Goal: Task Accomplishment & Management: Manage account settings

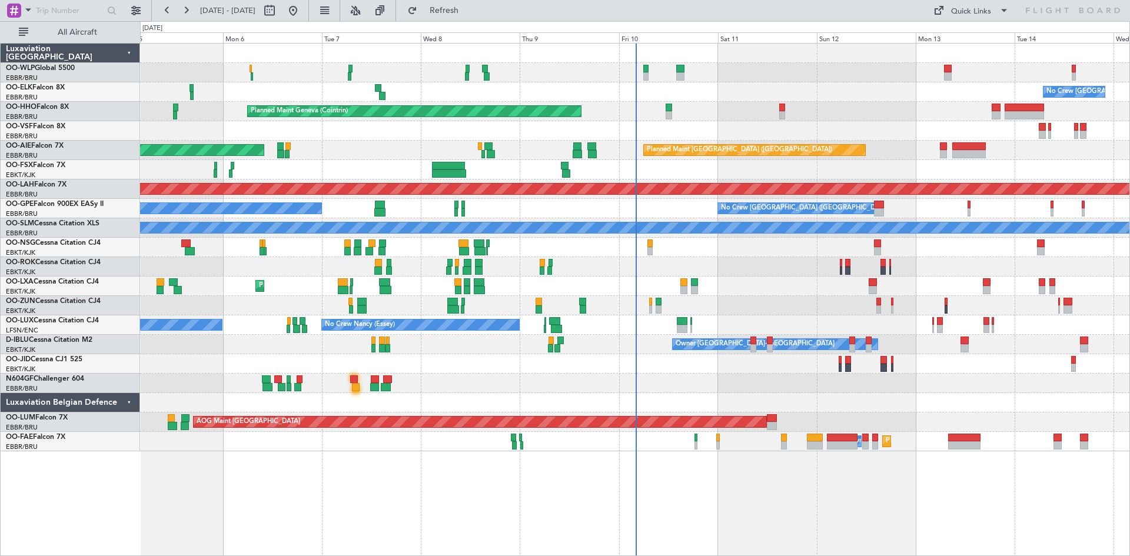
click at [788, 110] on div "Planned Maint Geneva (Cointrin)" at bounding box center [634, 111] width 989 height 19
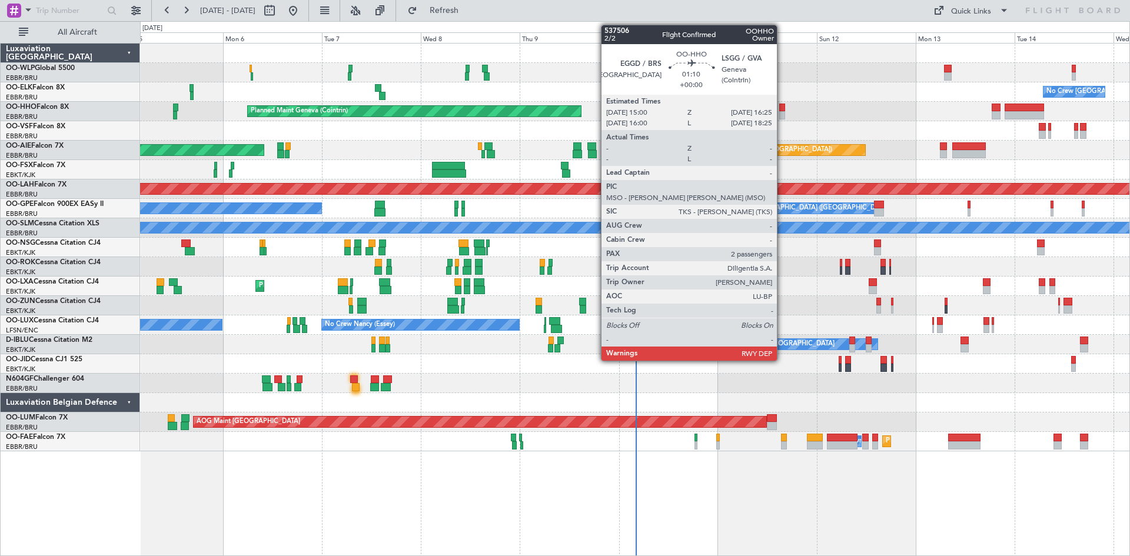
click at [782, 111] on div at bounding box center [782, 108] width 6 height 8
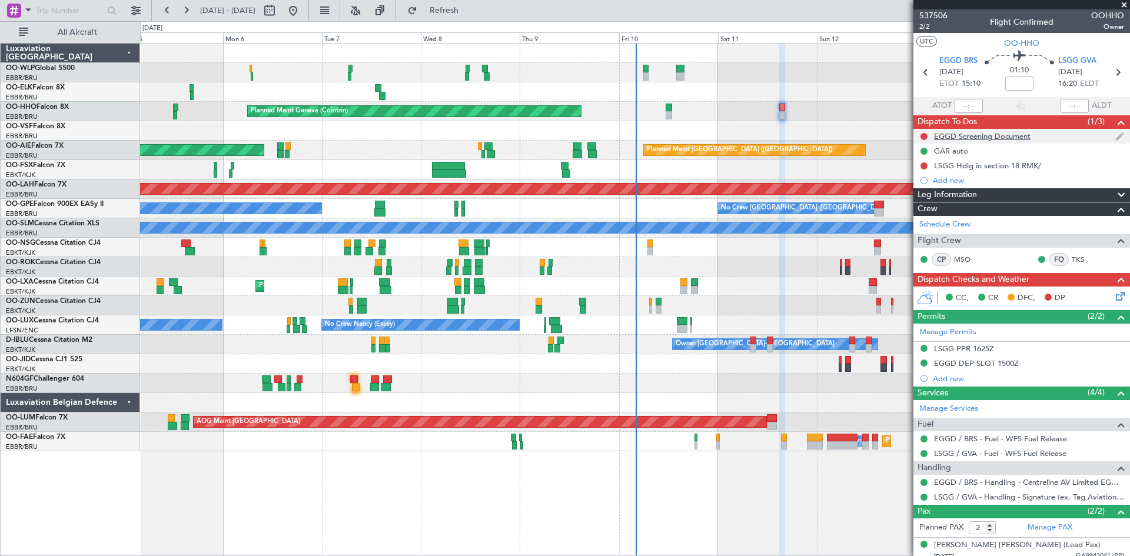
click at [1011, 137] on div "EGGD Screening Document" at bounding box center [982, 136] width 97 height 10
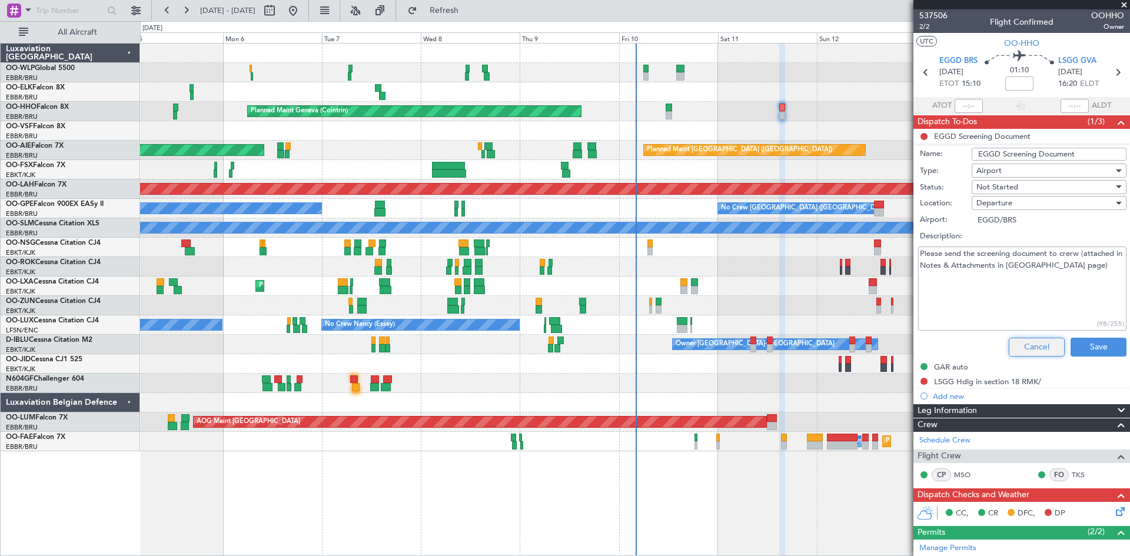
click at [1031, 340] on button "Cancel" at bounding box center [1037, 347] width 56 height 19
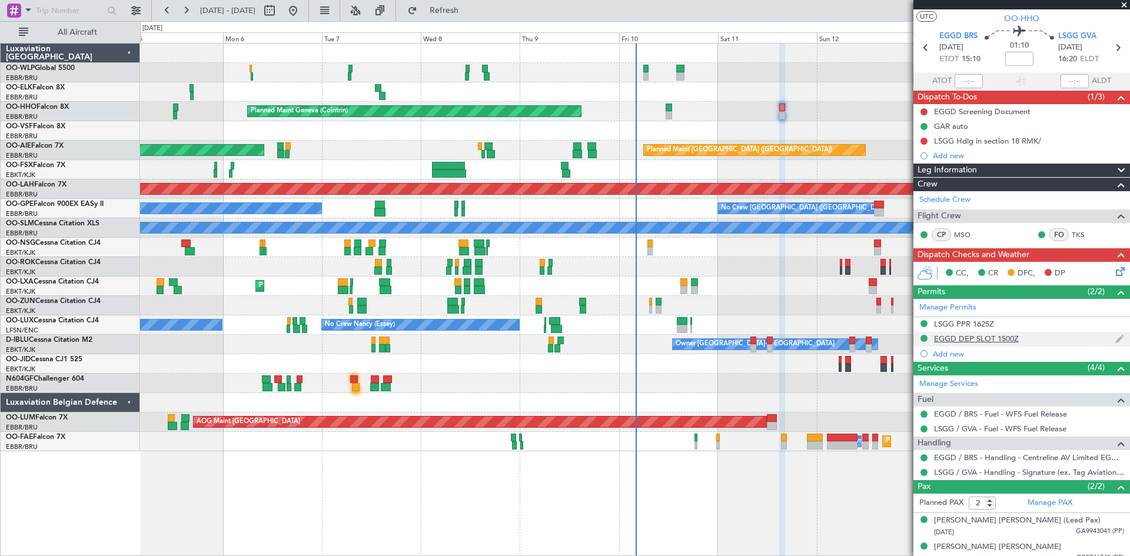
scroll to position [34, 0]
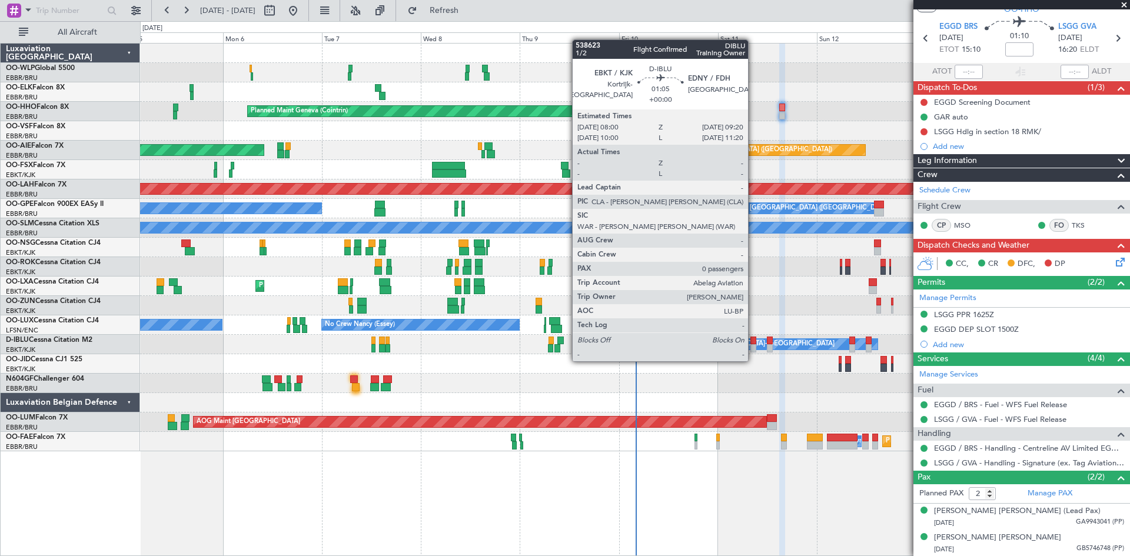
click at [753, 350] on div at bounding box center [753, 348] width 6 height 8
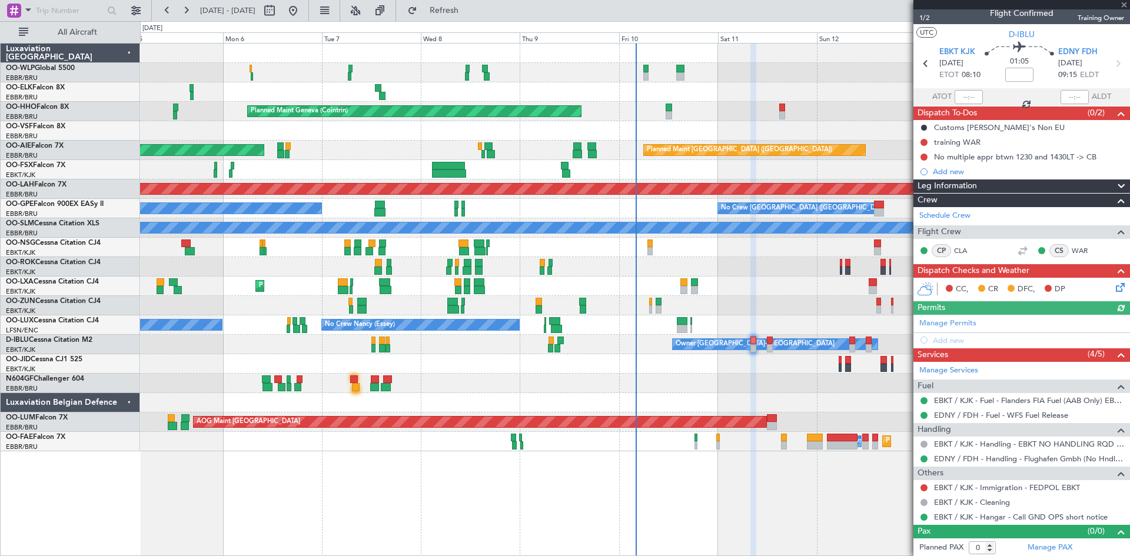
scroll to position [10, 0]
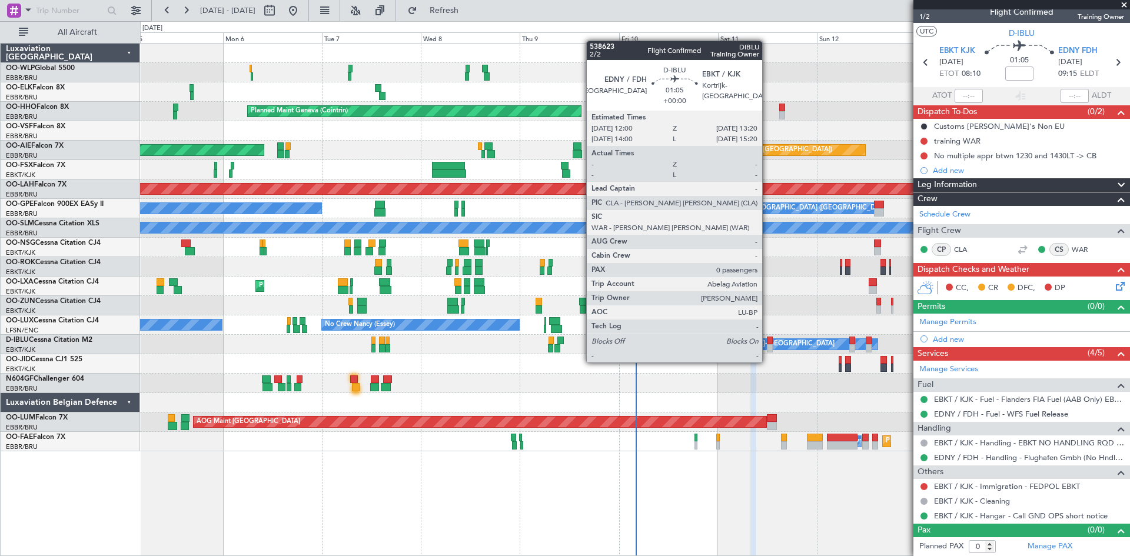
click at [767, 351] on div at bounding box center [770, 348] width 6 height 8
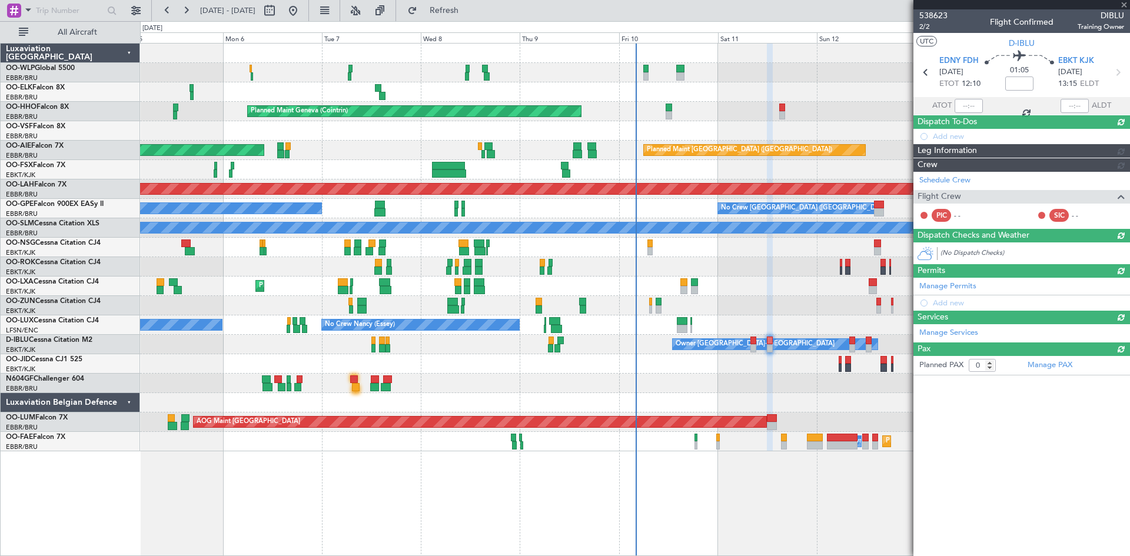
scroll to position [0, 0]
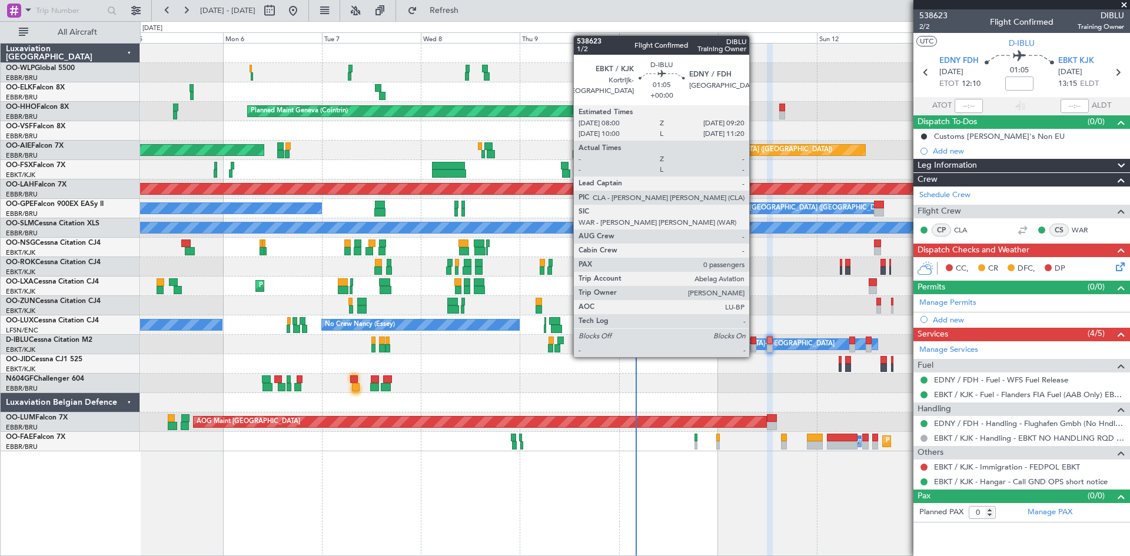
click at [755, 345] on div at bounding box center [753, 348] width 6 height 8
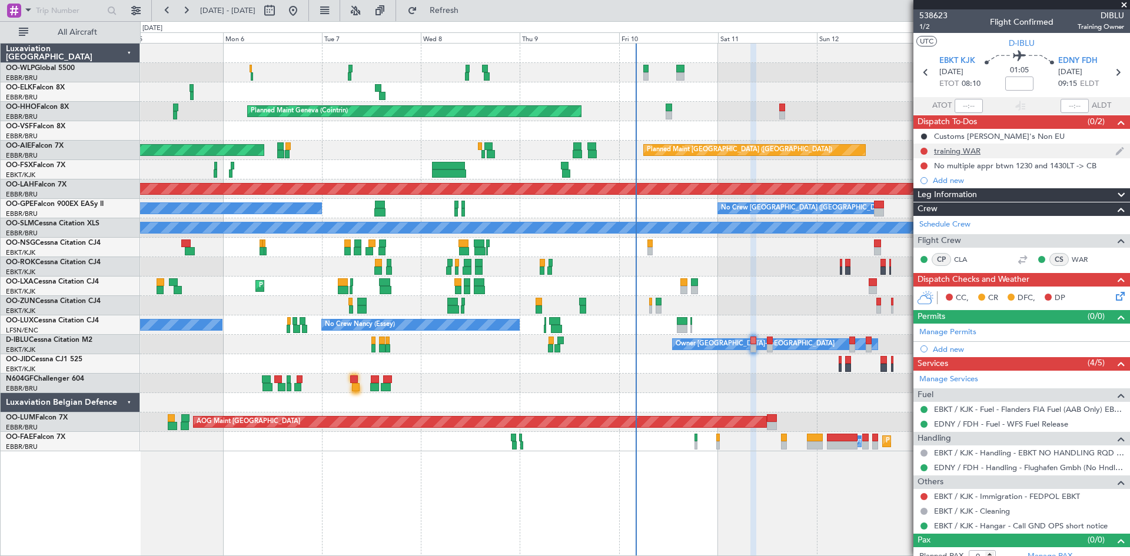
click at [972, 154] on div "training WAR" at bounding box center [957, 151] width 46 height 10
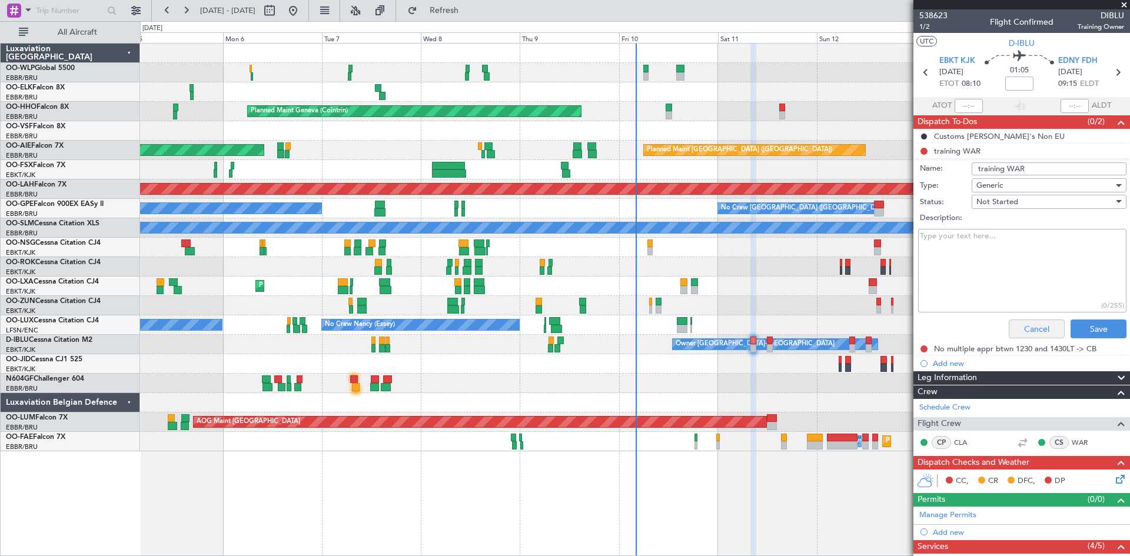
drag, startPoint x: 1025, startPoint y: 338, endPoint x: 1025, endPoint y: 331, distance: 6.5
click at [1025, 332] on div "Cancel Save" at bounding box center [1019, 329] width 222 height 28
click at [1032, 320] on button "Cancel" at bounding box center [1037, 329] width 56 height 19
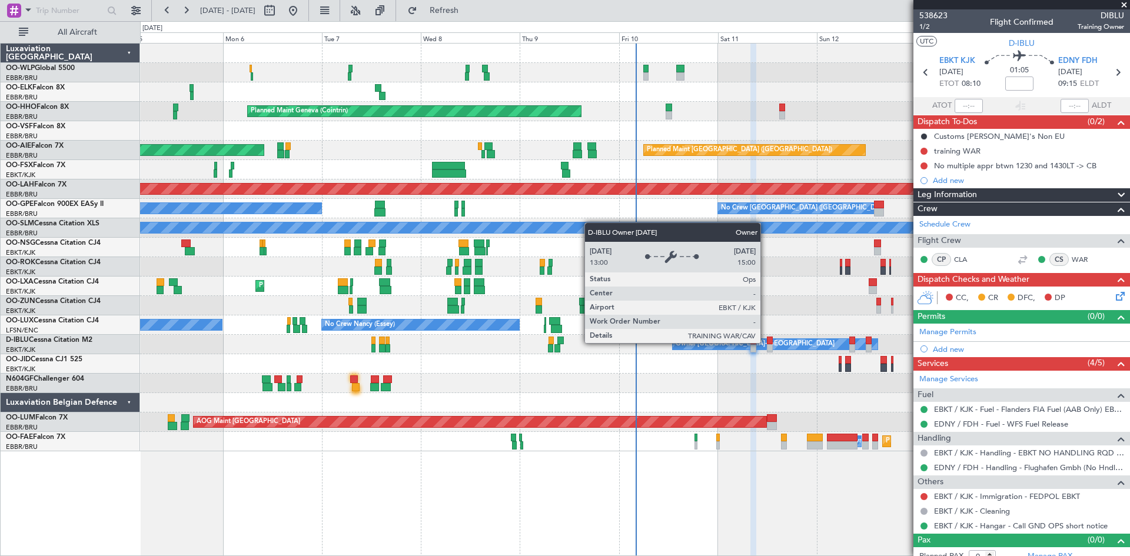
click at [766, 343] on div "Owner [GEOGRAPHIC_DATA]-[GEOGRAPHIC_DATA]" at bounding box center [775, 344] width 205 height 11
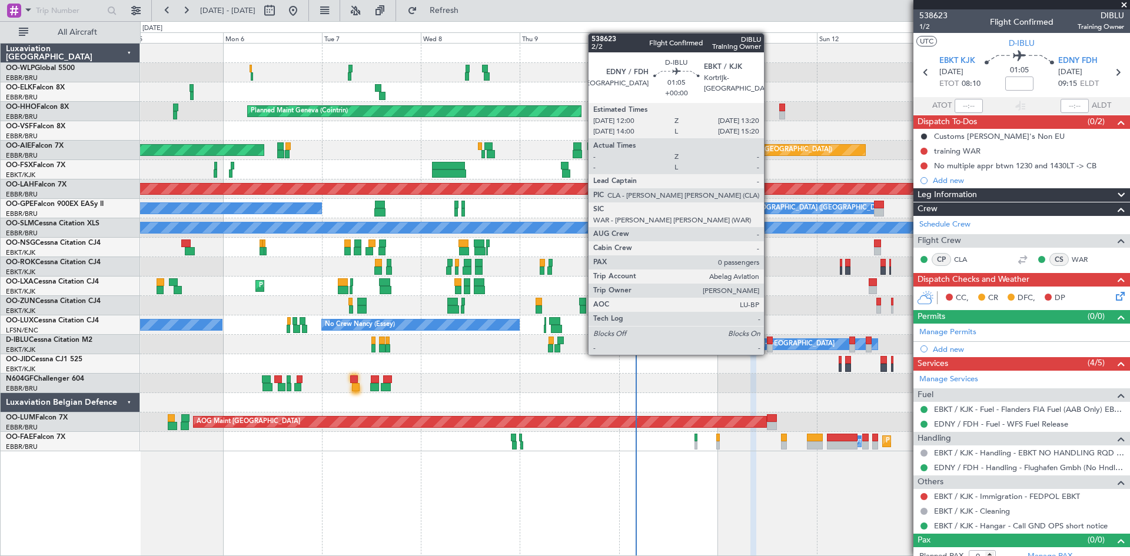
click at [769, 343] on div at bounding box center [770, 341] width 6 height 8
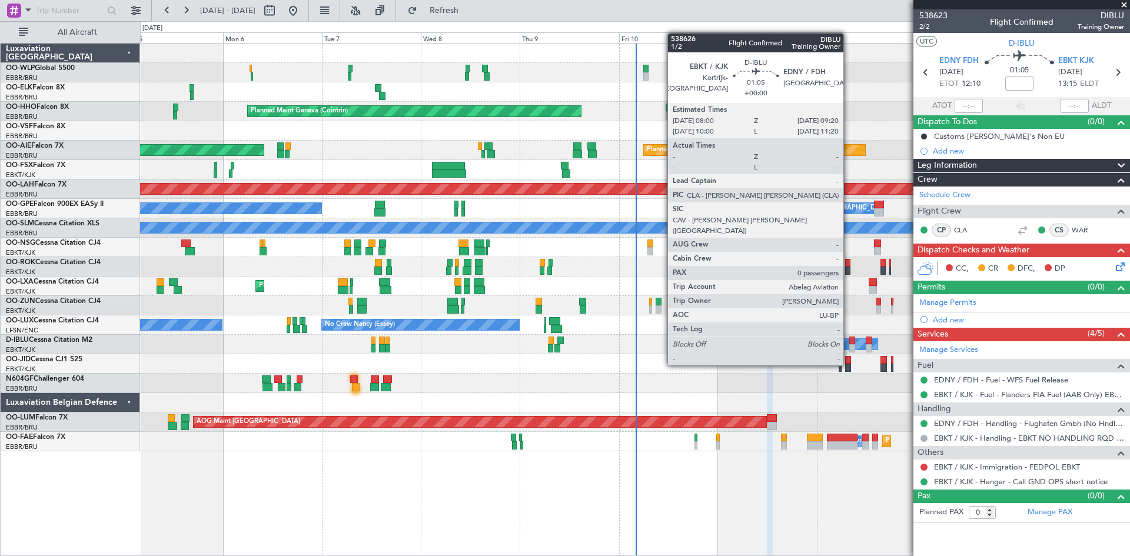
click at [849, 343] on div at bounding box center [852, 341] width 6 height 8
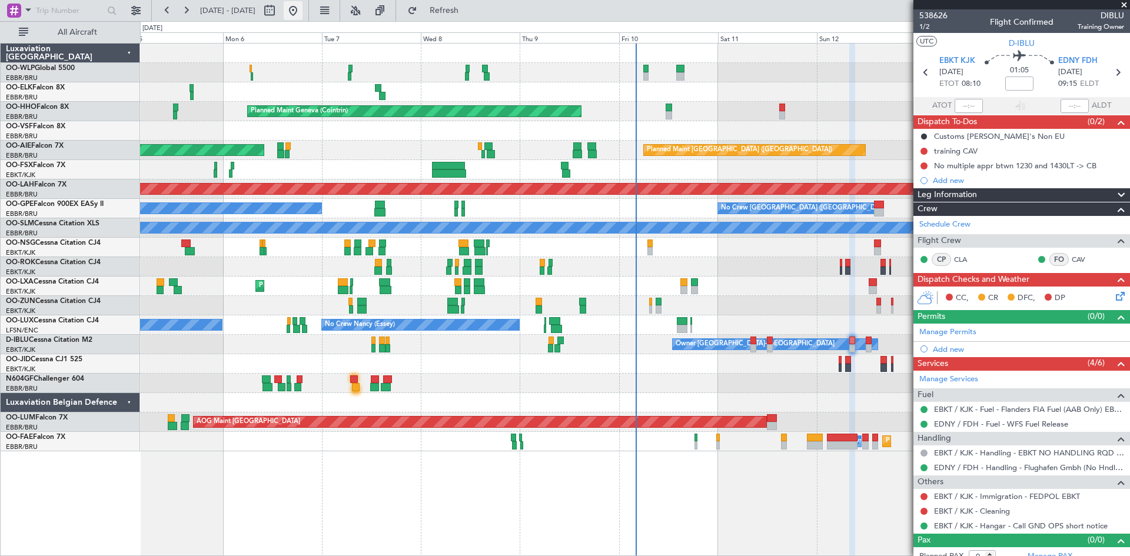
click at [303, 14] on button at bounding box center [293, 10] width 19 height 19
click at [470, 1] on fb-refresh-button "Refresh" at bounding box center [437, 10] width 82 height 21
click at [467, 6] on span "Refresh" at bounding box center [444, 10] width 49 height 8
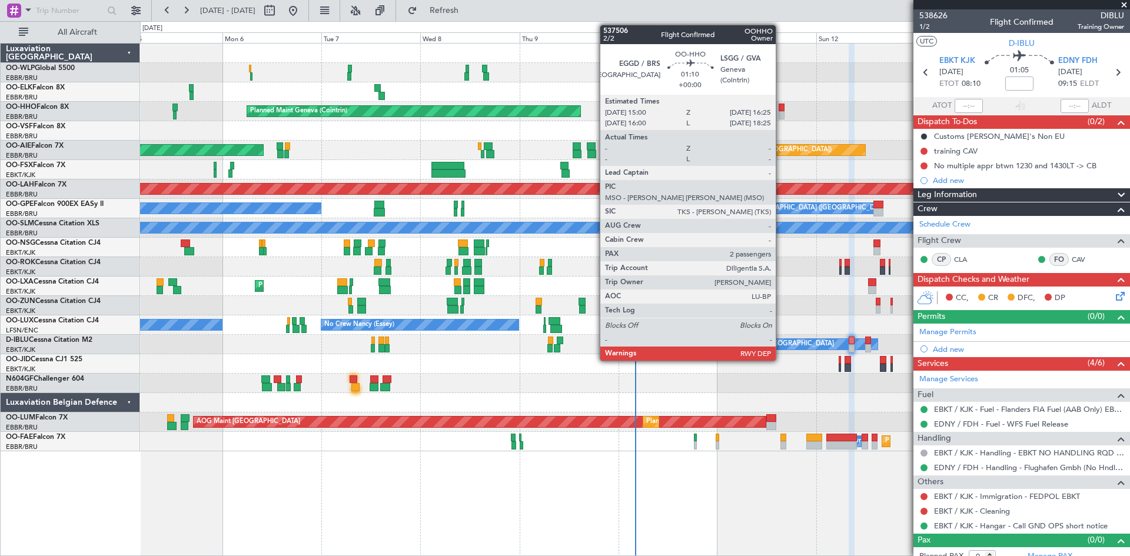
click at [781, 109] on div at bounding box center [782, 108] width 6 height 8
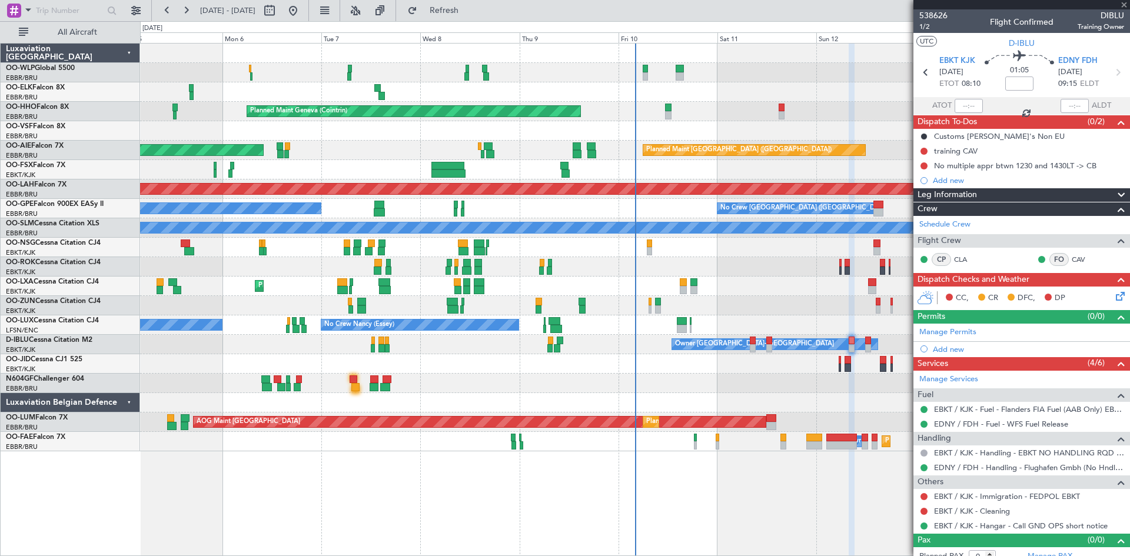
type input "2"
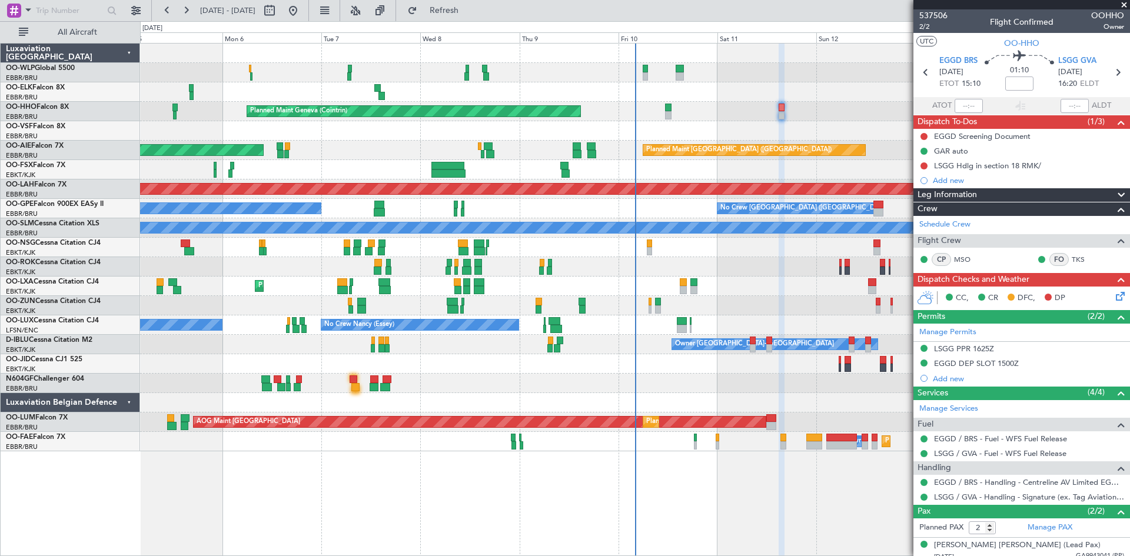
click at [1114, 297] on icon at bounding box center [1118, 294] width 9 height 9
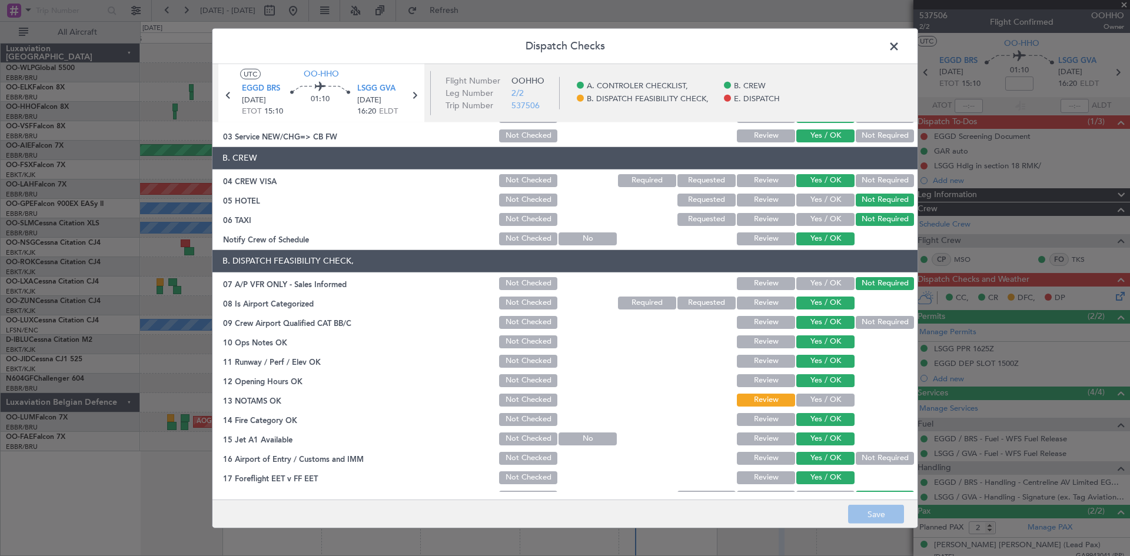
scroll to position [118, 0]
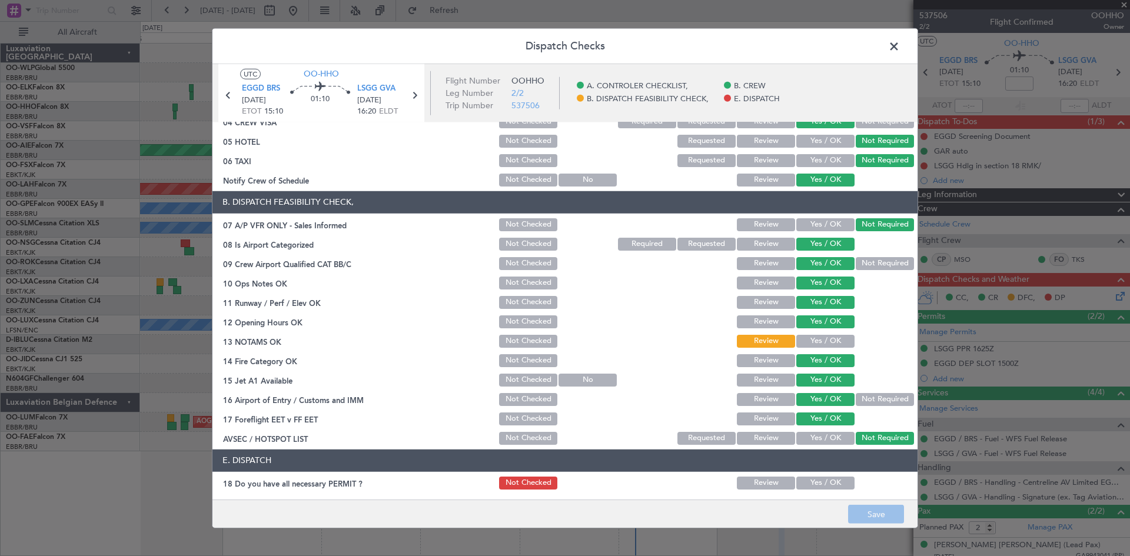
click at [900, 42] on span at bounding box center [900, 49] width 0 height 24
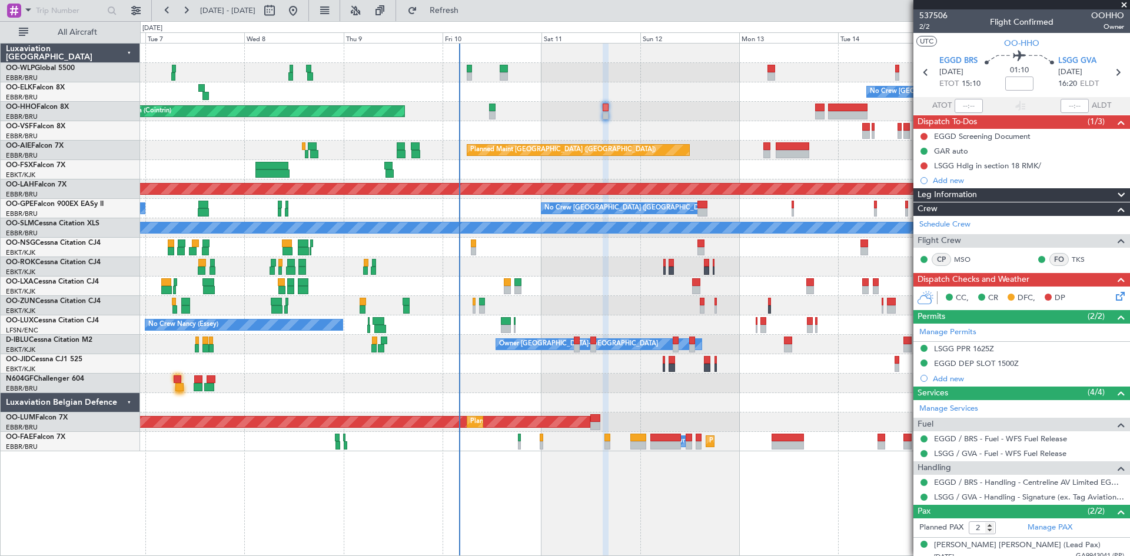
click at [644, 111] on div "No Crew Brussels (Brussels National) Planned Maint Geneva (Cointrin) Planned Ma…" at bounding box center [634, 248] width 989 height 408
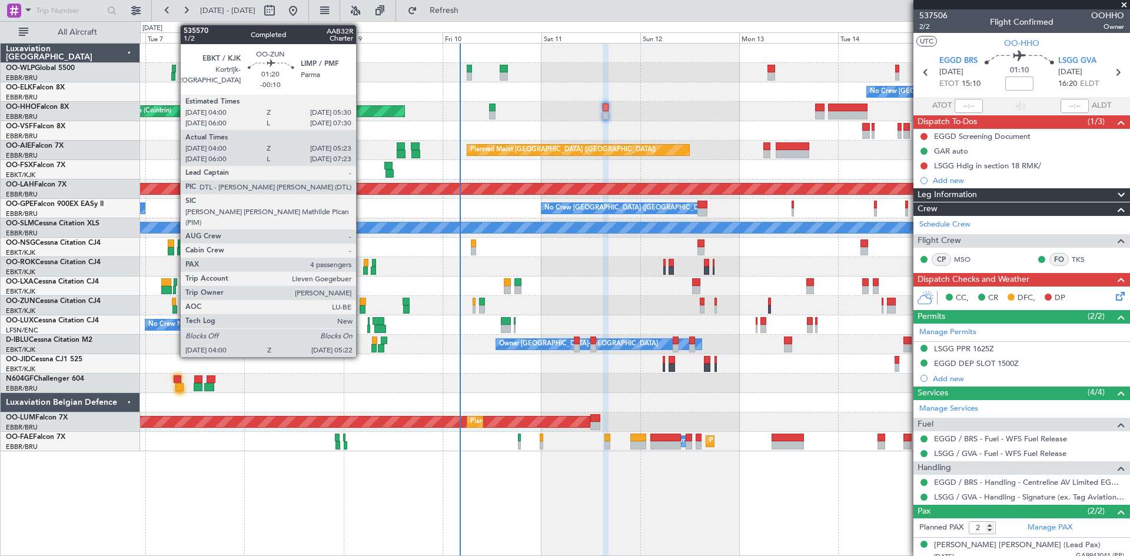
click at [361, 307] on div at bounding box center [363, 309] width 6 height 8
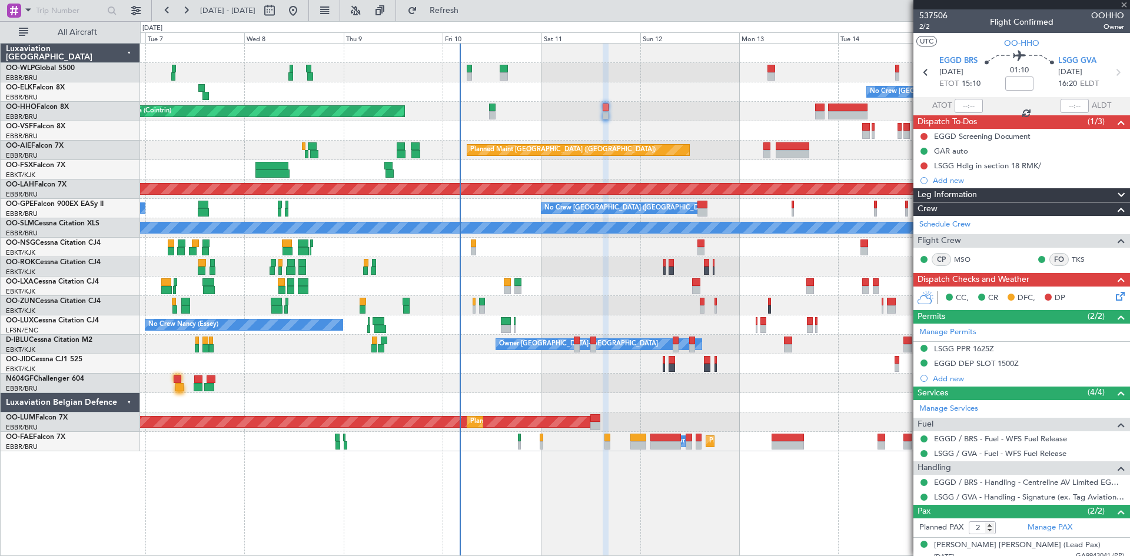
type input "-00:10"
type input "04:05"
type input "05:18"
type input "4"
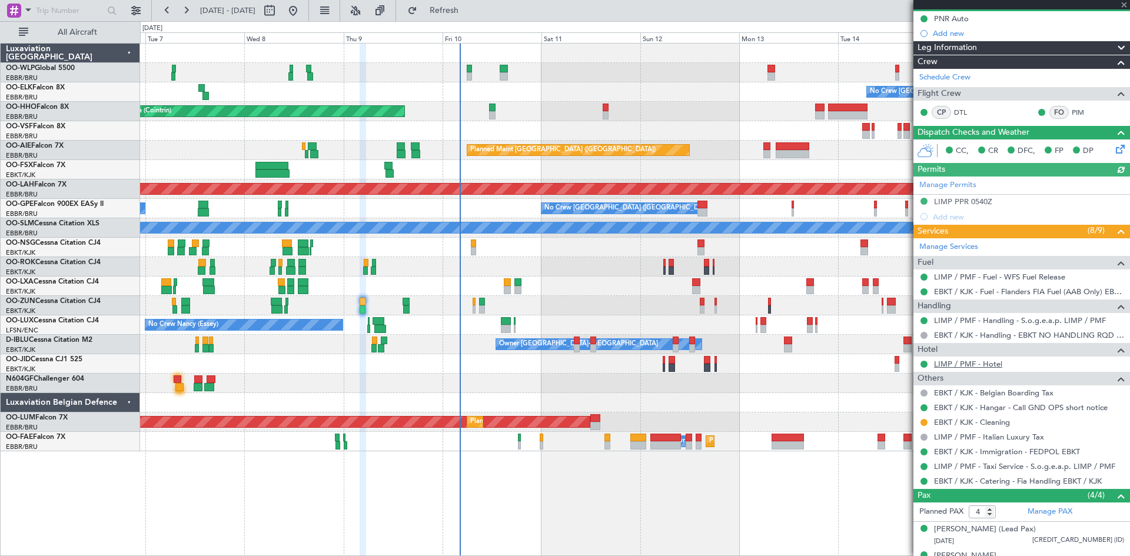
click at [992, 363] on link "LIMP / PMF - Hotel" at bounding box center [968, 364] width 68 height 10
click at [844, 171] on div "Planned Maint Kortrijk-[GEOGRAPHIC_DATA]" at bounding box center [634, 169] width 989 height 19
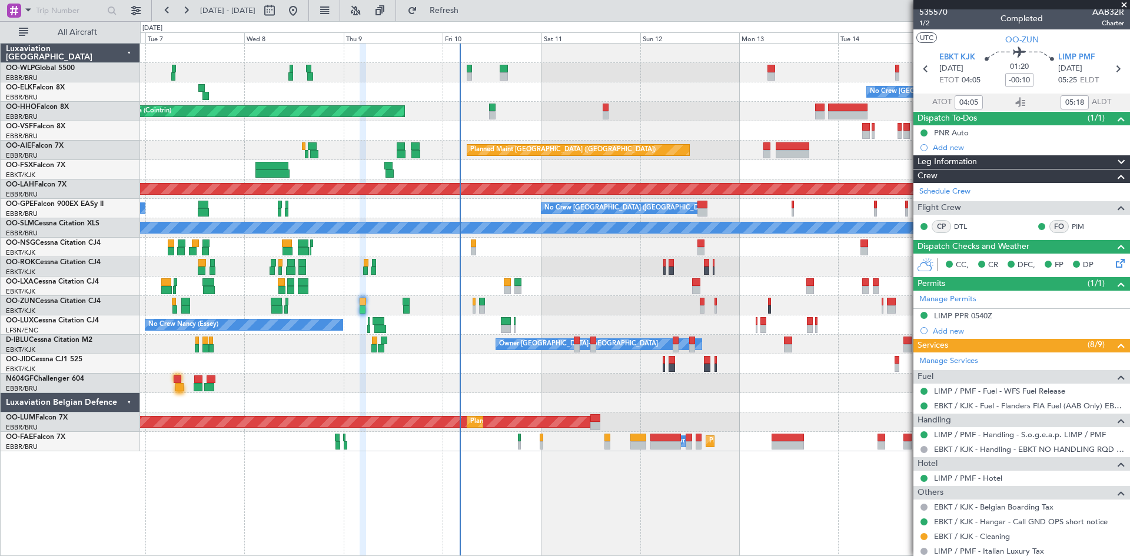
scroll to position [0, 0]
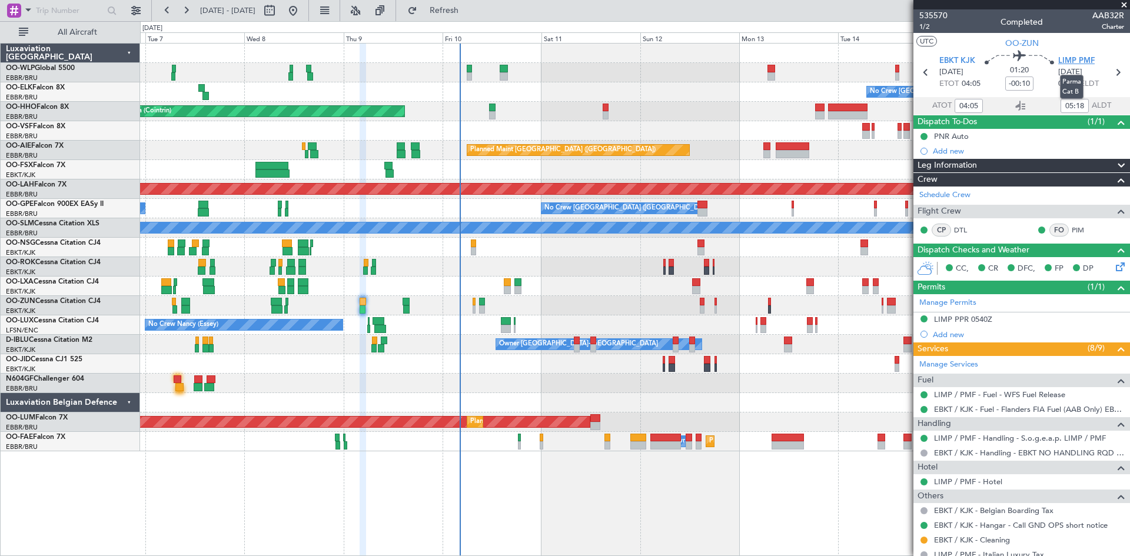
click at [1082, 57] on span "LIMP PMF" at bounding box center [1076, 61] width 36 height 12
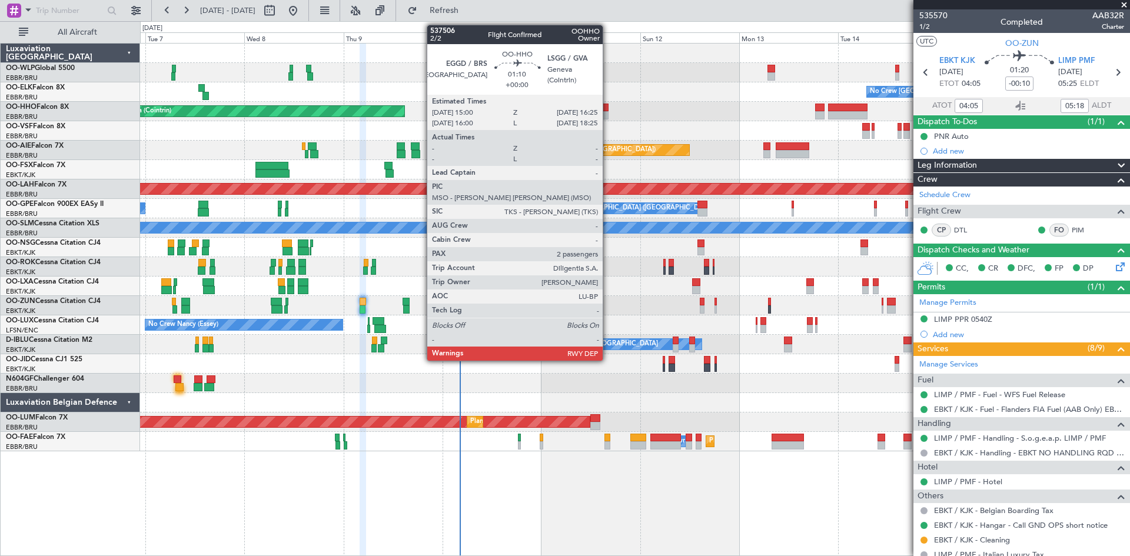
click at [608, 106] on div at bounding box center [606, 108] width 6 height 8
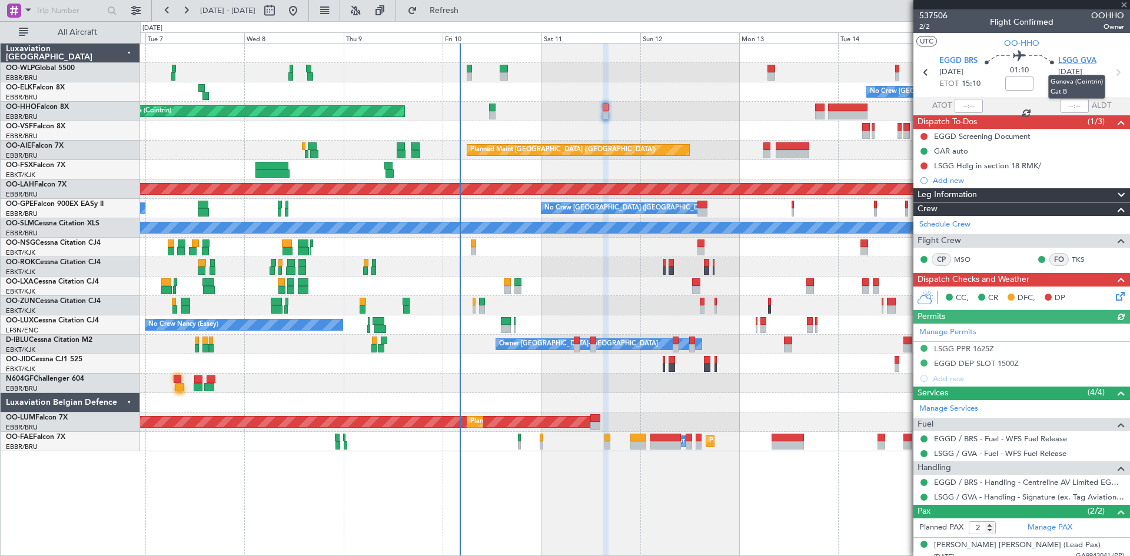
click at [1072, 64] on span "LSGG GVA" at bounding box center [1077, 61] width 38 height 12
click at [958, 368] on div "EGGD DEP SLOT 1500Z" at bounding box center [1021, 364] width 217 height 15
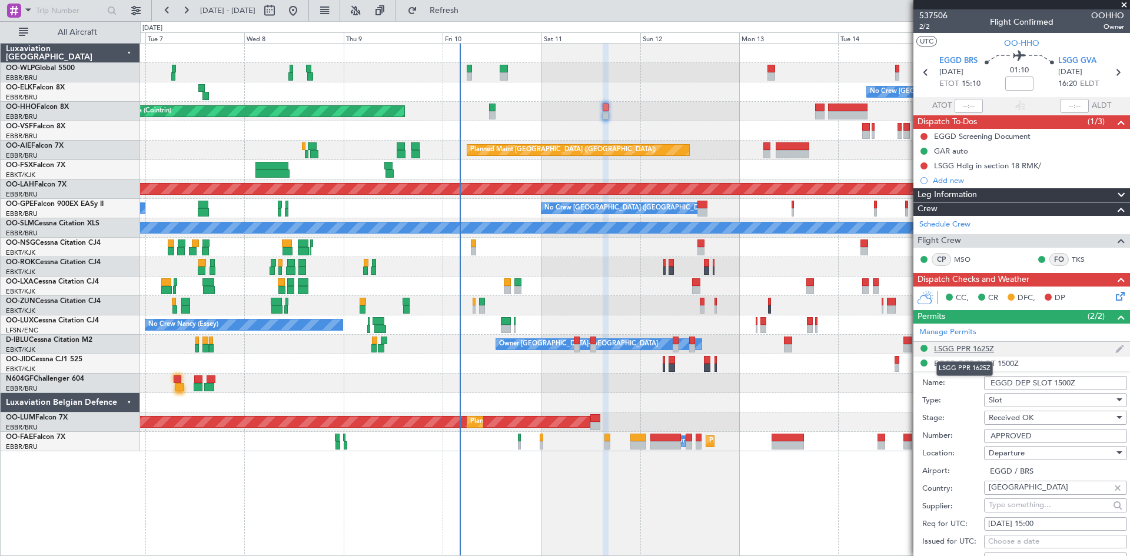
click at [984, 350] on div "LSGG PPR 1625Z" at bounding box center [964, 349] width 60 height 10
drag, startPoint x: 1051, startPoint y: 419, endPoint x: 977, endPoint y: 419, distance: 73.6
click at [977, 419] on div "Number: 101116202A" at bounding box center [1024, 422] width 205 height 18
click at [1058, 55] on span "LSGG GVA" at bounding box center [1077, 61] width 38 height 12
click at [925, 27] on mat-tooltip-component "Trip Number" at bounding box center [933, 37] width 58 height 31
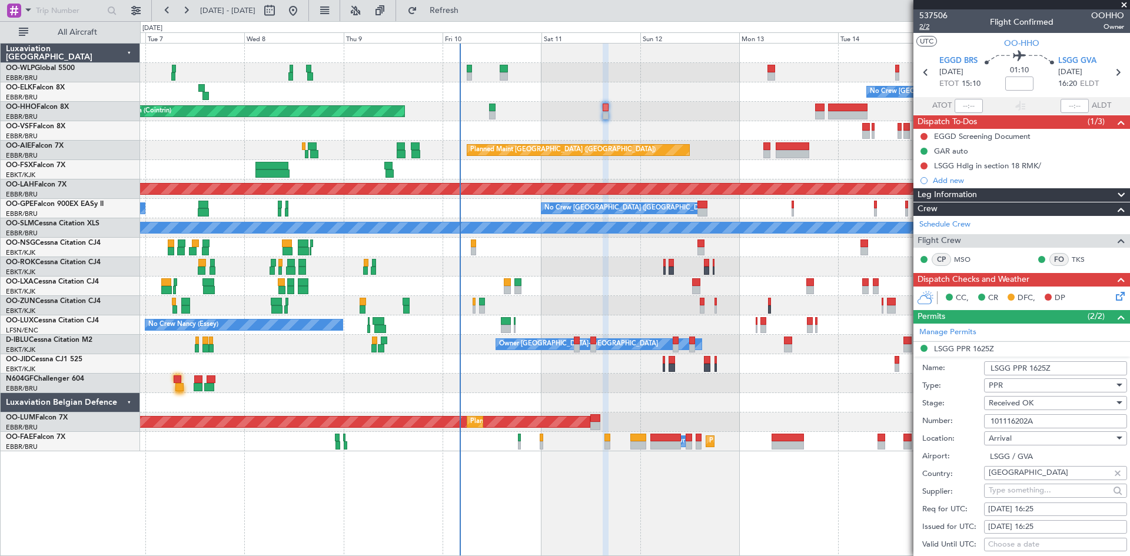
click at [922, 28] on span "2/2" at bounding box center [933, 27] width 28 height 10
click at [1114, 297] on icon at bounding box center [1118, 294] width 9 height 9
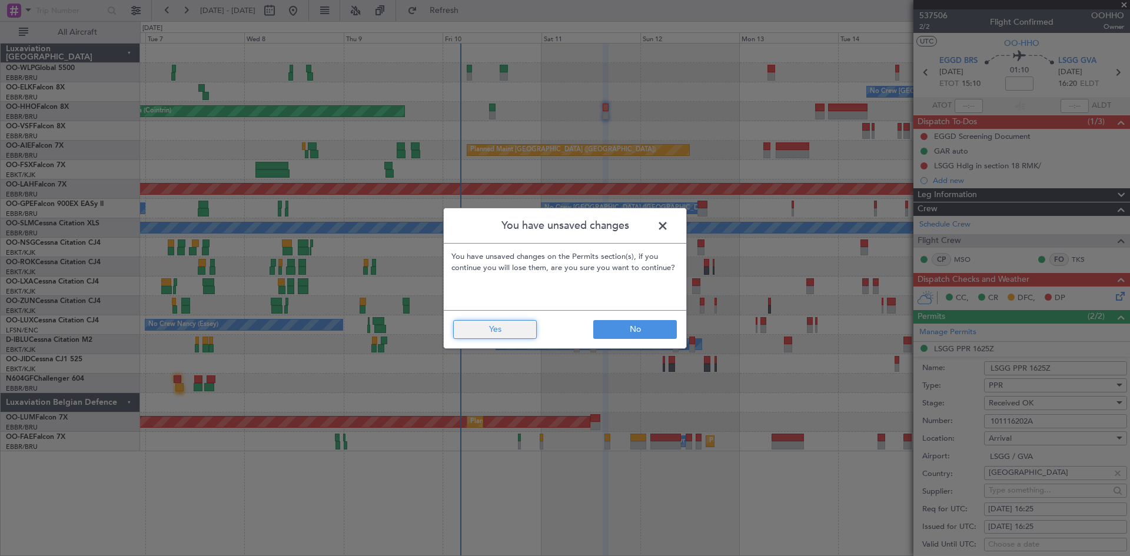
click at [504, 325] on button "Yes" at bounding box center [495, 329] width 84 height 19
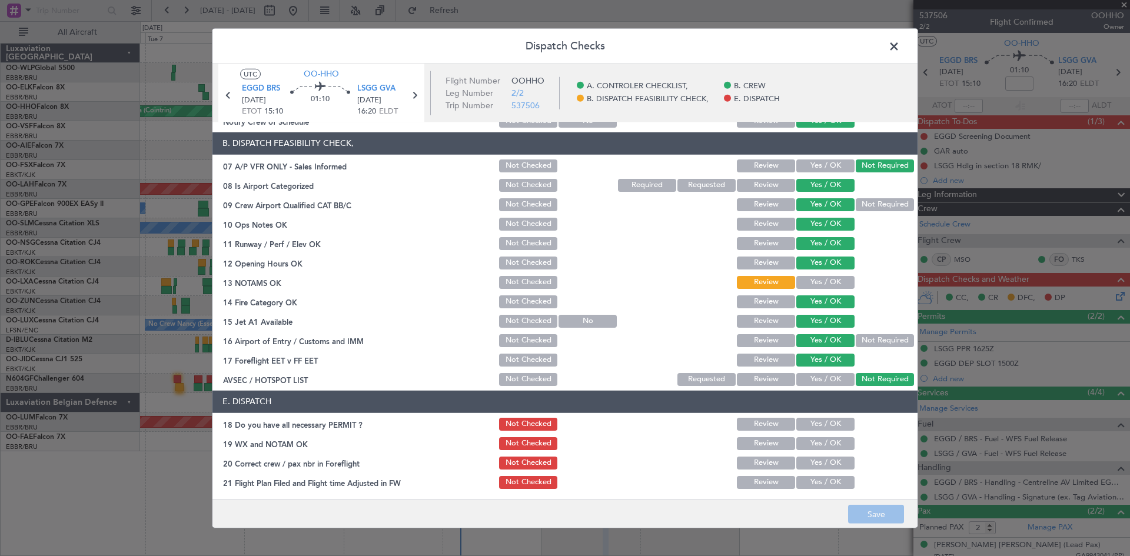
scroll to position [178, 0]
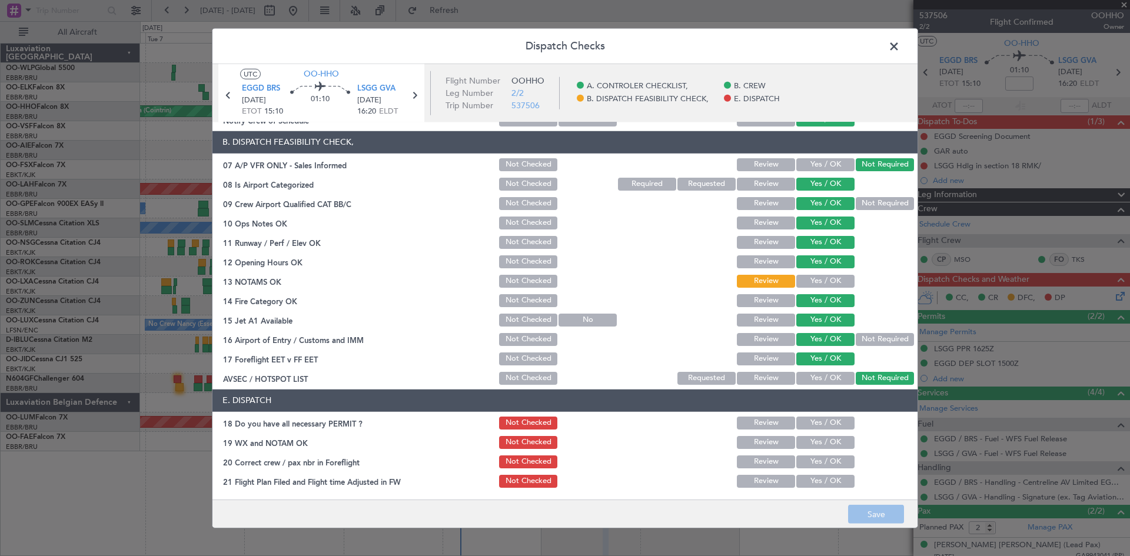
click at [812, 269] on div "Yes / OK" at bounding box center [824, 262] width 59 height 16
click at [812, 273] on div "Yes / OK" at bounding box center [824, 281] width 59 height 16
click at [812, 279] on button "Yes / OK" at bounding box center [825, 281] width 58 height 13
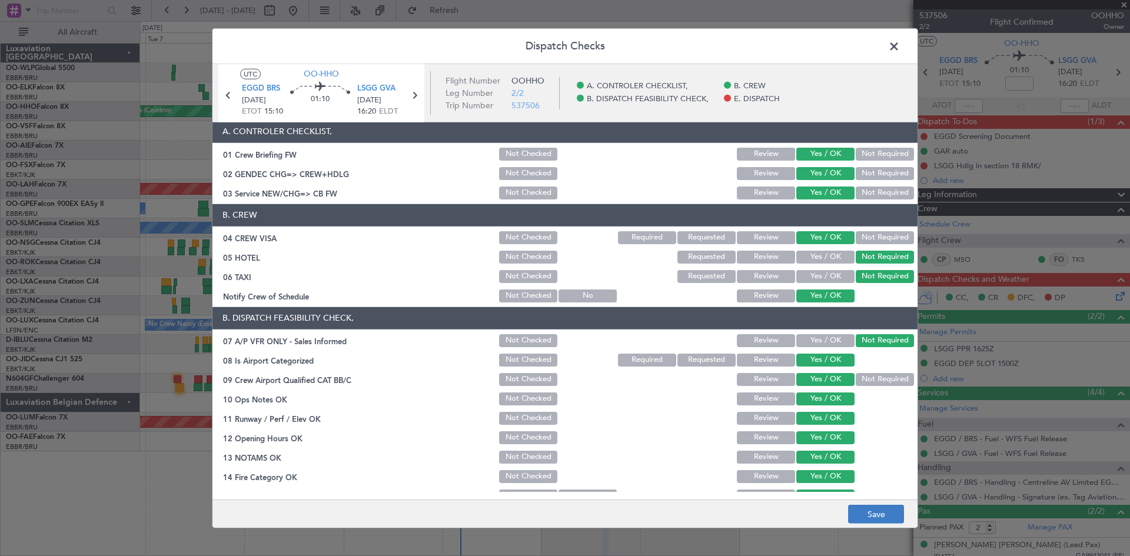
scroll to position [0, 0]
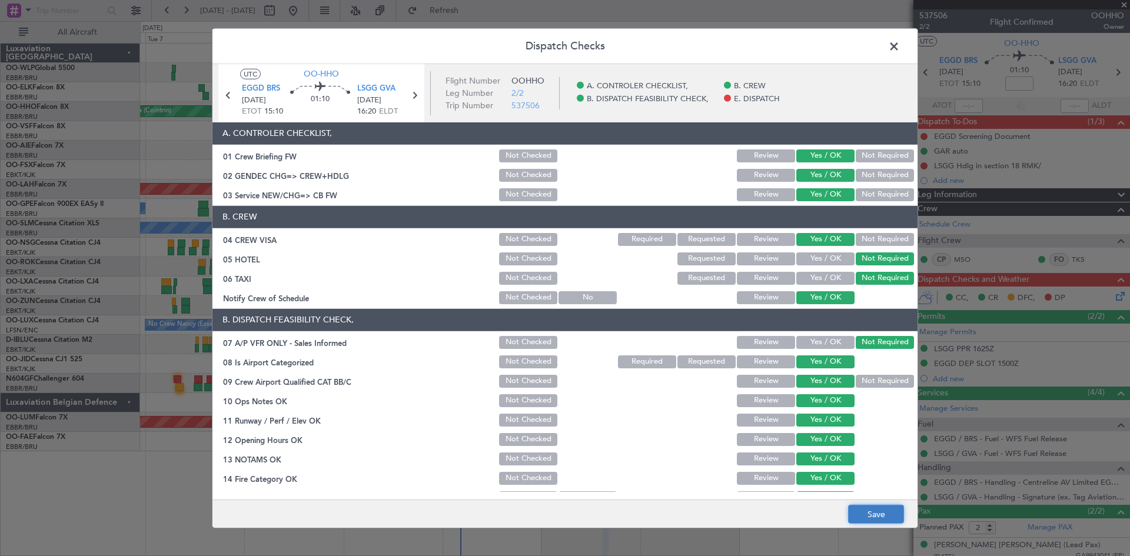
click at [872, 517] on button "Save" at bounding box center [876, 514] width 56 height 19
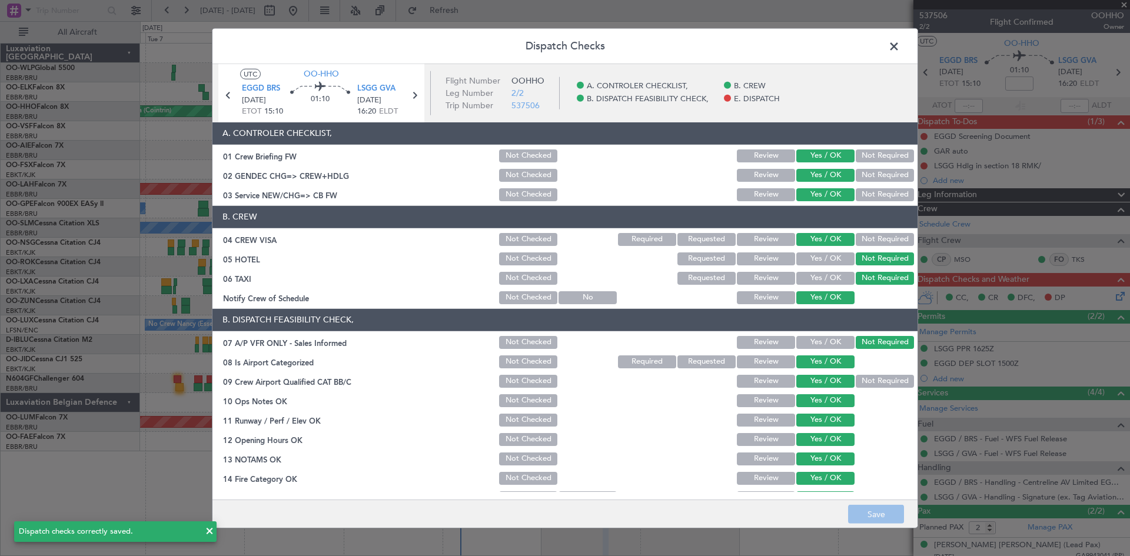
click at [895, 36] on header "Dispatch Checks" at bounding box center [564, 45] width 705 height 35
click at [900, 45] on span at bounding box center [900, 49] width 0 height 24
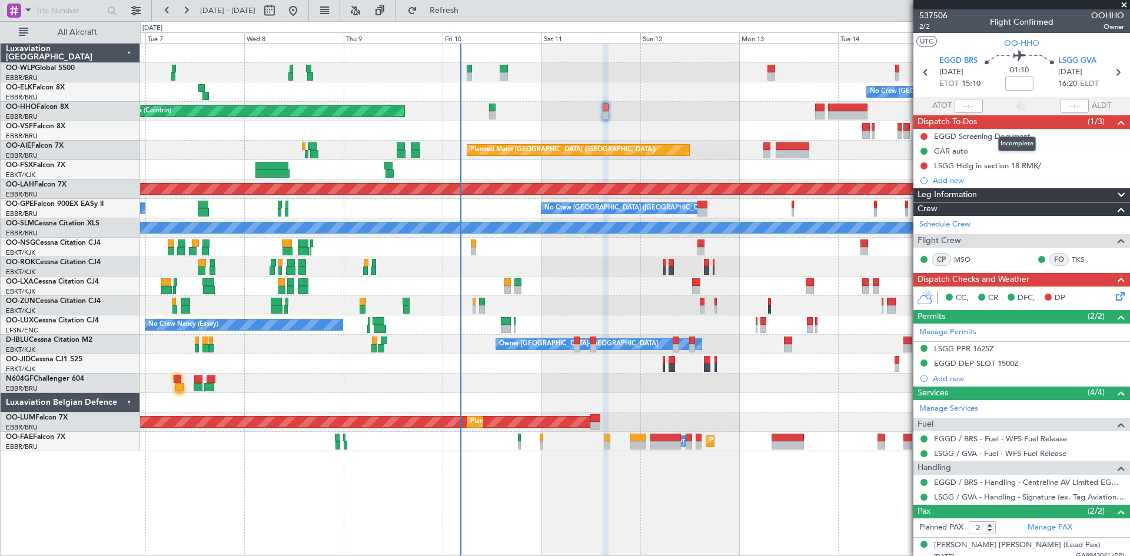
click at [1003, 138] on div "Incomplete" at bounding box center [1017, 144] width 38 height 15
click at [982, 131] on div "EGGD Screening Document" at bounding box center [982, 136] width 97 height 10
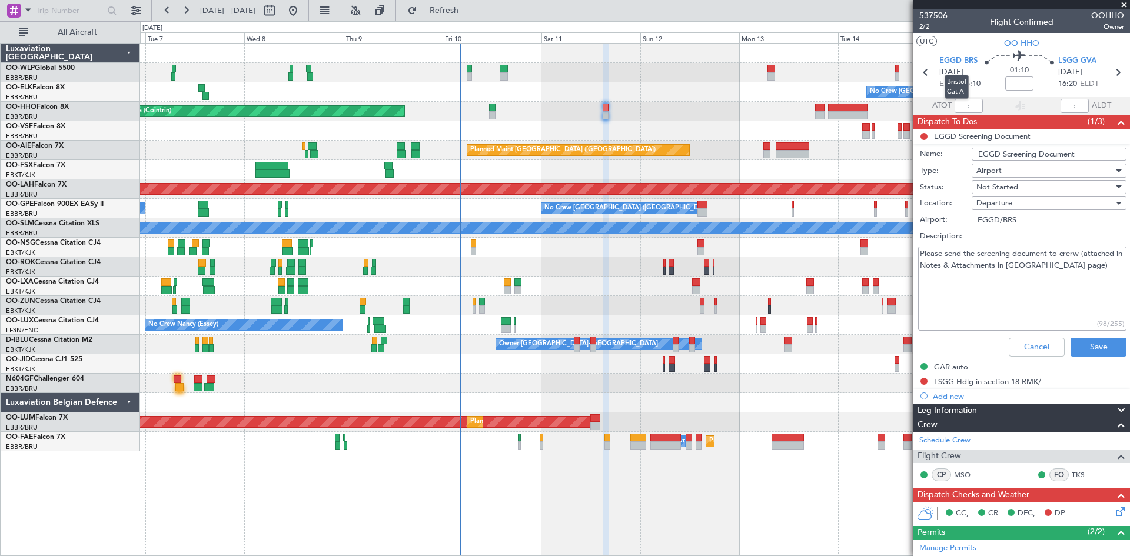
click at [948, 59] on span "EGGD BRS" at bounding box center [958, 61] width 38 height 12
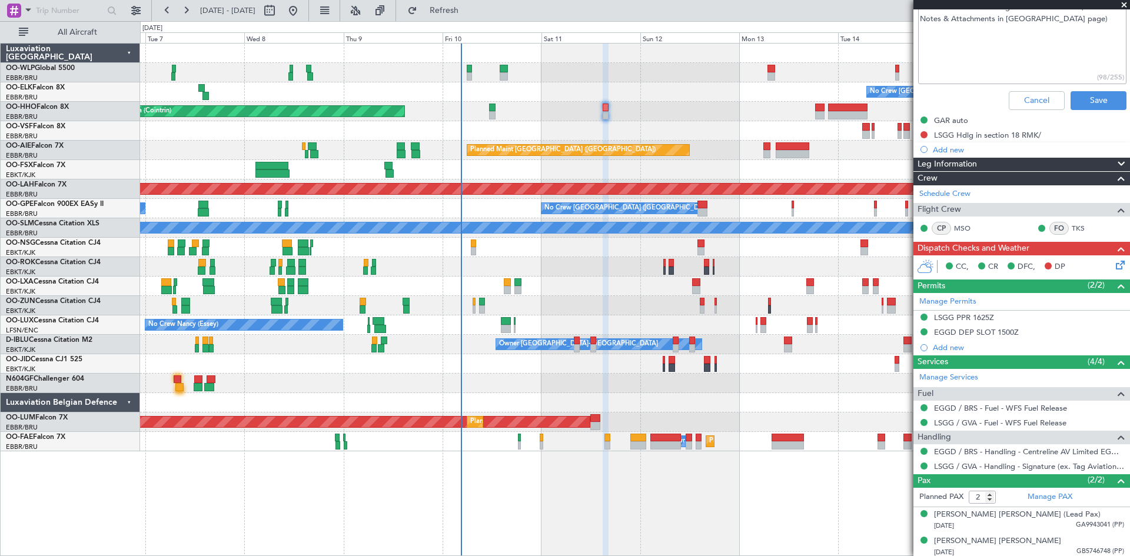
scroll to position [250, 0]
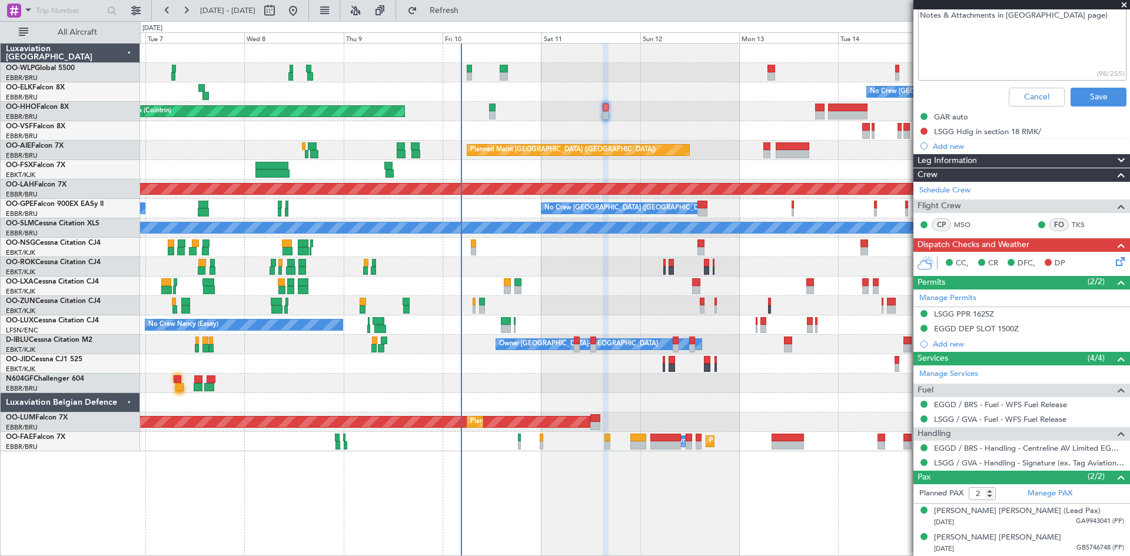
click at [627, 531] on div "No Crew Brussels (Brussels National) Planned Maint Geneva (Cointrin) Planned Ma…" at bounding box center [635, 299] width 990 height 513
click at [1129, 2] on span at bounding box center [1124, 5] width 12 height 11
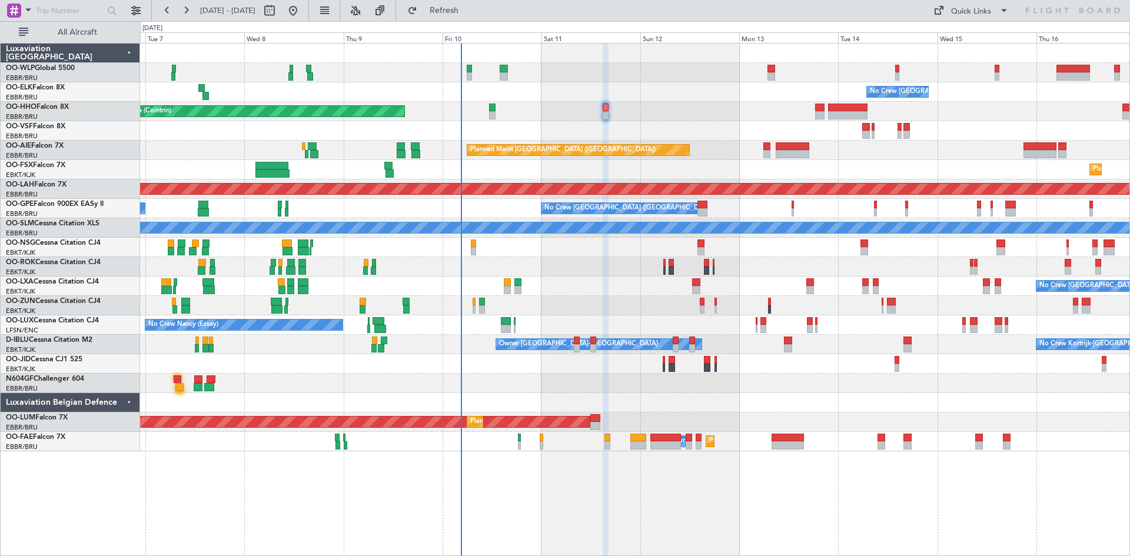
type input "0"
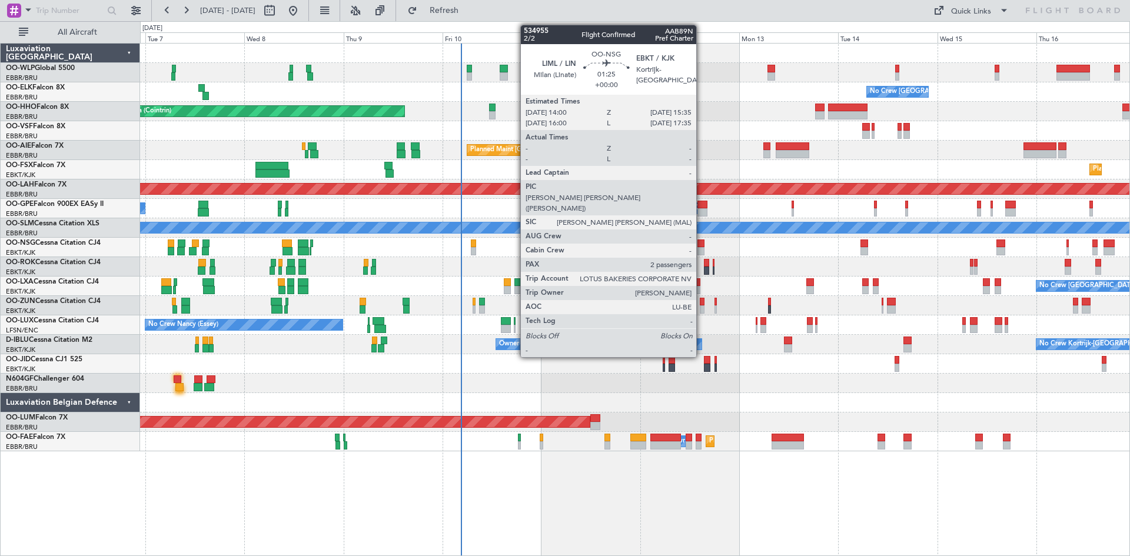
click at [702, 241] on div at bounding box center [700, 244] width 7 height 8
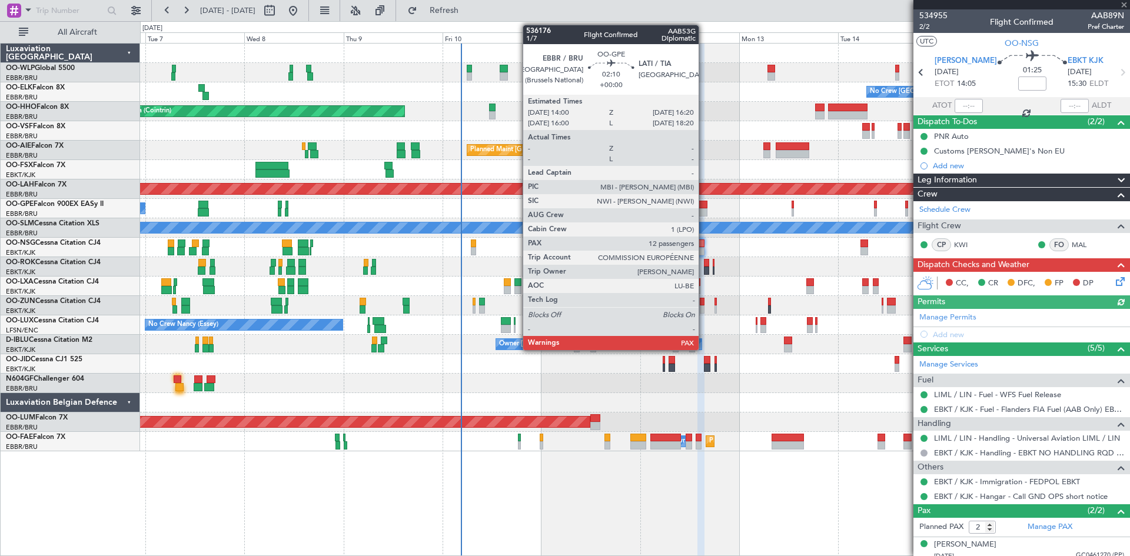
click at [704, 209] on div at bounding box center [702, 212] width 10 height 8
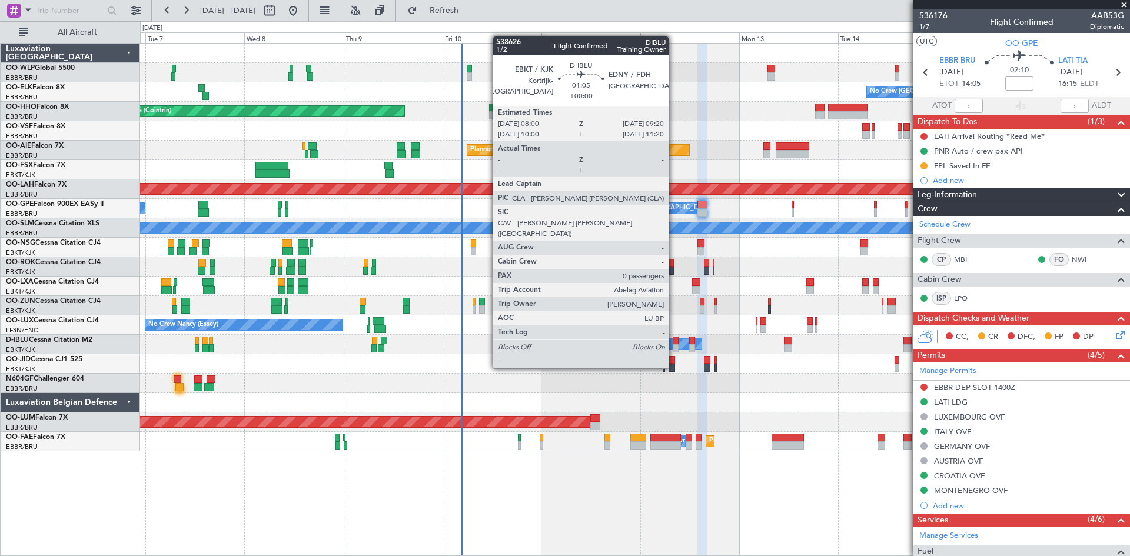
click at [674, 346] on div at bounding box center [676, 348] width 6 height 8
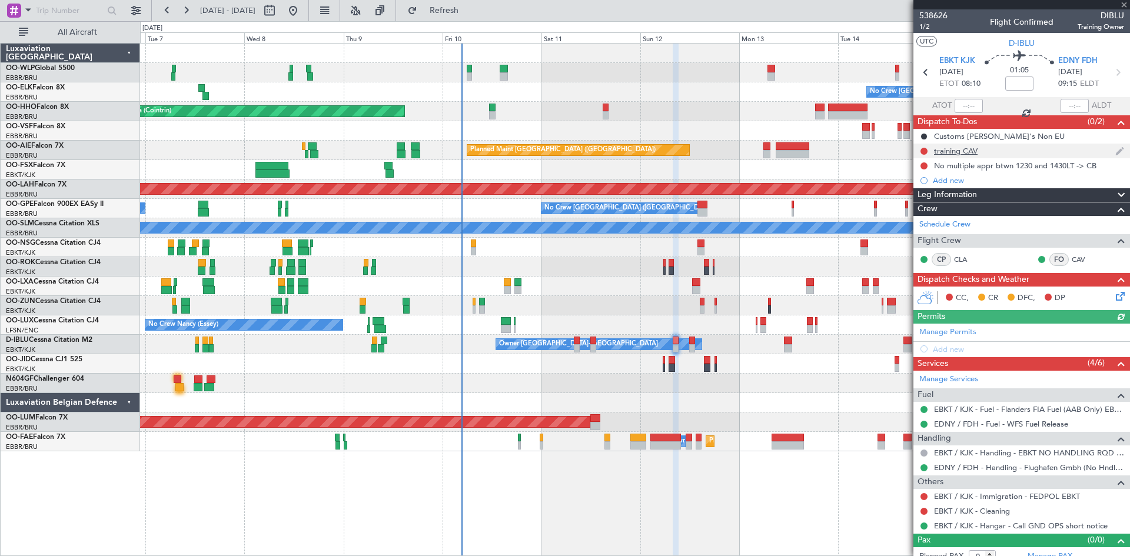
click at [953, 147] on div "training CAV" at bounding box center [956, 151] width 44 height 10
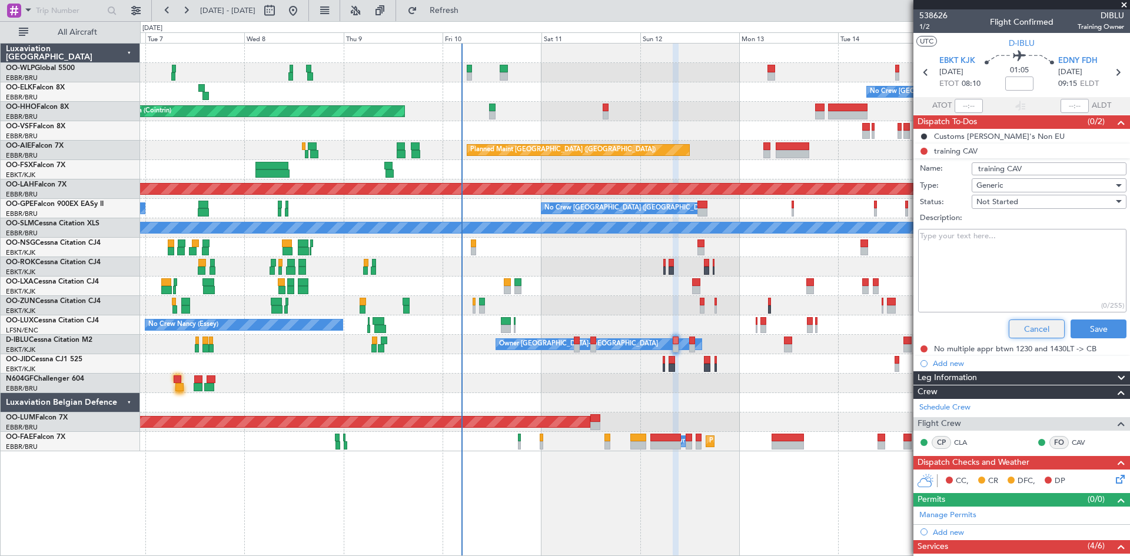
click at [1015, 326] on button "Cancel" at bounding box center [1037, 329] width 56 height 19
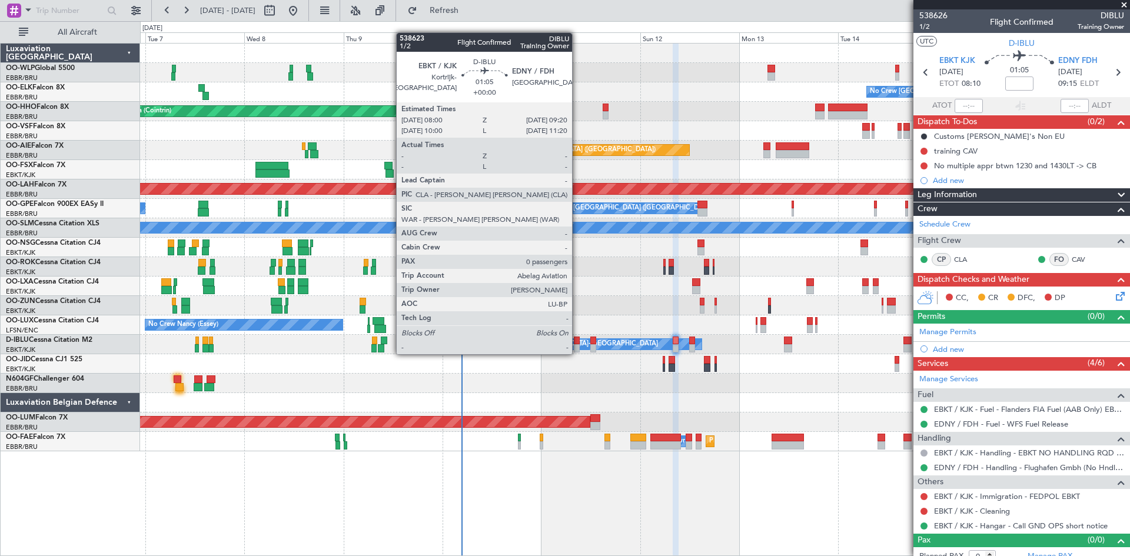
click at [577, 343] on div at bounding box center [577, 341] width 6 height 8
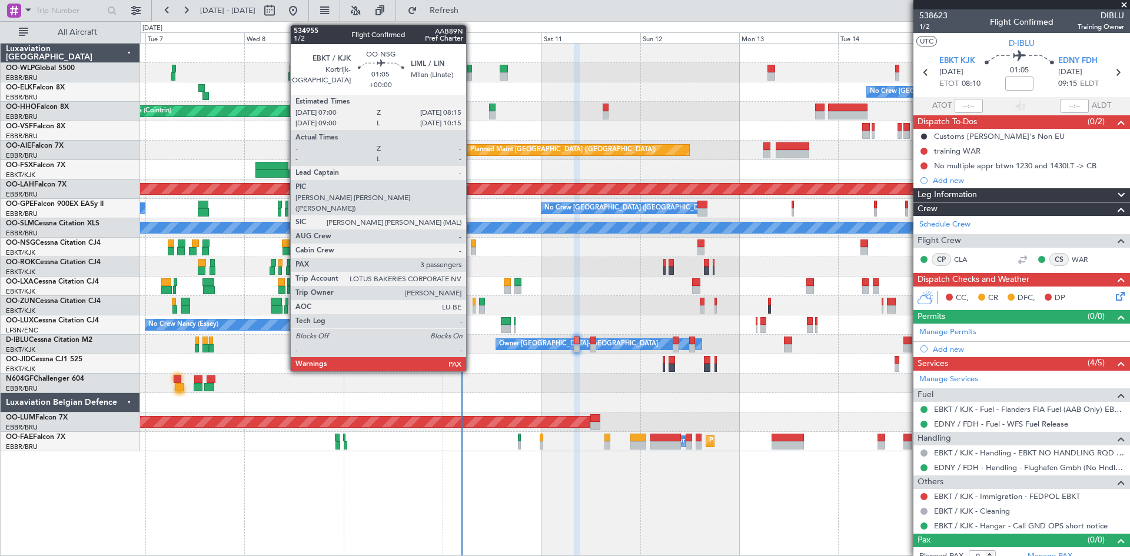
click at [471, 251] on div at bounding box center [473, 251] width 5 height 8
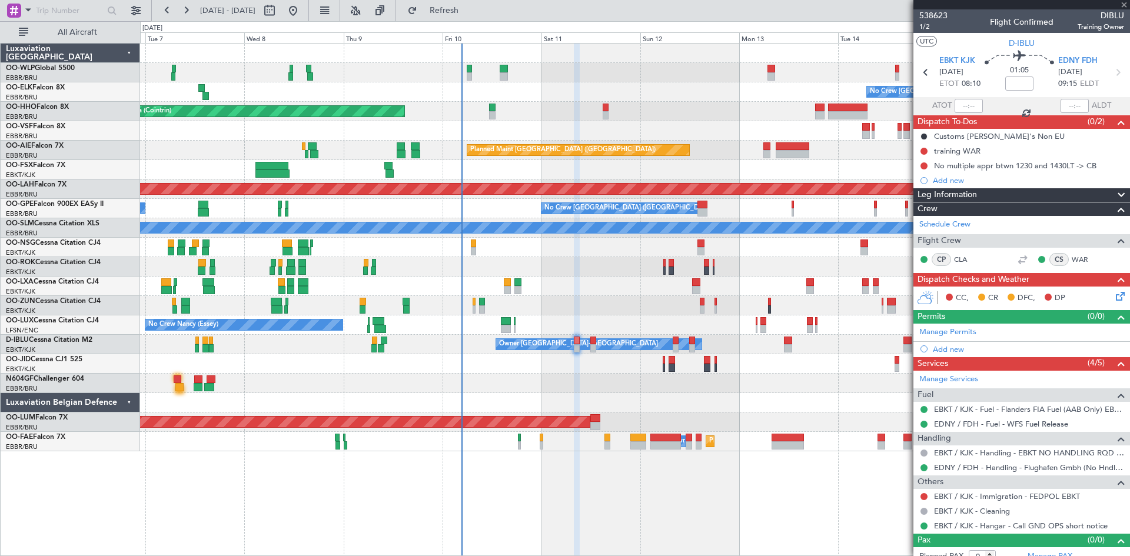
type input "3"
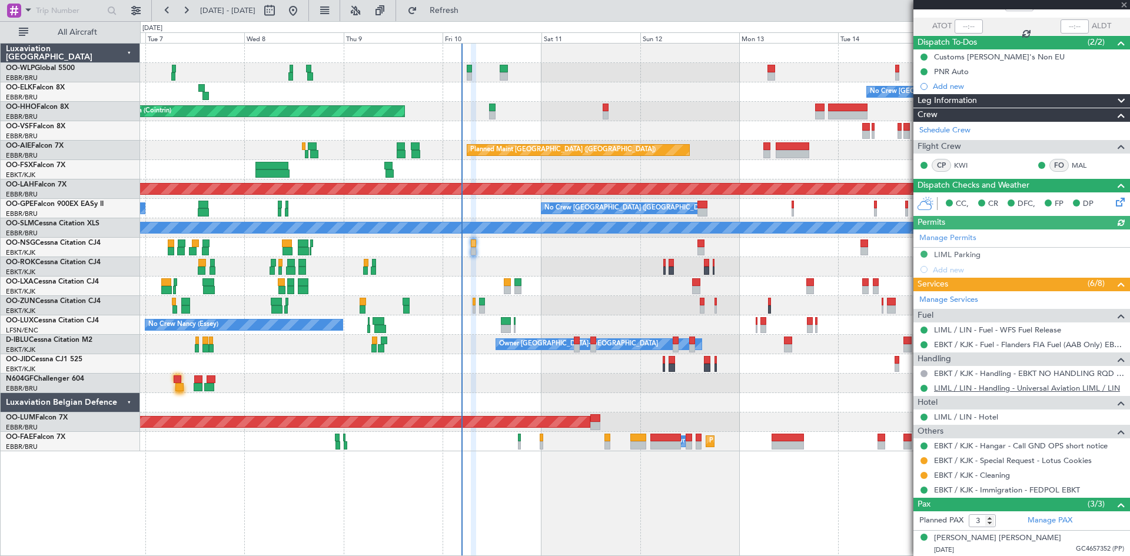
scroll to position [59, 0]
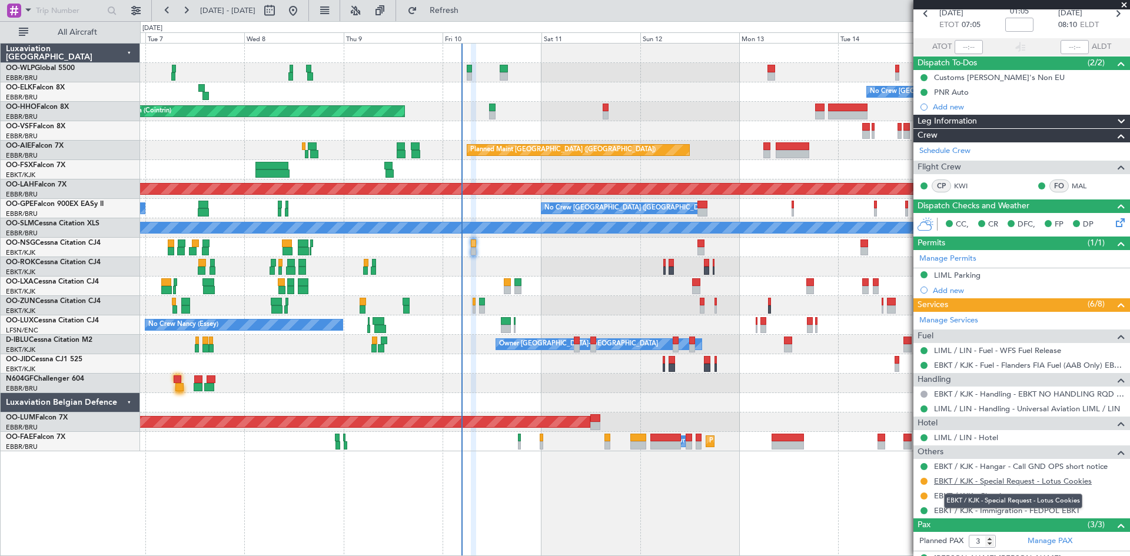
click at [1026, 478] on link "EBKT / KJK - Special Request - Lotus Cookies" at bounding box center [1013, 481] width 158 height 10
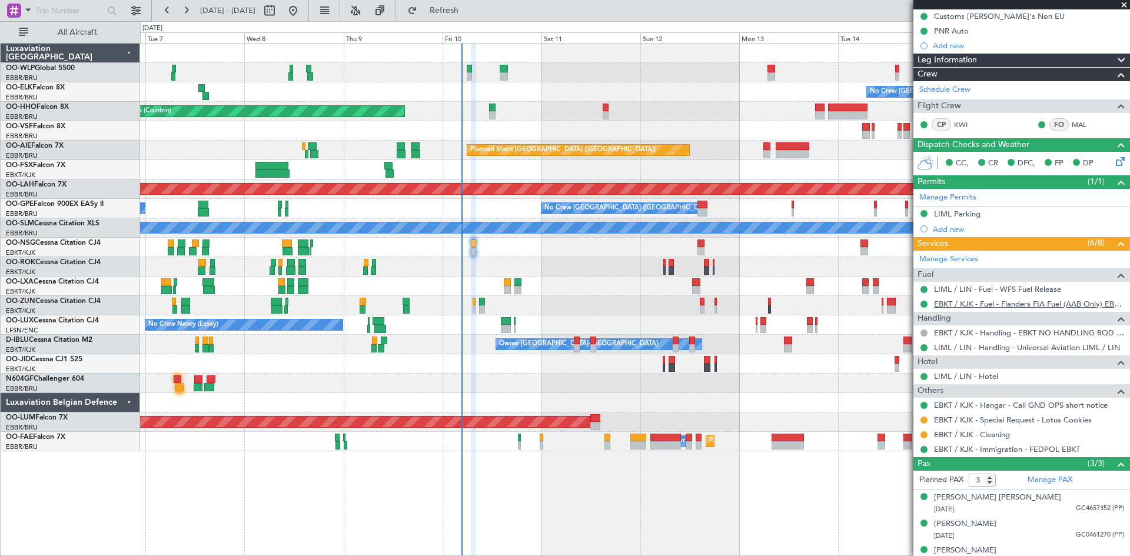
scroll to position [133, 0]
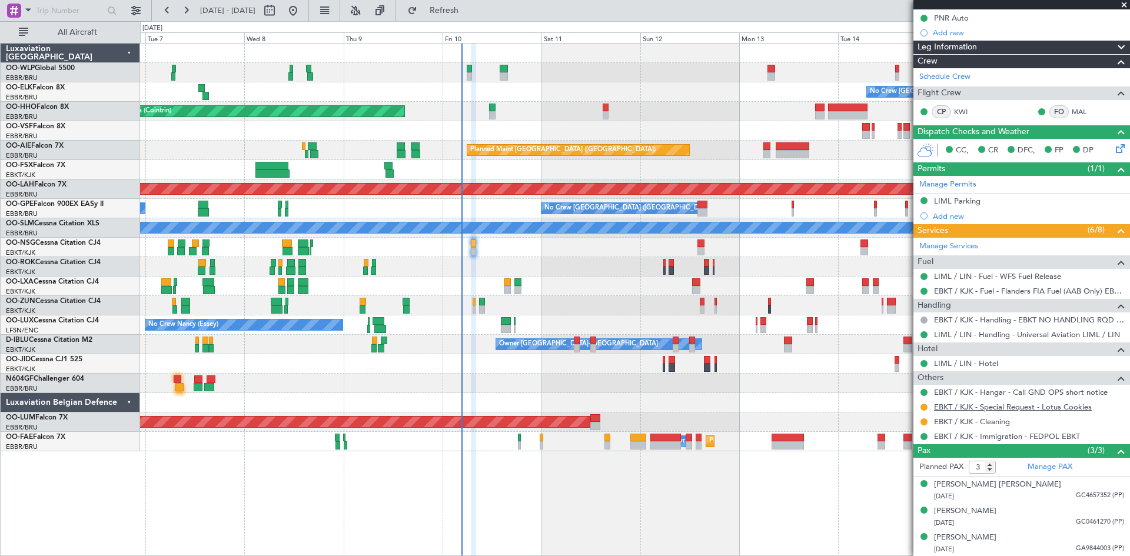
click at [1049, 407] on link "EBKT / KJK - Special Request - Lotus Cookies" at bounding box center [1013, 407] width 158 height 10
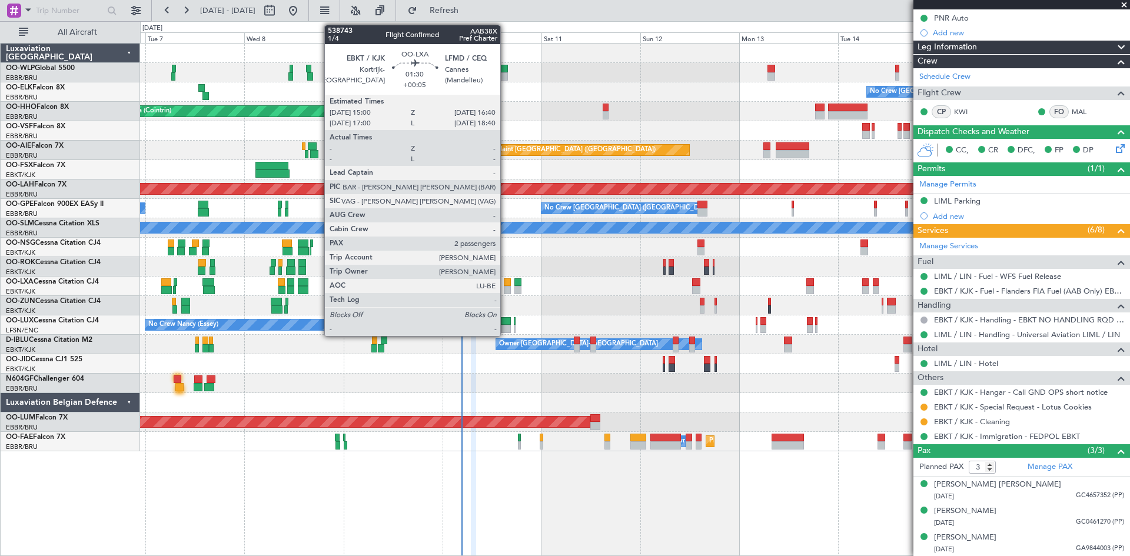
click at [506, 283] on div at bounding box center [507, 282] width 7 height 8
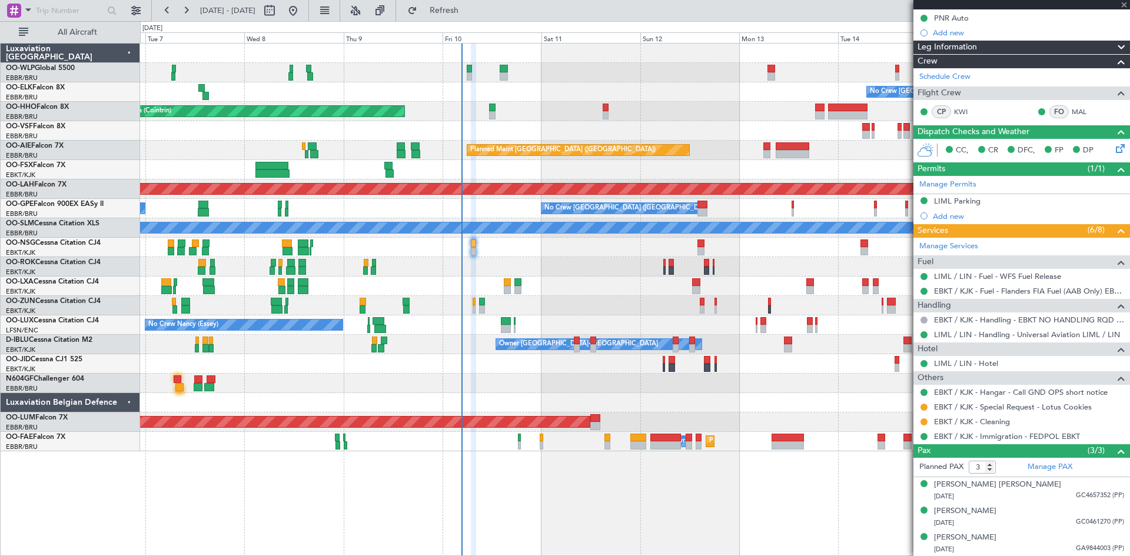
type input "+00:05"
type input "2"
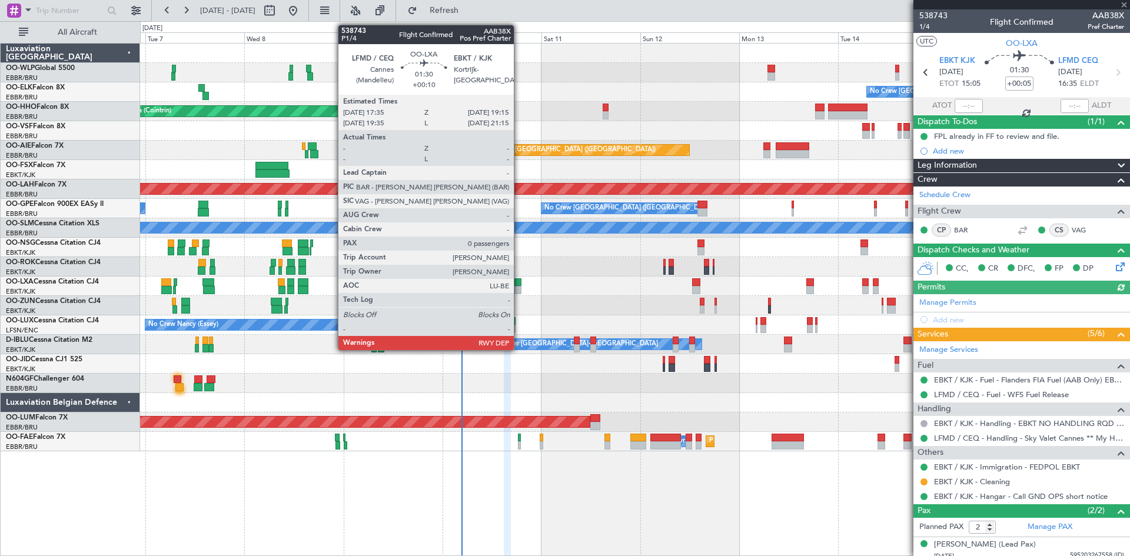
click at [519, 287] on div at bounding box center [517, 290] width 7 height 8
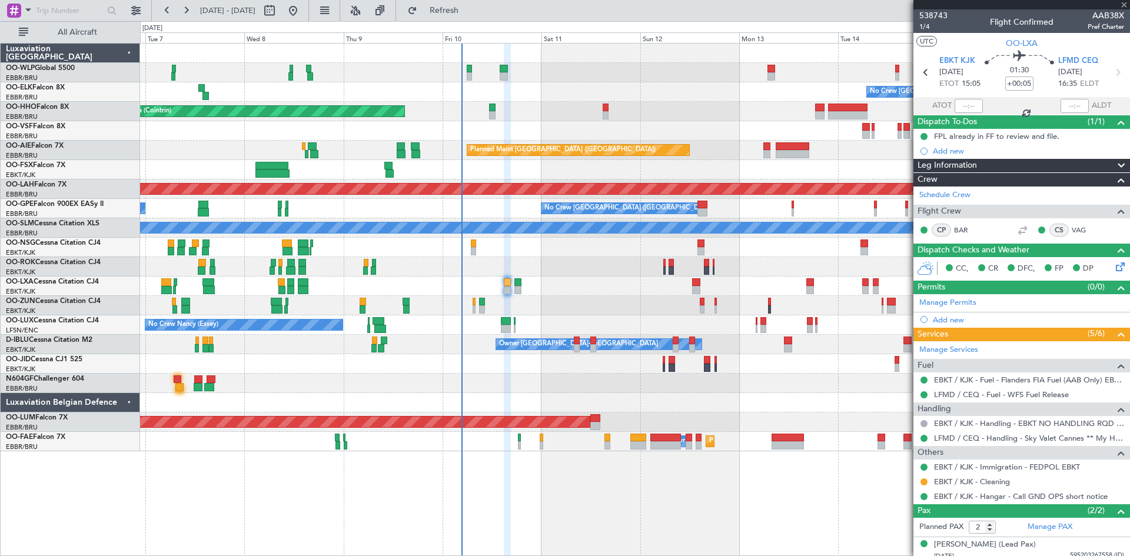
type input "+00:10"
type input "0"
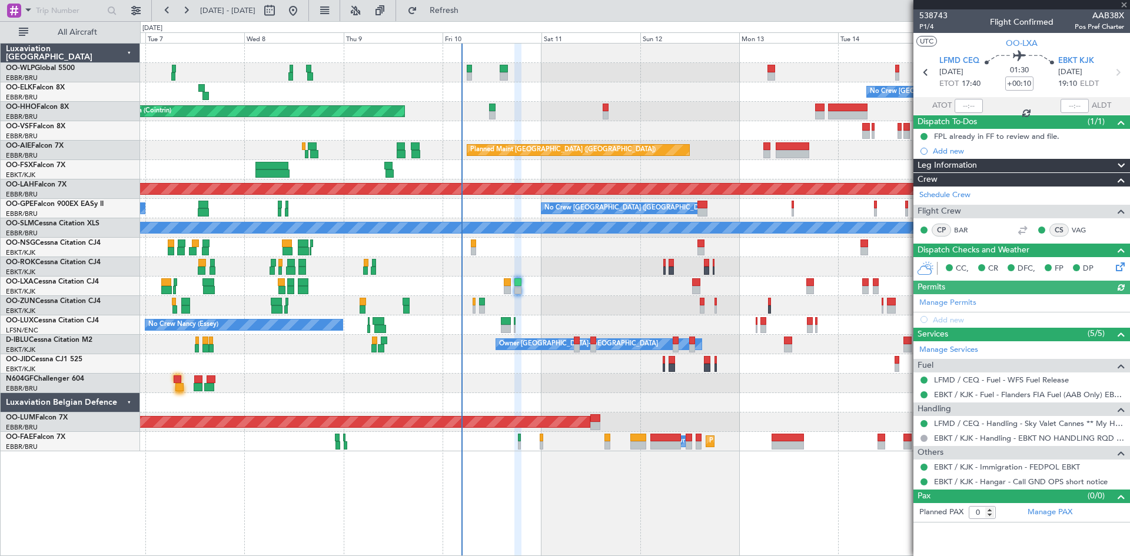
click at [476, 305] on div at bounding box center [634, 305] width 989 height 19
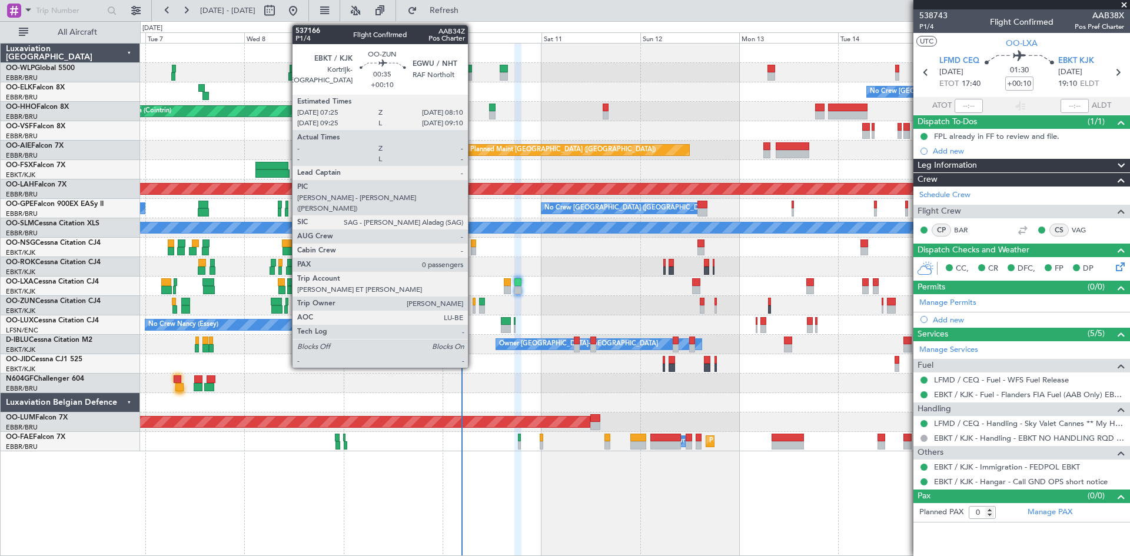
click at [473, 306] on div at bounding box center [475, 309] width 4 height 8
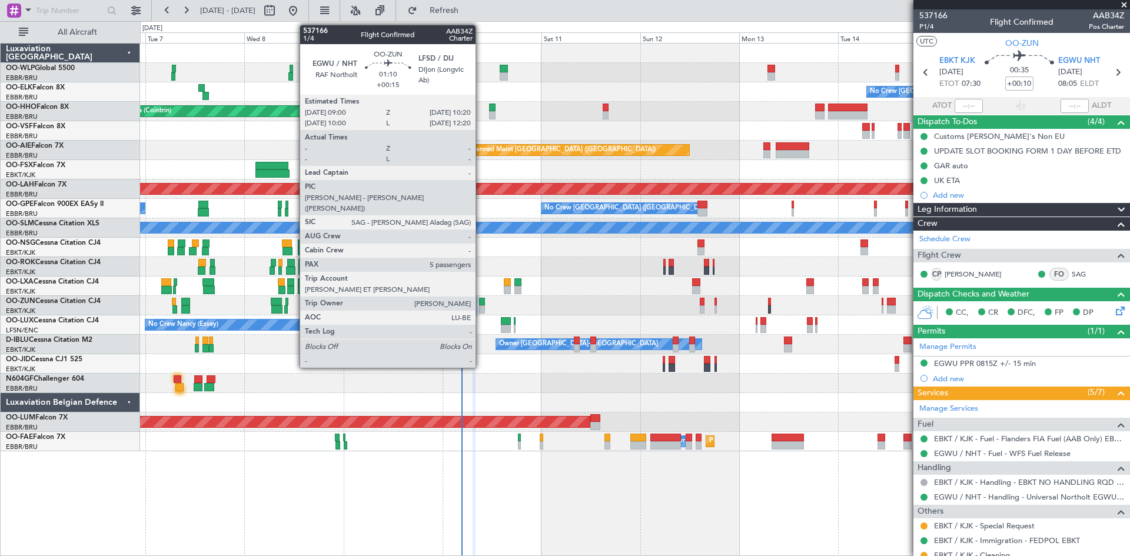
click at [481, 310] on div at bounding box center [482, 309] width 6 height 8
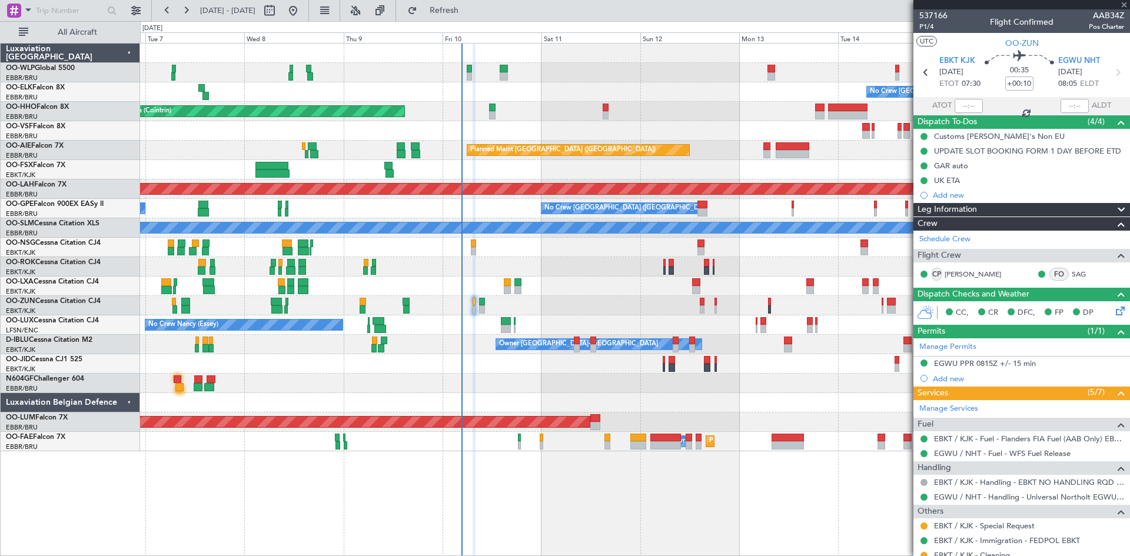
type input "+00:15"
type input "5"
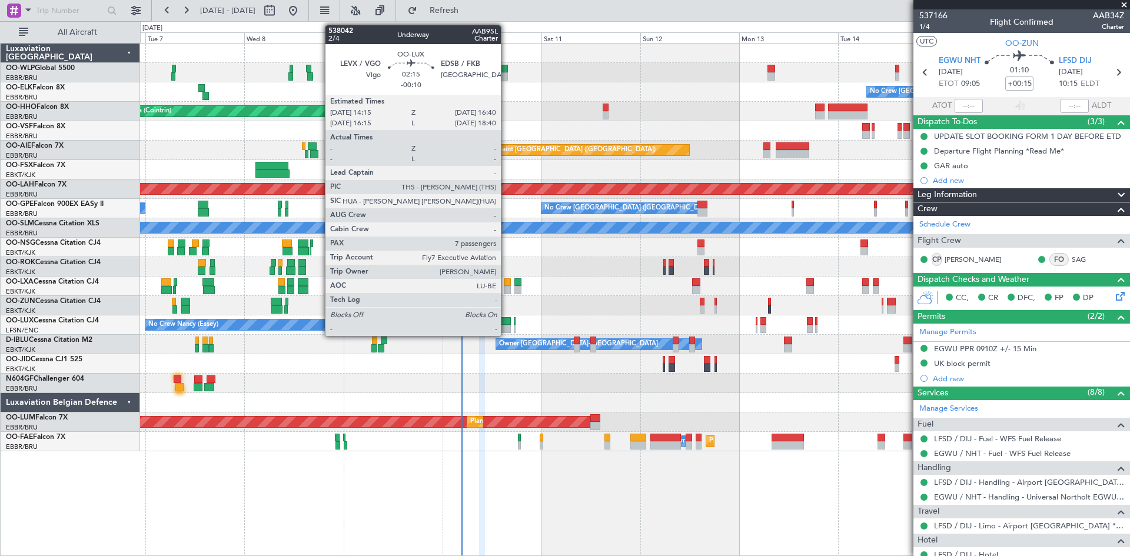
click at [506, 324] on div at bounding box center [506, 321] width 10 height 8
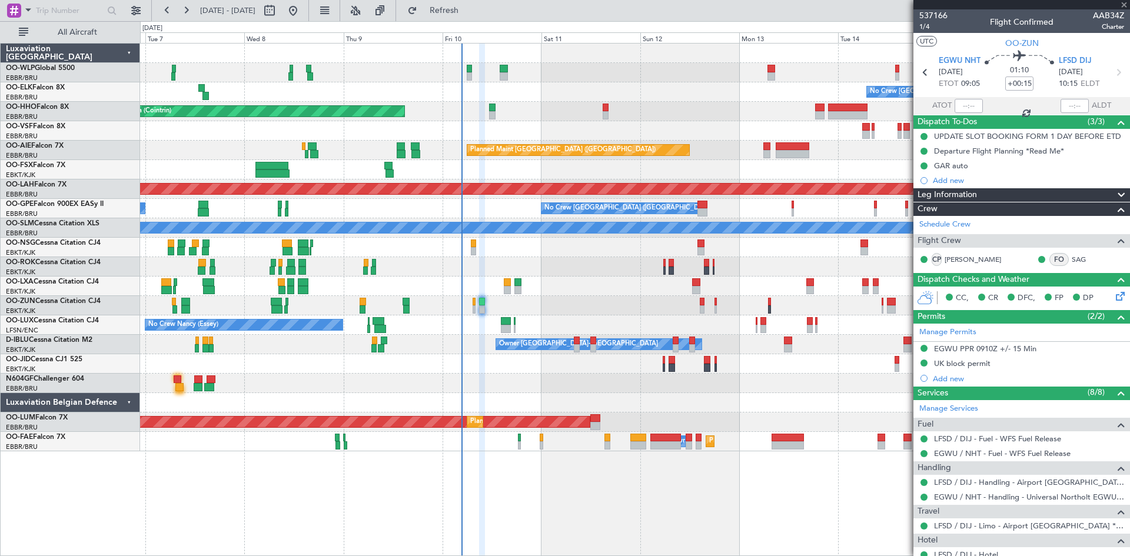
type input "-00:10"
type input "7"
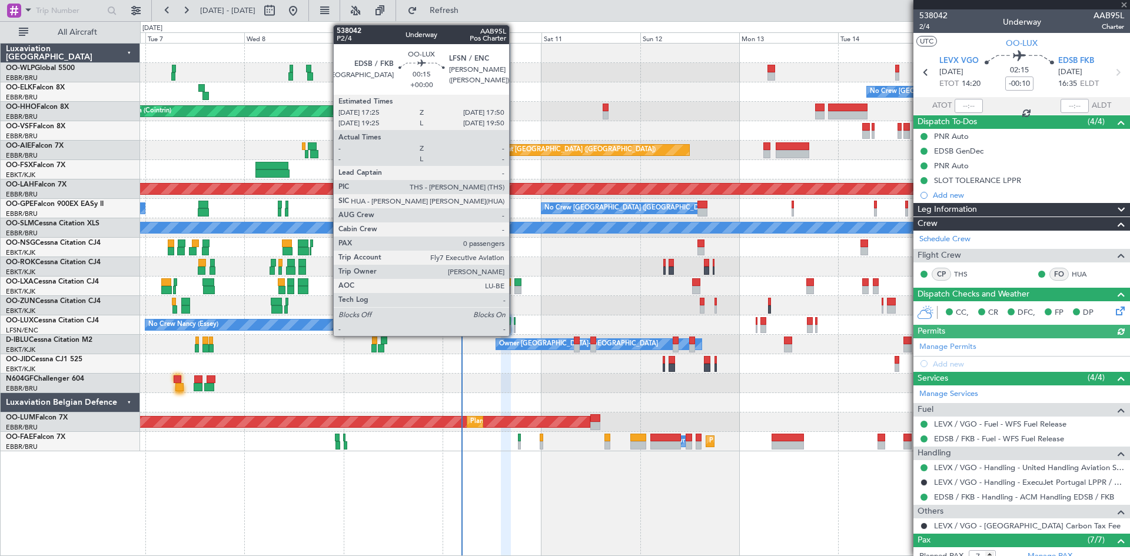
click at [514, 325] on div at bounding box center [515, 329] width 2 height 8
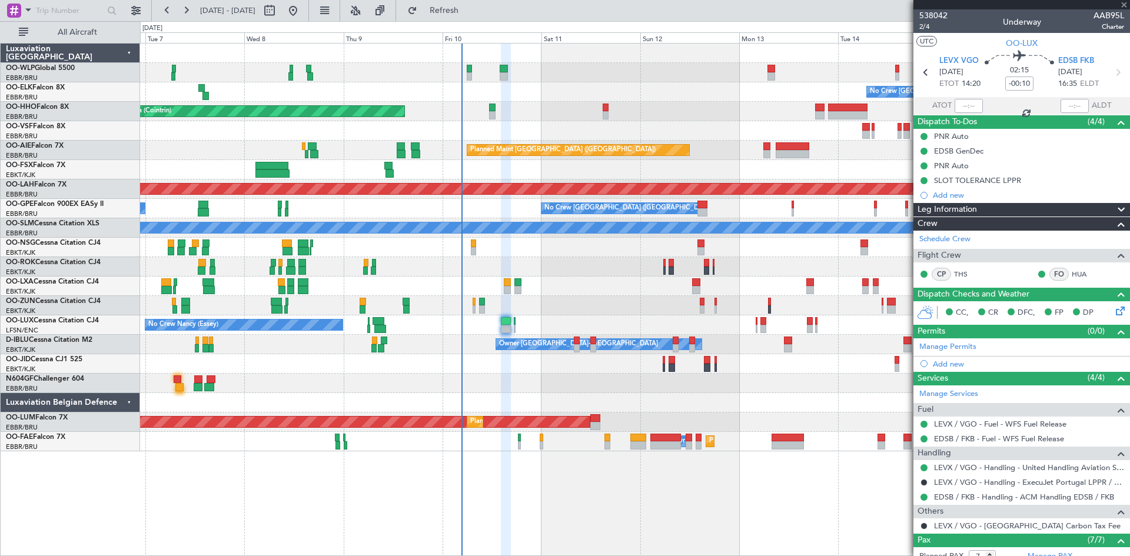
type input "0"
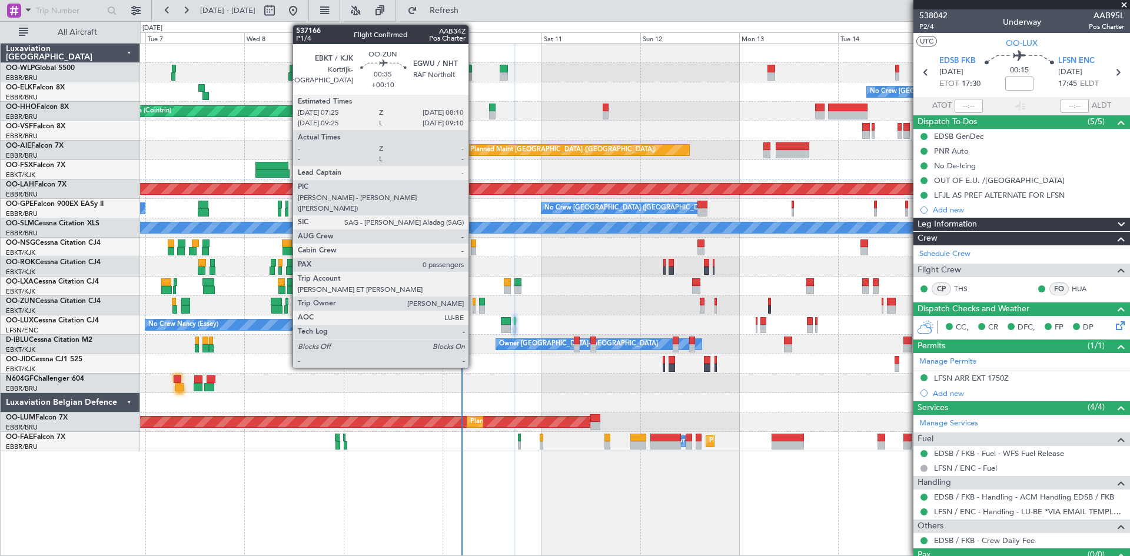
click at [474, 310] on div at bounding box center [475, 309] width 4 height 8
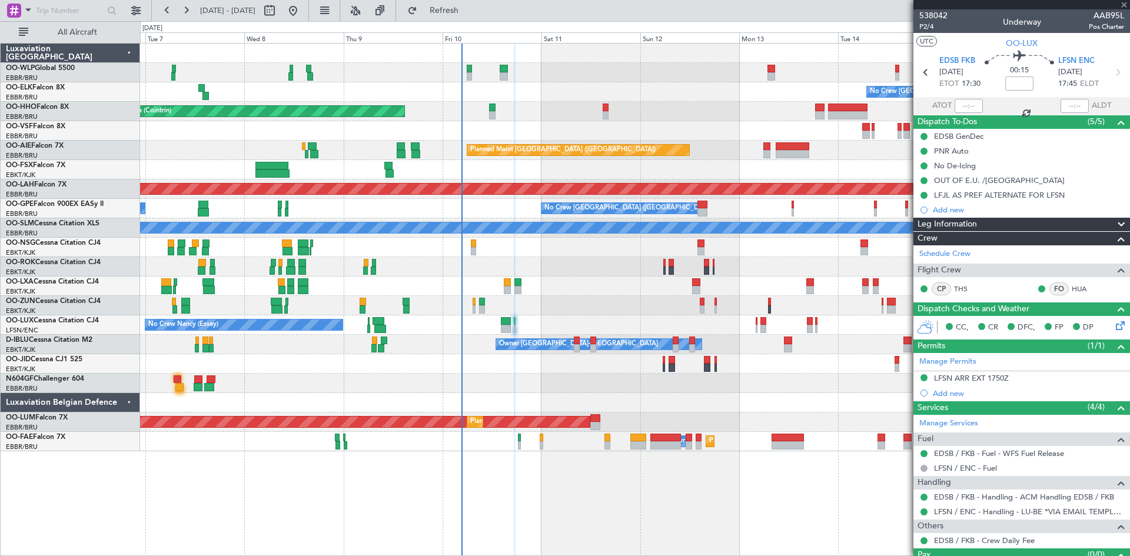
type input "+00:10"
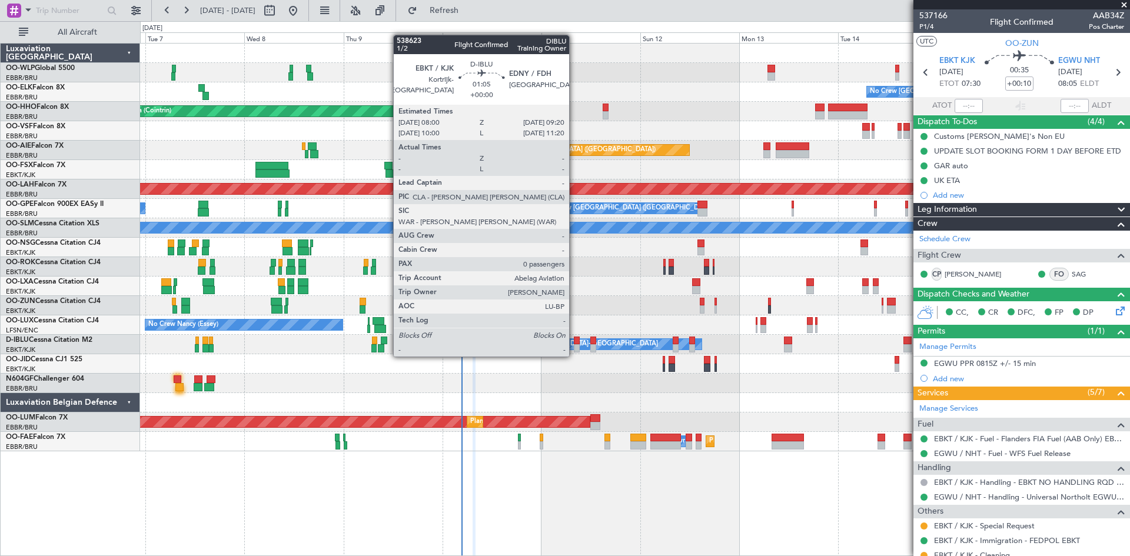
click at [574, 345] on div at bounding box center [577, 348] width 6 height 8
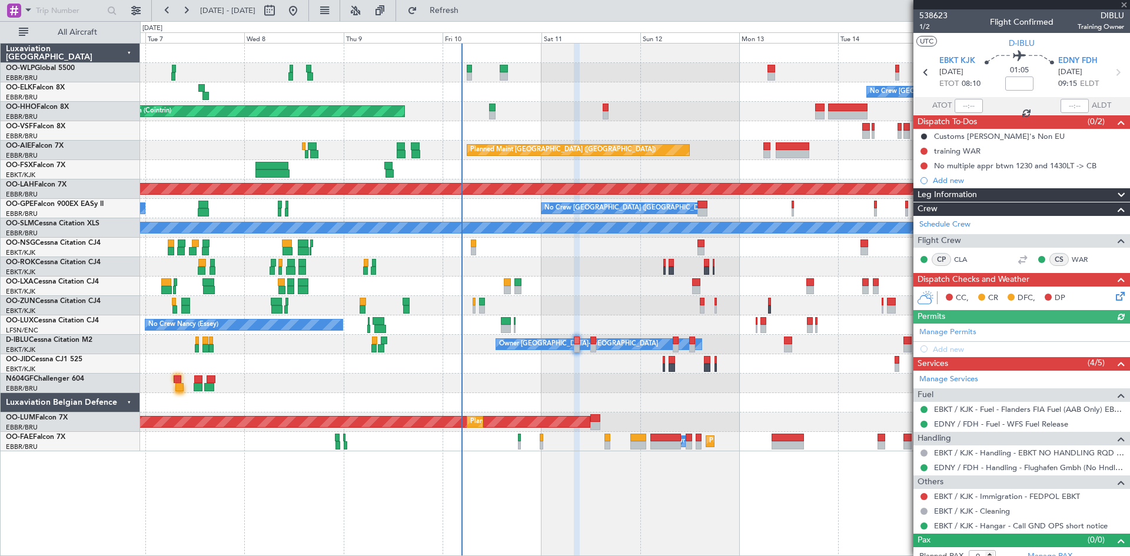
scroll to position [10, 0]
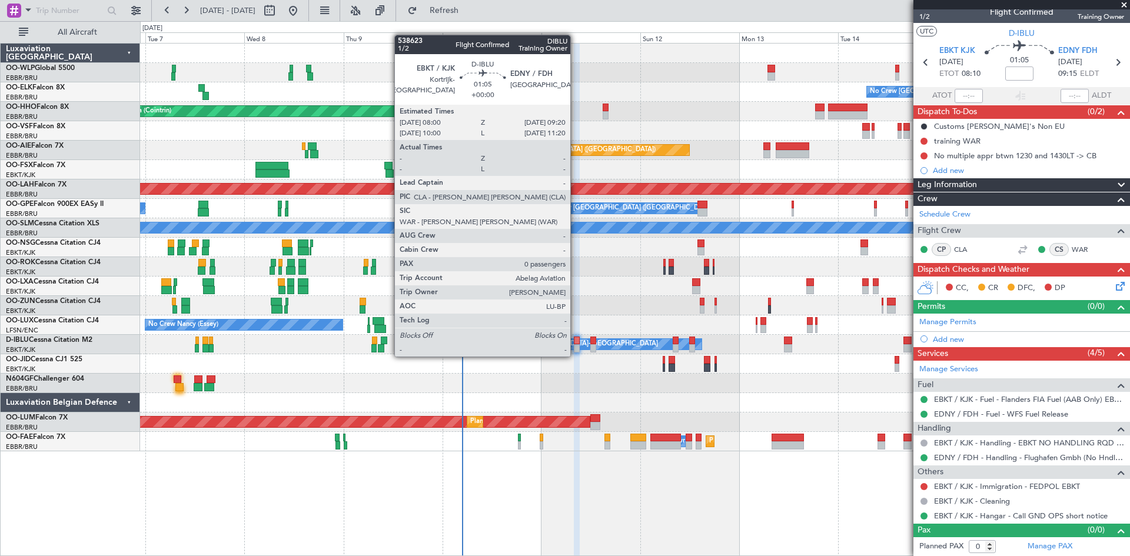
click at [576, 345] on div at bounding box center [577, 348] width 6 height 8
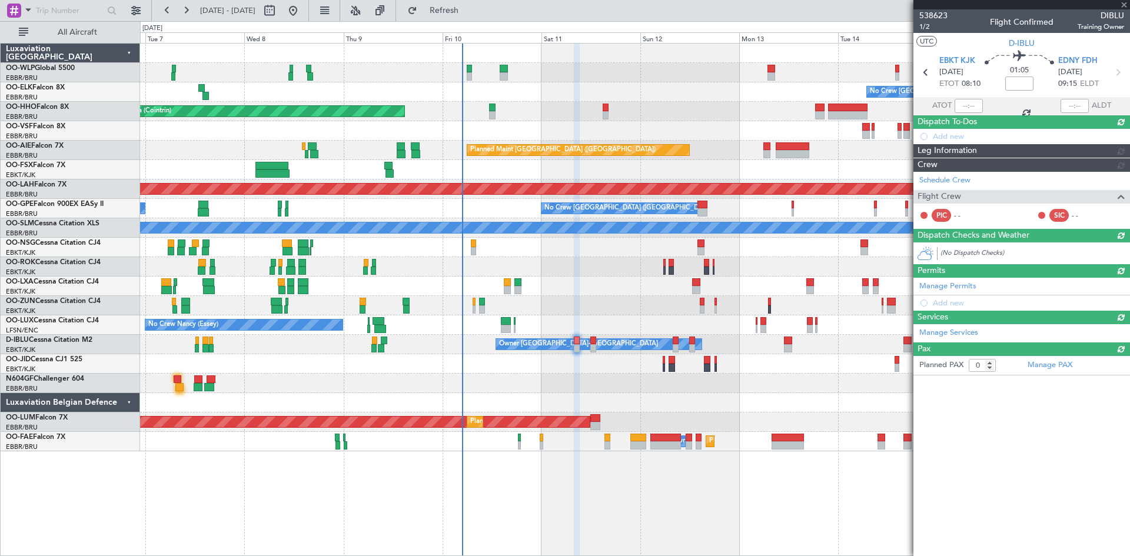
scroll to position [0, 0]
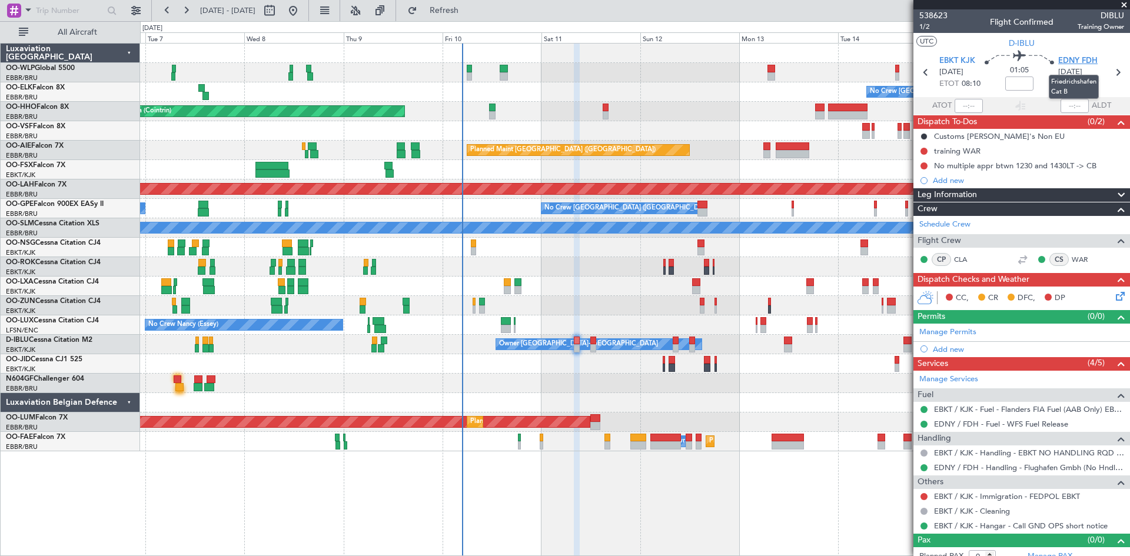
click at [1078, 60] on span "EDNY FDH" at bounding box center [1077, 61] width 39 height 12
click at [1015, 494] on link "EBKT / KJK - Immigration - FEDPOL EBKT" at bounding box center [1007, 496] width 146 height 10
click at [446, 16] on button "Refresh" at bounding box center [437, 10] width 71 height 19
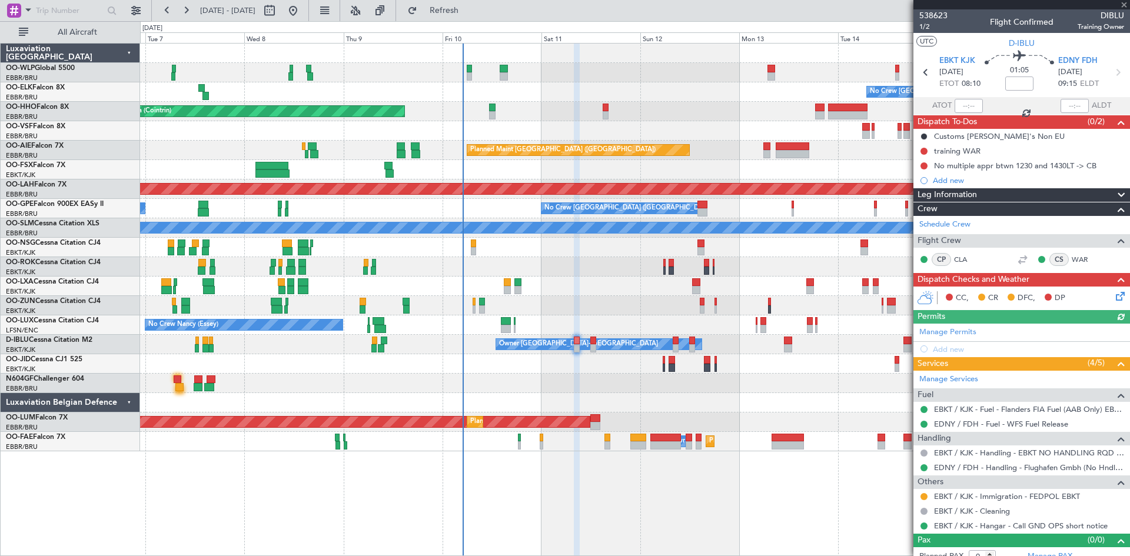
click at [920, 498] on div at bounding box center [923, 496] width 9 height 9
click at [922, 498] on button at bounding box center [923, 496] width 7 height 7
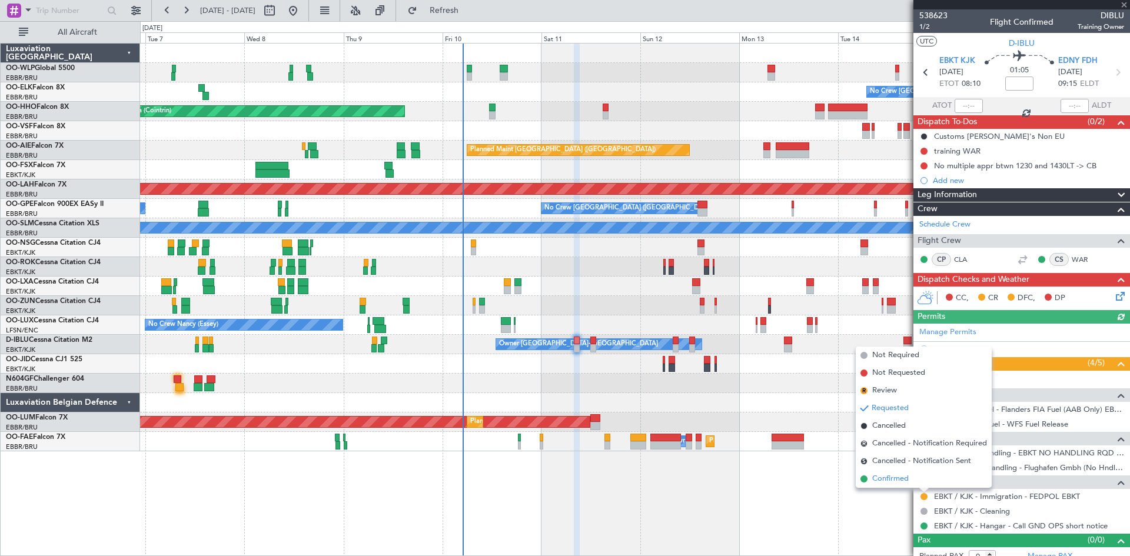
click at [902, 484] on span "Confirmed" at bounding box center [890, 479] width 36 height 12
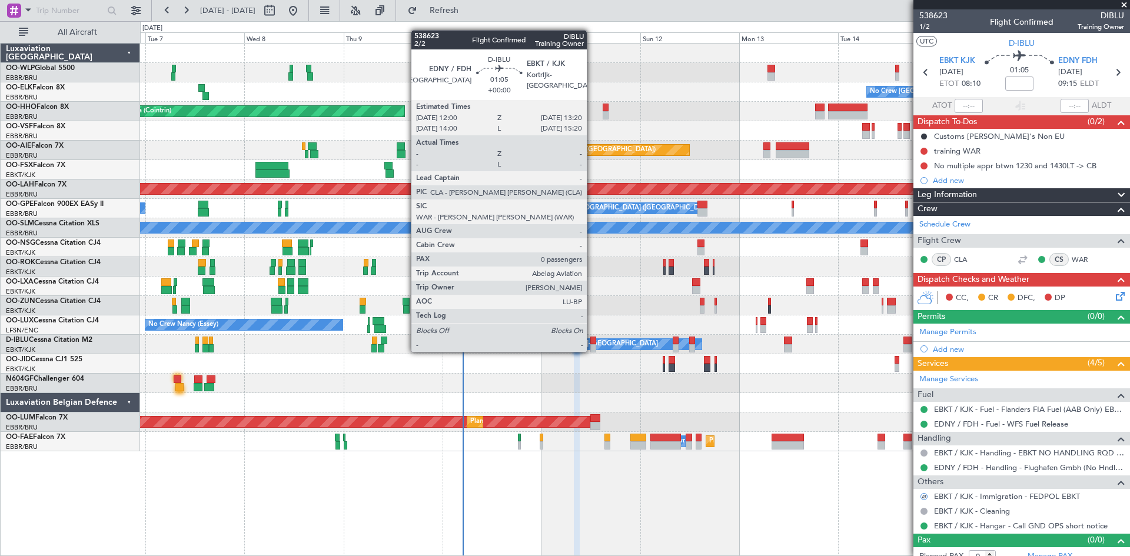
click at [592, 340] on div at bounding box center [593, 341] width 6 height 8
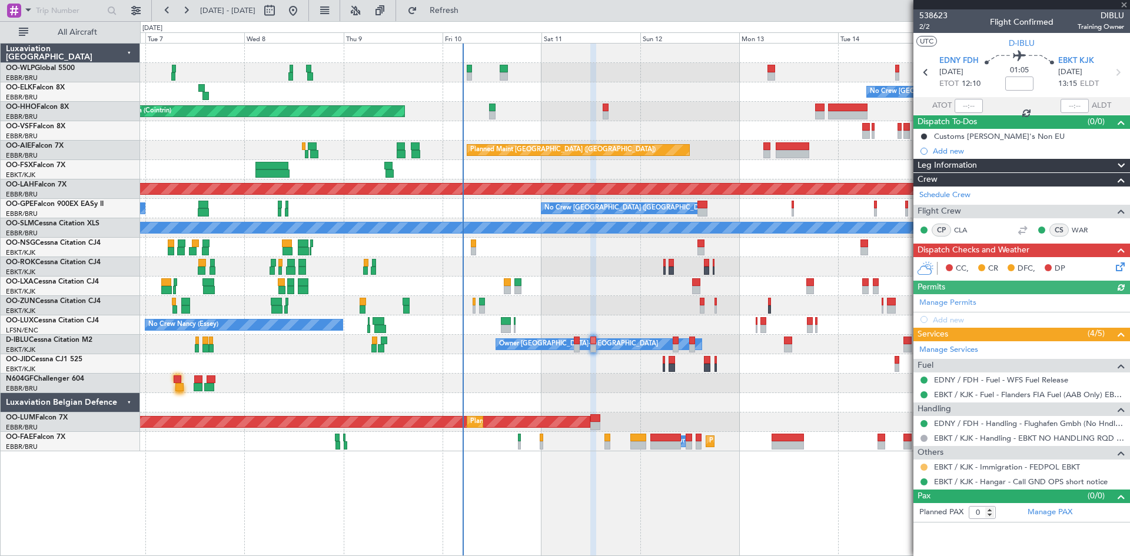
click at [924, 468] on button at bounding box center [923, 467] width 7 height 7
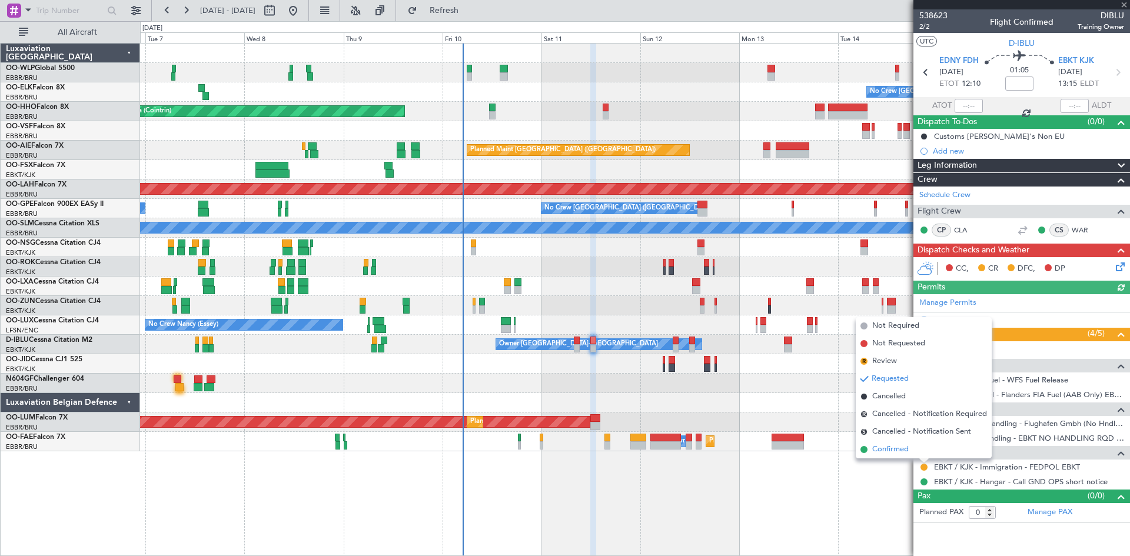
click at [902, 455] on span "Confirmed" at bounding box center [890, 450] width 36 height 12
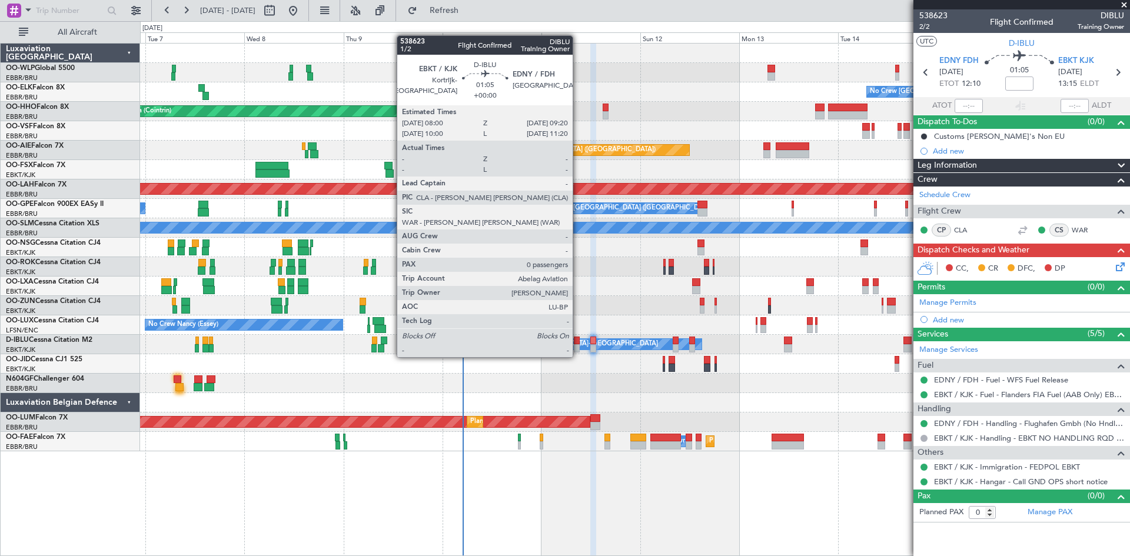
click at [578, 345] on div at bounding box center [577, 348] width 6 height 8
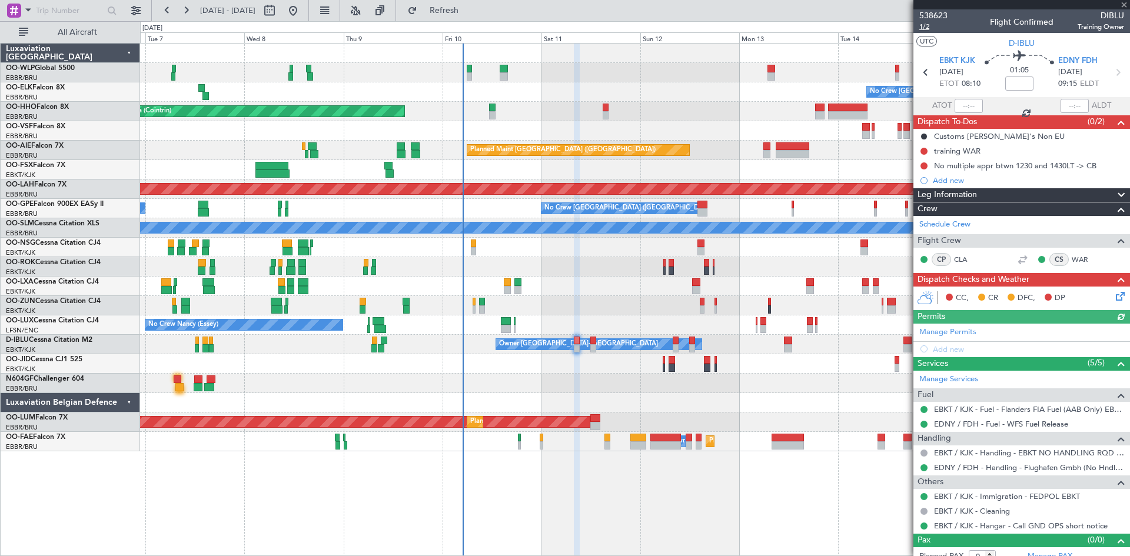
click at [923, 30] on span "1/2" at bounding box center [933, 27] width 28 height 10
click at [1114, 296] on icon at bounding box center [1118, 294] width 9 height 9
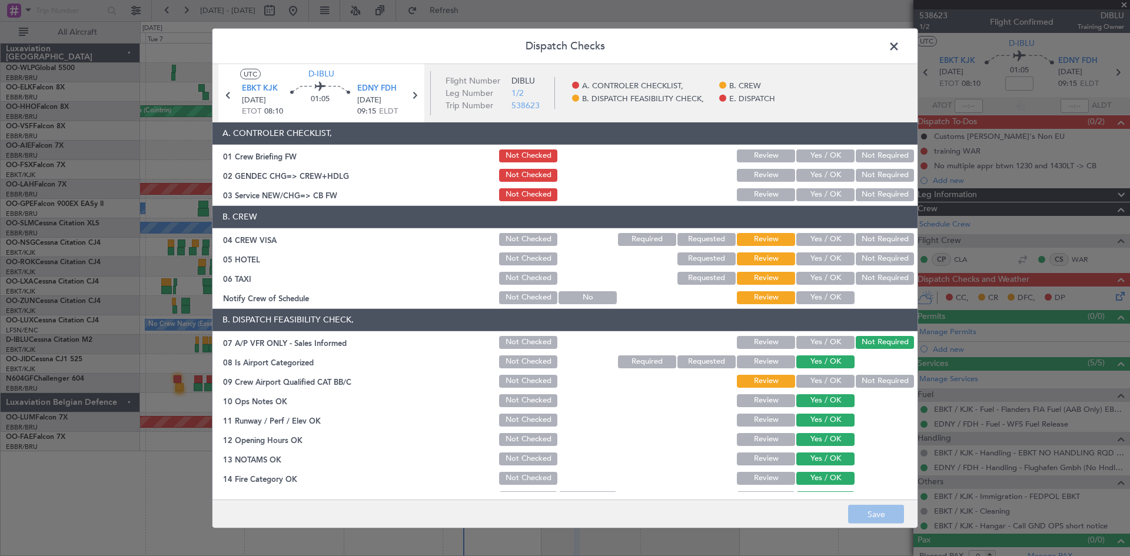
click at [819, 238] on button "Yes / OK" at bounding box center [825, 239] width 58 height 13
click at [887, 264] on button "Not Required" at bounding box center [885, 258] width 58 height 13
click at [870, 281] on button "Not Required" at bounding box center [885, 278] width 58 height 13
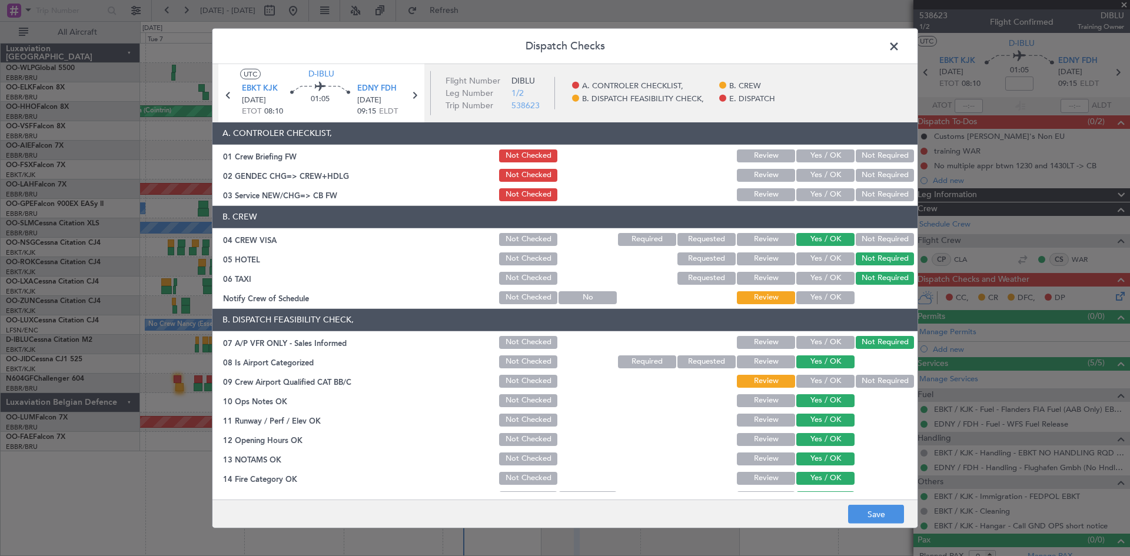
click at [827, 294] on button "Yes / OK" at bounding box center [825, 297] width 58 height 13
click at [819, 192] on button "Yes / OK" at bounding box center [825, 194] width 58 height 13
click at [818, 174] on button "Yes / OK" at bounding box center [825, 175] width 58 height 13
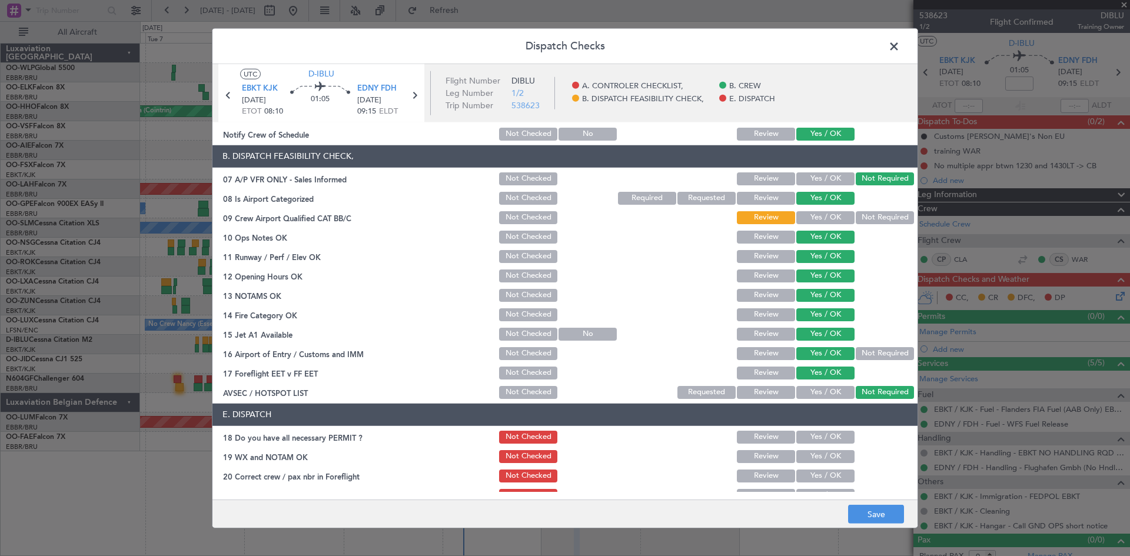
scroll to position [177, 0]
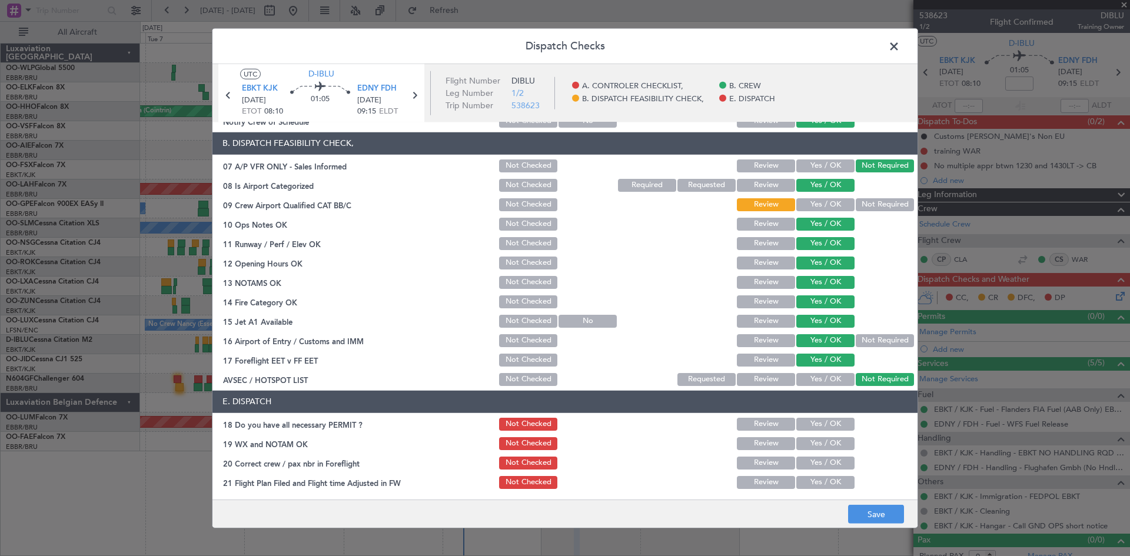
click at [824, 201] on button "Yes / OK" at bounding box center [825, 204] width 58 height 13
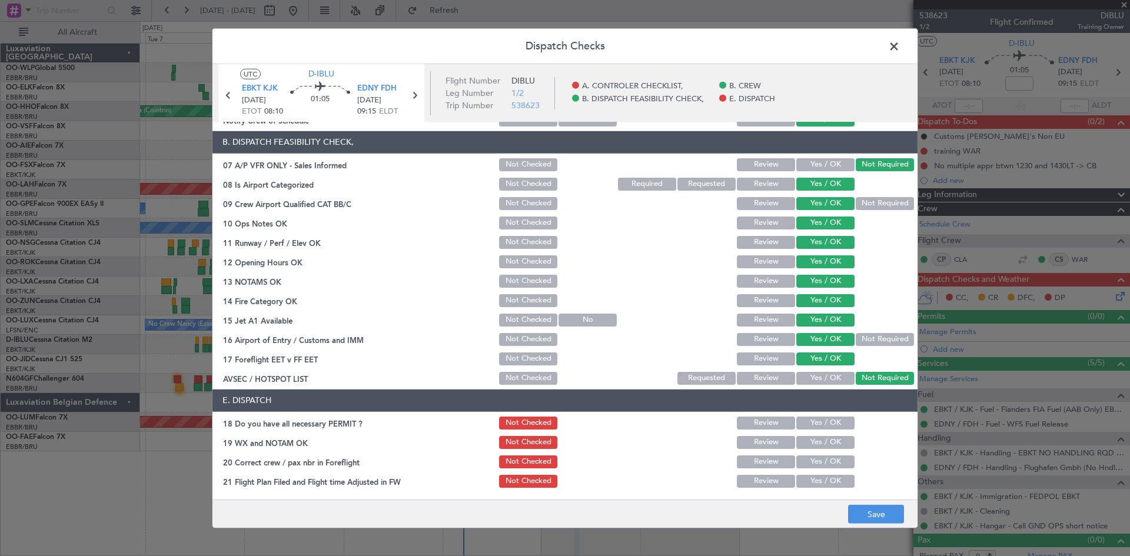
scroll to position [61, 0]
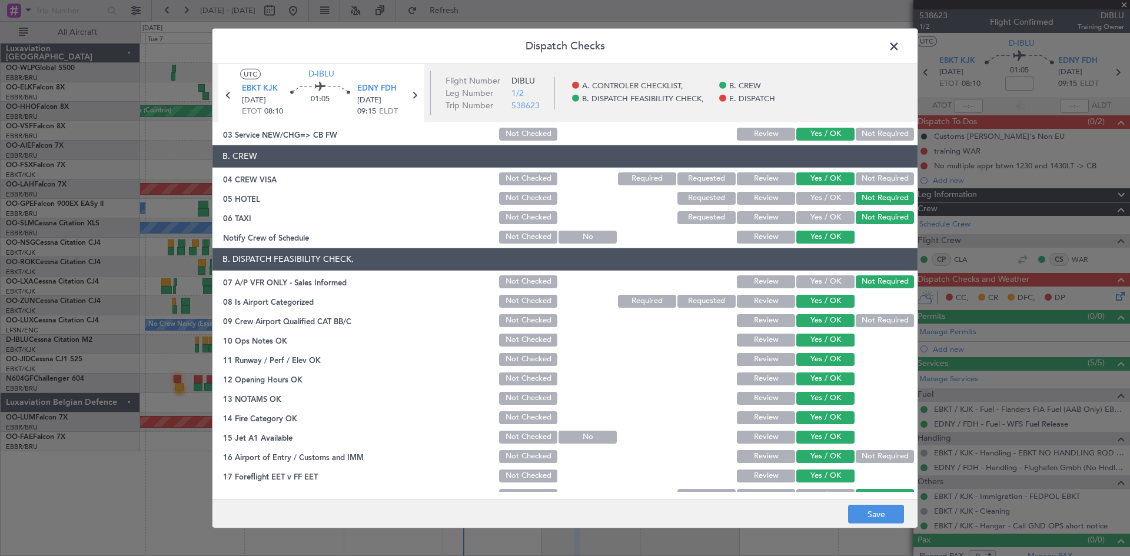
click at [843, 451] on button "Yes / OK" at bounding box center [825, 456] width 58 height 13
click at [880, 451] on button "Not Required" at bounding box center [885, 456] width 58 height 13
click at [865, 516] on button "Save" at bounding box center [876, 514] width 56 height 19
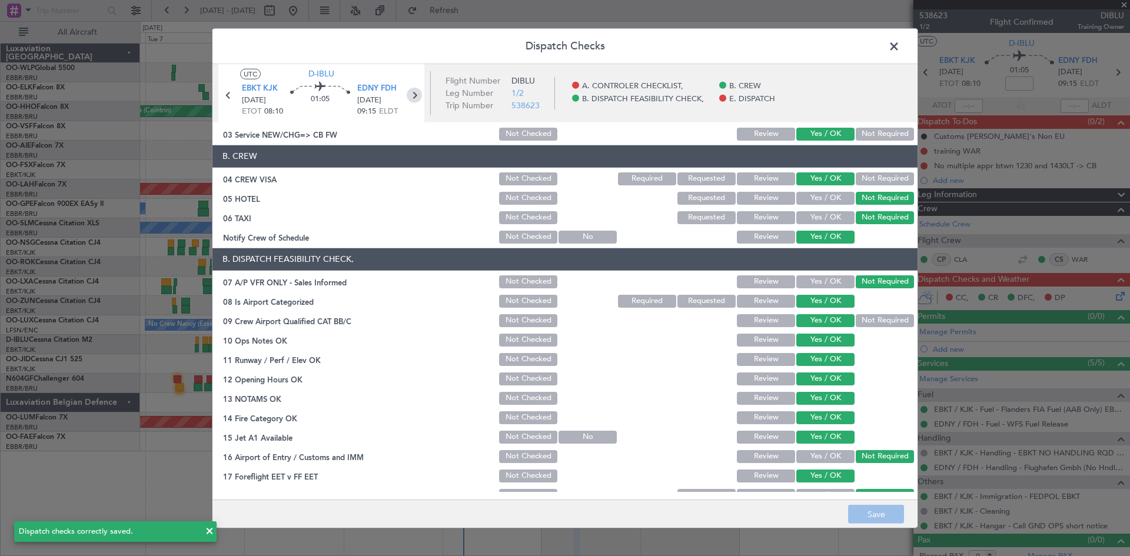
click at [414, 98] on icon at bounding box center [414, 94] width 15 height 15
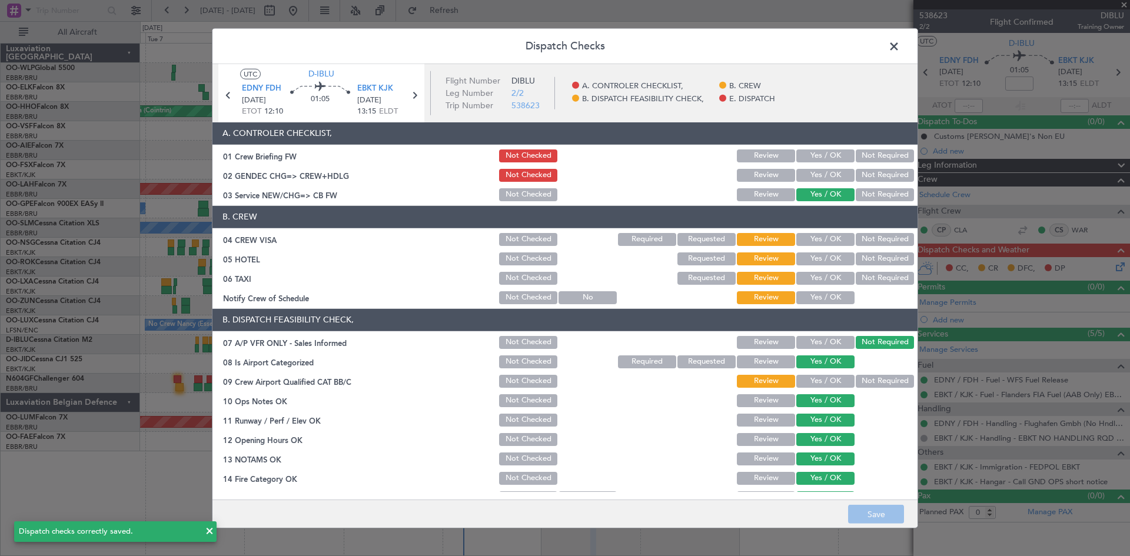
click at [817, 175] on button "Yes / OK" at bounding box center [825, 175] width 58 height 13
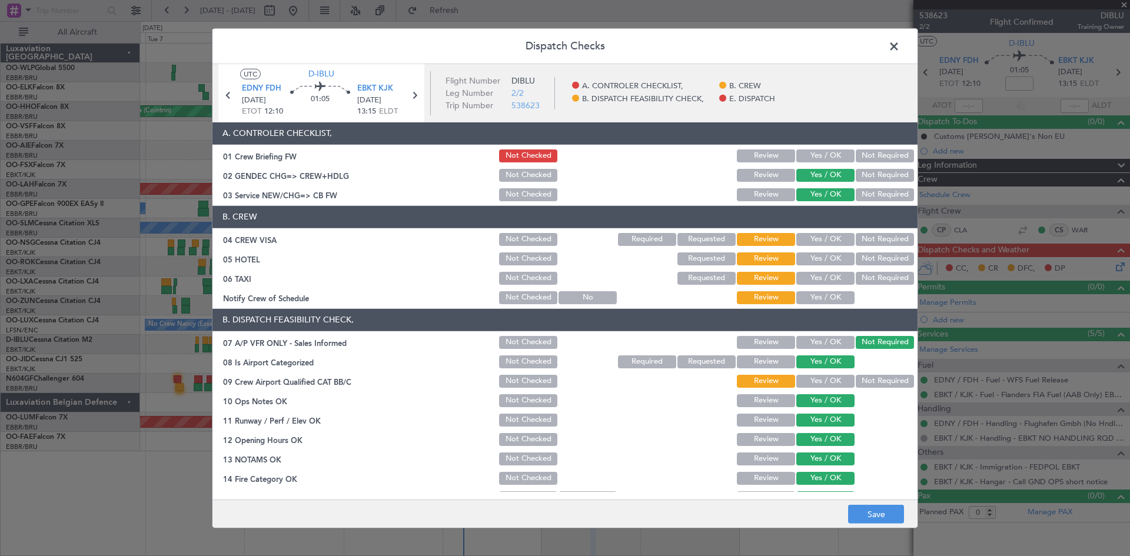
click at [830, 234] on button "Yes / OK" at bounding box center [825, 239] width 58 height 13
click at [866, 256] on button "Not Required" at bounding box center [885, 258] width 58 height 13
click at [871, 282] on button "Not Required" at bounding box center [885, 278] width 58 height 13
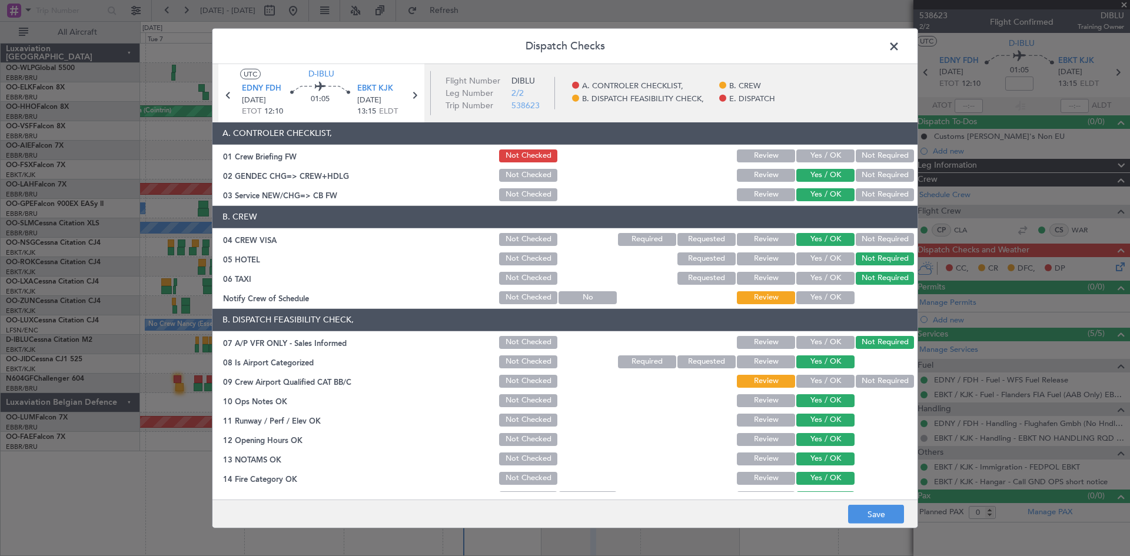
click at [826, 294] on button "Yes / OK" at bounding box center [825, 297] width 58 height 13
click at [880, 385] on button "Not Required" at bounding box center [885, 381] width 58 height 13
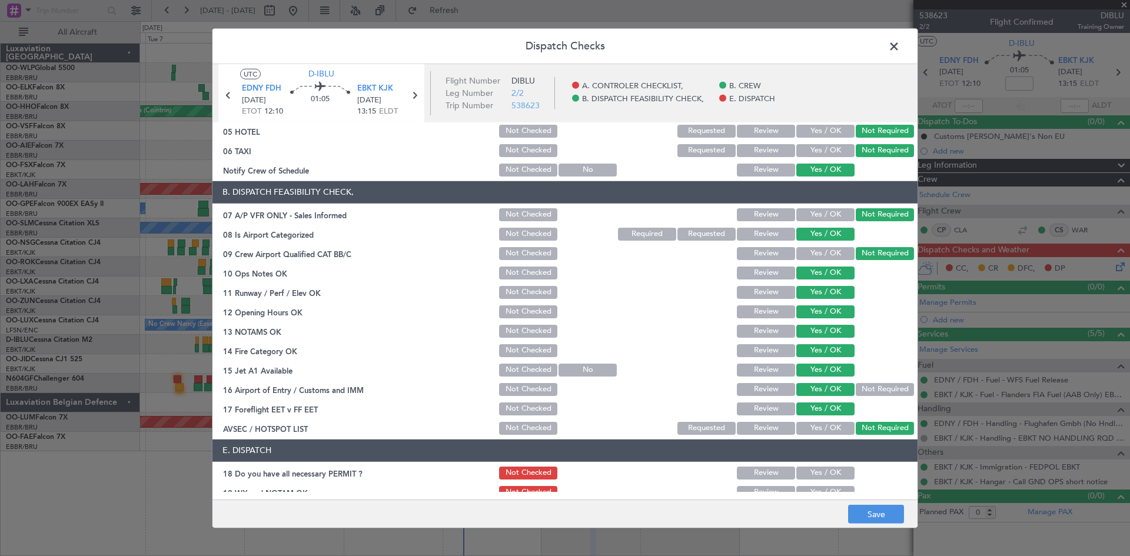
scroll to position [178, 0]
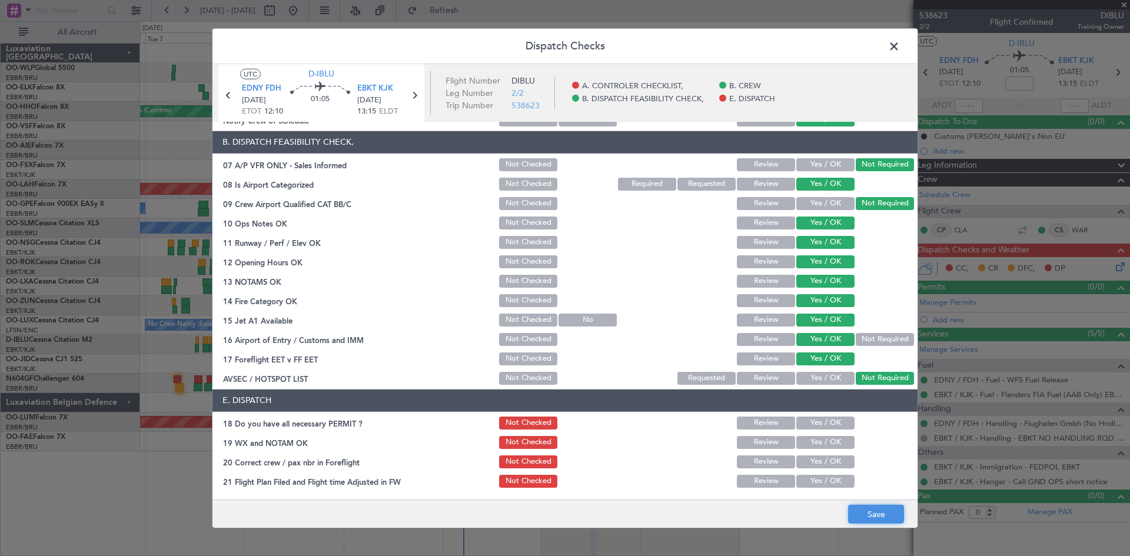
click at [855, 514] on button "Save" at bounding box center [876, 514] width 56 height 19
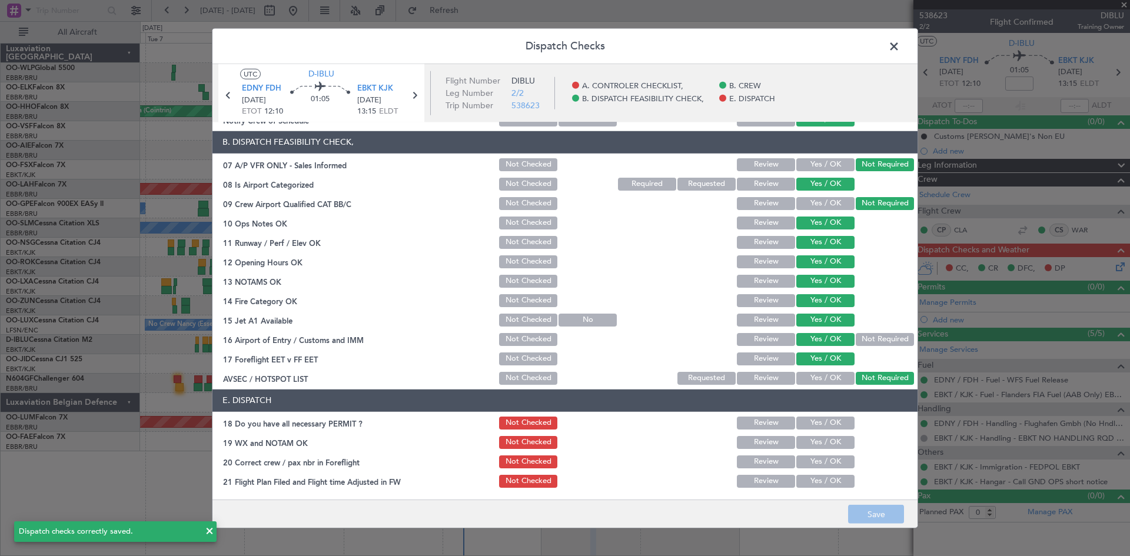
click at [900, 44] on span at bounding box center [900, 49] width 0 height 24
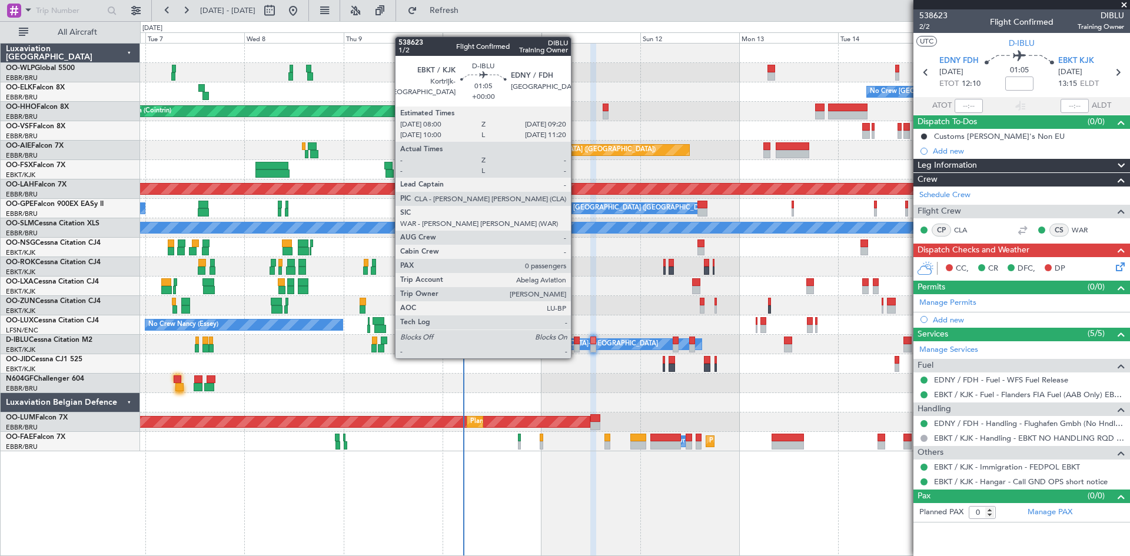
click at [576, 347] on div at bounding box center [577, 348] width 6 height 8
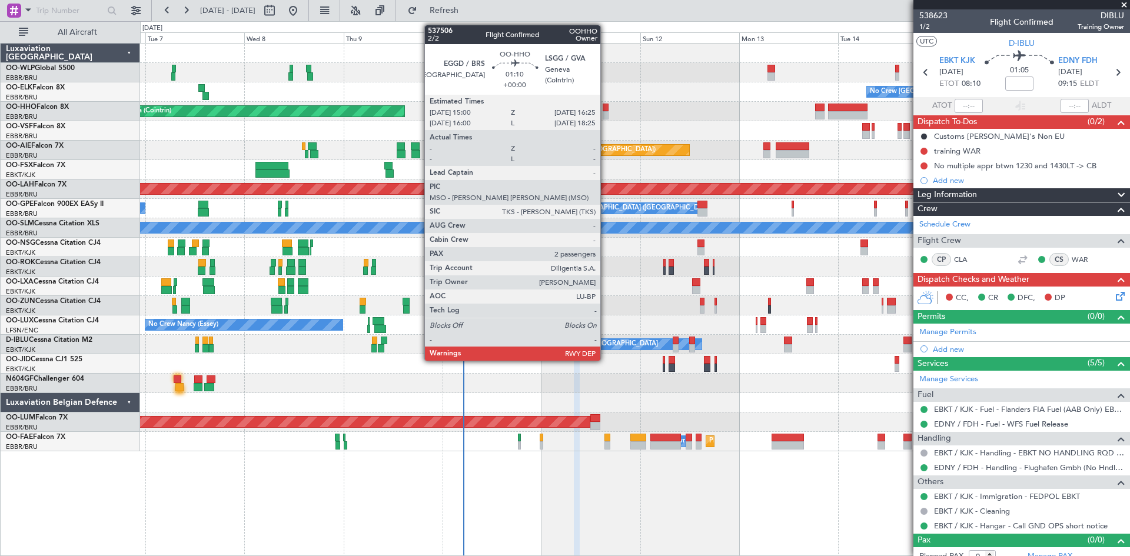
click at [606, 108] on div at bounding box center [606, 108] width 6 height 8
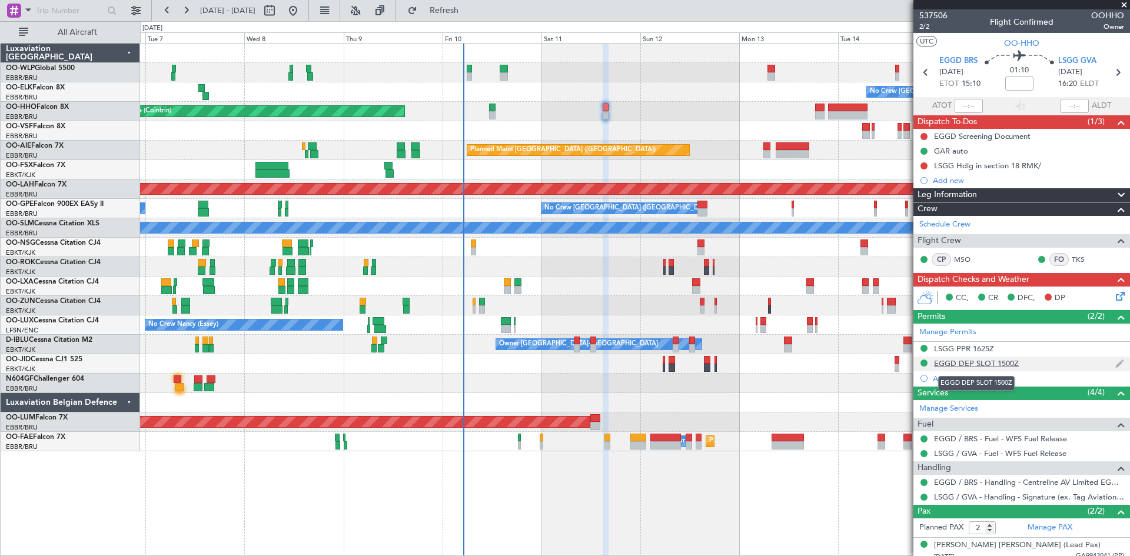
scroll to position [34, 0]
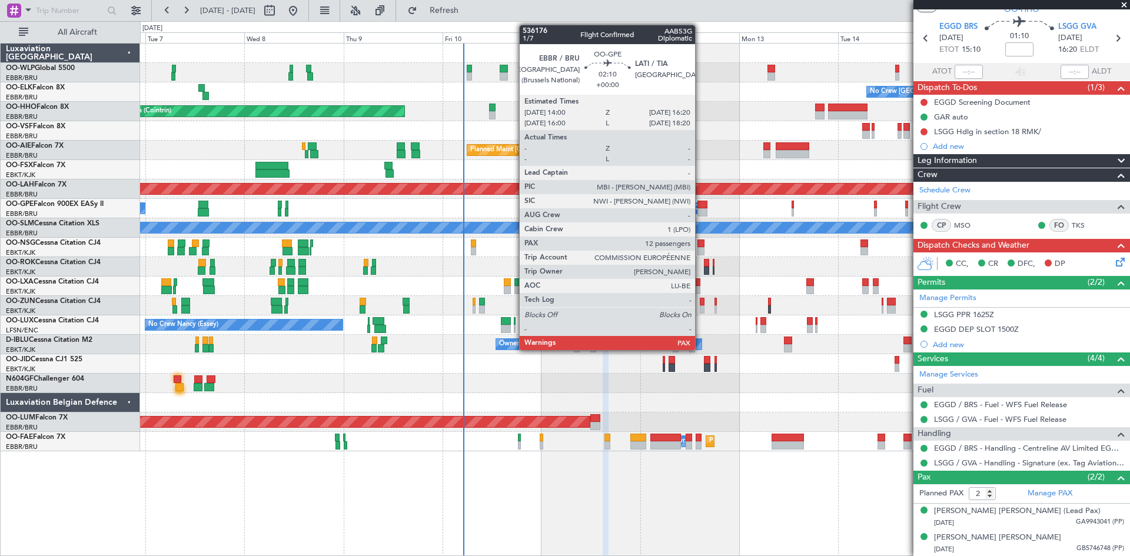
click at [700, 204] on div at bounding box center [702, 205] width 10 height 8
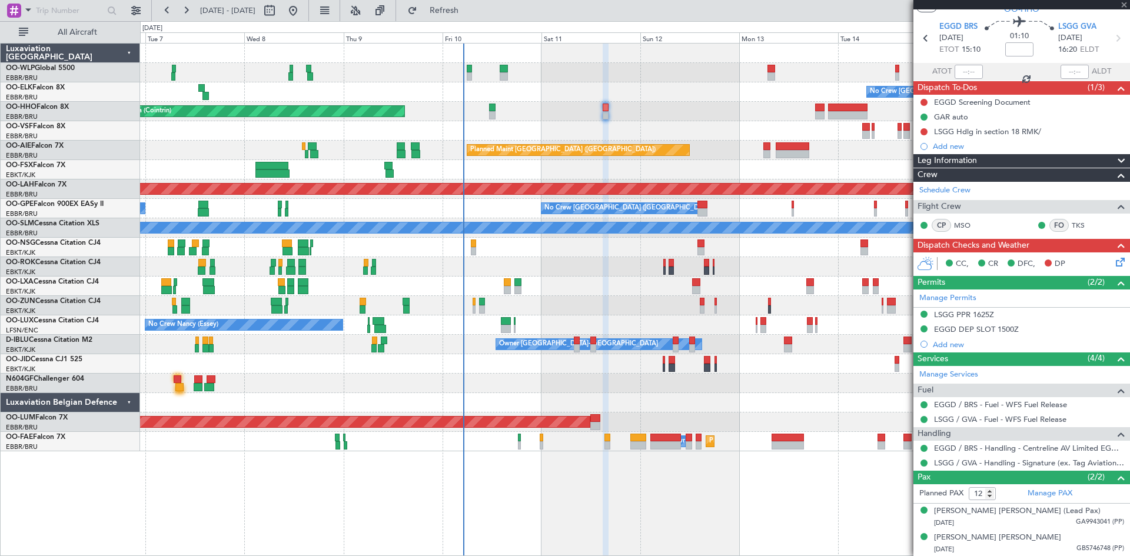
scroll to position [0, 0]
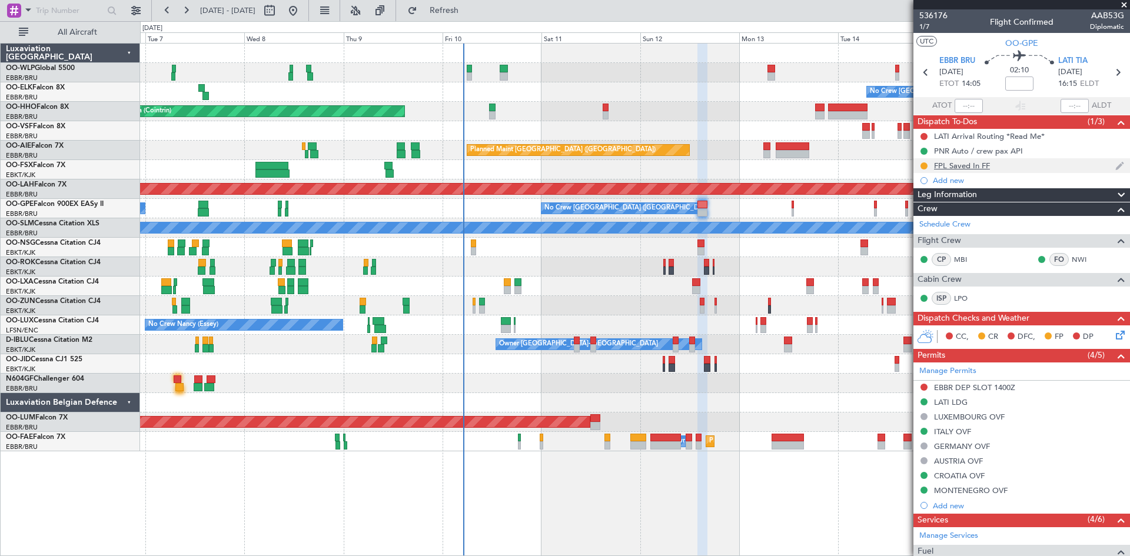
click at [974, 170] on div "FPL Saved In FF" at bounding box center [1021, 165] width 217 height 15
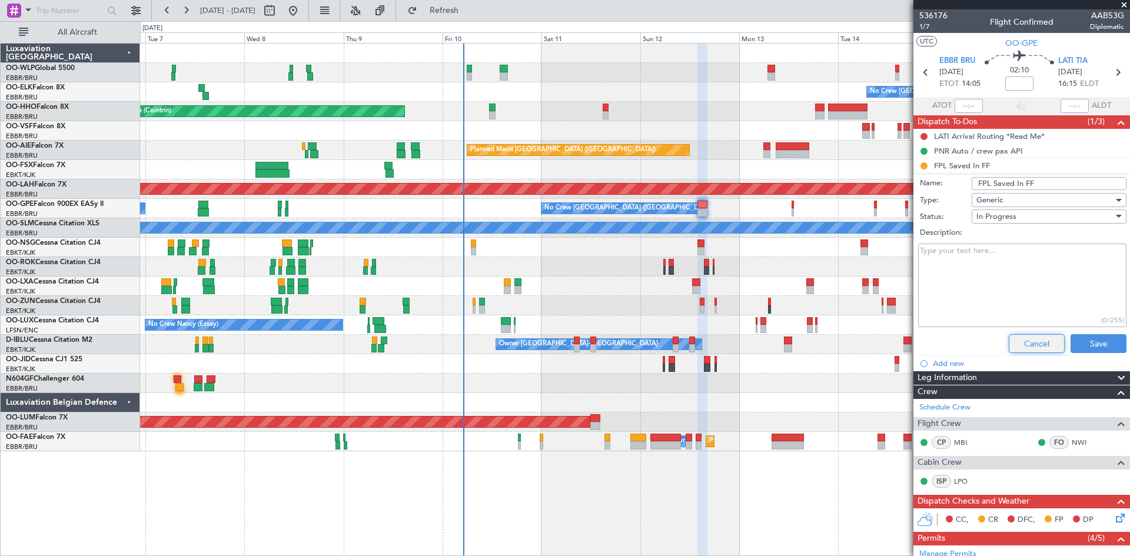
click at [1016, 336] on button "Cancel" at bounding box center [1037, 343] width 56 height 19
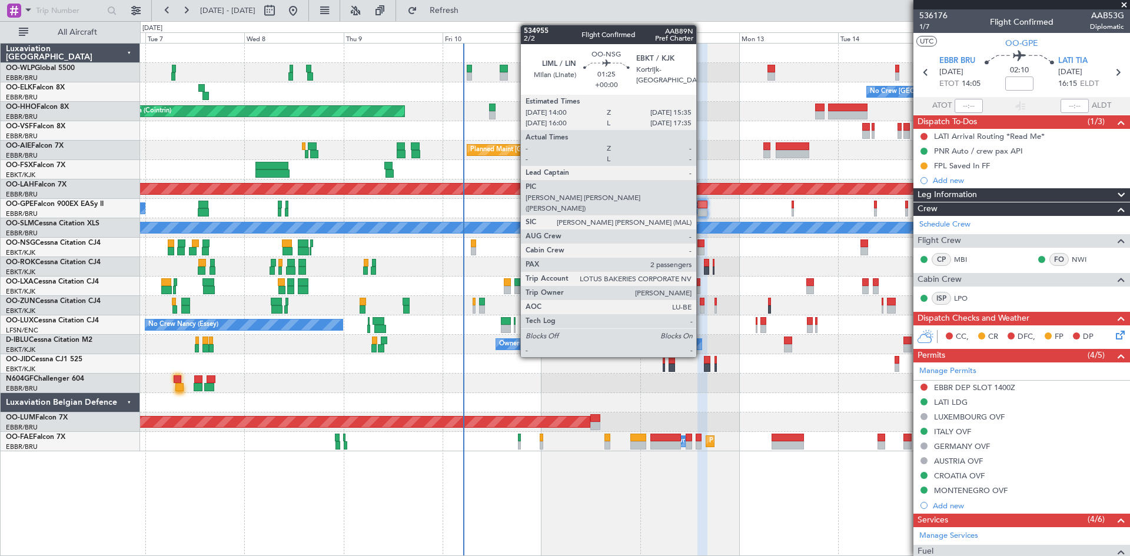
click at [702, 251] on div at bounding box center [700, 251] width 7 height 8
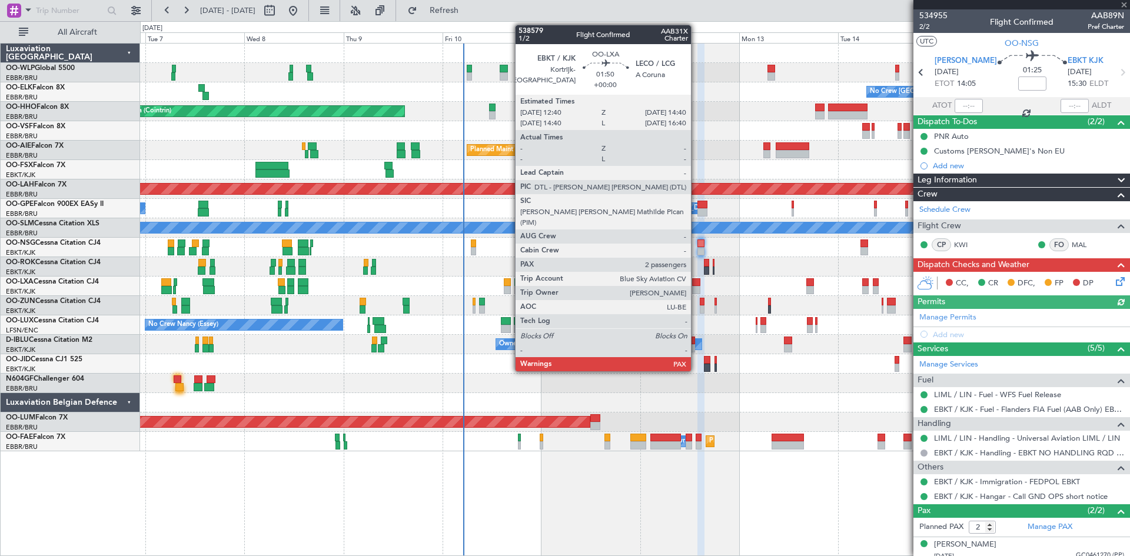
click at [696, 284] on div at bounding box center [696, 282] width 9 height 8
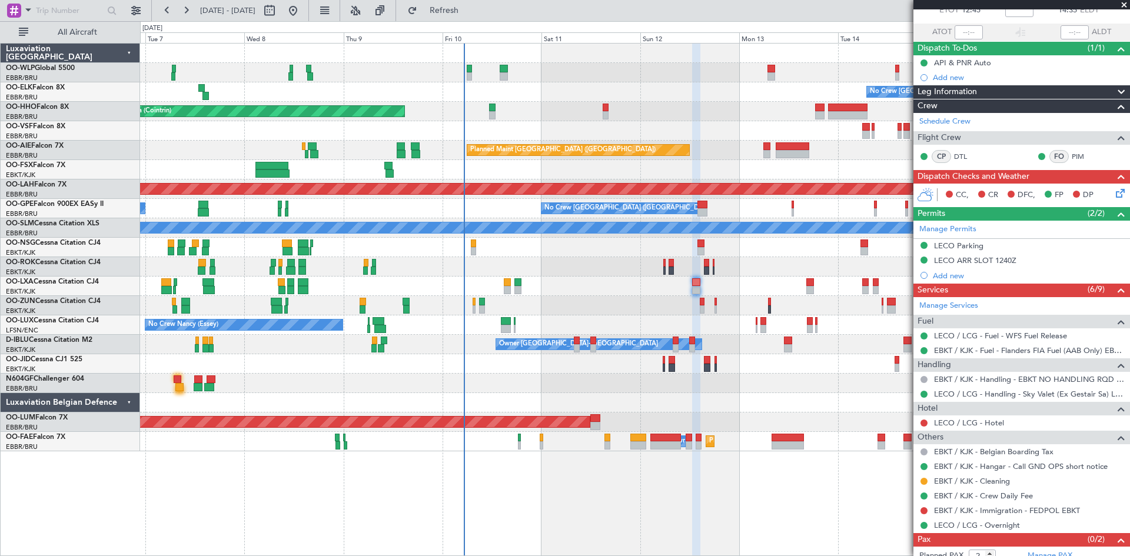
scroll to position [39, 0]
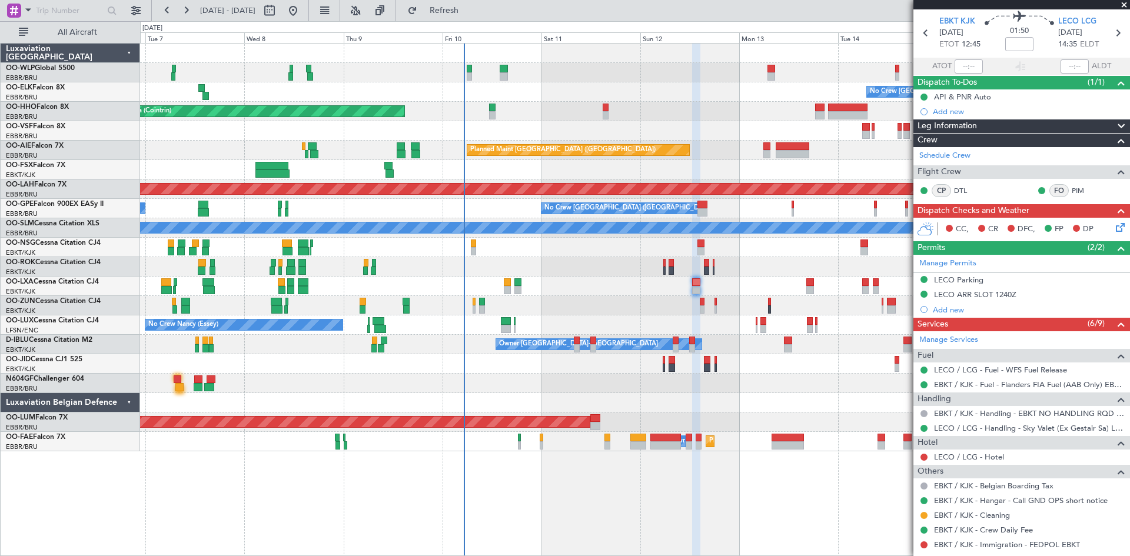
click at [600, 109] on div "Planned Maint Geneva (Cointrin)" at bounding box center [634, 111] width 989 height 19
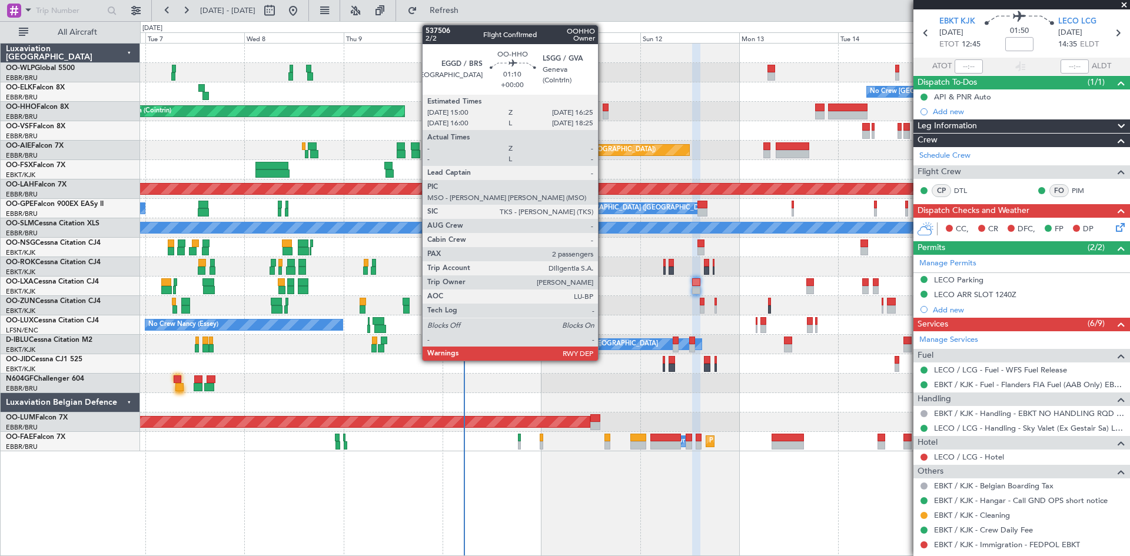
click at [603, 109] on div at bounding box center [606, 108] width 6 height 8
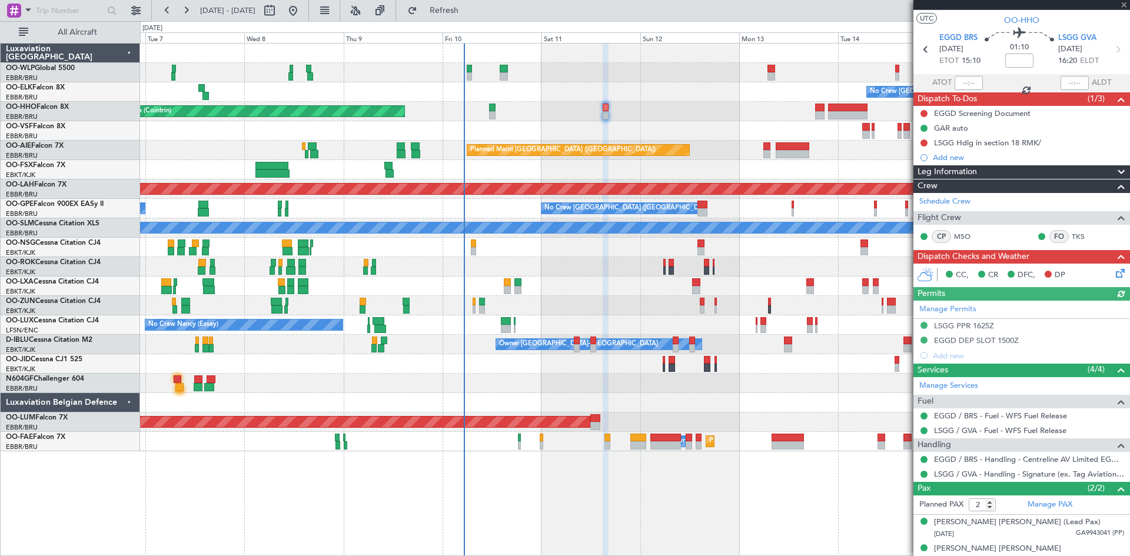
scroll to position [34, 0]
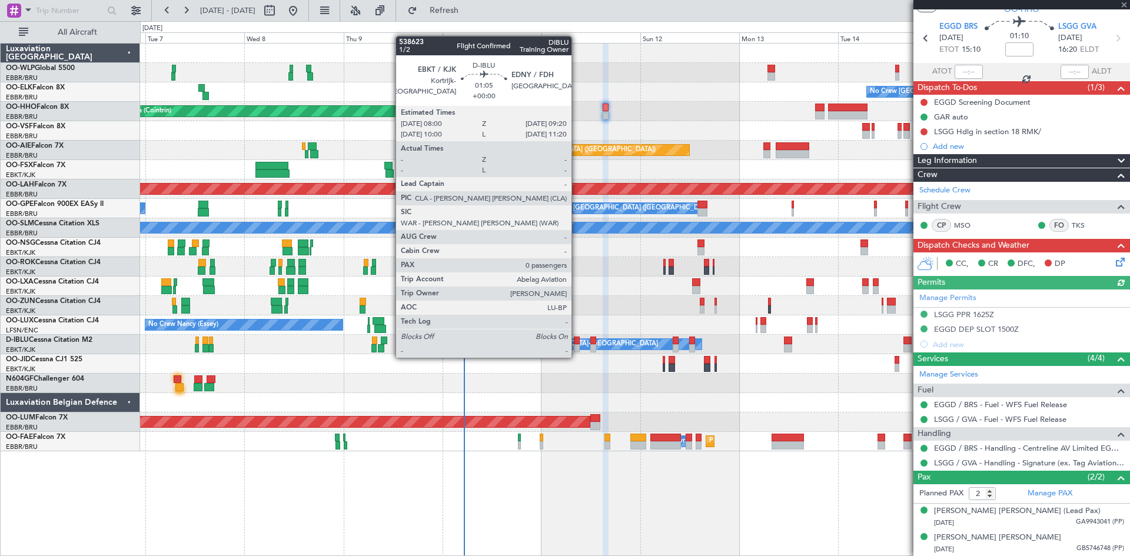
click at [577, 346] on div at bounding box center [577, 348] width 6 height 8
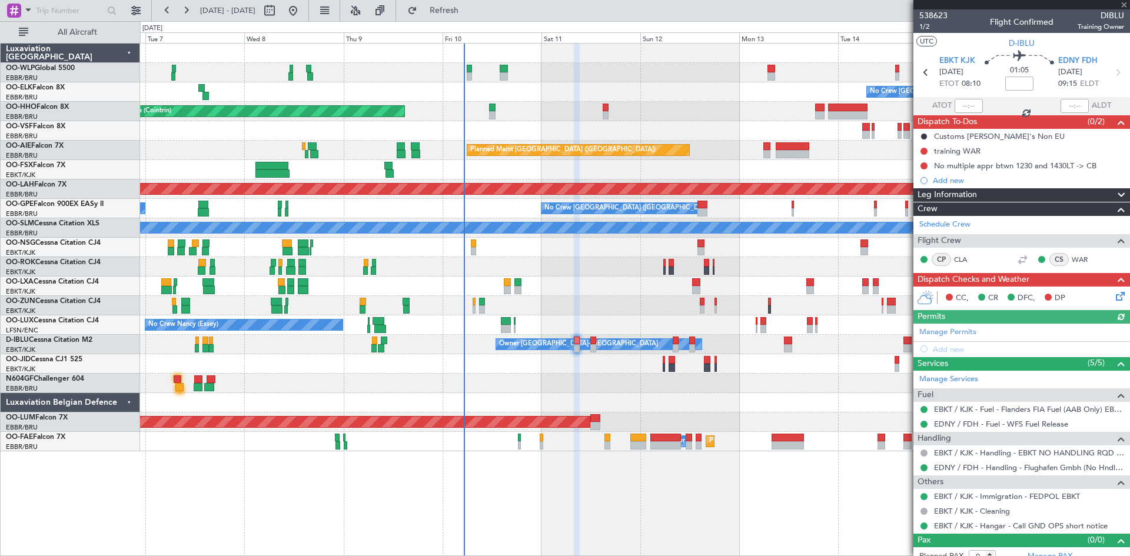
scroll to position [10, 0]
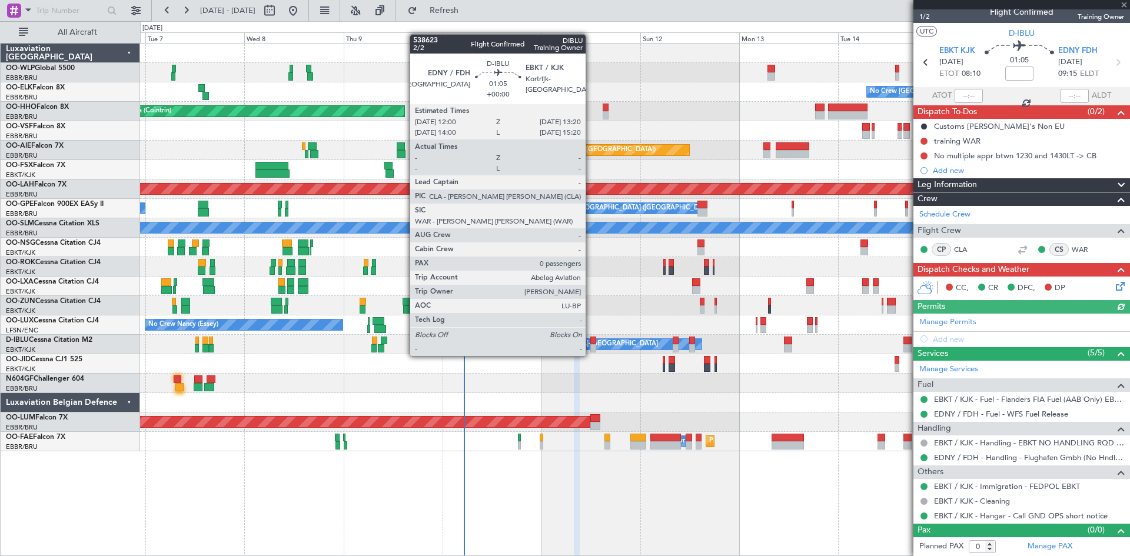
click at [591, 344] on div at bounding box center [593, 348] width 6 height 8
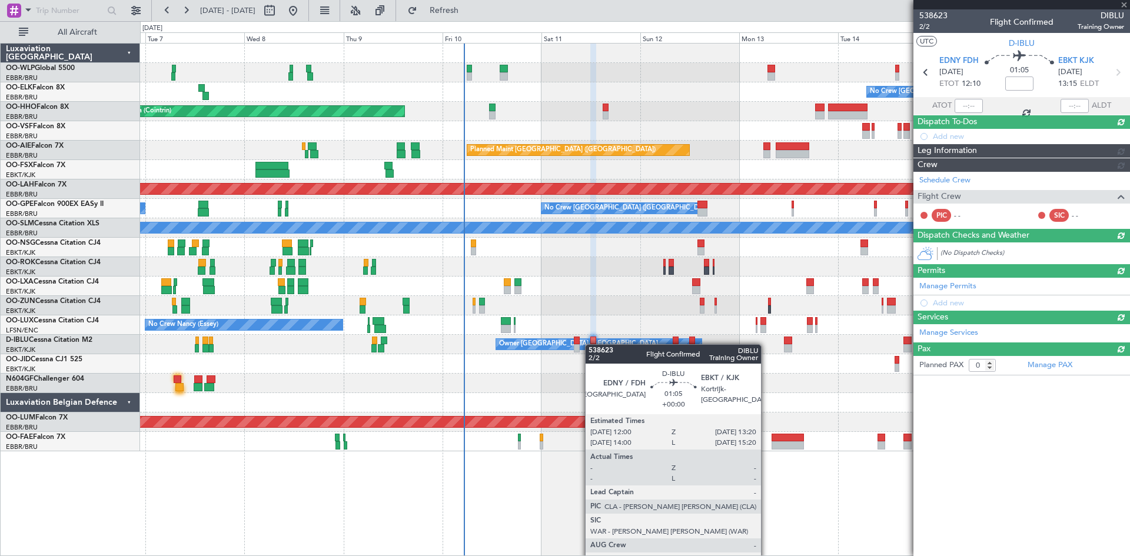
scroll to position [0, 0]
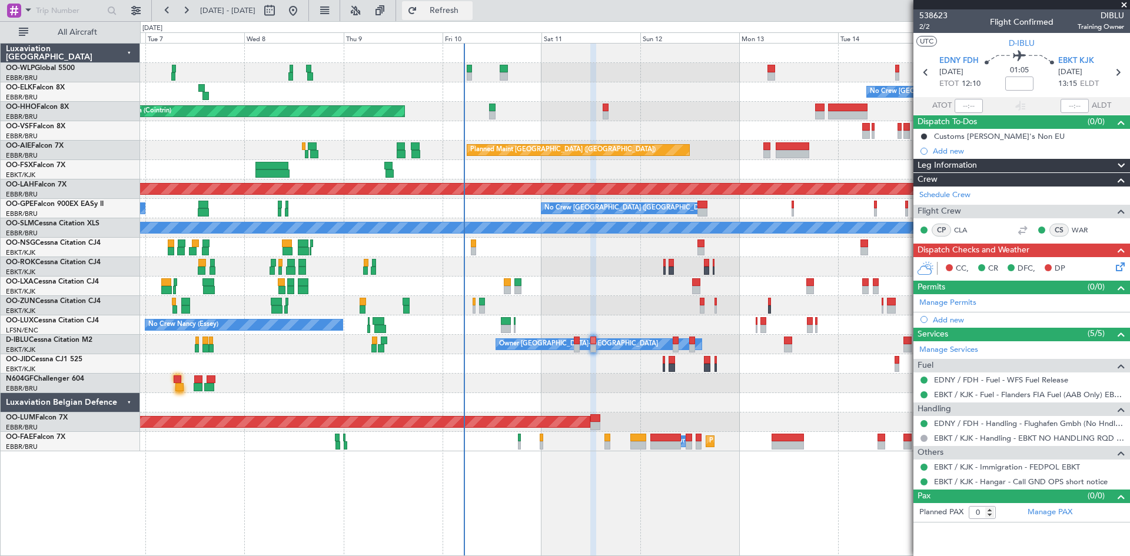
click at [457, 5] on button "Refresh" at bounding box center [437, 10] width 71 height 19
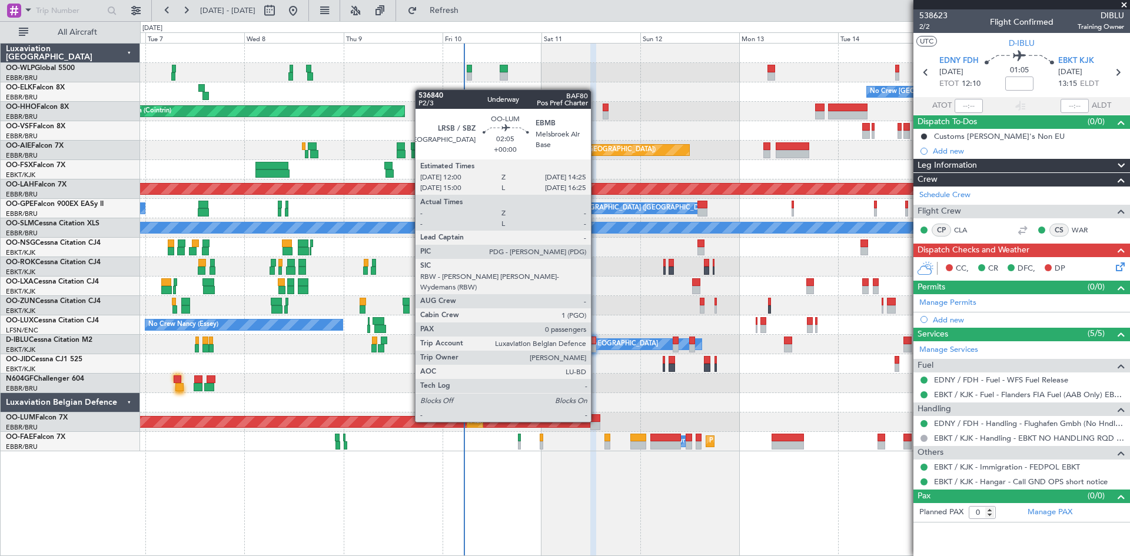
click at [596, 421] on div at bounding box center [595, 418] width 10 height 8
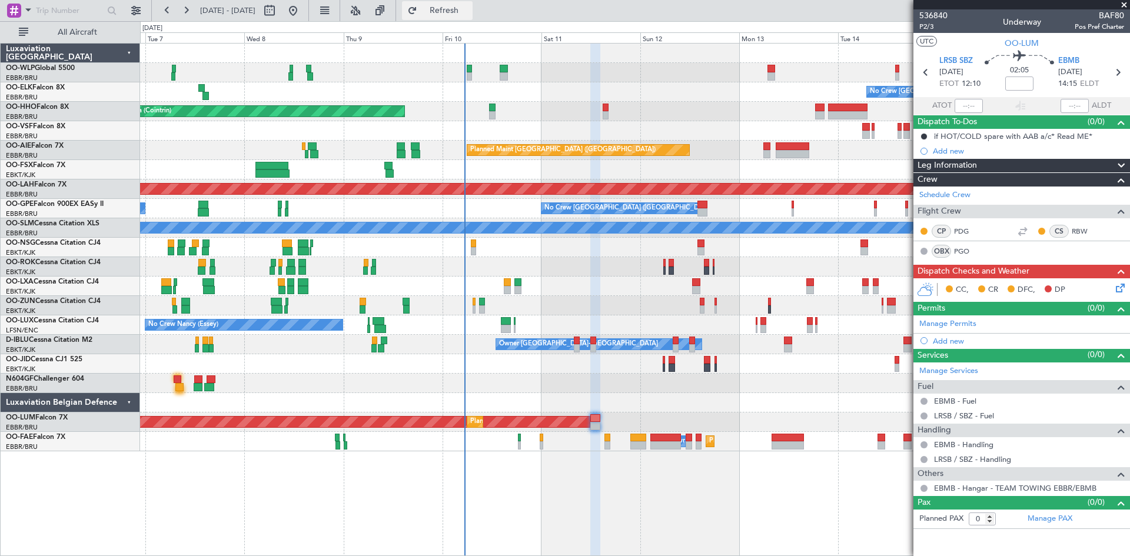
click at [446, 16] on button "Refresh" at bounding box center [437, 10] width 71 height 19
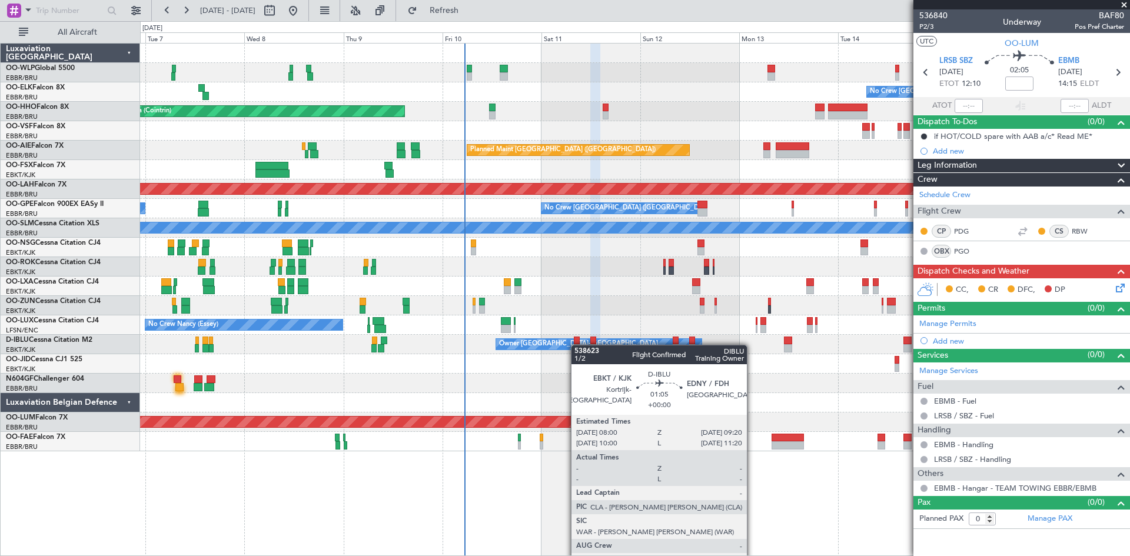
click at [574, 346] on div "Owner Kortrijk-Wevelgem No Crew Kortrijk-Wevelgem" at bounding box center [634, 344] width 989 height 19
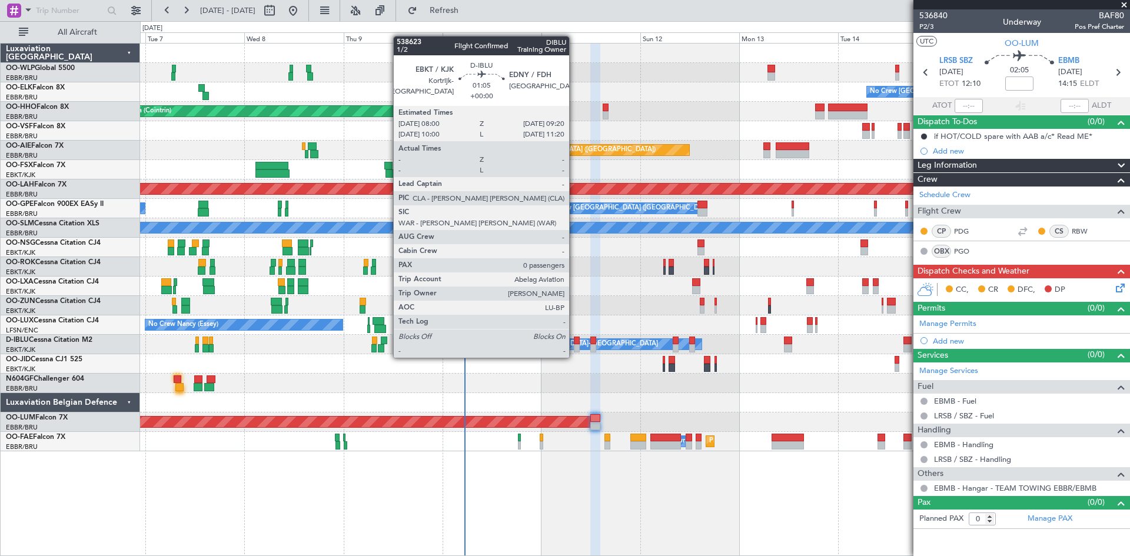
click at [574, 346] on div at bounding box center [577, 348] width 6 height 8
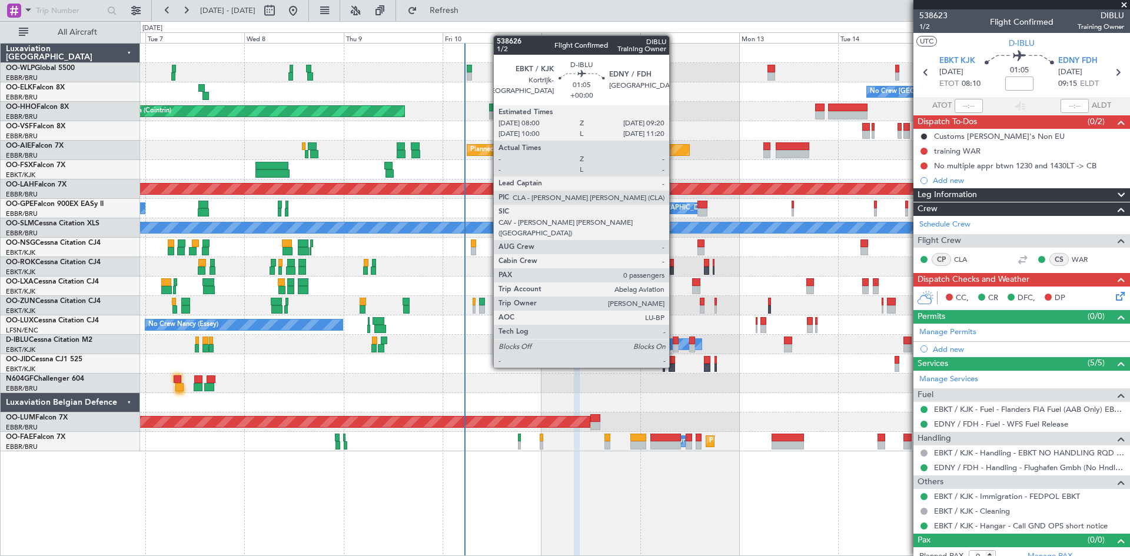
click at [674, 345] on div at bounding box center [676, 348] width 6 height 8
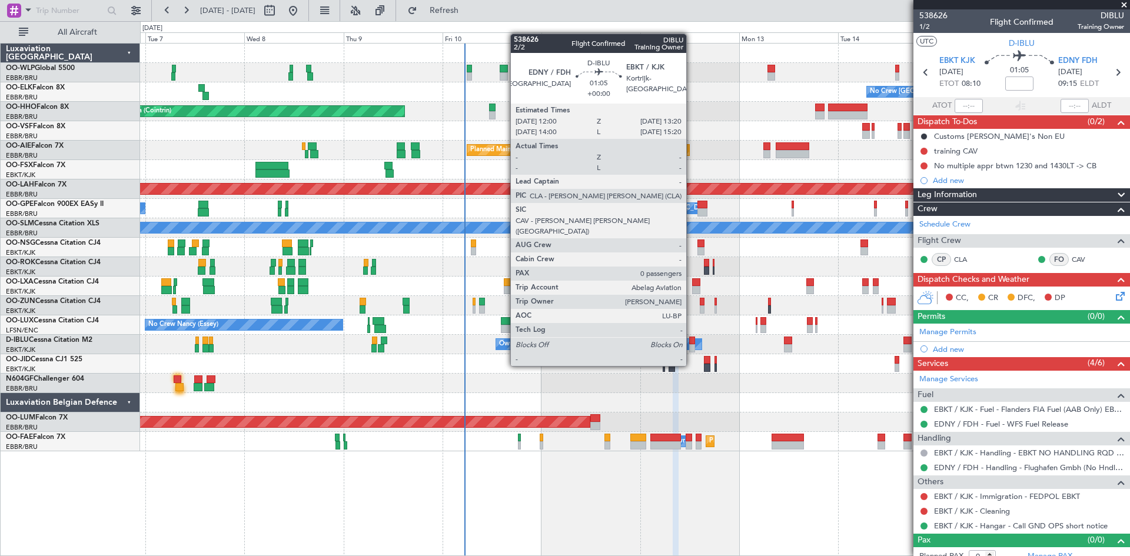
click at [692, 344] on div at bounding box center [692, 341] width 6 height 8
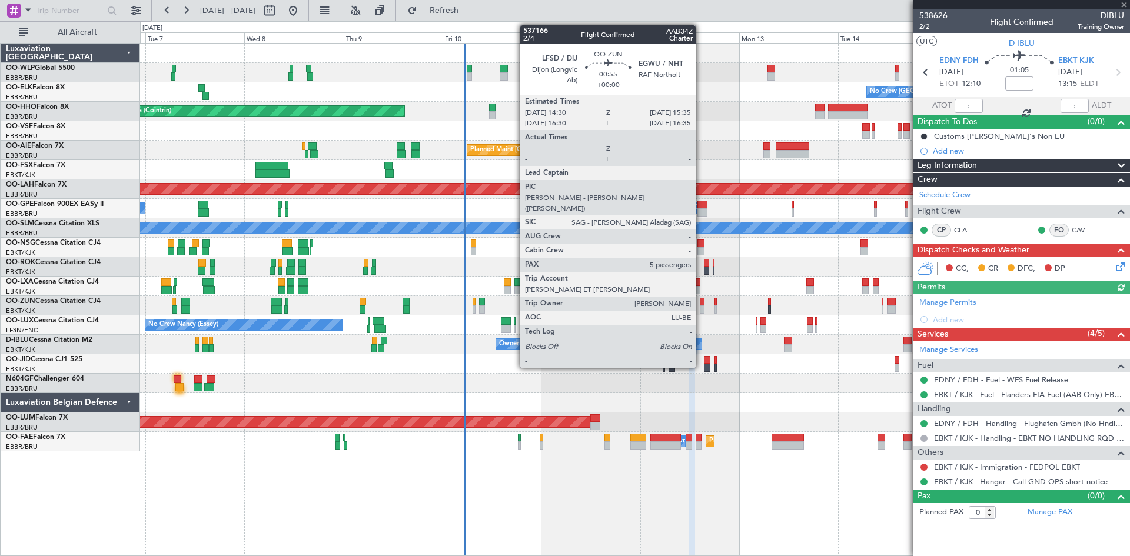
click at [701, 310] on div at bounding box center [702, 309] width 5 height 8
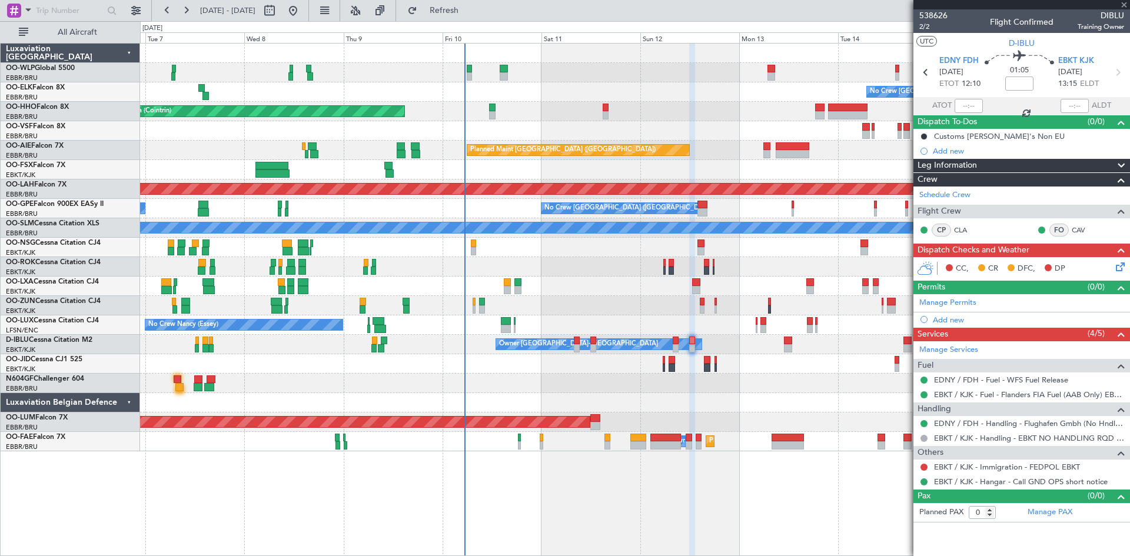
type input "5"
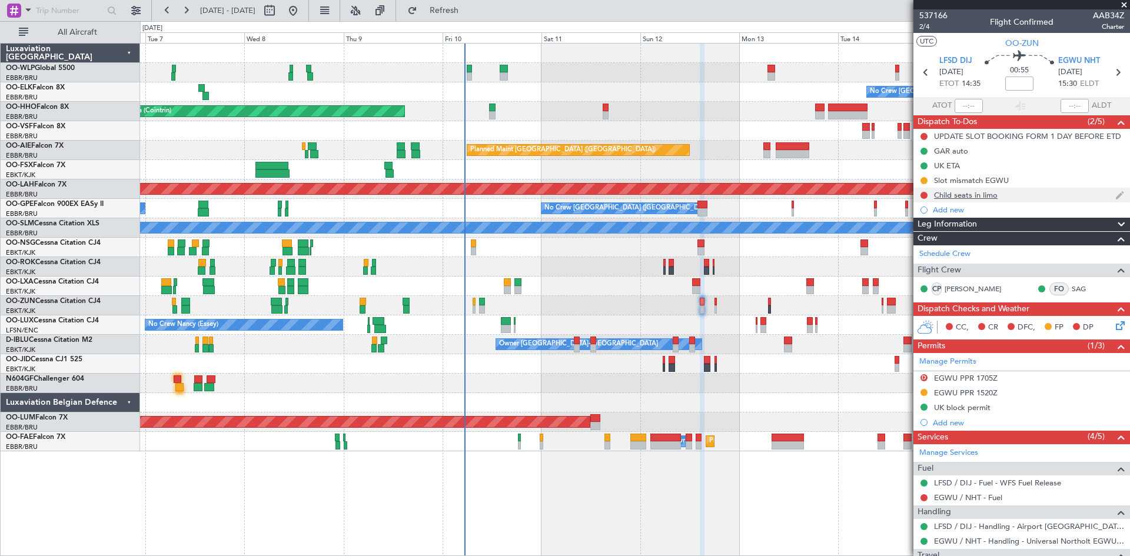
click at [977, 196] on div "Child seats in limo" at bounding box center [966, 195] width 64 height 10
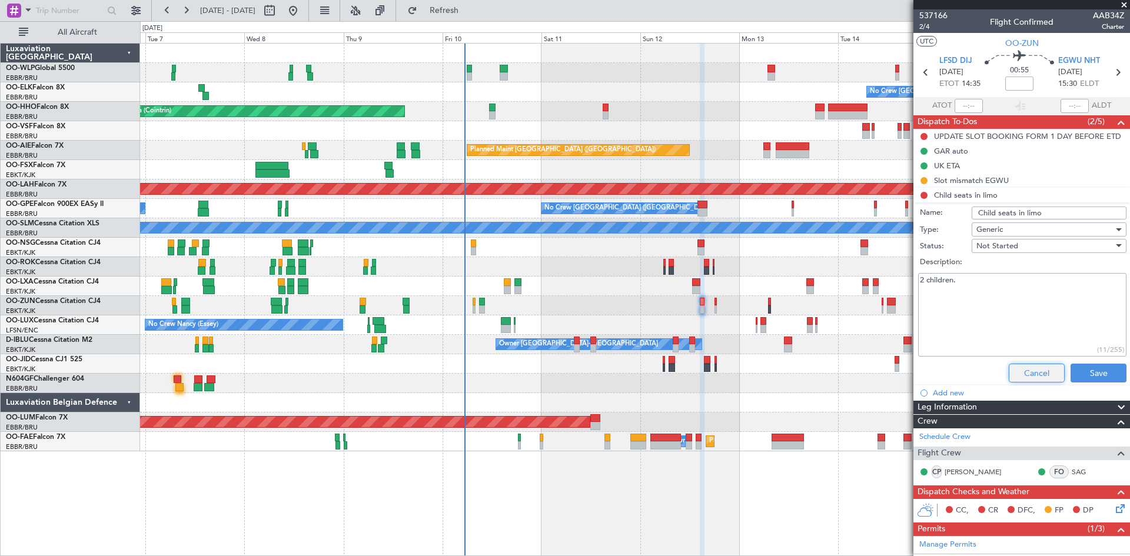
click at [1018, 374] on button "Cancel" at bounding box center [1037, 373] width 56 height 19
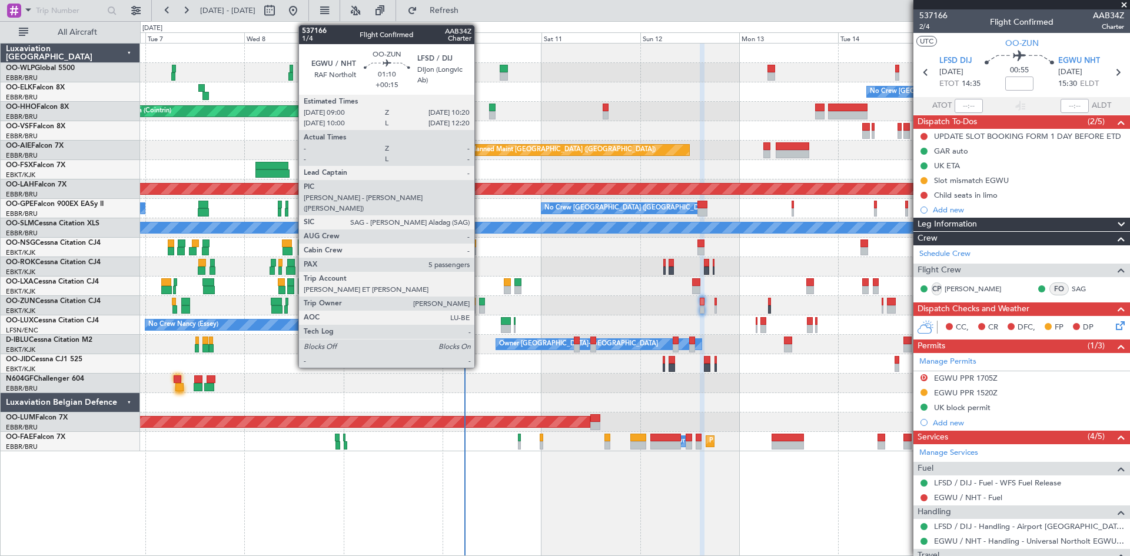
click at [480, 307] on div at bounding box center [482, 309] width 6 height 8
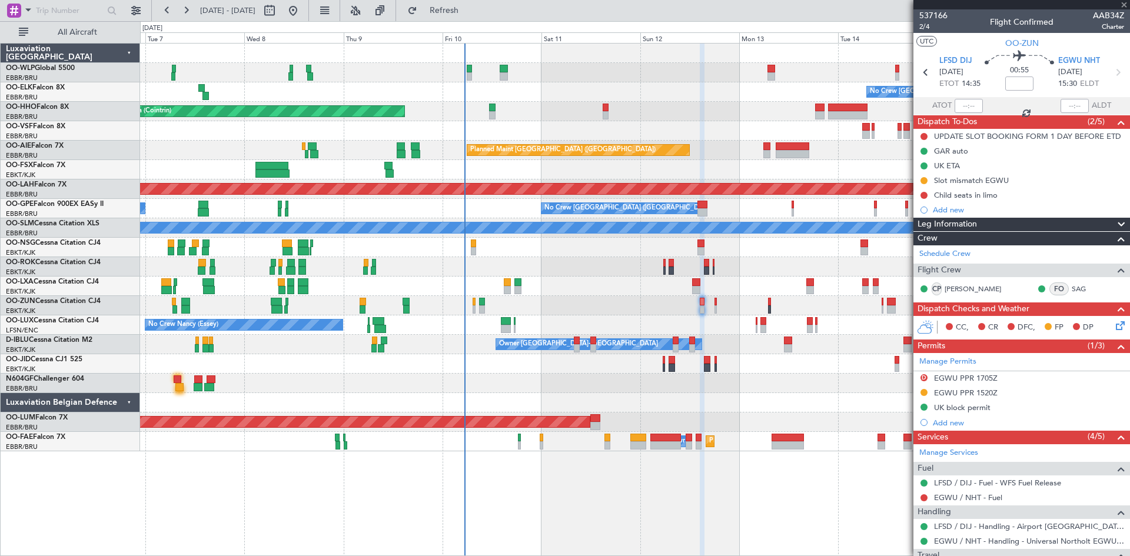
type input "+00:15"
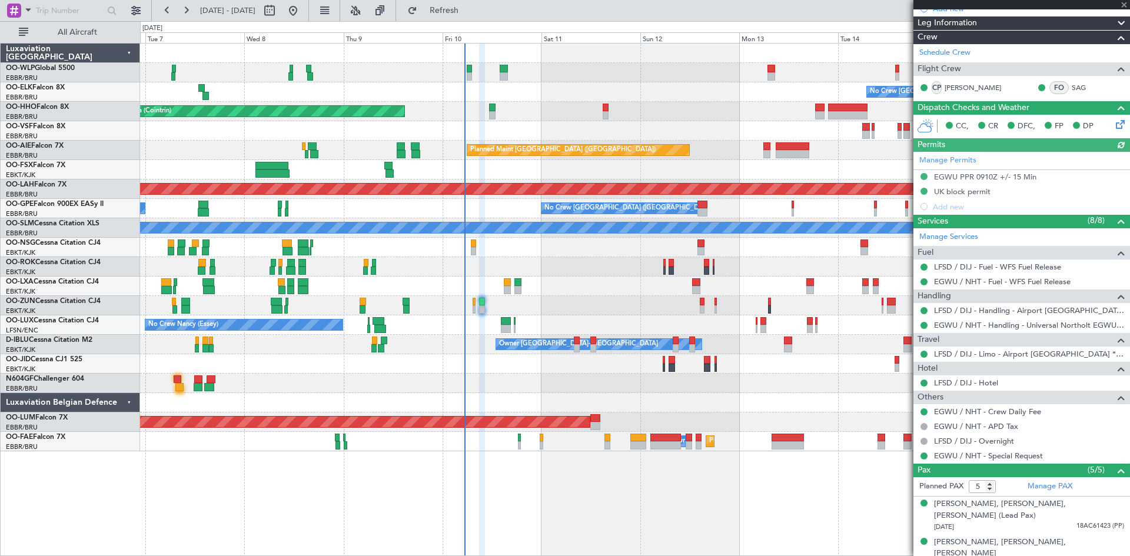
scroll to position [177, 0]
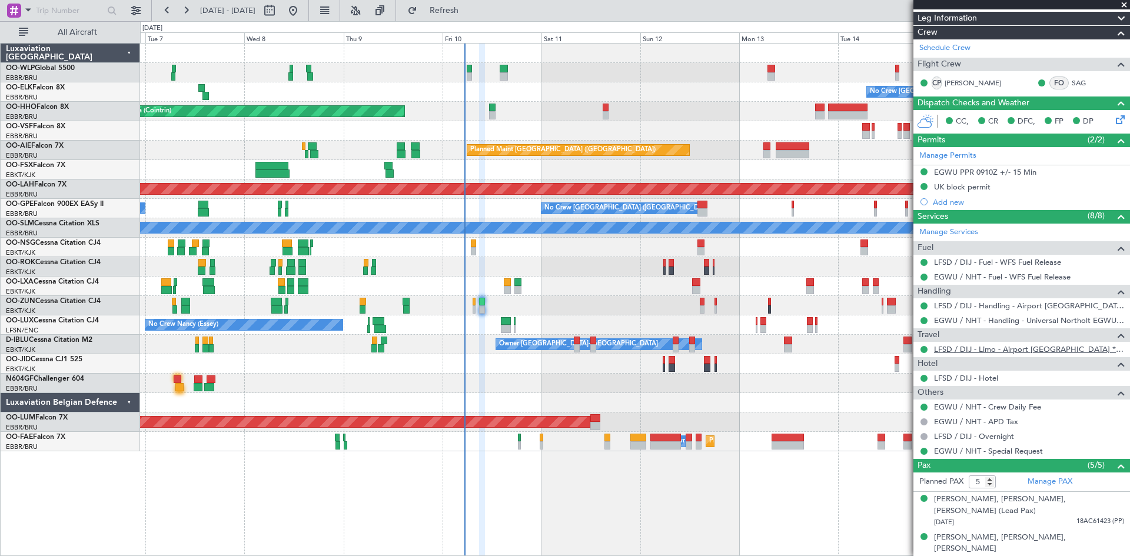
click at [1050, 350] on link "LFSD / DIJ - Limo - Airport Dijon **MyHandling** LFSD / DIJ" at bounding box center [1029, 349] width 190 height 10
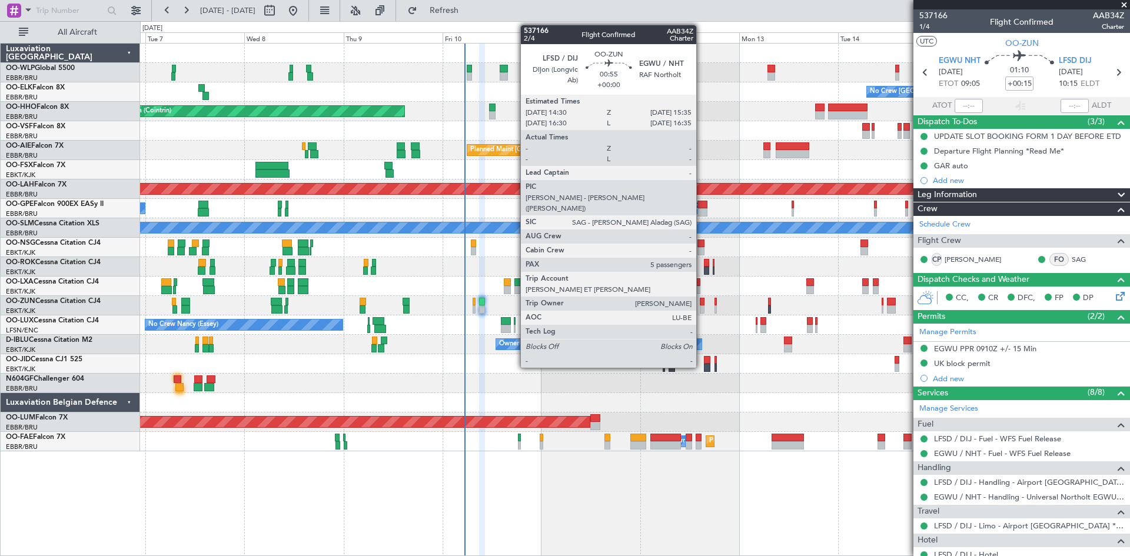
click at [702, 304] on div at bounding box center [702, 302] width 5 height 8
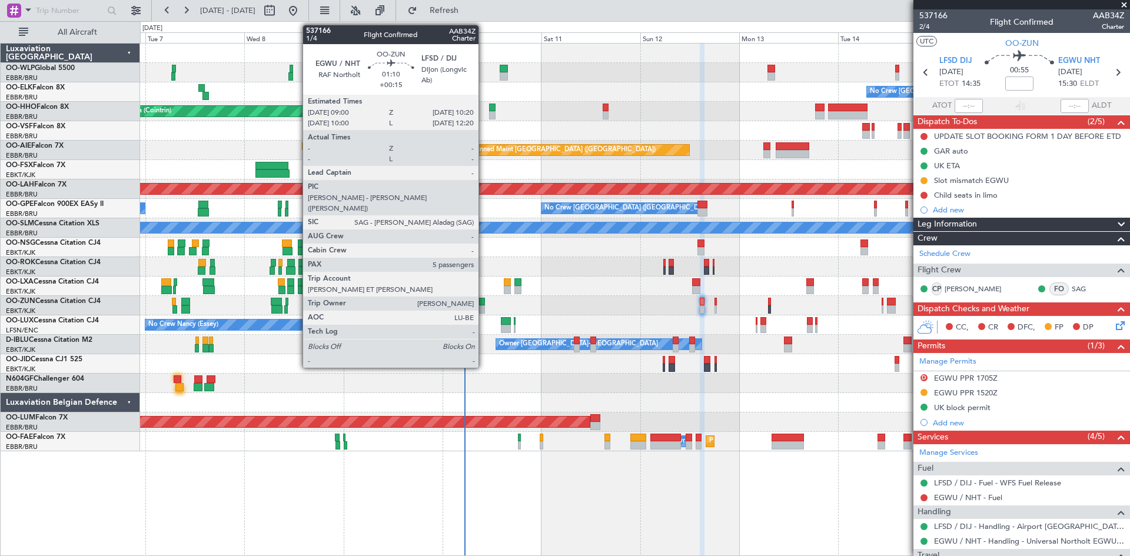
click at [484, 309] on div at bounding box center [482, 309] width 6 height 8
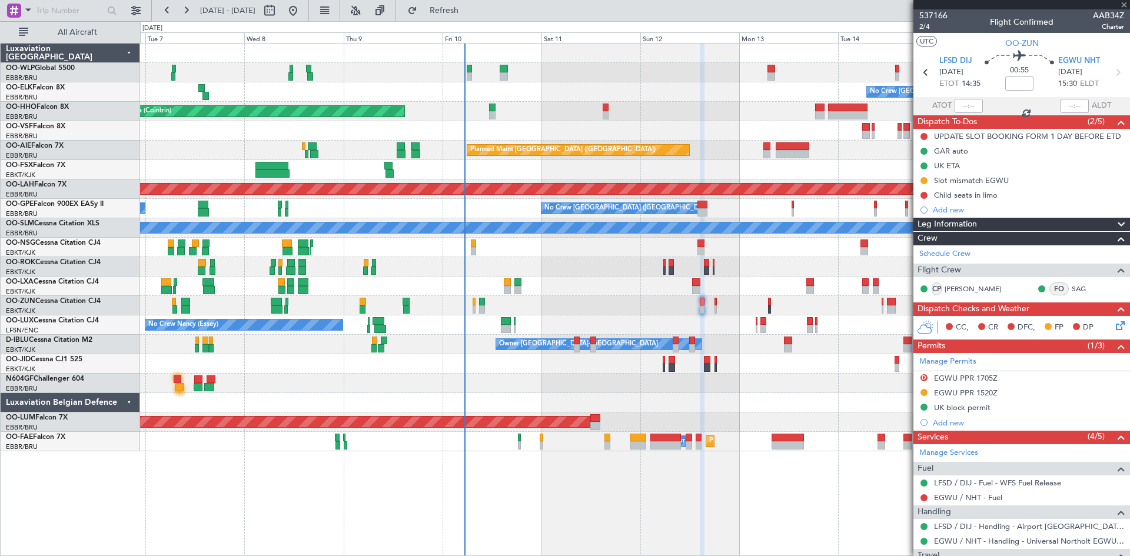
type input "+00:15"
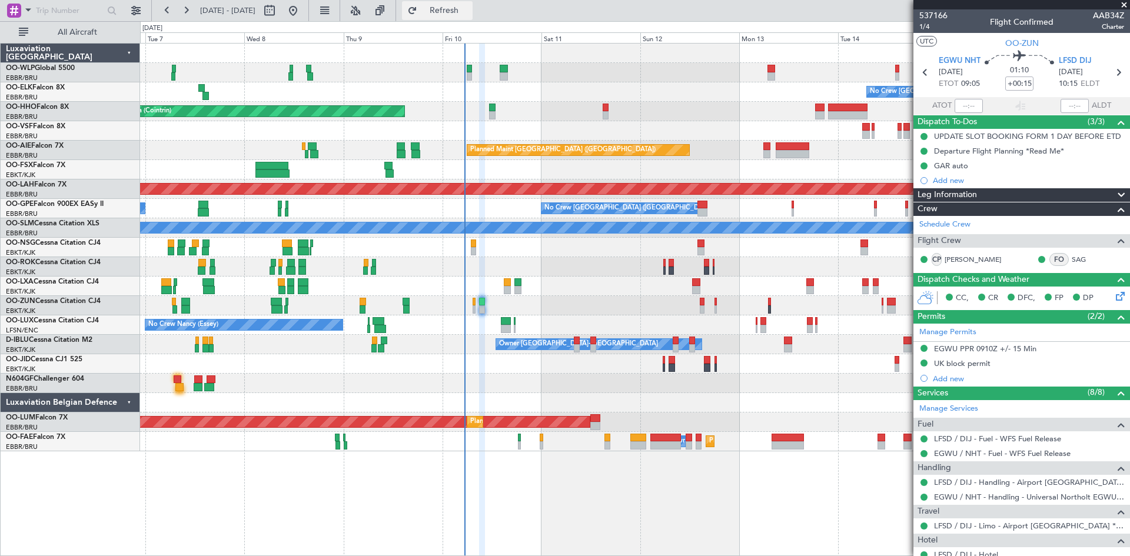
click at [447, 13] on button "Refresh" at bounding box center [437, 10] width 71 height 19
click at [696, 304] on div at bounding box center [634, 305] width 989 height 19
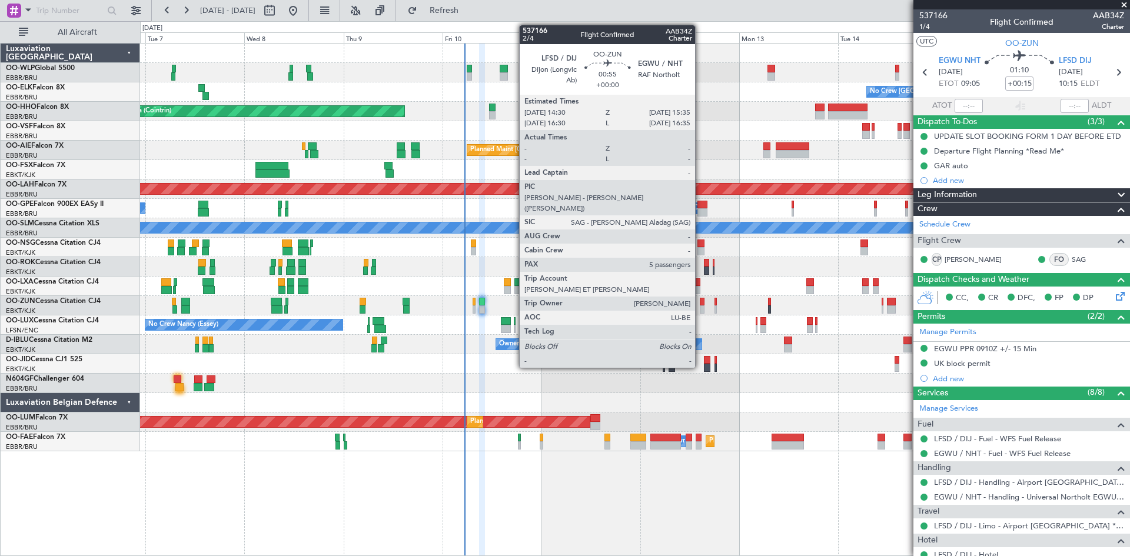
click at [700, 308] on div at bounding box center [702, 309] width 5 height 8
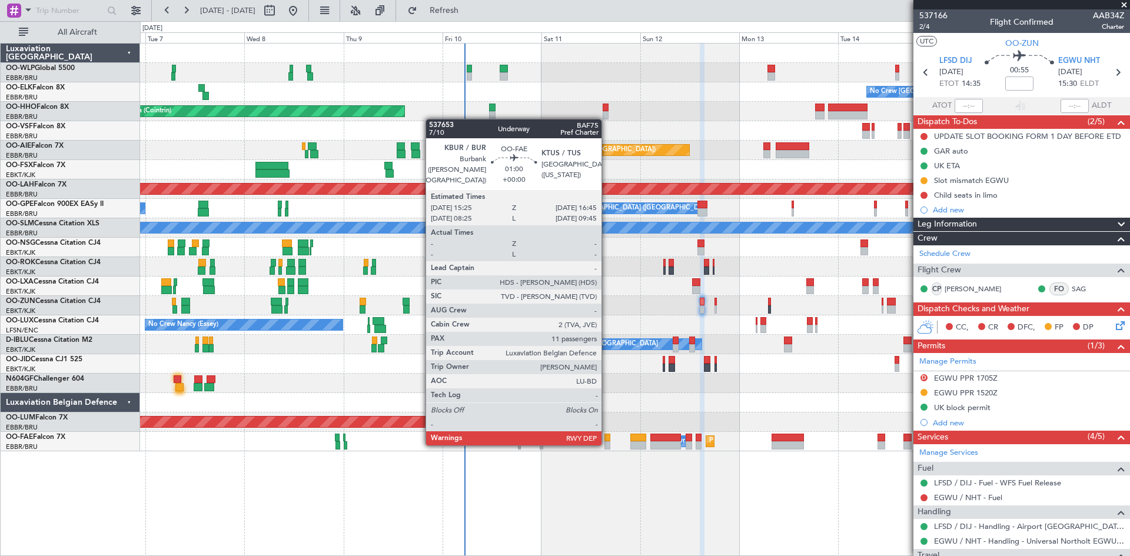
click at [607, 443] on div at bounding box center [607, 445] width 6 height 8
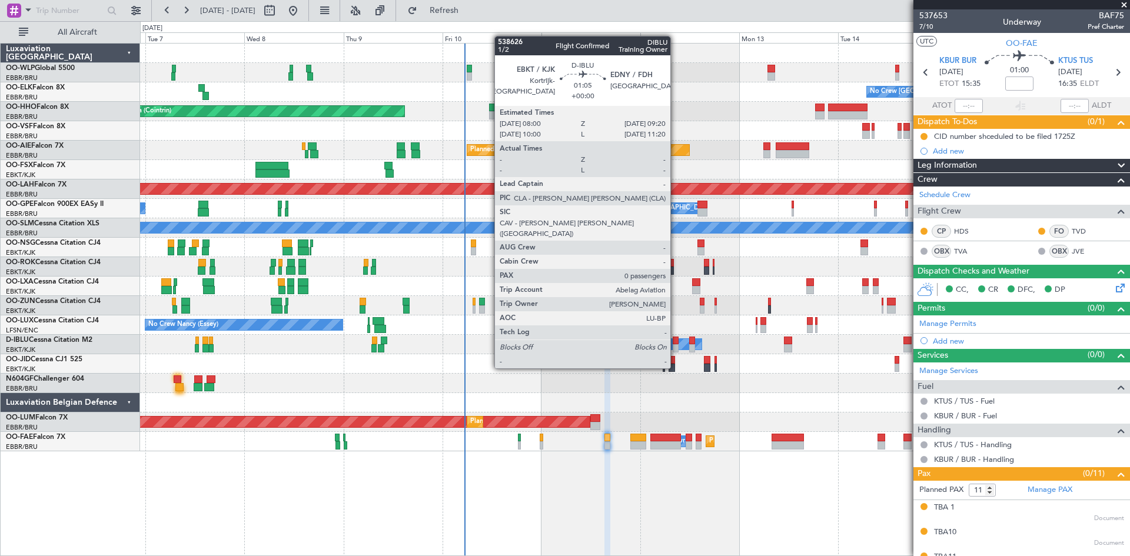
click at [676, 346] on div at bounding box center [676, 348] width 6 height 8
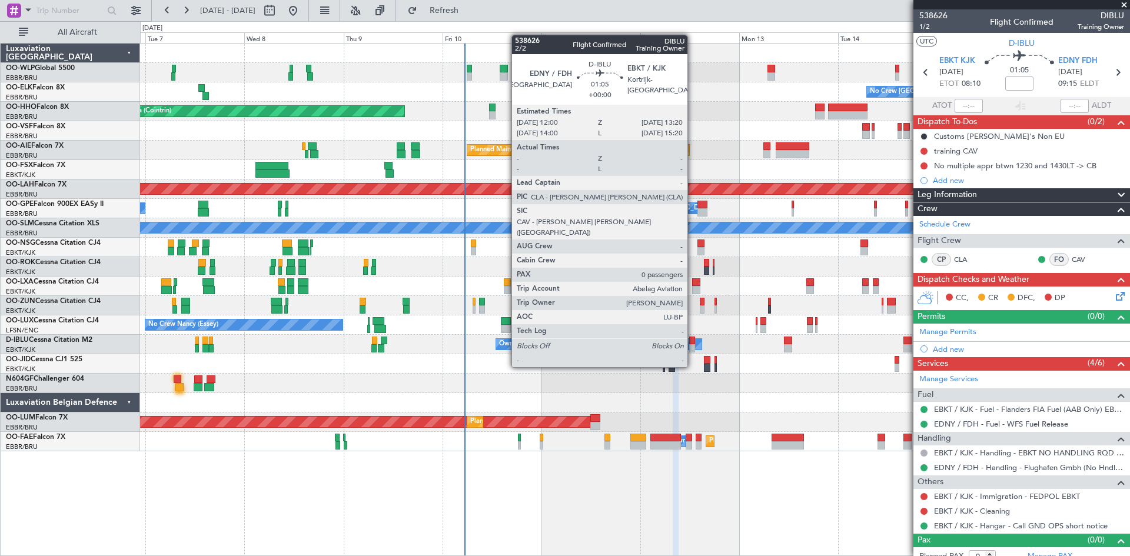
click at [693, 345] on div at bounding box center [692, 348] width 6 height 8
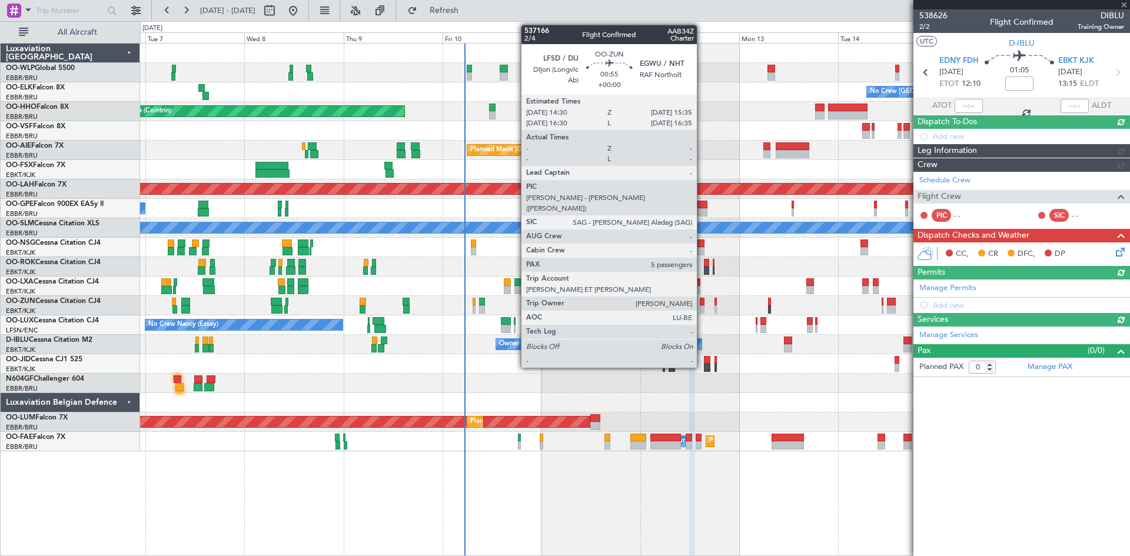
click at [702, 309] on div at bounding box center [702, 309] width 5 height 8
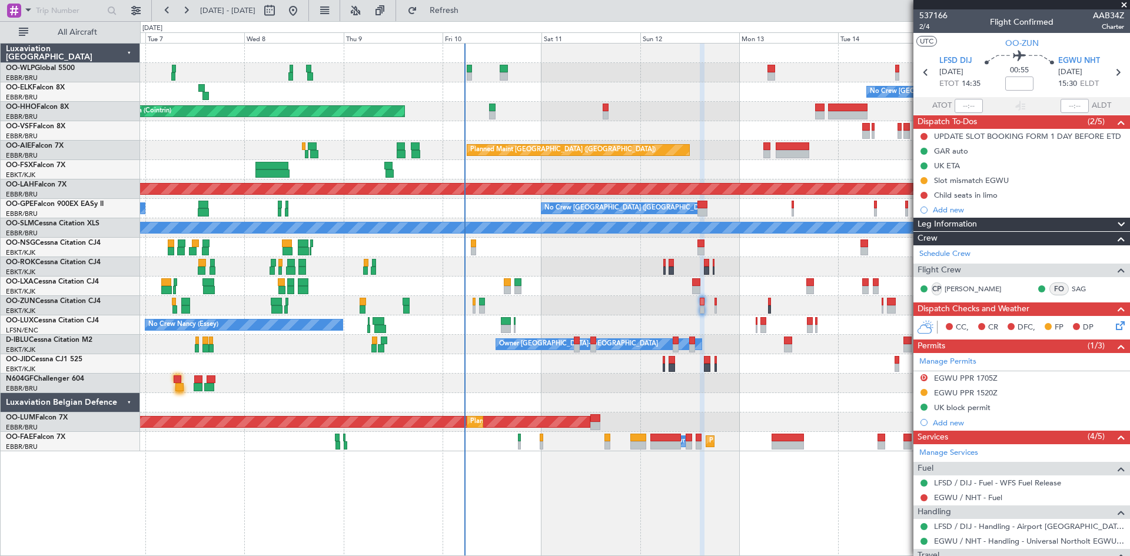
click at [702, 284] on div "No Crew Brussels (Brussels National) Planned Maint Kortrijk-Wevelgem" at bounding box center [634, 286] width 989 height 19
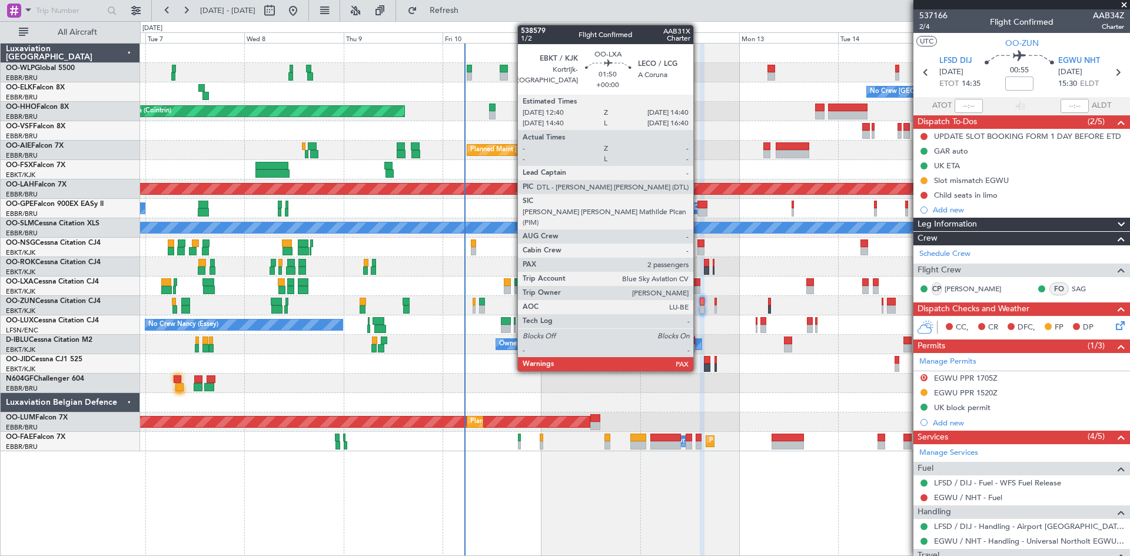
click at [699, 287] on div at bounding box center [696, 290] width 9 height 8
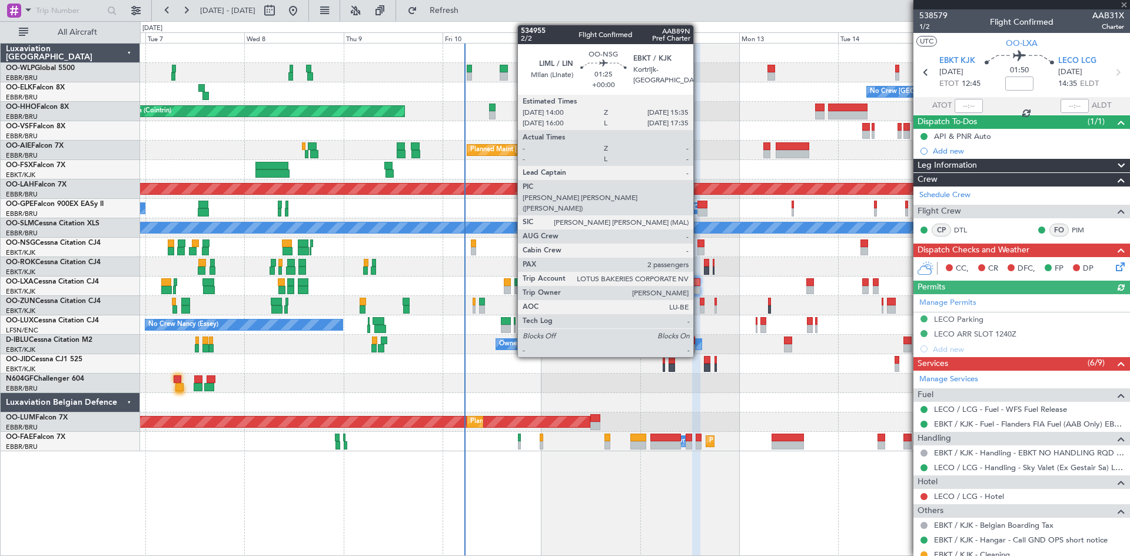
click at [699, 252] on div at bounding box center [700, 251] width 7 height 8
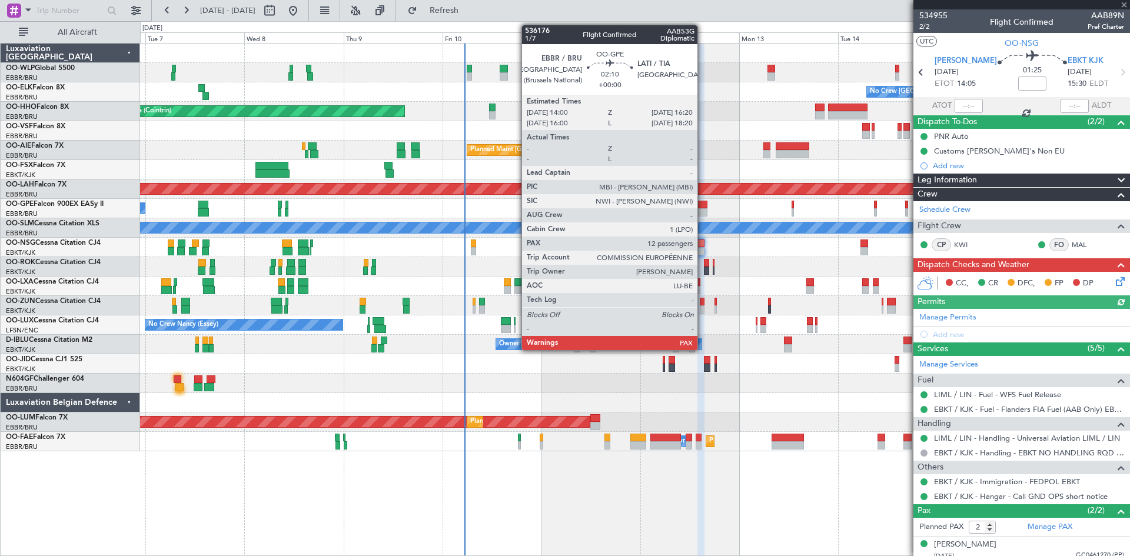
click at [703, 201] on div at bounding box center [702, 205] width 10 height 8
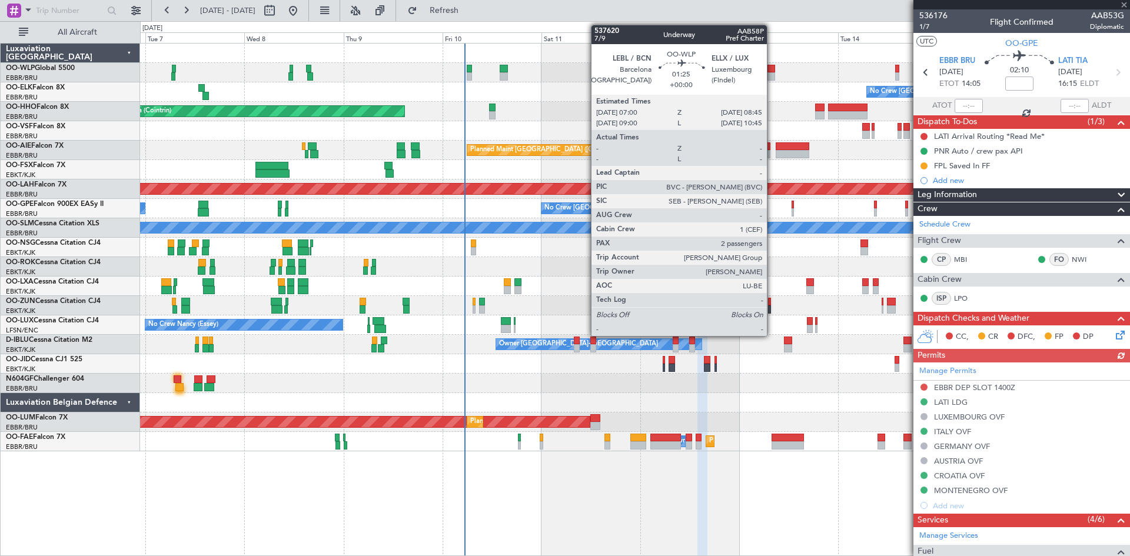
click at [772, 74] on div at bounding box center [771, 76] width 8 height 8
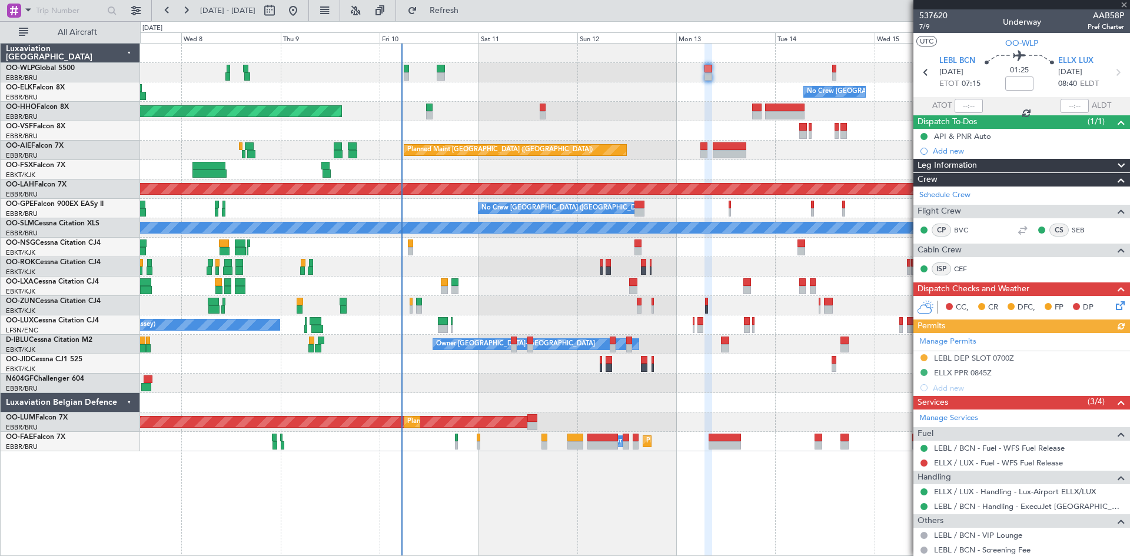
click at [760, 97] on div "No Crew Brussels (Brussels National) Planned Maint Geneva (Cointrin) Planned Ma…" at bounding box center [634, 248] width 989 height 408
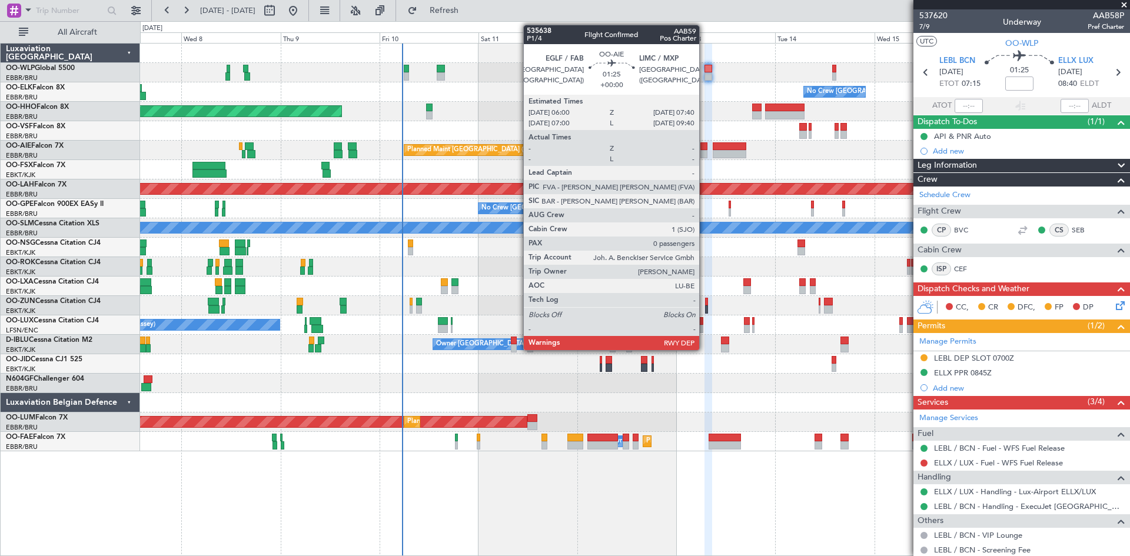
click at [704, 152] on div at bounding box center [703, 154] width 7 height 8
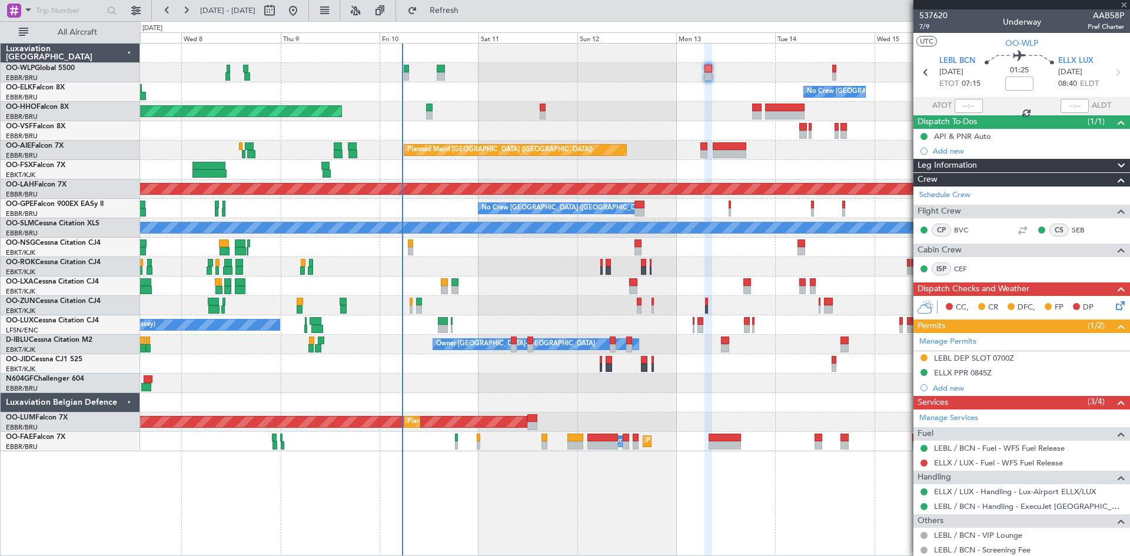
type input "0"
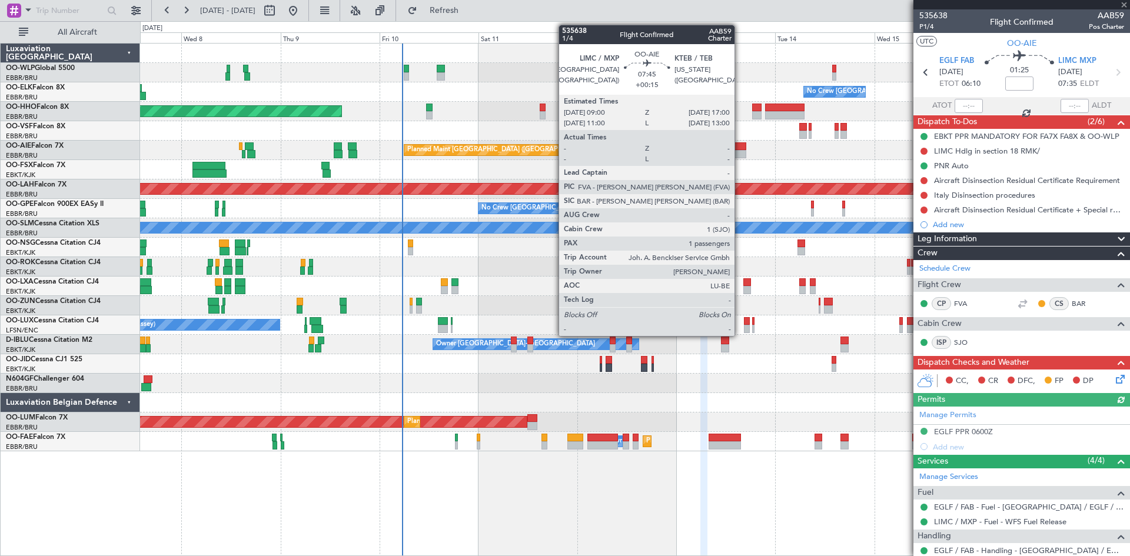
click at [740, 153] on div at bounding box center [730, 154] width 34 height 8
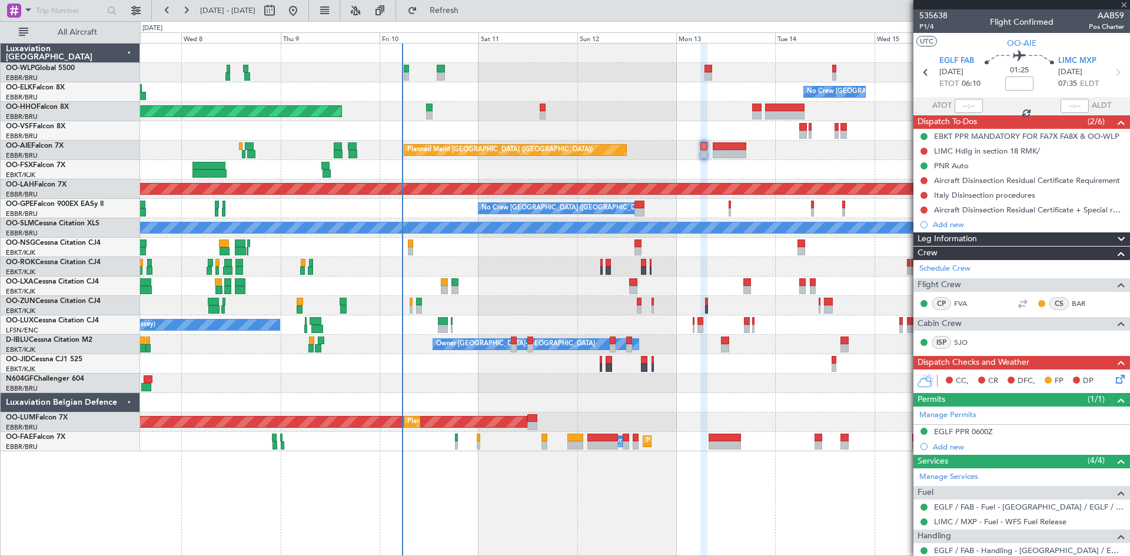
type input "+00:15"
type input "1"
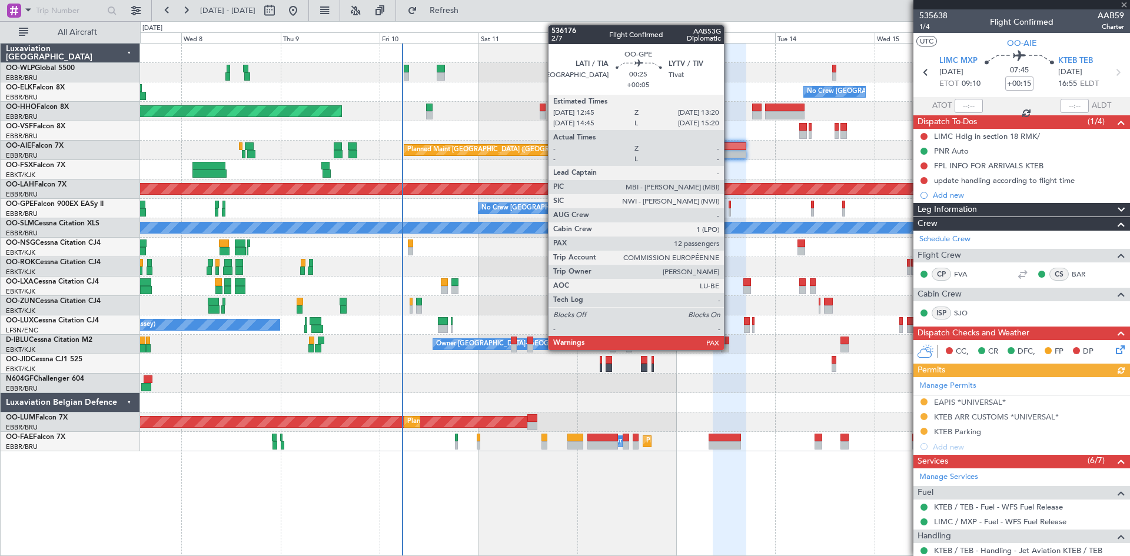
click at [729, 210] on div at bounding box center [730, 212] width 3 height 8
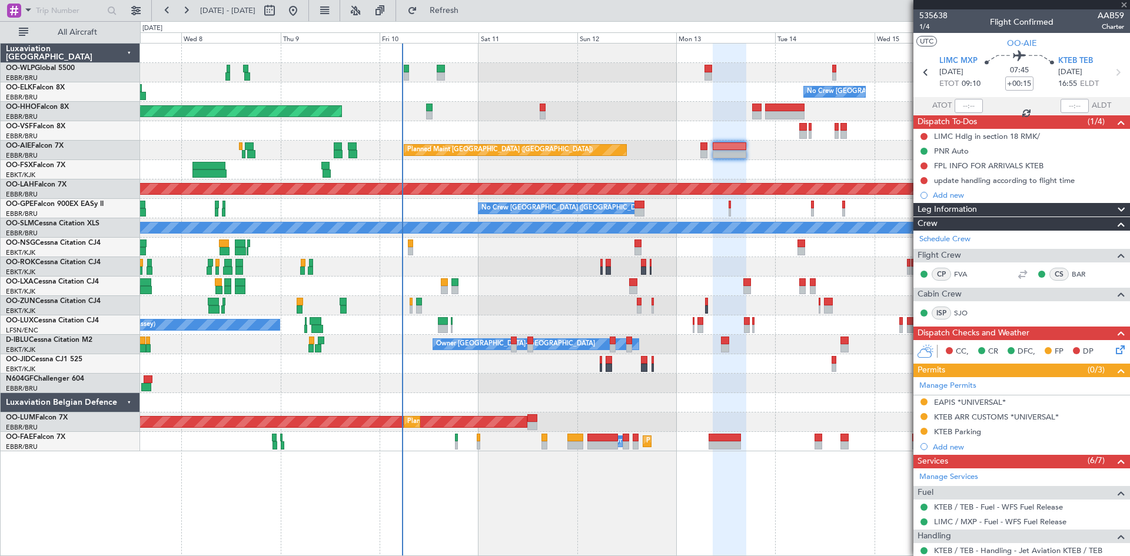
type input "+00:05"
type input "12"
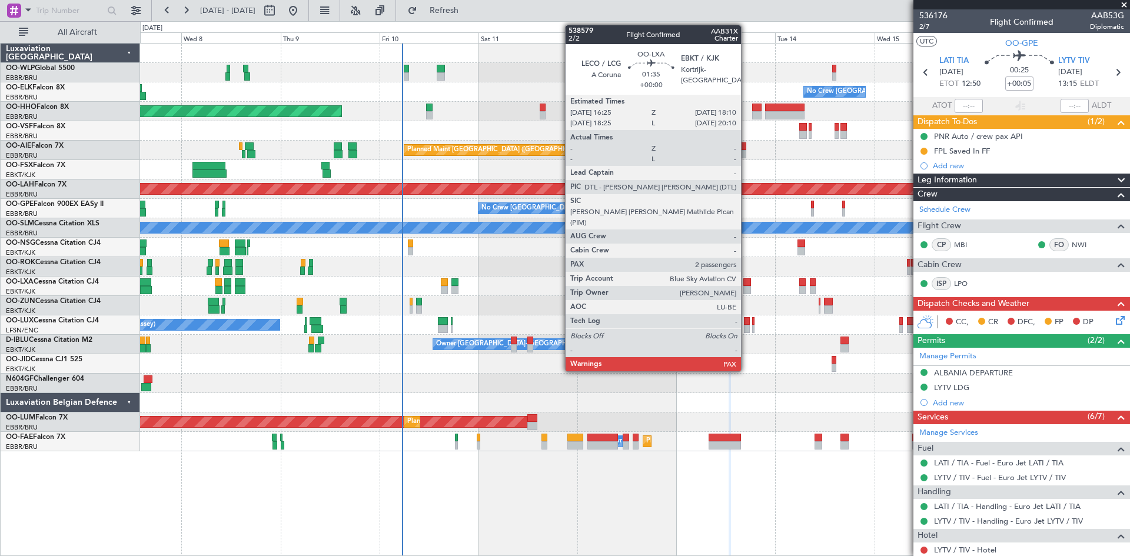
click at [746, 278] on div at bounding box center [747, 282] width 8 height 8
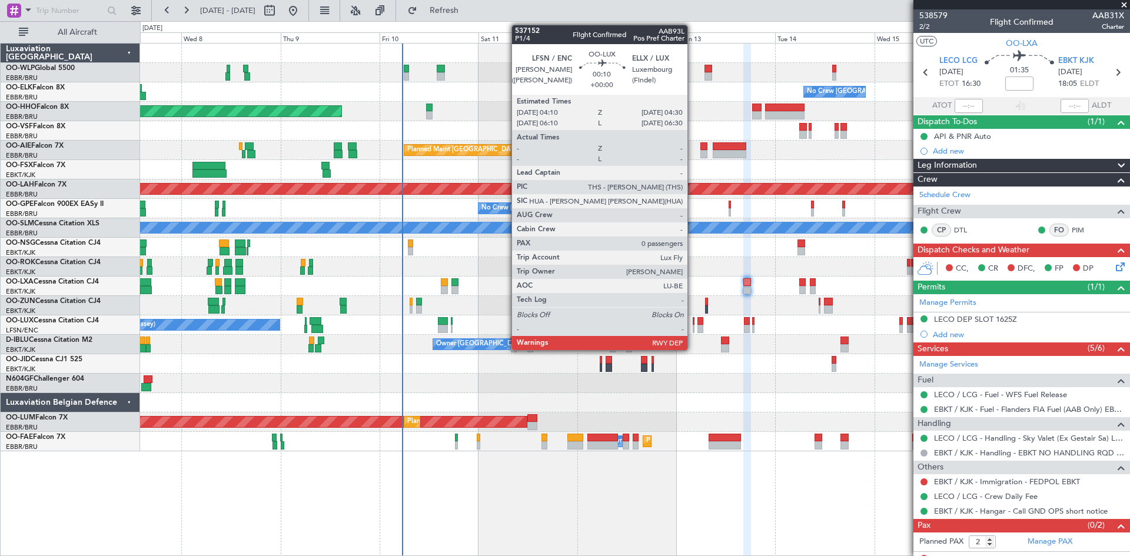
click at [693, 330] on div at bounding box center [694, 329] width 2 height 8
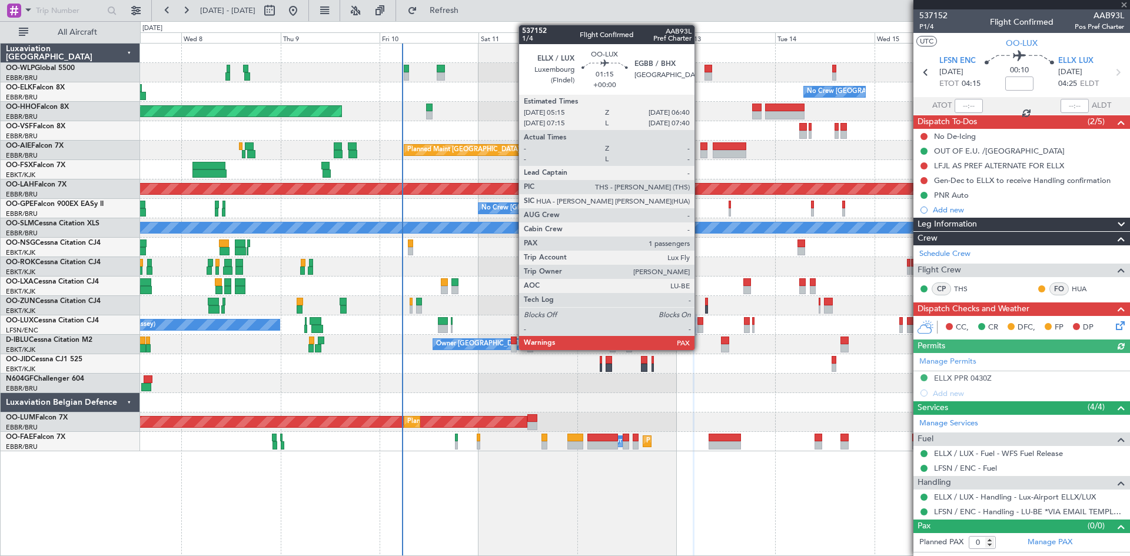
click at [702, 329] on div at bounding box center [700, 329] width 6 height 8
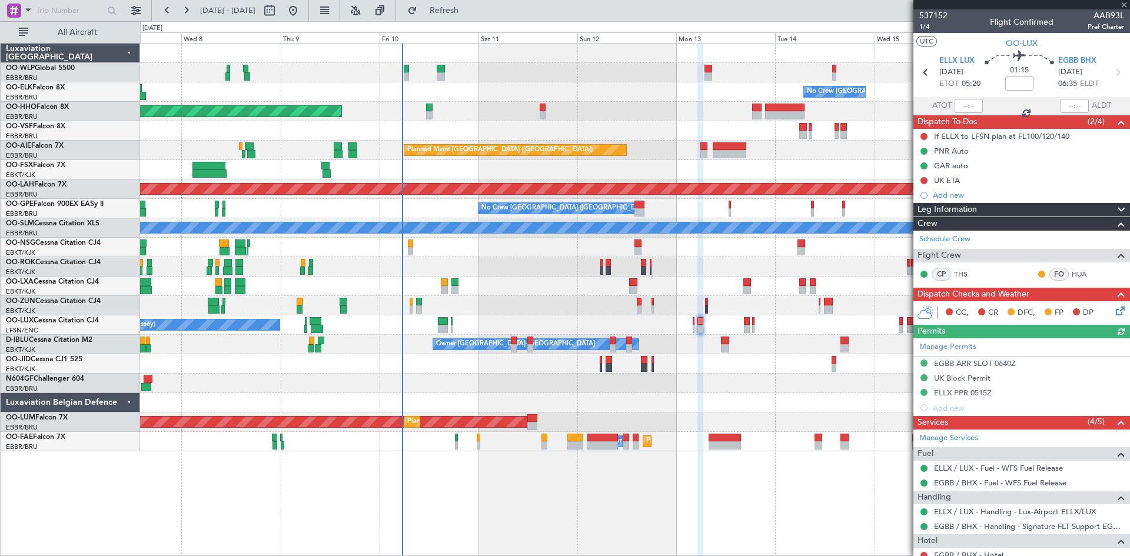
scroll to position [66, 0]
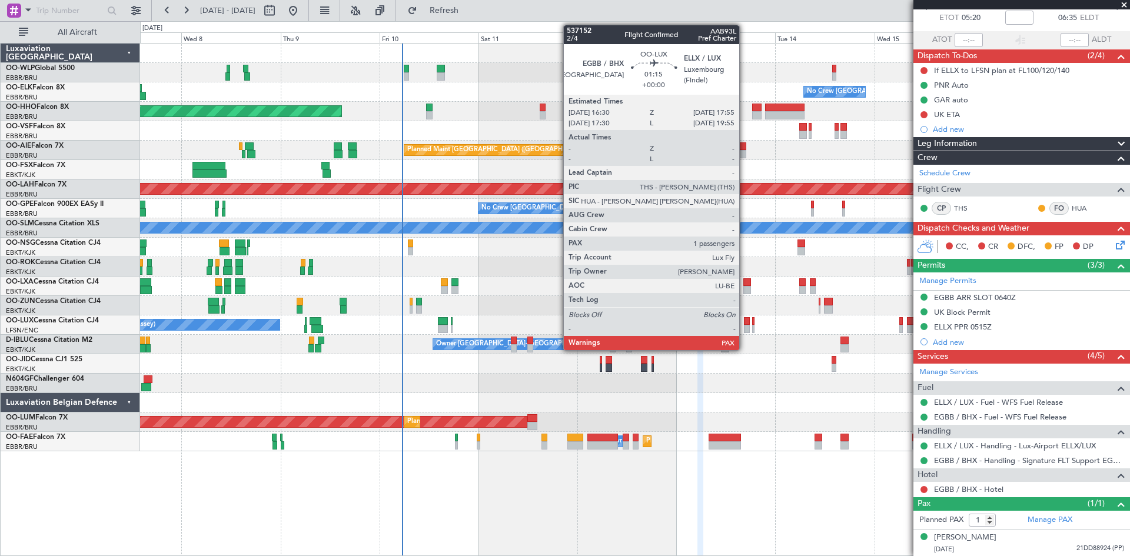
click at [745, 325] on div at bounding box center [747, 329] width 6 height 8
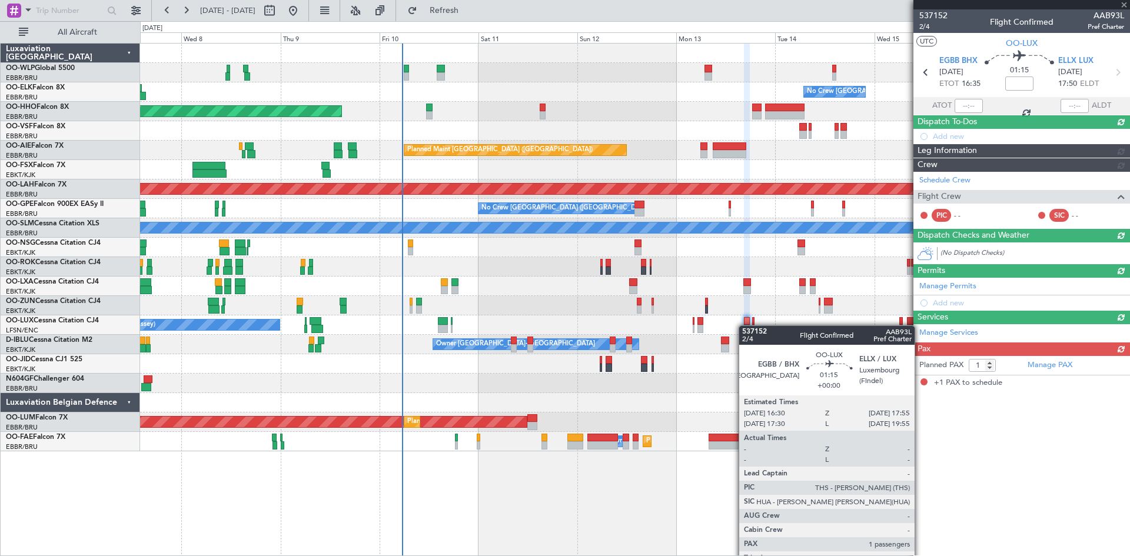
scroll to position [0, 0]
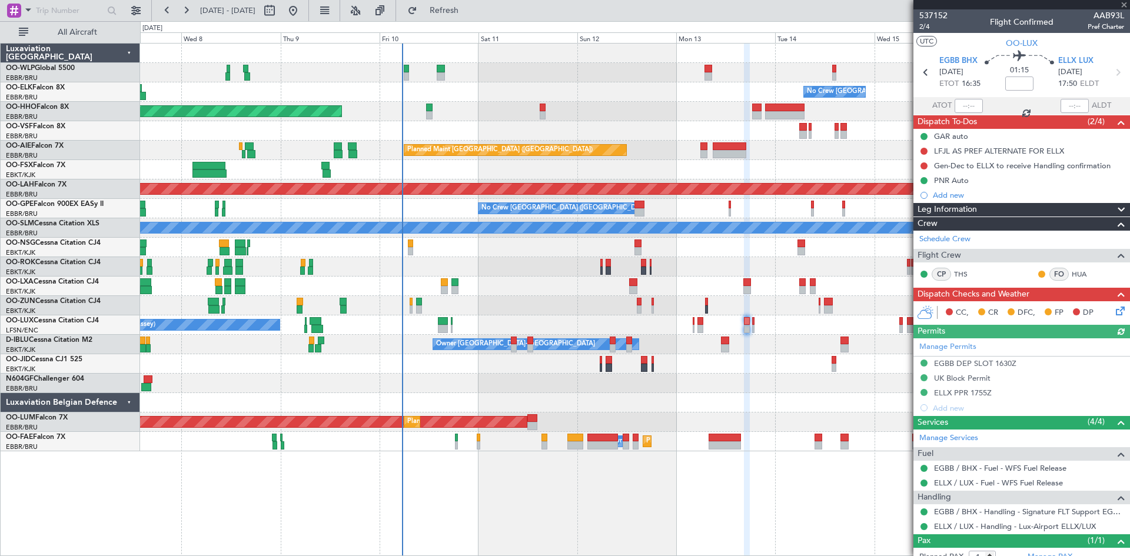
click at [755, 328] on div "No Crew Nancy (Essey) No Crew Nancy (Essey)" at bounding box center [634, 324] width 989 height 19
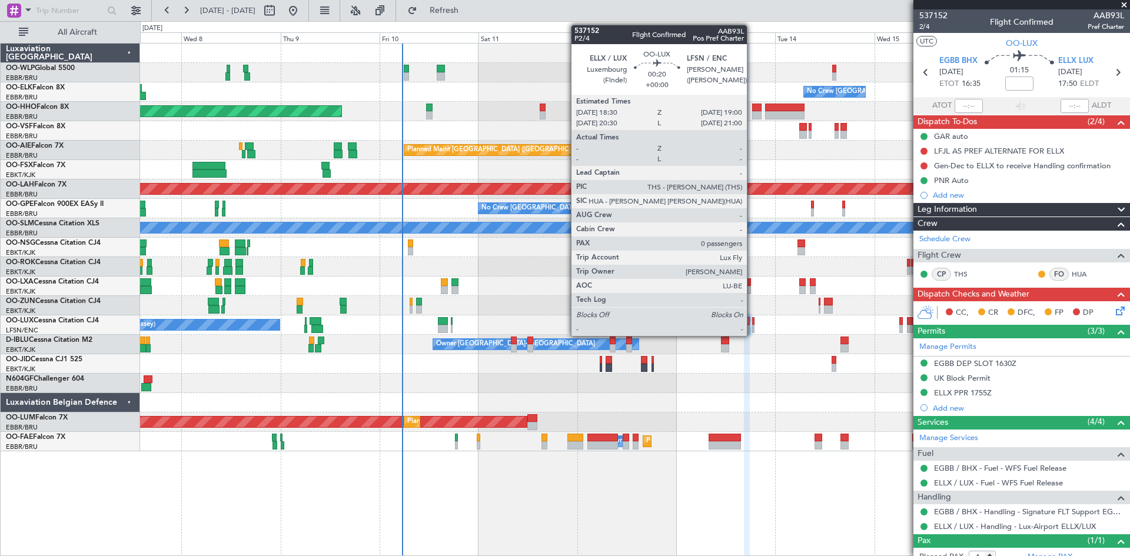
click at [752, 328] on div at bounding box center [753, 329] width 2 height 8
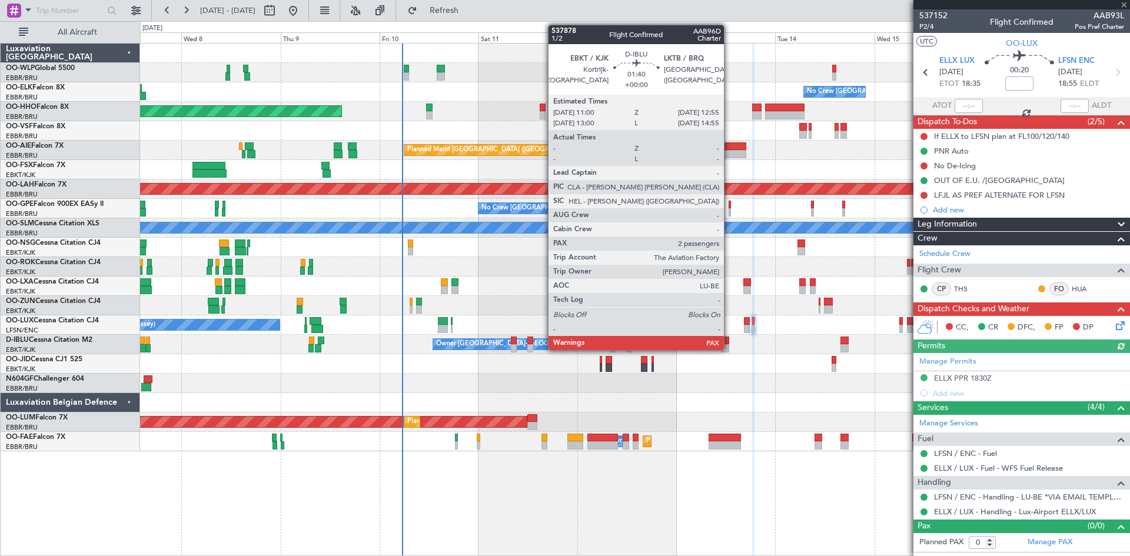
click at [729, 345] on div at bounding box center [725, 348] width 8 height 8
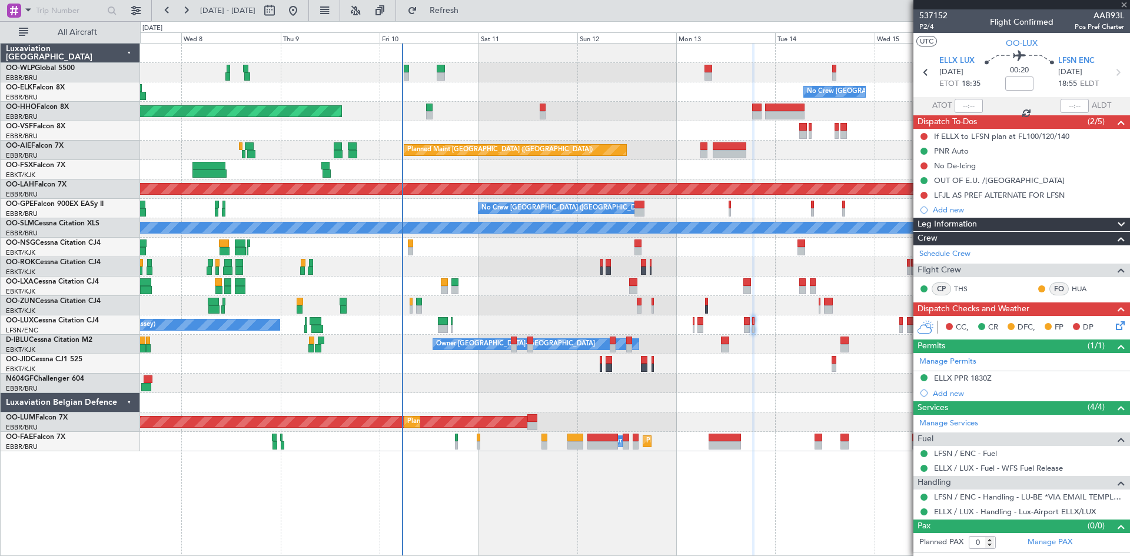
type input "2"
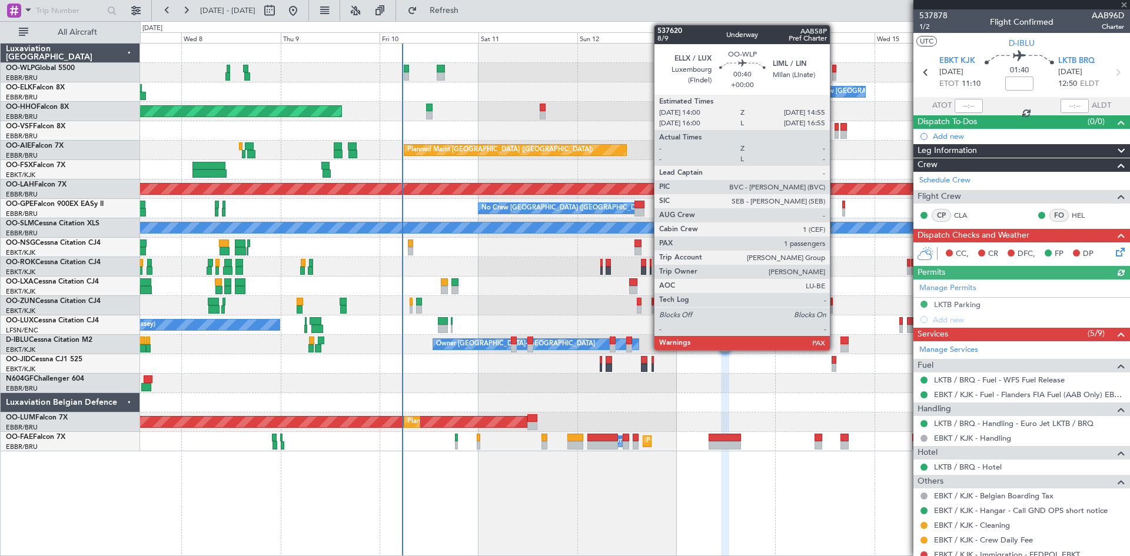
click at [835, 72] on div at bounding box center [834, 76] width 4 height 8
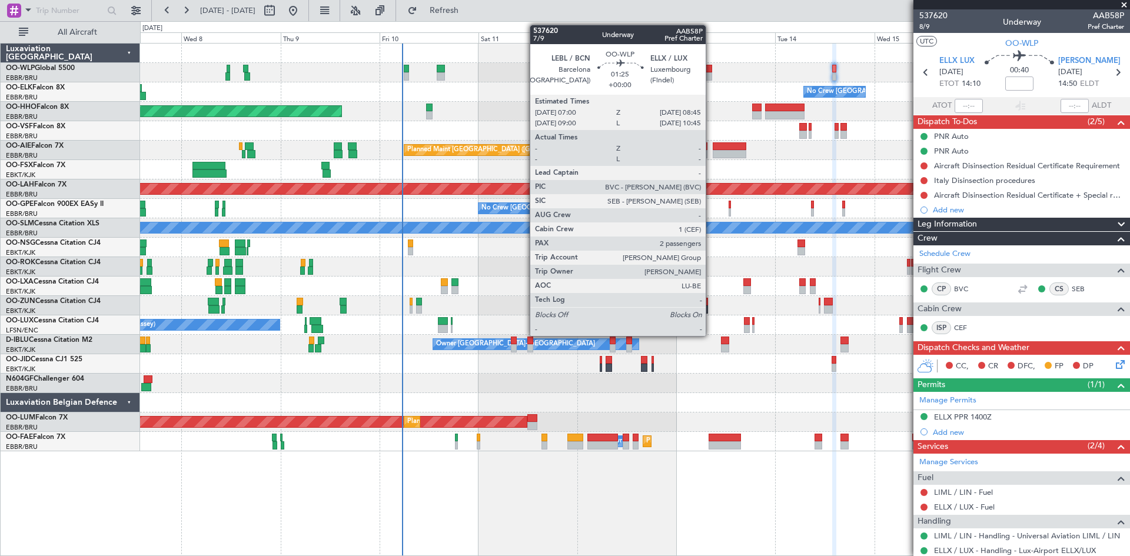
click at [707, 75] on div at bounding box center [708, 76] width 8 height 8
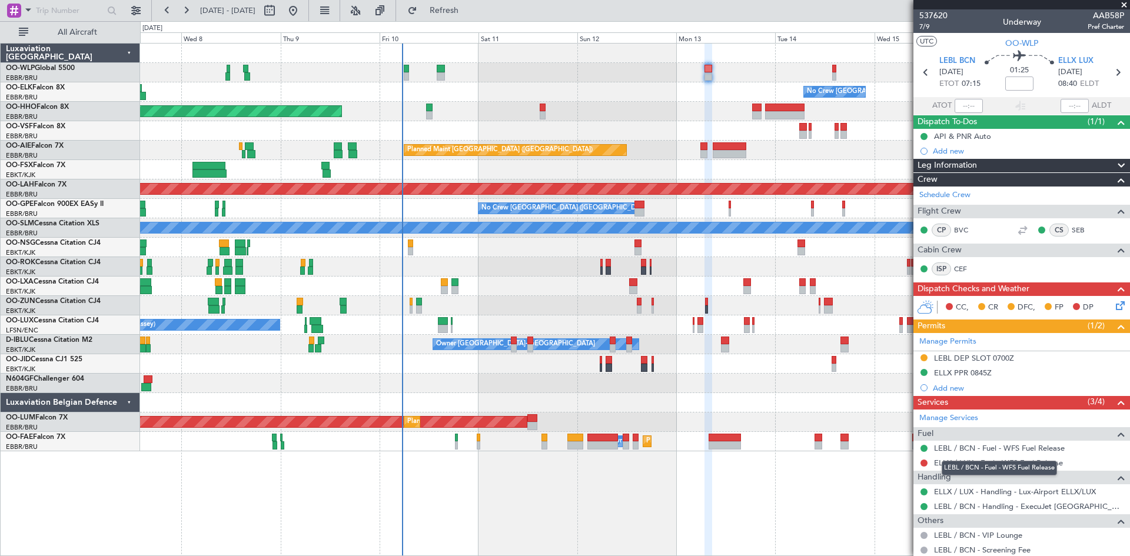
click at [1030, 466] on div "LEBL / BCN - Fuel - WFS Fuel Release" at bounding box center [999, 468] width 115 height 15
click at [1024, 464] on link "ELLX / LUX - Fuel - WFS Fuel Release" at bounding box center [998, 463] width 129 height 10
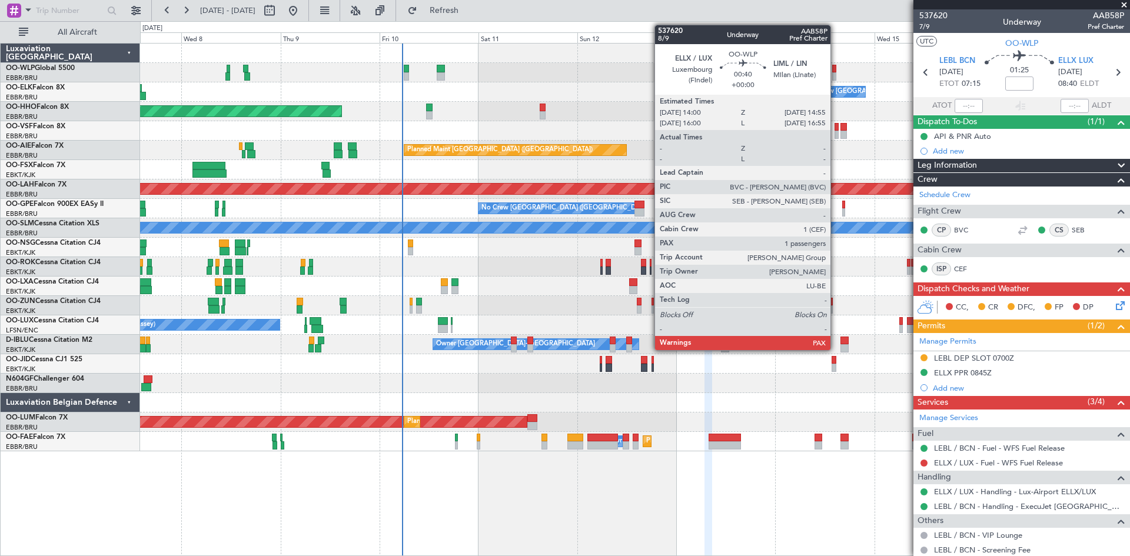
click at [836, 72] on div at bounding box center [834, 76] width 4 height 8
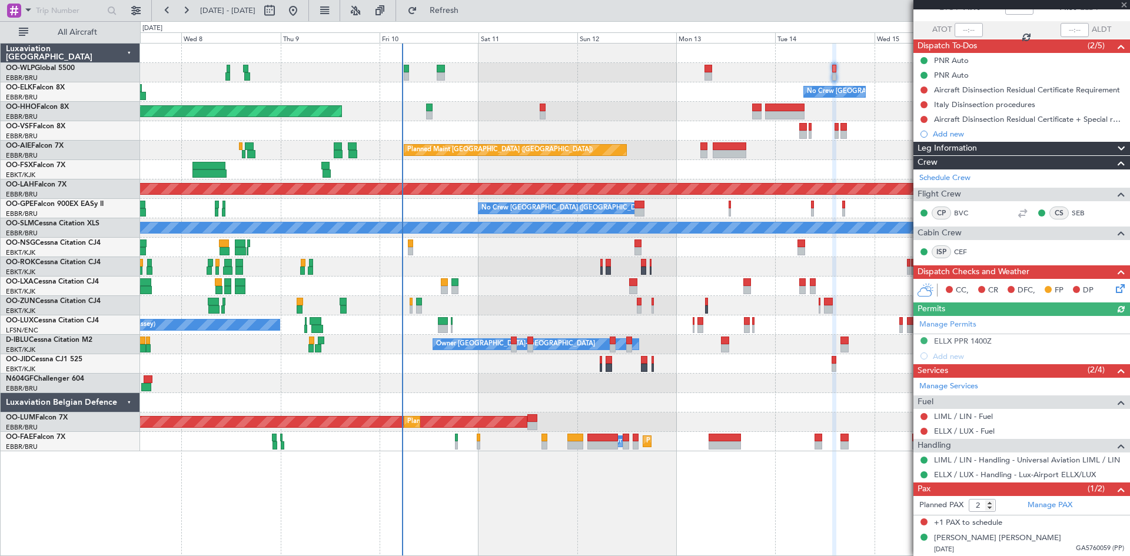
scroll to position [77, 0]
click at [989, 412] on link "LIML / LIN - Fuel" at bounding box center [963, 416] width 59 height 10
click at [440, 4] on button "Refresh" at bounding box center [437, 10] width 71 height 19
click at [979, 431] on link "ELLX / LUX - Fuel" at bounding box center [964, 431] width 61 height 10
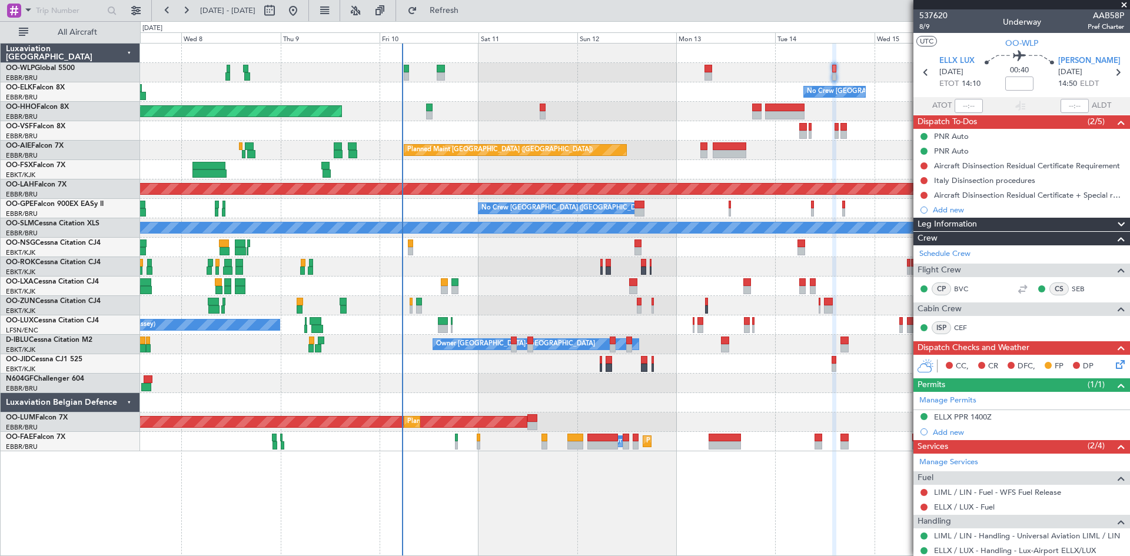
scroll to position [77, 0]
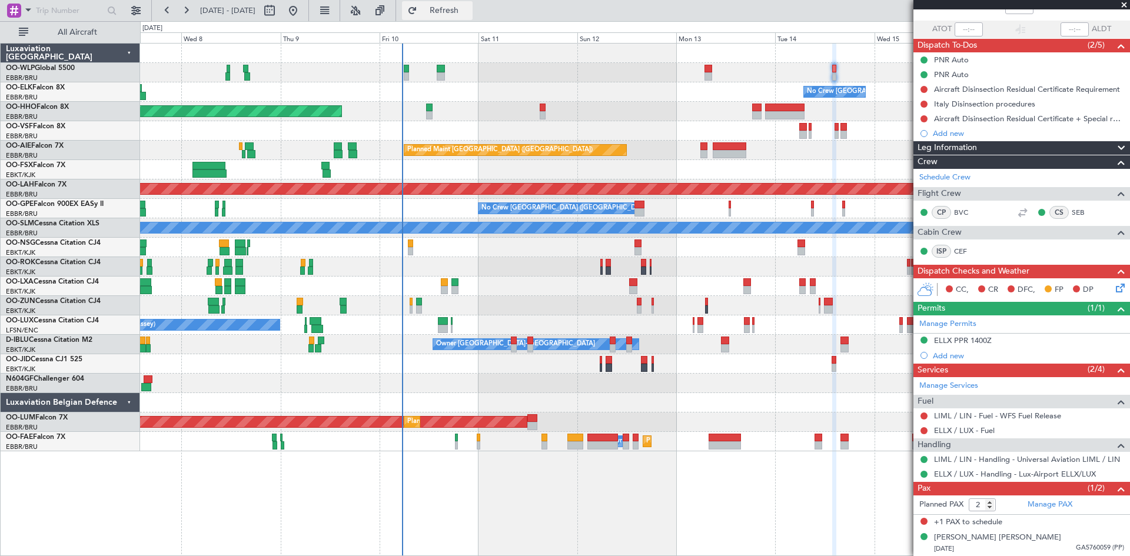
click at [468, 13] on span "Refresh" at bounding box center [444, 10] width 49 height 8
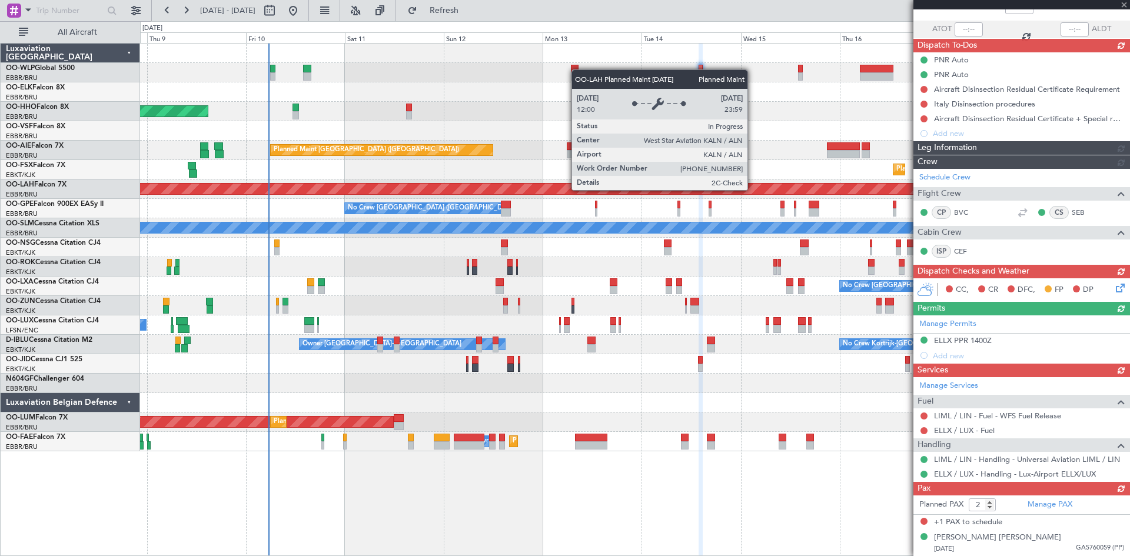
click at [736, 192] on div "No Crew Brussels (Brussels National) Planned Maint Geneva (Cointrin) Planned Ma…" at bounding box center [634, 248] width 989 height 408
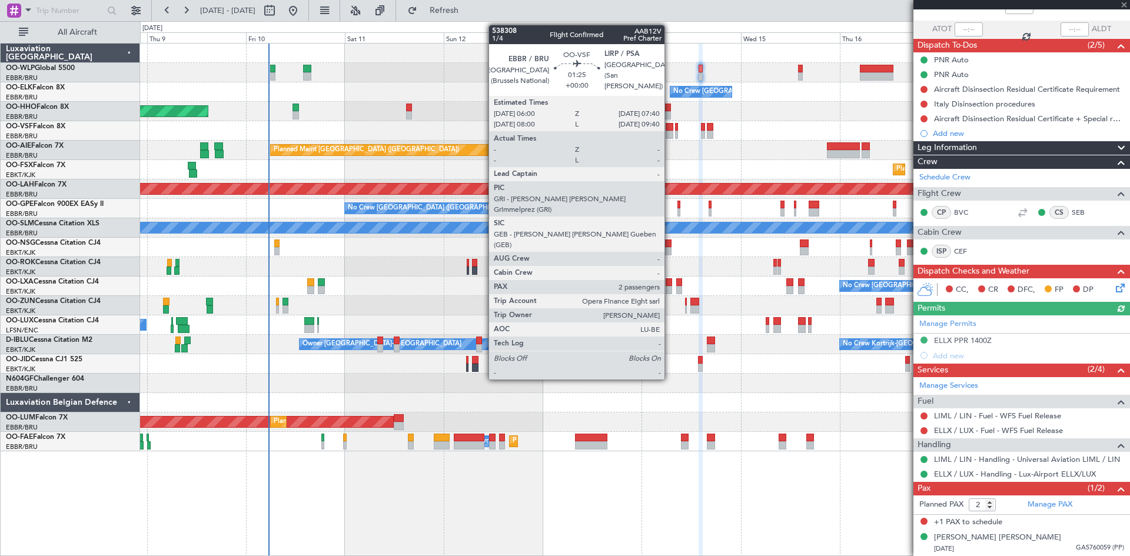
click at [670, 132] on div at bounding box center [669, 135] width 7 height 8
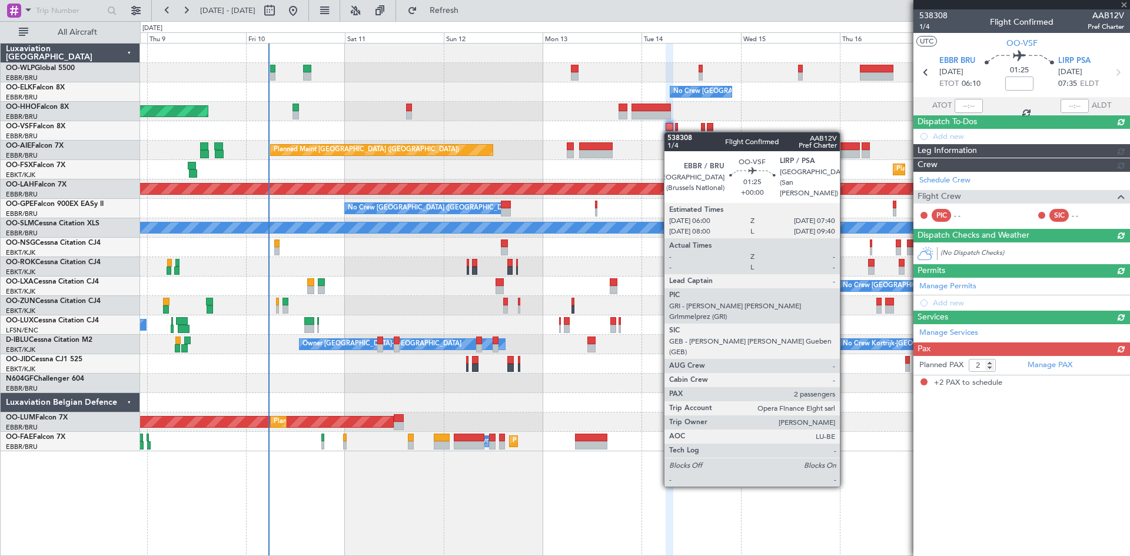
scroll to position [0, 0]
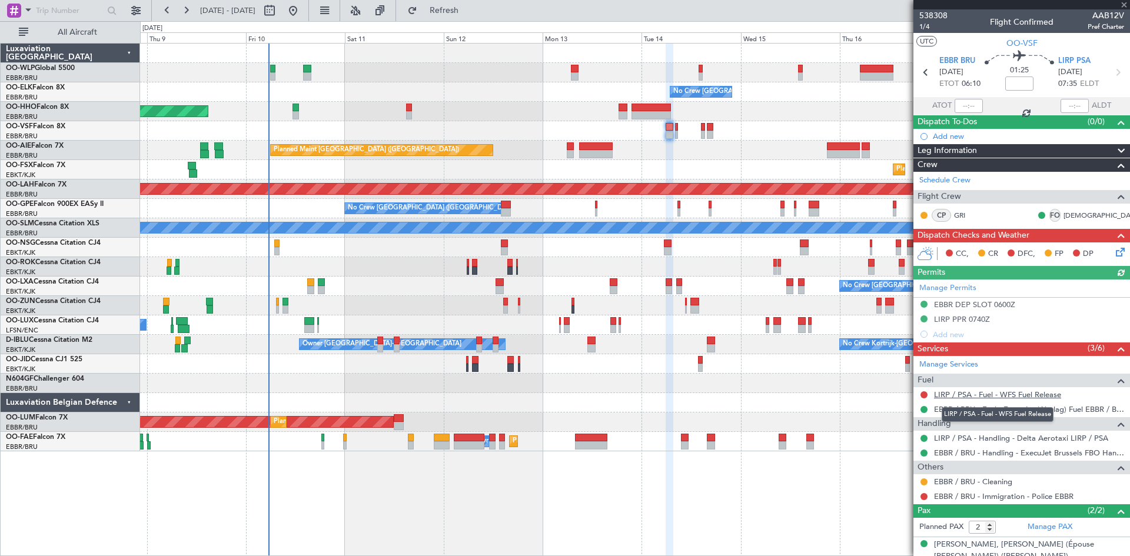
click at [1025, 397] on link "LIRP / PSA - Fuel - WFS Fuel Release" at bounding box center [997, 395] width 127 height 10
click at [675, 129] on div at bounding box center [676, 127] width 3 height 8
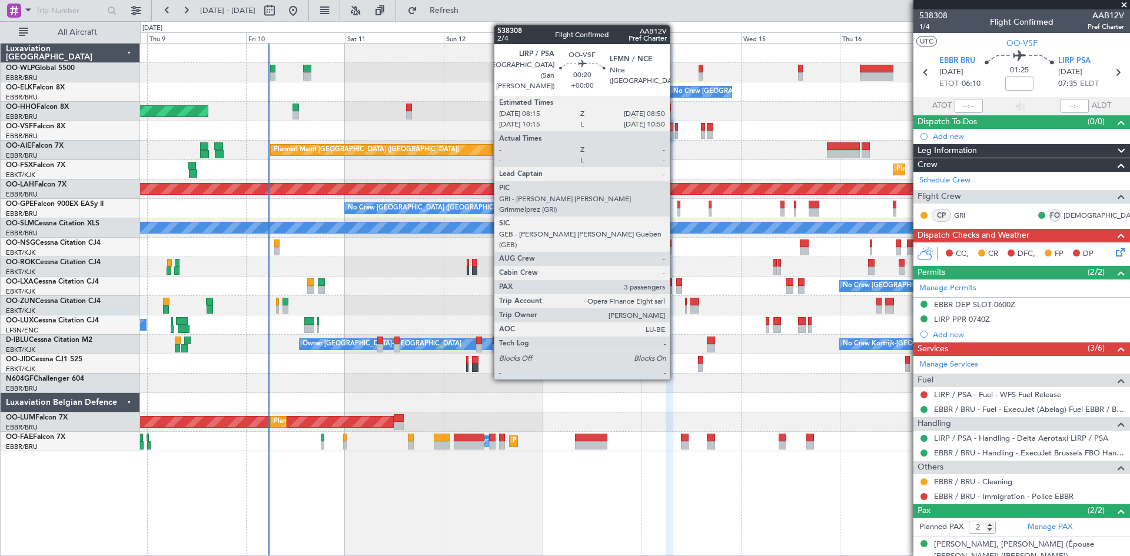
click at [676, 131] on div at bounding box center [676, 135] width 3 height 8
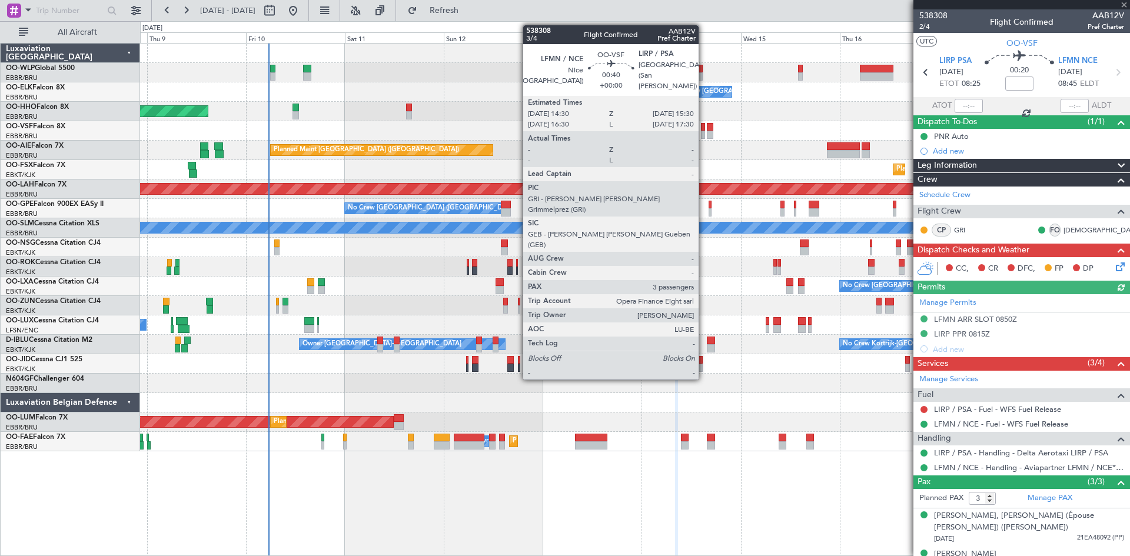
click at [704, 129] on div at bounding box center [703, 127] width 5 height 8
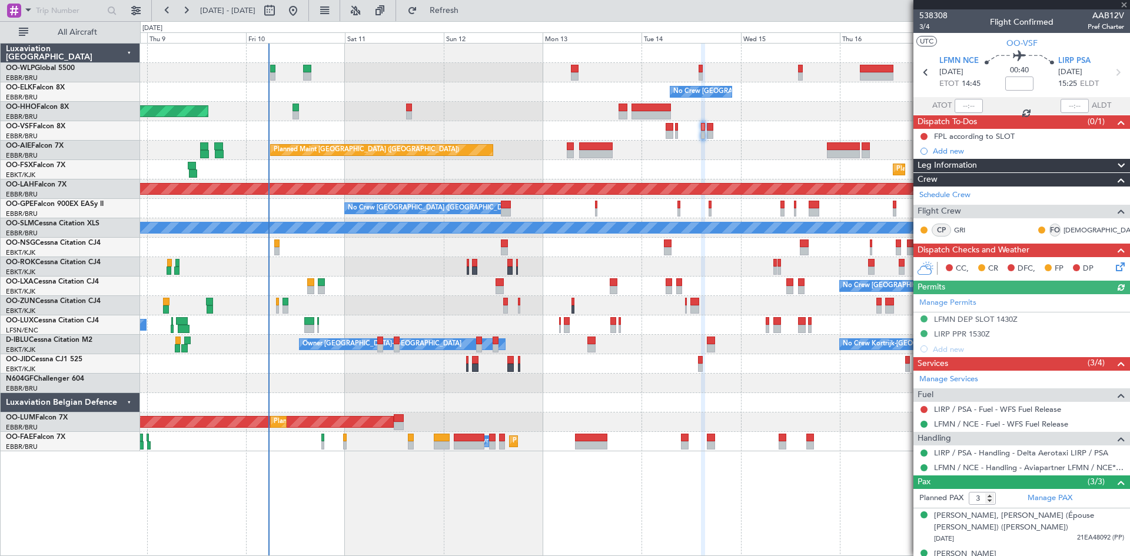
click at [717, 131] on div at bounding box center [634, 130] width 989 height 19
click at [711, 133] on div at bounding box center [710, 135] width 6 height 8
type input "2"
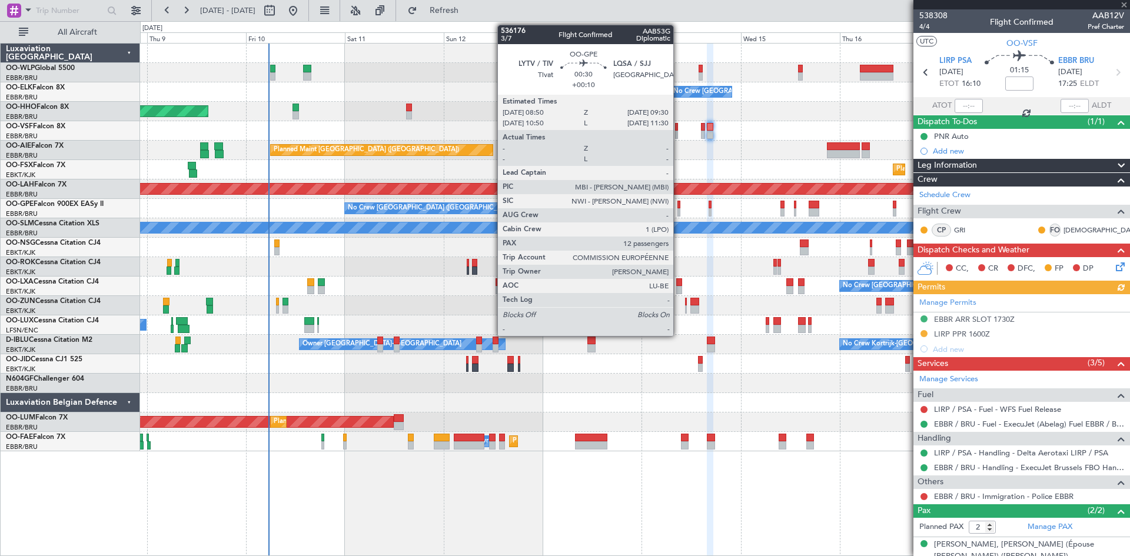
click at [679, 209] on div at bounding box center [678, 212] width 3 height 8
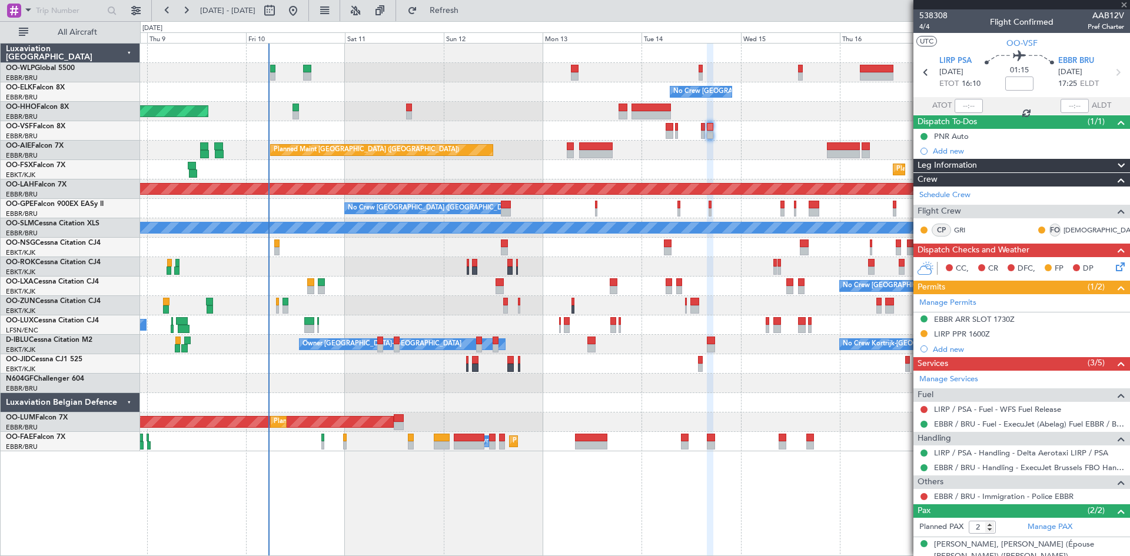
type input "+00:10"
type input "12"
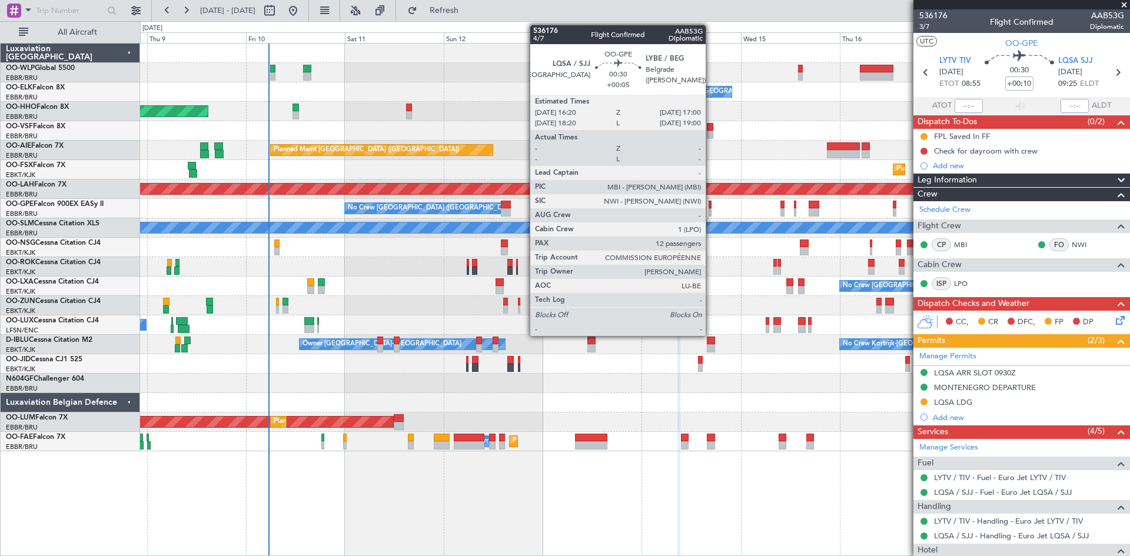
click at [711, 212] on div at bounding box center [710, 212] width 3 height 8
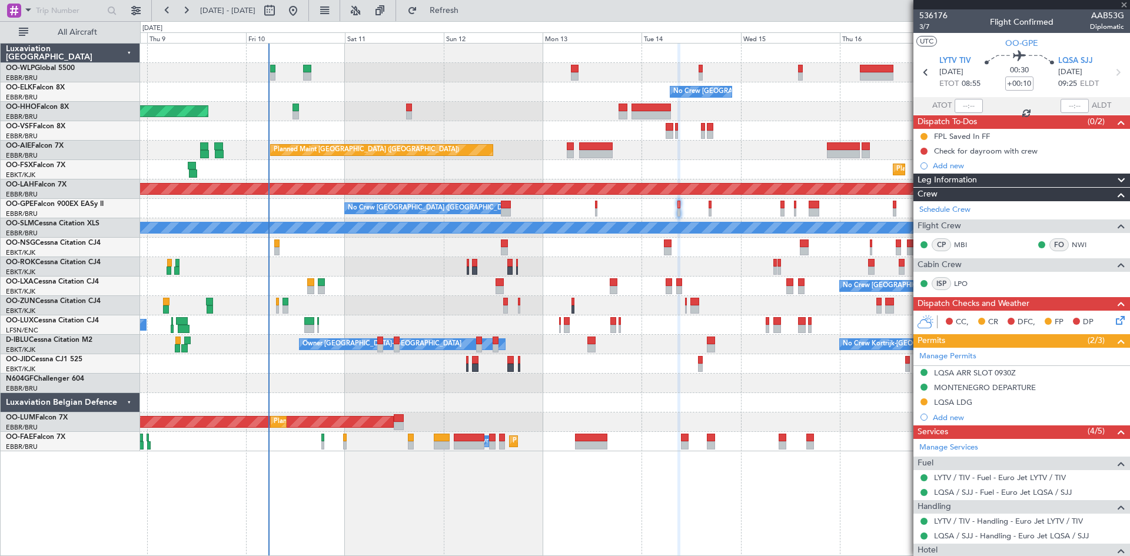
type input "+00:05"
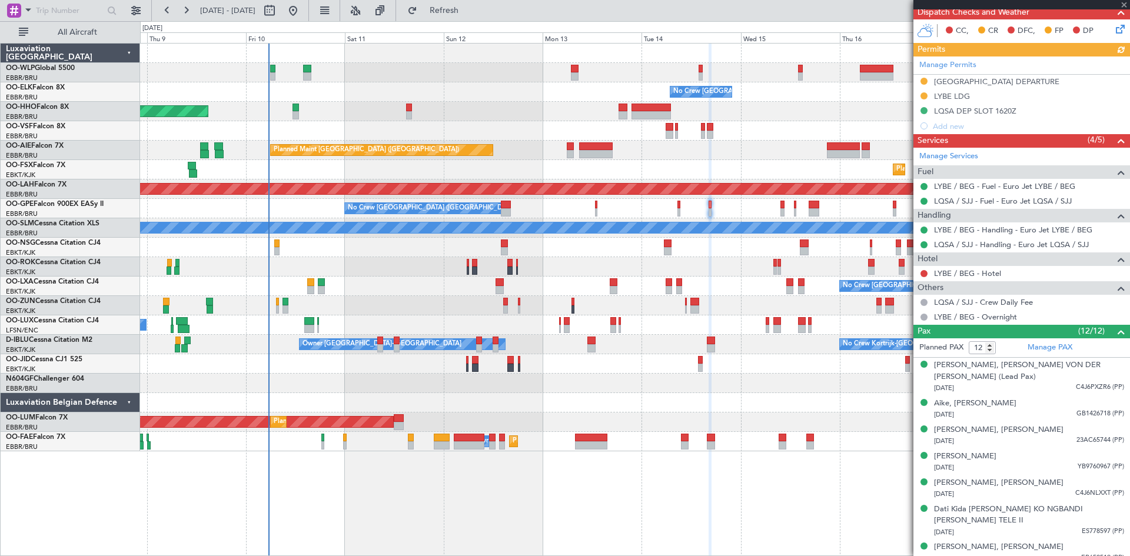
scroll to position [294, 0]
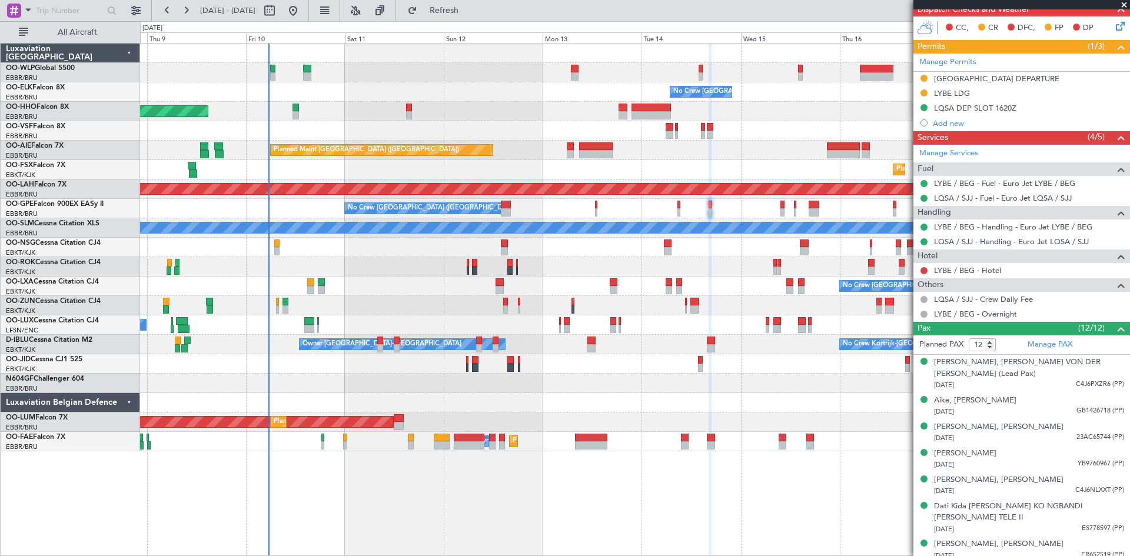
click at [664, 251] on div at bounding box center [668, 251] width 8 height 8
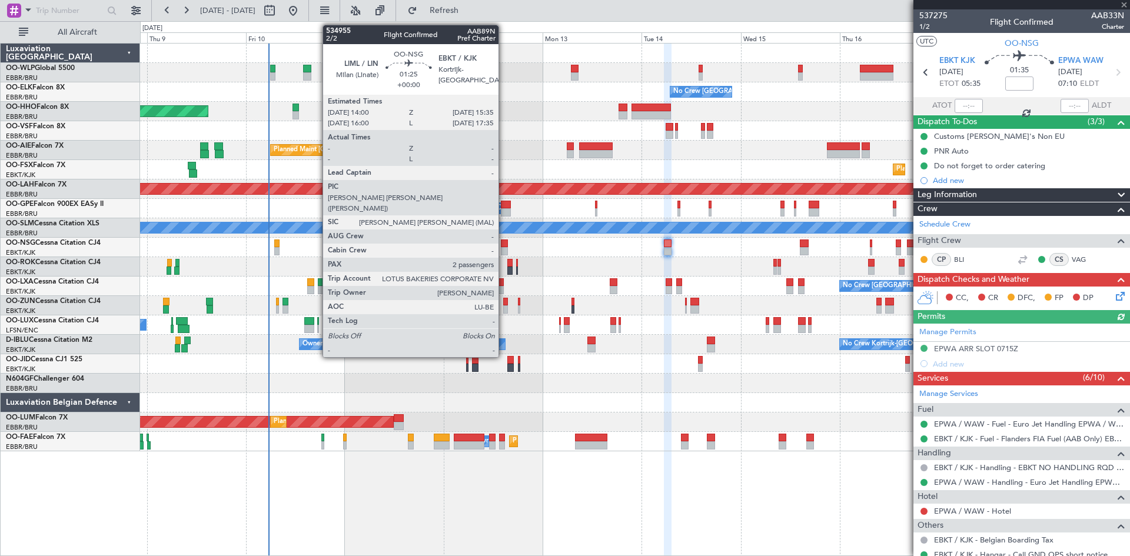
click at [504, 246] on div at bounding box center [504, 244] width 7 height 8
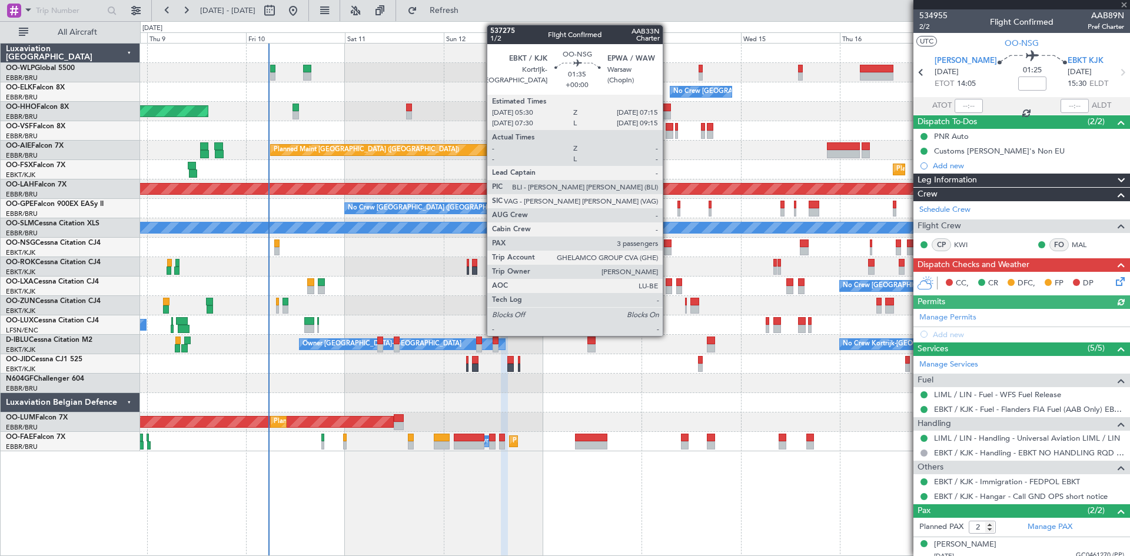
click at [668, 245] on div at bounding box center [668, 244] width 8 height 8
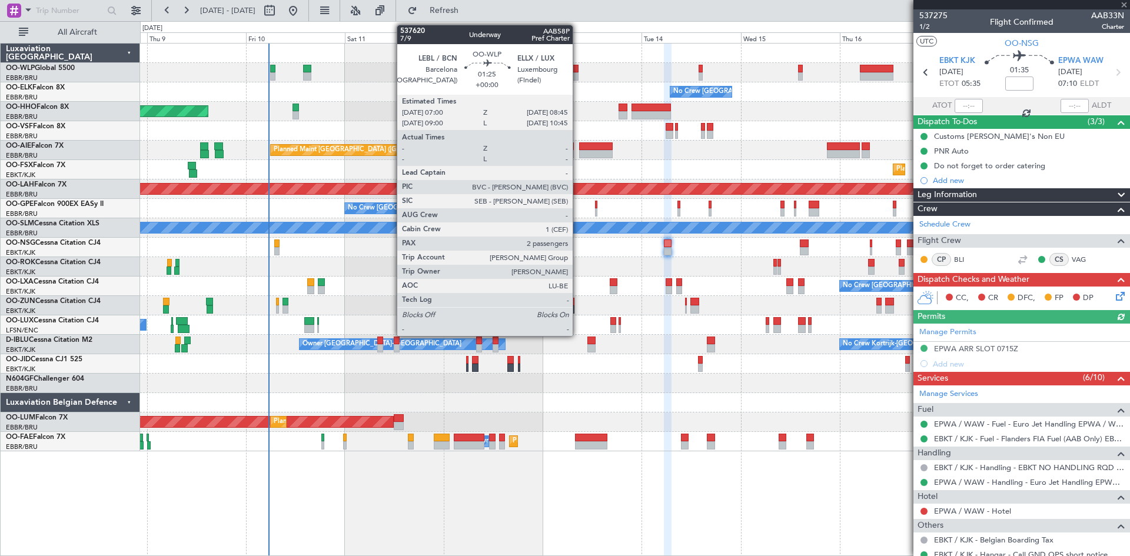
click at [578, 72] on div at bounding box center [575, 76] width 8 height 8
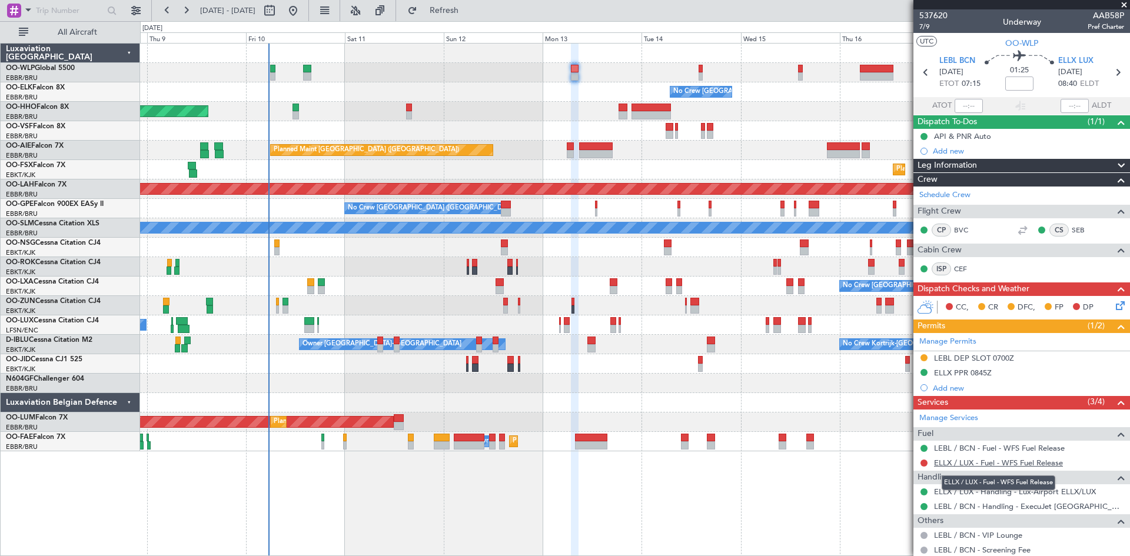
click at [1006, 462] on link "ELLX / LUX - Fuel - WFS Fuel Release" at bounding box center [998, 463] width 129 height 10
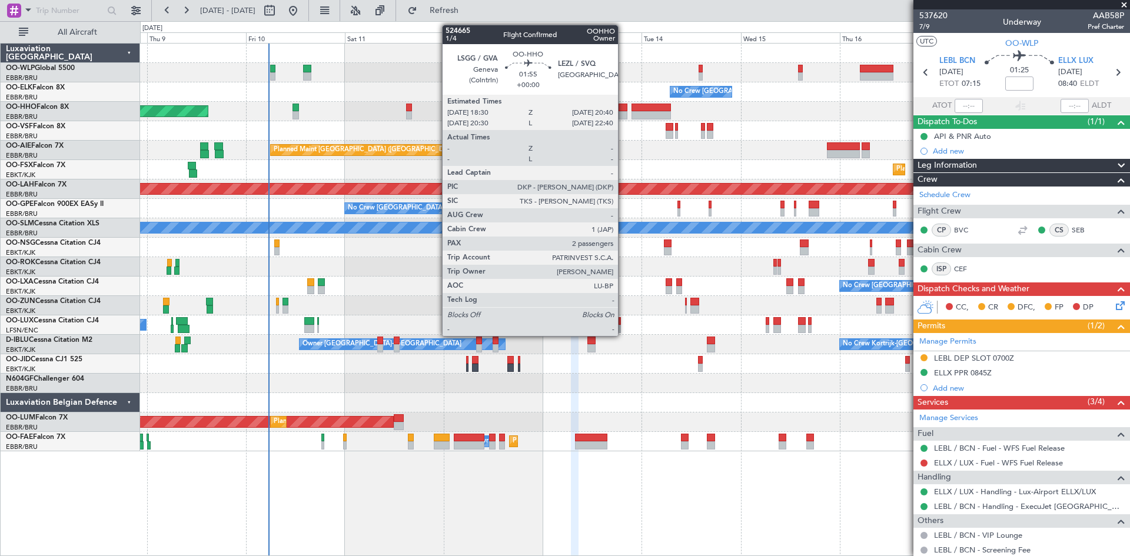
click at [623, 113] on div at bounding box center [623, 115] width 9 height 8
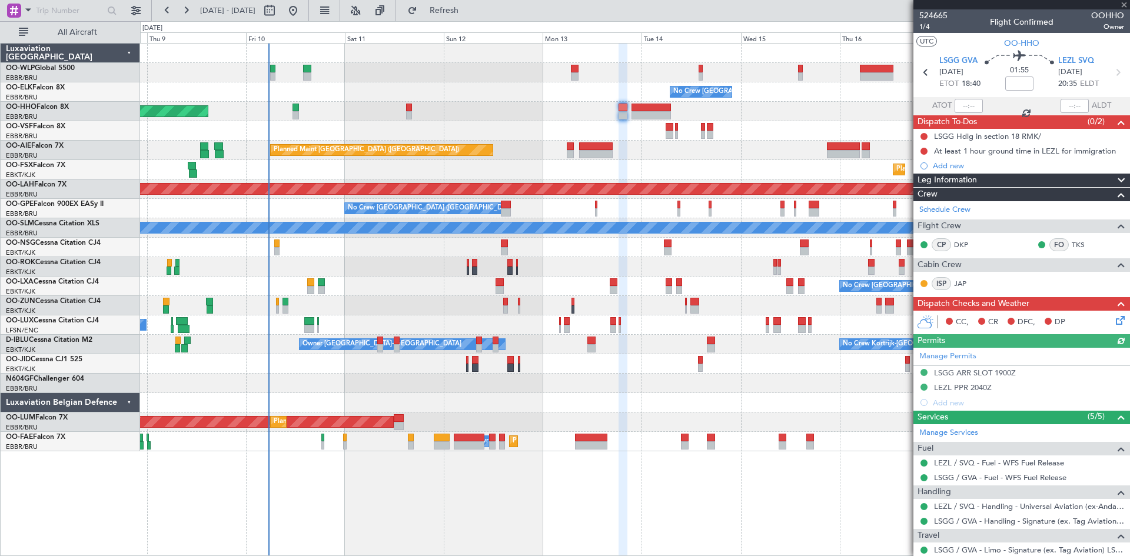
click at [566, 150] on div "Planned Maint [GEOGRAPHIC_DATA] ([GEOGRAPHIC_DATA])" at bounding box center [634, 150] width 989 height 19
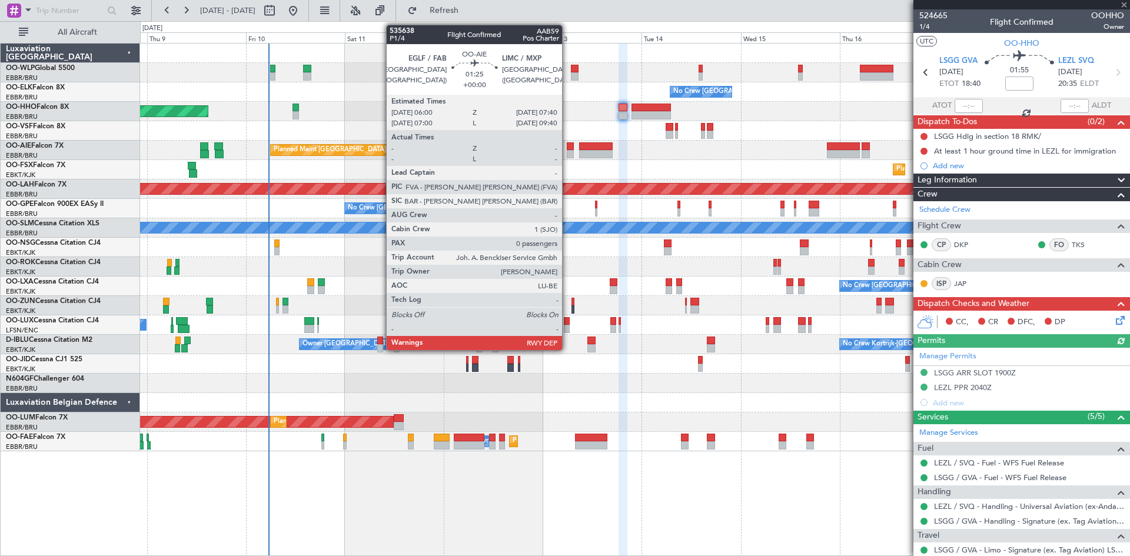
click at [570, 152] on div at bounding box center [570, 154] width 7 height 8
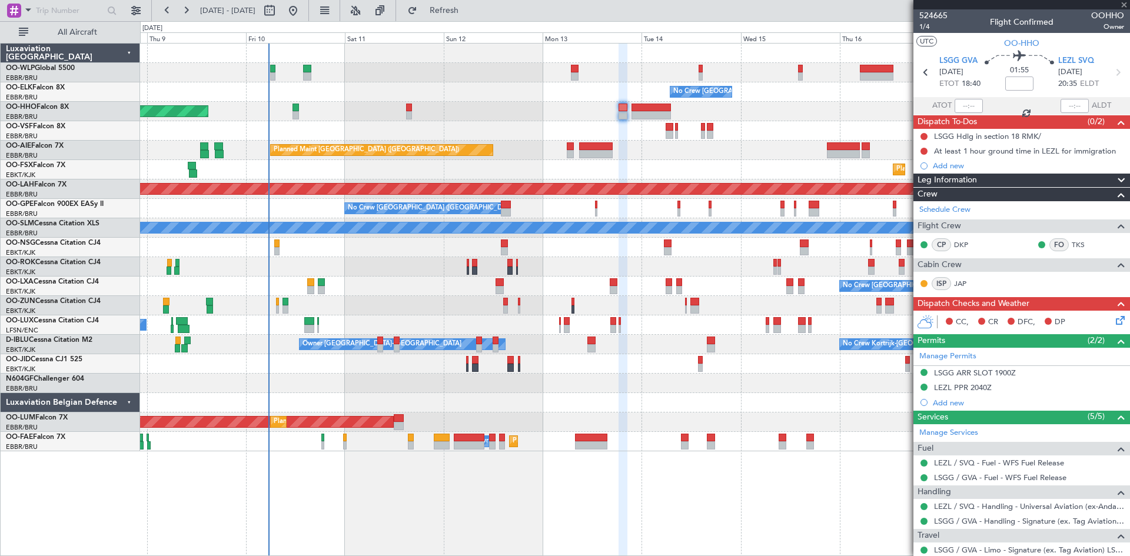
type input "0"
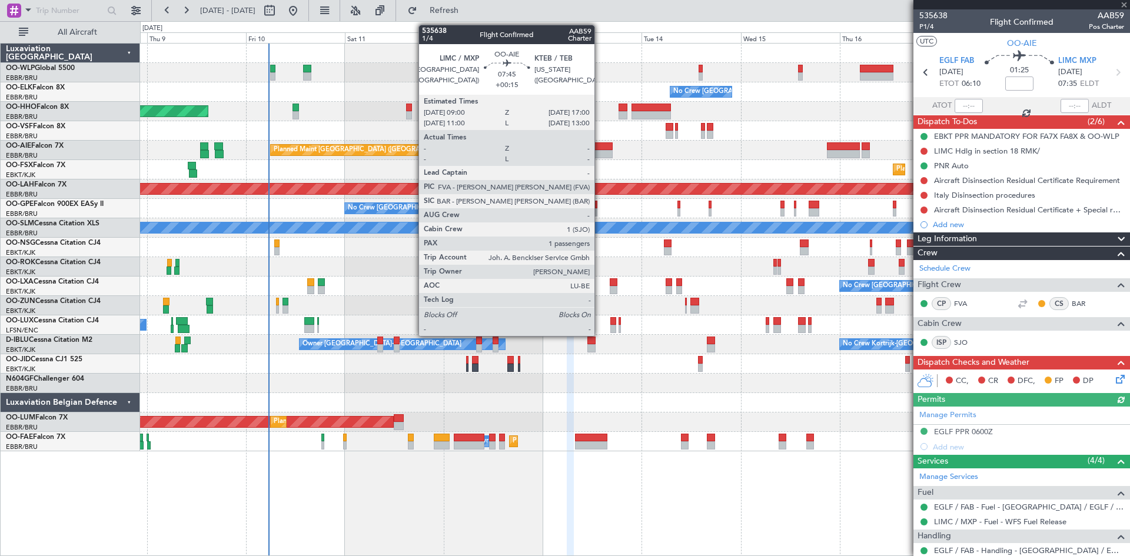
click at [600, 148] on div at bounding box center [596, 146] width 34 height 8
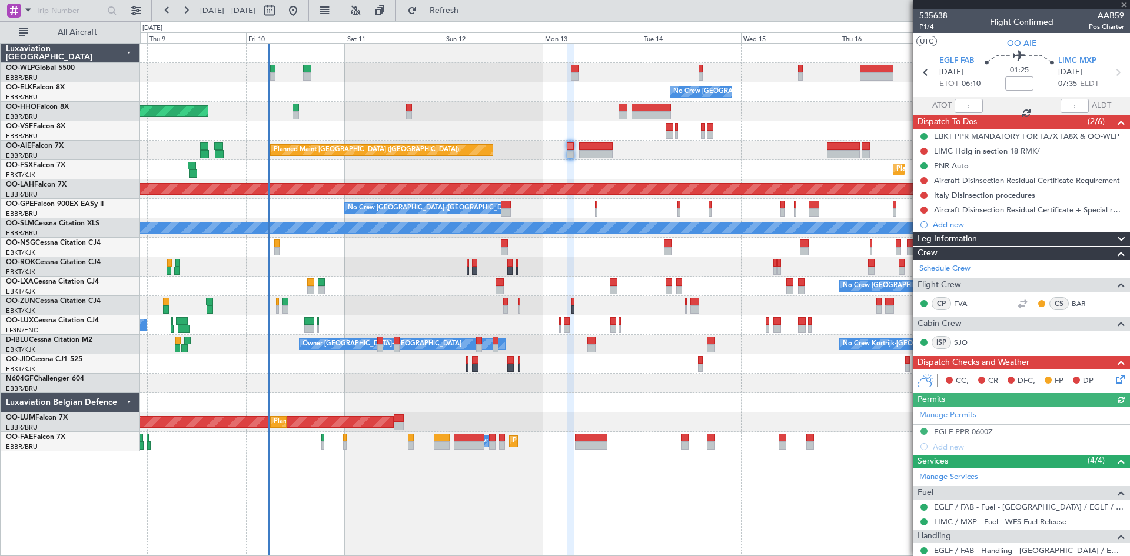
type input "+00:15"
type input "1"
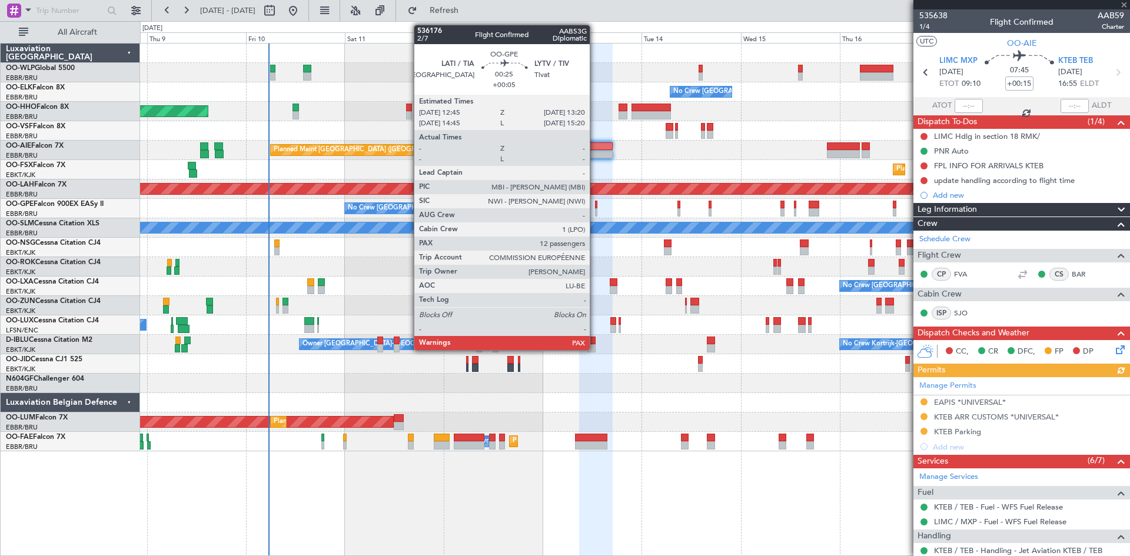
click at [595, 201] on div at bounding box center [596, 205] width 3 height 8
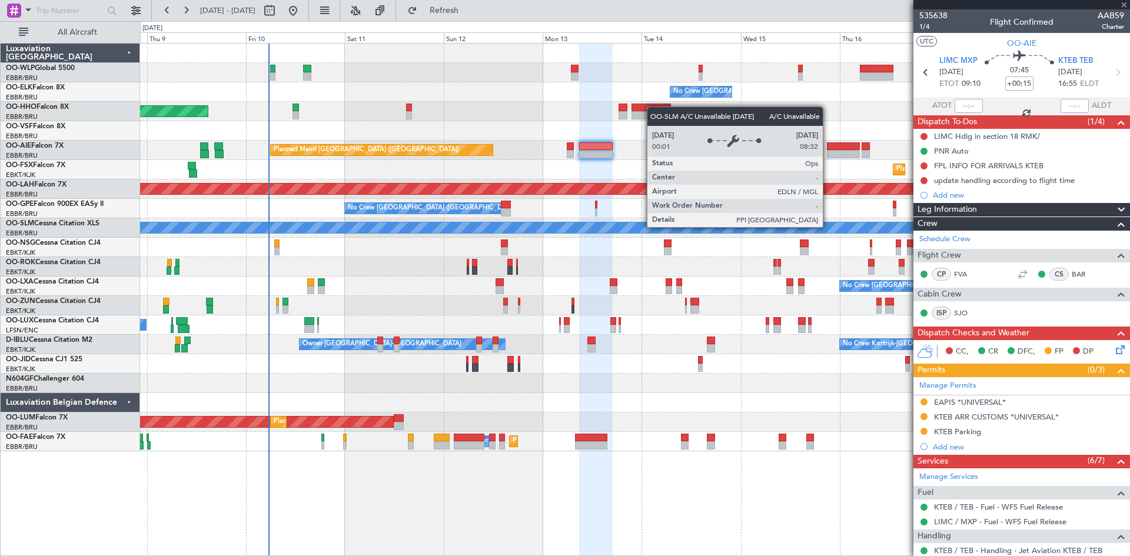
type input "+00:05"
type input "12"
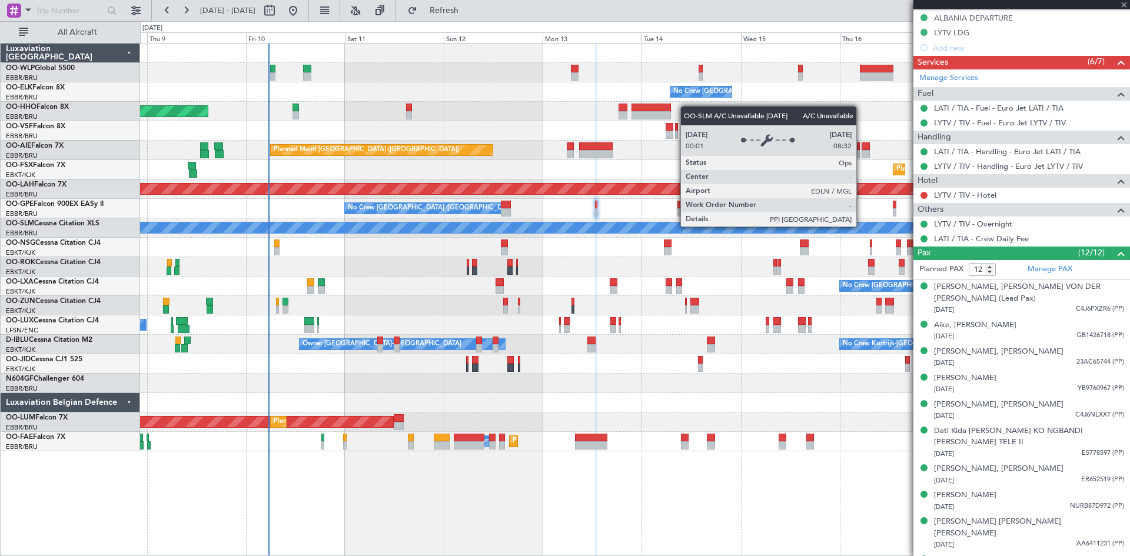
scroll to position [396, 0]
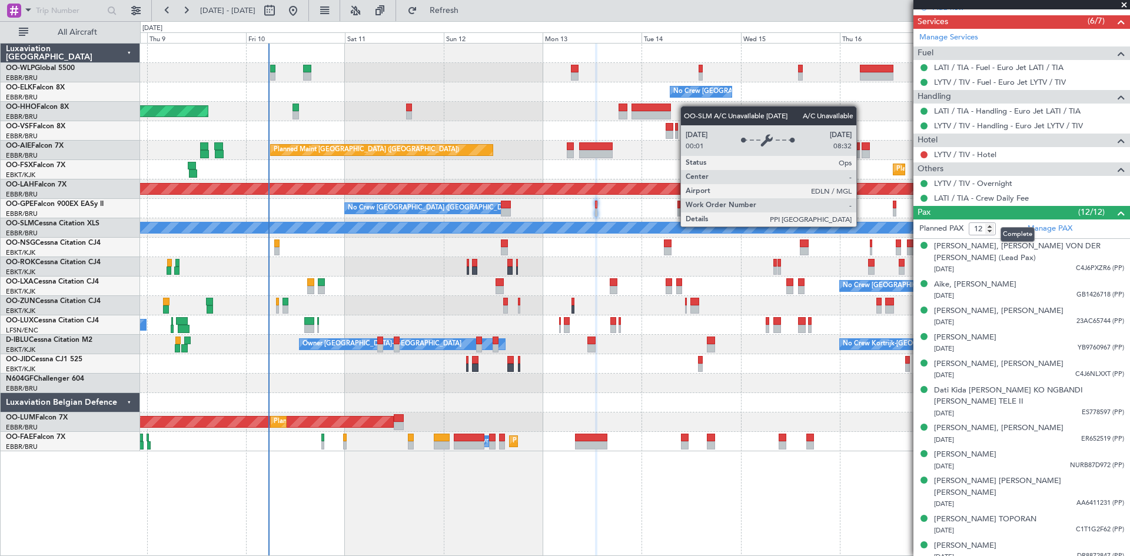
click at [1114, 212] on span at bounding box center [1121, 213] width 14 height 14
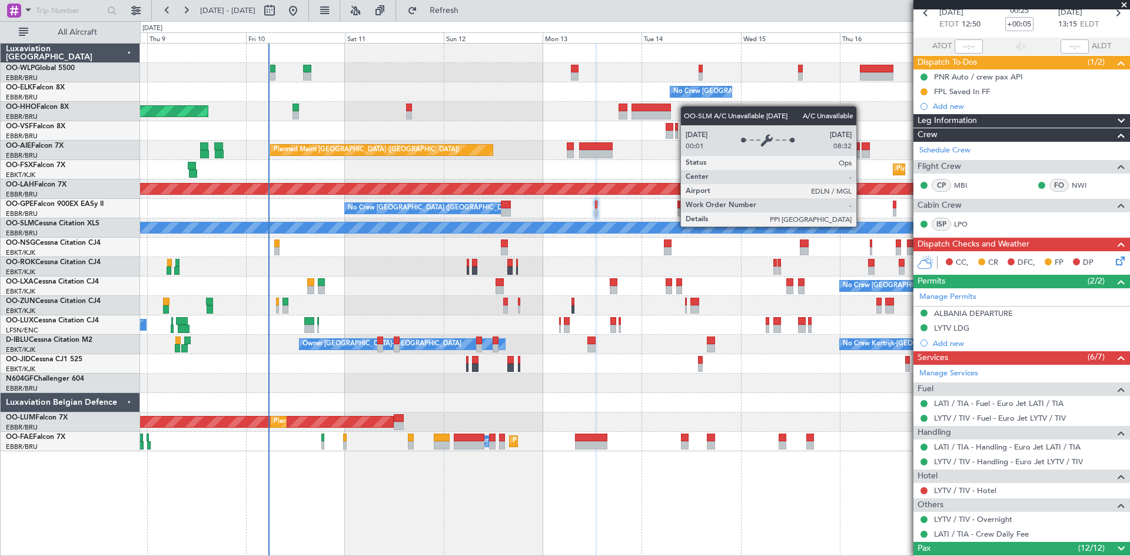
scroll to position [59, 0]
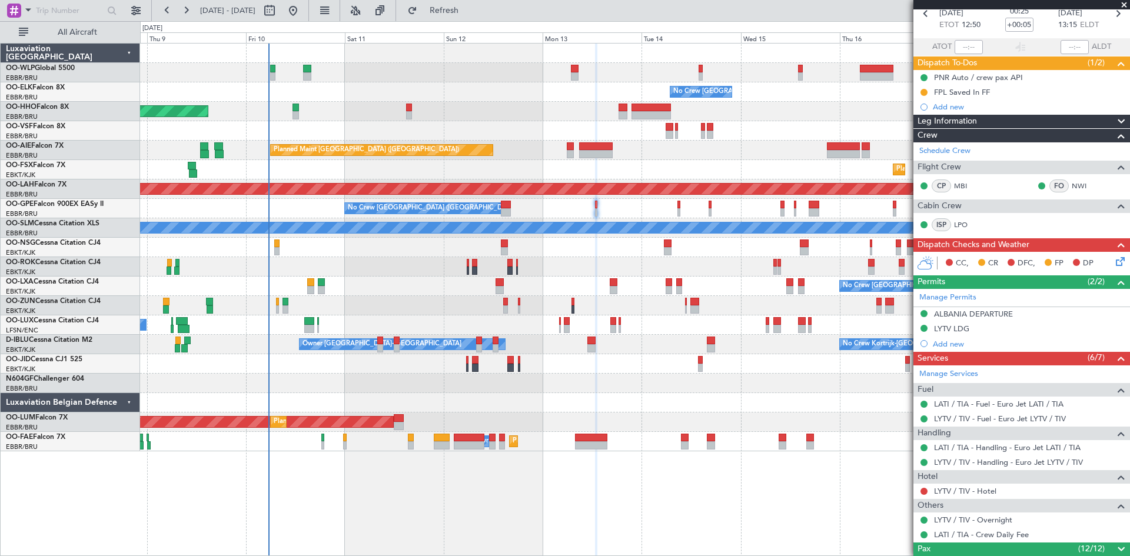
click at [619, 287] on div "No Crew [GEOGRAPHIC_DATA] ([GEOGRAPHIC_DATA] National)" at bounding box center [634, 286] width 989 height 19
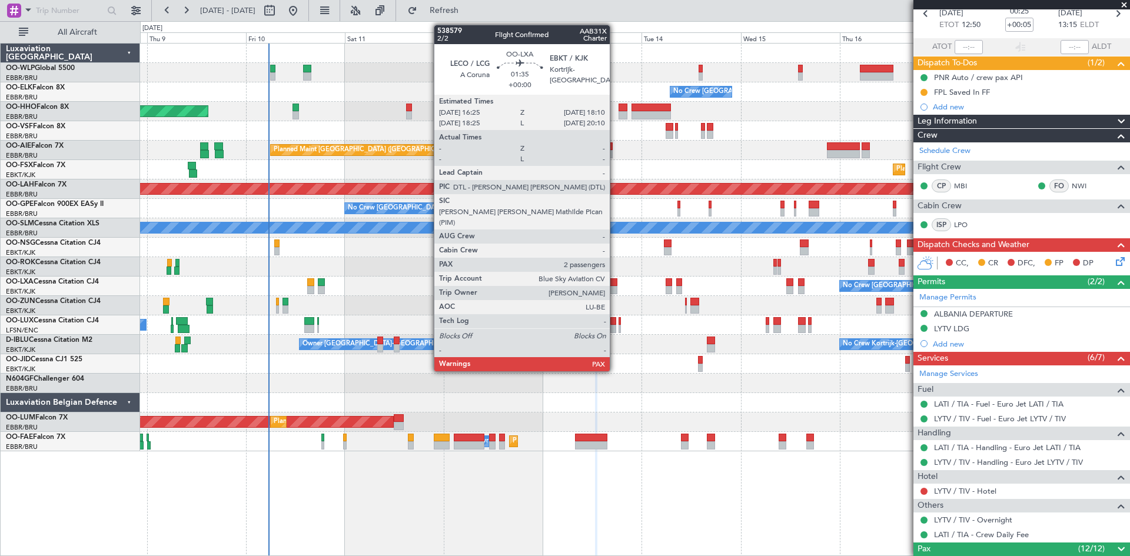
click at [615, 287] on div at bounding box center [614, 290] width 8 height 8
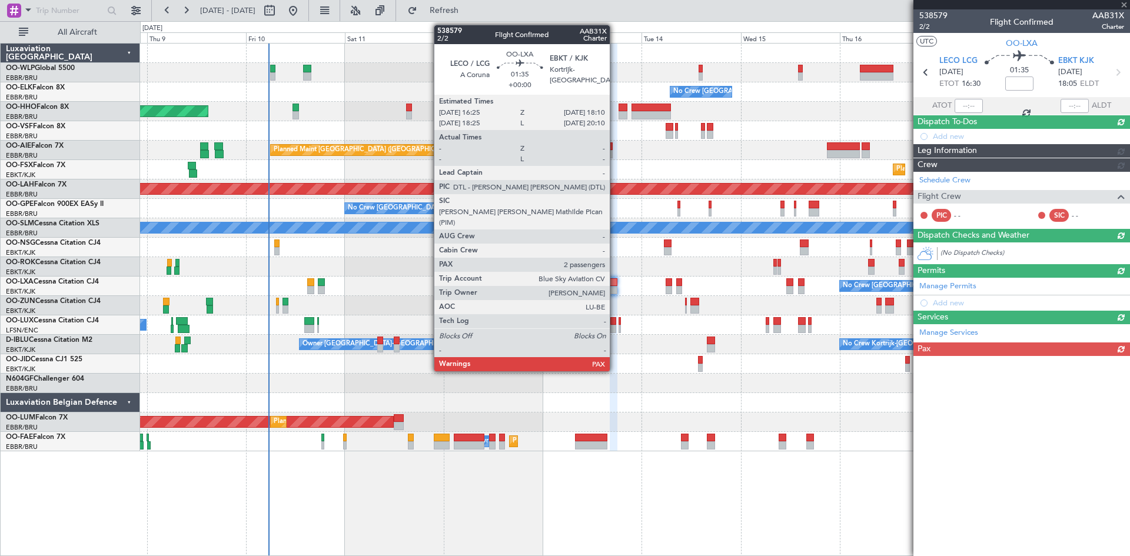
scroll to position [0, 0]
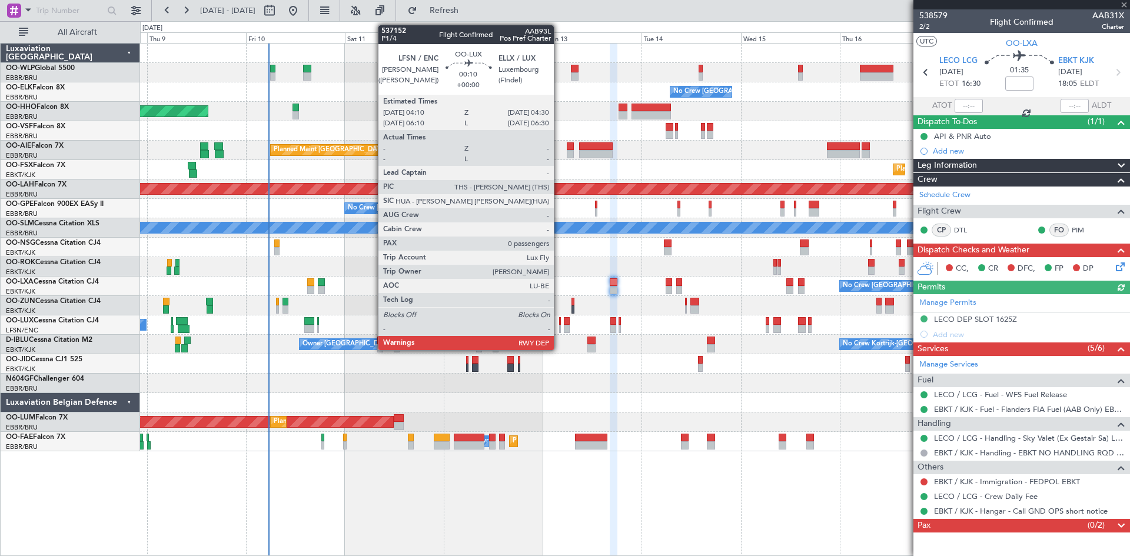
click at [559, 328] on div at bounding box center [560, 329] width 2 height 8
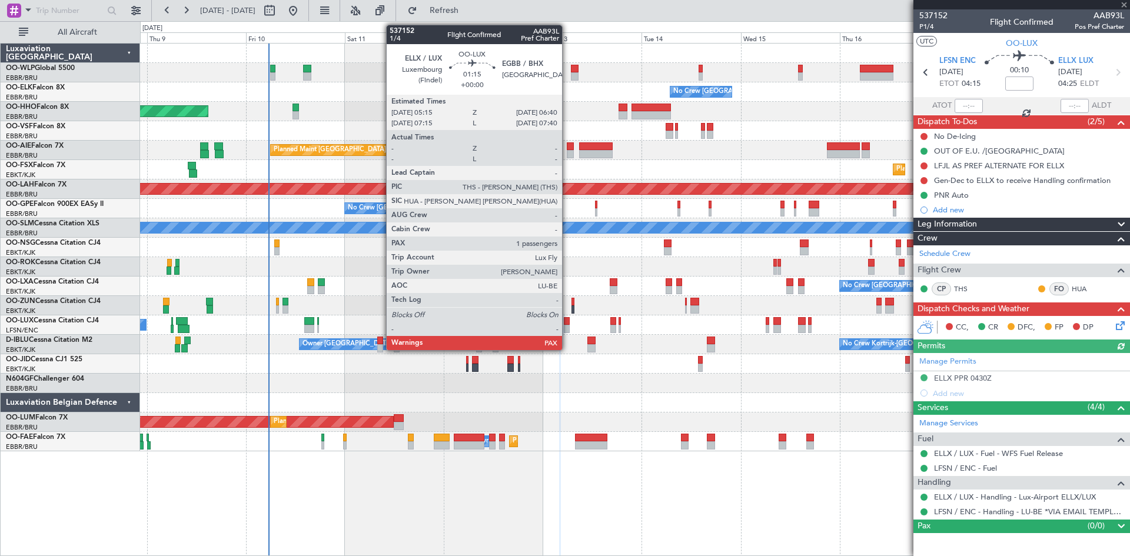
click at [567, 328] on div at bounding box center [567, 329] width 6 height 8
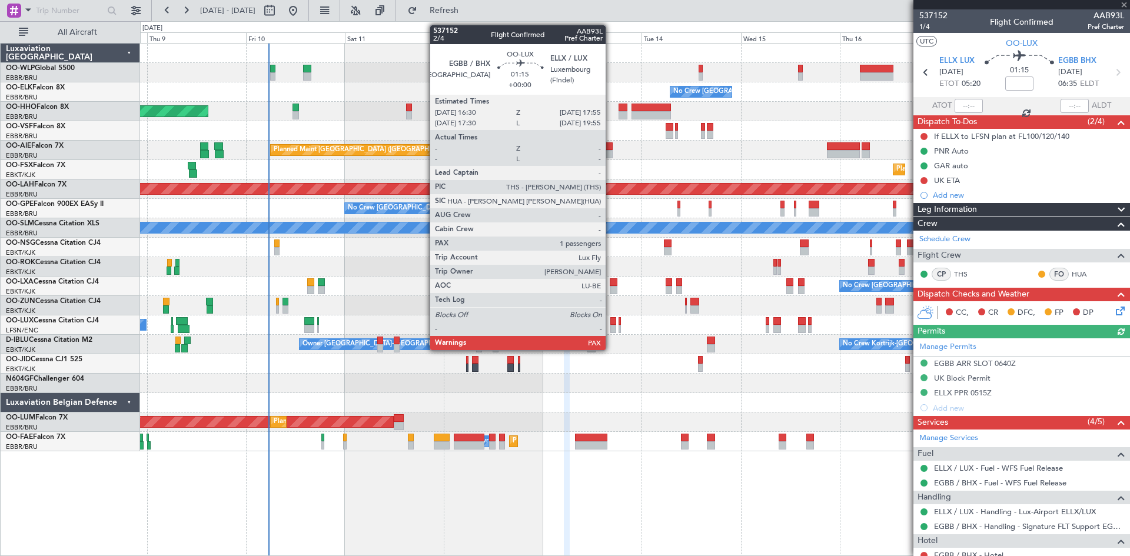
click at [611, 328] on div at bounding box center [613, 329] width 6 height 8
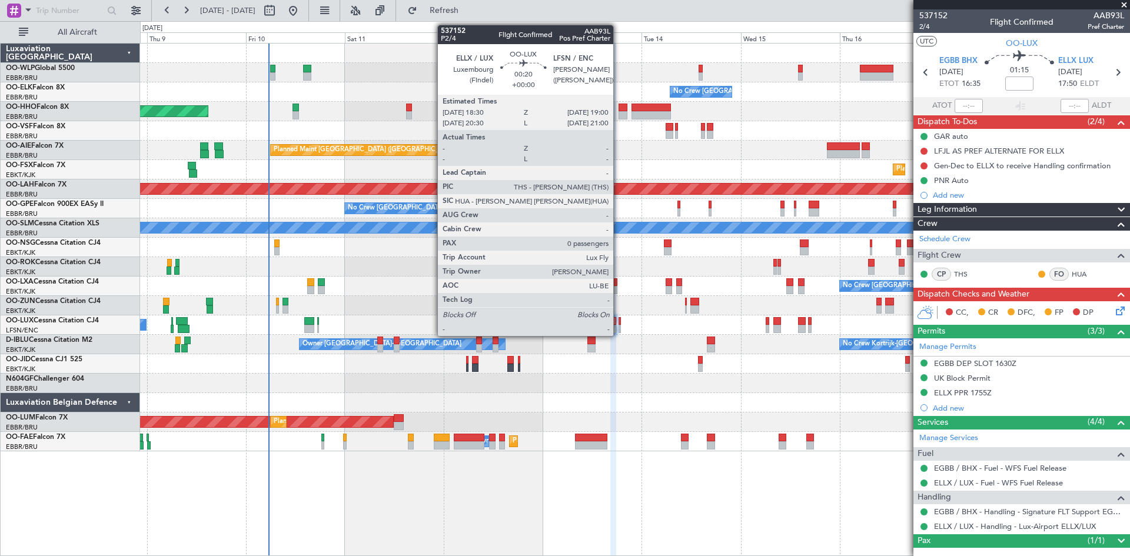
click at [619, 328] on div at bounding box center [620, 329] width 2 height 8
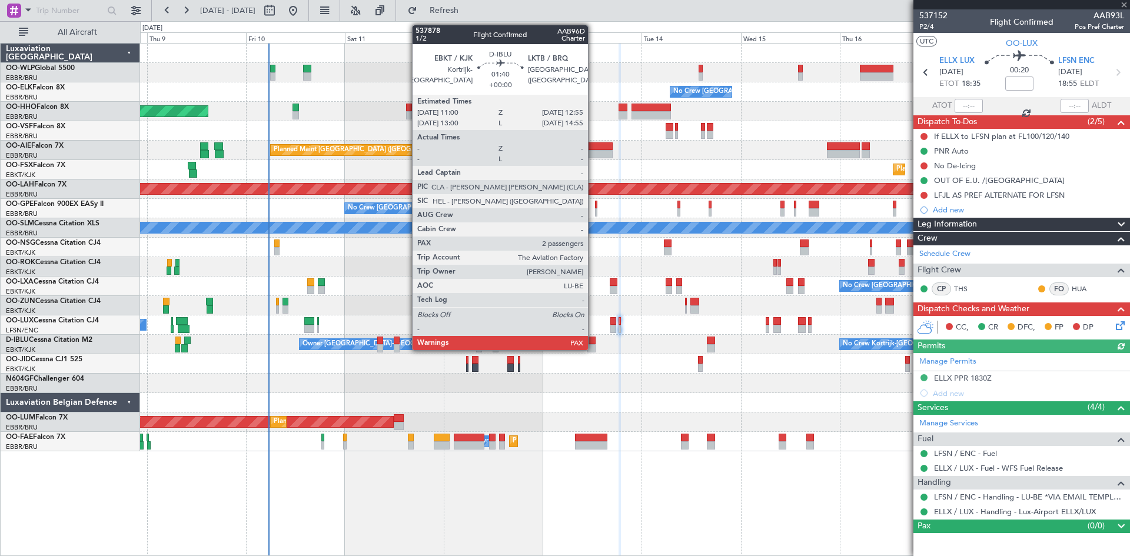
click at [593, 346] on div at bounding box center [591, 348] width 8 height 8
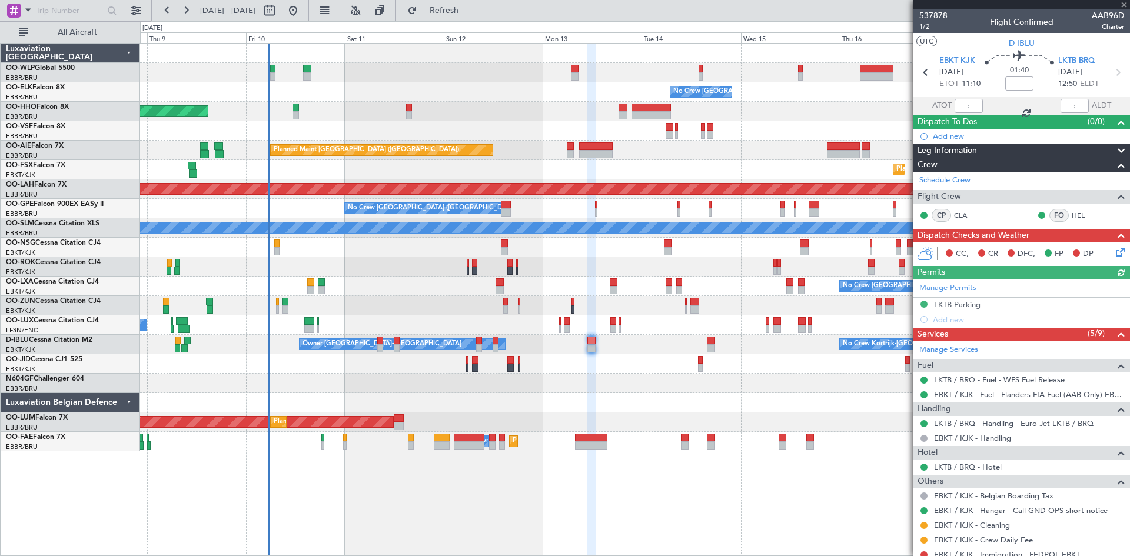
click at [591, 450] on div "Planned Maint Melsbroek Air Base Owner Melsbroek Air Base Planned Maint Brussel…" at bounding box center [634, 441] width 989 height 19
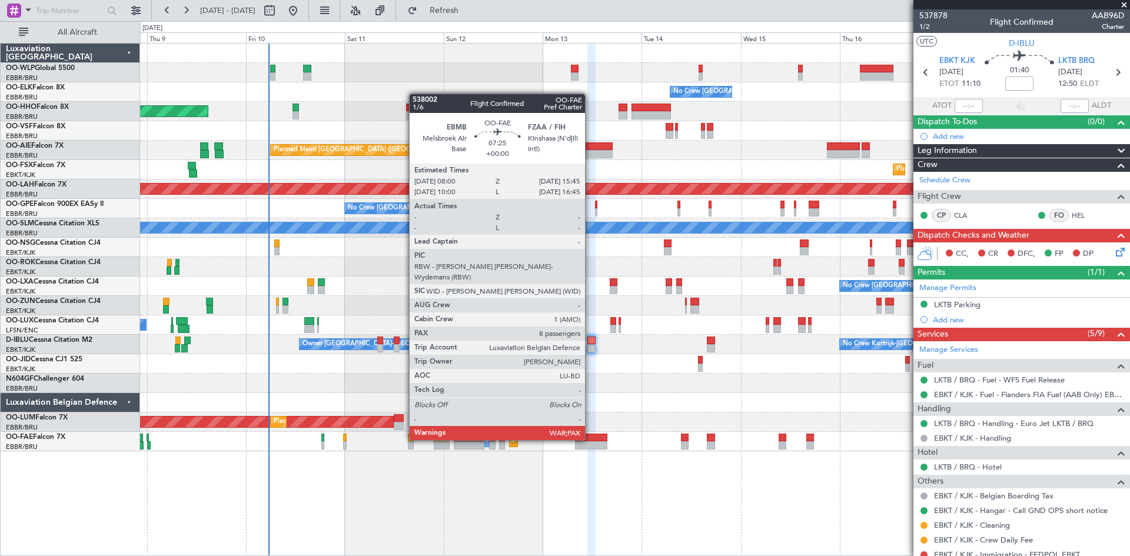
click at [590, 439] on div at bounding box center [591, 438] width 32 height 8
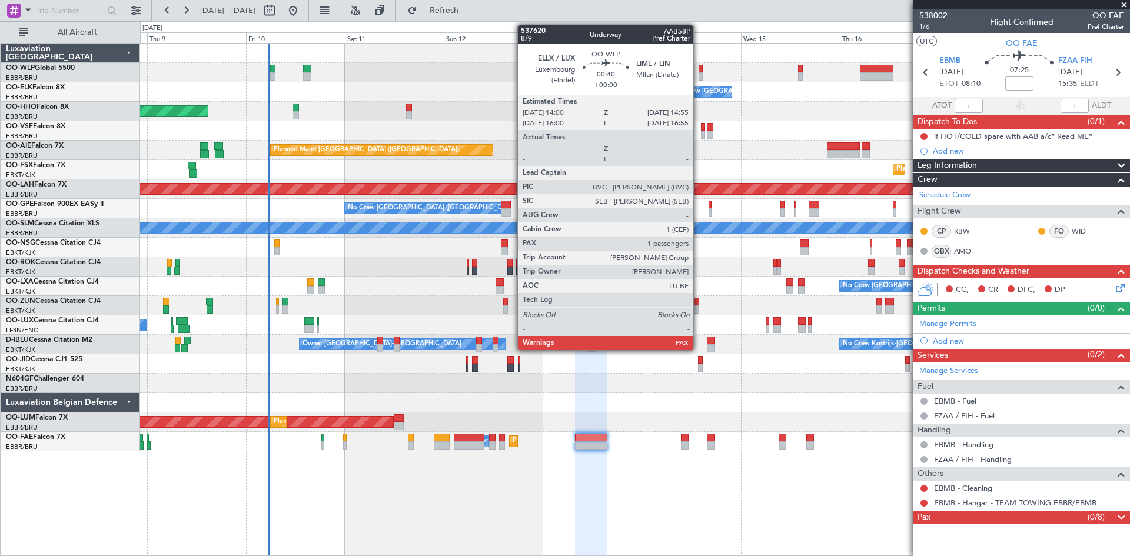
click at [701, 70] on div at bounding box center [701, 69] width 4 height 8
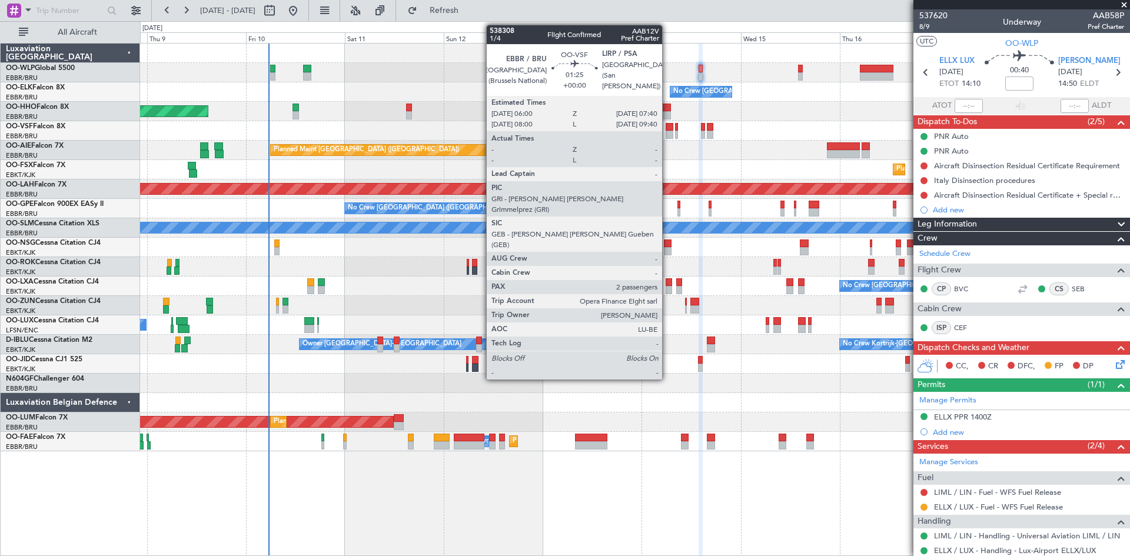
click at [667, 129] on div at bounding box center [669, 127] width 7 height 8
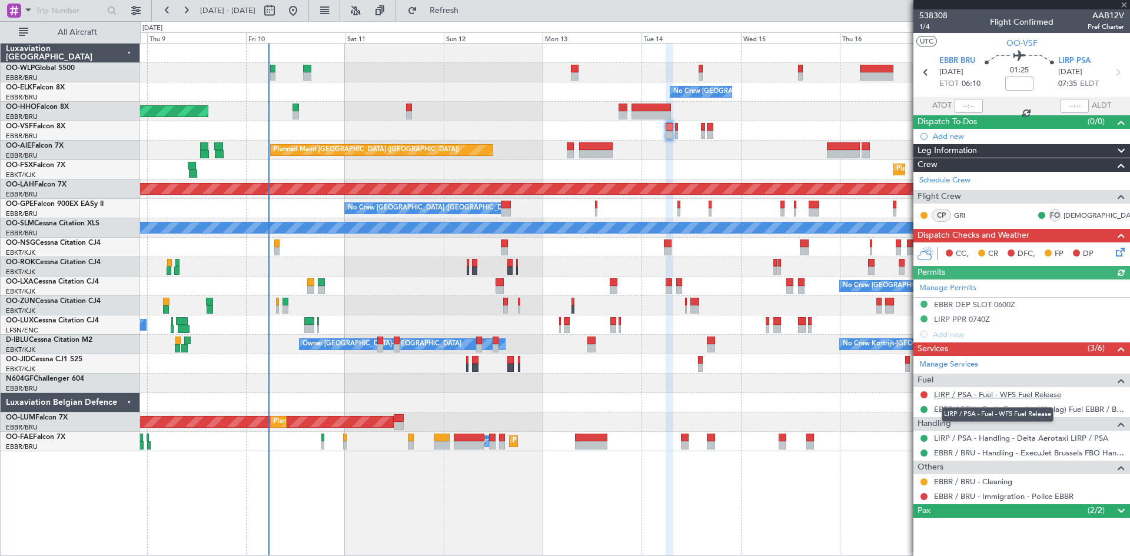
click at [968, 390] on link "LIRP / PSA - Fuel - WFS Fuel Release" at bounding box center [997, 395] width 127 height 10
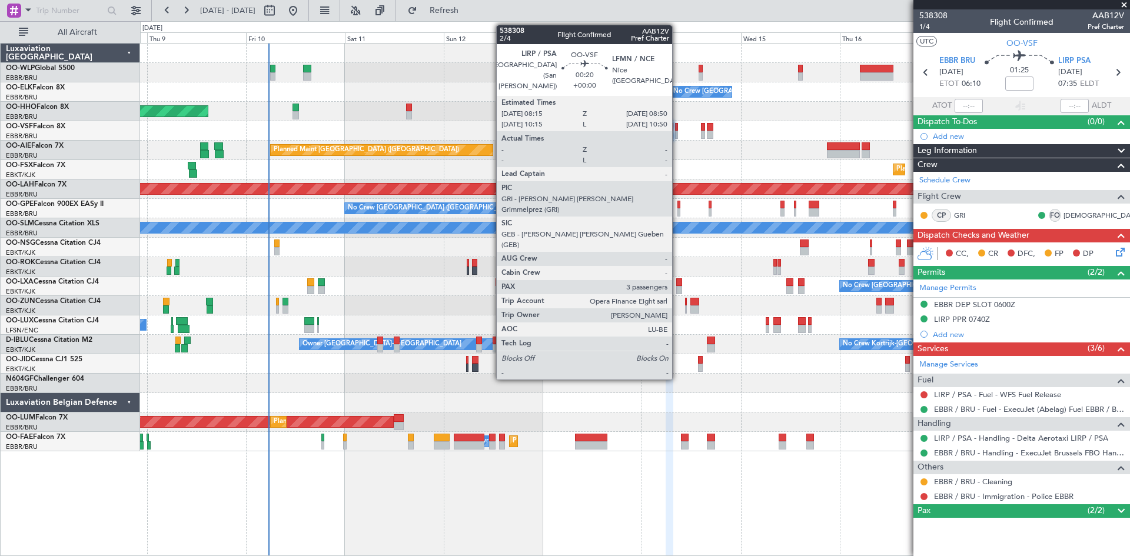
click at [677, 132] on div at bounding box center [676, 135] width 3 height 8
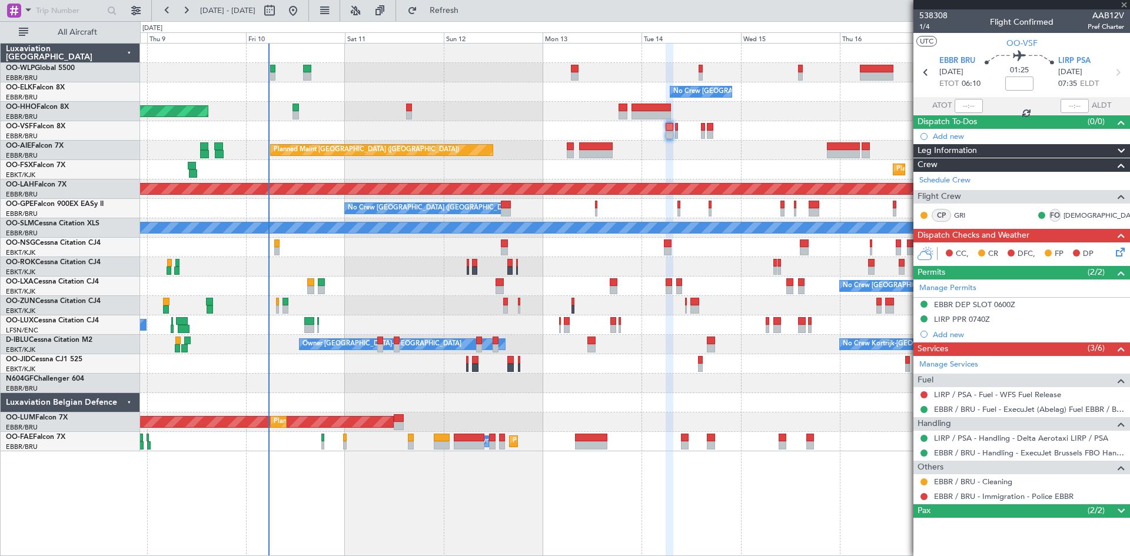
type input "3"
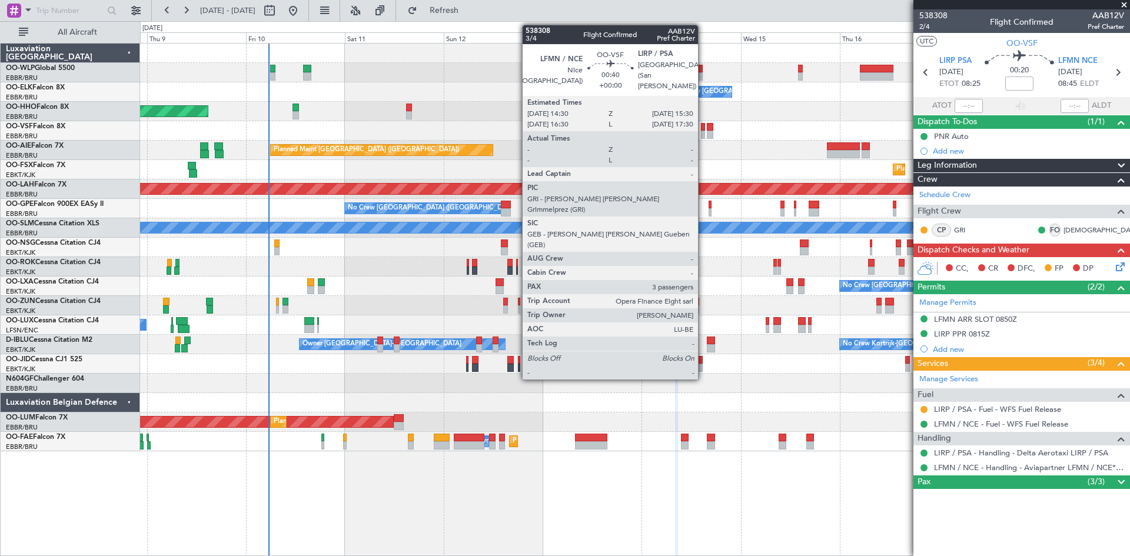
click at [703, 131] on div at bounding box center [703, 135] width 5 height 8
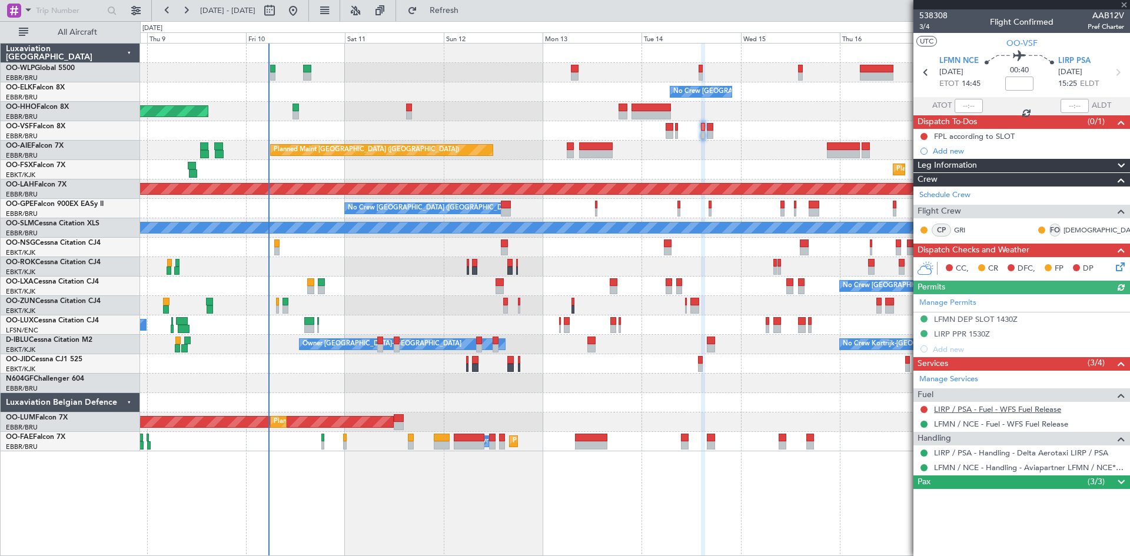
click at [985, 410] on link "LIRP / PSA - Fuel - WFS Fuel Release" at bounding box center [997, 409] width 127 height 10
click at [675, 212] on div "No Crew Brussels (Brussels National) No Crew Brussels (Brussels National) No Cr…" at bounding box center [634, 208] width 989 height 19
click at [683, 211] on div "No Crew Brussels (Brussels National) No Crew Brussels (Brussels National) No Cr…" at bounding box center [634, 208] width 989 height 19
click at [680, 212] on div at bounding box center [678, 212] width 3 height 8
type input "+00:10"
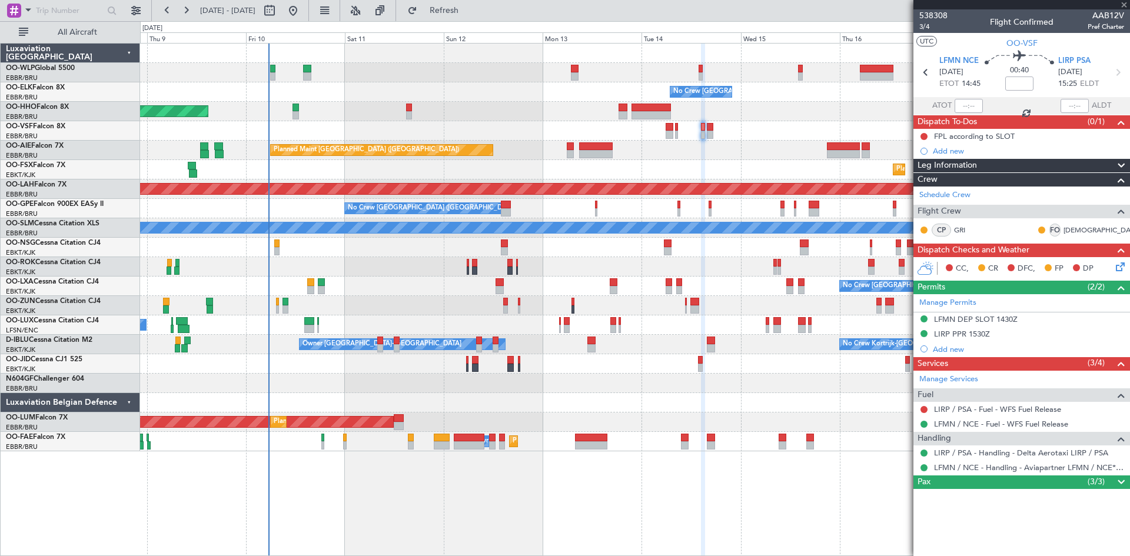
type input "12"
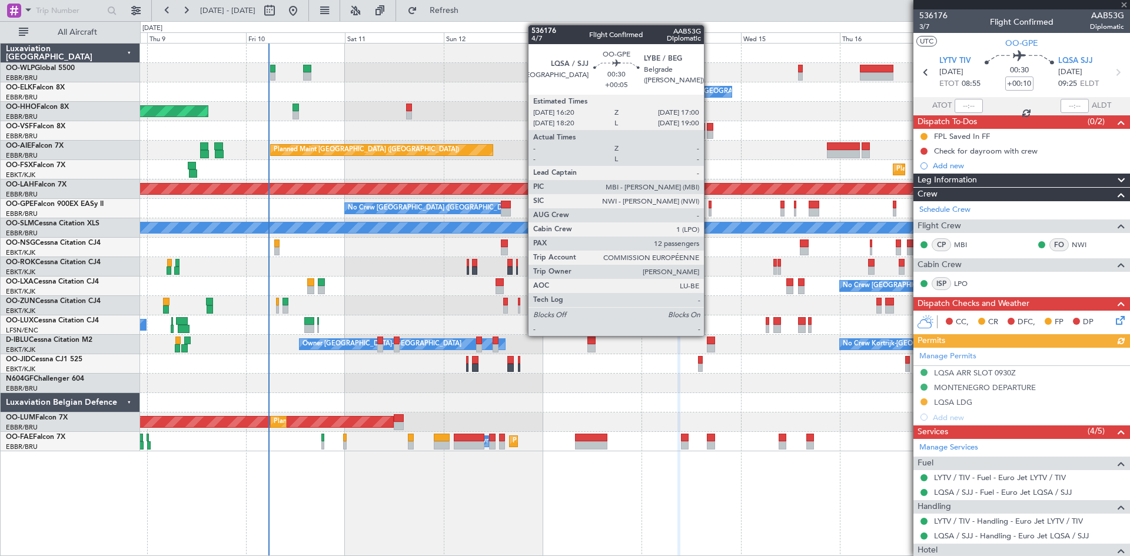
click at [709, 208] on div at bounding box center [710, 212] width 3 height 8
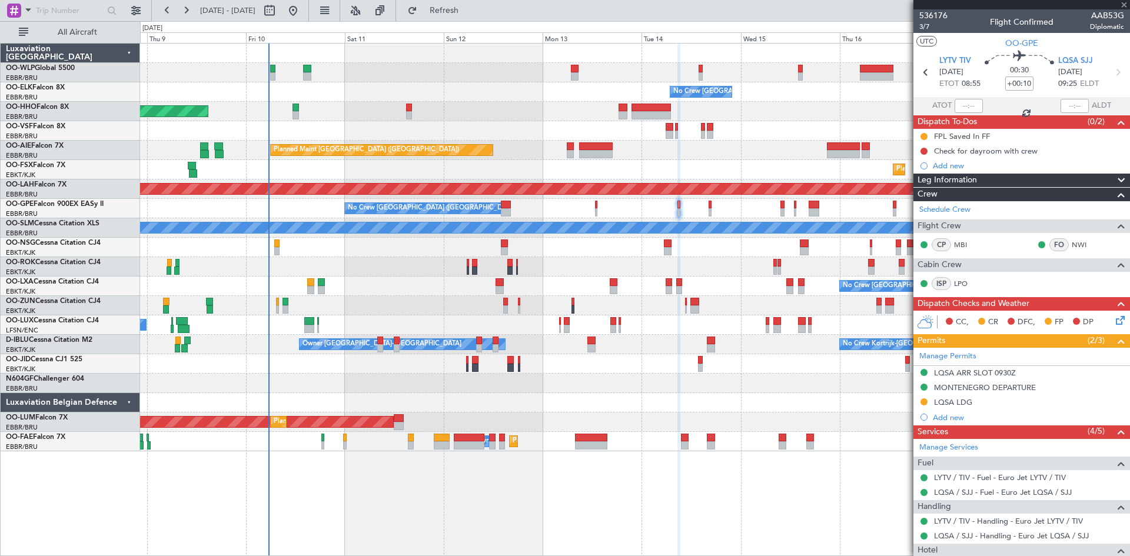
type input "+00:05"
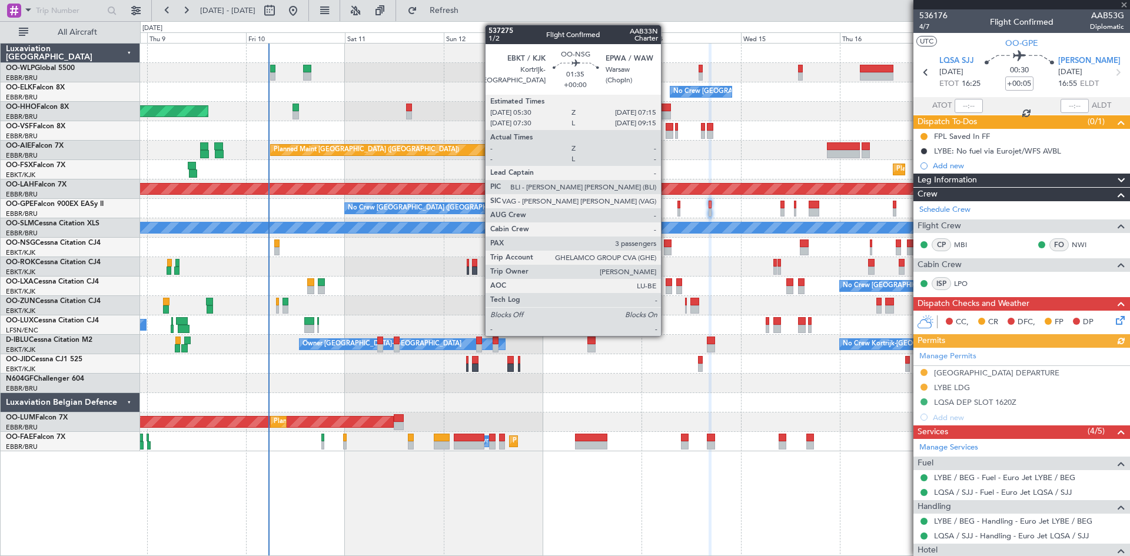
click at [666, 247] on div at bounding box center [668, 244] width 8 height 8
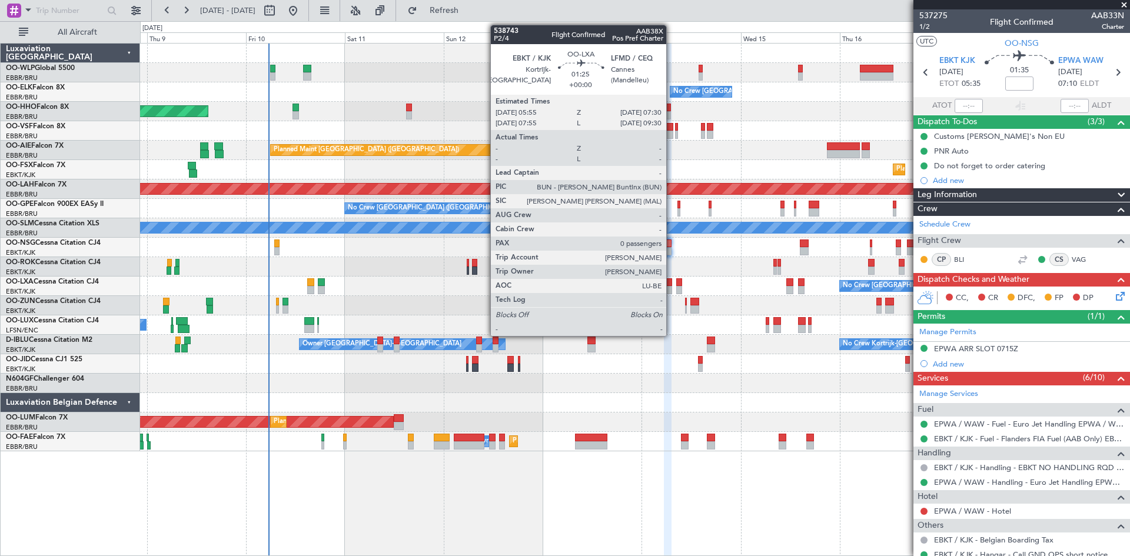
click at [672, 288] on div at bounding box center [669, 290] width 7 height 8
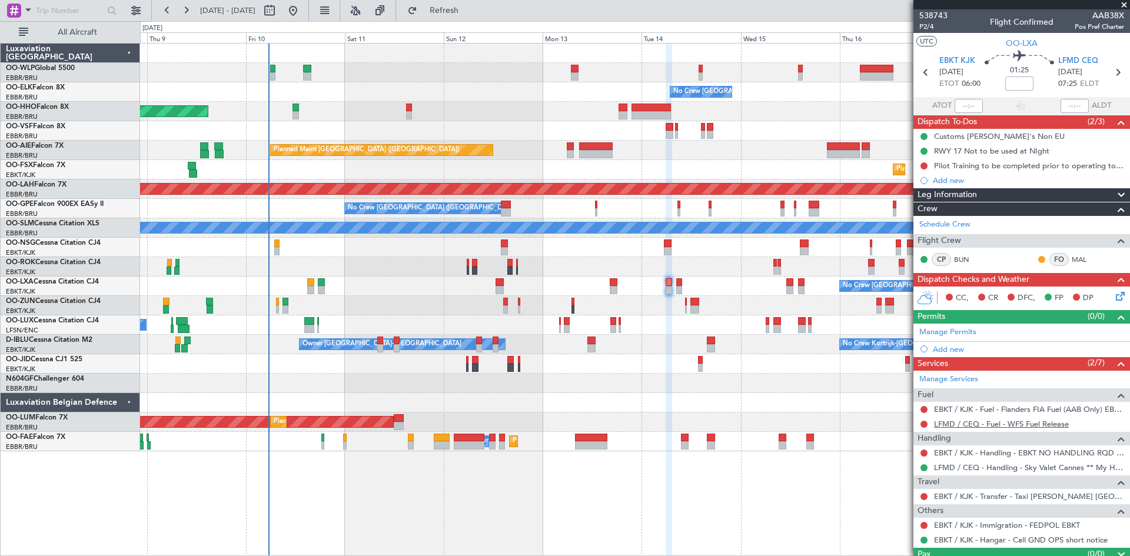
click at [992, 419] on link "LFMD / CEQ - Fuel - WFS Fuel Release" at bounding box center [1001, 424] width 135 height 10
click at [473, 2] on button "Refresh" at bounding box center [437, 10] width 71 height 19
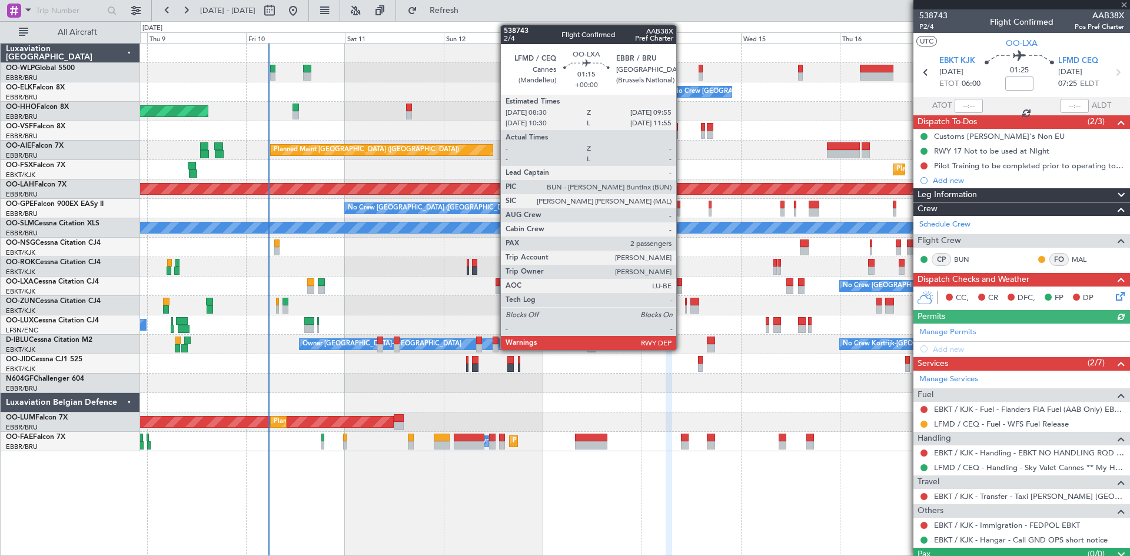
click at [682, 281] on div at bounding box center [679, 282] width 6 height 8
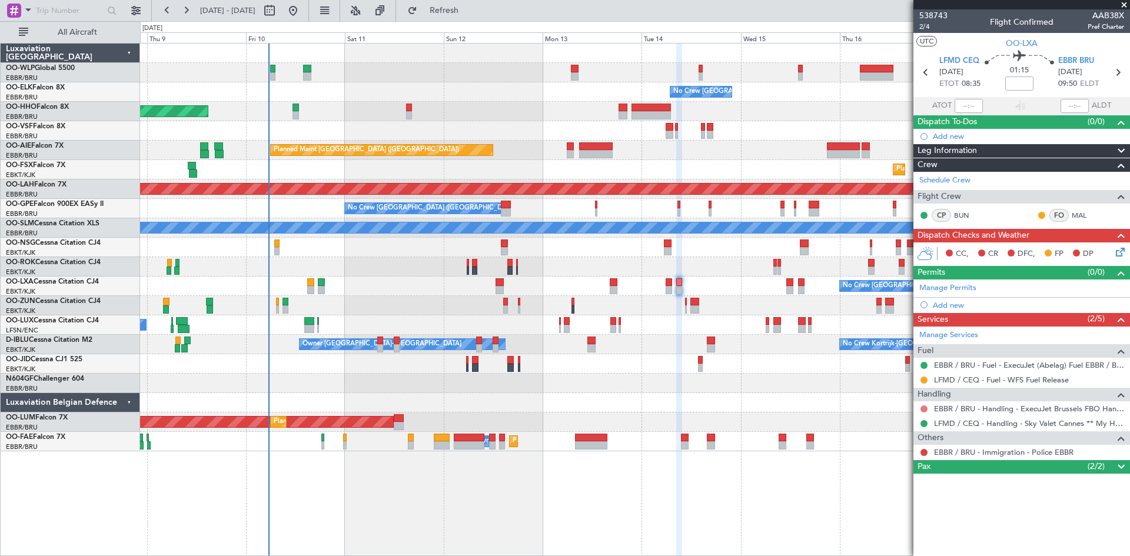
click at [923, 410] on button at bounding box center [923, 409] width 7 height 7
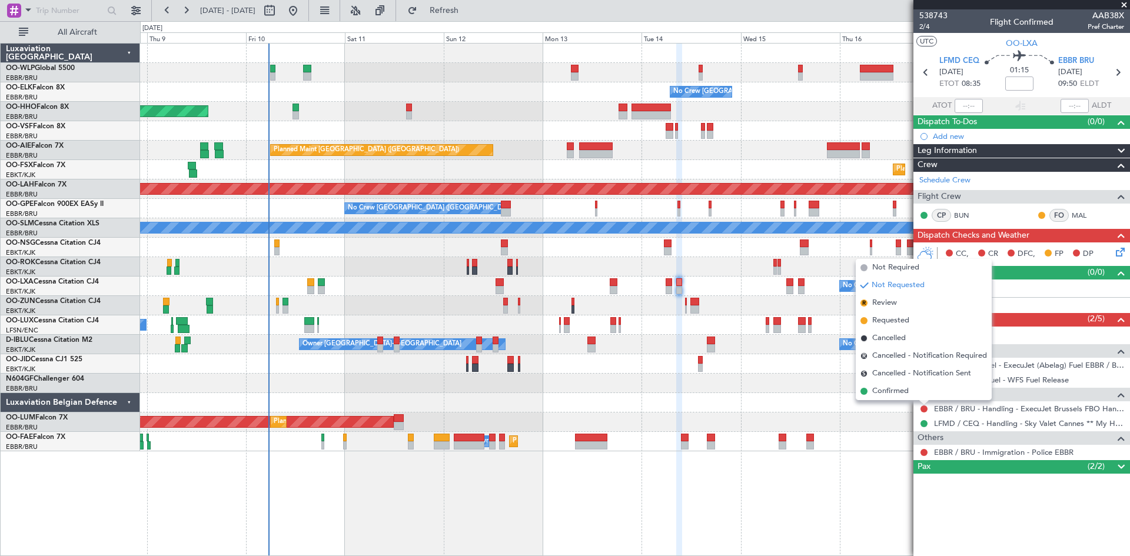
click at [672, 289] on div at bounding box center [669, 290] width 7 height 8
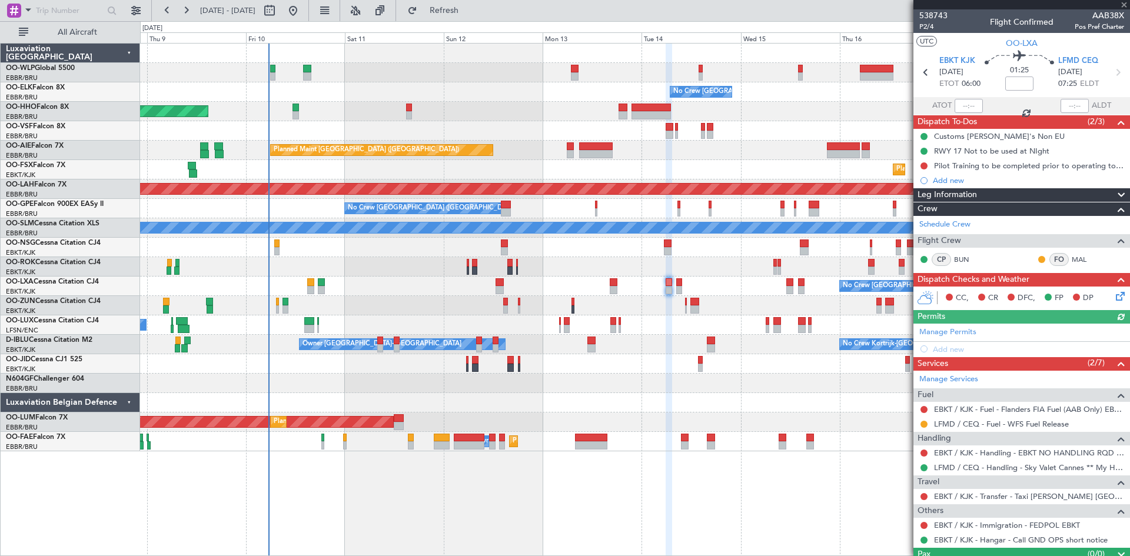
click at [684, 306] on div at bounding box center [634, 305] width 989 height 19
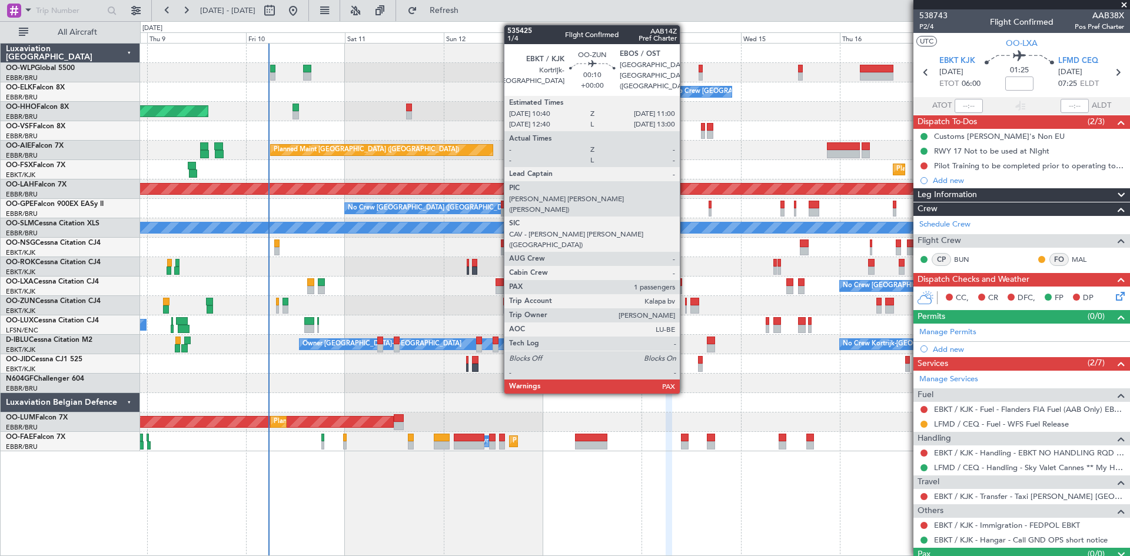
click at [685, 307] on div at bounding box center [686, 309] width 2 height 8
click at [686, 307] on div at bounding box center [686, 309] width 2 height 8
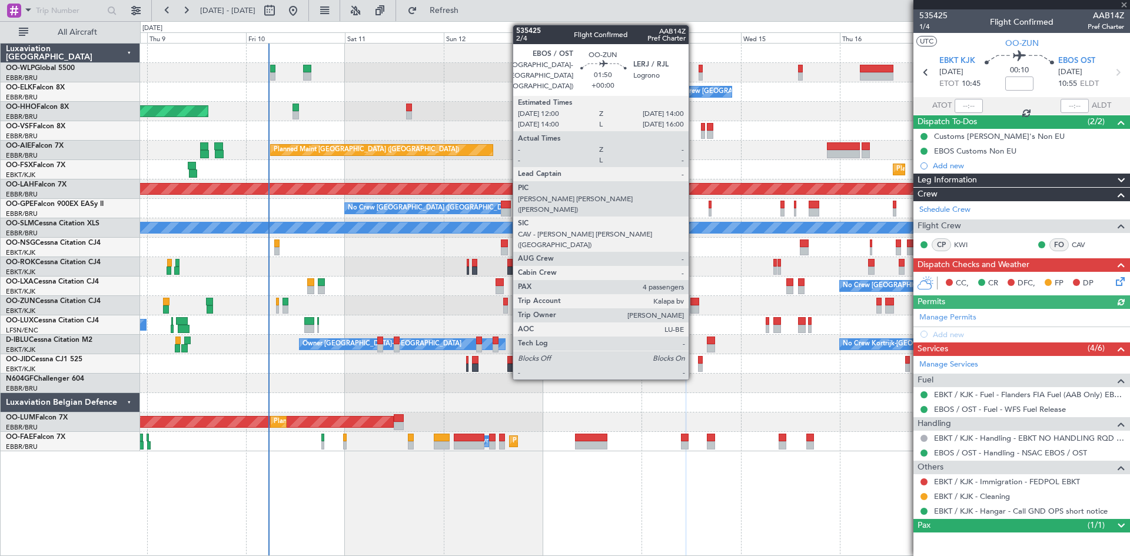
click at [694, 305] on div at bounding box center [694, 302] width 9 height 8
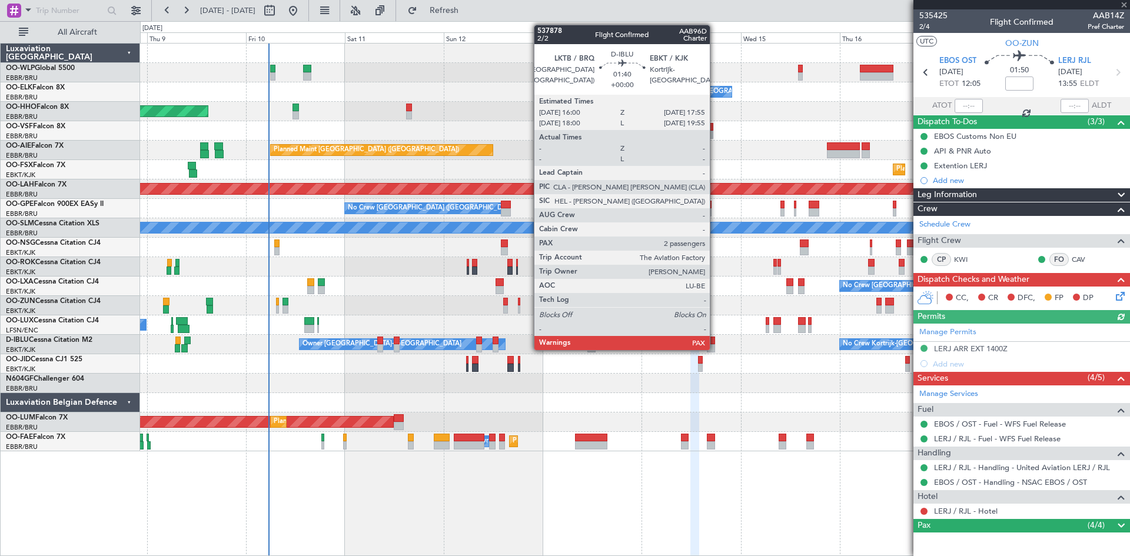
click at [713, 354] on div "No Crew Kortrijk-Wevelgem Owner Kortrijk-Wevelgem" at bounding box center [634, 344] width 989 height 19
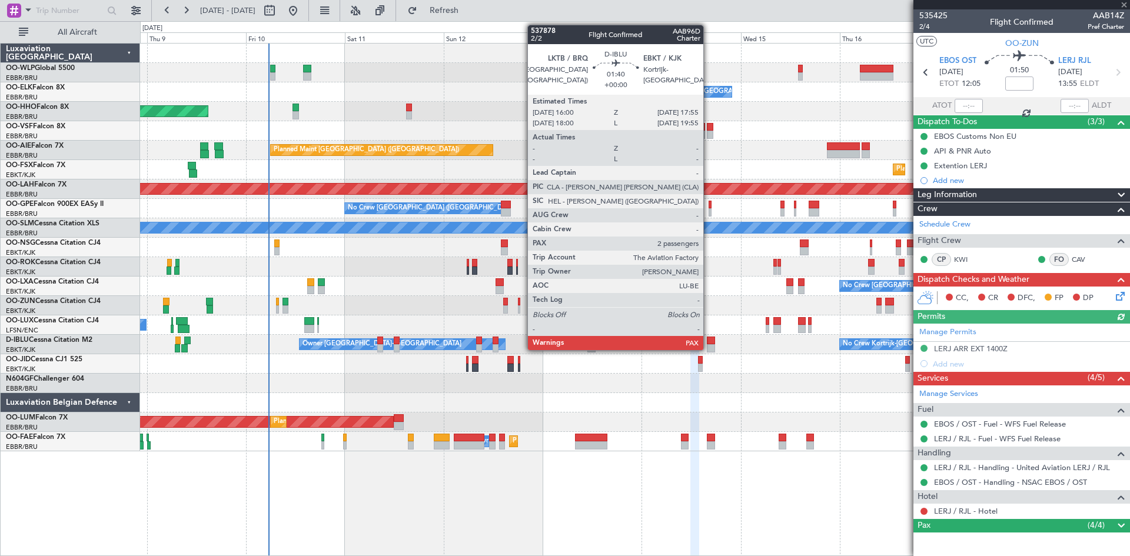
click at [709, 347] on div at bounding box center [711, 348] width 8 height 8
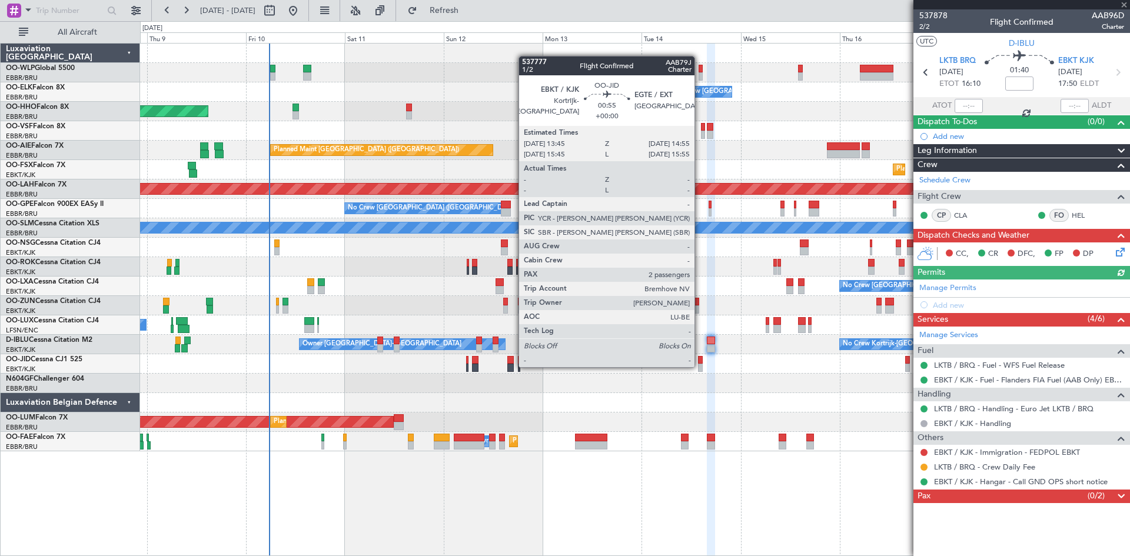
click at [700, 366] on div at bounding box center [700, 368] width 5 height 8
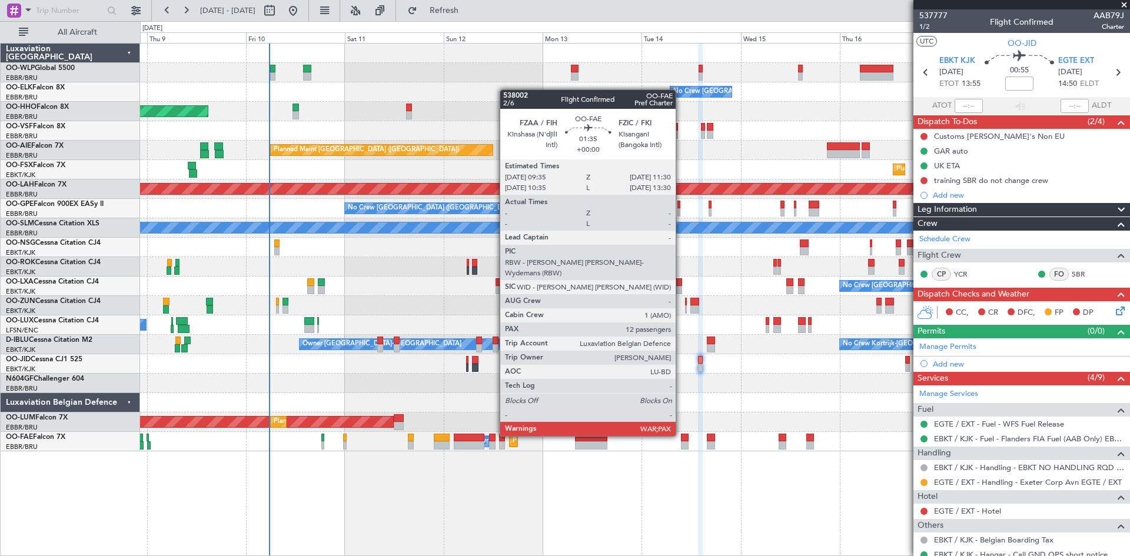
click at [681, 436] on div at bounding box center [685, 438] width 8 height 8
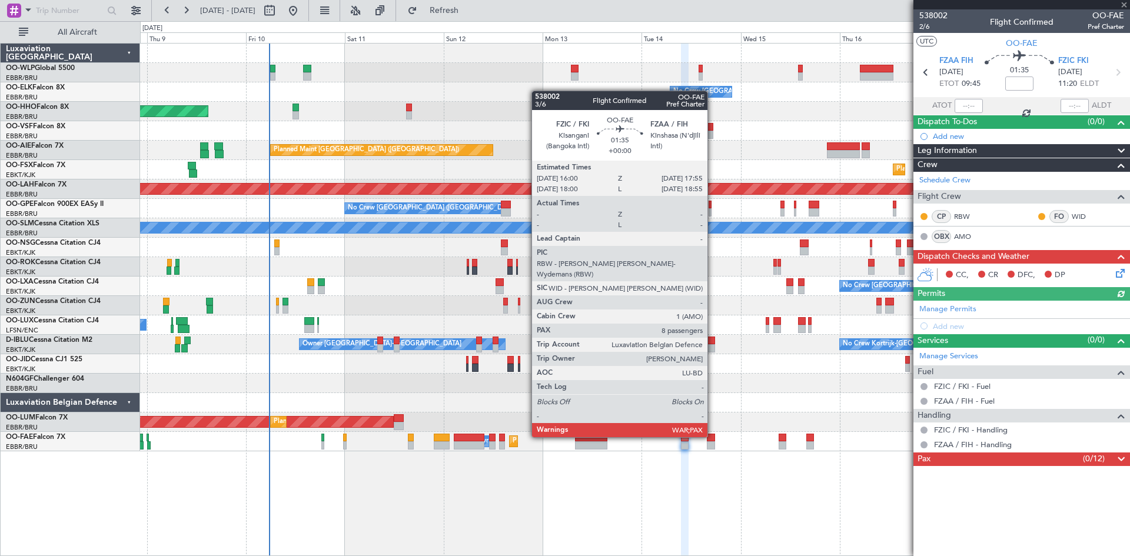
click at [713, 436] on div at bounding box center [711, 438] width 8 height 8
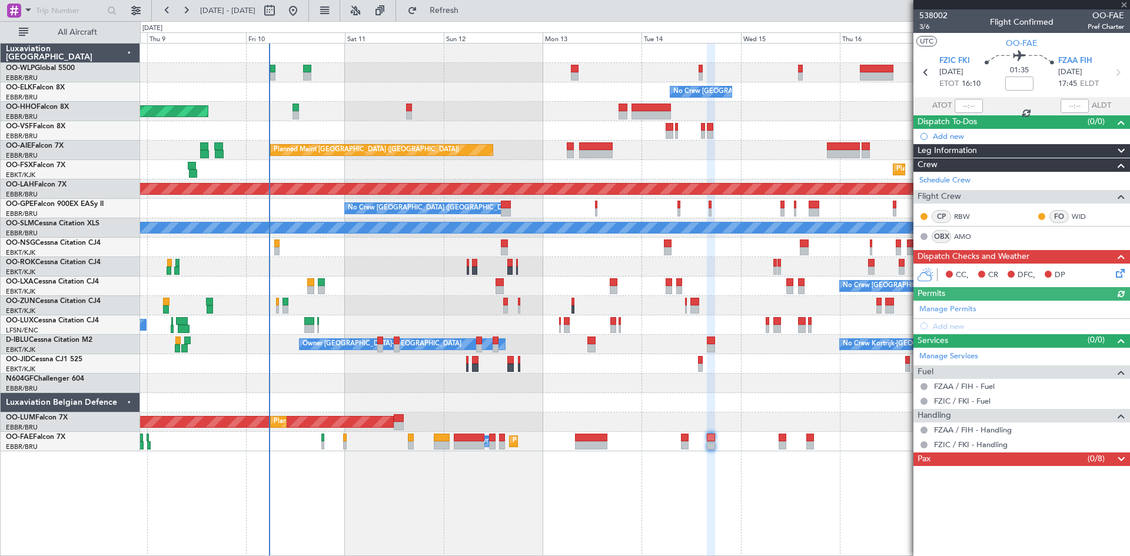
click at [803, 75] on div at bounding box center [634, 72] width 989 height 19
click at [803, 77] on div at bounding box center [634, 72] width 989 height 19
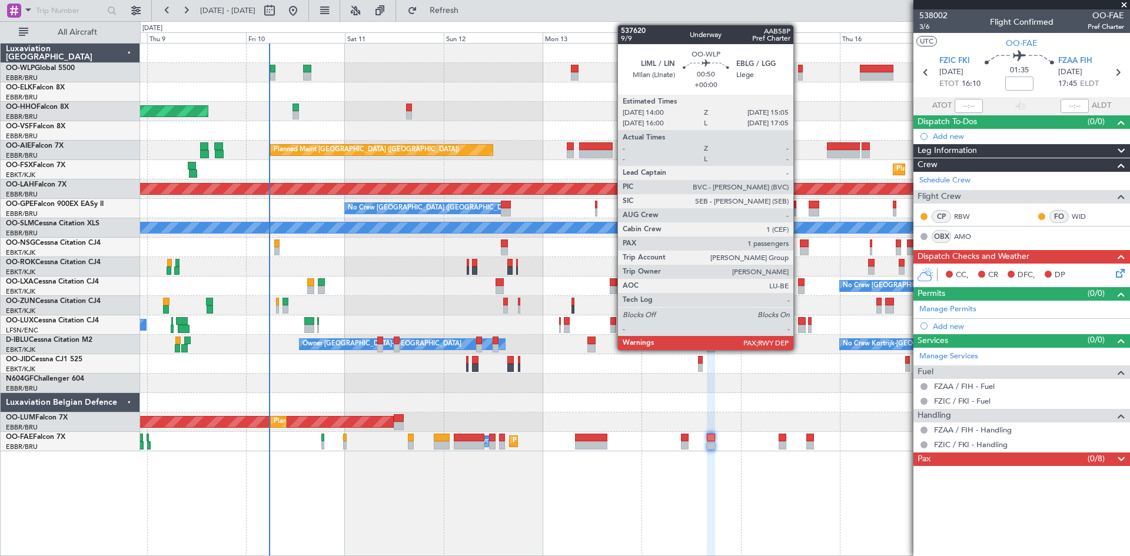
click at [799, 77] on div at bounding box center [800, 76] width 5 height 8
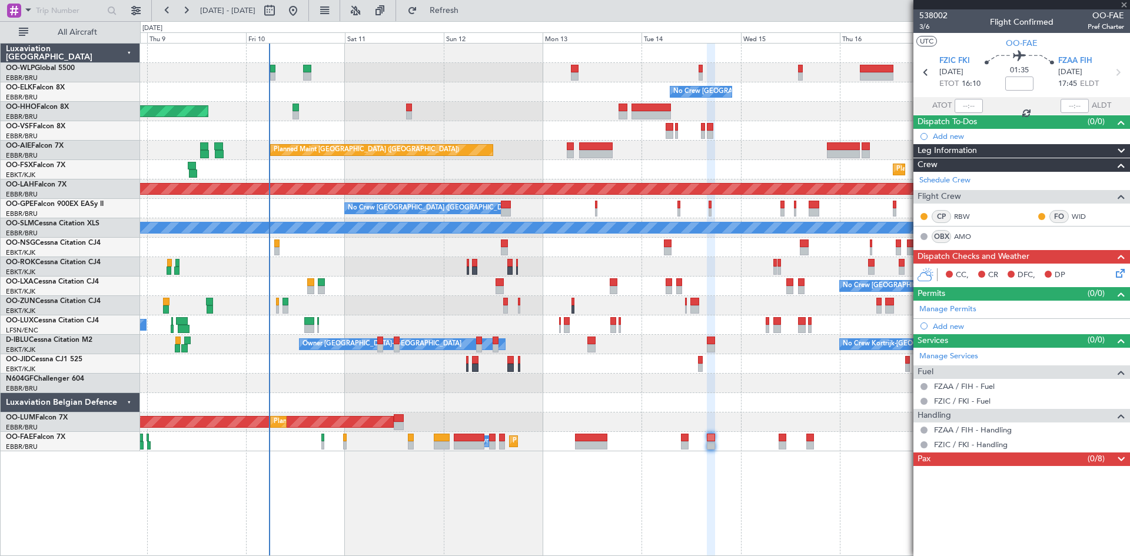
type input "2"
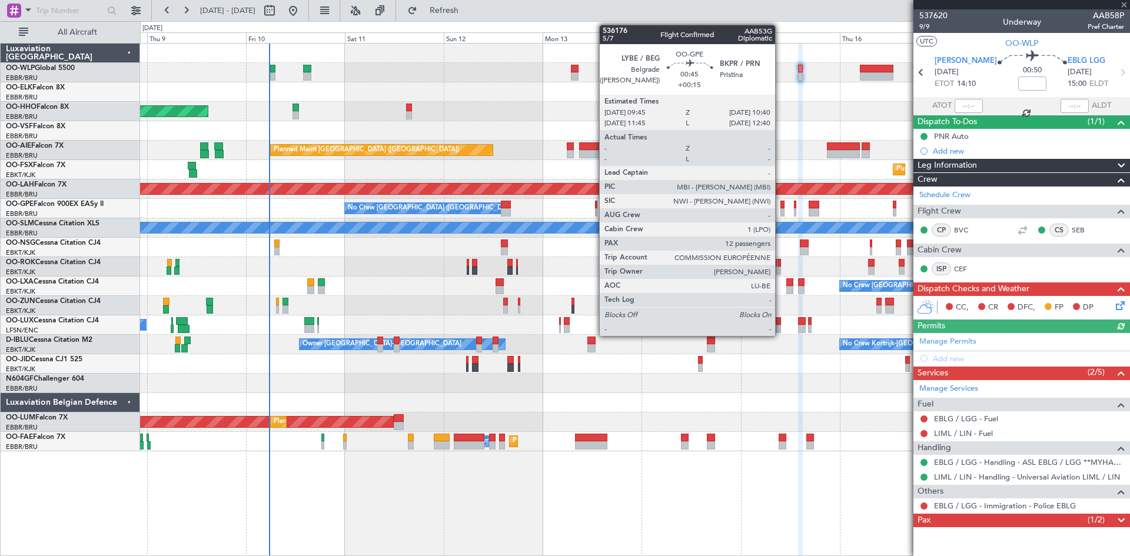
click at [780, 210] on div at bounding box center [782, 212] width 4 height 8
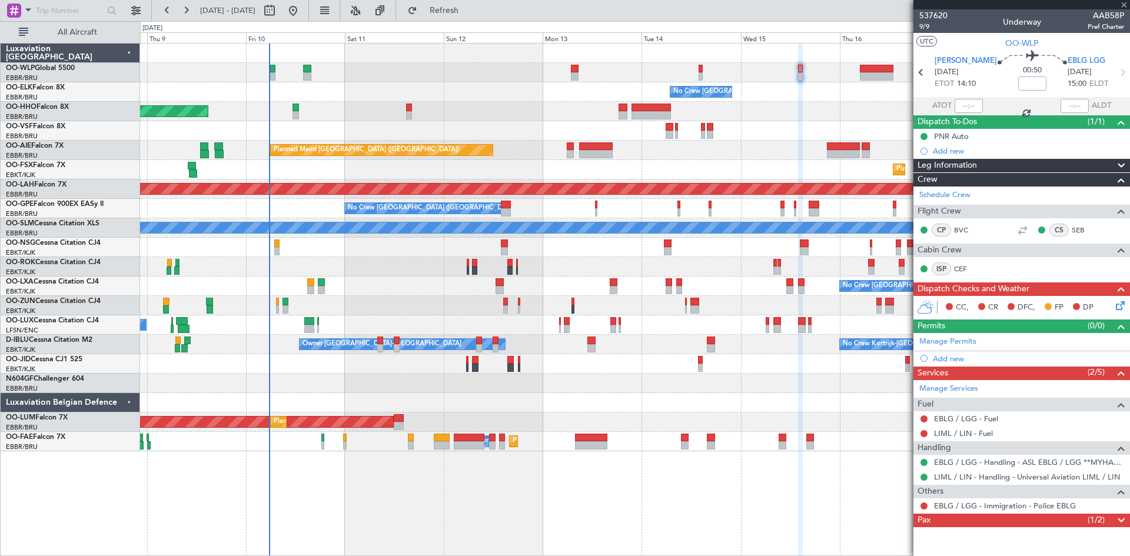
type input "+00:15"
type input "12"
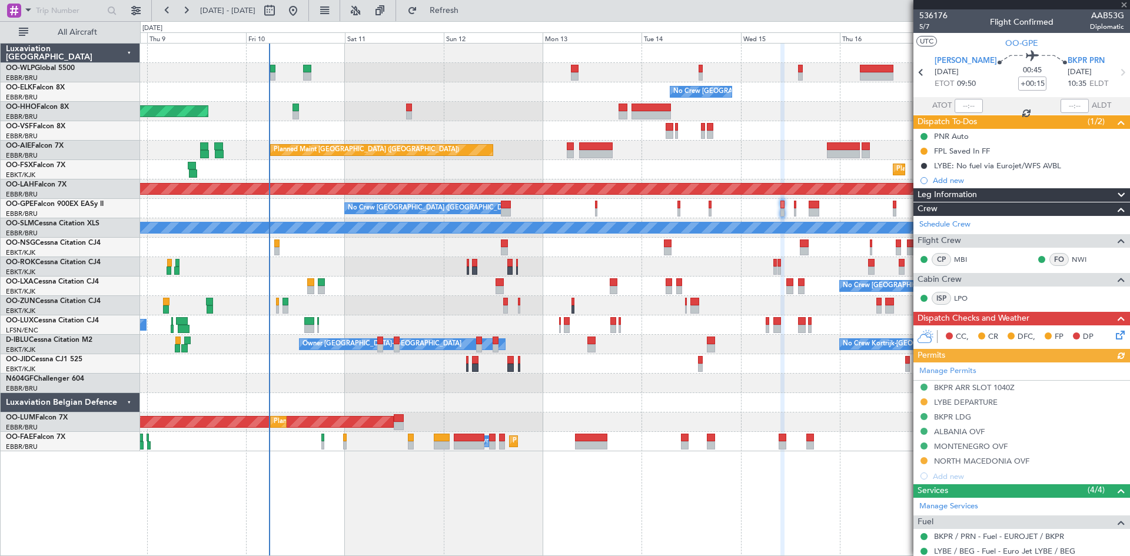
click at [803, 72] on div at bounding box center [634, 72] width 989 height 19
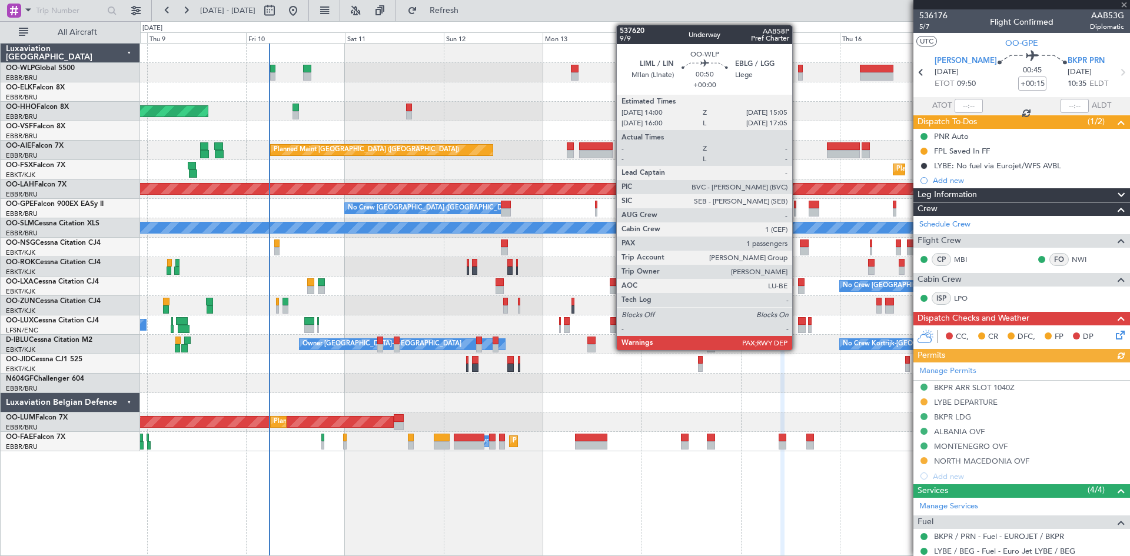
click at [798, 79] on div at bounding box center [800, 76] width 5 height 8
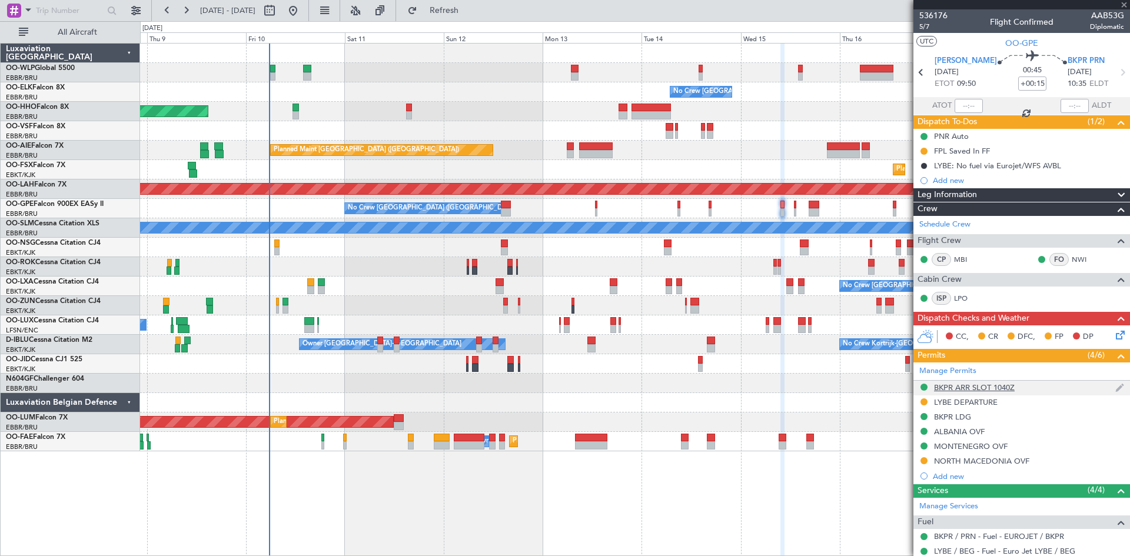
type input "2"
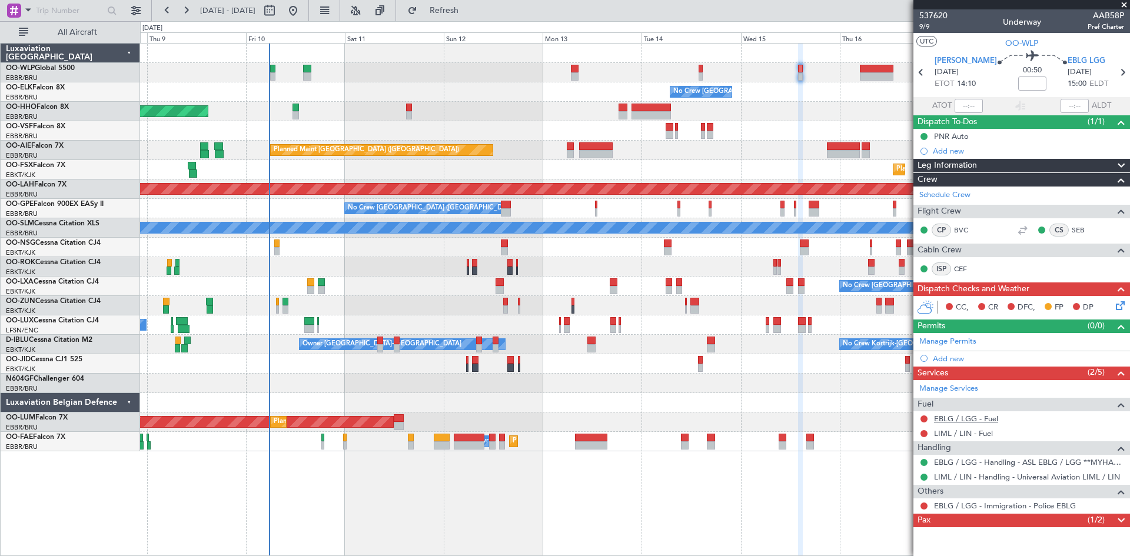
click at [974, 417] on link "EBLG / LGG - Fuel" at bounding box center [966, 419] width 64 height 10
click at [975, 436] on div "EBLG / LGG - Fuel" at bounding box center [965, 438] width 59 height 15
click at [461, 4] on button "Refresh" at bounding box center [437, 10] width 71 height 19
click at [969, 431] on link "LIML / LIN - Fuel" at bounding box center [963, 433] width 59 height 10
click at [469, 12] on span "Refresh" at bounding box center [444, 10] width 49 height 8
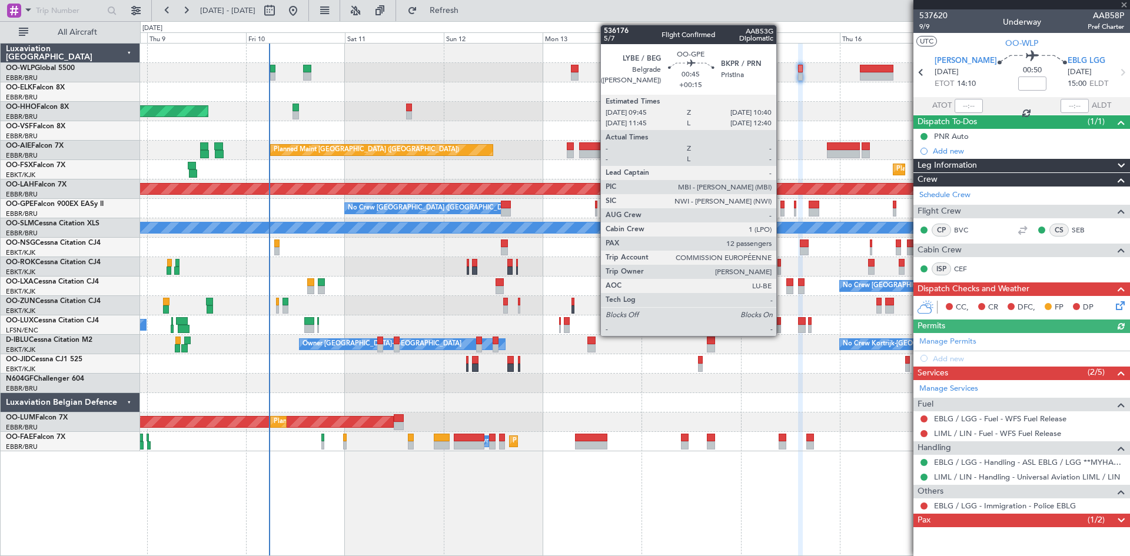
click at [782, 211] on div at bounding box center [782, 212] width 4 height 8
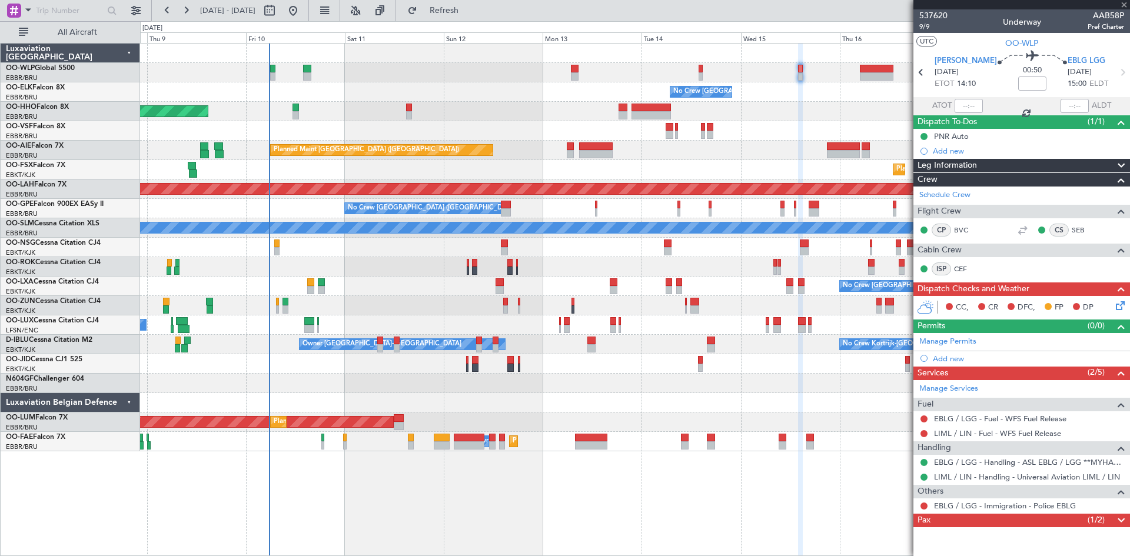
type input "+00:15"
type input "12"
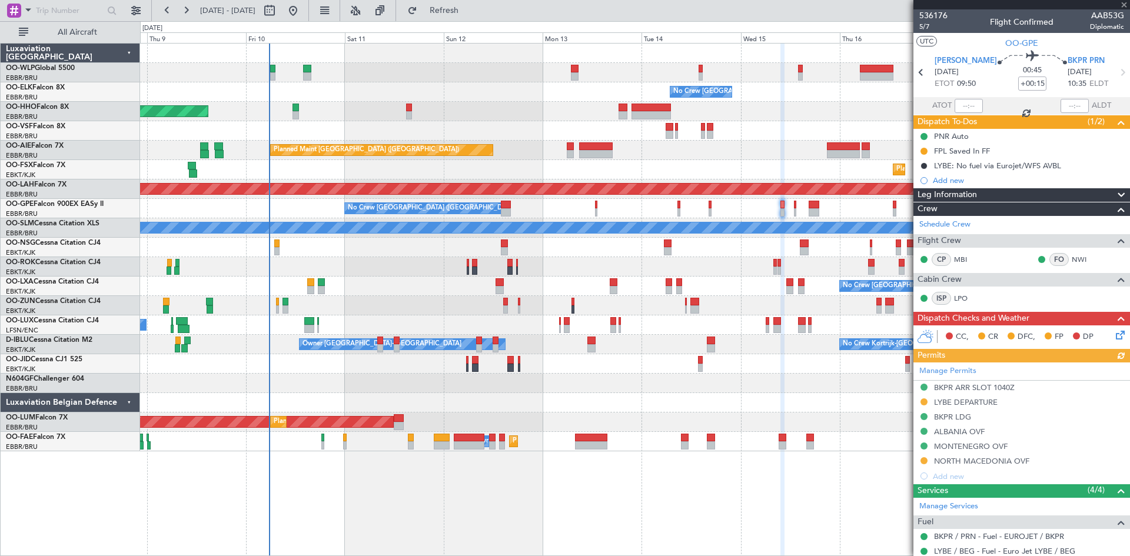
scroll to position [60, 0]
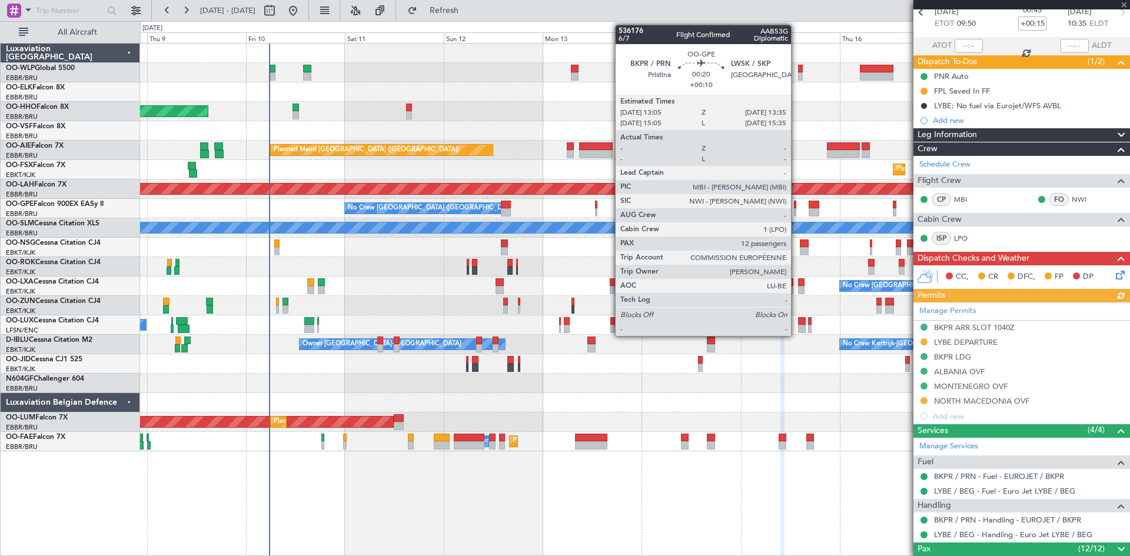
click at [796, 205] on div at bounding box center [795, 205] width 2 height 8
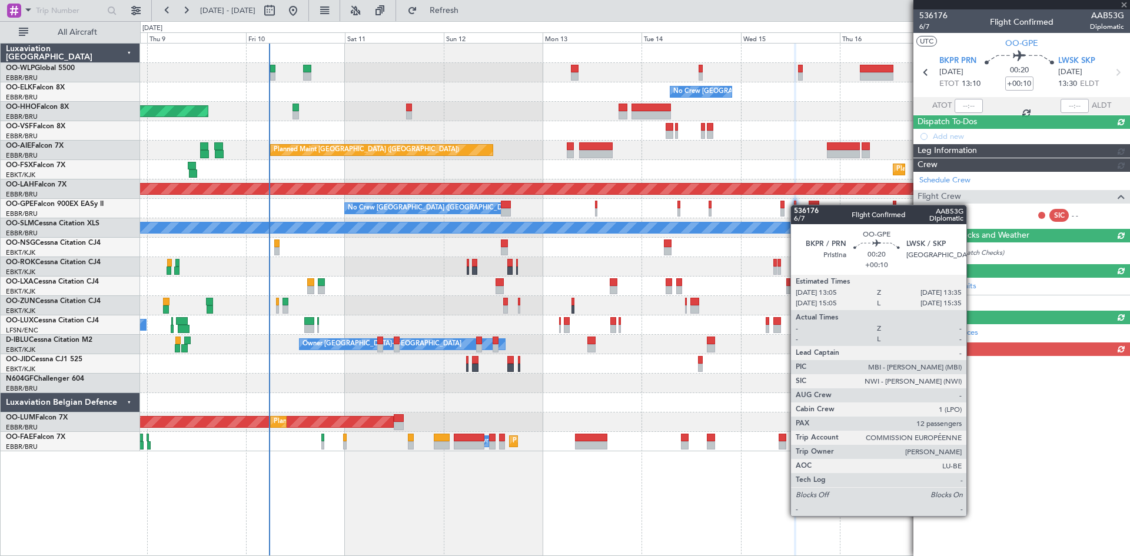
scroll to position [0, 0]
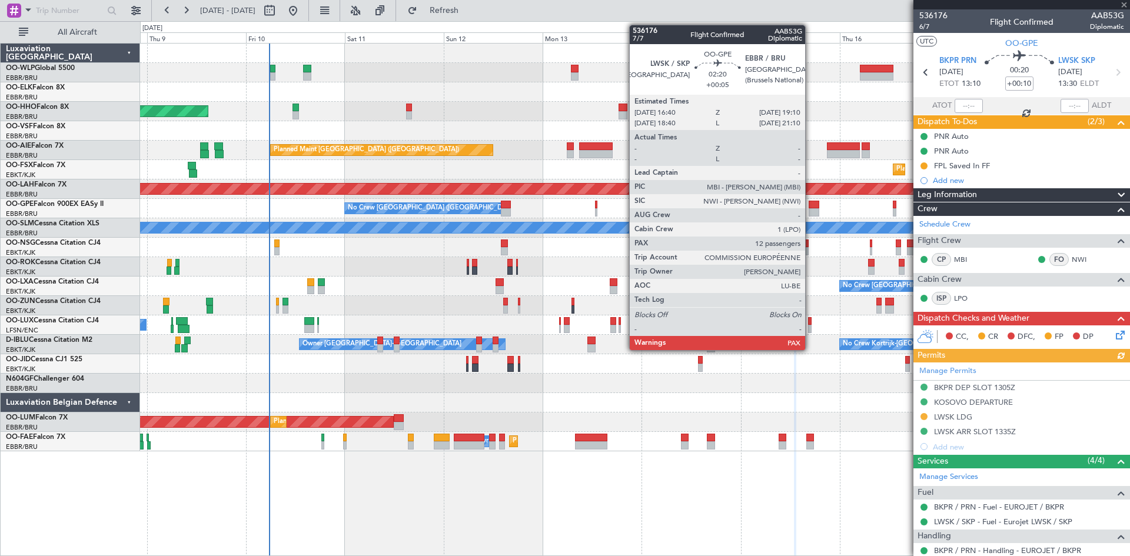
click at [810, 209] on div at bounding box center [814, 212] width 11 height 8
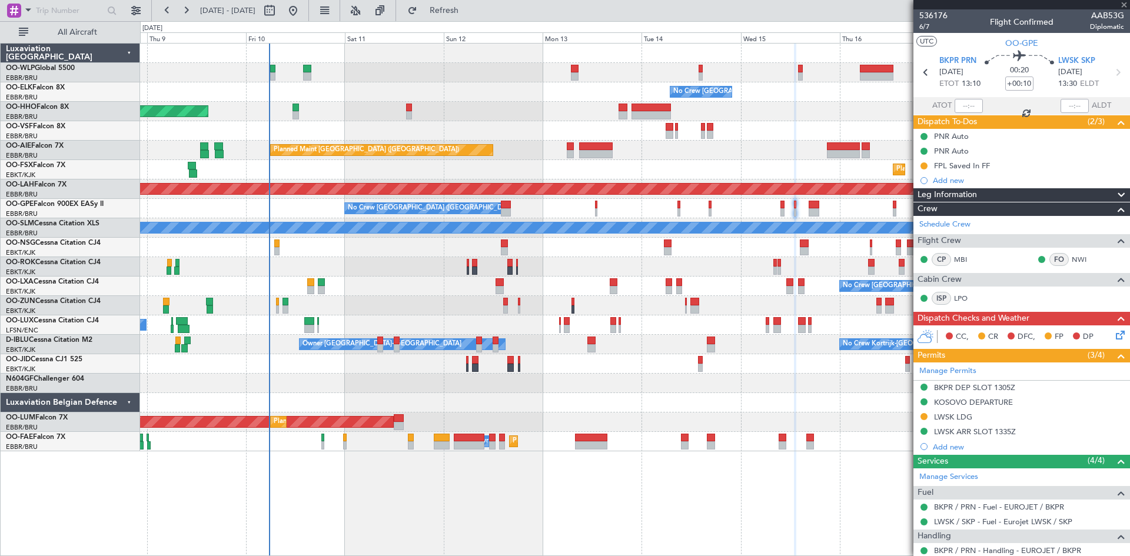
type input "+00:05"
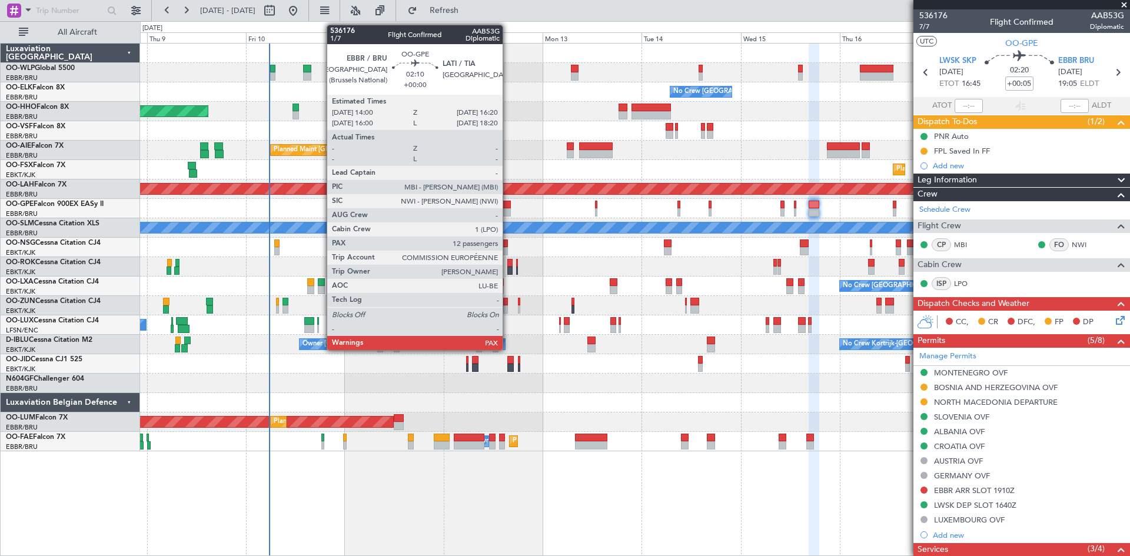
click at [508, 203] on div at bounding box center [506, 205] width 10 height 8
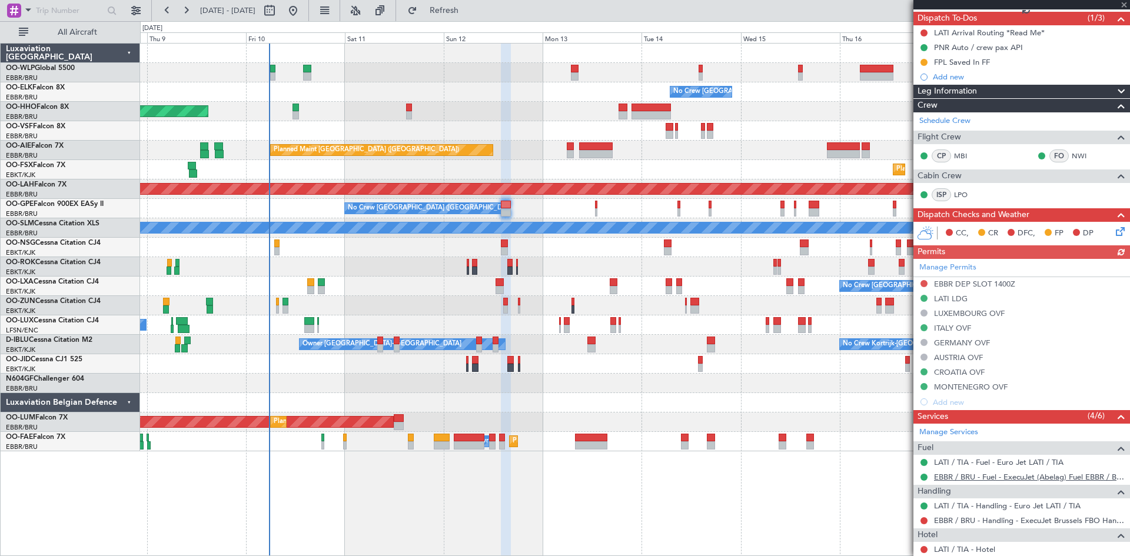
scroll to position [162, 0]
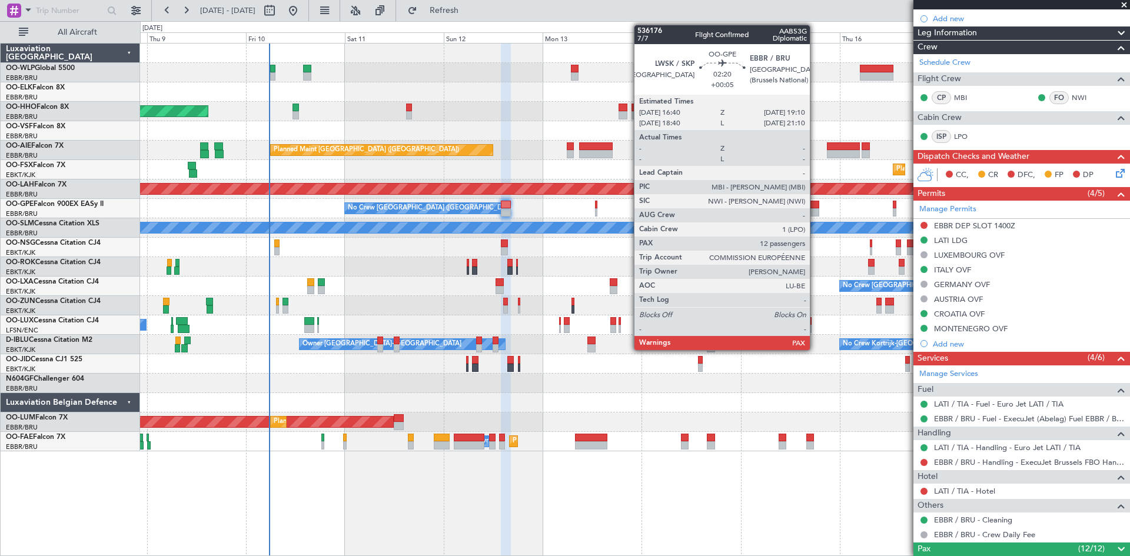
click at [815, 214] on div at bounding box center [814, 212] width 11 height 8
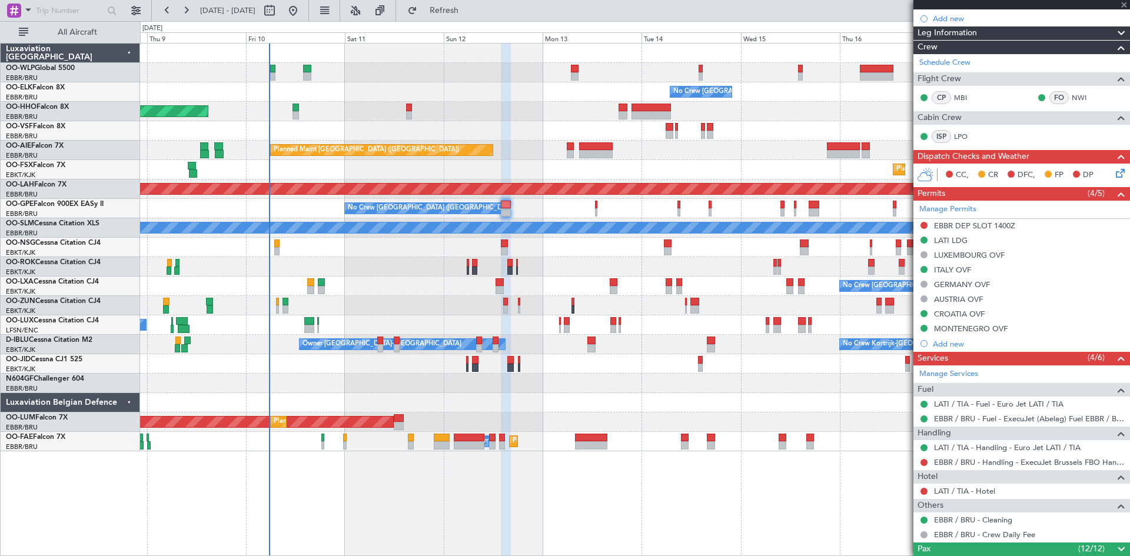
type input "+00:05"
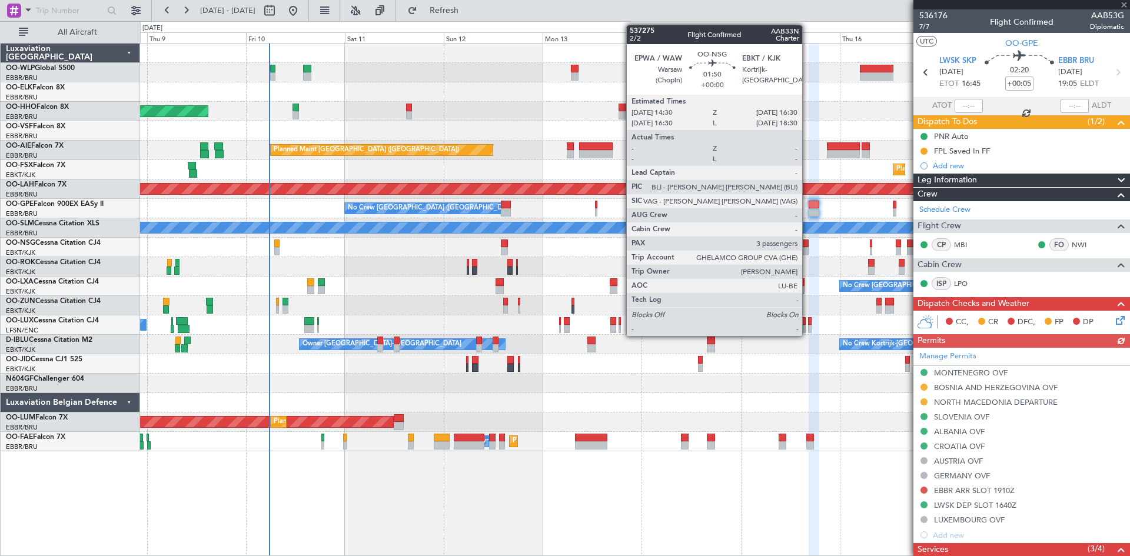
click at [807, 245] on div at bounding box center [804, 244] width 9 height 8
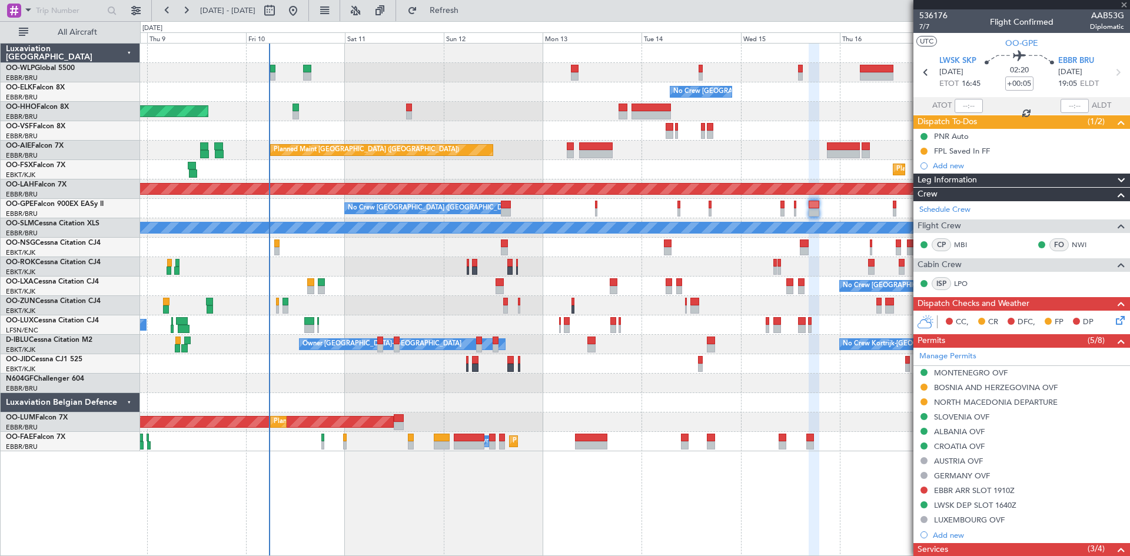
type input "3"
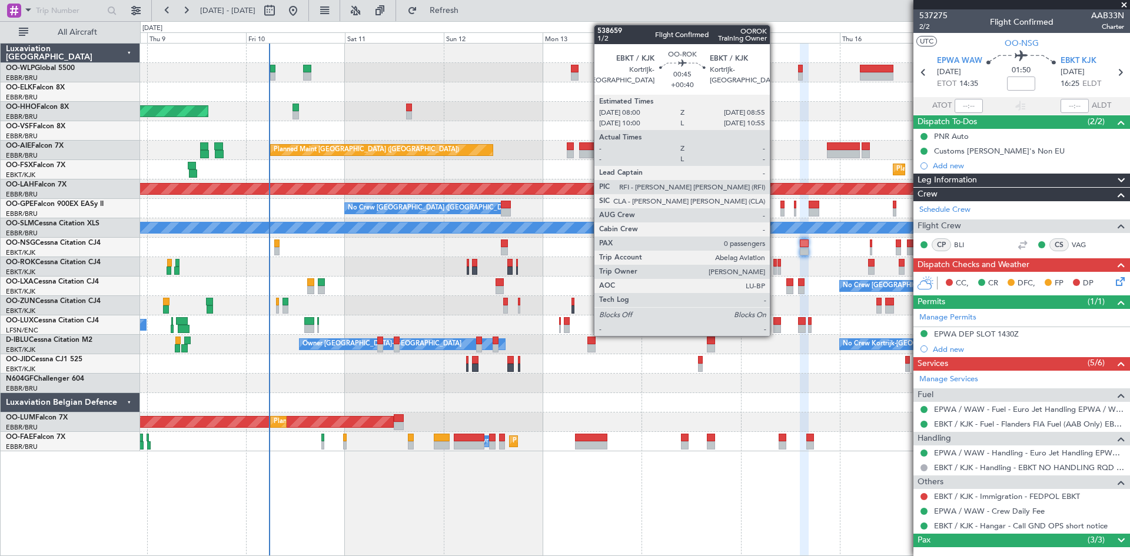
click at [775, 271] on div at bounding box center [775, 271] width 4 height 8
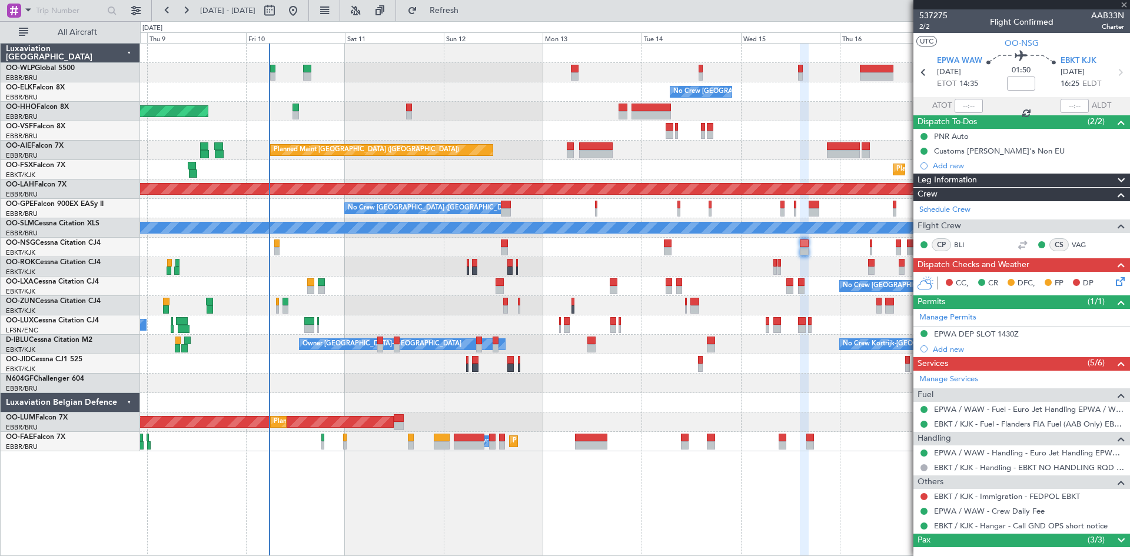
type input "+00:40"
type input "0"
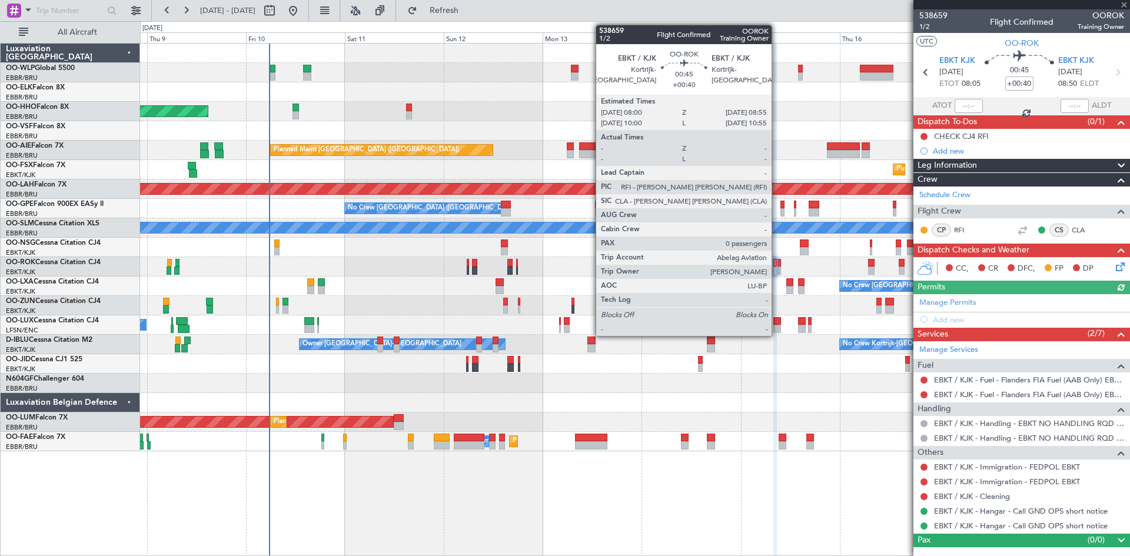
click at [777, 271] on div at bounding box center [775, 271] width 4 height 8
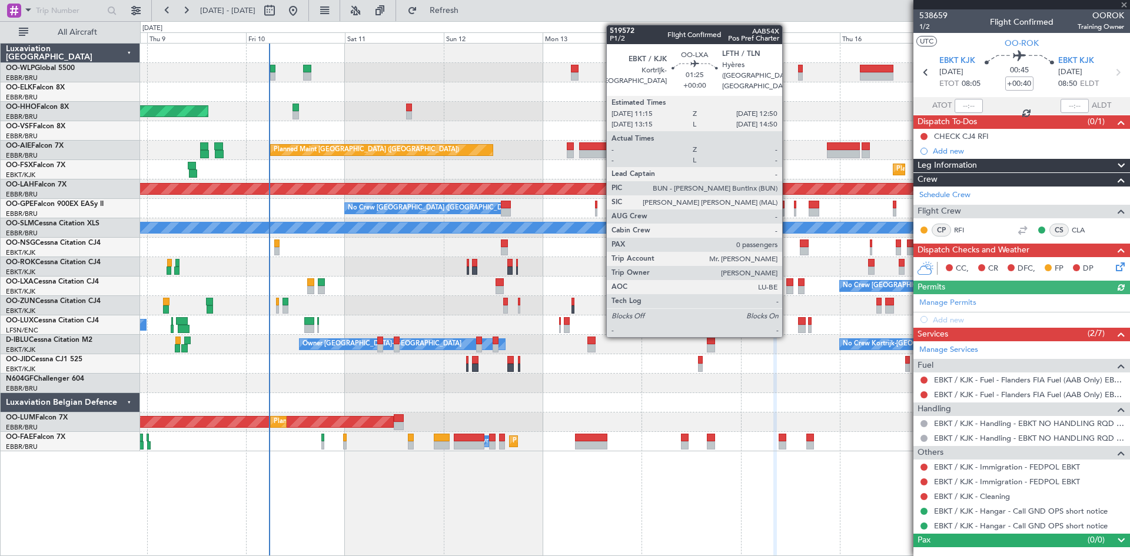
click at [787, 288] on div at bounding box center [789, 290] width 7 height 8
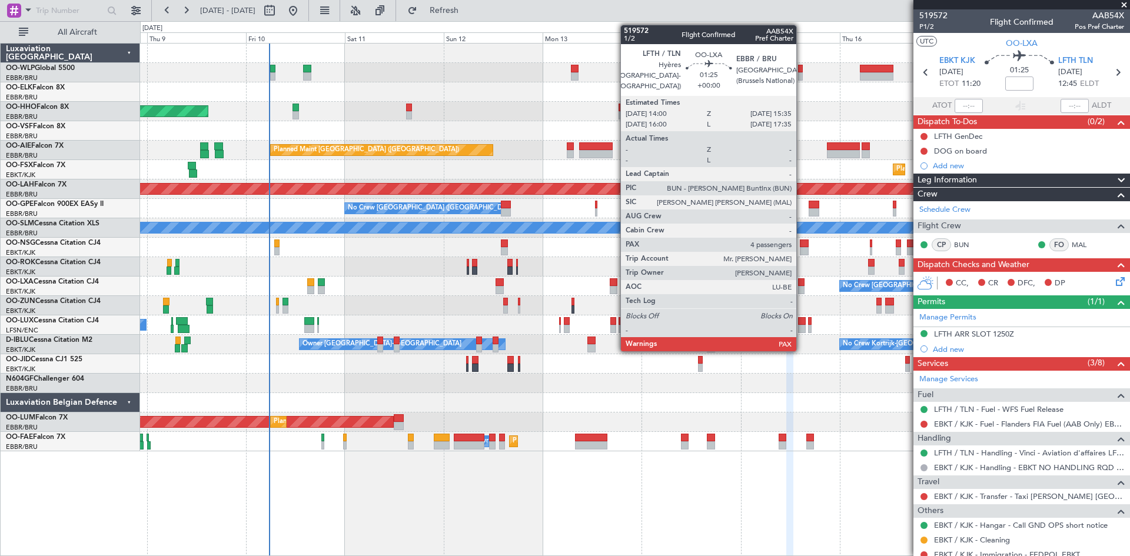
click at [802, 280] on div at bounding box center [801, 282] width 7 height 8
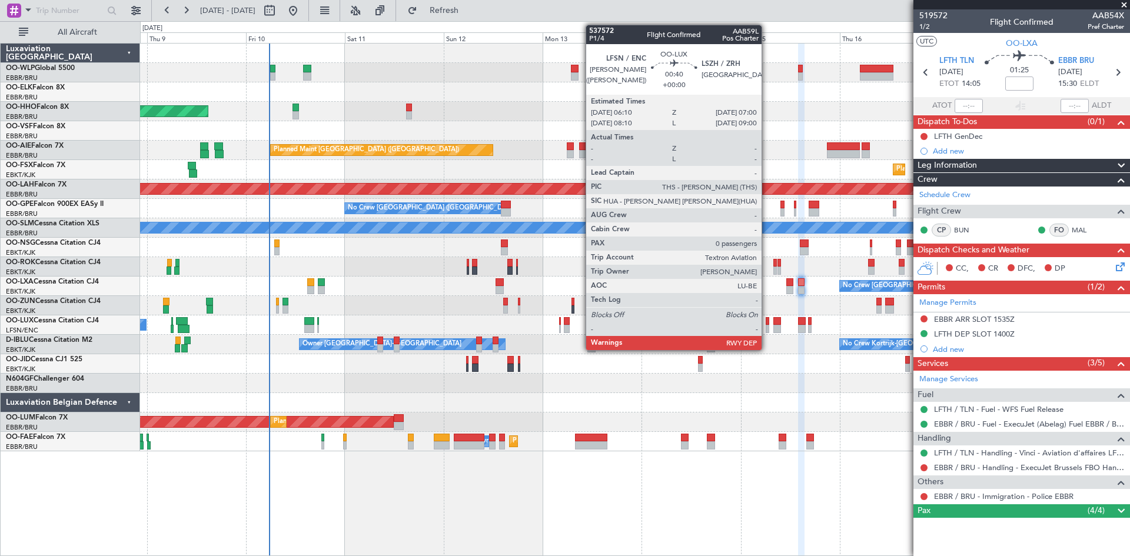
click at [767, 324] on div at bounding box center [768, 321] width 4 height 8
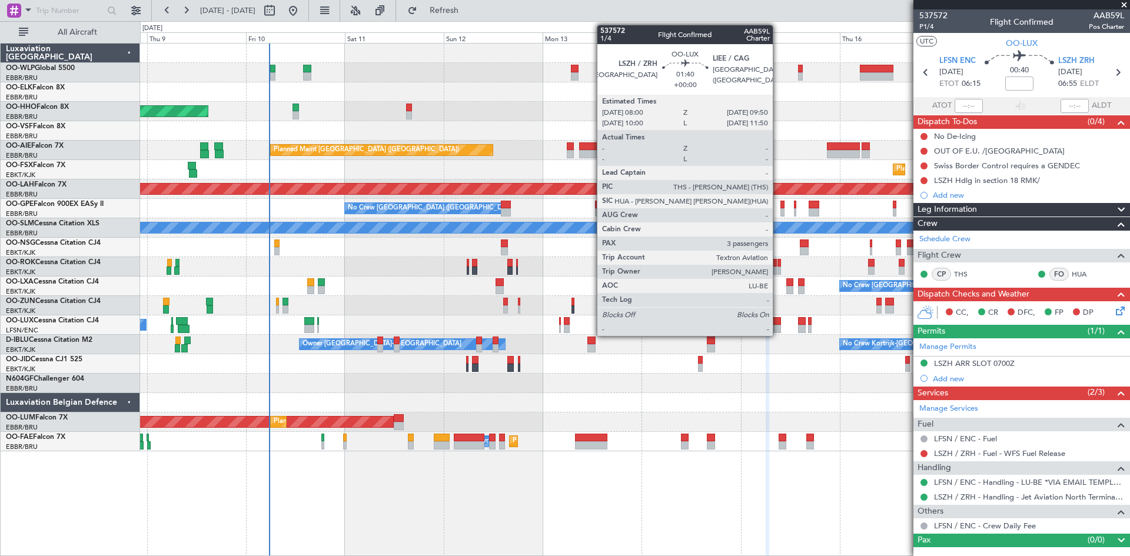
click at [778, 328] on div at bounding box center [777, 329] width 8 height 8
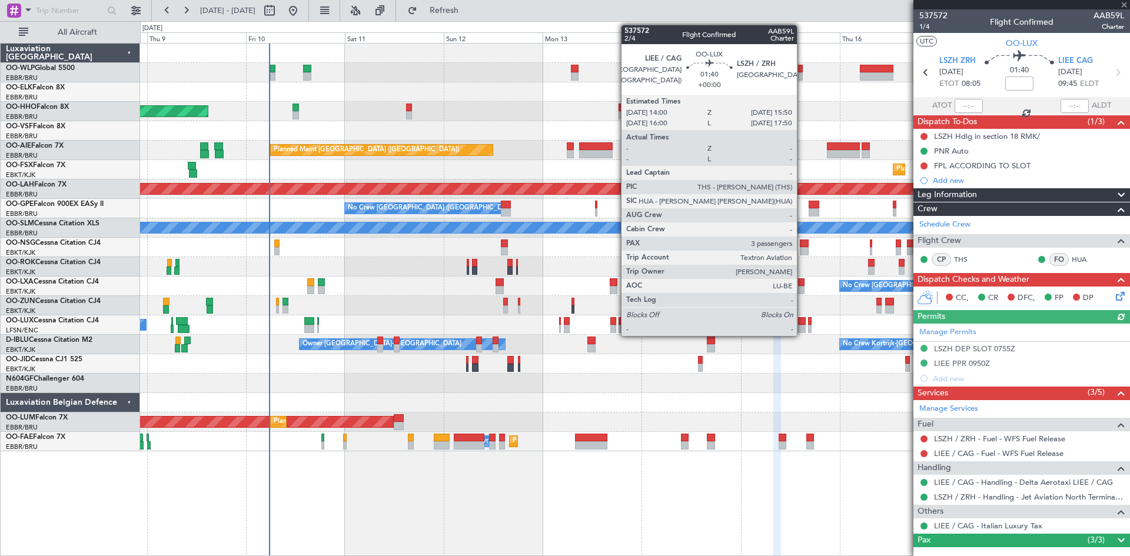
click at [802, 321] on div at bounding box center [802, 321] width 8 height 8
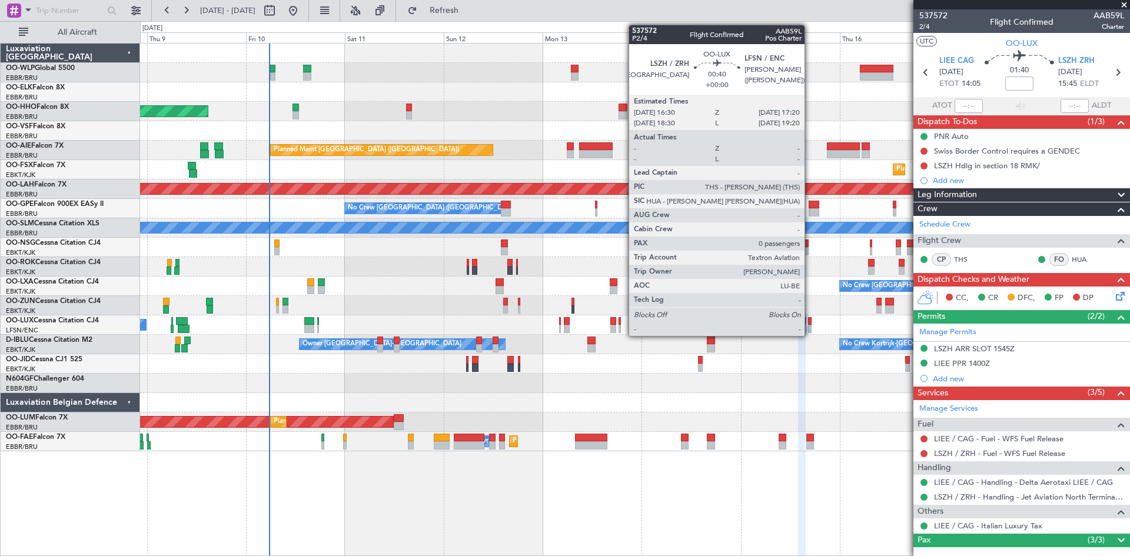
click at [810, 324] on div at bounding box center [810, 321] width 4 height 8
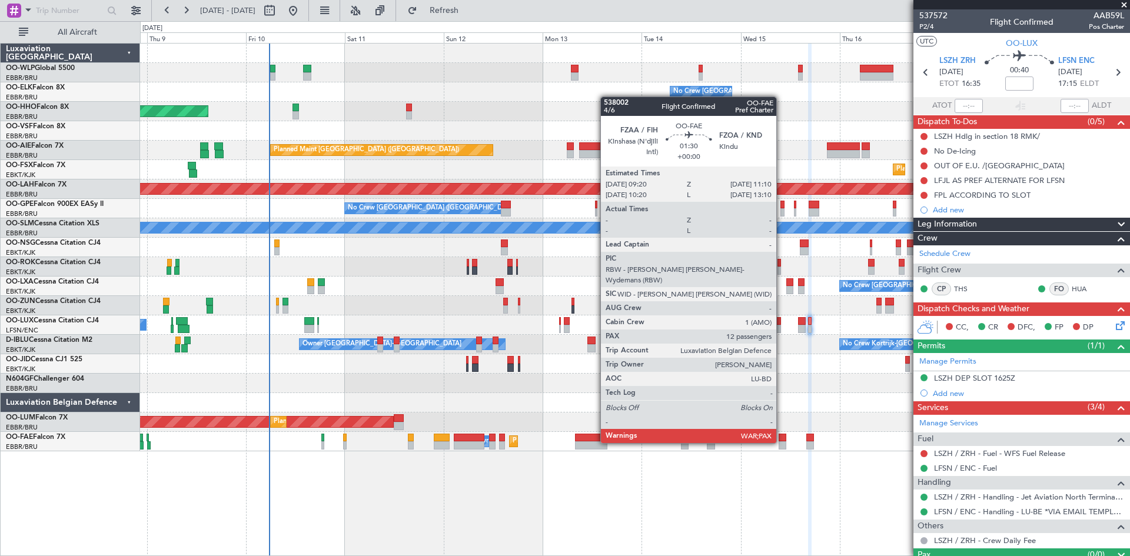
click at [782, 442] on div at bounding box center [783, 445] width 8 height 8
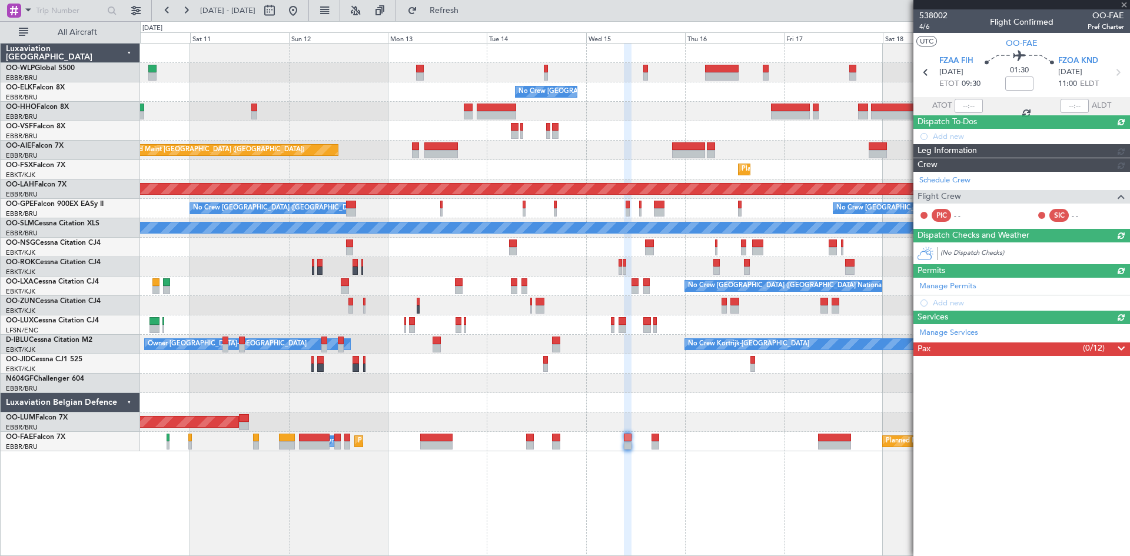
click at [677, 408] on div "No Crew Brussels (Brussels National) Planned Maint Geneva (Cointrin) Planned Ma…" at bounding box center [634, 248] width 989 height 408
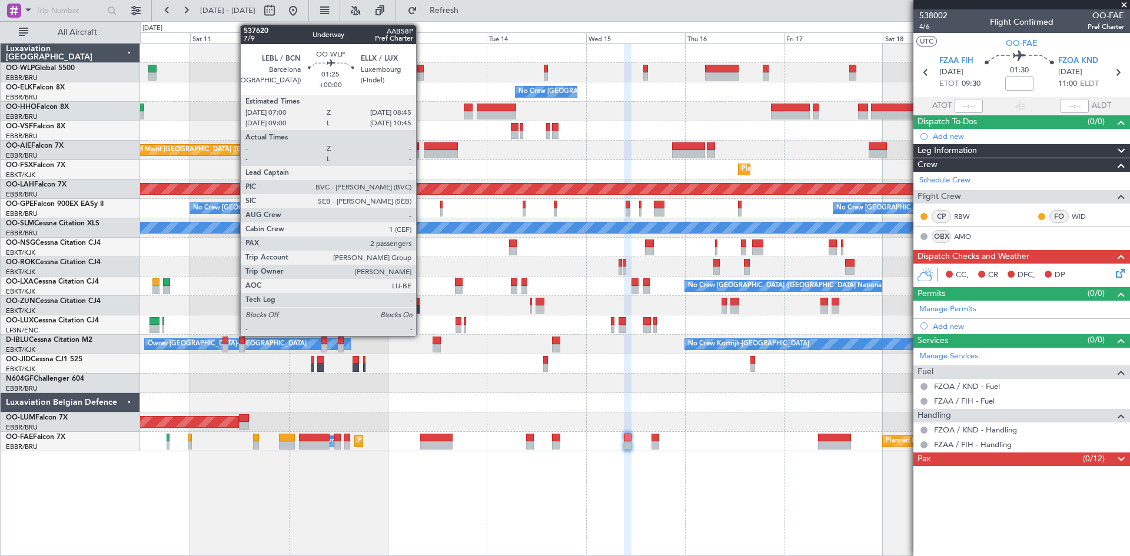
click at [421, 75] on div at bounding box center [420, 76] width 8 height 8
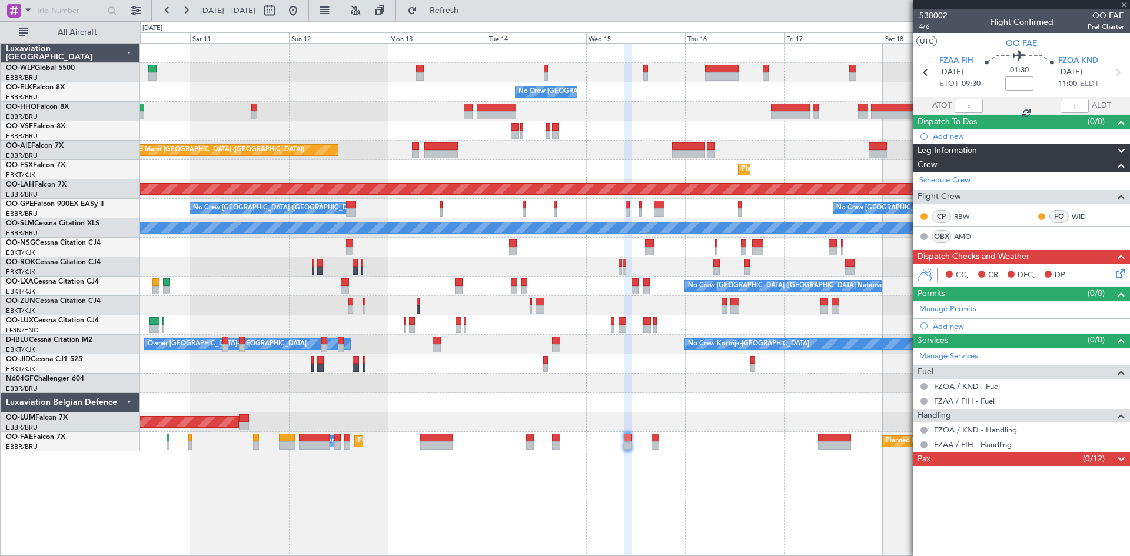
type input "2"
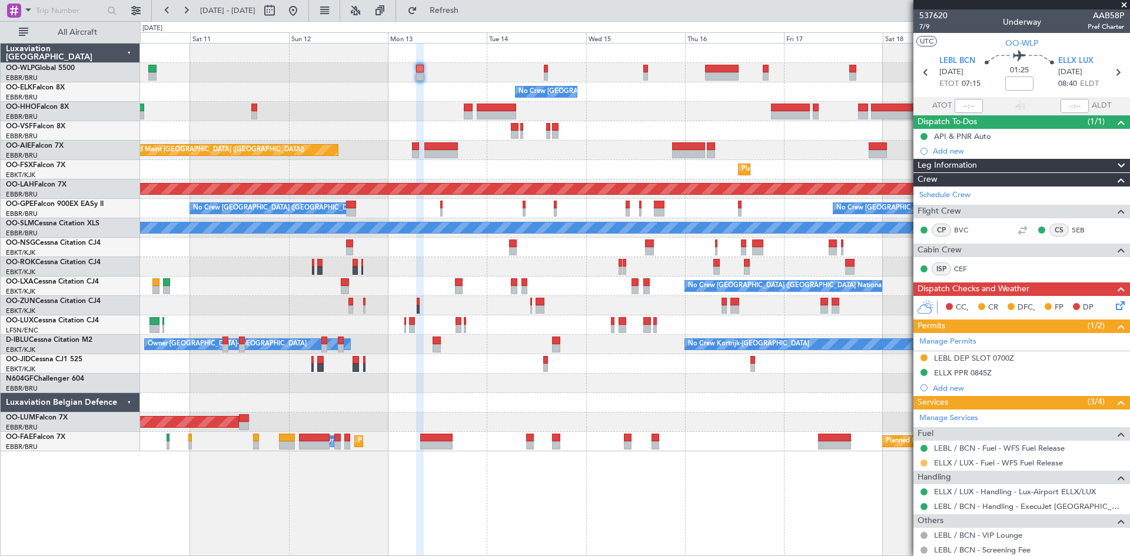
click at [922, 461] on button at bounding box center [923, 463] width 7 height 7
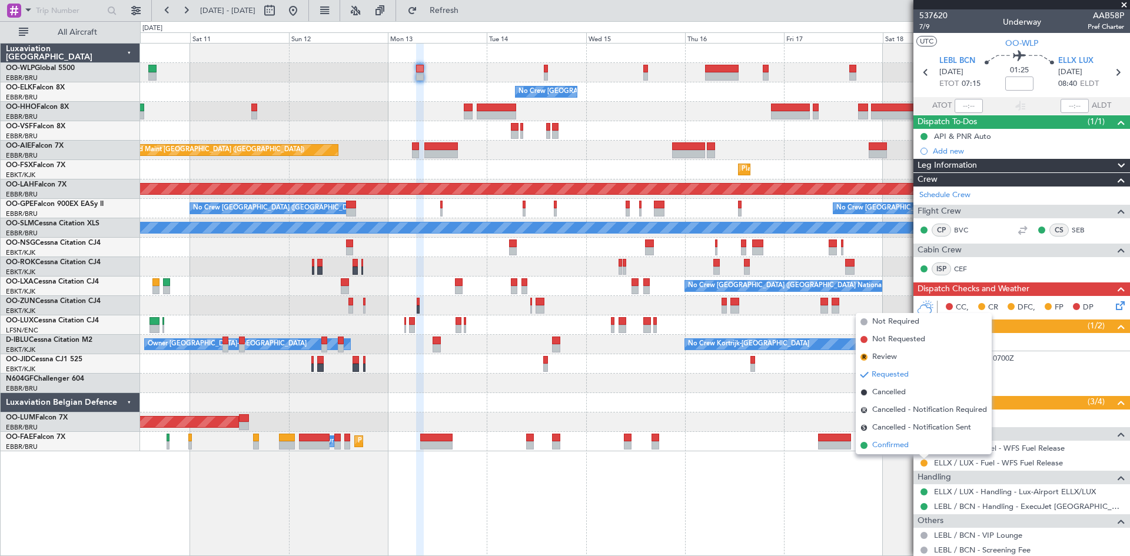
click at [896, 451] on li "Confirmed" at bounding box center [924, 446] width 136 height 18
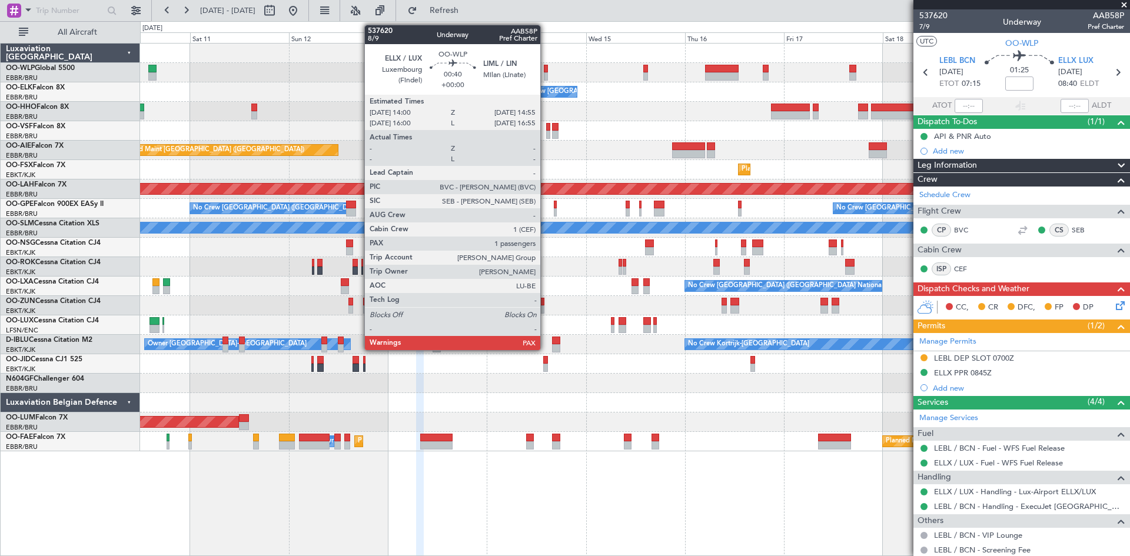
click at [546, 68] on div at bounding box center [546, 69] width 4 height 8
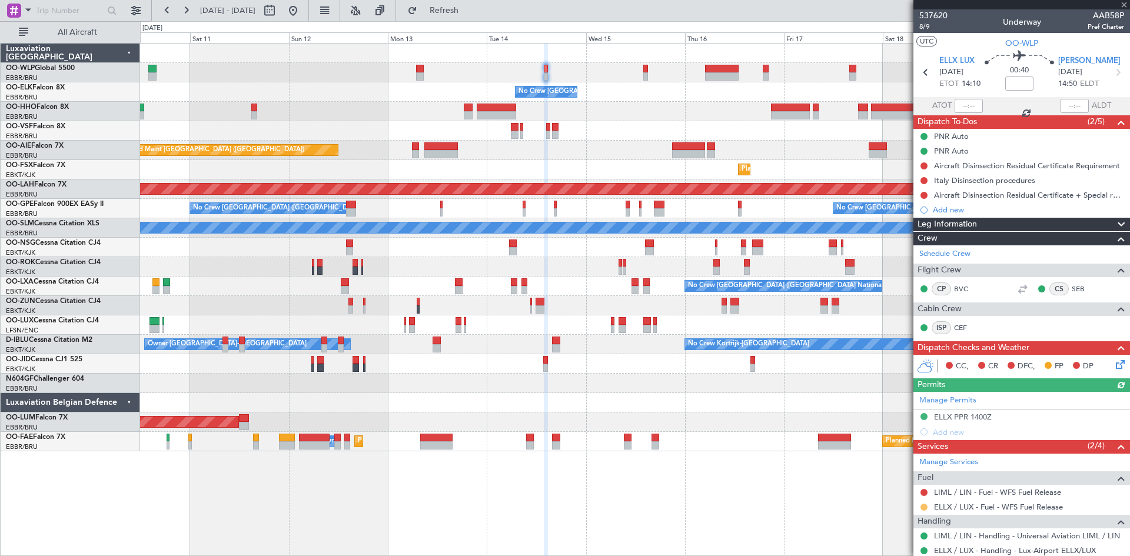
click at [927, 507] on button at bounding box center [923, 507] width 7 height 7
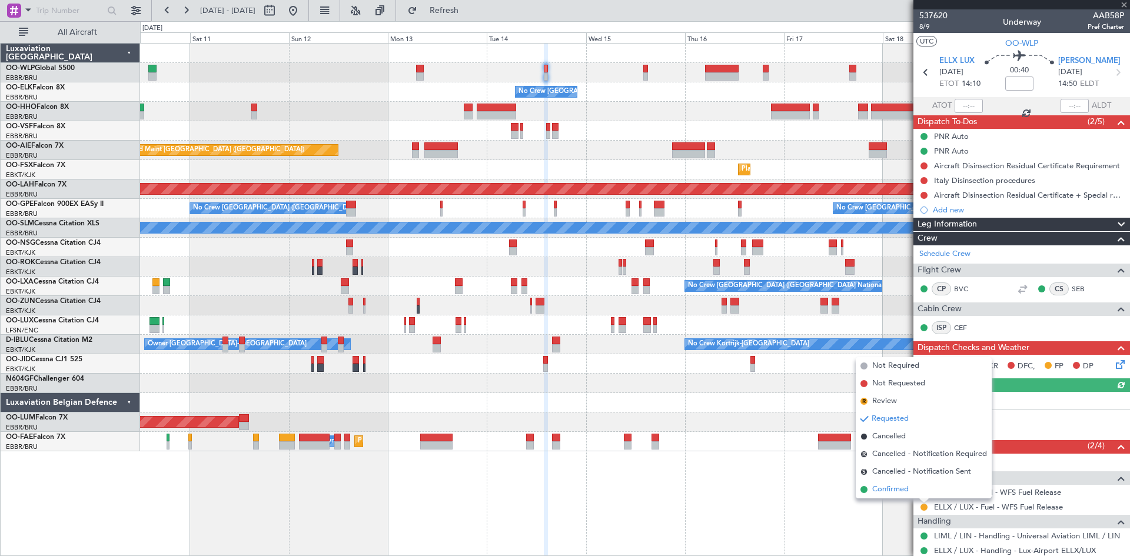
click at [906, 490] on span "Confirmed" at bounding box center [890, 490] width 36 height 12
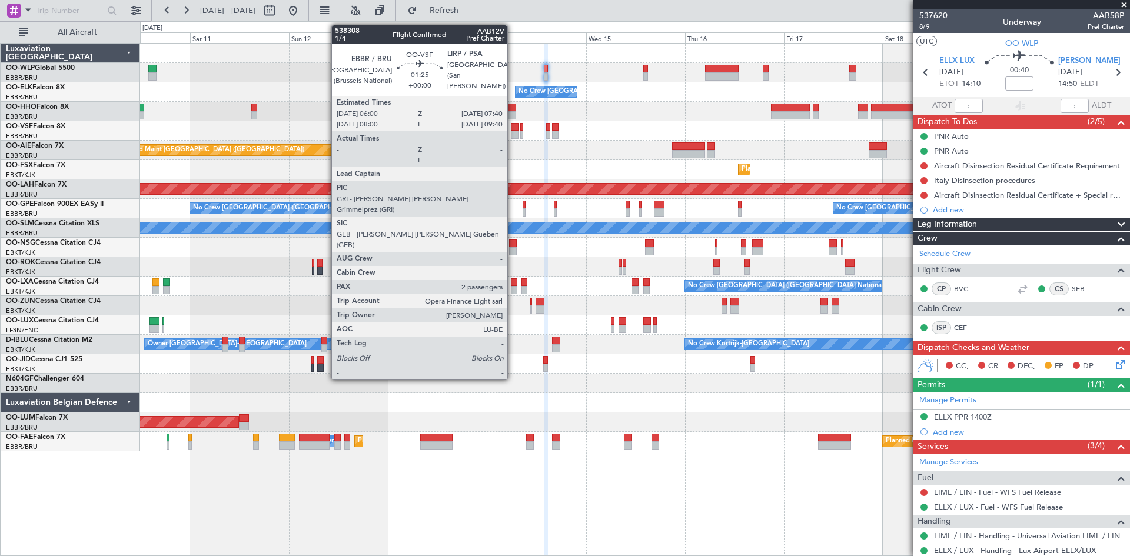
click at [513, 133] on div at bounding box center [514, 135] width 7 height 8
click at [511, 134] on div at bounding box center [514, 135] width 7 height 8
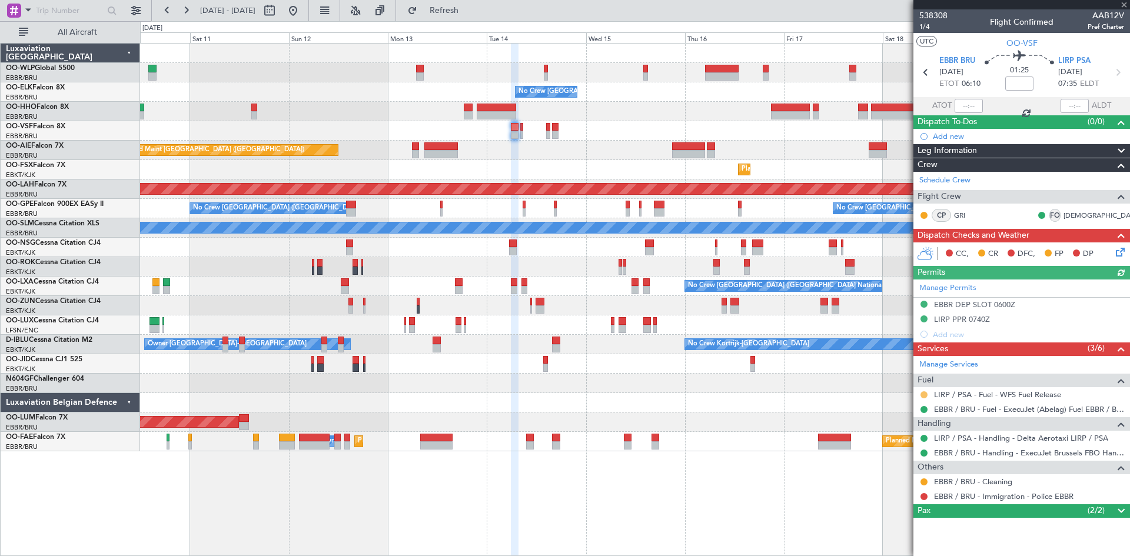
click at [925, 391] on button at bounding box center [923, 394] width 7 height 7
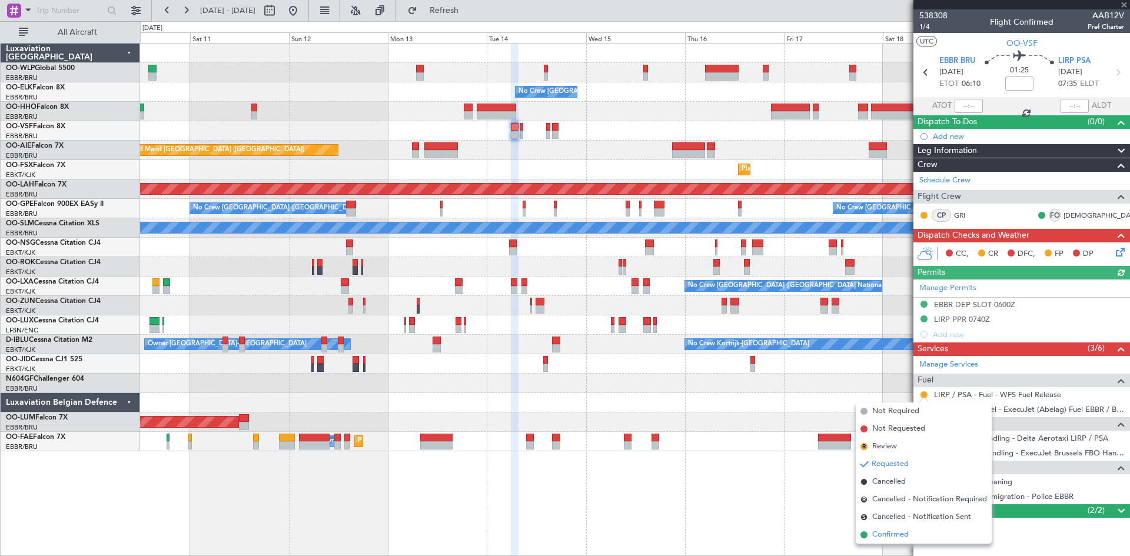
click at [882, 531] on span "Confirmed" at bounding box center [890, 535] width 36 height 12
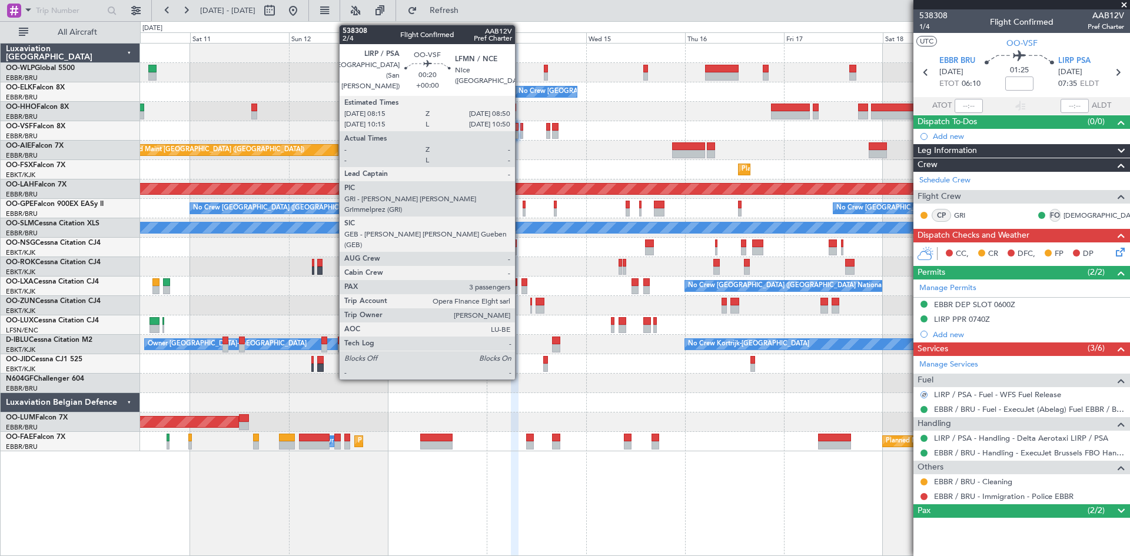
click at [520, 132] on div at bounding box center [521, 135] width 3 height 8
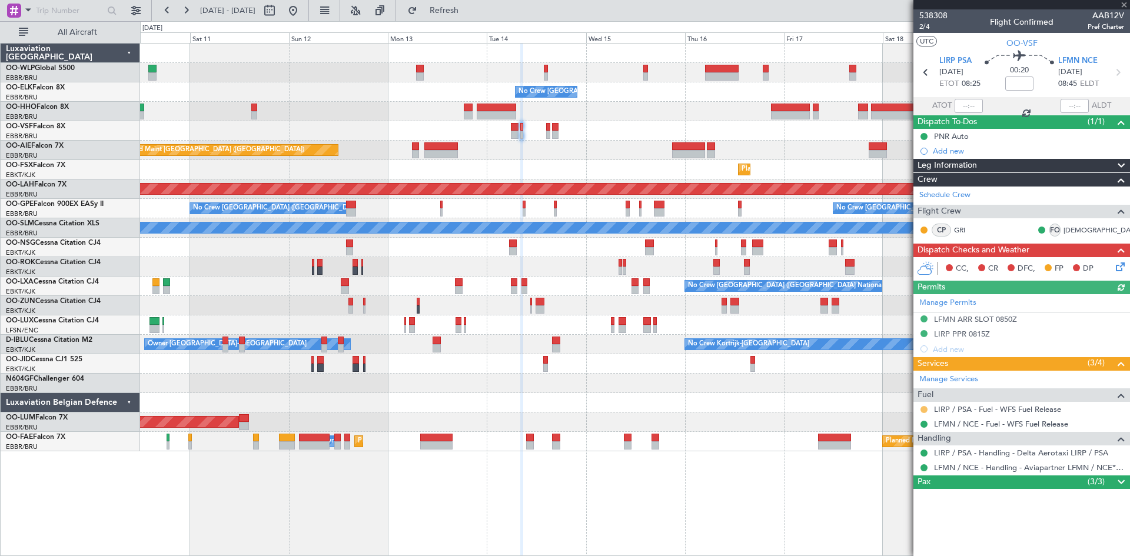
click at [926, 409] on button at bounding box center [923, 409] width 7 height 7
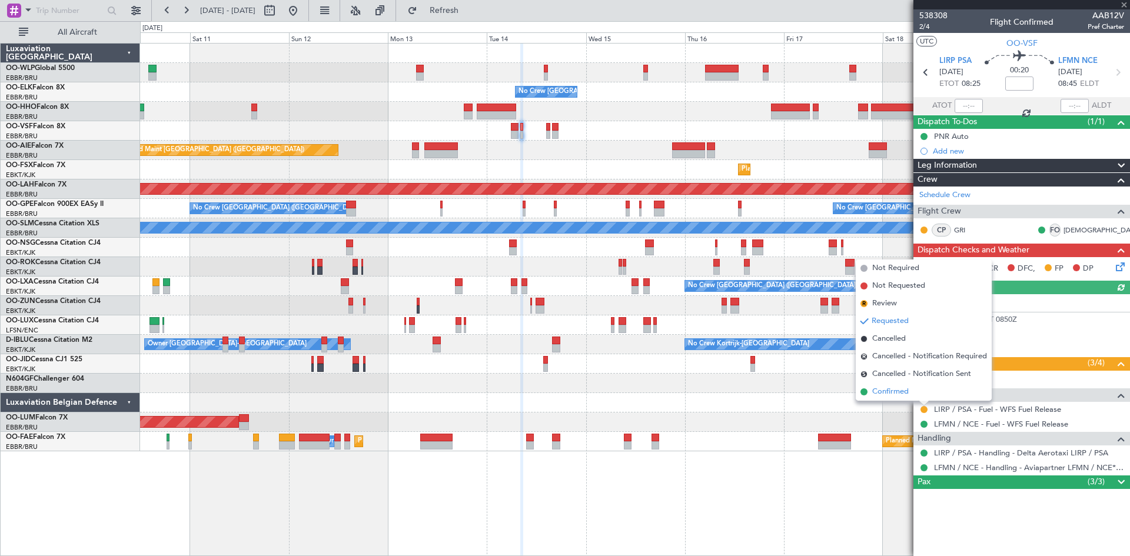
click at [901, 393] on span "Confirmed" at bounding box center [890, 392] width 36 height 12
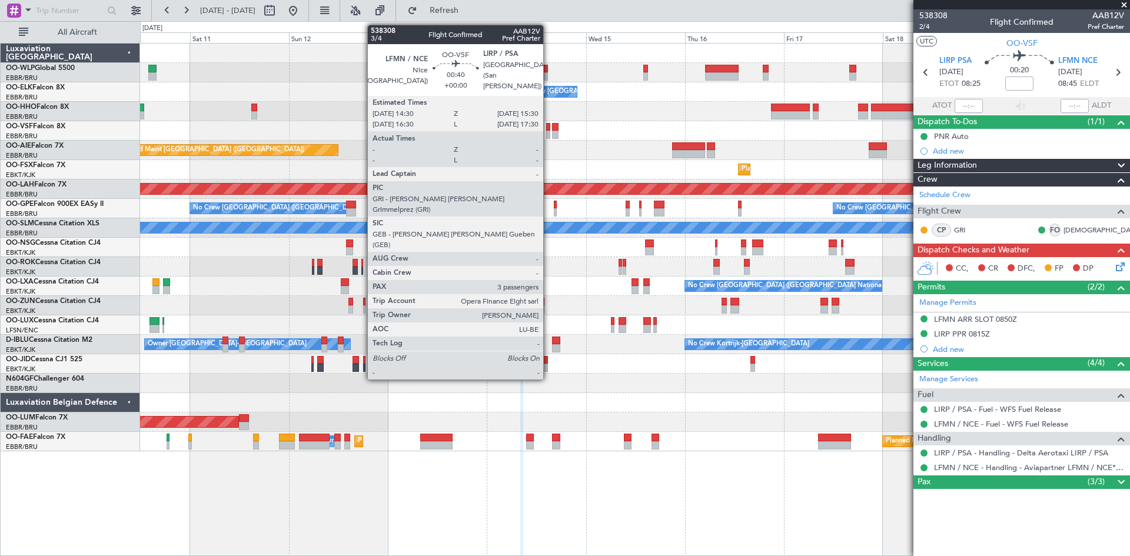
click at [549, 134] on div at bounding box center [548, 135] width 5 height 8
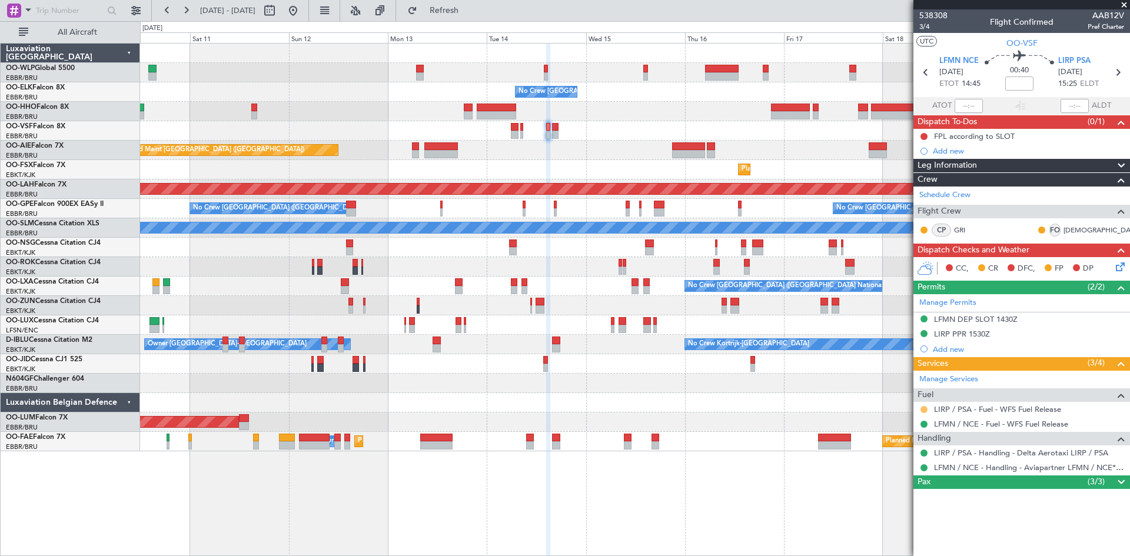
click at [925, 411] on button at bounding box center [923, 409] width 7 height 7
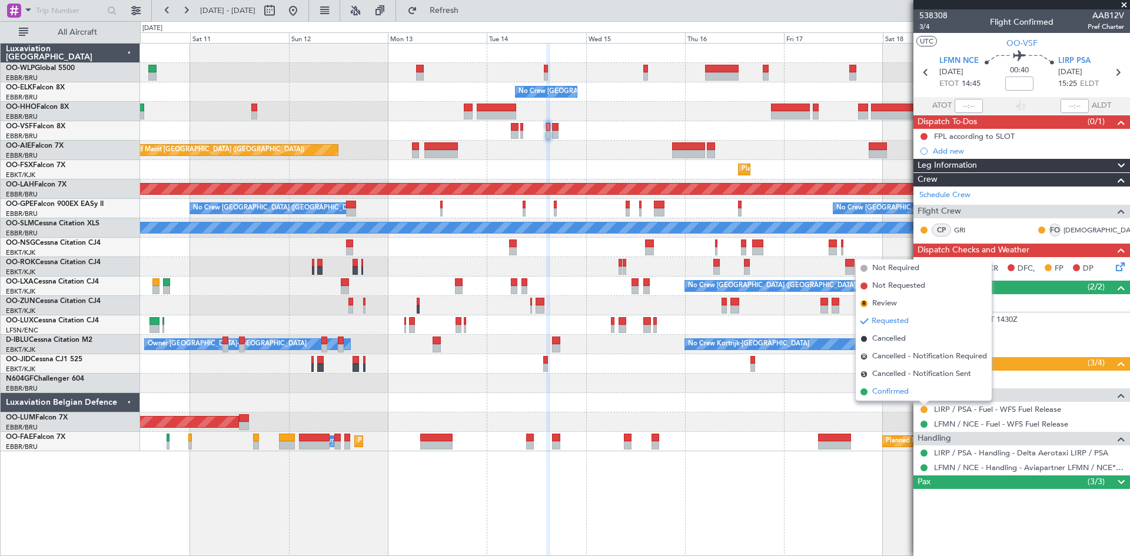
click at [919, 398] on li "Confirmed" at bounding box center [924, 392] width 136 height 18
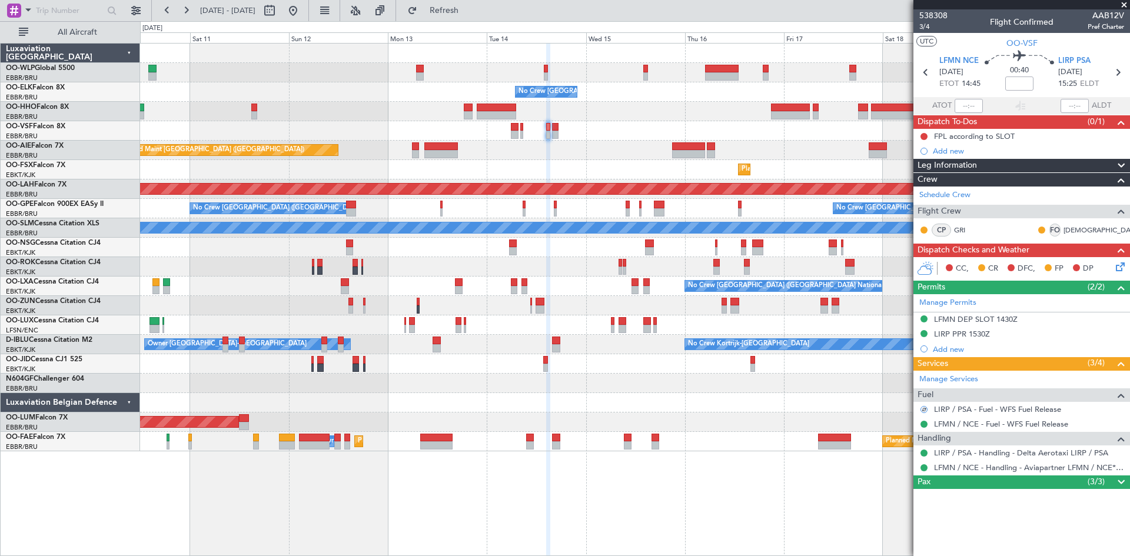
click at [559, 129] on div at bounding box center [634, 130] width 989 height 19
click at [556, 132] on div at bounding box center [555, 135] width 6 height 8
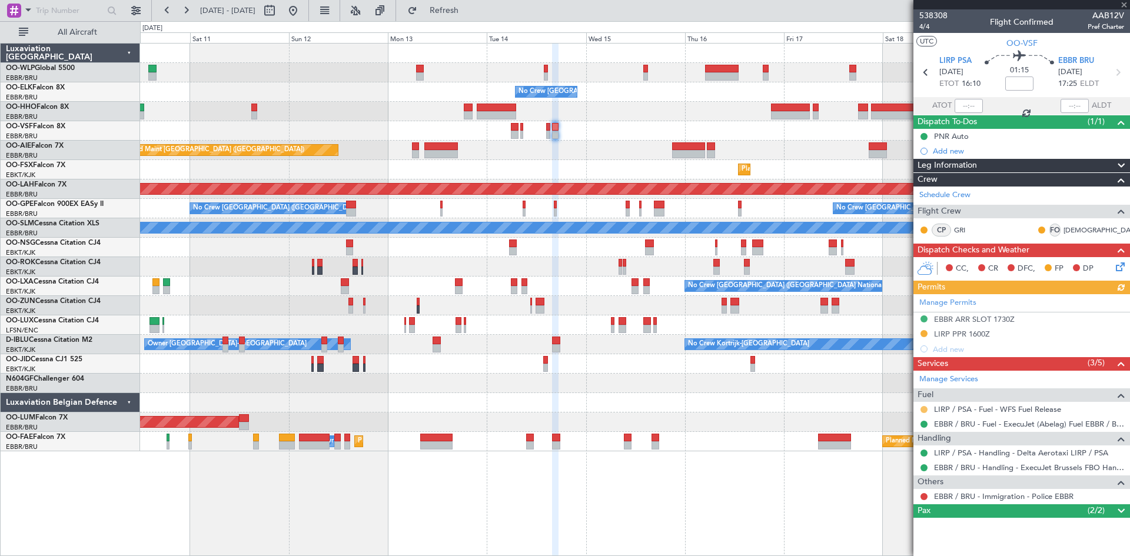
click at [923, 410] on button at bounding box center [923, 409] width 7 height 7
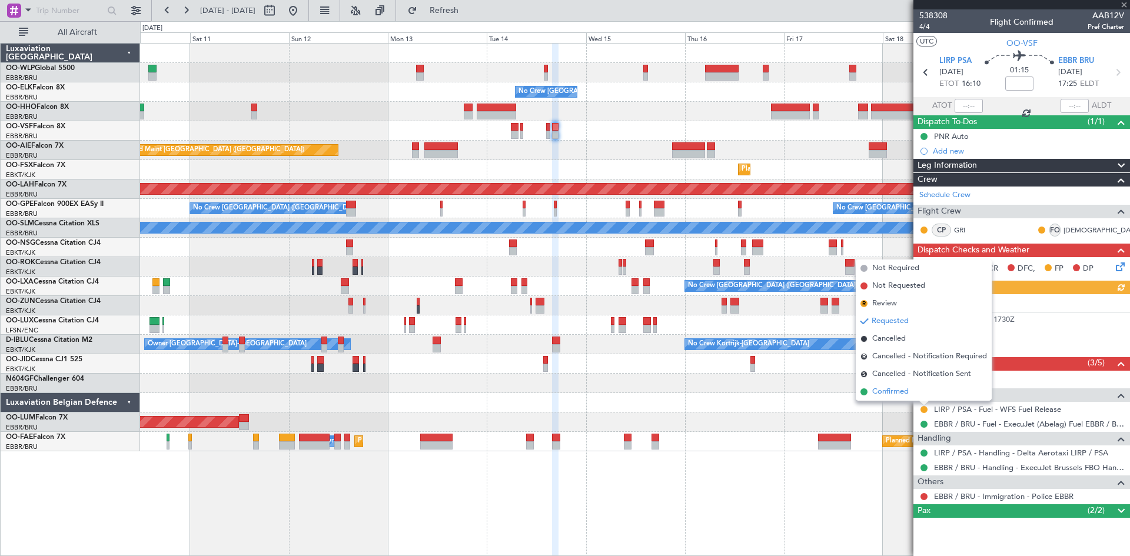
click at [915, 399] on li "Confirmed" at bounding box center [924, 392] width 136 height 18
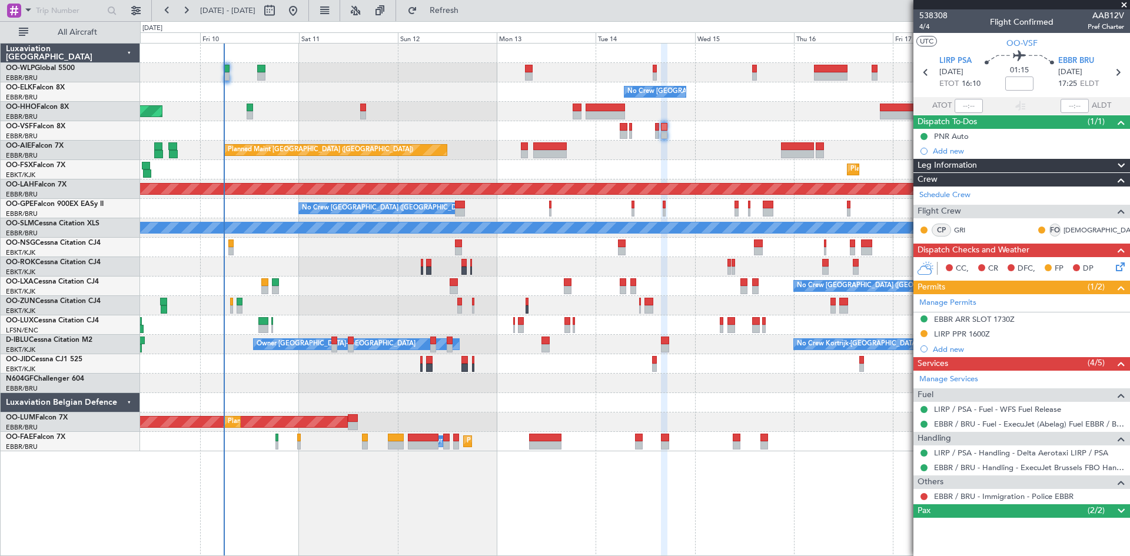
click at [388, 291] on div "No Crew [GEOGRAPHIC_DATA] ([GEOGRAPHIC_DATA] National)" at bounding box center [634, 286] width 989 height 19
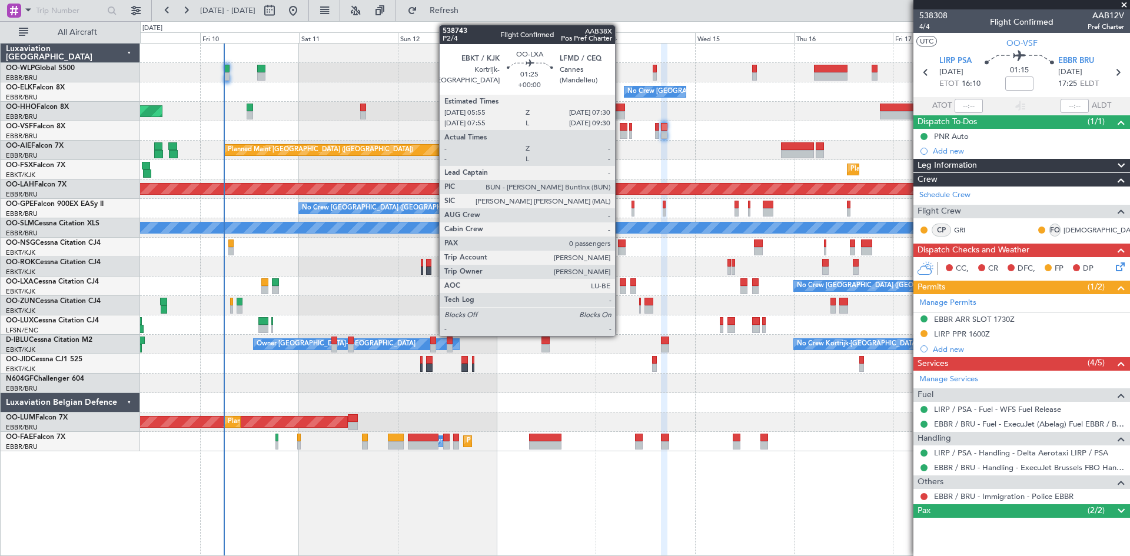
click at [620, 284] on div at bounding box center [623, 282] width 7 height 8
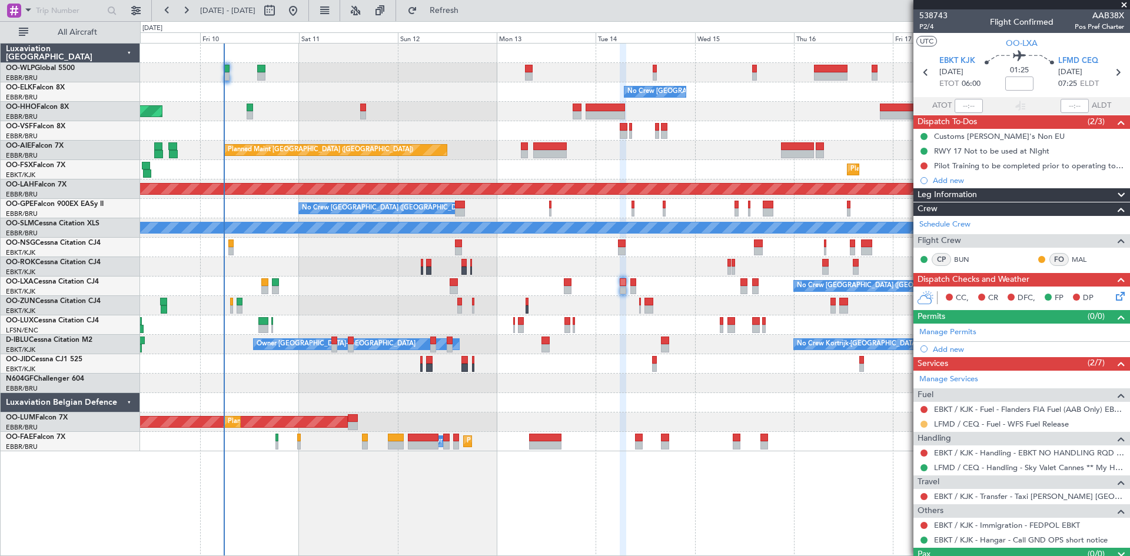
click at [924, 426] on button at bounding box center [923, 424] width 7 height 7
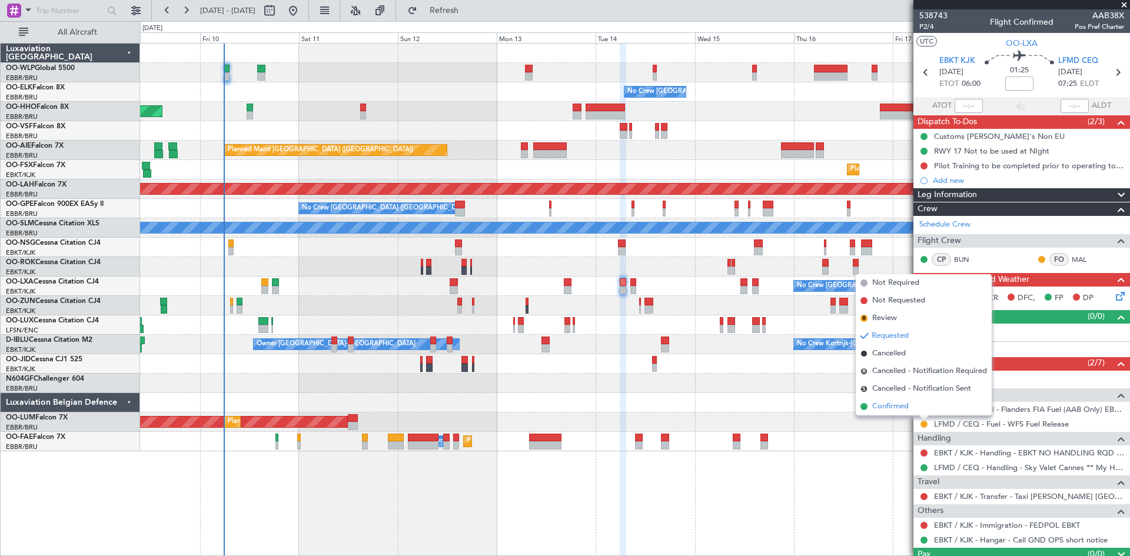
click at [889, 410] on span "Confirmed" at bounding box center [890, 407] width 36 height 12
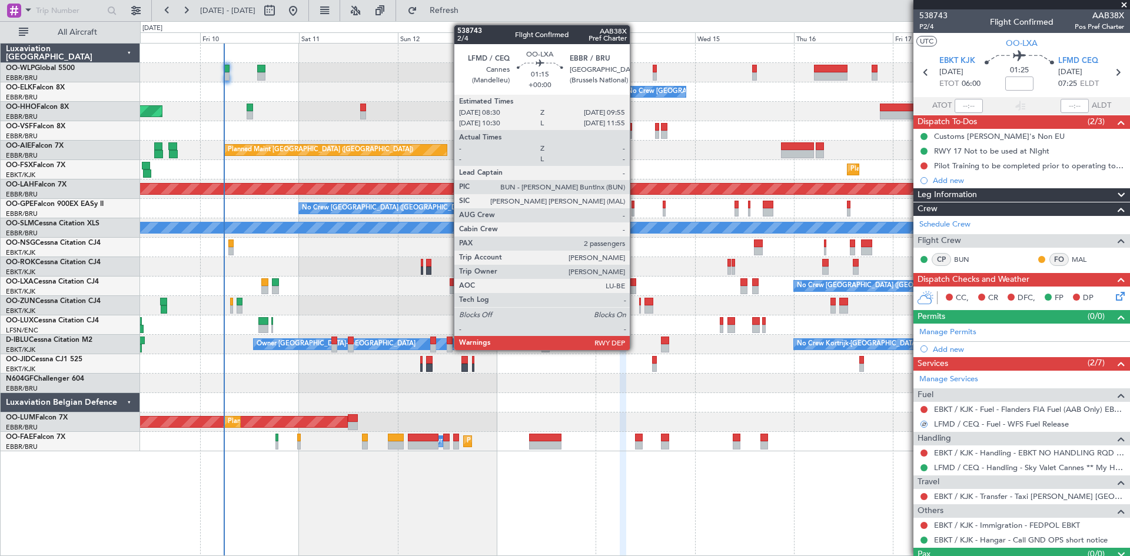
click at [635, 288] on div at bounding box center [633, 290] width 6 height 8
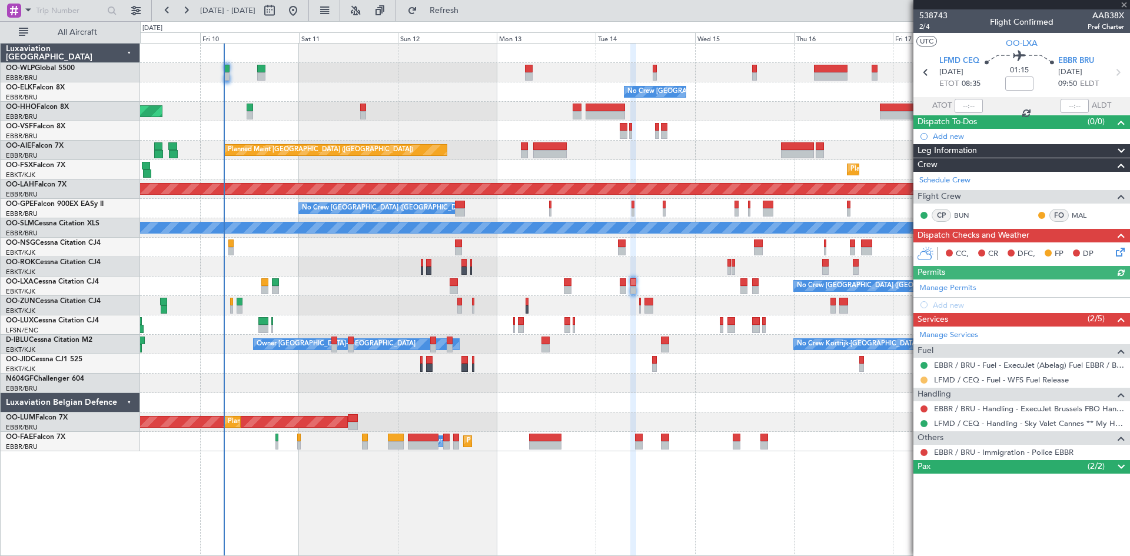
click at [924, 382] on button at bounding box center [923, 380] width 7 height 7
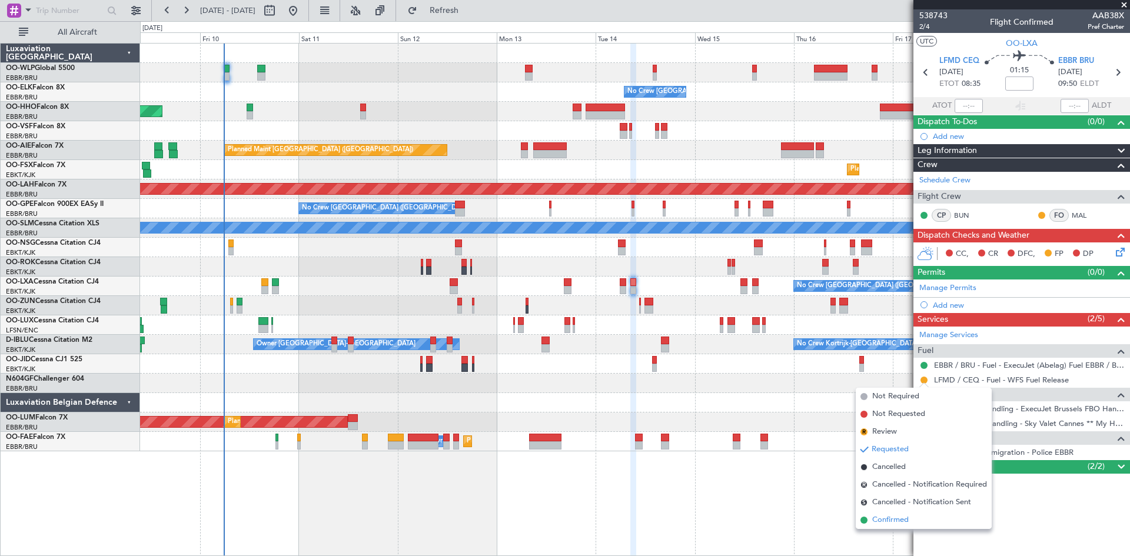
click at [884, 521] on span "Confirmed" at bounding box center [890, 520] width 36 height 12
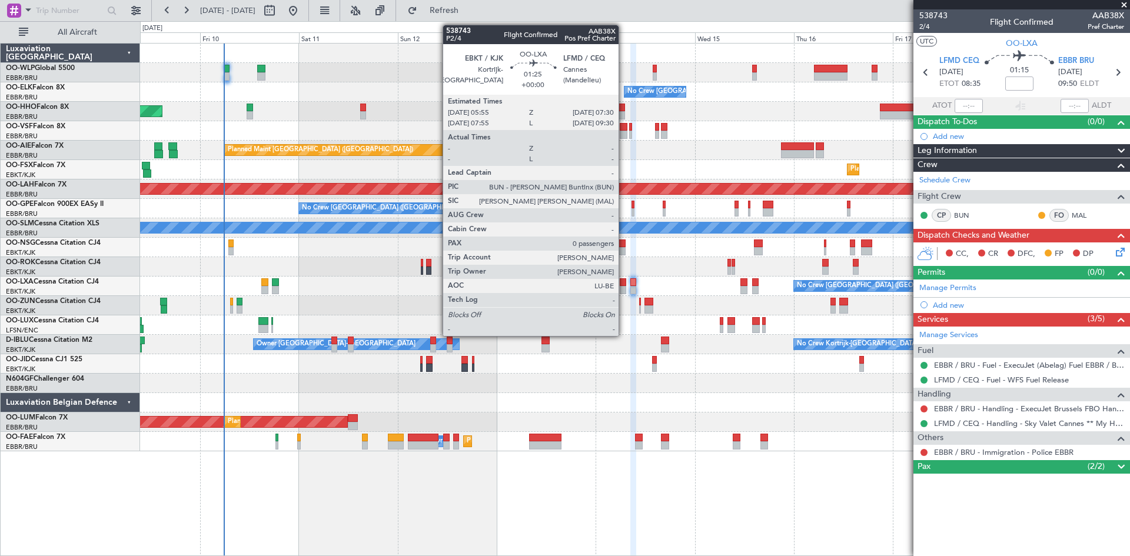
click at [624, 283] on div at bounding box center [623, 282] width 7 height 8
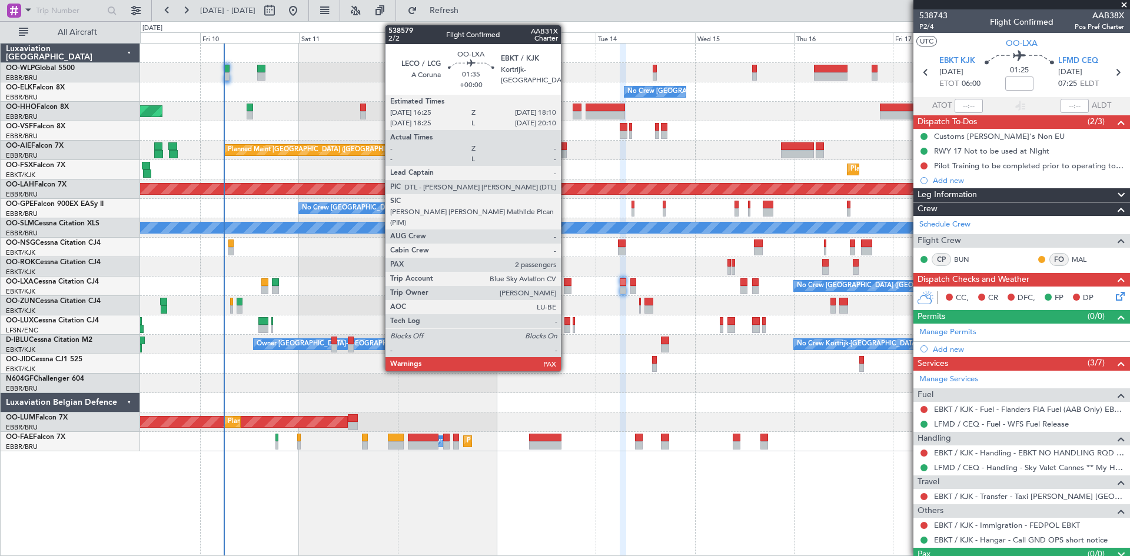
click at [566, 289] on div at bounding box center [568, 290] width 8 height 8
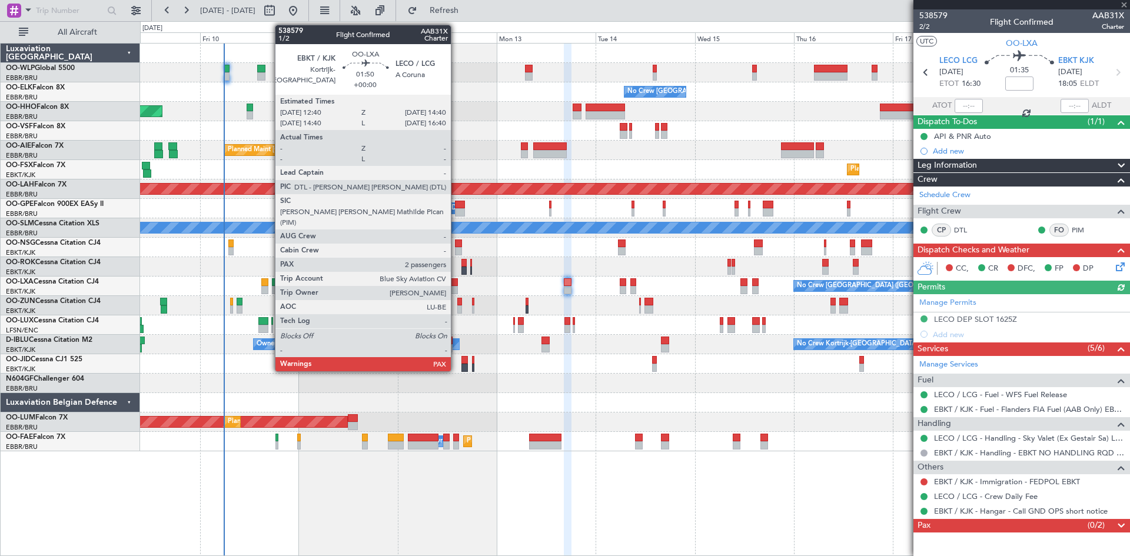
click at [456, 288] on div at bounding box center [454, 290] width 9 height 8
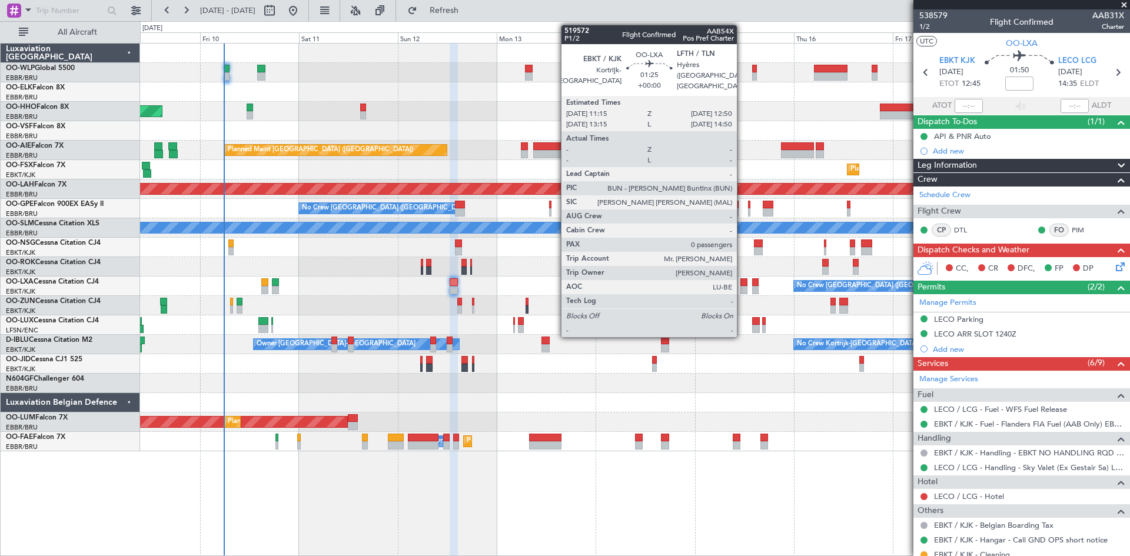
click at [742, 287] on div at bounding box center [743, 290] width 7 height 8
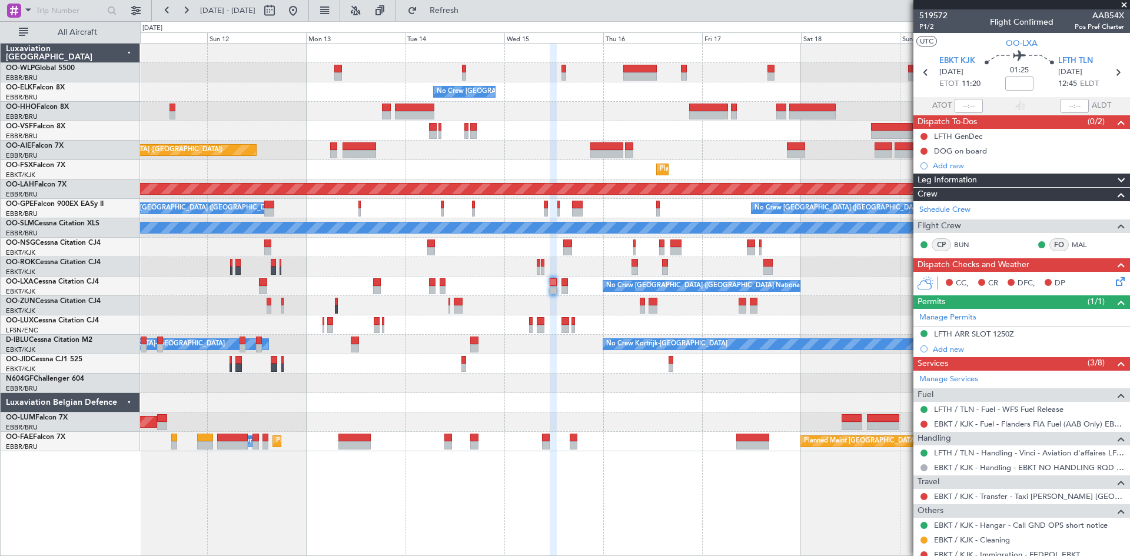
click at [660, 416] on div "No Crew [GEOGRAPHIC_DATA] ([GEOGRAPHIC_DATA] National) Planned Maint Geneva ([G…" at bounding box center [634, 248] width 989 height 408
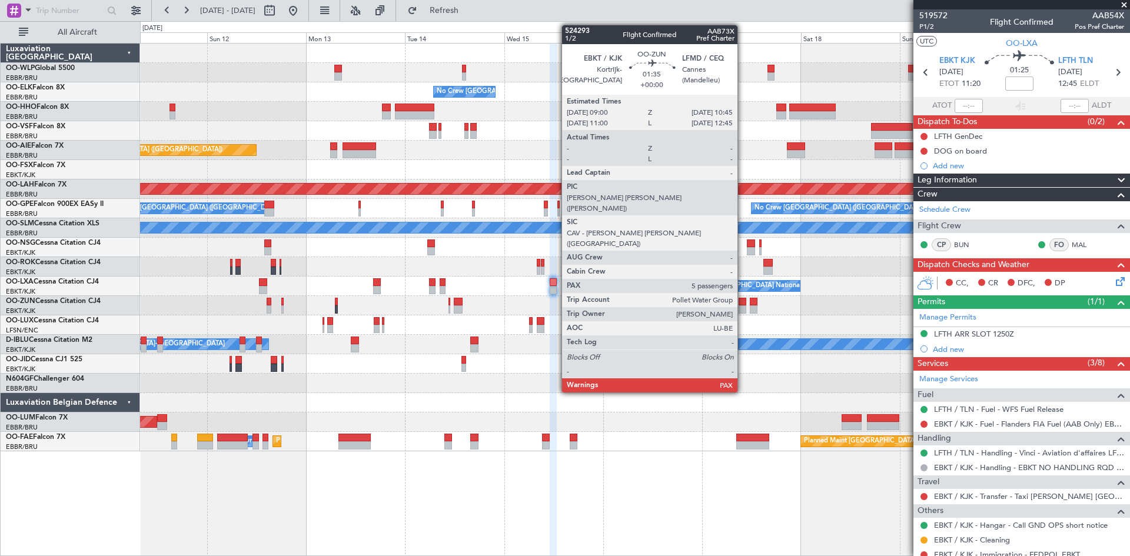
click at [743, 310] on div at bounding box center [743, 309] width 8 height 8
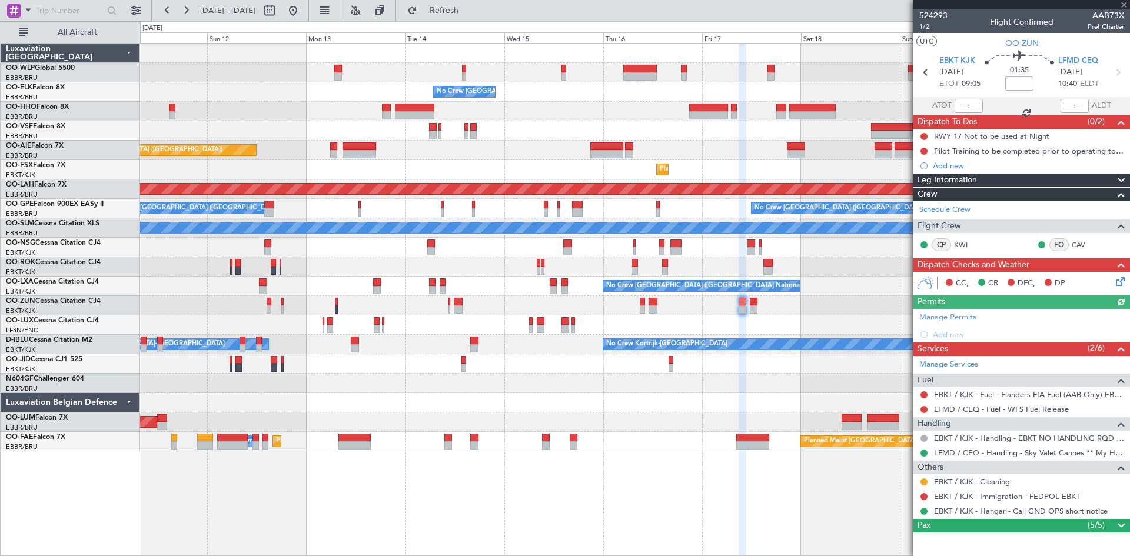
click at [749, 306] on div at bounding box center [634, 305] width 989 height 19
click at [754, 306] on div at bounding box center [754, 309] width 8 height 8
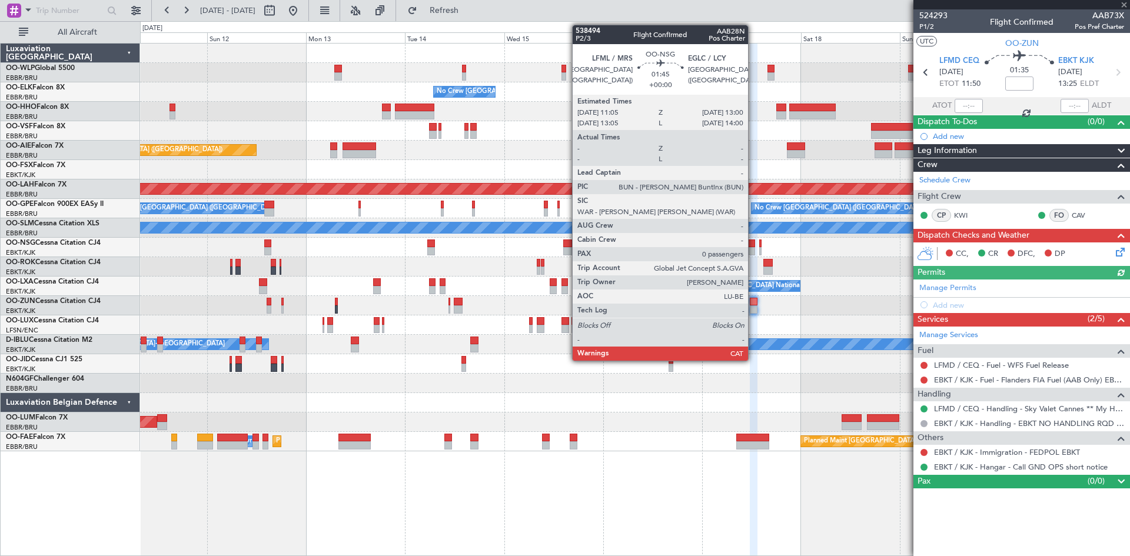
click at [753, 252] on div at bounding box center [751, 251] width 8 height 8
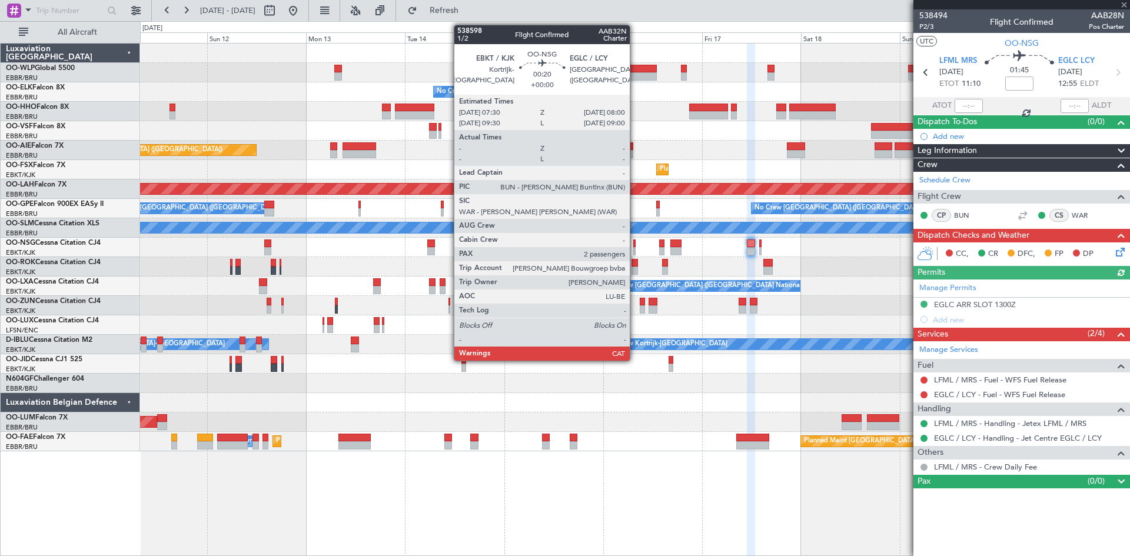
click at [635, 251] on div at bounding box center [634, 251] width 2 height 8
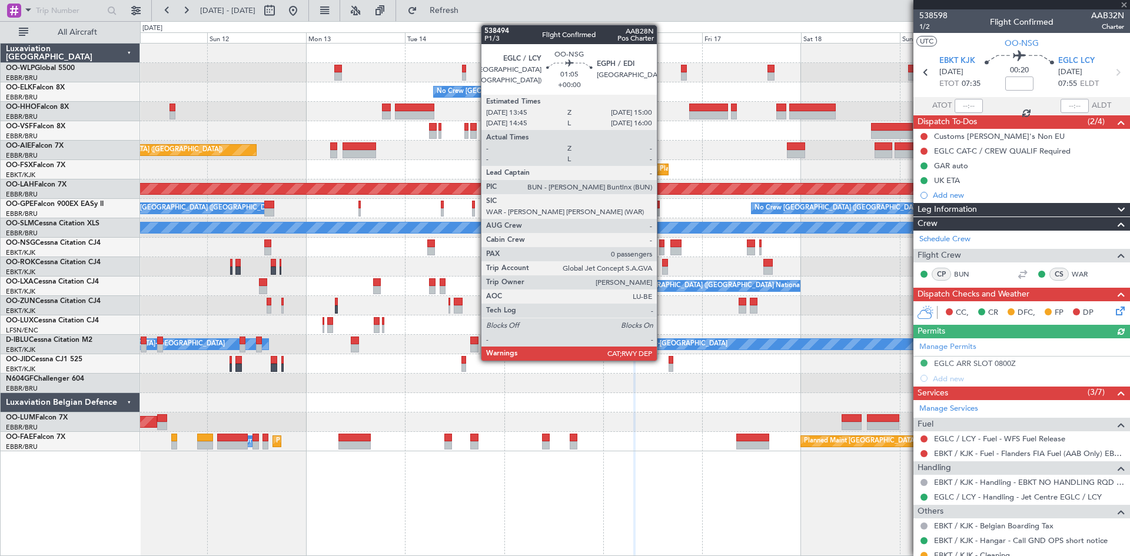
click at [662, 246] on div at bounding box center [661, 244] width 5 height 8
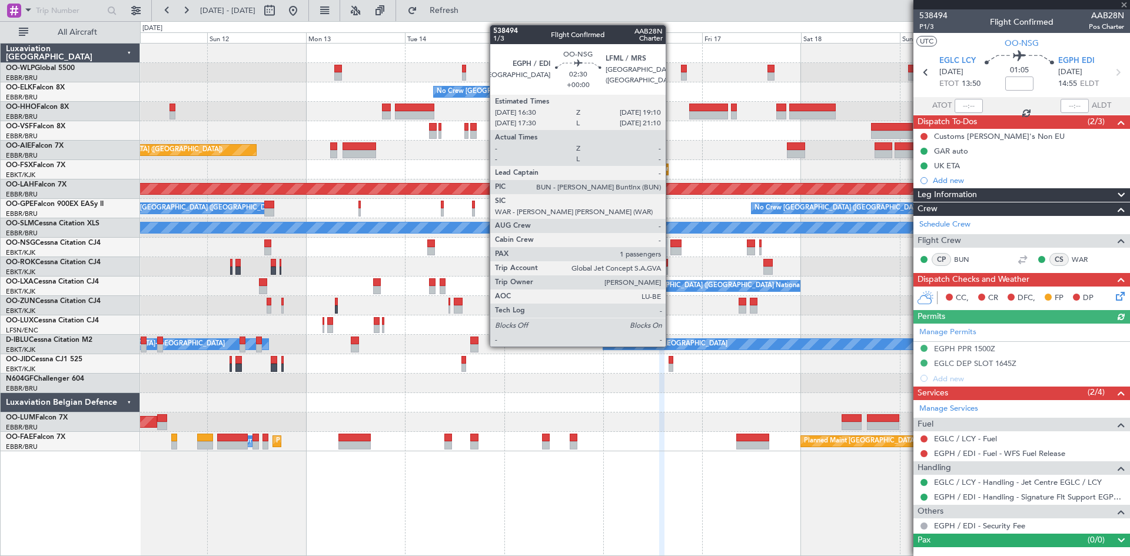
click at [671, 244] on div at bounding box center [675, 244] width 11 height 8
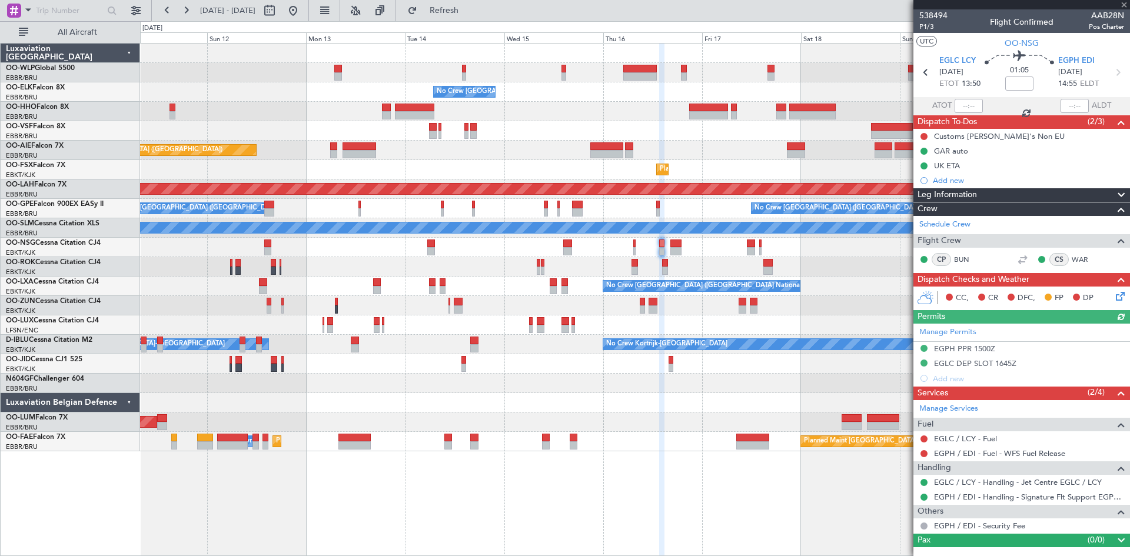
type input "1"
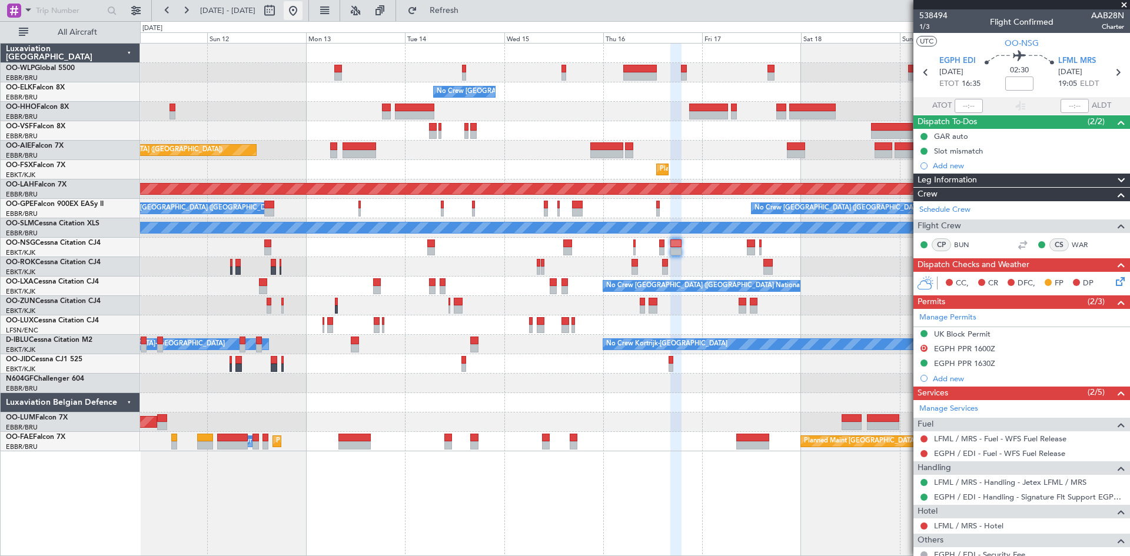
click at [303, 13] on button at bounding box center [293, 10] width 19 height 19
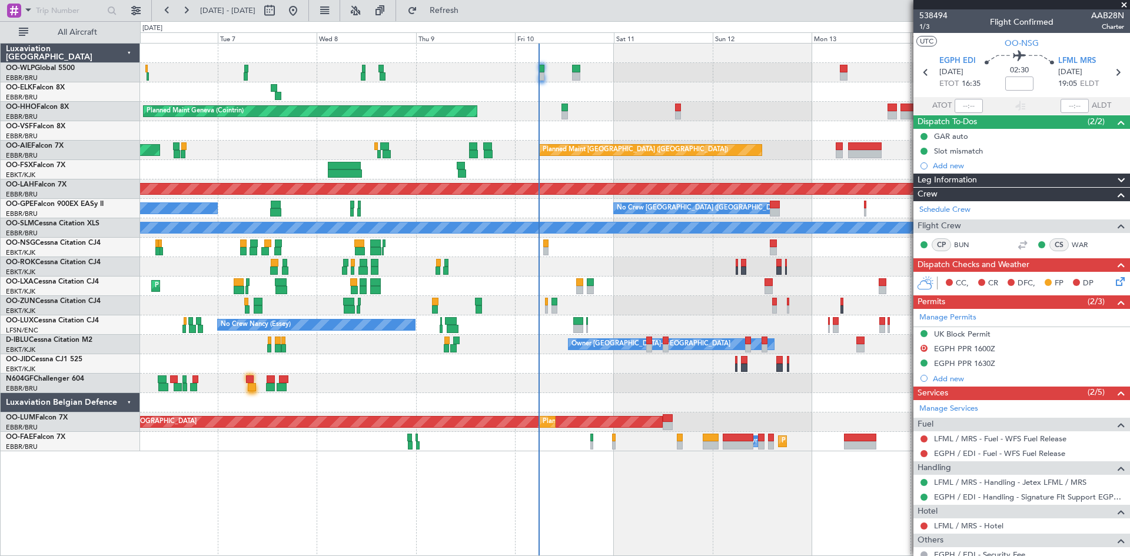
click at [775, 416] on div "No Crew [GEOGRAPHIC_DATA] ([GEOGRAPHIC_DATA] National) Planned Maint Geneva ([G…" at bounding box center [634, 248] width 989 height 408
click at [390, 390] on div "No Crew [GEOGRAPHIC_DATA] ([GEOGRAPHIC_DATA] National) Planned Maint Geneva ([G…" at bounding box center [634, 248] width 989 height 408
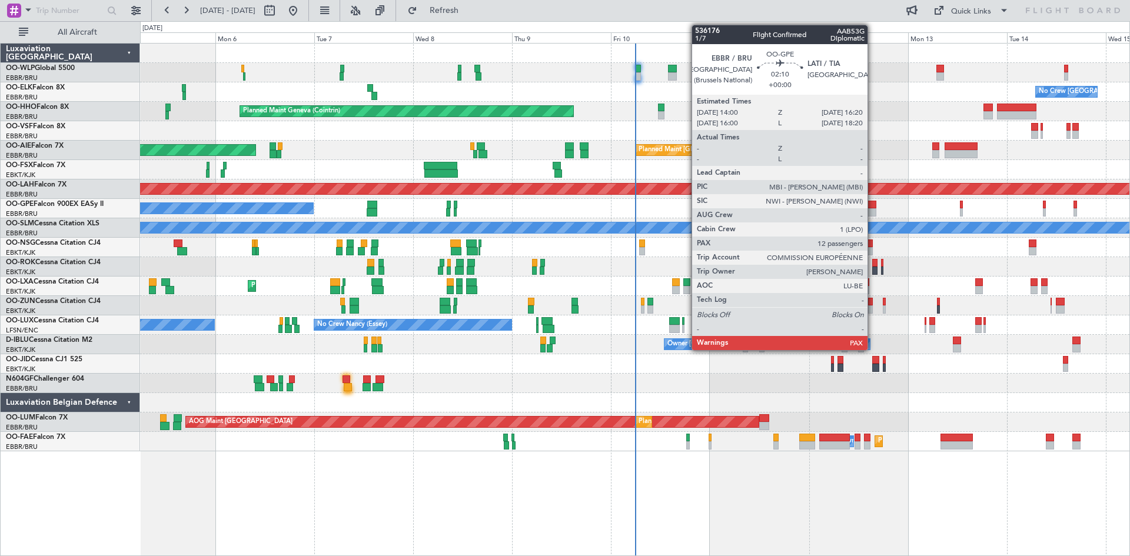
click at [873, 210] on div at bounding box center [871, 212] width 10 height 8
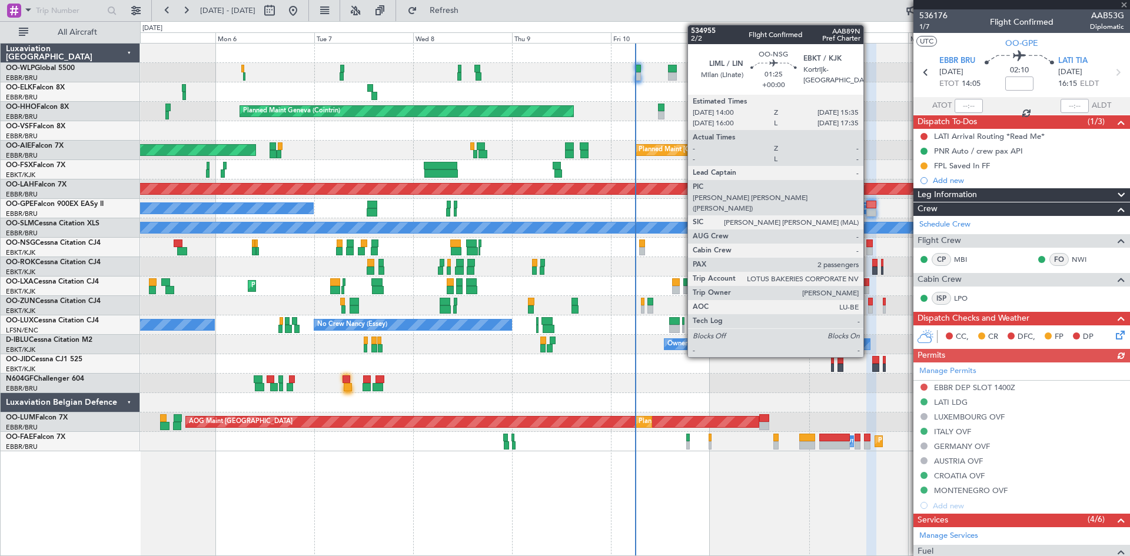
click at [869, 246] on div at bounding box center [869, 244] width 7 height 8
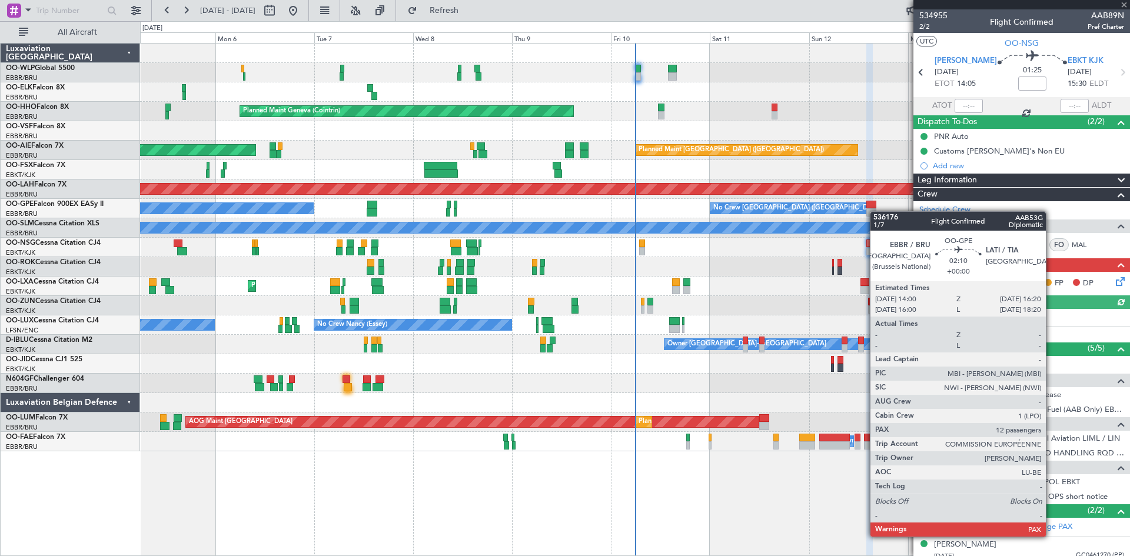
click at [876, 211] on div "No Crew [GEOGRAPHIC_DATA] ([GEOGRAPHIC_DATA] National) No Crew Malaga No Crew […" at bounding box center [634, 208] width 989 height 19
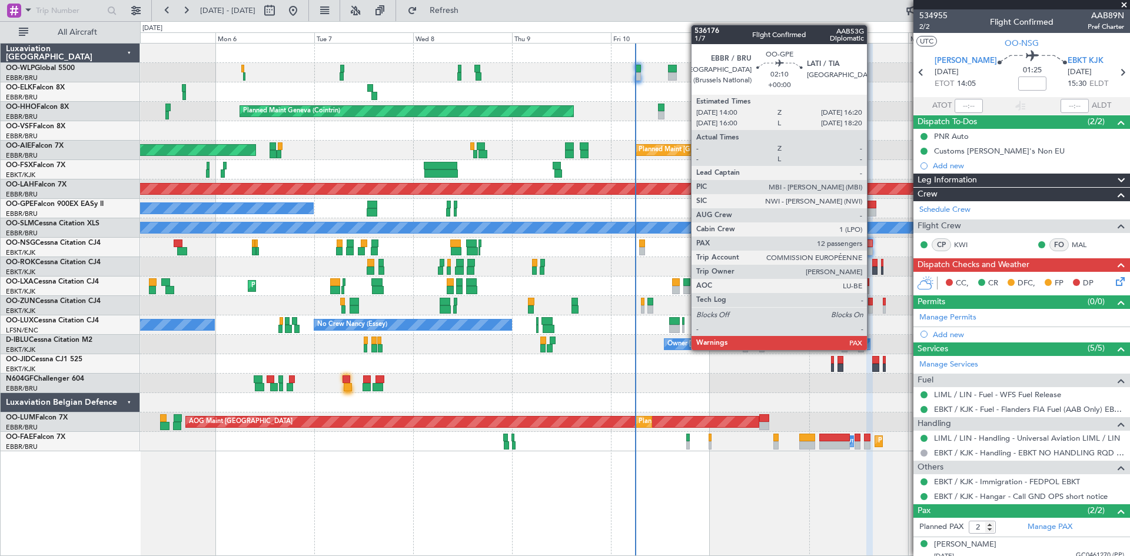
click at [872, 211] on div at bounding box center [871, 212] width 10 height 8
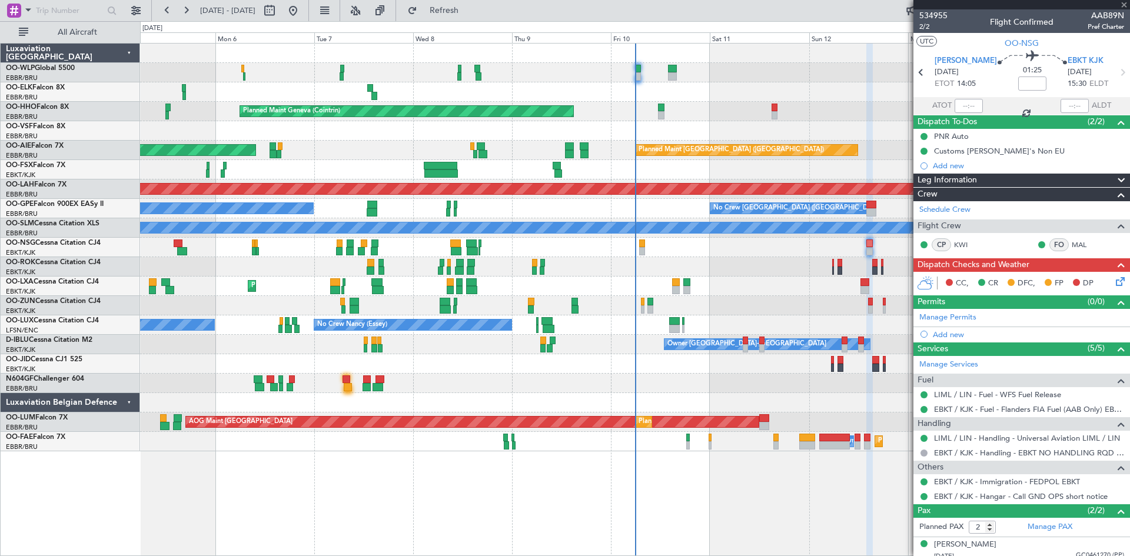
type input "12"
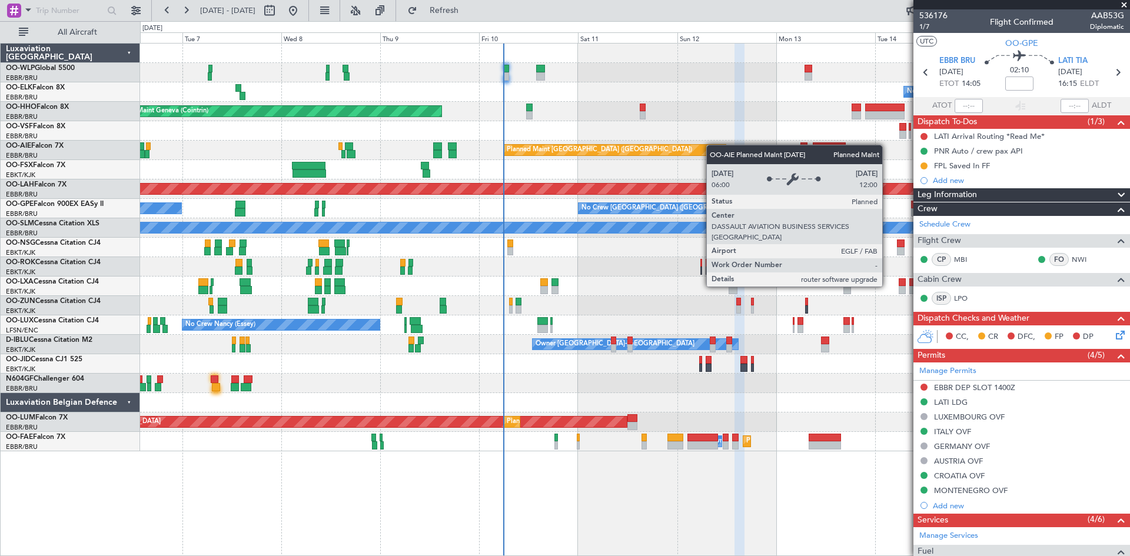
click at [704, 146] on div "No Crew [GEOGRAPHIC_DATA] ([GEOGRAPHIC_DATA] National) Planned Maint Geneva ([G…" at bounding box center [634, 248] width 989 height 408
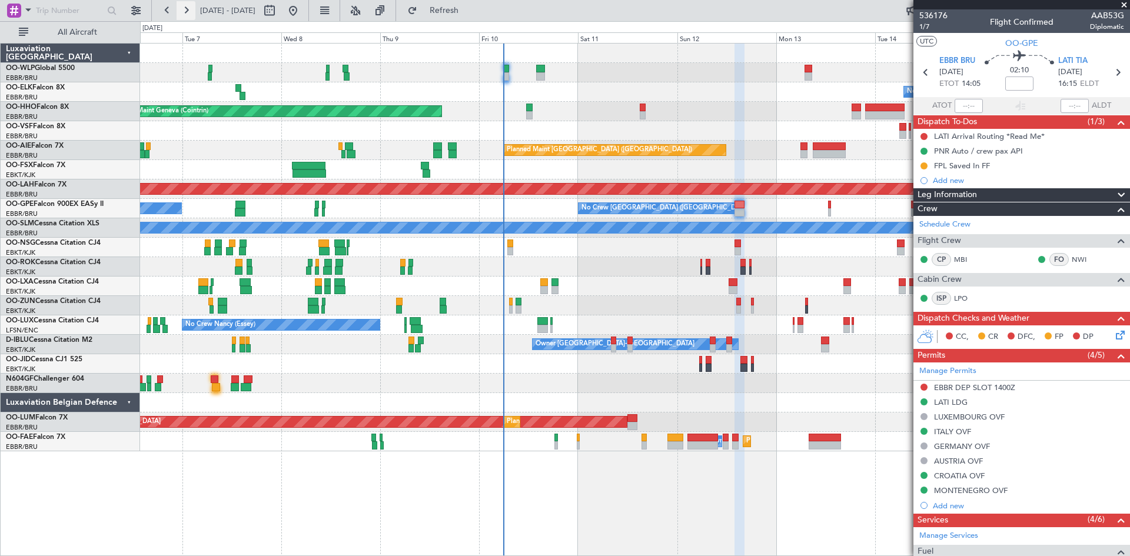
click at [188, 9] on button at bounding box center [186, 10] width 19 height 19
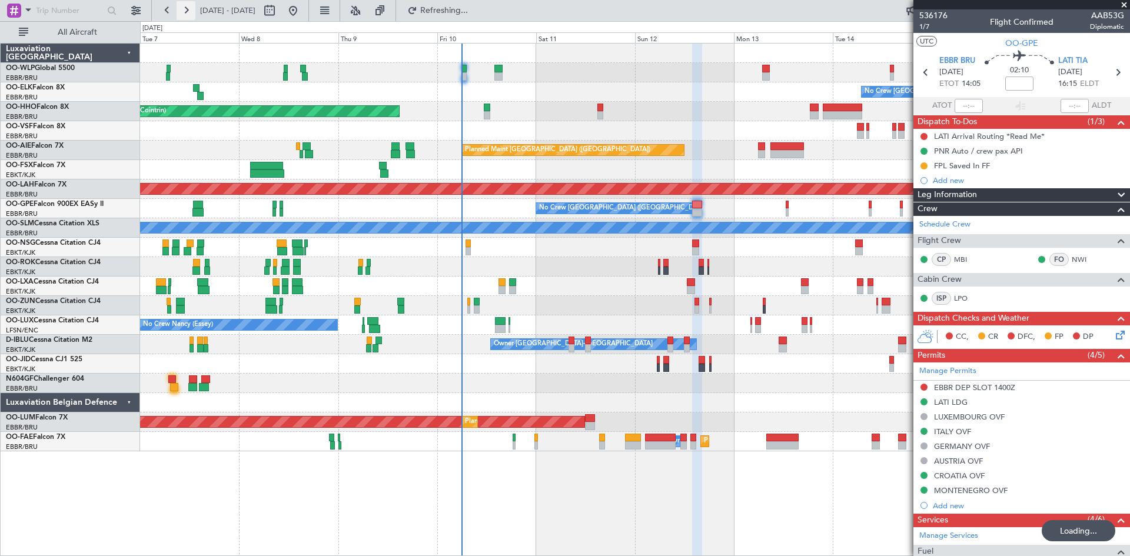
click at [188, 9] on button at bounding box center [186, 10] width 19 height 19
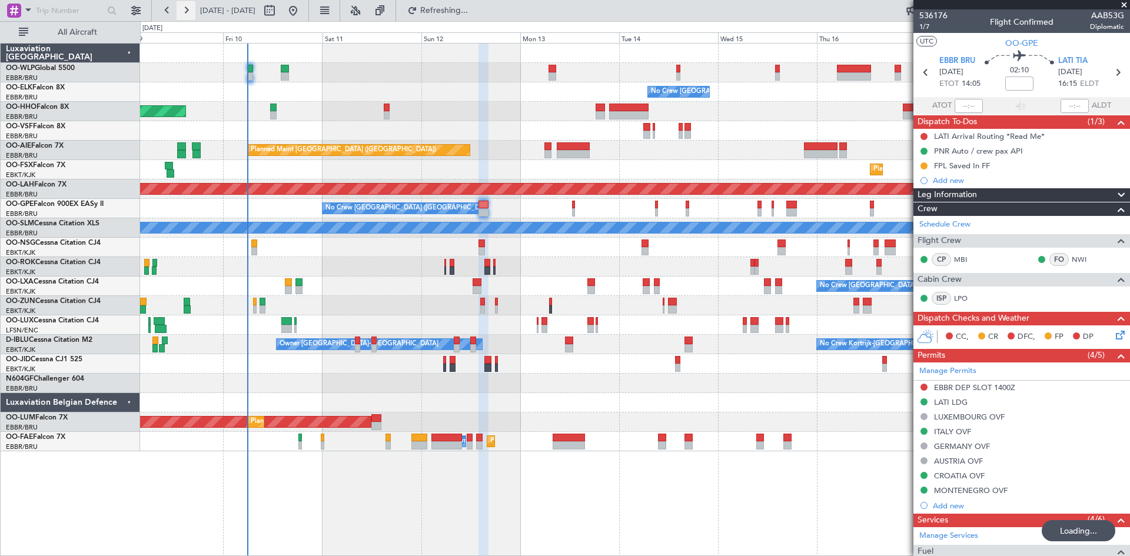
click at [188, 9] on button at bounding box center [186, 10] width 19 height 19
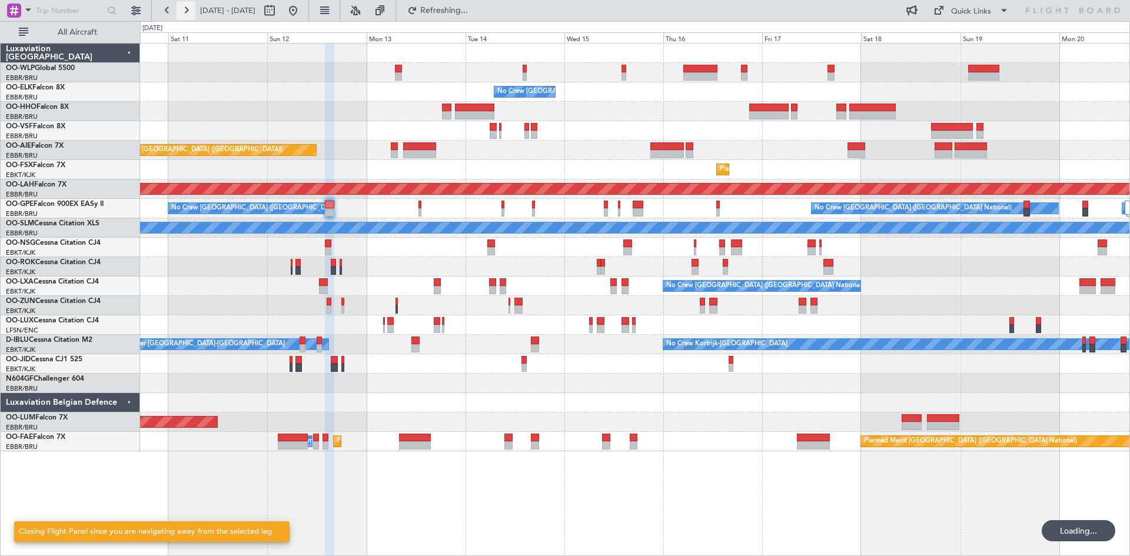
click at [188, 9] on button at bounding box center [186, 10] width 19 height 19
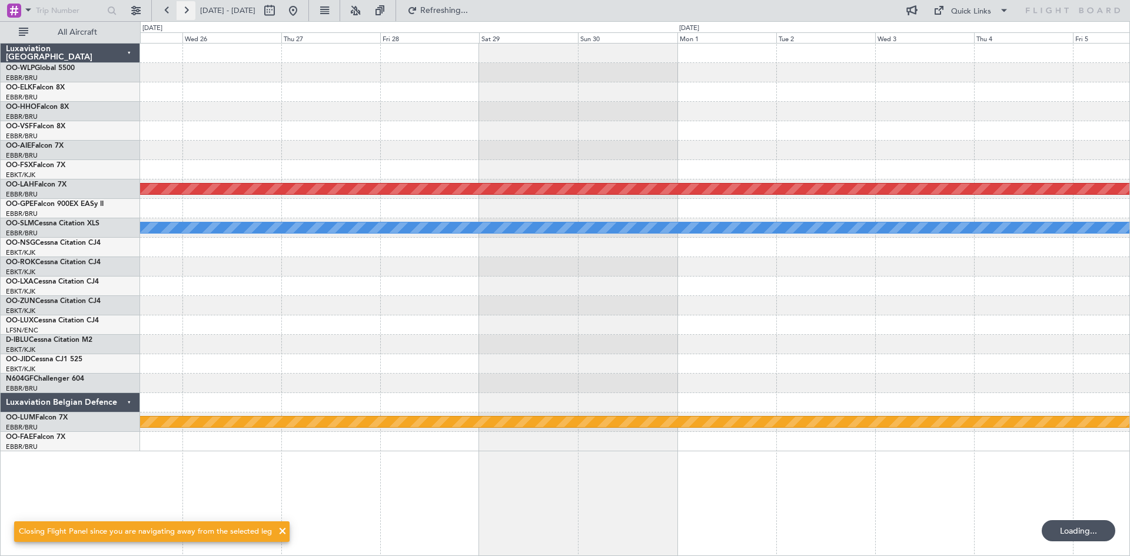
click at [188, 9] on button at bounding box center [186, 10] width 19 height 19
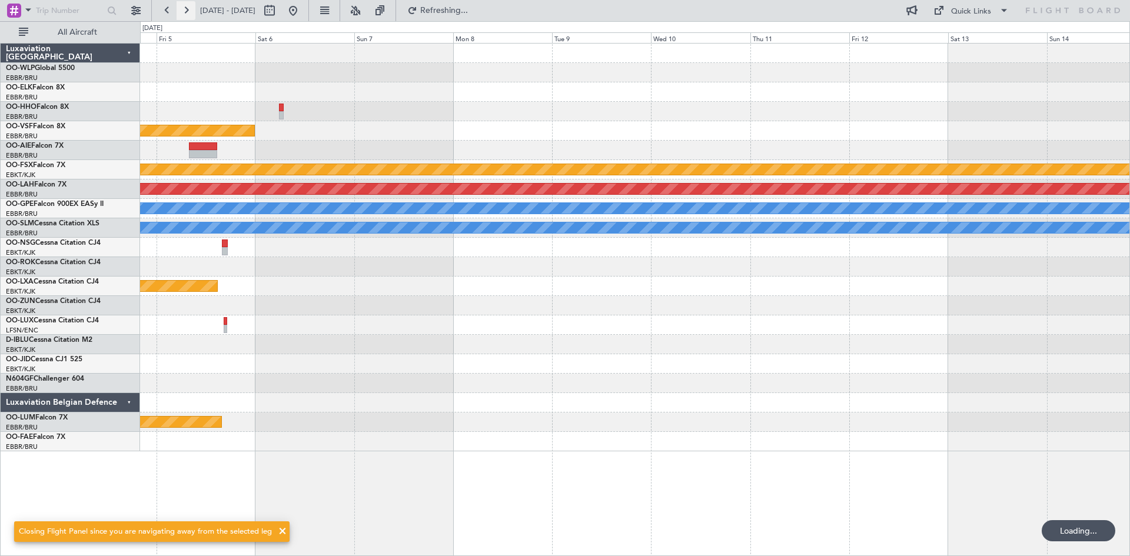
click at [188, 9] on button at bounding box center [186, 10] width 19 height 19
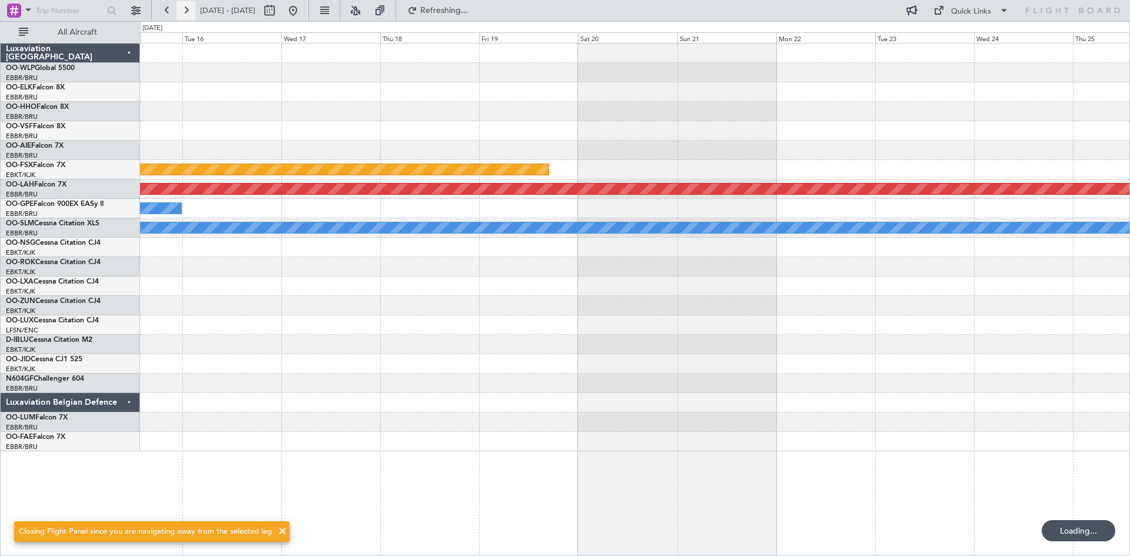
click at [188, 9] on button at bounding box center [186, 10] width 19 height 19
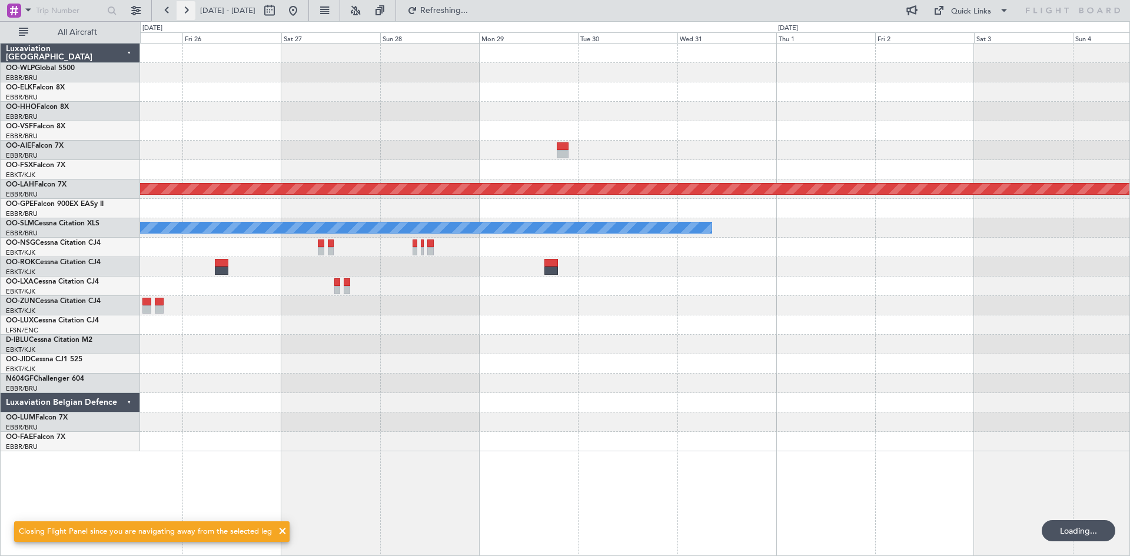
click at [188, 9] on button at bounding box center [186, 10] width 19 height 19
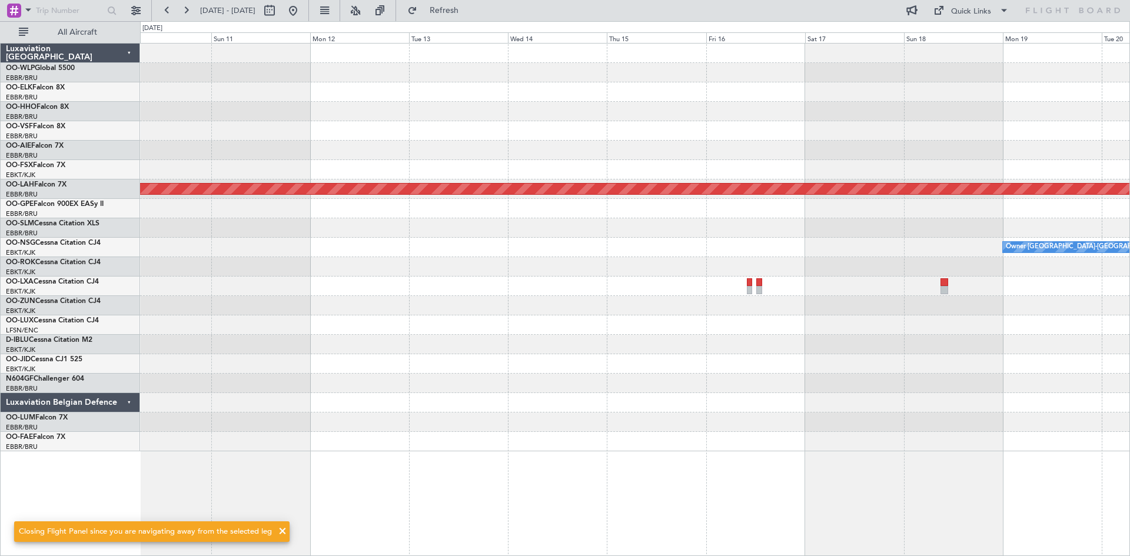
click at [307, 138] on div "Planned Maint [PERSON_NAME]-[GEOGRAPHIC_DATA][PERSON_NAME] ([GEOGRAPHIC_DATA][P…" at bounding box center [634, 248] width 989 height 408
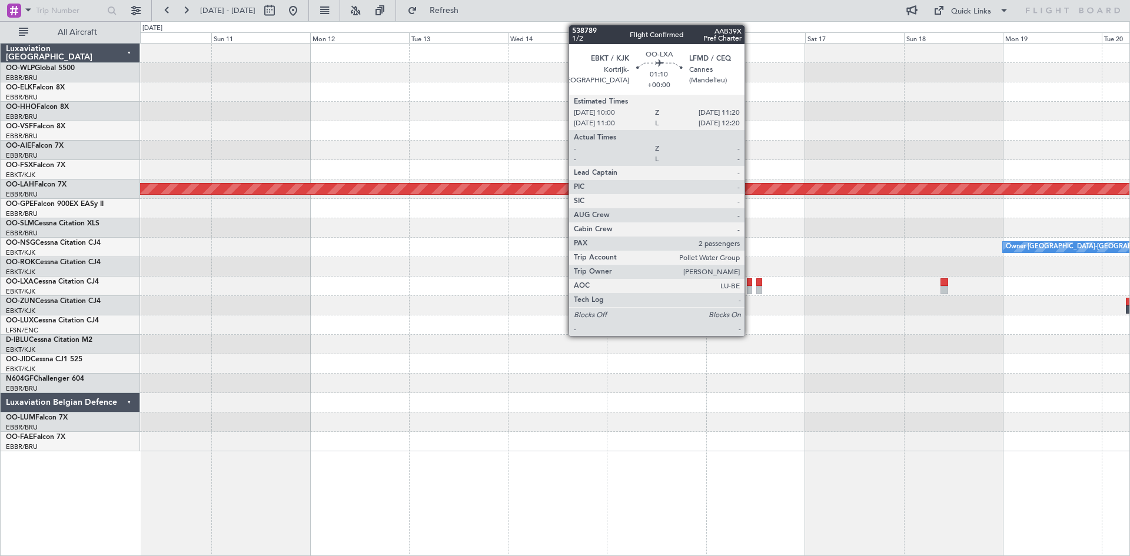
click at [750, 284] on div at bounding box center [750, 282] width 6 height 8
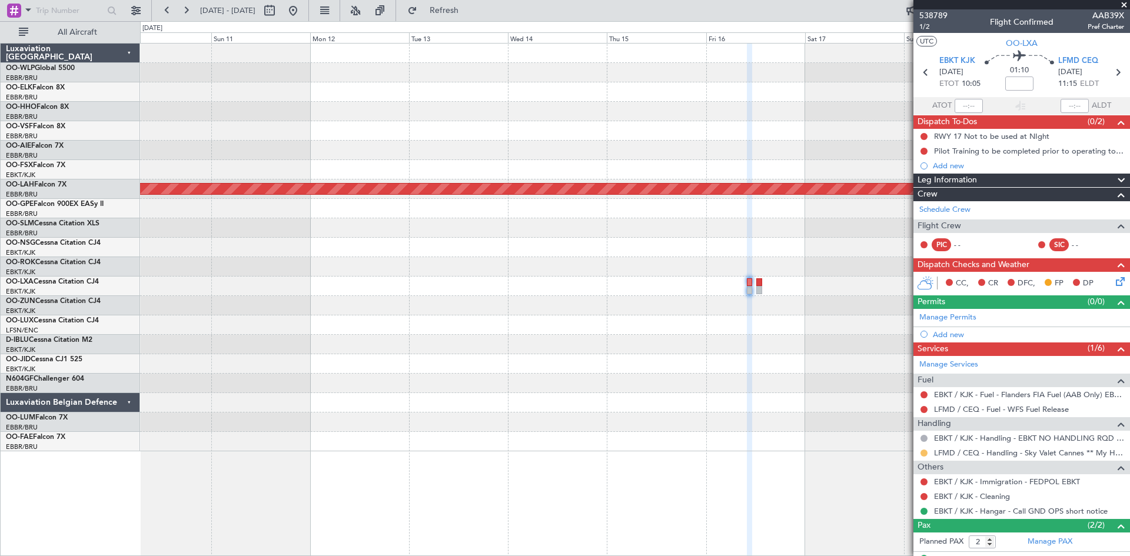
click at [923, 454] on button at bounding box center [923, 453] width 7 height 7
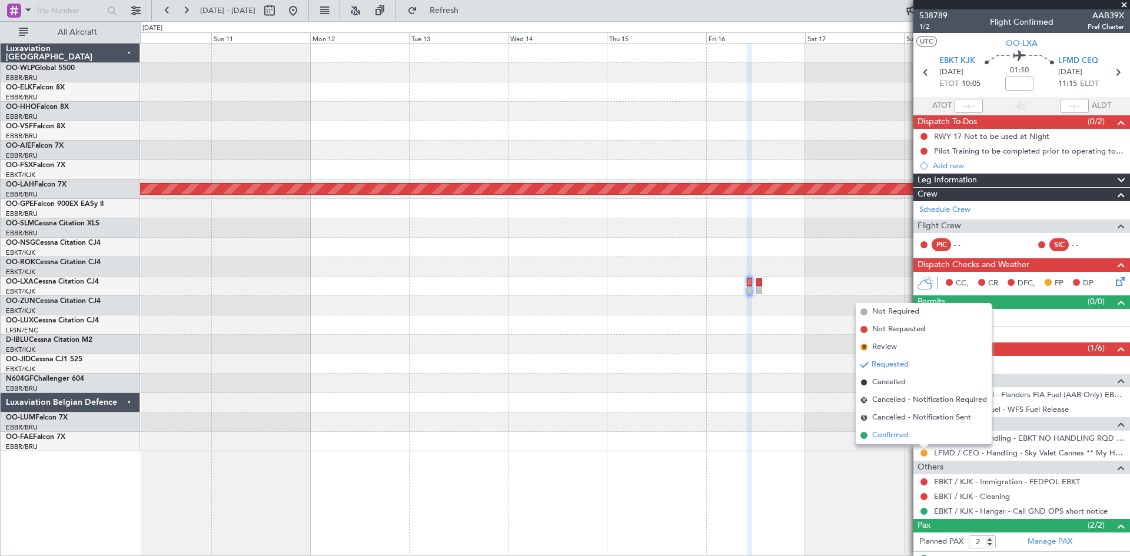
click at [914, 441] on li "Confirmed" at bounding box center [924, 436] width 136 height 18
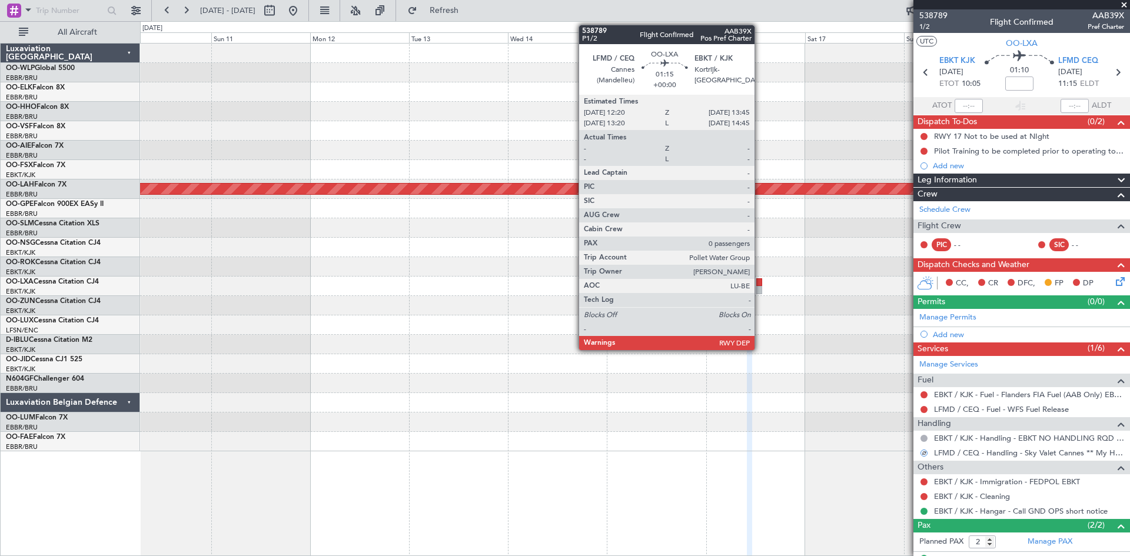
click at [760, 287] on div at bounding box center [759, 290] width 6 height 8
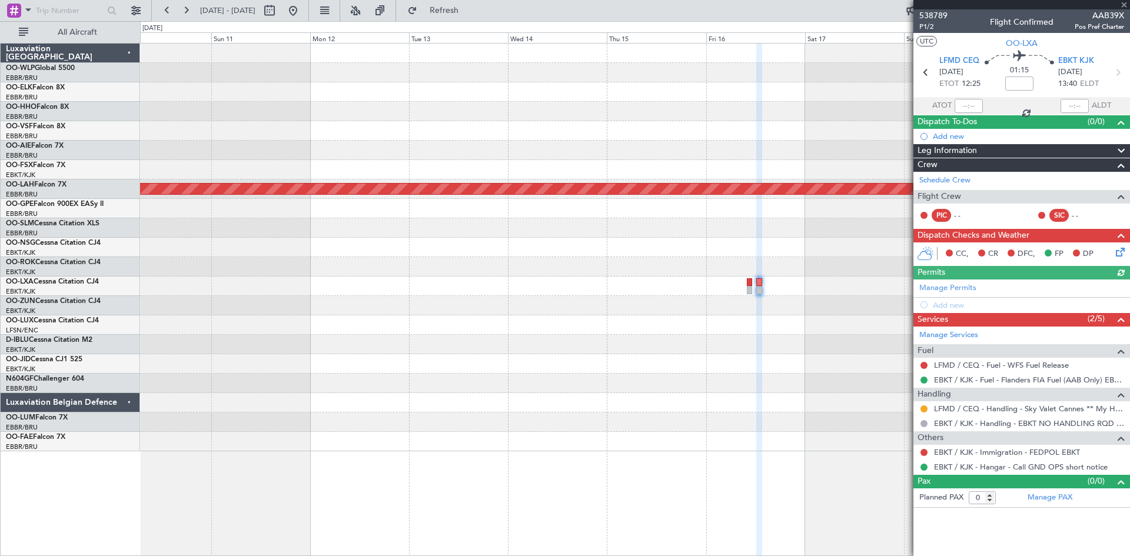
click at [924, 413] on div at bounding box center [923, 408] width 9 height 9
click at [924, 408] on button at bounding box center [923, 409] width 7 height 7
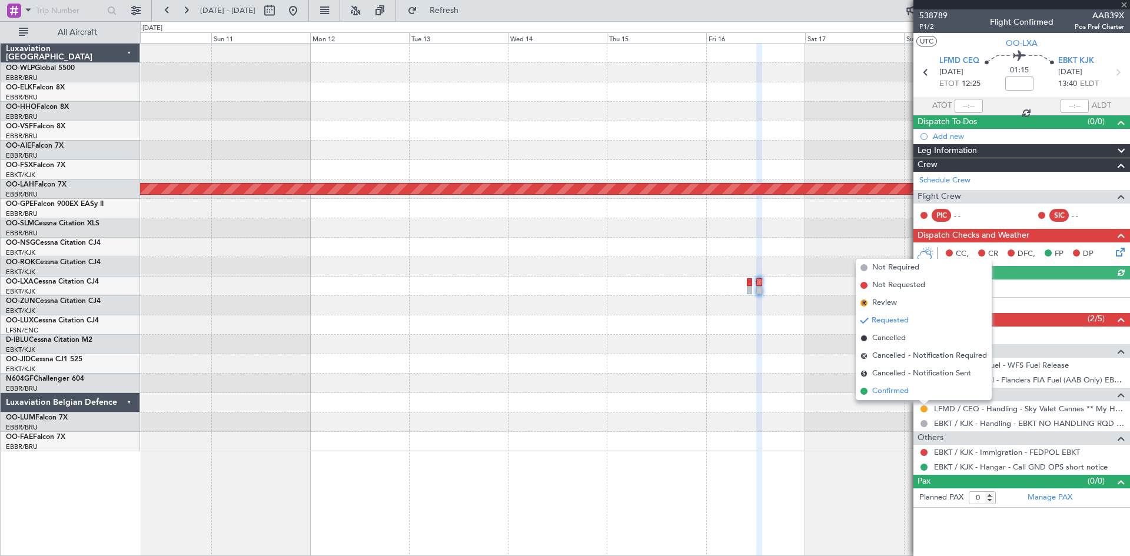
click at [924, 397] on li "Confirmed" at bounding box center [924, 392] width 136 height 18
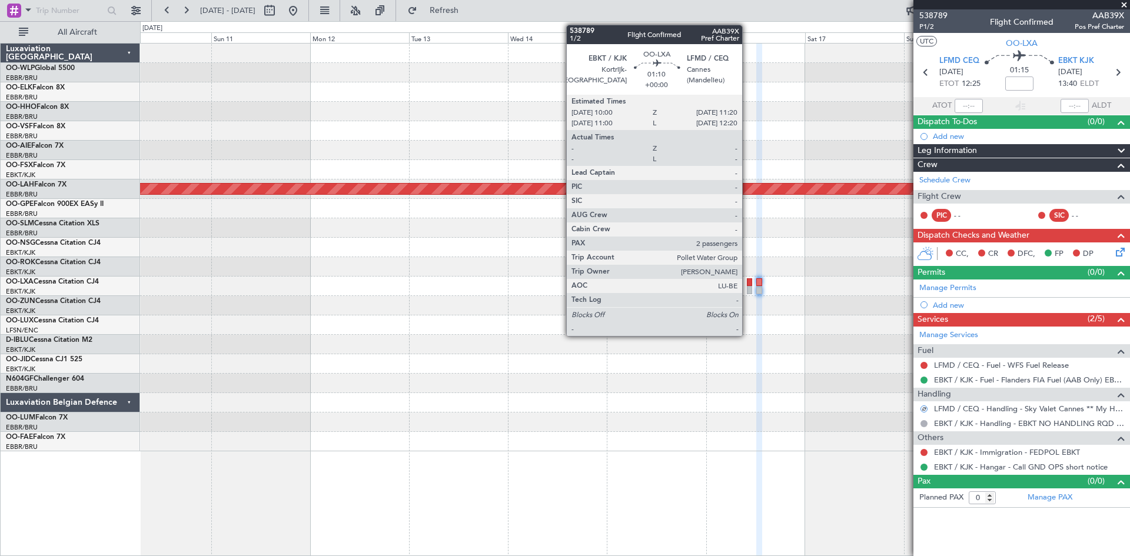
click at [747, 283] on div at bounding box center [750, 282] width 6 height 8
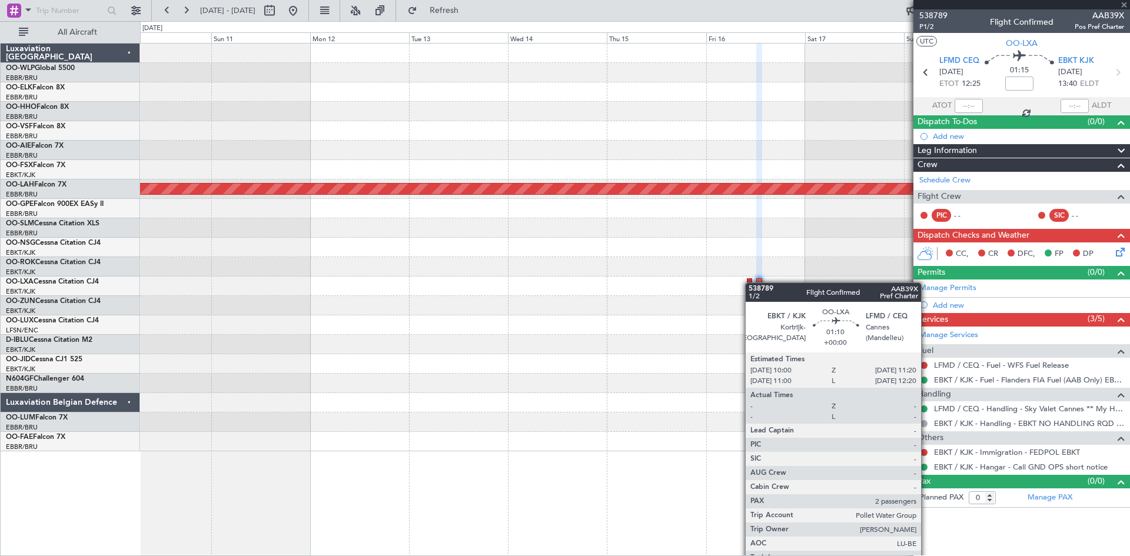
type input "2"
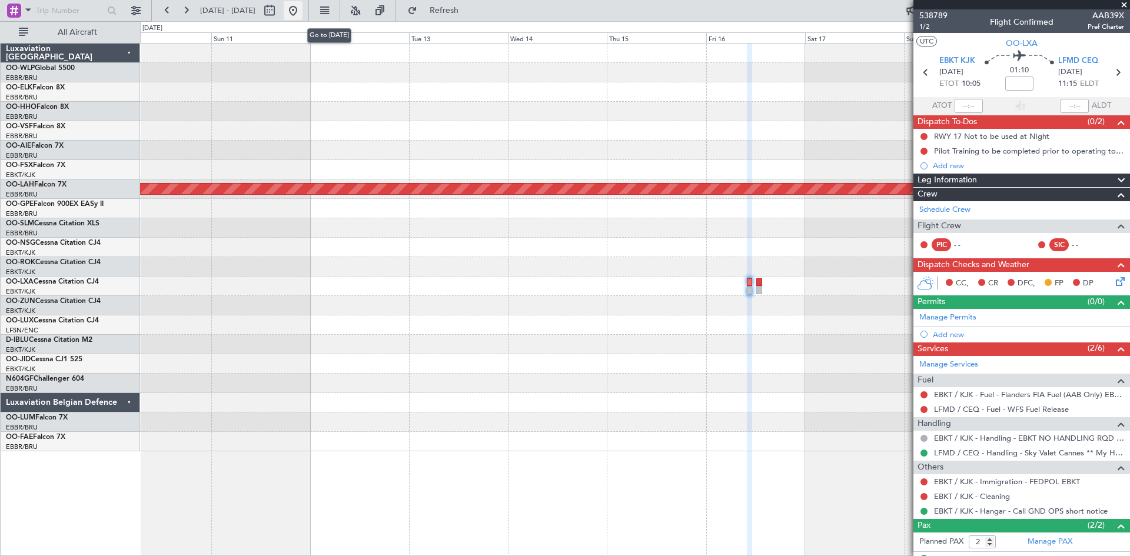
click at [303, 9] on button at bounding box center [293, 10] width 19 height 19
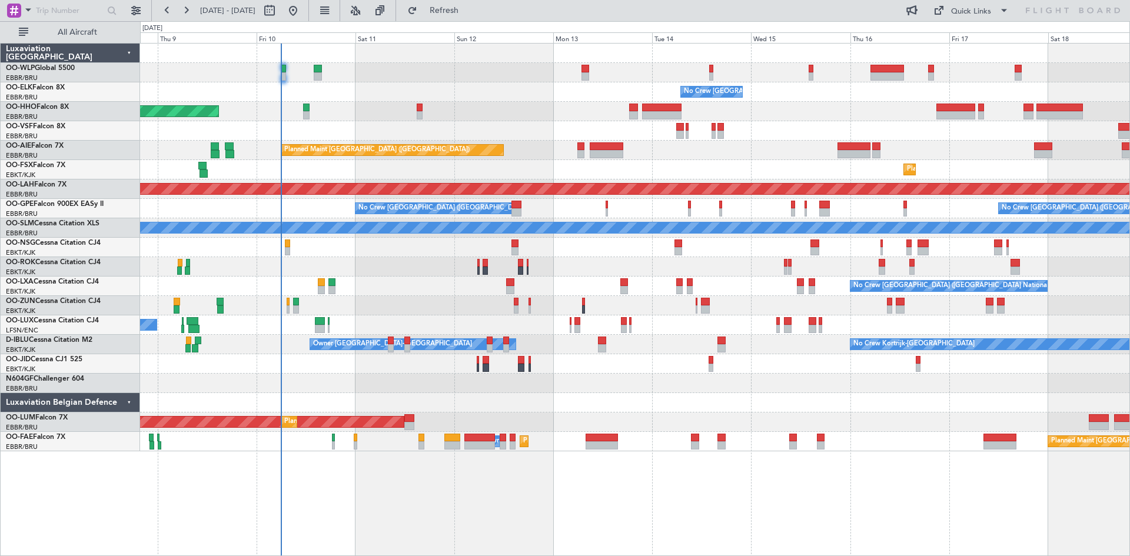
click at [556, 155] on div "No Crew [GEOGRAPHIC_DATA] ([GEOGRAPHIC_DATA] National) Planned Maint Geneva ([G…" at bounding box center [634, 248] width 989 height 408
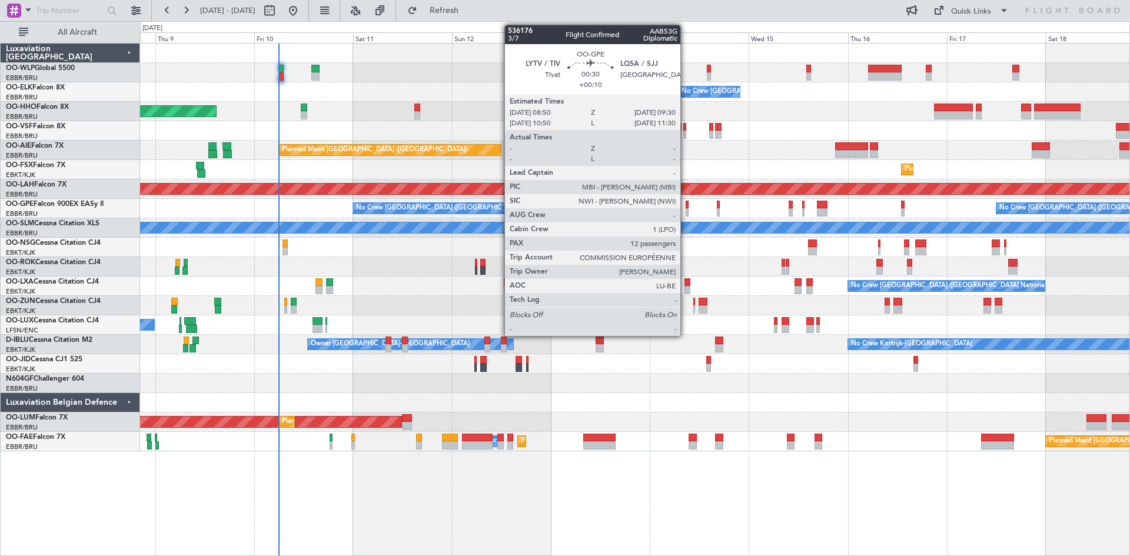
click at [686, 210] on div at bounding box center [687, 212] width 3 height 8
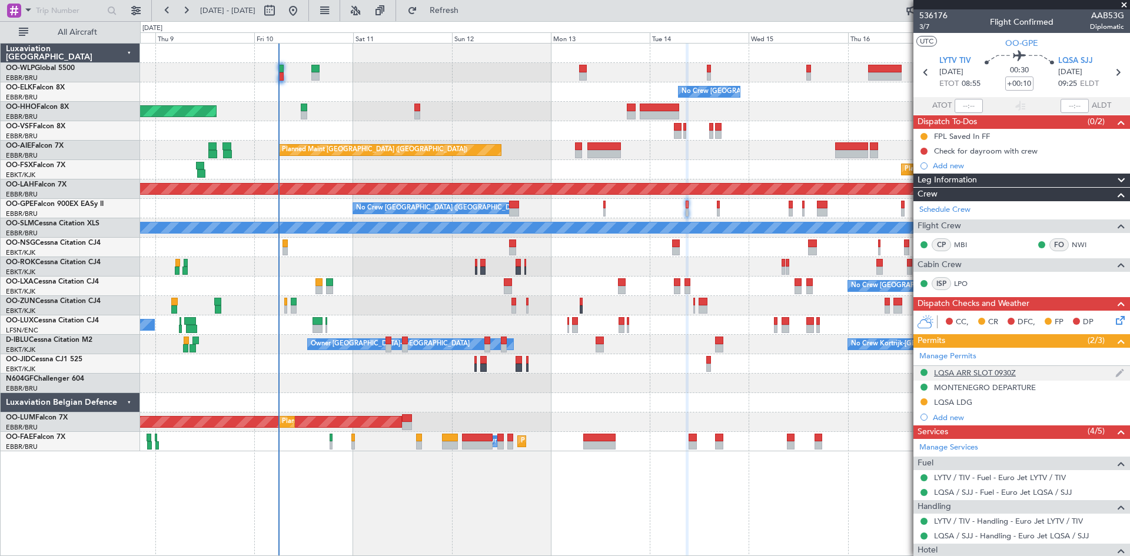
click at [970, 375] on div "LQSA ARR SLOT 0930Z" at bounding box center [975, 373] width 82 height 10
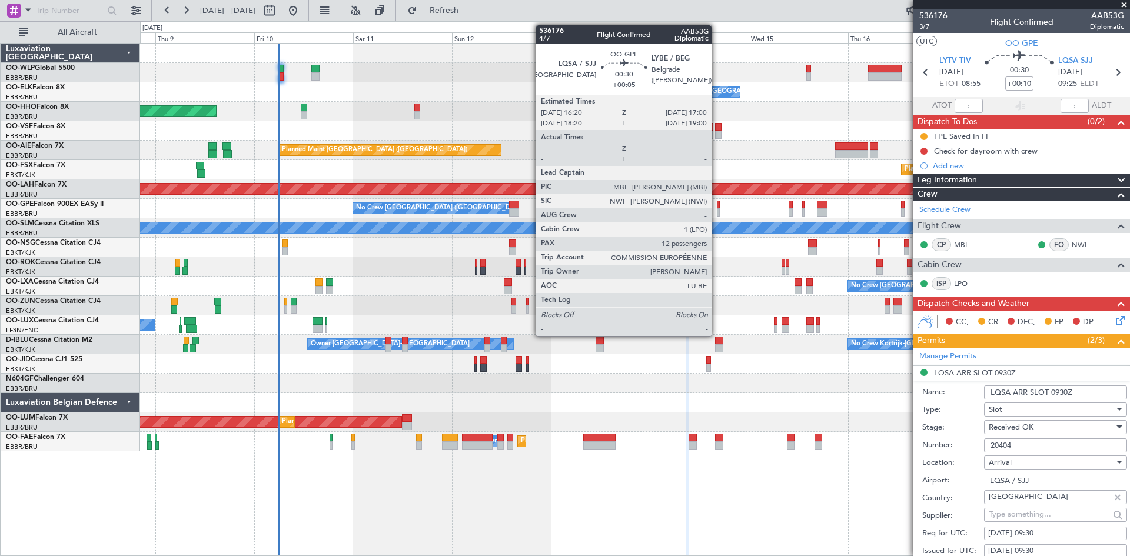
click at [717, 207] on div at bounding box center [718, 205] width 3 height 8
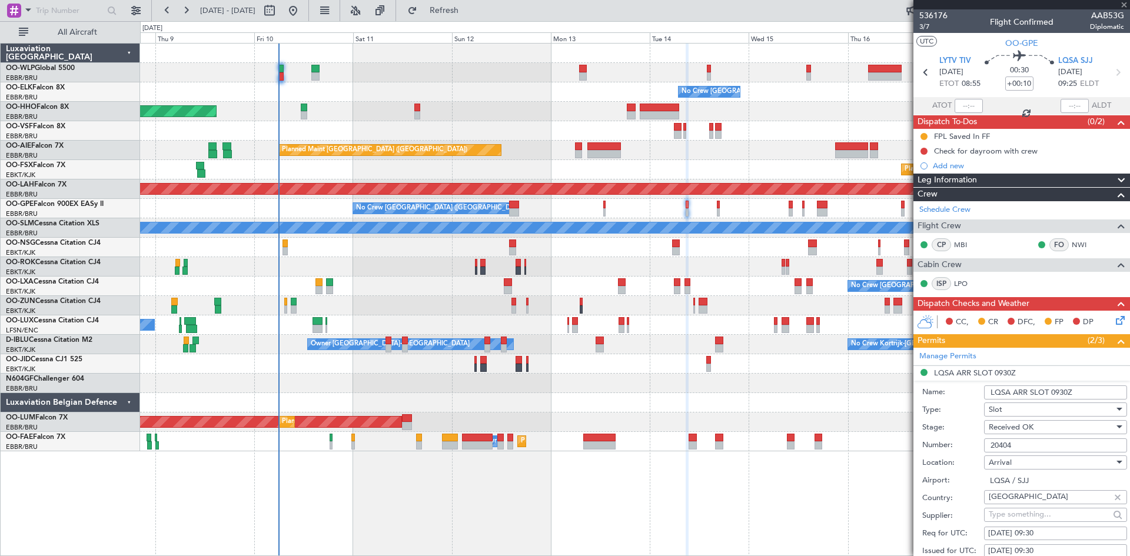
type input "+00:05"
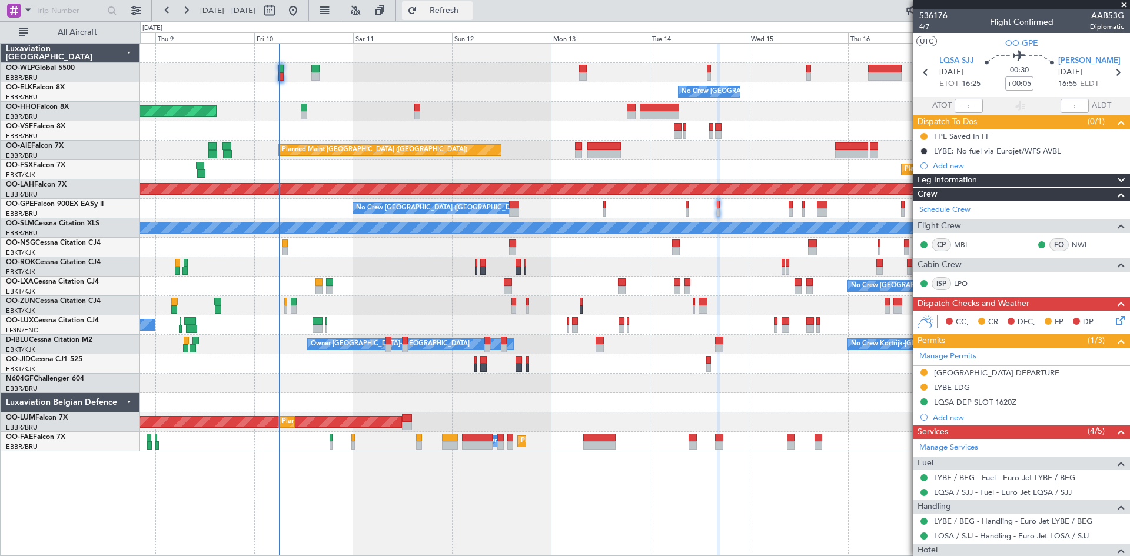
click at [463, 4] on button "Refresh" at bounding box center [437, 10] width 71 height 19
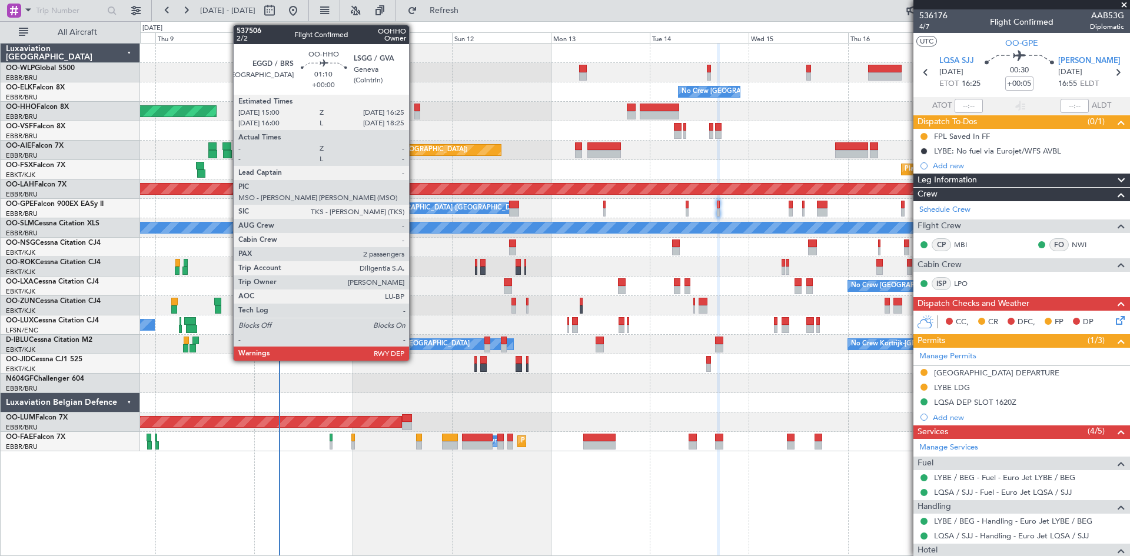
click at [414, 110] on div at bounding box center [417, 108] width 6 height 8
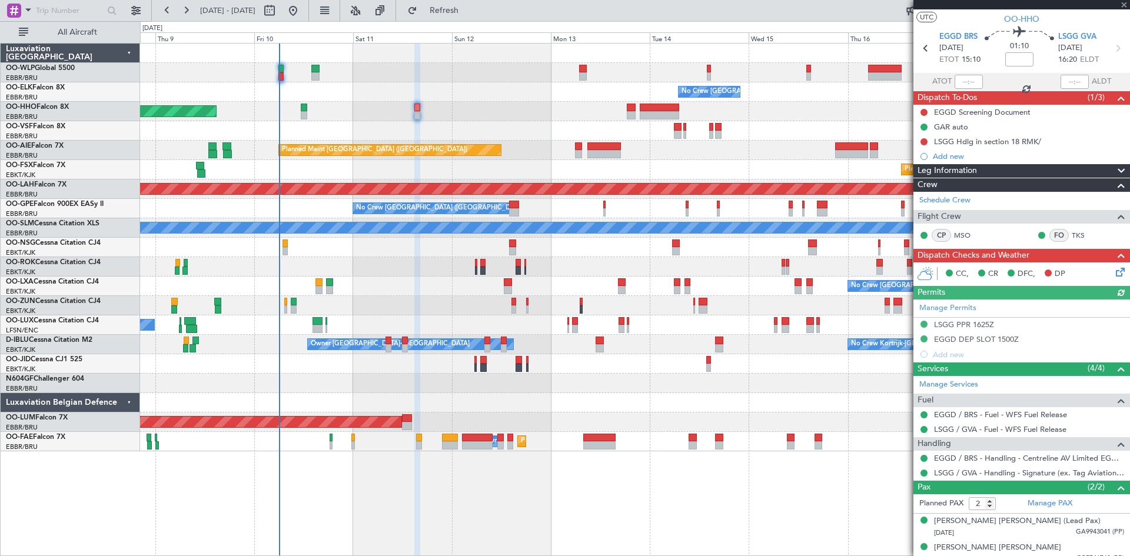
scroll to position [34, 0]
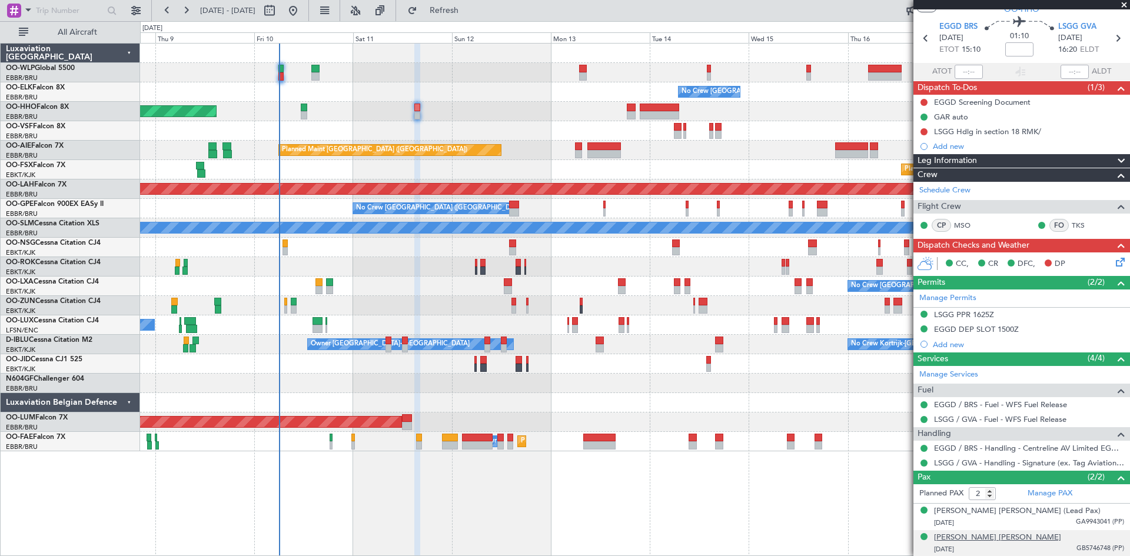
click at [1020, 540] on div "[PERSON_NAME] [PERSON_NAME]" at bounding box center [997, 538] width 127 height 12
click at [1054, 514] on div "[PERSON_NAME] [PERSON_NAME] (Lead Pax)" at bounding box center [1017, 512] width 167 height 12
click at [1114, 538] on img at bounding box center [1119, 536] width 11 height 11
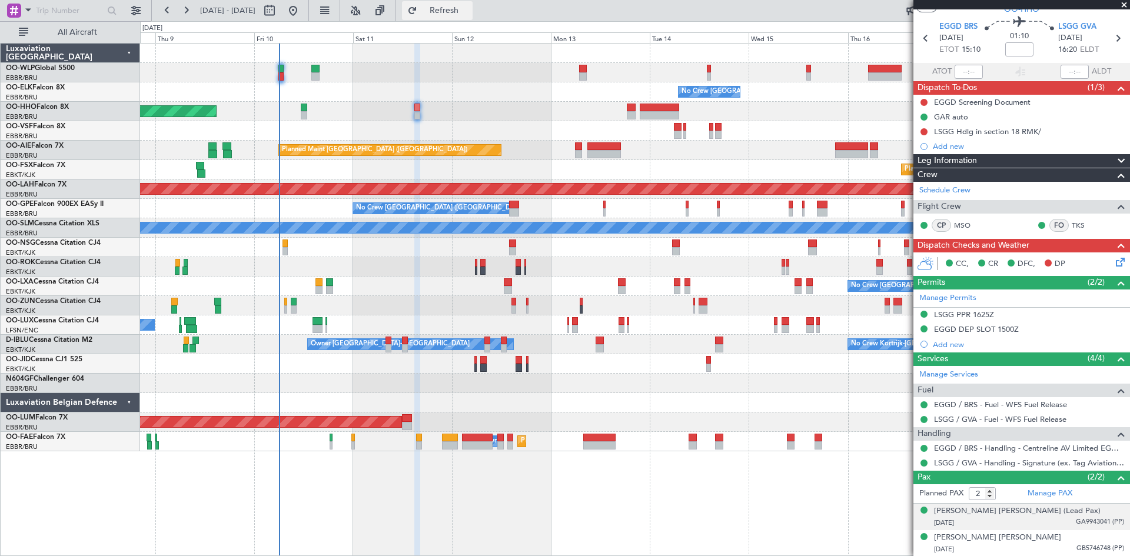
click at [471, 16] on button "Refresh" at bounding box center [437, 10] width 71 height 19
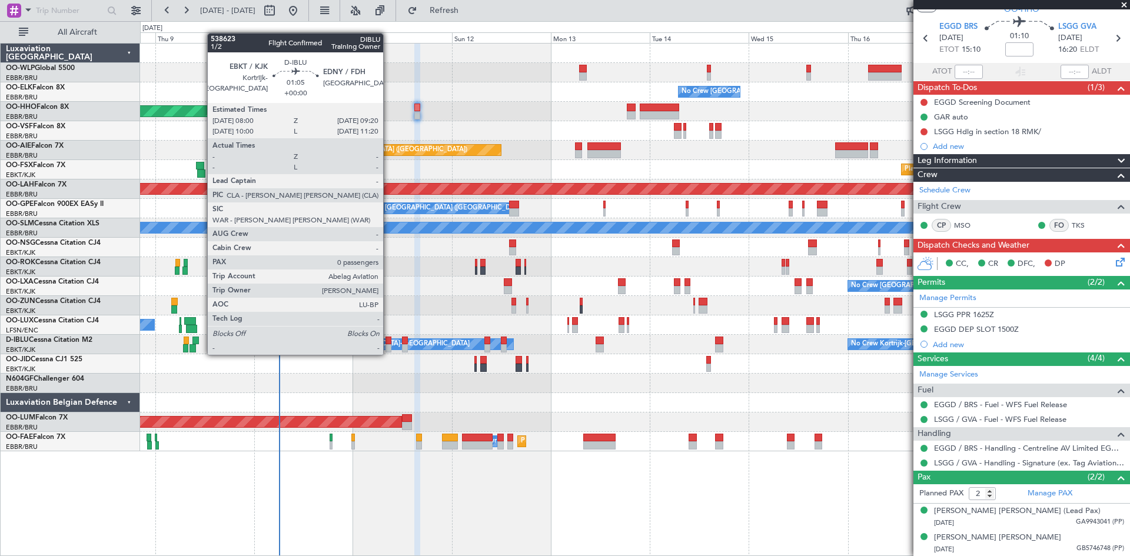
click at [388, 343] on div at bounding box center [388, 341] width 6 height 8
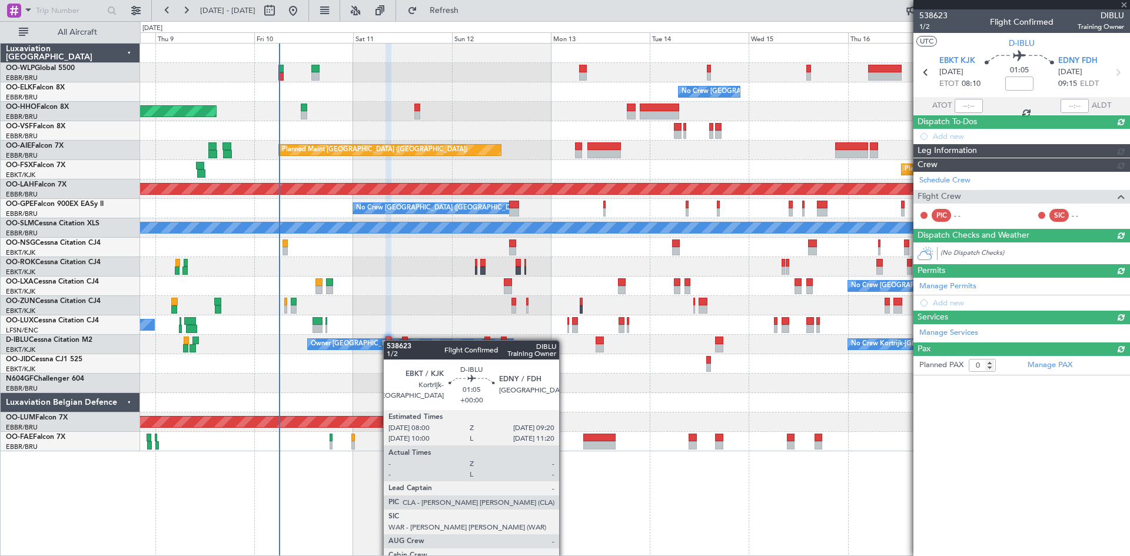
scroll to position [0, 0]
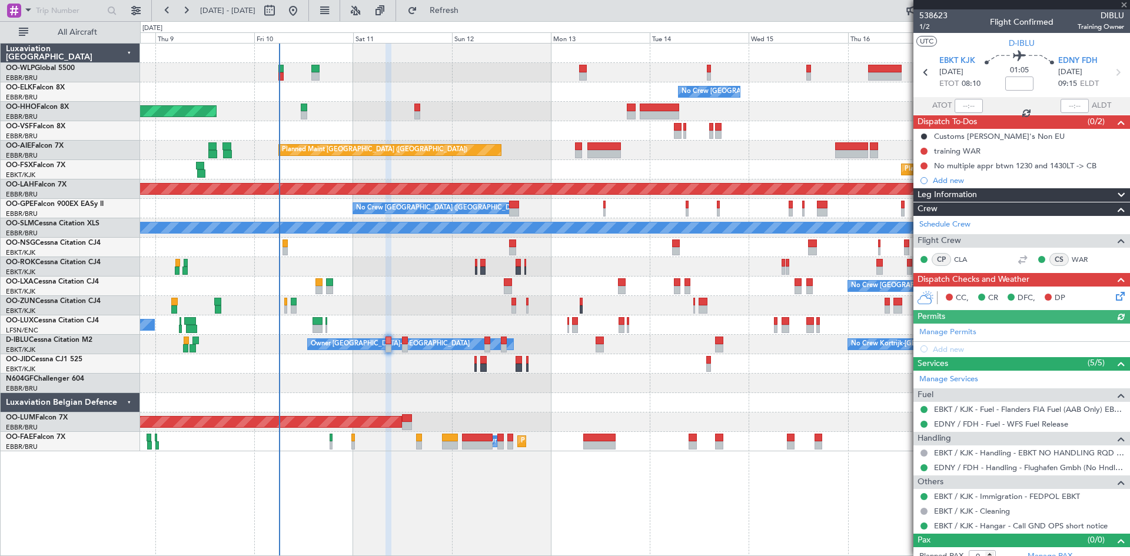
click at [1114, 296] on icon at bounding box center [1118, 294] width 9 height 9
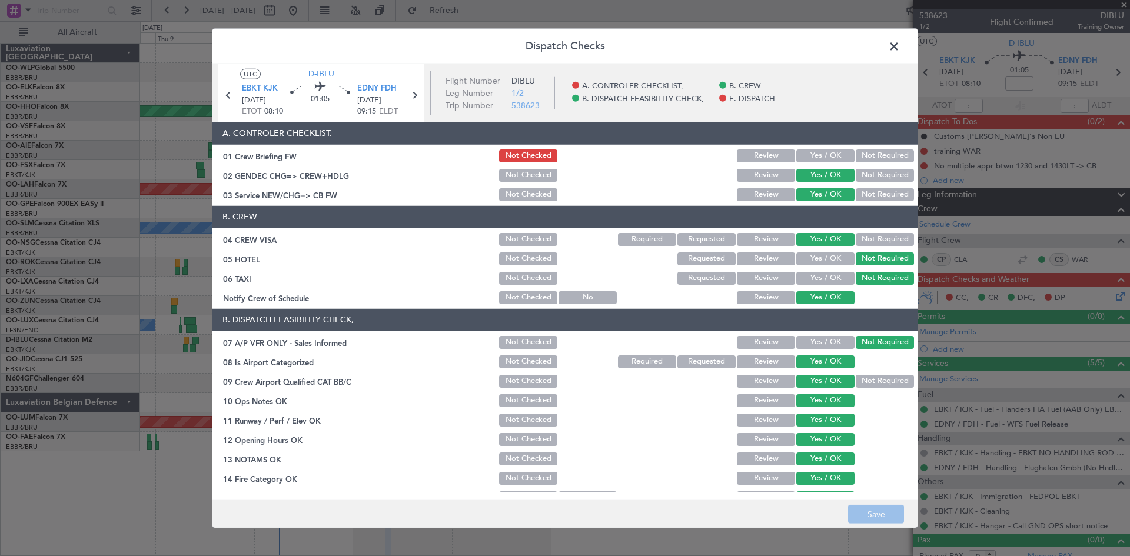
click at [900, 48] on span at bounding box center [900, 49] width 0 height 24
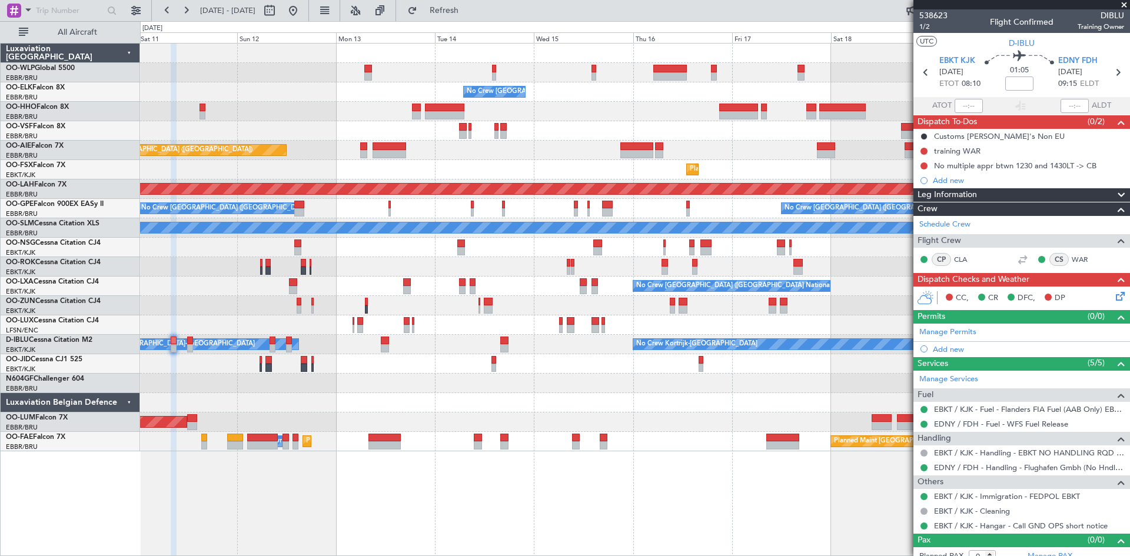
click at [521, 437] on div "No Crew [GEOGRAPHIC_DATA] ([GEOGRAPHIC_DATA] National) Planned Maint Geneva ([G…" at bounding box center [634, 248] width 989 height 408
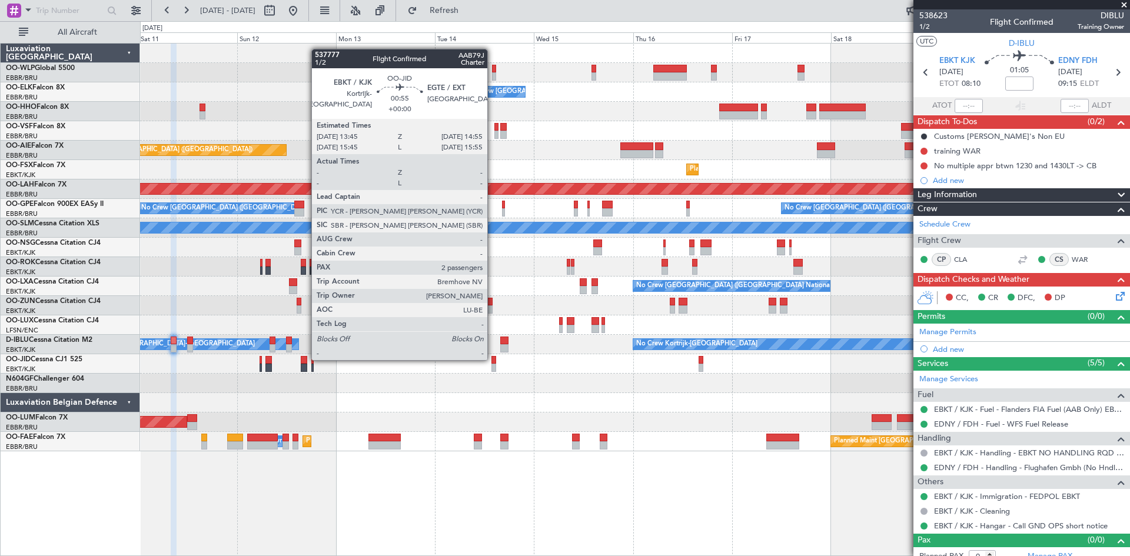
click at [493, 359] on div at bounding box center [493, 360] width 5 height 8
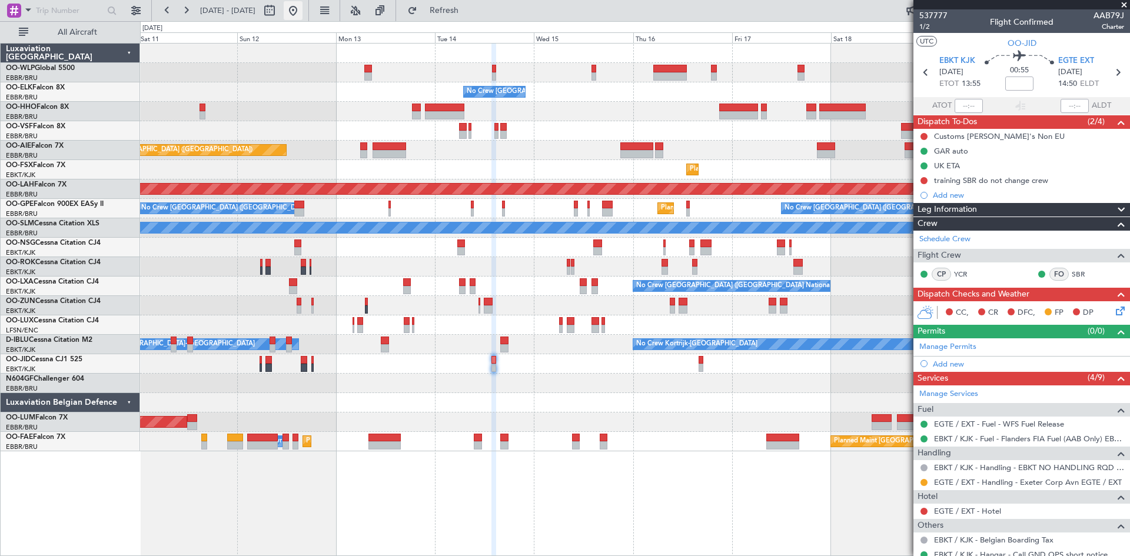
drag, startPoint x: 346, startPoint y: 8, endPoint x: 339, endPoint y: 9, distance: 7.3
click at [340, 8] on fb-view-mode-toggle at bounding box center [324, 10] width 31 height 21
click at [309, 9] on fb-range-datepicker "[DATE] - [DATE]" at bounding box center [230, 10] width 158 height 21
click at [303, 9] on button at bounding box center [293, 10] width 19 height 19
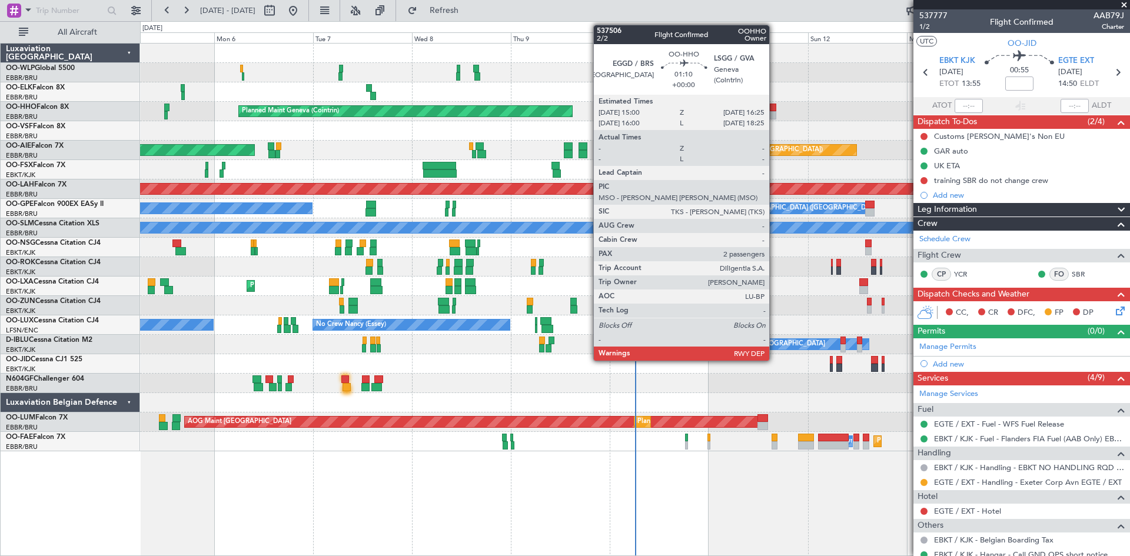
click at [775, 111] on div at bounding box center [773, 115] width 6 height 8
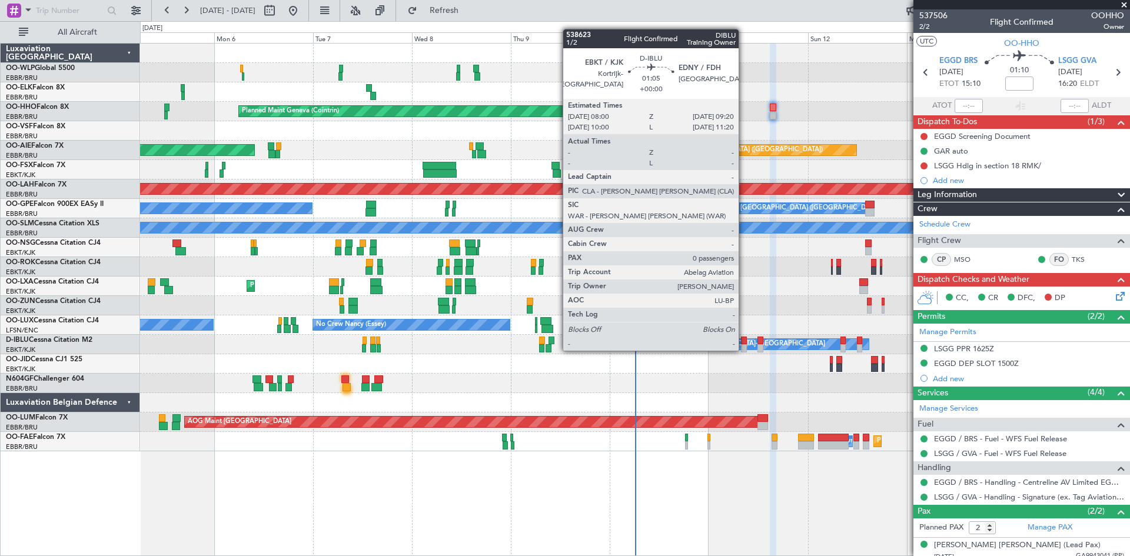
click at [744, 339] on div at bounding box center [744, 341] width 6 height 8
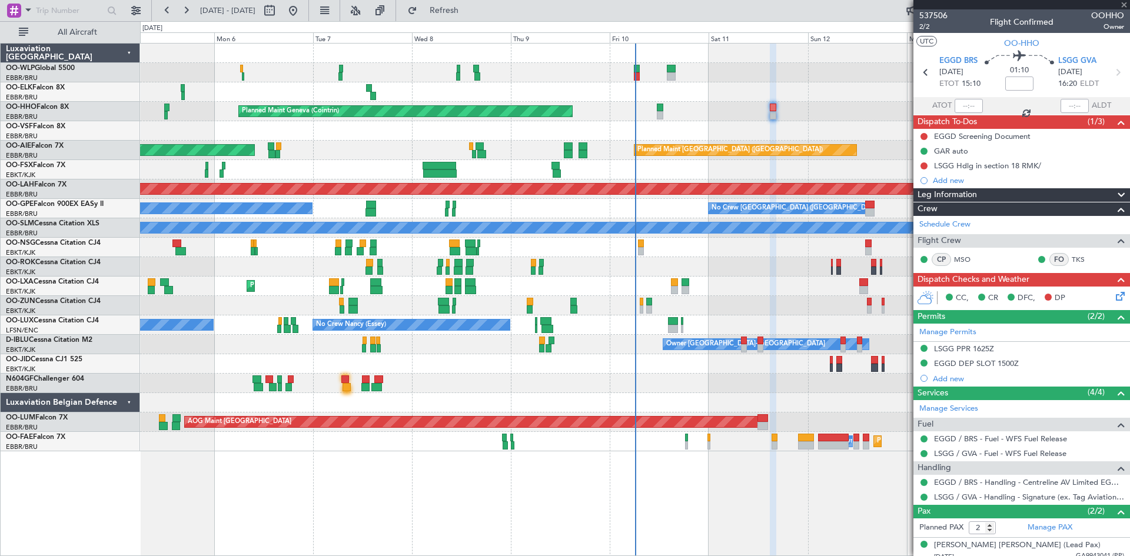
type input "0"
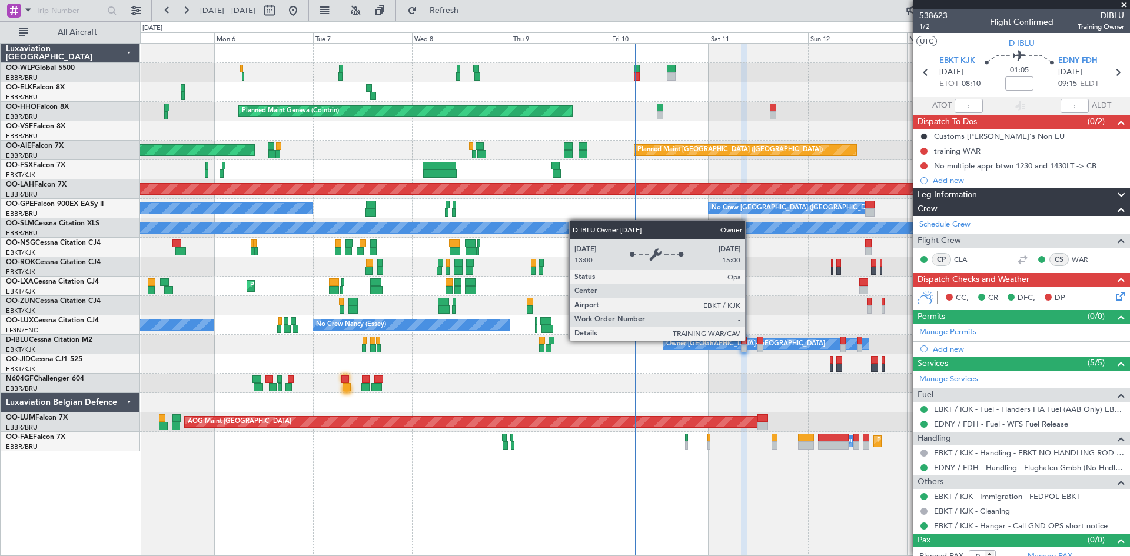
click at [750, 340] on div "Owner [GEOGRAPHIC_DATA]-[GEOGRAPHIC_DATA]" at bounding box center [765, 344] width 205 height 11
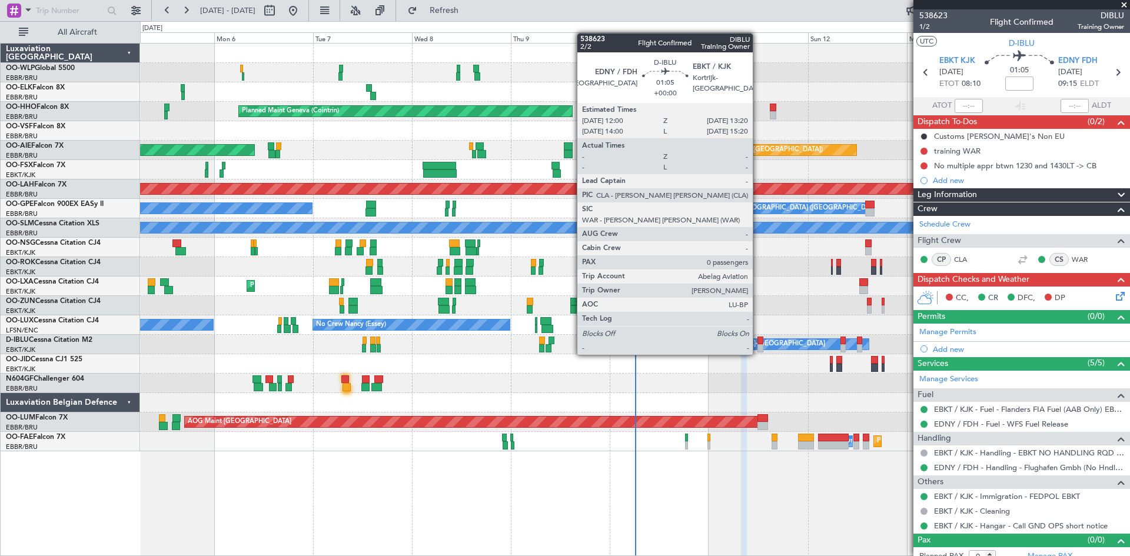
click at [758, 343] on div at bounding box center [760, 341] width 6 height 8
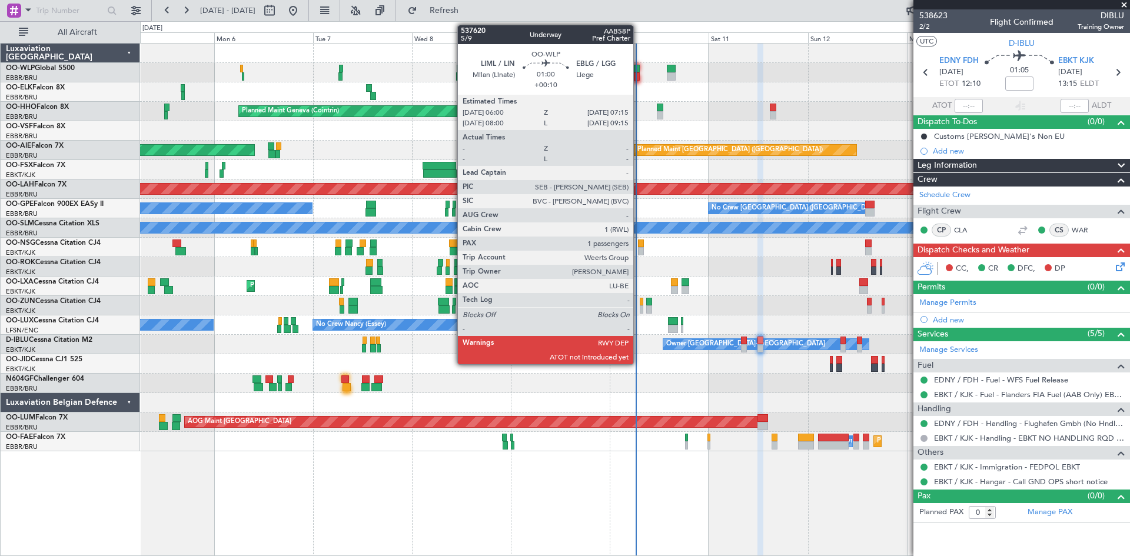
click at [639, 74] on div at bounding box center [636, 76] width 5 height 8
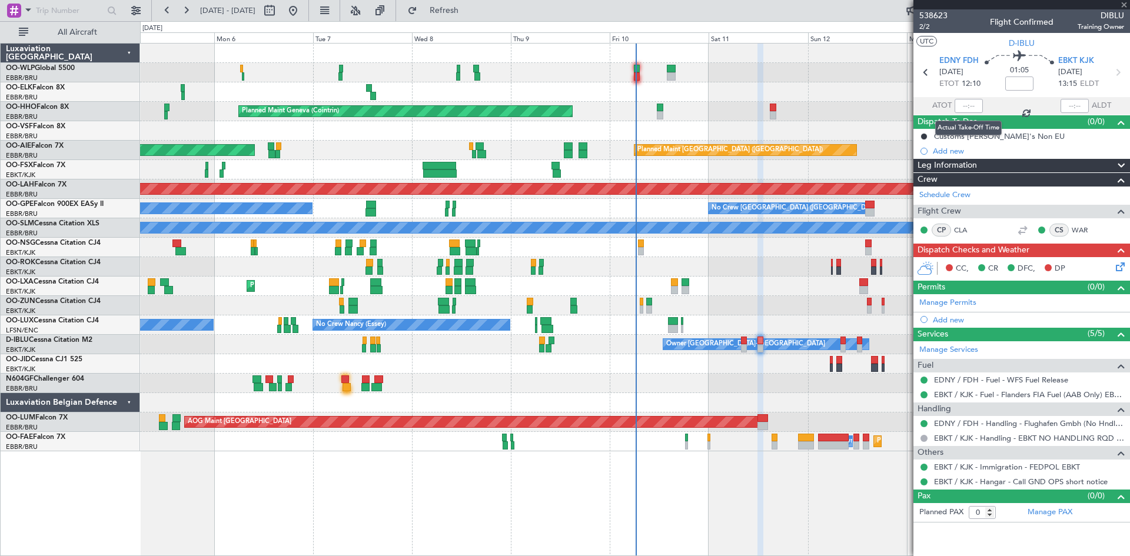
type input "+00:10"
type input "1"
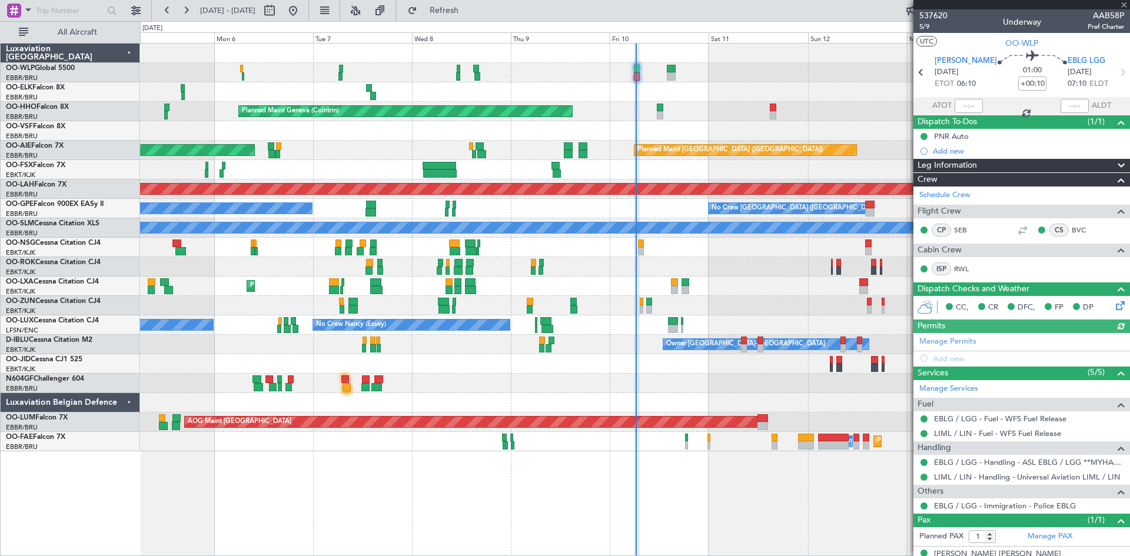
click at [958, 87] on span "ETOT 06:10" at bounding box center [955, 84] width 41 height 12
click at [963, 111] on input "text" at bounding box center [969, 106] width 28 height 14
type input "06:14"
click at [96, 102] on div "No Crew [GEOGRAPHIC_DATA] ([GEOGRAPHIC_DATA] National) Planned Maint Geneva ([G…" at bounding box center [565, 288] width 1130 height 535
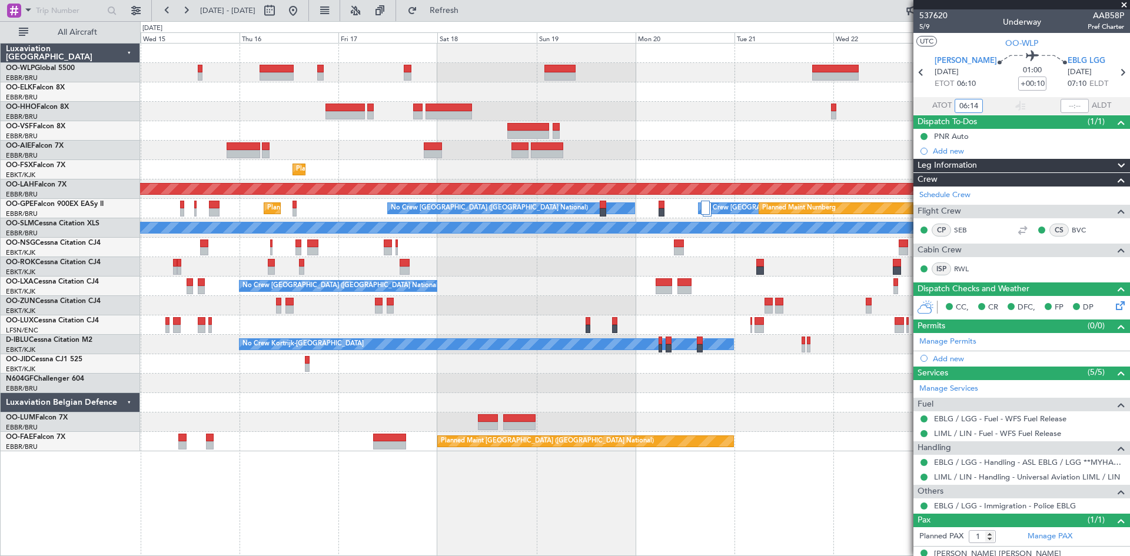
click at [268, 118] on div at bounding box center [634, 111] width 989 height 19
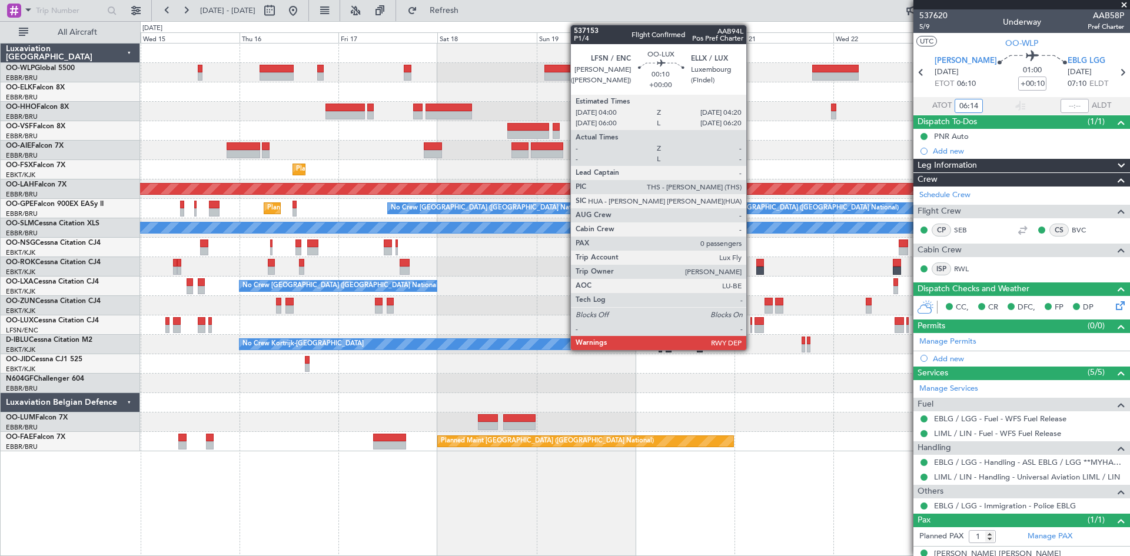
click at [752, 327] on div at bounding box center [751, 329] width 2 height 8
click at [756, 326] on div at bounding box center [759, 329] width 9 height 8
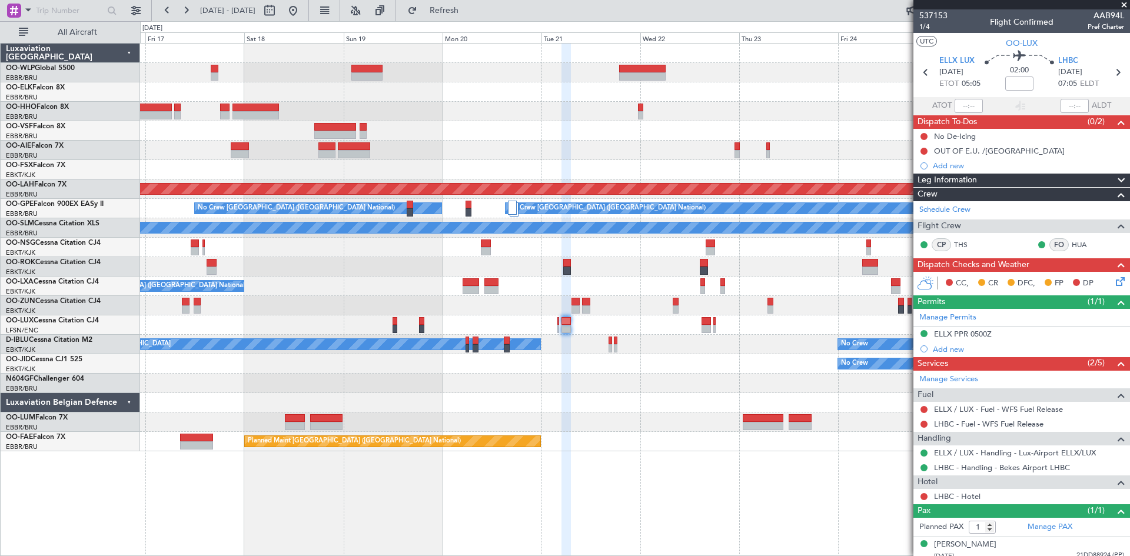
click at [620, 406] on div "- - FIMP 17:00 Z EBLG 05:10 Z No Crew [GEOGRAPHIC_DATA] (Brussels National) Pla…" at bounding box center [634, 248] width 989 height 408
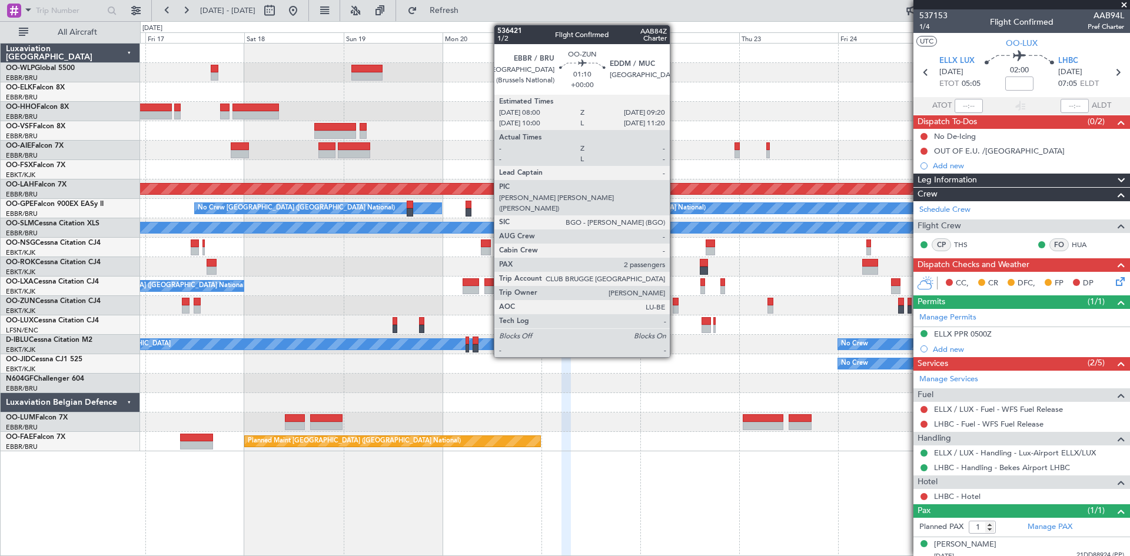
click at [675, 308] on div at bounding box center [676, 309] width 6 height 8
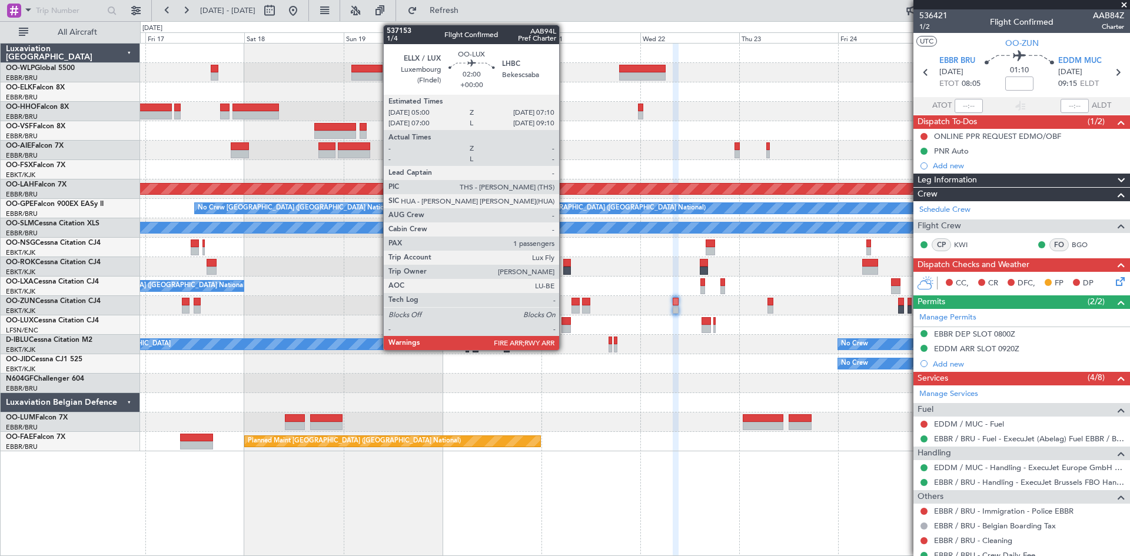
click at [564, 320] on div at bounding box center [565, 321] width 9 height 8
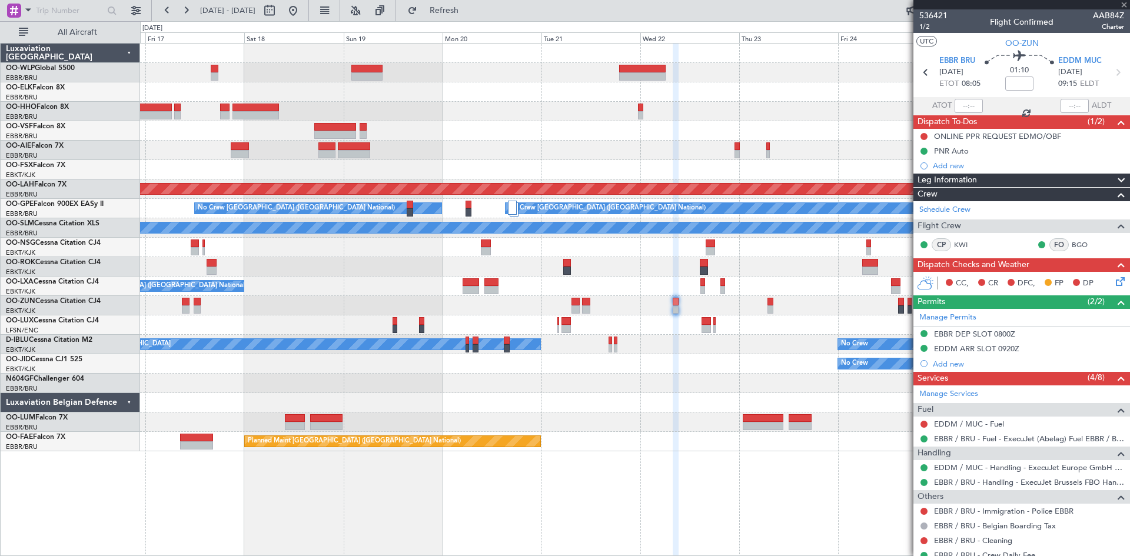
type input "1"
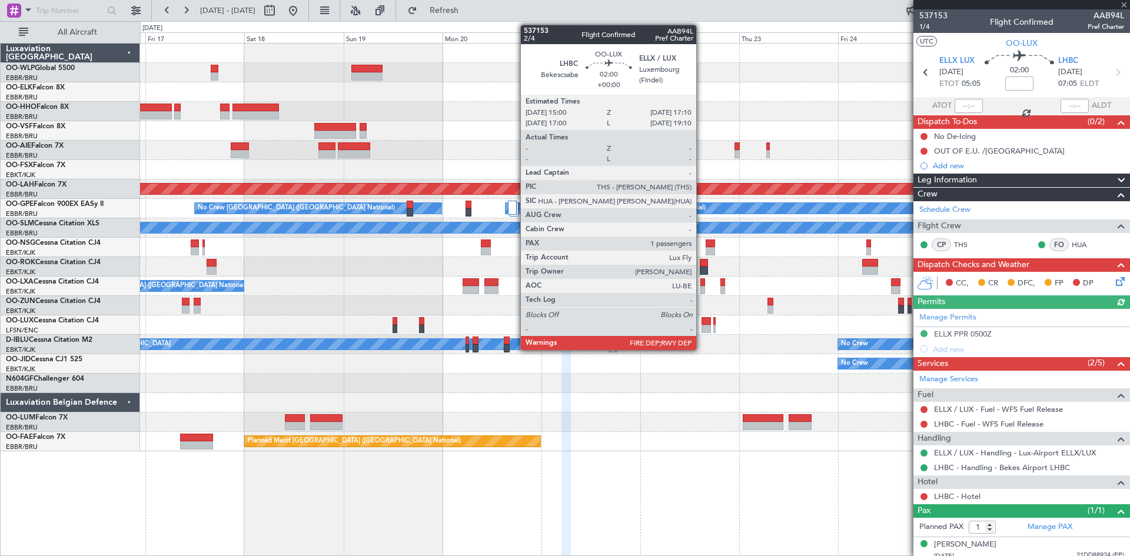
click at [702, 328] on div at bounding box center [706, 329] width 9 height 8
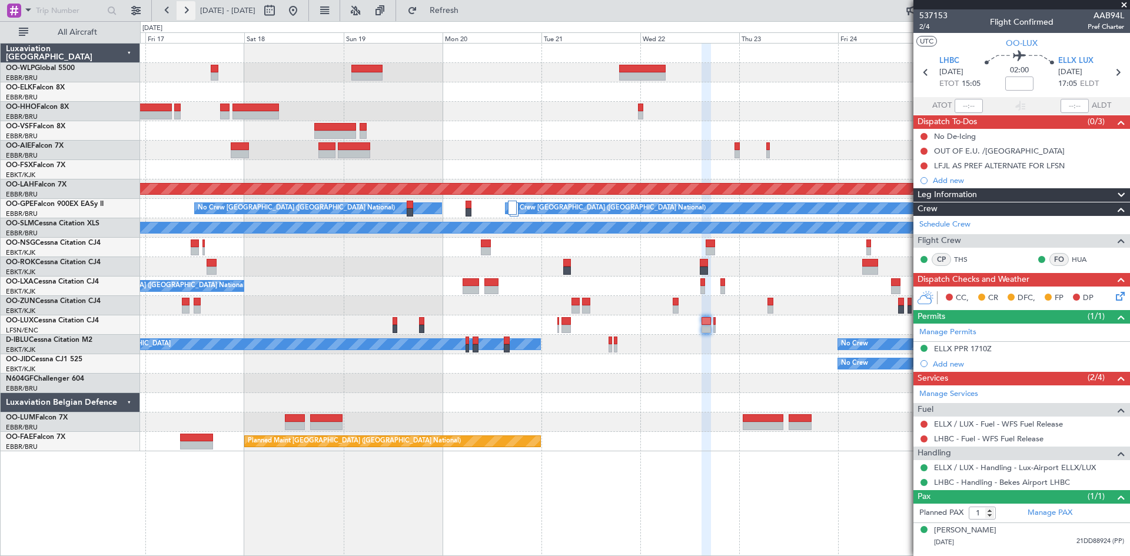
click at [192, 12] on button at bounding box center [186, 10] width 19 height 19
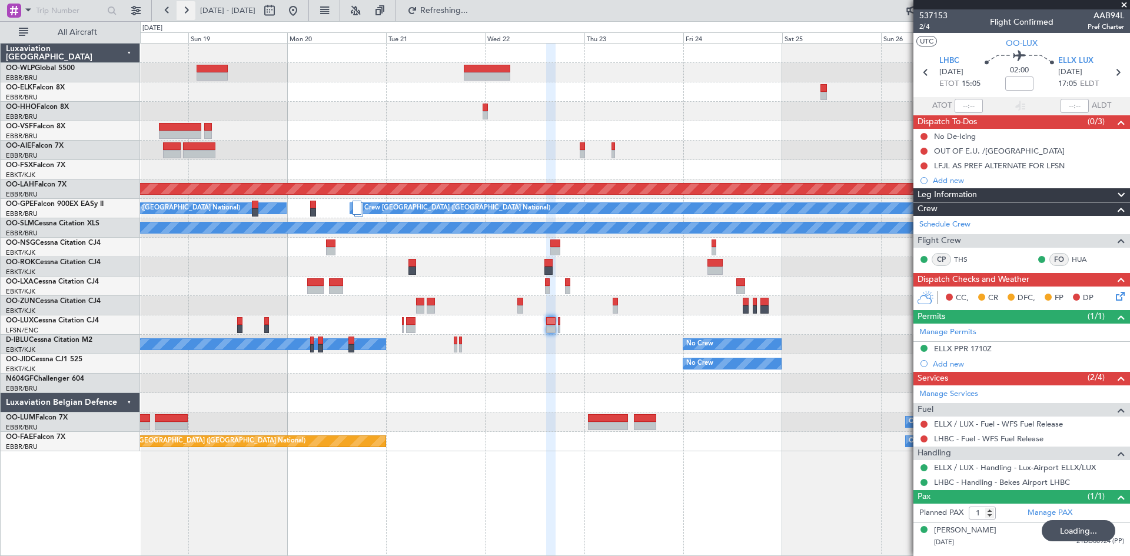
click at [192, 12] on button at bounding box center [186, 10] width 19 height 19
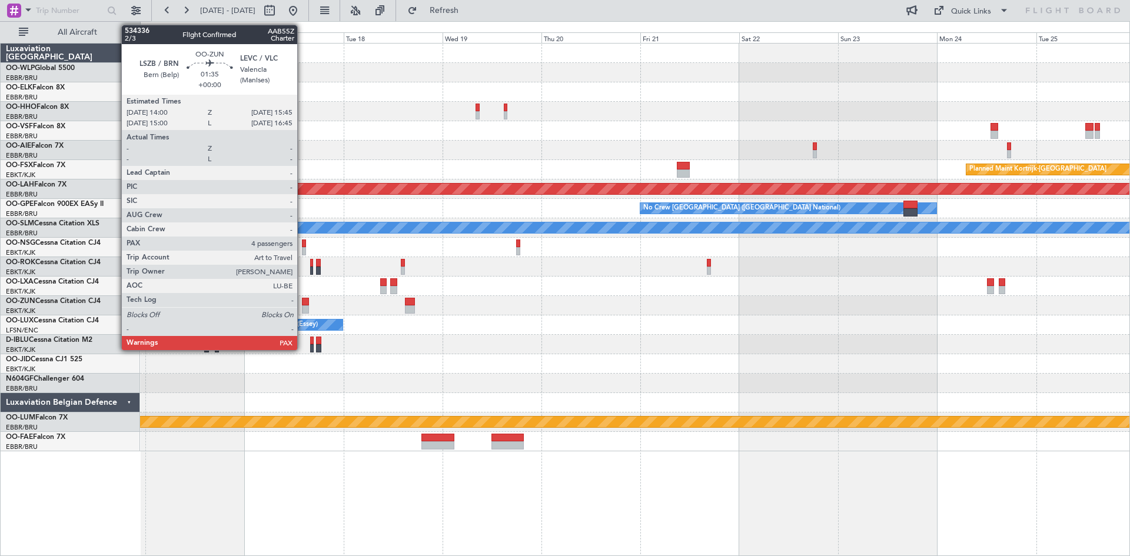
click at [303, 307] on div at bounding box center [306, 309] width 8 height 8
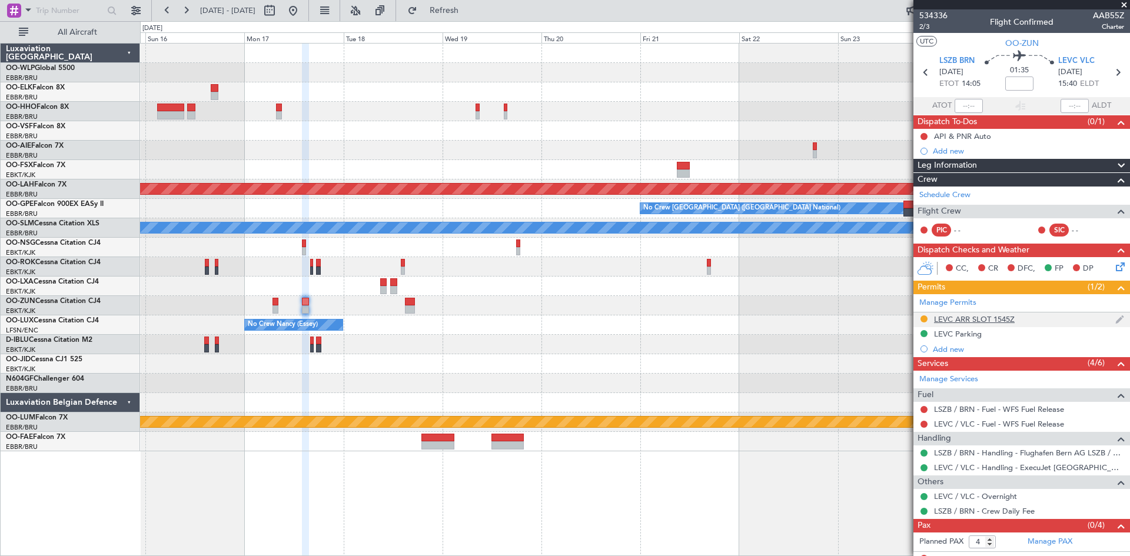
click at [920, 321] on div at bounding box center [923, 318] width 9 height 9
click at [923, 321] on button at bounding box center [923, 318] width 7 height 7
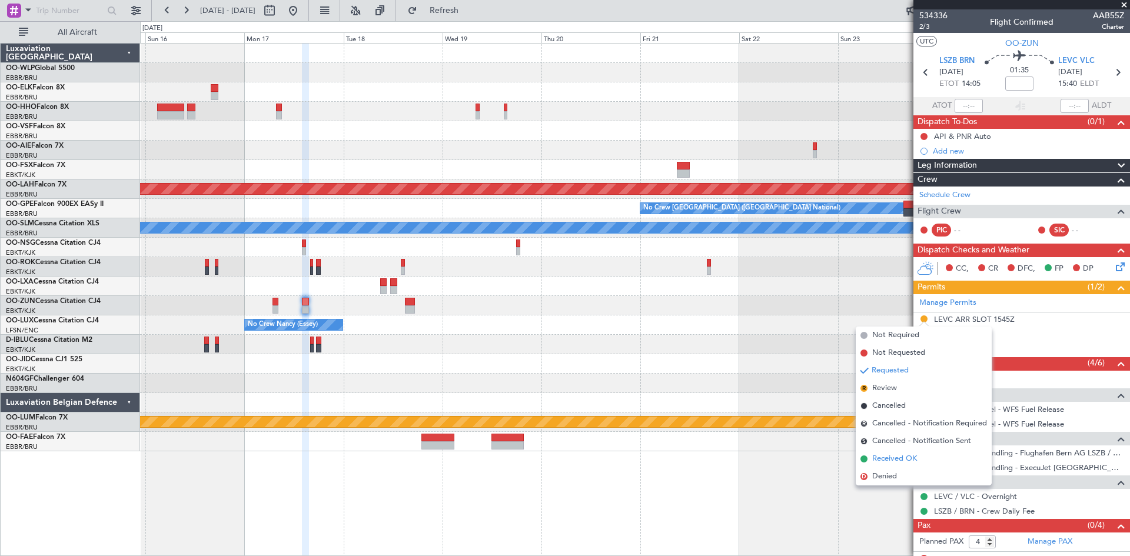
click at [884, 456] on span "Received OK" at bounding box center [894, 459] width 45 height 12
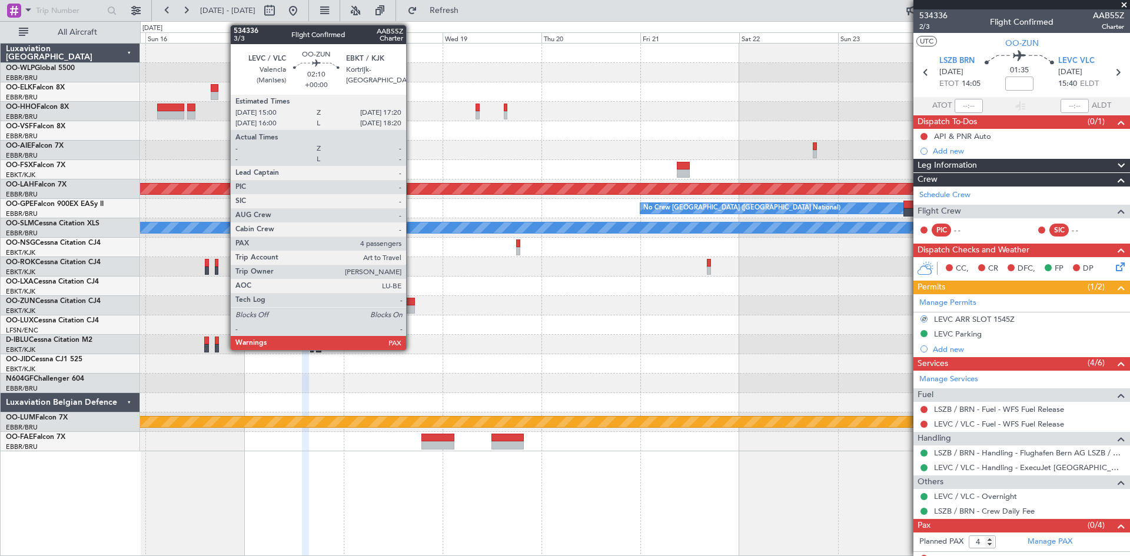
click at [411, 313] on div at bounding box center [410, 309] width 10 height 8
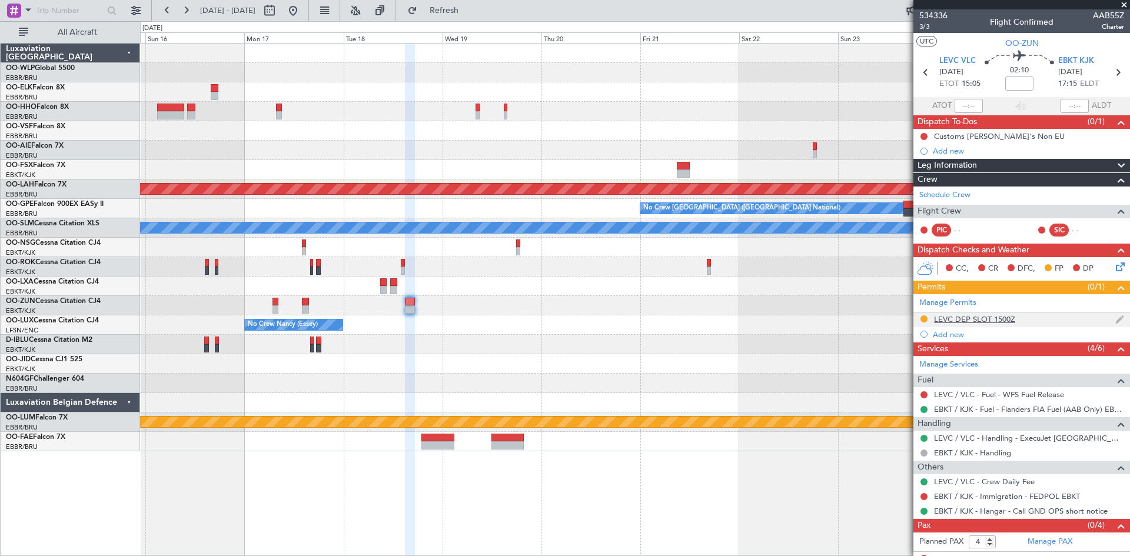
click at [918, 319] on div "LEVC DEP SLOT 1500Z" at bounding box center [1021, 320] width 217 height 15
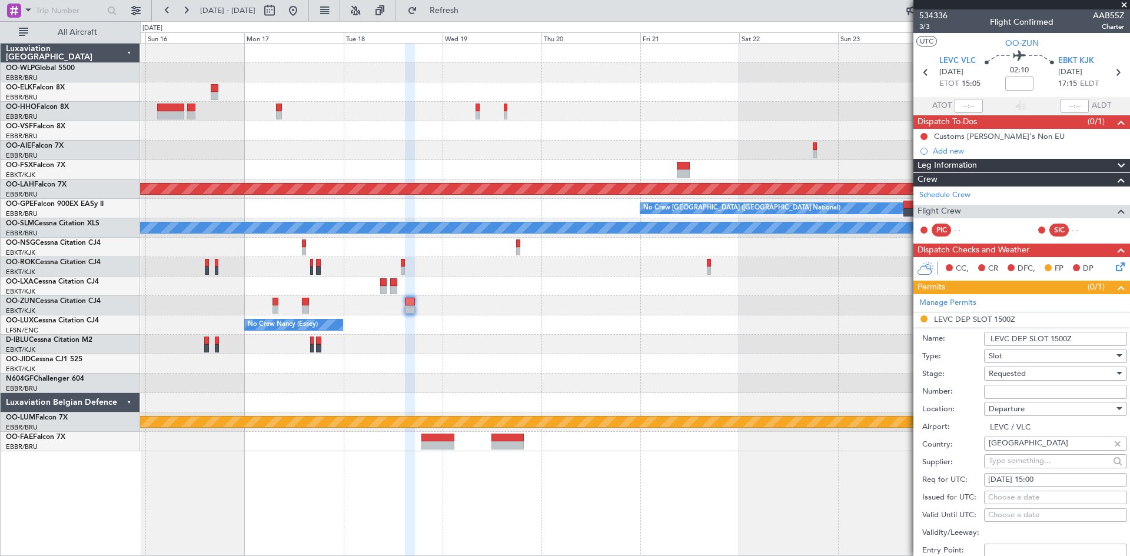
click at [1030, 375] on div "Requested" at bounding box center [1051, 374] width 125 height 18
click at [1025, 466] on span "Received OK" at bounding box center [1051, 463] width 124 height 18
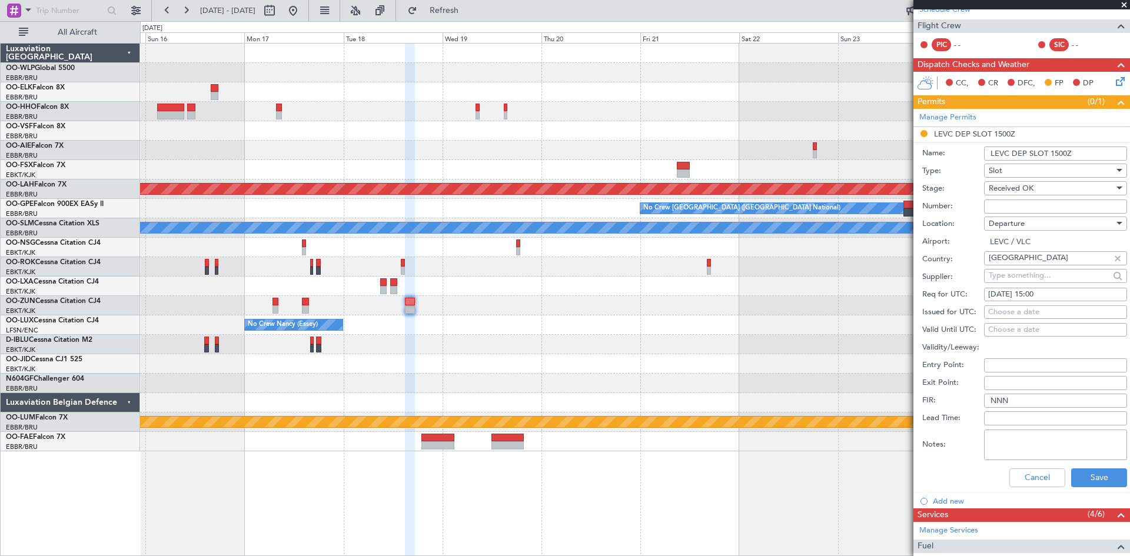
scroll to position [294, 0]
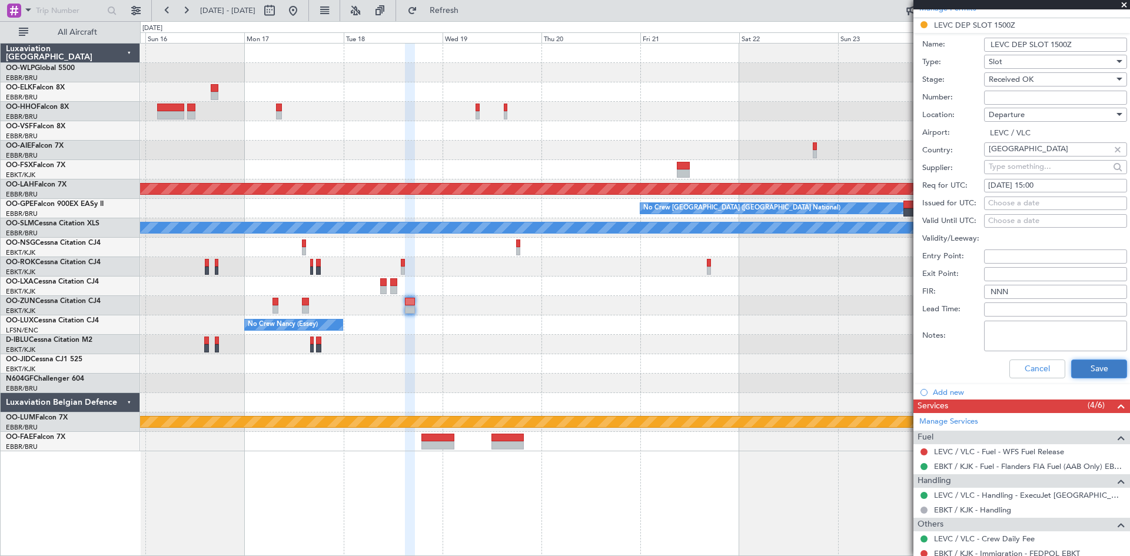
click at [1105, 368] on button "Save" at bounding box center [1099, 369] width 56 height 19
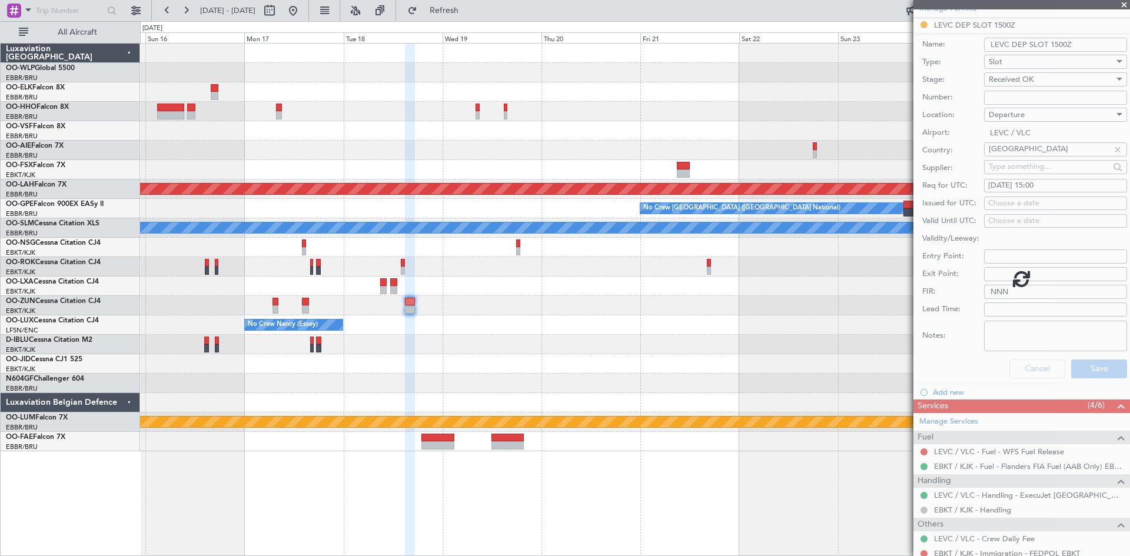
scroll to position [11, 0]
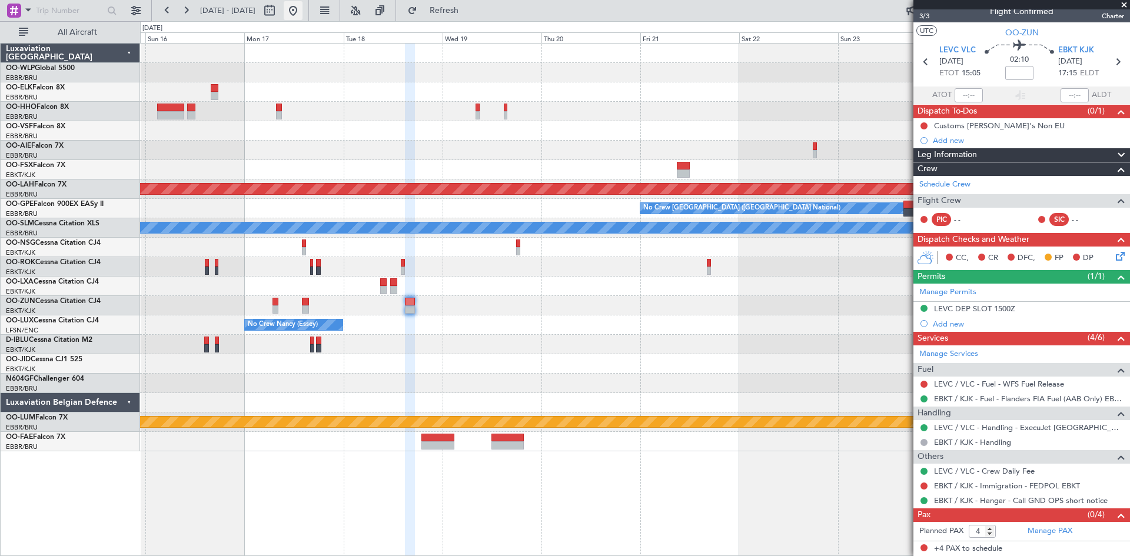
click at [309, 1] on fb-range-datepicker "15 Nov 2025 - 25 Nov 2025" at bounding box center [230, 10] width 158 height 21
click at [303, 9] on button at bounding box center [293, 10] width 19 height 19
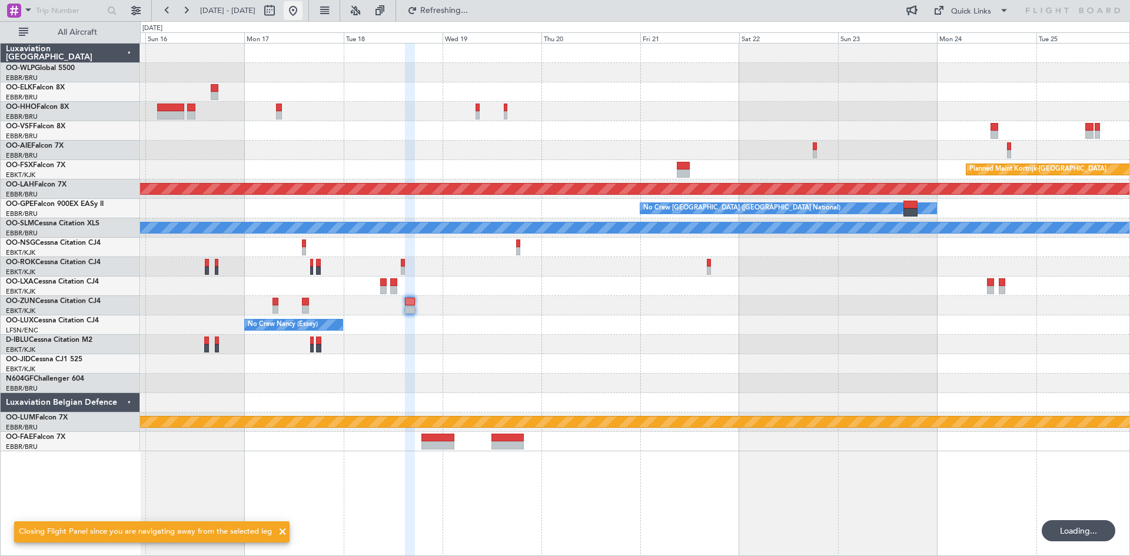
scroll to position [0, 0]
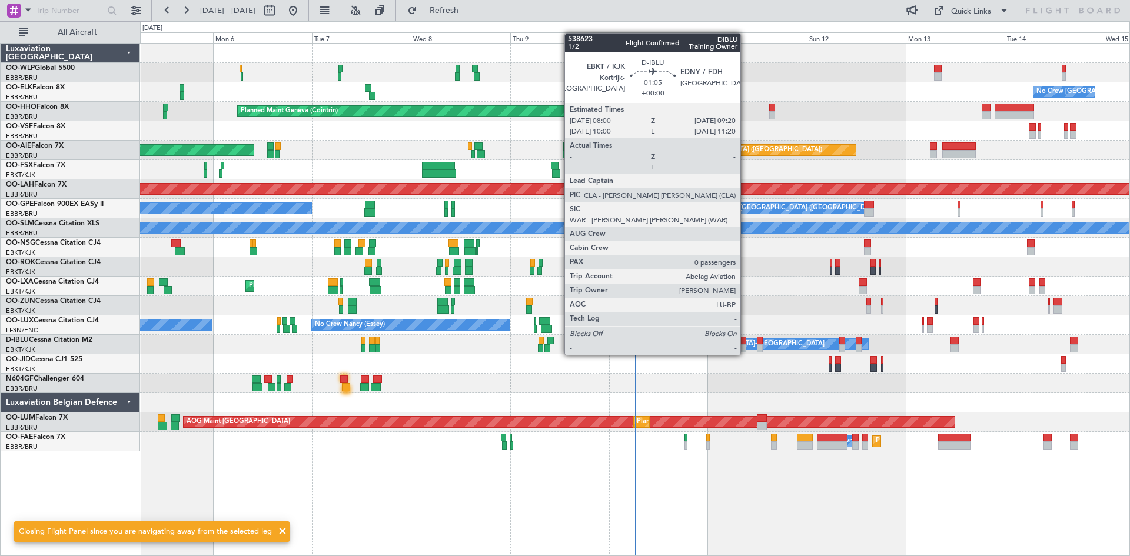
click at [746, 343] on div at bounding box center [743, 341] width 6 height 8
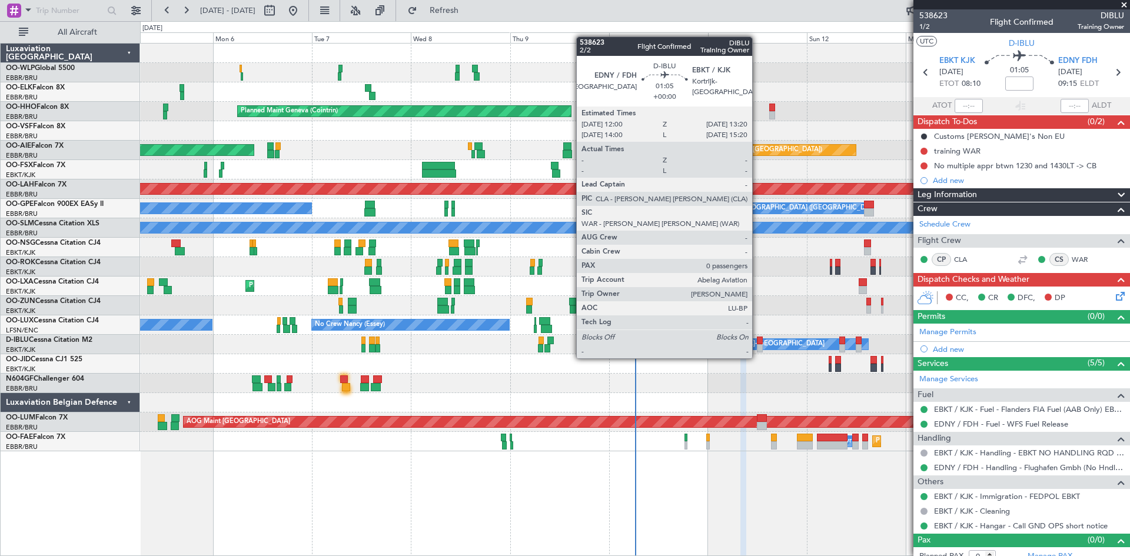
click at [757, 347] on div at bounding box center [760, 348] width 6 height 8
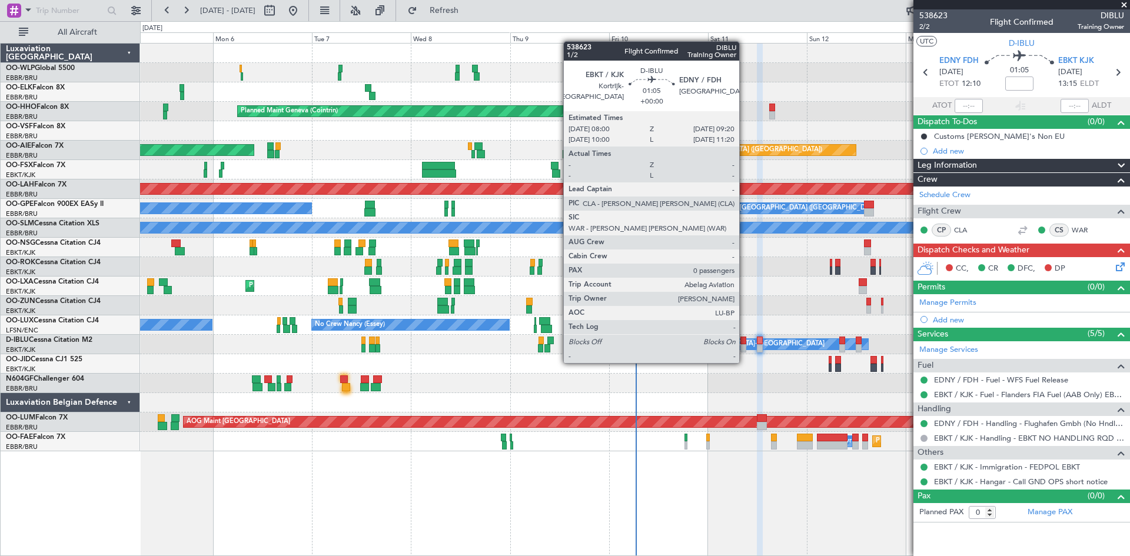
click at [745, 351] on div at bounding box center [743, 348] width 6 height 8
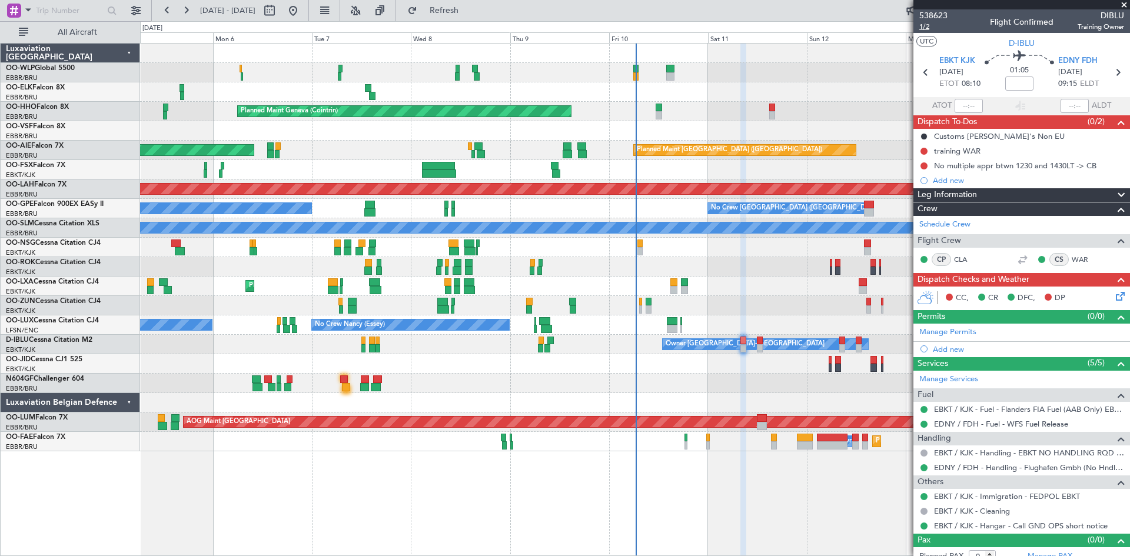
click at [927, 26] on span "1/2" at bounding box center [933, 27] width 28 height 10
click at [1114, 299] on icon at bounding box center [1118, 294] width 9 height 9
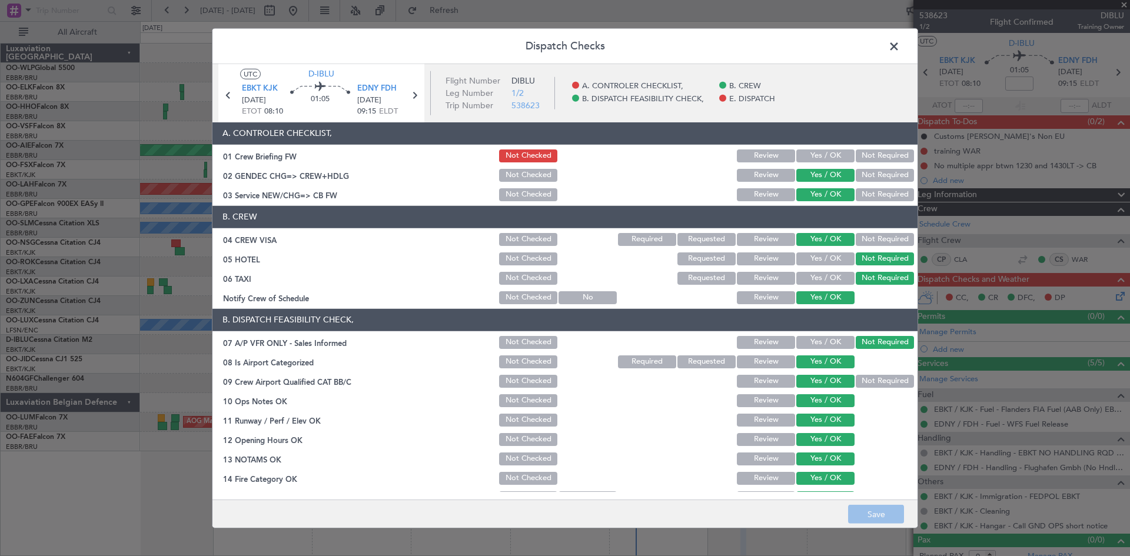
click at [811, 161] on button "Yes / OK" at bounding box center [825, 155] width 58 height 13
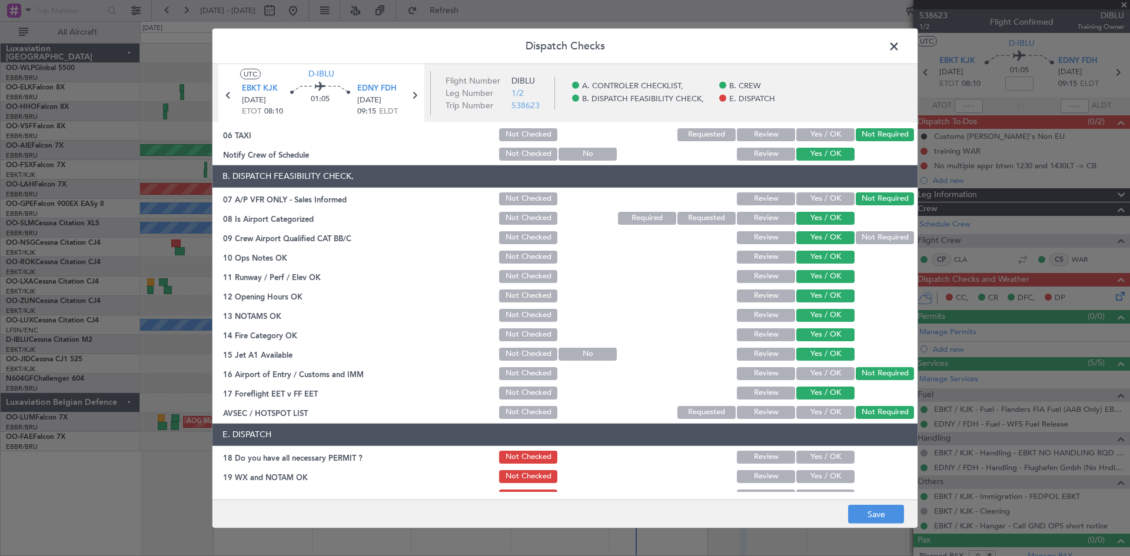
scroll to position [178, 0]
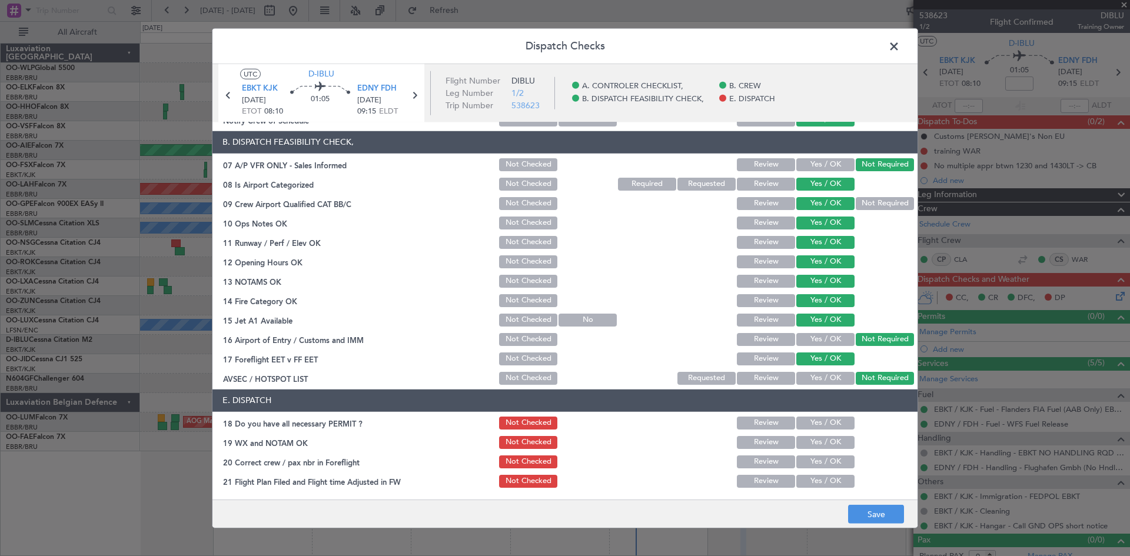
click at [829, 420] on button "Yes / OK" at bounding box center [825, 423] width 58 height 13
click at [824, 444] on button "Yes / OK" at bounding box center [825, 442] width 58 height 13
click at [825, 461] on button "Yes / OK" at bounding box center [825, 462] width 58 height 13
click at [825, 483] on button "Yes / OK" at bounding box center [825, 481] width 58 height 13
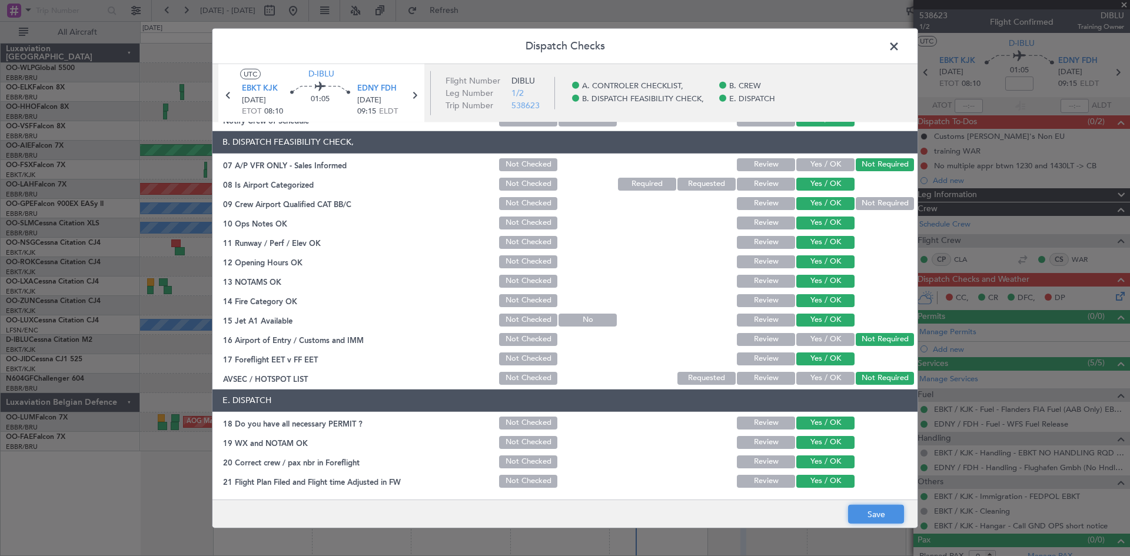
click at [878, 514] on button "Save" at bounding box center [876, 514] width 56 height 19
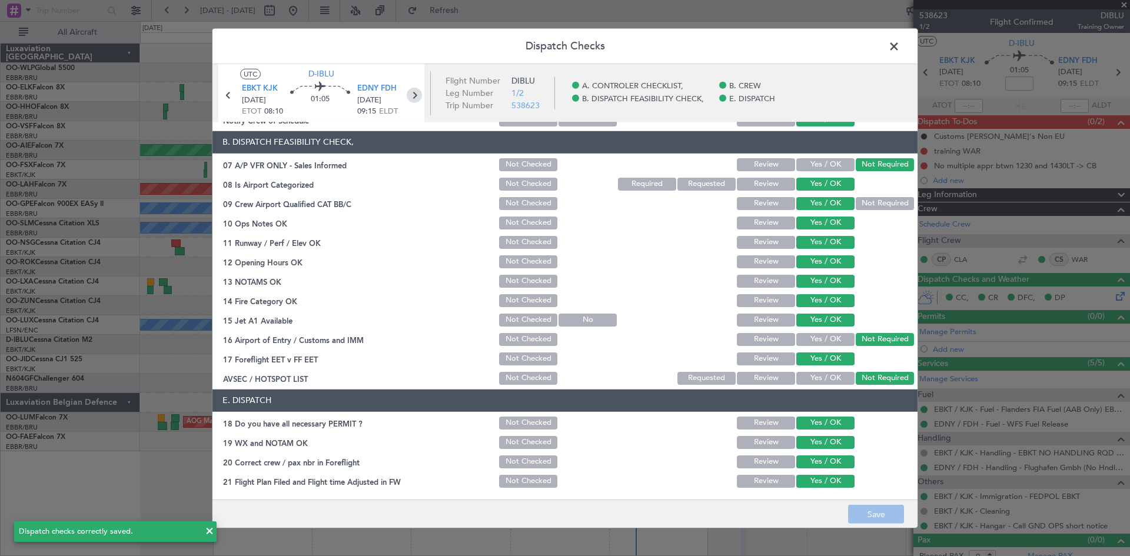
click at [420, 92] on icon at bounding box center [414, 94] width 15 height 15
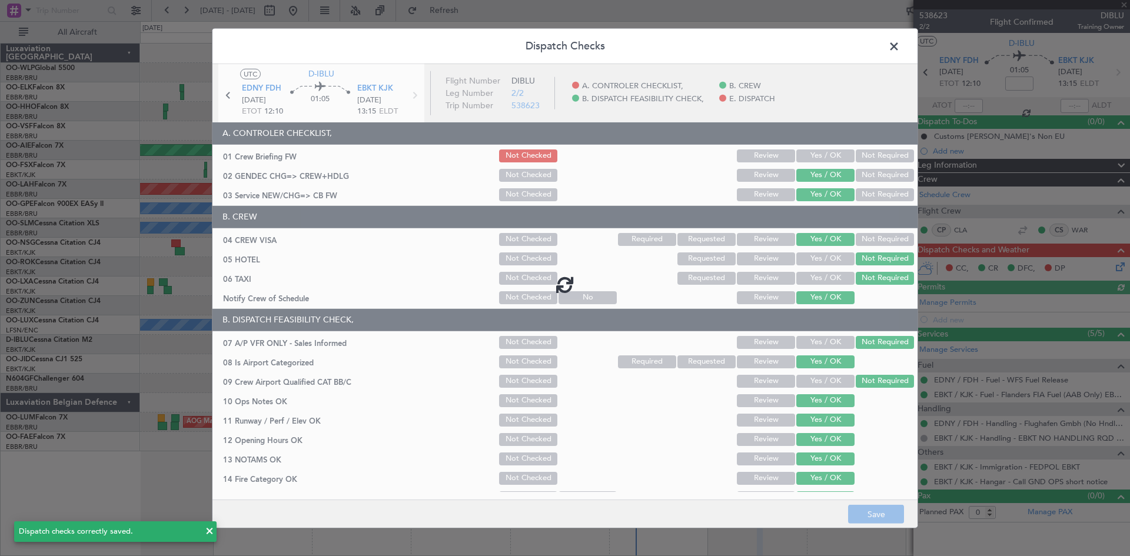
click at [819, 153] on div at bounding box center [564, 284] width 705 height 441
click at [814, 157] on div at bounding box center [564, 284] width 705 height 441
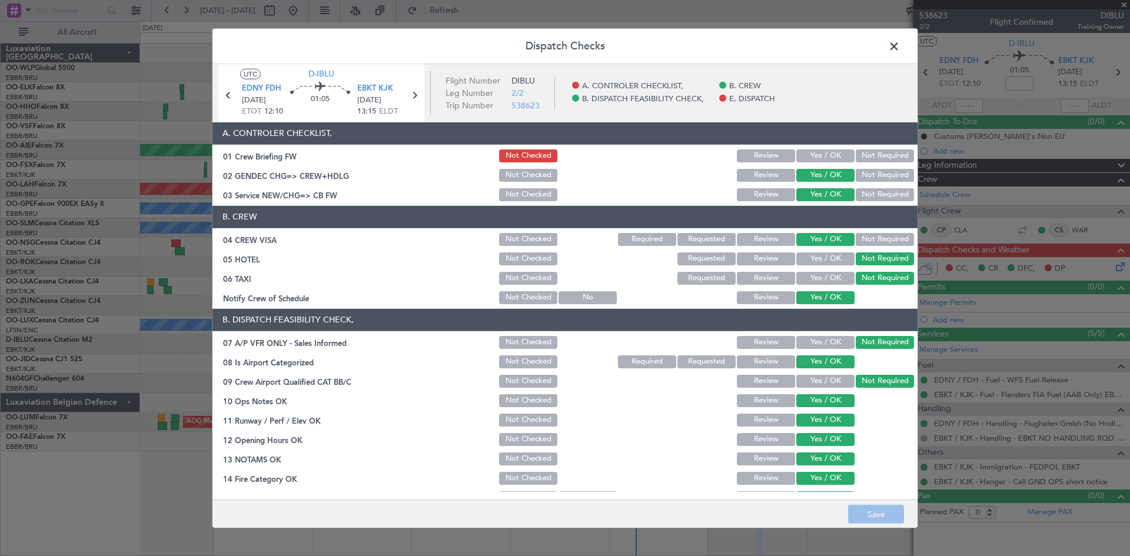
click at [820, 154] on button "Yes / OK" at bounding box center [825, 155] width 58 height 13
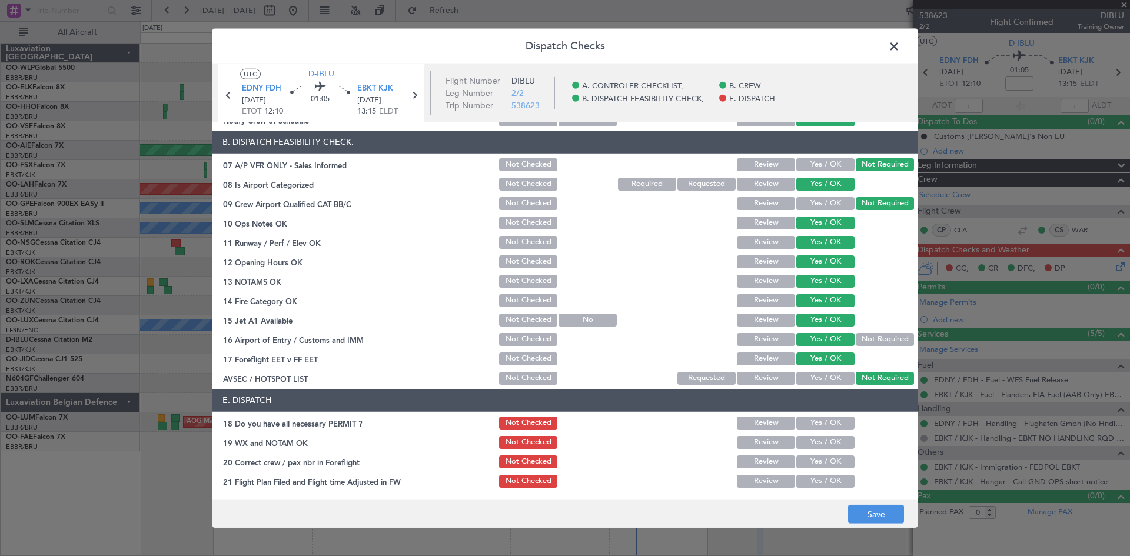
click at [802, 423] on button "Yes / OK" at bounding box center [825, 423] width 58 height 13
click at [813, 440] on button "Yes / OK" at bounding box center [825, 442] width 58 height 13
click at [813, 451] on section "E. DISPATCH 18 Do you have all necessary PERMIT ? Not Checked Review Yes / OK 1…" at bounding box center [564, 440] width 705 height 100
click at [813, 456] on button "Yes / OK" at bounding box center [825, 462] width 58 height 13
click at [812, 494] on main "UTC D-IBLU EDNY FDH 11/10/2025 ETOT 12:10 01:05 EBKT KJK 11/10/2025 13:15 ELDT …" at bounding box center [564, 284] width 705 height 441
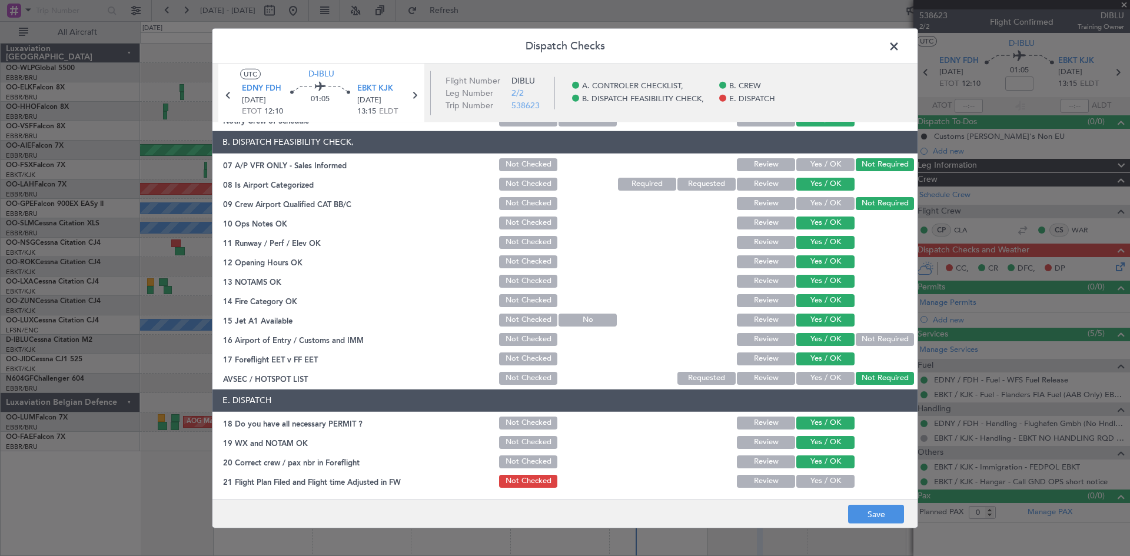
click at [816, 479] on button "Yes / OK" at bounding box center [825, 481] width 58 height 13
click at [876, 513] on button "Save" at bounding box center [876, 514] width 56 height 19
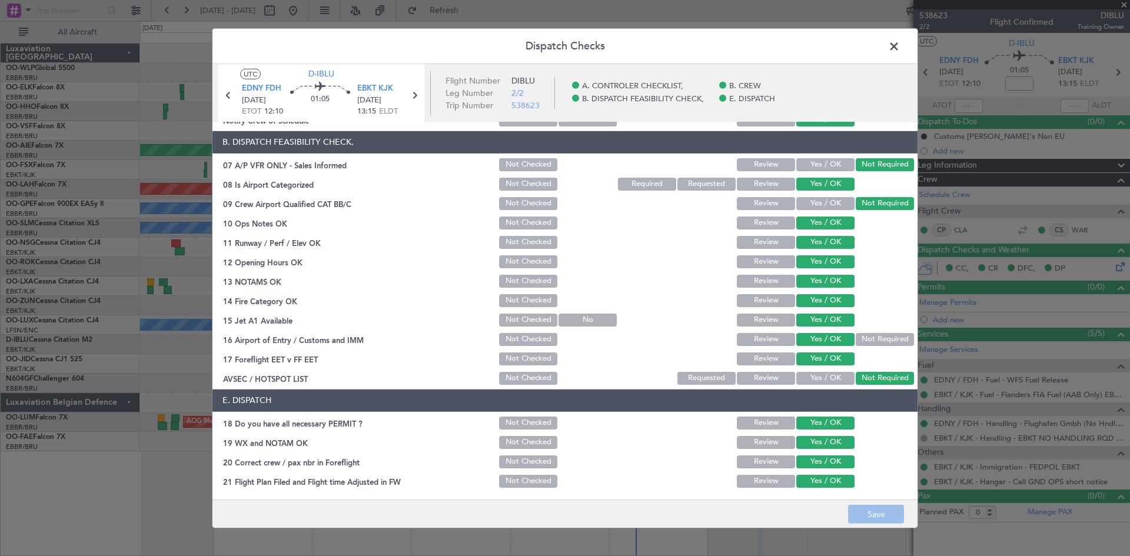
click at [900, 48] on span at bounding box center [900, 49] width 0 height 24
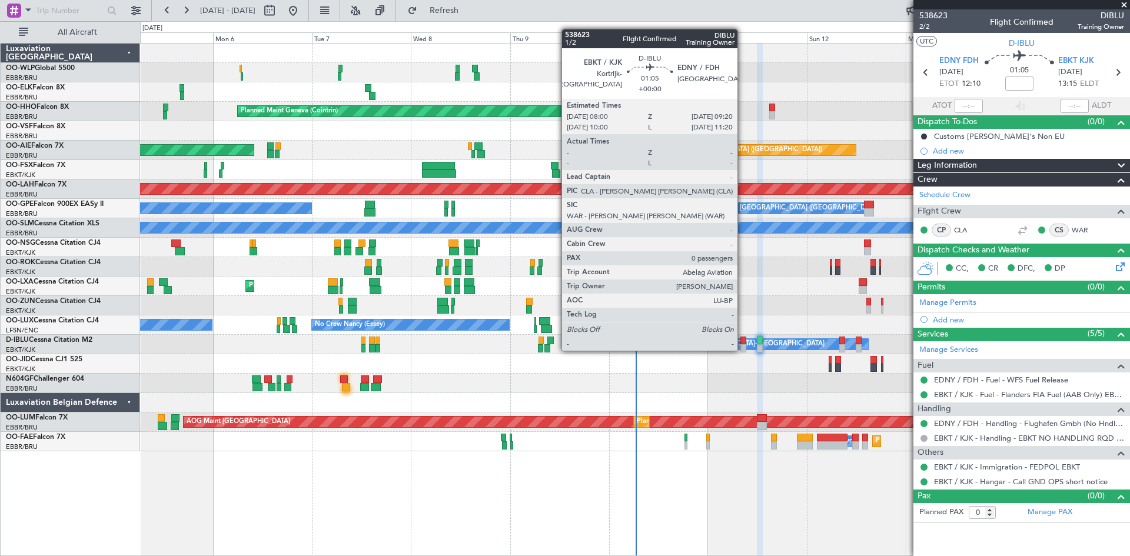
click at [743, 339] on div at bounding box center [743, 341] width 6 height 8
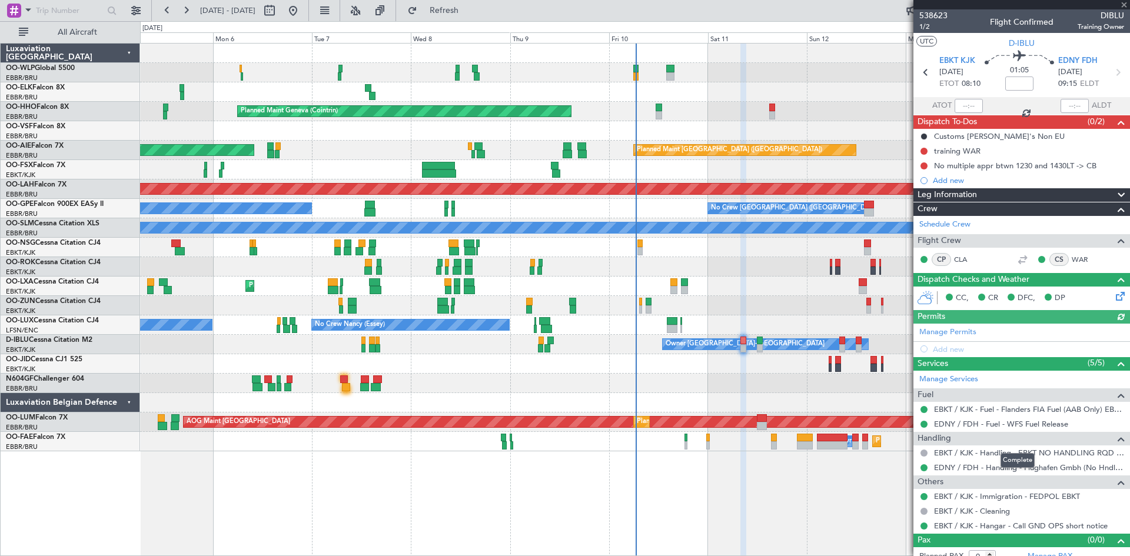
scroll to position [10, 0]
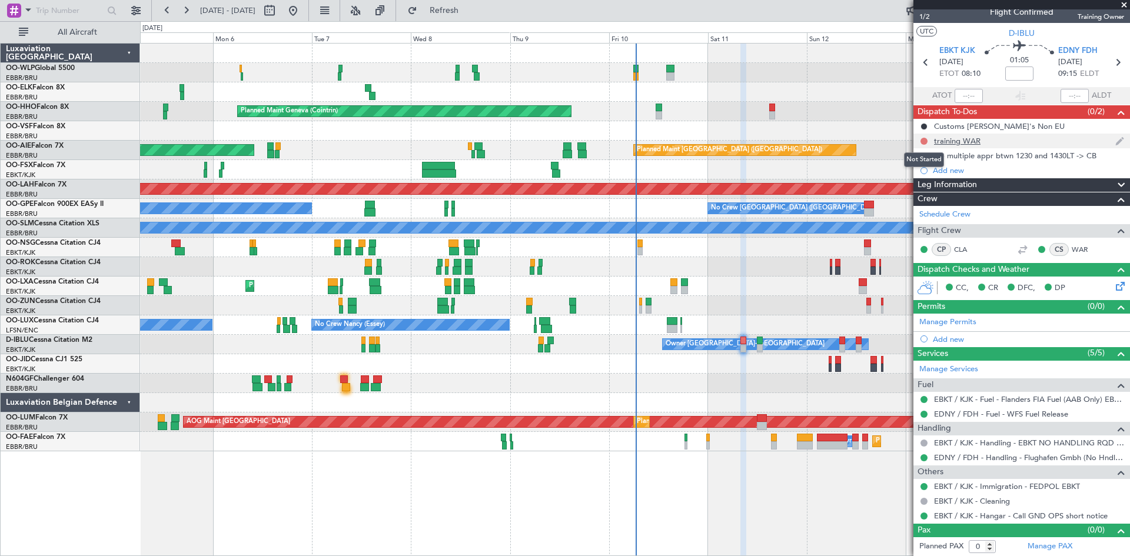
click at [922, 139] on button at bounding box center [923, 141] width 7 height 7
click at [911, 191] on span "Completed" at bounding box center [929, 193] width 39 height 12
click at [925, 156] on button at bounding box center [923, 155] width 7 height 7
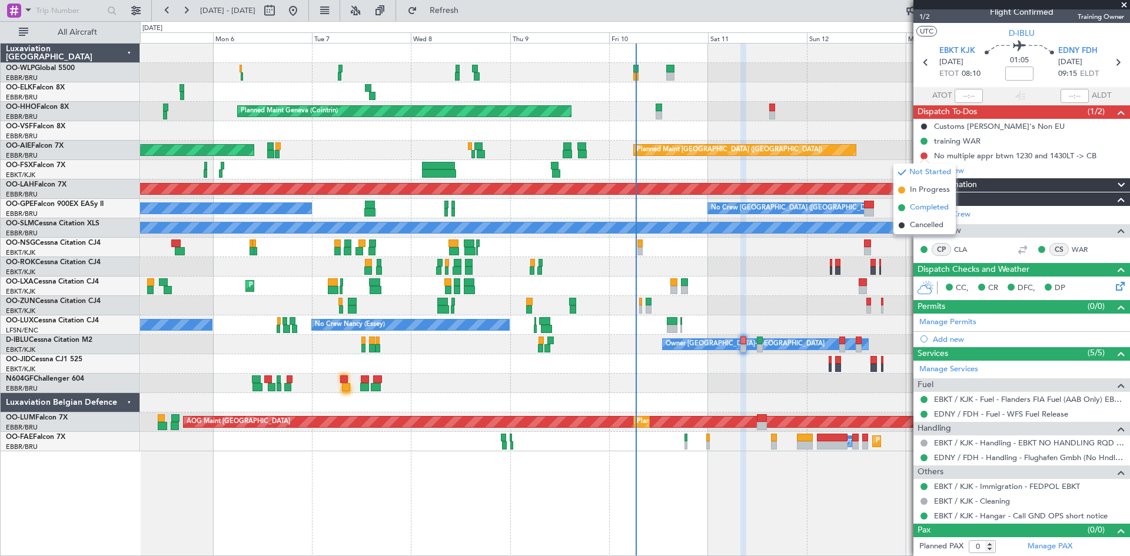
click at [913, 210] on span "Completed" at bounding box center [929, 208] width 39 height 12
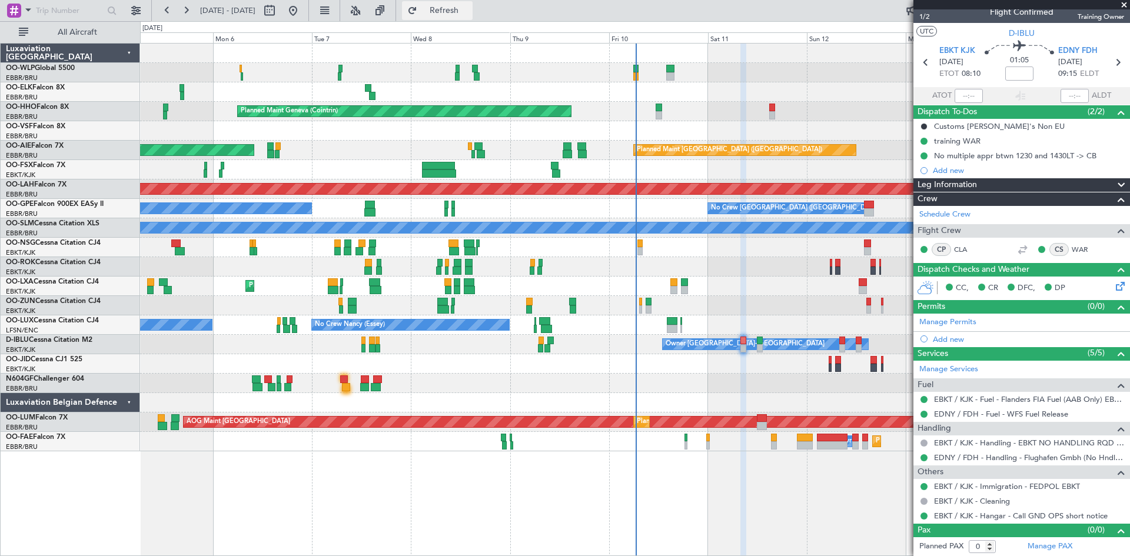
click at [469, 14] on span "Refresh" at bounding box center [444, 10] width 49 height 8
click at [1049, 159] on div "No multiple appr btwn 1230 and 1430LT -> CB" at bounding box center [1015, 156] width 162 height 10
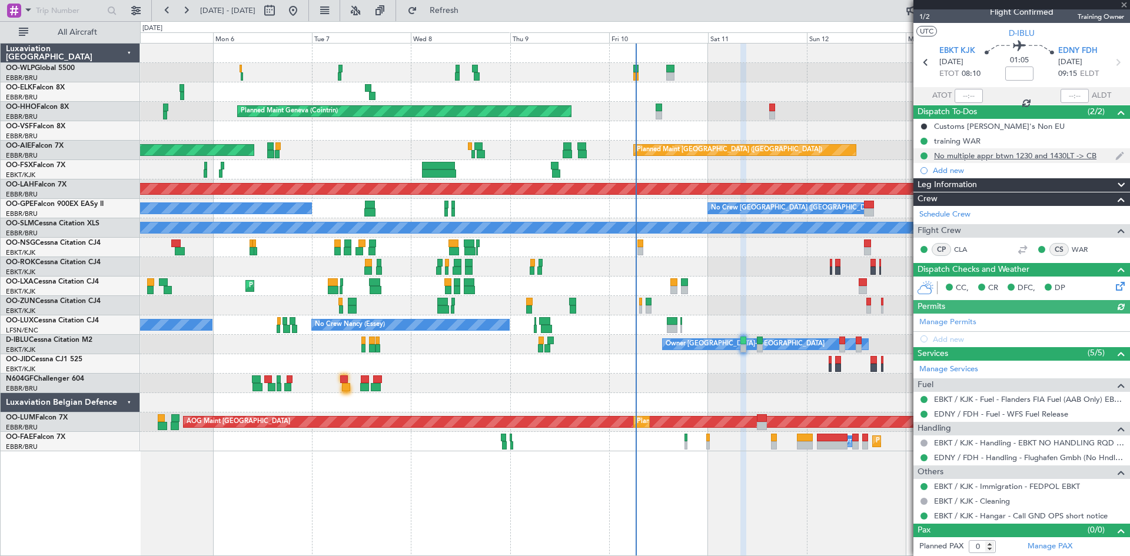
click at [1051, 154] on div "No multiple appr btwn 1230 and 1430LT -> CB" at bounding box center [1015, 156] width 162 height 10
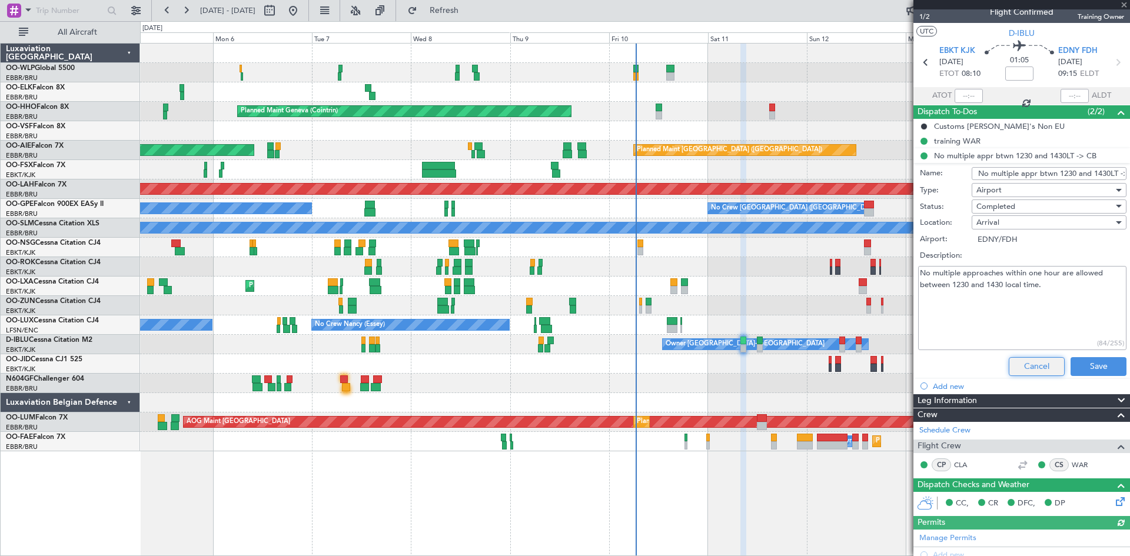
click at [1031, 367] on button "Cancel" at bounding box center [1037, 366] width 56 height 19
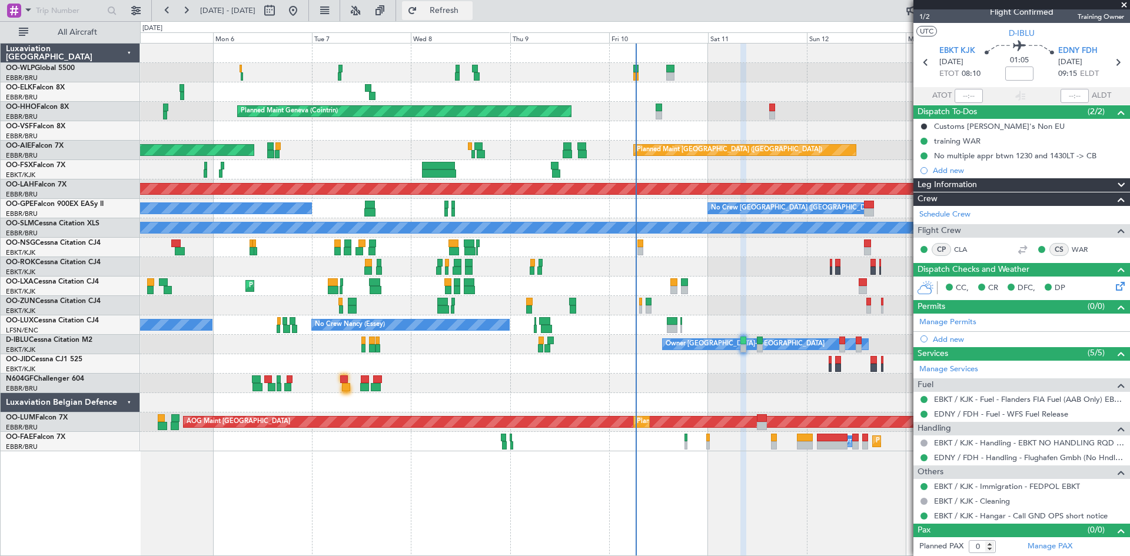
click at [469, 14] on span "Refresh" at bounding box center [444, 10] width 49 height 8
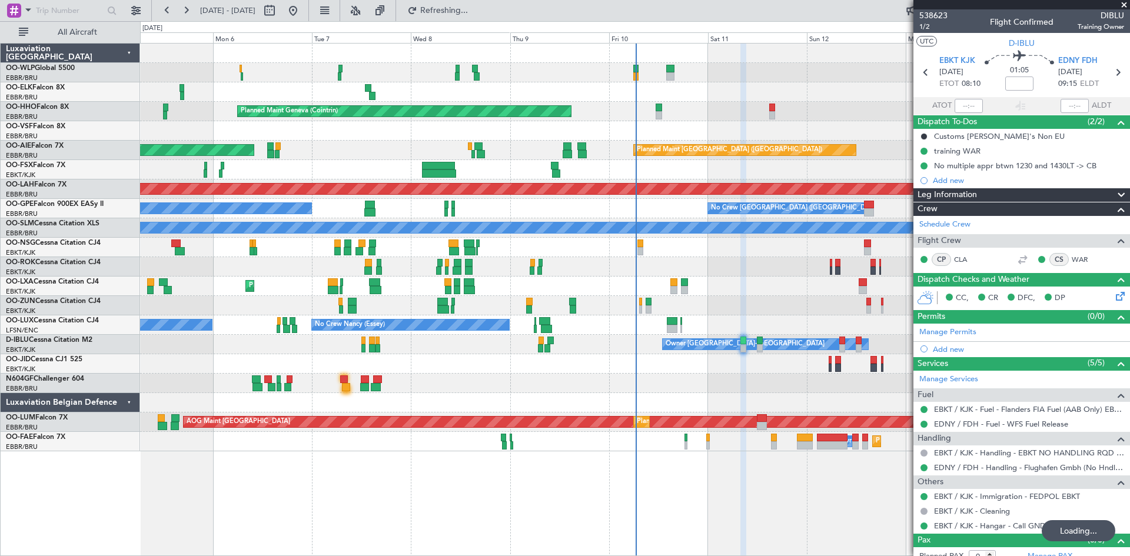
scroll to position [10, 0]
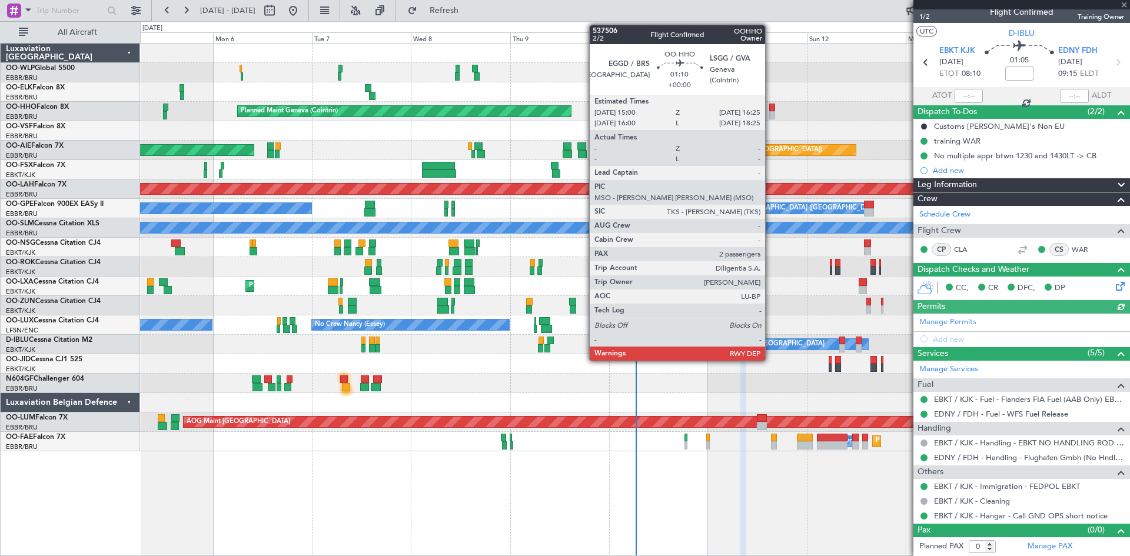
click at [770, 111] on div at bounding box center [772, 108] width 6 height 8
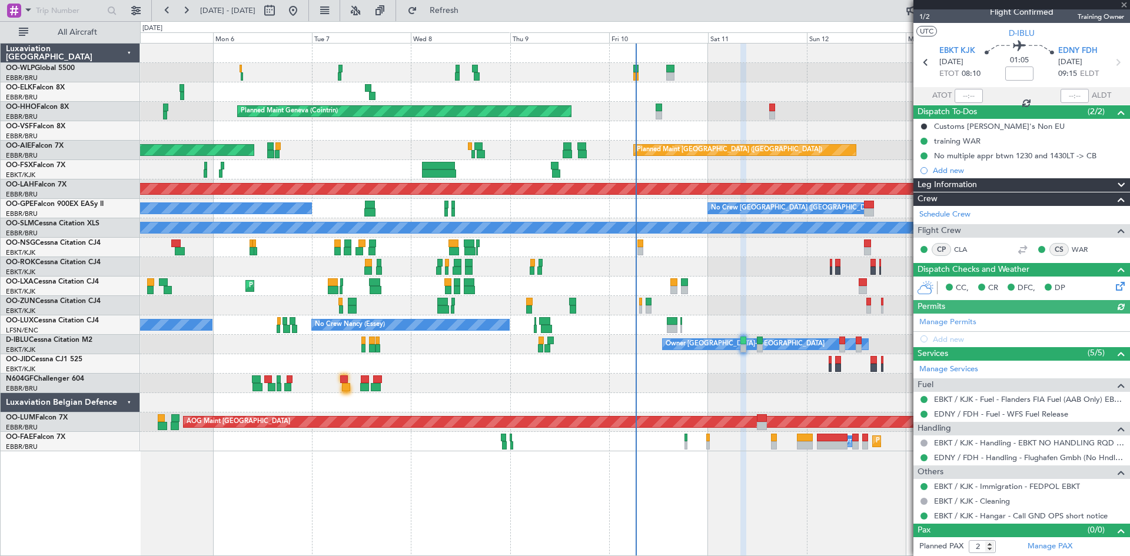
scroll to position [0, 0]
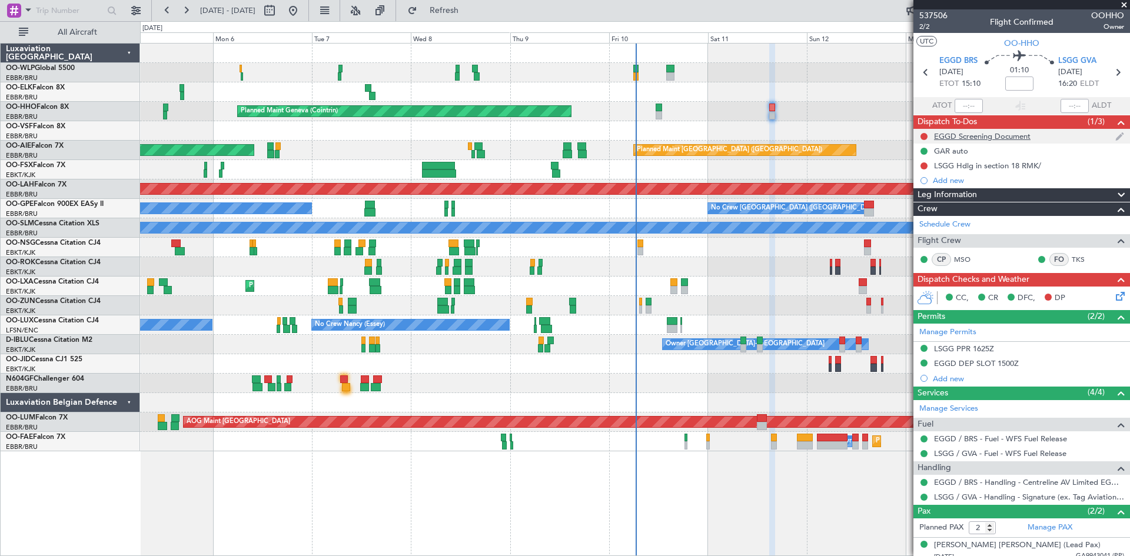
click at [995, 141] on div "EGGD Screening Document" at bounding box center [1021, 136] width 217 height 15
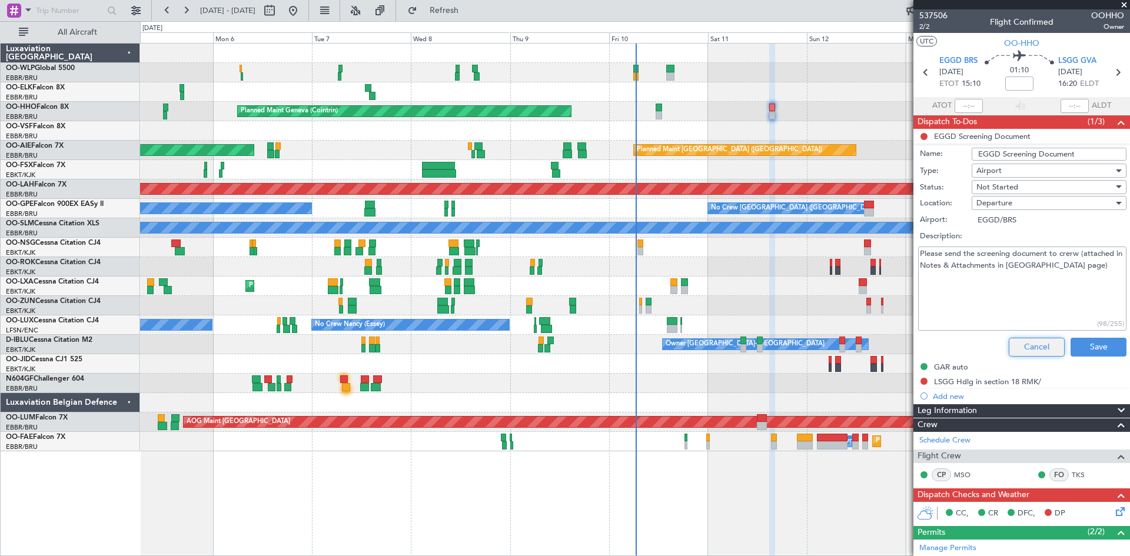
click at [1039, 346] on button "Cancel" at bounding box center [1037, 347] width 56 height 19
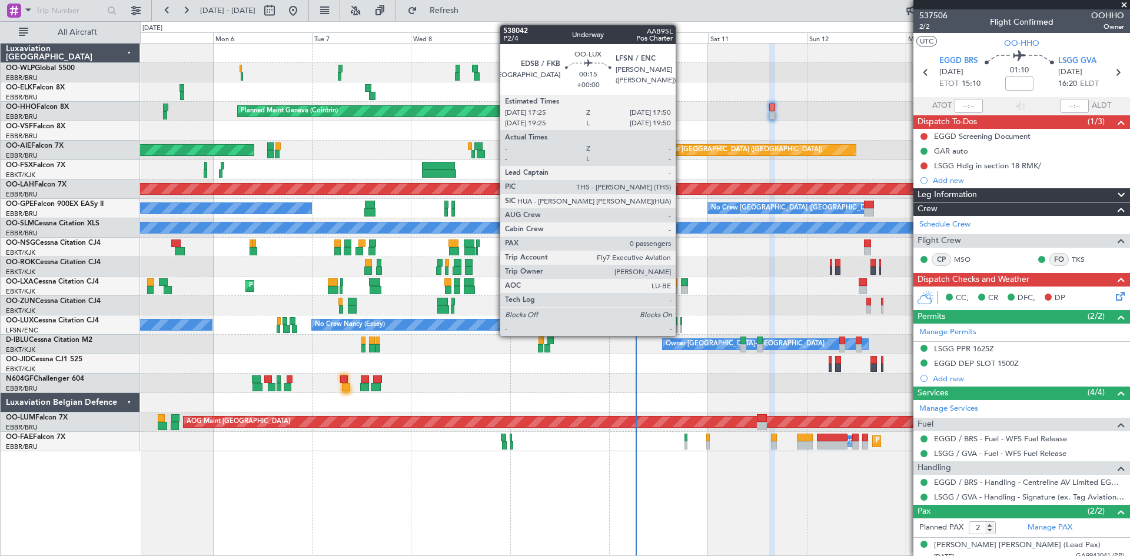
click at [681, 325] on div at bounding box center [681, 329] width 2 height 8
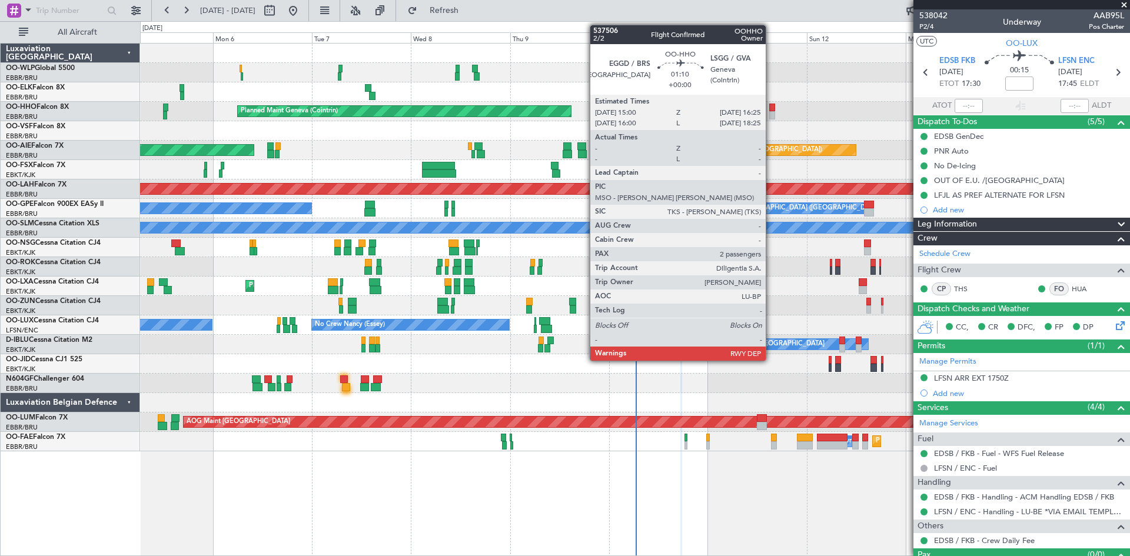
click at [771, 117] on div at bounding box center [772, 115] width 6 height 8
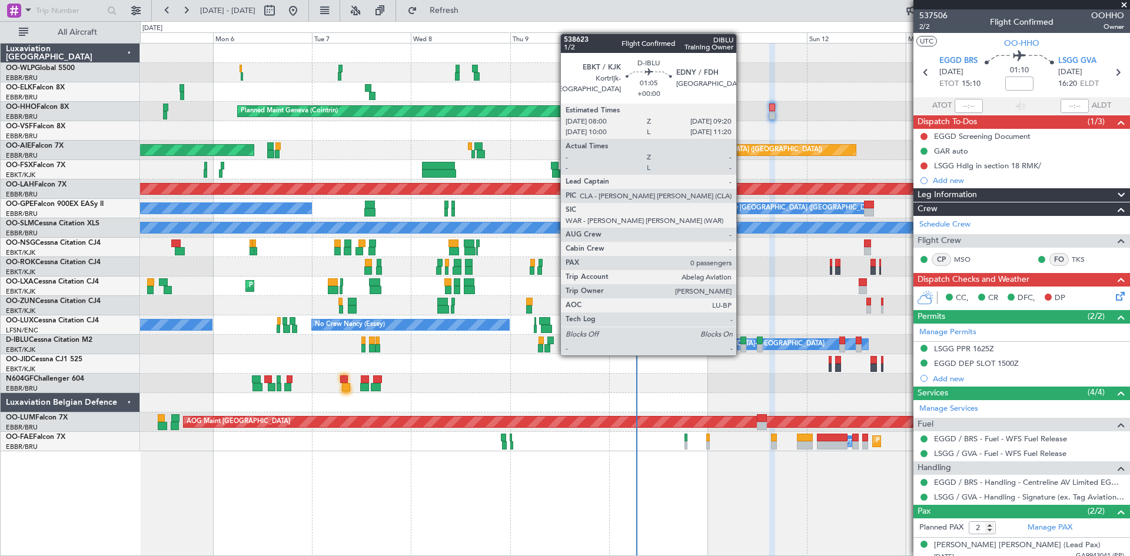
click at [742, 344] on div at bounding box center [743, 341] width 6 height 8
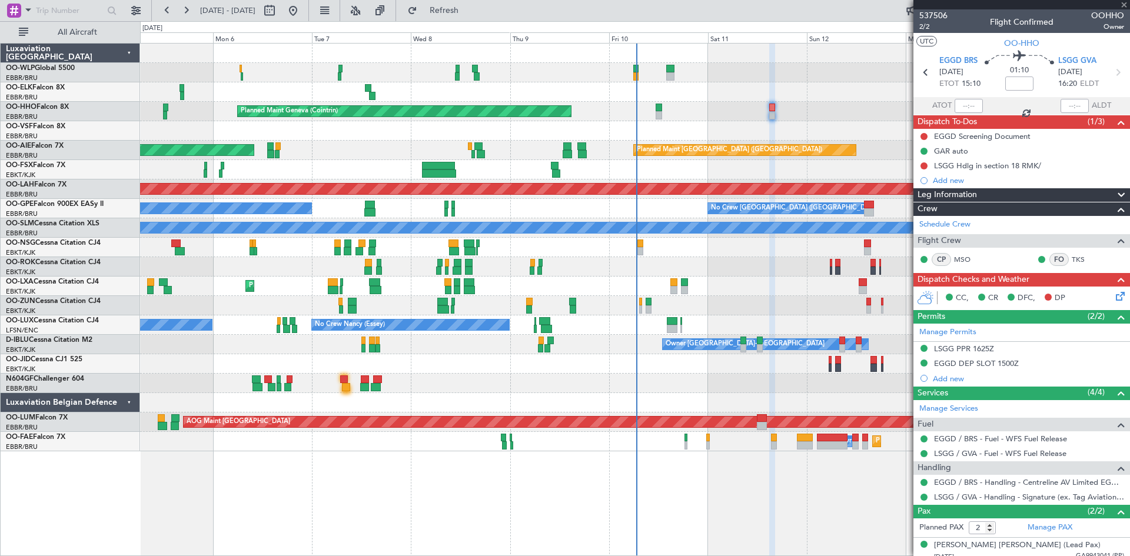
type input "0"
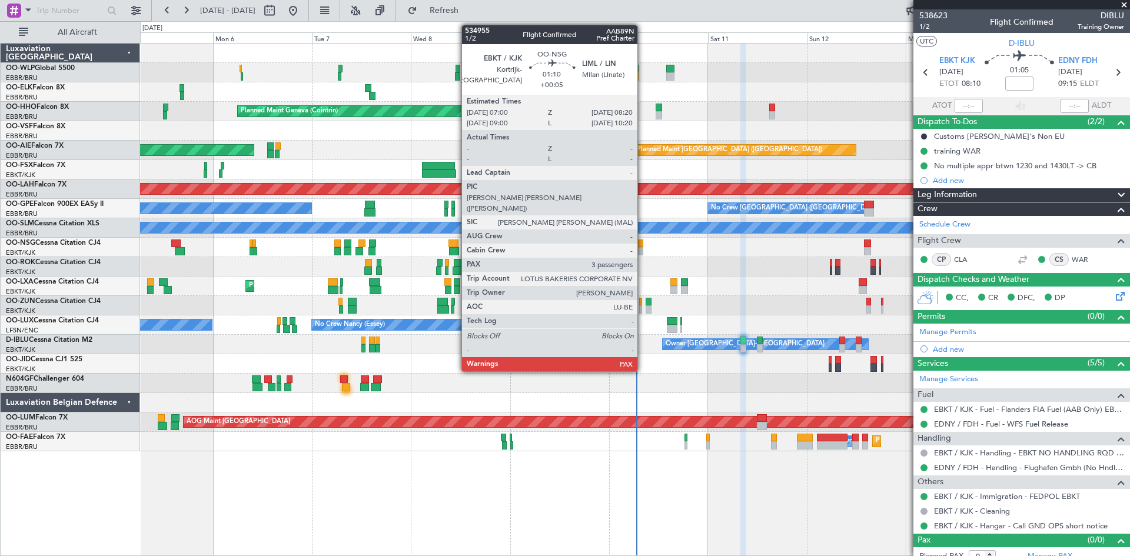
click at [643, 254] on div at bounding box center [640, 251] width 6 height 8
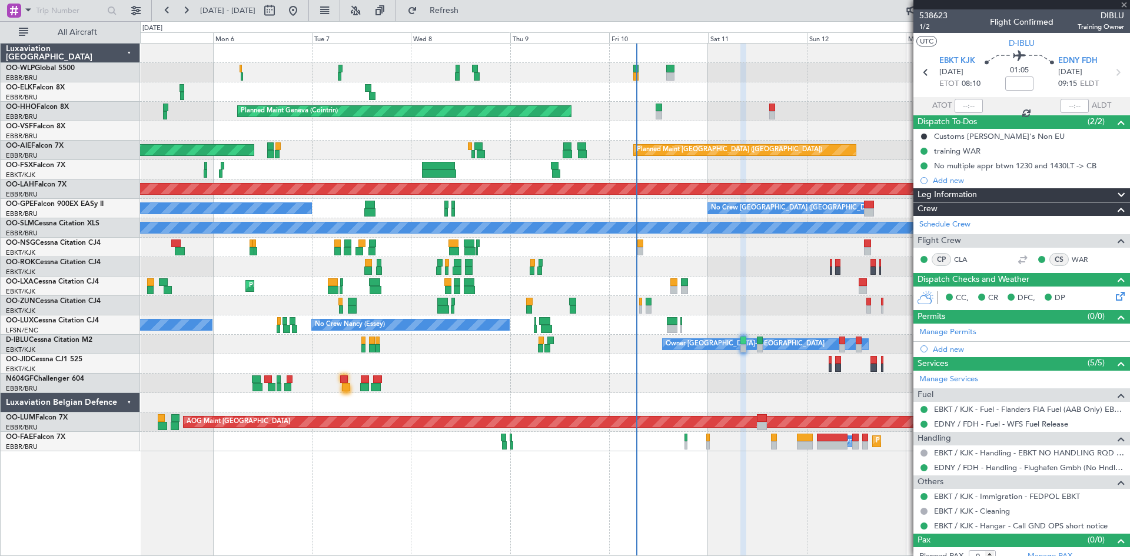
type input "+00:05"
type input "3"
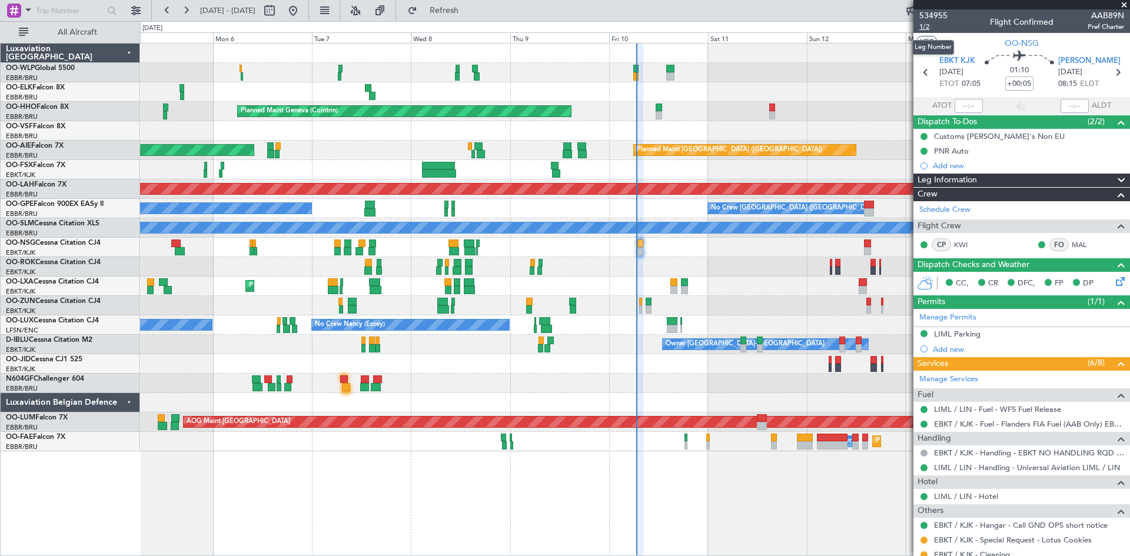
click at [929, 26] on span "1/2" at bounding box center [933, 27] width 28 height 10
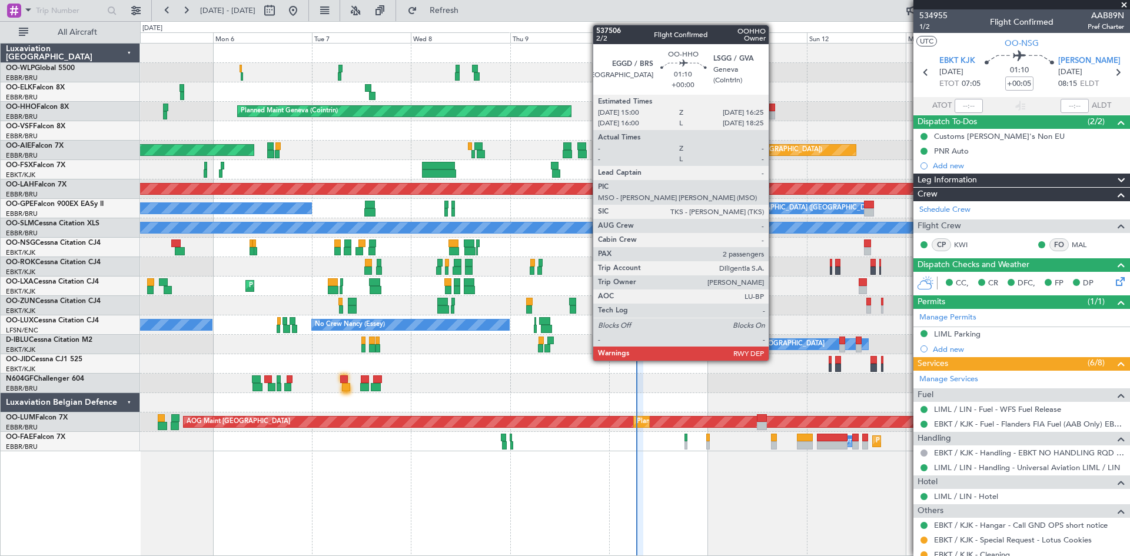
click at [774, 112] on div at bounding box center [772, 115] width 6 height 8
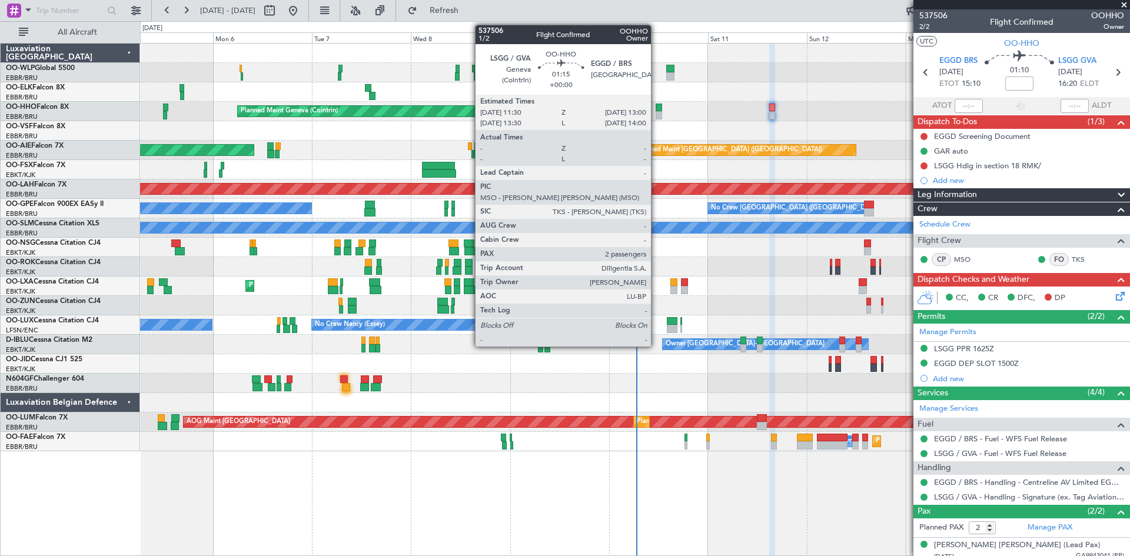
click at [656, 112] on div at bounding box center [659, 115] width 6 height 8
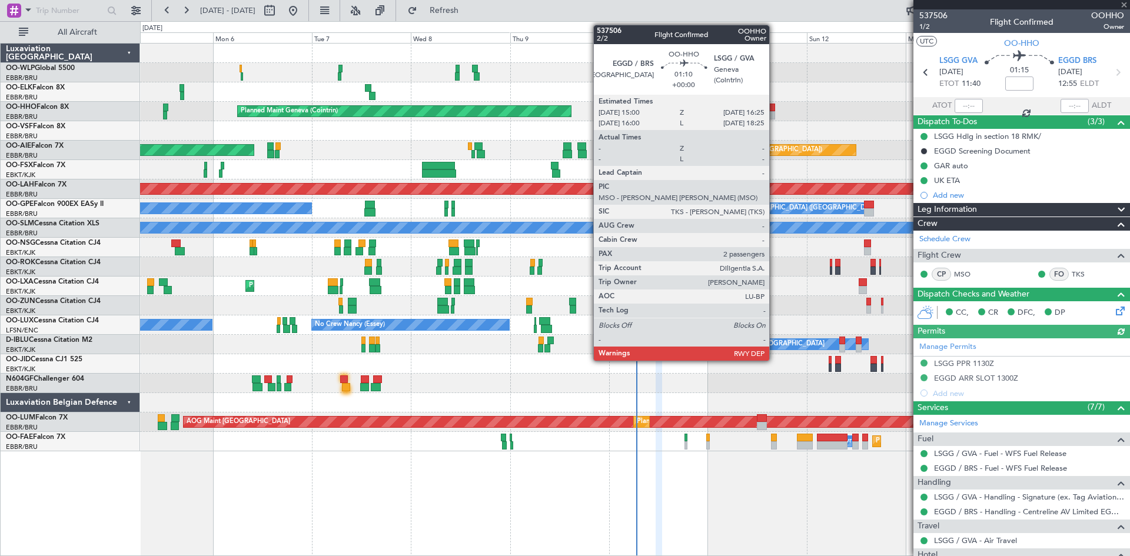
click at [773, 107] on div at bounding box center [772, 108] width 6 height 8
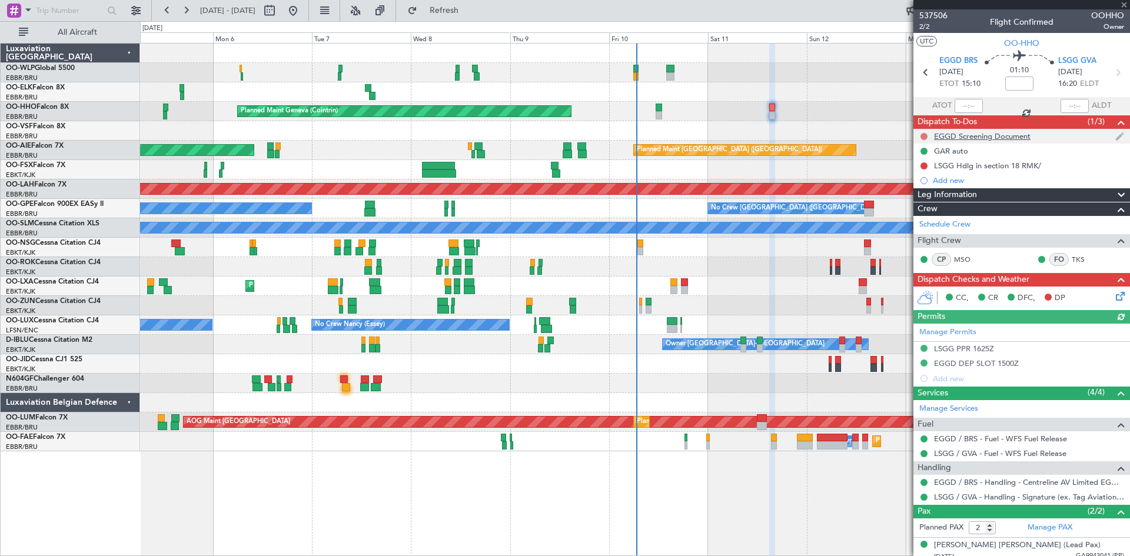
click at [922, 135] on button at bounding box center [923, 136] width 7 height 7
click at [918, 205] on span "Cancelled" at bounding box center [927, 206] width 34 height 12
click at [923, 165] on button at bounding box center [923, 165] width 7 height 7
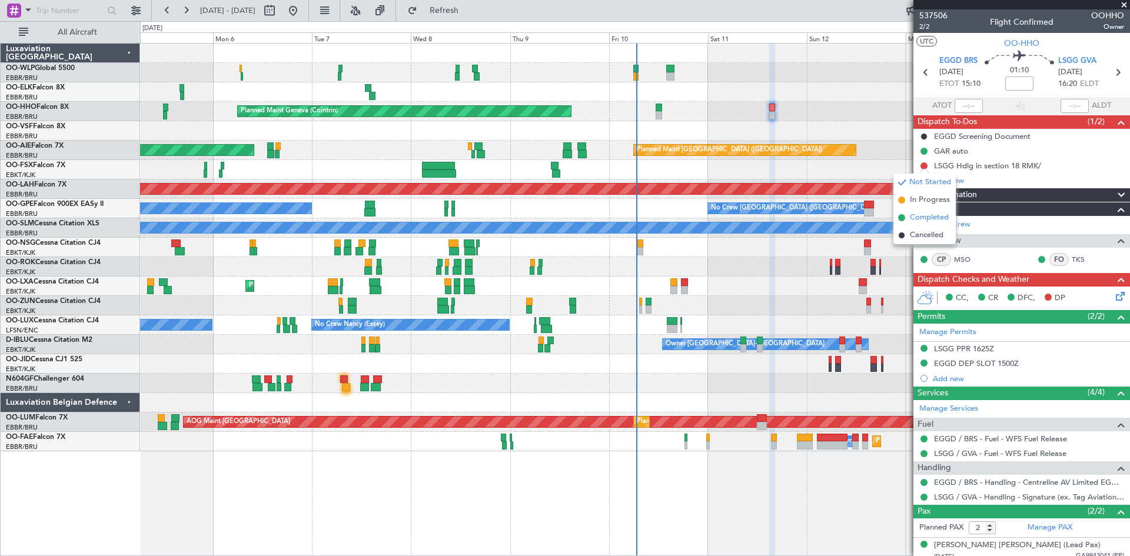
click at [917, 215] on span "Completed" at bounding box center [929, 218] width 39 height 12
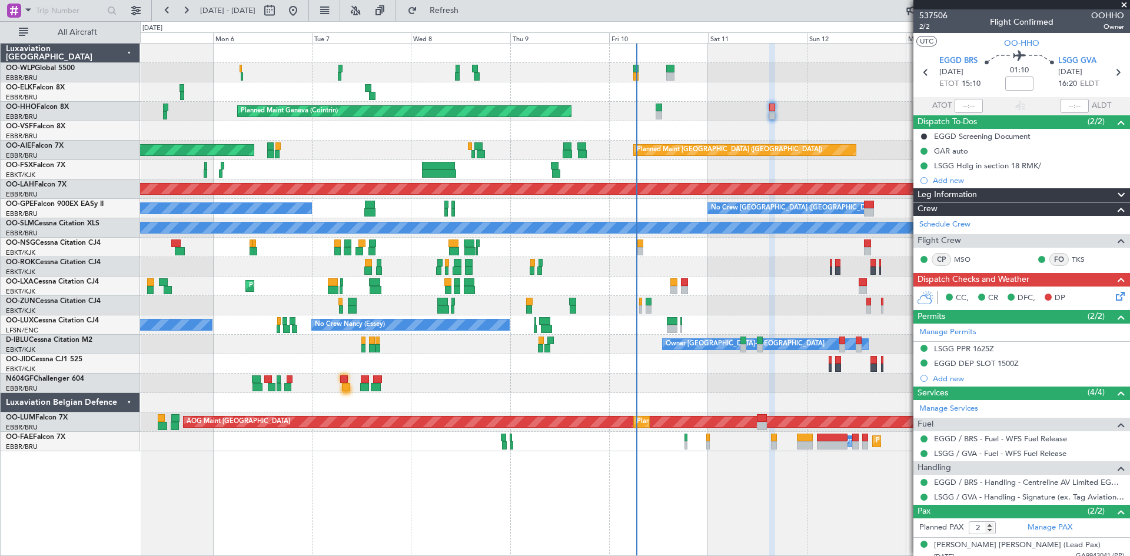
click at [1114, 297] on icon at bounding box center [1118, 294] width 9 height 9
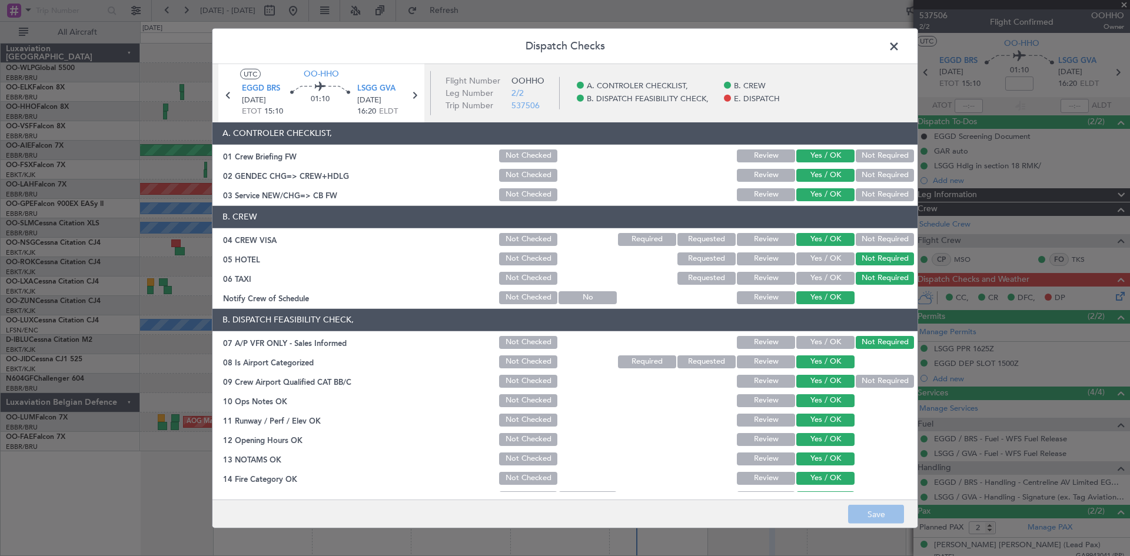
scroll to position [178, 0]
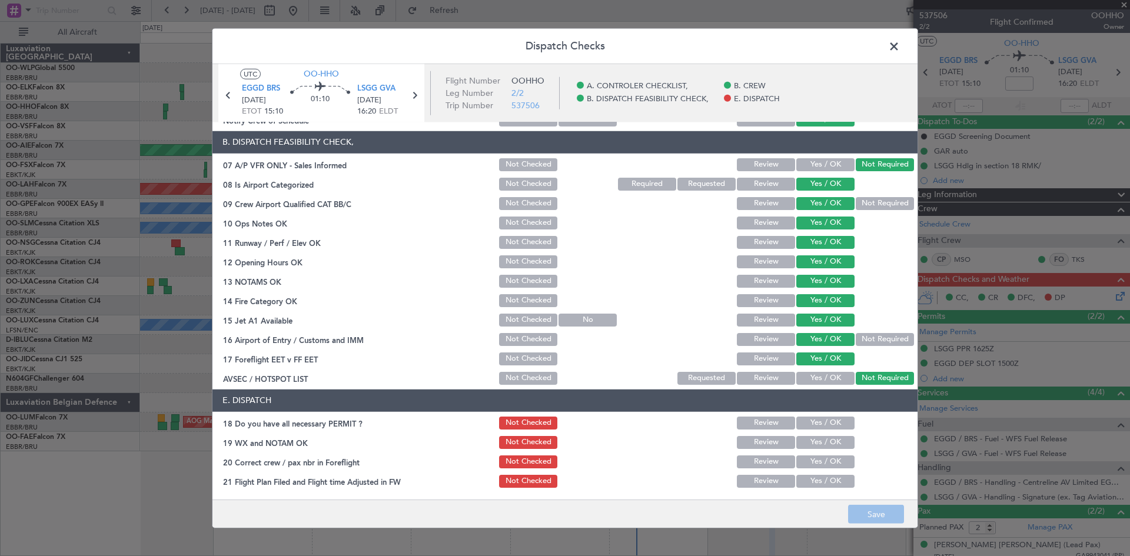
click at [812, 421] on button "Yes / OK" at bounding box center [825, 423] width 58 height 13
click at [824, 437] on button "Yes / OK" at bounding box center [825, 442] width 58 height 13
click at [822, 460] on button "Yes / OK" at bounding box center [825, 462] width 58 height 13
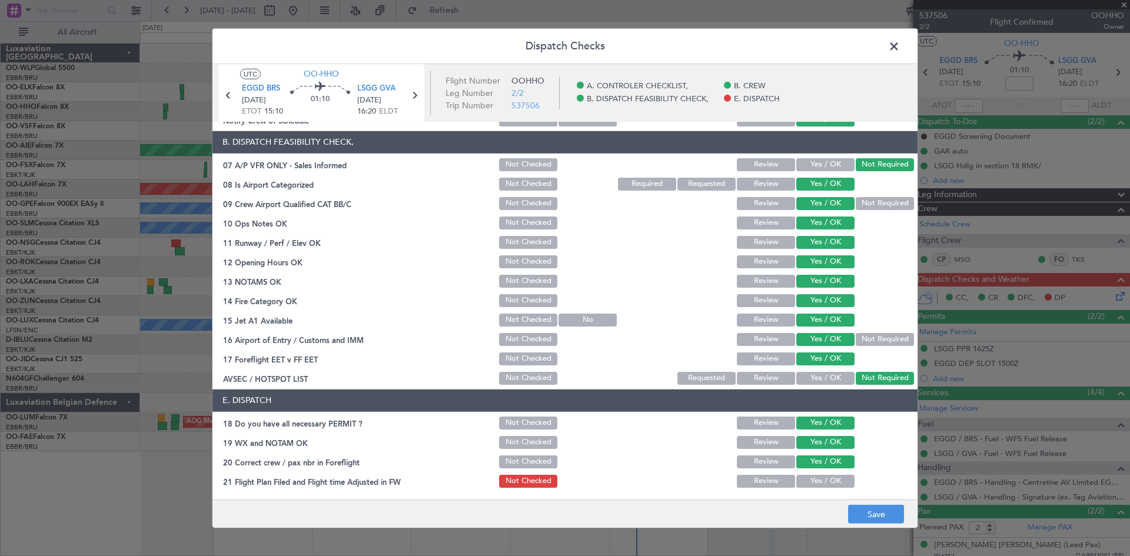
click at [819, 480] on button "Yes / OK" at bounding box center [825, 481] width 58 height 13
click at [885, 519] on button "Save" at bounding box center [876, 514] width 56 height 19
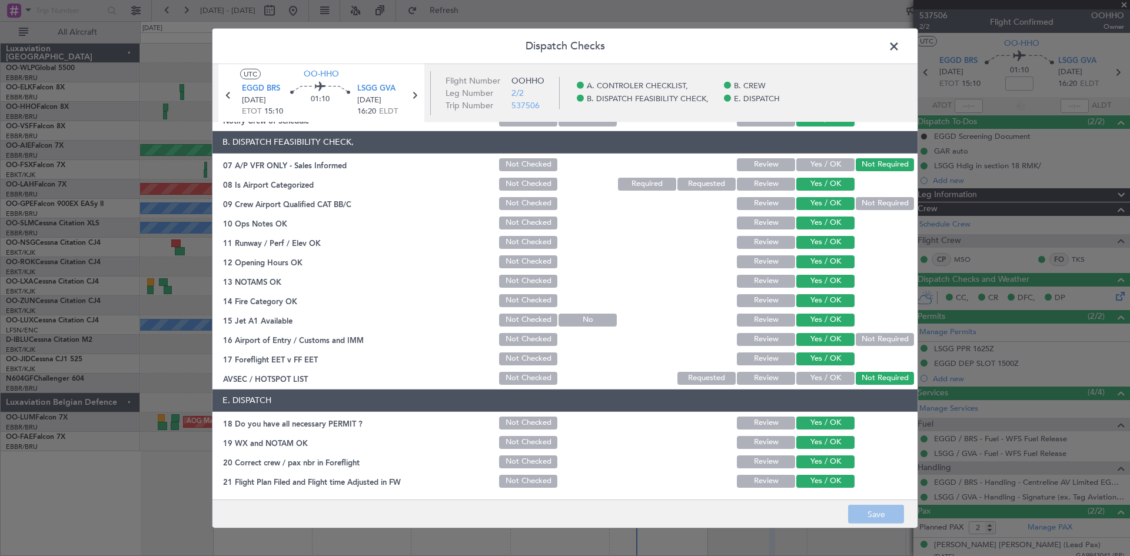
click at [900, 49] on span at bounding box center [900, 49] width 0 height 24
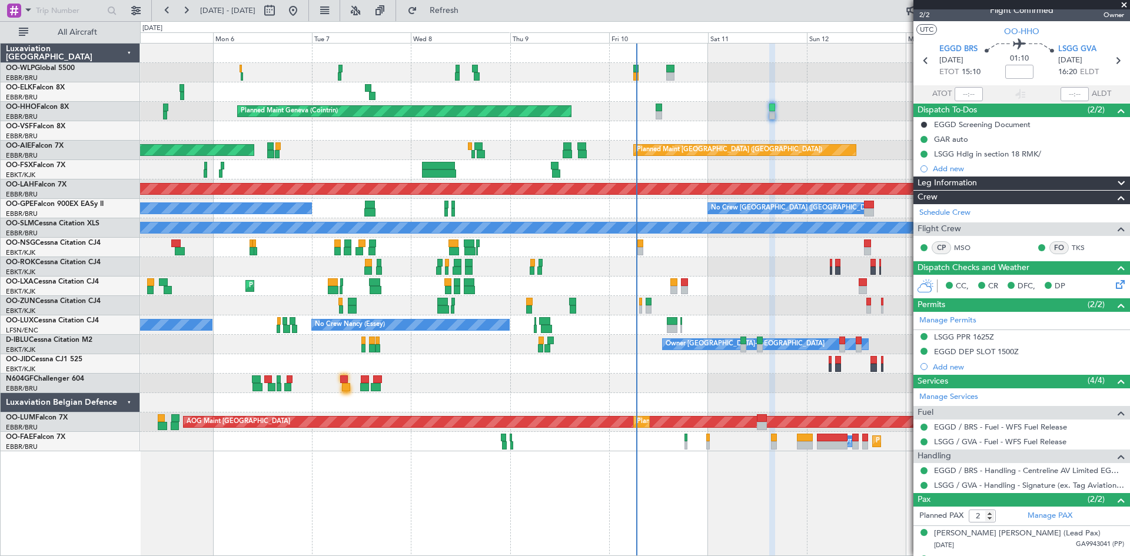
scroll to position [0, 0]
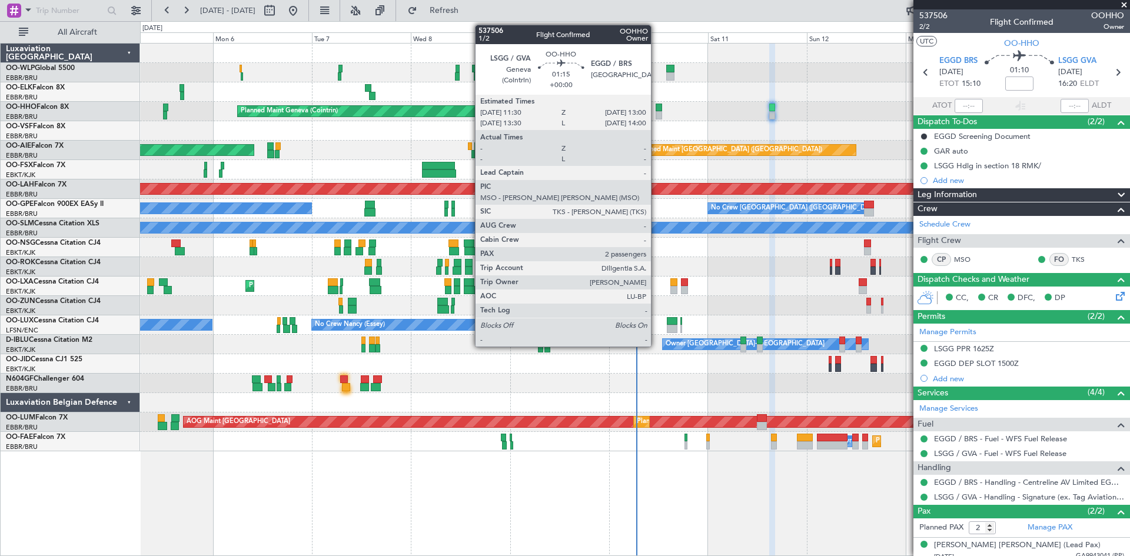
click at [656, 111] on div at bounding box center [659, 108] width 6 height 8
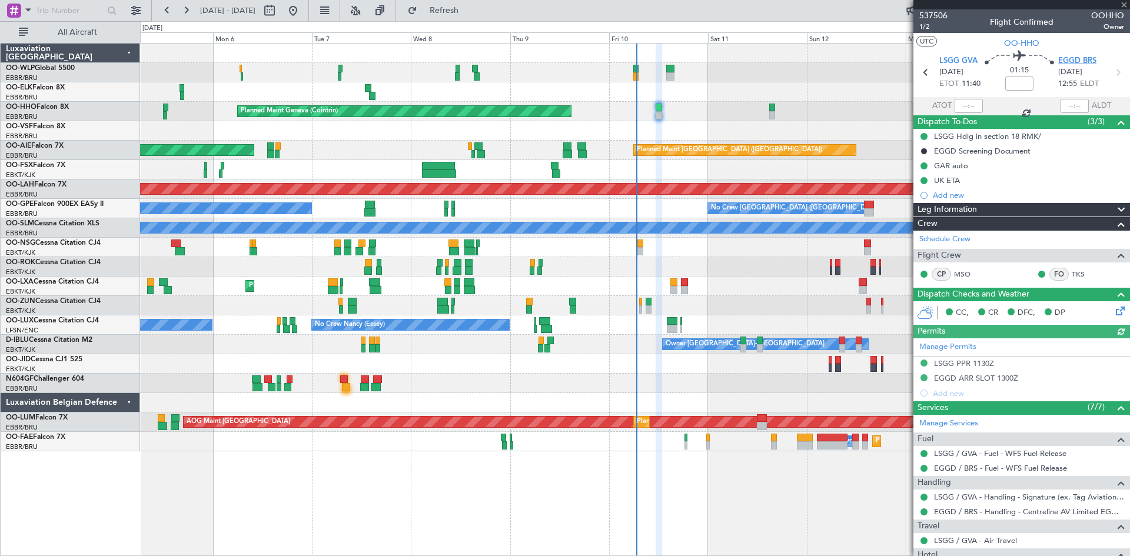
click at [1089, 58] on span "EGGD BRS" at bounding box center [1077, 61] width 38 height 12
click at [462, 11] on span "Refresh" at bounding box center [444, 10] width 49 height 8
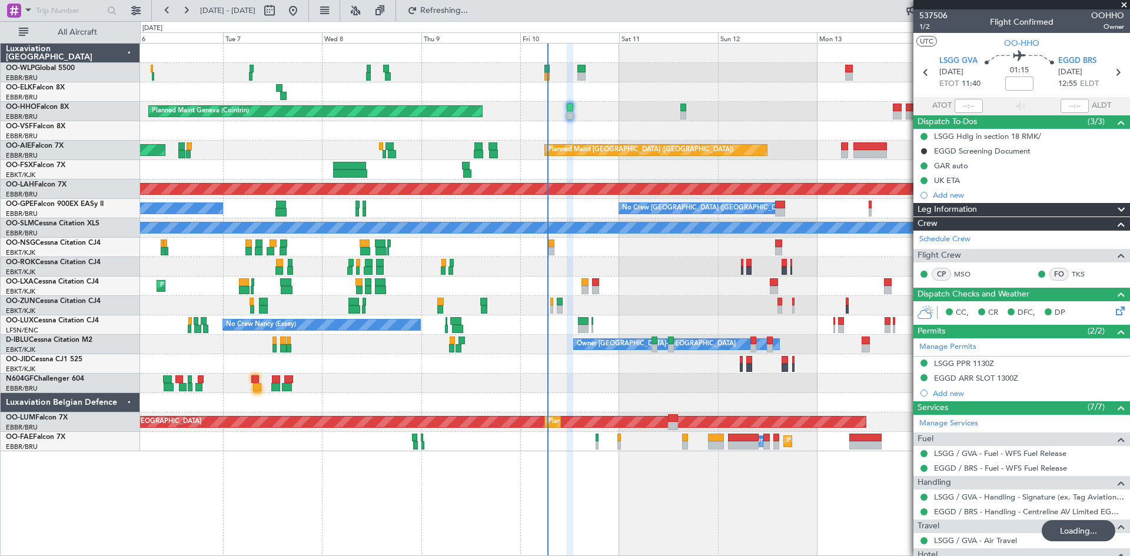
click at [614, 259] on div "No Crew Brussels (Brussels National) Planned Maint Geneva (Cointrin) Planned Ma…" at bounding box center [634, 248] width 989 height 408
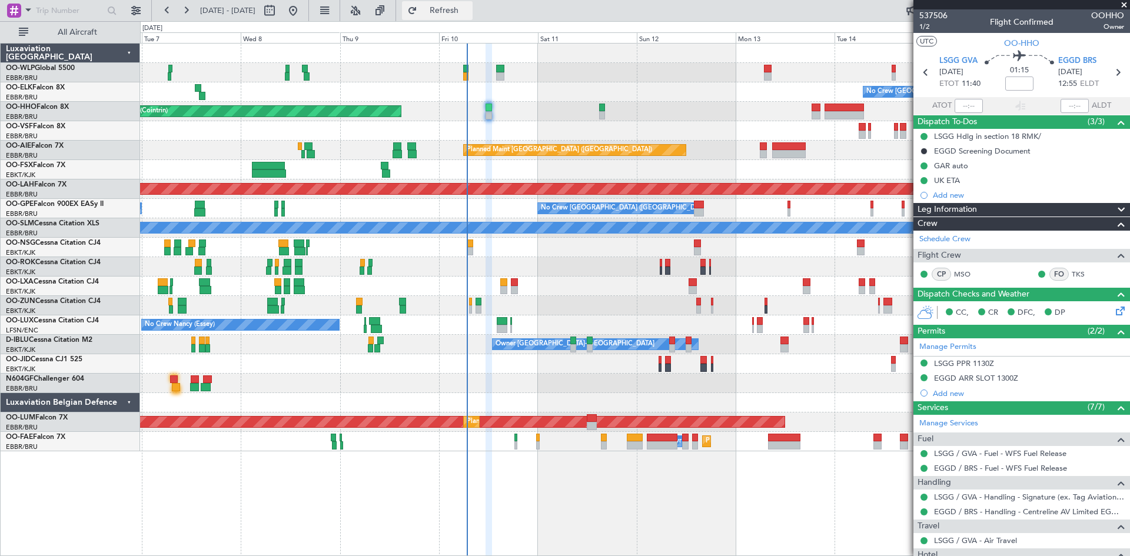
click at [469, 12] on span "Refresh" at bounding box center [444, 10] width 49 height 8
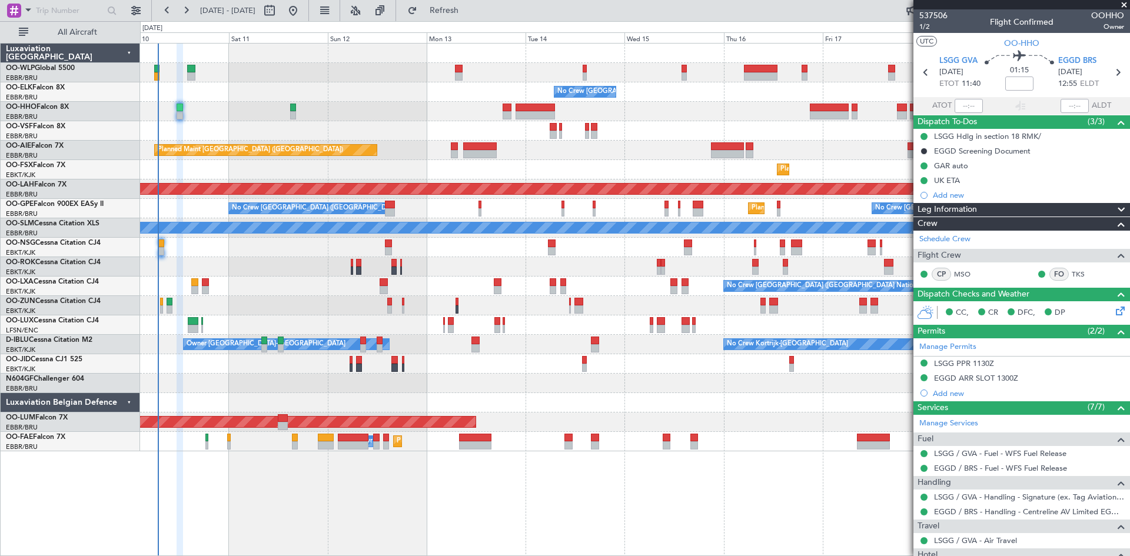
click at [451, 316] on div "No Crew Brussels (Brussels National) Planned Maint Geneva (Cointrin) Planned Ma…" at bounding box center [634, 248] width 989 height 408
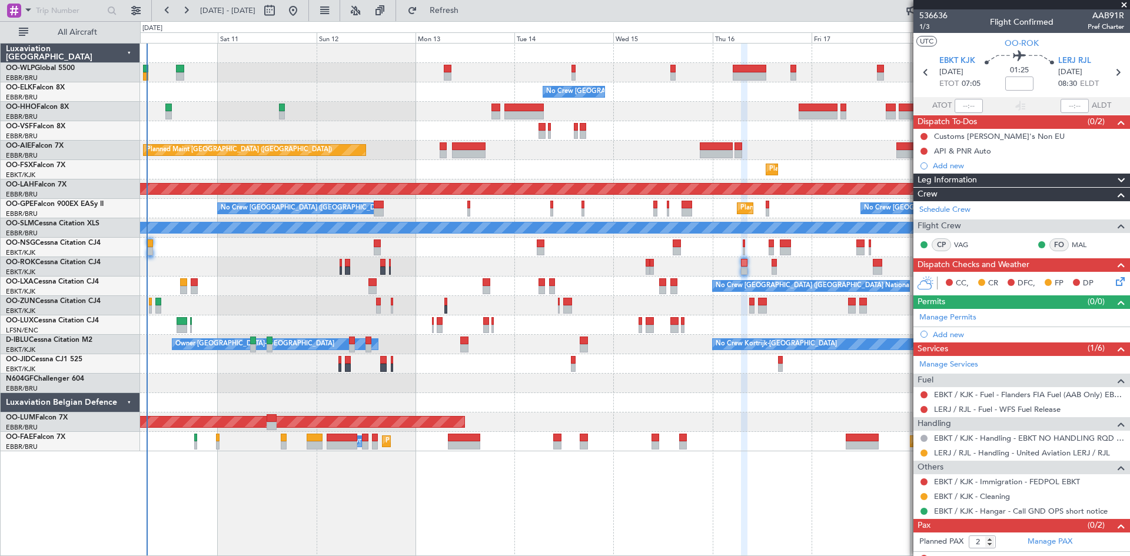
click at [736, 288] on div "No Crew Brussels (Brussels National) Planned Maint Geneva (Cointrin) Planned Ma…" at bounding box center [634, 248] width 989 height 408
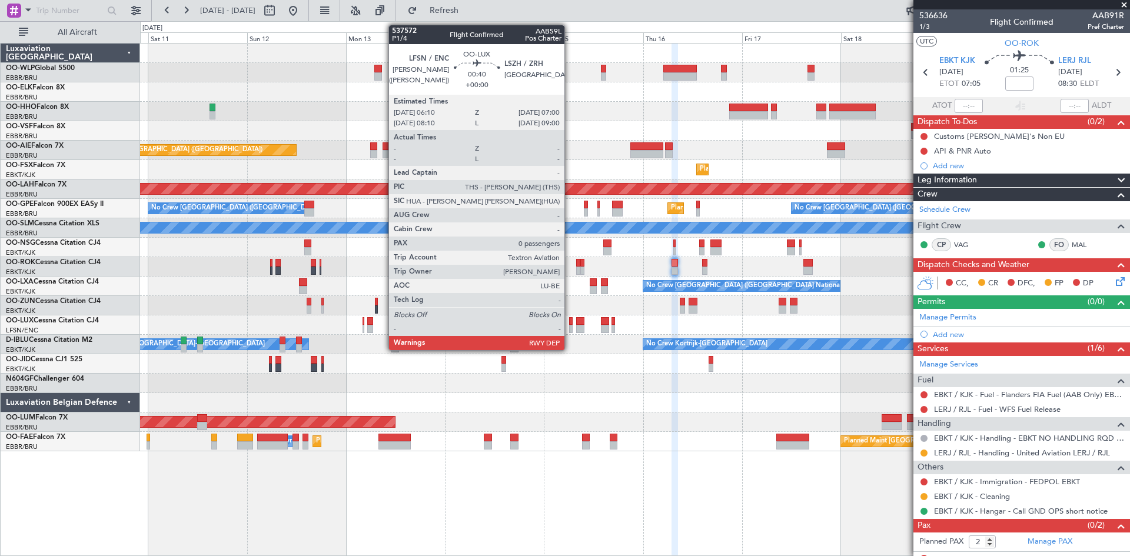
click at [570, 325] on div at bounding box center [571, 329] width 4 height 8
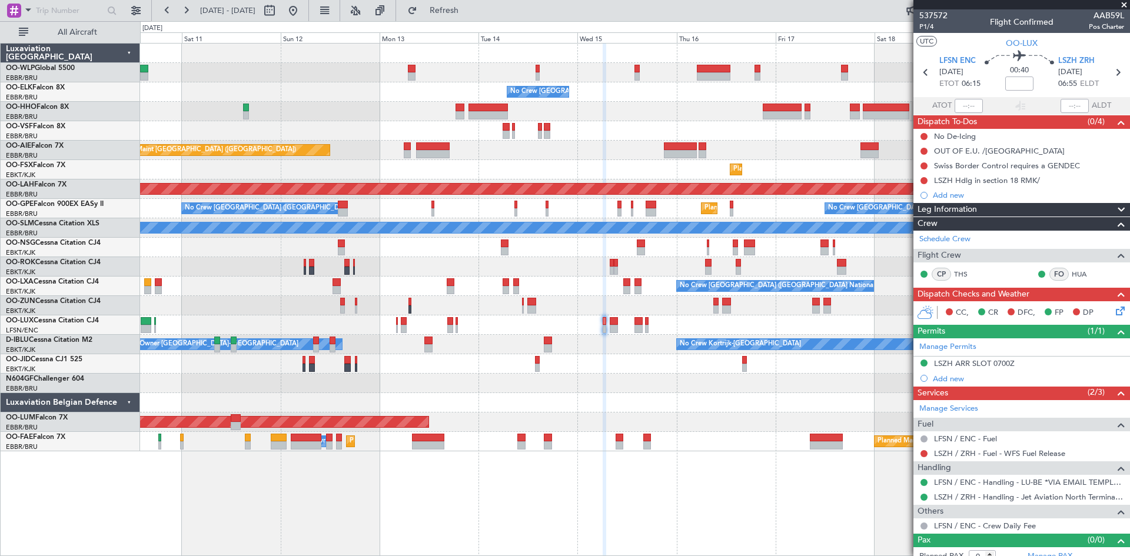
click at [612, 337] on div "No Crew Brussels (Brussels National) Planned Maint Geneva (Cointrin) Planned Ma…" at bounding box center [634, 248] width 989 height 408
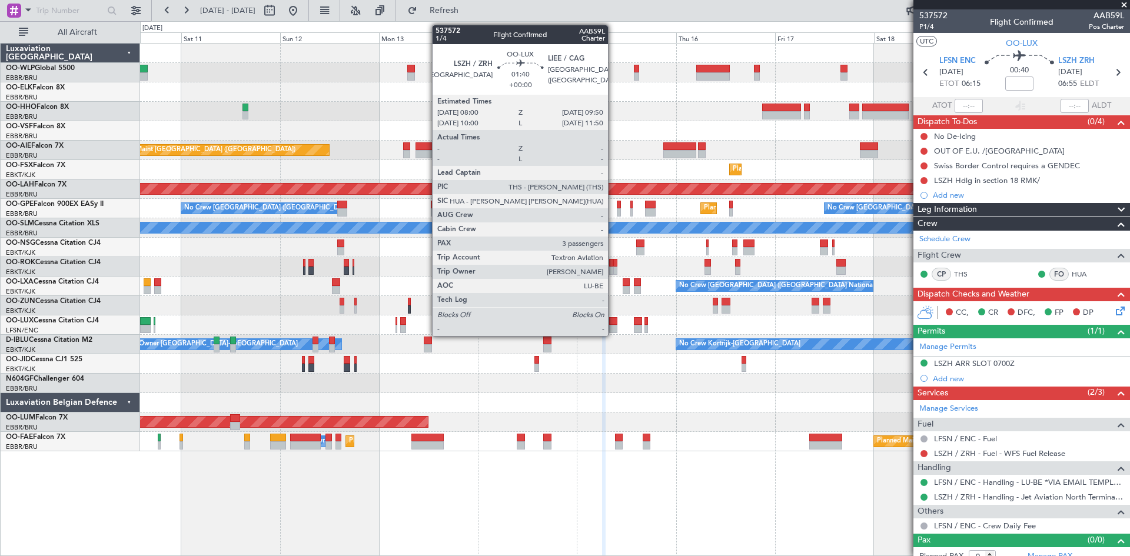
click at [613, 328] on div at bounding box center [613, 329] width 8 height 8
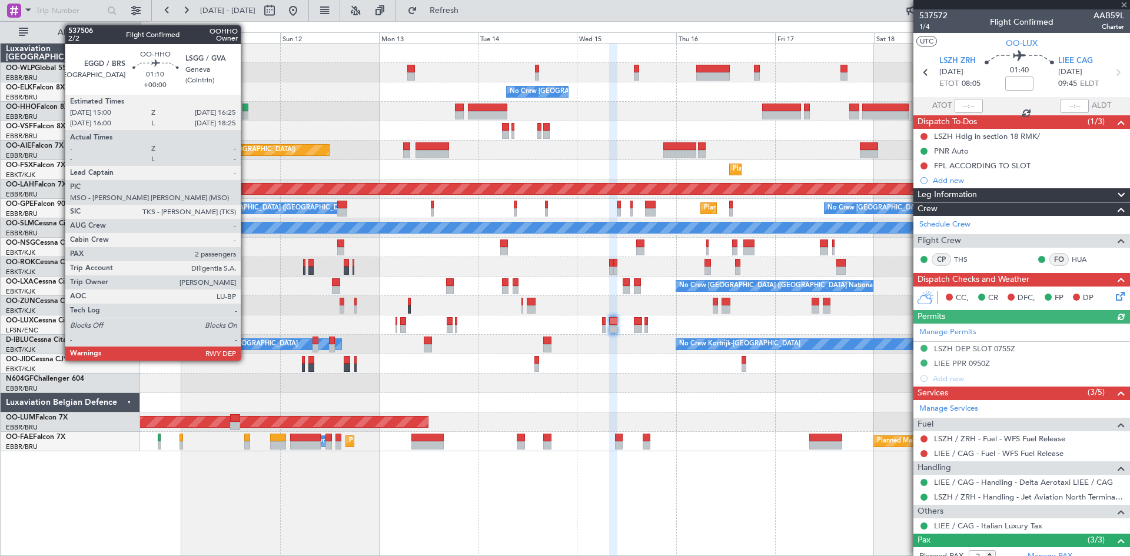
click at [246, 110] on div at bounding box center [245, 108] width 6 height 8
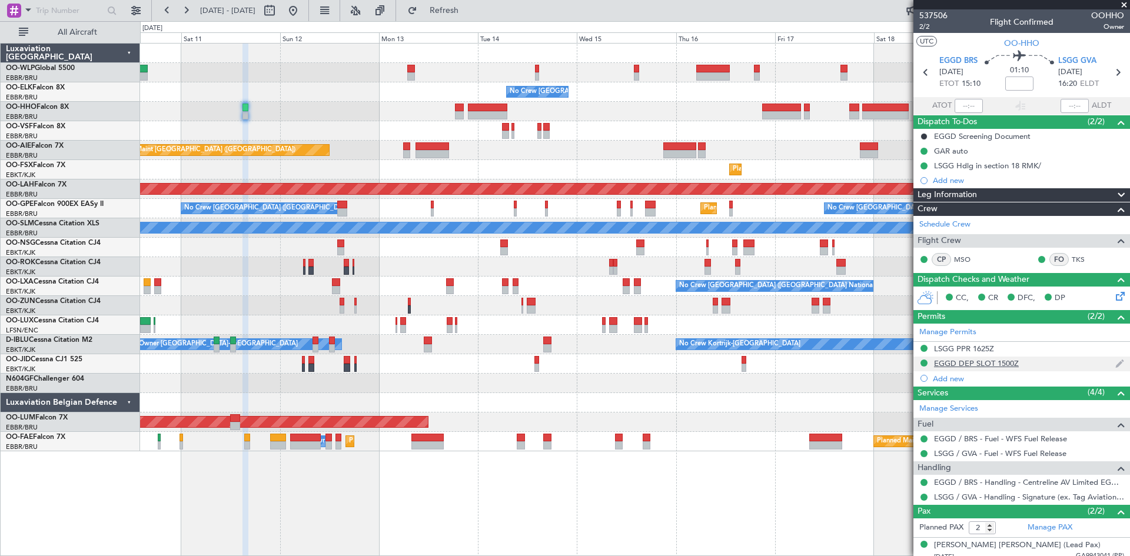
scroll to position [34, 0]
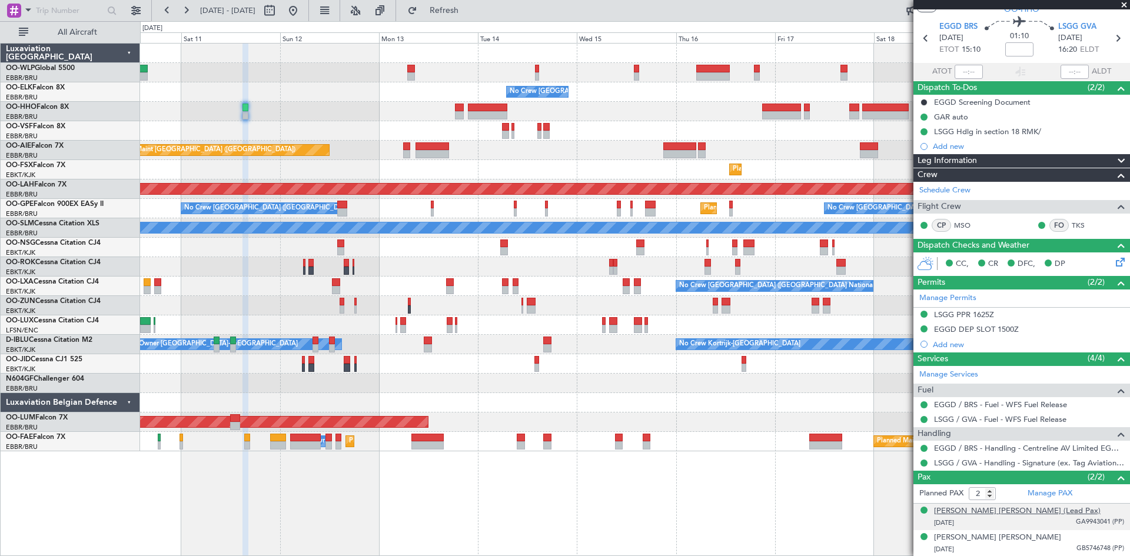
click at [1023, 511] on div "Alexandre Albert Marcello VAN DAMME (Lead Pax)" at bounding box center [1017, 512] width 167 height 12
click at [473, 16] on button "Refresh" at bounding box center [437, 10] width 71 height 19
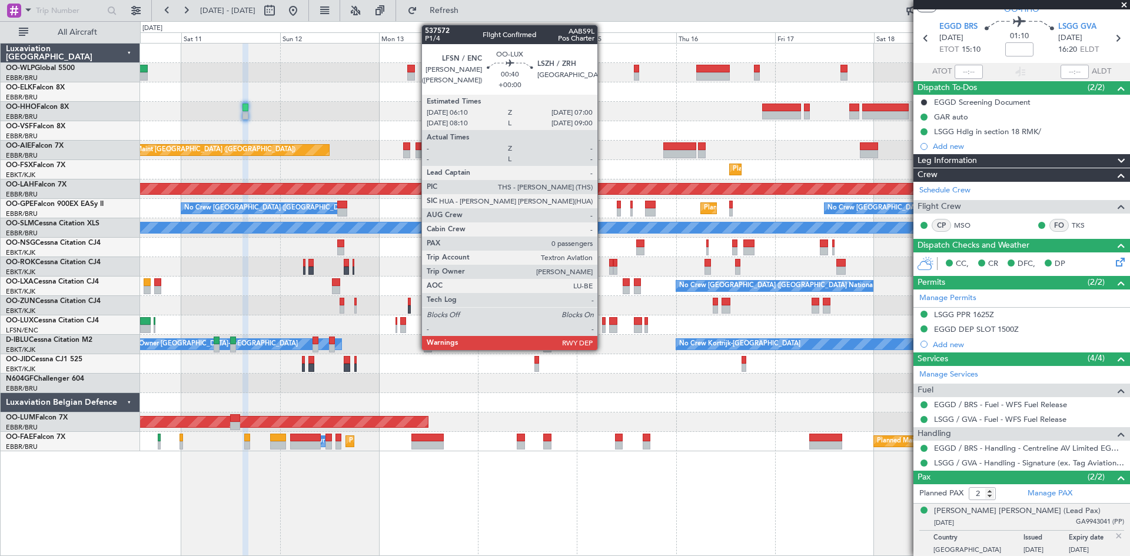
click at [603, 325] on div at bounding box center [604, 329] width 4 height 8
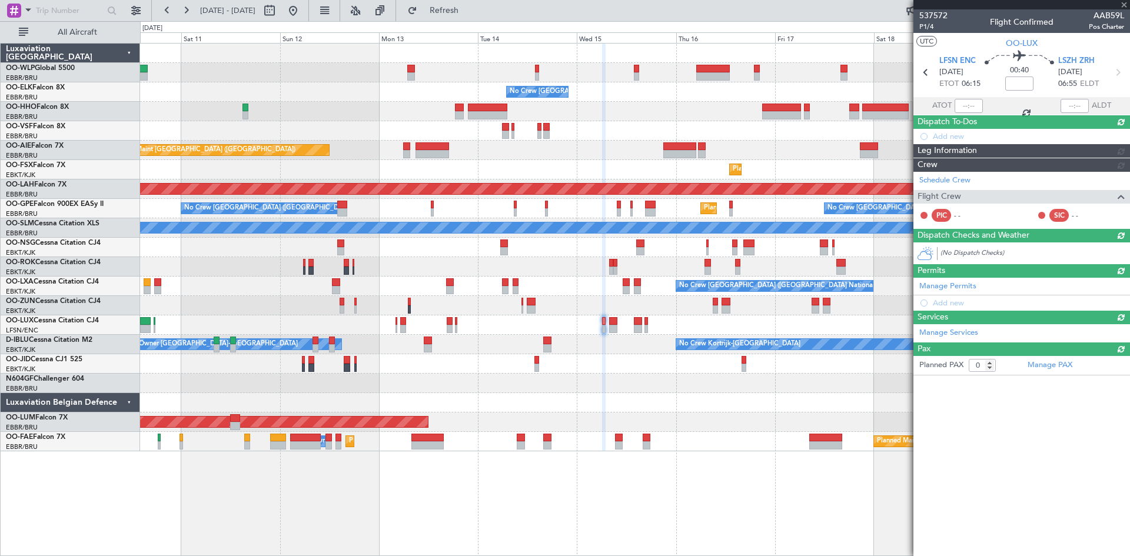
scroll to position [0, 0]
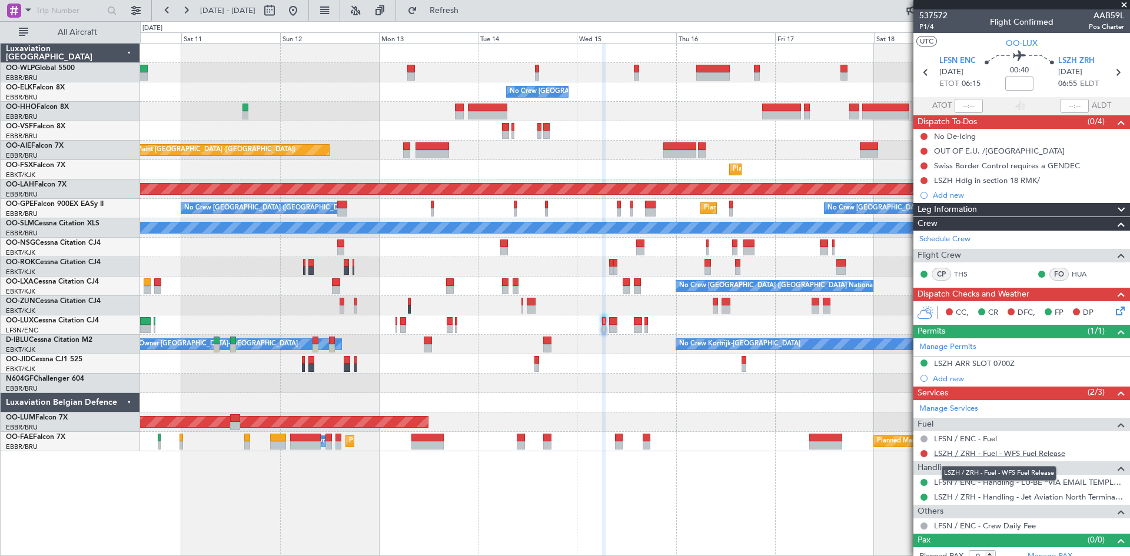
click at [1005, 454] on link "LSZH / ZRH - Fuel - WFS Fuel Release" at bounding box center [999, 453] width 131 height 10
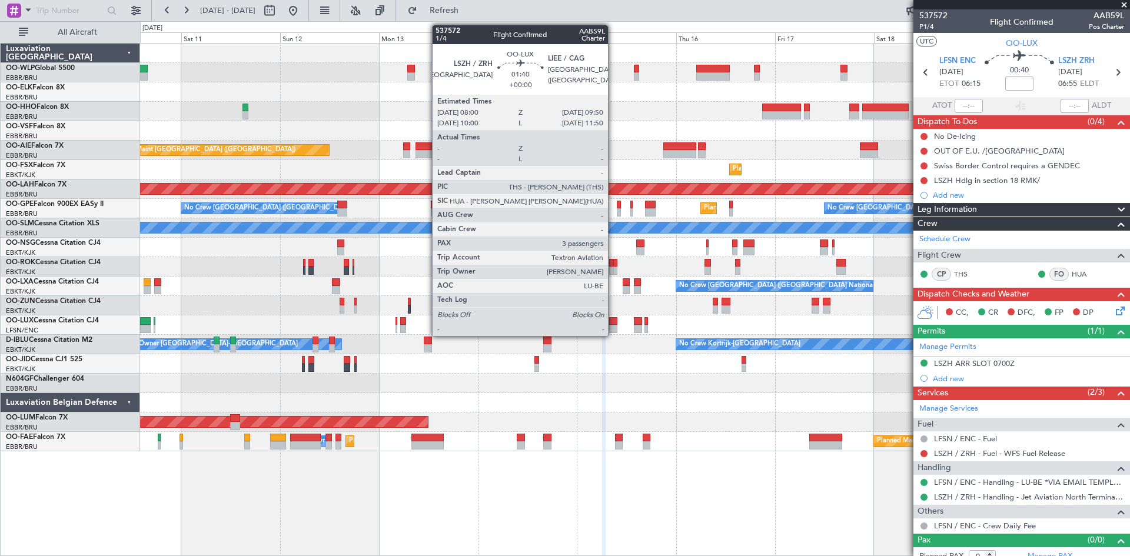
click at [613, 321] on div at bounding box center [613, 321] width 8 height 8
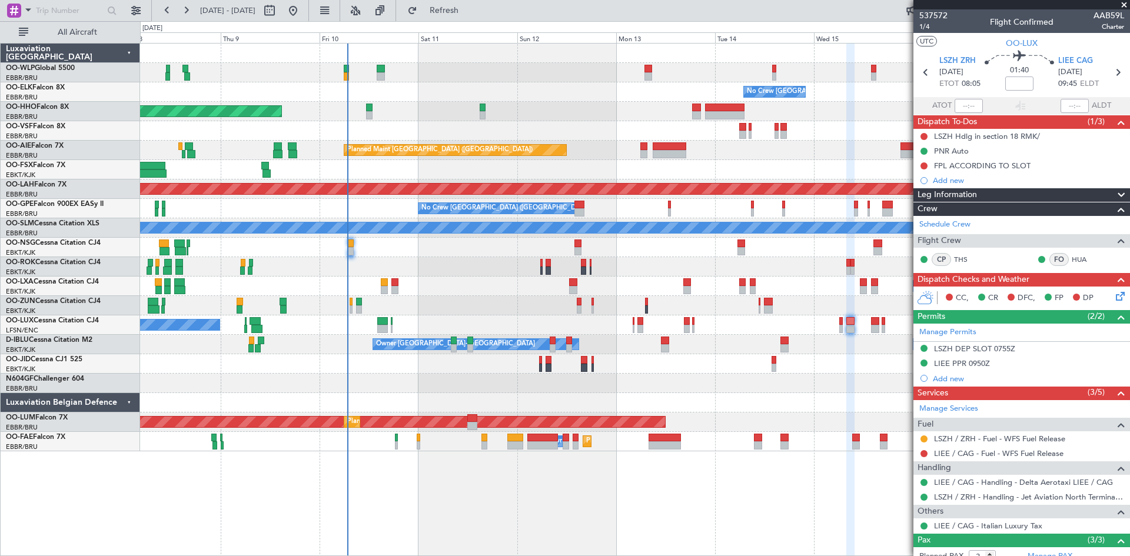
click at [611, 281] on div "No Crew Brussels (Brussels National) Planned Maint Geneva (Cointrin) Planned Ma…" at bounding box center [634, 248] width 989 height 408
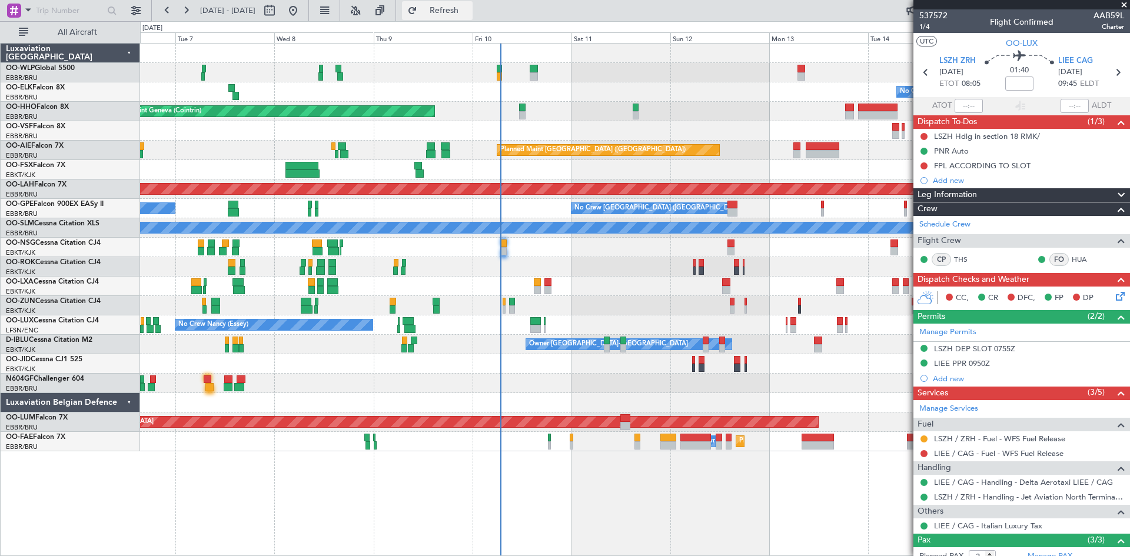
click at [469, 9] on span "Refresh" at bounding box center [444, 10] width 49 height 8
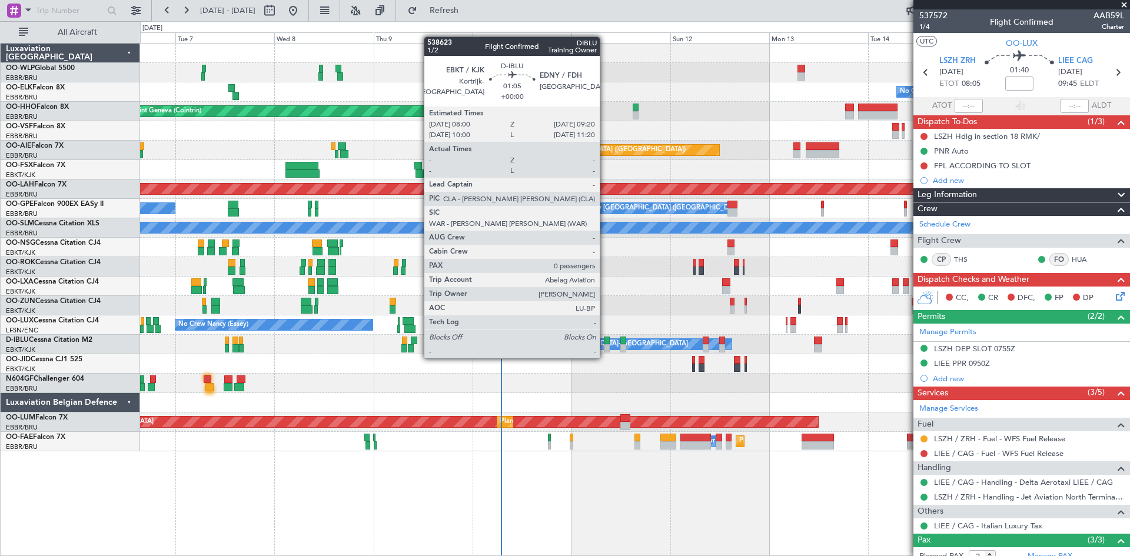
click at [605, 347] on div at bounding box center [607, 348] width 6 height 8
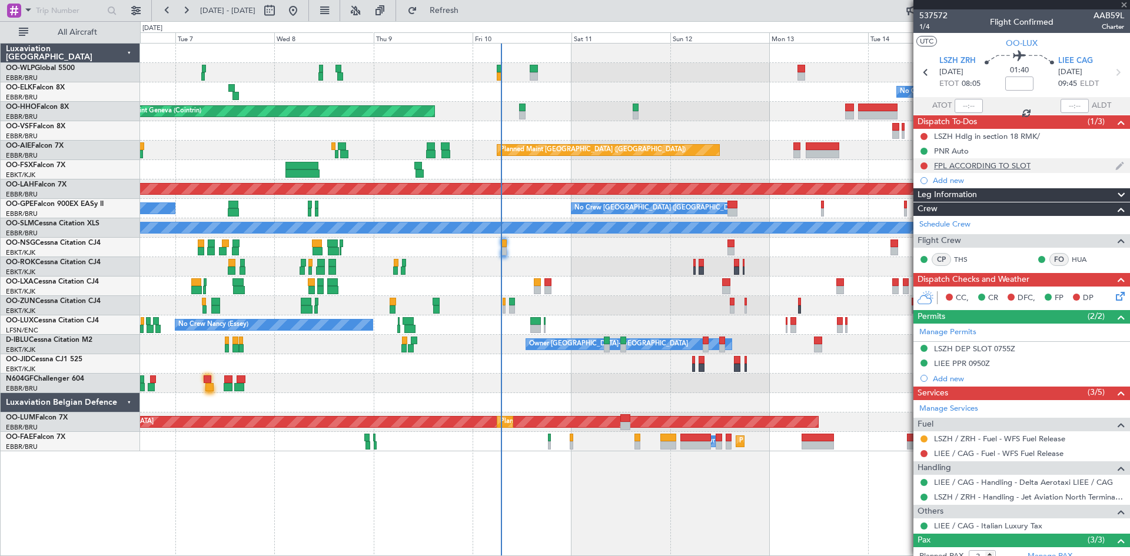
type input "0"
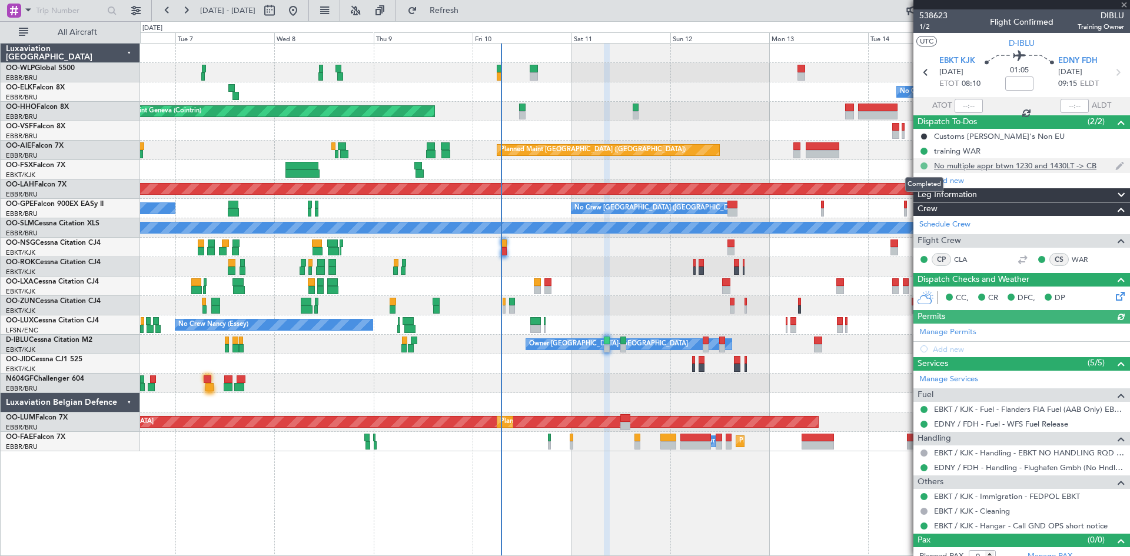
click at [924, 167] on button at bounding box center [923, 165] width 7 height 7
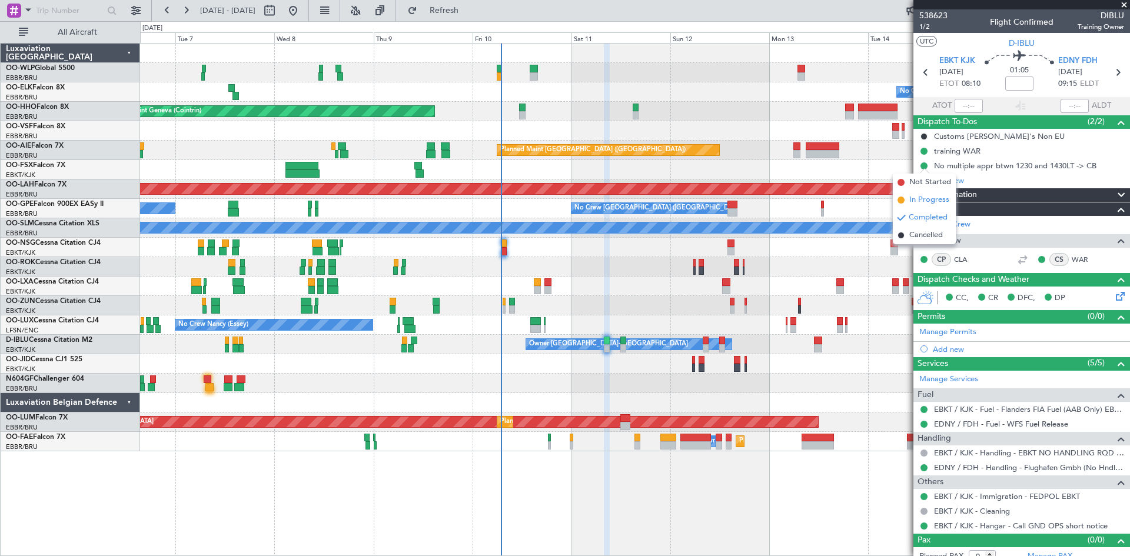
click at [912, 197] on span "In Progress" at bounding box center [929, 200] width 40 height 12
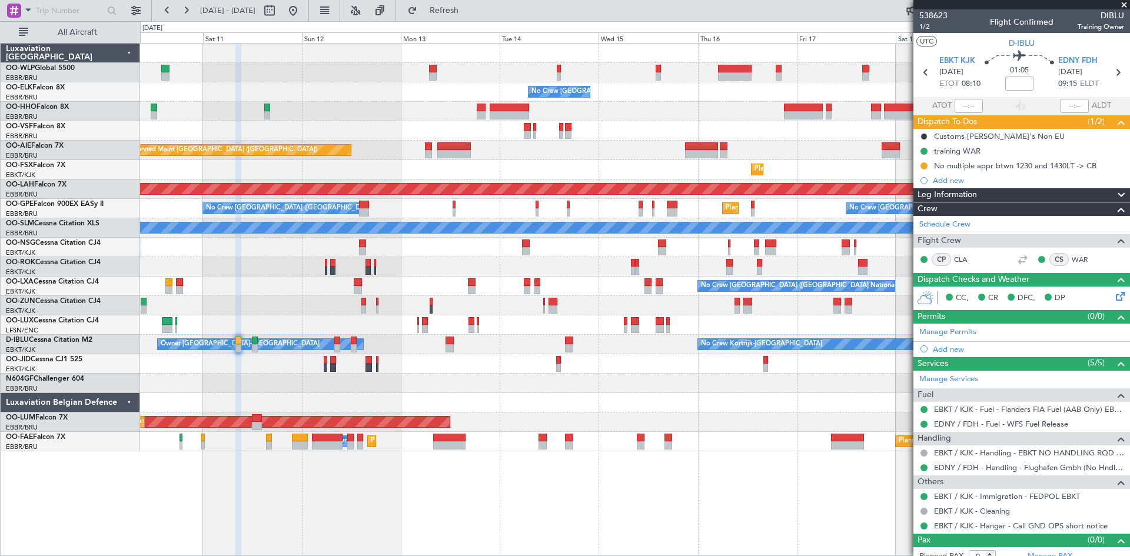
click at [389, 117] on div "No Crew Brussels (Brussels National) Planned Maint Geneva (Cointrin) Planned Ma…" at bounding box center [634, 248] width 989 height 408
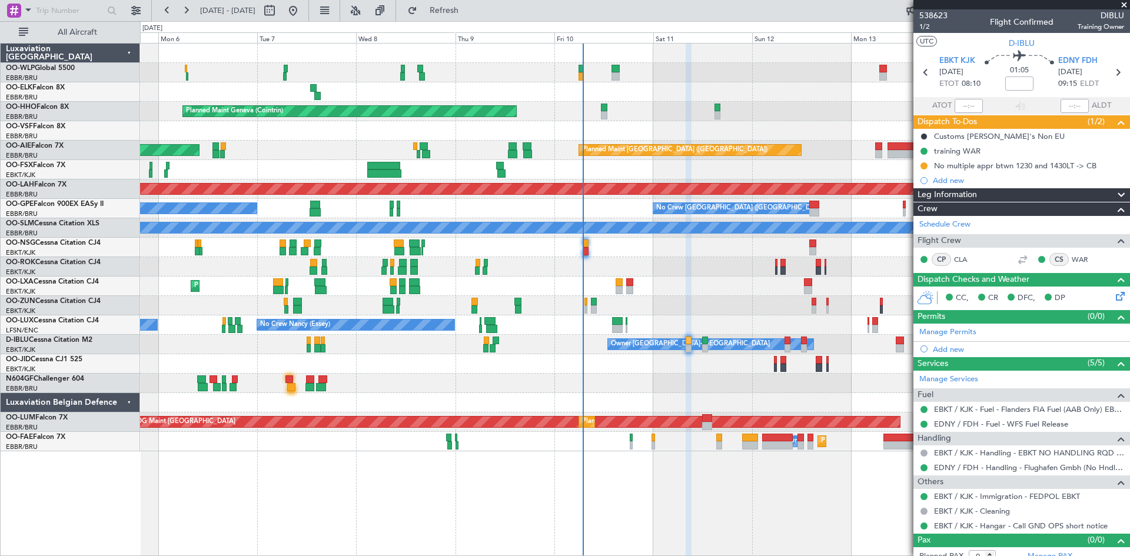
click at [1119, 193] on fb-app "10 Oct 2025 - 20 Oct 2025 Refresh Quick Links All Aircraft No Crew Brussels (Br…" at bounding box center [565, 282] width 1130 height 547
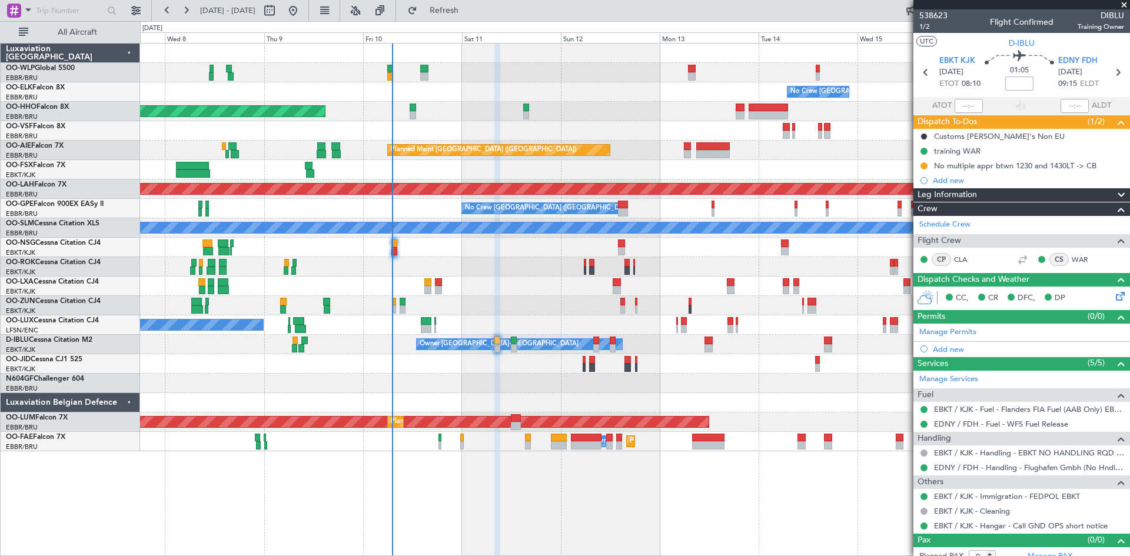
click at [396, 210] on div "No Crew Brussels (Brussels National) Planned Maint Geneva (Cointrin) Planned Ma…" at bounding box center [634, 248] width 989 height 408
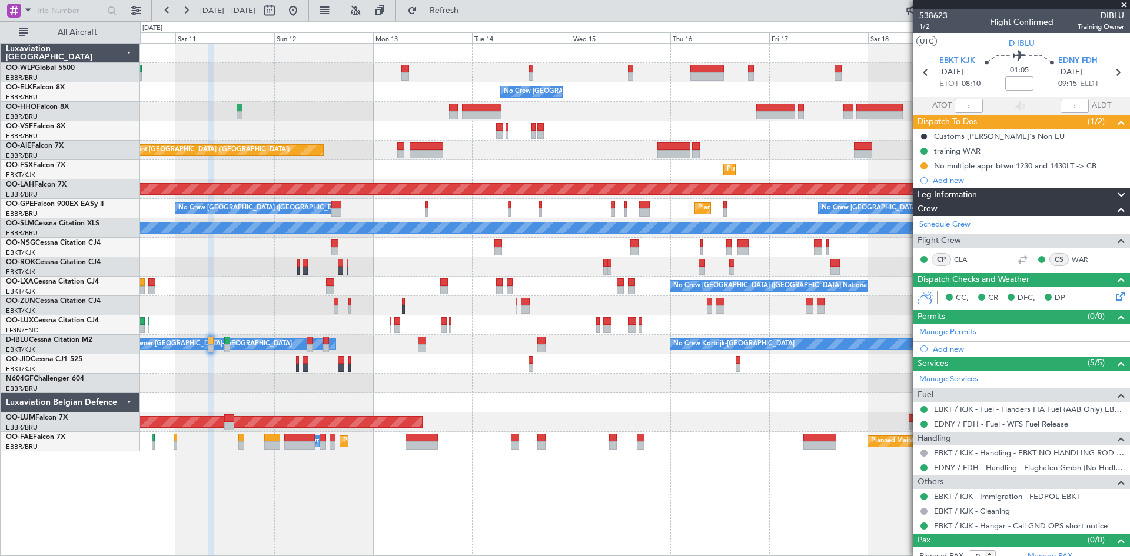
click at [555, 164] on div "No Crew Brussels (Brussels National) Planned Maint Geneva (Cointrin) Planned Ma…" at bounding box center [634, 248] width 989 height 408
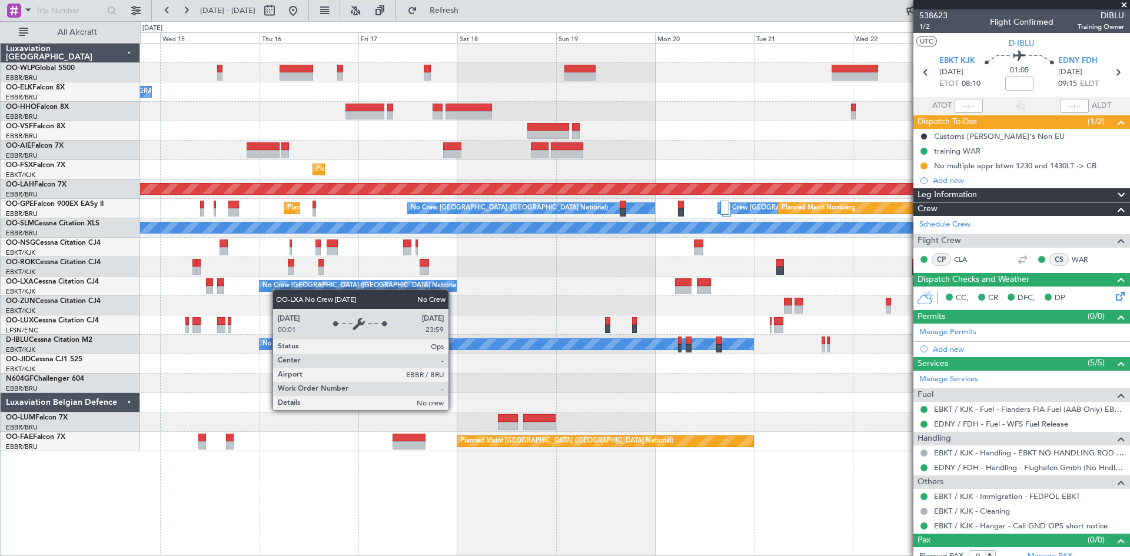
click at [278, 290] on div "- - FIMP 17:00 Z EBLG 05:10 Z No Crew Brussels (Brussels National) Planned Main…" at bounding box center [634, 248] width 989 height 408
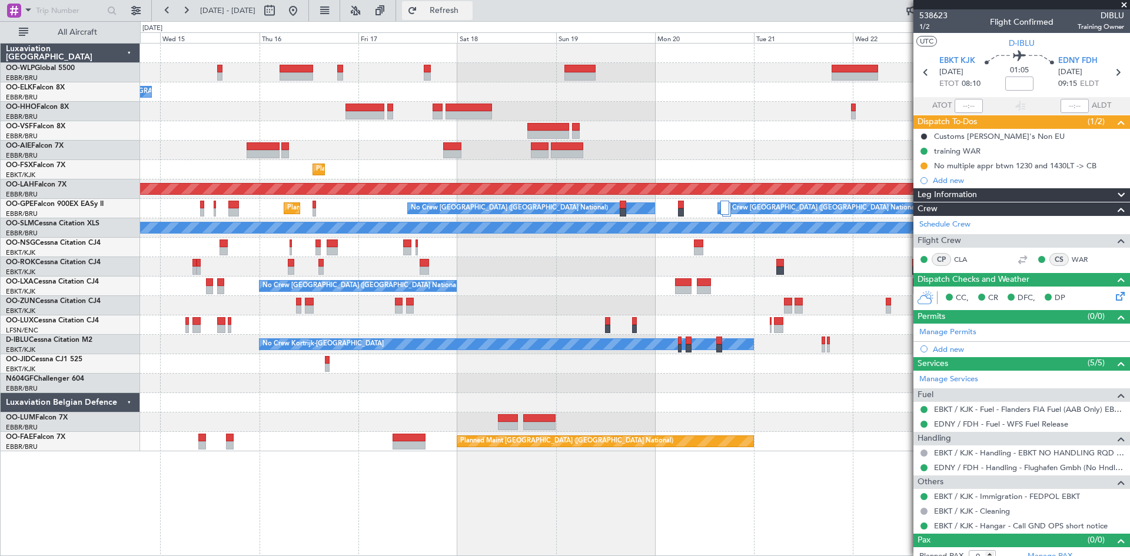
click at [473, 16] on button "Refresh" at bounding box center [437, 10] width 71 height 19
click at [303, 6] on div at bounding box center [281, 10] width 42 height 19
click at [303, 9] on button at bounding box center [293, 10] width 19 height 19
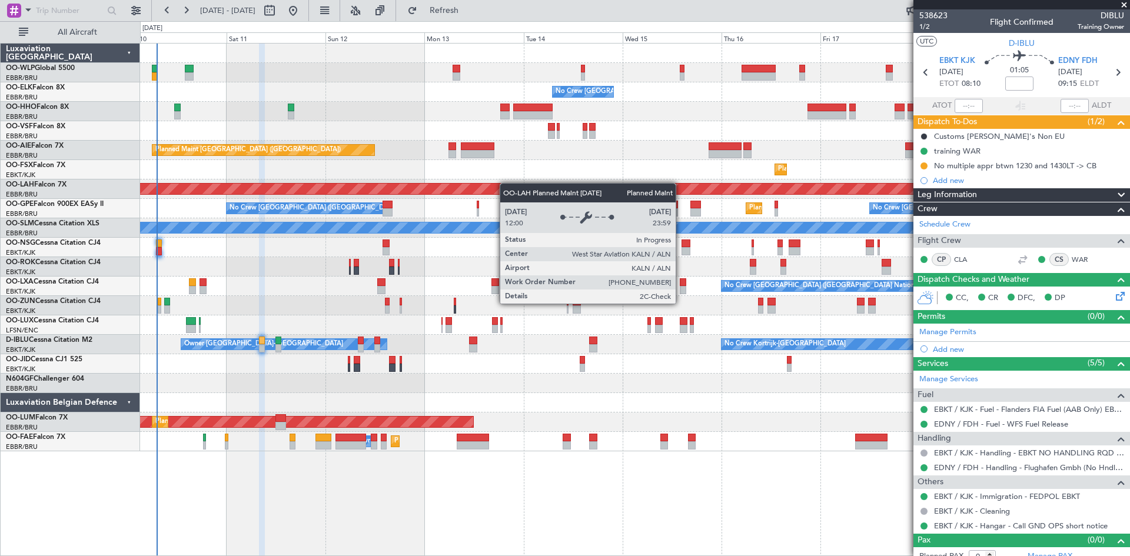
click at [413, 196] on div "Planned Maint [PERSON_NAME]-[GEOGRAPHIC_DATA][PERSON_NAME] ([GEOGRAPHIC_DATA][P…" at bounding box center [634, 189] width 989 height 19
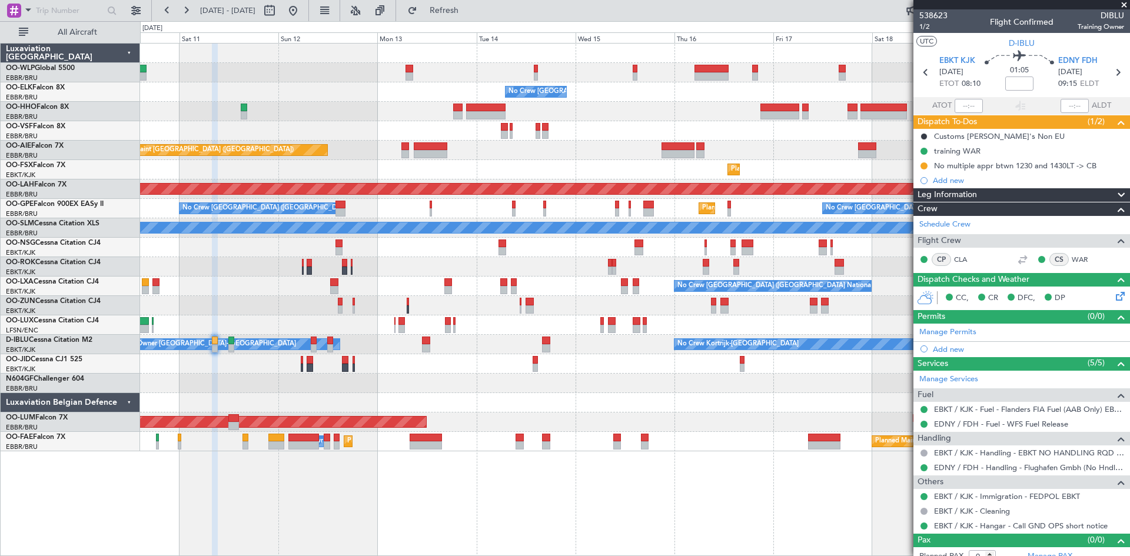
click at [503, 177] on div "Planned Maint Kortrijk-[GEOGRAPHIC_DATA]" at bounding box center [634, 169] width 989 height 19
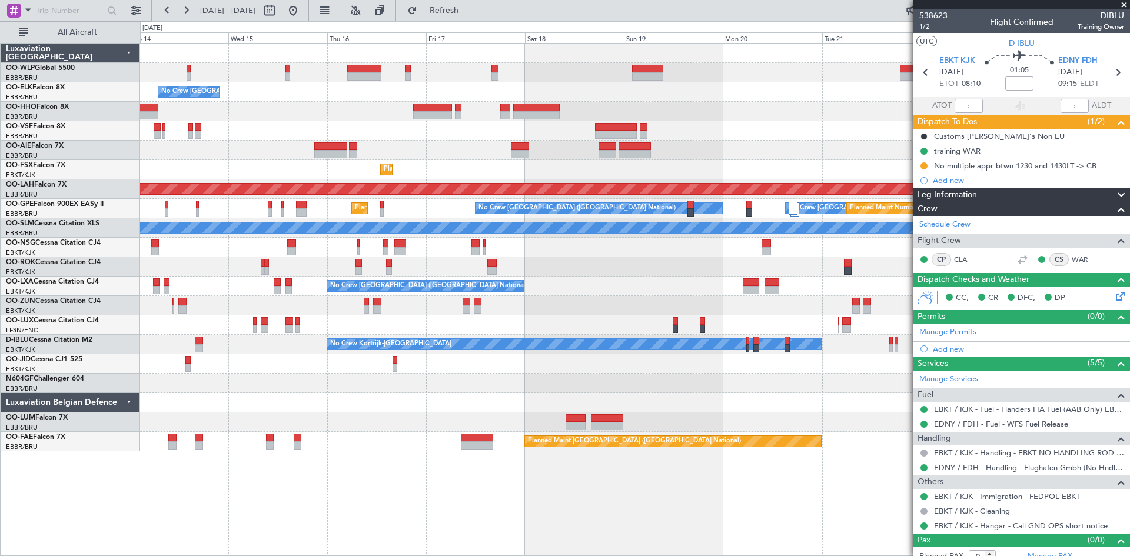
click at [460, 197] on div "No Crew Brussels (Brussels National) Planned Maint London (Farnborough) Planned…" at bounding box center [634, 248] width 989 height 408
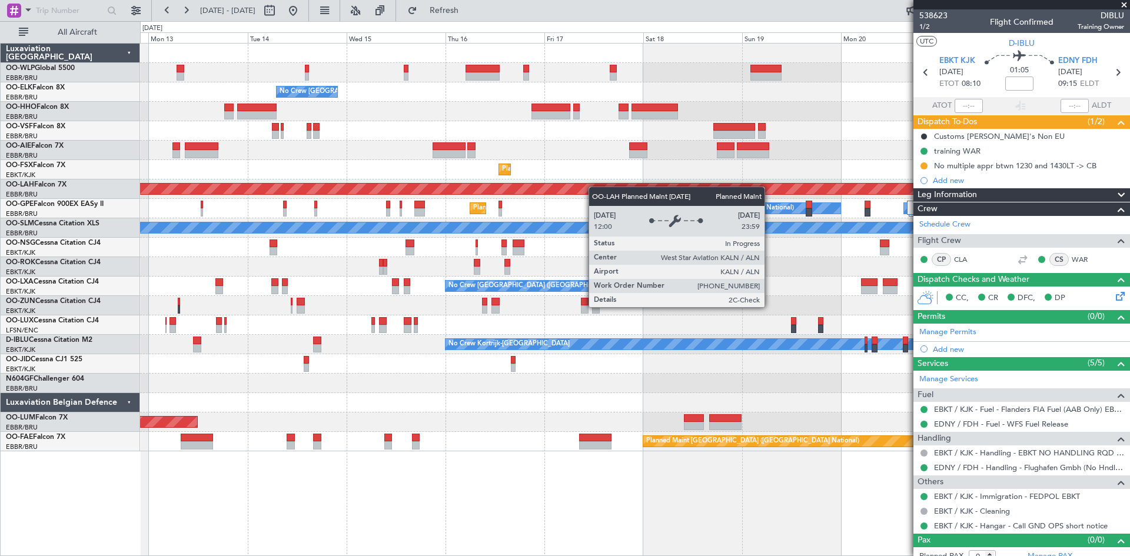
click at [763, 190] on div "Planned Maint [PERSON_NAME]-[GEOGRAPHIC_DATA][PERSON_NAME] ([GEOGRAPHIC_DATA][P…" at bounding box center [634, 189] width 989 height 19
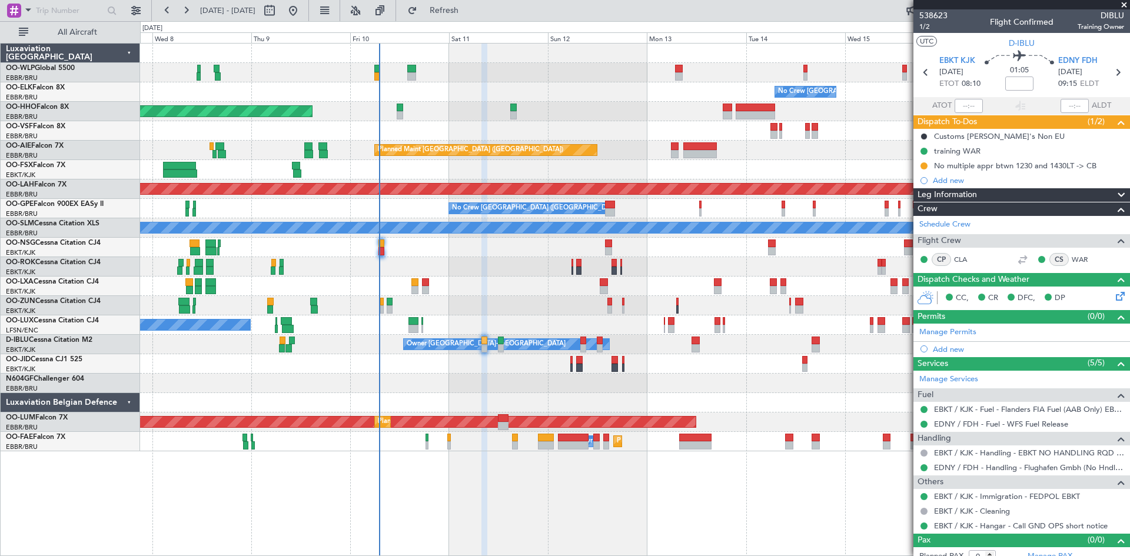
click at [787, 155] on div "Planned Maint London (Farnborough) Unplanned Maint London (Farnborough)" at bounding box center [634, 150] width 989 height 19
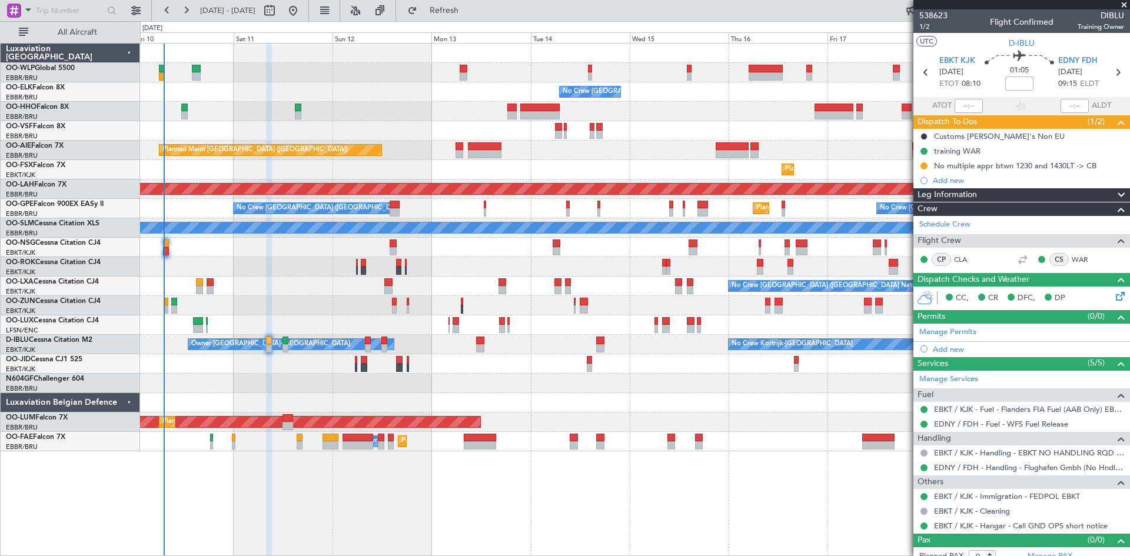
click at [574, 172] on div "No Crew Brussels (Brussels National) Planned Maint Geneva (Cointrin) Planned Ma…" at bounding box center [634, 248] width 989 height 408
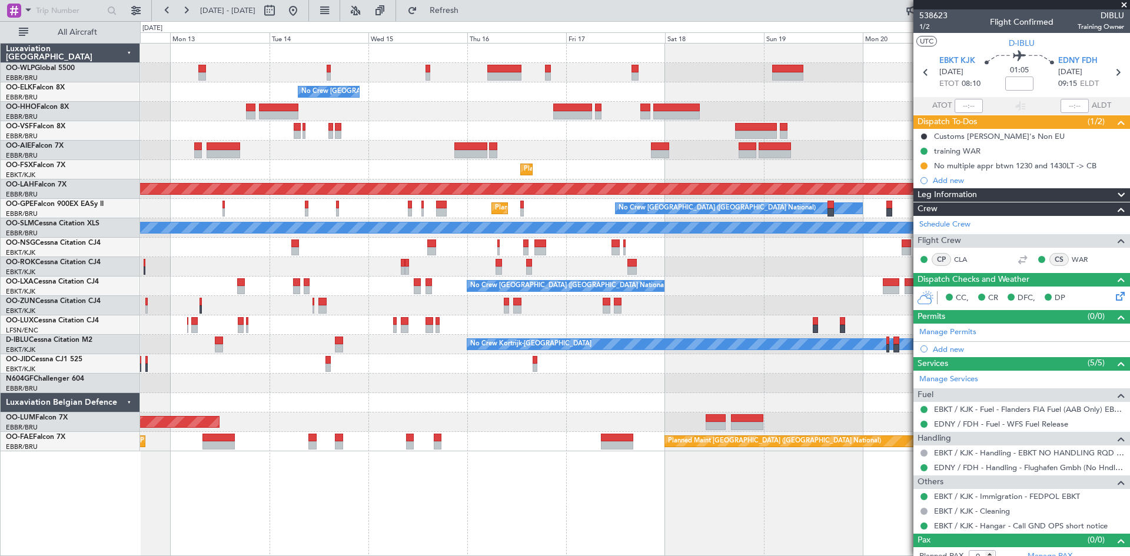
click at [568, 151] on div "Planned Maint [GEOGRAPHIC_DATA] ([GEOGRAPHIC_DATA])" at bounding box center [634, 150] width 989 height 19
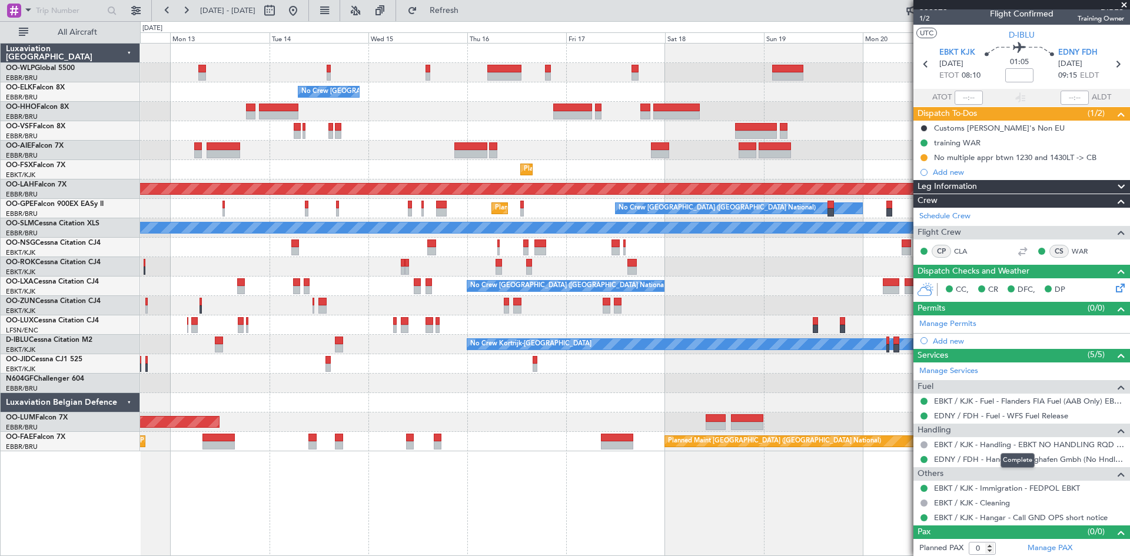
scroll to position [10, 0]
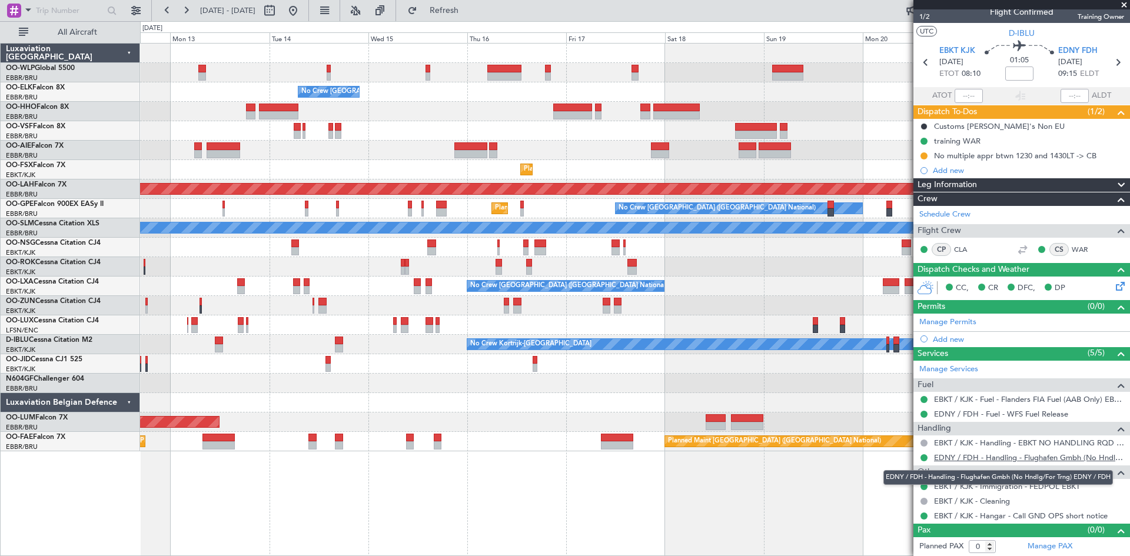
click at [1010, 455] on link "EDNY / FDH - Handling - Flughafen Gmbh (No Hndlg/For Trng) EDNY / FDH" at bounding box center [1029, 458] width 190 height 10
click at [303, 10] on button at bounding box center [293, 10] width 19 height 19
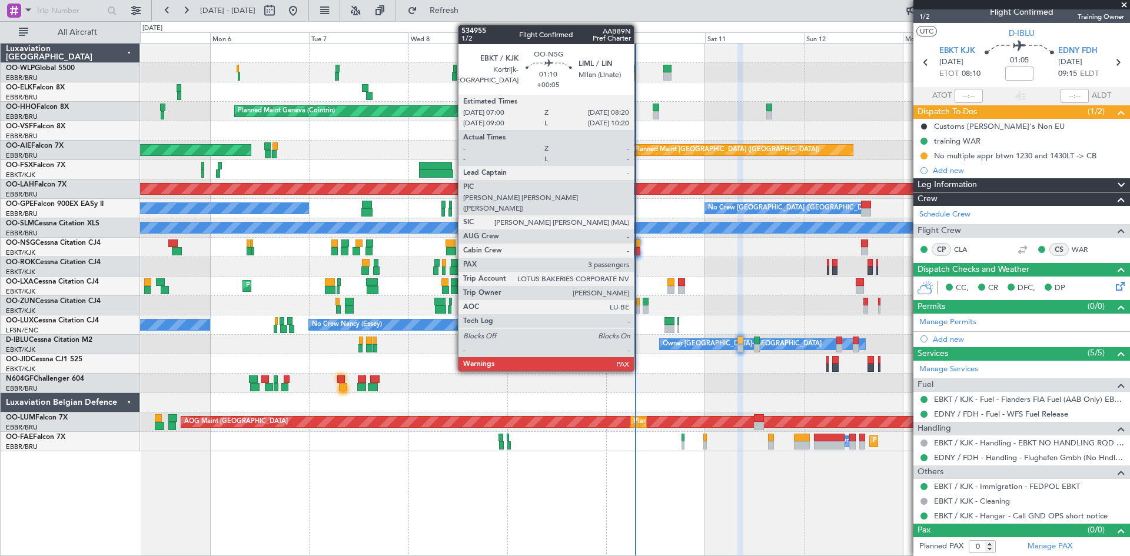
click at [639, 252] on div at bounding box center [637, 251] width 6 height 8
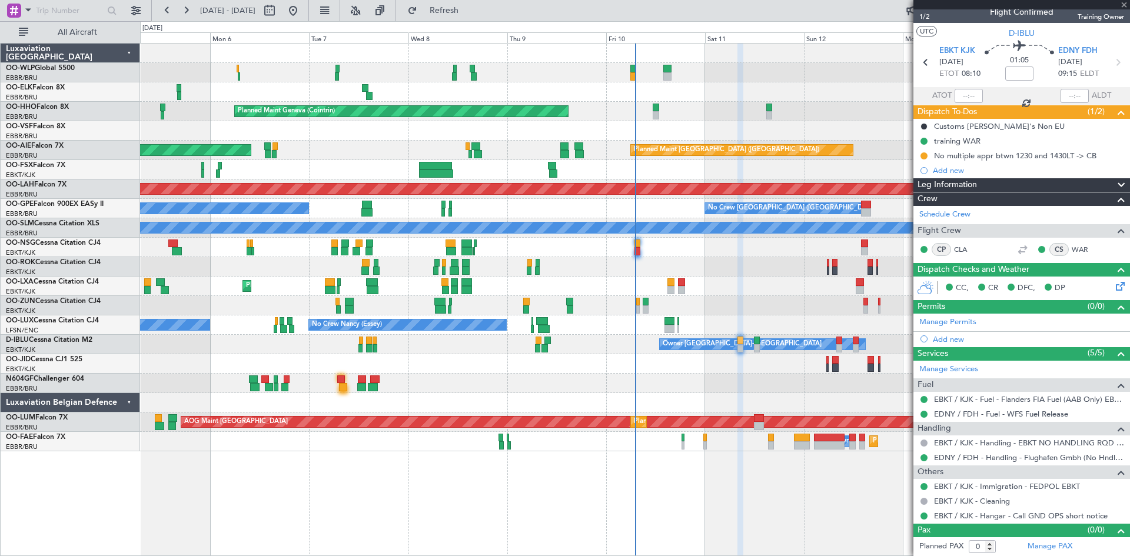
type input "+00:05"
type input "3"
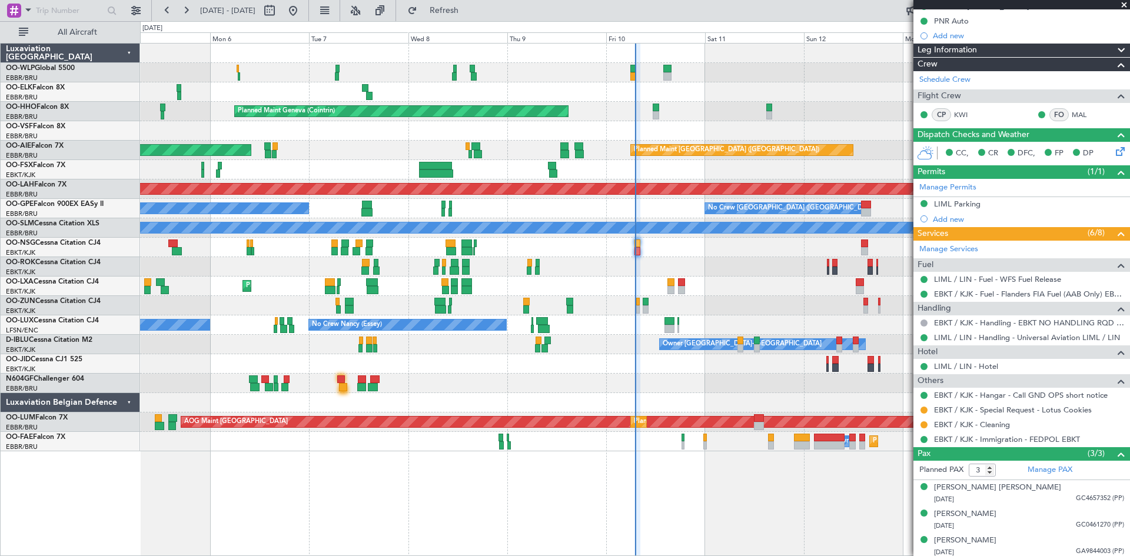
scroll to position [133, 0]
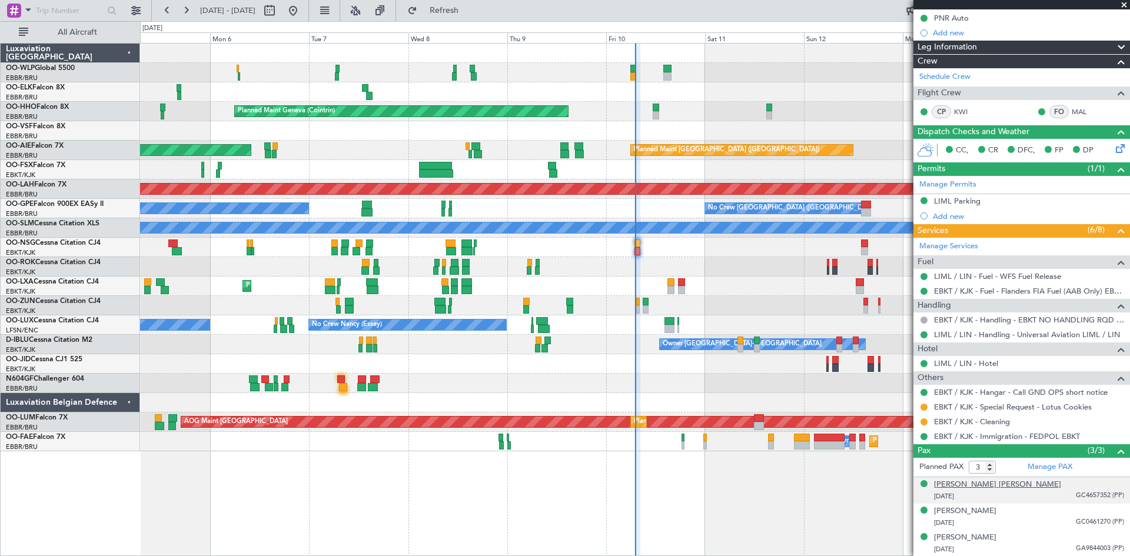
click at [987, 486] on div "[PERSON_NAME] [PERSON_NAME]" at bounding box center [997, 485] width 127 height 12
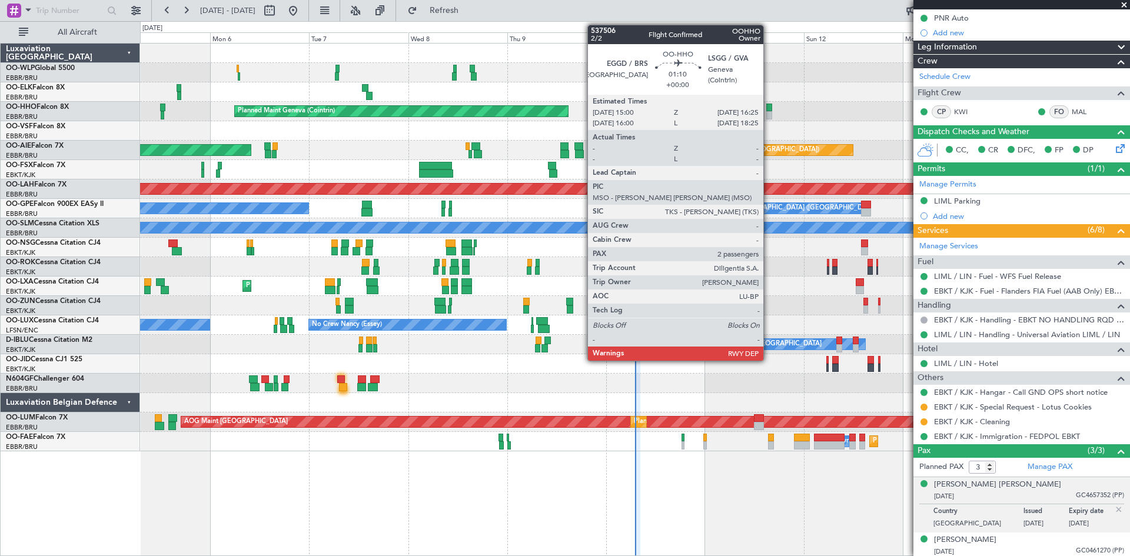
click at [769, 112] on div at bounding box center [769, 115] width 6 height 8
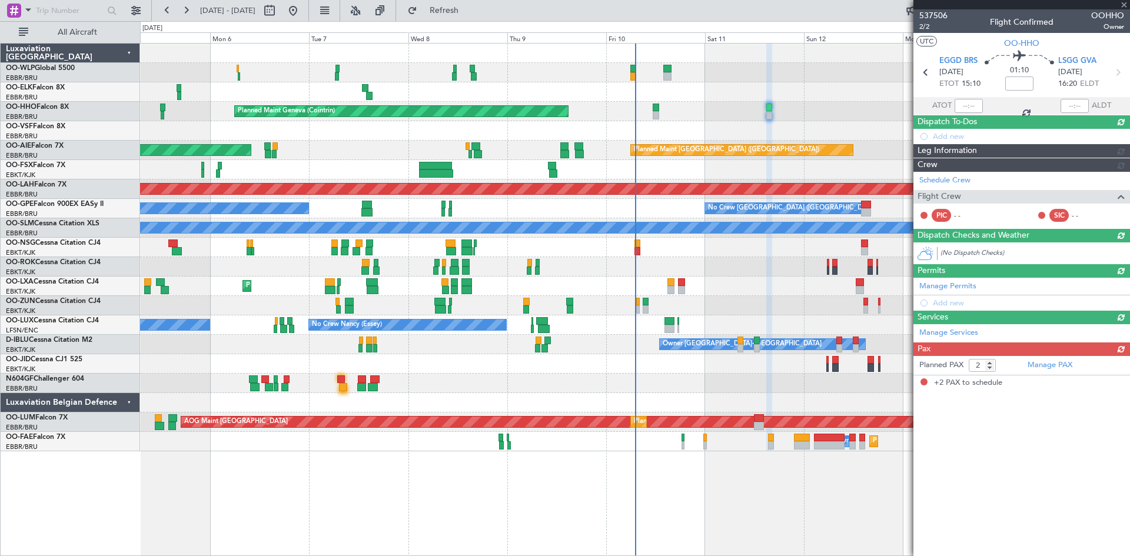
scroll to position [0, 0]
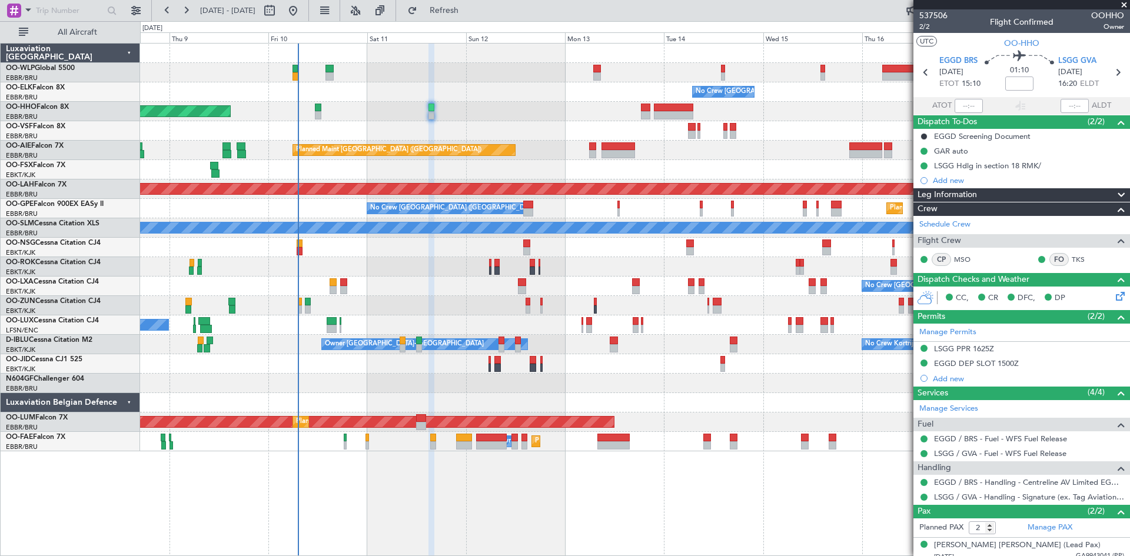
click at [421, 334] on div "No Crew [GEOGRAPHIC_DATA] ([GEOGRAPHIC_DATA] National) Planned Maint Geneva ([G…" at bounding box center [634, 248] width 989 height 408
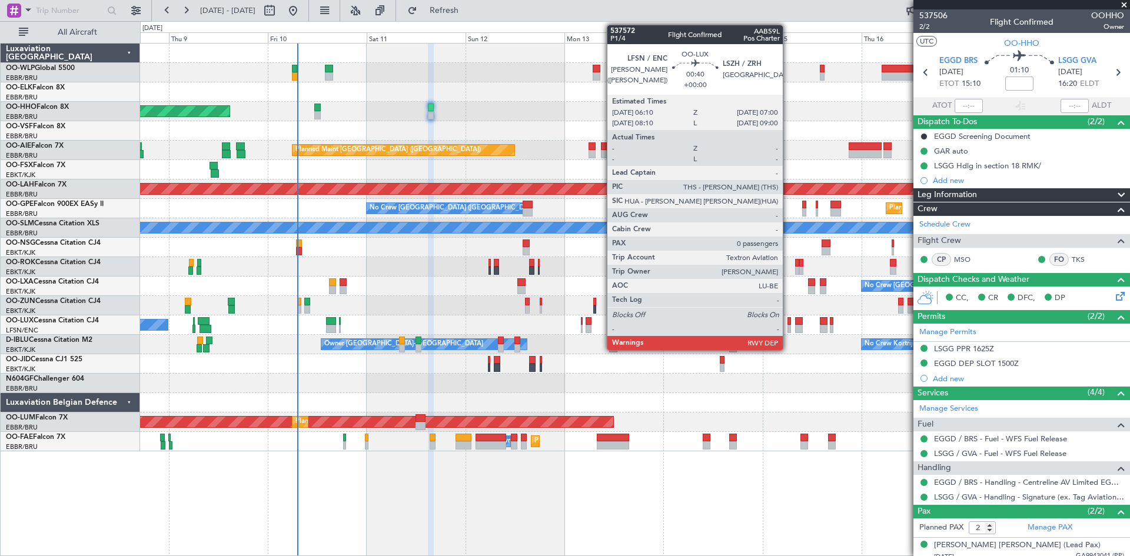
click at [788, 328] on div at bounding box center [789, 329] width 4 height 8
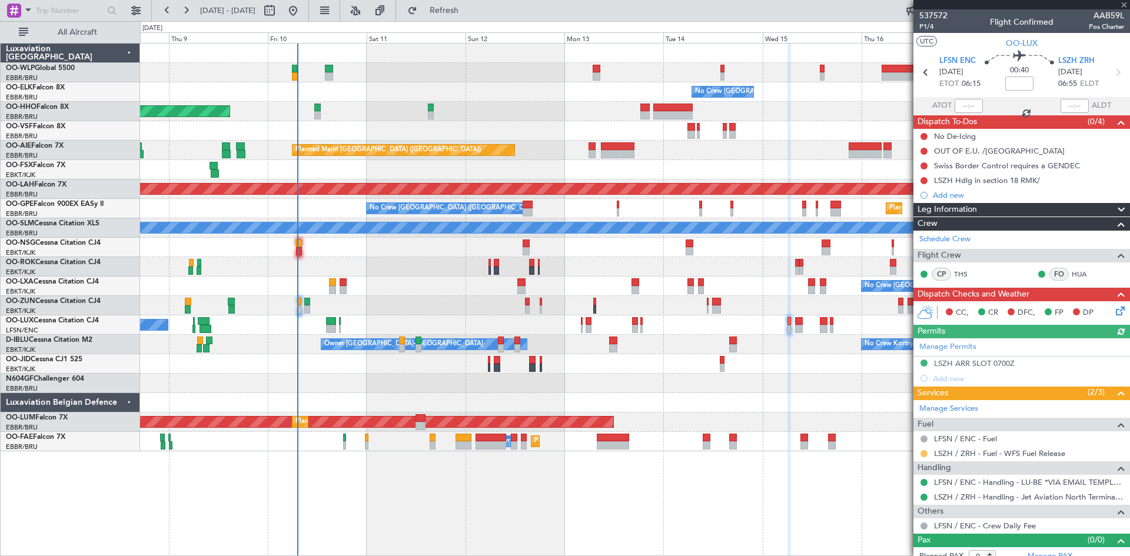
click at [923, 456] on button at bounding box center [923, 453] width 7 height 7
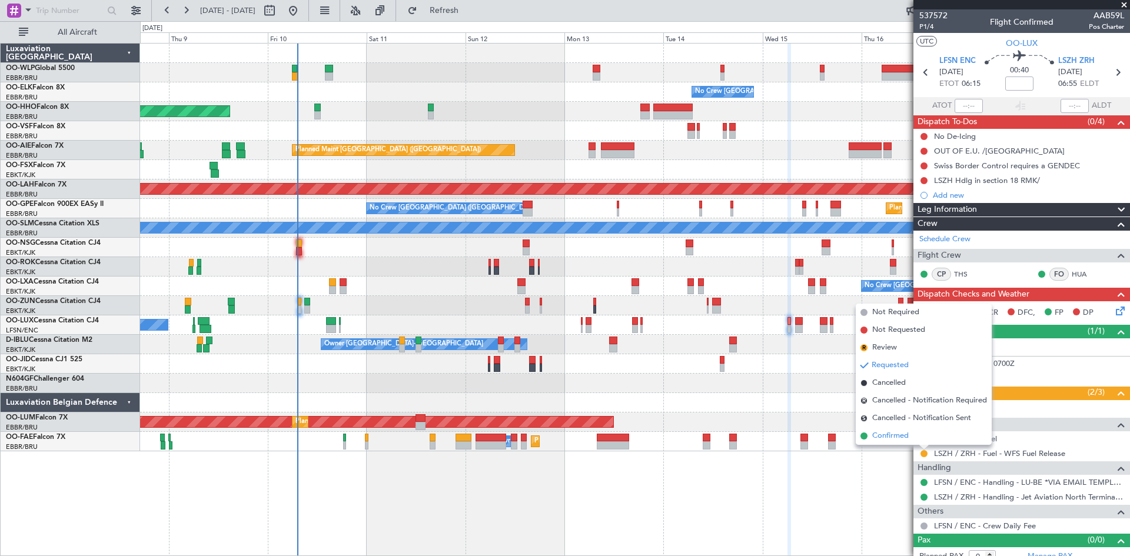
click at [886, 436] on span "Confirmed" at bounding box center [890, 436] width 36 height 12
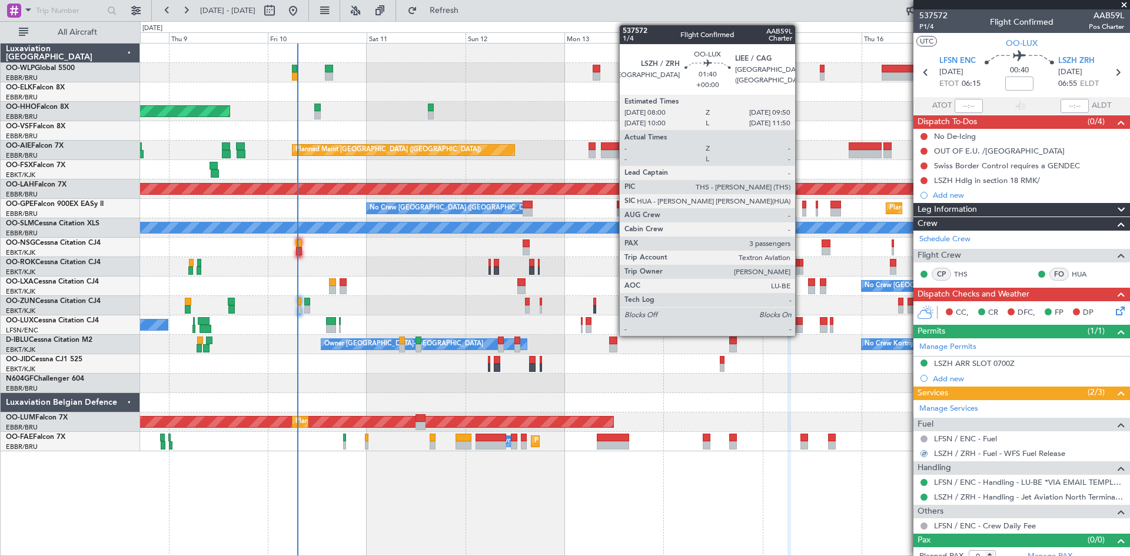
click at [800, 320] on div at bounding box center [799, 321] width 8 height 8
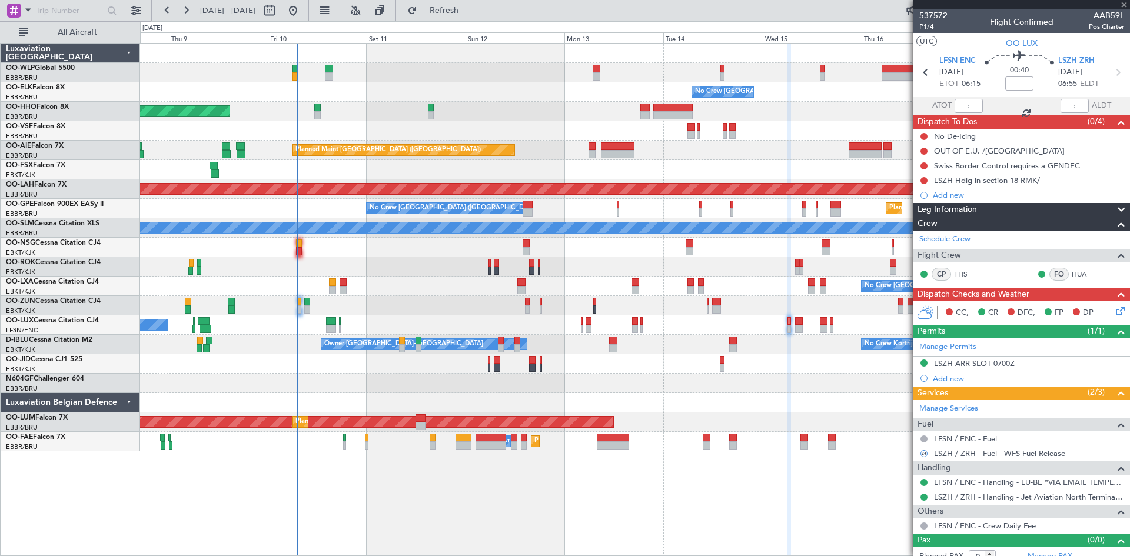
type input "3"
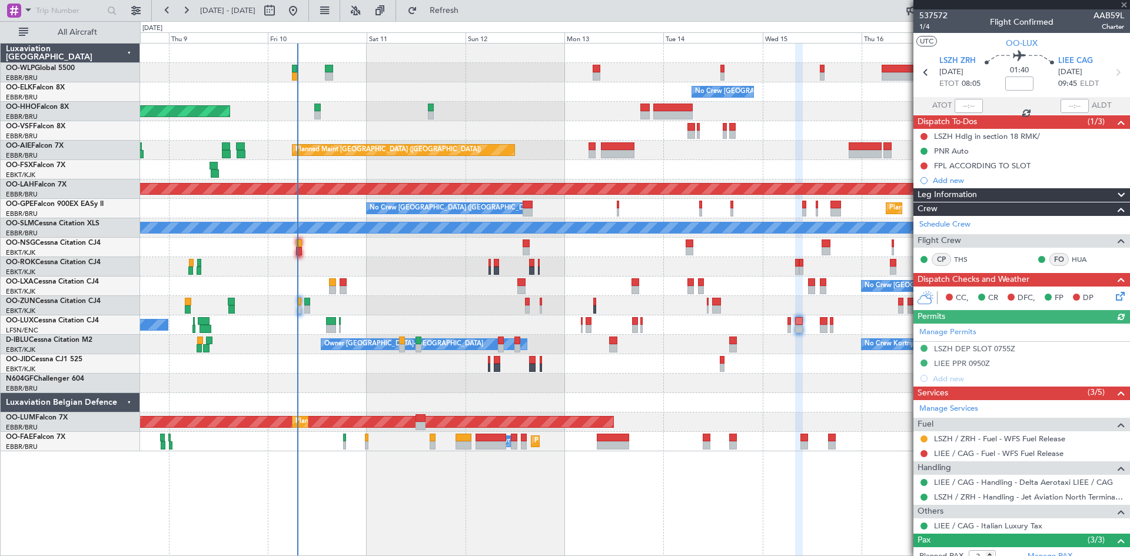
click at [919, 435] on nimbus-traffic-light at bounding box center [923, 438] width 9 height 9
click at [926, 437] on button at bounding box center [923, 439] width 7 height 7
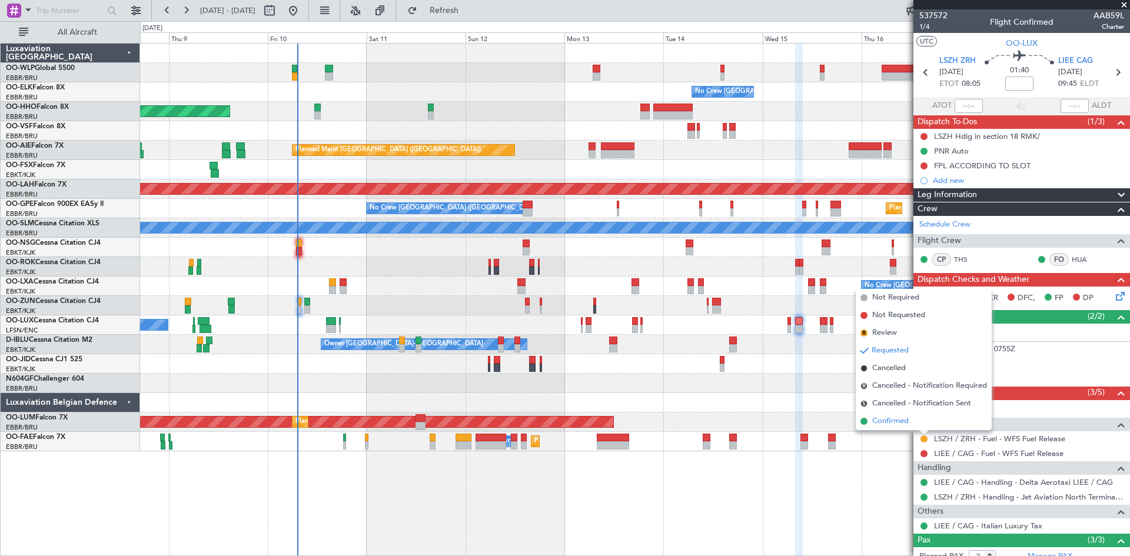
click at [885, 425] on span "Confirmed" at bounding box center [890, 422] width 36 height 12
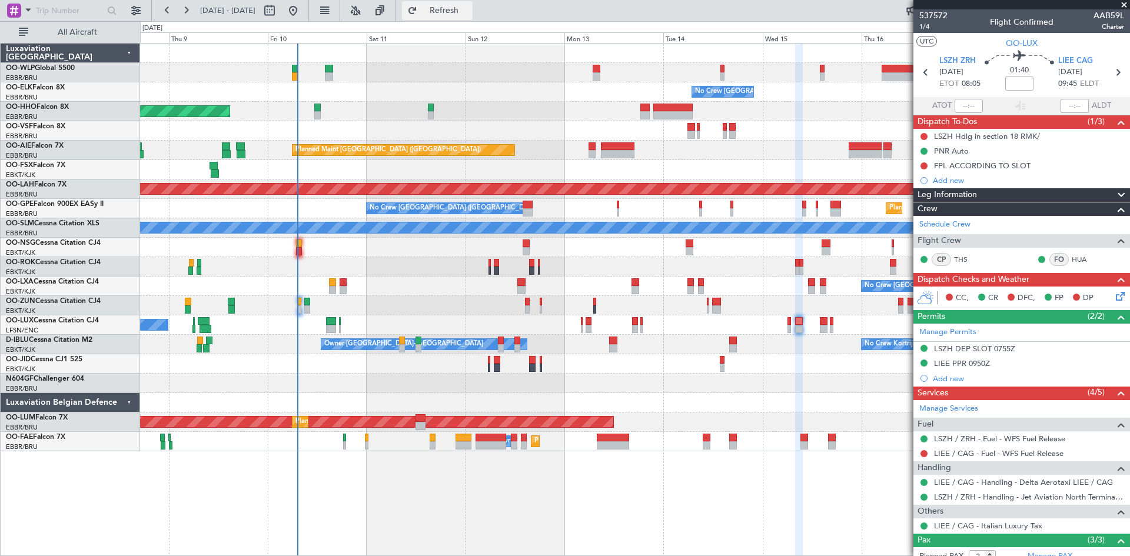
click at [473, 19] on button "Refresh" at bounding box center [437, 10] width 71 height 19
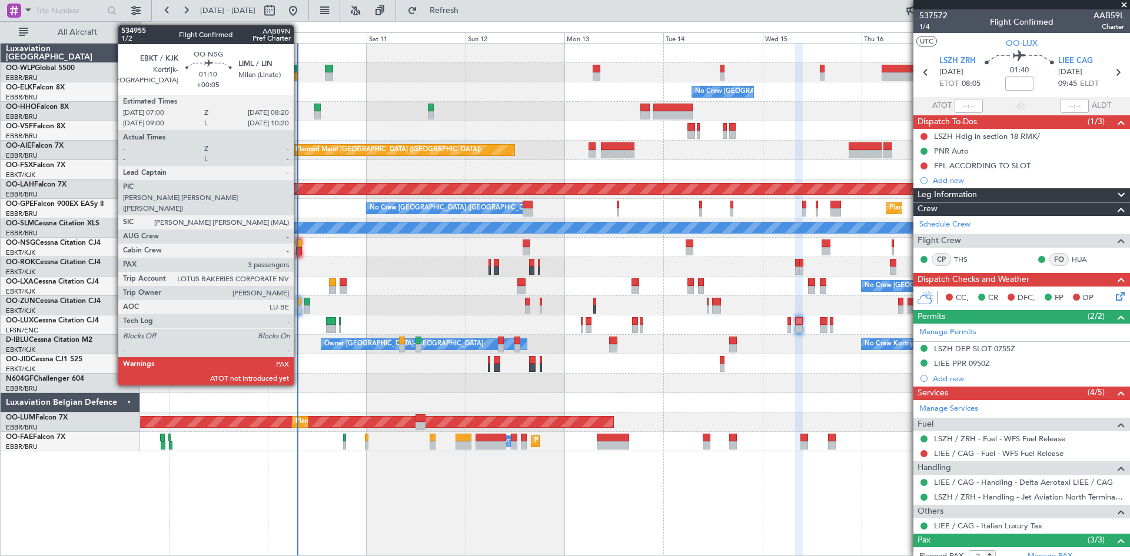
click at [299, 252] on div at bounding box center [299, 251] width 6 height 8
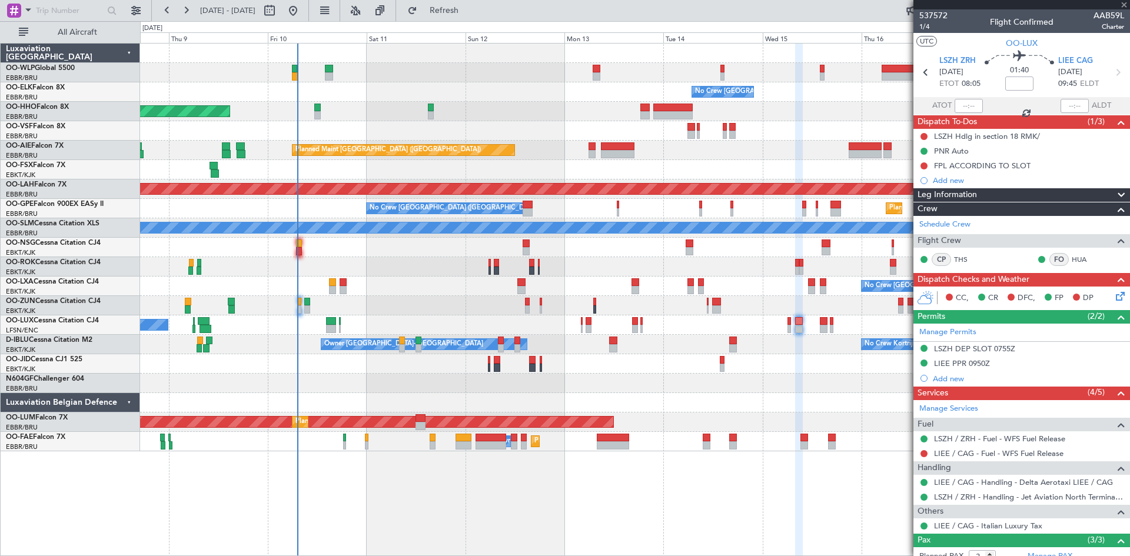
type input "+00:05"
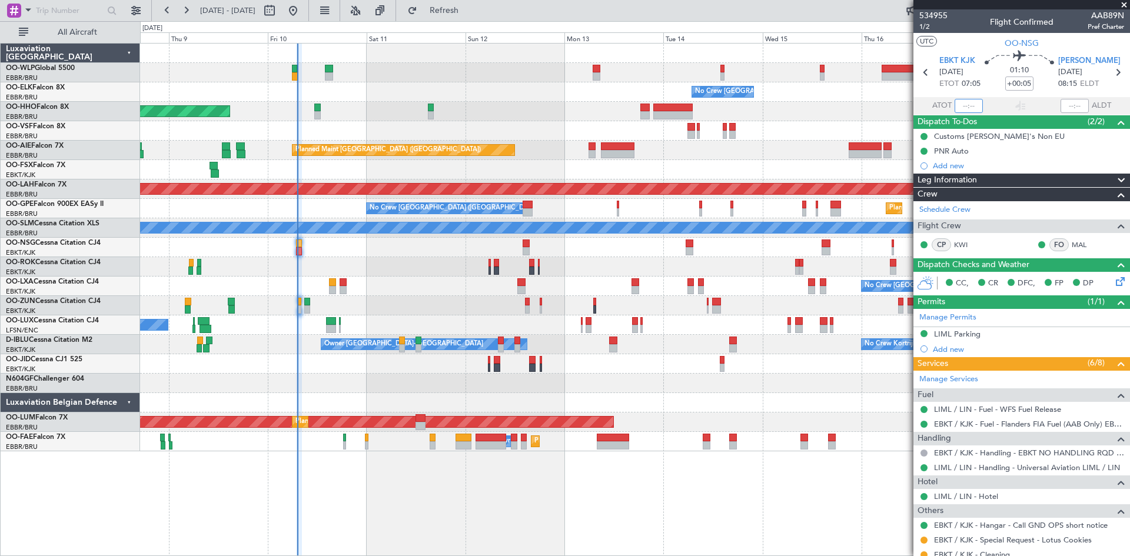
click at [960, 106] on input "text" at bounding box center [969, 106] width 28 height 14
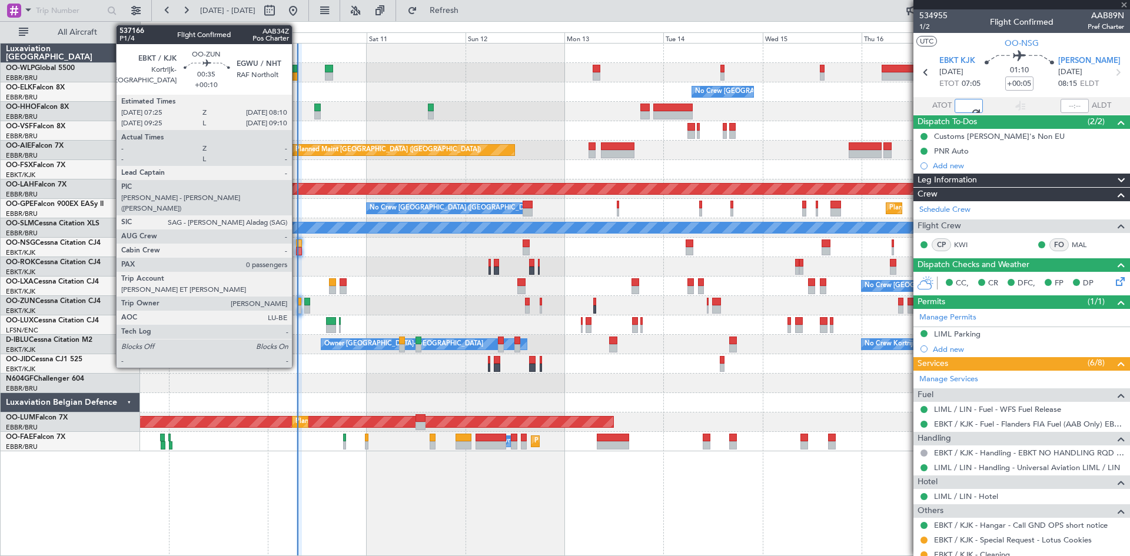
click at [298, 305] on div at bounding box center [300, 302] width 4 height 8
type input "07:05"
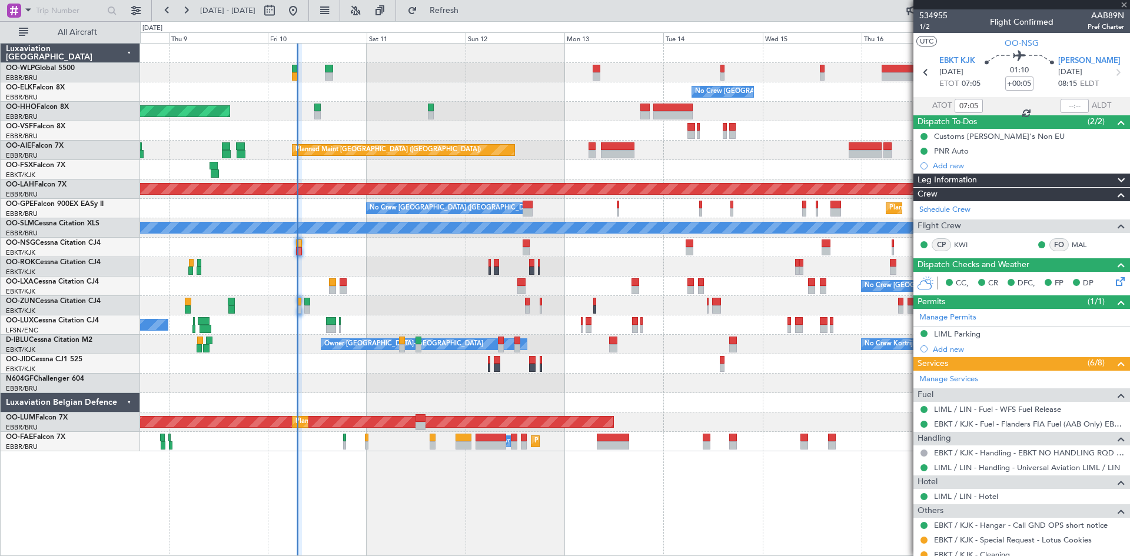
type input "+00:10"
type input "0"
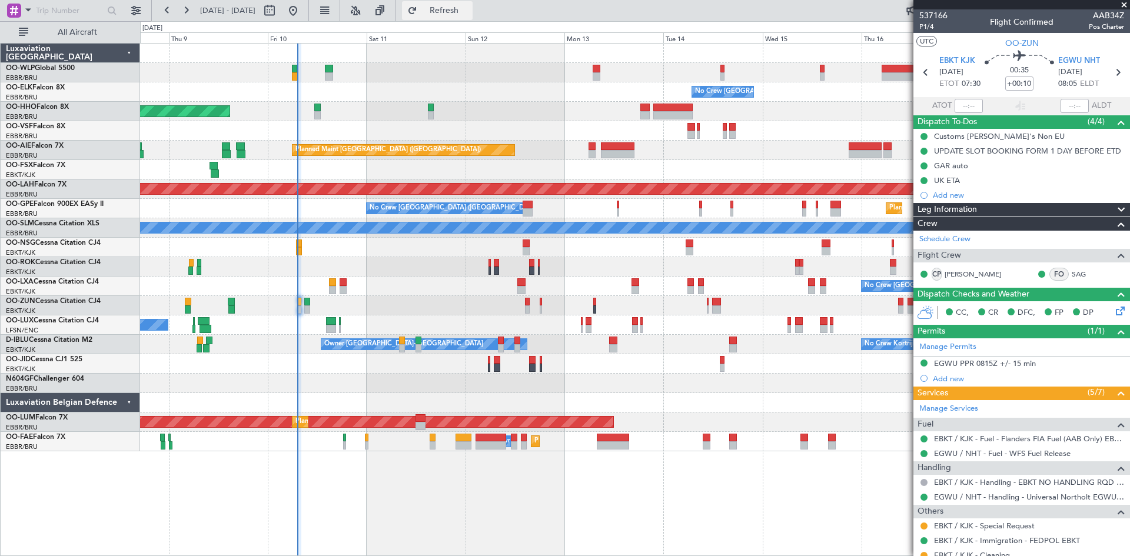
click at [450, 6] on button "Refresh" at bounding box center [437, 10] width 71 height 19
click at [1125, 8] on span at bounding box center [1124, 5] width 12 height 11
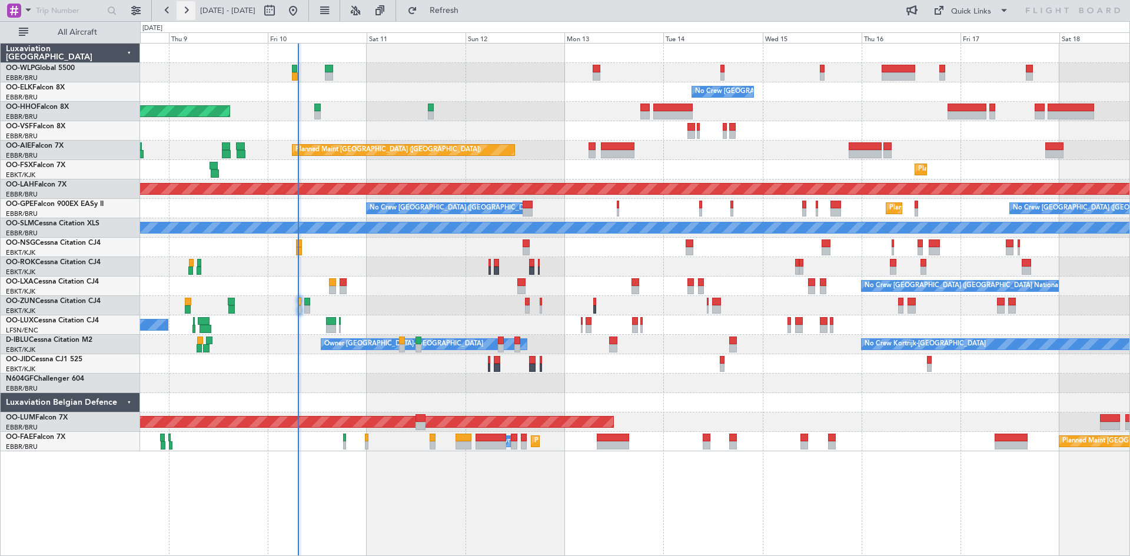
click at [181, 11] on button at bounding box center [186, 10] width 19 height 19
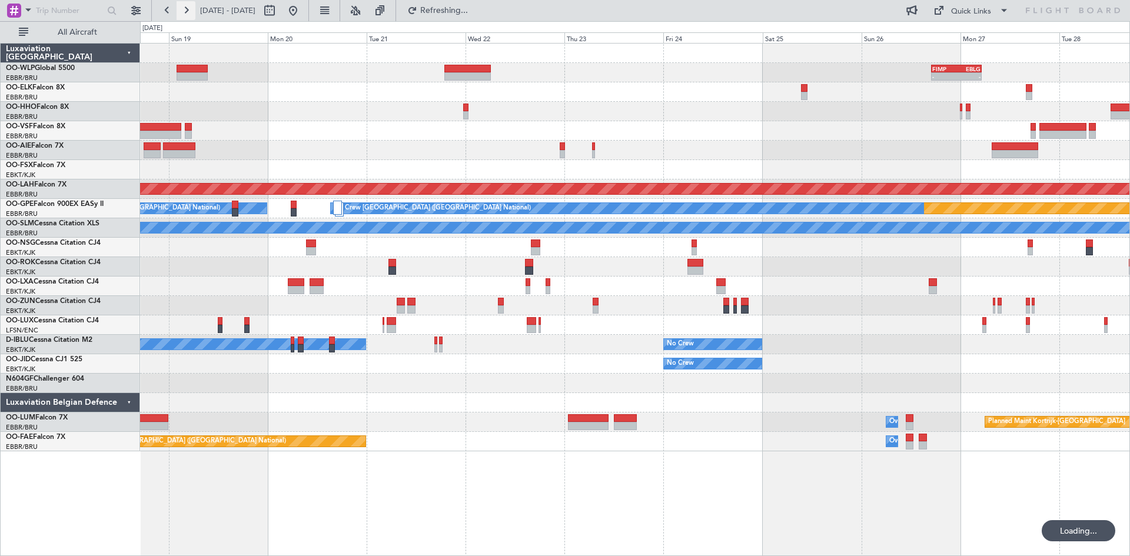
click at [181, 11] on button at bounding box center [186, 10] width 19 height 19
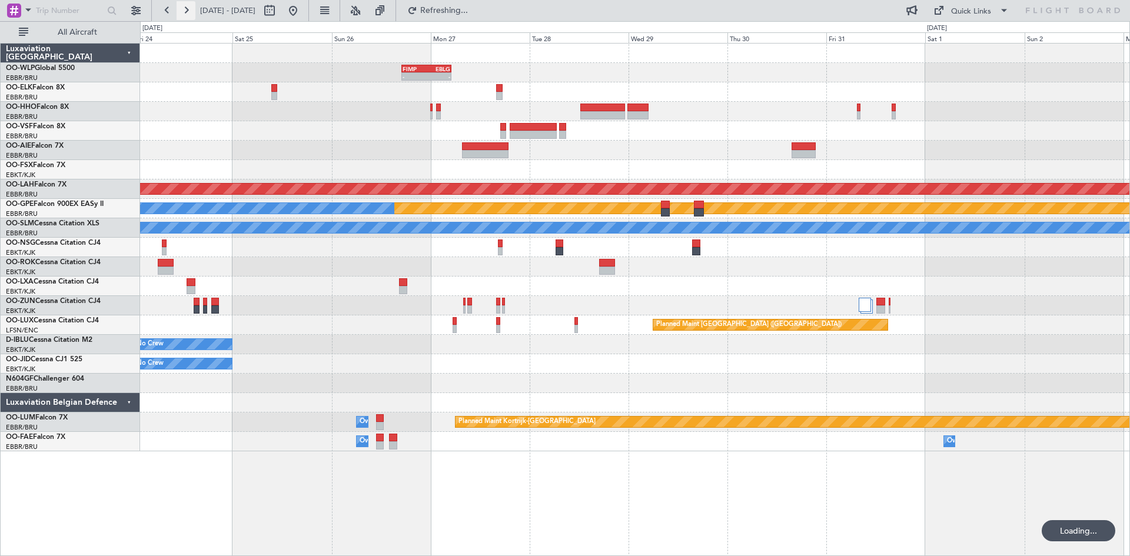
click at [181, 11] on button at bounding box center [186, 10] width 19 height 19
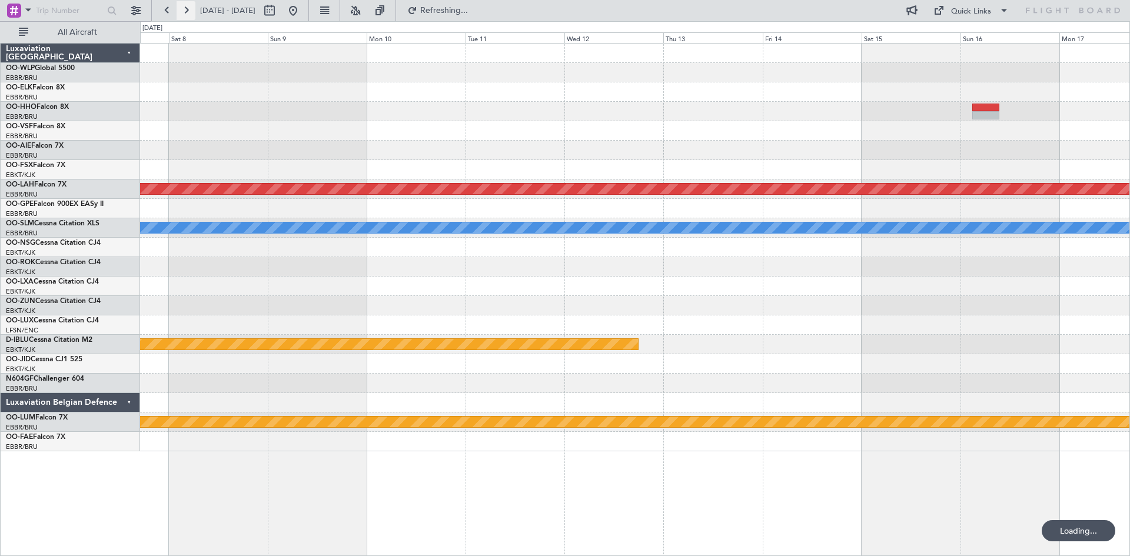
click at [181, 11] on button at bounding box center [186, 10] width 19 height 19
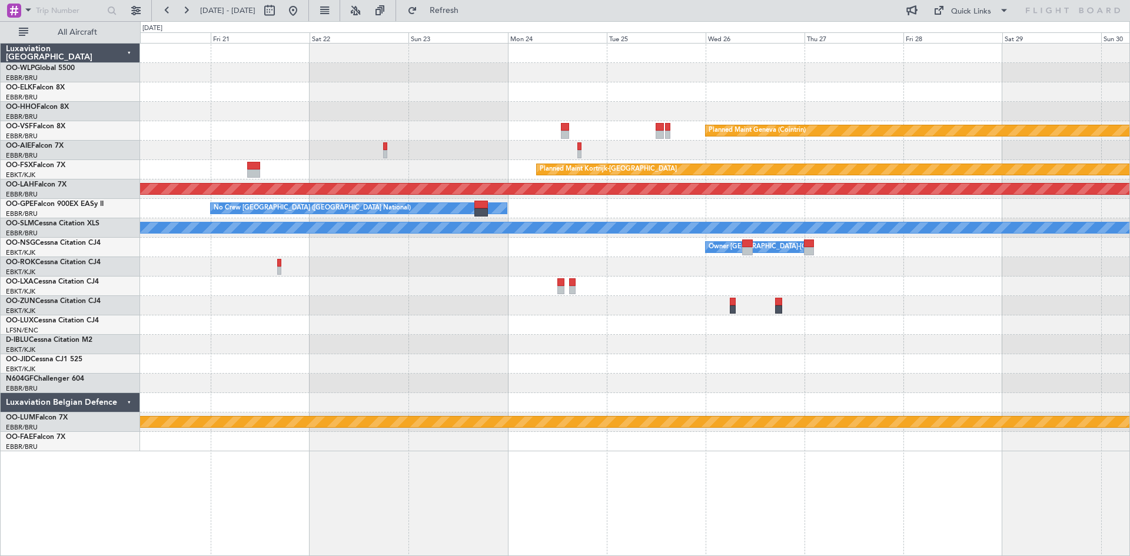
click at [683, 358] on div "Planned Maint Geneva (Cointrin) Planned Maint [GEOGRAPHIC_DATA]-[GEOGRAPHIC_DAT…" at bounding box center [634, 248] width 989 height 408
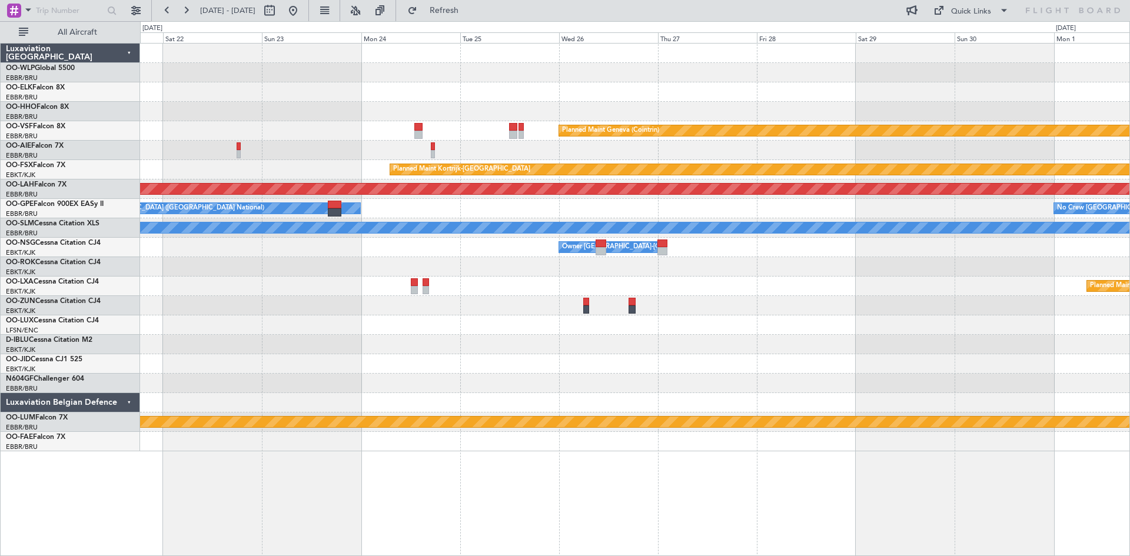
click at [710, 320] on div "Planned Maint Geneva (Cointrin) Planned Maint [GEOGRAPHIC_DATA]-[GEOGRAPHIC_DAT…" at bounding box center [634, 248] width 989 height 408
click at [167, 11] on button at bounding box center [167, 10] width 19 height 19
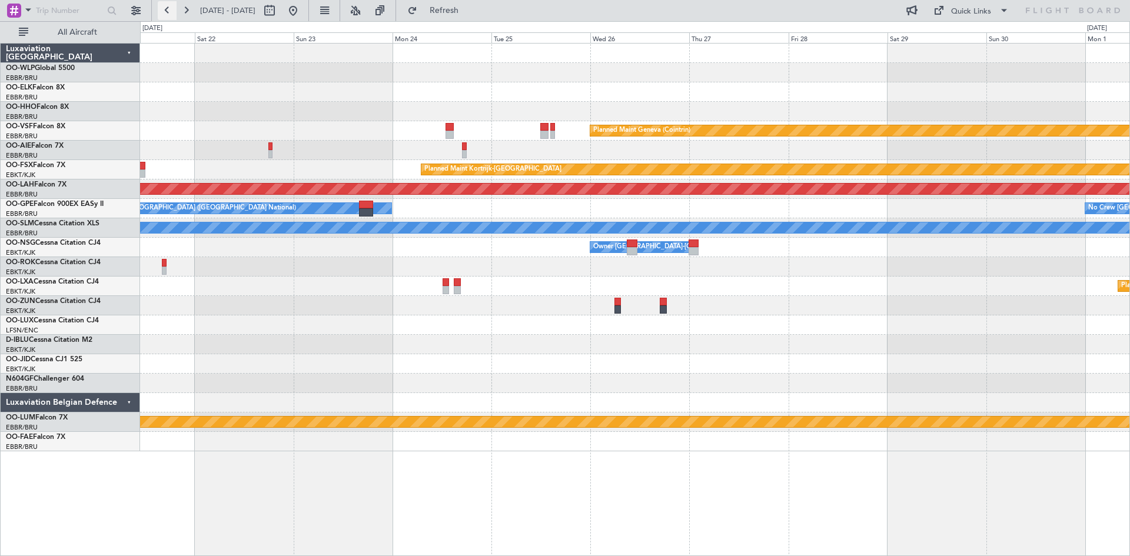
click at [167, 11] on button at bounding box center [167, 10] width 19 height 19
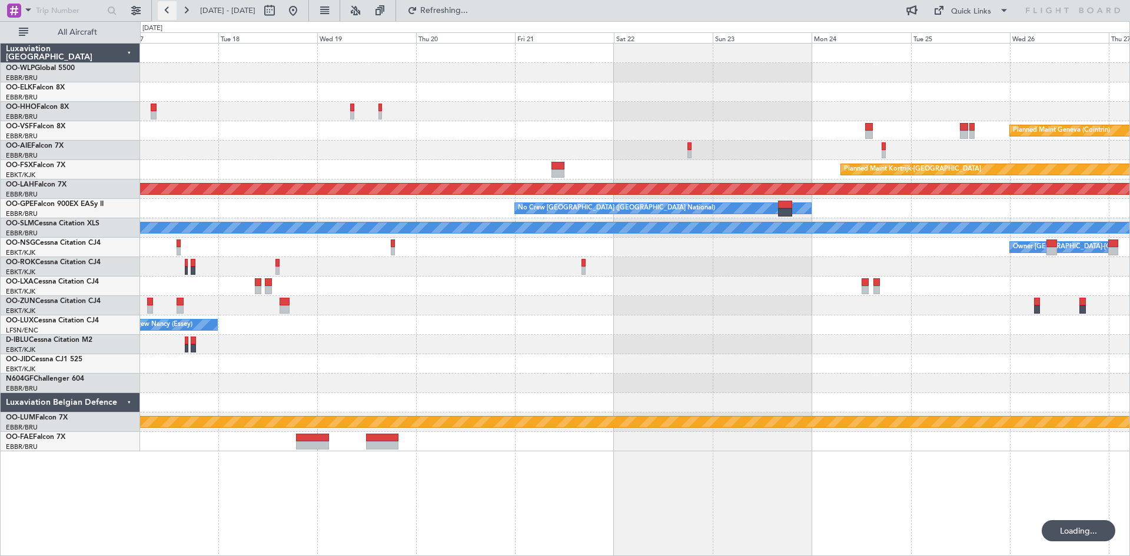
click at [167, 11] on button at bounding box center [167, 10] width 19 height 19
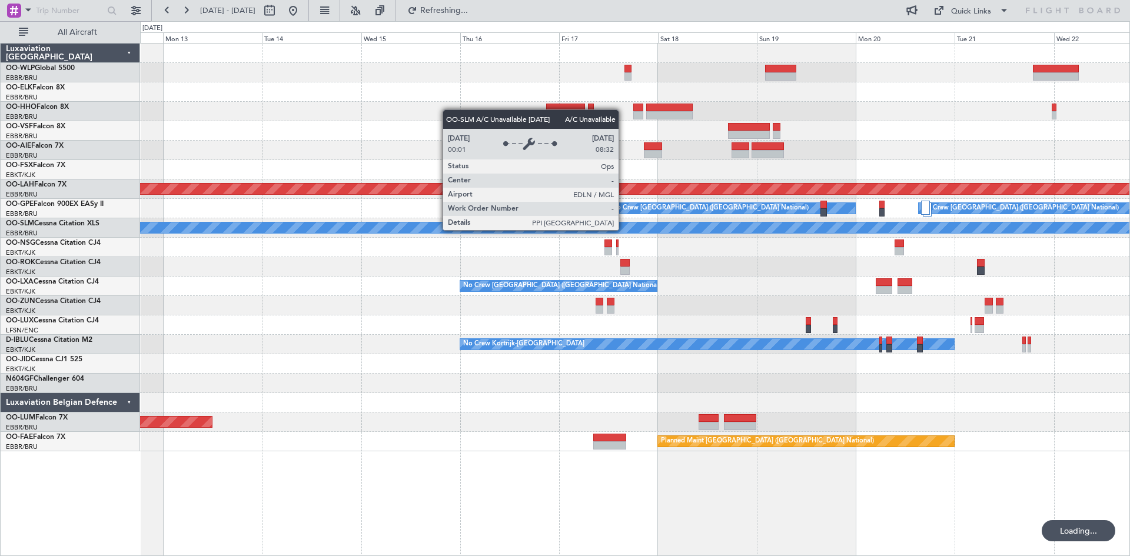
click at [164, 313] on div "Planned Maint [GEOGRAPHIC_DATA] ([GEOGRAPHIC_DATA]) Planned [GEOGRAPHIC_DATA][P…" at bounding box center [634, 248] width 989 height 408
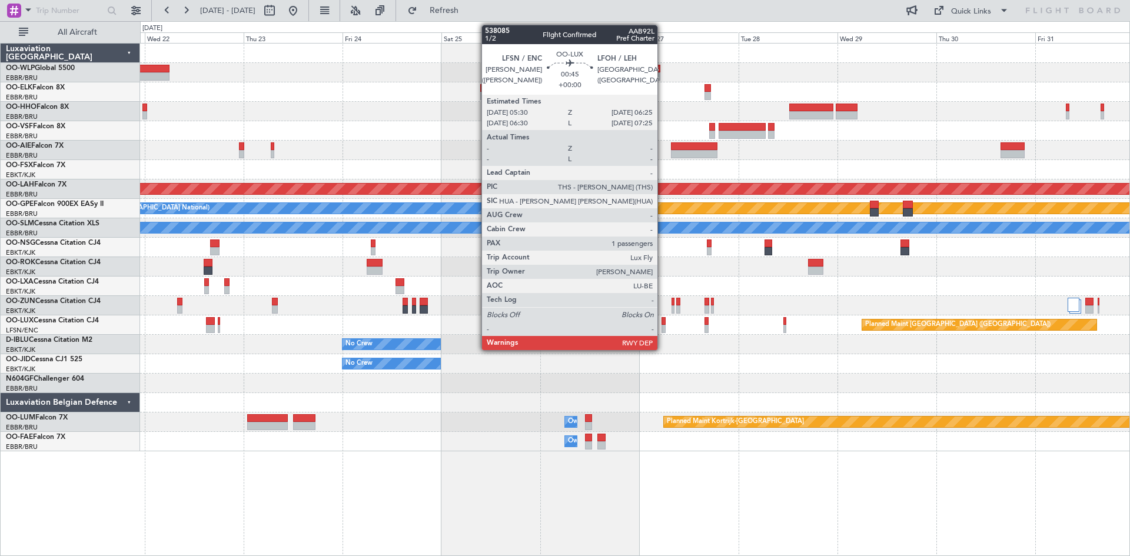
click at [663, 328] on div at bounding box center [664, 329] width 4 height 8
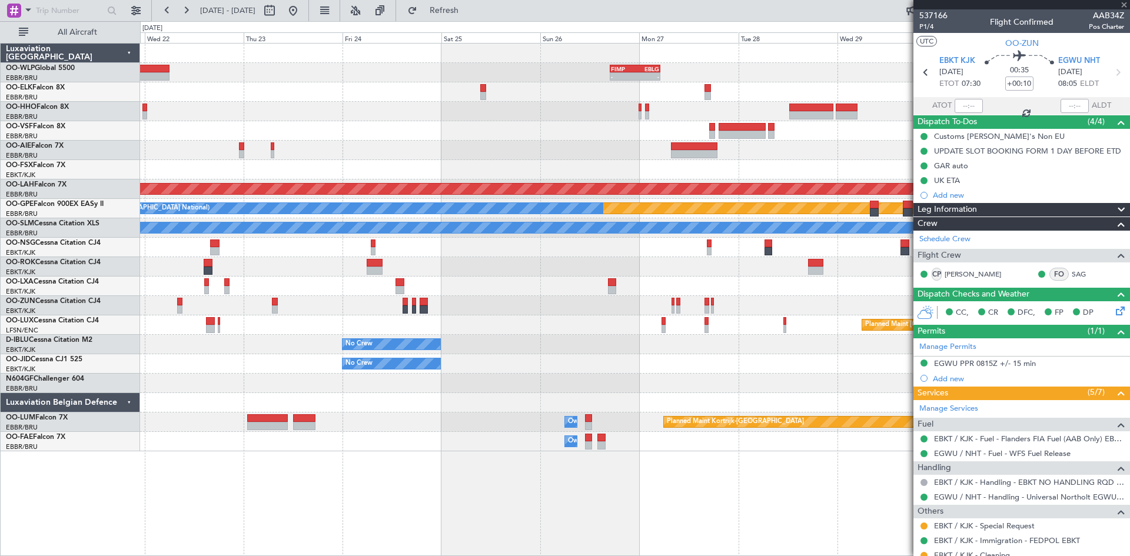
type input "1"
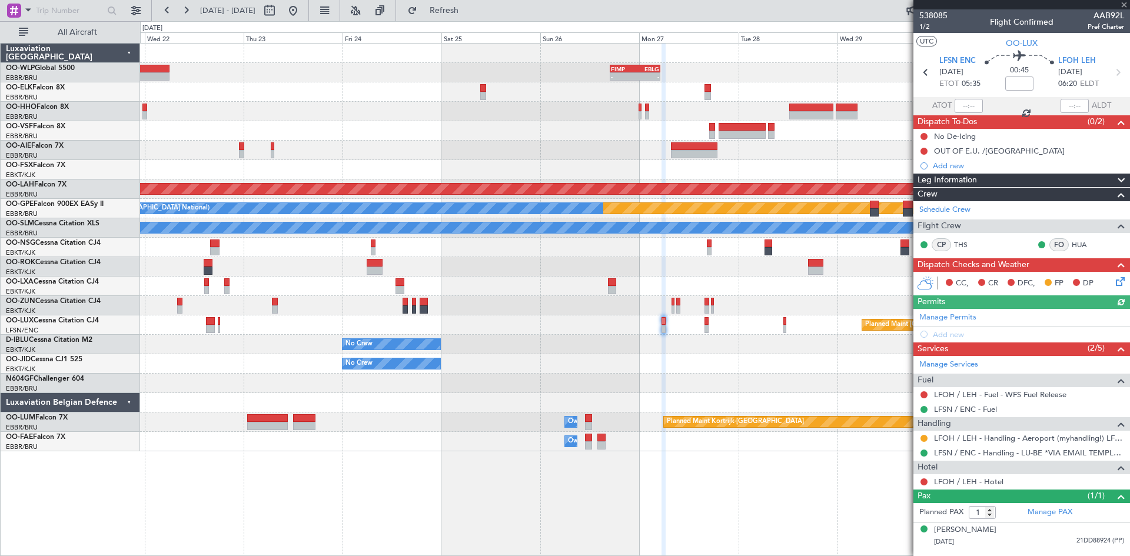
click at [918, 437] on div "LFOH / LEH - Handling - Aeroport (myhandling!) LFOH / LEH" at bounding box center [1021, 438] width 217 height 15
click at [923, 440] on button at bounding box center [923, 438] width 7 height 7
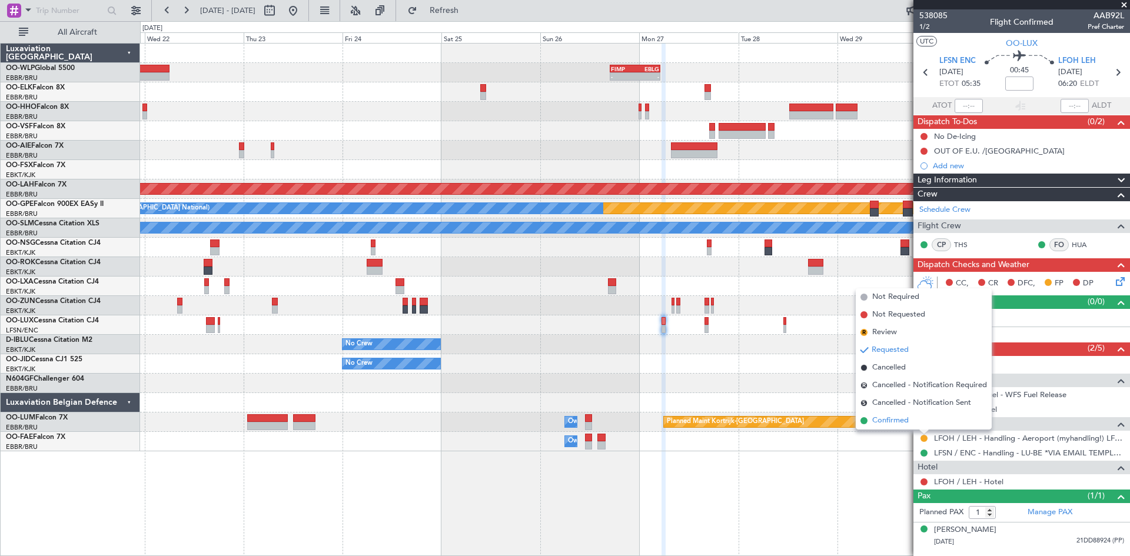
click at [900, 424] on span "Confirmed" at bounding box center [890, 421] width 36 height 12
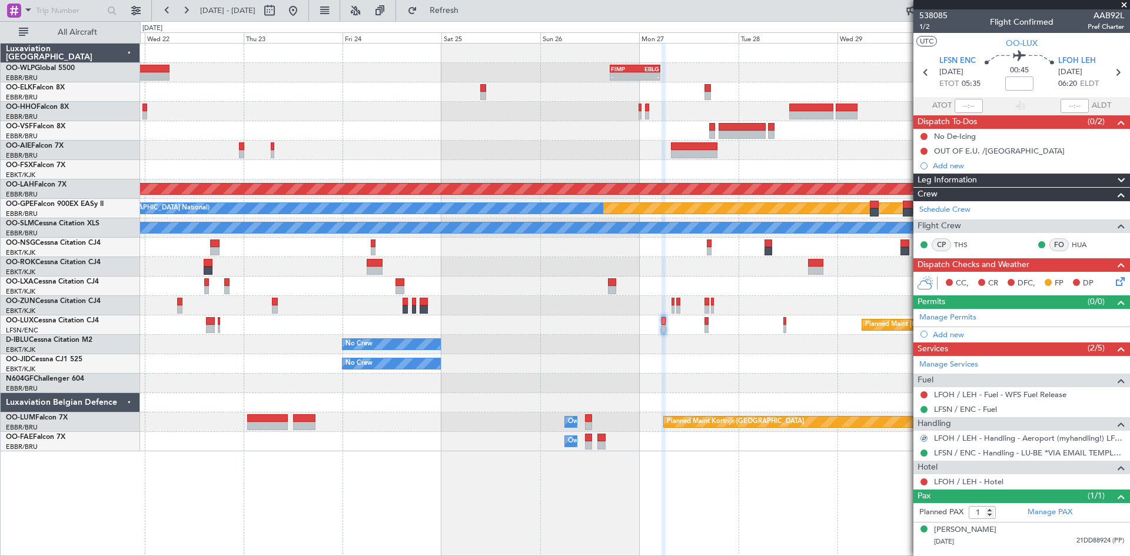
click at [707, 325] on div at bounding box center [706, 329] width 4 height 8
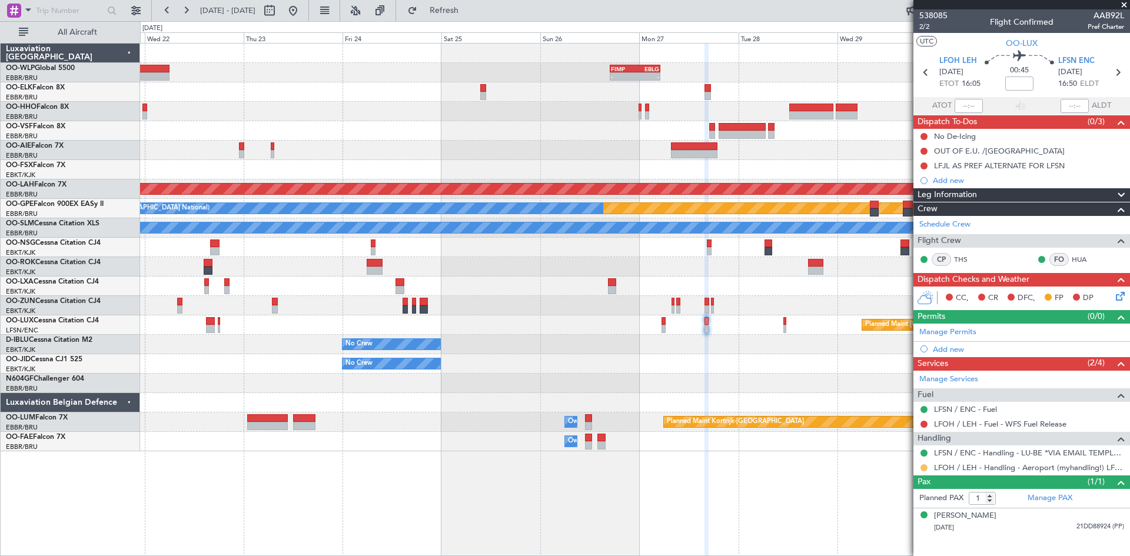
click at [923, 469] on button at bounding box center [923, 467] width 7 height 7
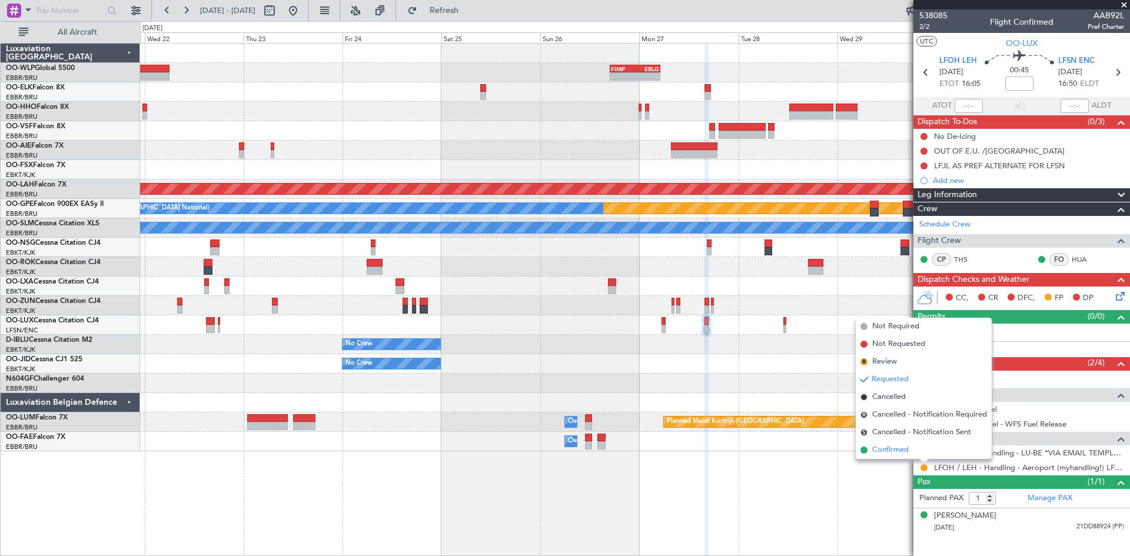
click at [903, 448] on span "Confirmed" at bounding box center [890, 450] width 36 height 12
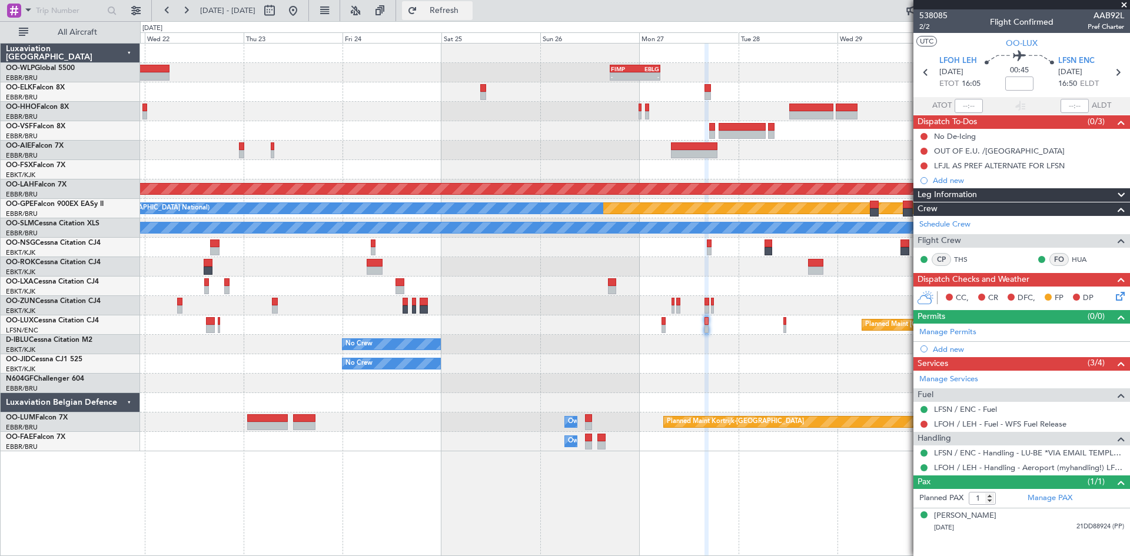
click at [469, 10] on span "Refresh" at bounding box center [444, 10] width 49 height 8
click at [303, 14] on button at bounding box center [293, 10] width 19 height 19
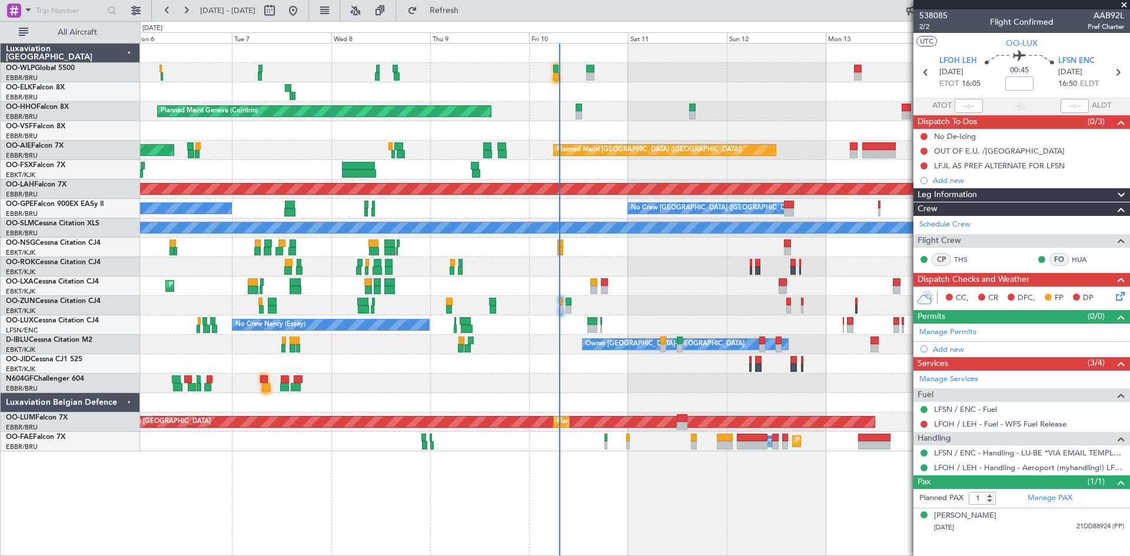
click at [755, 398] on div "No Crew [GEOGRAPHIC_DATA] ([GEOGRAPHIC_DATA] National) Planned Maint Geneva ([G…" at bounding box center [634, 248] width 989 height 408
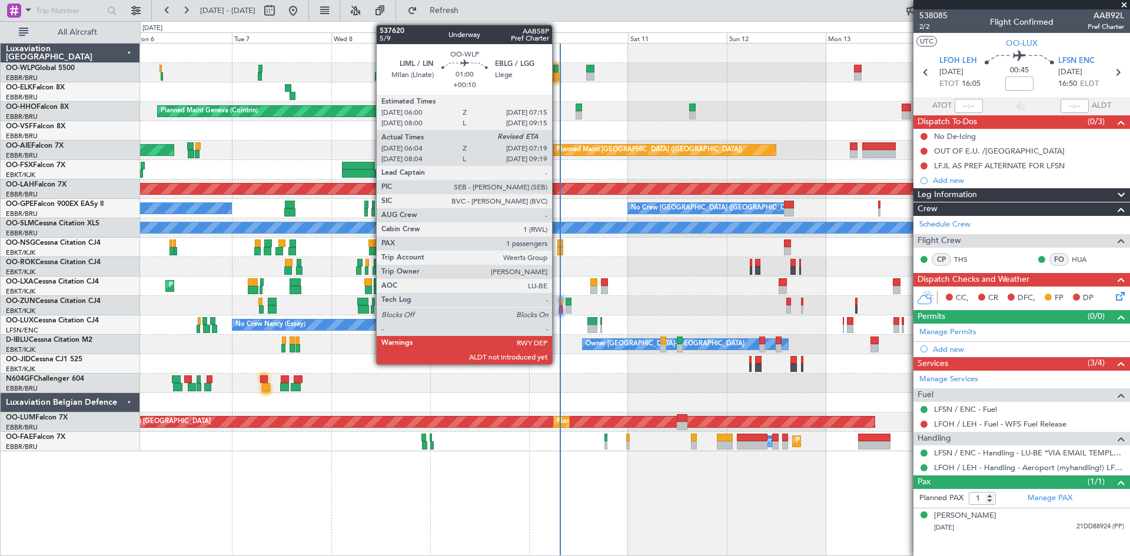
click at [557, 75] on div at bounding box center [555, 76] width 5 height 8
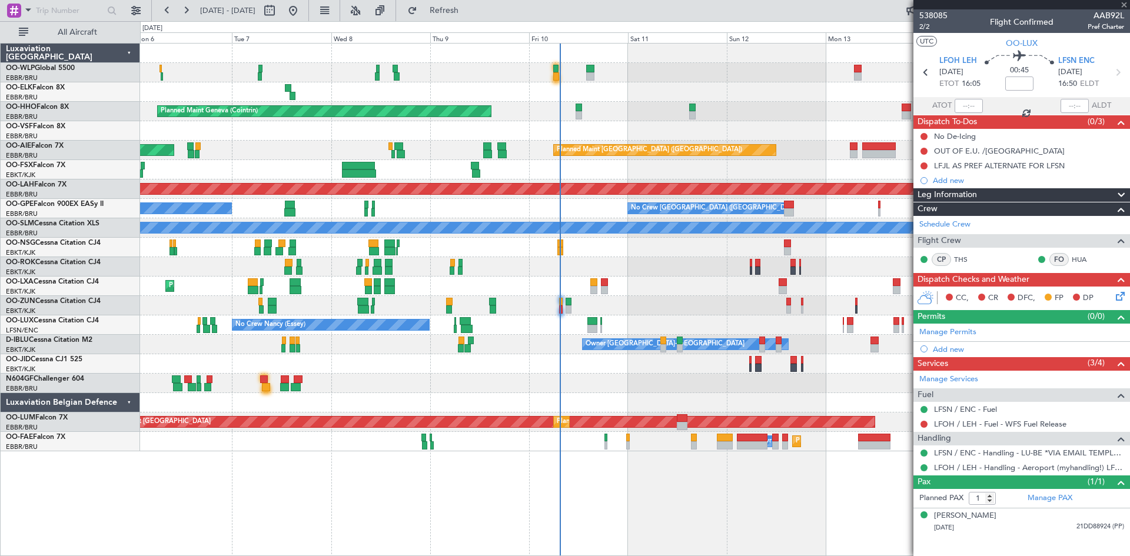
type input "+00:10"
type input "06:14"
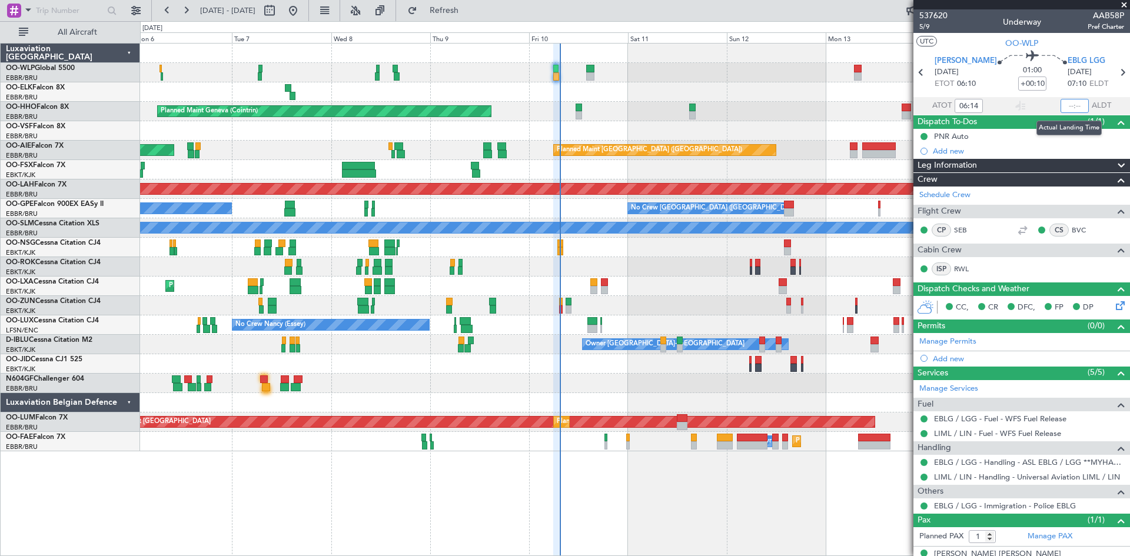
click at [1061, 106] on input "text" at bounding box center [1075, 106] width 28 height 14
type input "07:13"
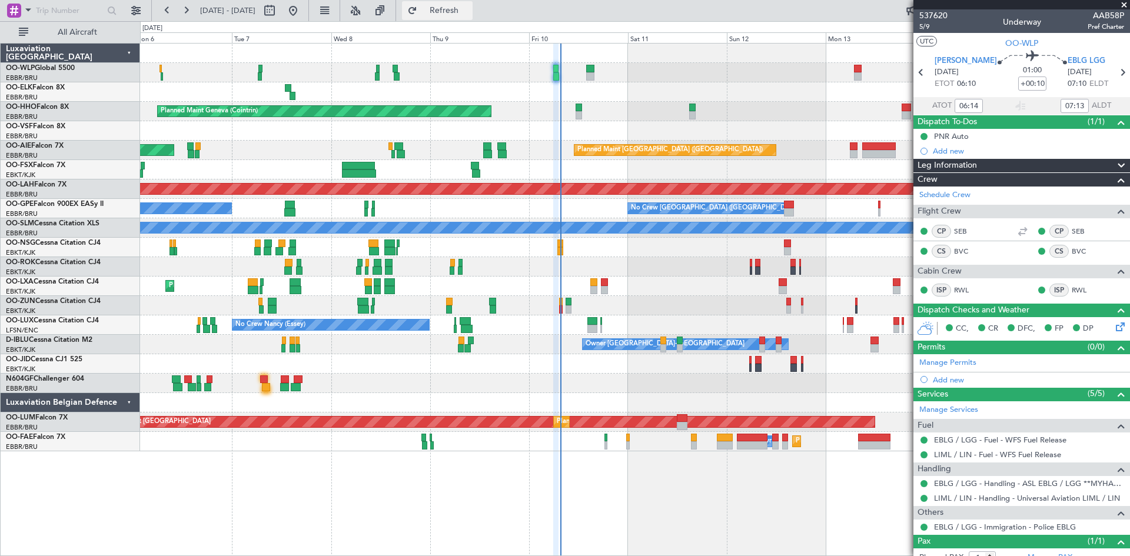
click at [460, 12] on span "Refresh" at bounding box center [444, 10] width 49 height 8
click at [469, 14] on span "Refresh" at bounding box center [444, 10] width 49 height 8
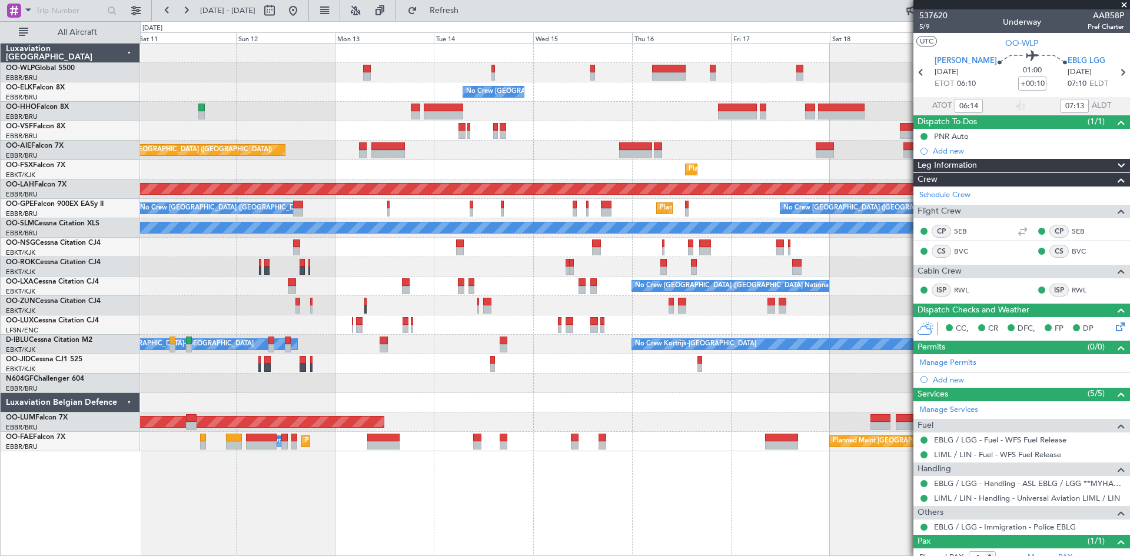
click at [301, 275] on div at bounding box center [634, 266] width 989 height 19
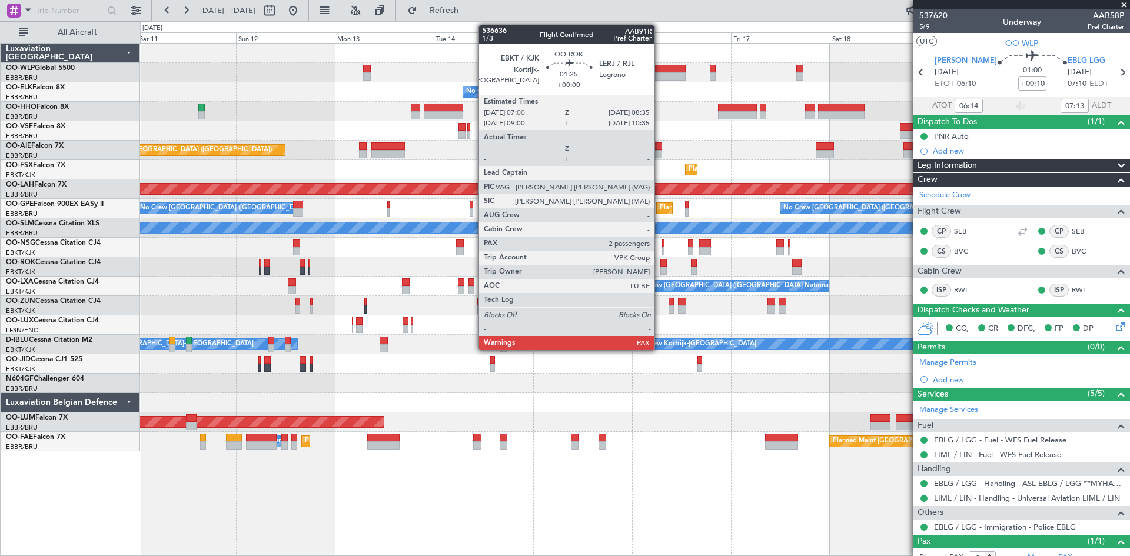
click at [660, 264] on div at bounding box center [663, 263] width 7 height 8
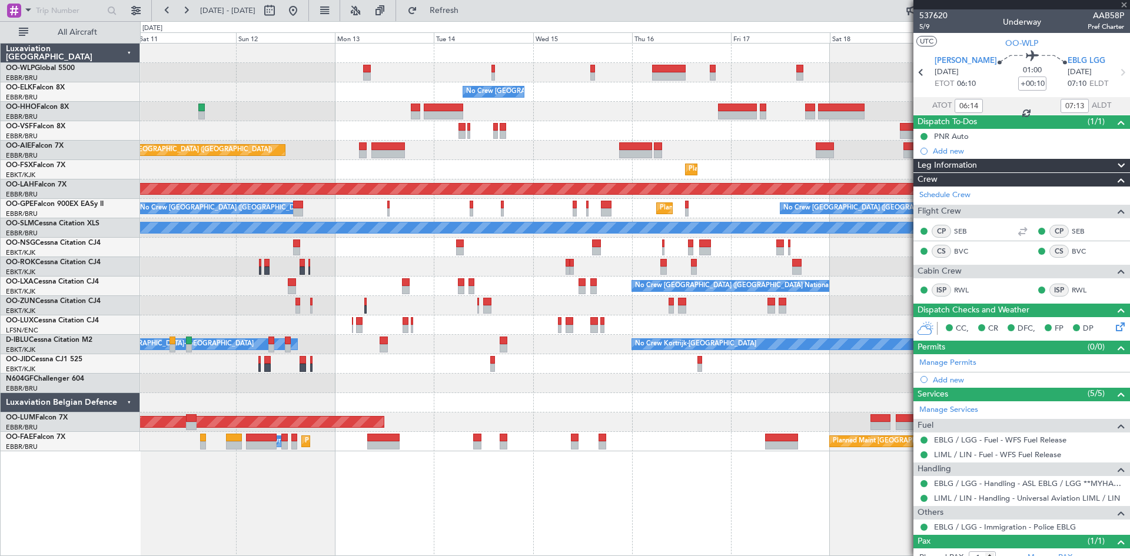
type input "2"
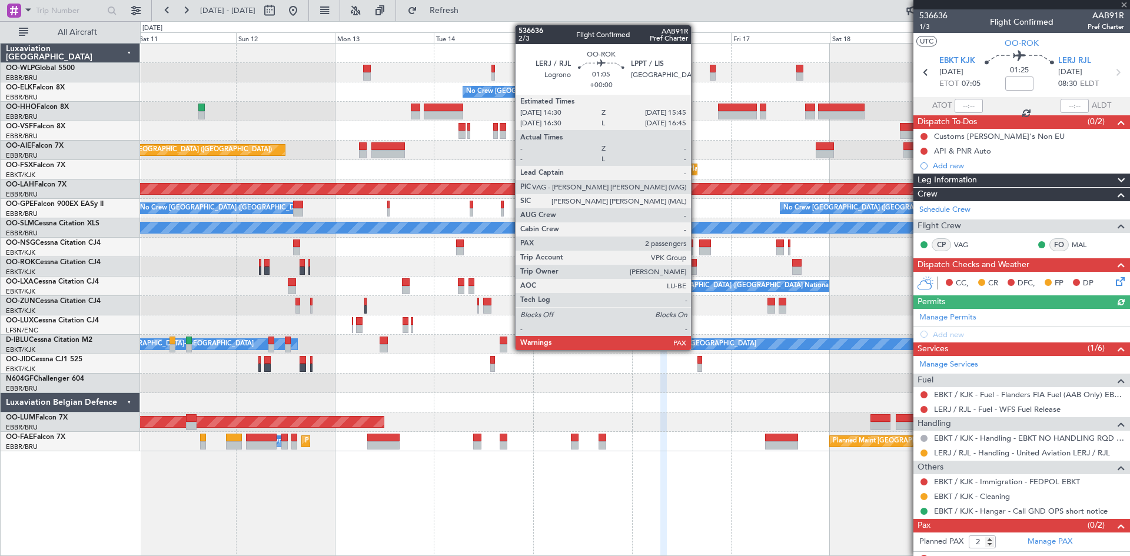
click at [696, 271] on div at bounding box center [693, 271] width 5 height 8
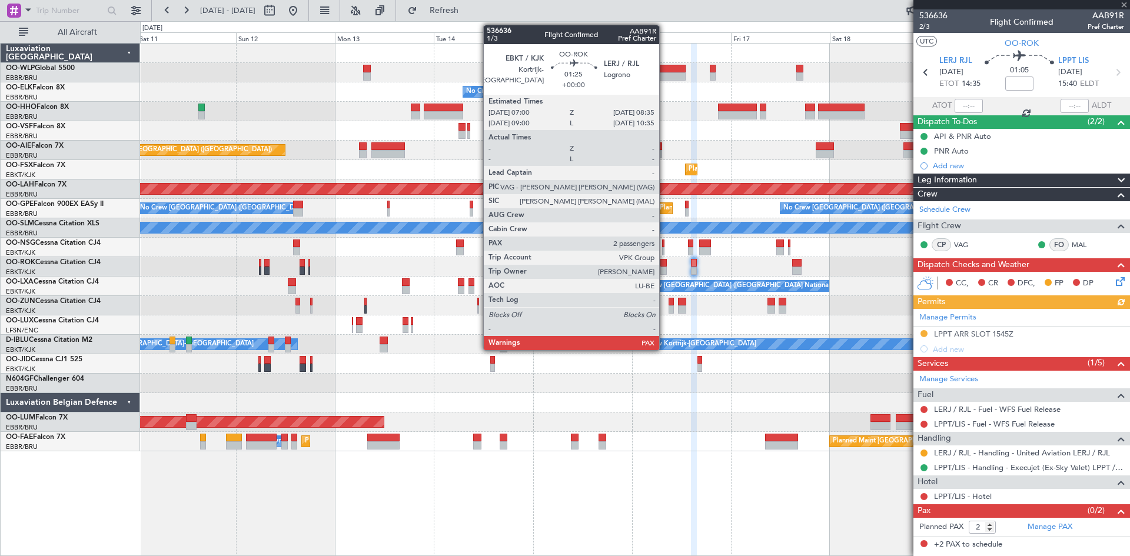
click at [664, 272] on div at bounding box center [663, 271] width 7 height 8
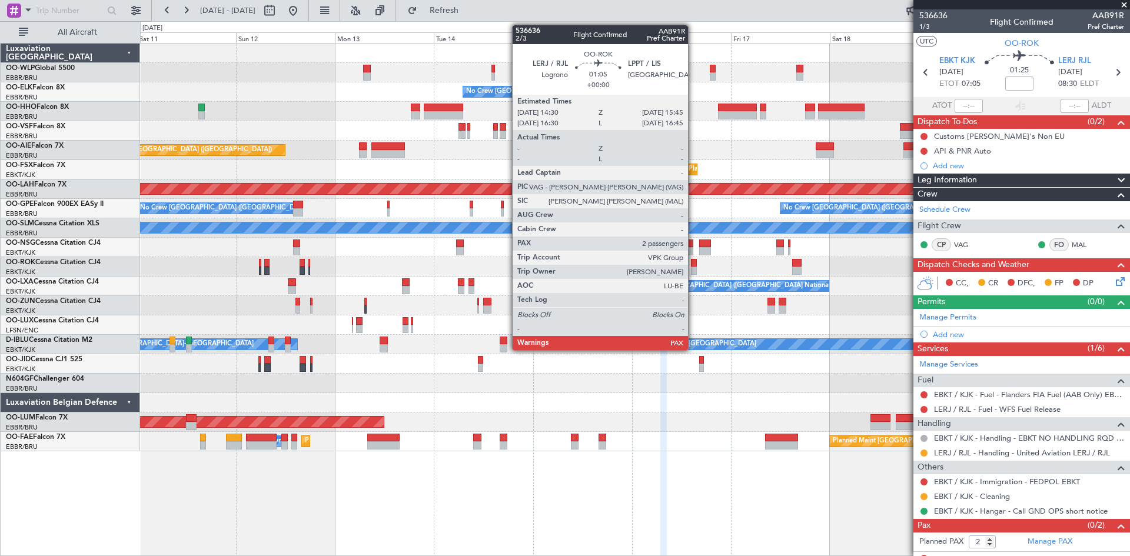
click at [693, 268] on div at bounding box center [693, 271] width 5 height 8
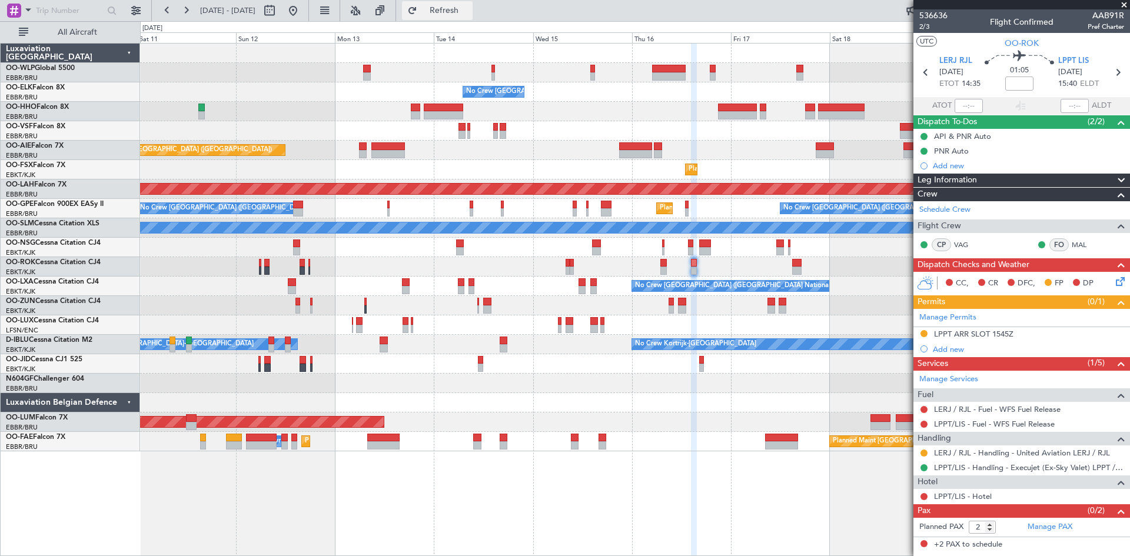
click at [453, 14] on button "Refresh" at bounding box center [437, 10] width 71 height 19
click at [923, 455] on button at bounding box center [923, 453] width 7 height 7
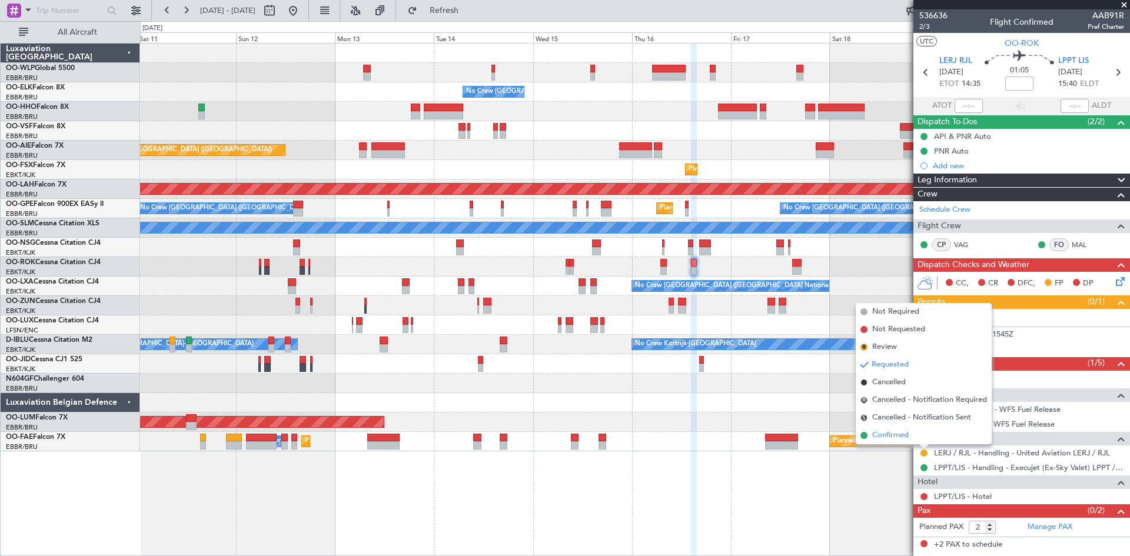
click at [916, 442] on li "Confirmed" at bounding box center [924, 436] width 136 height 18
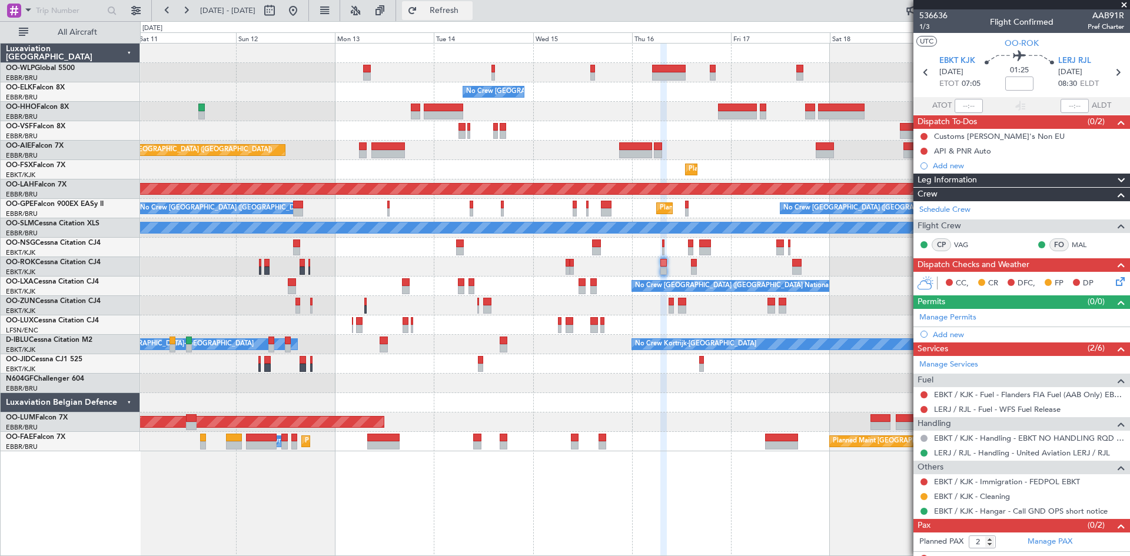
click at [440, 19] on button "Refresh" at bounding box center [437, 10] width 71 height 19
click at [473, 4] on button "Refresh" at bounding box center [437, 10] width 71 height 19
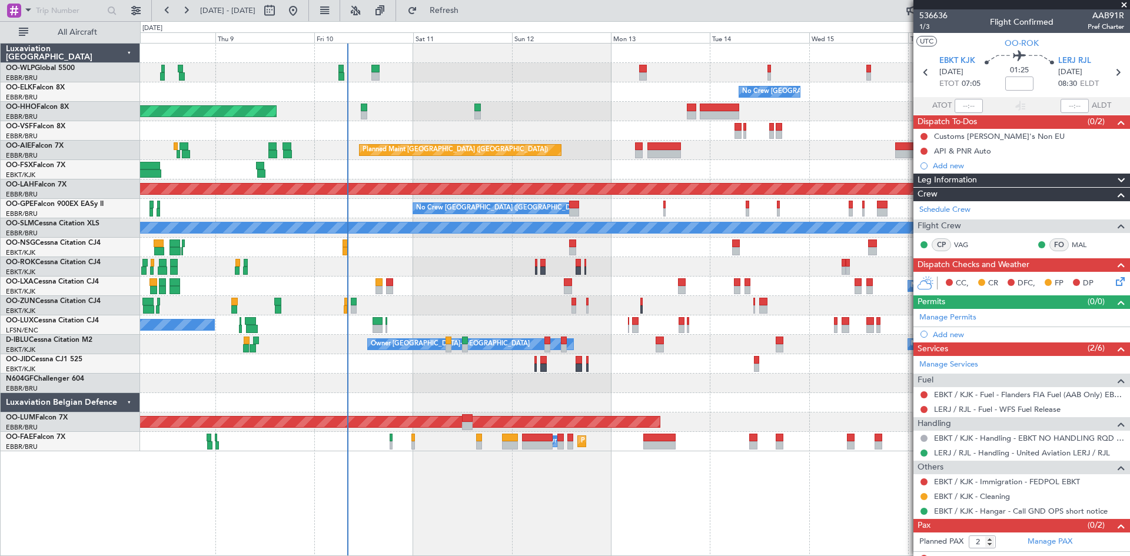
click at [820, 406] on div at bounding box center [634, 402] width 989 height 19
click at [309, 21] on fb-range-datepicker "08 Oct 2025 - 18 Oct 2025" at bounding box center [230, 10] width 158 height 21
click at [303, 12] on button at bounding box center [293, 10] width 19 height 19
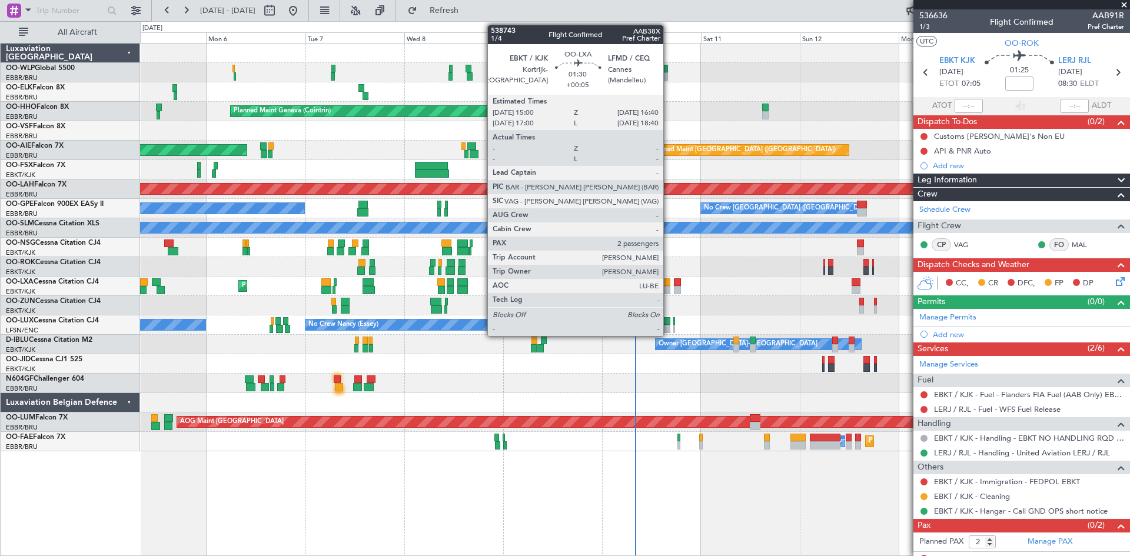
click at [669, 287] on div at bounding box center [666, 290] width 7 height 8
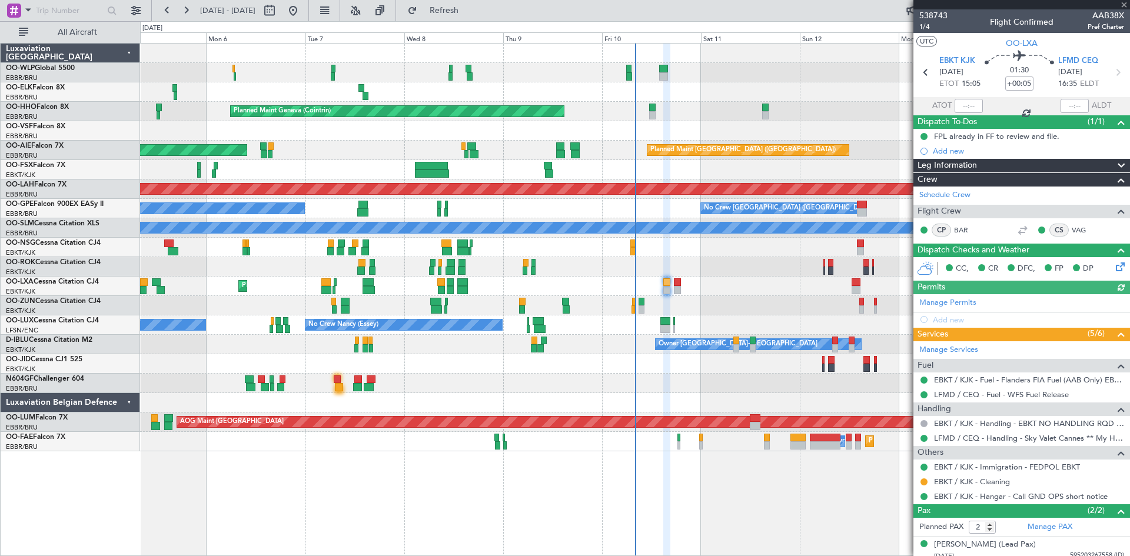
click at [688, 284] on div "Planned Maint Kortrijk-Wevelgem No Crew Brussels (Brussels National) AOG Maint …" at bounding box center [634, 286] width 989 height 19
click at [672, 287] on div "Planned Maint Kortrijk-Wevelgem No Crew Brussels (Brussels National) AOG Maint …" at bounding box center [634, 286] width 989 height 19
click at [673, 287] on div "Planned Maint Kortrijk-Wevelgem No Crew Brussels (Brussels National) AOG Maint …" at bounding box center [634, 286] width 989 height 19
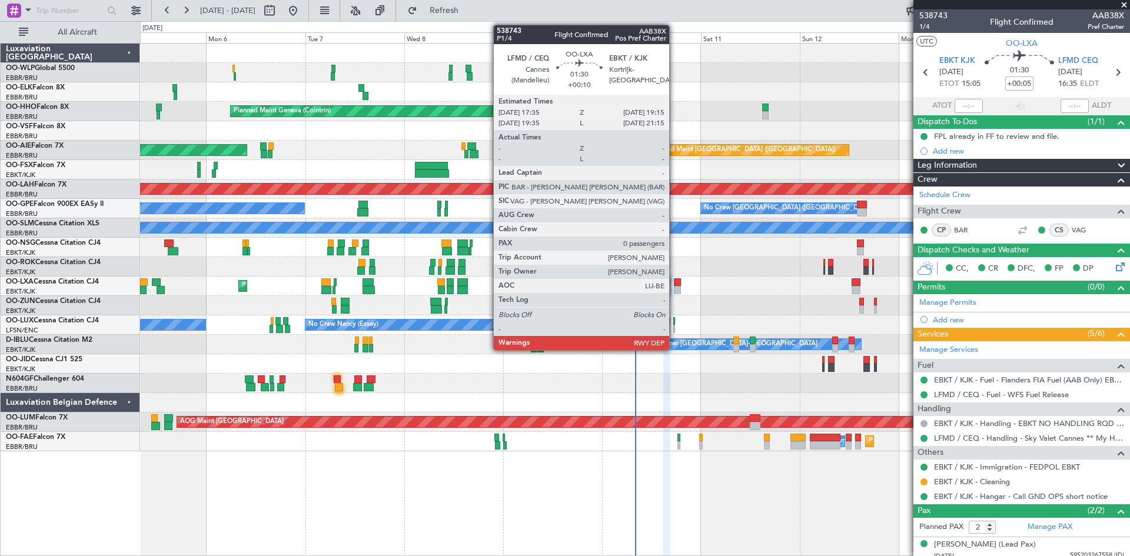
click at [674, 287] on div at bounding box center [677, 290] width 7 height 8
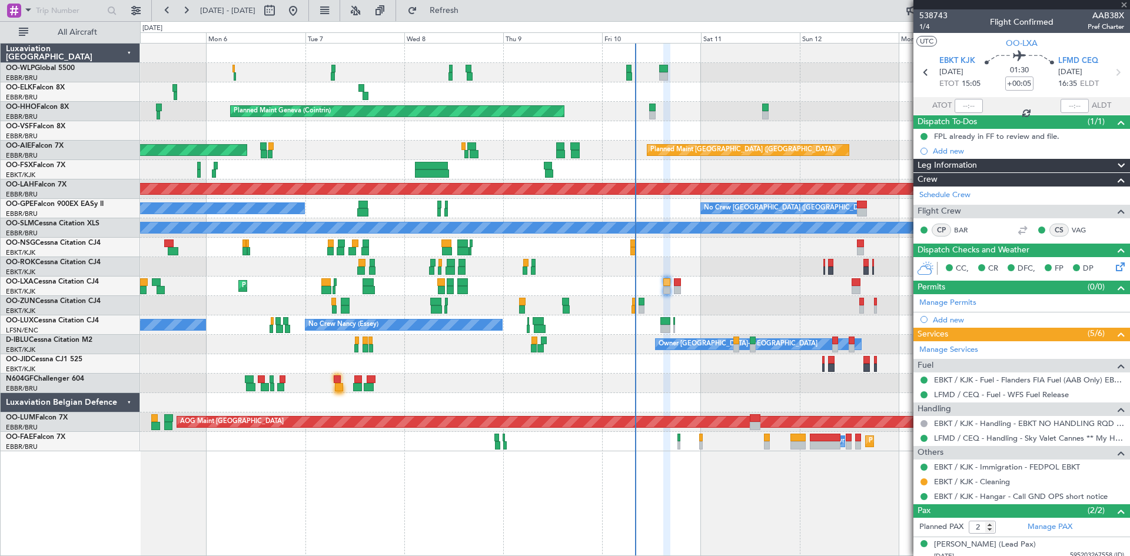
type input "+00:10"
type input "0"
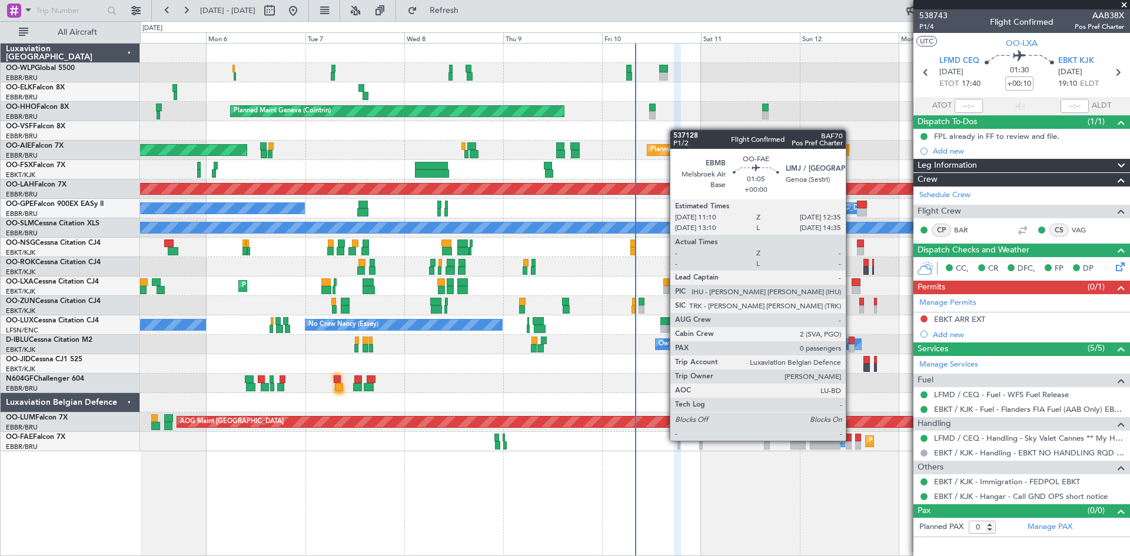
click at [851, 440] on div at bounding box center [849, 438] width 6 height 8
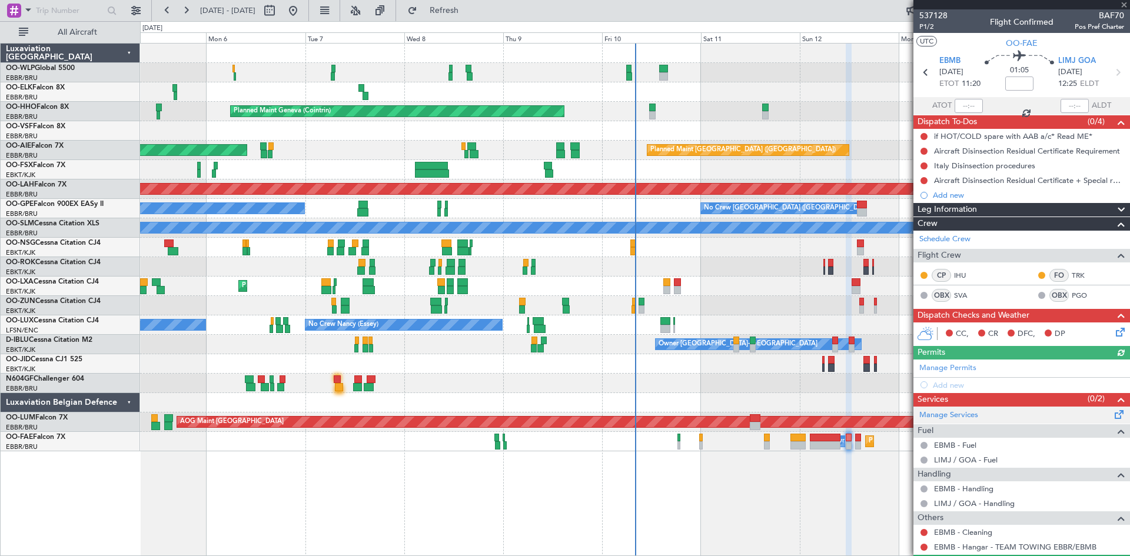
scroll to position [31, 0]
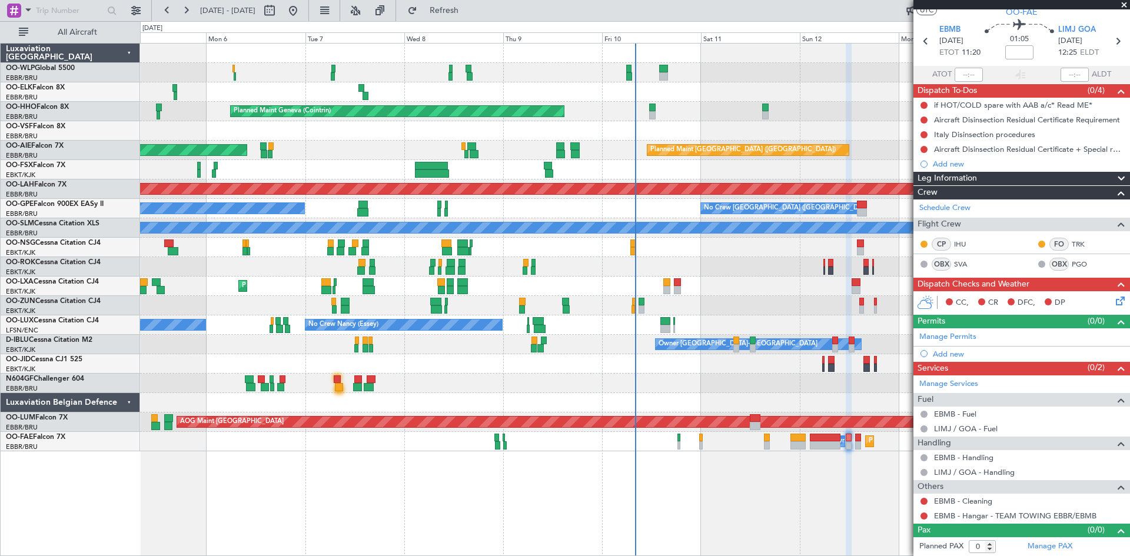
click at [478, 1] on fb-refresh-button "Refresh" at bounding box center [437, 10] width 82 height 21
click at [469, 8] on span "Refresh" at bounding box center [444, 10] width 49 height 8
click at [667, 70] on div at bounding box center [671, 69] width 9 height 8
type input "+00:20"
type input "2"
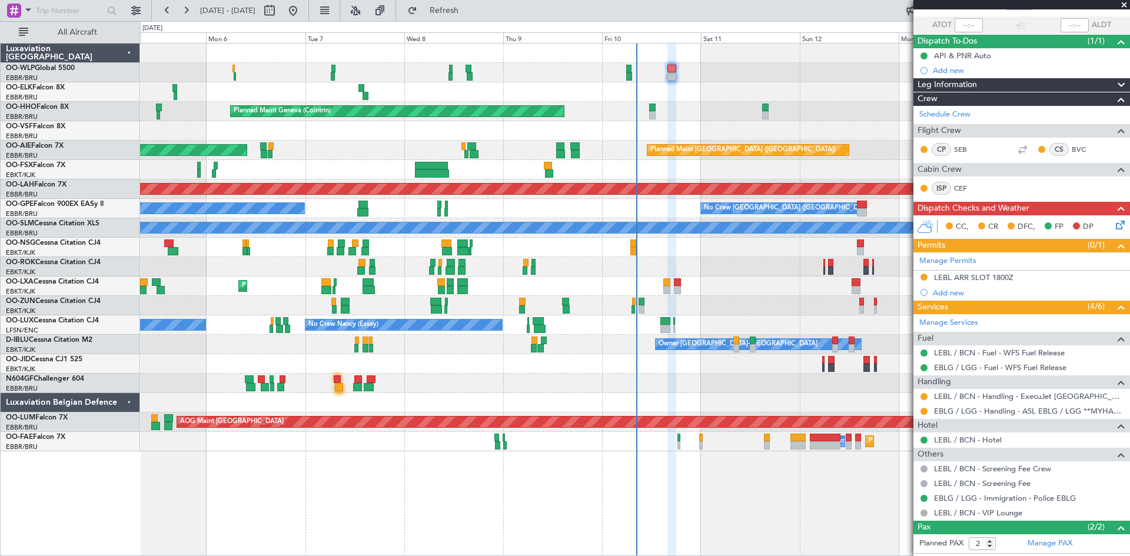
scroll to position [131, 0]
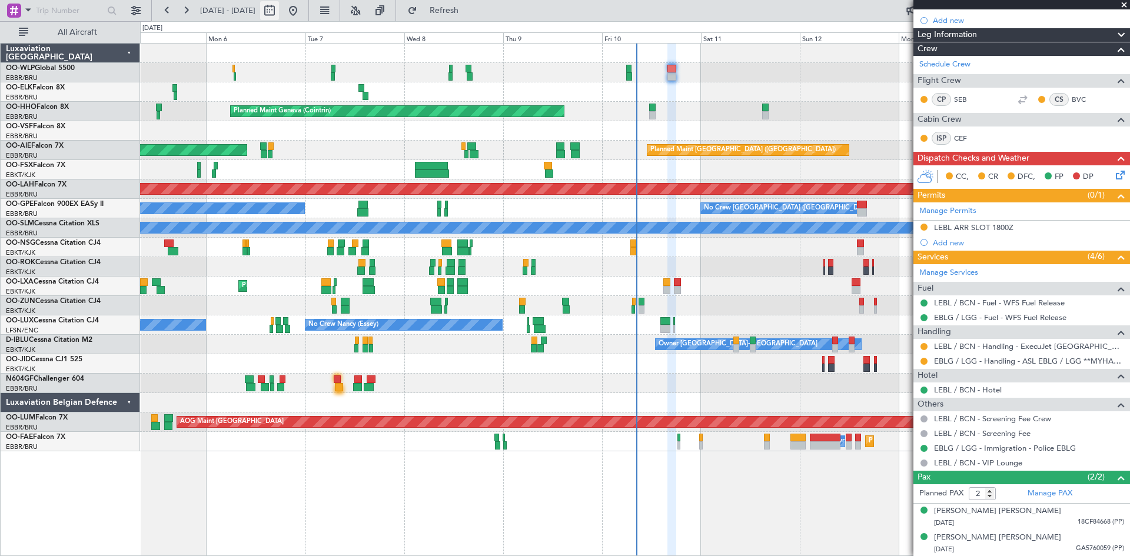
click at [279, 15] on button at bounding box center [269, 10] width 19 height 19
select select "10"
select select "2025"
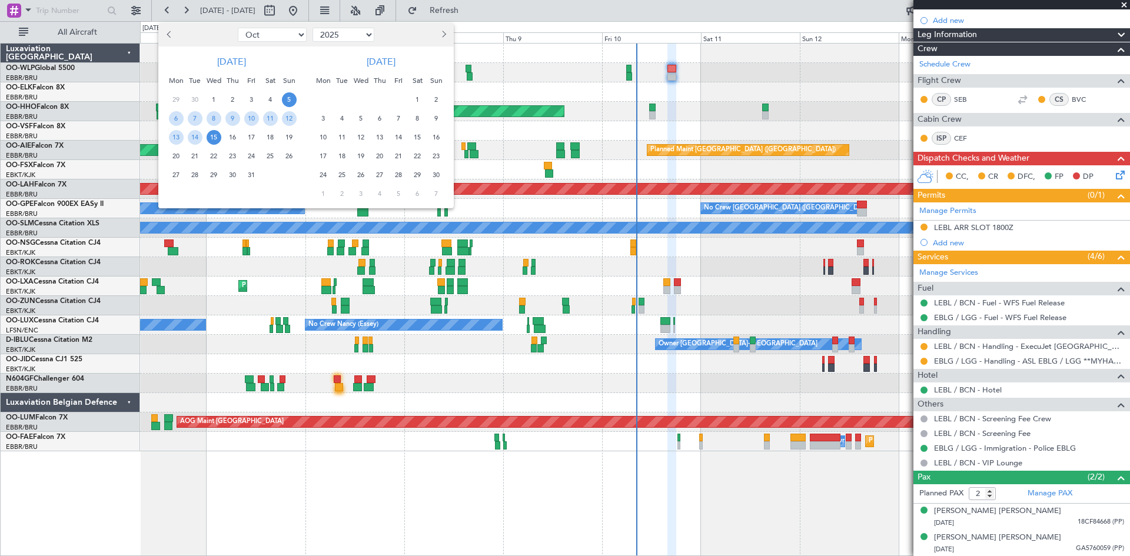
click at [431, 37] on div at bounding box center [415, 34] width 77 height 19
click at [447, 36] on button "Next month" at bounding box center [443, 34] width 13 height 19
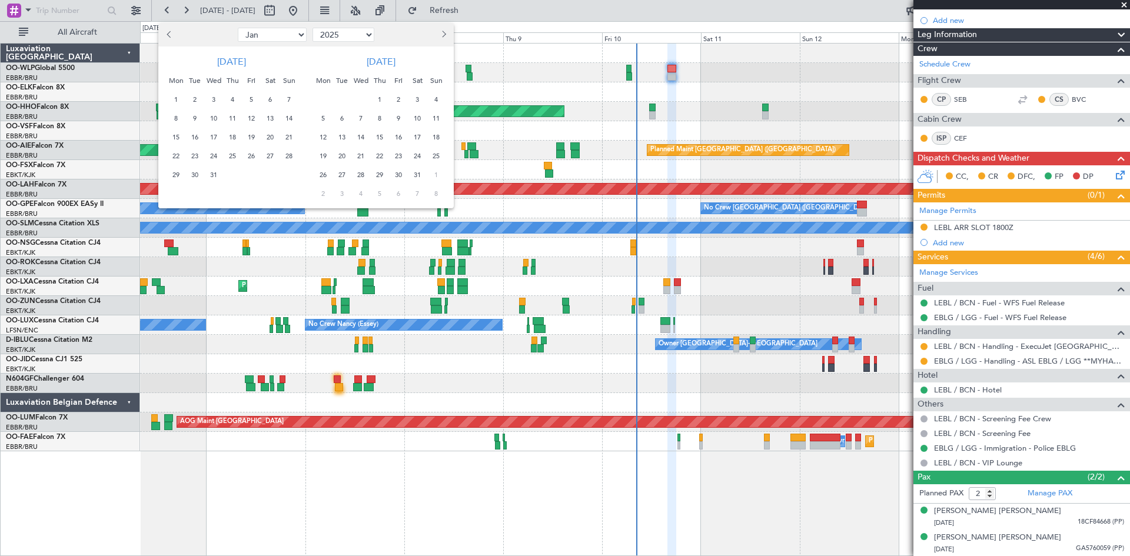
select select "2"
select select "2026"
click at [444, 36] on span "Next month" at bounding box center [442, 34] width 7 height 7
click at [443, 40] on button "Next month" at bounding box center [443, 34] width 13 height 19
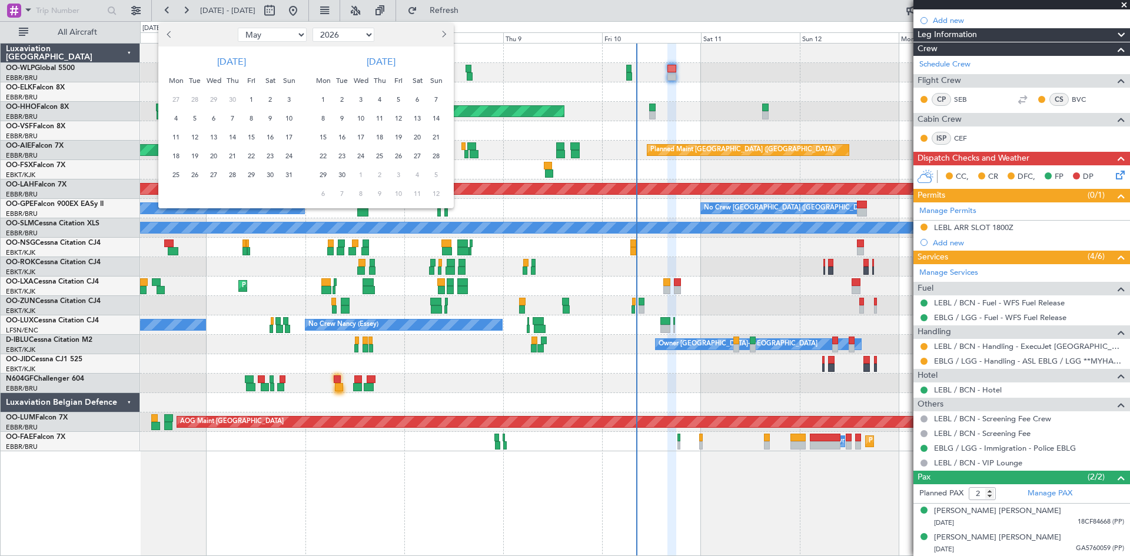
drag, startPoint x: 324, startPoint y: 119, endPoint x: 433, endPoint y: 112, distance: 109.7
click at [433, 112] on div "8 9 10 11 12 13 14" at bounding box center [376, 118] width 144 height 19
click at [324, 117] on span "8" at bounding box center [323, 118] width 15 height 15
click at [435, 121] on span "14" at bounding box center [436, 118] width 15 height 15
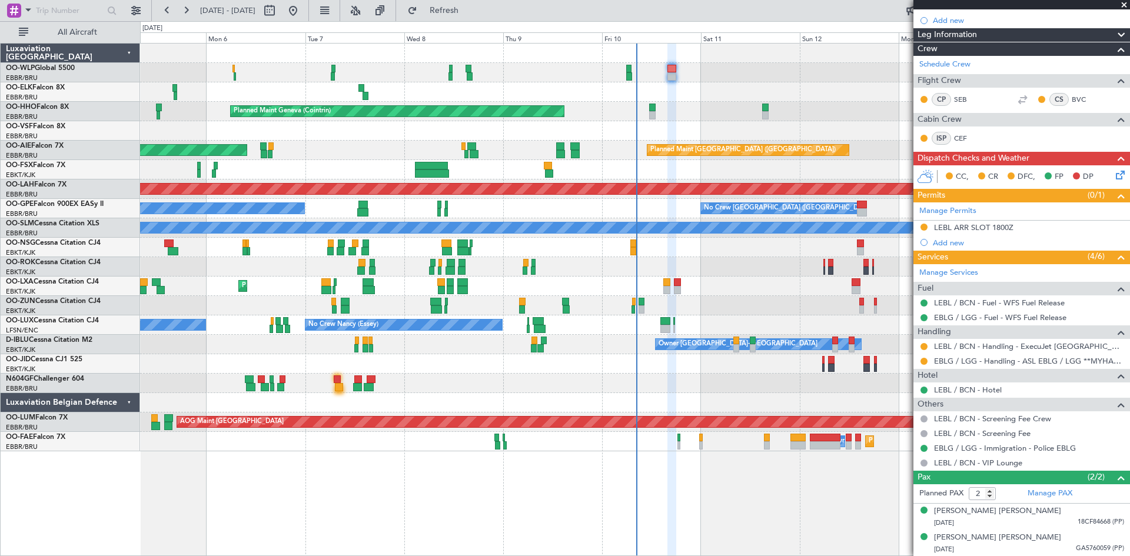
select select "6"
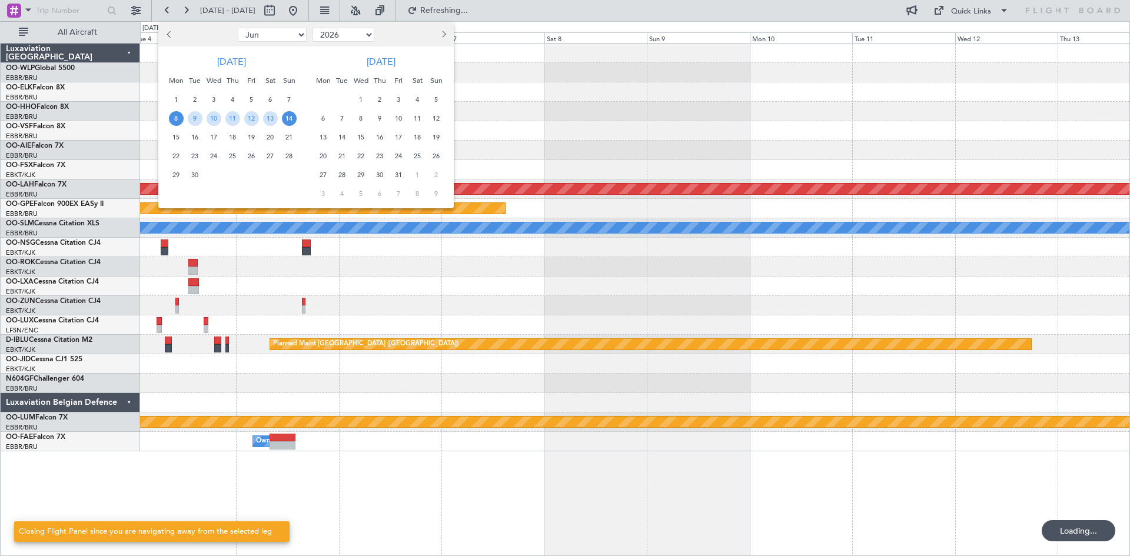
scroll to position [0, 0]
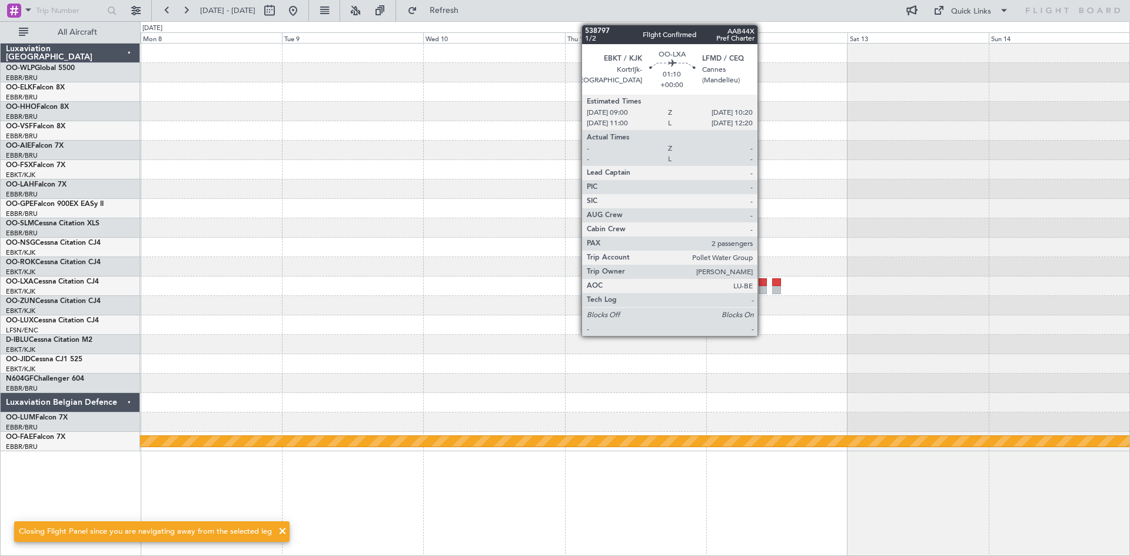
click at [765, 287] on div at bounding box center [763, 290] width 8 height 8
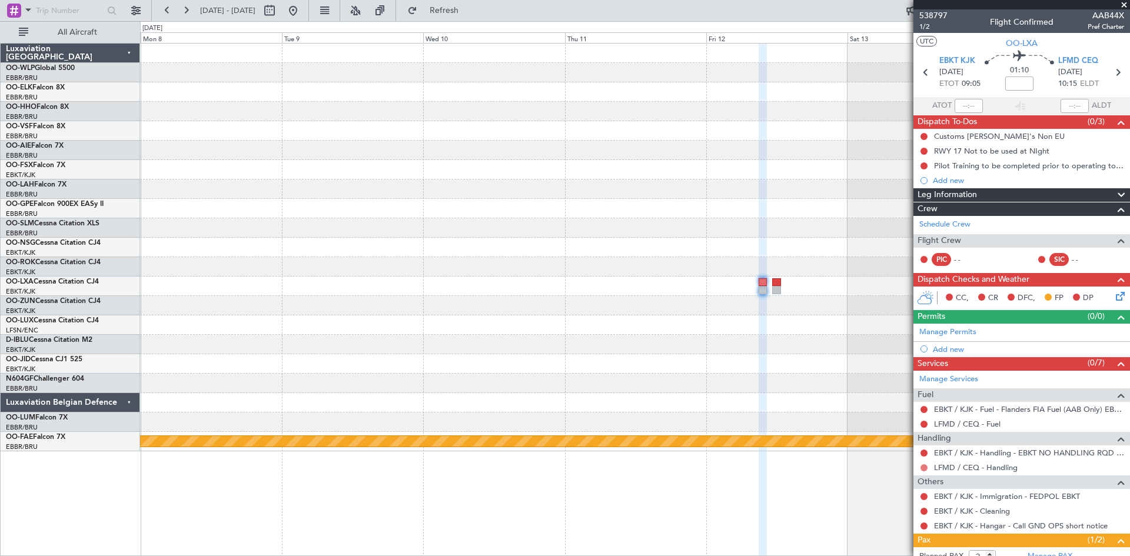
click at [923, 467] on button at bounding box center [923, 467] width 7 height 7
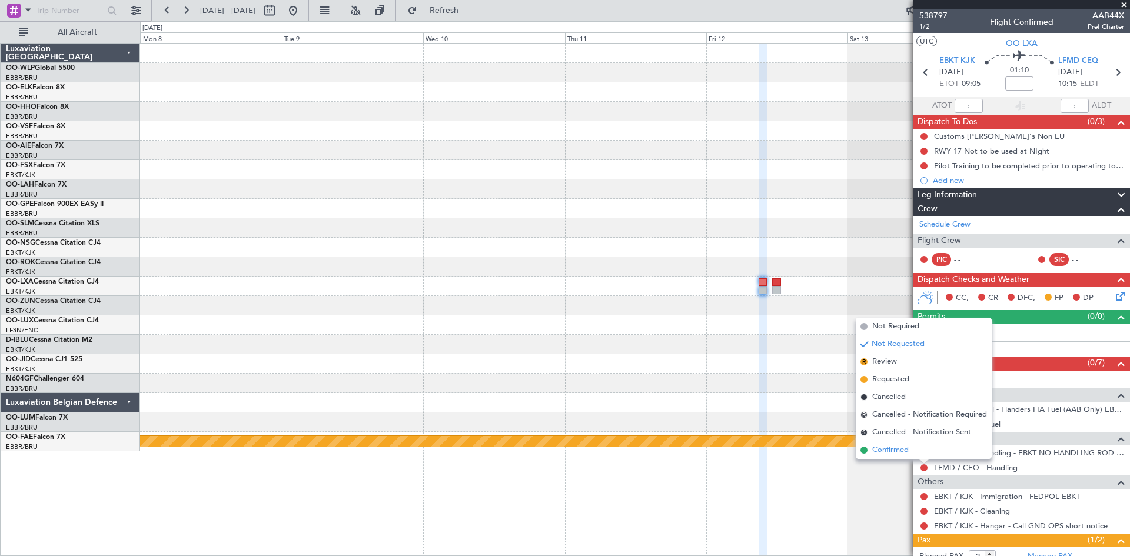
click at [902, 453] on span "Confirmed" at bounding box center [890, 450] width 36 height 12
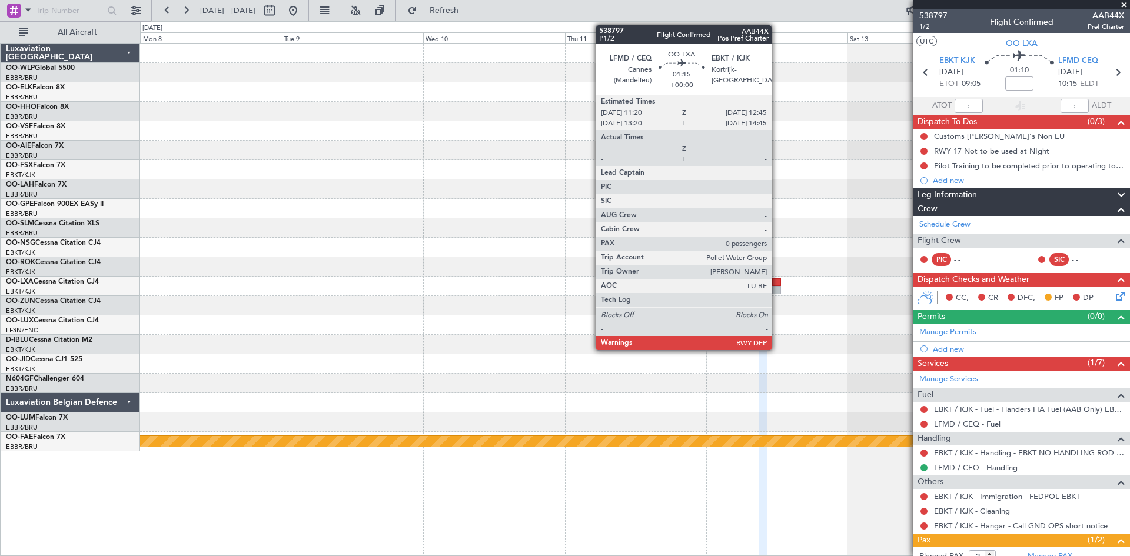
click at [777, 290] on div at bounding box center [776, 290] width 9 height 8
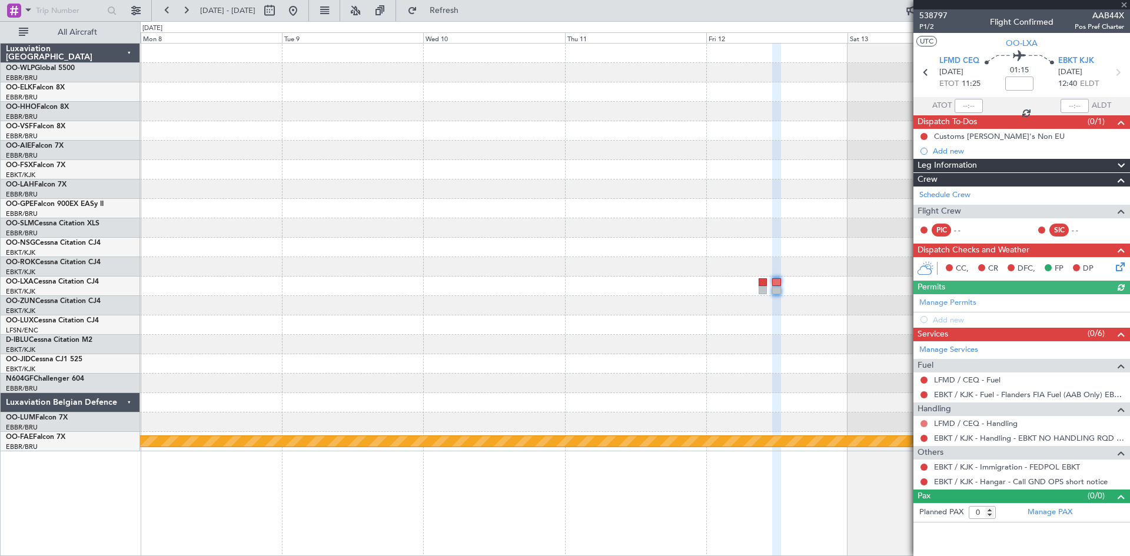
click at [922, 422] on button at bounding box center [923, 423] width 7 height 7
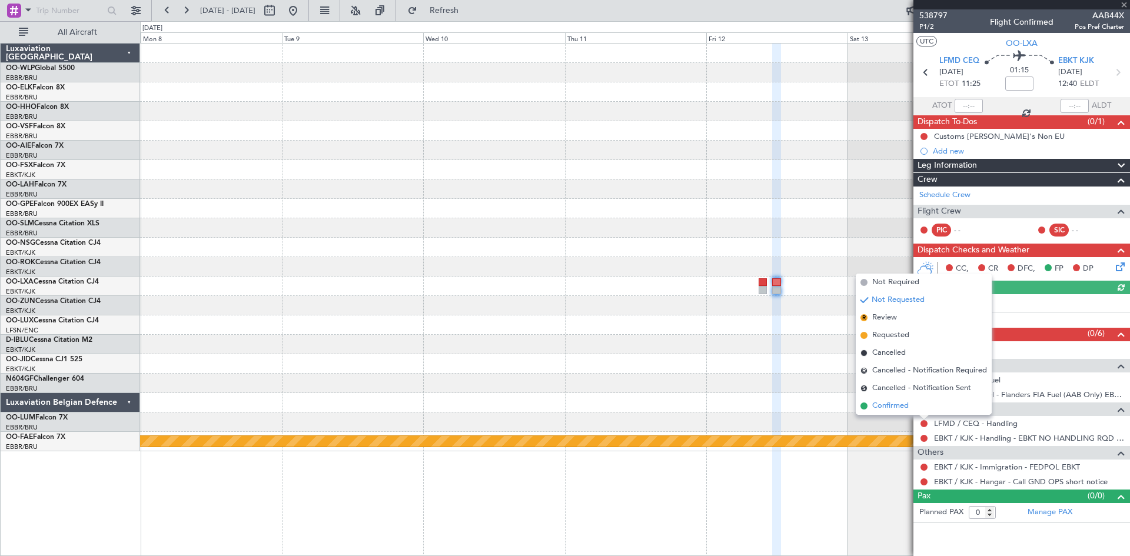
click at [908, 407] on span "Confirmed" at bounding box center [890, 406] width 36 height 12
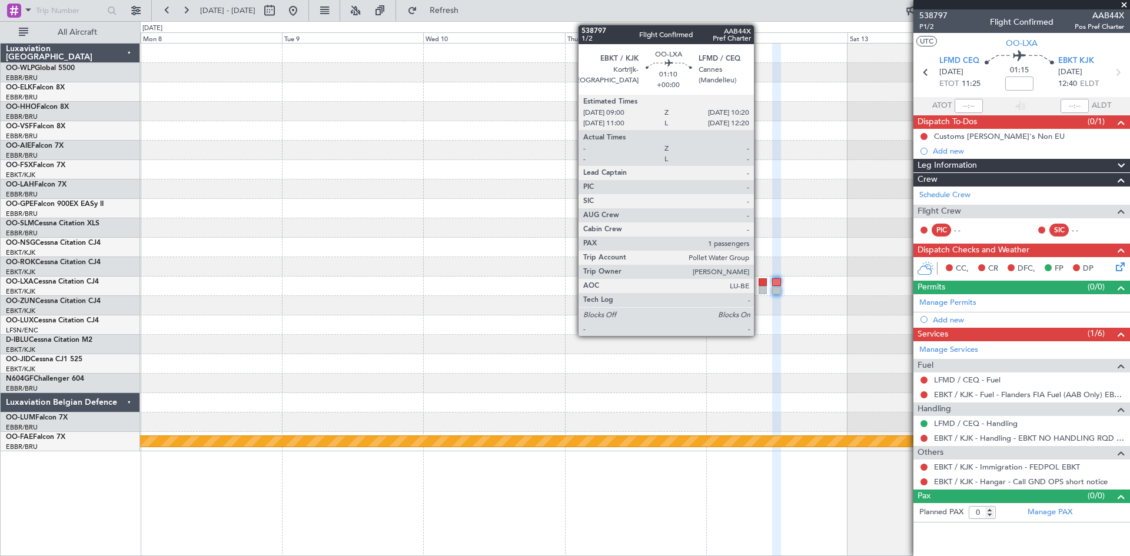
click at [759, 285] on div at bounding box center [763, 282] width 8 height 8
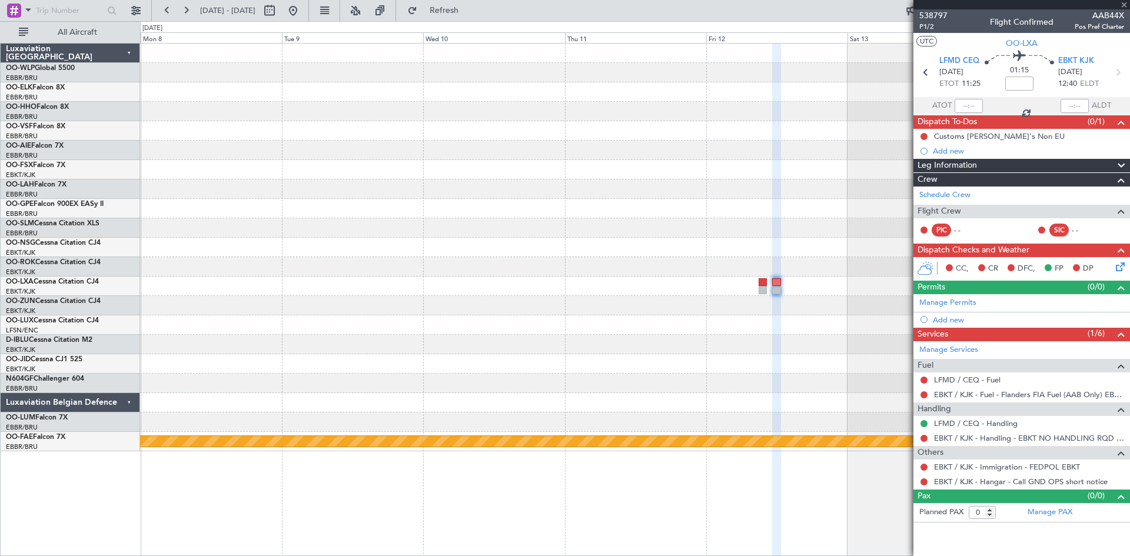
type input "2"
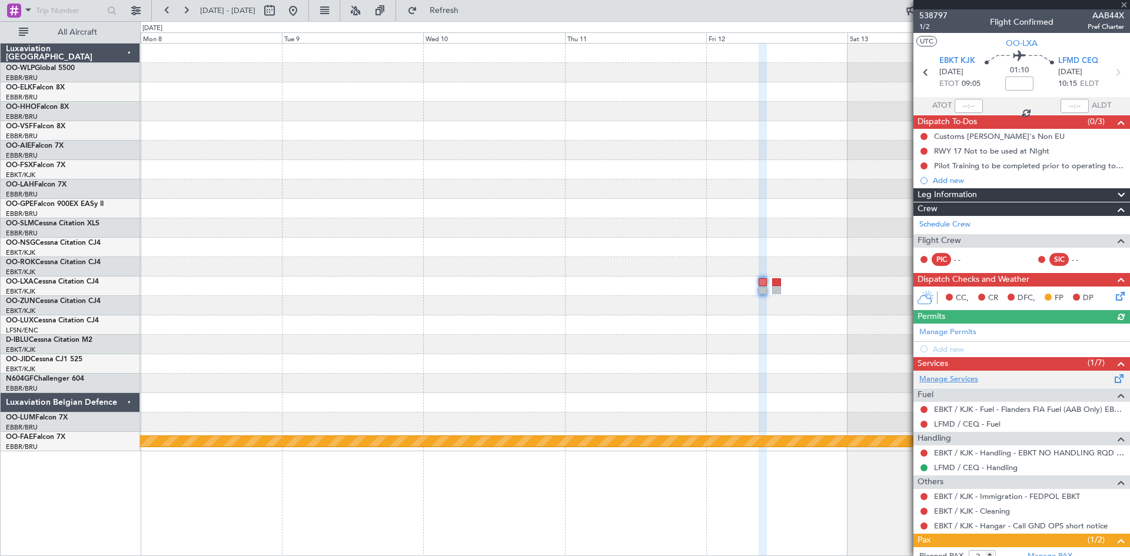
click at [962, 378] on link "Manage Services" at bounding box center [948, 380] width 59 height 12
click at [1075, 61] on span "LFMD CEQ" at bounding box center [1078, 61] width 40 height 12
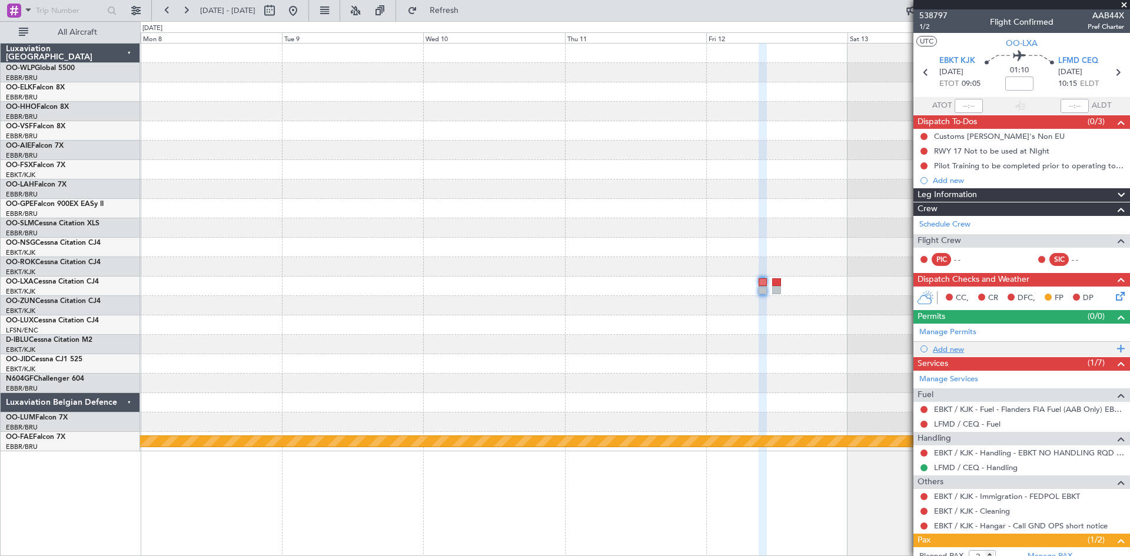
click at [970, 350] on div "Add new" at bounding box center [1023, 349] width 181 height 10
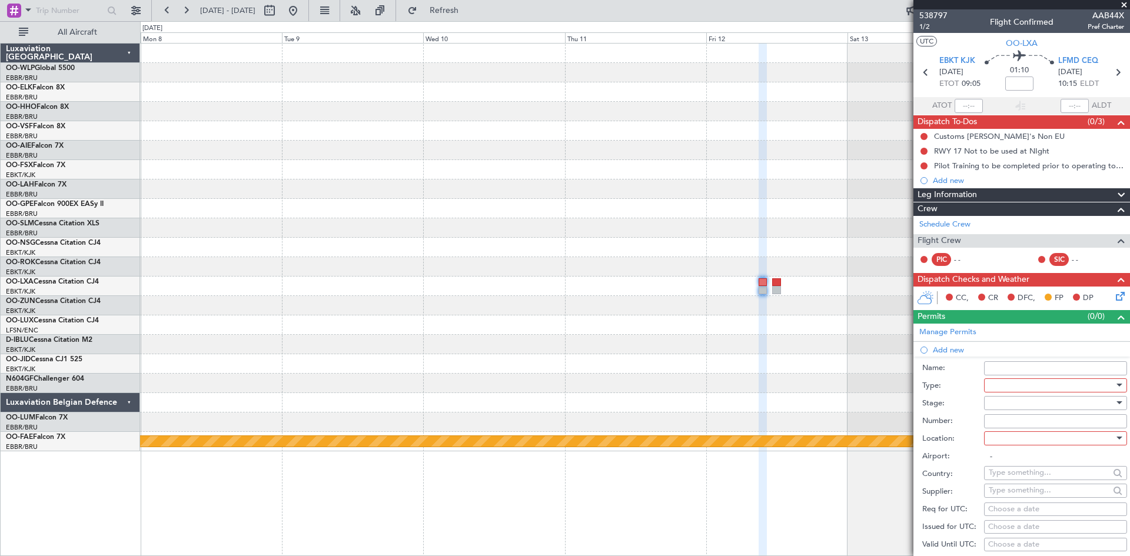
click at [1055, 390] on div at bounding box center [1051, 386] width 125 height 18
click at [1015, 496] on span "Slot" at bounding box center [1051, 497] width 124 height 18
click at [1039, 404] on div at bounding box center [1051, 403] width 125 height 18
click at [1014, 479] on span "Requested" at bounding box center [1051, 480] width 124 height 18
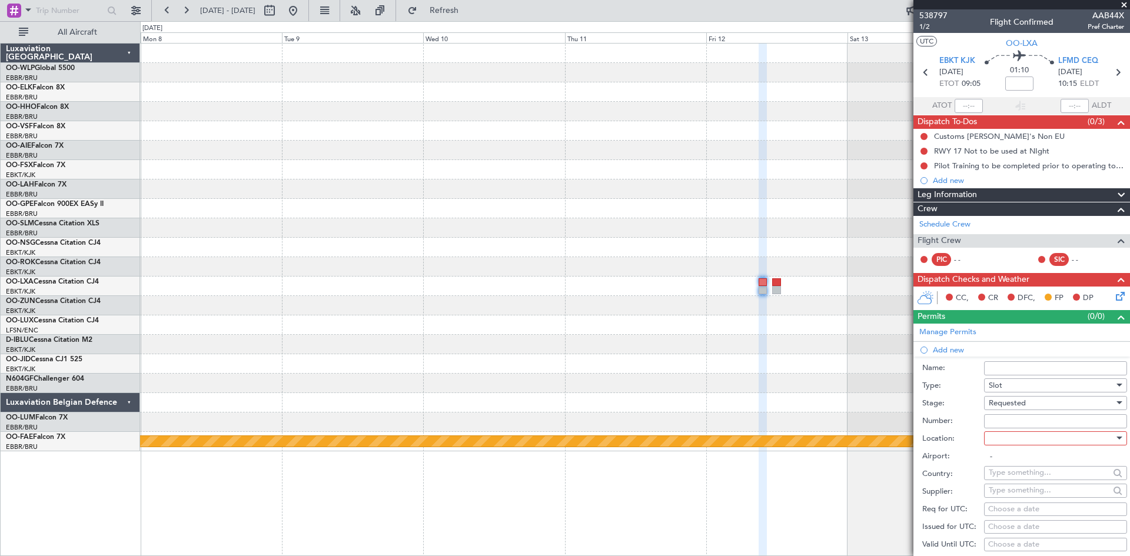
click at [1025, 441] on div at bounding box center [1051, 439] width 125 height 18
click at [1004, 499] on span "Arrival" at bounding box center [1051, 497] width 124 height 18
type input "LFMD / CEQ"
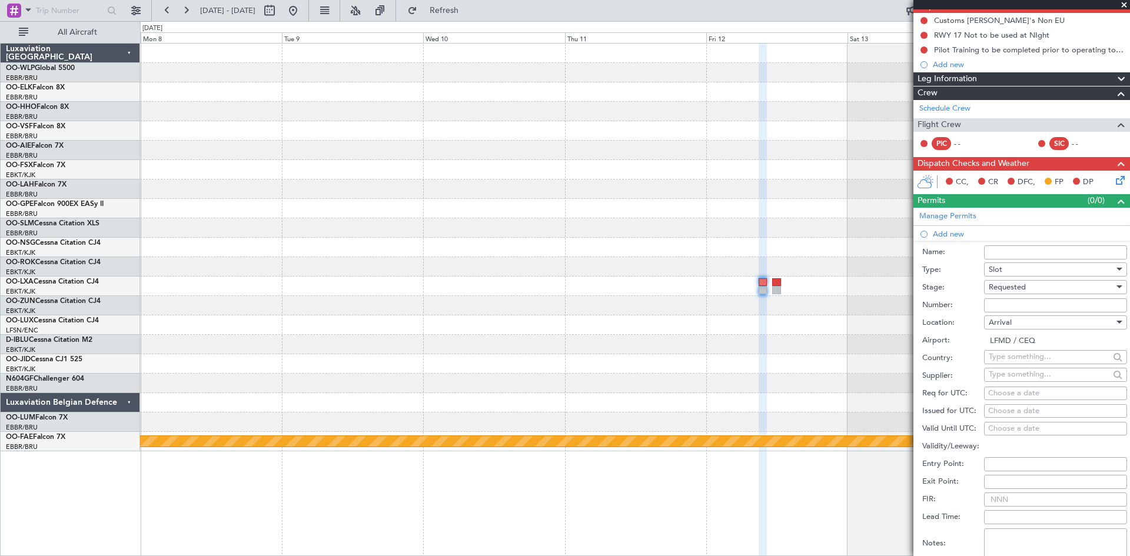
scroll to position [118, 0]
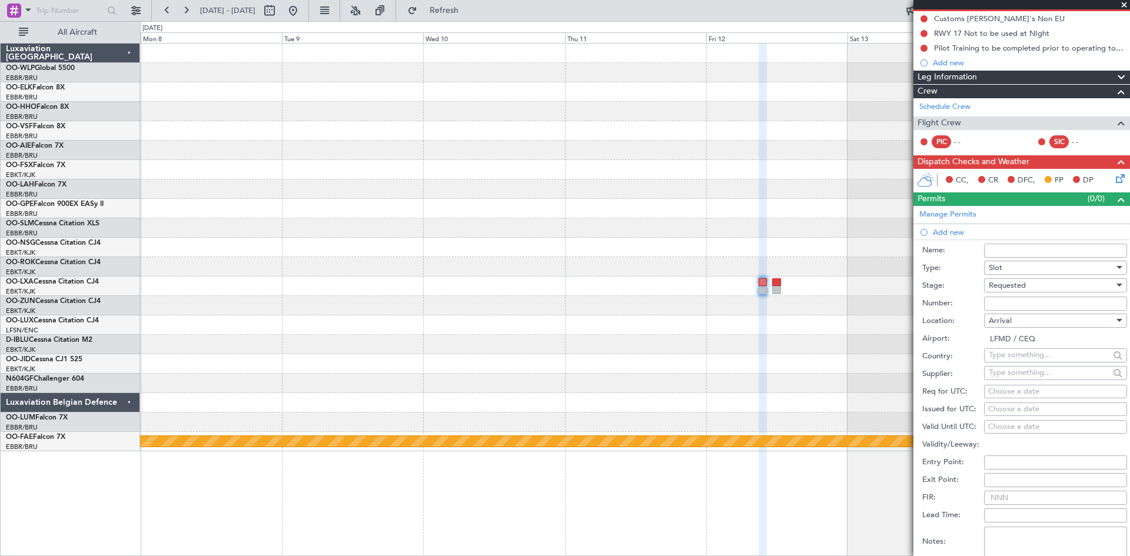
click at [999, 410] on div "Choose a date" at bounding box center [1055, 410] width 135 height 12
select select "10"
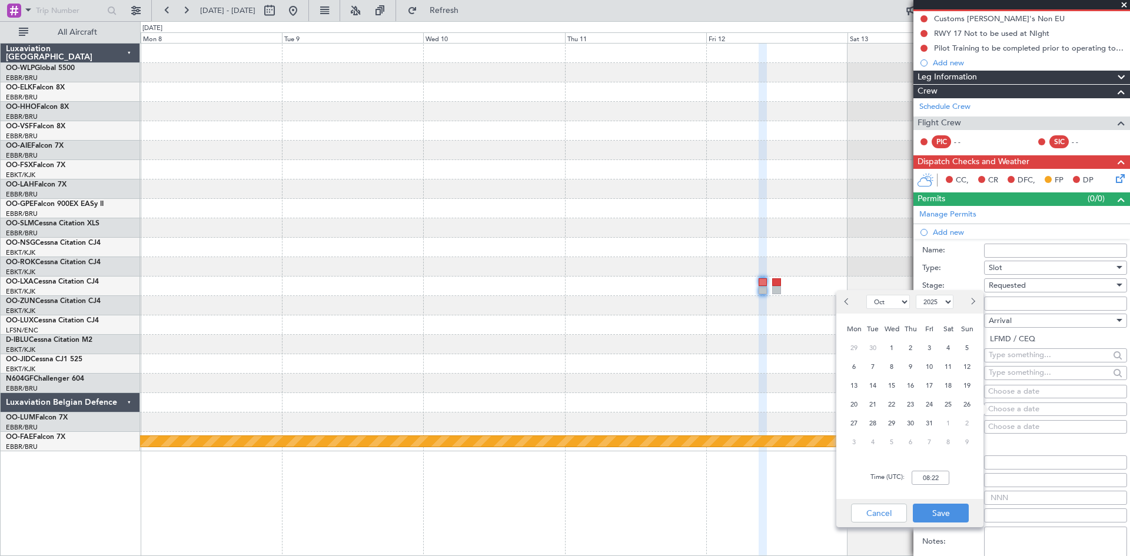
click at [932, 304] on select "2015 2016 2017 2018 2019 2020 2021 2022 2023 2024 2025 2026 2027 2028 2029 2030…" at bounding box center [935, 302] width 38 height 14
select select "2026"
click at [916, 295] on select "2015 2016 2017 2018 2019 2020 2021 2022 2023 2024 2025 2026 2027 2028 2029 2030…" at bounding box center [935, 302] width 38 height 14
click at [878, 306] on select "Jan Feb Mar Apr May Jun Jul Aug Sep Oct Nov Dec" at bounding box center [888, 302] width 44 height 14
select select "6"
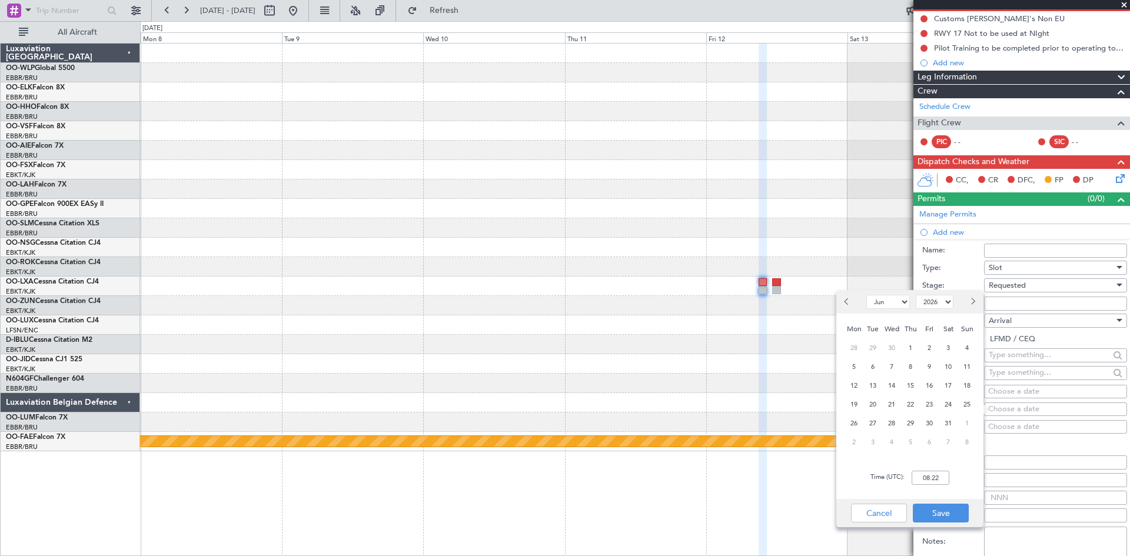
click at [866, 295] on select "Jan Feb Mar Apr May Jun Jul Aug Sep Oct Nov Dec" at bounding box center [888, 302] width 44 height 14
click at [925, 366] on span "12" at bounding box center [929, 367] width 15 height 15
click at [918, 480] on input "00:00" at bounding box center [931, 478] width 38 height 14
type input "10:20"
click at [948, 521] on button "Save" at bounding box center [941, 513] width 56 height 19
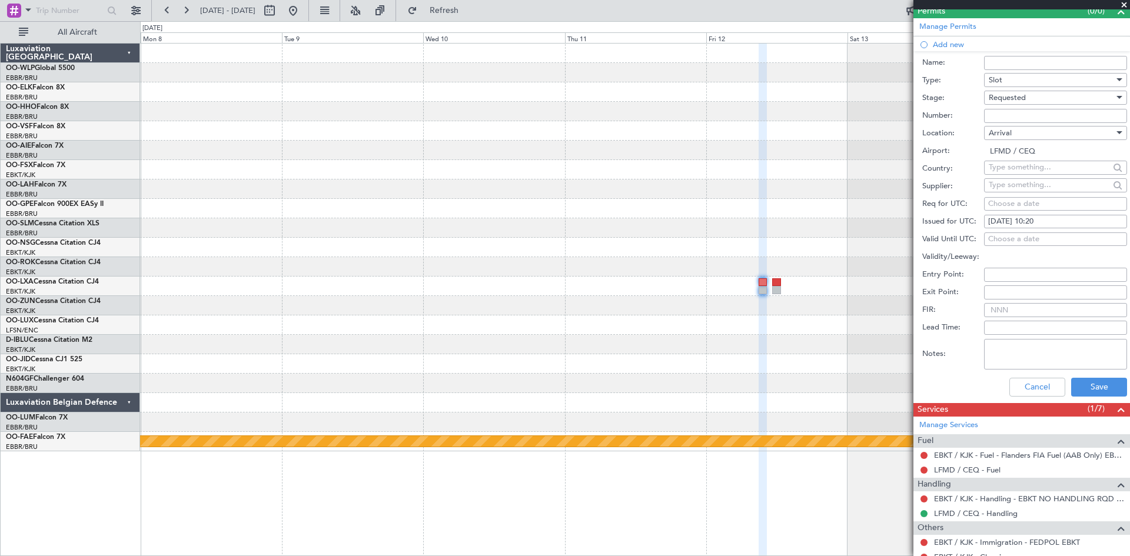
scroll to position [412, 0]
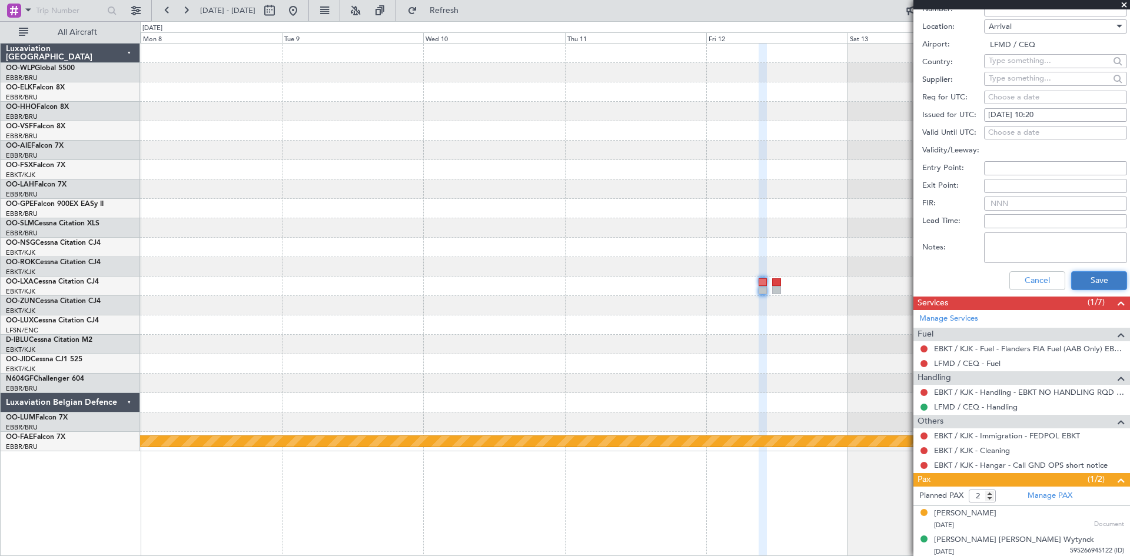
click at [1088, 271] on button "Save" at bounding box center [1099, 280] width 56 height 19
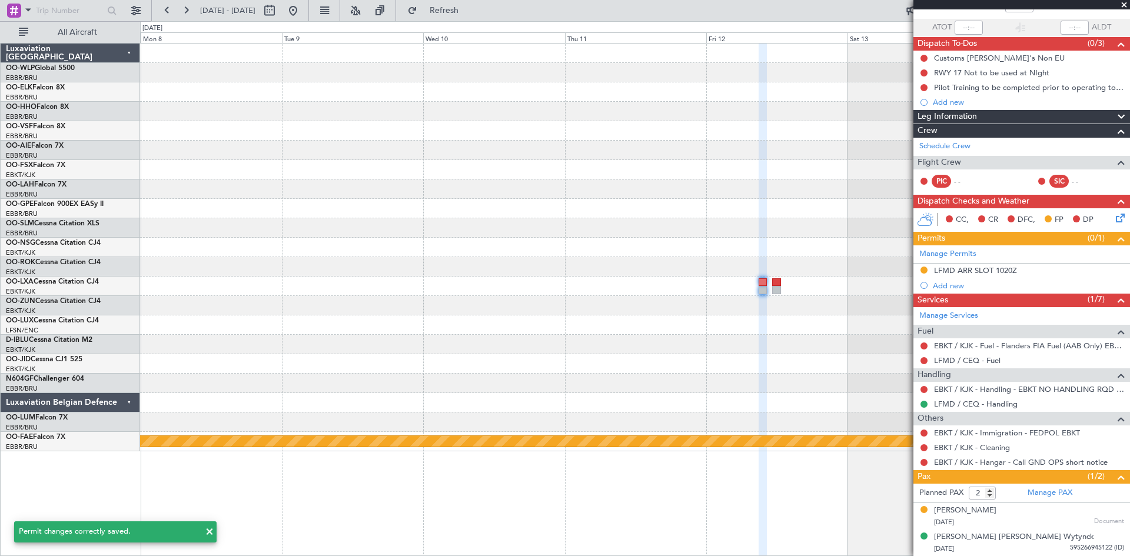
scroll to position [78, 0]
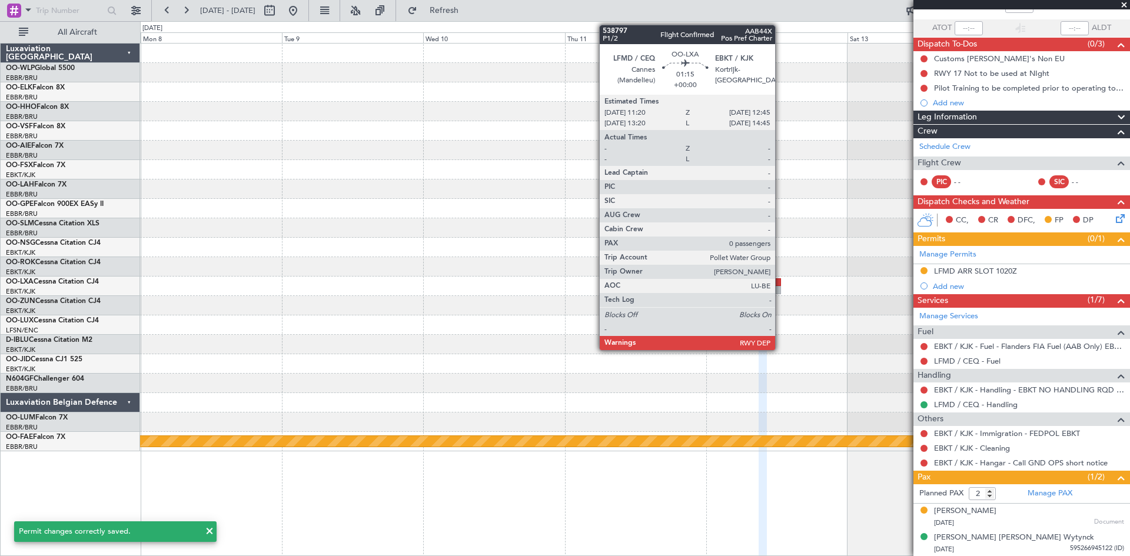
click at [780, 280] on div at bounding box center [776, 282] width 9 height 8
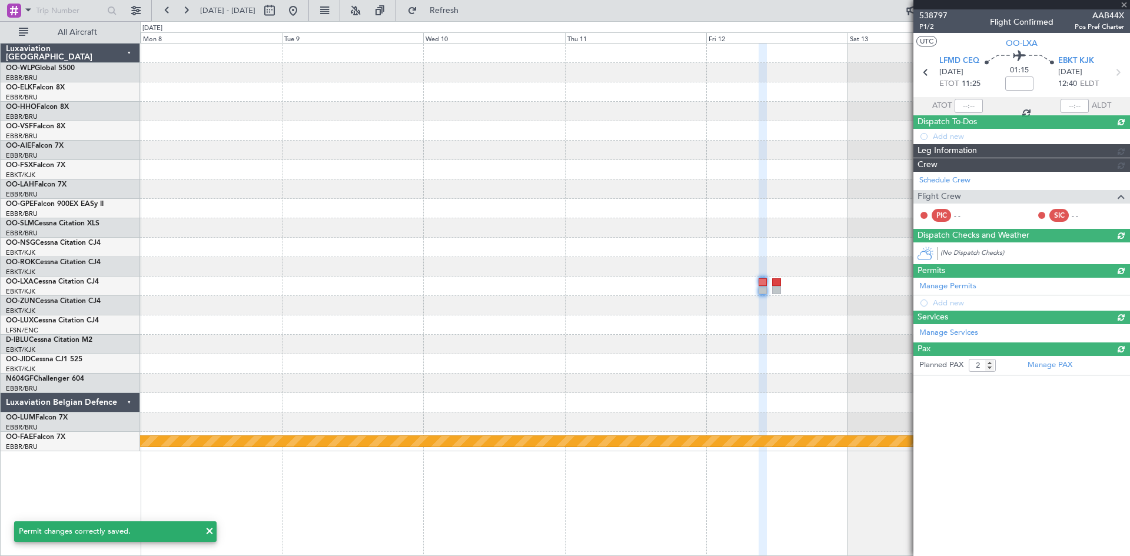
type input "0"
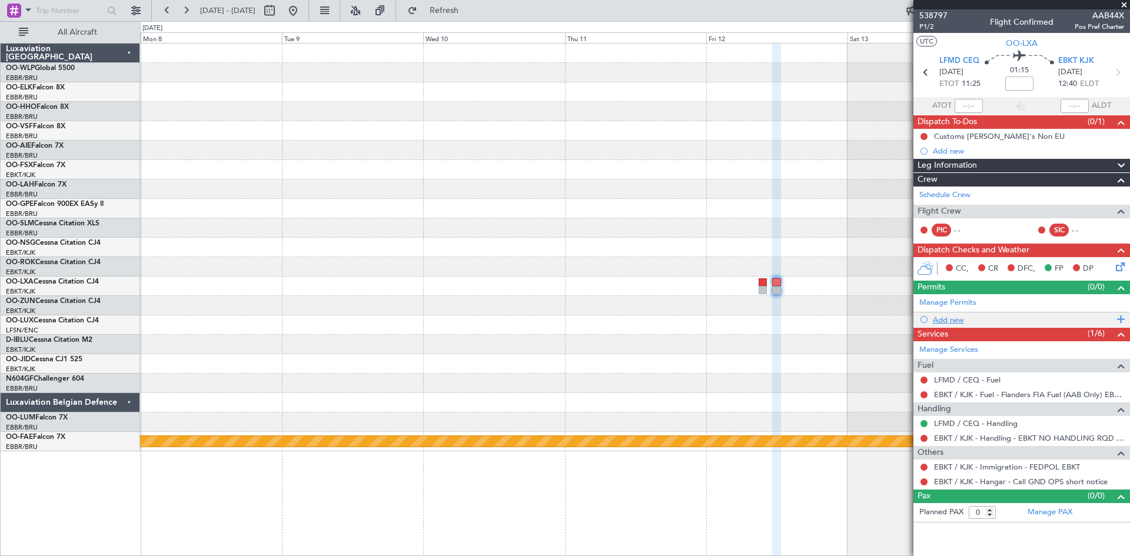
click at [956, 322] on div "Add new" at bounding box center [1023, 320] width 181 height 10
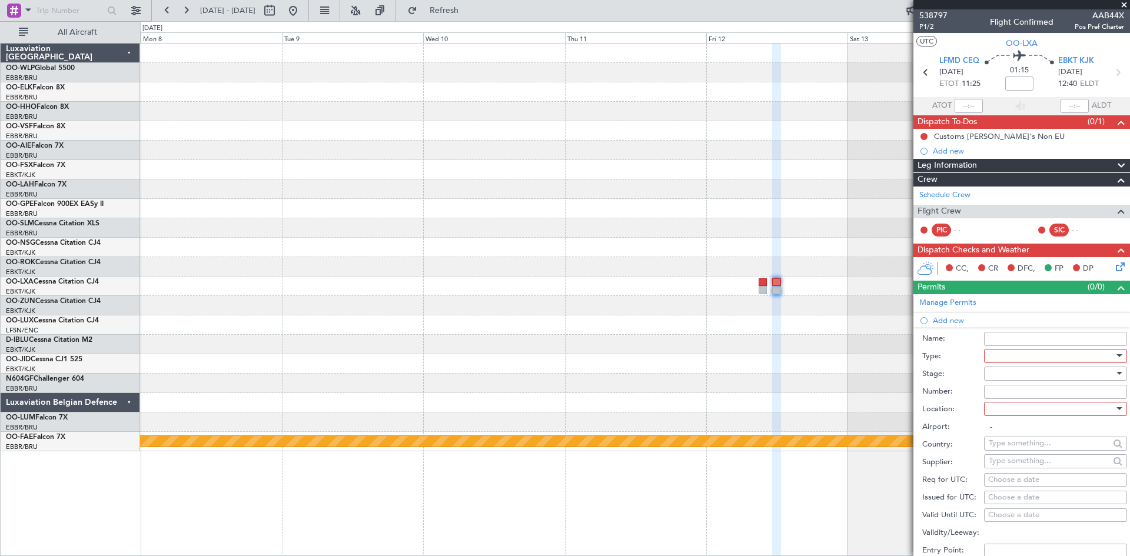
click at [1010, 357] on div at bounding box center [1051, 356] width 125 height 18
click at [1006, 462] on span "Slot" at bounding box center [1051, 467] width 124 height 18
click at [1019, 407] on div at bounding box center [1051, 409] width 125 height 18
click at [1003, 438] on span "Departure" at bounding box center [1051, 433] width 124 height 18
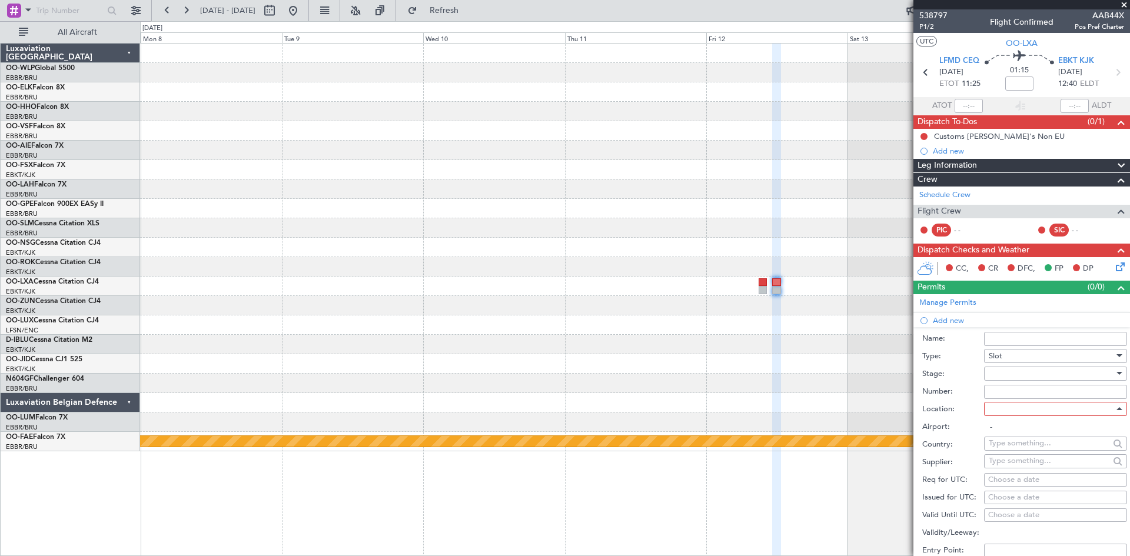
type input "LFMD / CEQ"
click at [1029, 376] on div at bounding box center [1051, 374] width 125 height 18
click at [1021, 448] on span "Requested" at bounding box center [1051, 450] width 124 height 18
click at [1001, 393] on input "Number:" at bounding box center [1055, 392] width 143 height 14
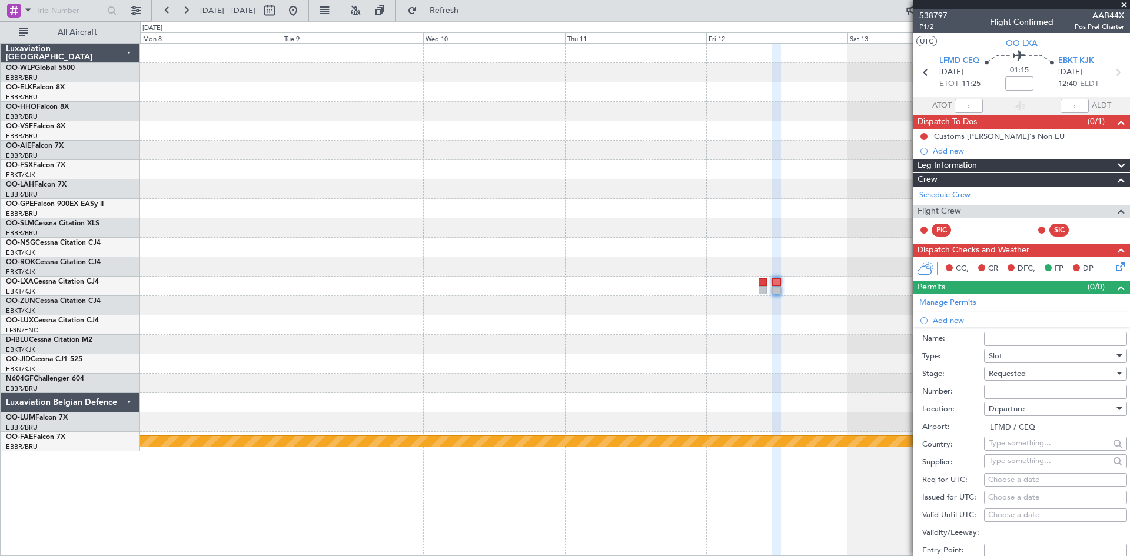
click at [939, 439] on label "Country:" at bounding box center [953, 445] width 62 height 12
click at [1017, 478] on div "Choose a date" at bounding box center [1055, 480] width 135 height 12
select select "10"
select select "2025"
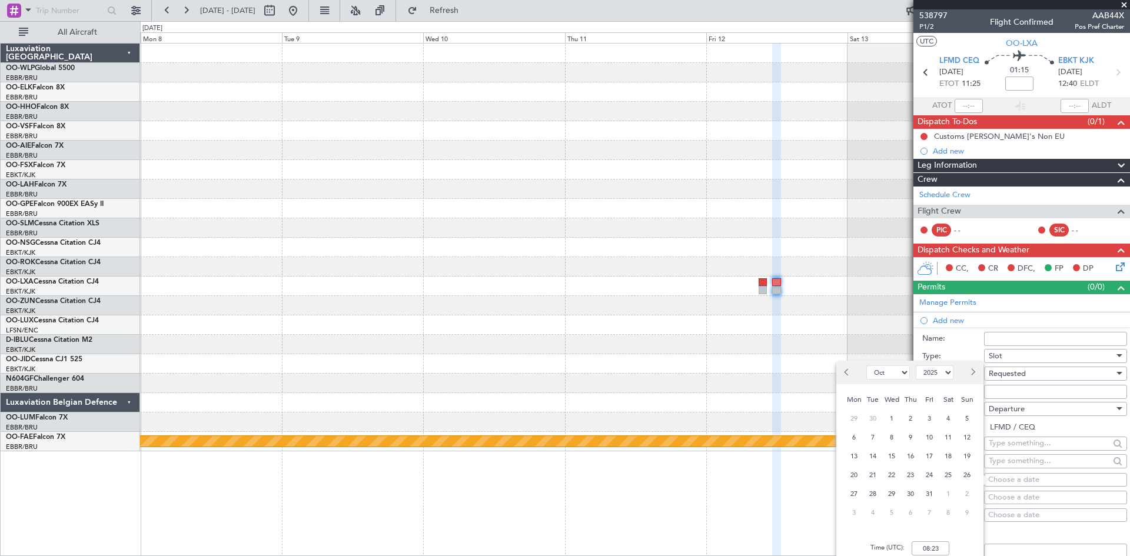
click at [968, 367] on button "Next month" at bounding box center [972, 372] width 13 height 19
click at [973, 368] on button "Next month" at bounding box center [972, 372] width 13 height 19
click at [974, 368] on button "Next month" at bounding box center [972, 372] width 13 height 19
select select "2"
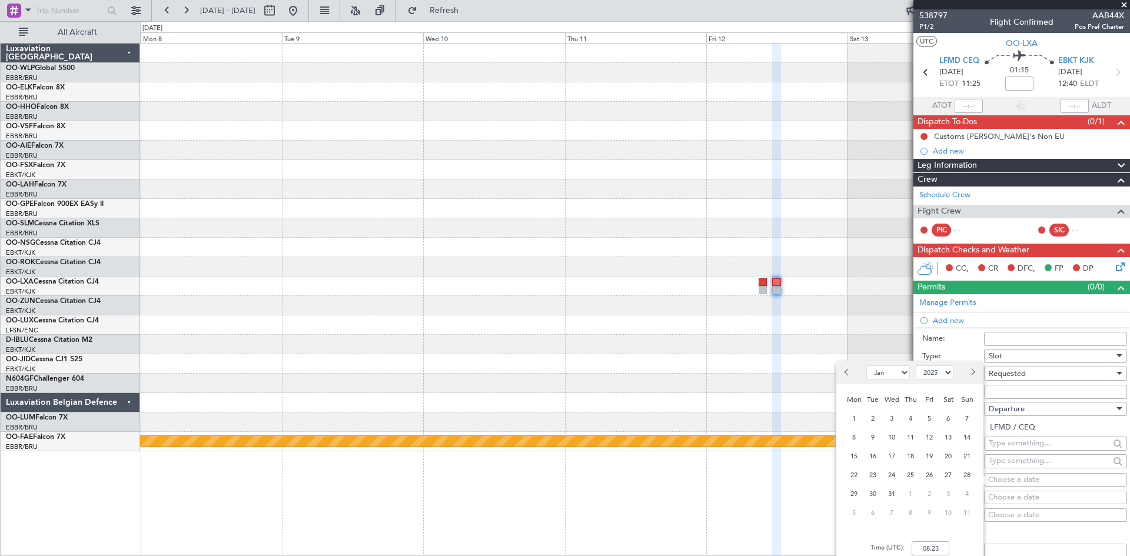
select select "2026"
click at [974, 368] on button "Next month" at bounding box center [972, 372] width 13 height 19
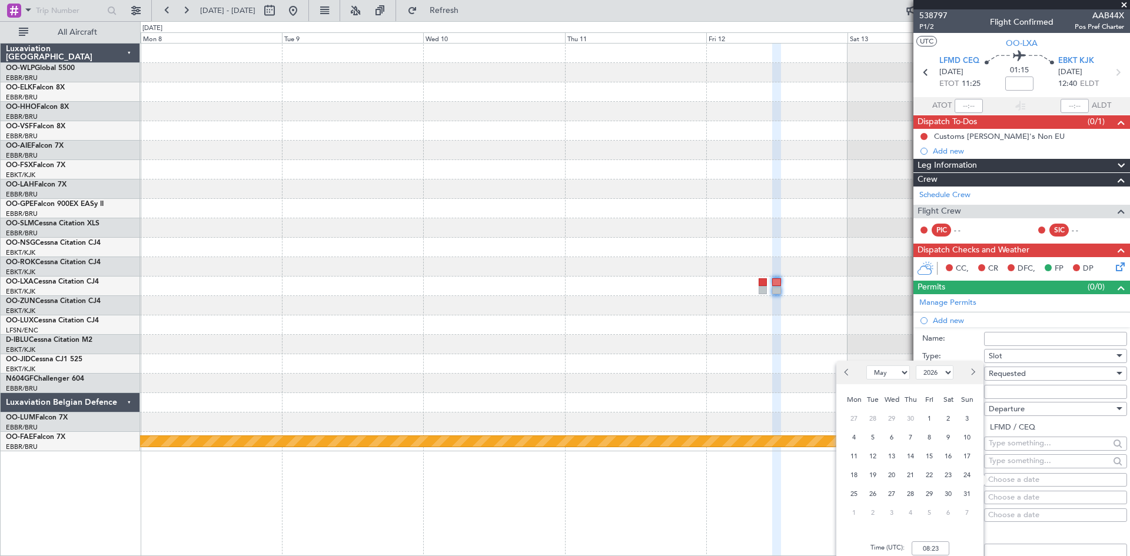
select select "6"
click at [932, 440] on span "12" at bounding box center [929, 437] width 15 height 15
click at [930, 551] on input "00:00" at bounding box center [931, 548] width 38 height 14
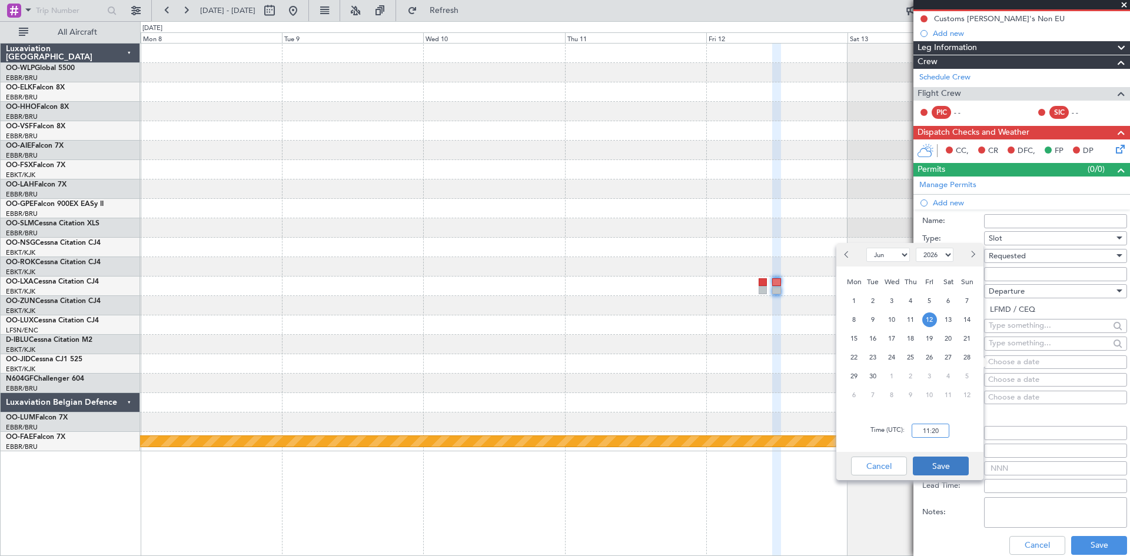
type input "11:20"
click at [936, 467] on button "Save" at bounding box center [941, 466] width 56 height 19
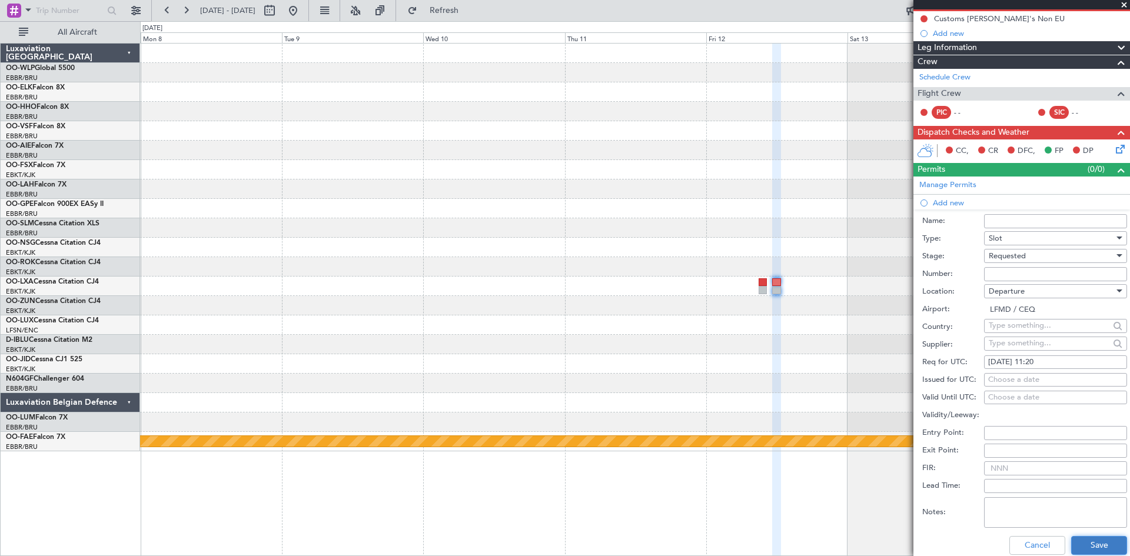
click at [1116, 552] on button "Save" at bounding box center [1099, 545] width 56 height 19
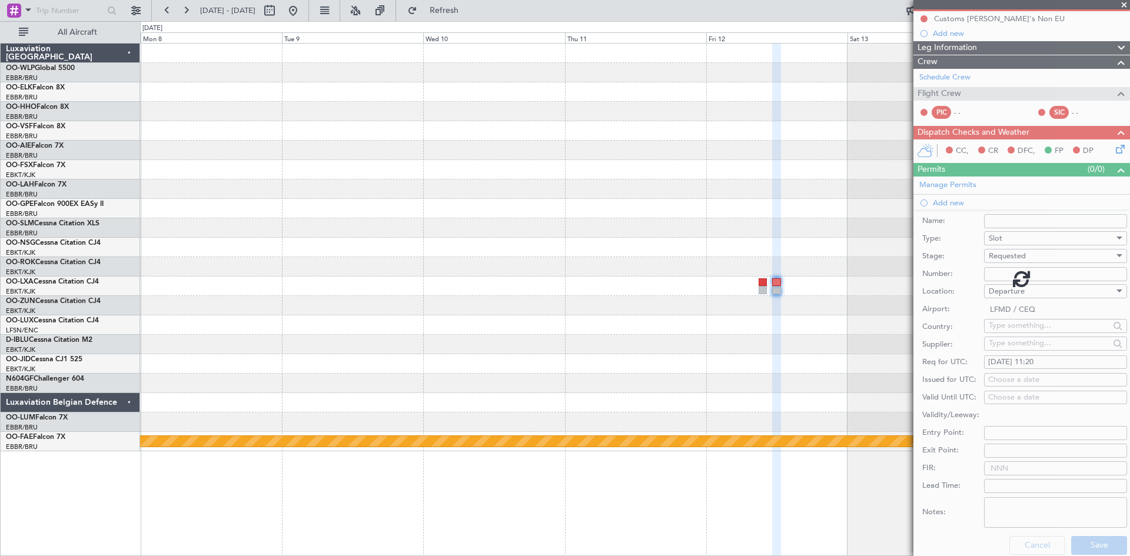
scroll to position [0, 0]
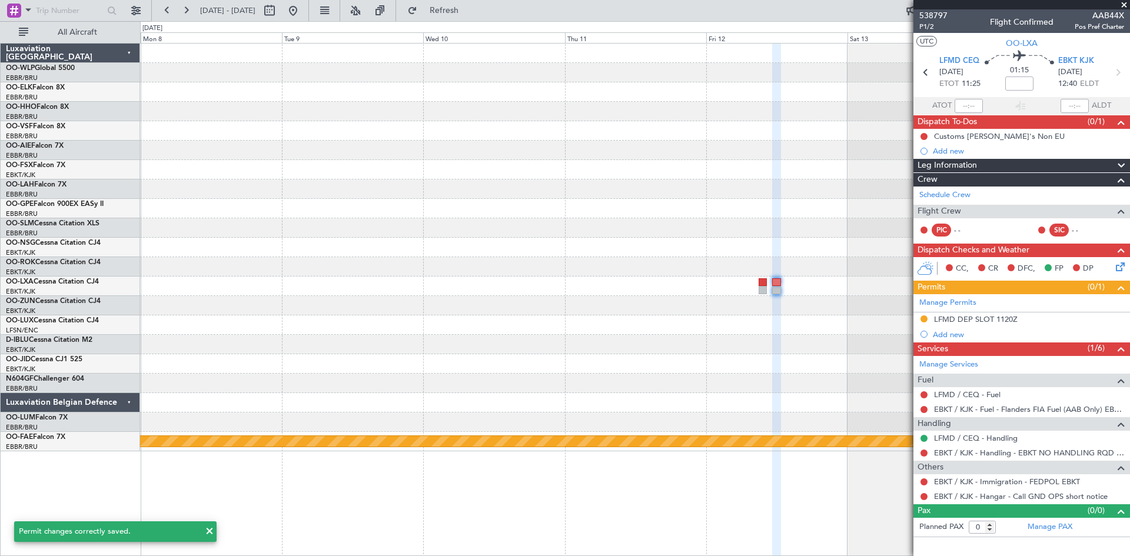
click at [1121, 5] on span at bounding box center [1124, 5] width 12 height 11
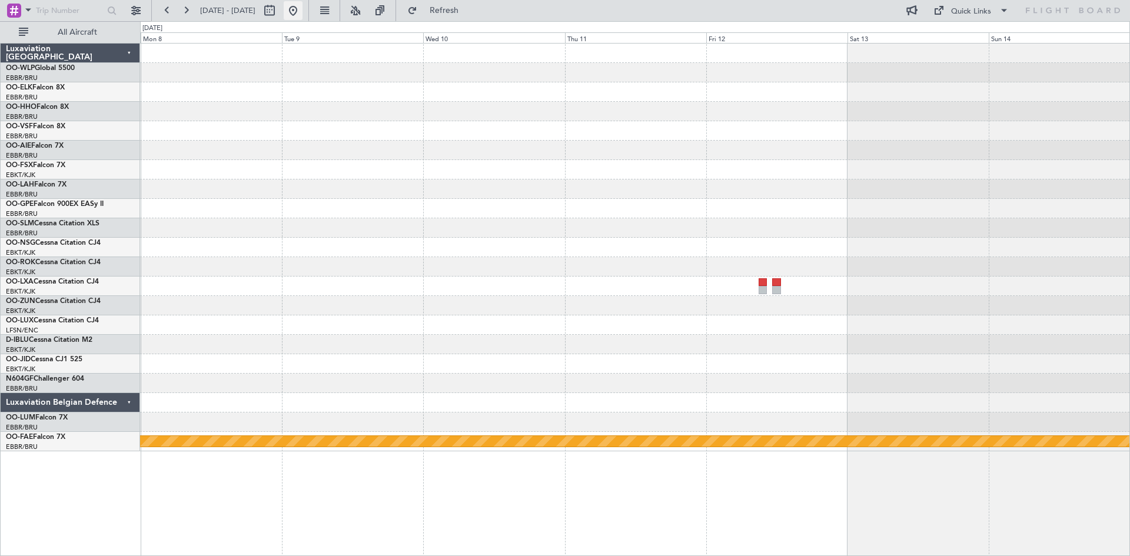
click at [303, 9] on button at bounding box center [293, 10] width 19 height 19
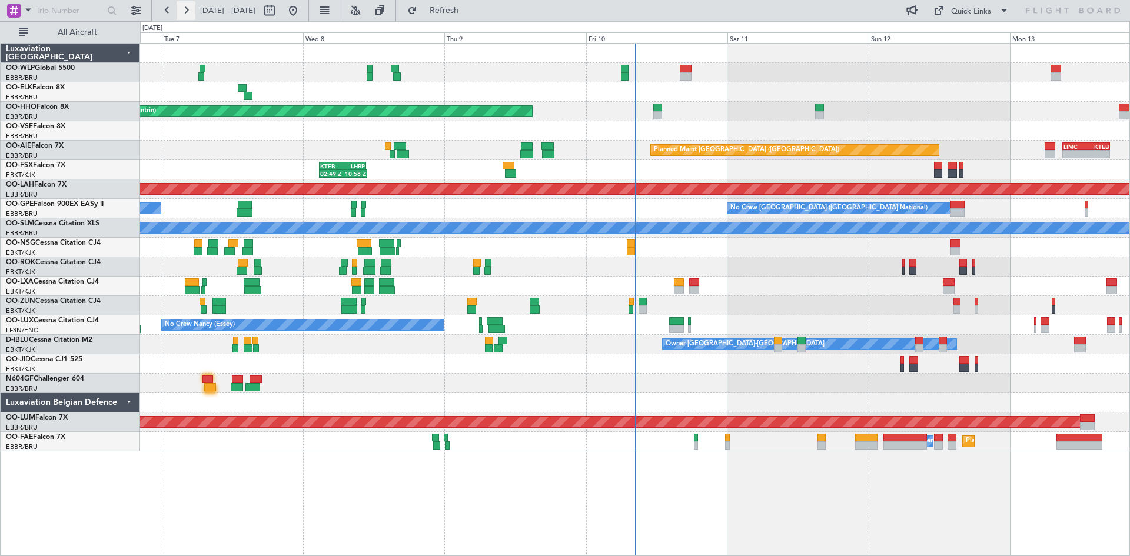
click at [188, 6] on button at bounding box center [186, 10] width 19 height 19
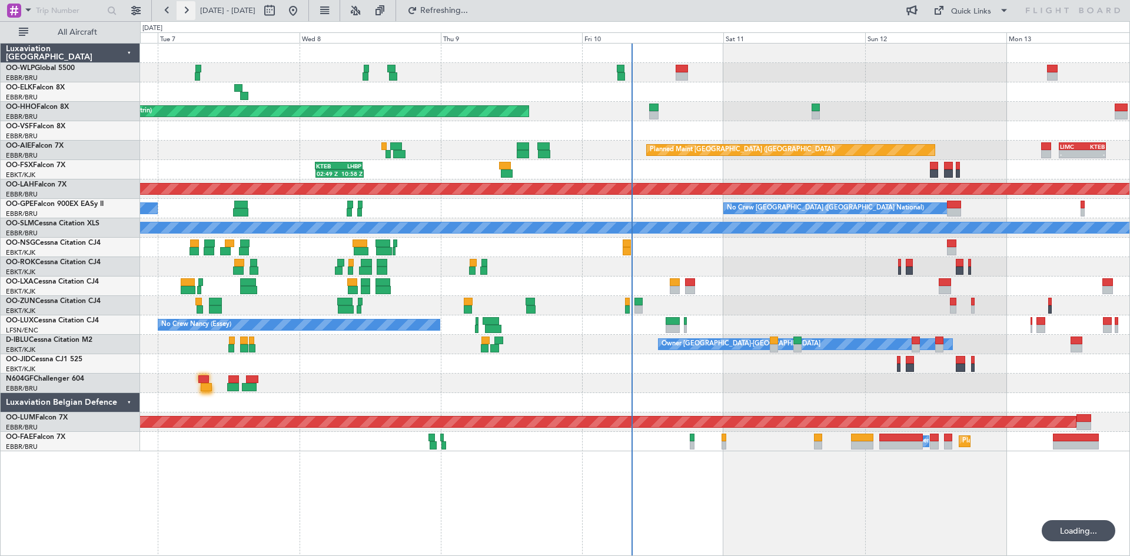
click at [188, 6] on button at bounding box center [186, 10] width 19 height 19
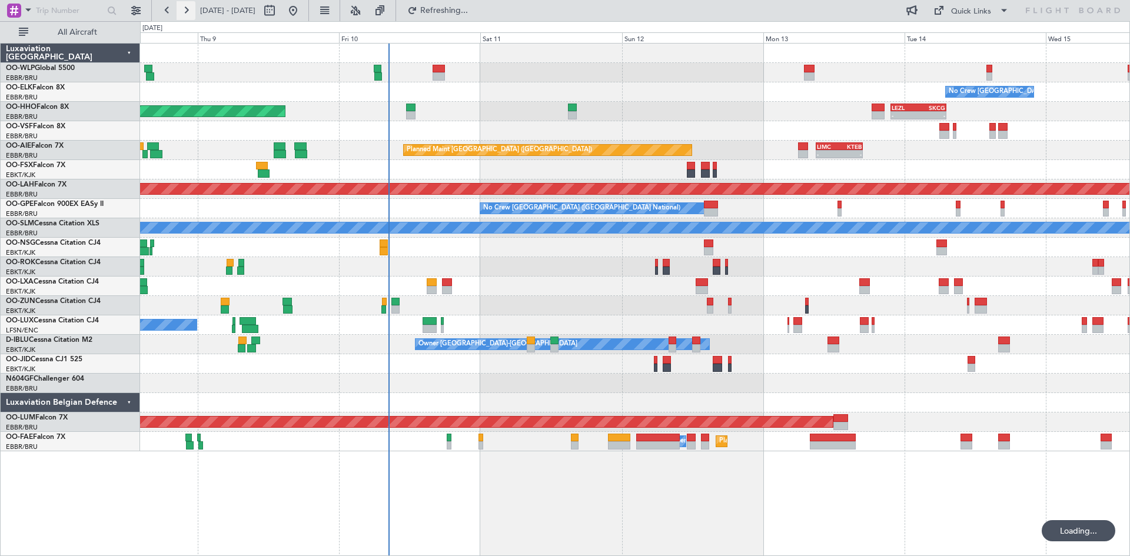
click at [188, 6] on button at bounding box center [186, 10] width 19 height 19
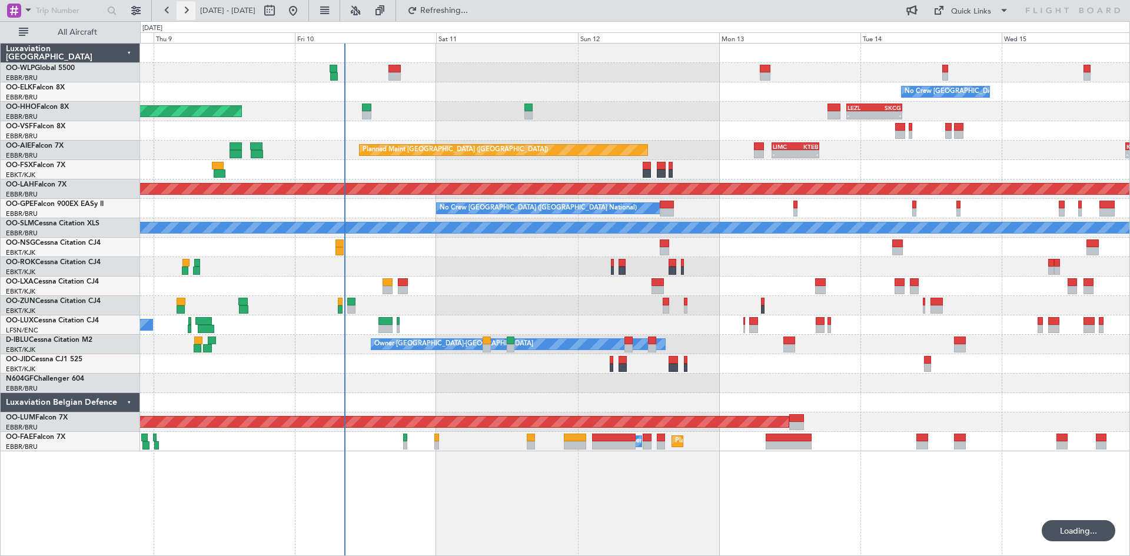
click at [188, 6] on button at bounding box center [186, 10] width 19 height 19
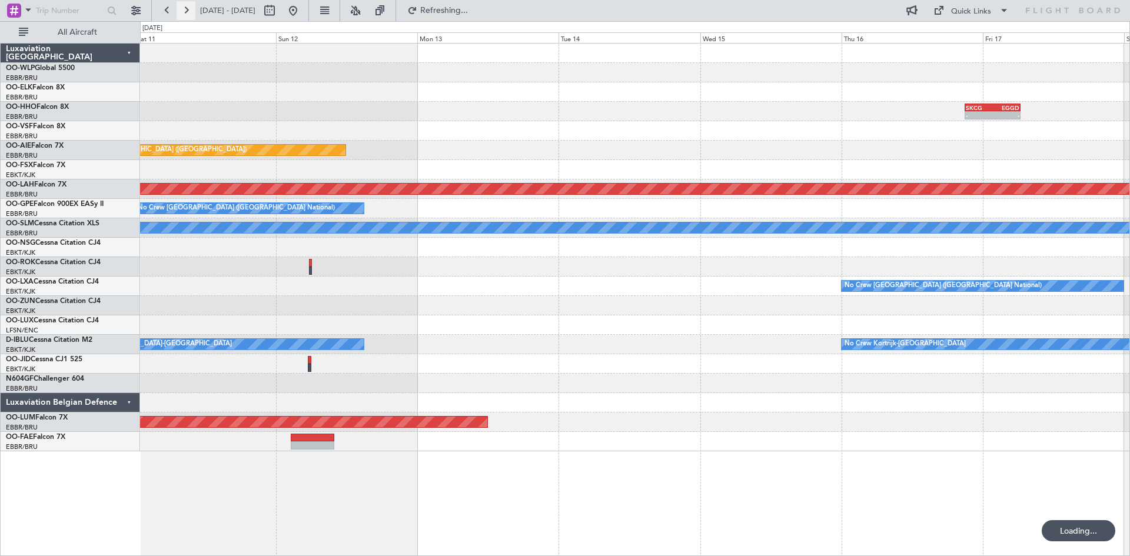
click at [191, 6] on button at bounding box center [186, 10] width 19 height 19
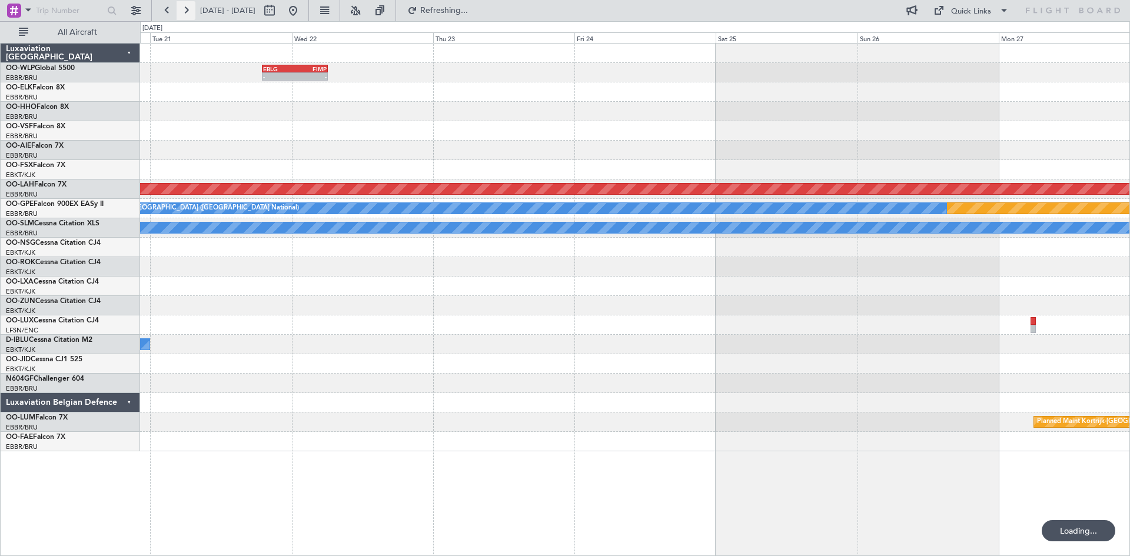
click at [191, 6] on button at bounding box center [186, 10] width 19 height 19
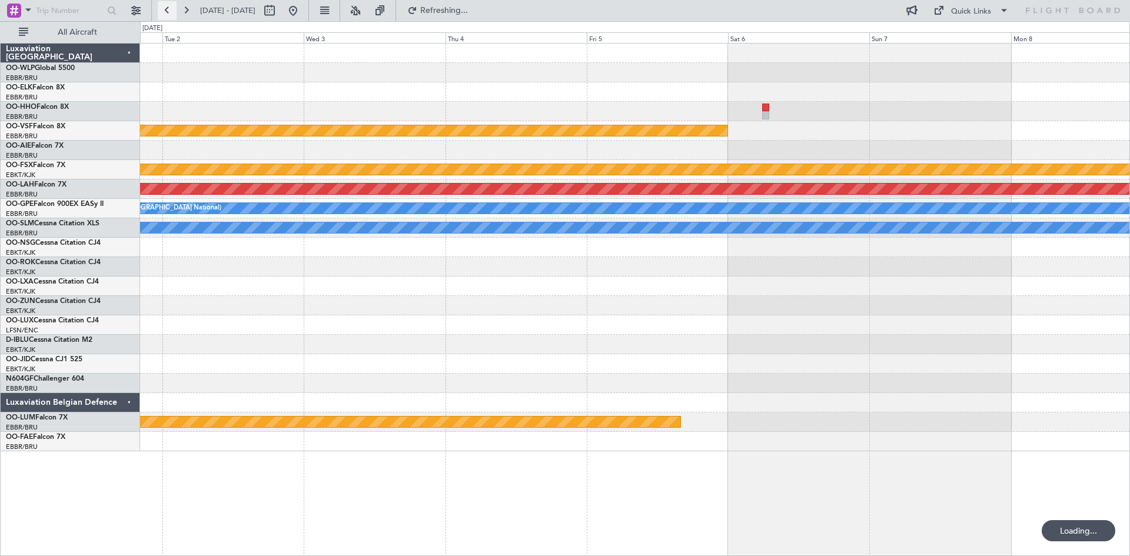
click at [172, 14] on button at bounding box center [167, 10] width 19 height 19
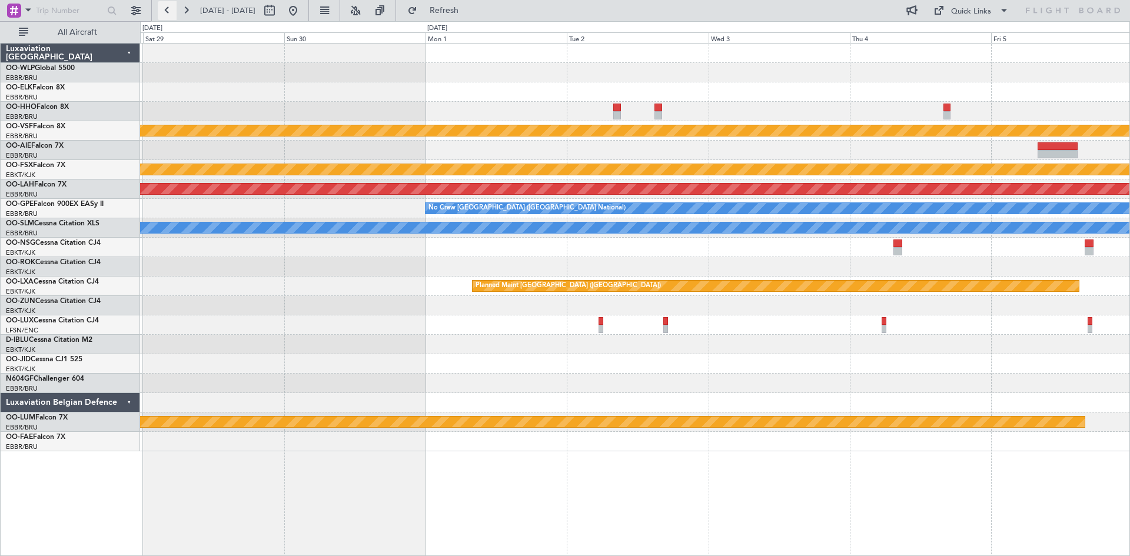
click at [172, 14] on button at bounding box center [167, 10] width 19 height 19
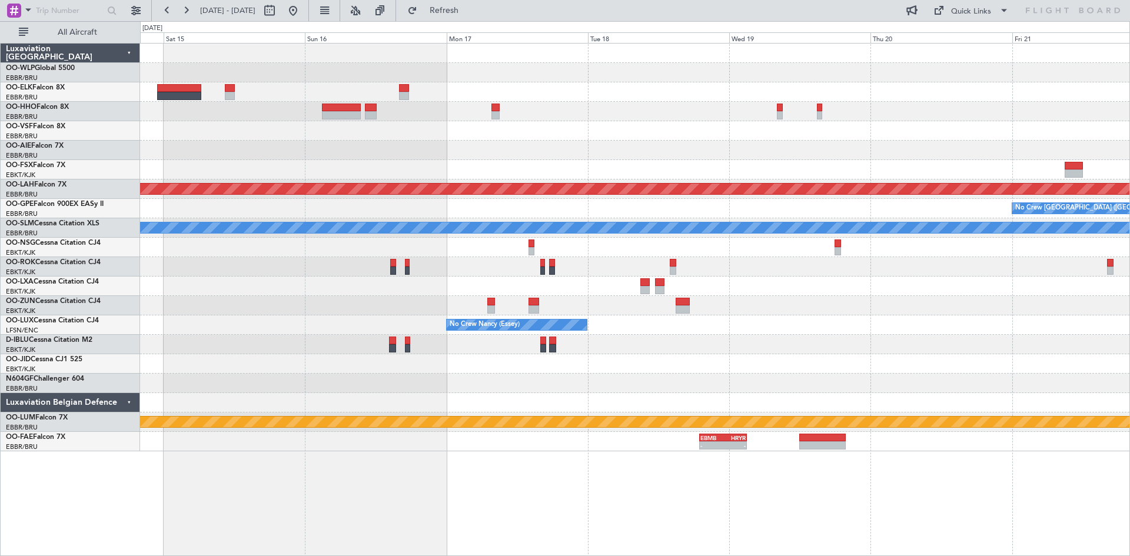
click at [816, 324] on div "Planned Maint Alton-st Louis (St Louis Regl) No Crew Brussels (Brussels Nationa…" at bounding box center [634, 248] width 989 height 408
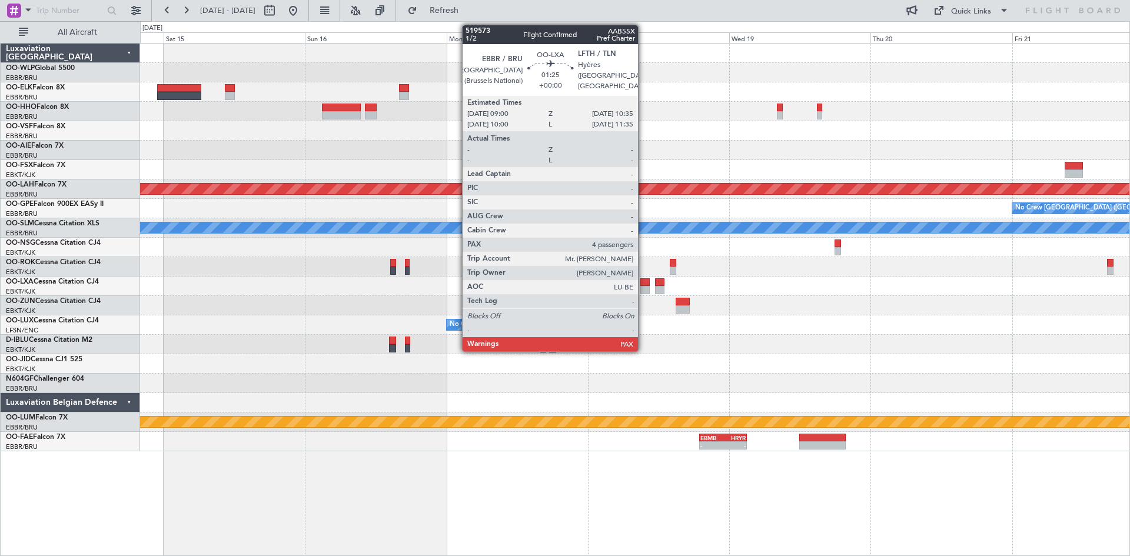
click at [643, 291] on div at bounding box center [644, 290] width 9 height 8
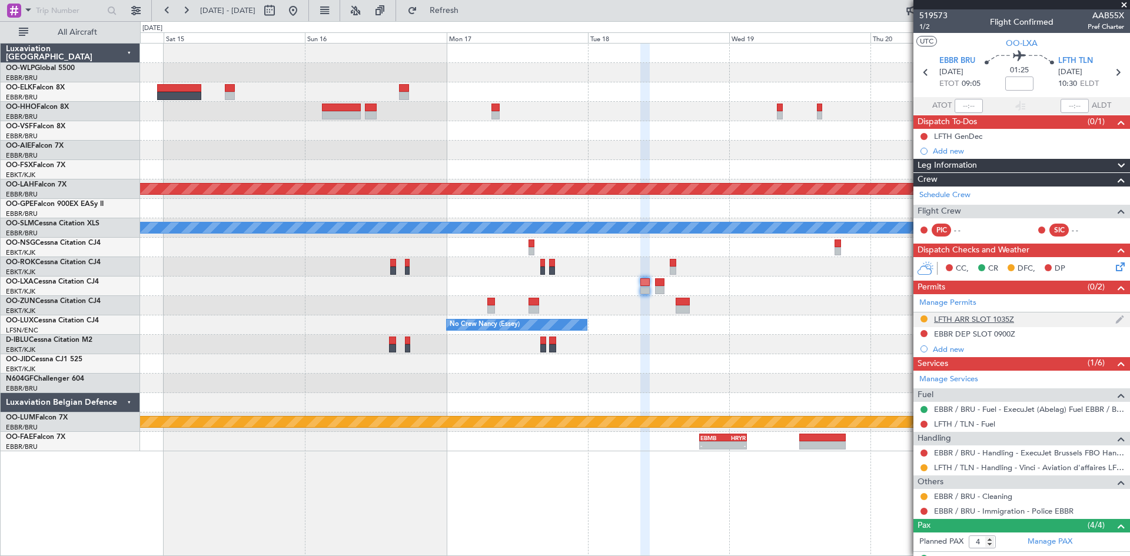
click at [918, 317] on div "LFTH ARR SLOT 1035Z" at bounding box center [1021, 320] width 217 height 15
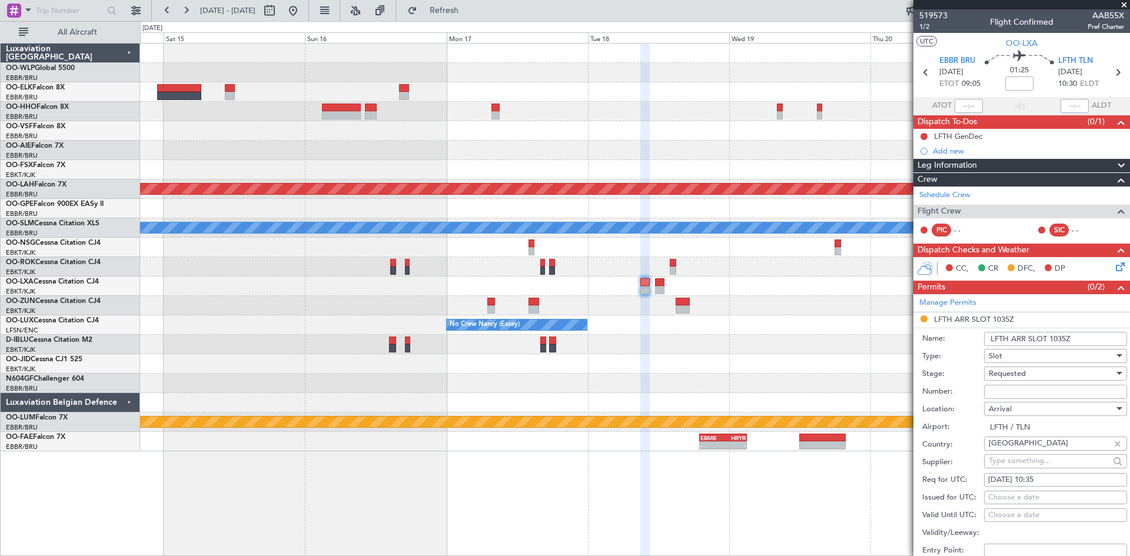
click at [1041, 373] on div "Requested" at bounding box center [1051, 374] width 125 height 18
click at [1039, 456] on span "Received OK" at bounding box center [1051, 463] width 124 height 18
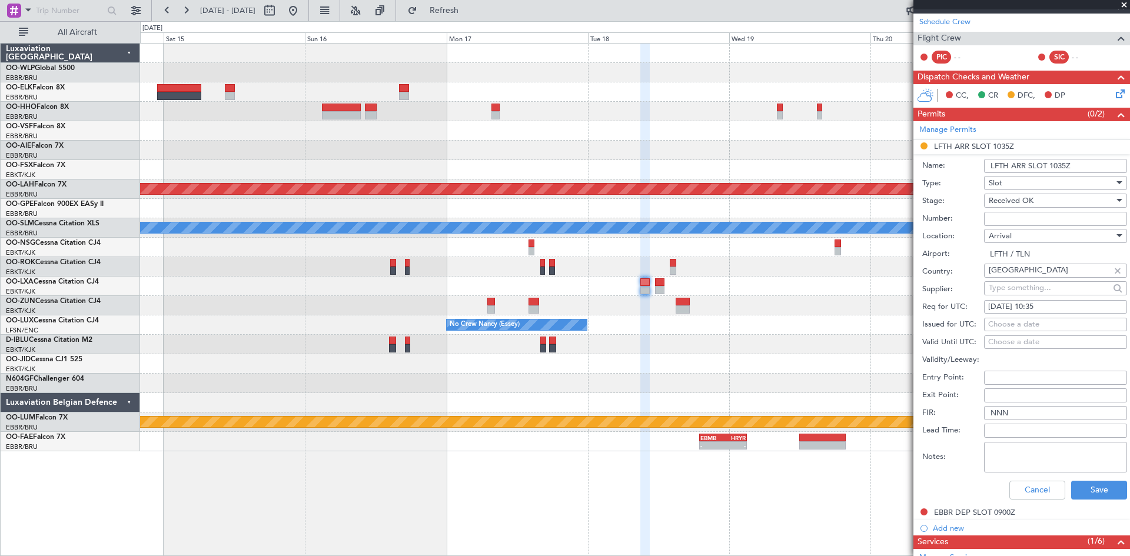
scroll to position [177, 0]
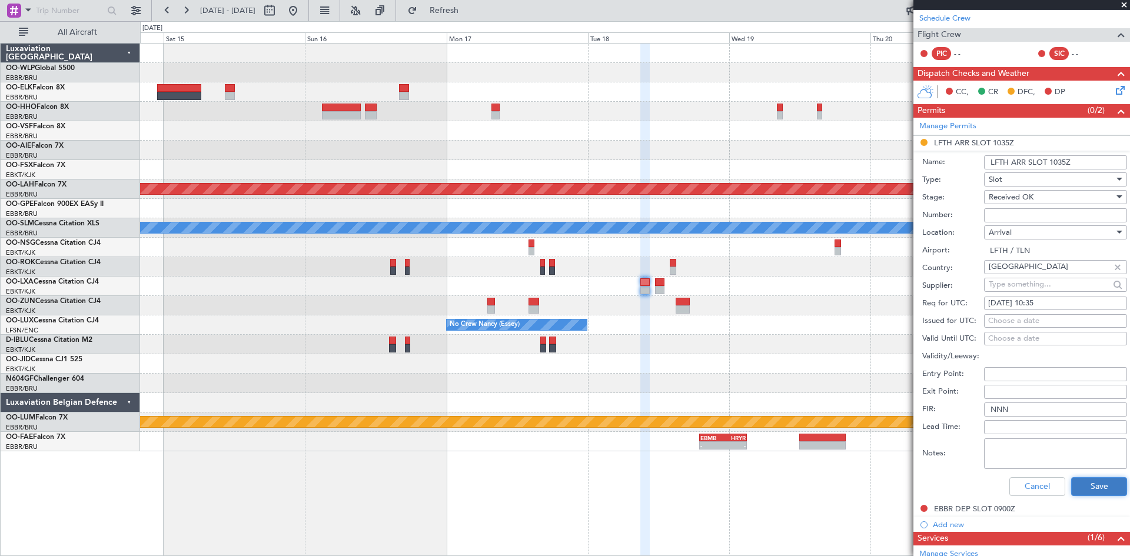
click at [1075, 478] on button "Save" at bounding box center [1099, 486] width 56 height 19
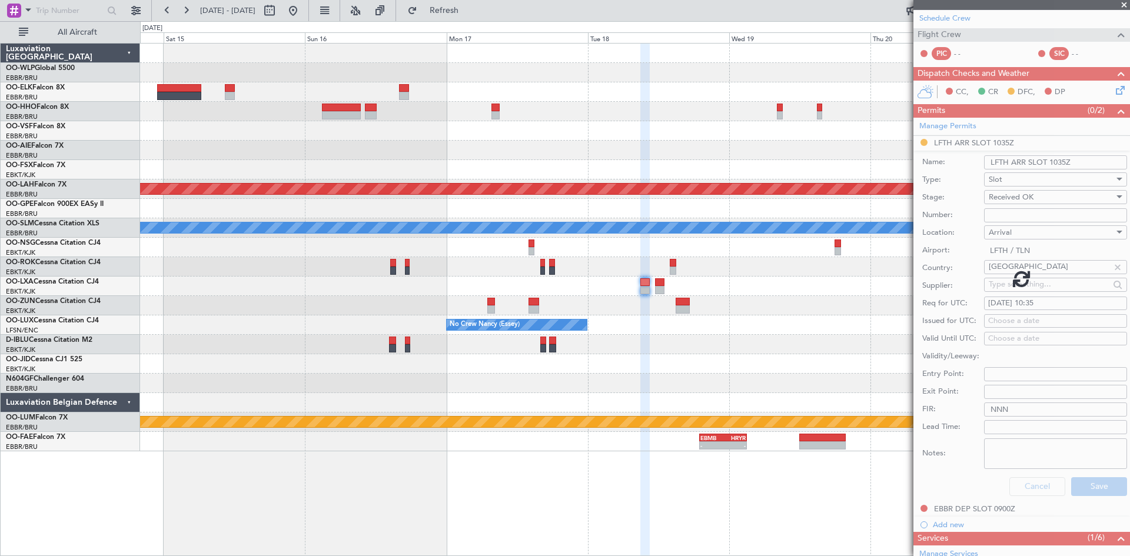
scroll to position [113, 0]
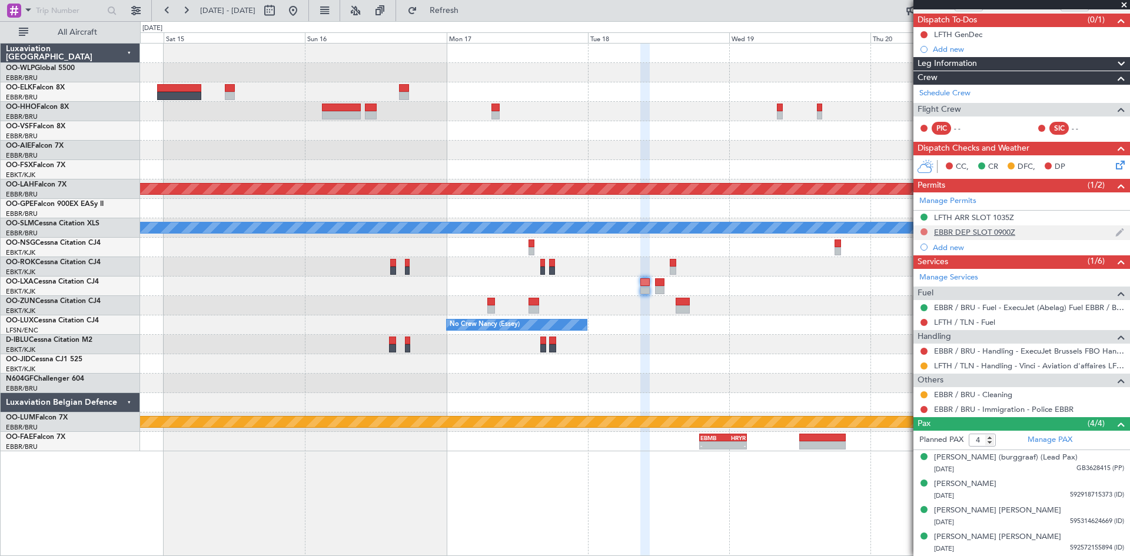
click at [923, 228] on button at bounding box center [923, 231] width 7 height 7
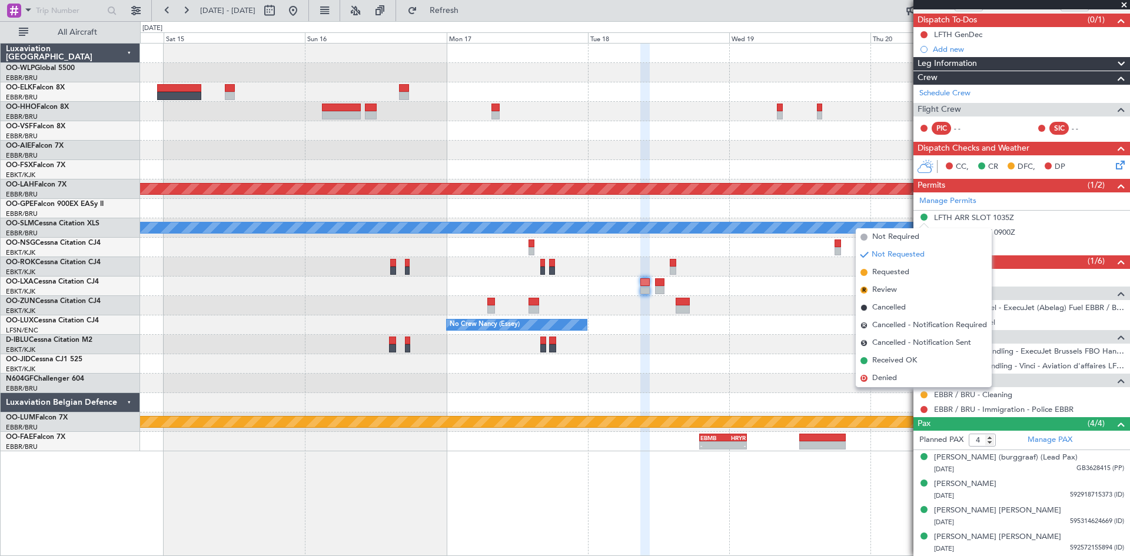
click at [674, 125] on div at bounding box center [634, 130] width 989 height 19
click at [790, 361] on div at bounding box center [634, 363] width 989 height 19
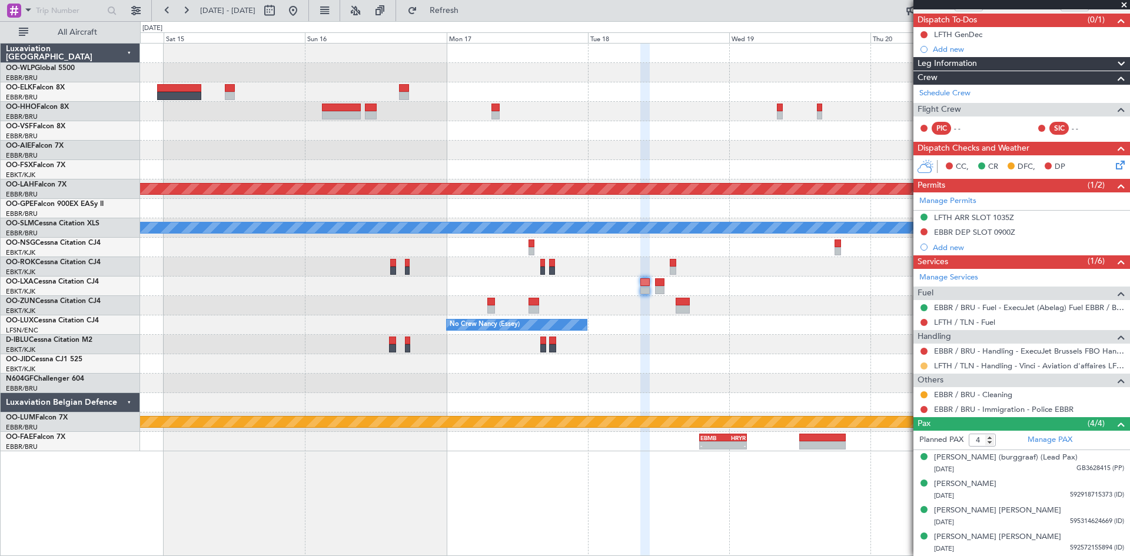
click at [922, 363] on button at bounding box center [923, 366] width 7 height 7
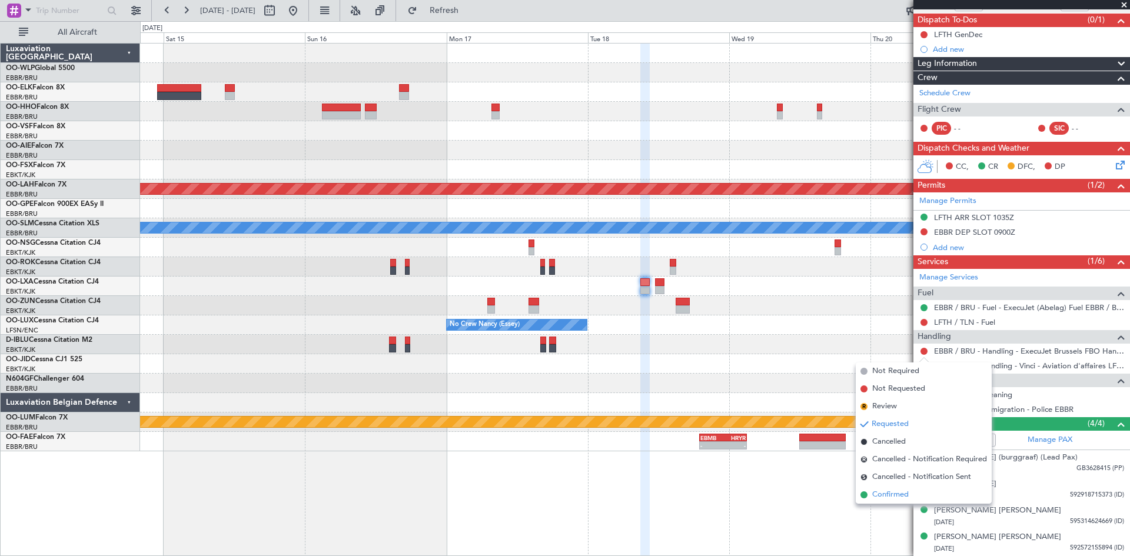
click at [894, 493] on span "Confirmed" at bounding box center [890, 495] width 36 height 12
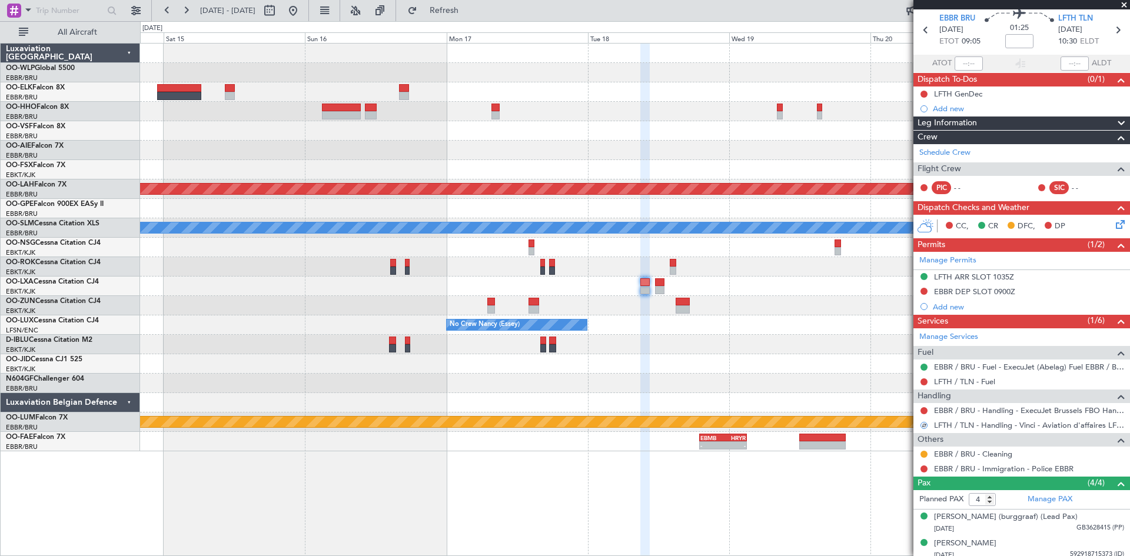
scroll to position [0, 0]
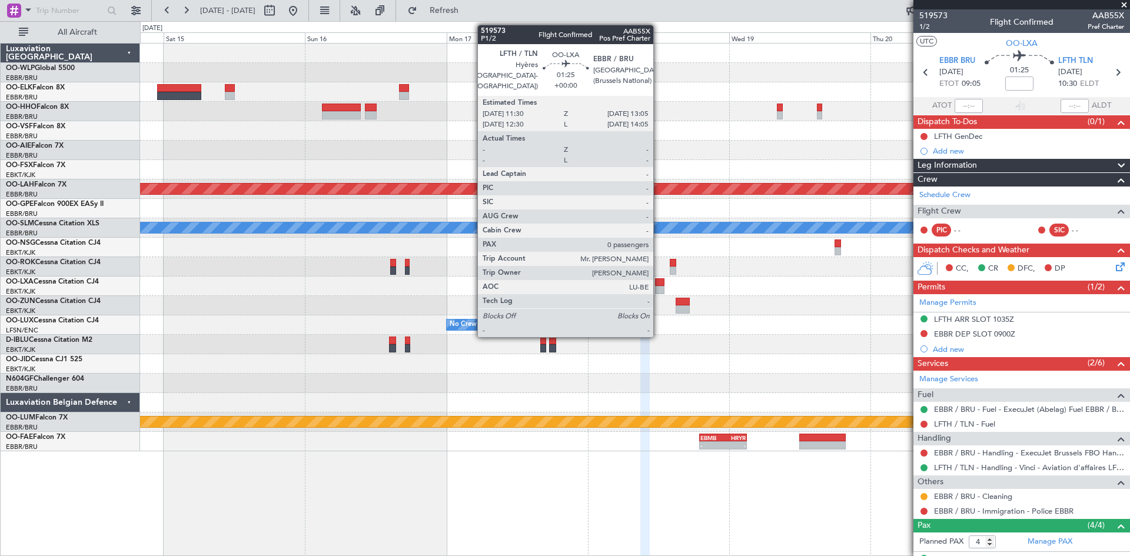
click at [654, 279] on div at bounding box center [634, 286] width 989 height 19
click at [662, 283] on div at bounding box center [659, 282] width 9 height 8
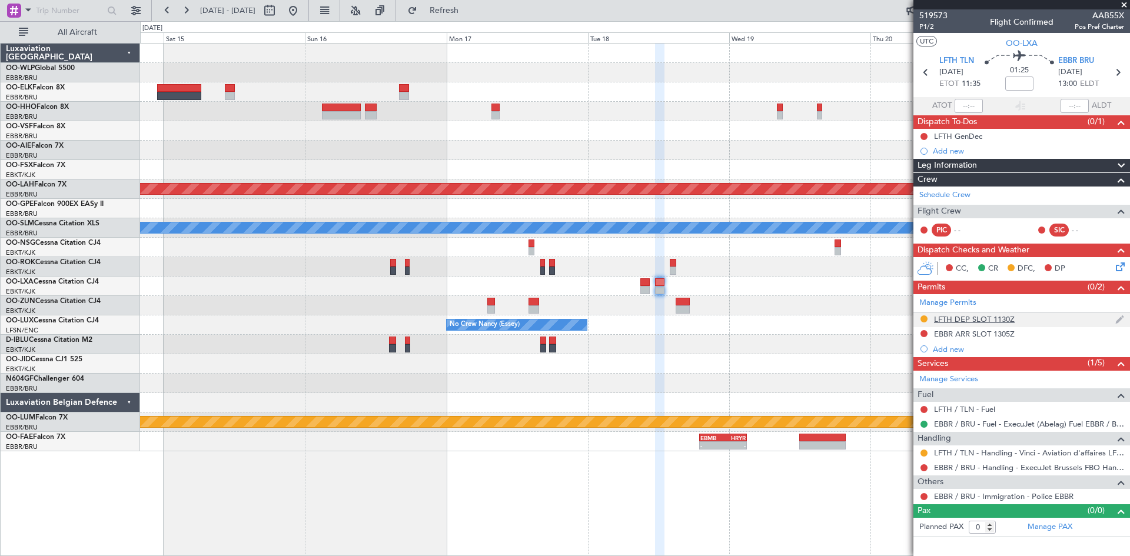
click at [917, 319] on div "LFTH DEP SLOT 1130Z" at bounding box center [1021, 320] width 217 height 15
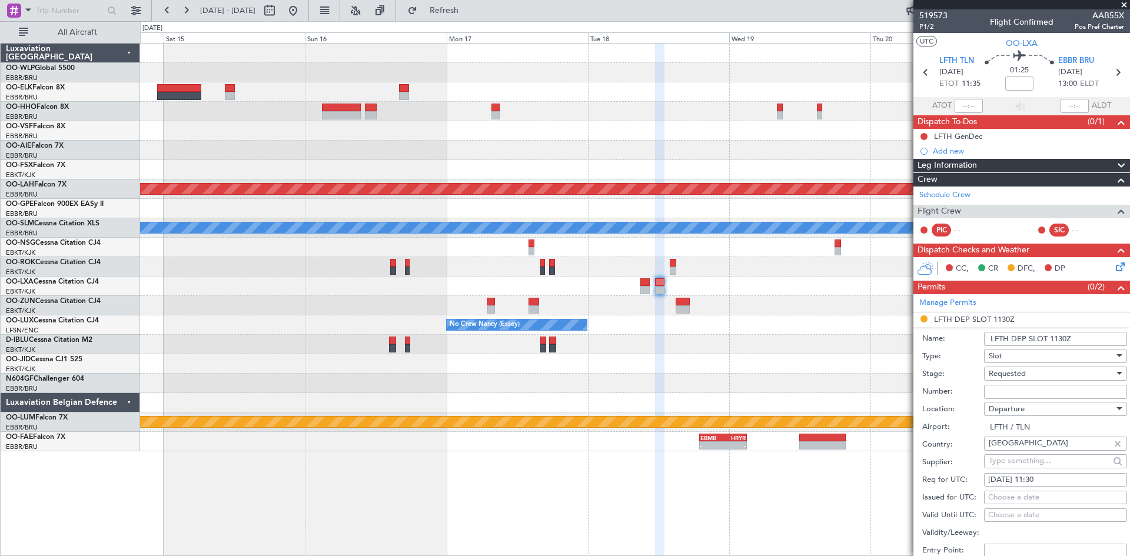
click at [919, 318] on li "LFTH DEP SLOT 1130Z Name: LFTH DEP SLOT 1130Z Type: Slot Stage: Requested Numbe…" at bounding box center [1021, 496] width 217 height 366
click at [1006, 367] on div "Requested" at bounding box center [1051, 374] width 125 height 18
click at [1026, 458] on span "Received OK" at bounding box center [1051, 463] width 124 height 18
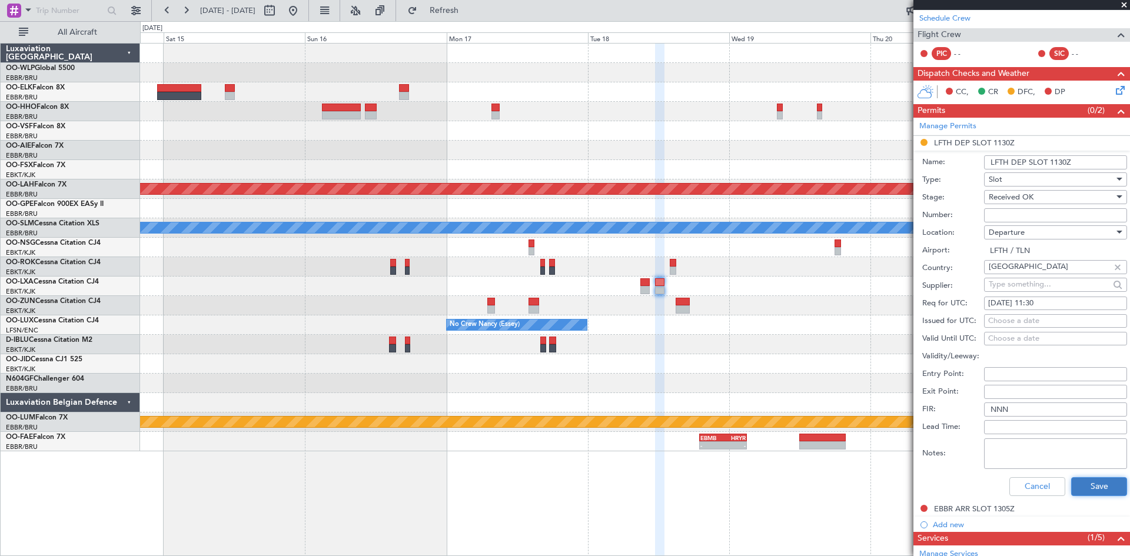
click at [1076, 478] on button "Save" at bounding box center [1099, 486] width 56 height 19
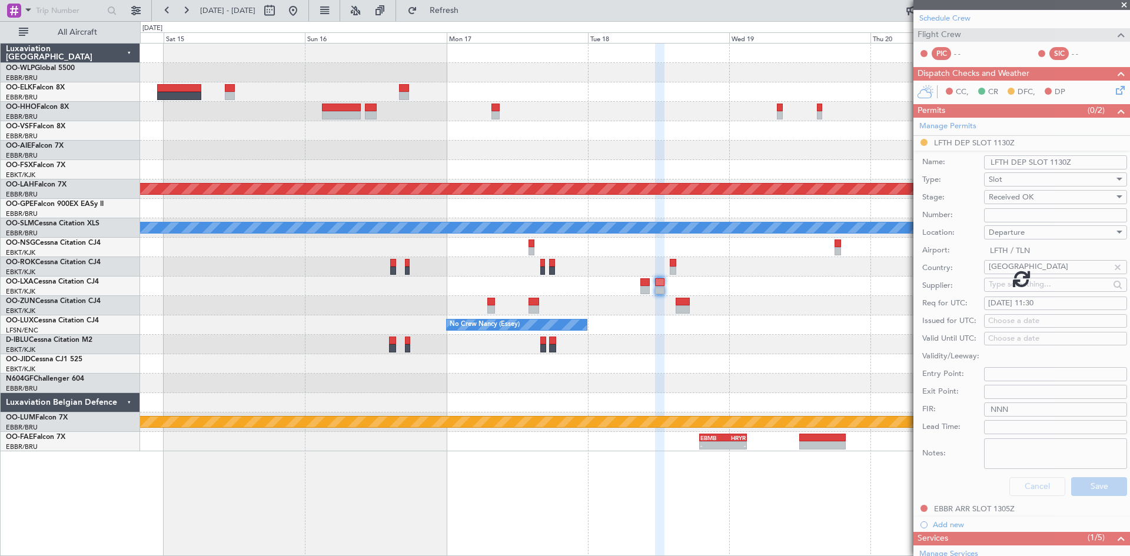
scroll to position [0, 0]
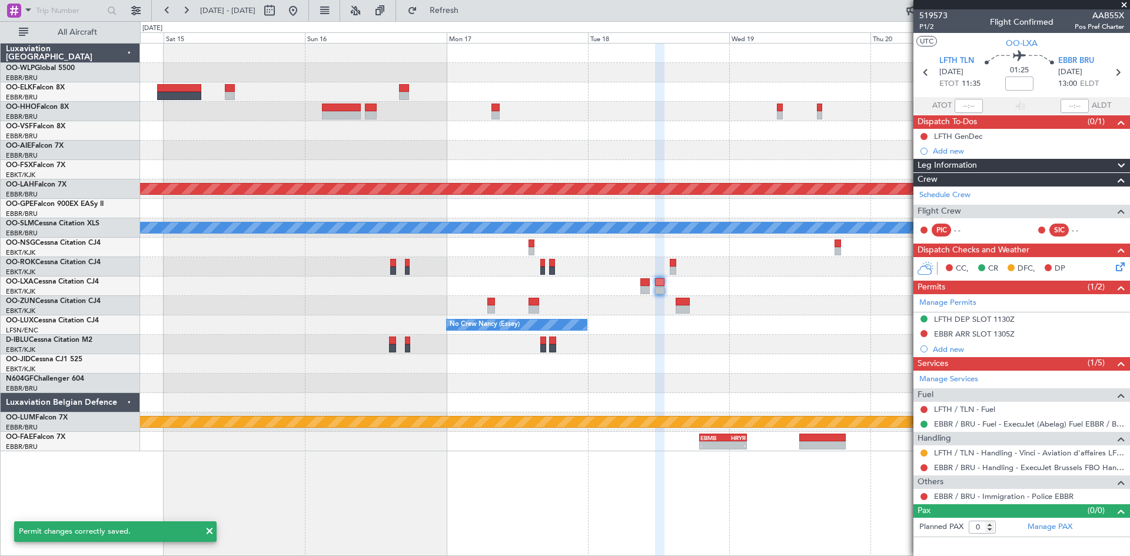
click at [928, 455] on nimbus-traffic-light at bounding box center [923, 452] width 9 height 9
click at [926, 453] on button at bounding box center [923, 453] width 7 height 7
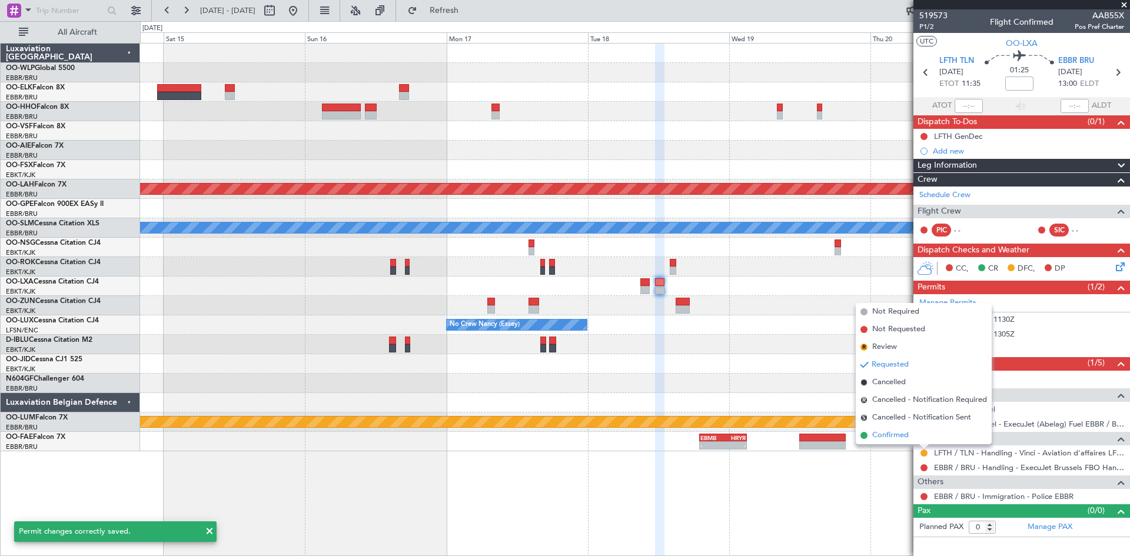
click at [910, 431] on li "Confirmed" at bounding box center [924, 436] width 136 height 18
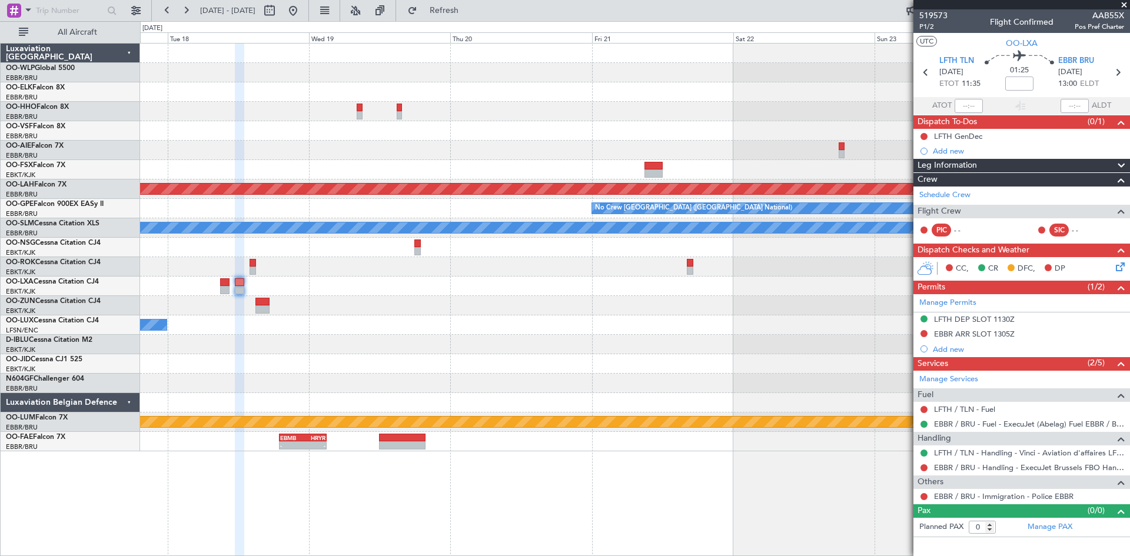
click at [184, 372] on div "Planned Maint Geneva (Cointrin) Planned Maint Kortrijk-Wevelgem Planned Maint A…" at bounding box center [634, 248] width 989 height 408
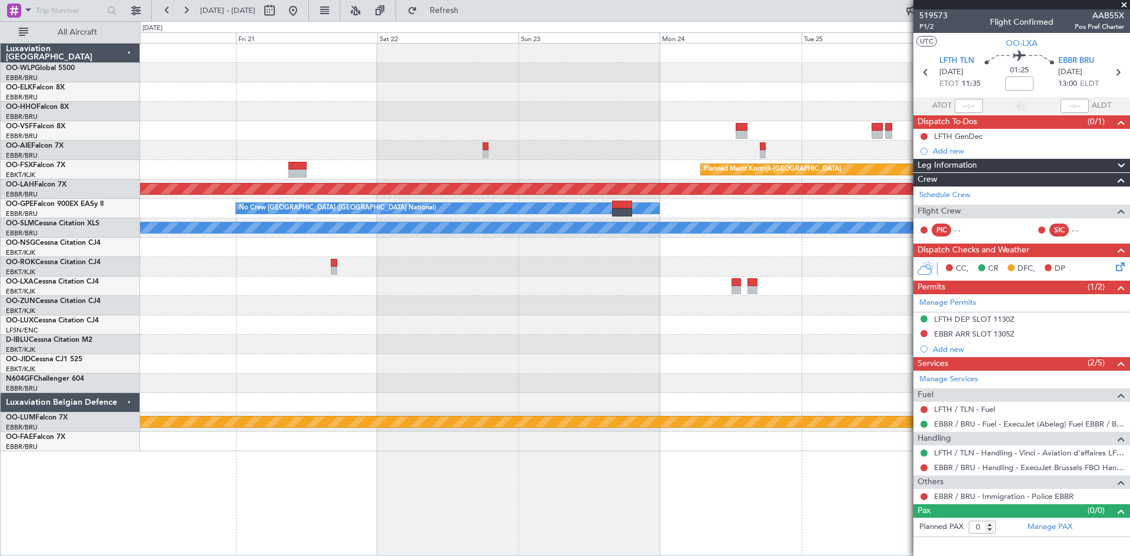
click at [384, 377] on div "Planned Maint Geneva (Cointrin) Planned Maint Kortrijk-Wevelgem Planned Maint A…" at bounding box center [634, 248] width 989 height 408
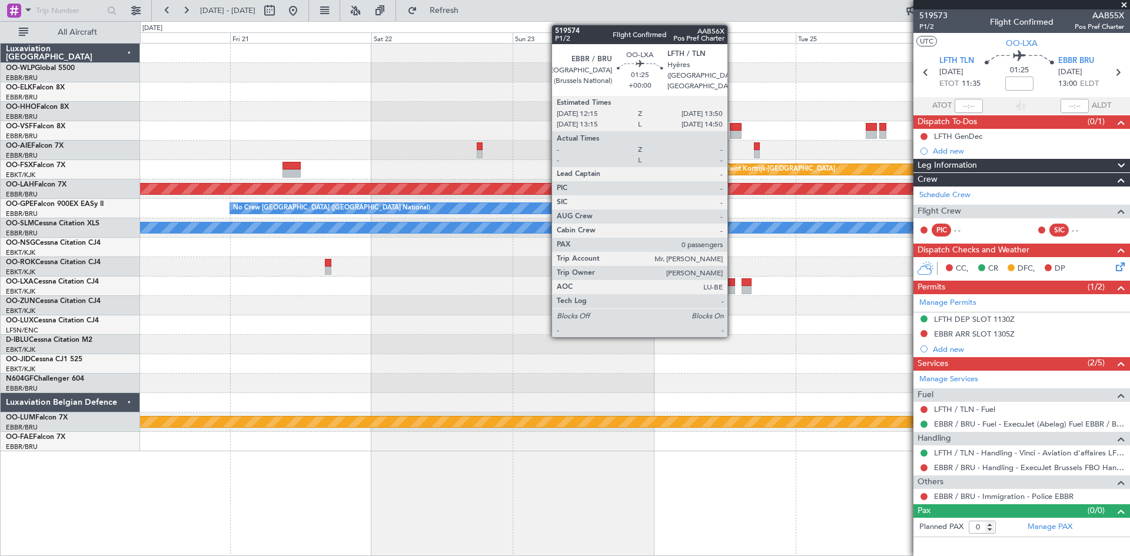
click at [734, 281] on div at bounding box center [730, 282] width 9 height 8
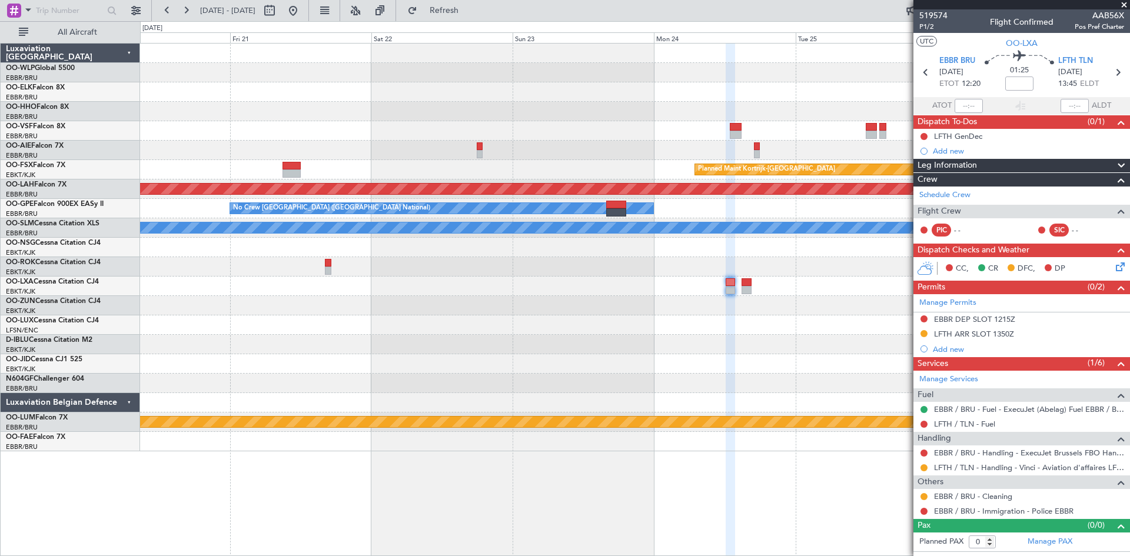
click at [926, 335] on button at bounding box center [923, 333] width 7 height 7
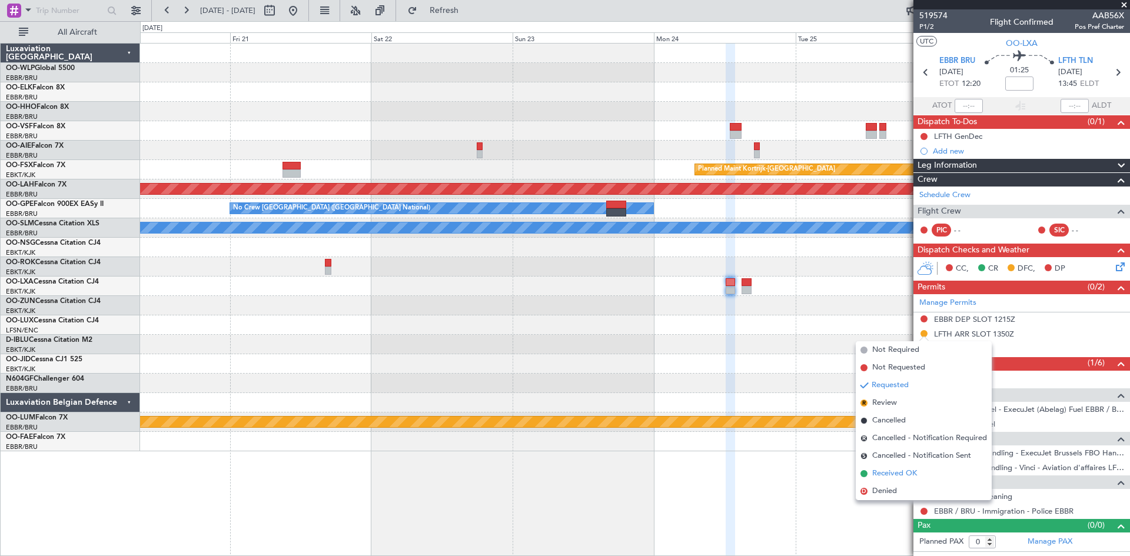
click at [899, 471] on span "Received OK" at bounding box center [894, 474] width 45 height 12
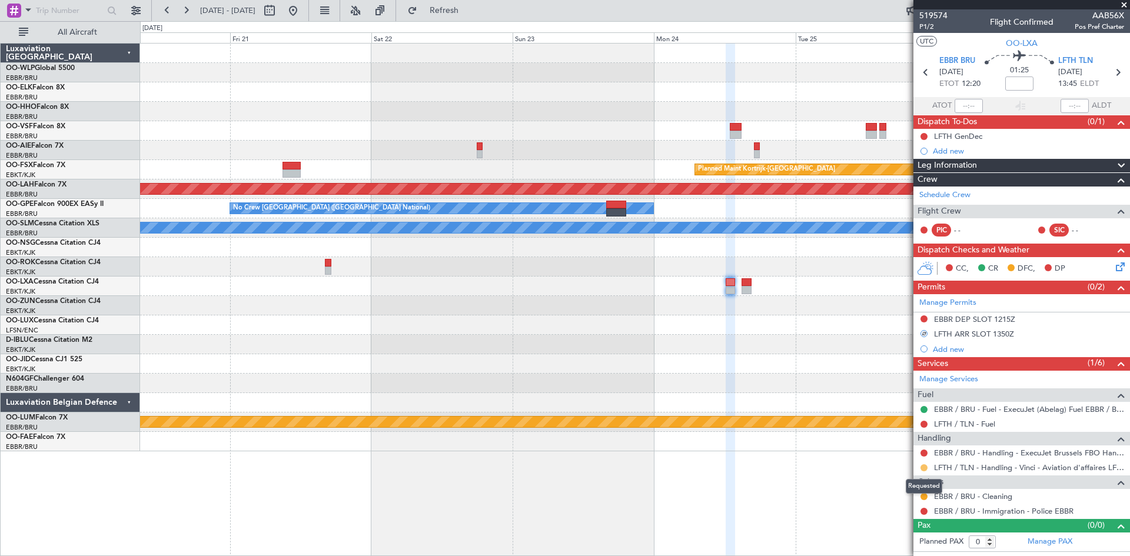
click at [926, 468] on button at bounding box center [923, 467] width 7 height 7
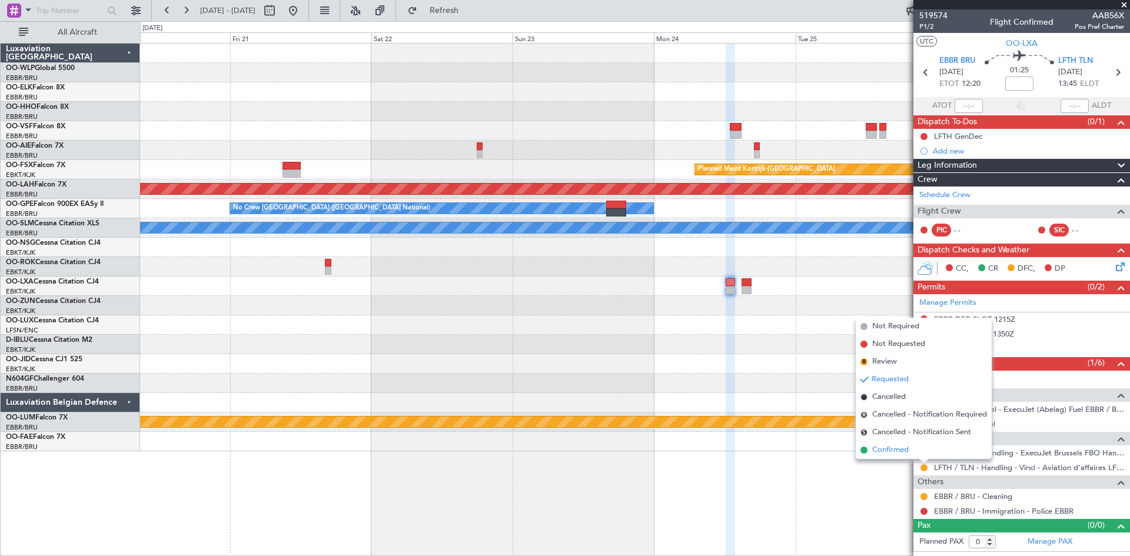
click at [895, 456] on li "Confirmed" at bounding box center [924, 450] width 136 height 18
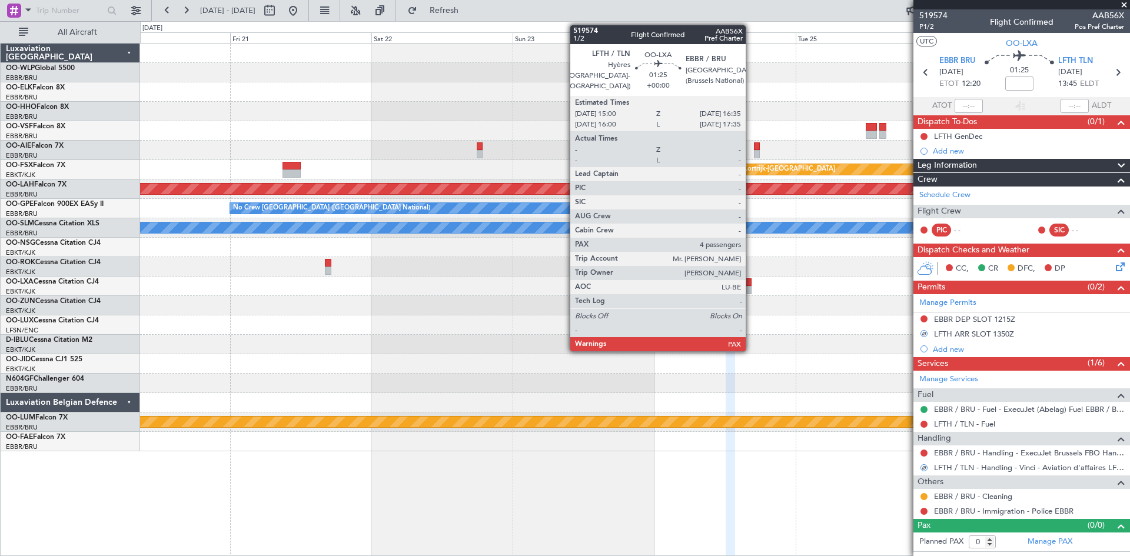
click at [751, 286] on div at bounding box center [746, 290] width 9 height 8
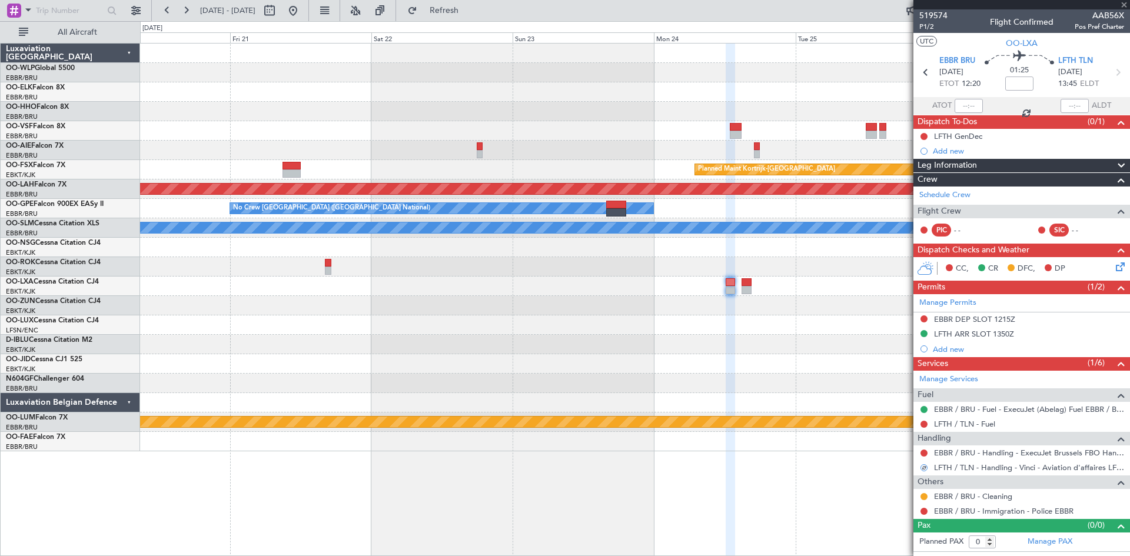
type input "4"
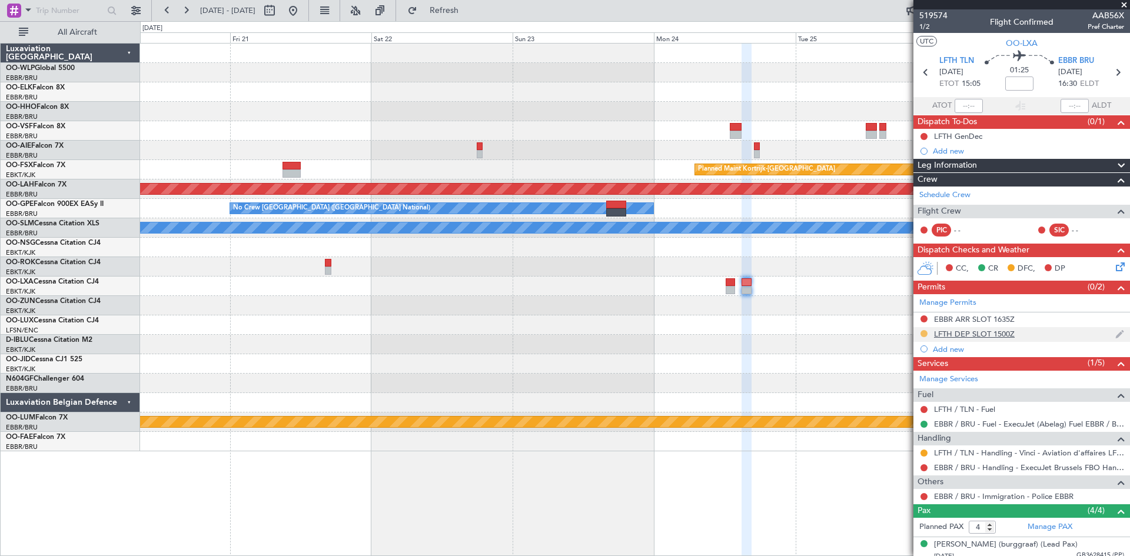
click at [925, 330] on button at bounding box center [923, 333] width 7 height 7
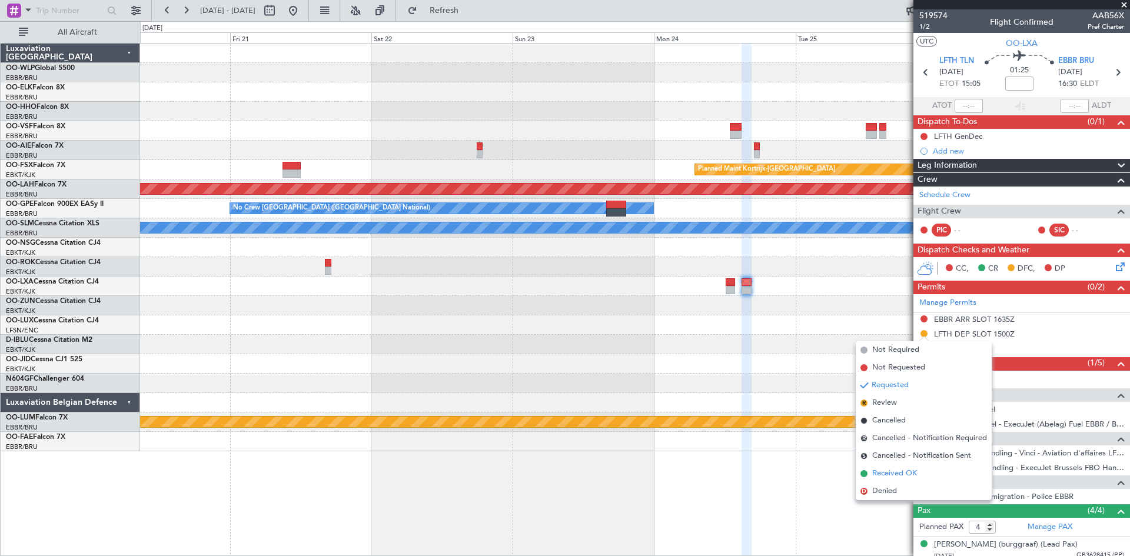
click at [886, 472] on span "Received OK" at bounding box center [894, 474] width 45 height 12
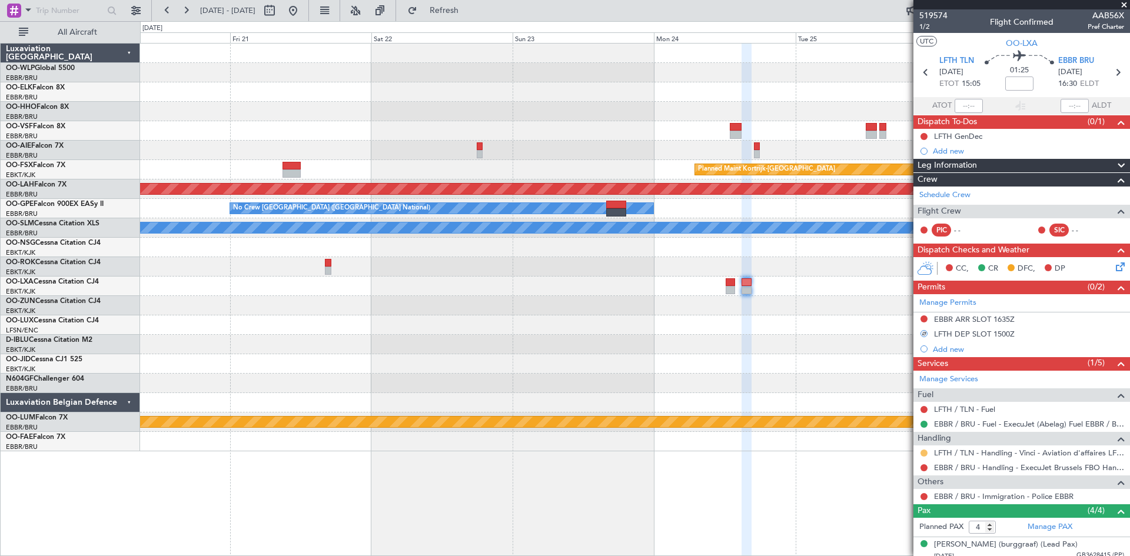
click at [921, 451] on button at bounding box center [923, 453] width 7 height 7
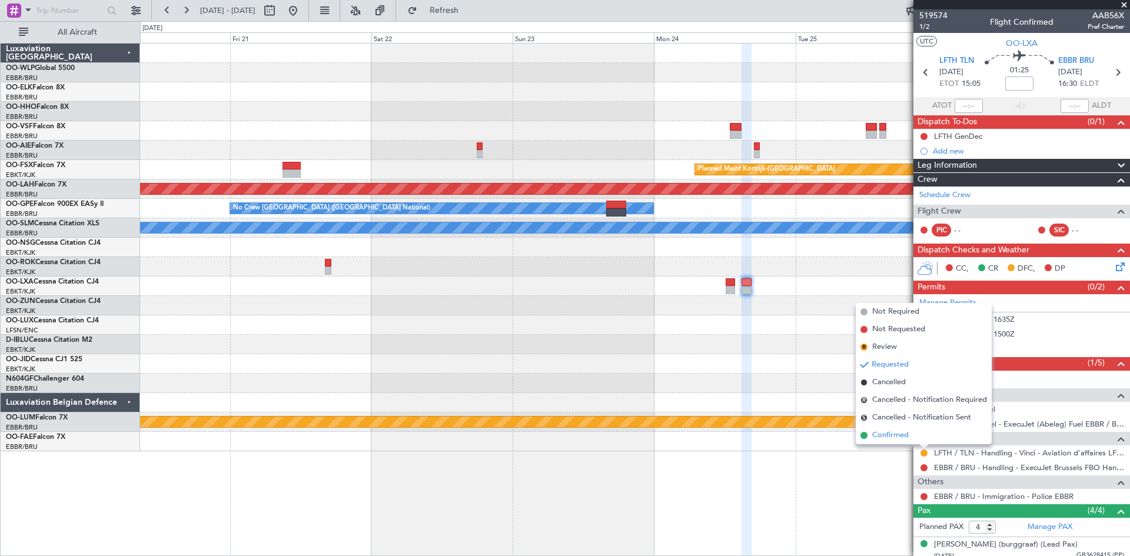
click at [888, 435] on span "Confirmed" at bounding box center [890, 436] width 36 height 12
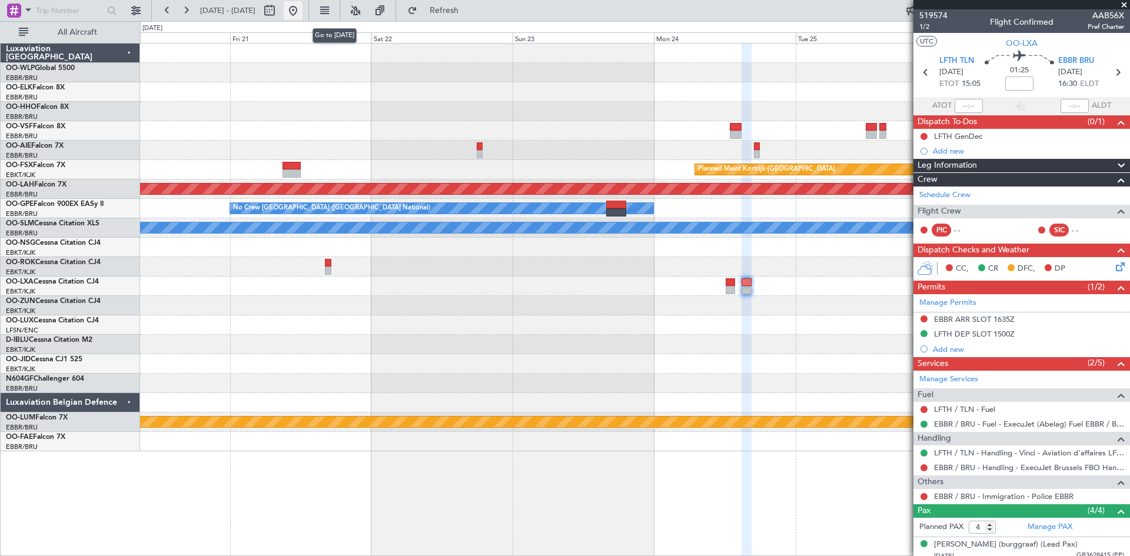
click at [303, 11] on button at bounding box center [293, 10] width 19 height 19
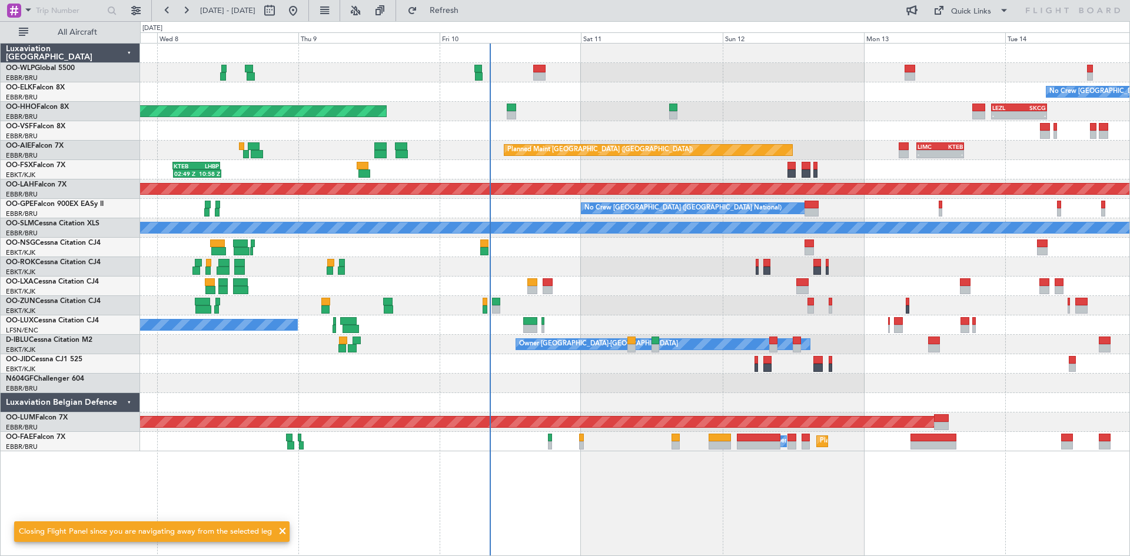
click at [848, 172] on div "02:49 Z 10:58 Z KTEB 02:45 Z LHBP 10:45 Z Planned Maint Kortrijk-Wevelgem" at bounding box center [634, 169] width 989 height 19
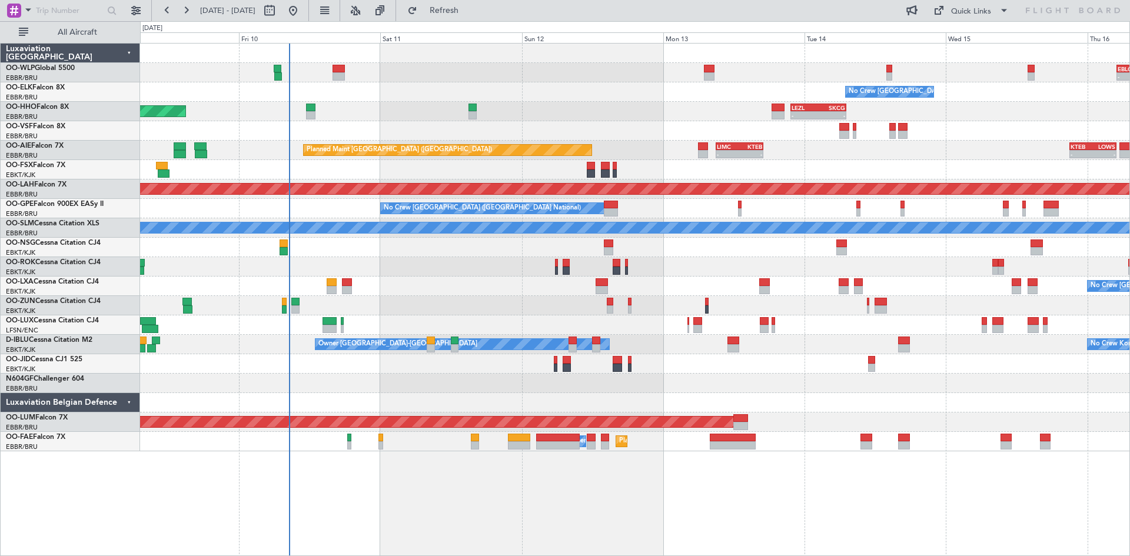
click at [835, 258] on div "- - EBLG 05:00 Z KIND 13:10 Z No Crew Brussels (Brussels National) Planned Main…" at bounding box center [634, 248] width 989 height 408
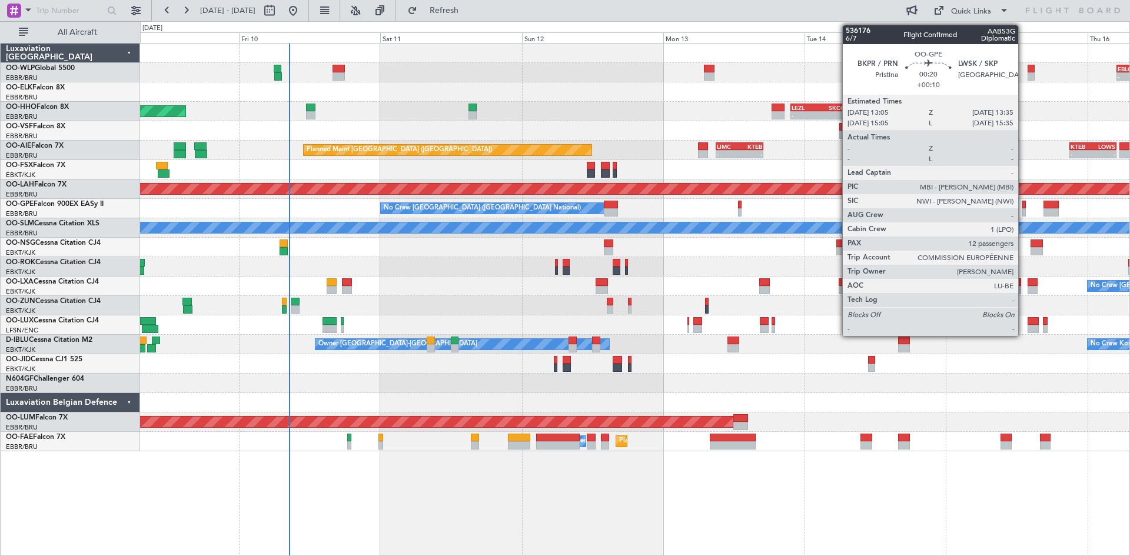
click at [1023, 212] on div at bounding box center [1024, 212] width 4 height 8
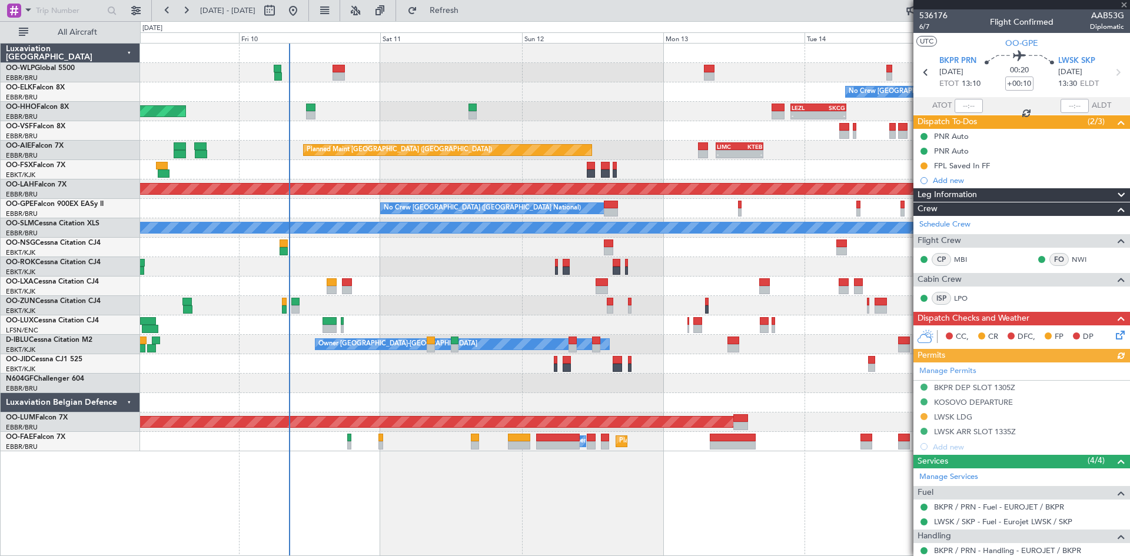
scroll to position [135, 0]
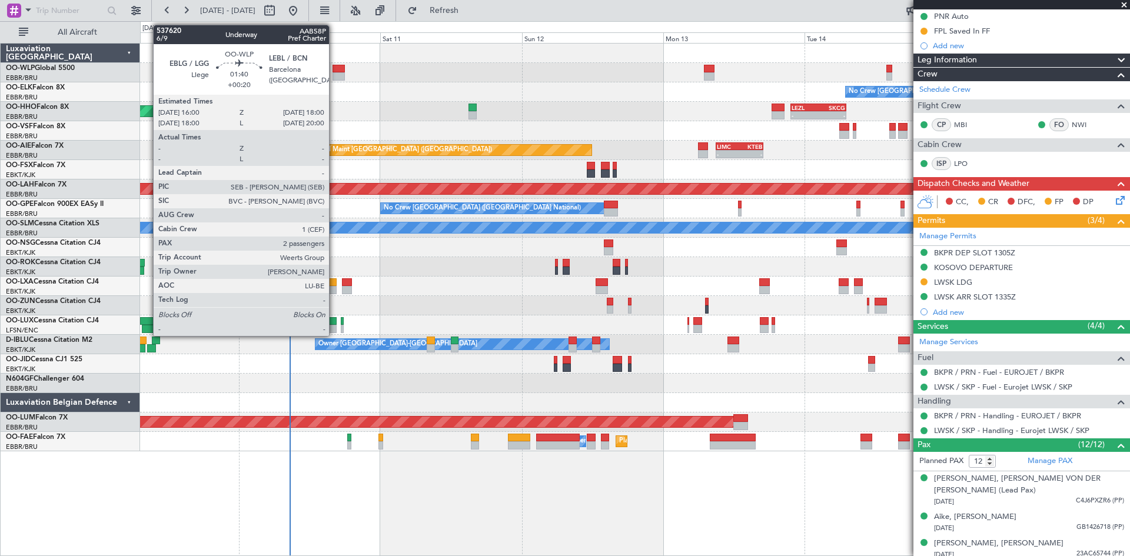
click at [334, 76] on div at bounding box center [339, 76] width 12 height 8
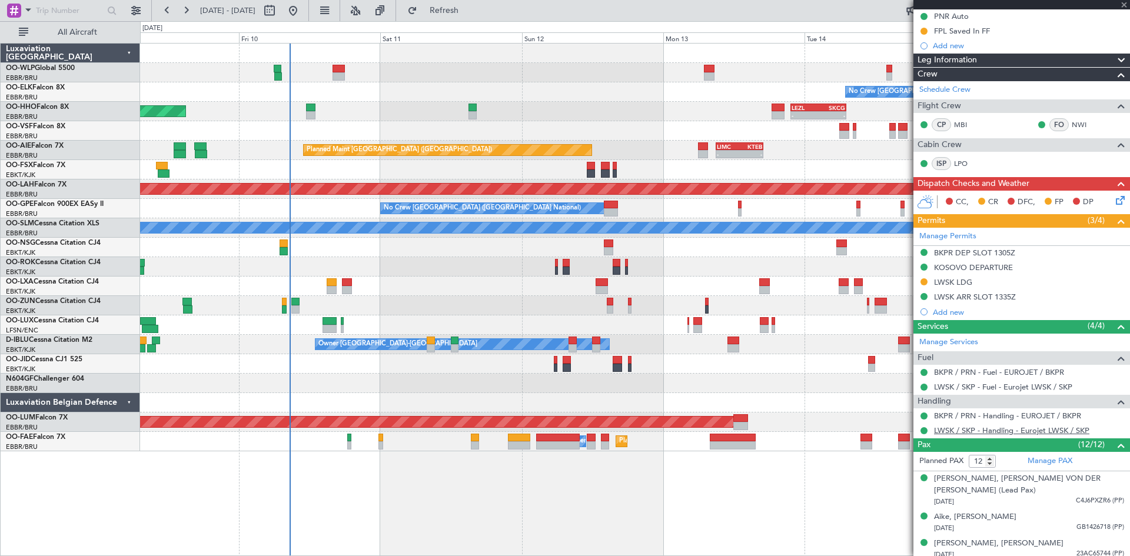
type input "+00:20"
type input "2"
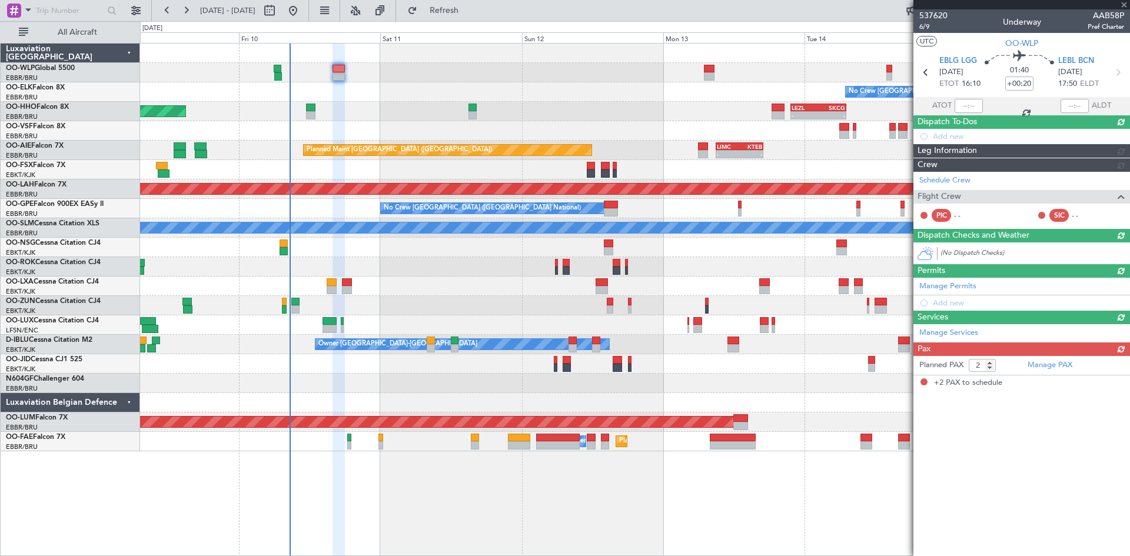
scroll to position [0, 0]
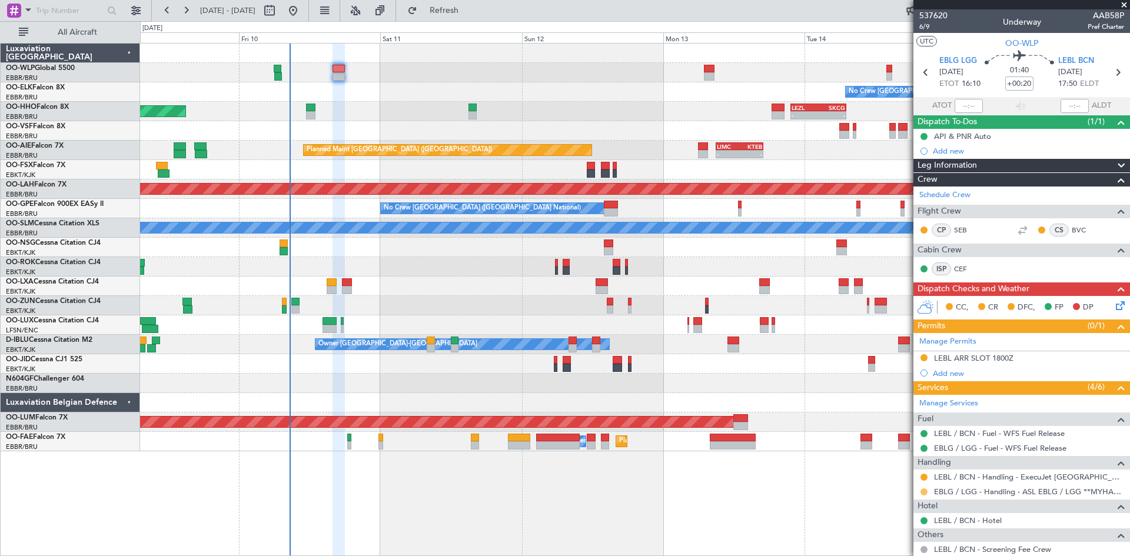
click at [922, 494] on button at bounding box center [923, 491] width 7 height 7
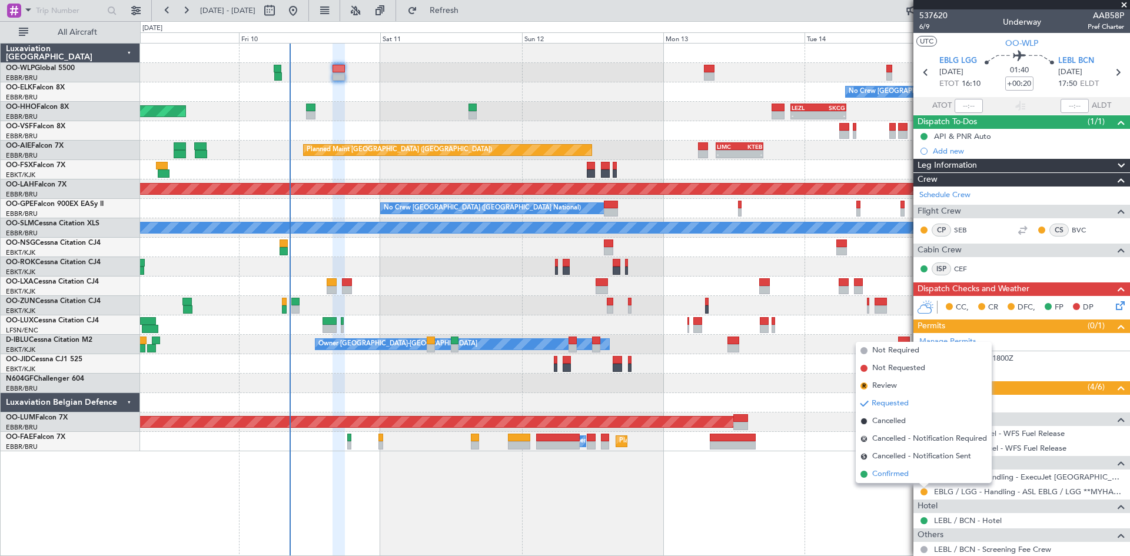
click at [901, 482] on li "Confirmed" at bounding box center [924, 475] width 136 height 18
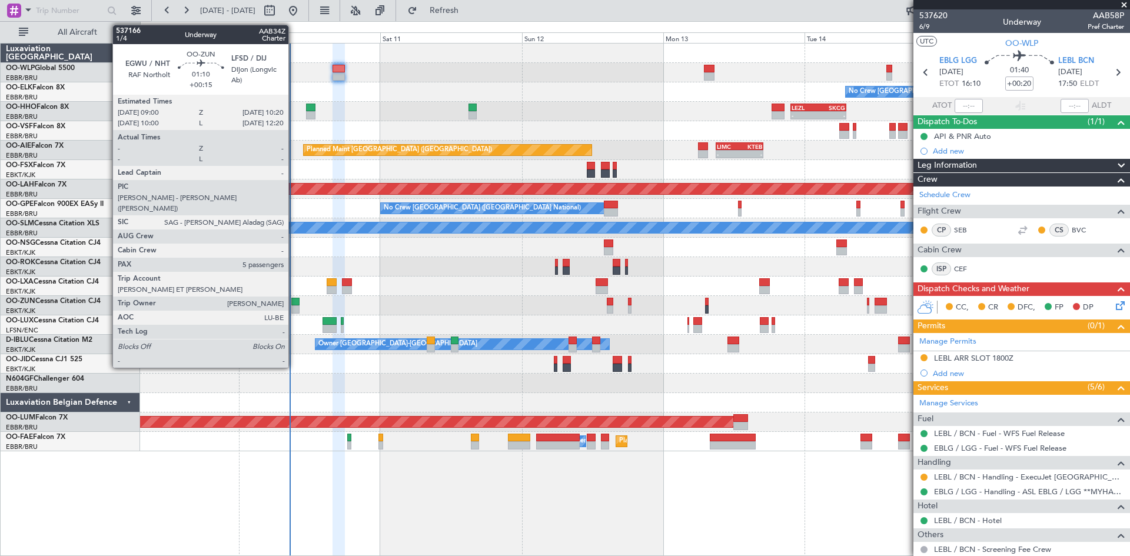
click at [294, 312] on div at bounding box center [295, 309] width 8 height 8
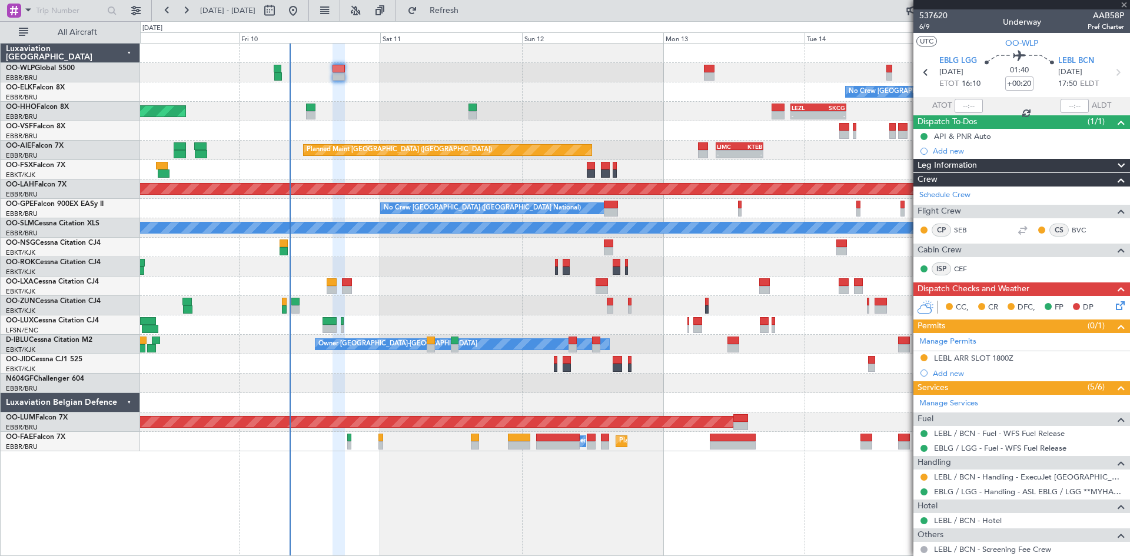
type input "+00:15"
type input "5"
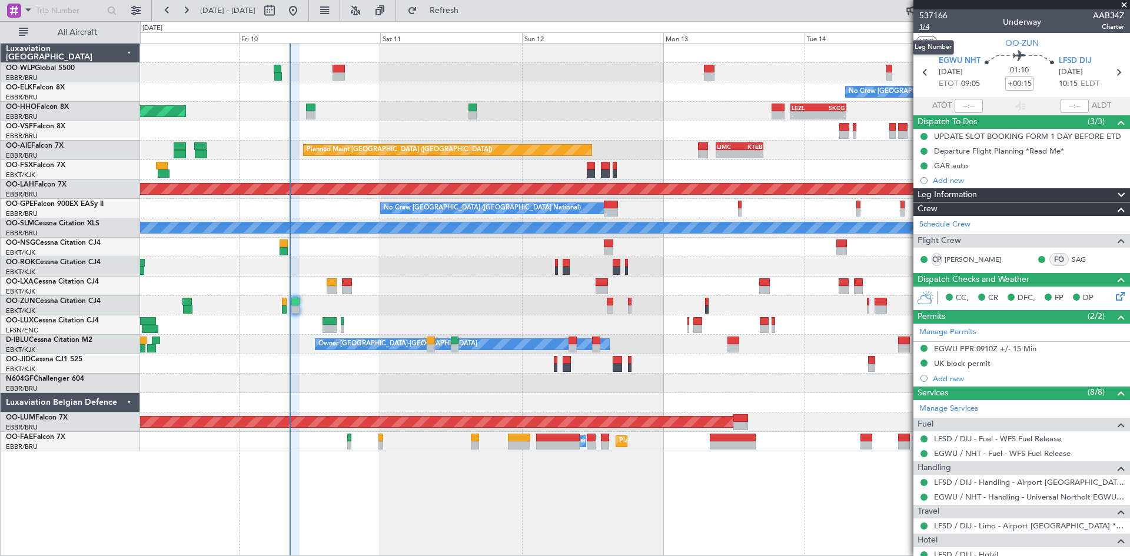
click at [923, 28] on span "1/4" at bounding box center [933, 27] width 28 height 10
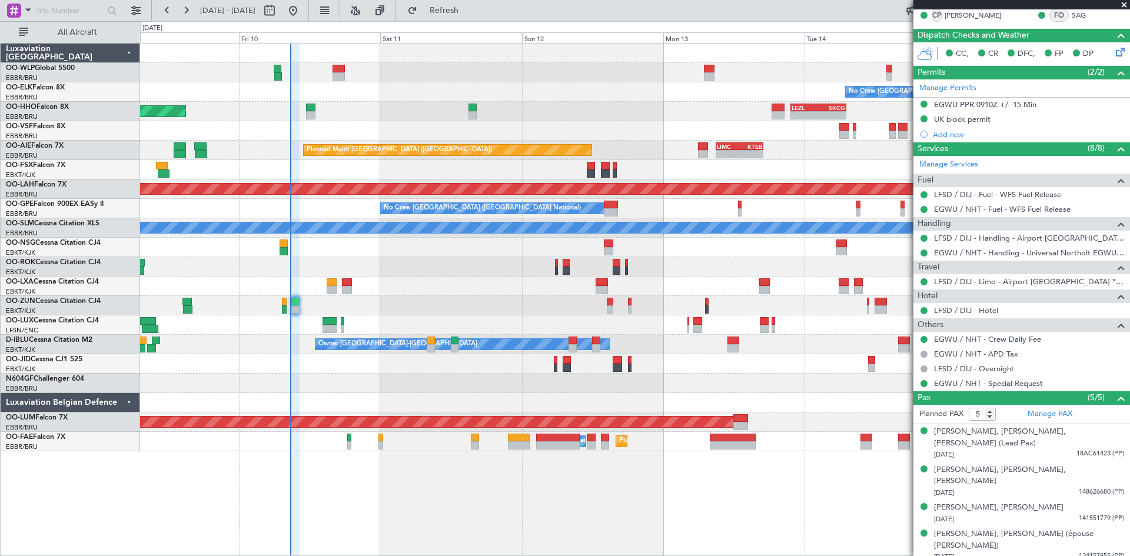
click at [990, 529] on div "[PERSON_NAME], [PERSON_NAME] (épouse [PERSON_NAME])" at bounding box center [1029, 540] width 190 height 23
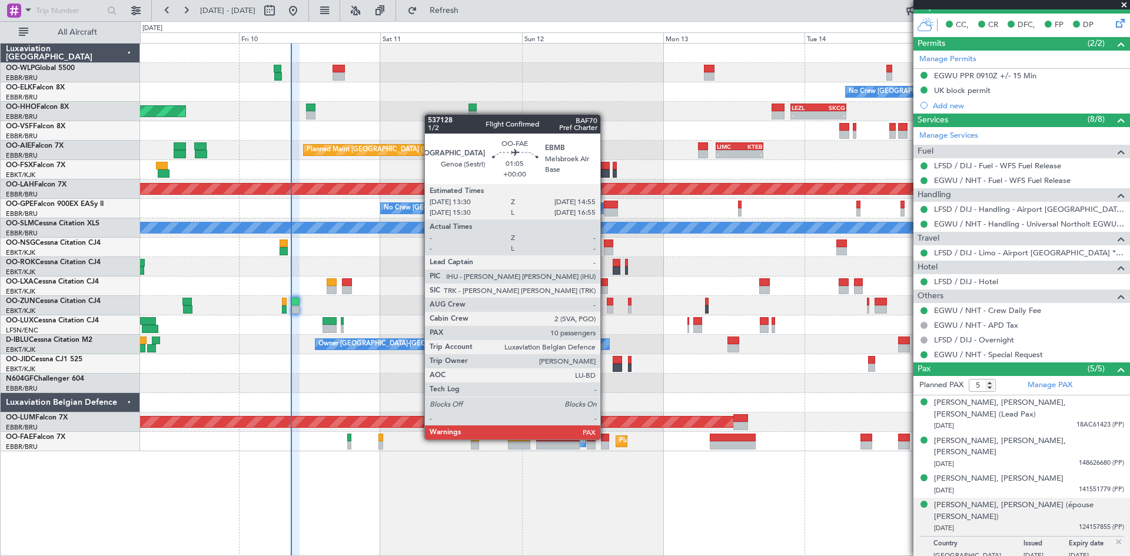
click at [606, 438] on div at bounding box center [605, 438] width 9 height 8
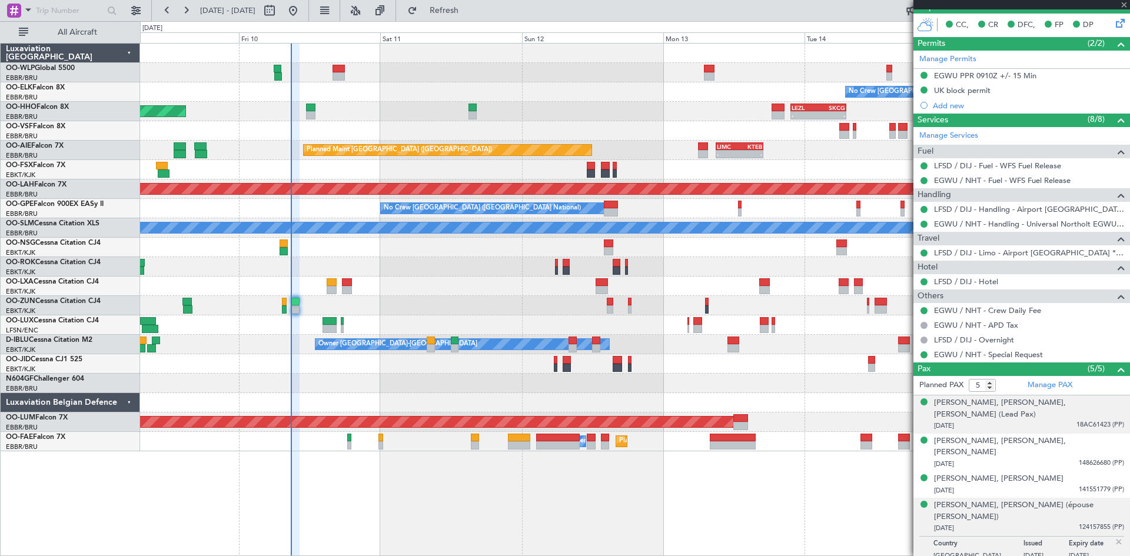
type input "10"
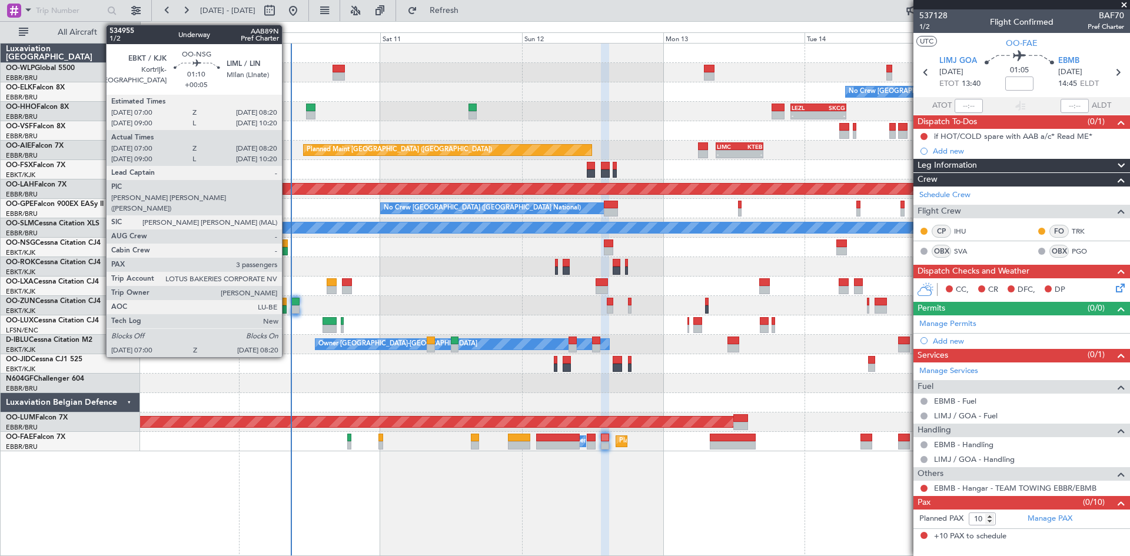
click at [287, 242] on div at bounding box center [284, 244] width 8 height 8
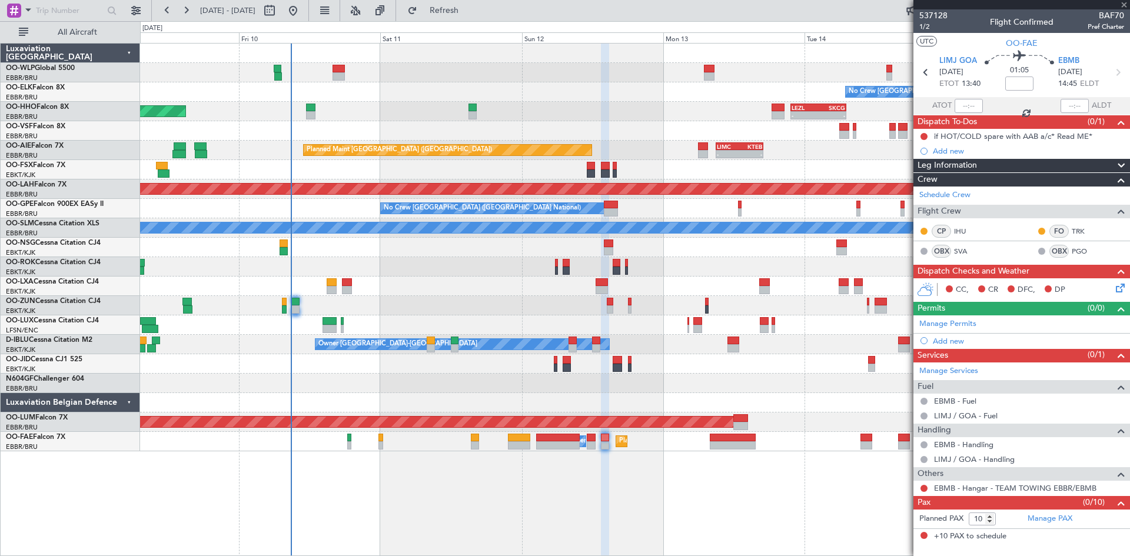
type input "+00:05"
type input "07:05"
type input "08:15"
type input "3"
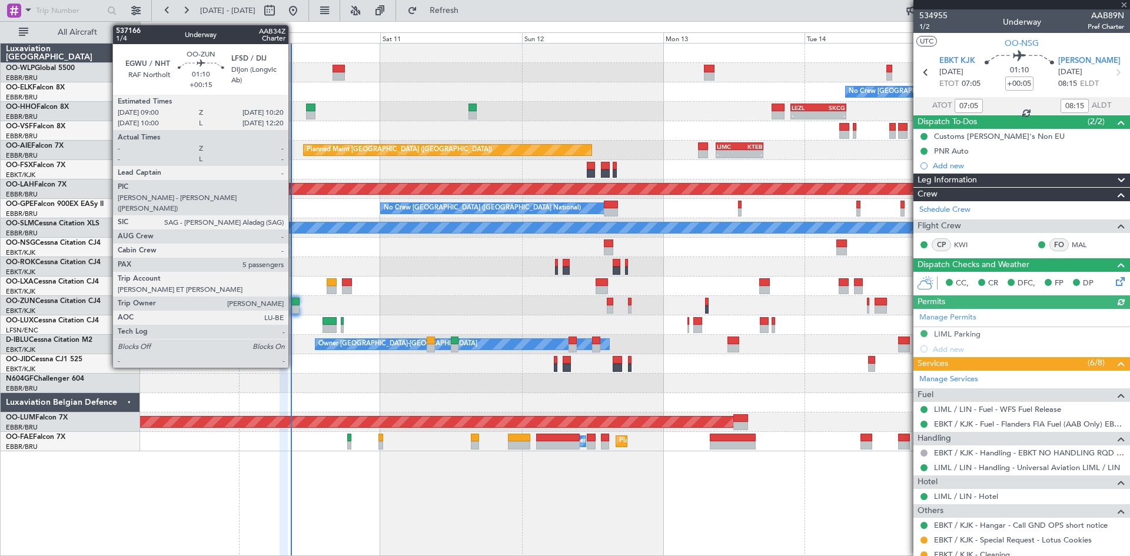
click at [294, 305] on div at bounding box center [295, 309] width 8 height 8
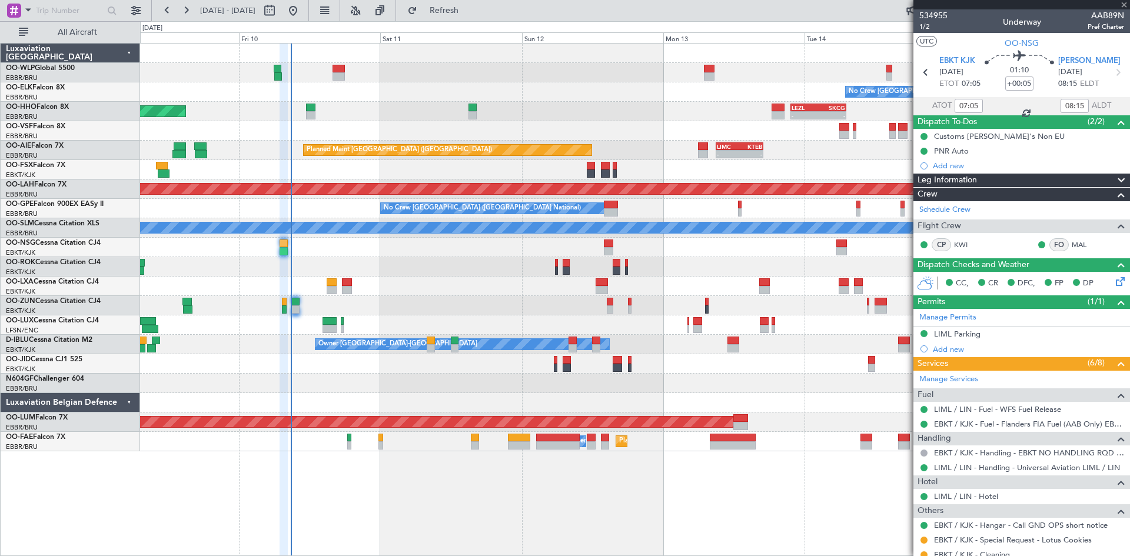
type input "+00:15"
type input "5"
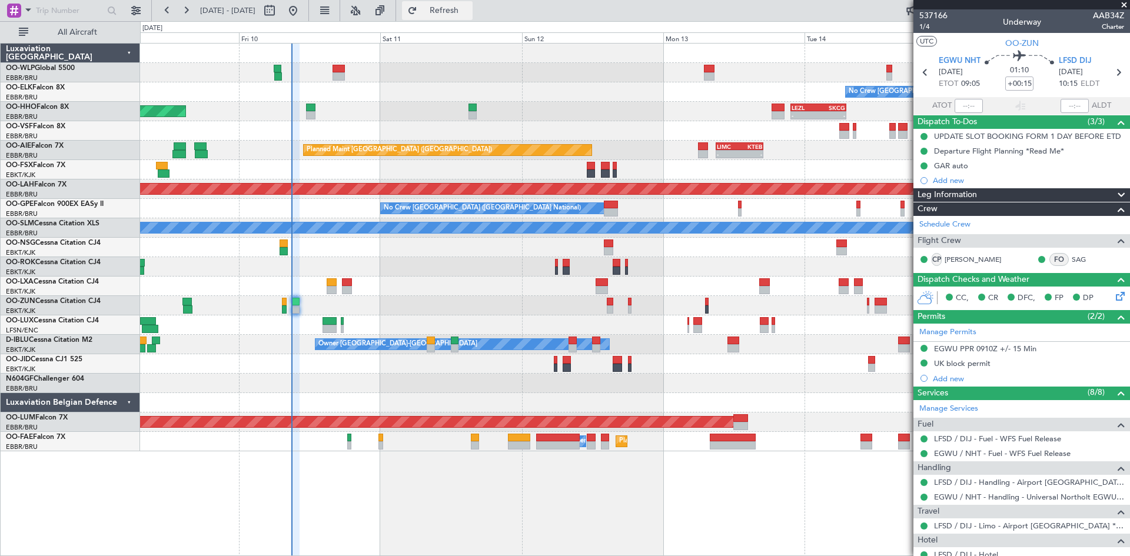
click at [469, 9] on span "Refresh" at bounding box center [444, 10] width 49 height 8
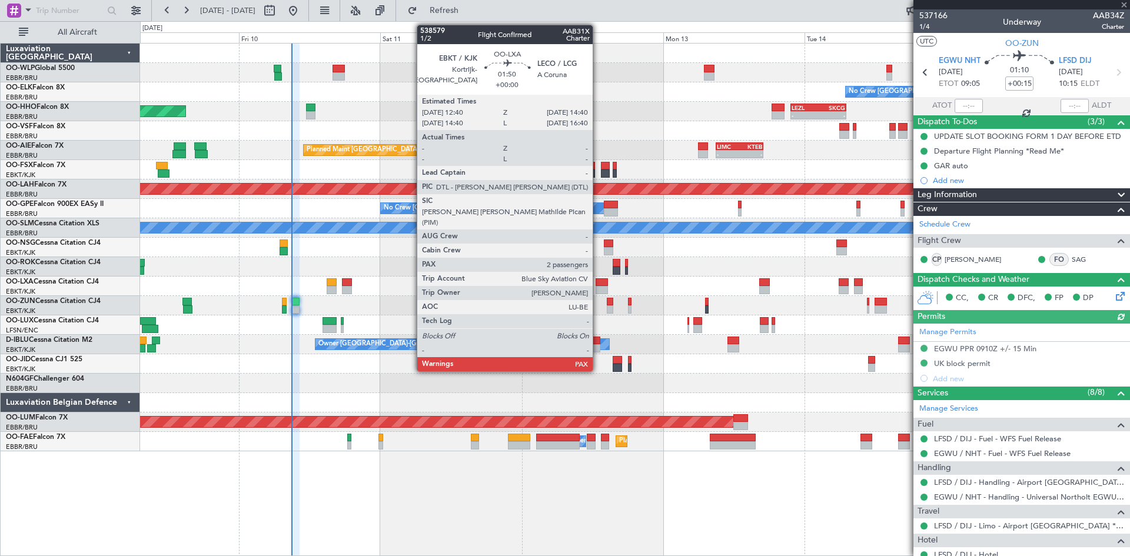
click at [598, 284] on div at bounding box center [602, 282] width 12 height 8
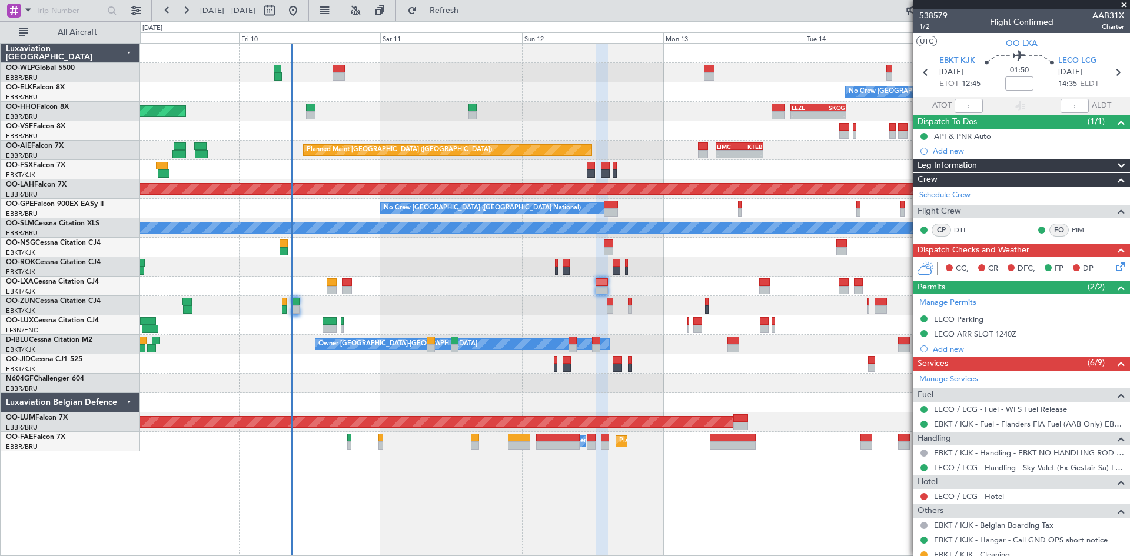
scroll to position [98, 0]
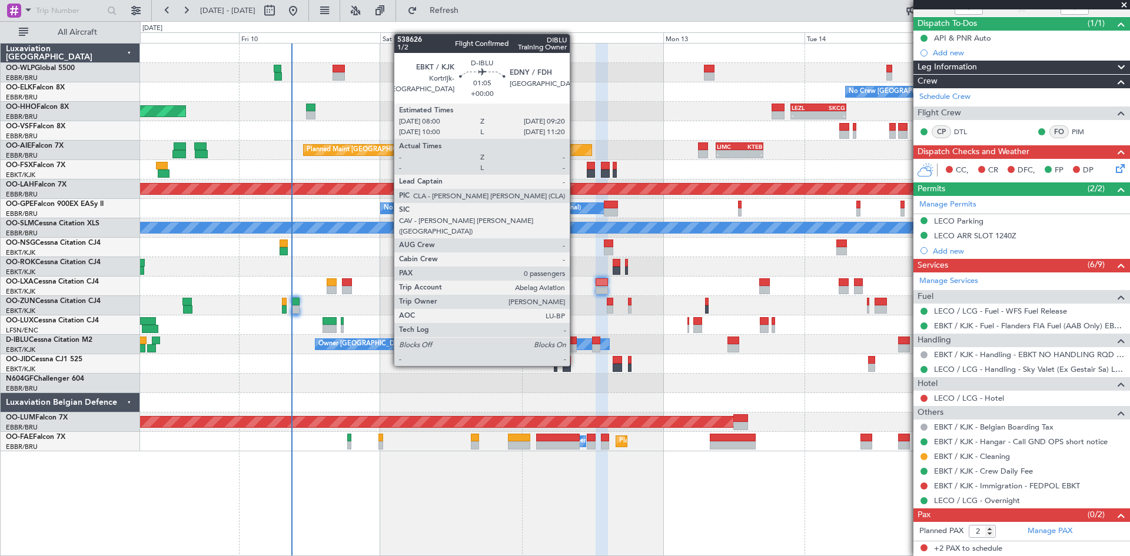
click at [575, 344] on div at bounding box center [573, 341] width 8 height 8
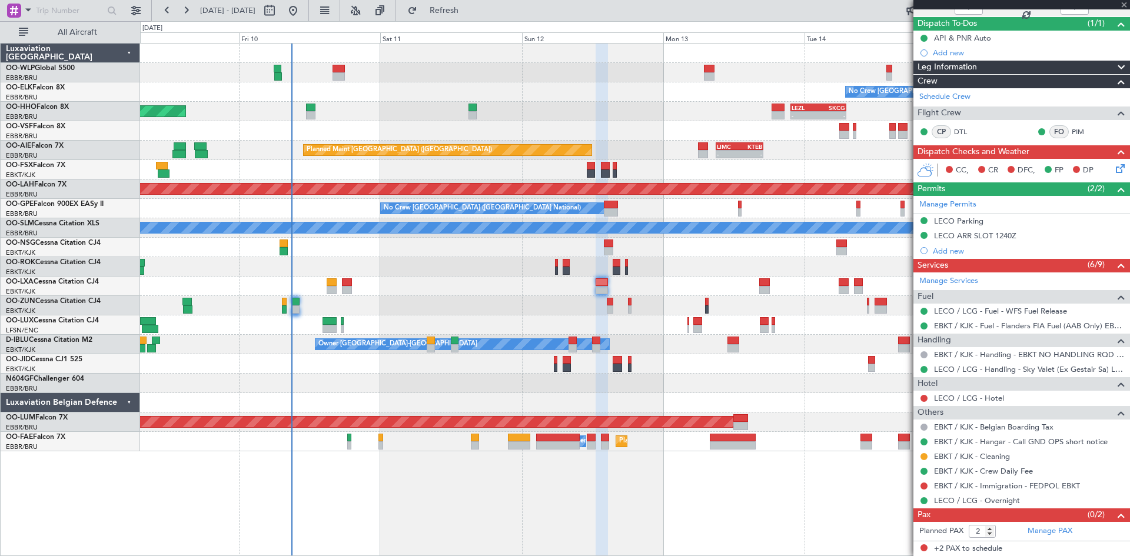
type input "0"
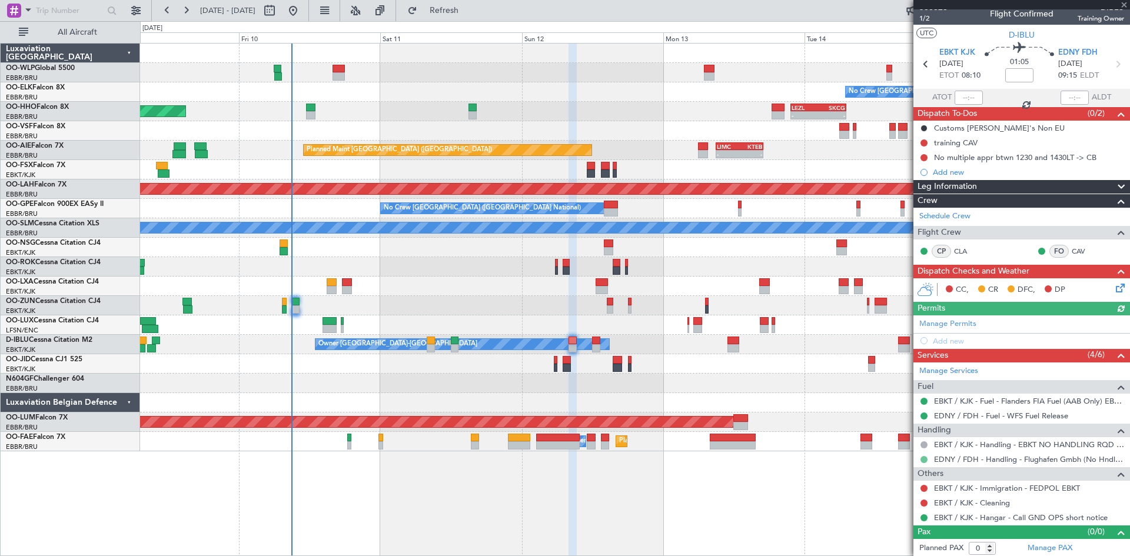
scroll to position [10, 0]
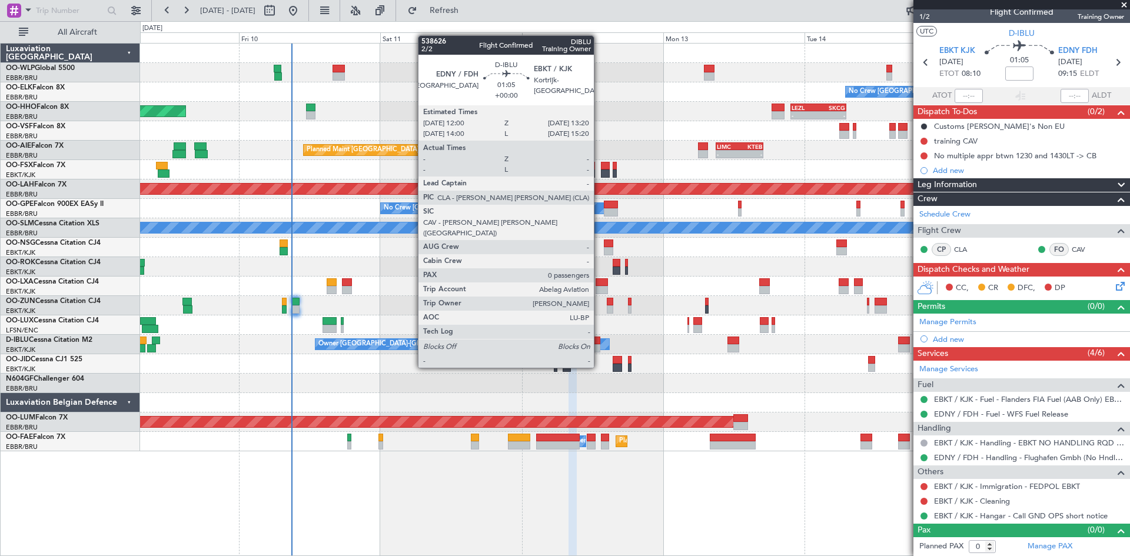
click at [599, 345] on div at bounding box center [596, 348] width 8 height 8
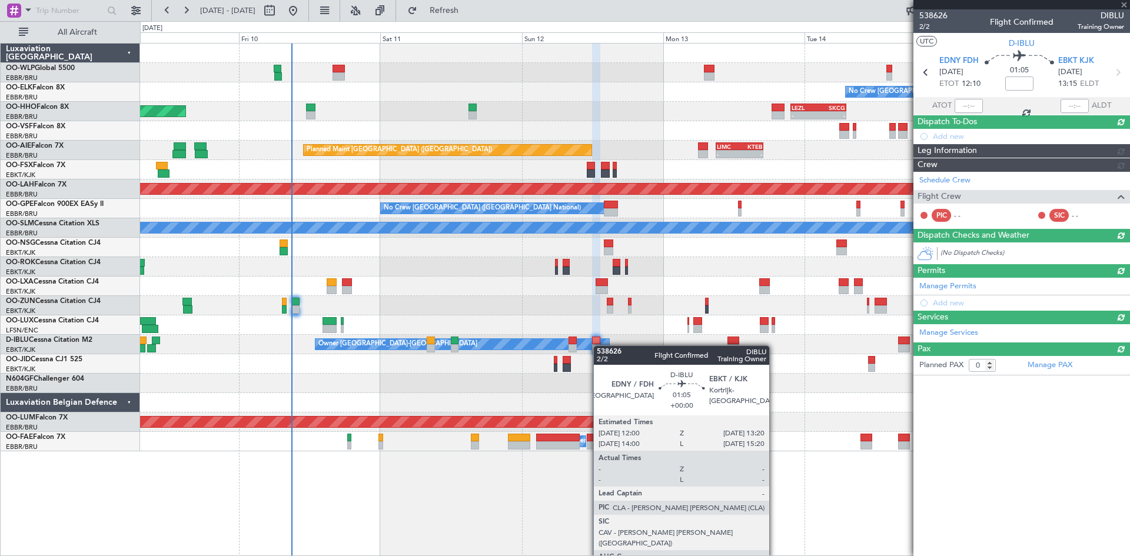
scroll to position [0, 0]
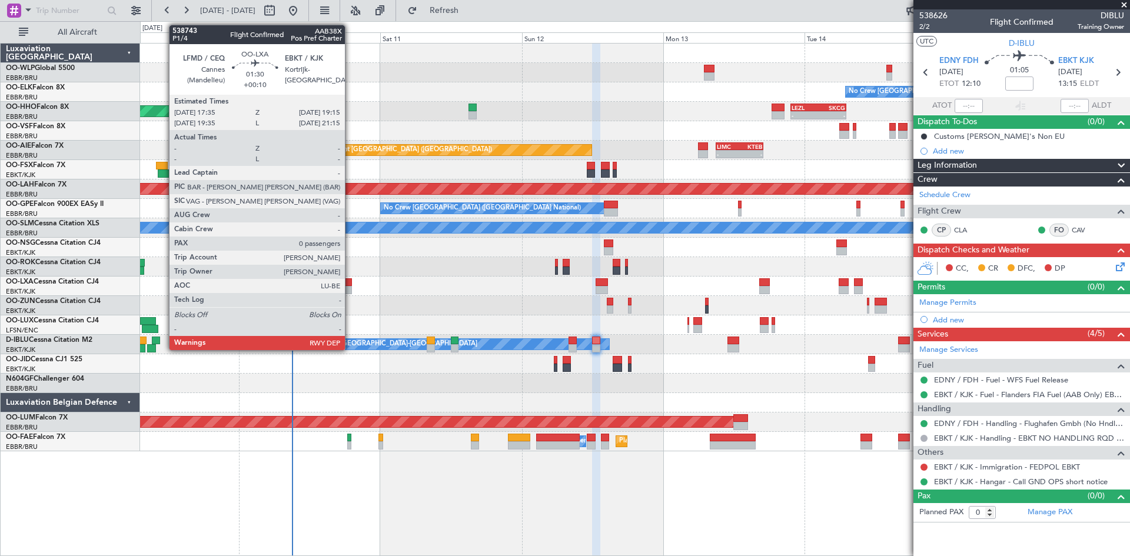
click at [350, 288] on div at bounding box center [347, 290] width 10 height 8
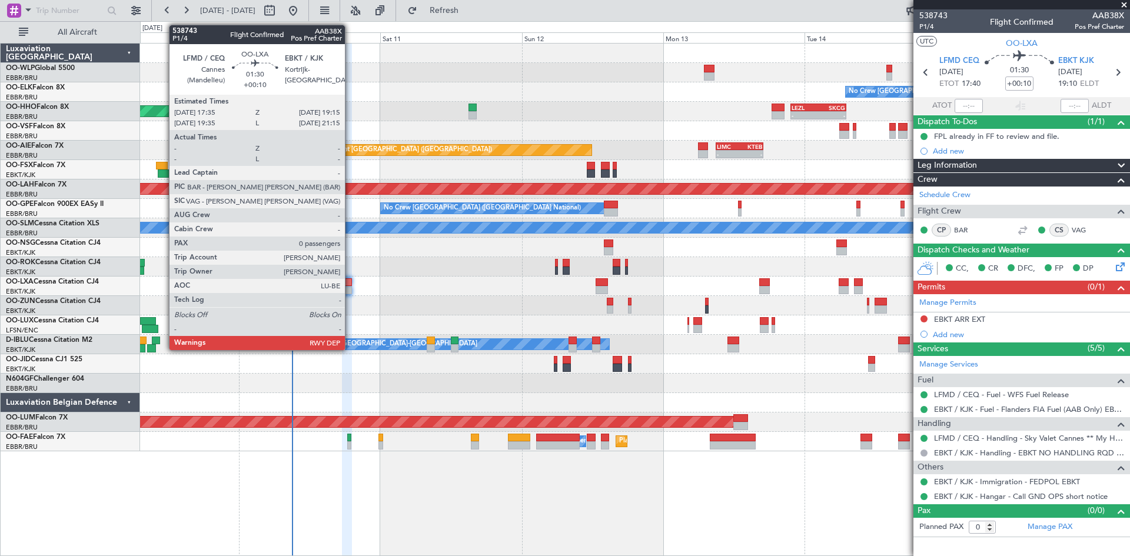
click at [350, 284] on div at bounding box center [347, 282] width 10 height 8
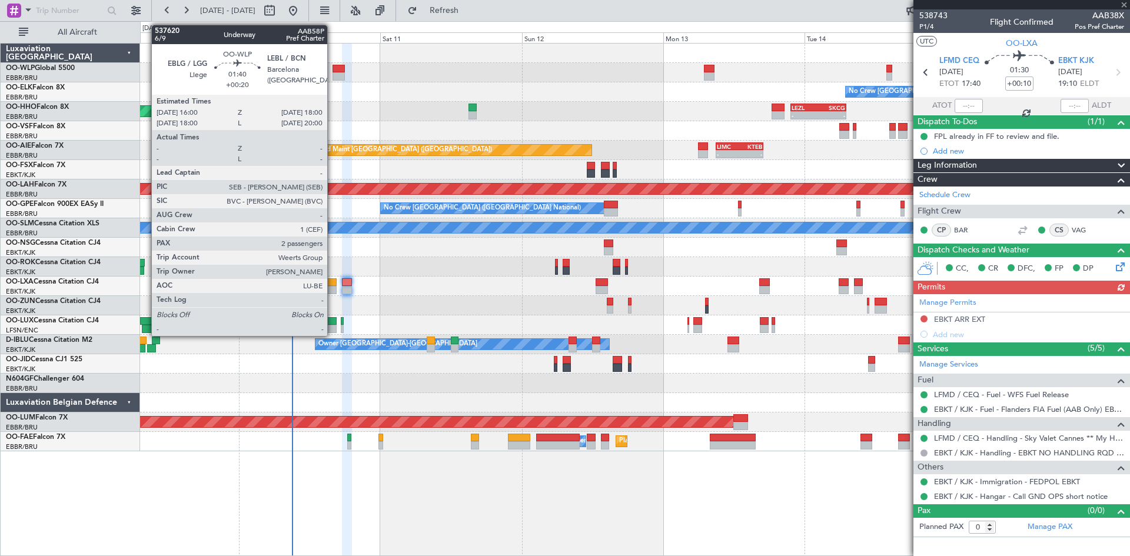
click at [333, 78] on div at bounding box center [339, 76] width 12 height 8
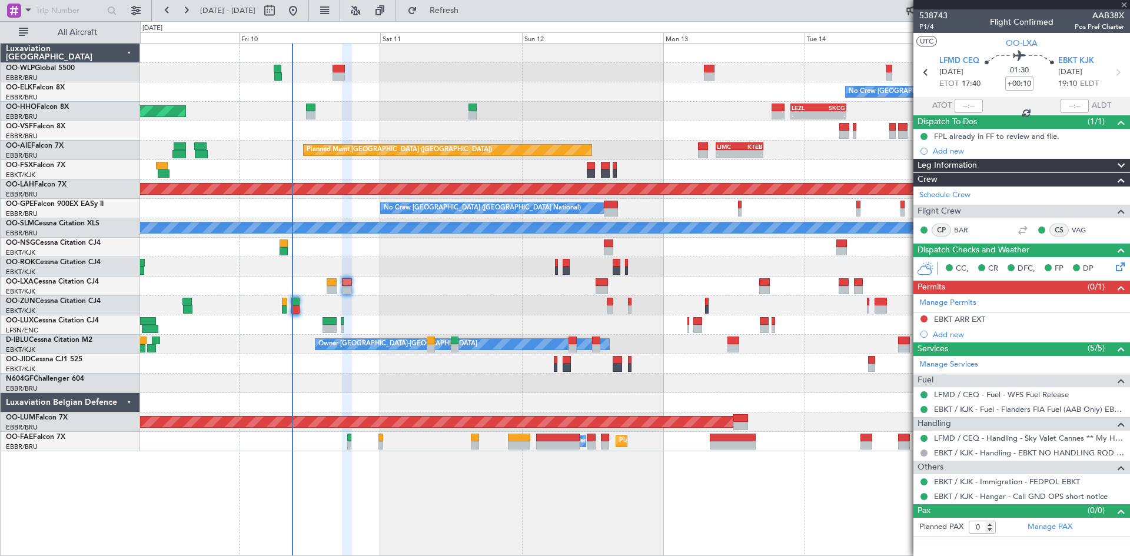
type input "+00:20"
type input "2"
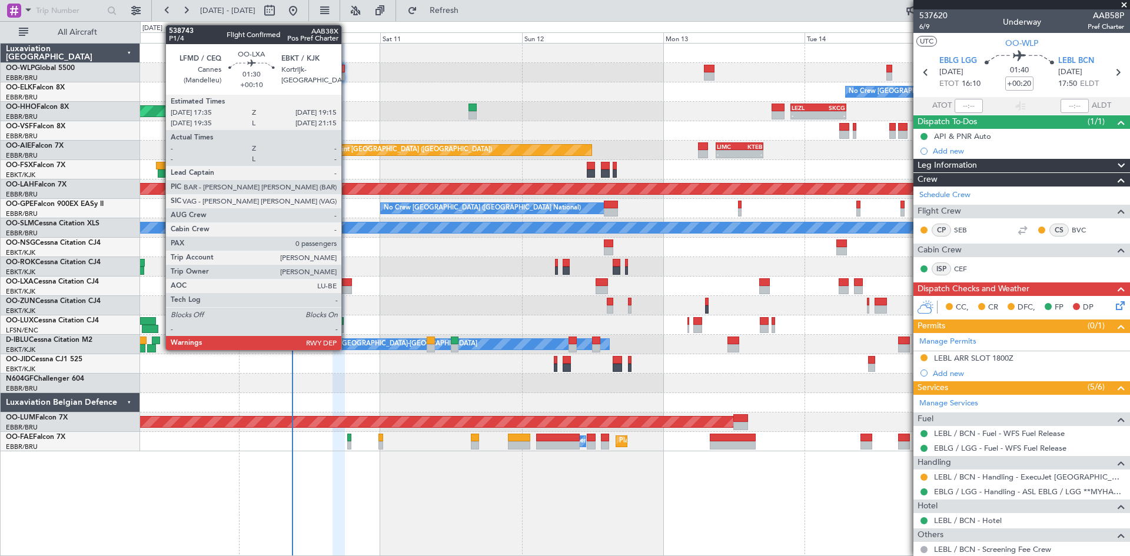
click at [347, 287] on div at bounding box center [347, 290] width 10 height 8
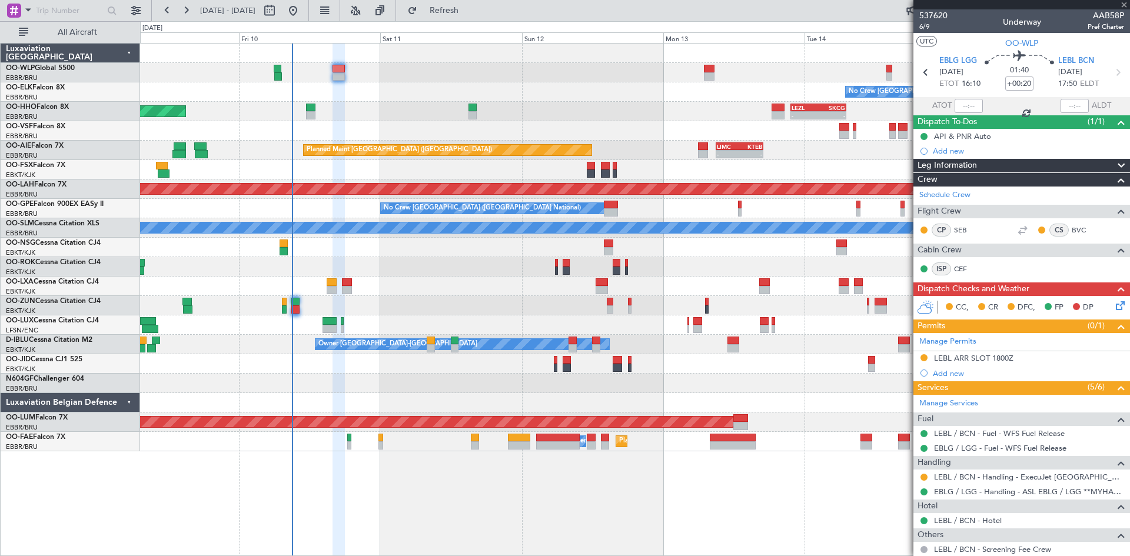
type input "+00:10"
type input "0"
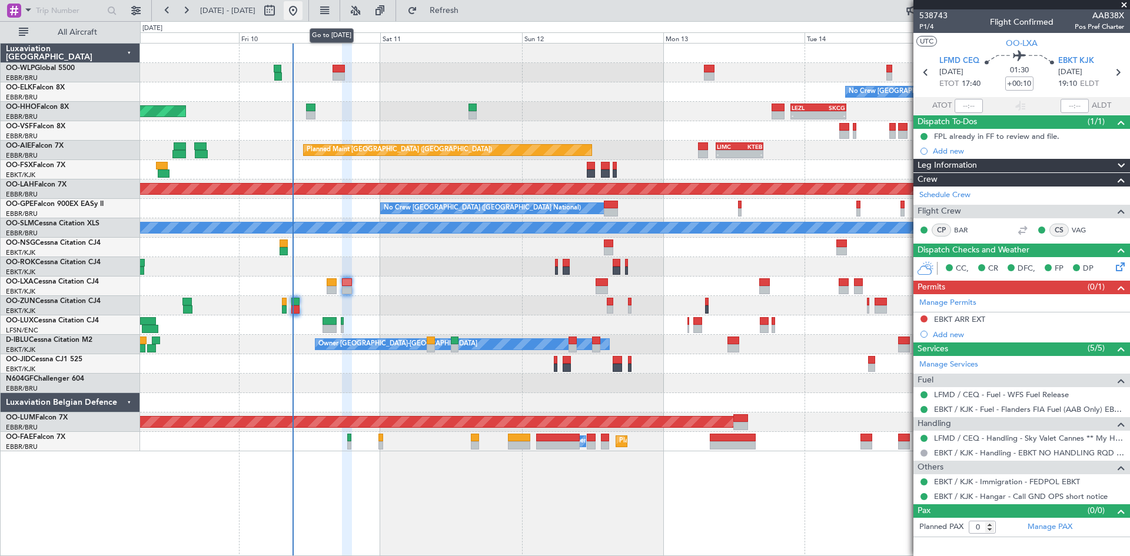
click at [303, 12] on button at bounding box center [293, 10] width 19 height 19
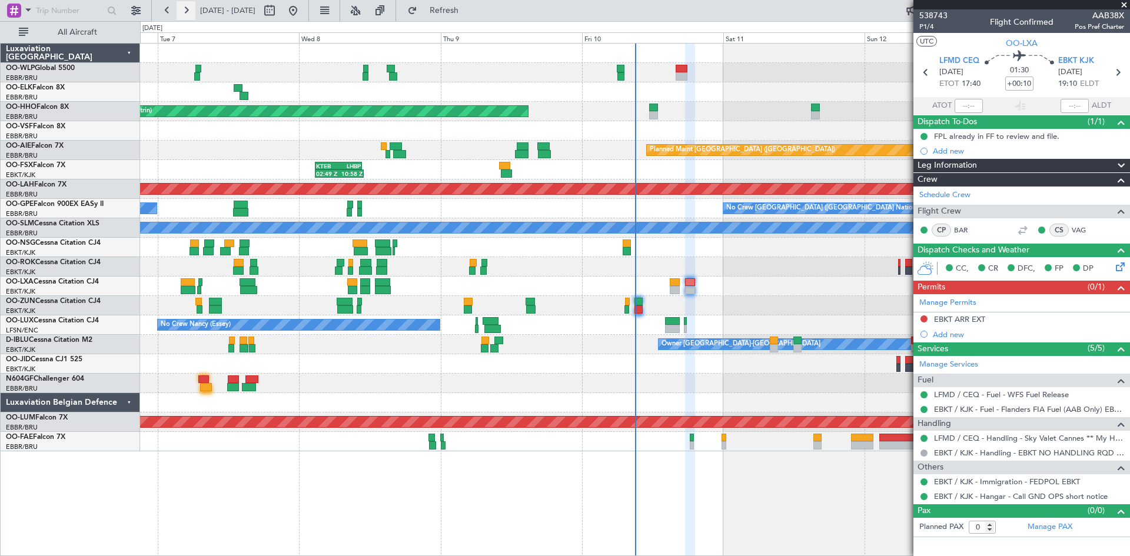
click at [186, 8] on button at bounding box center [186, 10] width 19 height 19
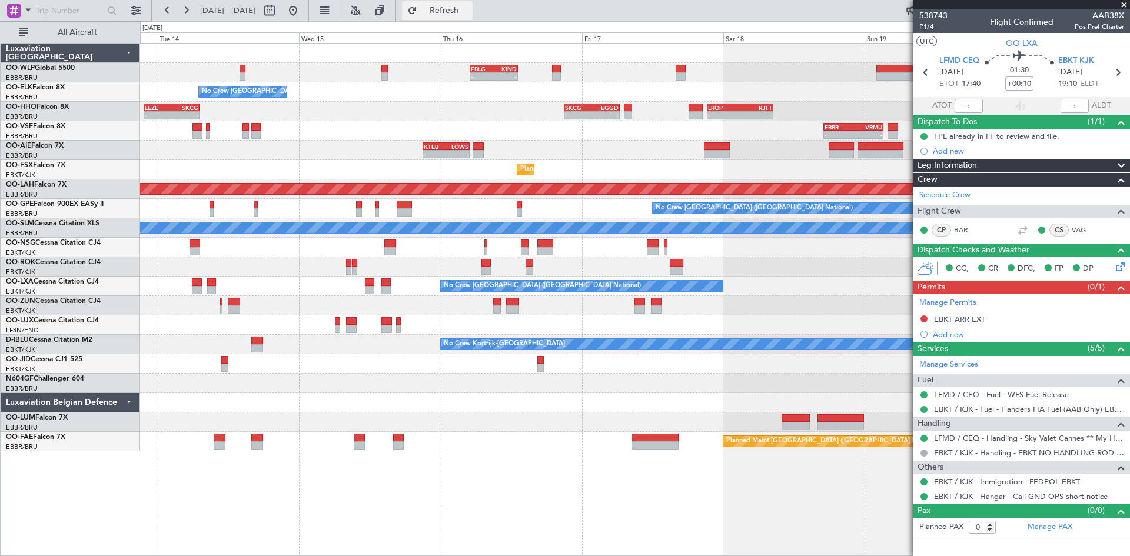
click at [458, 15] on button "Refresh" at bounding box center [437, 10] width 71 height 19
click at [303, 11] on button at bounding box center [293, 10] width 19 height 19
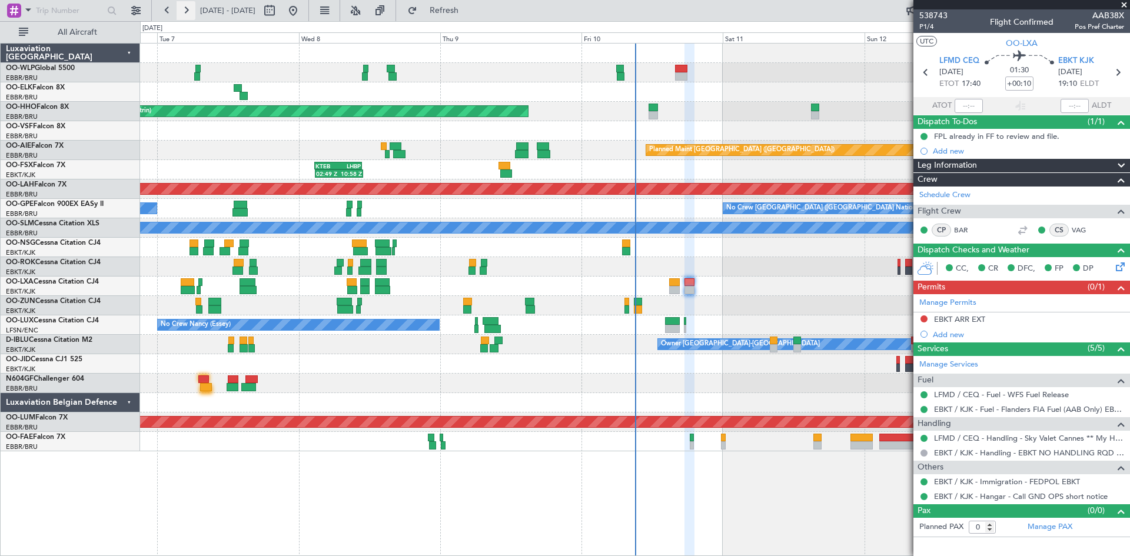
click at [180, 11] on button at bounding box center [186, 10] width 19 height 19
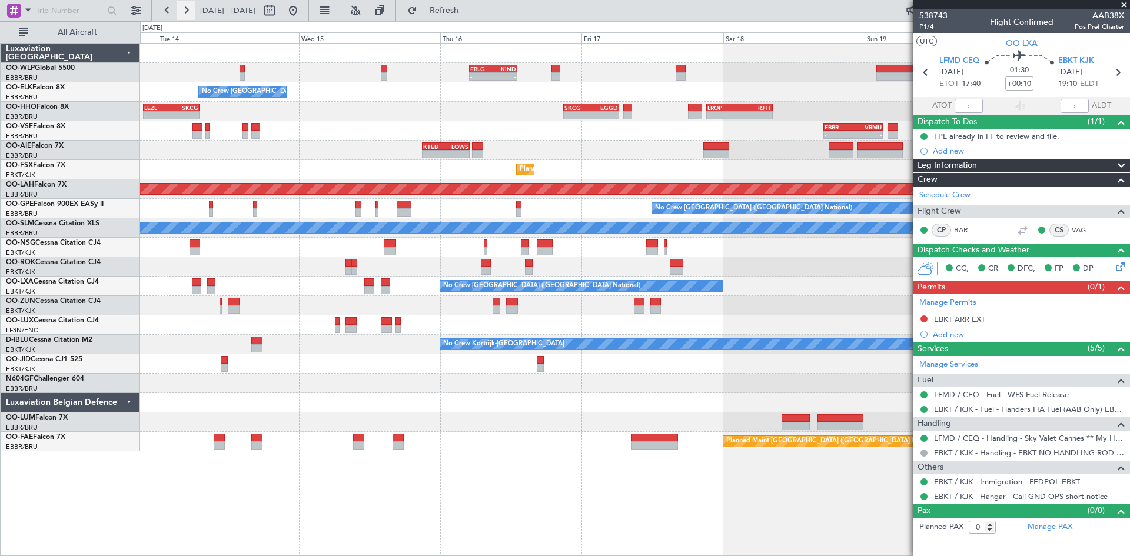
click at [180, 11] on button at bounding box center [186, 10] width 19 height 19
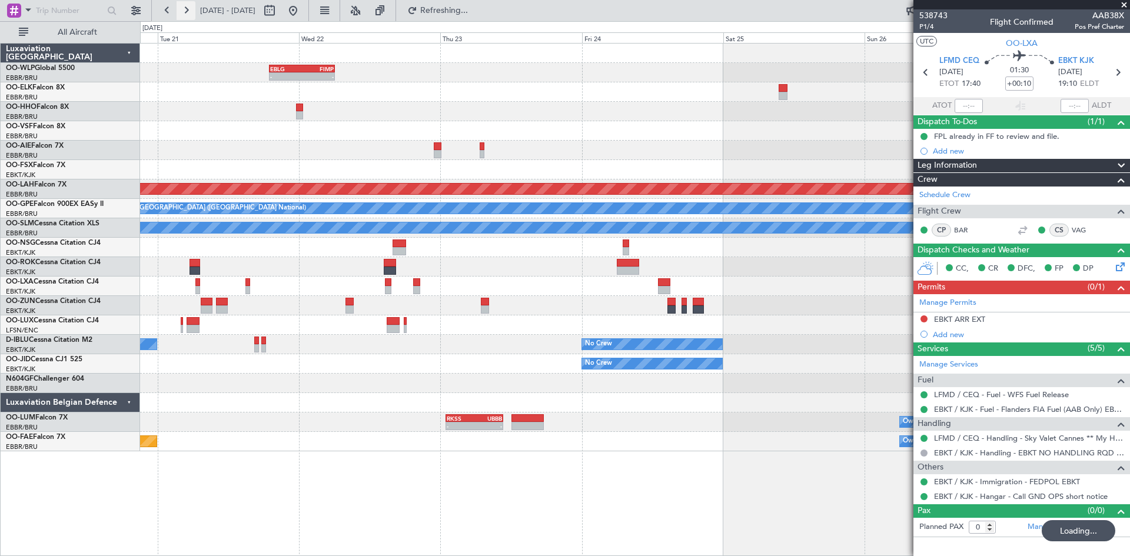
click at [180, 11] on button at bounding box center [186, 10] width 19 height 19
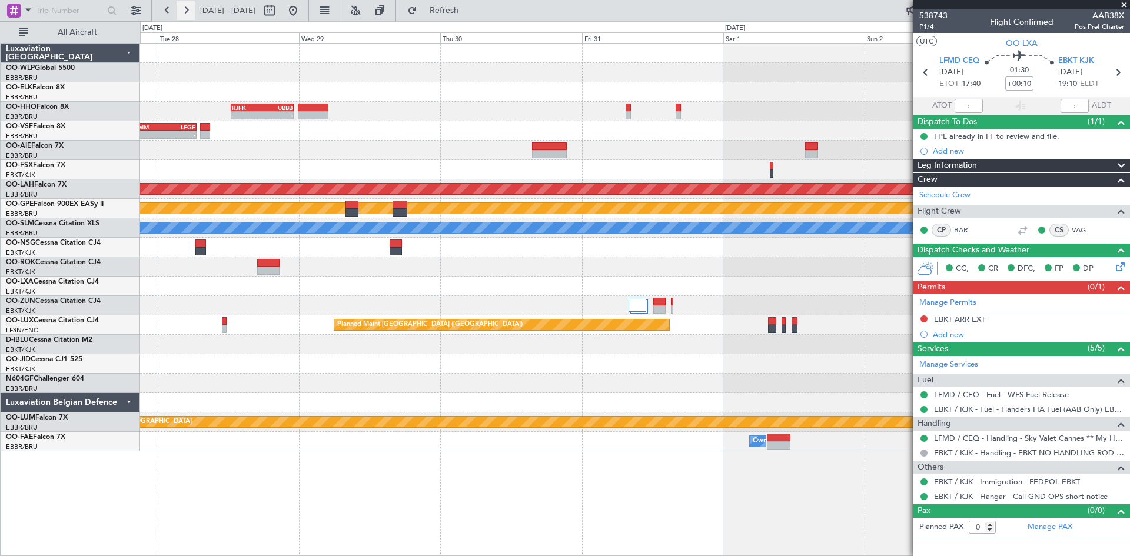
click at [180, 11] on button at bounding box center [186, 10] width 19 height 19
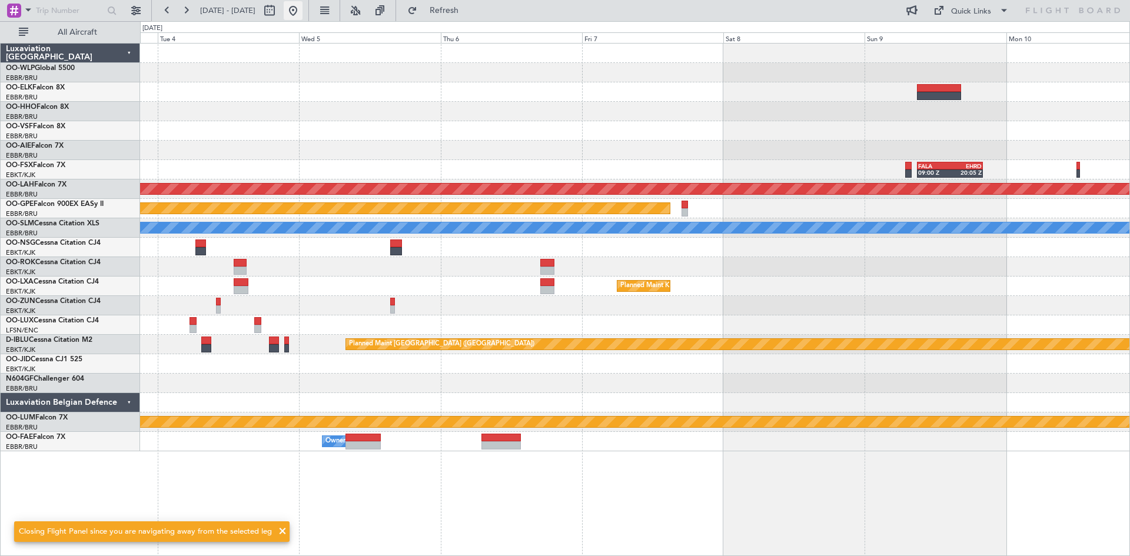
click at [303, 18] on button at bounding box center [293, 10] width 19 height 19
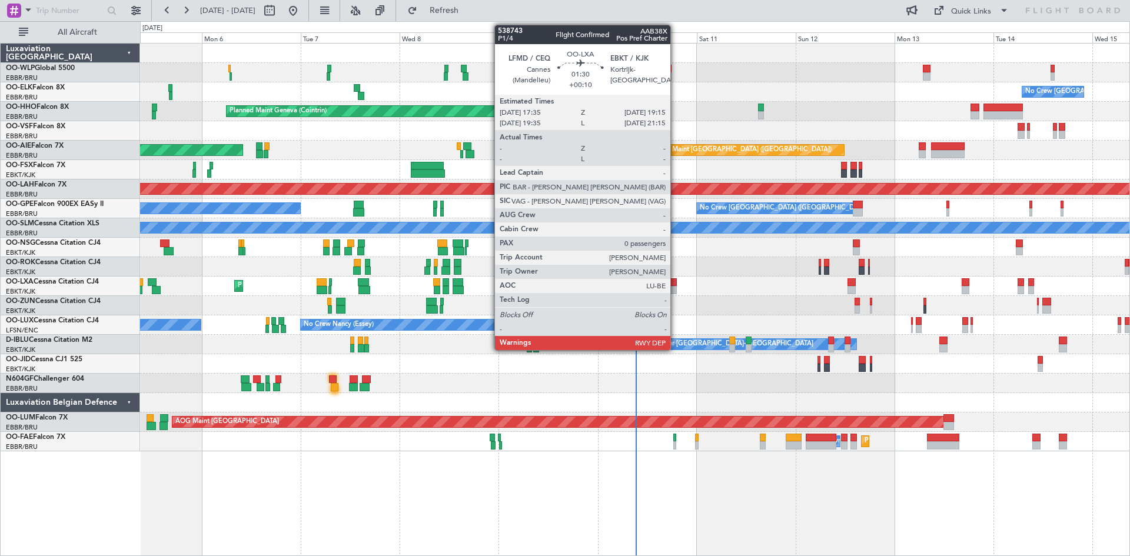
click at [676, 290] on div at bounding box center [673, 290] width 7 height 8
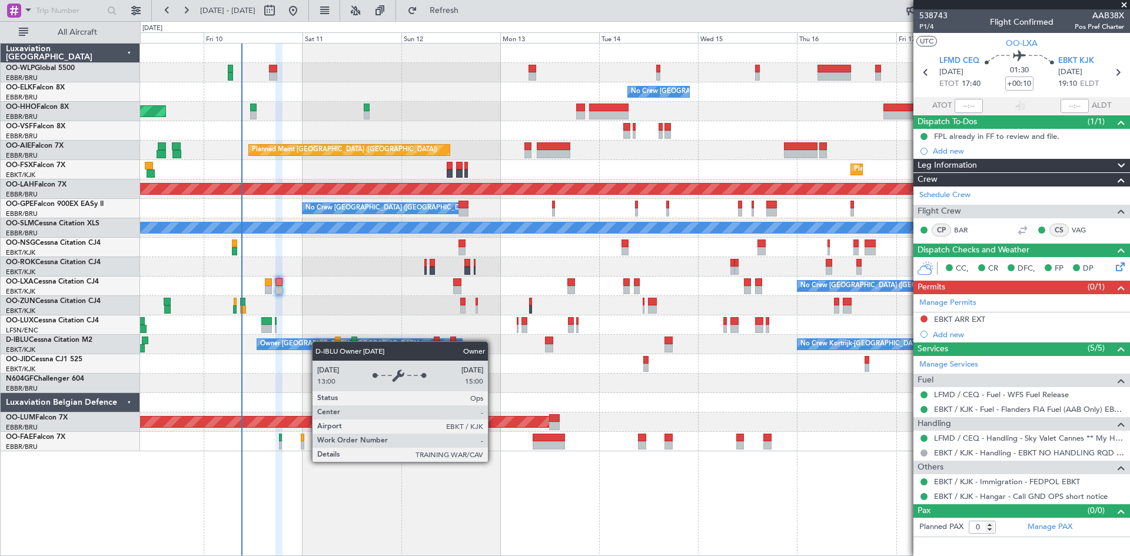
click at [318, 341] on div "No Crew [GEOGRAPHIC_DATA] ([GEOGRAPHIC_DATA] National) Planned Maint Geneva ([G…" at bounding box center [634, 248] width 989 height 408
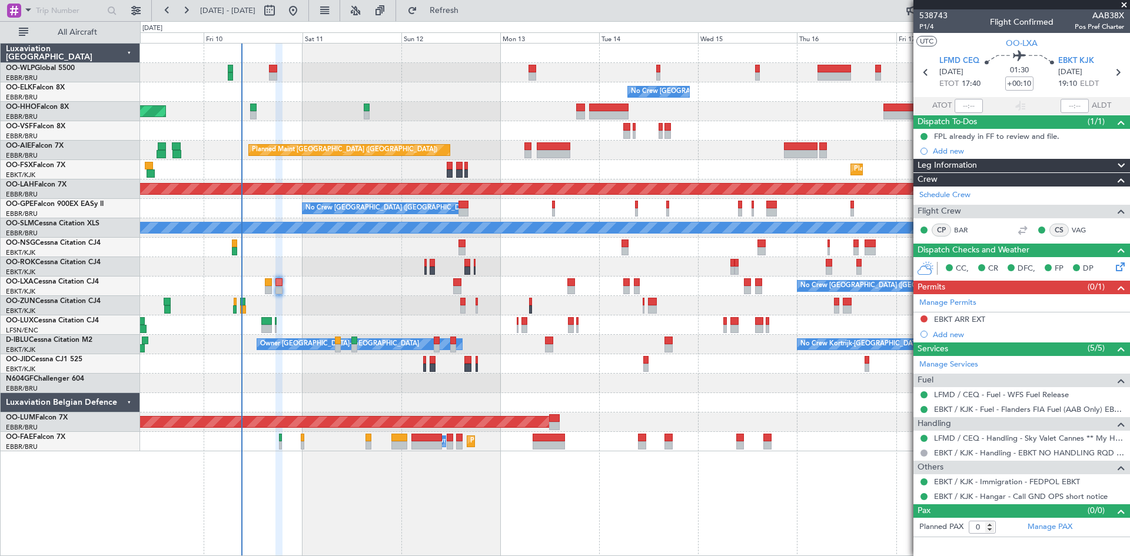
click at [643, 364] on div at bounding box center [634, 363] width 989 height 19
click at [643, 367] on div at bounding box center [645, 368] width 5 height 8
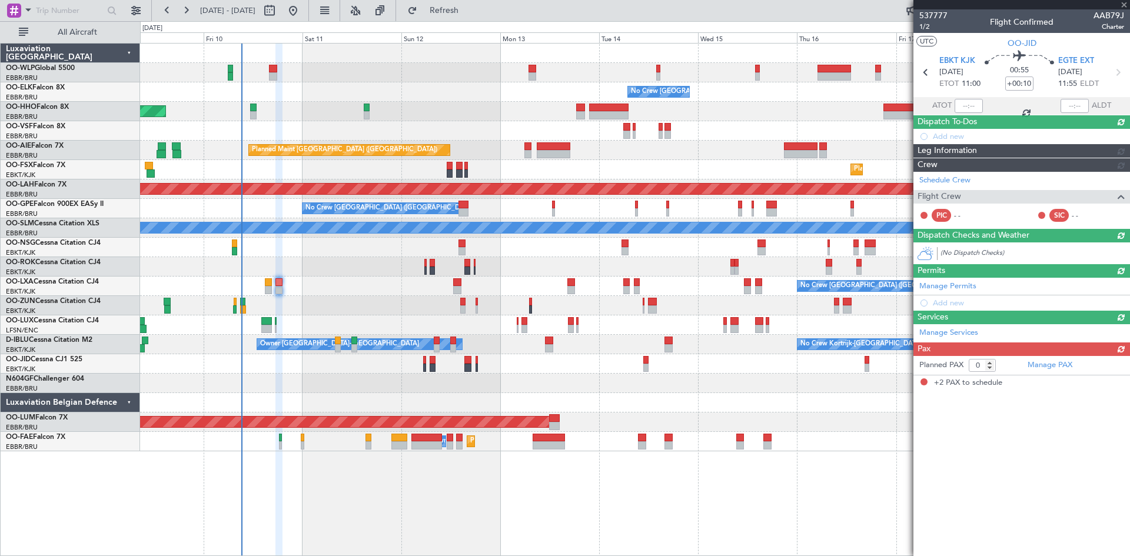
type input "2"
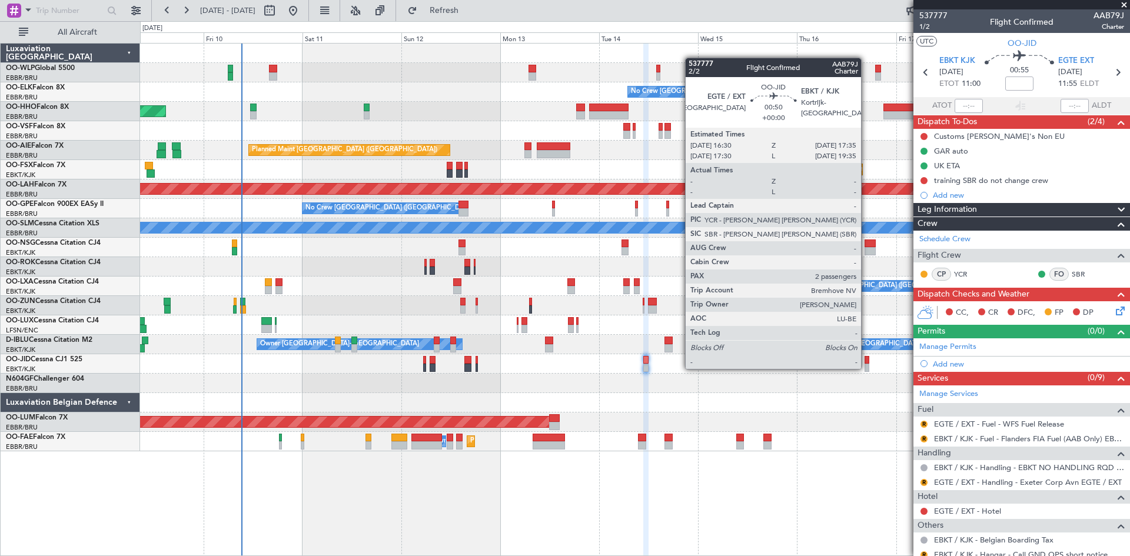
click at [866, 368] on div at bounding box center [867, 368] width 5 height 8
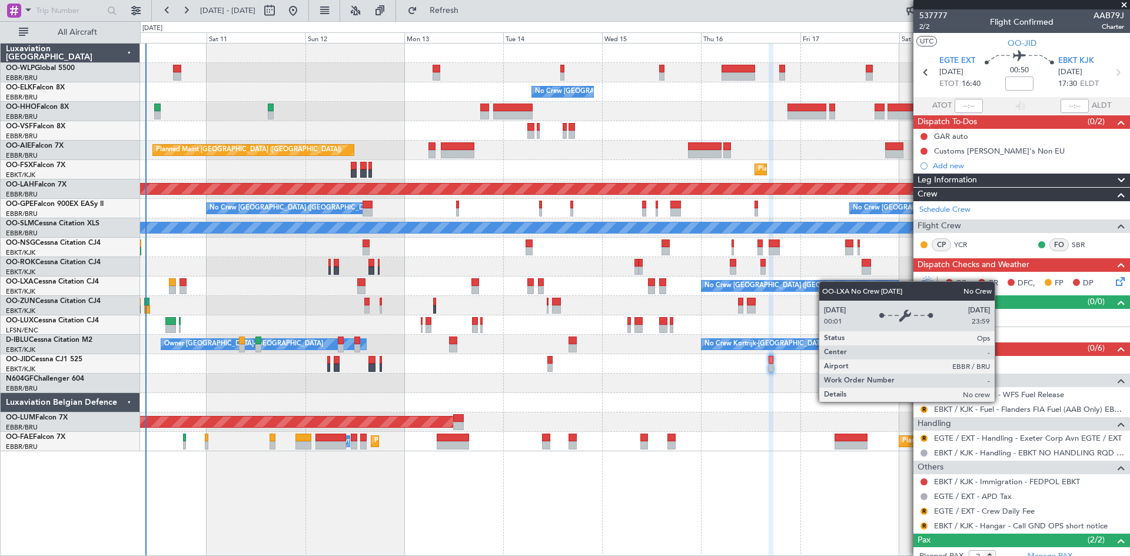
click at [778, 290] on div "No Crew [GEOGRAPHIC_DATA] ([GEOGRAPHIC_DATA] National) Planned Maint Geneva ([G…" at bounding box center [634, 248] width 989 height 408
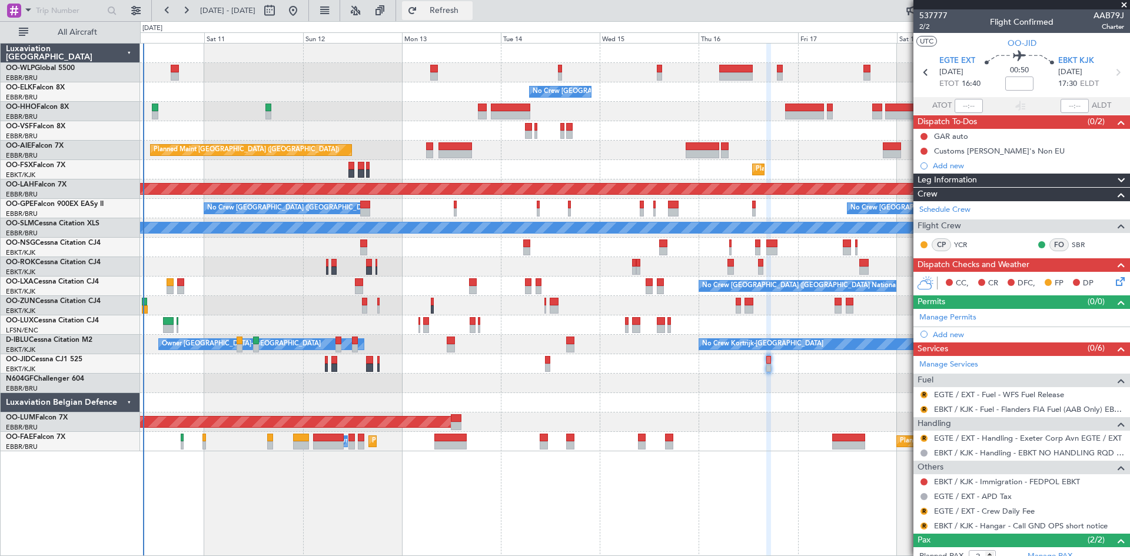
click at [469, 9] on span "Refresh" at bounding box center [444, 10] width 49 height 8
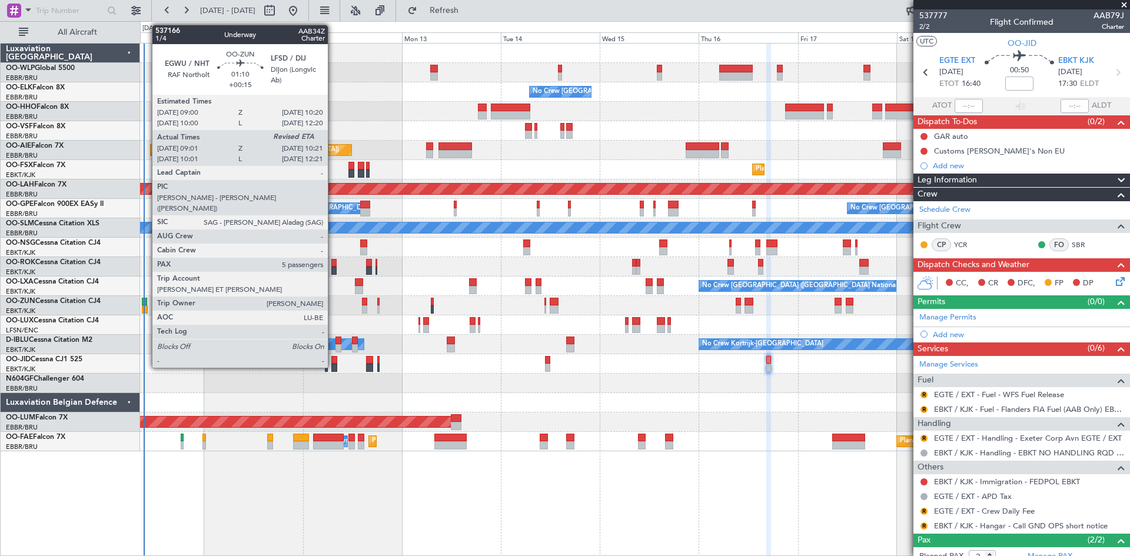
click at [146, 306] on div at bounding box center [145, 309] width 6 height 8
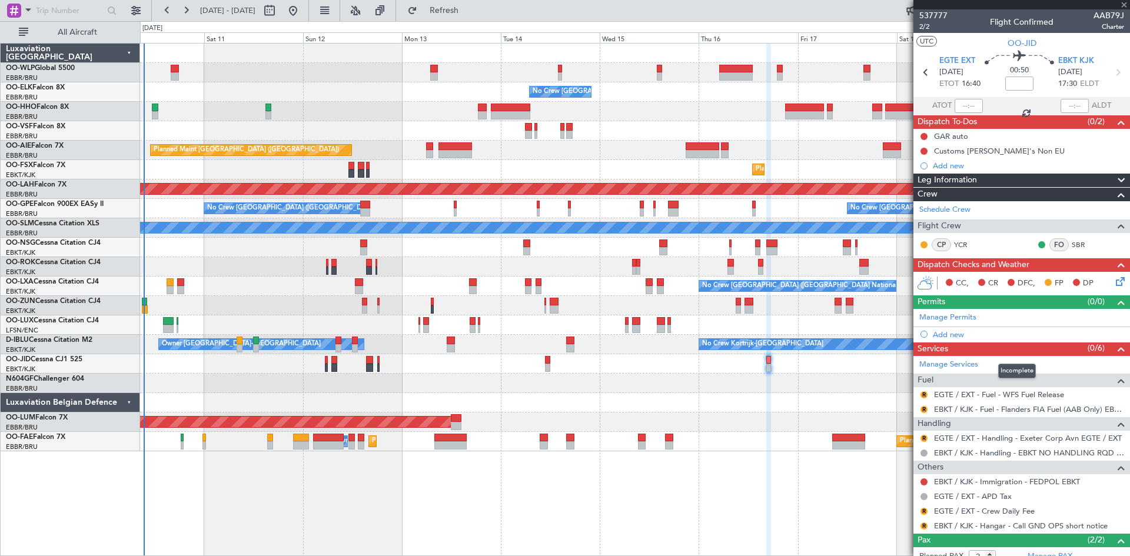
type input "+00:15"
type input "09:06"
type input "5"
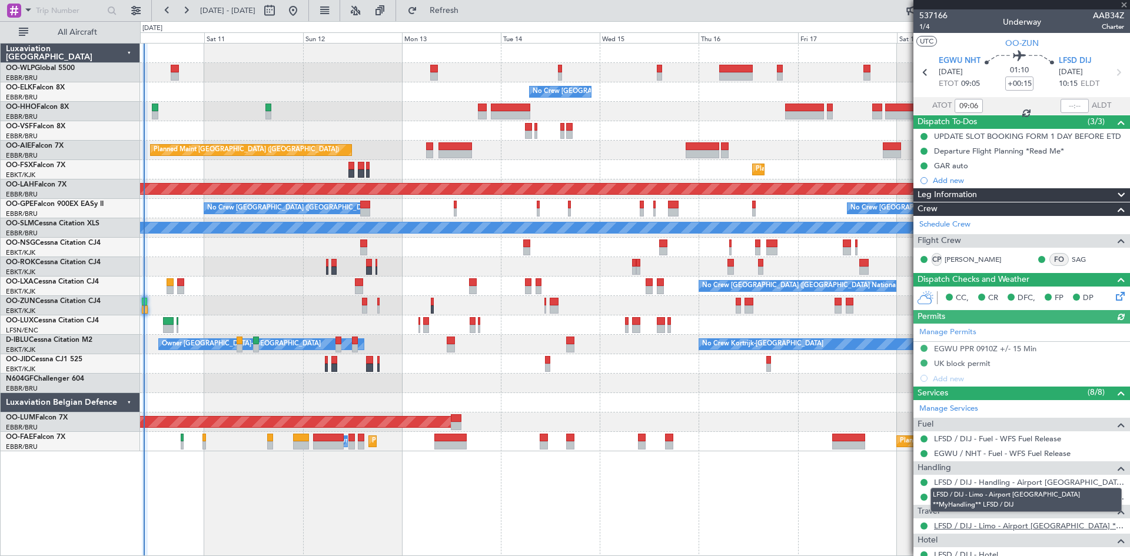
click at [1033, 526] on link "LFSD / DIJ - Limo - Airport [GEOGRAPHIC_DATA] **MyHandling** LFSD / DIJ" at bounding box center [1029, 526] width 190 height 10
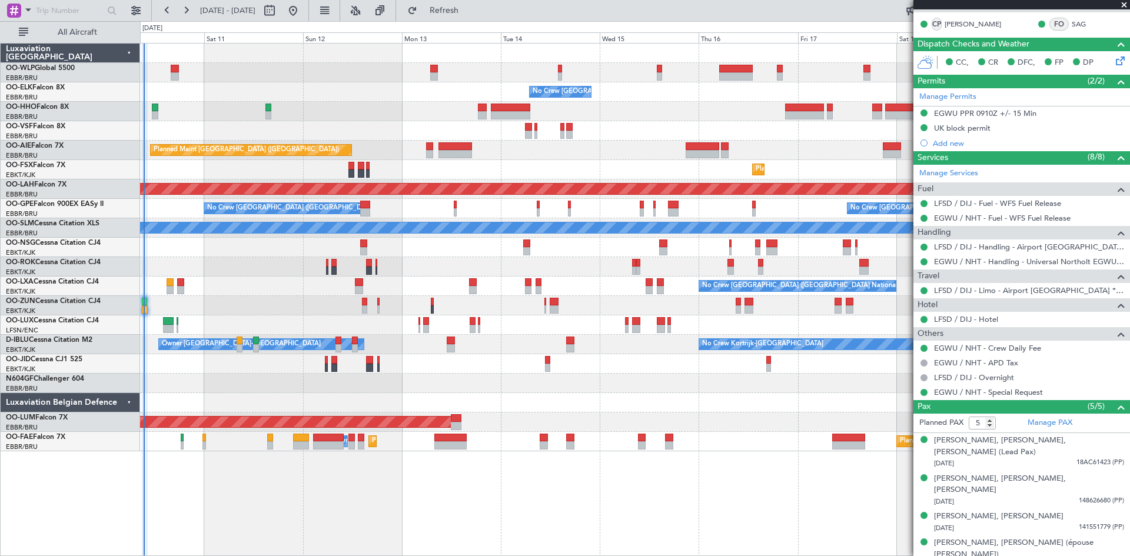
scroll to position [244, 0]
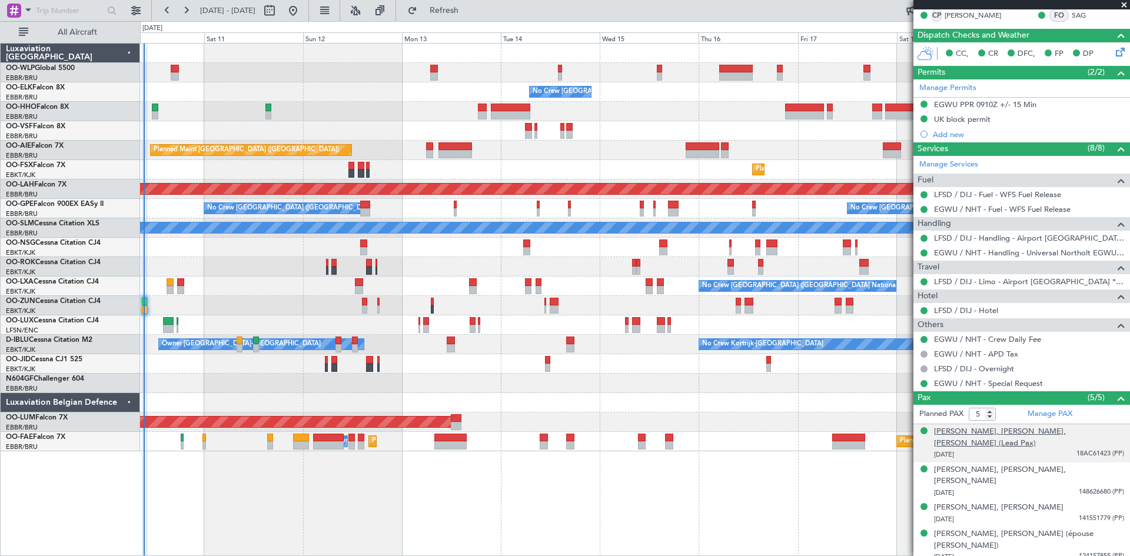
click at [1011, 434] on div "[PERSON_NAME], [PERSON_NAME], [PERSON_NAME] (Lead Pax)" at bounding box center [1029, 437] width 190 height 23
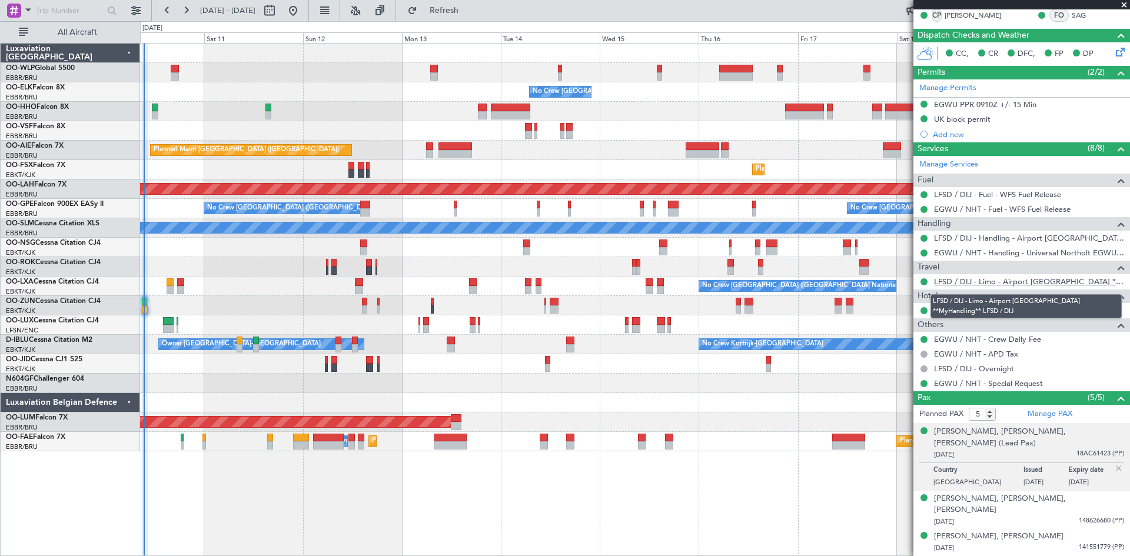
click at [1044, 279] on link "LFSD / DIJ - Limo - Airport [GEOGRAPHIC_DATA] **MyHandling** LFSD / DIJ" at bounding box center [1029, 282] width 190 height 10
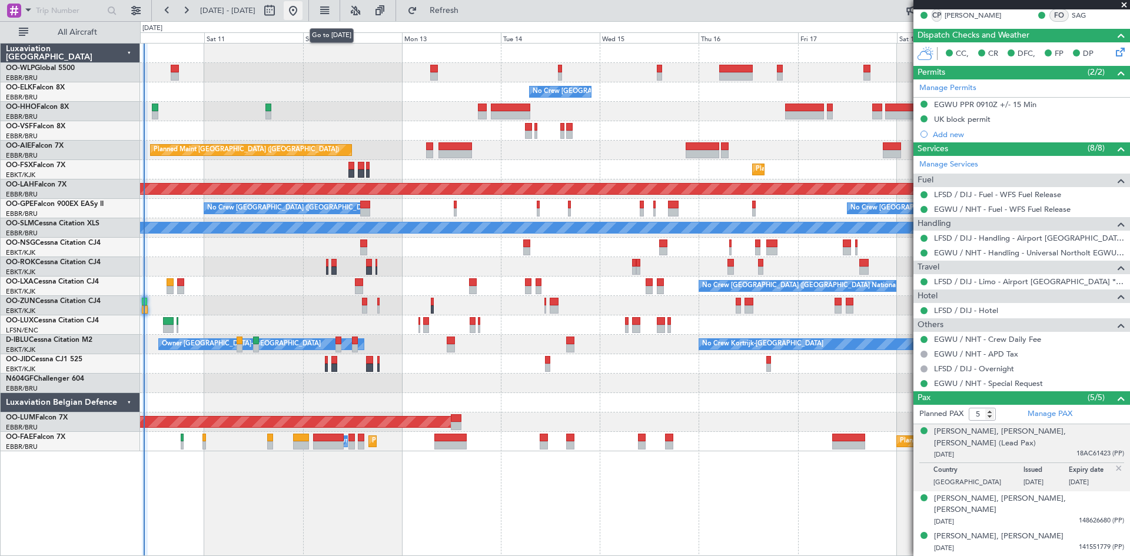
click at [303, 7] on button at bounding box center [293, 10] width 19 height 19
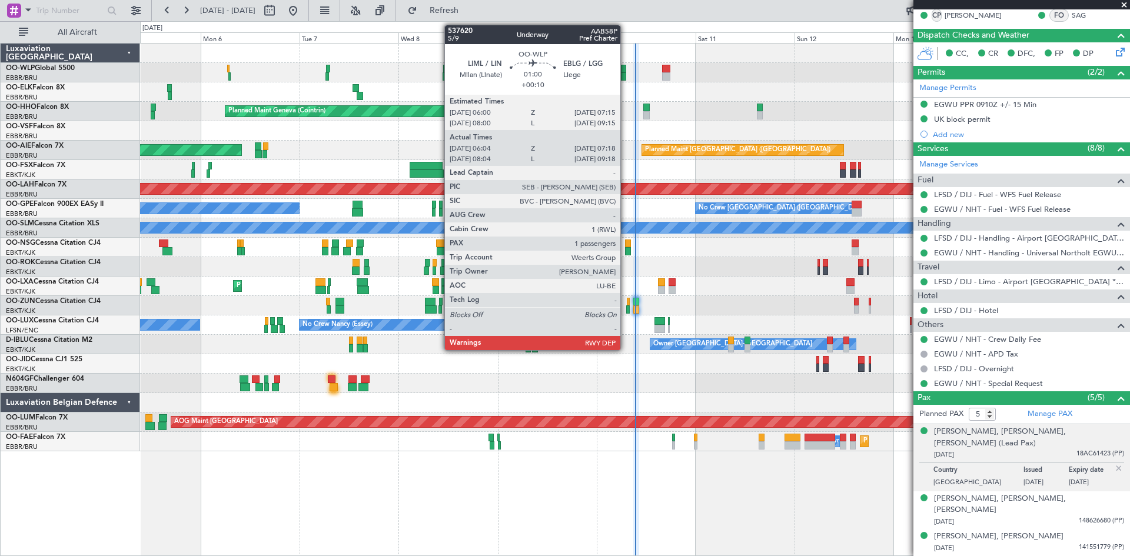
click at [626, 74] on div at bounding box center [623, 76] width 5 height 8
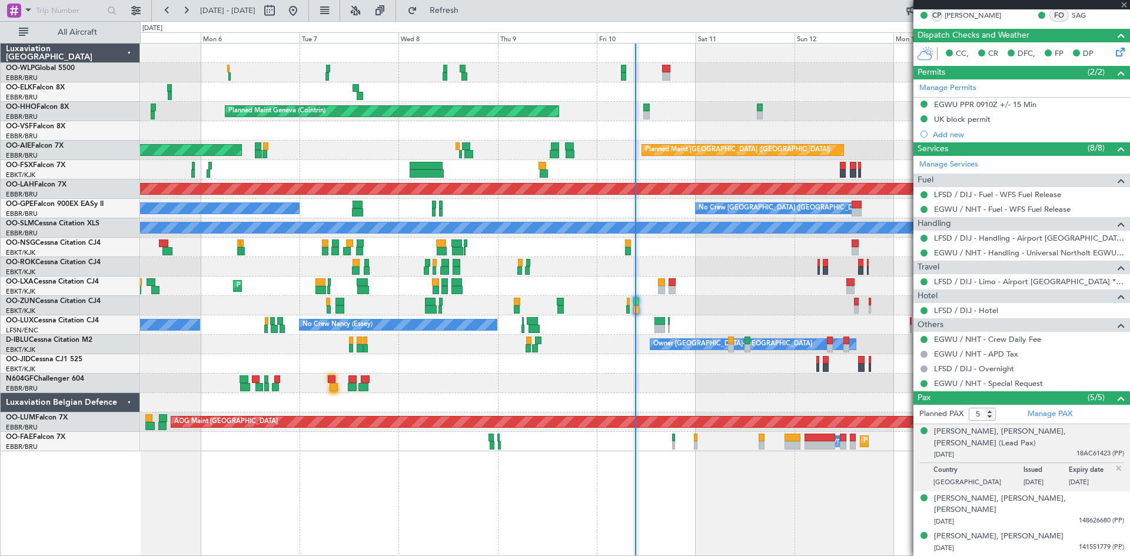
type input "+00:10"
type input "06:14"
type input "07:13"
type input "1"
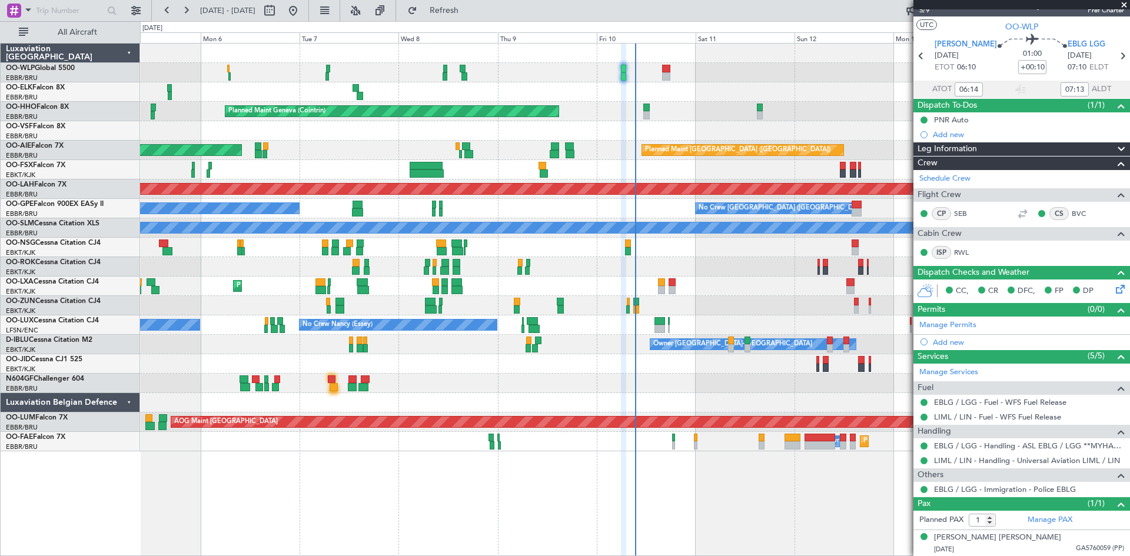
scroll to position [0, 0]
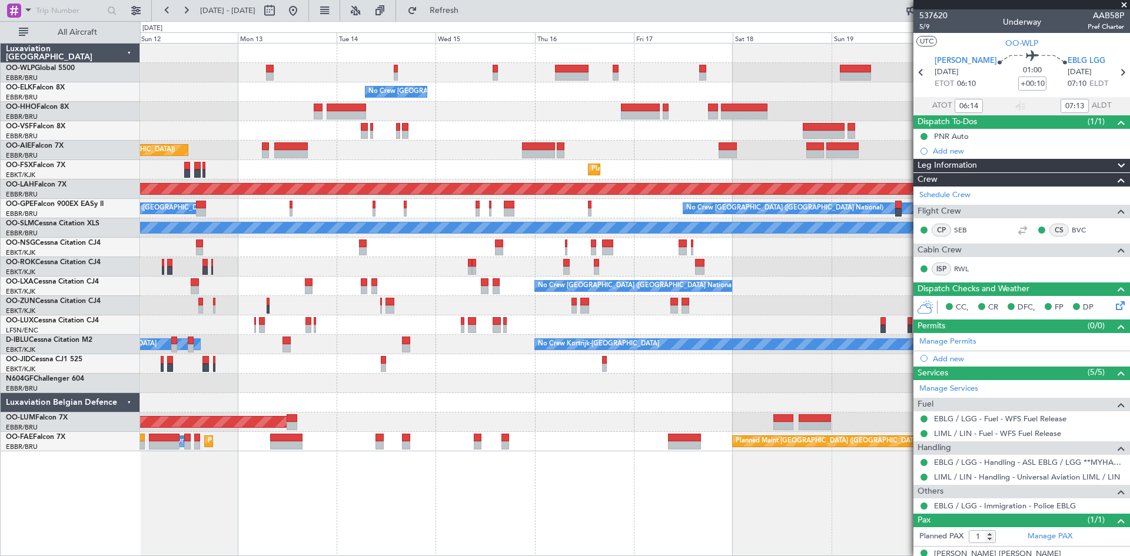
click at [83, 176] on div "No Crew Brussels (Brussels National) Planned Maint Geneva (Cointrin) Planned Ma…" at bounding box center [565, 288] width 1130 height 535
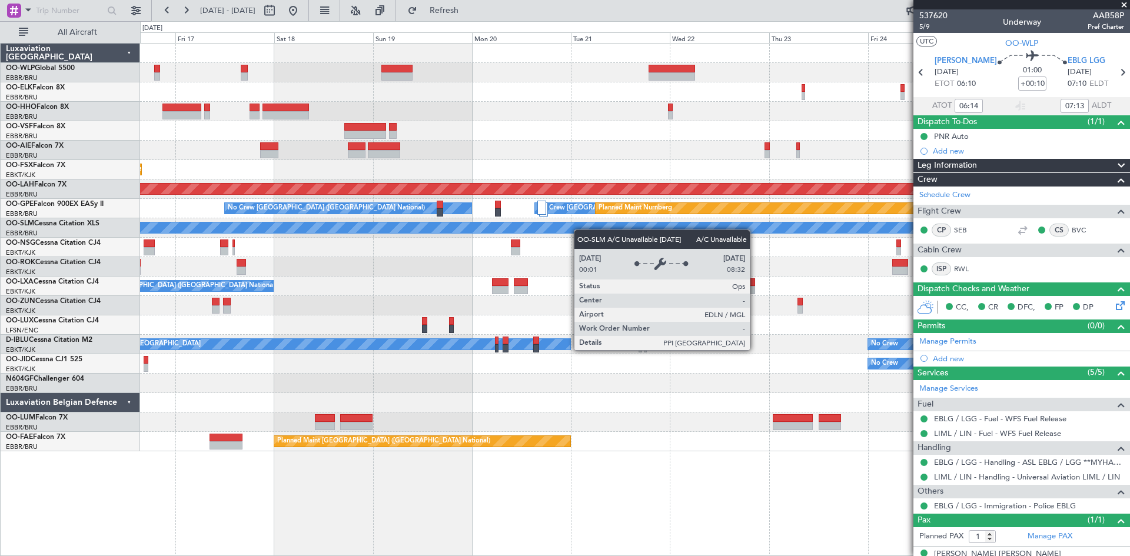
click at [361, 226] on div "A/C Unavailable [GEOGRAPHIC_DATA]" at bounding box center [634, 227] width 2967 height 11
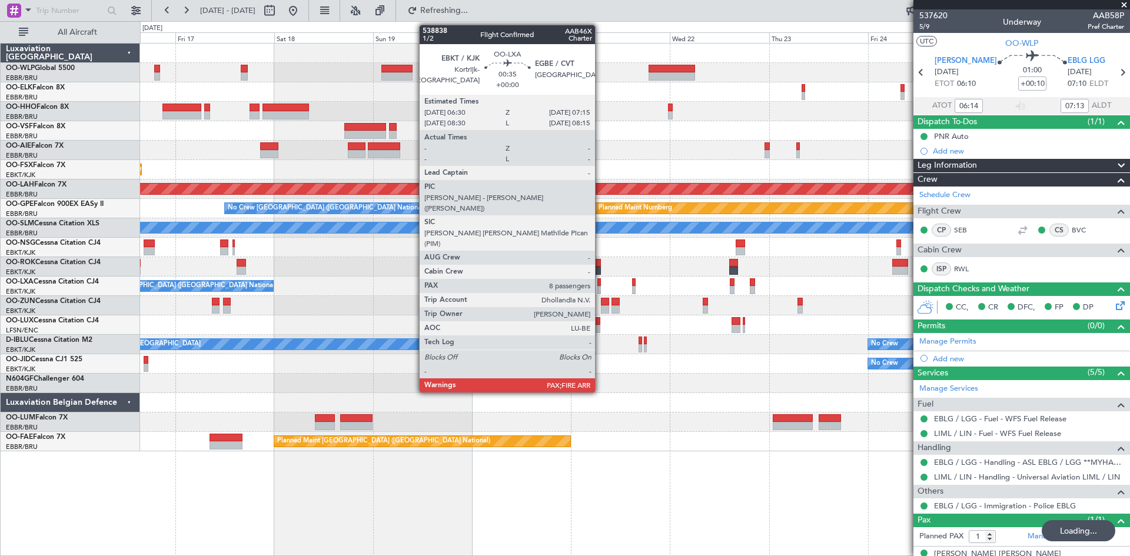
click at [600, 281] on div at bounding box center [599, 282] width 4 height 8
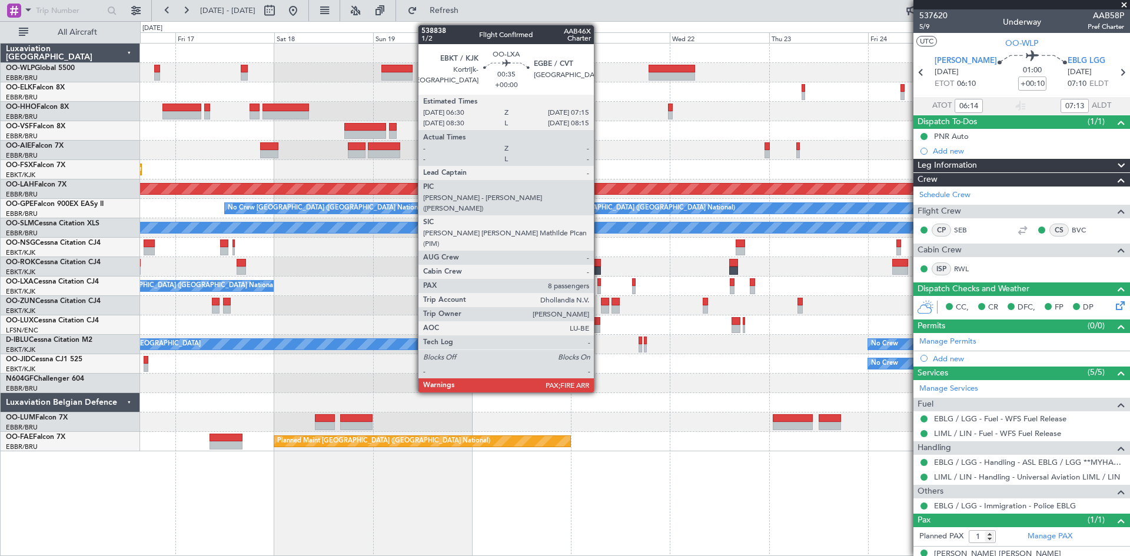
click at [599, 282] on div at bounding box center [599, 282] width 4 height 8
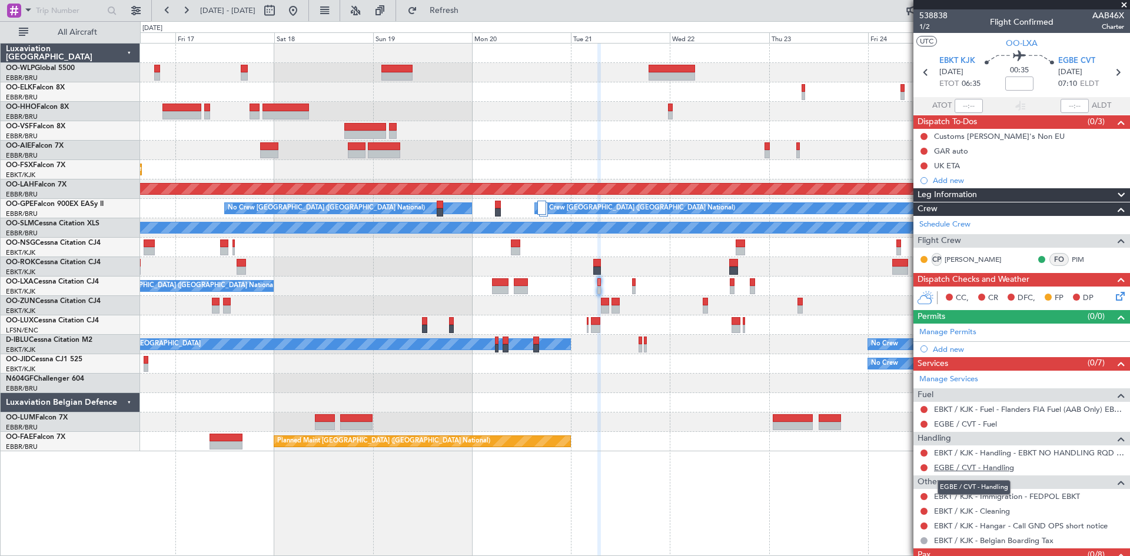
click at [965, 468] on link "EGBE / CVT - Handling" at bounding box center [974, 468] width 80 height 10
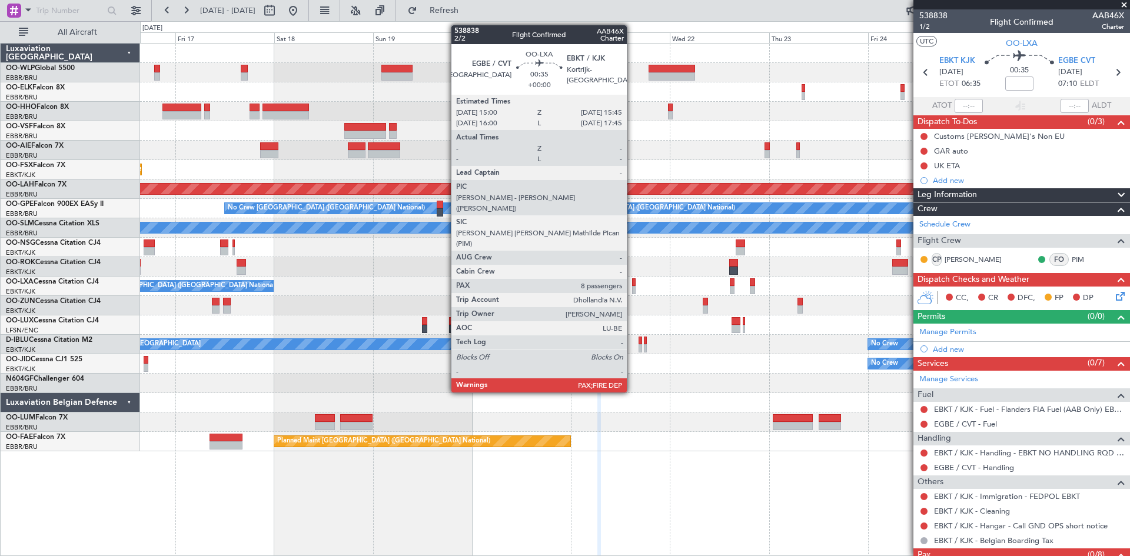
click at [632, 290] on div at bounding box center [634, 290] width 4 height 8
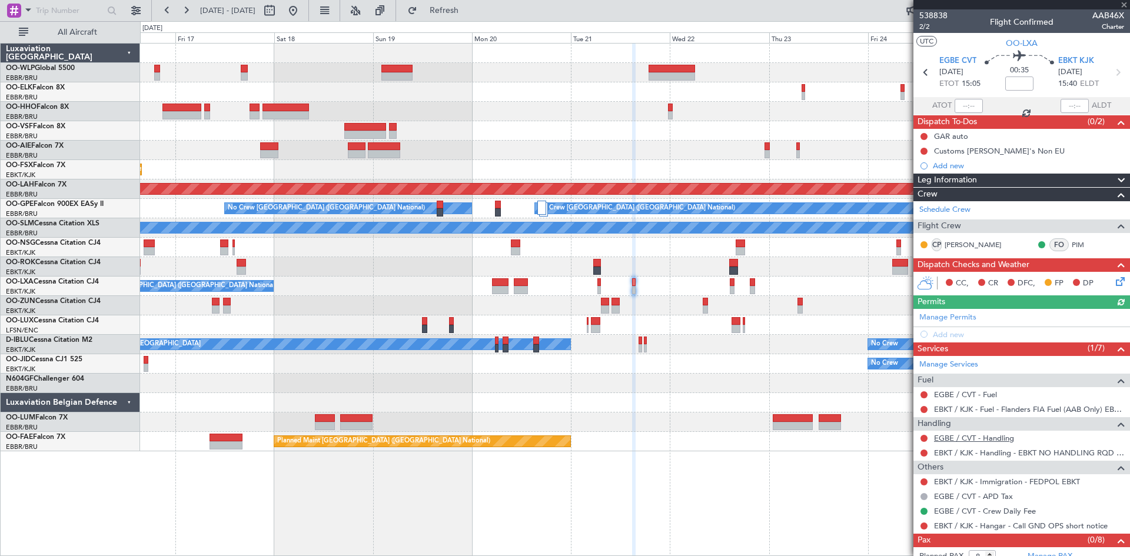
click at [1001, 434] on link "EGBE / CVT - Handling" at bounding box center [974, 438] width 80 height 10
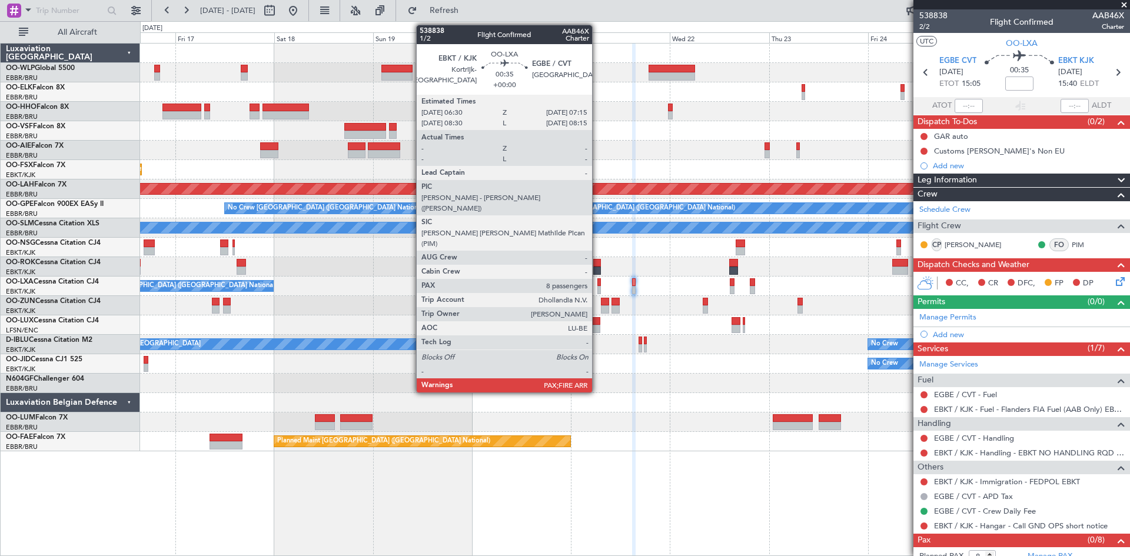
click at [597, 288] on div at bounding box center [599, 290] width 4 height 8
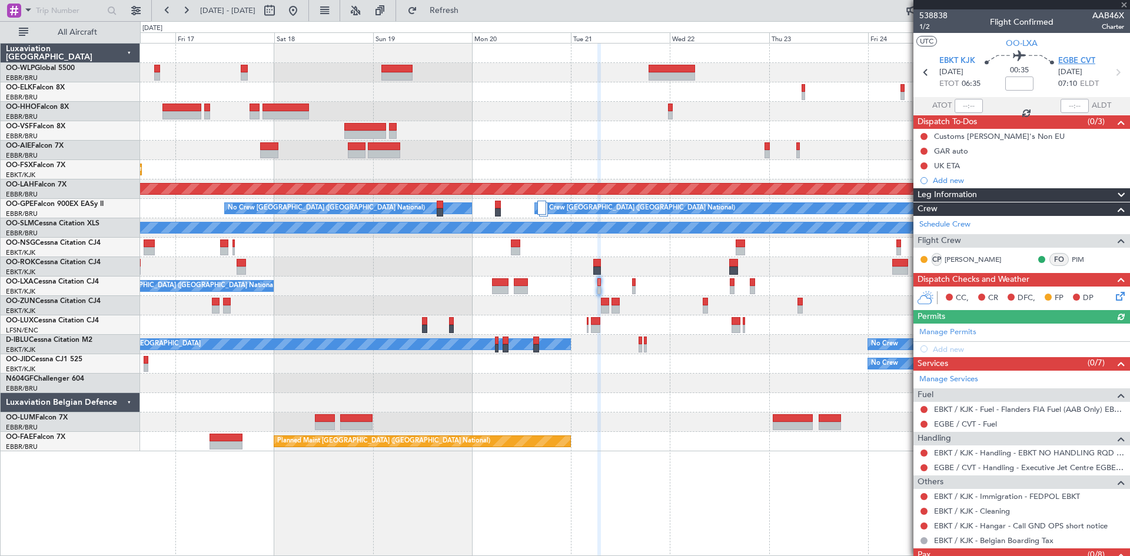
click at [1086, 58] on span "EGBE CVT" at bounding box center [1076, 61] width 37 height 12
click at [469, 13] on span "Refresh" at bounding box center [444, 10] width 49 height 8
click at [1044, 469] on link "EGBE / CVT - Handling - Executive Jet Centre EGBE / CVT" at bounding box center [1029, 468] width 190 height 10
click at [984, 421] on link "EGBE / CVT - Fuel" at bounding box center [965, 424] width 63 height 10
click at [451, 12] on button "Refresh" at bounding box center [437, 10] width 71 height 19
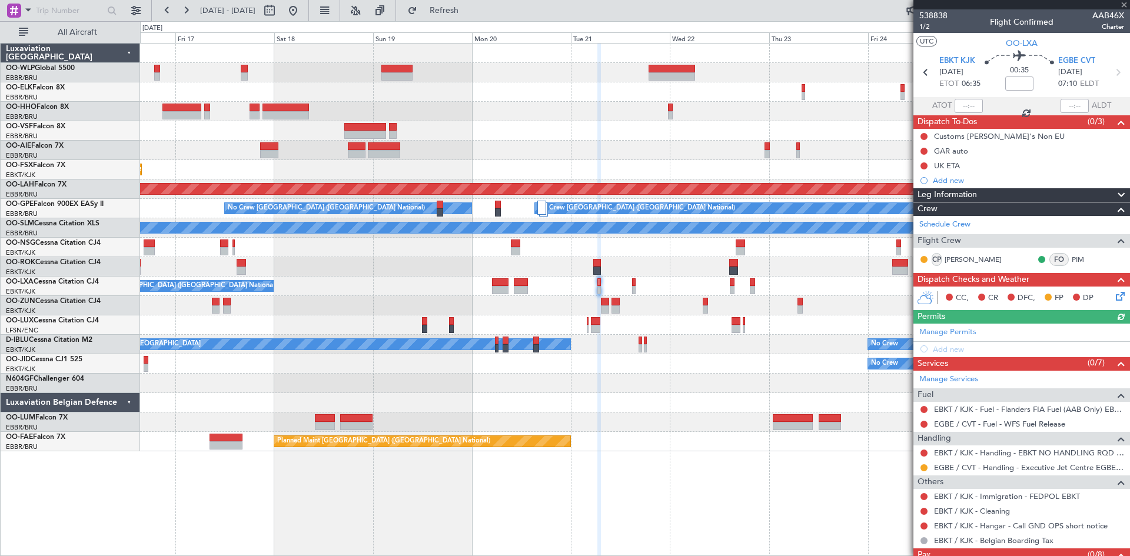
click at [637, 284] on div "No Crew [GEOGRAPHIC_DATA] ([GEOGRAPHIC_DATA] National)" at bounding box center [634, 286] width 989 height 19
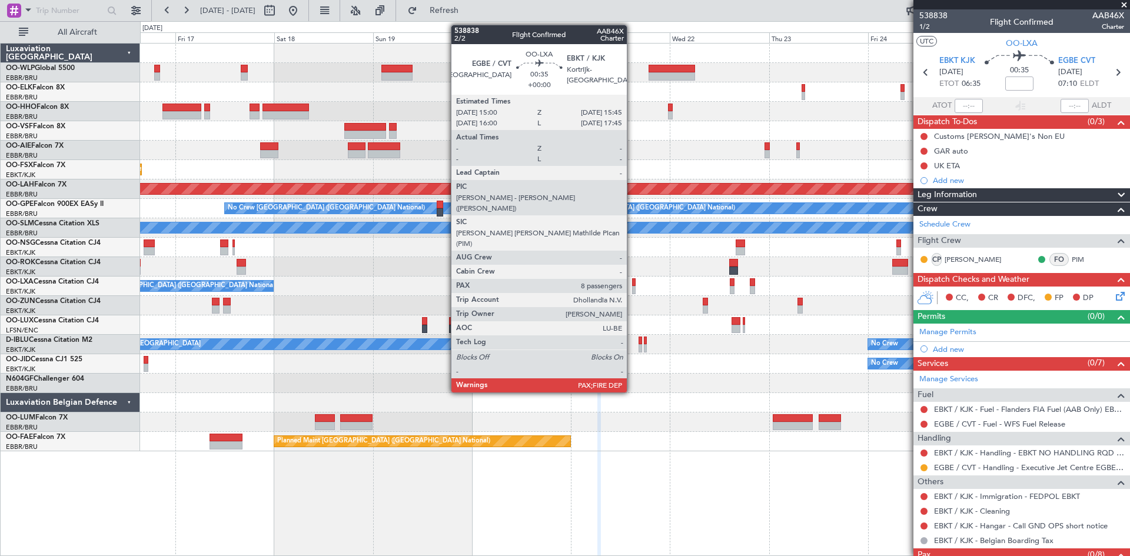
click at [632, 285] on div "No Crew [GEOGRAPHIC_DATA] ([GEOGRAPHIC_DATA] National)" at bounding box center [634, 286] width 989 height 19
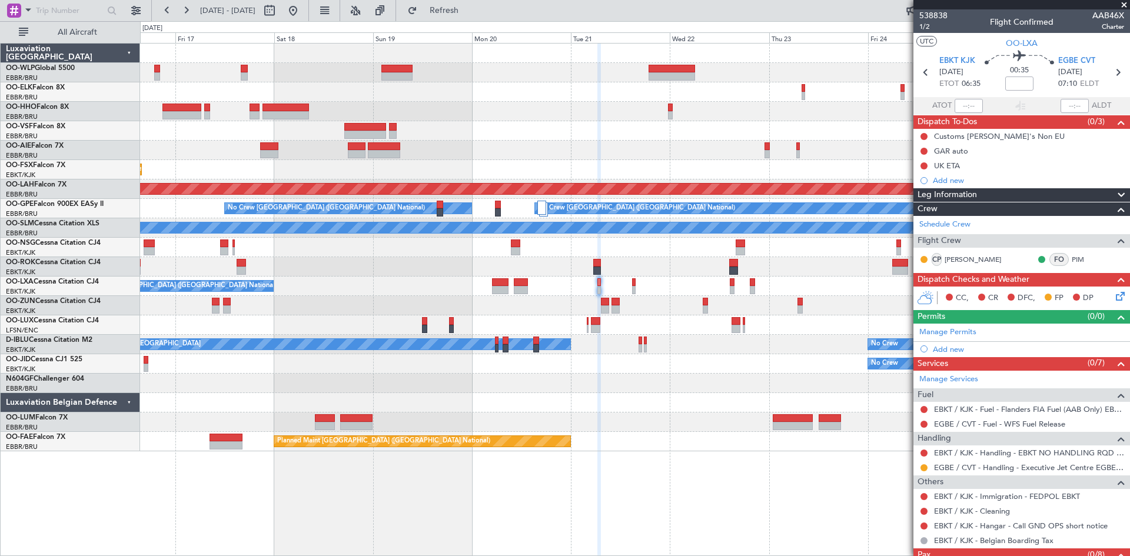
click at [633, 286] on div at bounding box center [634, 290] width 4 height 8
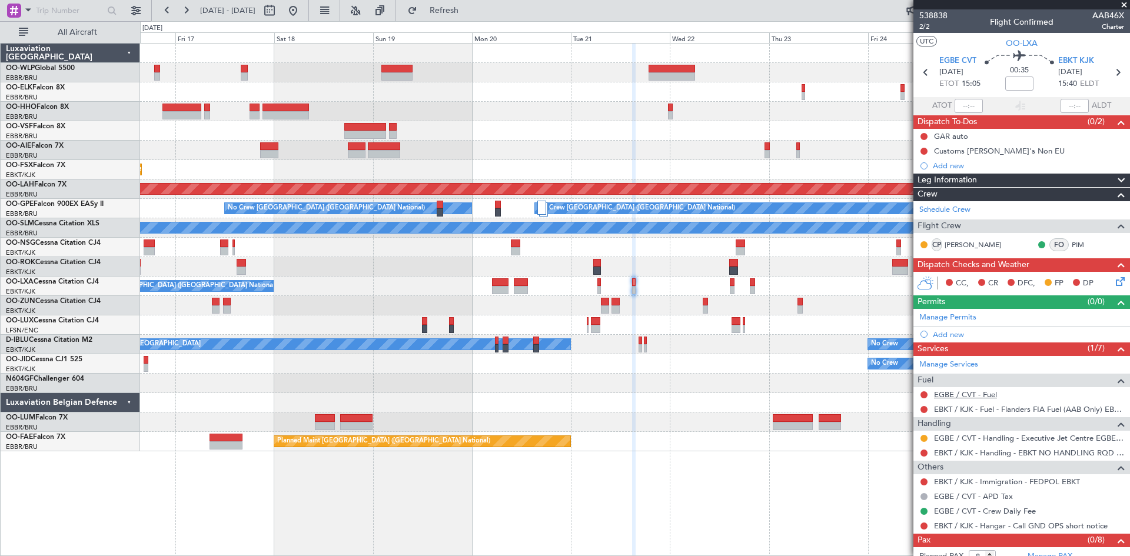
click at [983, 396] on link "EGBE / CVT - Fuel" at bounding box center [965, 395] width 63 height 10
click at [473, 16] on button "Refresh" at bounding box center [437, 10] width 71 height 19
click at [921, 453] on button at bounding box center [923, 453] width 7 height 7
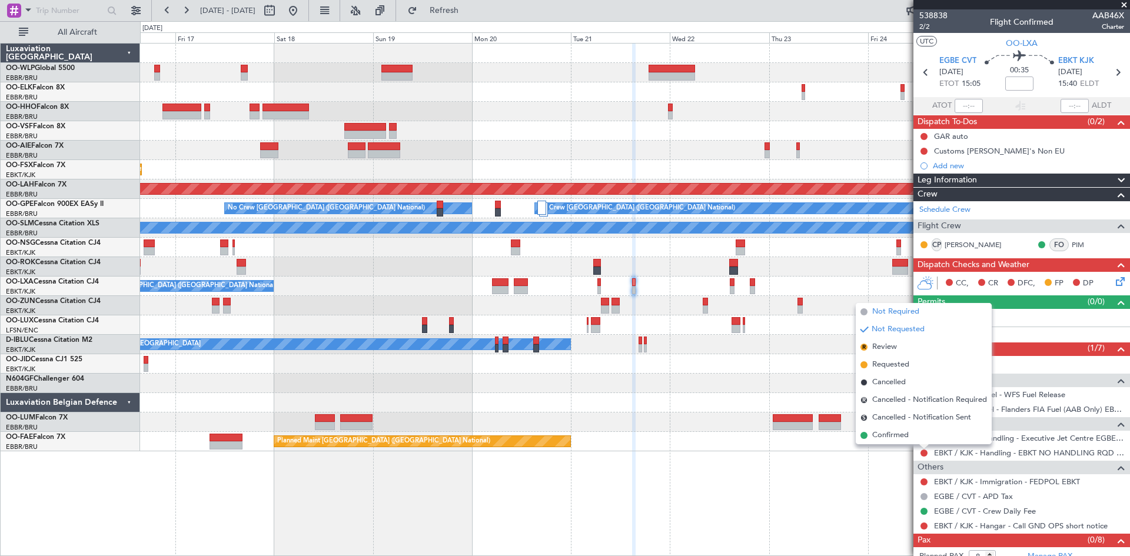
click at [880, 317] on span "Not Required" at bounding box center [895, 312] width 47 height 12
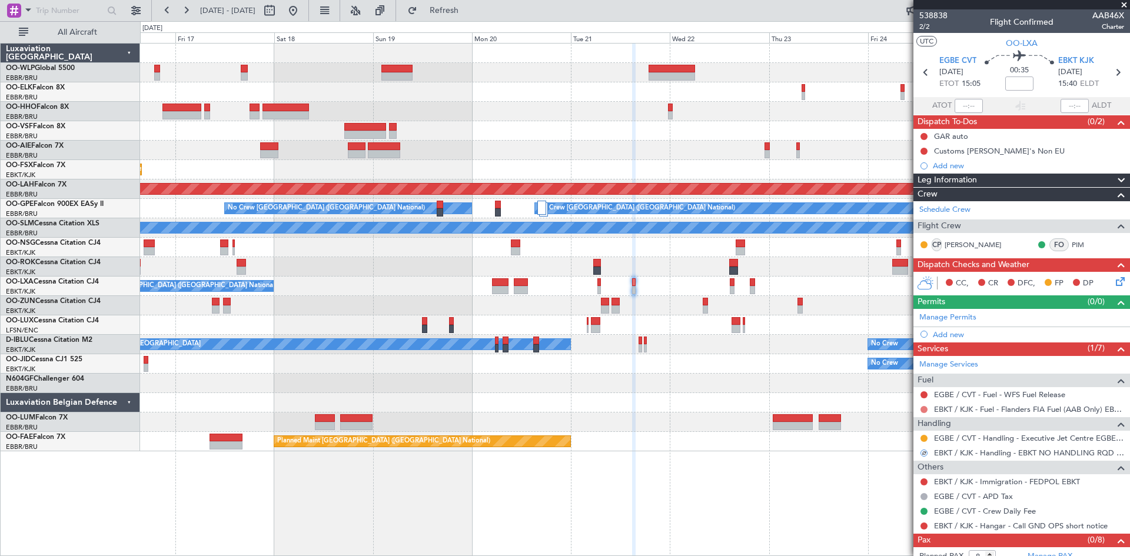
click at [926, 413] on mat-tooltip-component "Not Requested" at bounding box center [924, 428] width 67 height 31
click at [927, 413] on mat-tooltip-component "Not Requested" at bounding box center [924, 428] width 67 height 31
click at [922, 408] on button at bounding box center [923, 409] width 7 height 7
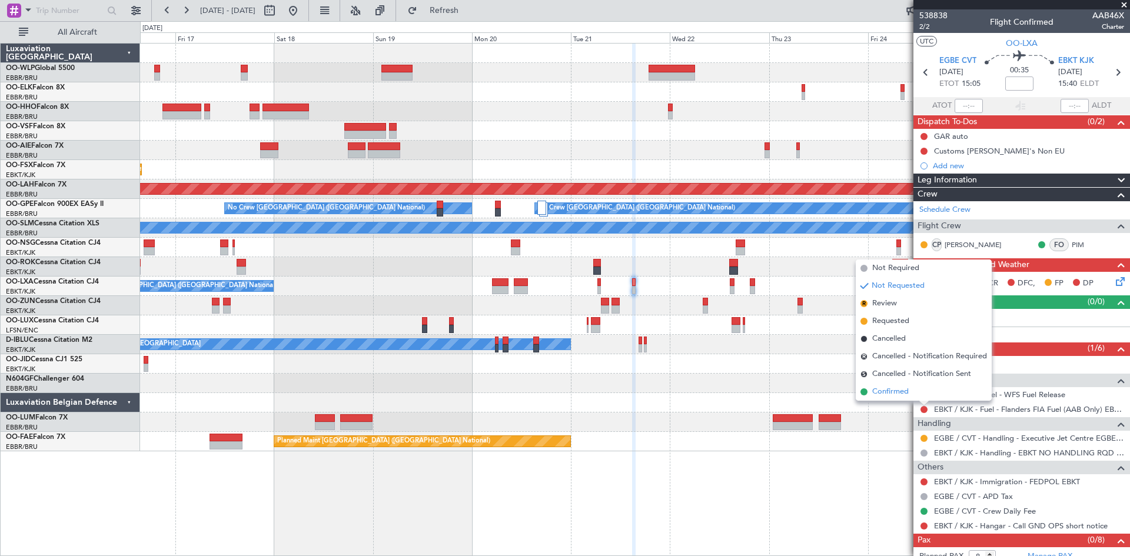
click at [888, 392] on span "Confirmed" at bounding box center [890, 392] width 36 height 12
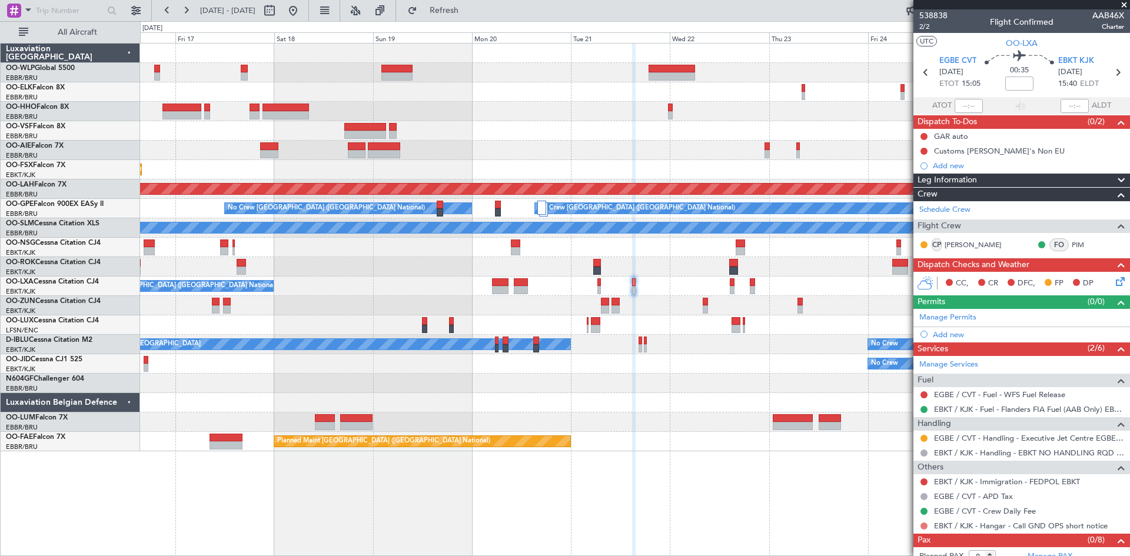
click at [923, 526] on button at bounding box center [923, 526] width 7 height 7
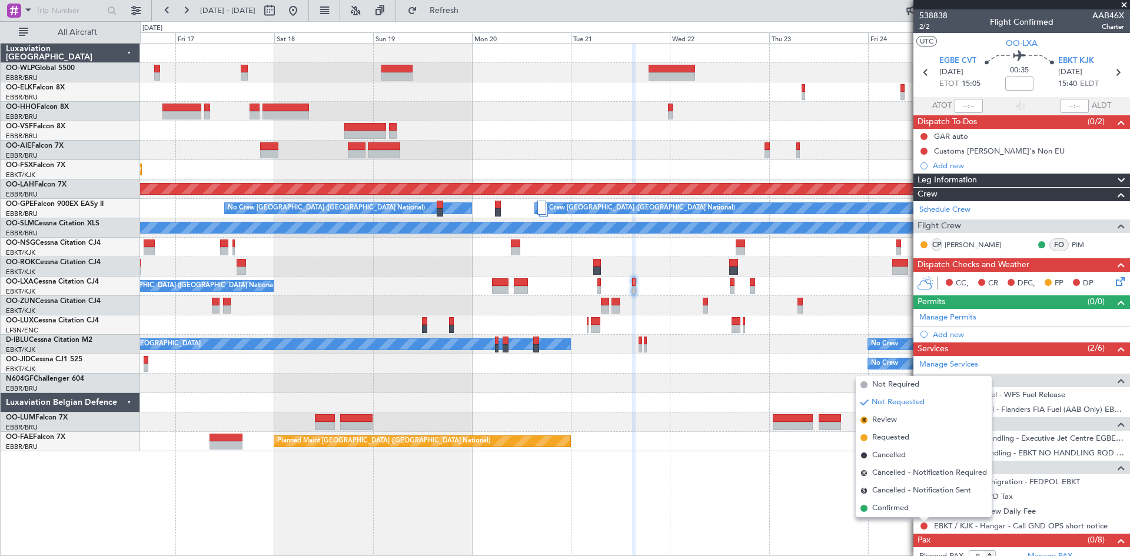
click at [898, 507] on mat-tooltip-component "Not Requested" at bounding box center [924, 506] width 67 height 31
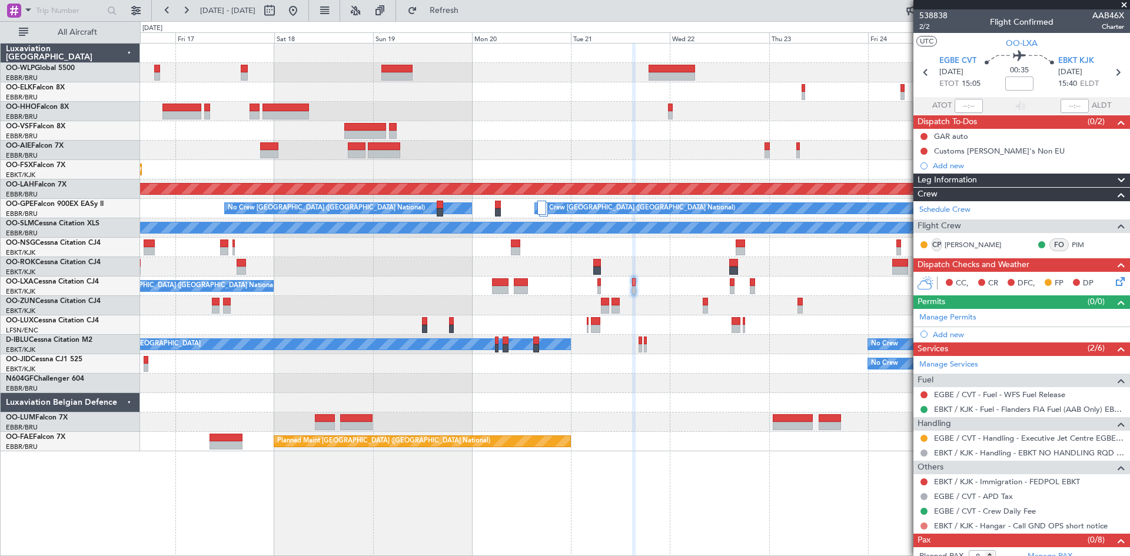
click at [925, 529] on button at bounding box center [923, 526] width 7 height 7
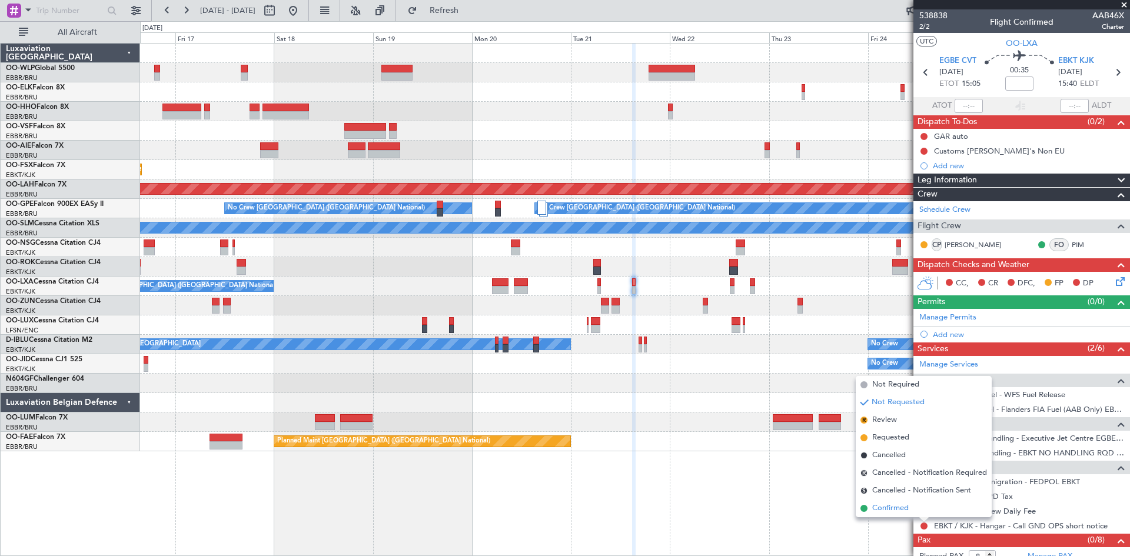
click at [898, 509] on span "Confirmed" at bounding box center [890, 509] width 36 height 12
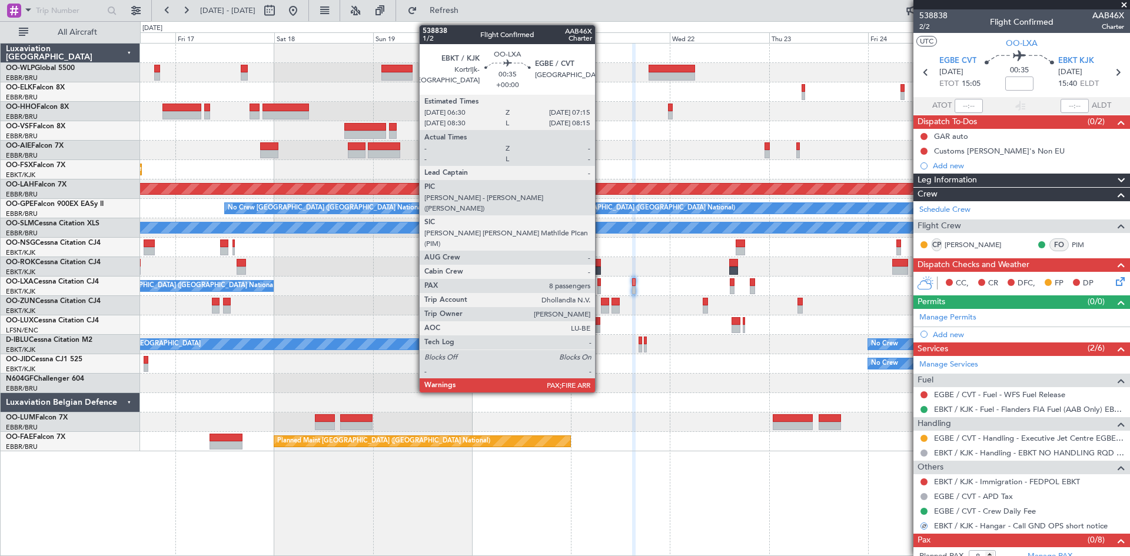
click at [600, 285] on div at bounding box center [599, 282] width 4 height 8
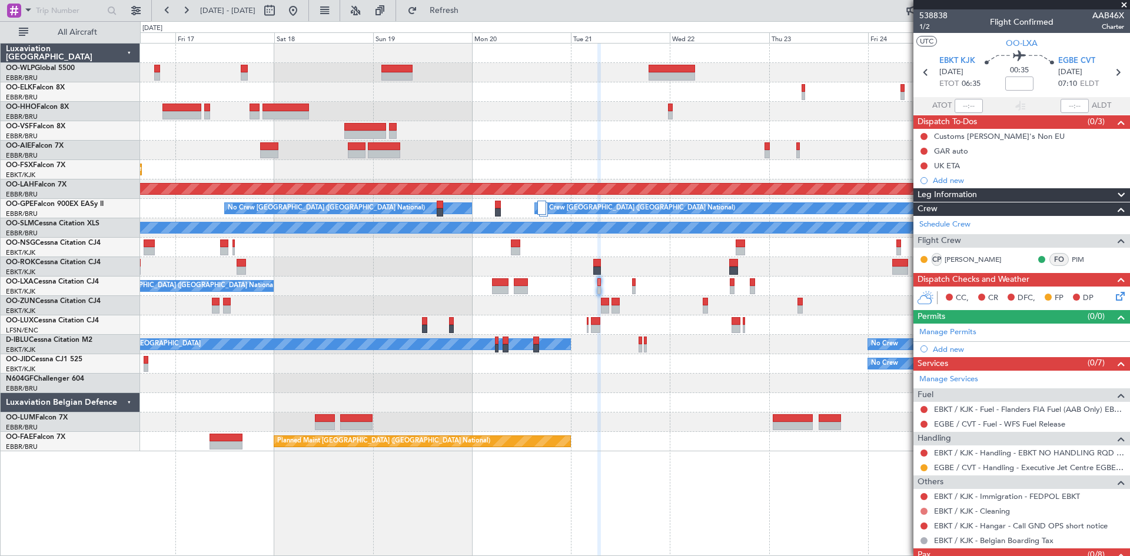
click at [922, 513] on button at bounding box center [923, 511] width 7 height 7
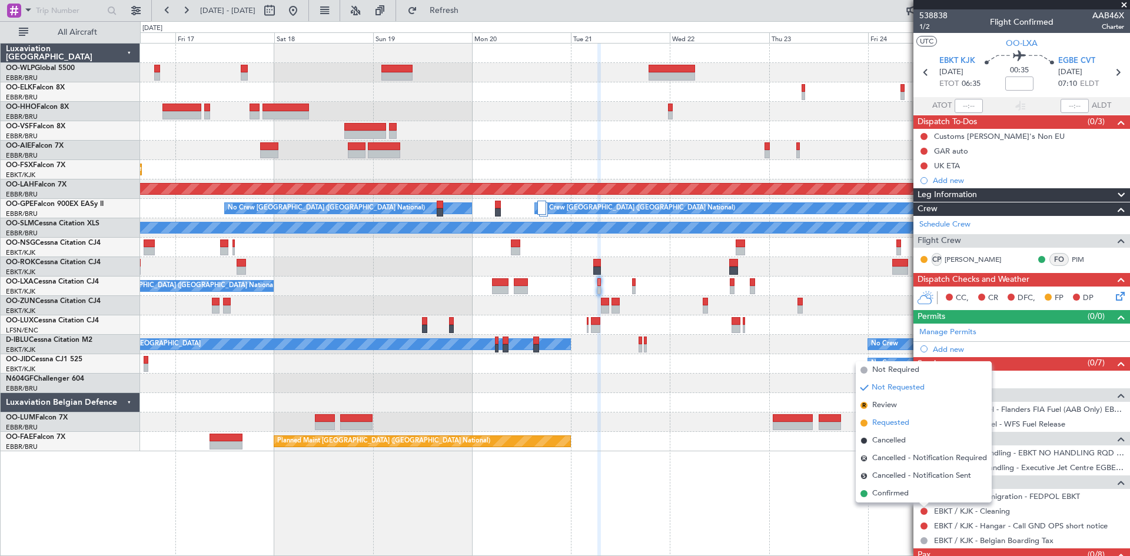
click at [877, 417] on li "Requested" at bounding box center [924, 423] width 136 height 18
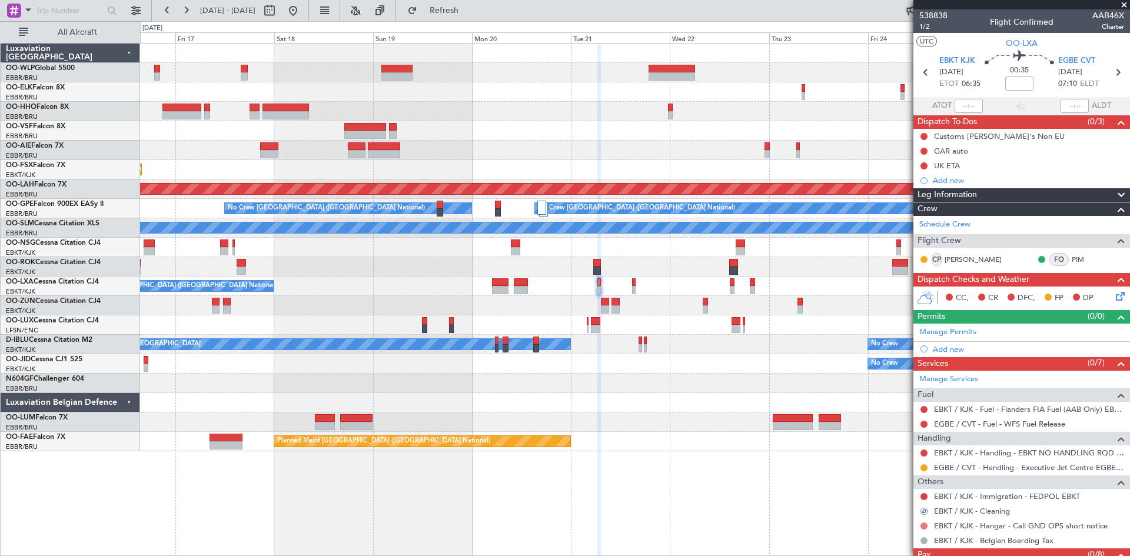
click at [923, 524] on button at bounding box center [923, 526] width 7 height 7
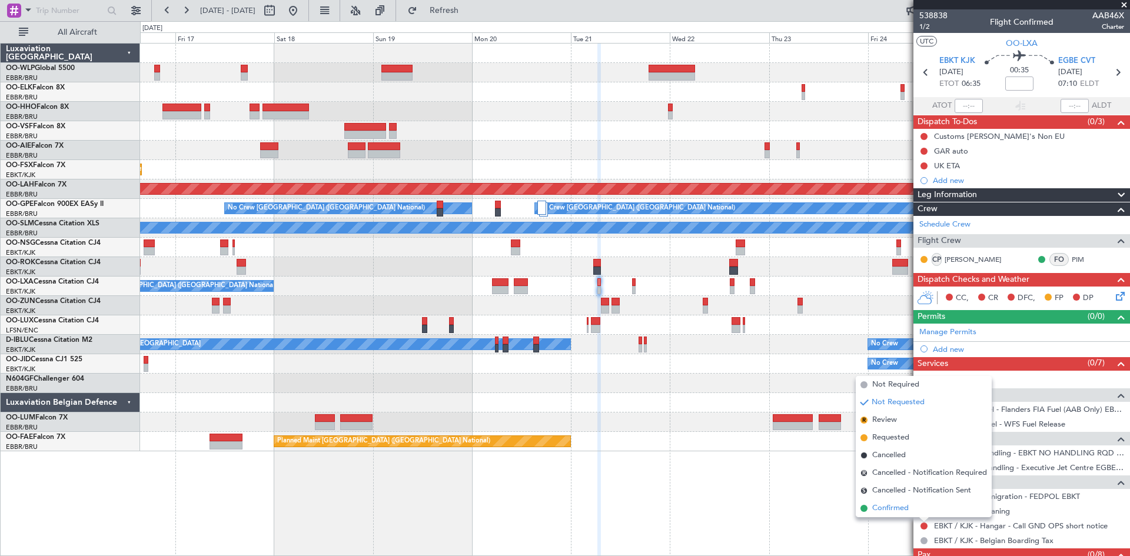
click at [874, 509] on span "Confirmed" at bounding box center [890, 509] width 36 height 12
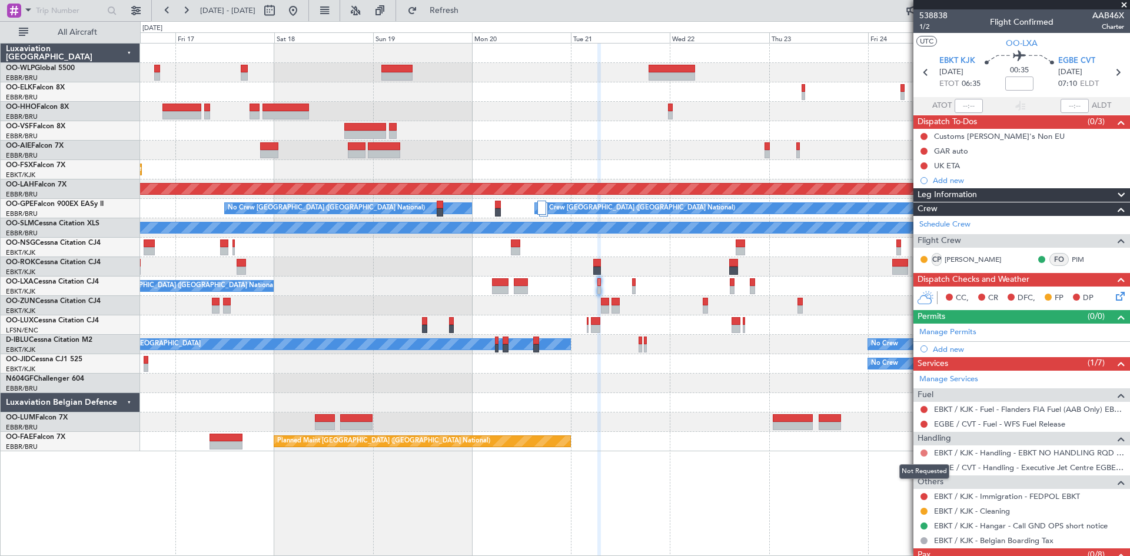
click at [924, 454] on button at bounding box center [923, 453] width 7 height 7
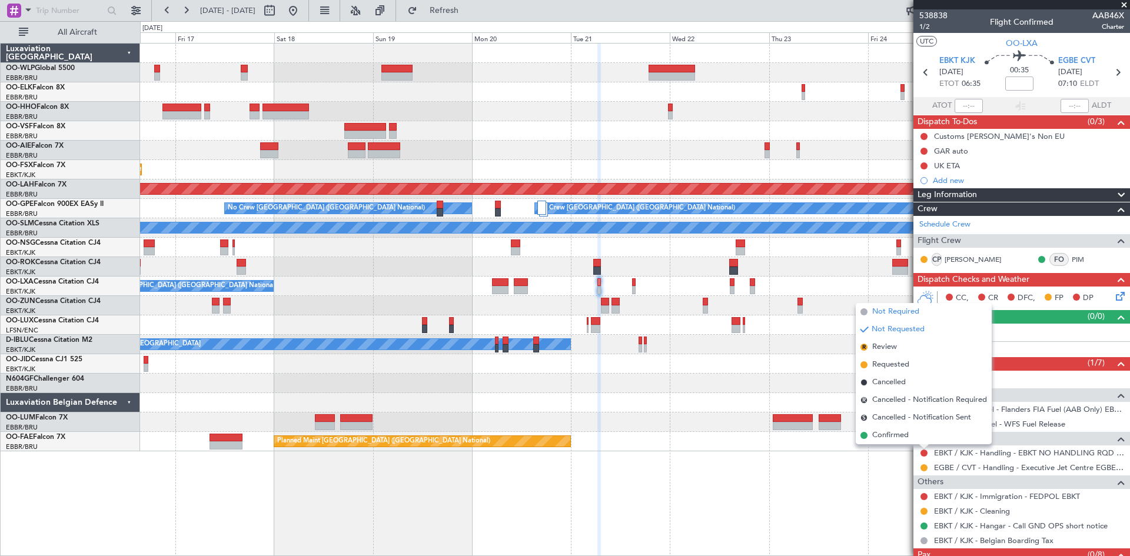
click at [885, 318] on li "Not Required" at bounding box center [924, 312] width 136 height 18
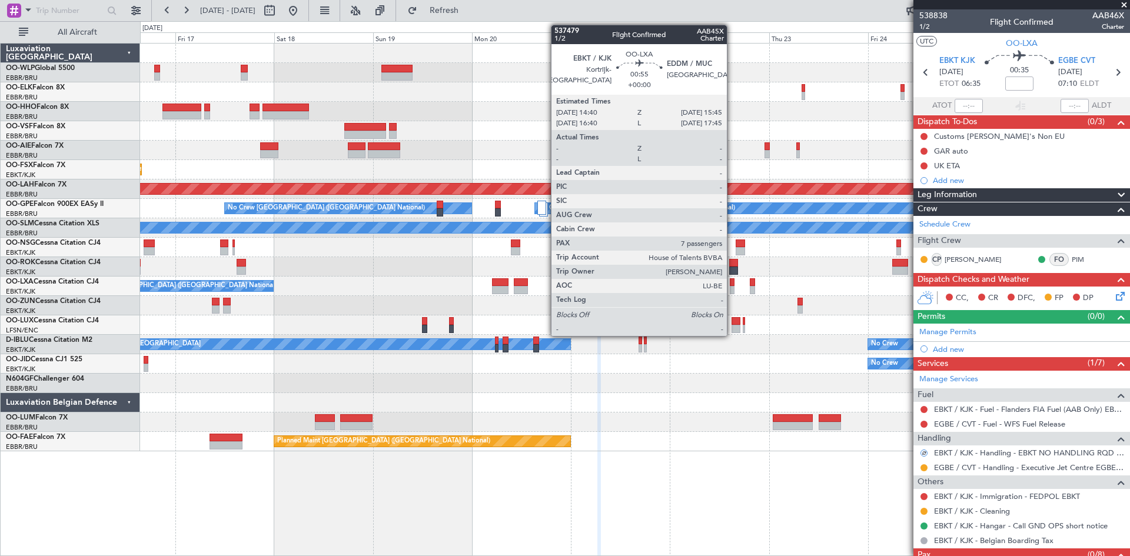
click at [731, 284] on div at bounding box center [732, 282] width 5 height 8
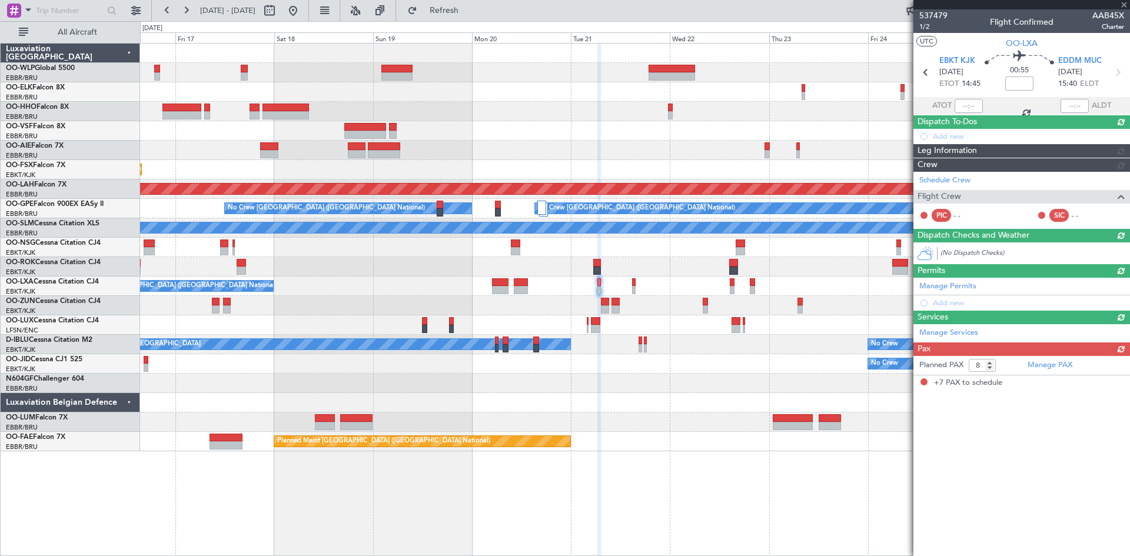
type input "7"
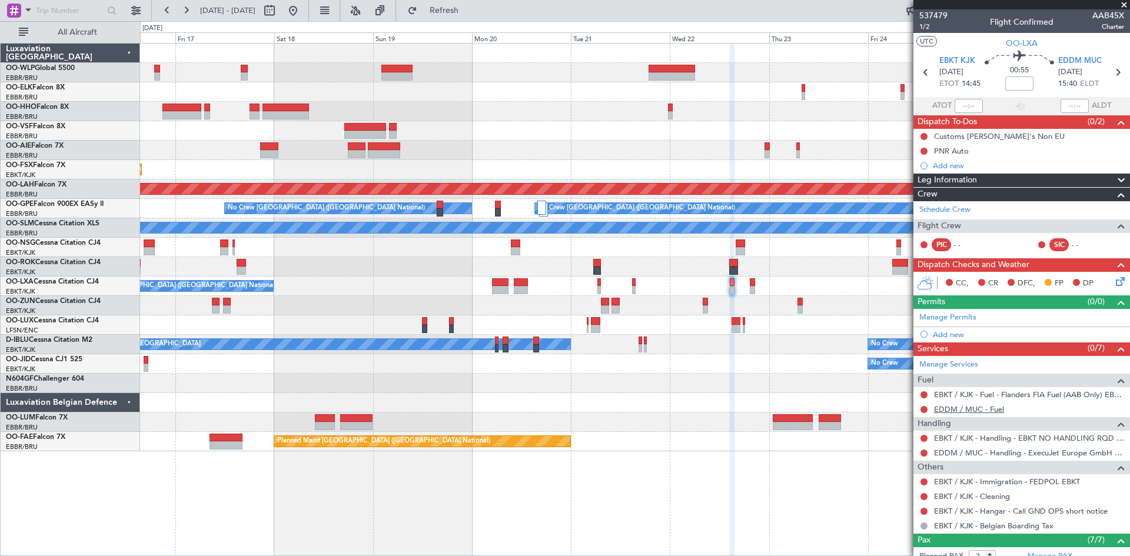
click at [982, 411] on link "EDDM / MUC - Fuel" at bounding box center [969, 409] width 70 height 10
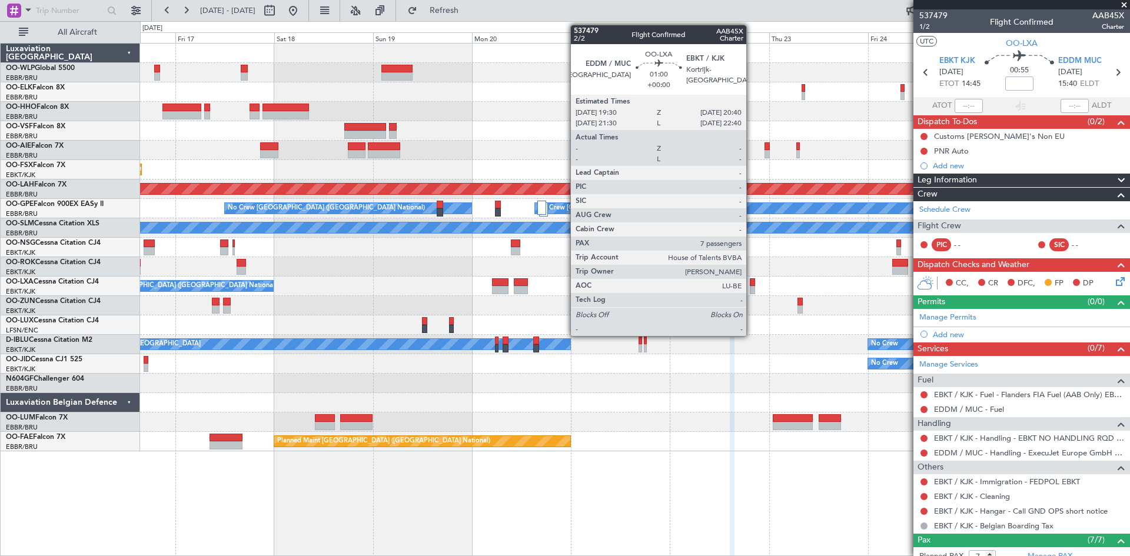
click at [752, 282] on div at bounding box center [752, 282] width 5 height 8
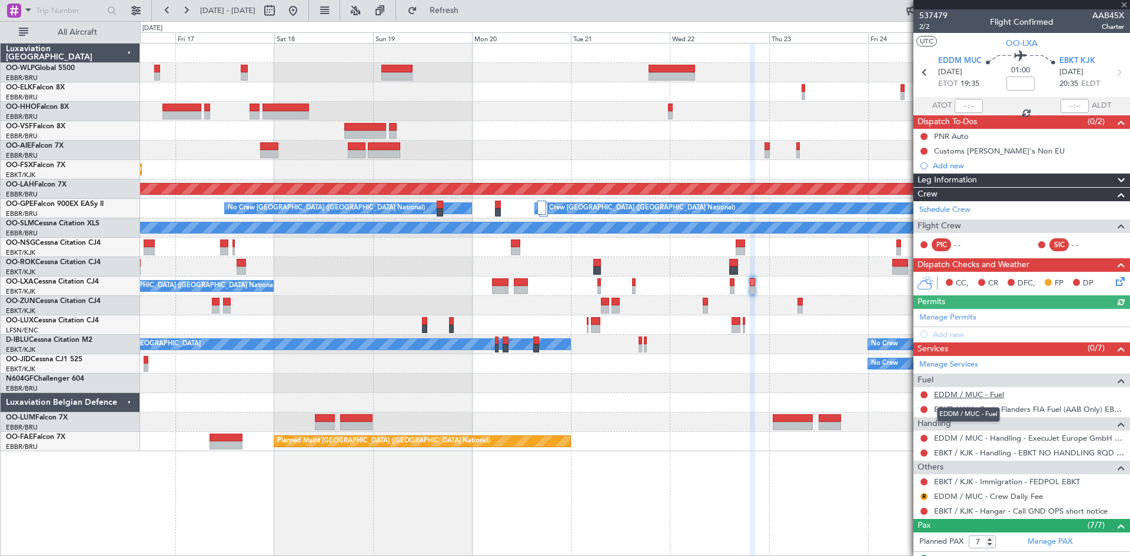
click at [998, 393] on link "EDDM / MUC - Fuel" at bounding box center [969, 395] width 70 height 10
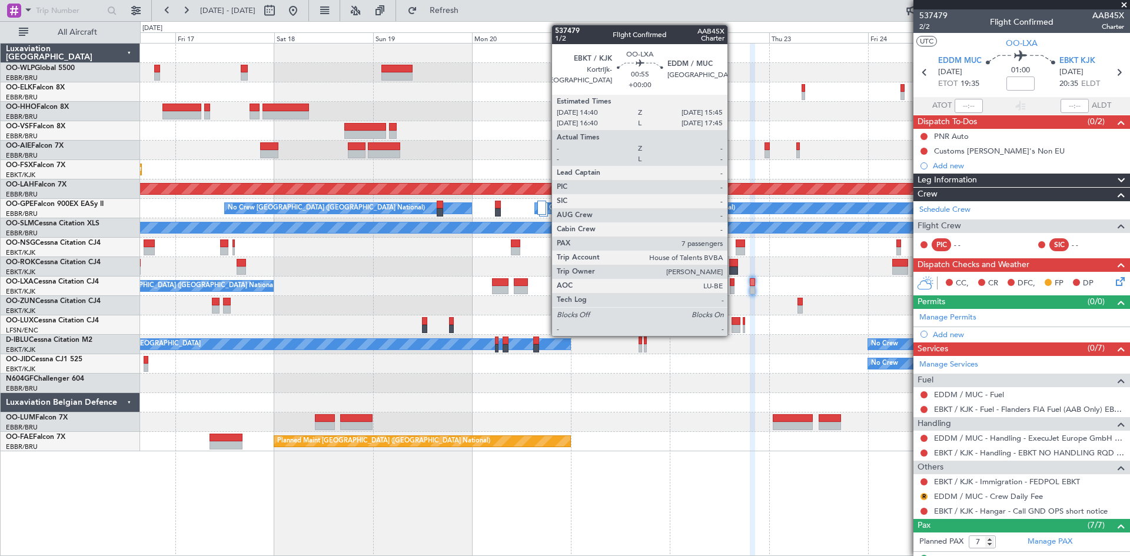
click at [733, 288] on div at bounding box center [732, 290] width 5 height 8
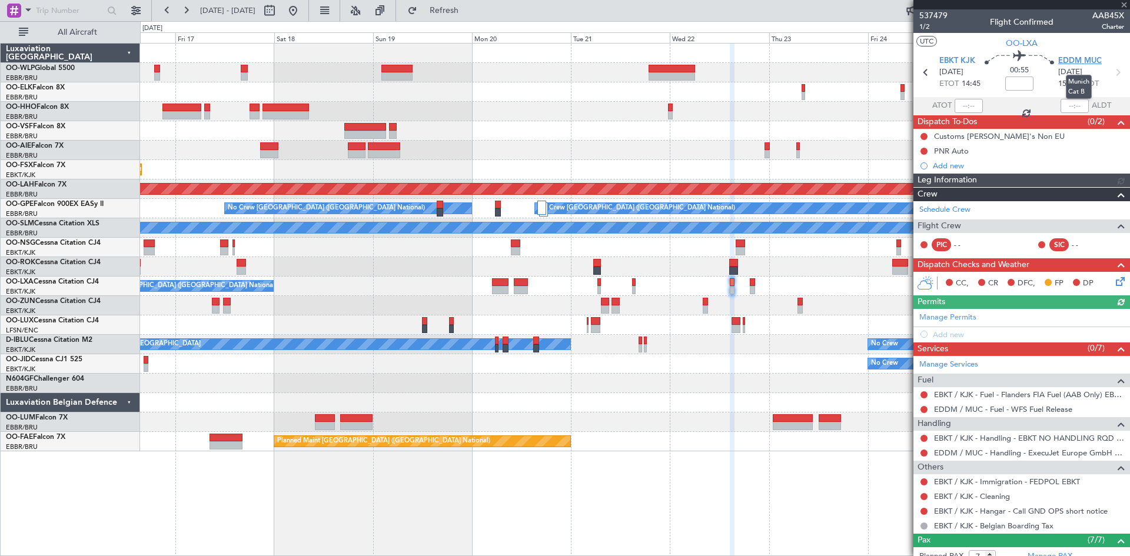
click at [1077, 58] on span "EDDM MUC" at bounding box center [1080, 61] width 44 height 12
click at [967, 328] on div "Add new" at bounding box center [1021, 334] width 217 height 15
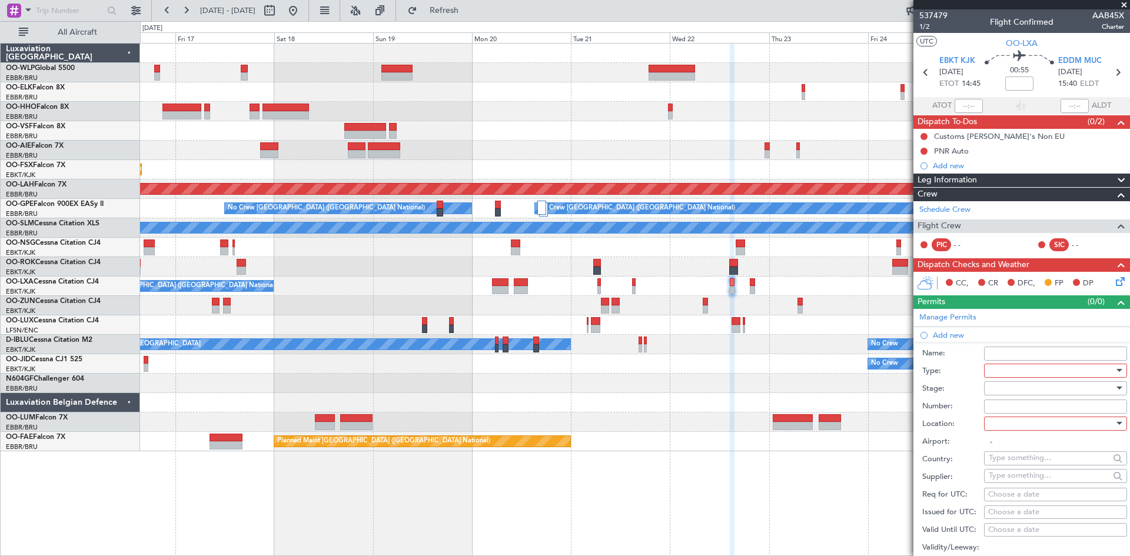
click at [1021, 377] on div at bounding box center [1051, 371] width 125 height 18
click at [1012, 486] on span "Slot" at bounding box center [1051, 482] width 124 height 18
click at [1008, 416] on div at bounding box center [1051, 424] width 125 height 18
click at [1015, 481] on span "Arrival" at bounding box center [1051, 483] width 124 height 18
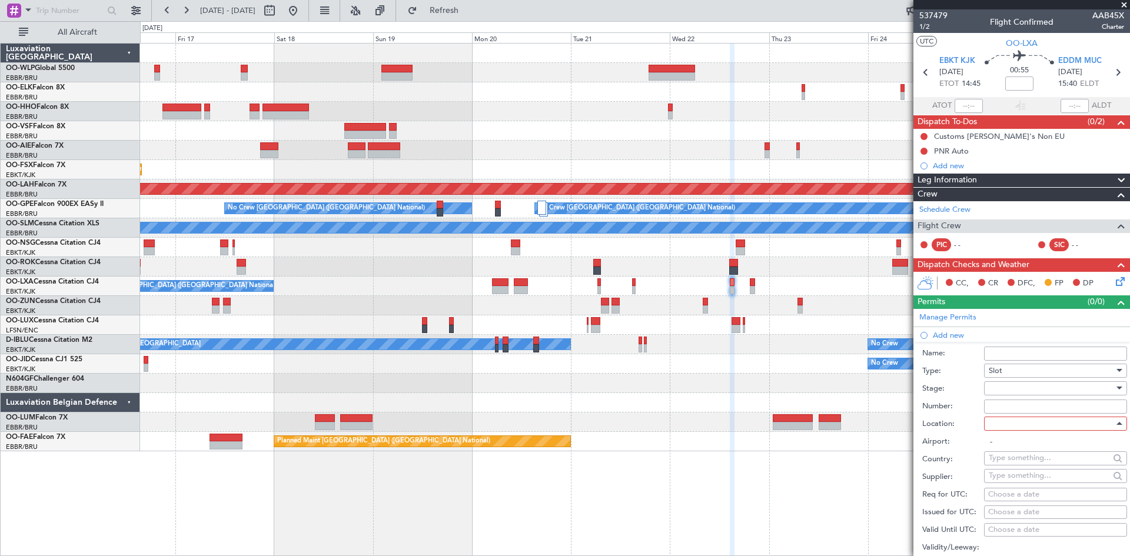
type input "EDDM / MUC"
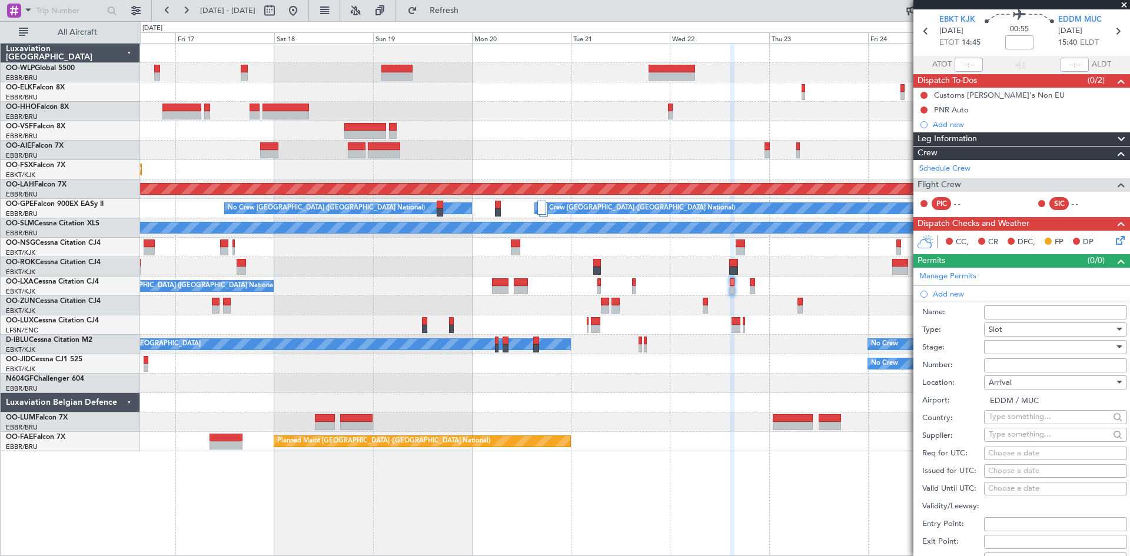
scroll to position [59, 0]
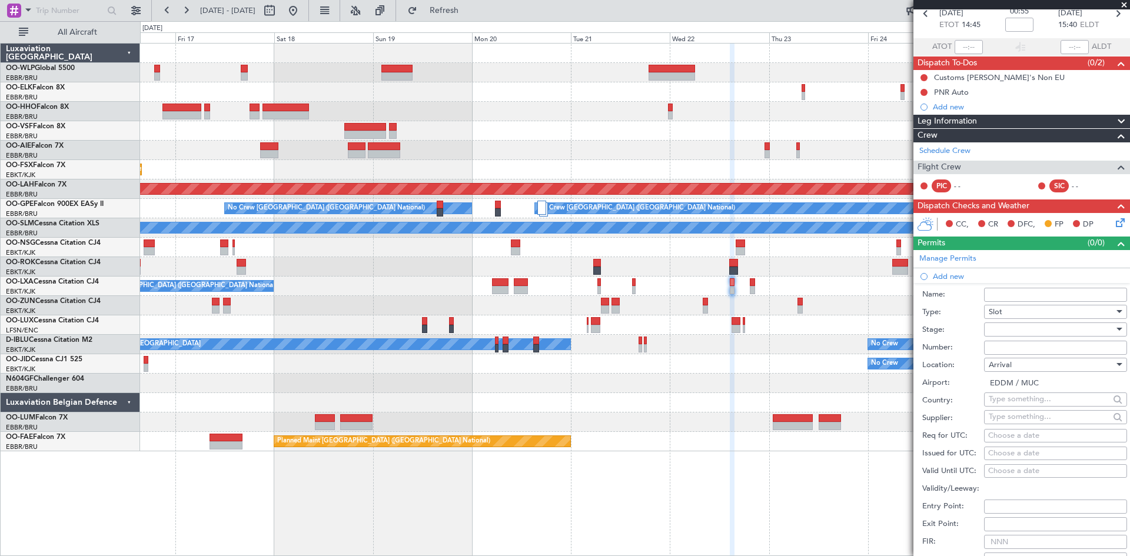
click at [1021, 431] on div "Choose a date" at bounding box center [1055, 436] width 135 height 12
select select "10"
select select "2025"
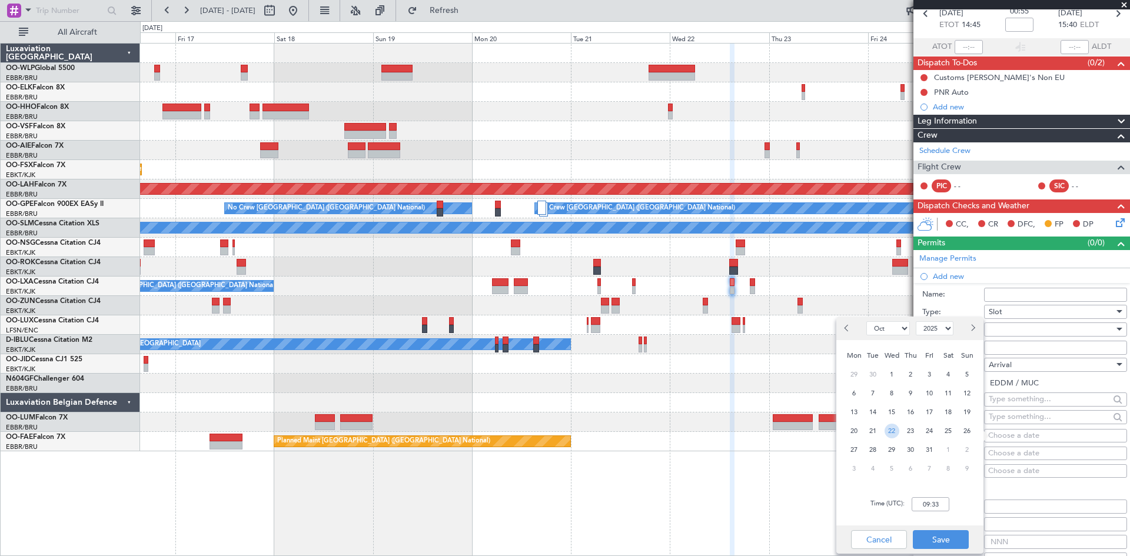
click at [894, 433] on span "22" at bounding box center [892, 431] width 15 height 15
click at [925, 498] on input "00:00" at bounding box center [931, 504] width 38 height 14
type input "15:45"
click at [932, 535] on button "Save" at bounding box center [941, 539] width 56 height 19
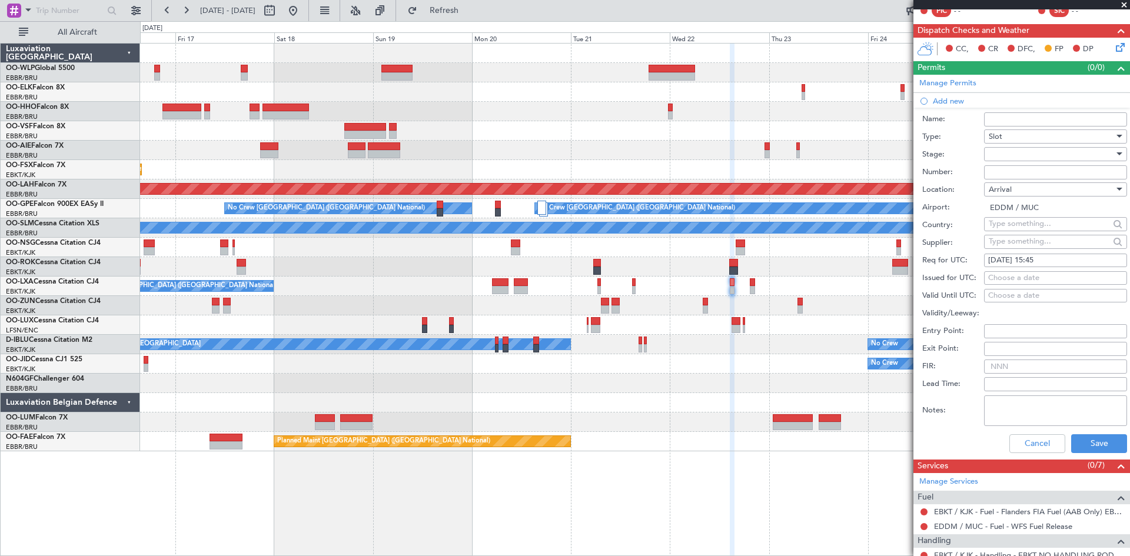
scroll to position [235, 0]
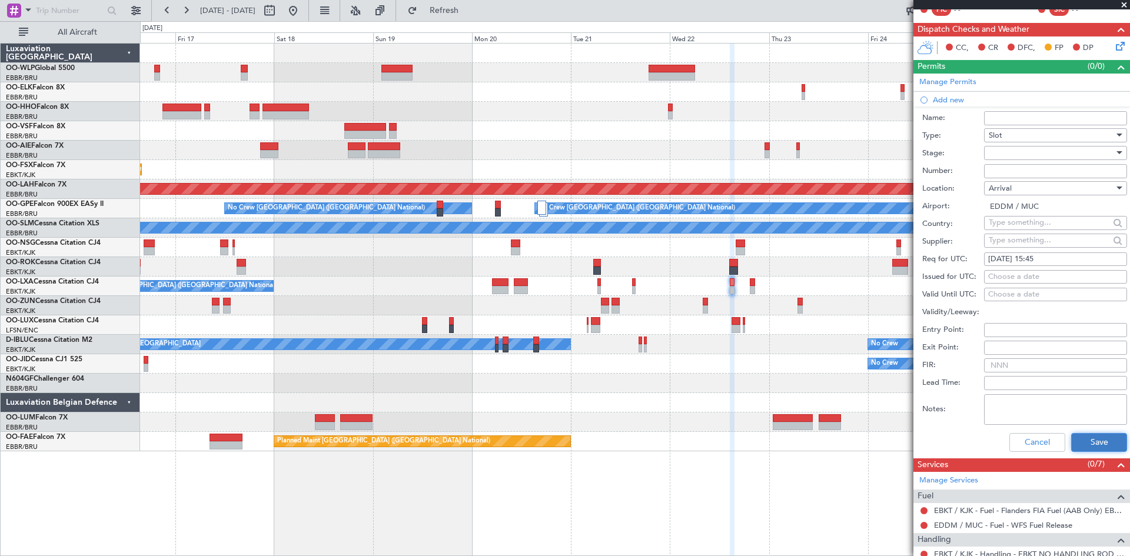
click at [1086, 439] on button "Save" at bounding box center [1099, 442] width 56 height 19
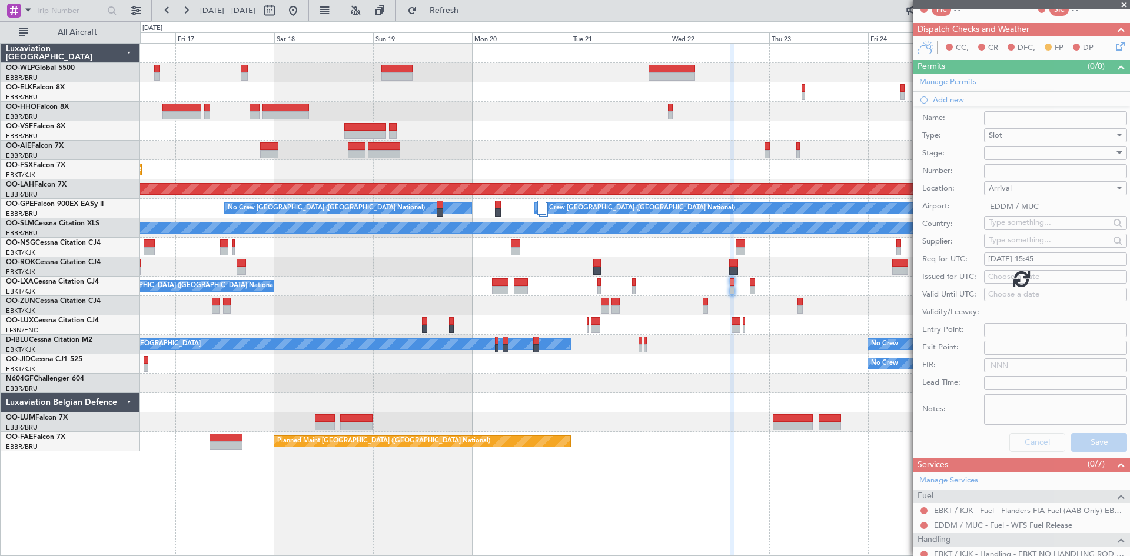
scroll to position [210, 0]
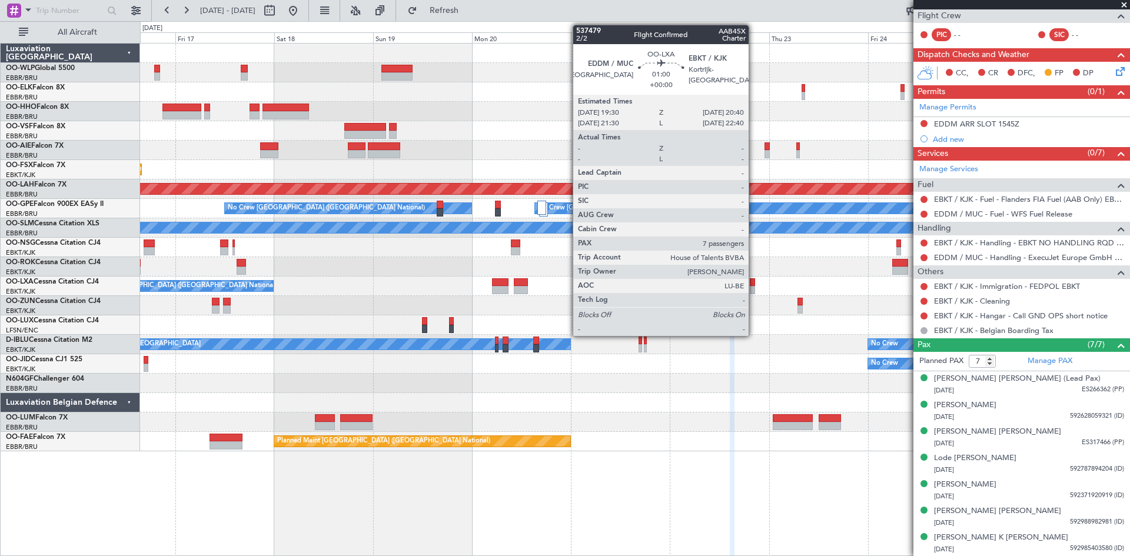
click at [754, 287] on div at bounding box center [752, 290] width 5 height 8
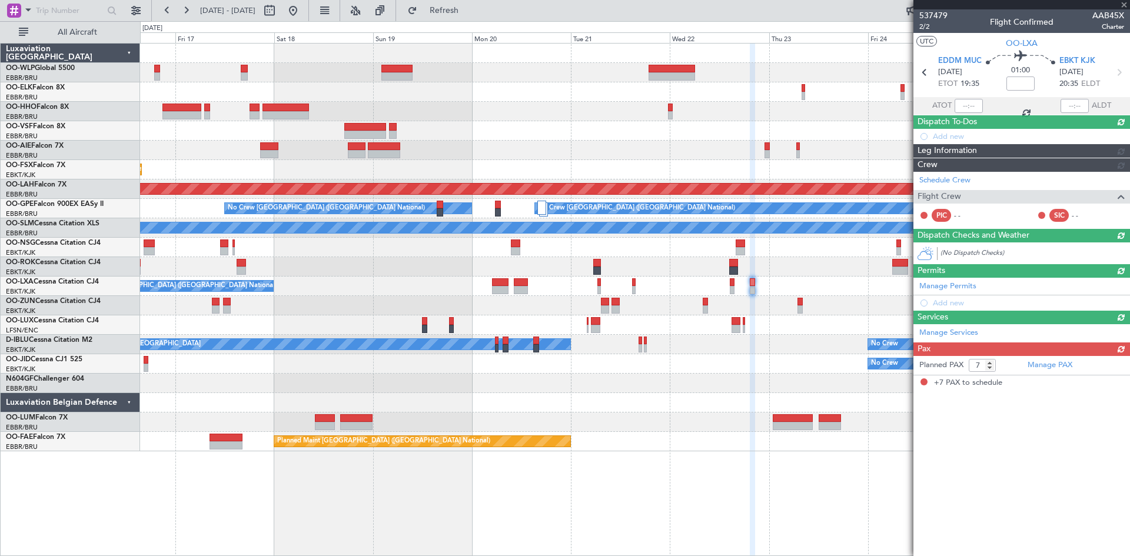
scroll to position [0, 0]
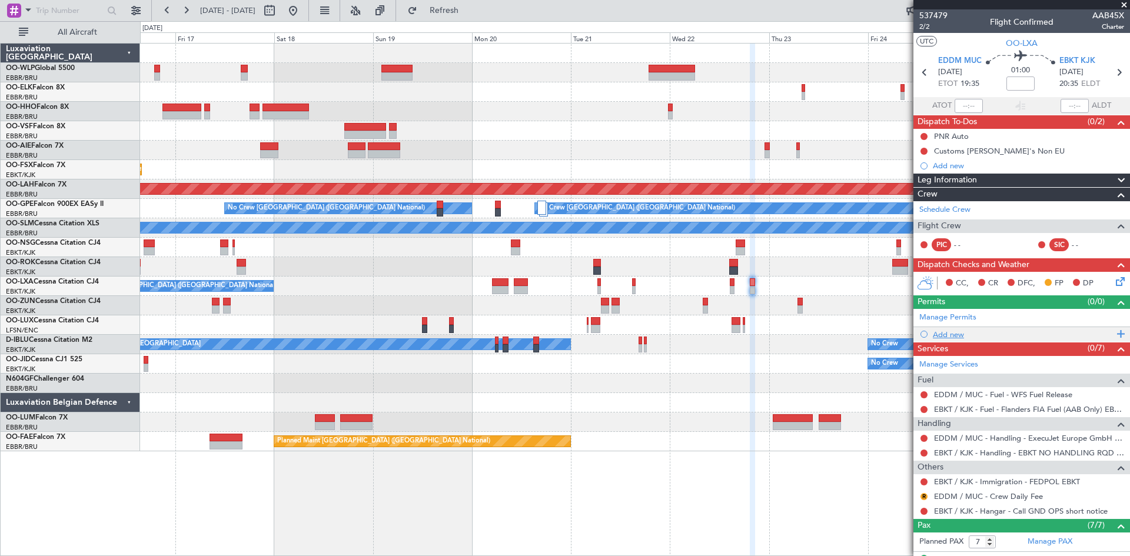
click at [958, 333] on div "Add new" at bounding box center [1023, 335] width 181 height 10
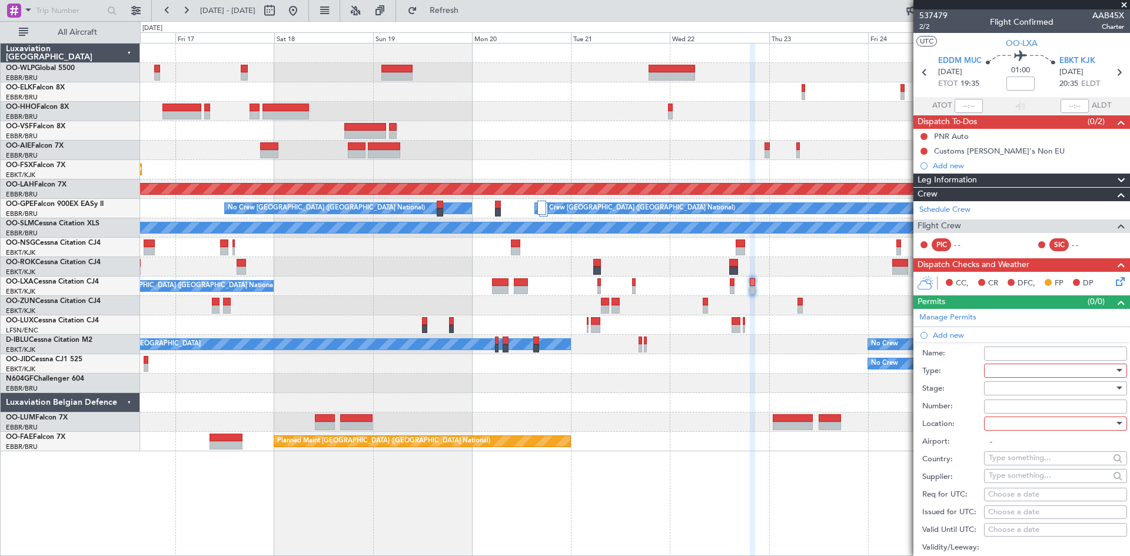
click at [1026, 373] on div at bounding box center [1051, 371] width 125 height 18
click at [1015, 481] on span "Slot" at bounding box center [1051, 483] width 124 height 18
click at [1036, 422] on div at bounding box center [1051, 424] width 125 height 18
click at [1016, 452] on span "Departure" at bounding box center [1051, 447] width 124 height 18
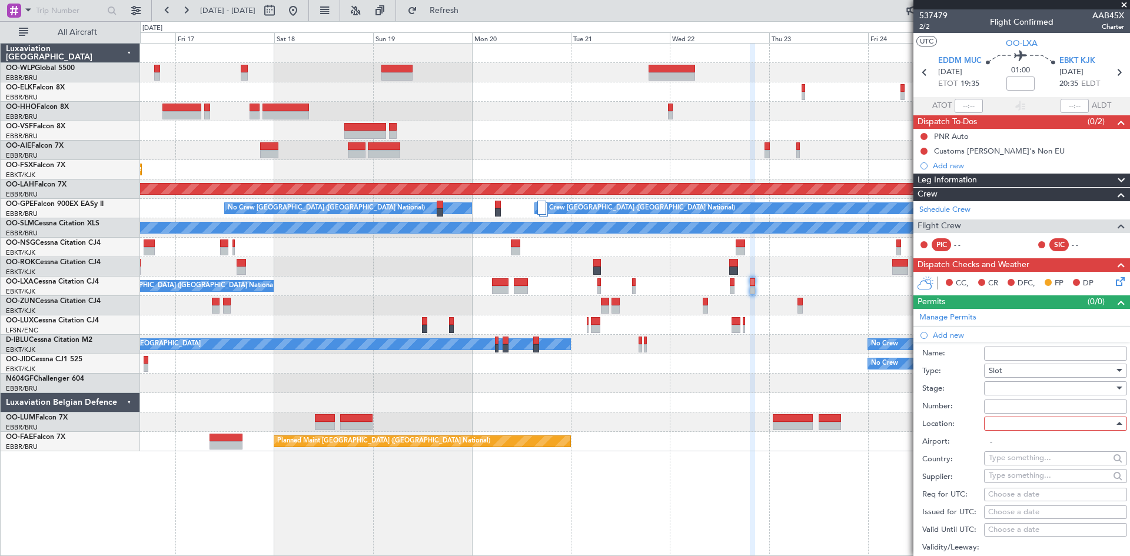
type input "EDDM / MUC"
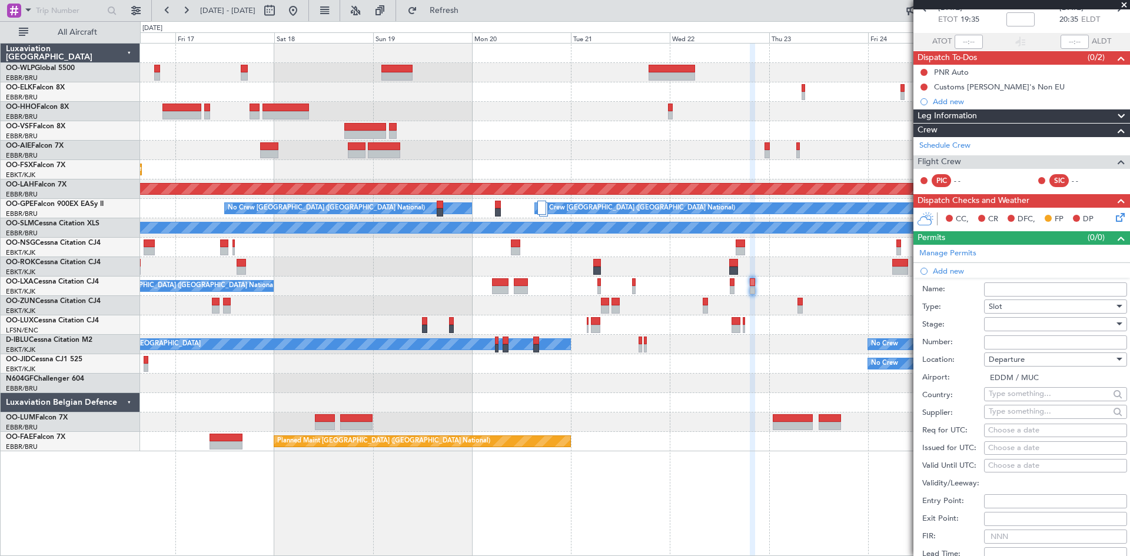
scroll to position [118, 0]
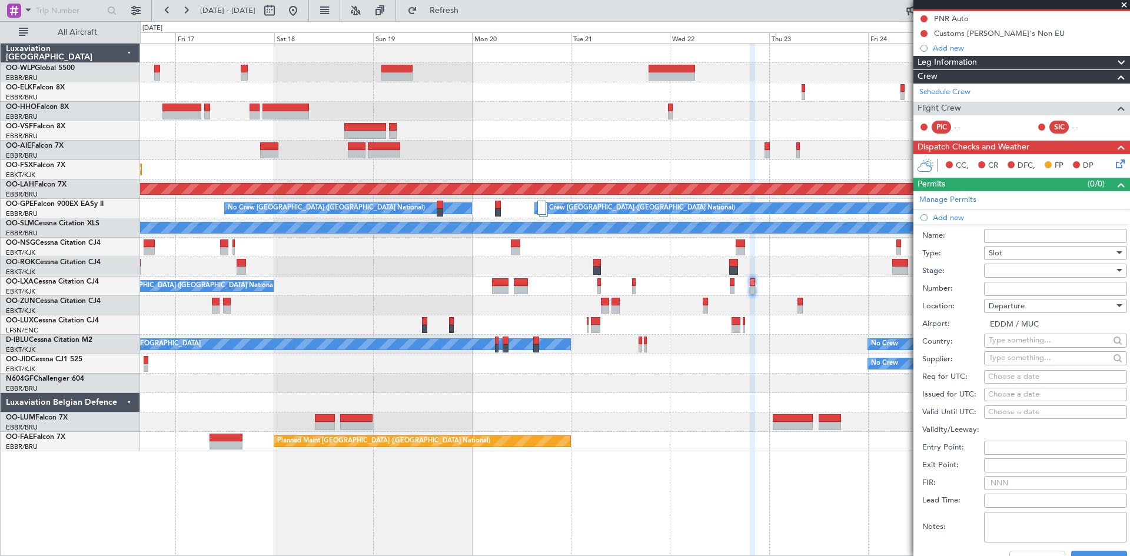
click at [1003, 379] on div "Choose a date" at bounding box center [1055, 377] width 135 height 12
select select "10"
select select "2025"
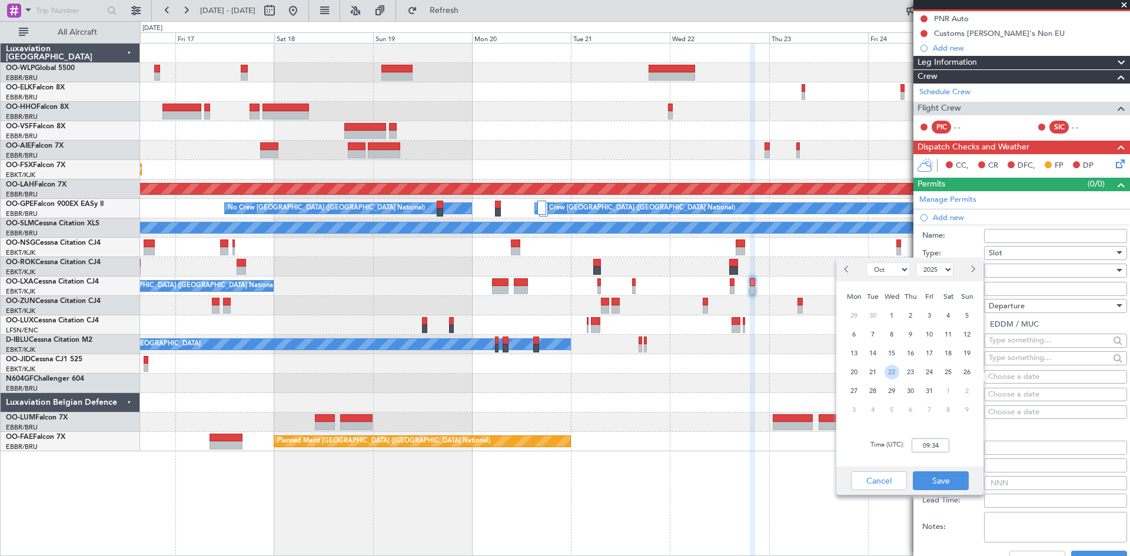
click at [890, 374] on span "22" at bounding box center [892, 372] width 15 height 15
click at [928, 444] on input "00:00" at bounding box center [931, 445] width 38 height 14
type input "19:30"
click at [929, 477] on button "Save" at bounding box center [941, 480] width 56 height 19
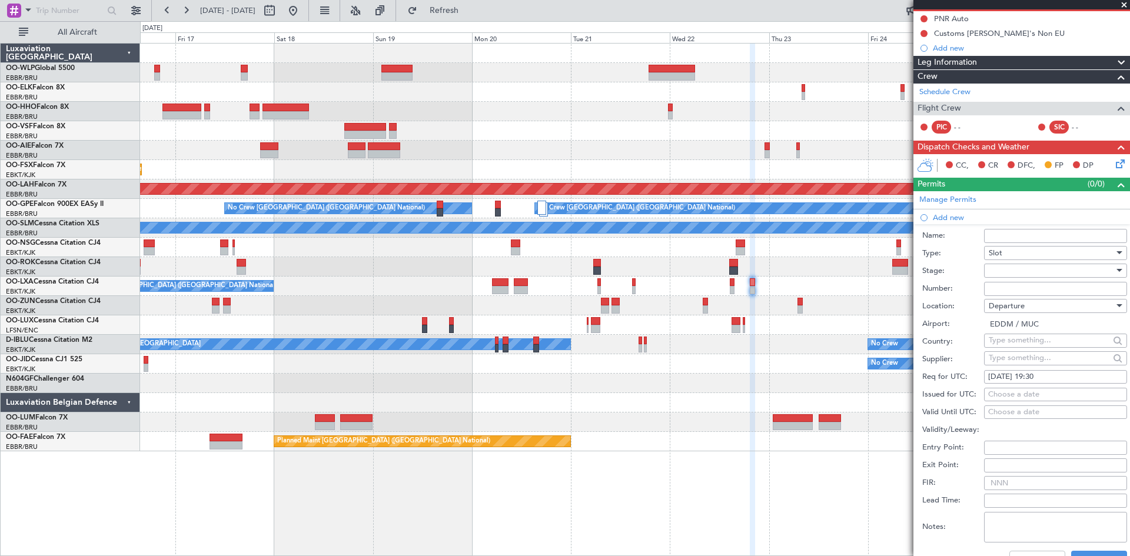
scroll to position [177, 0]
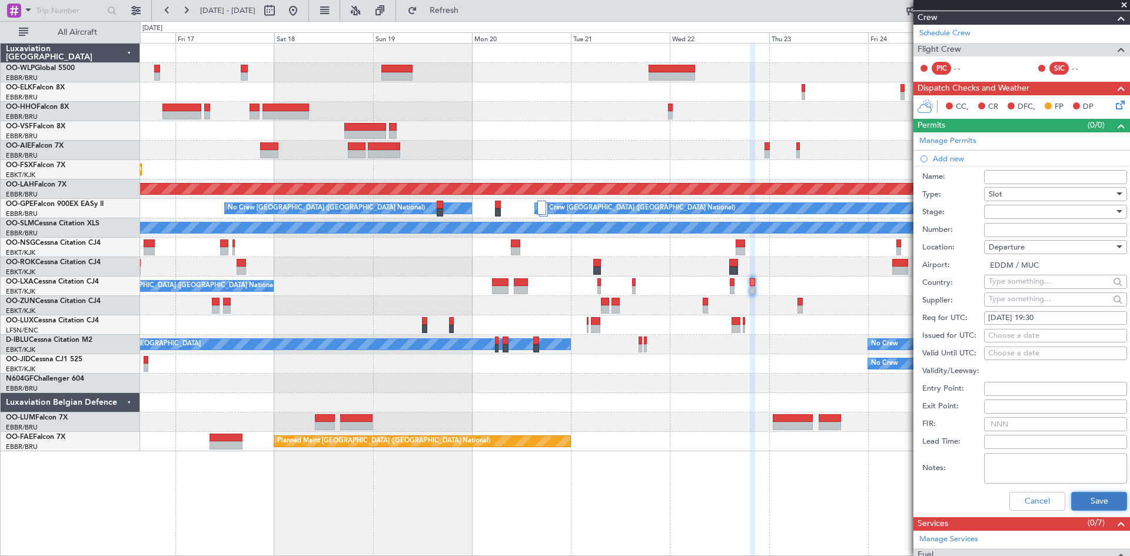
click at [1071, 492] on button "Save" at bounding box center [1099, 501] width 56 height 19
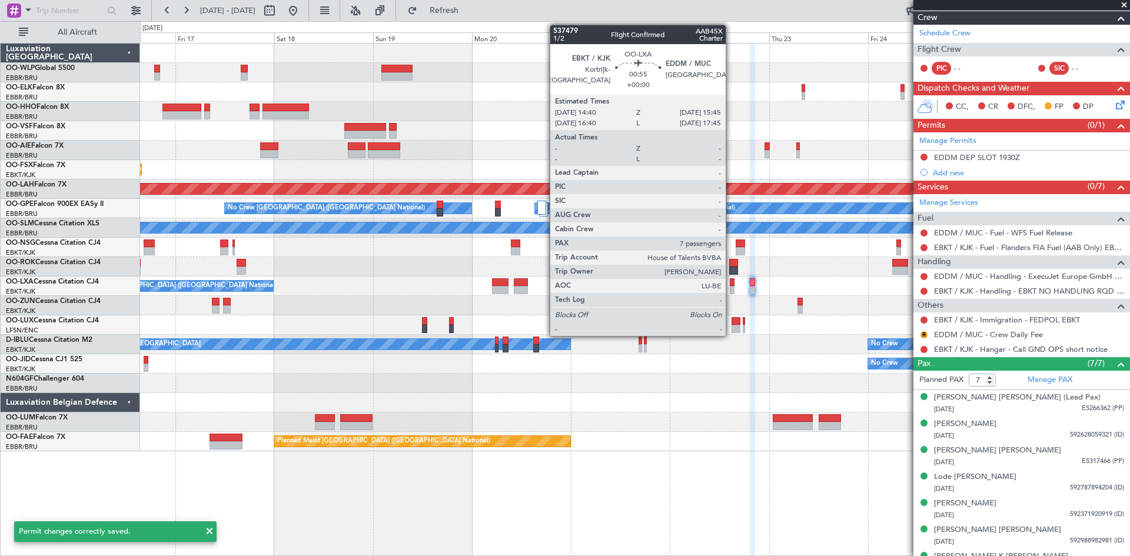
click at [731, 286] on div at bounding box center [732, 290] width 5 height 8
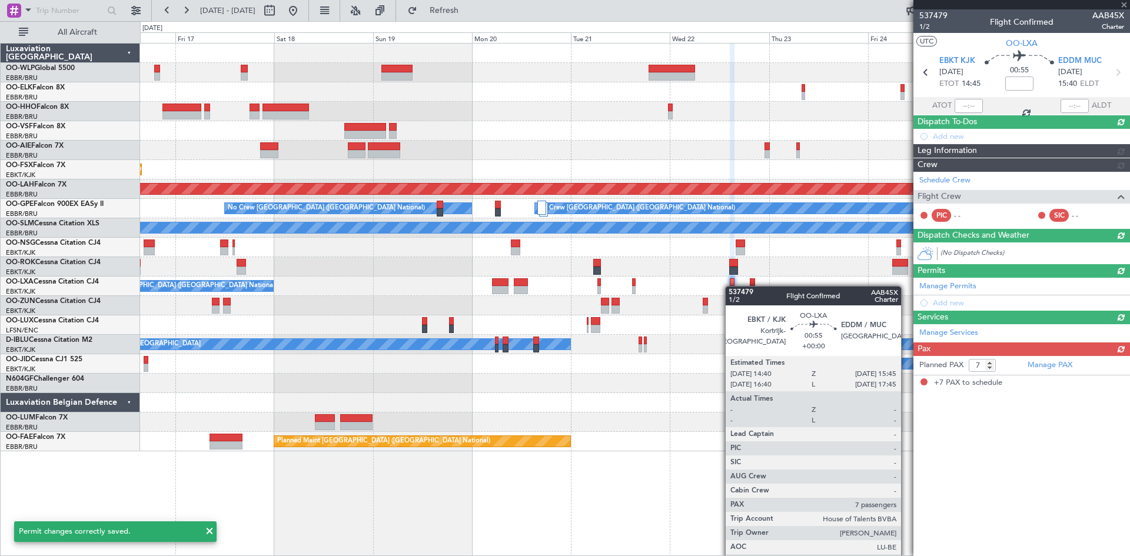
scroll to position [0, 0]
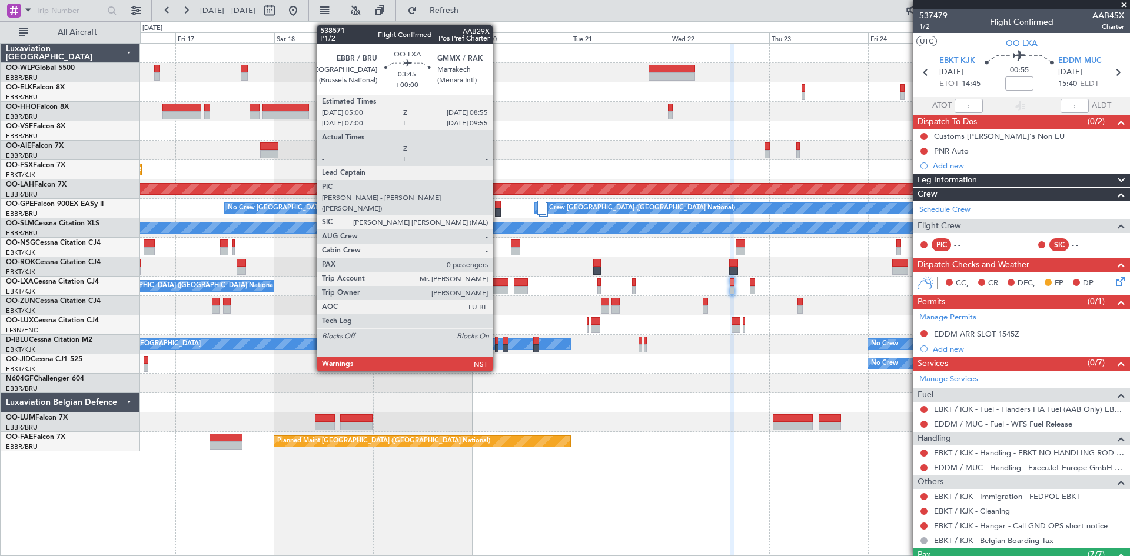
click at [499, 282] on div at bounding box center [500, 282] width 16 height 8
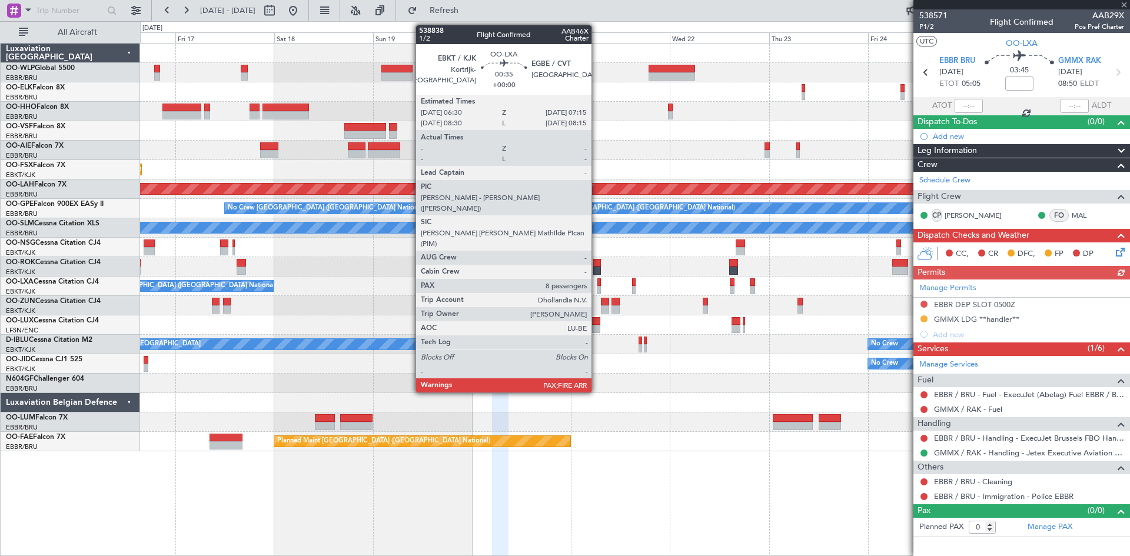
click at [597, 287] on div at bounding box center [599, 290] width 4 height 8
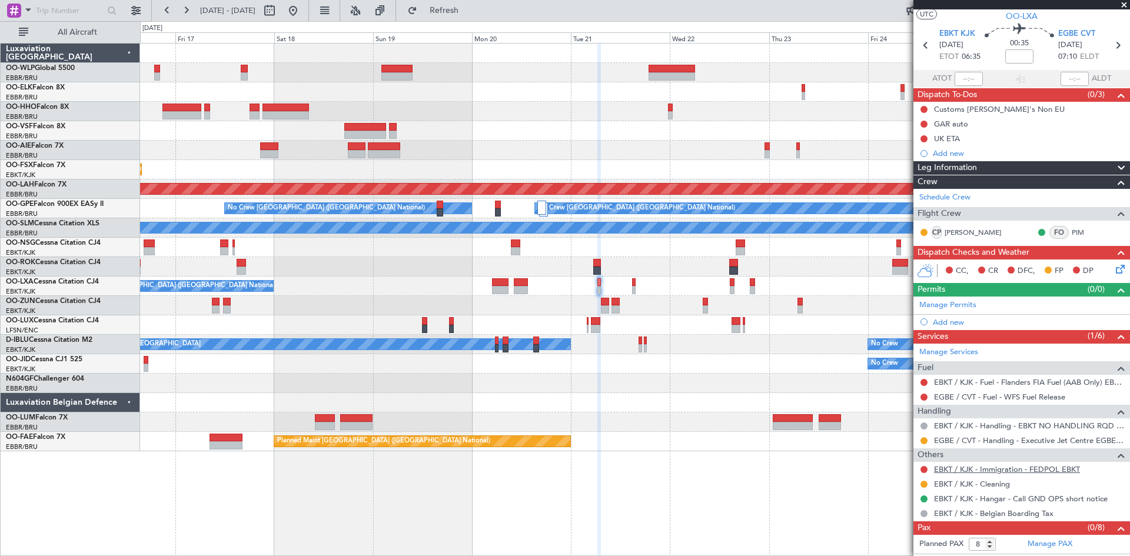
scroll to position [40, 0]
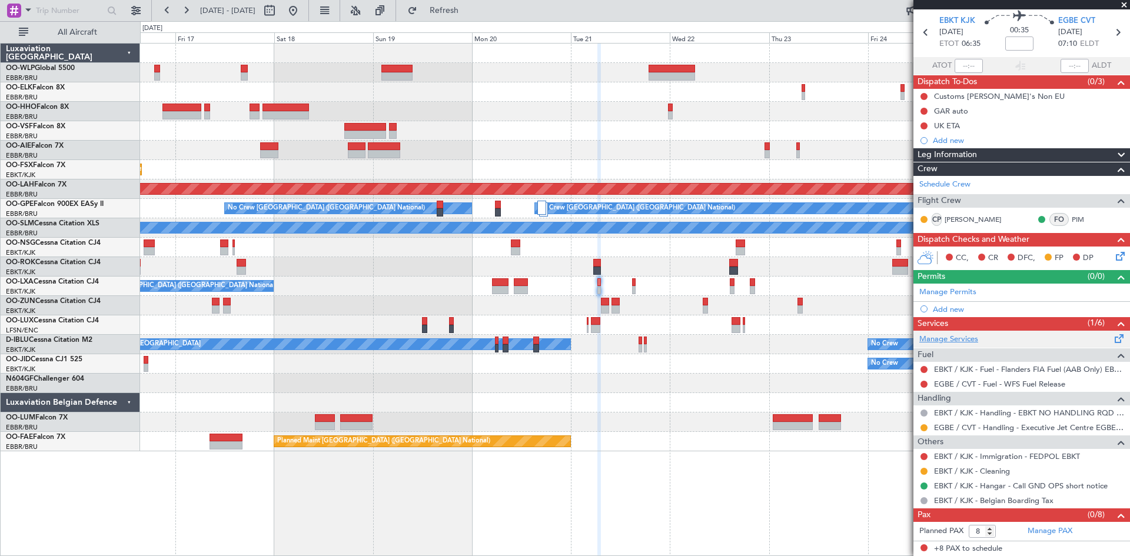
click at [954, 334] on link "Manage Services" at bounding box center [948, 340] width 59 height 12
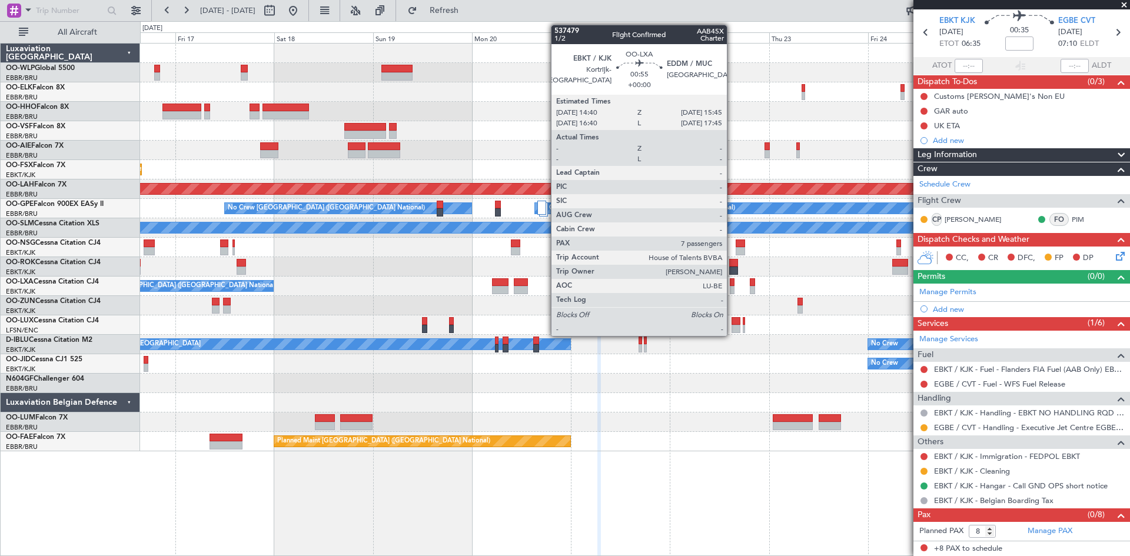
click at [731, 287] on div at bounding box center [732, 290] width 5 height 8
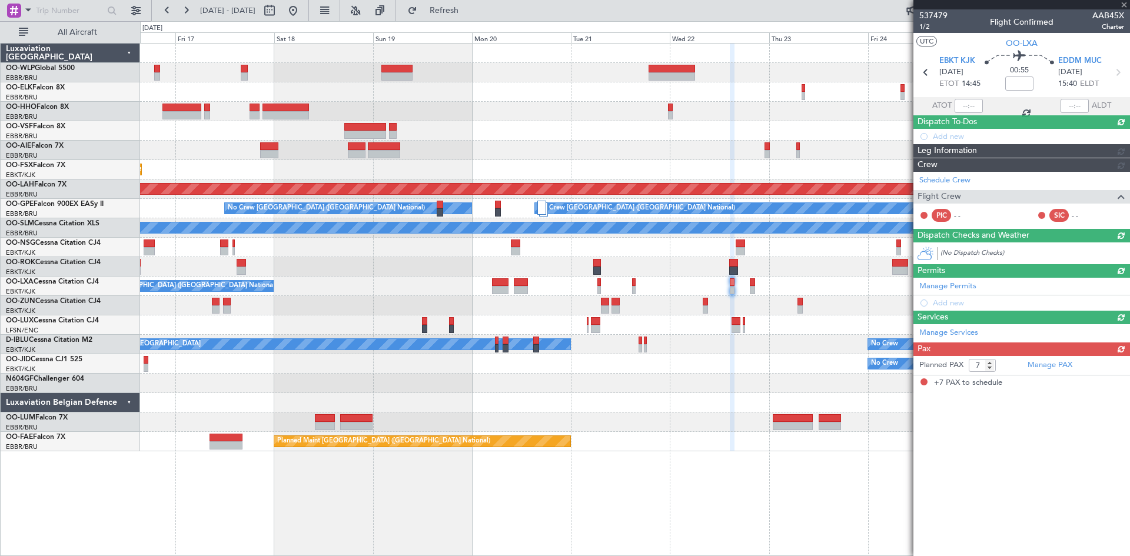
scroll to position [0, 0]
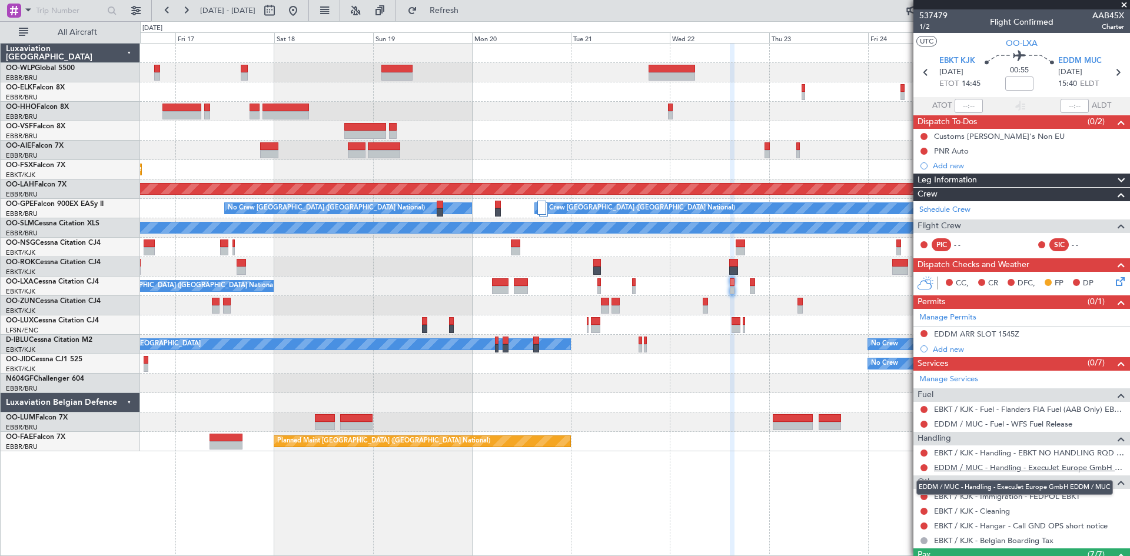
click at [977, 467] on link "EDDM / MUC - Handling - ExecuJet Europe GmbH EDDM / MUC" at bounding box center [1029, 468] width 190 height 10
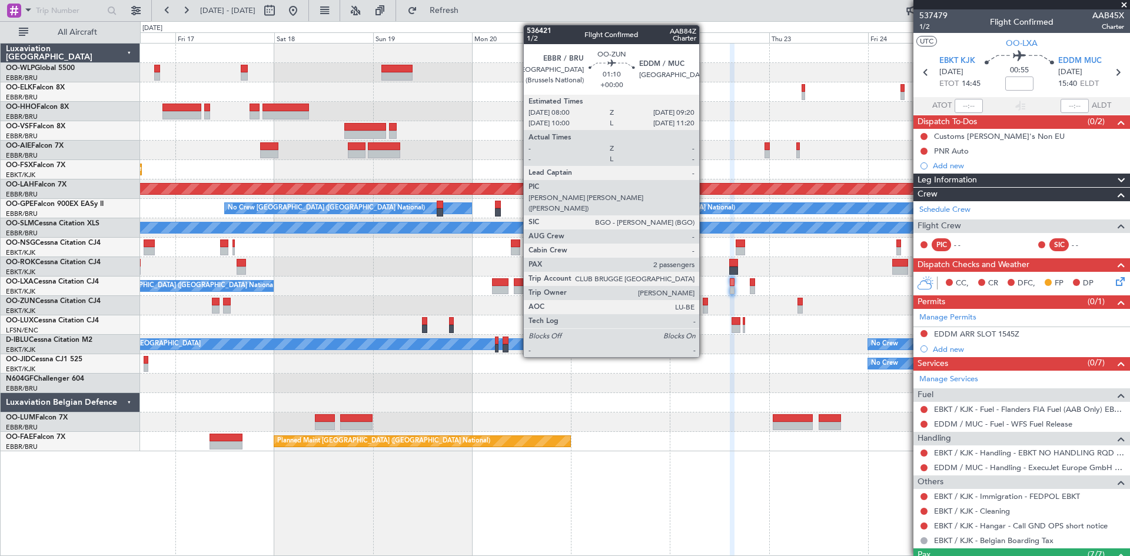
click at [704, 303] on div at bounding box center [706, 302] width 6 height 8
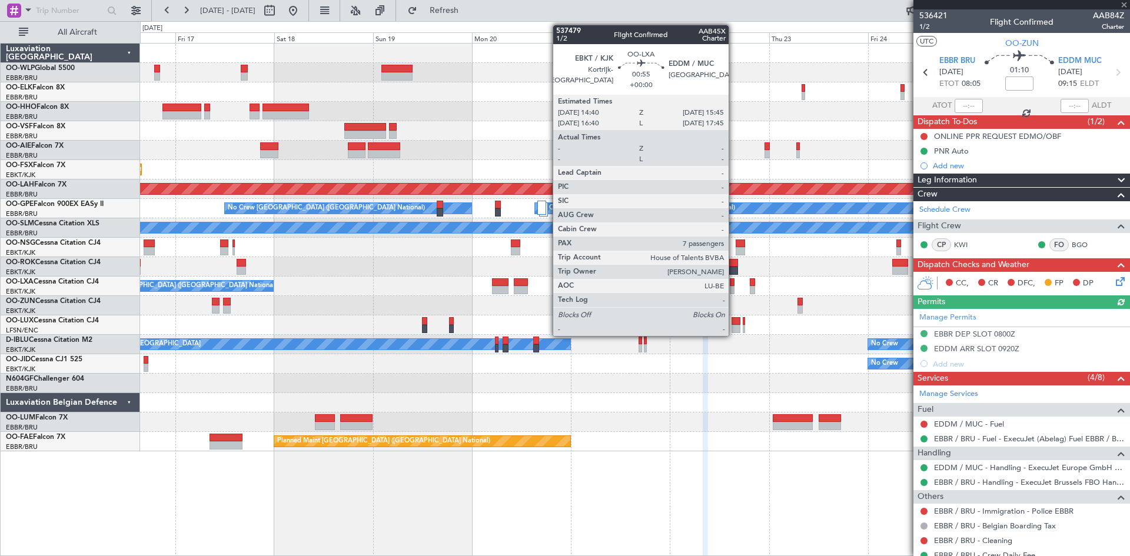
click at [734, 288] on div at bounding box center [732, 290] width 5 height 8
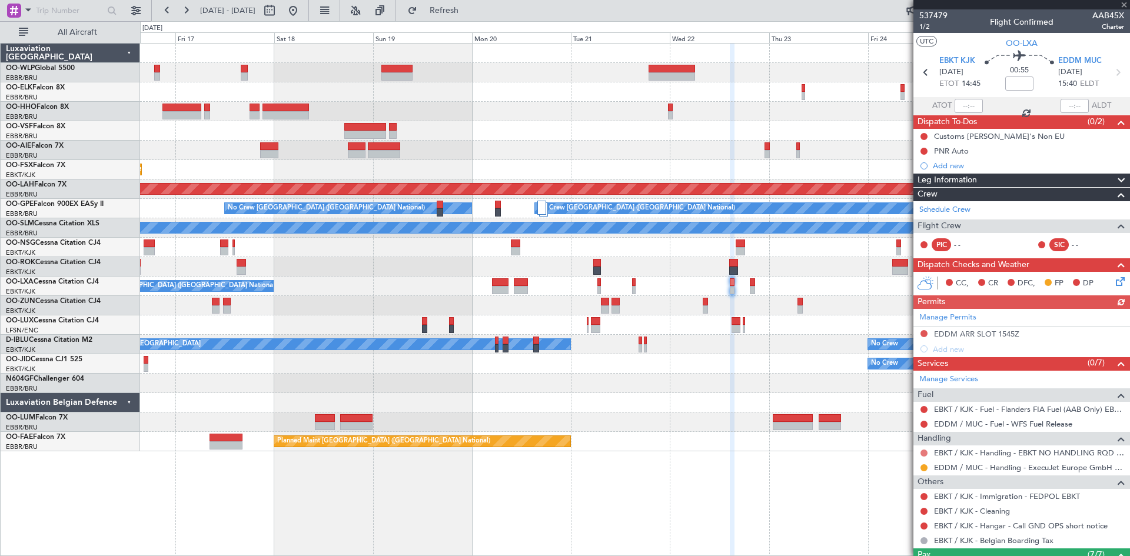
click at [923, 451] on button at bounding box center [923, 453] width 7 height 7
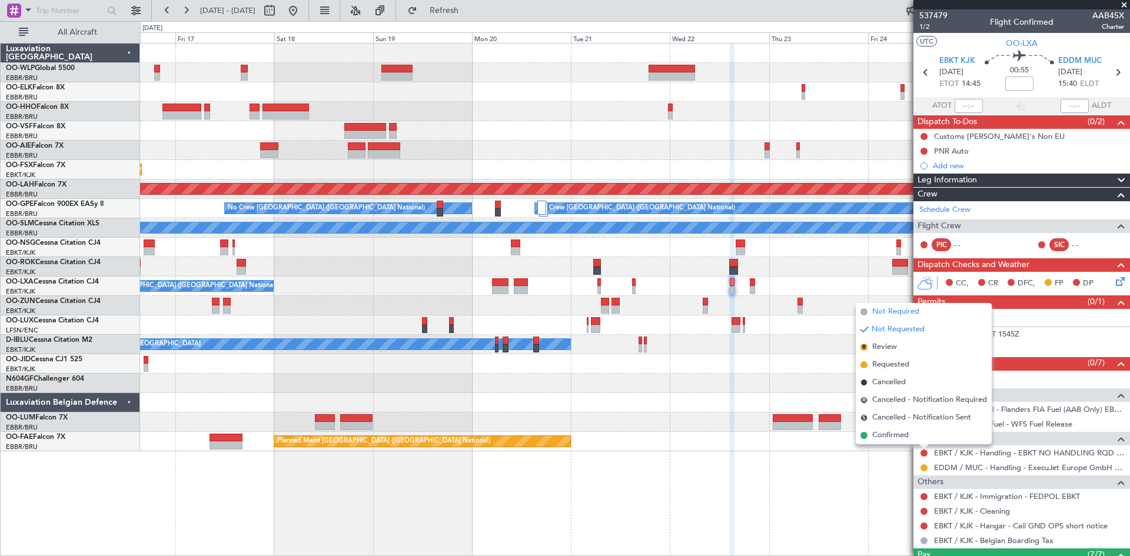
click at [890, 316] on span "Not Required" at bounding box center [895, 312] width 47 height 12
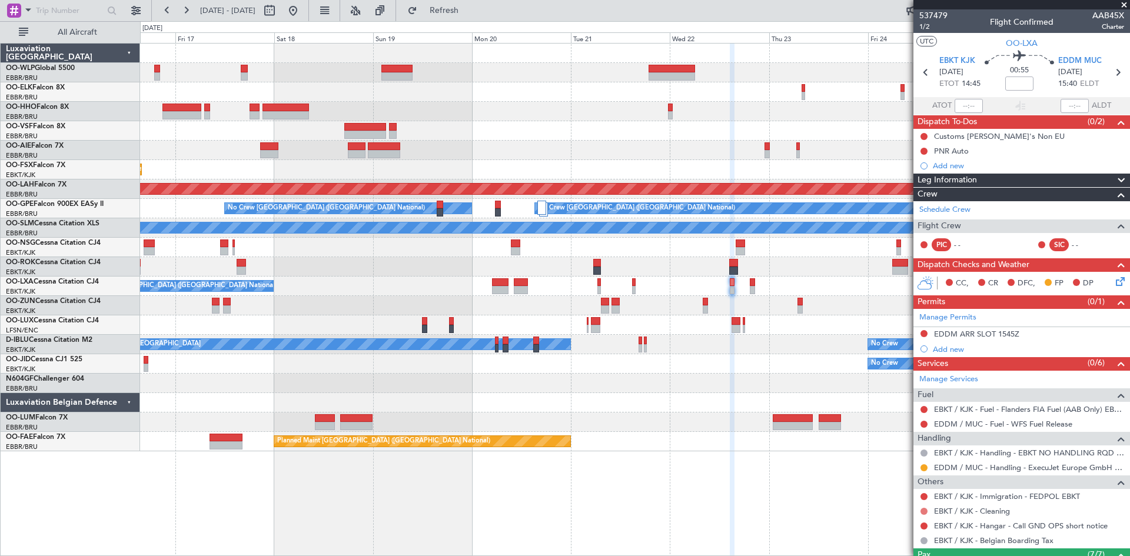
click at [926, 511] on button at bounding box center [923, 511] width 7 height 7
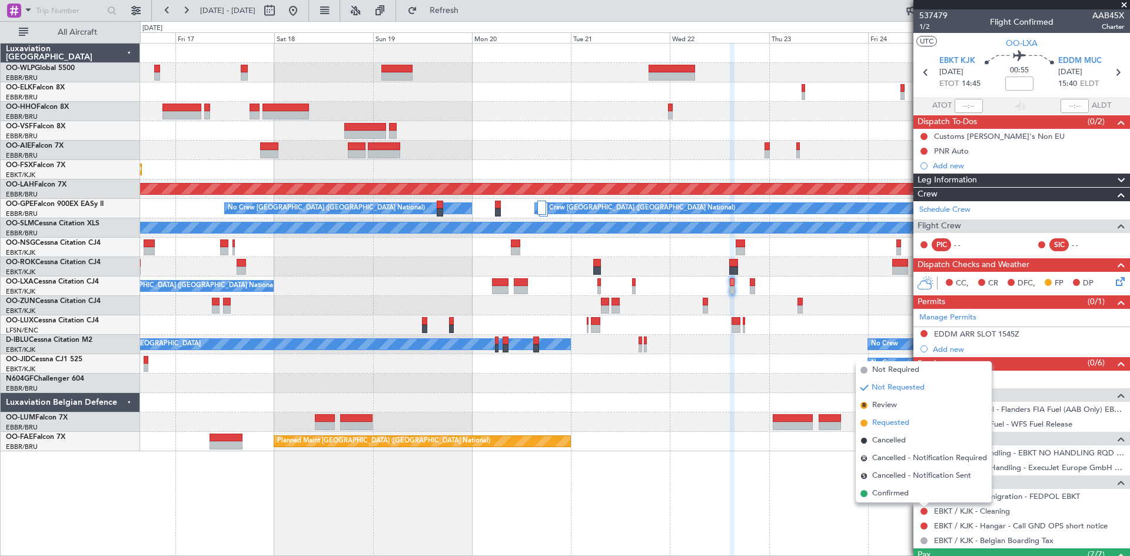
click at [902, 427] on span "Requested" at bounding box center [890, 423] width 37 height 12
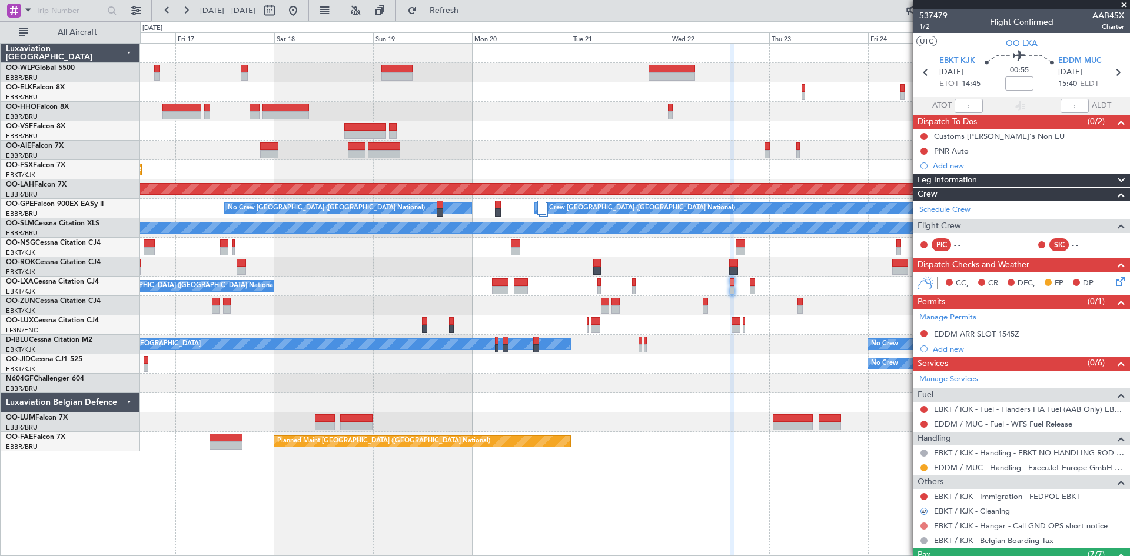
click at [926, 527] on button at bounding box center [923, 526] width 7 height 7
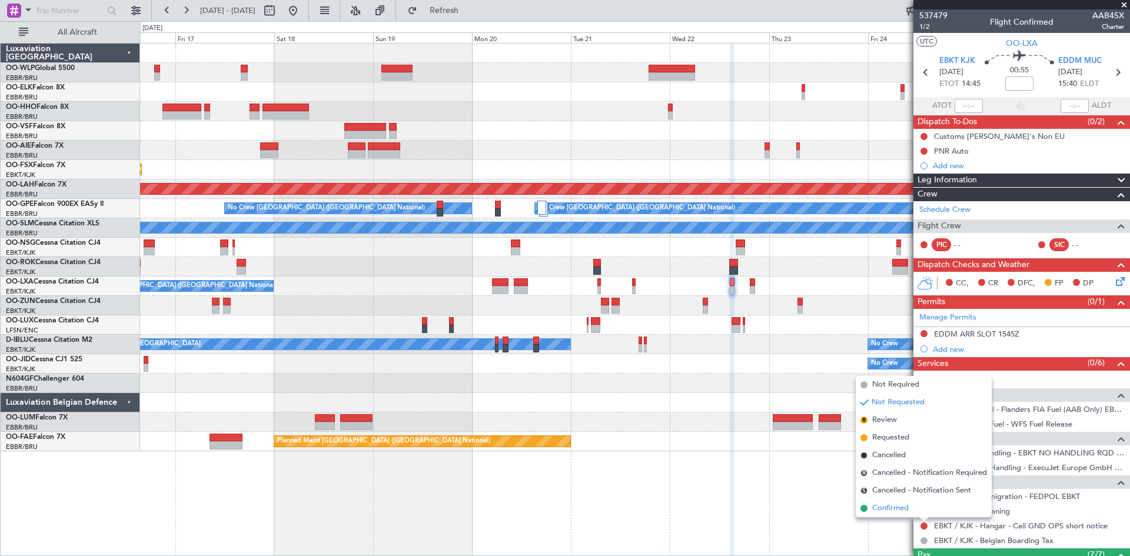
click at [875, 510] on span "Confirmed" at bounding box center [890, 509] width 36 height 12
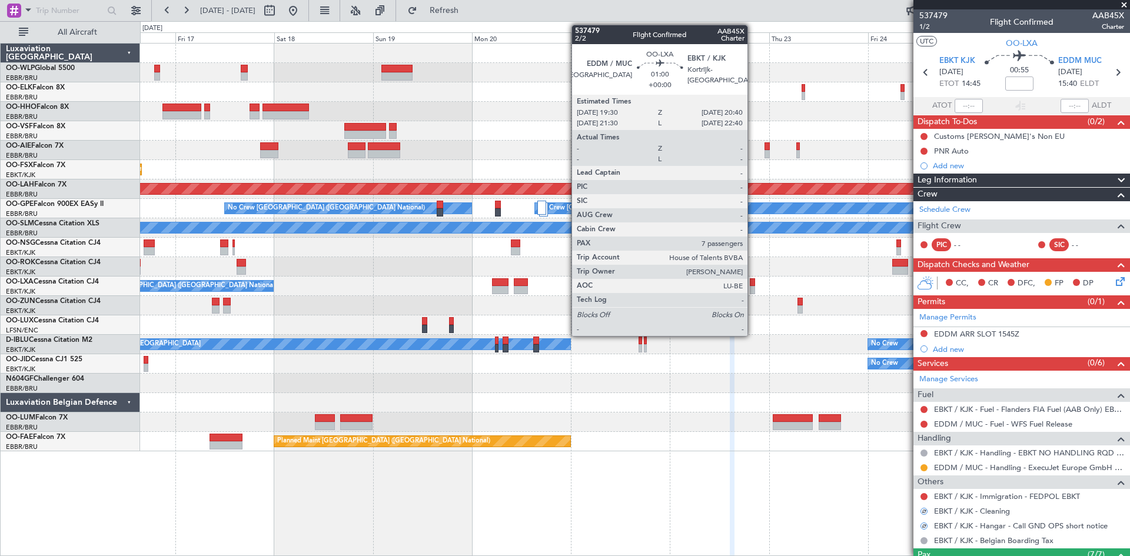
click at [753, 288] on div at bounding box center [752, 290] width 5 height 8
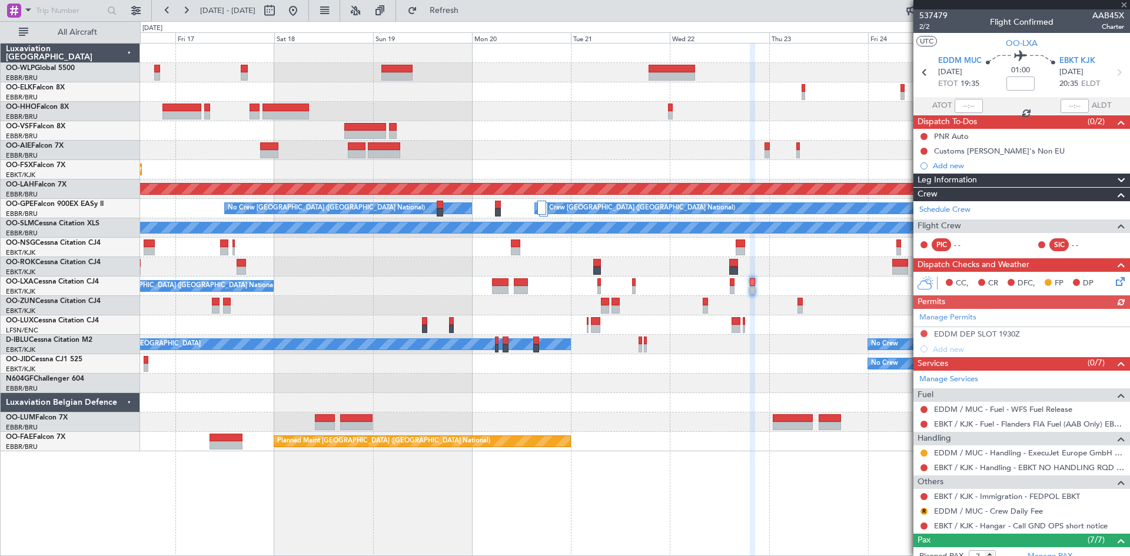
click at [920, 513] on div "R" at bounding box center [923, 511] width 9 height 9
click at [923, 510] on button "R" at bounding box center [923, 511] width 7 height 7
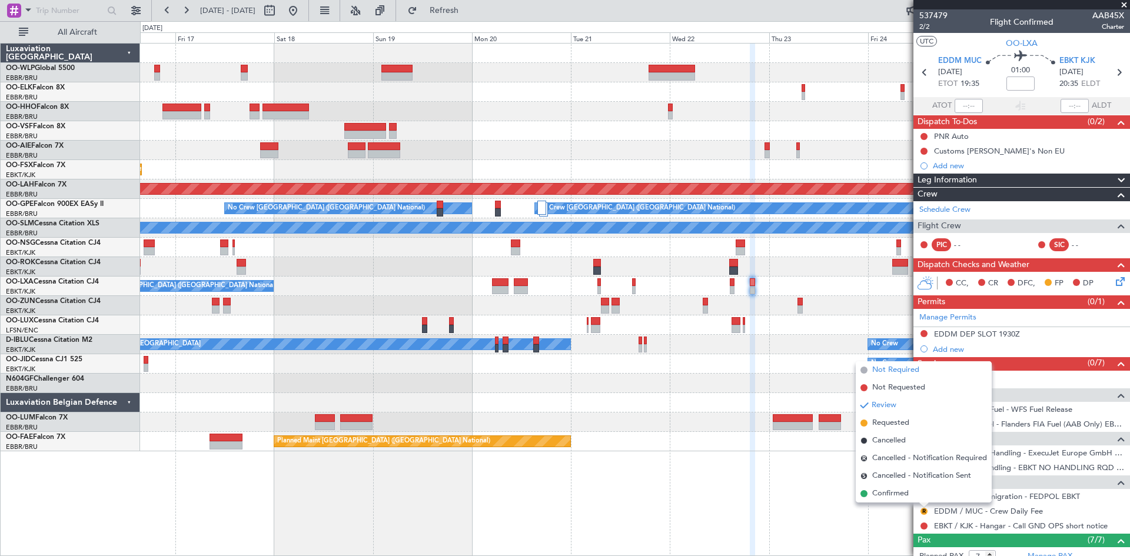
click at [904, 370] on span "Not Required" at bounding box center [895, 370] width 47 height 12
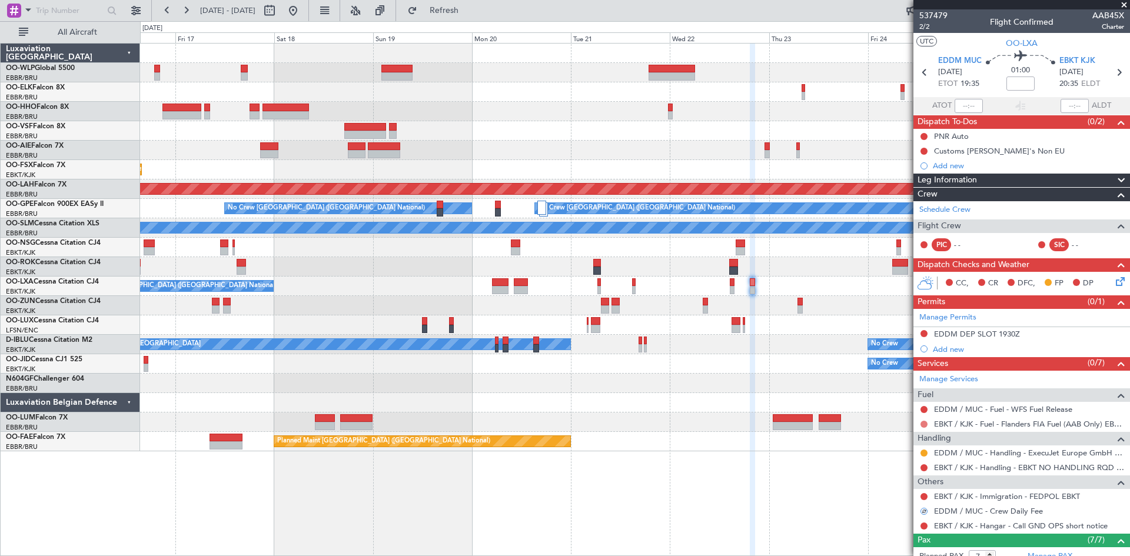
click at [924, 421] on button at bounding box center [923, 424] width 7 height 7
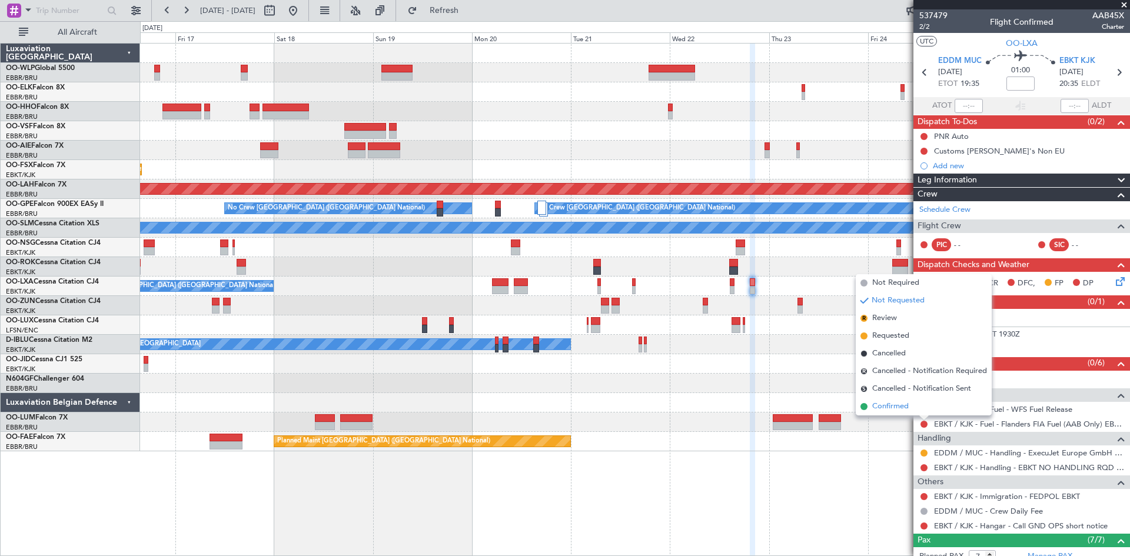
click at [908, 413] on li "Confirmed" at bounding box center [924, 407] width 136 height 18
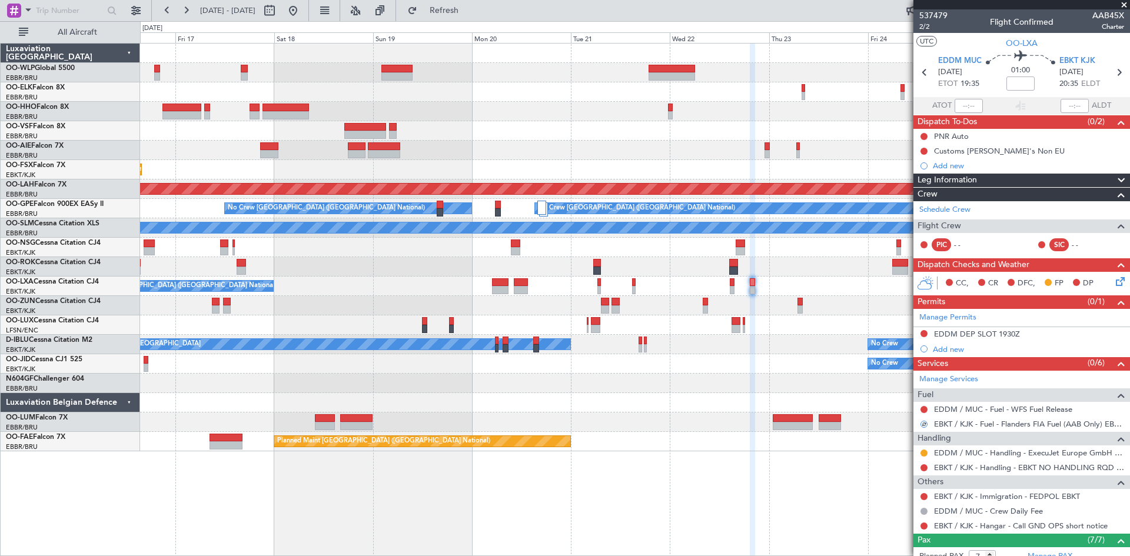
click at [929, 471] on div "EBKT / KJK - Handling - EBKT NO HANDLING RQD FOR CJ" at bounding box center [1021, 467] width 217 height 15
click at [923, 469] on button at bounding box center [923, 467] width 7 height 7
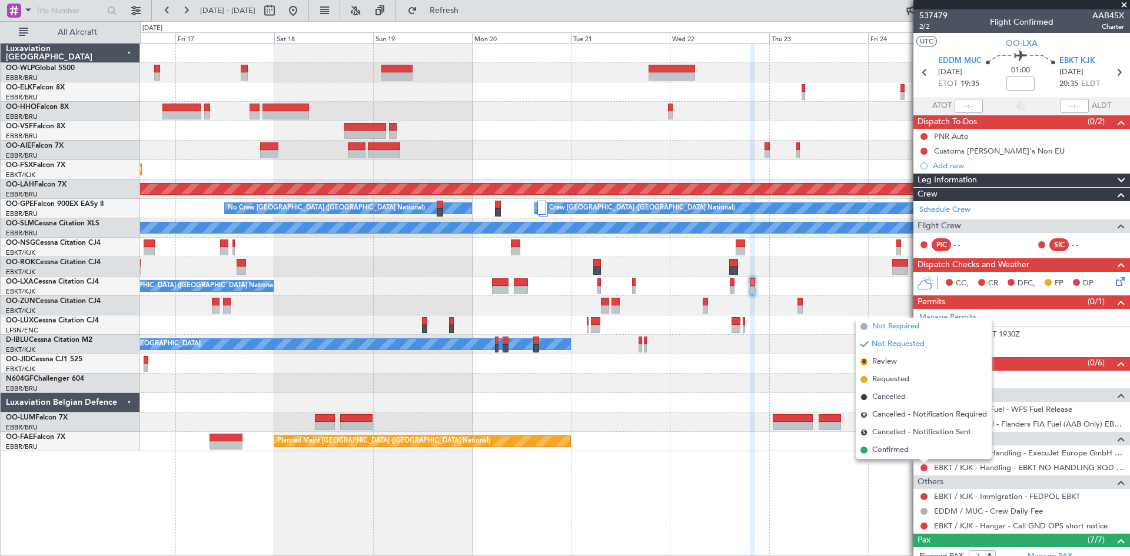
click at [901, 329] on span "Not Required" at bounding box center [895, 327] width 47 height 12
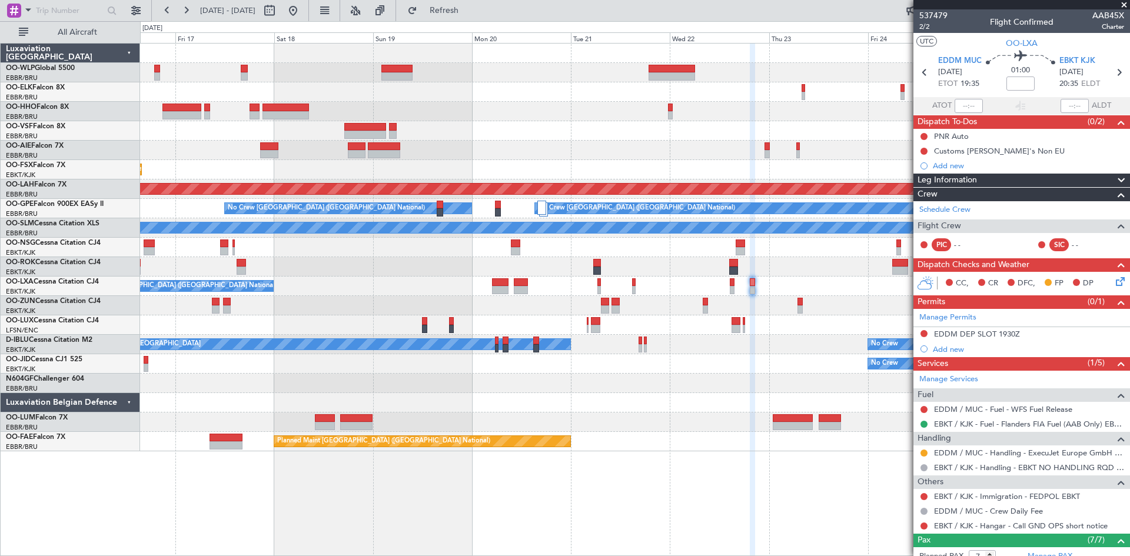
click at [920, 522] on div at bounding box center [923, 525] width 9 height 9
click at [923, 524] on button at bounding box center [923, 526] width 7 height 7
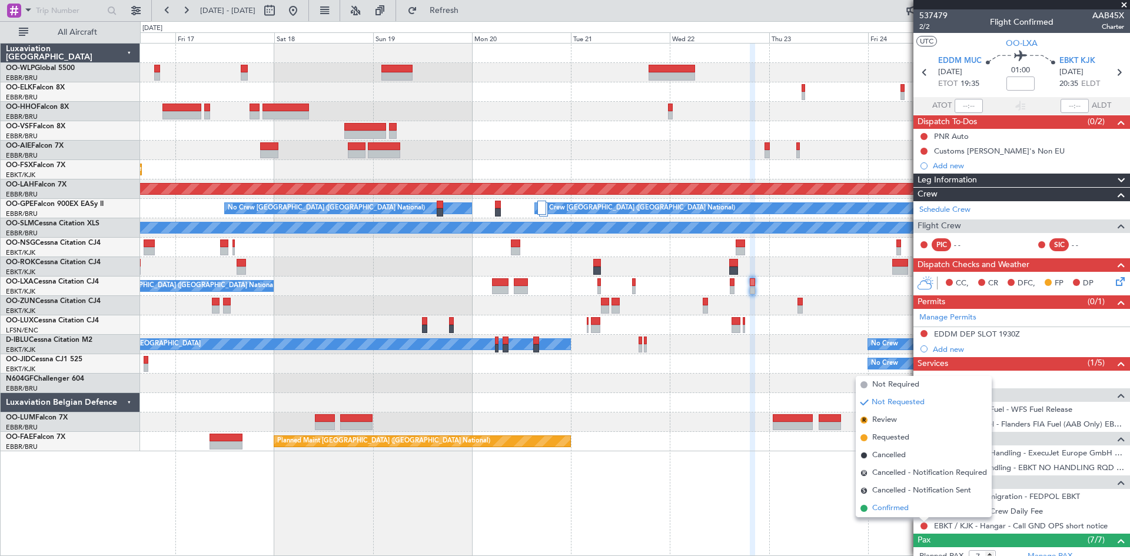
click at [893, 503] on span "Confirmed" at bounding box center [890, 509] width 36 height 12
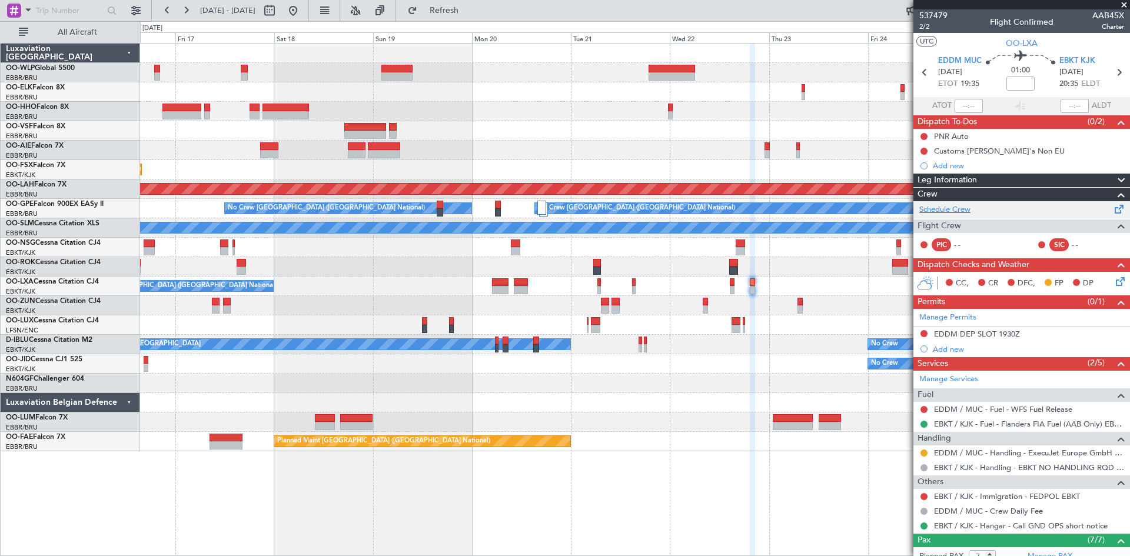
scroll to position [195, 0]
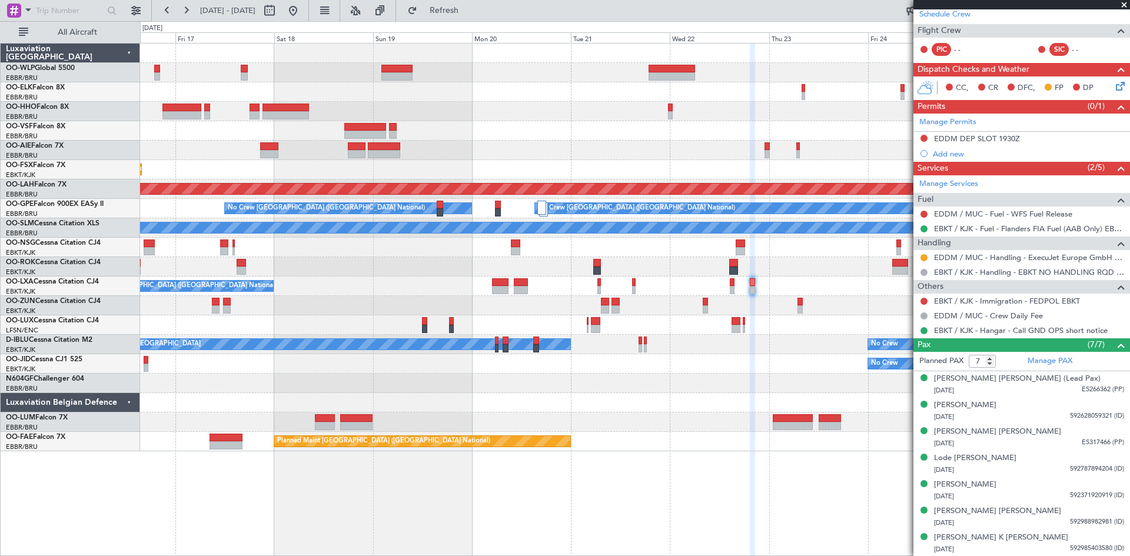
click at [795, 306] on div at bounding box center [634, 305] width 989 height 19
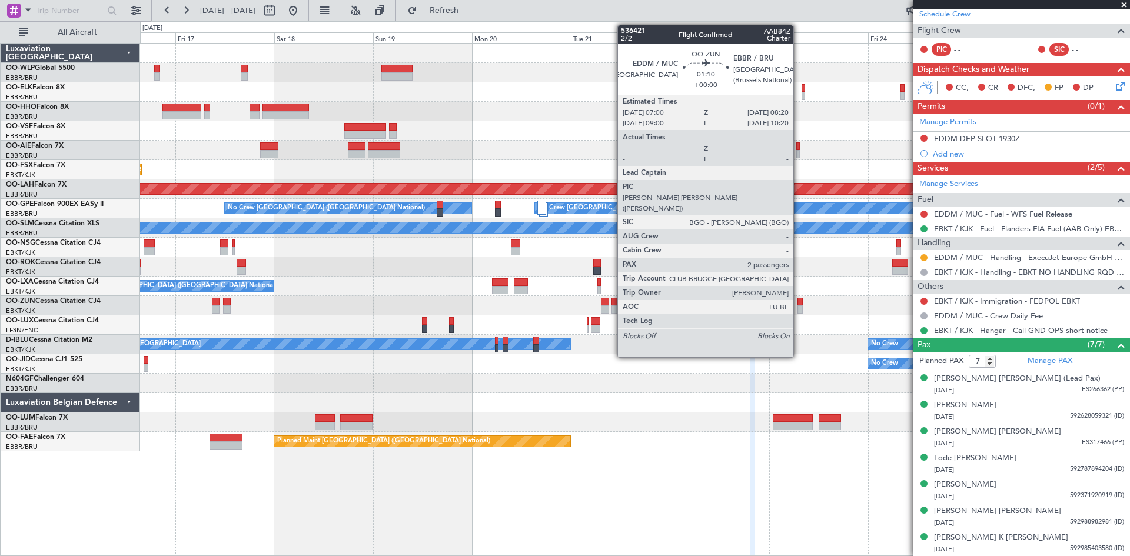
click at [799, 305] on div at bounding box center [800, 302] width 6 height 8
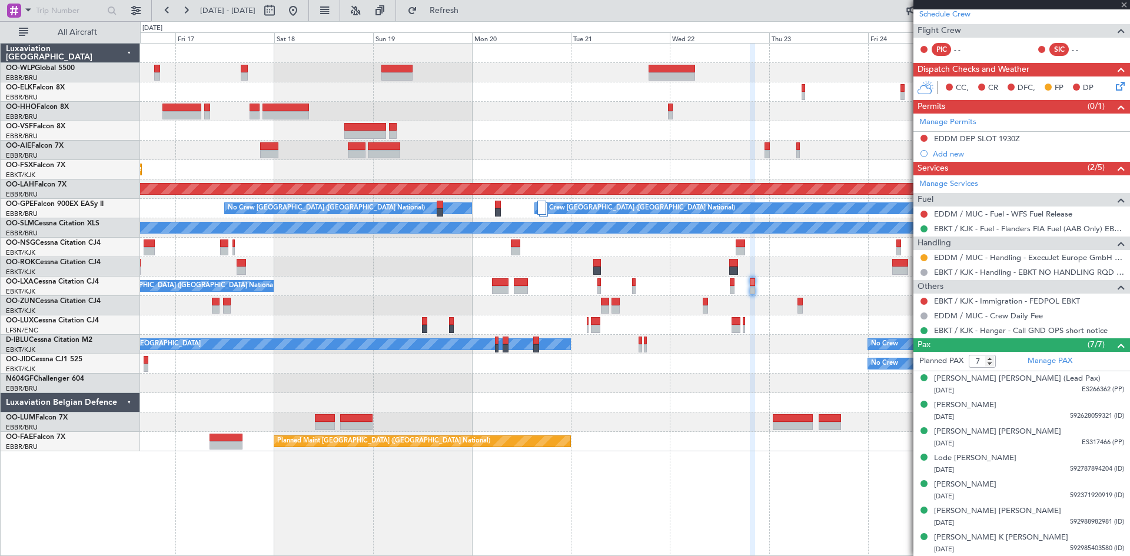
type input "2"
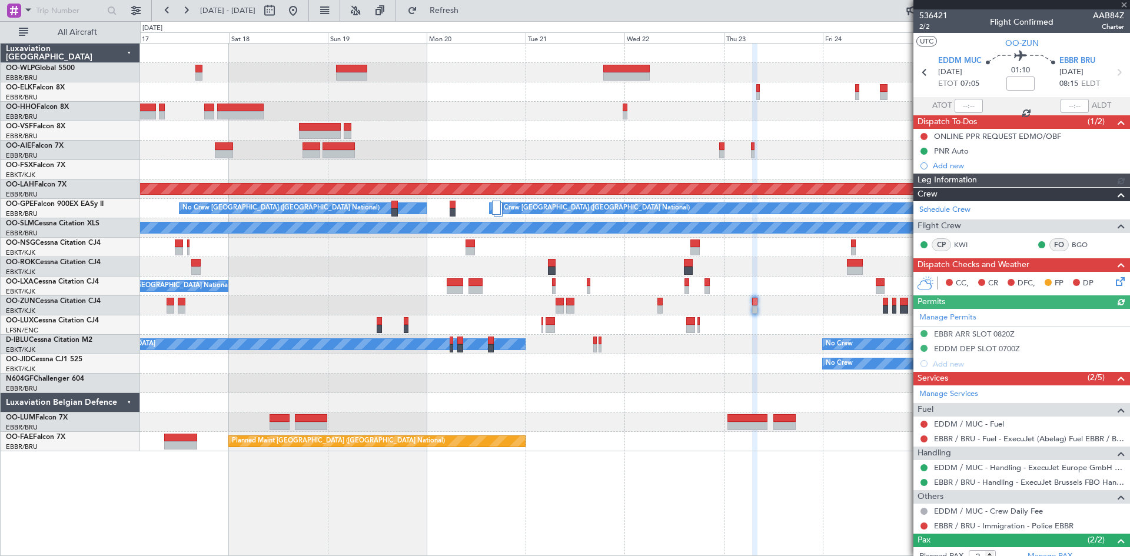
click at [772, 311] on div "- - FIMP 17:00 Z EBLG 05:10 Z No Crew Brussels (Brussels National) Planned Main…" at bounding box center [634, 248] width 989 height 408
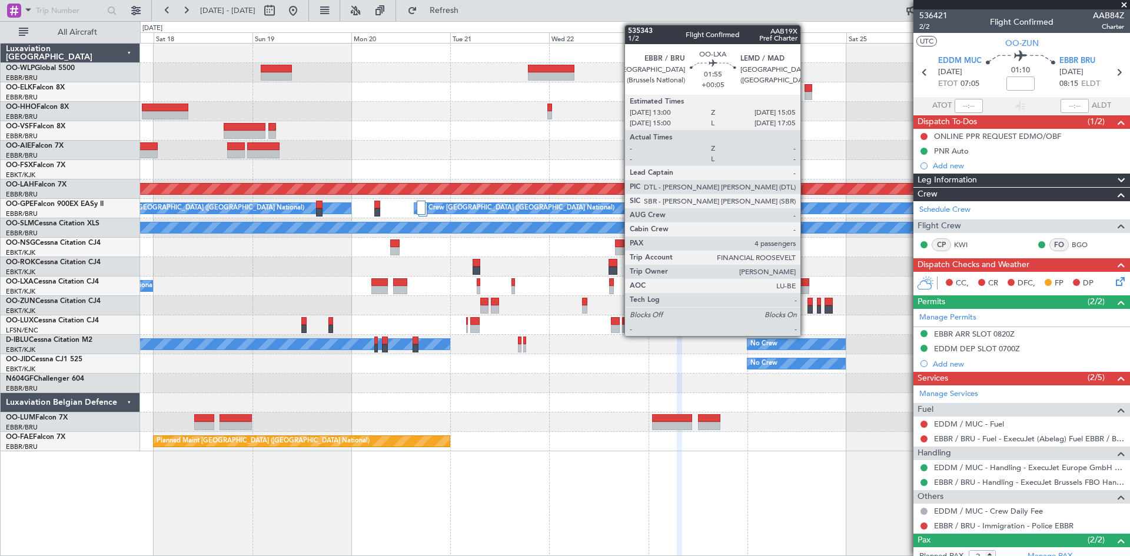
click at [806, 291] on div at bounding box center [804, 290] width 9 height 8
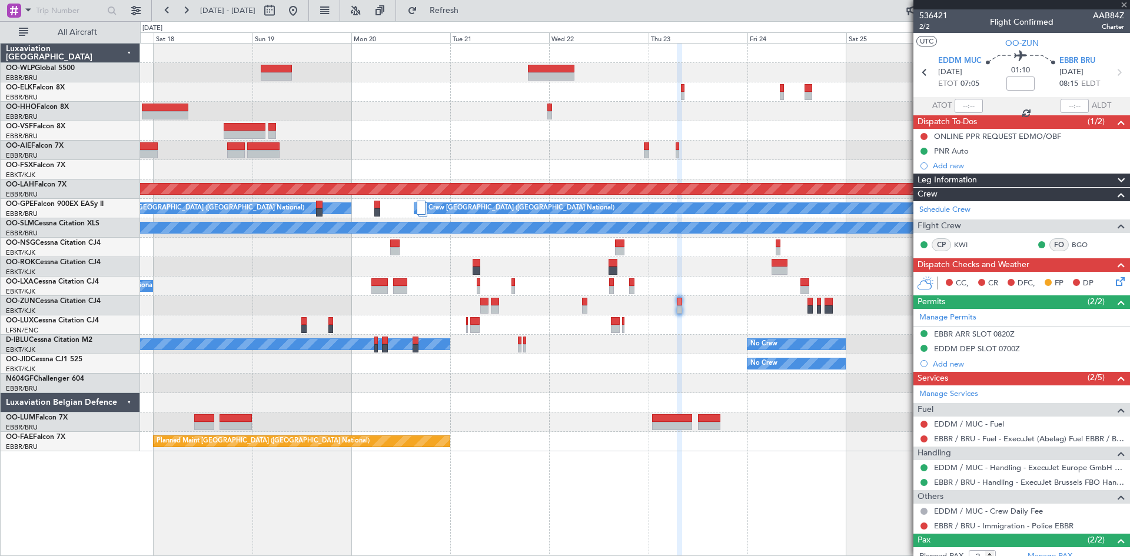
type input "+00:05"
type input "4"
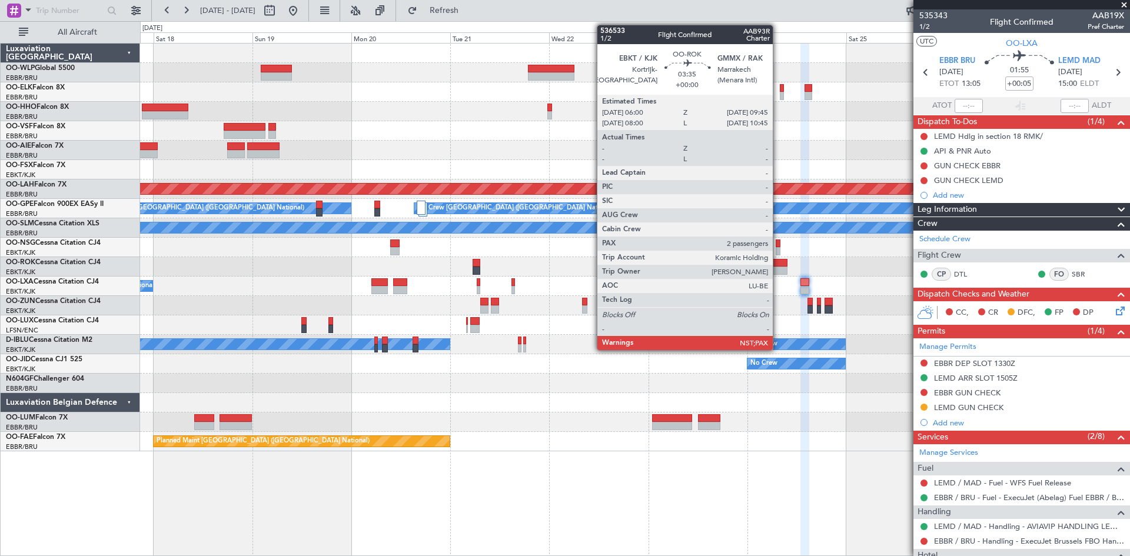
click at [779, 268] on div at bounding box center [780, 271] width 16 height 8
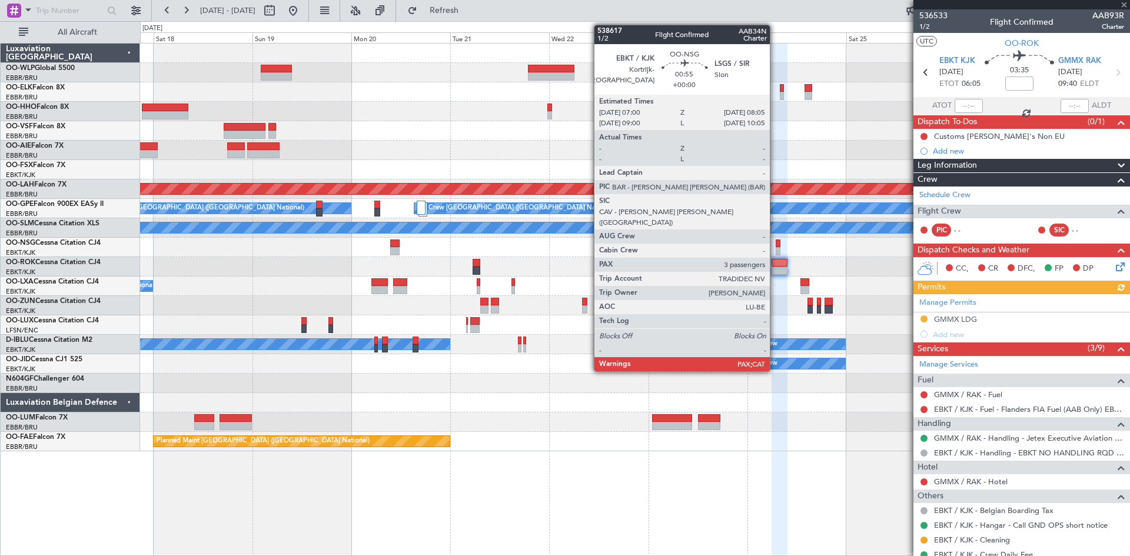
click at [776, 242] on div at bounding box center [778, 244] width 5 height 8
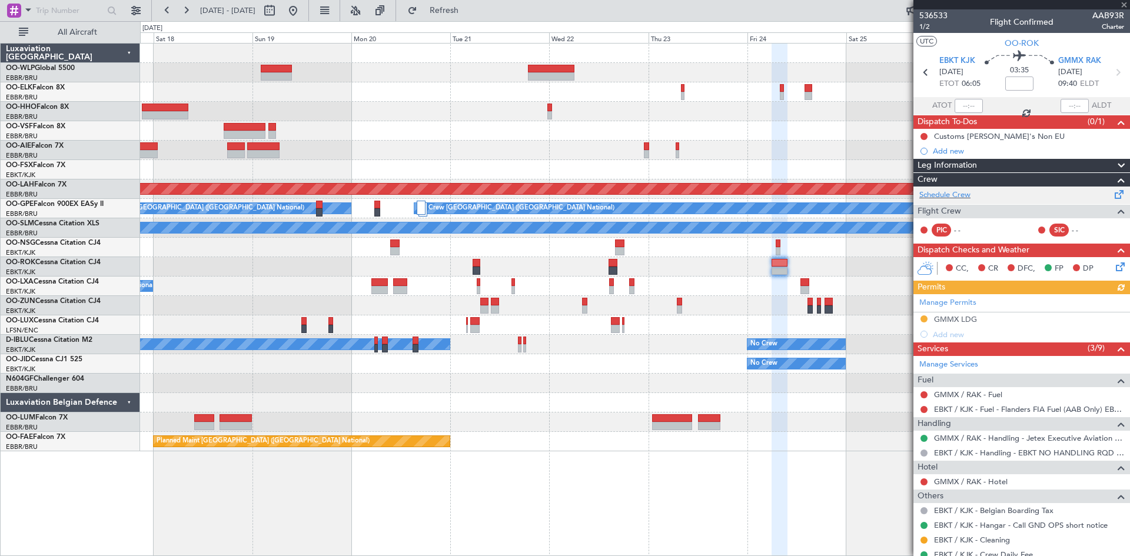
type input "3"
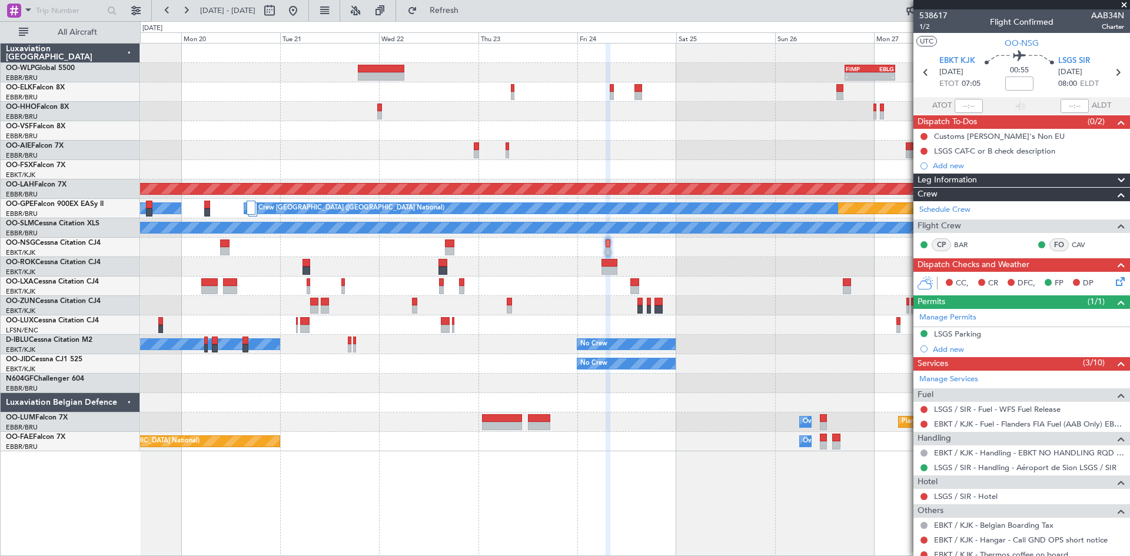
click at [534, 278] on div "- - FIMP 17:00 Z EBLG 05:10 Z Planned [GEOGRAPHIC_DATA][PERSON_NAME]-[GEOGRAPHI…" at bounding box center [634, 248] width 989 height 408
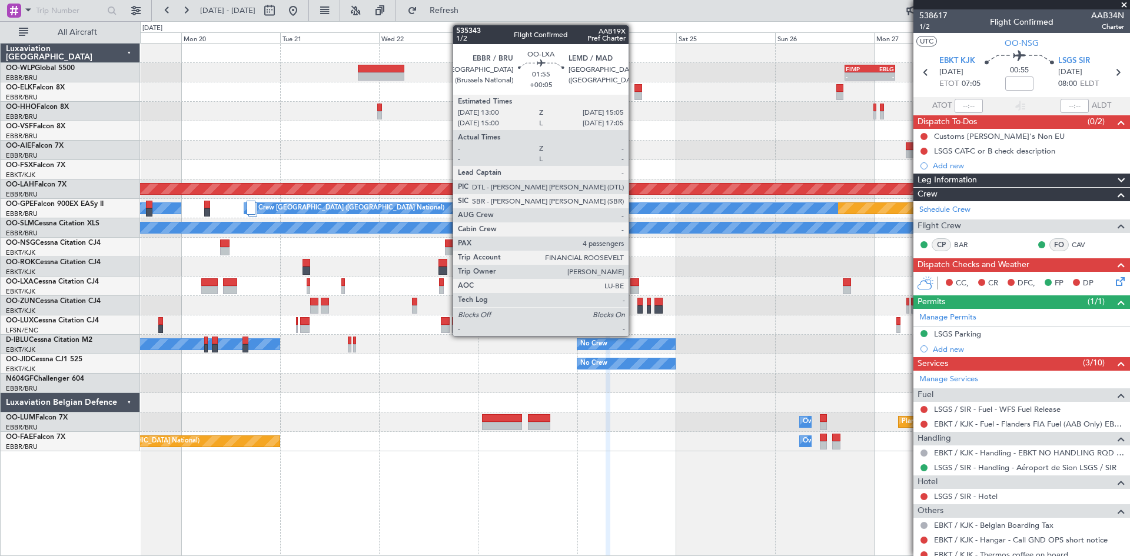
click at [634, 282] on div at bounding box center [634, 282] width 9 height 8
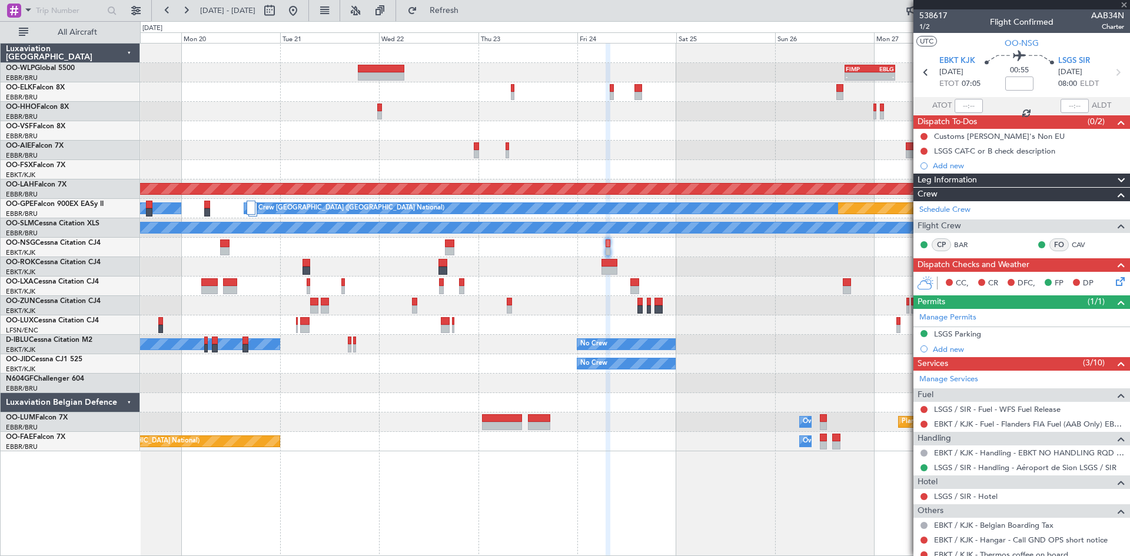
type input "+00:05"
type input "4"
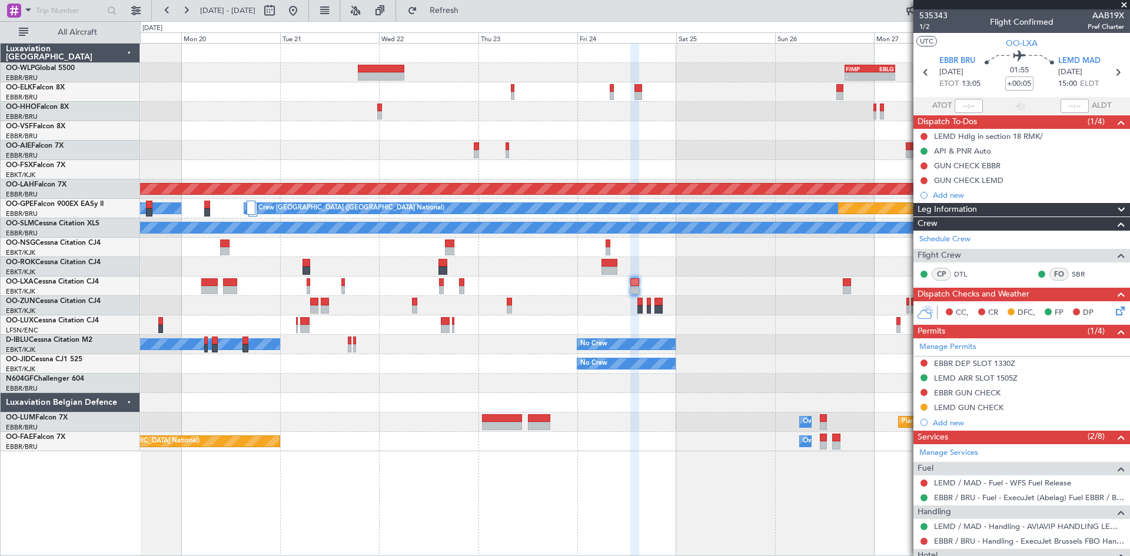
click at [483, 27] on div "0 0 Sun 19 Mon 20 Tue 21 Wed 22 Thu 23 Fri 24 [DATE] Sun 26 Mon 27 Tue 28 Wed 29" at bounding box center [635, 32] width 989 height 21
click at [469, 13] on span "Refresh" at bounding box center [444, 10] width 49 height 8
click at [303, 6] on button at bounding box center [293, 10] width 19 height 19
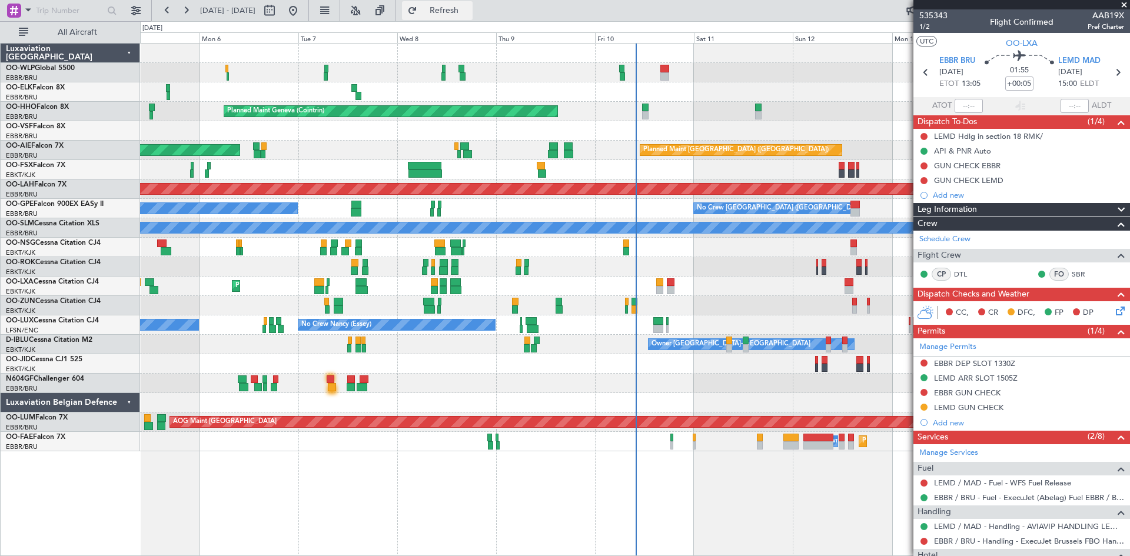
click at [469, 9] on span "Refresh" at bounding box center [444, 10] width 49 height 8
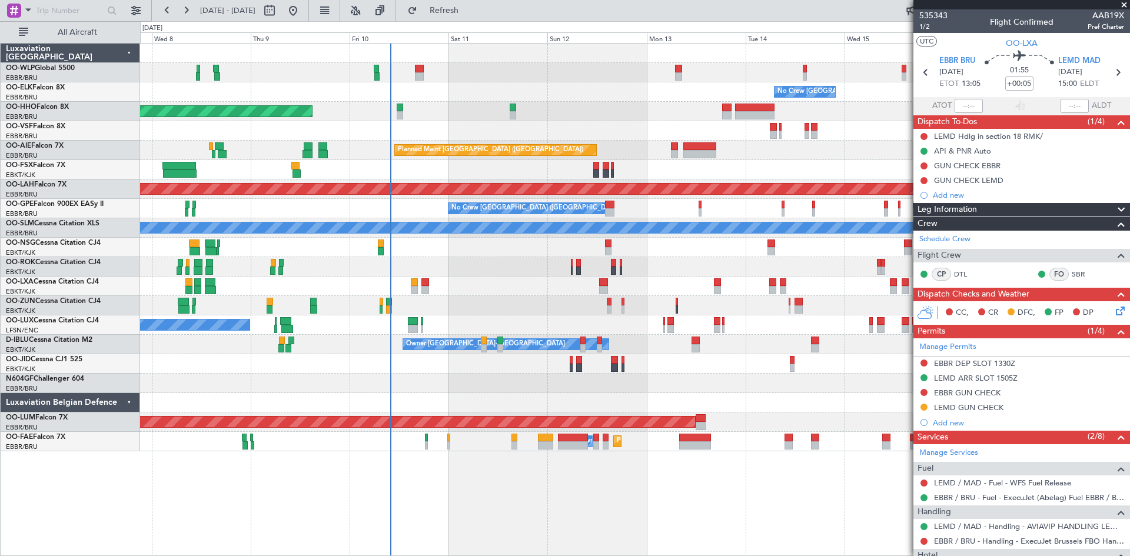
click at [475, 297] on div "No Crew [GEOGRAPHIC_DATA] ([GEOGRAPHIC_DATA] National) Planned Maint Geneva ([G…" at bounding box center [634, 248] width 989 height 408
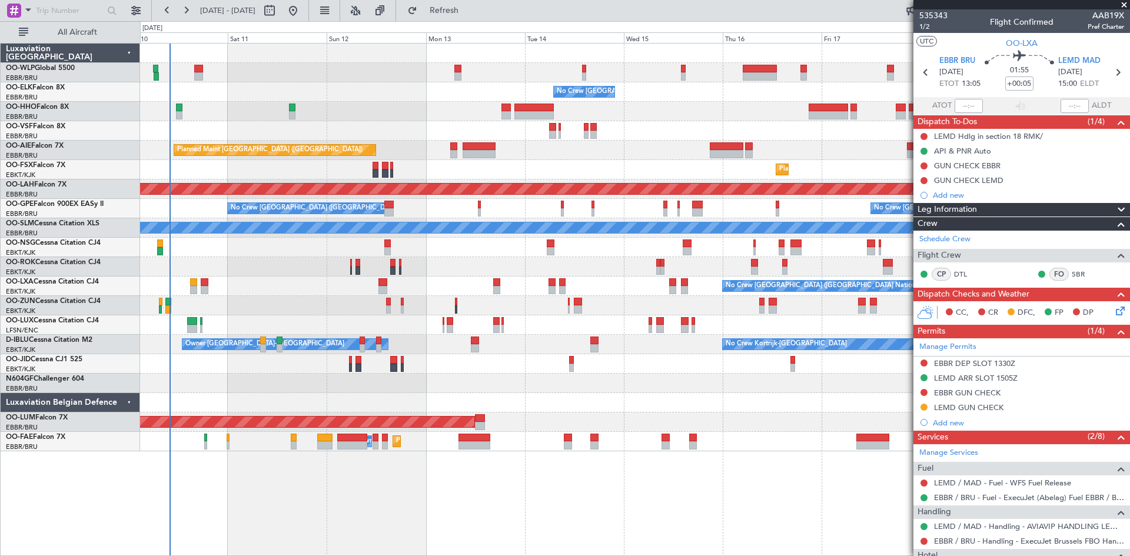
click at [549, 308] on div "No Crew [GEOGRAPHIC_DATA] ([GEOGRAPHIC_DATA] National) Planned Maint Geneva ([G…" at bounding box center [634, 248] width 989 height 408
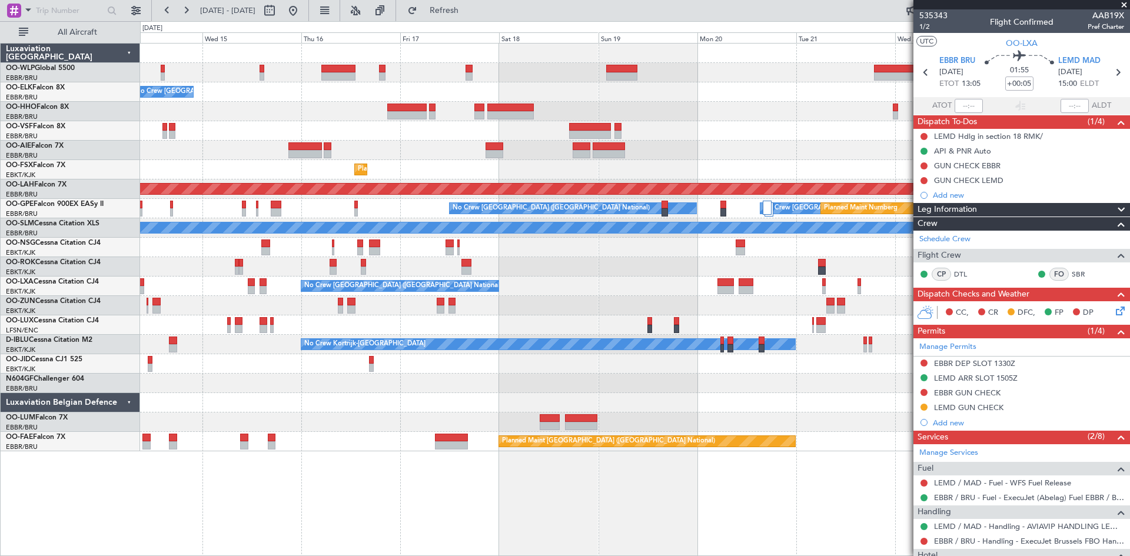
click at [252, 341] on div "- - FIMP 17:00 Z EBLG 05:10 Z No Crew Brussels (Brussels National) Planned Main…" at bounding box center [634, 248] width 989 height 408
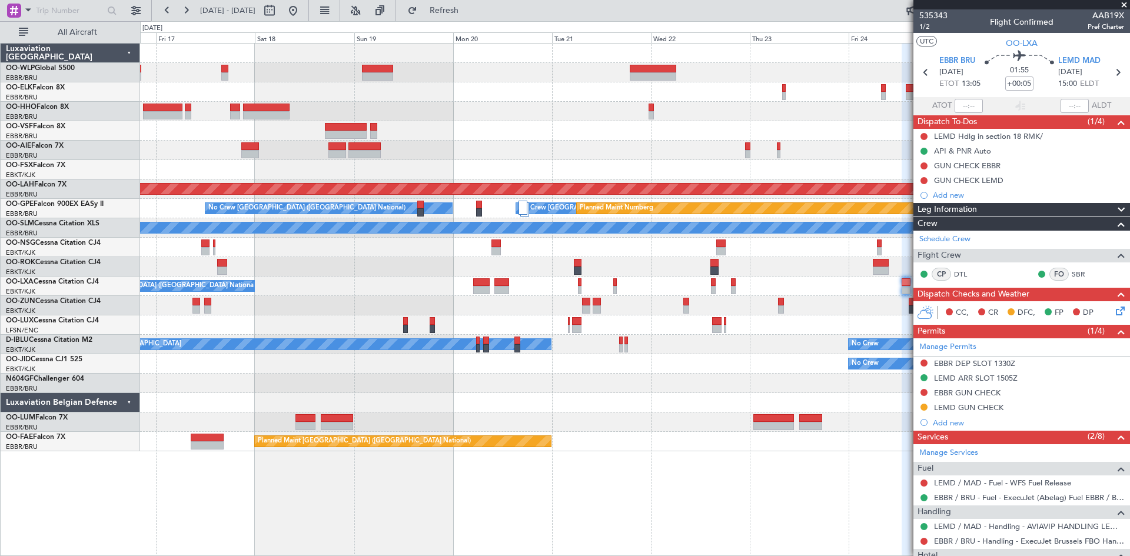
click at [322, 318] on div "- - FIMP 17:00 Z EBLG 05:10 Z No Crew Brussels (Brussels National) Planned Main…" at bounding box center [634, 248] width 989 height 408
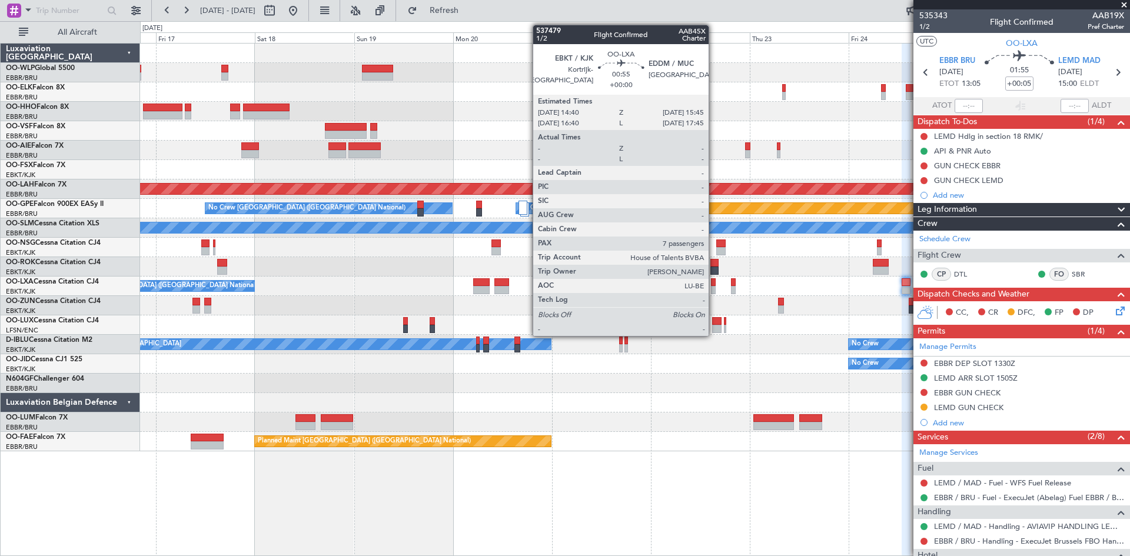
click at [714, 288] on div at bounding box center [713, 290] width 5 height 8
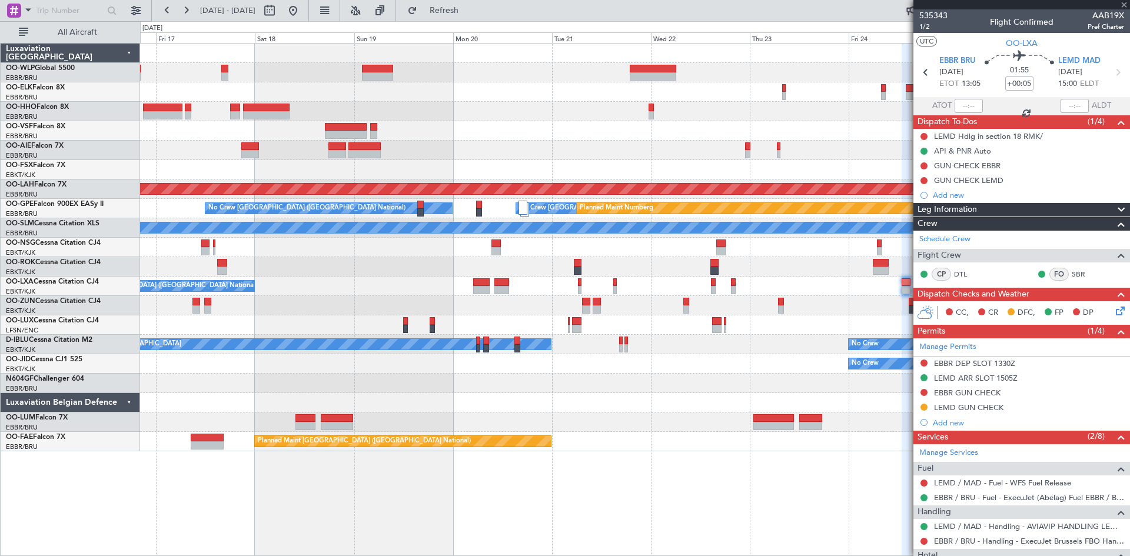
type input "7"
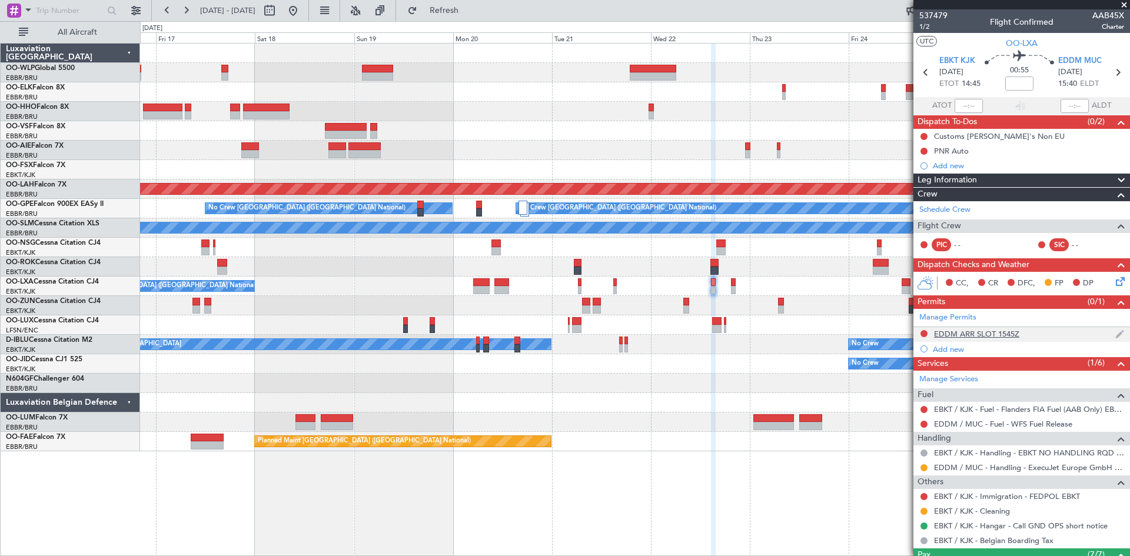
click at [959, 335] on div "EDDM ARR SLOT 1545Z" at bounding box center [976, 334] width 85 height 10
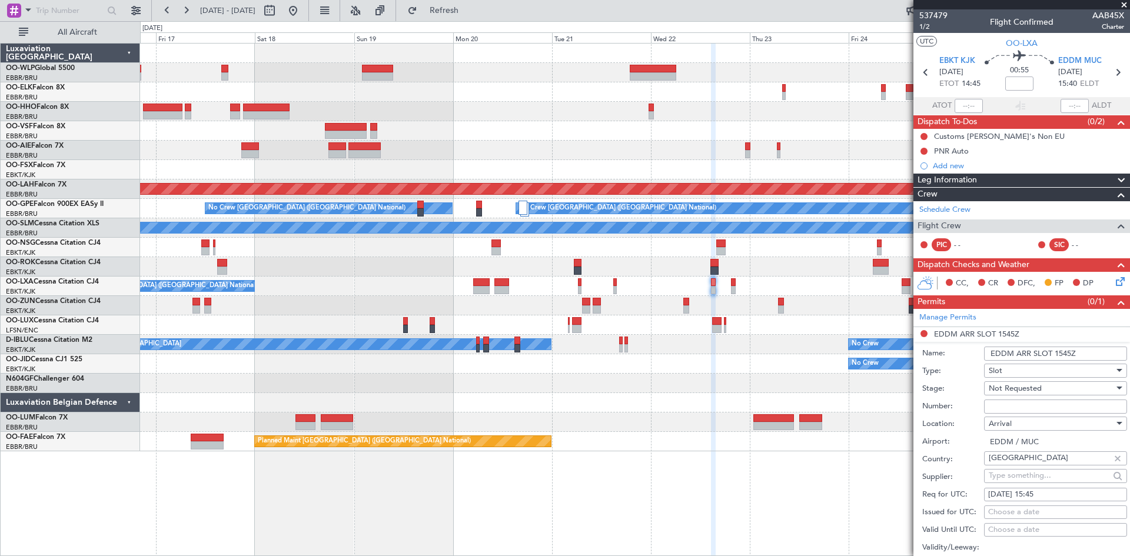
click at [1002, 403] on input "Number:" at bounding box center [1055, 407] width 143 height 14
paste input "EDDM1010257715"
type input "EDDM1010257715"
click at [1043, 388] on div "Not Requested" at bounding box center [1051, 389] width 125 height 18
click at [1026, 481] on span "Received OK" at bounding box center [1051, 483] width 124 height 18
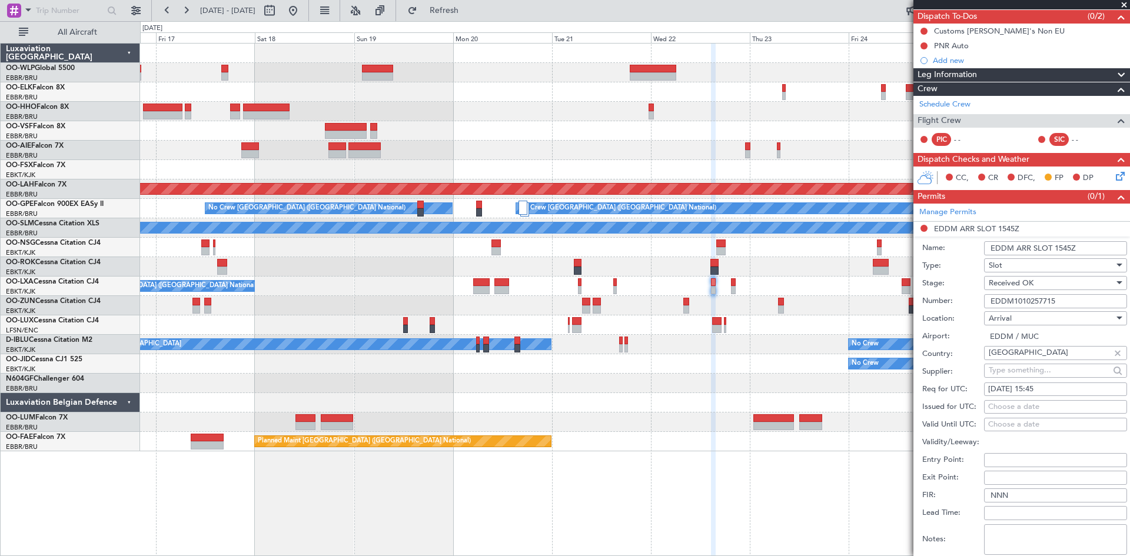
scroll to position [235, 0]
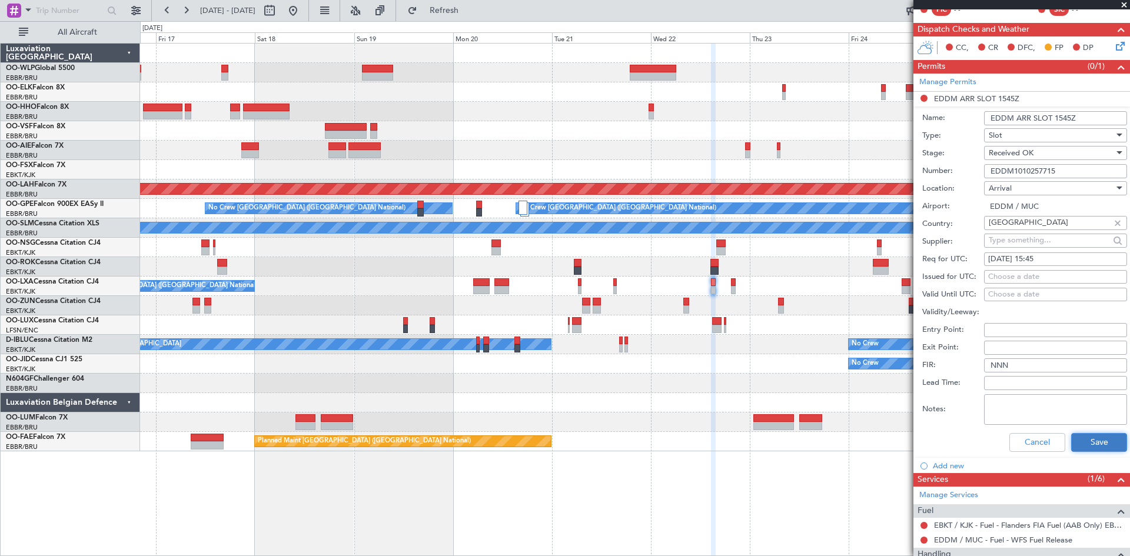
click at [1082, 437] on button "Save" at bounding box center [1099, 442] width 56 height 19
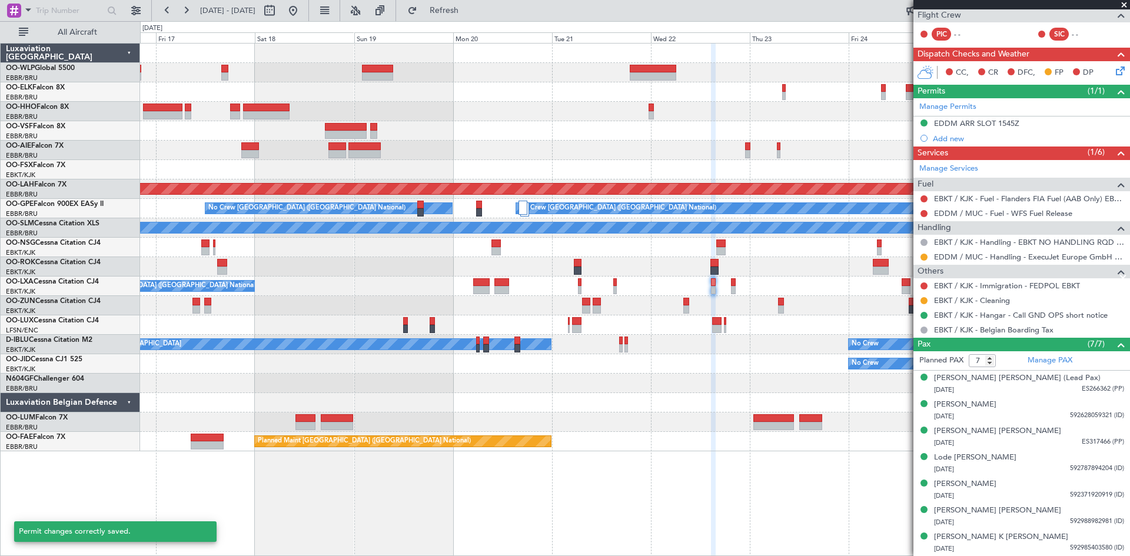
scroll to position [210, 0]
click at [923, 255] on button at bounding box center [923, 257] width 7 height 7
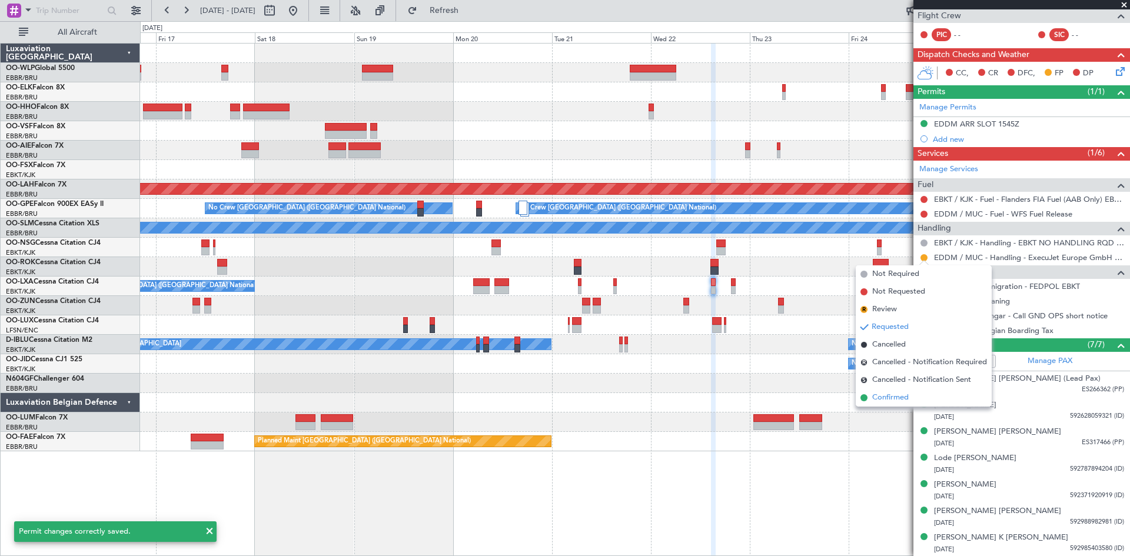
click at [892, 400] on span "Confirmed" at bounding box center [890, 398] width 36 height 12
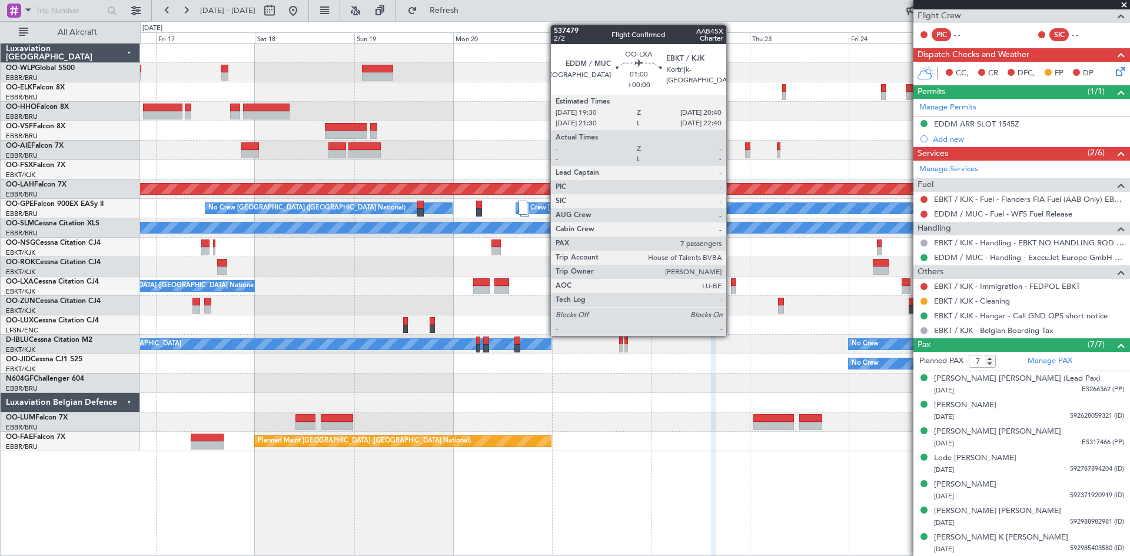
click at [732, 283] on div at bounding box center [733, 282] width 5 height 8
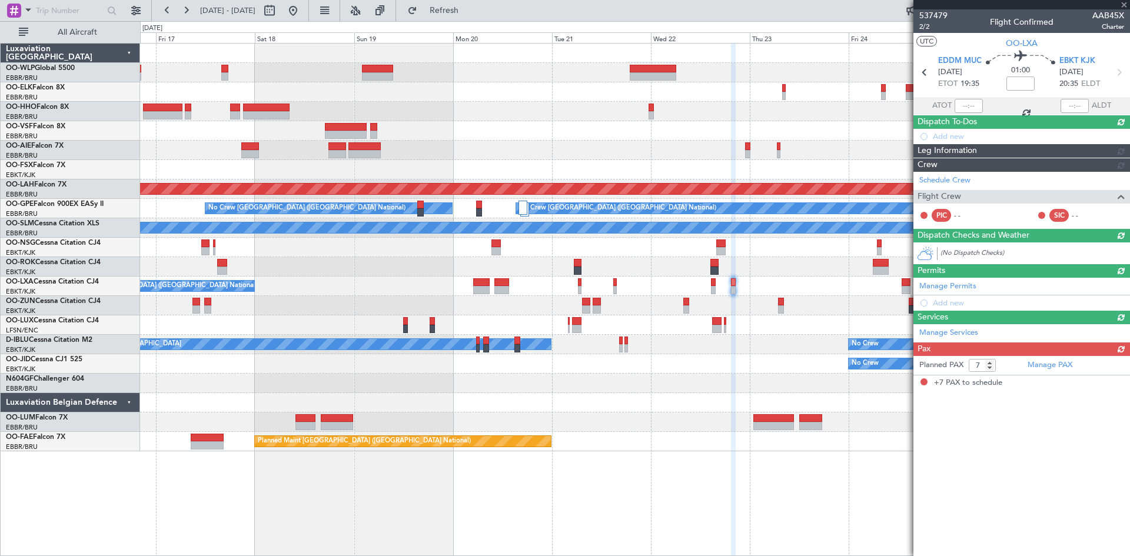
scroll to position [0, 0]
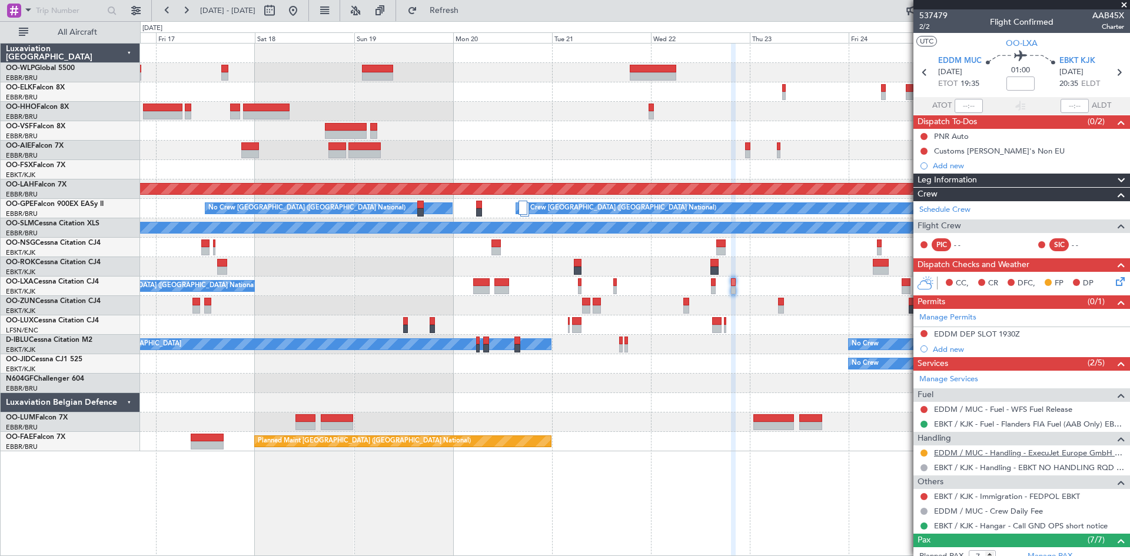
click at [1033, 450] on link "EDDM / MUC - Handling - ExecuJet Europe GmbH EDDM / MUC" at bounding box center [1029, 453] width 190 height 10
click at [978, 330] on div "EDDM DEP SLOT 1930Z" at bounding box center [977, 334] width 86 height 10
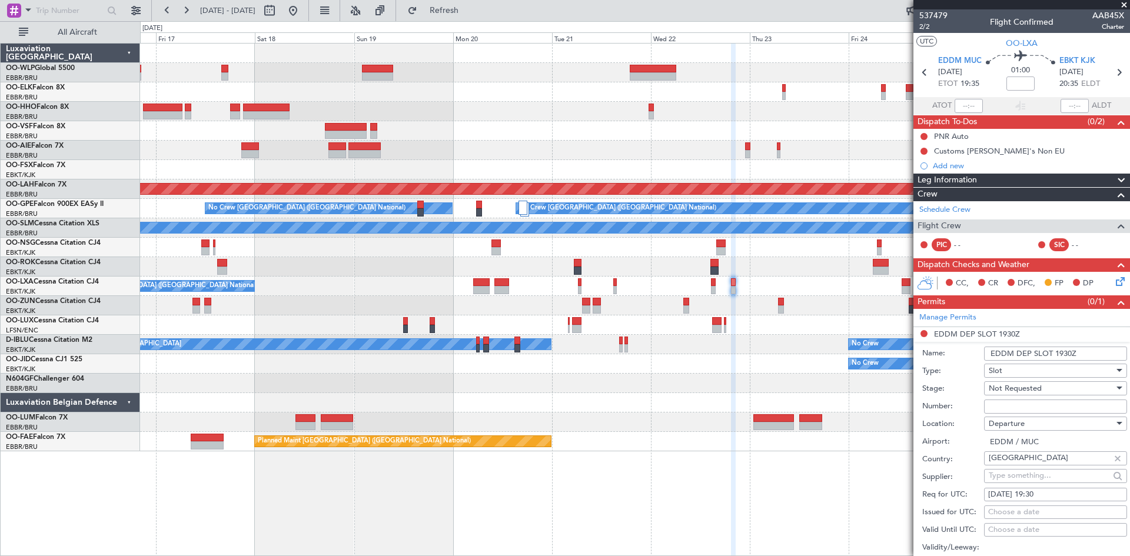
click at [1008, 408] on input "Number:" at bounding box center [1055, 407] width 143 height 14
paste input "EDDM1010257716"
type input "EDDM1010257716"
click at [1035, 390] on span "Not Requested" at bounding box center [1015, 388] width 53 height 11
click at [1020, 484] on span "Received OK" at bounding box center [1051, 483] width 124 height 18
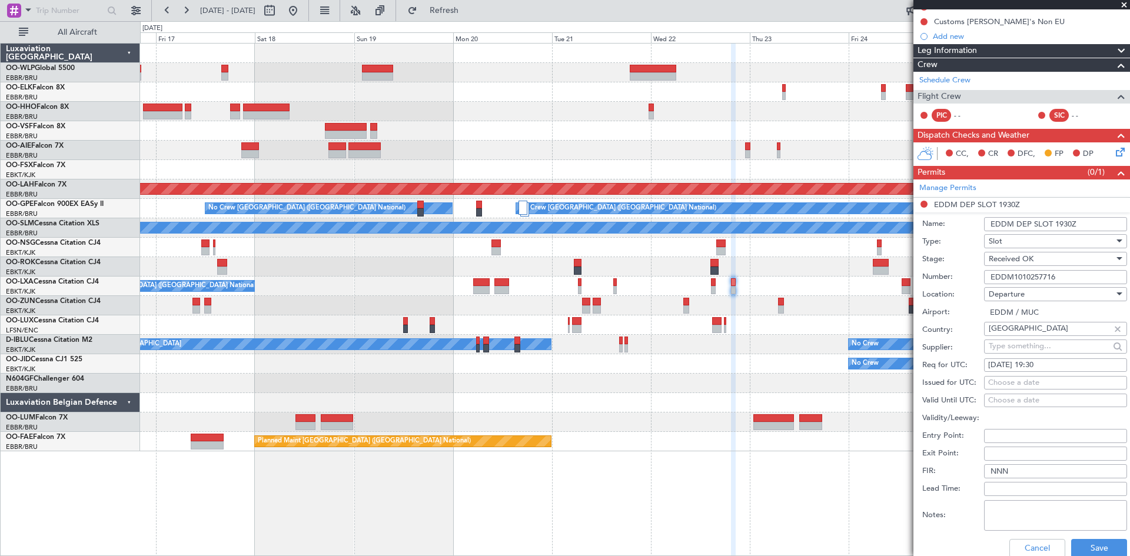
scroll to position [235, 0]
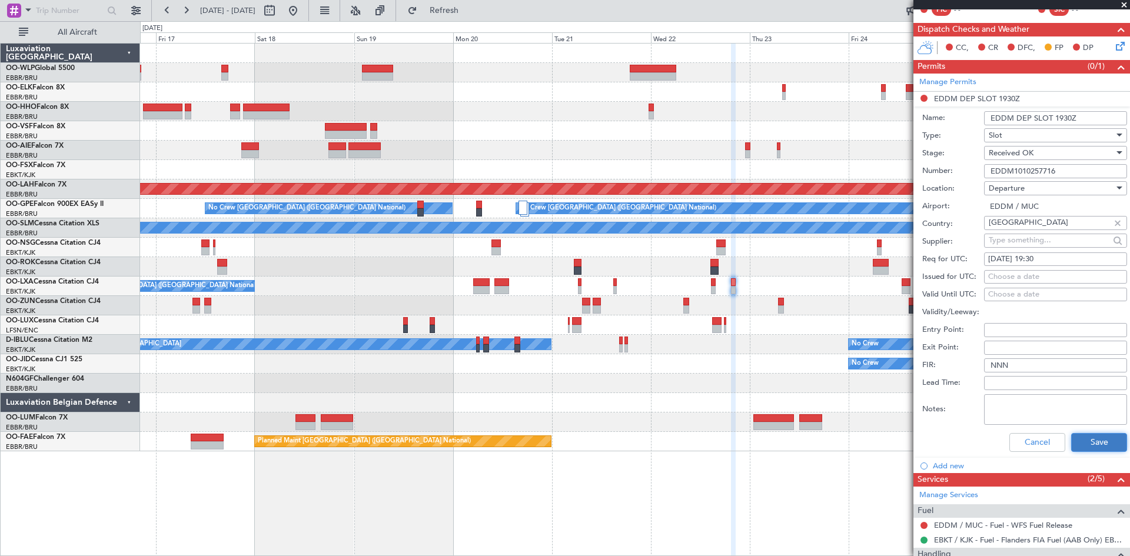
click at [1084, 447] on button "Save" at bounding box center [1099, 442] width 56 height 19
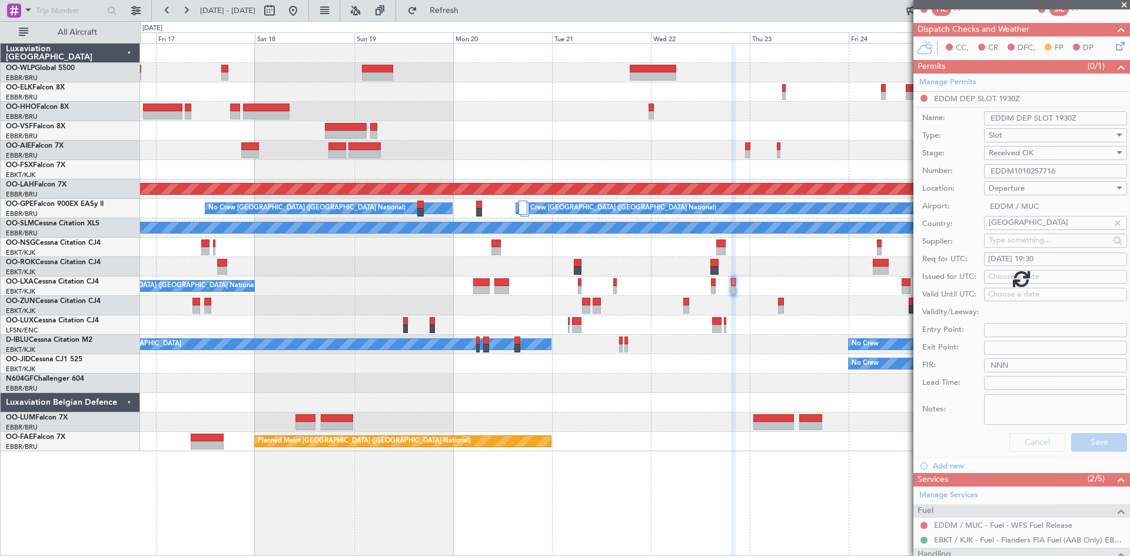
scroll to position [195, 0]
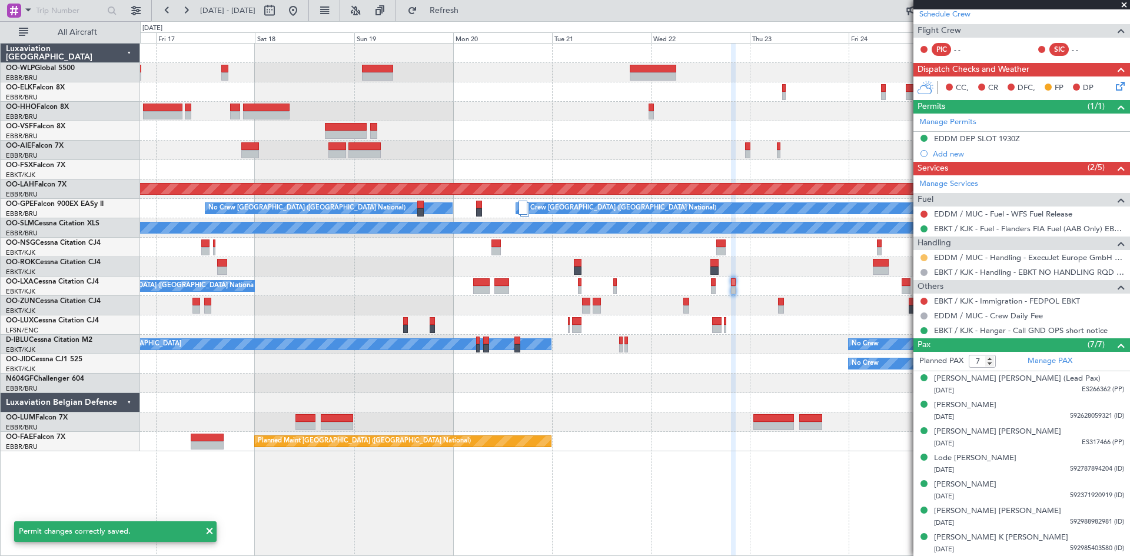
click at [926, 255] on button at bounding box center [923, 257] width 7 height 7
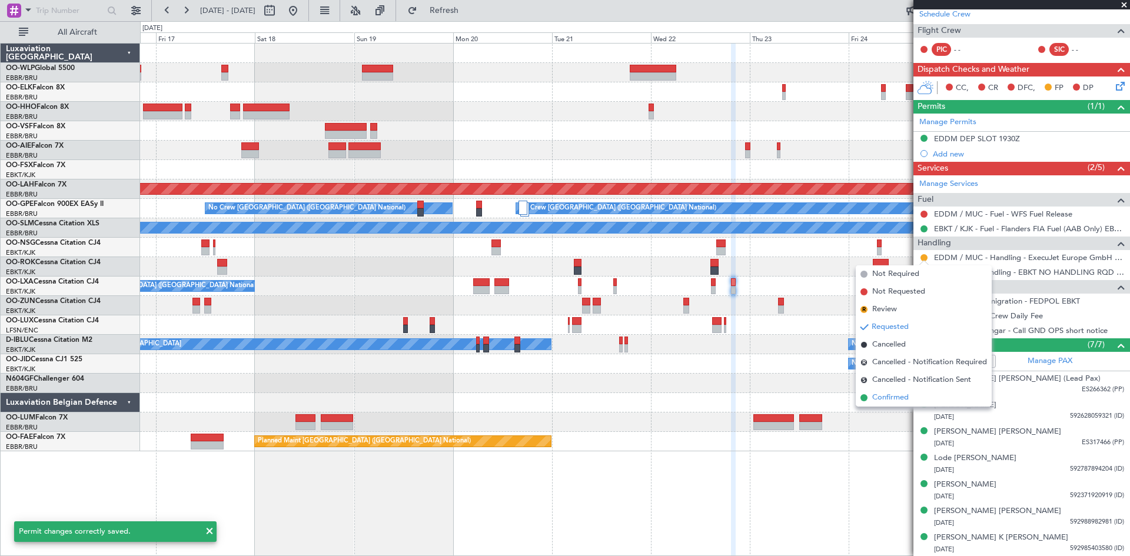
click at [888, 398] on span "Confirmed" at bounding box center [890, 398] width 36 height 12
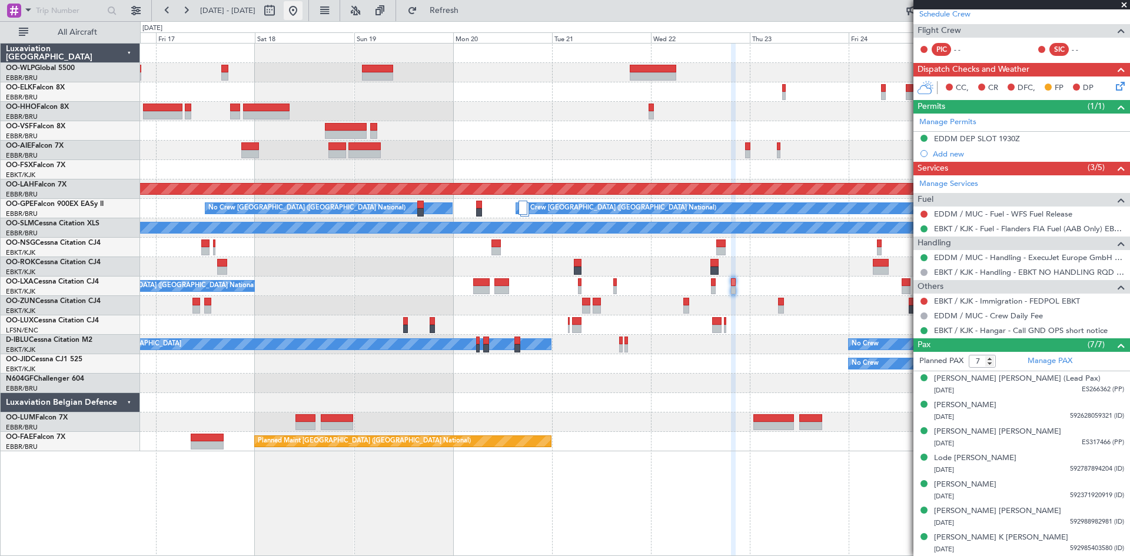
click at [303, 11] on button at bounding box center [293, 10] width 19 height 19
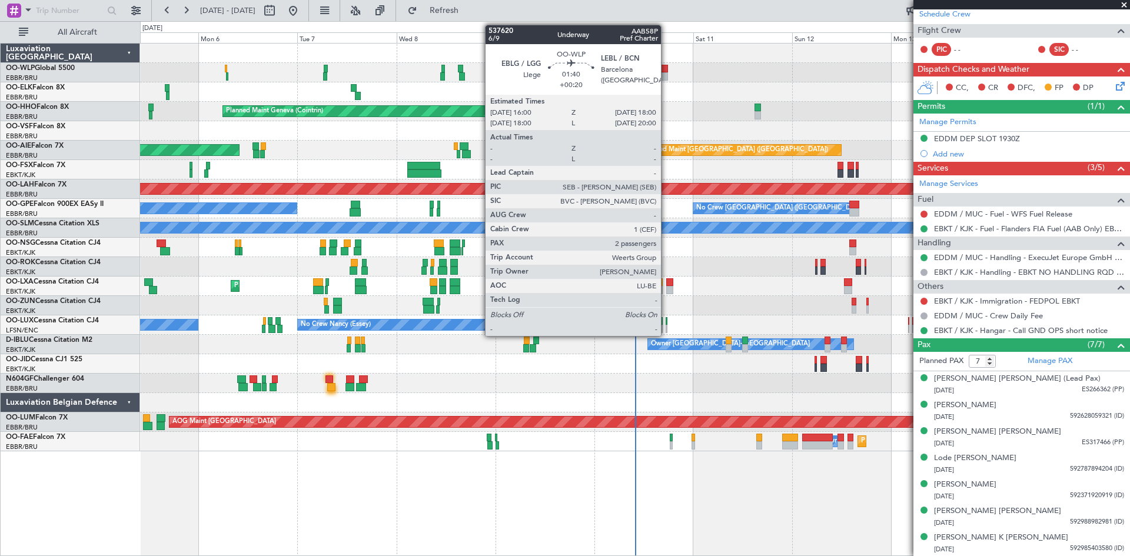
click at [666, 69] on div at bounding box center [664, 69] width 9 height 8
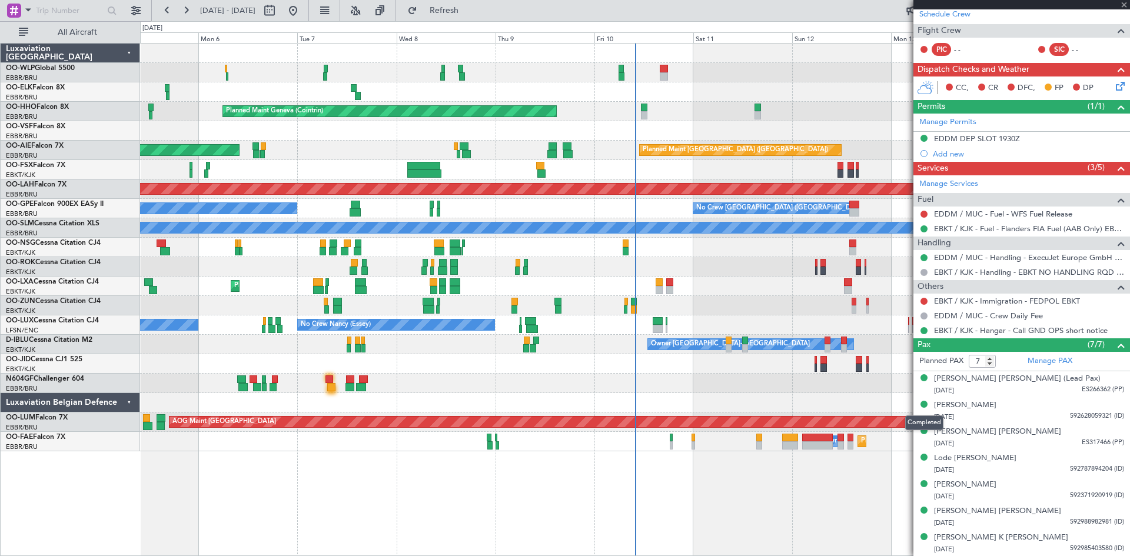
type input "+00:20"
type input "2"
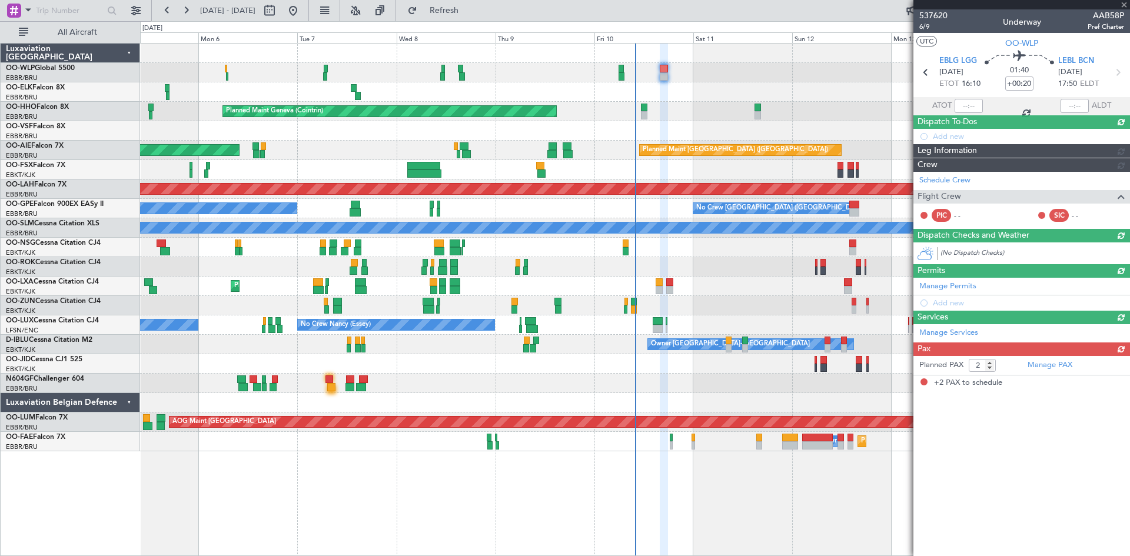
scroll to position [0, 0]
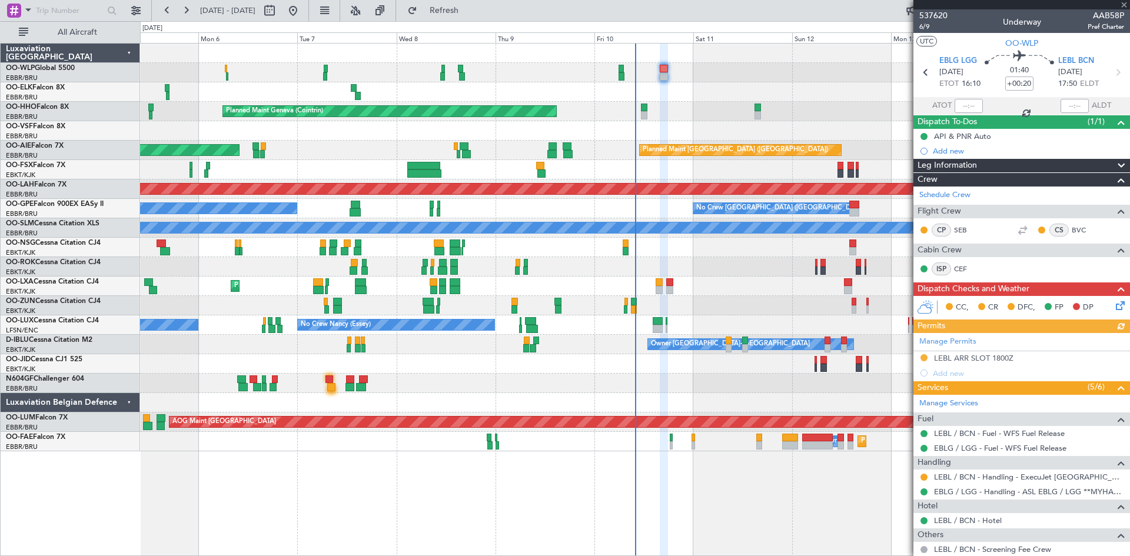
click at [999, 355] on div "Manage Permits LEBL ARR SLOT 1800Z Add new" at bounding box center [1021, 357] width 217 height 48
click at [998, 354] on div "LEBL ARR SLOT 1800Z" at bounding box center [973, 358] width 79 height 10
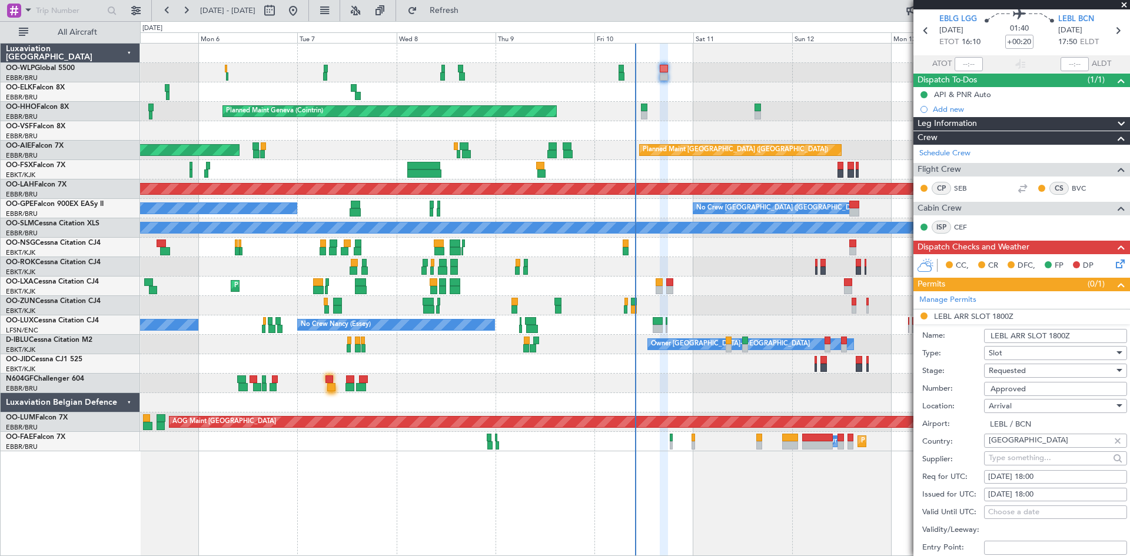
scroll to position [59, 0]
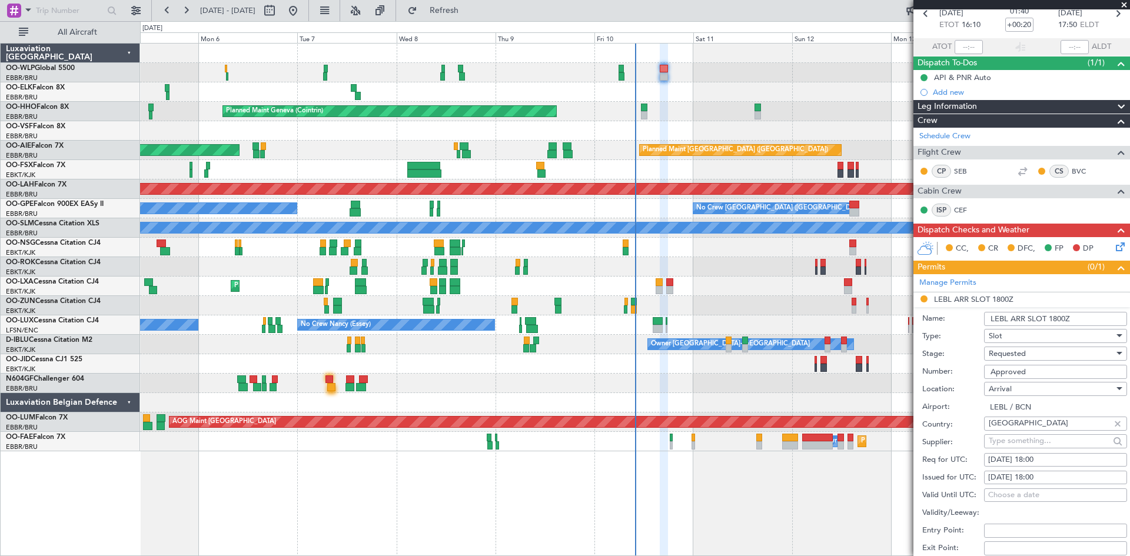
click at [922, 295] on li "LEBL ARR SLOT 1800Z Name: LEBL ARR SLOT 1800Z Type: Slot Stage: Requested Numbe…" at bounding box center [1021, 476] width 217 height 366
click at [923, 297] on li "LEBL ARR SLOT 1800Z Name: LEBL ARR SLOT 1800Z Type: Slot Stage: Requested Numbe…" at bounding box center [1021, 476] width 217 height 366
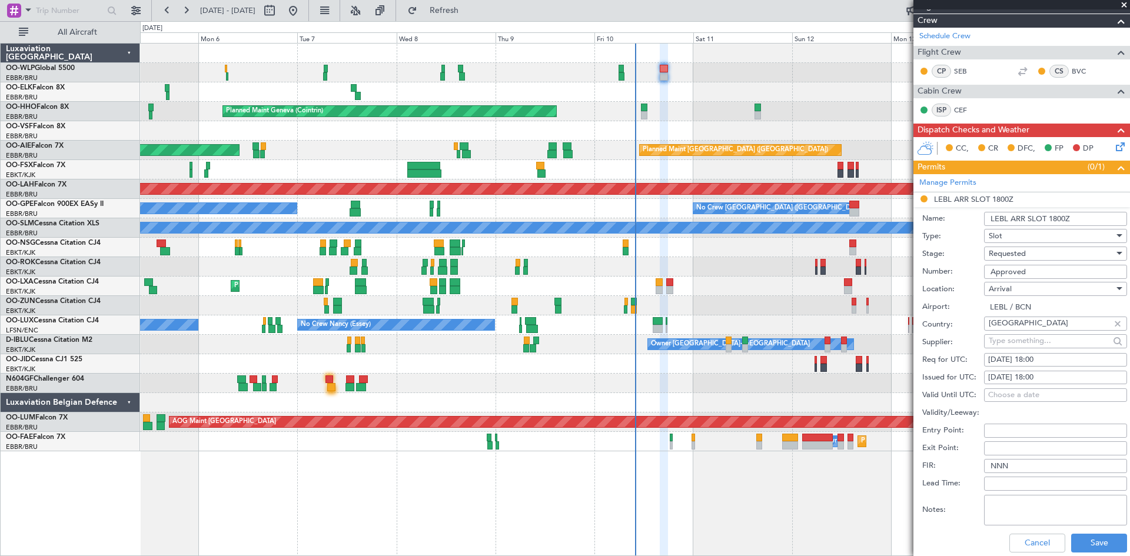
scroll to position [294, 0]
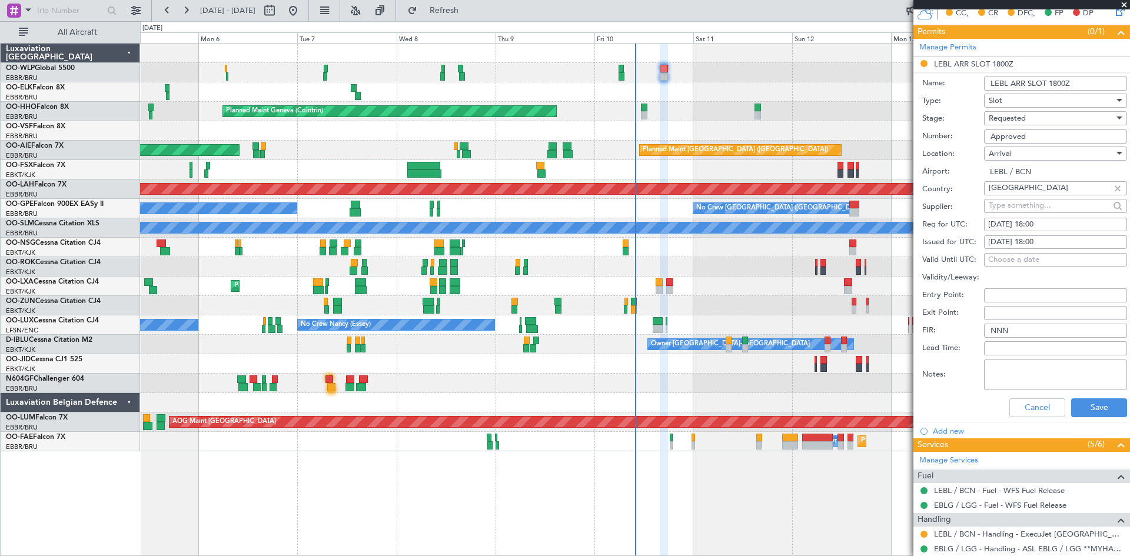
click at [1035, 121] on div "Requested" at bounding box center [1051, 118] width 125 height 18
click at [1018, 206] on span "Received OK" at bounding box center [1051, 207] width 124 height 18
click at [1088, 402] on button "Save" at bounding box center [1099, 407] width 56 height 19
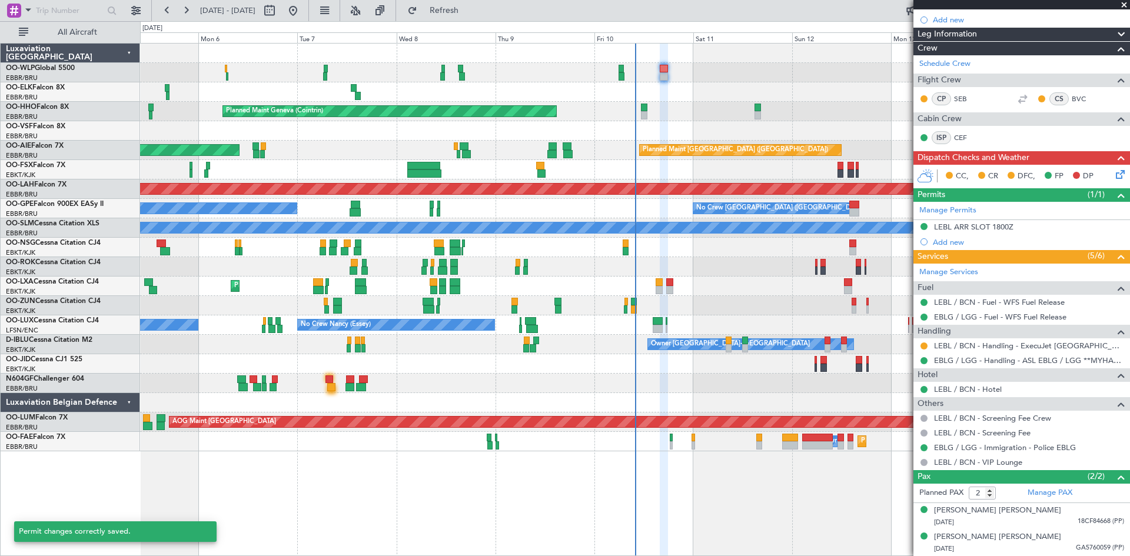
scroll to position [131, 0]
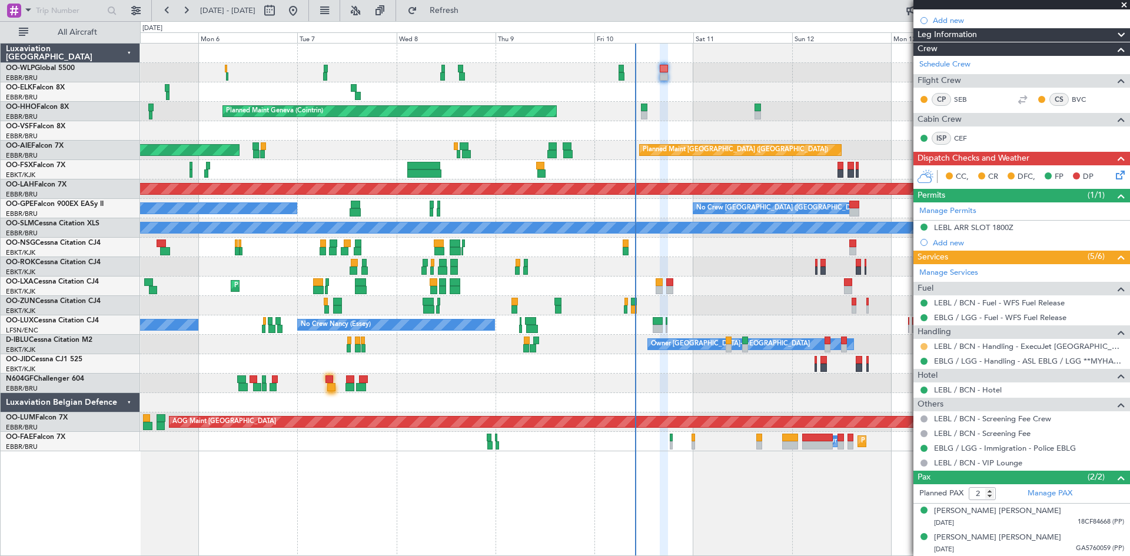
click at [927, 344] on button at bounding box center [923, 346] width 7 height 7
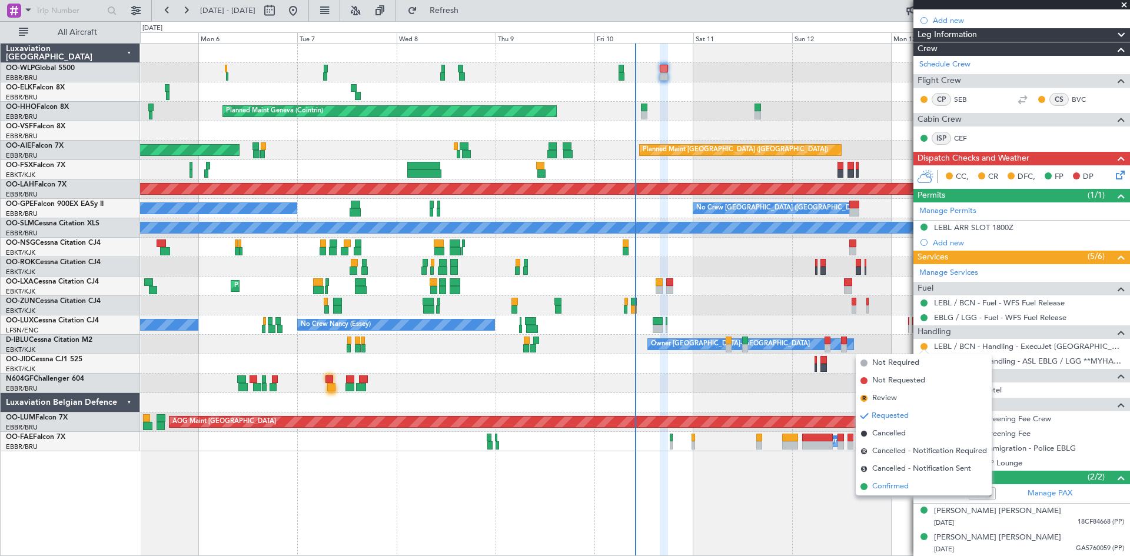
click at [895, 485] on span "Confirmed" at bounding box center [890, 487] width 36 height 12
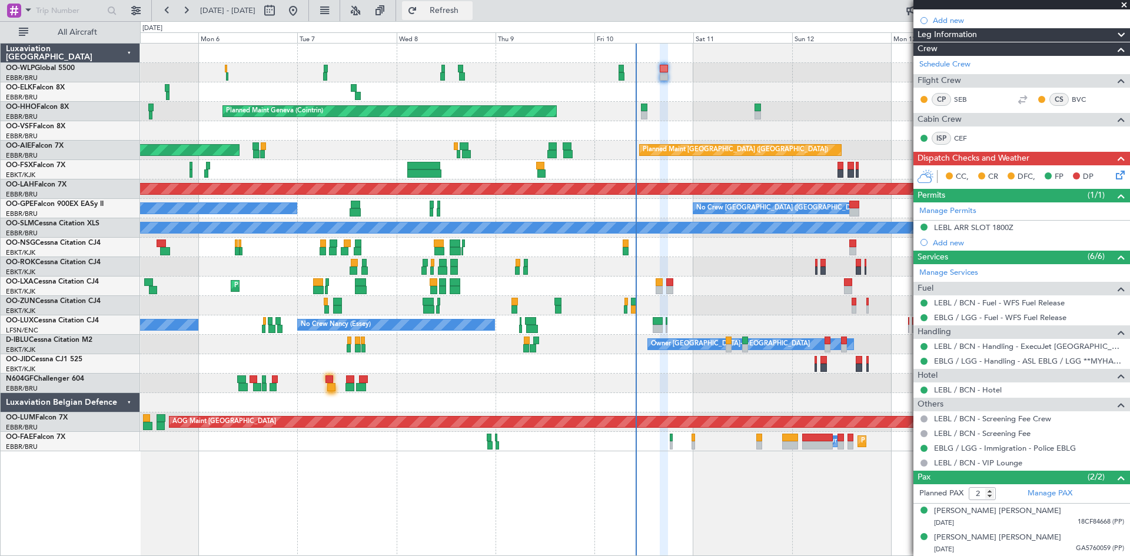
click at [469, 13] on span "Refresh" at bounding box center [444, 10] width 49 height 8
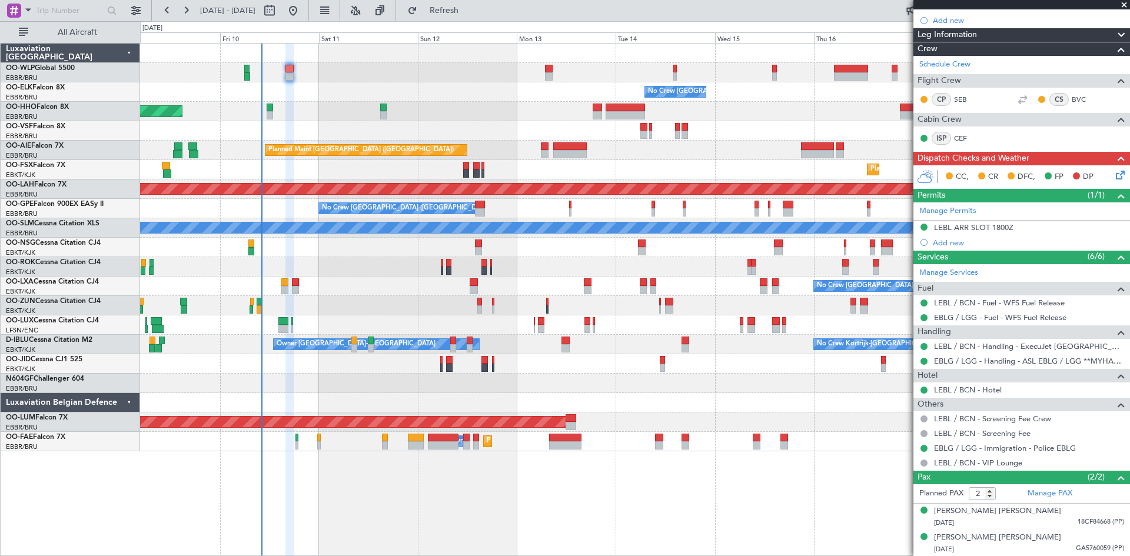
click at [343, 337] on div "No Crew Brussels (Brussels National) Planned Maint Geneva (Cointrin) Planned Ma…" at bounding box center [634, 248] width 989 height 408
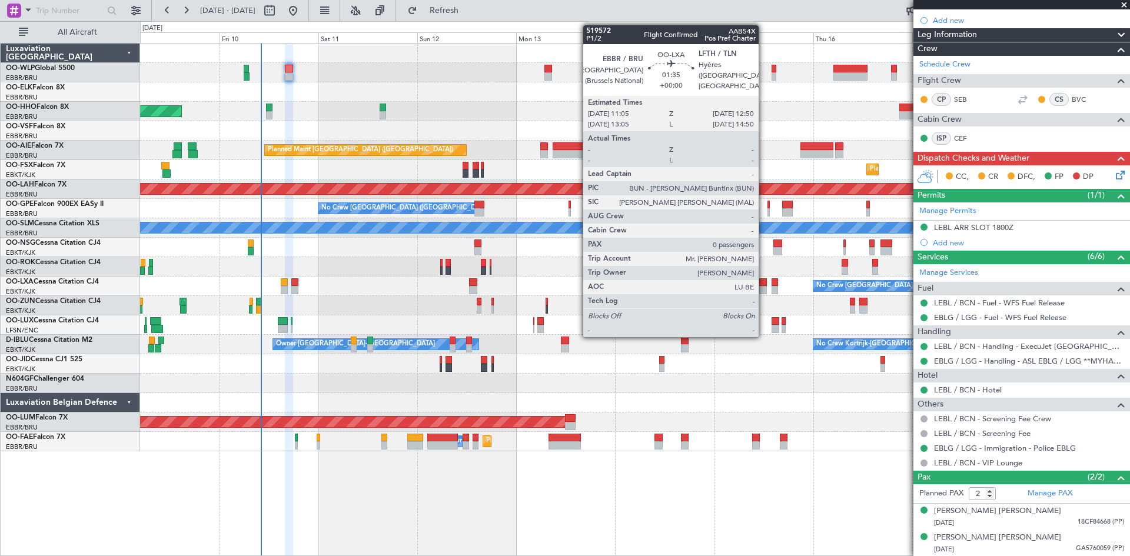
click at [764, 287] on div at bounding box center [763, 290] width 8 height 8
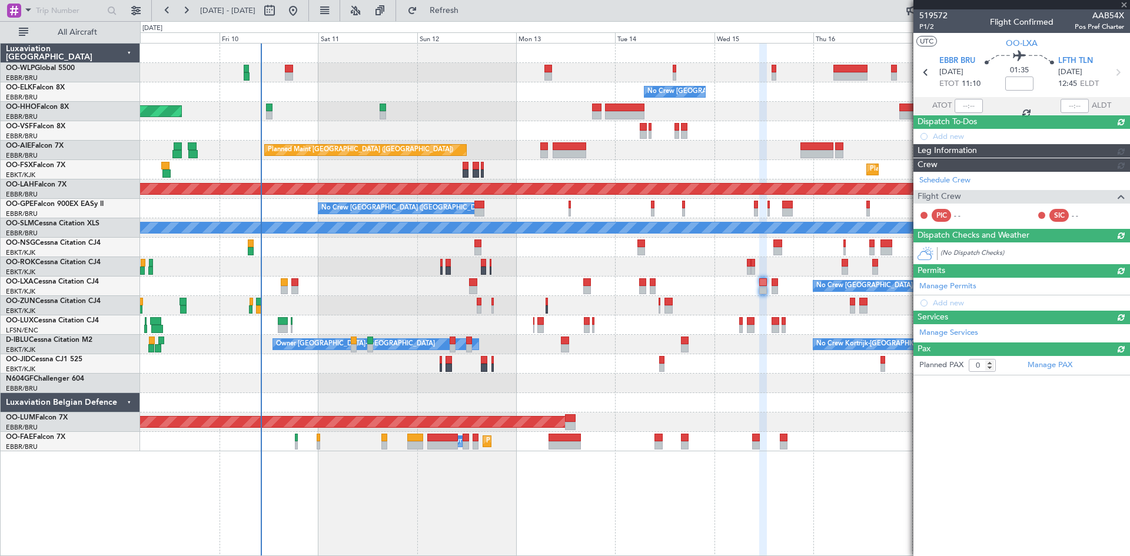
scroll to position [0, 0]
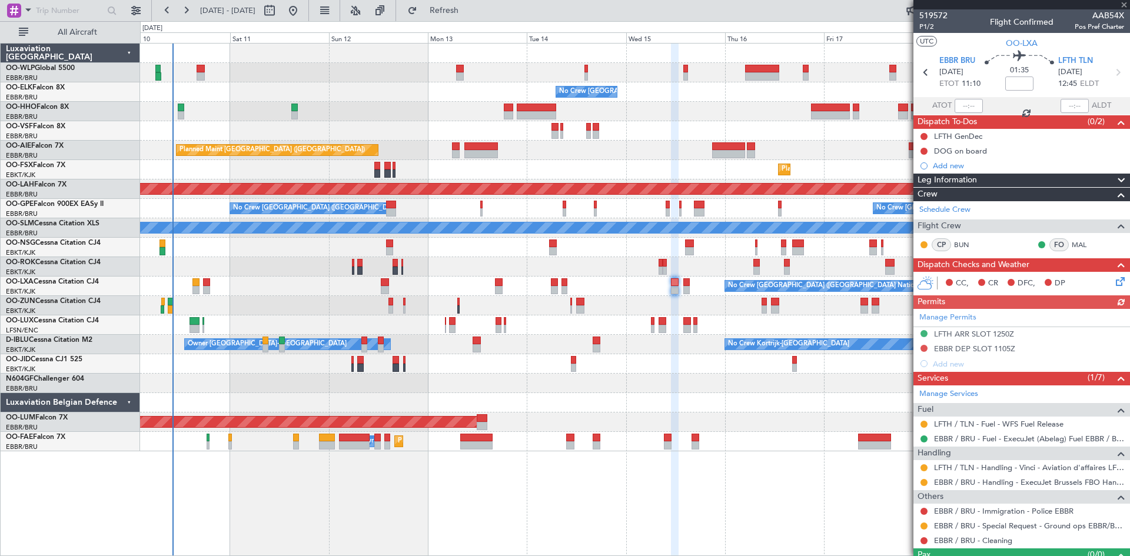
click at [672, 327] on div "No Crew Brussels (Brussels National) Planned Maint Geneva (Cointrin) Planned Ma…" at bounding box center [634, 248] width 989 height 408
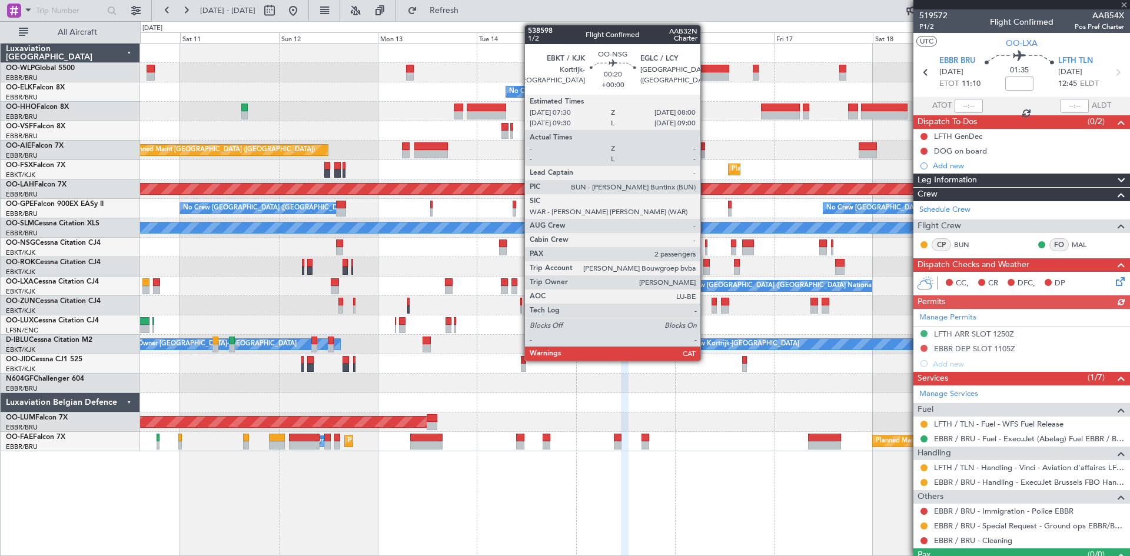
click at [706, 247] on div at bounding box center [706, 244] width 2 height 8
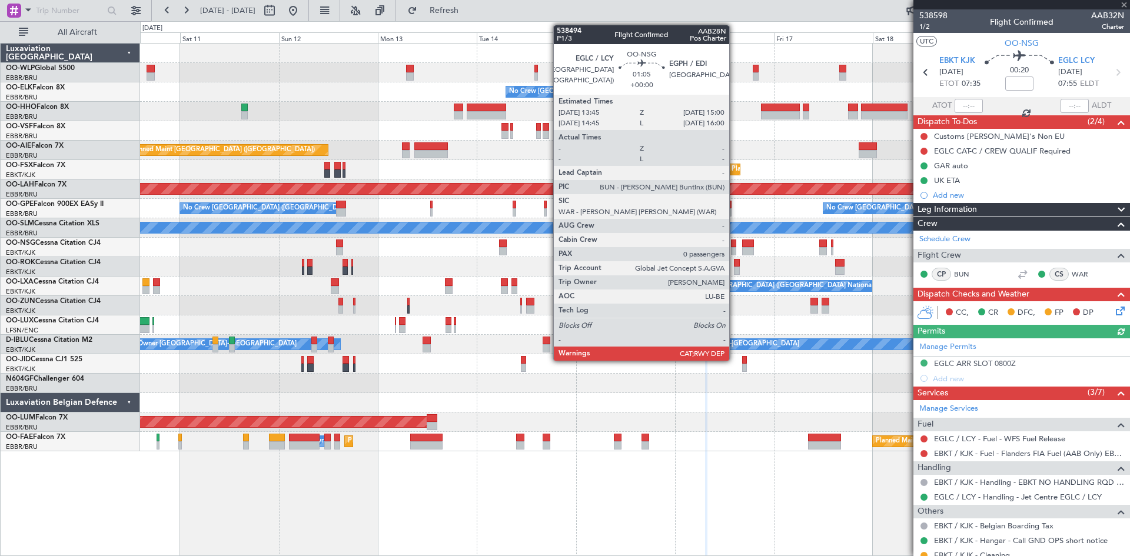
click at [735, 246] on div at bounding box center [733, 244] width 5 height 8
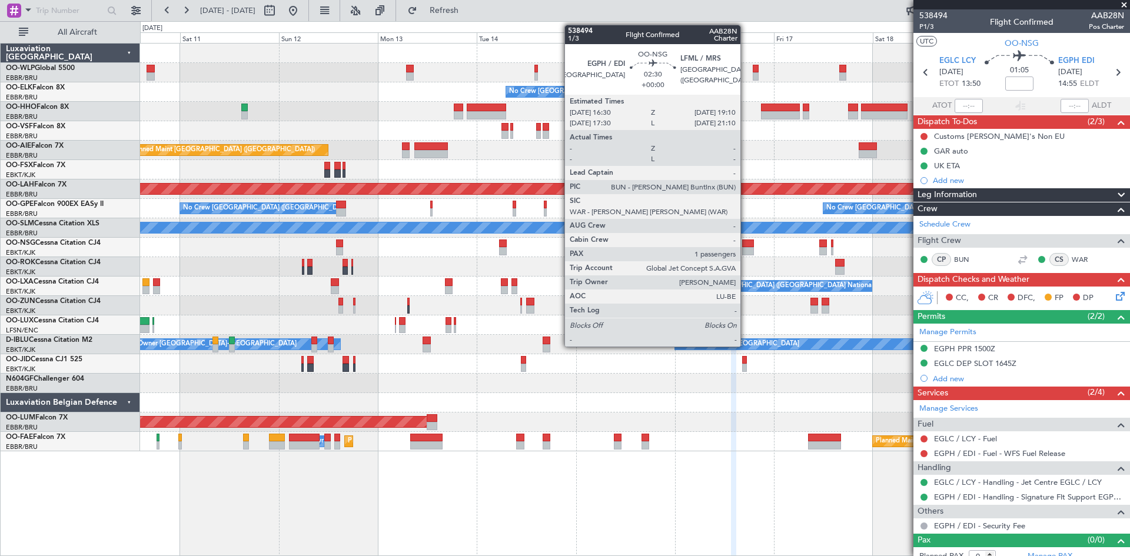
click at [746, 252] on div at bounding box center [747, 251] width 11 height 8
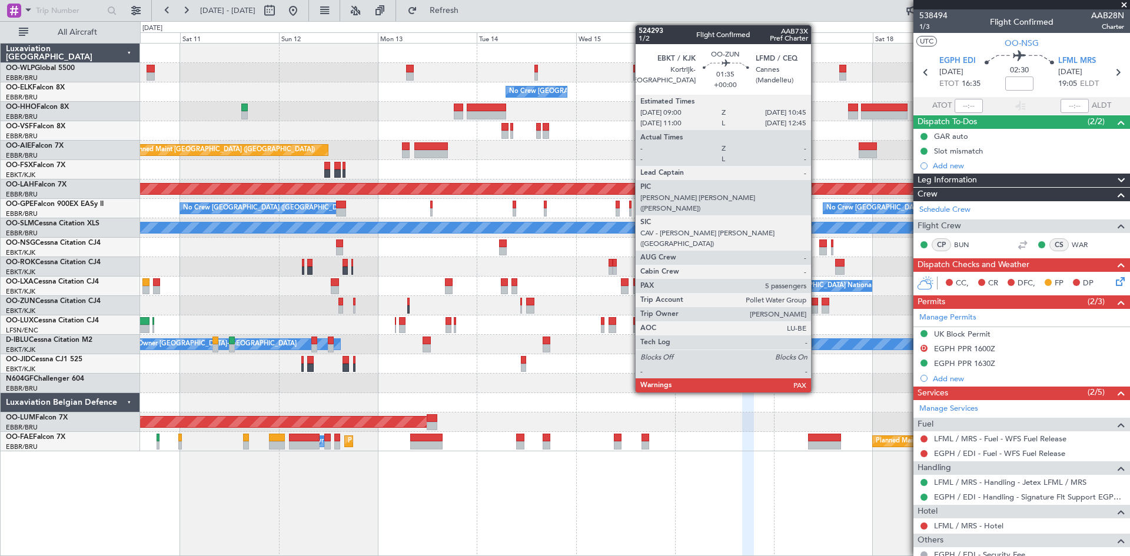
click at [816, 304] on div at bounding box center [814, 302] width 8 height 8
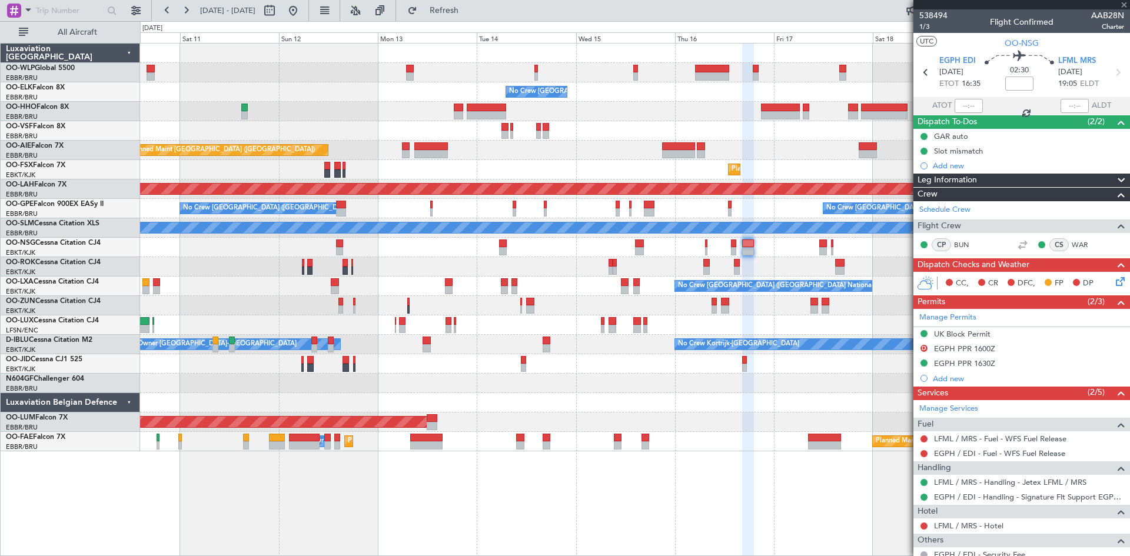
type input "5"
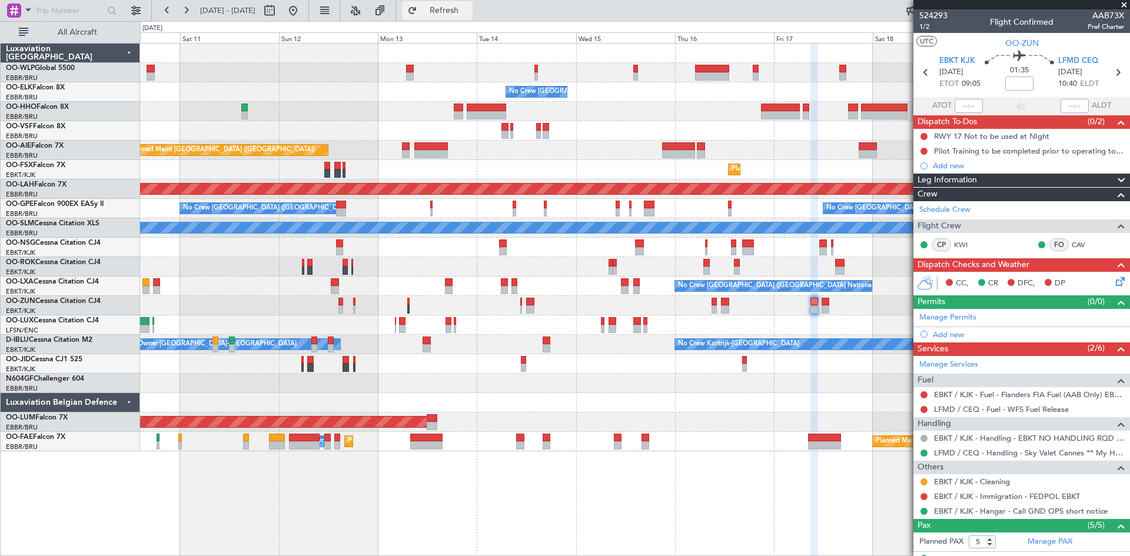
click at [462, 14] on span "Refresh" at bounding box center [444, 10] width 49 height 8
click at [469, 15] on span "Refresh" at bounding box center [444, 10] width 49 height 8
click at [469, 12] on span "Refresh" at bounding box center [444, 10] width 49 height 8
click at [470, 2] on button "Refresh" at bounding box center [437, 10] width 71 height 19
click at [464, 11] on span "Refresh" at bounding box center [444, 10] width 49 height 8
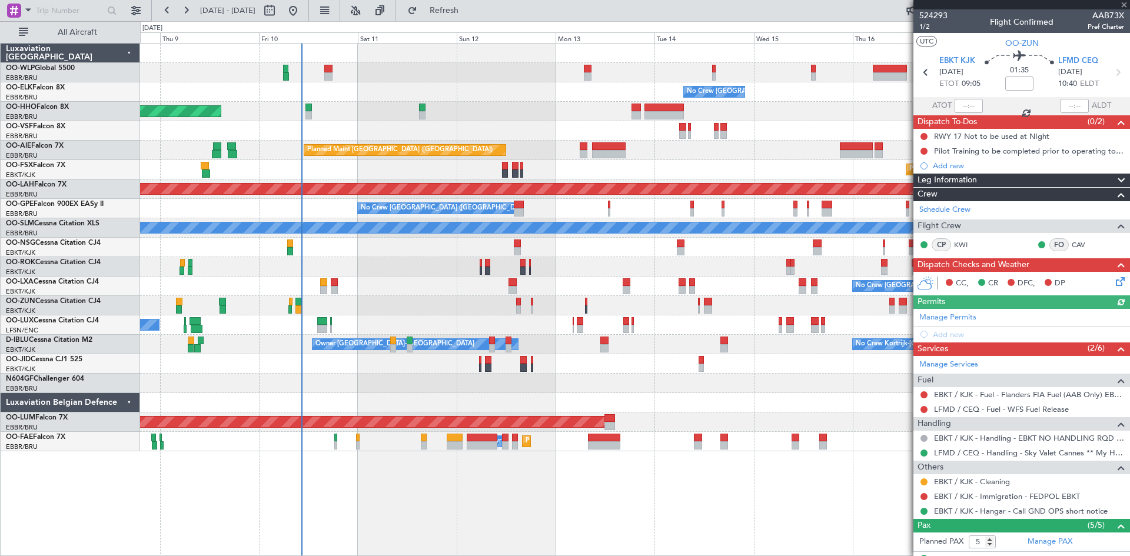
click at [567, 124] on div "No Crew Brussels (Brussels National) Planned Maint Geneva (Cointrin) Planned Ma…" at bounding box center [634, 248] width 989 height 408
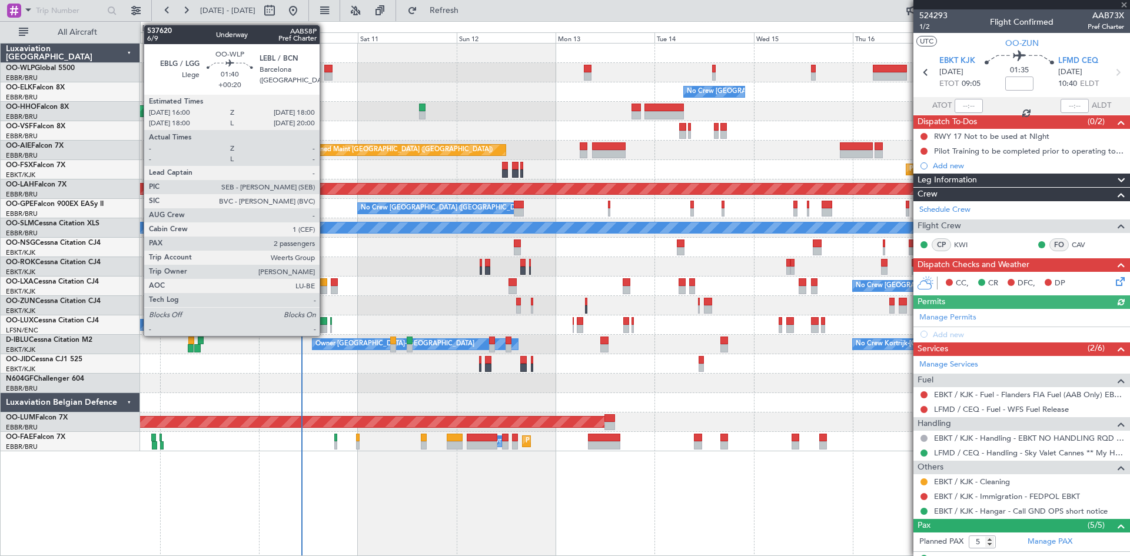
click at [325, 71] on div at bounding box center [328, 69] width 9 height 8
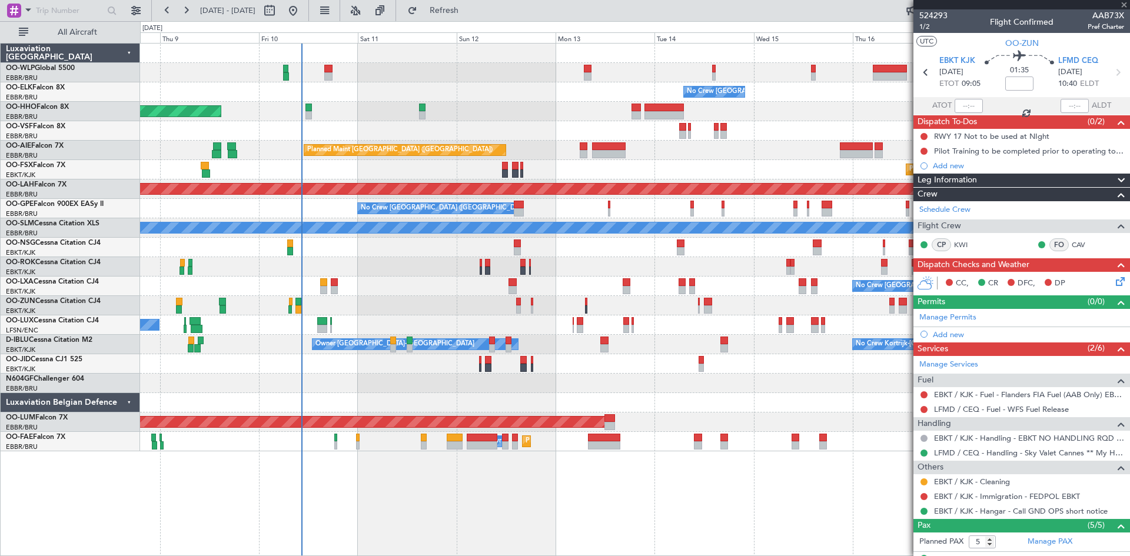
type input "+00:20"
type input "2"
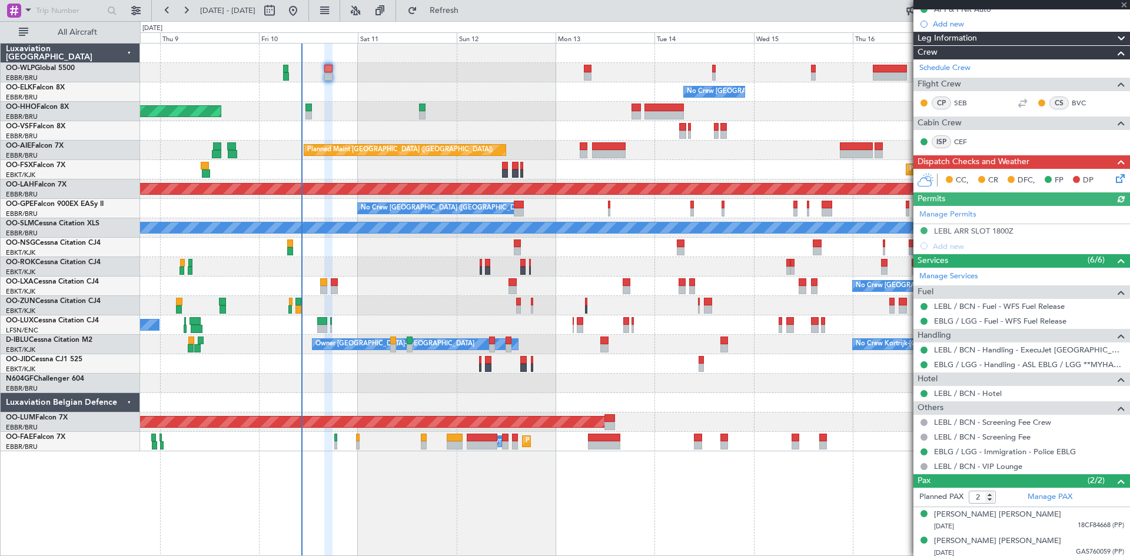
scroll to position [131, 0]
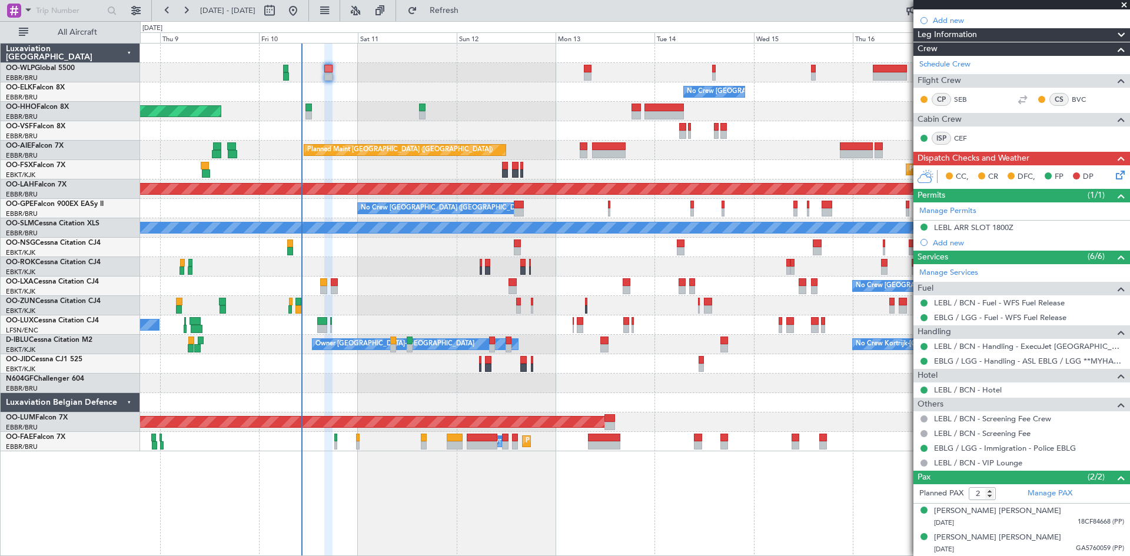
click at [1114, 173] on icon at bounding box center [1118, 172] width 9 height 9
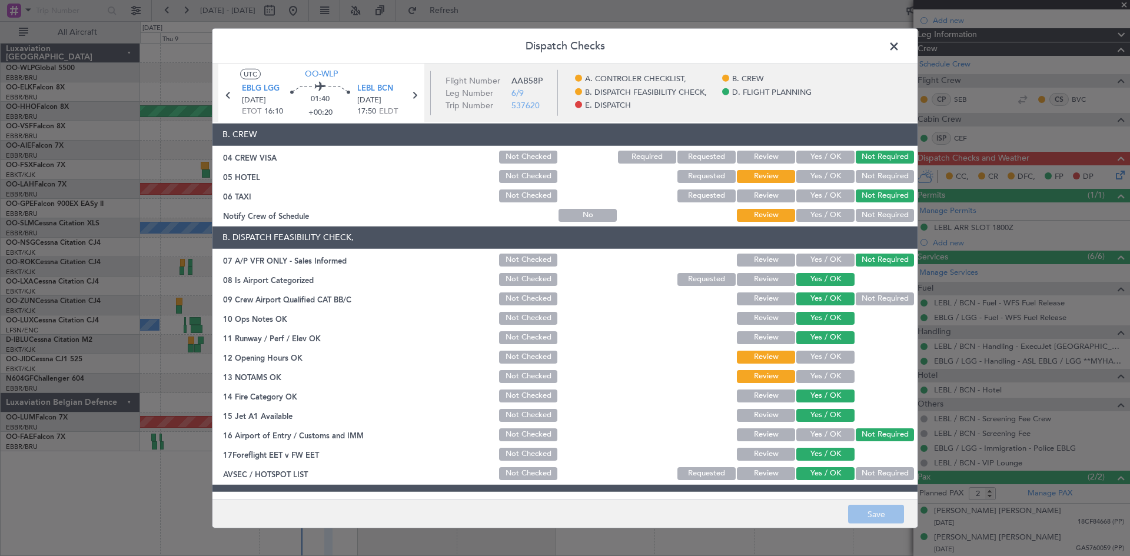
scroll to position [222, 0]
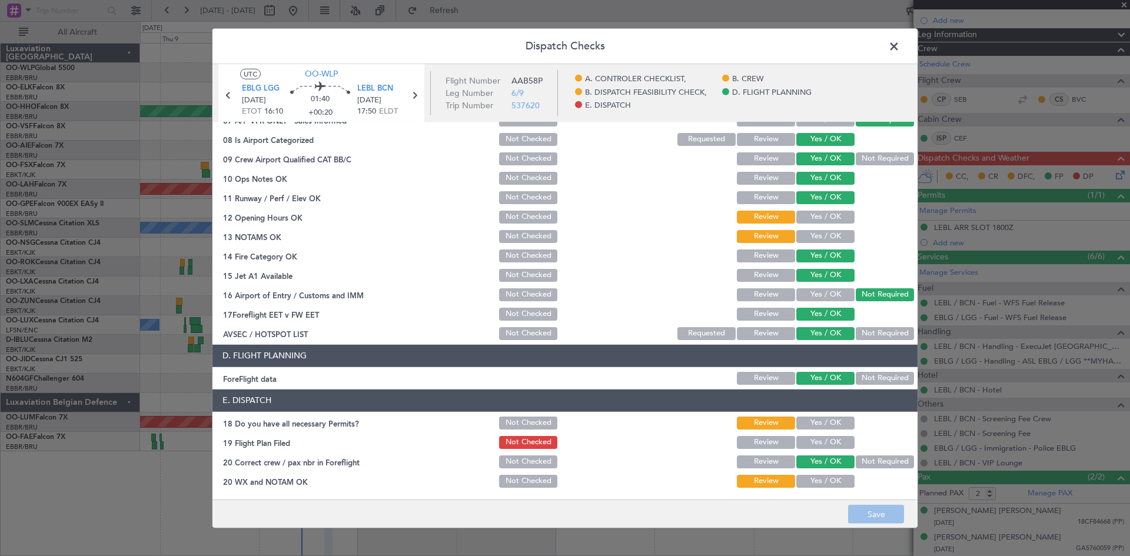
click at [900, 52] on span at bounding box center [900, 49] width 0 height 24
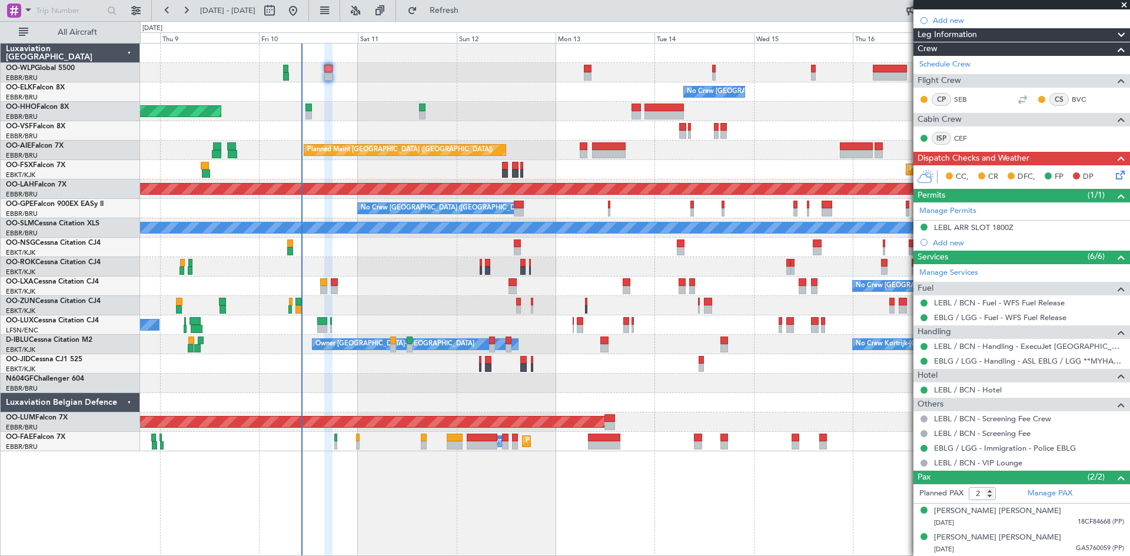
click at [1114, 174] on icon at bounding box center [1118, 172] width 9 height 9
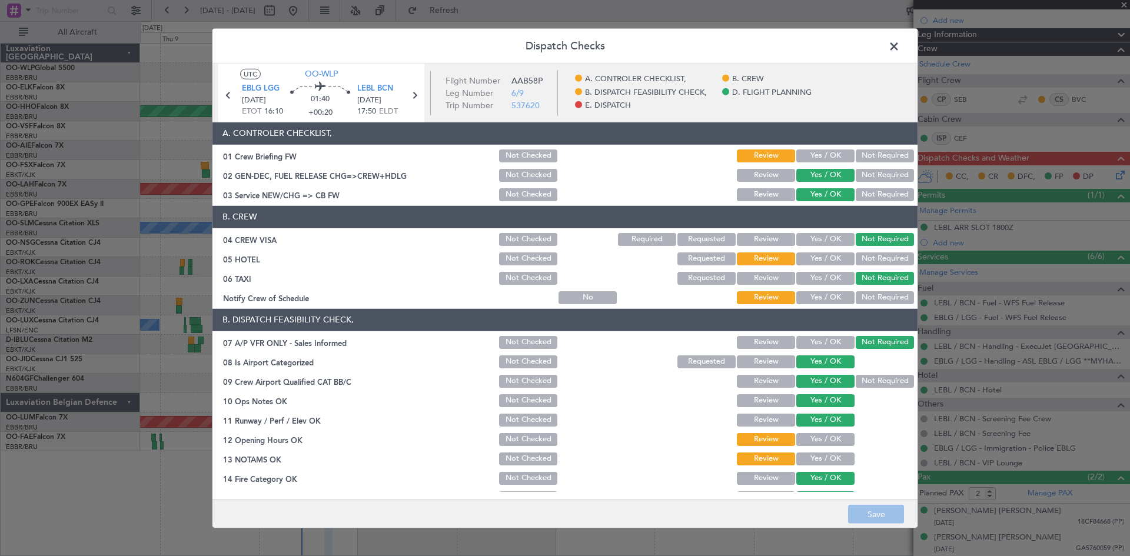
click at [900, 39] on span at bounding box center [900, 49] width 0 height 24
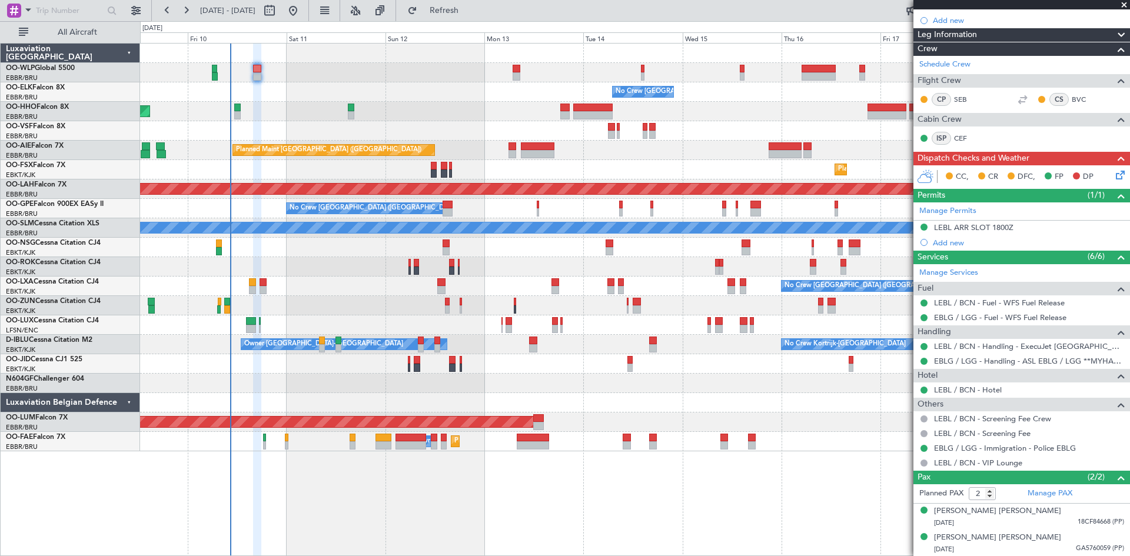
click at [735, 85] on div "No Crew Brussels (Brussels National) Planned Maint Geneva (Cointrin) Planned Ma…" at bounding box center [634, 248] width 989 height 408
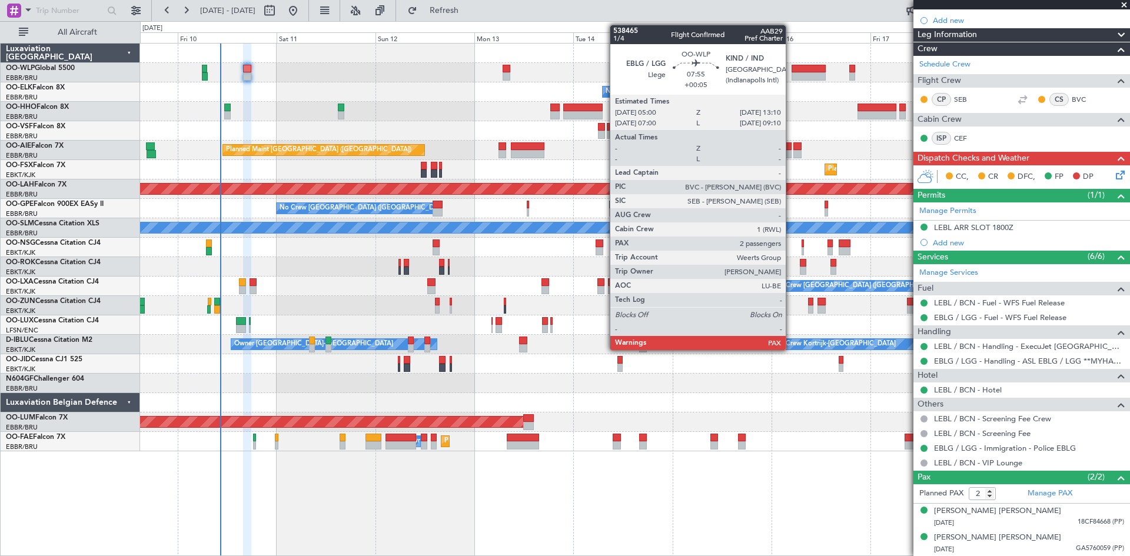
click at [792, 67] on div at bounding box center [809, 69] width 34 height 8
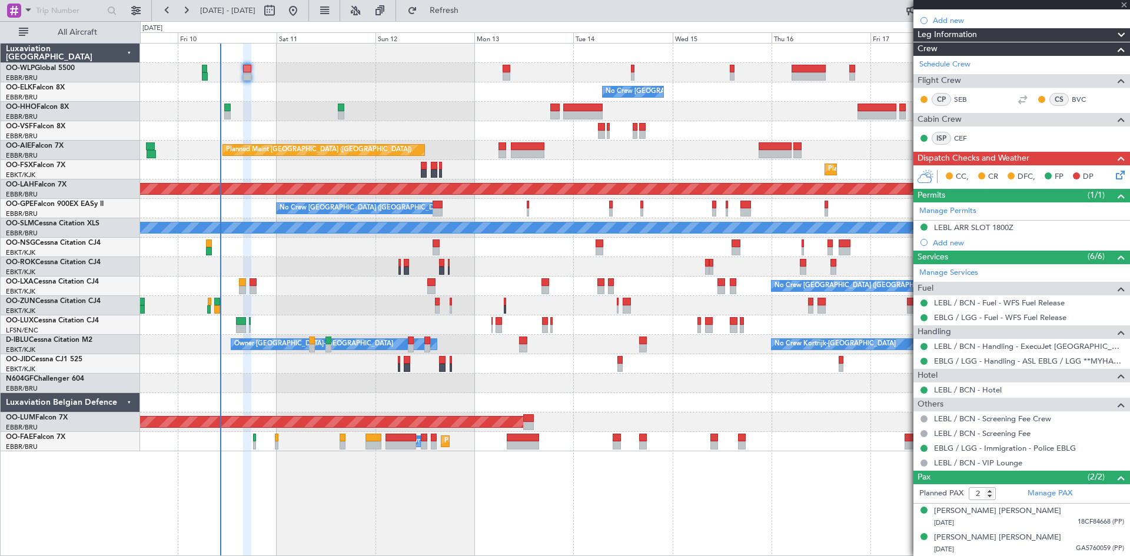
type input "+00:05"
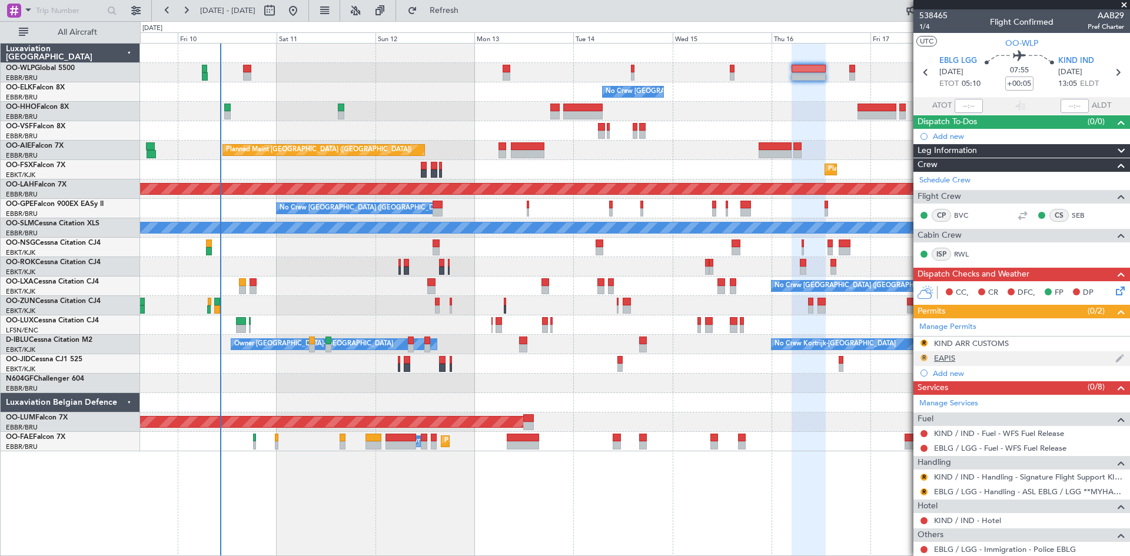
click at [922, 358] on button "R" at bounding box center [923, 357] width 7 height 7
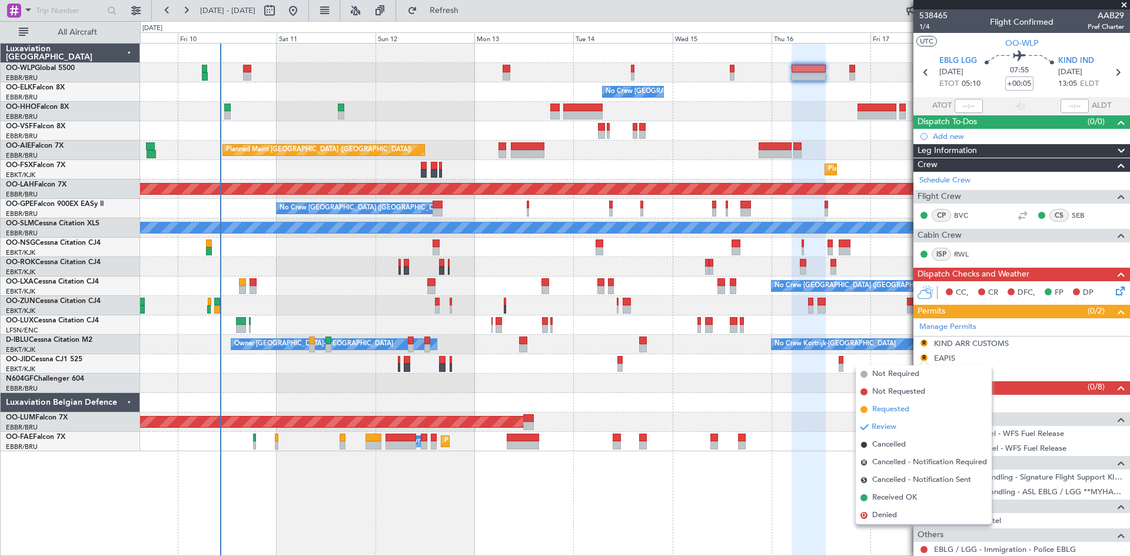
click at [898, 403] on li "Requested" at bounding box center [924, 410] width 136 height 18
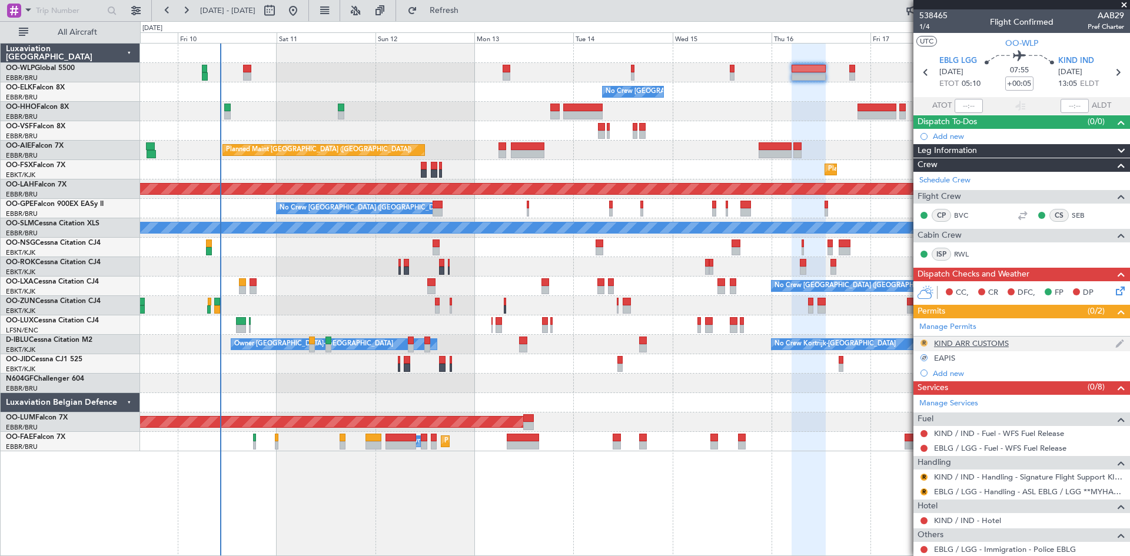
click at [925, 341] on button "R" at bounding box center [923, 343] width 7 height 7
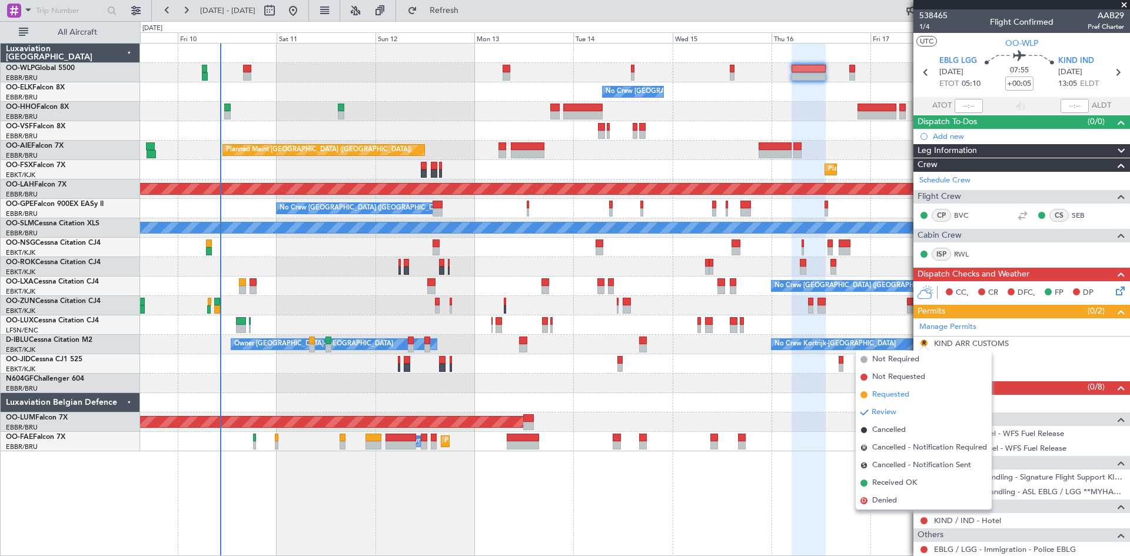
click at [912, 393] on li "Requested" at bounding box center [924, 395] width 136 height 18
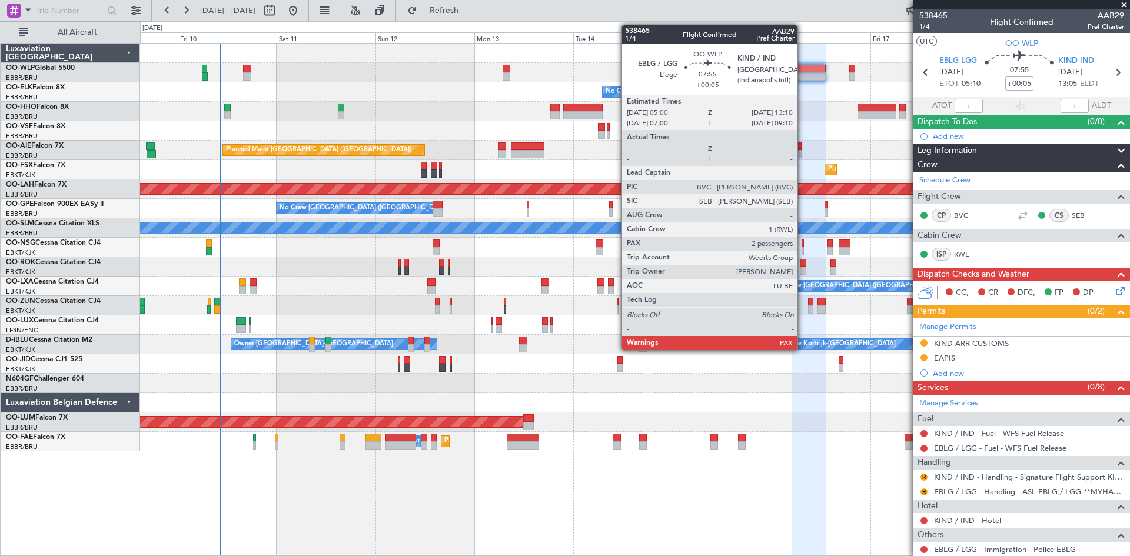
click at [803, 77] on div at bounding box center [809, 76] width 34 height 8
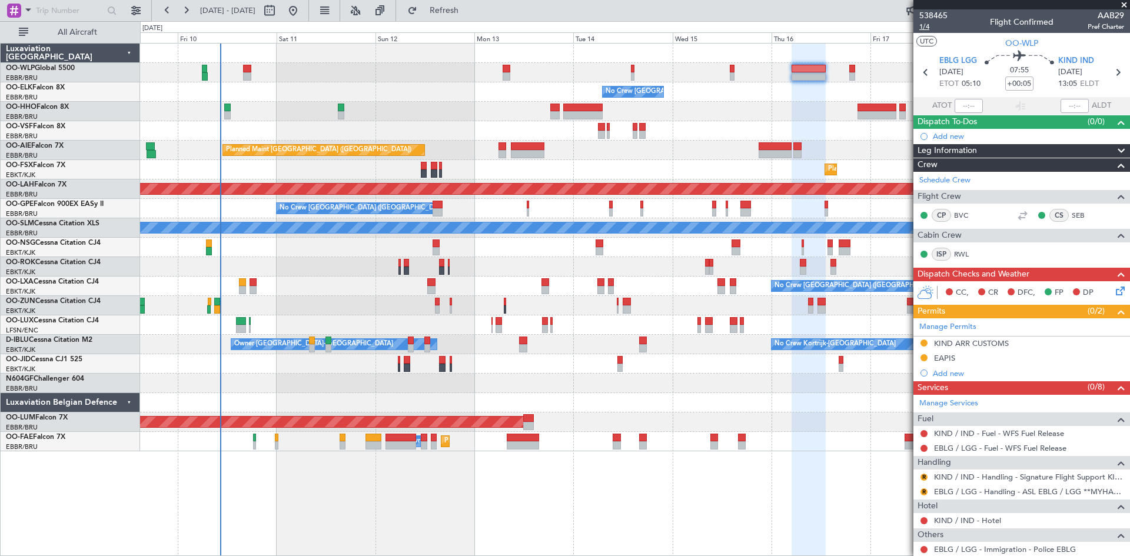
click at [928, 26] on span "1/4" at bounding box center [933, 27] width 28 height 10
click at [923, 490] on button "R" at bounding box center [923, 491] width 7 height 7
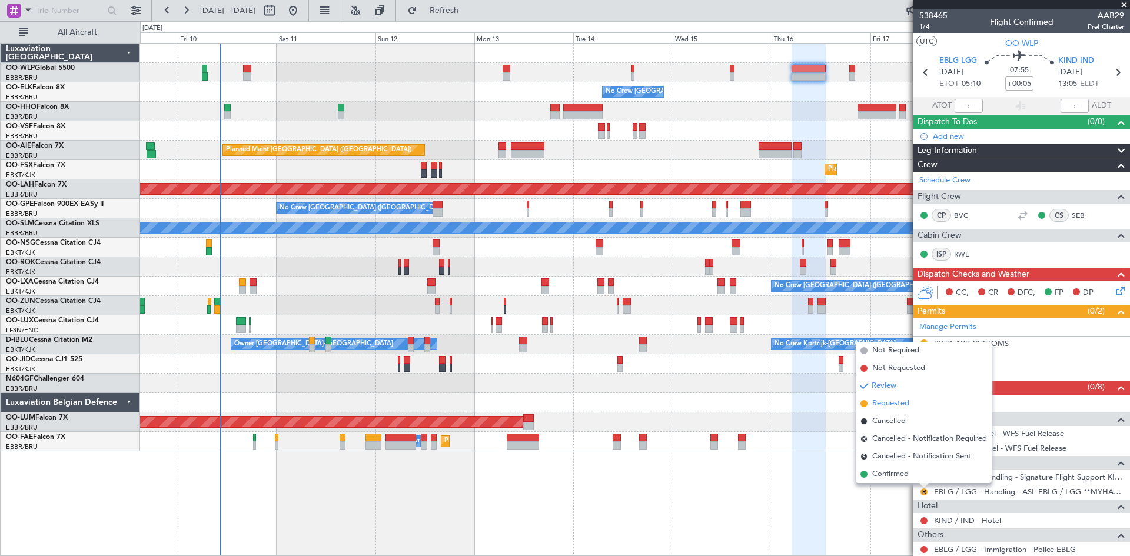
click at [884, 406] on span "Requested" at bounding box center [890, 404] width 37 height 12
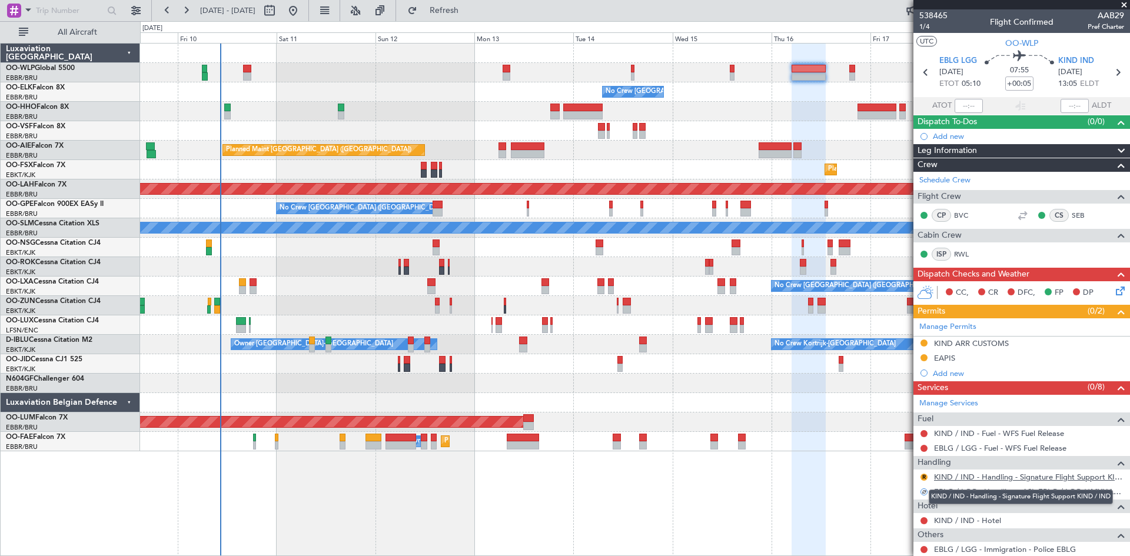
click at [1027, 477] on link "KIND / IND - Handling - Signature Flight Support KIND / IND" at bounding box center [1029, 477] width 190 height 10
click at [647, 145] on div "No Crew Brussels (Brussels National) Planned Maint Geneva (Cointrin) Planned Ma…" at bounding box center [634, 248] width 989 height 408
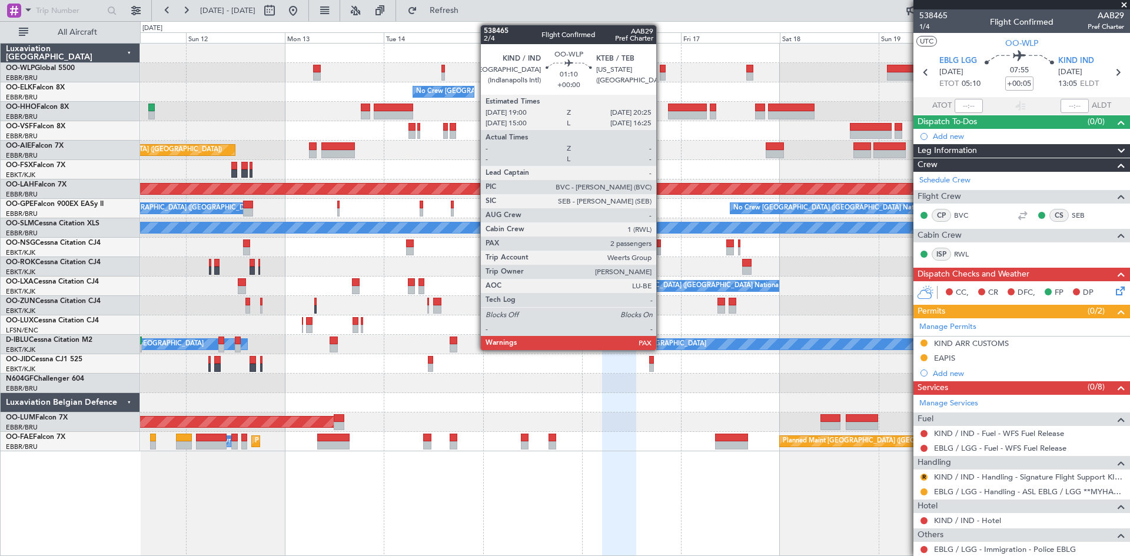
click at [662, 72] on div at bounding box center [663, 76] width 6 height 8
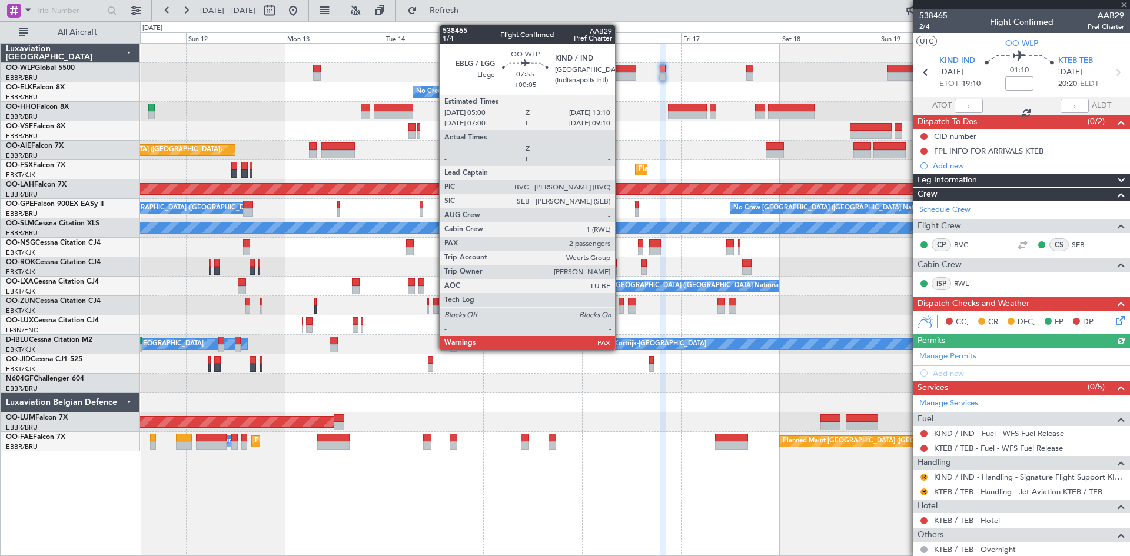
click at [620, 73] on div at bounding box center [619, 76] width 34 height 8
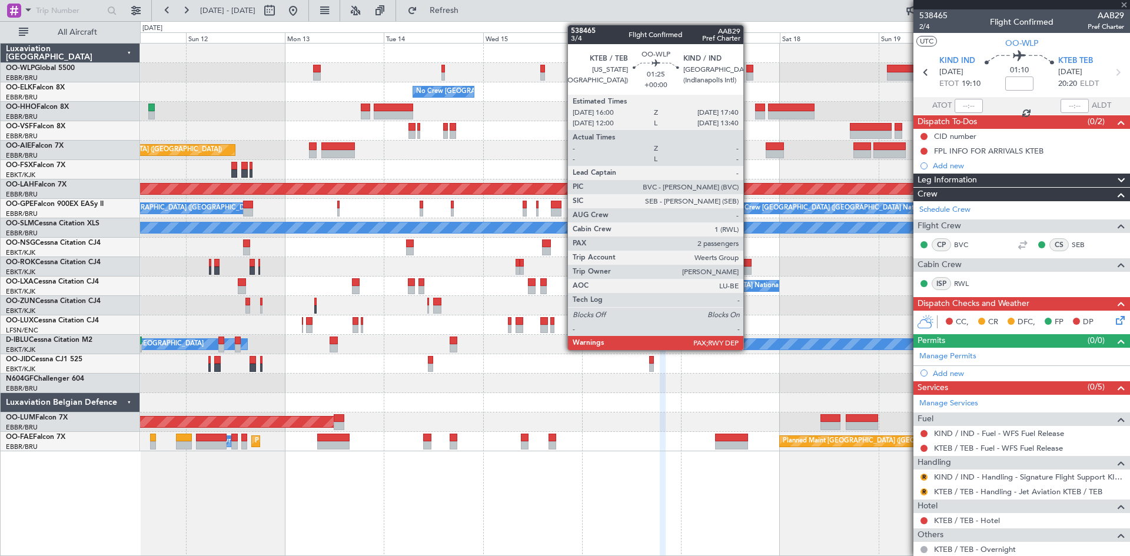
click at [749, 72] on div at bounding box center [749, 76] width 7 height 8
type input "+00:05"
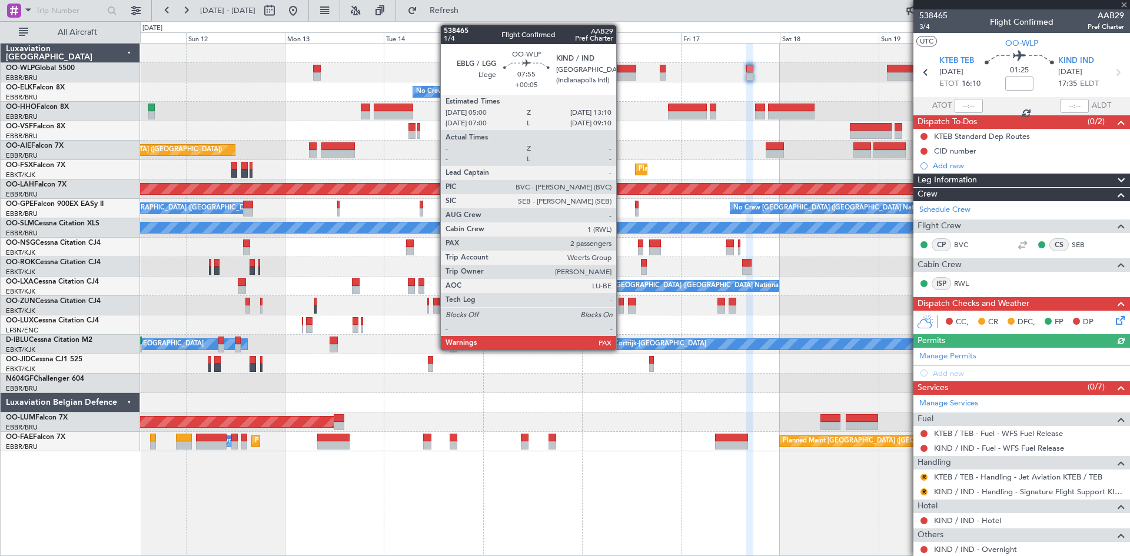
click at [622, 71] on div at bounding box center [619, 69] width 34 height 8
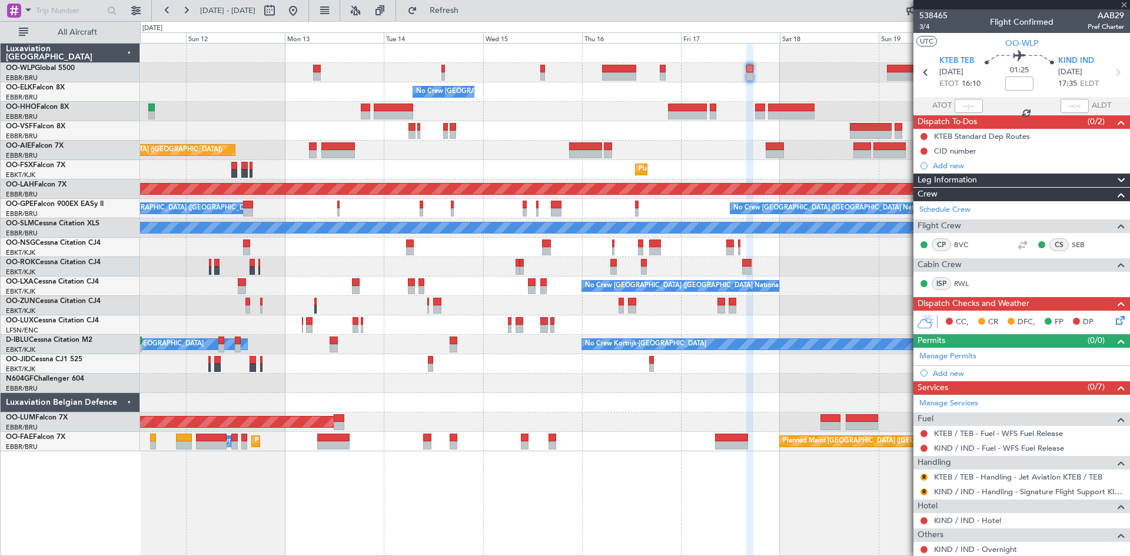
type input "+00:05"
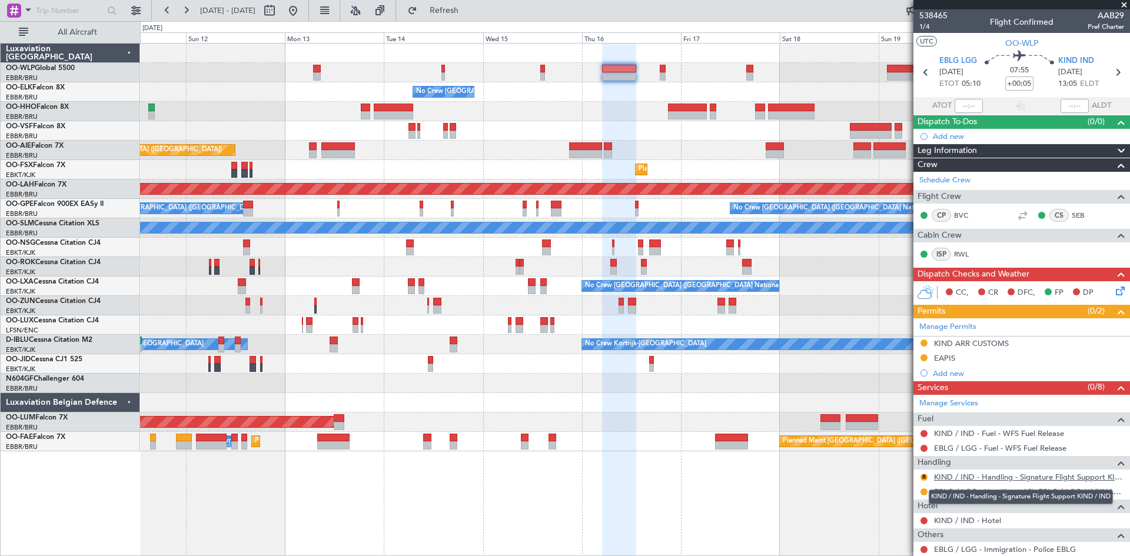
click at [1003, 479] on link "KIND / IND - Handling - Signature Flight Support KIND / IND" at bounding box center [1029, 477] width 190 height 10
click at [924, 475] on button "R" at bounding box center [923, 477] width 7 height 7
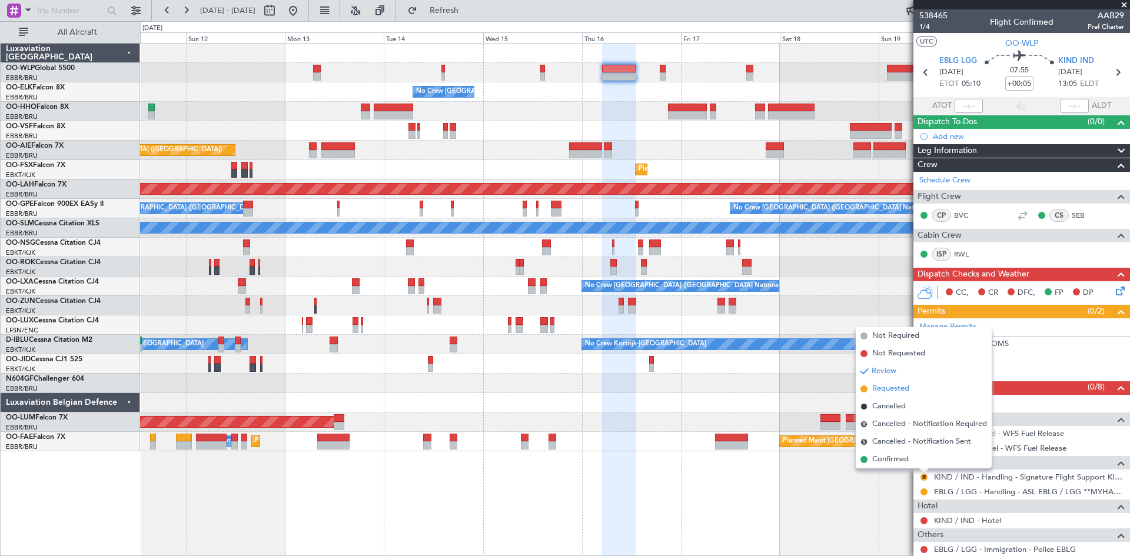
click at [886, 388] on span "Requested" at bounding box center [890, 389] width 37 height 12
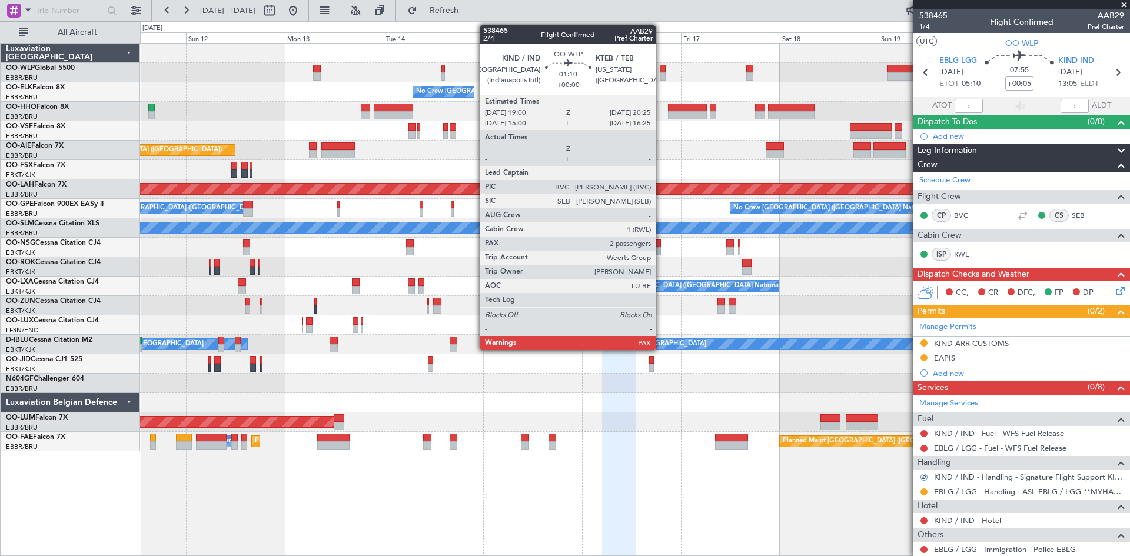
click at [661, 71] on div at bounding box center [663, 69] width 6 height 8
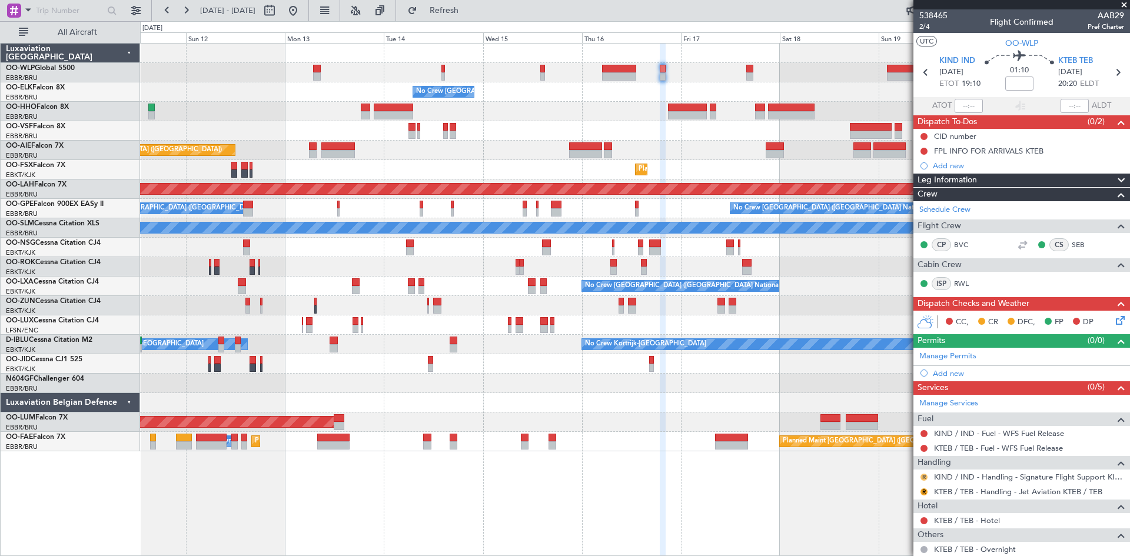
click at [925, 478] on button "R" at bounding box center [923, 477] width 7 height 7
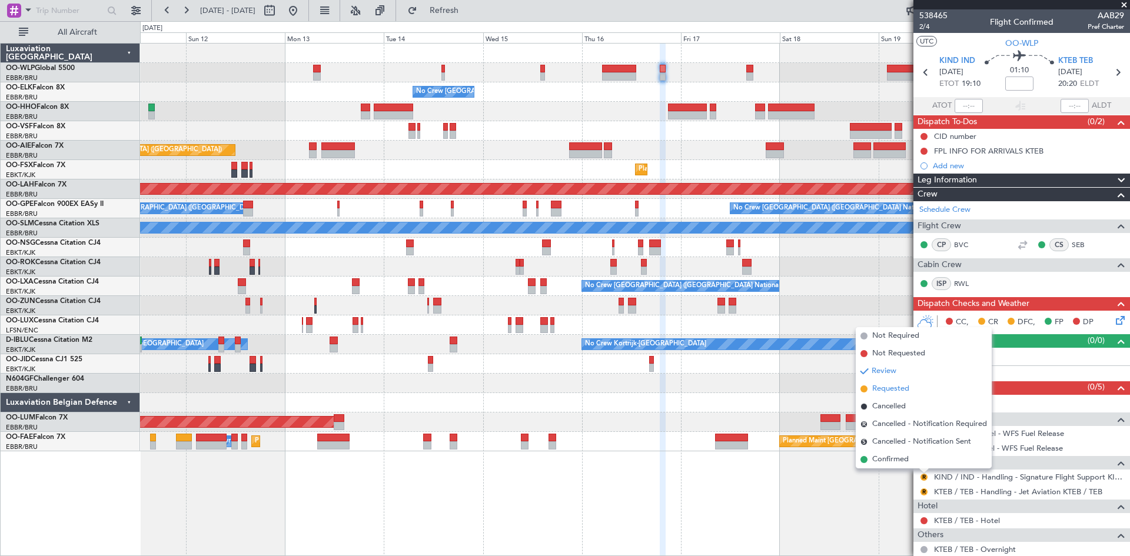
click at [891, 390] on span "Requested" at bounding box center [890, 389] width 37 height 12
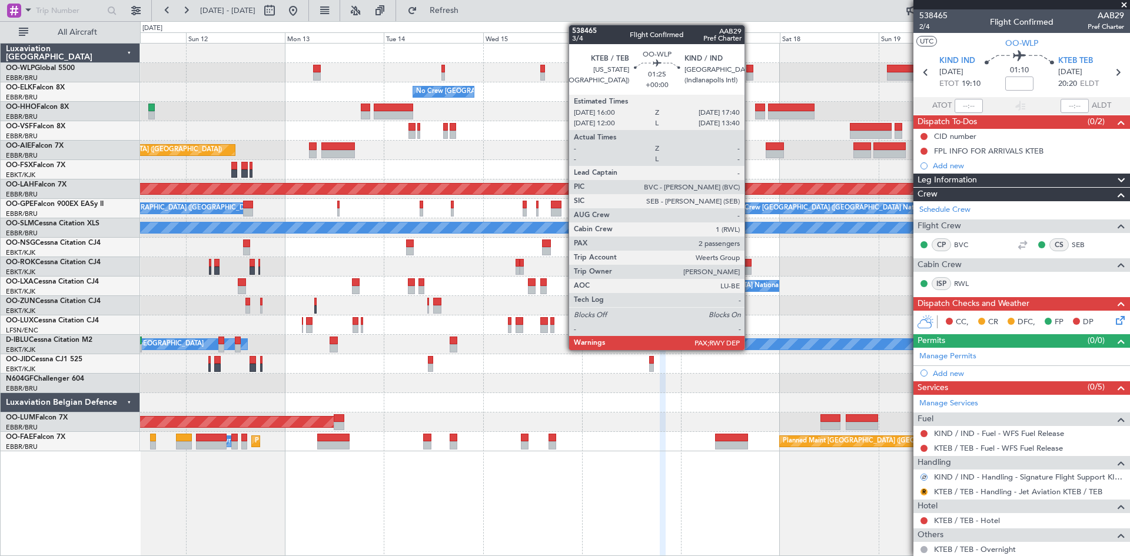
click at [750, 75] on div at bounding box center [749, 76] width 7 height 8
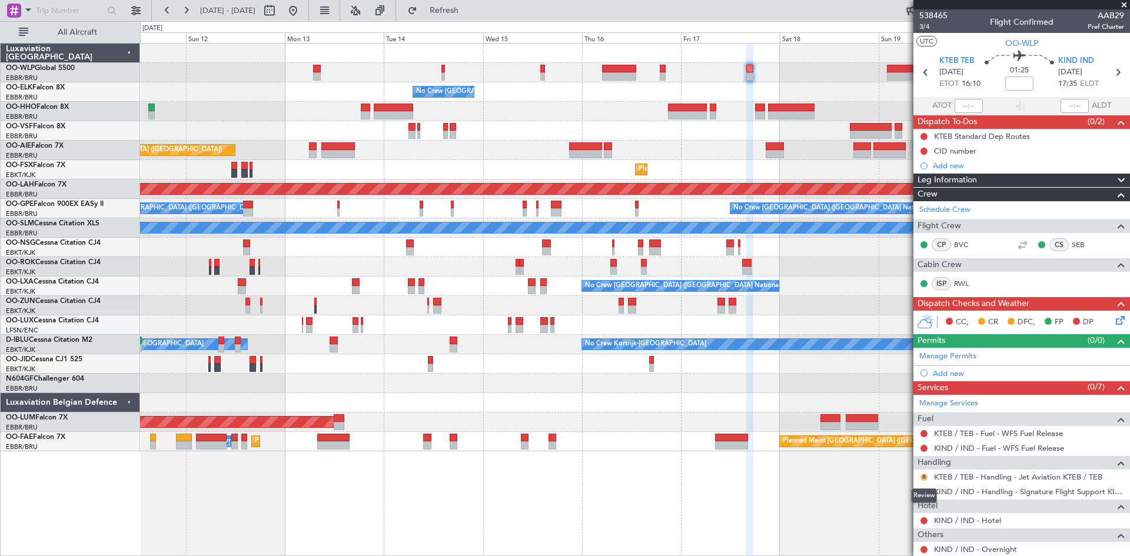
click at [926, 476] on button "R" at bounding box center [923, 477] width 7 height 7
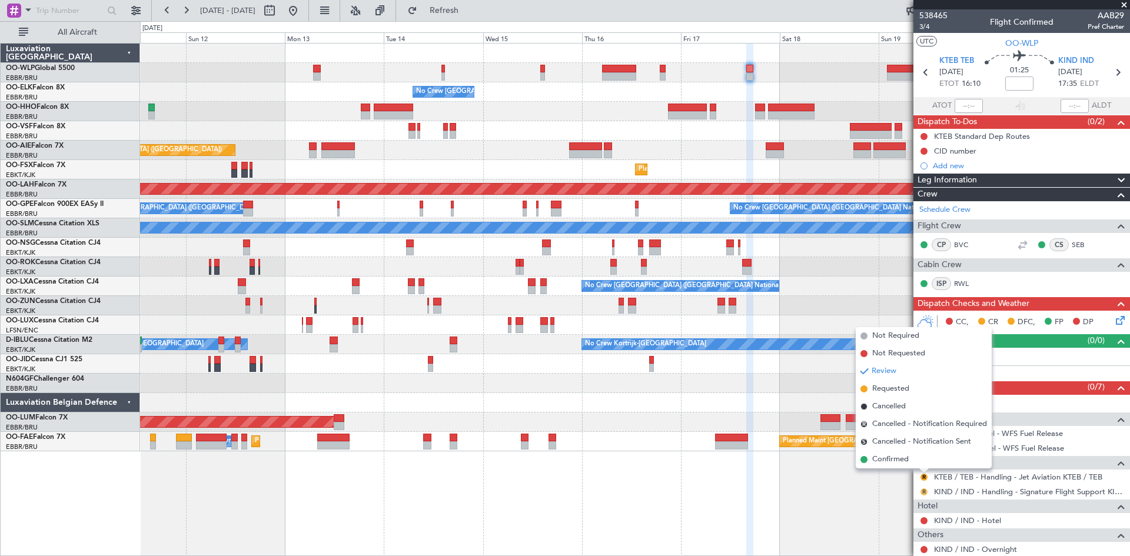
click at [923, 490] on button "R" at bounding box center [923, 491] width 7 height 7
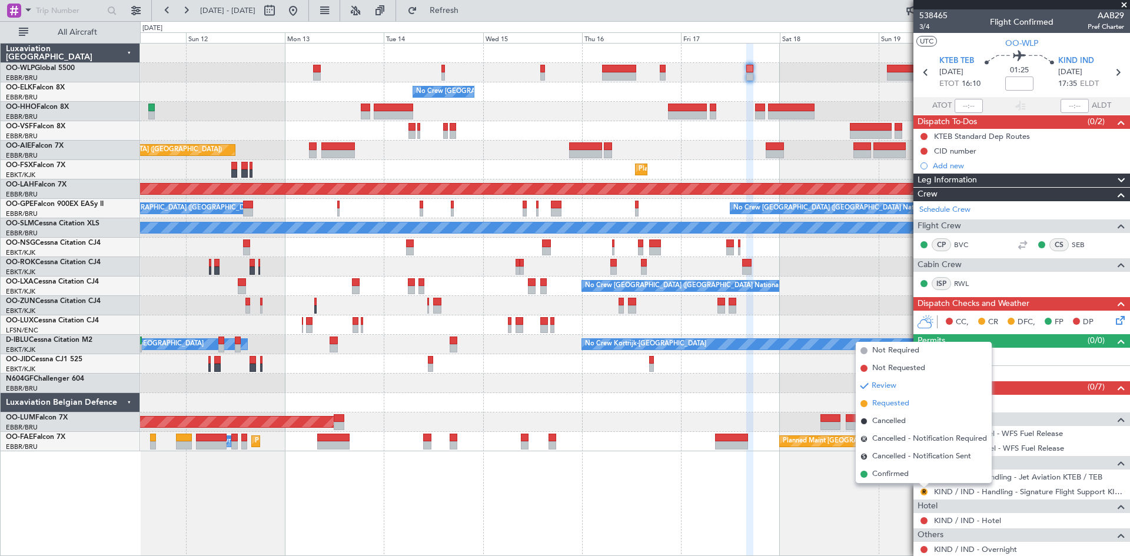
click at [898, 410] on li "Requested" at bounding box center [924, 404] width 136 height 18
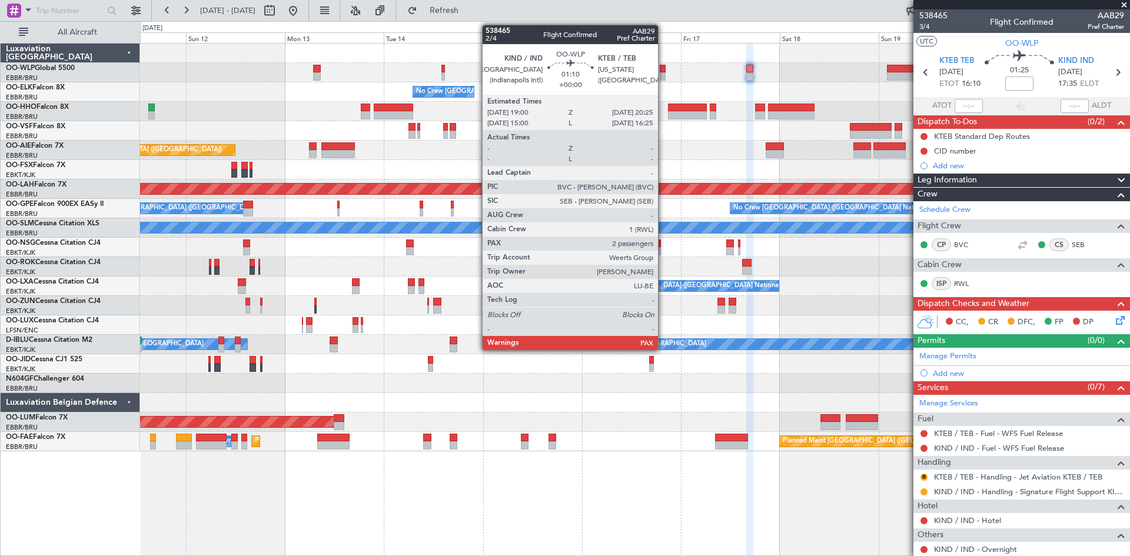
click at [663, 68] on div at bounding box center [663, 69] width 6 height 8
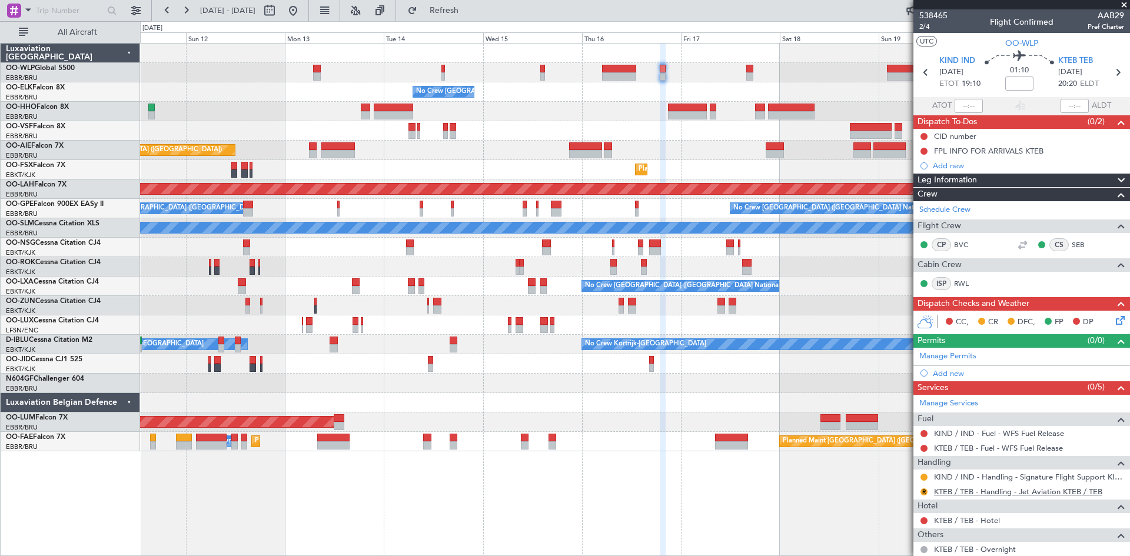
click at [1009, 494] on link "KTEB / TEB - Handling - Jet Aviation KTEB / TEB" at bounding box center [1018, 492] width 168 height 10
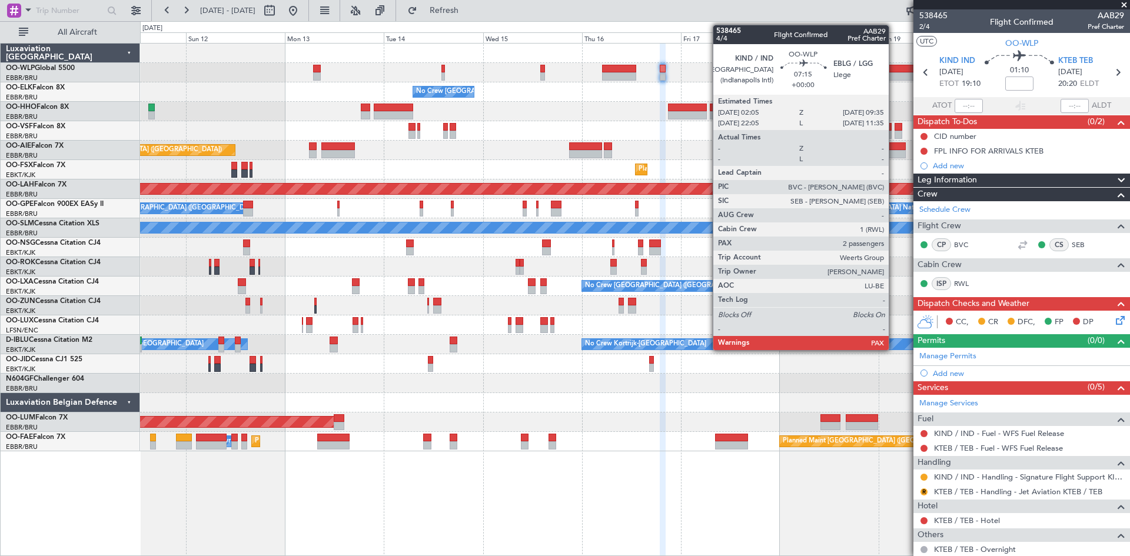
click at [894, 74] on div at bounding box center [902, 76] width 31 height 8
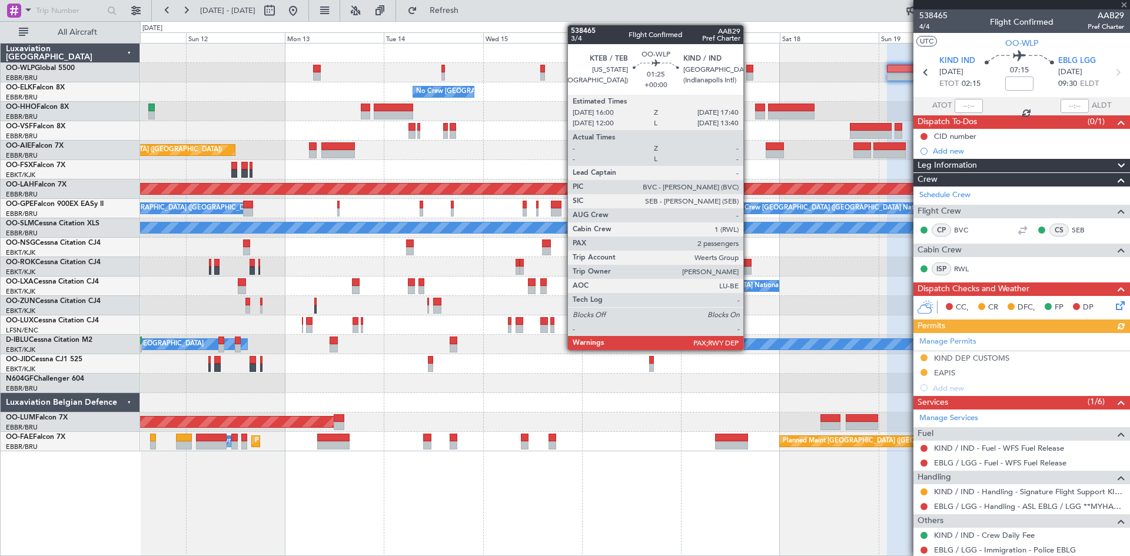
click at [749, 75] on div at bounding box center [749, 76] width 7 height 8
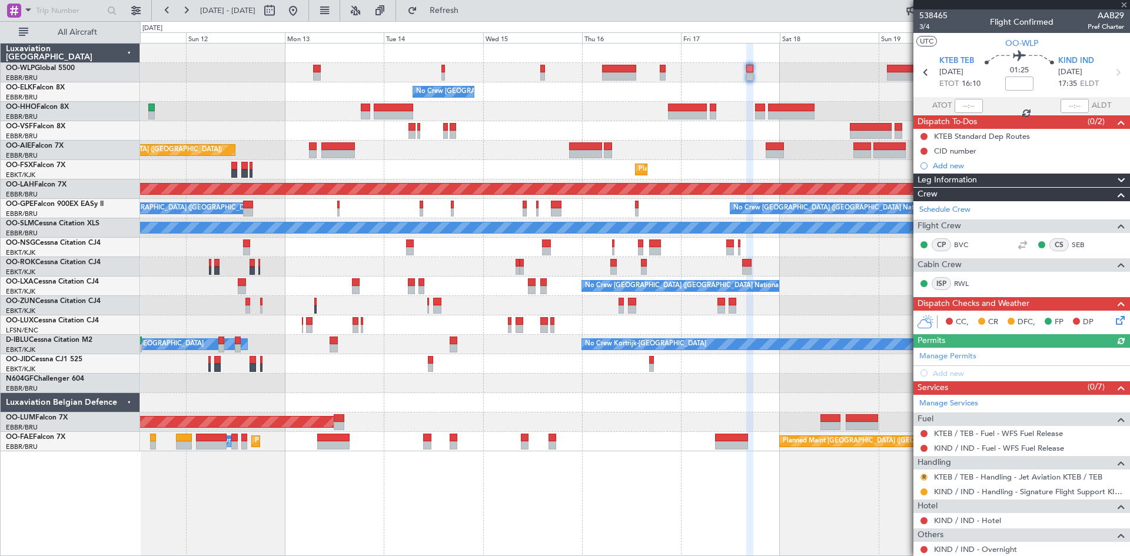
click at [923, 476] on button "R" at bounding box center [923, 477] width 7 height 7
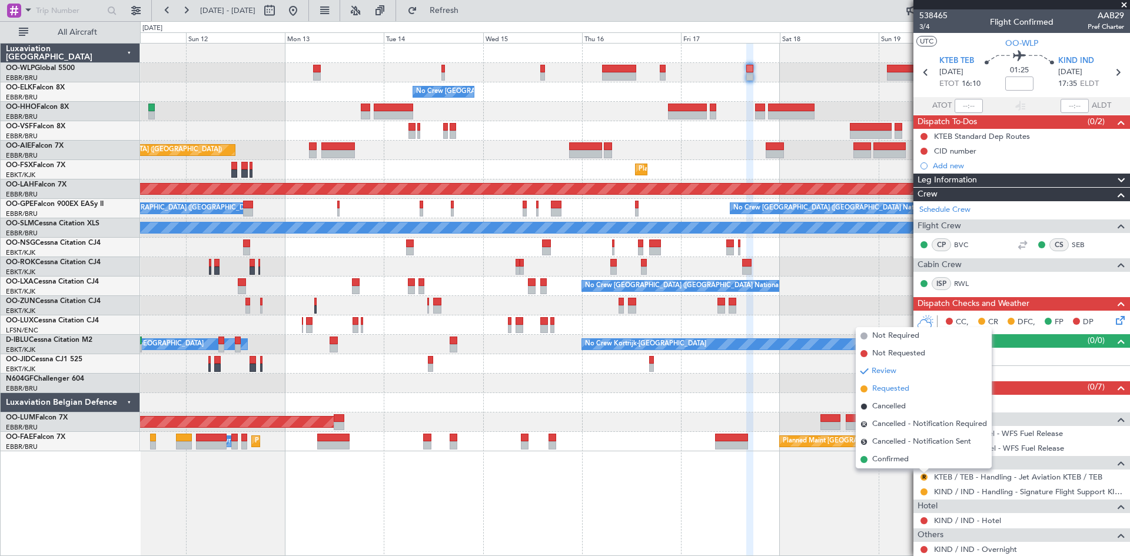
click at [884, 391] on span "Requested" at bounding box center [890, 389] width 37 height 12
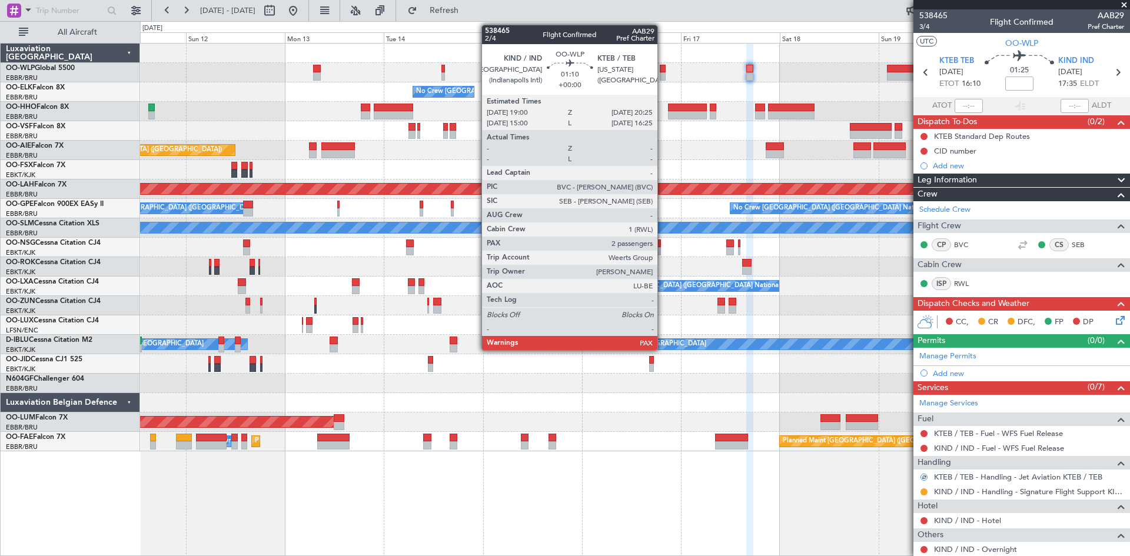
click at [663, 65] on div at bounding box center [663, 69] width 6 height 8
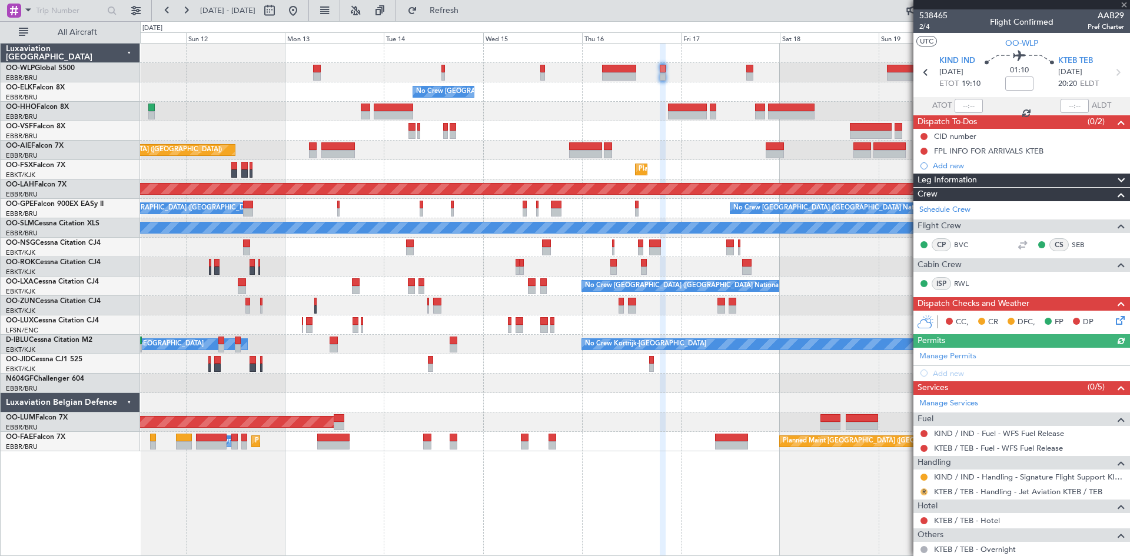
click at [925, 490] on button "R" at bounding box center [923, 491] width 7 height 7
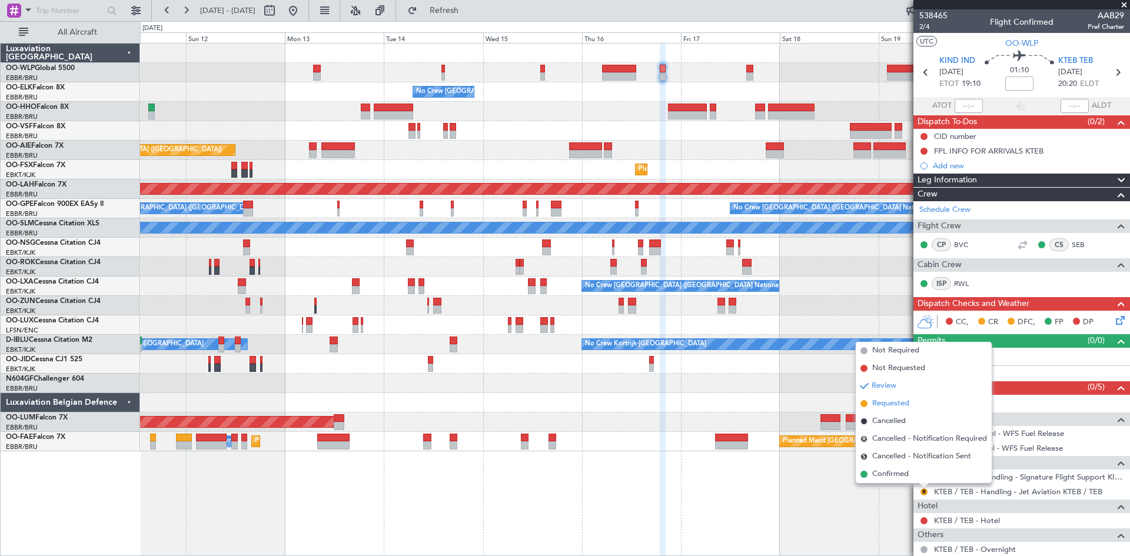
click at [892, 401] on span "Requested" at bounding box center [890, 404] width 37 height 12
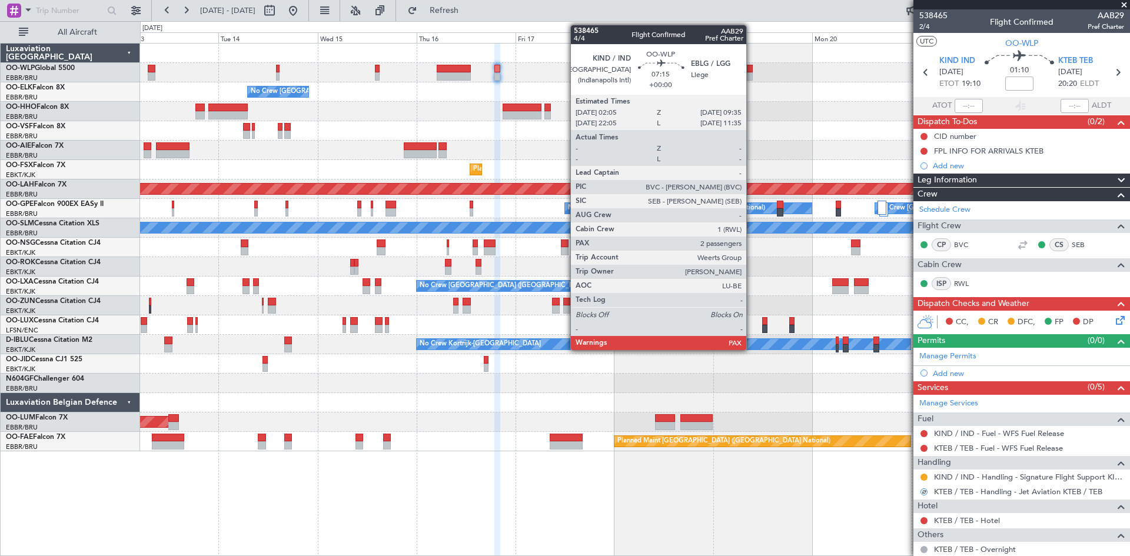
click at [752, 68] on div at bounding box center [737, 69] width 31 height 8
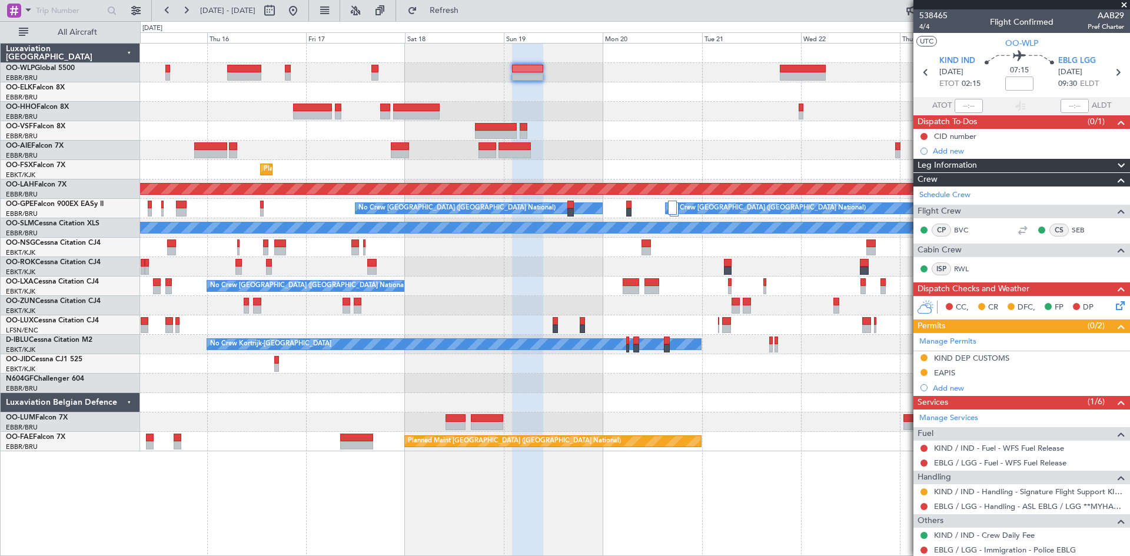
click at [541, 138] on div "- - FIMP 17:00 Z EBLG 05:10 Z No Crew Brussels (Brussels National) Planned Main…" at bounding box center [634, 248] width 989 height 408
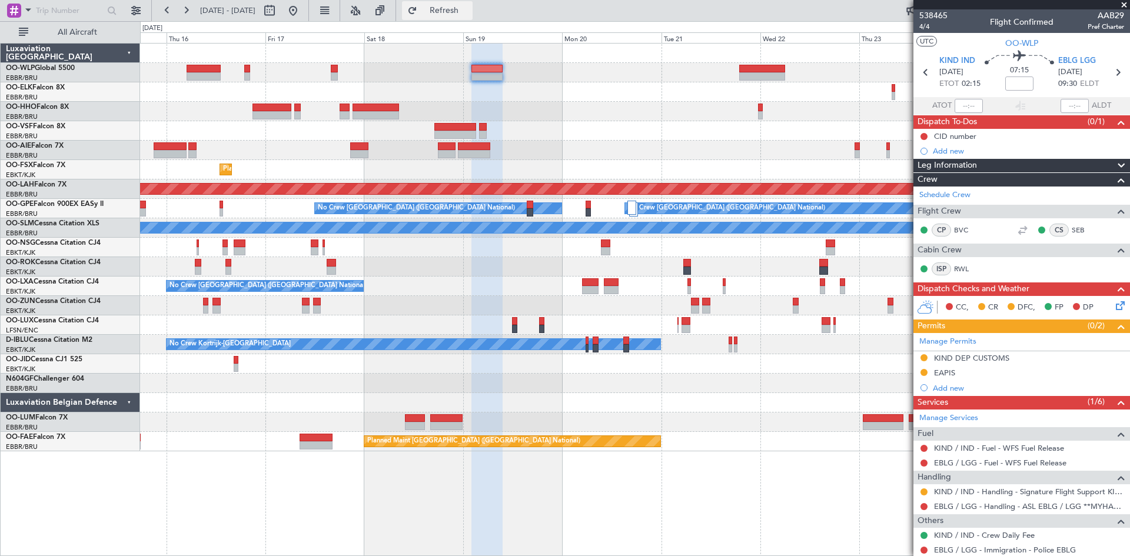
click at [463, 11] on span "Refresh" at bounding box center [444, 10] width 49 height 8
click at [473, 27] on div "0 0 Wed 15 Thu 16 Fri 17 Sat 18 Sun 19 Mon 20 Tue 21 Oct 2025 Wed 22 Thu 23 Fri…" at bounding box center [635, 32] width 989 height 21
click at [475, 20] on fb-refresh-button "Refresh" at bounding box center [437, 10] width 82 height 21
click at [469, 11] on span "Refresh" at bounding box center [444, 10] width 49 height 8
click at [438, 108] on div at bounding box center [634, 111] width 989 height 19
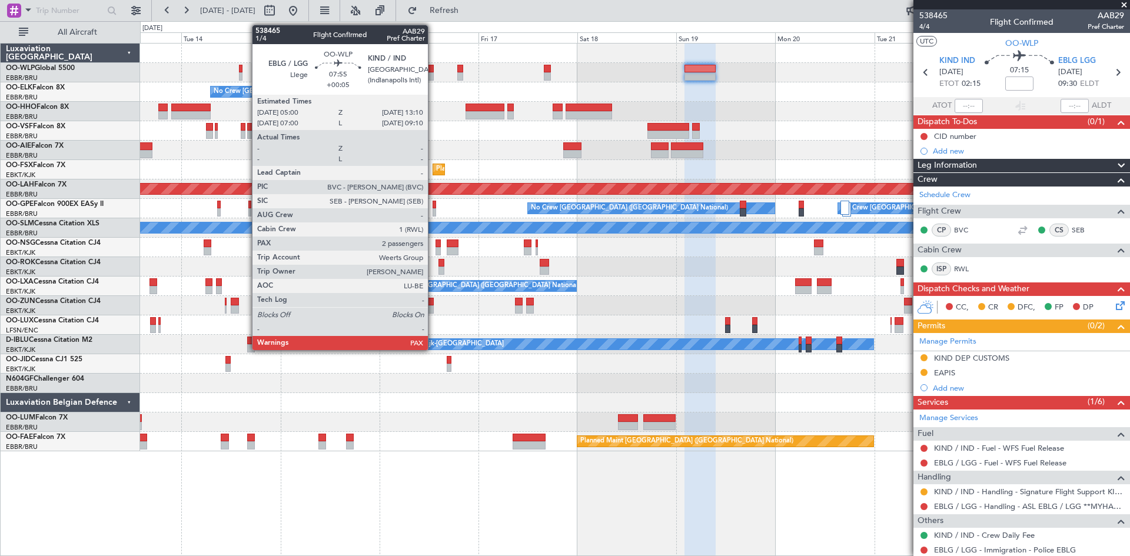
click at [433, 73] on div at bounding box center [417, 76] width 34 height 8
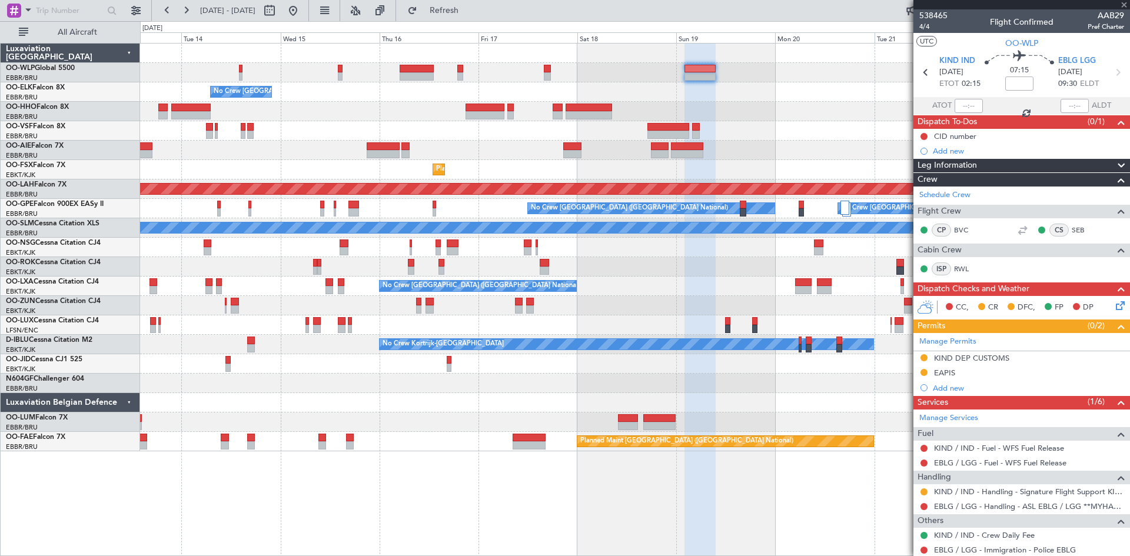
type input "+00:05"
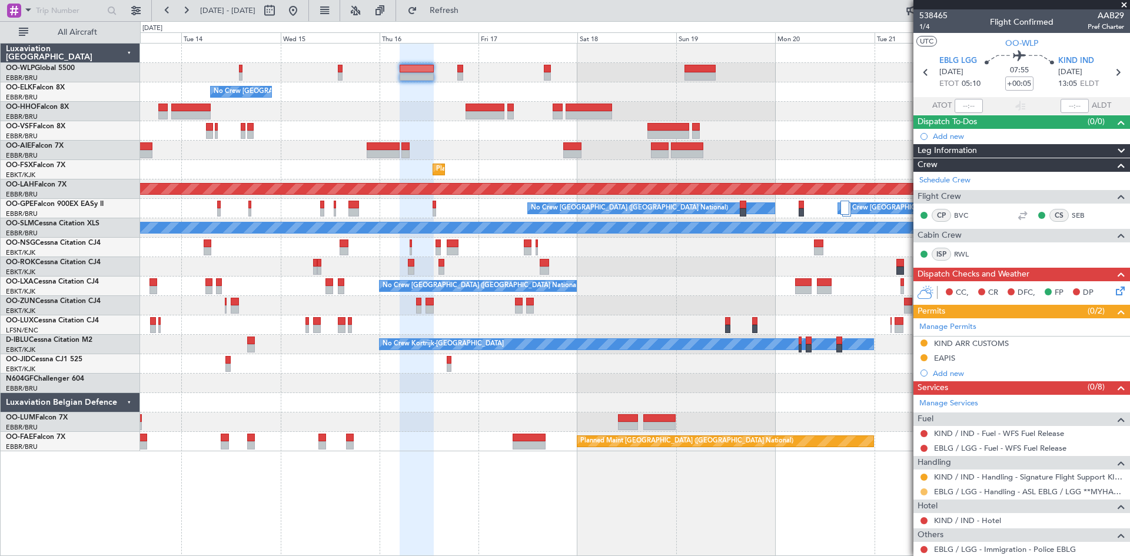
click at [923, 491] on button at bounding box center [923, 491] width 7 height 7
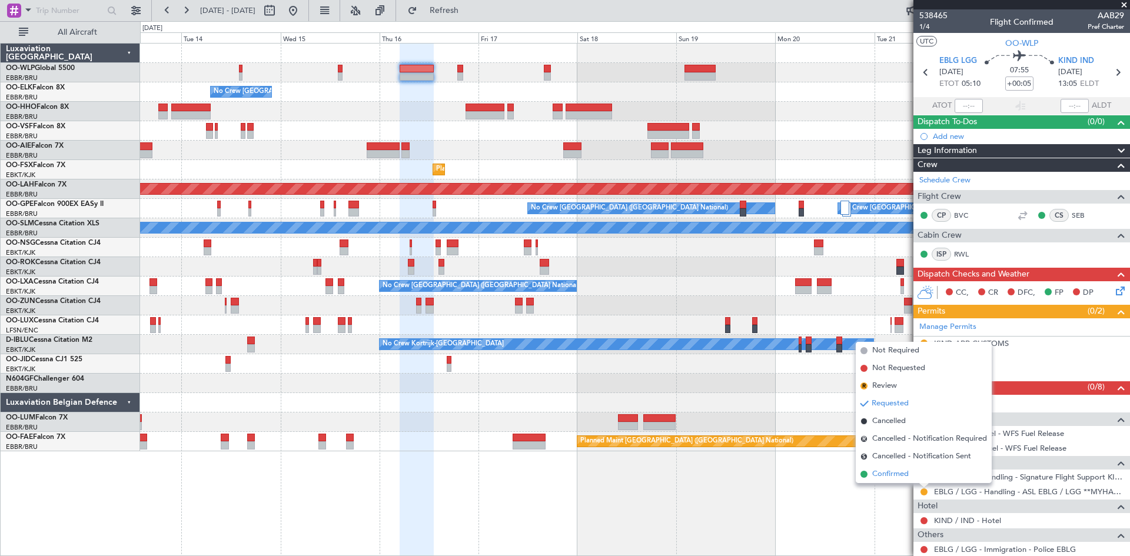
click at [897, 474] on span "Confirmed" at bounding box center [890, 474] width 36 height 12
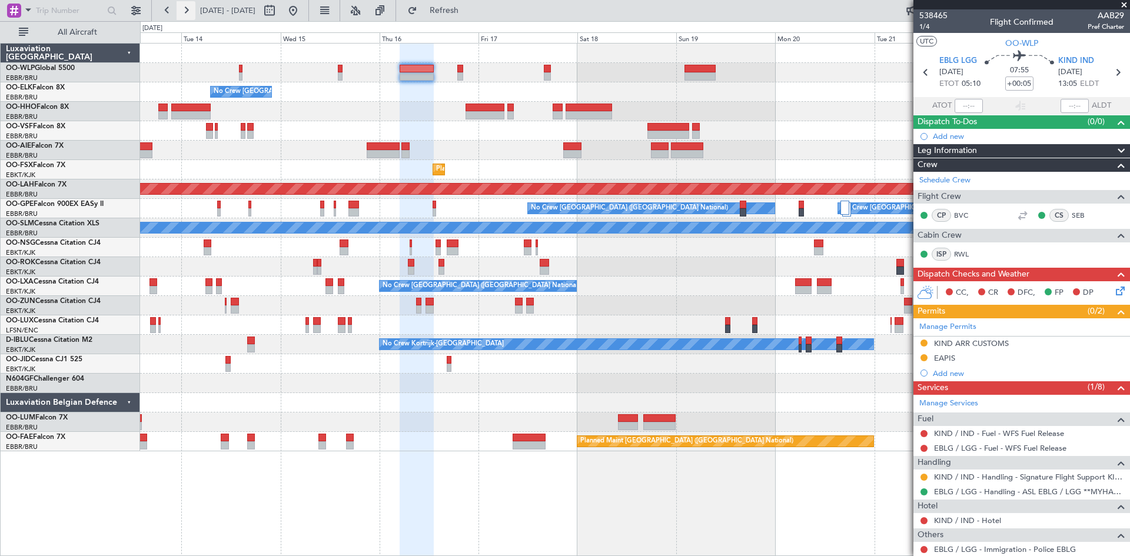
click at [189, 16] on button at bounding box center [186, 10] width 19 height 19
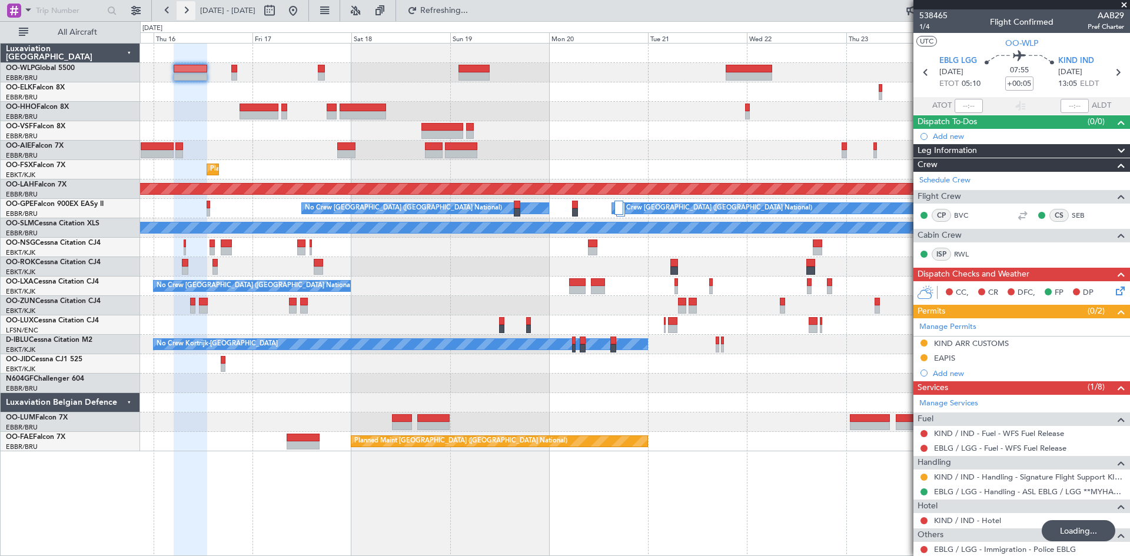
click at [189, 16] on button at bounding box center [186, 10] width 19 height 19
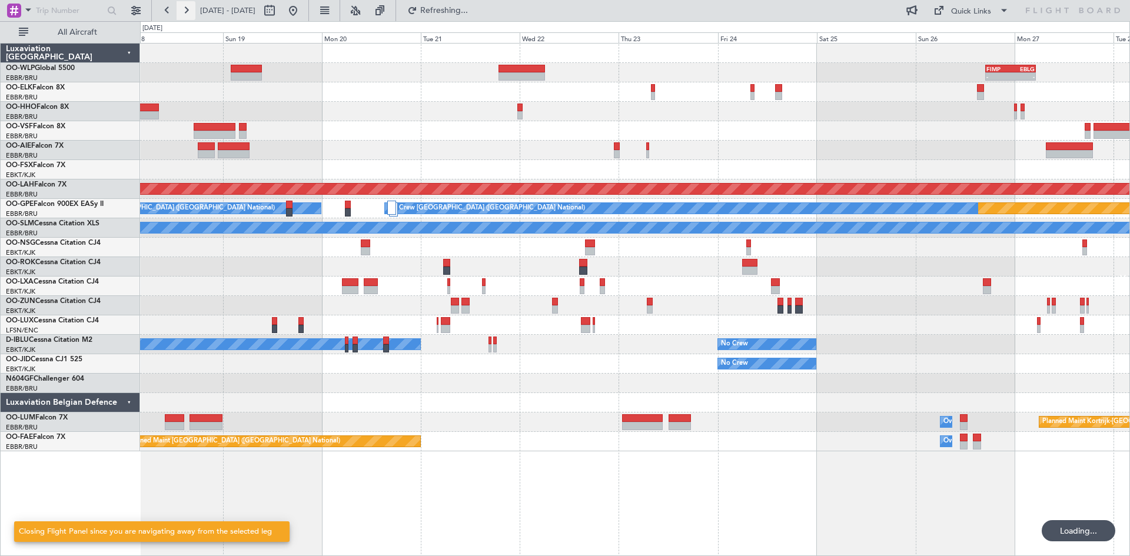
click at [189, 16] on button at bounding box center [186, 10] width 19 height 19
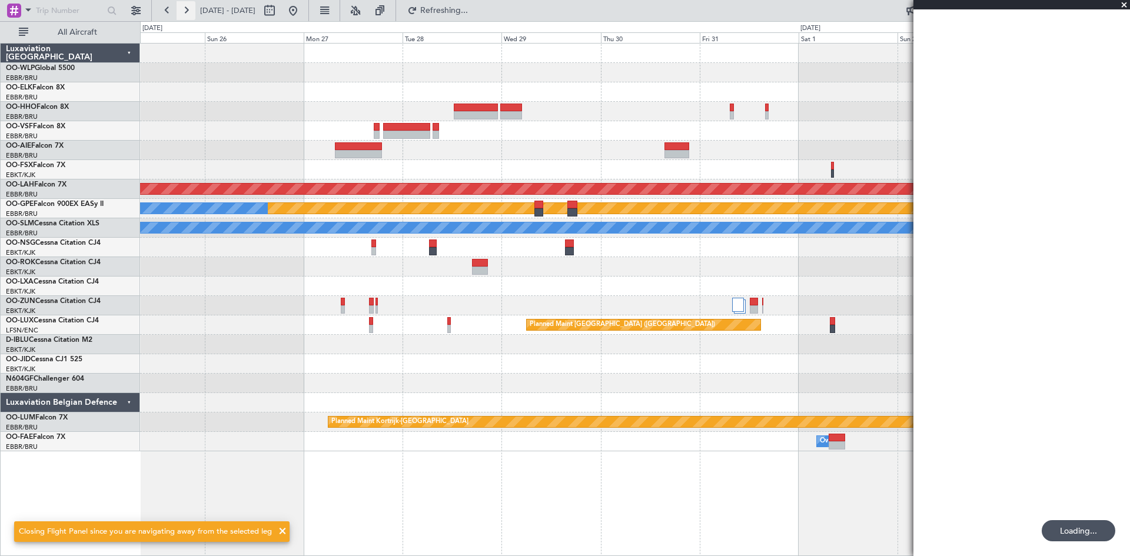
click at [189, 16] on button at bounding box center [186, 10] width 19 height 19
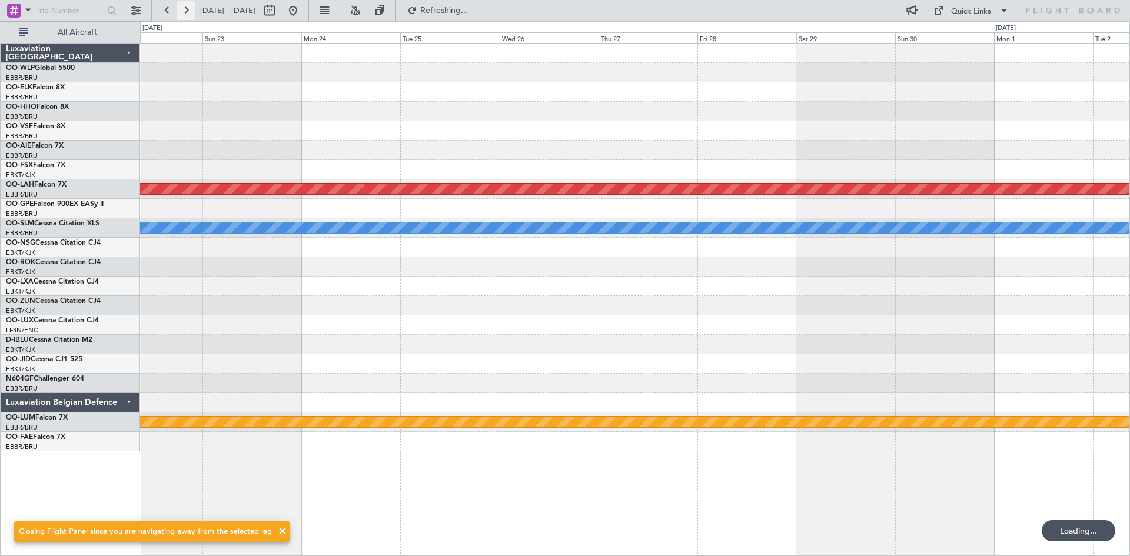
click at [189, 16] on button at bounding box center [186, 10] width 19 height 19
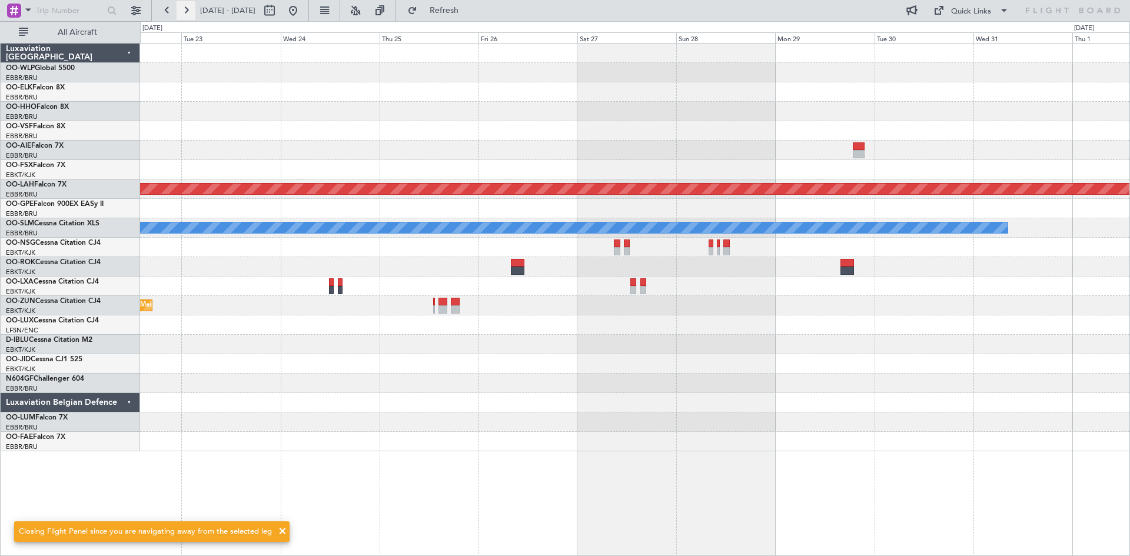
click at [189, 16] on button at bounding box center [186, 10] width 19 height 19
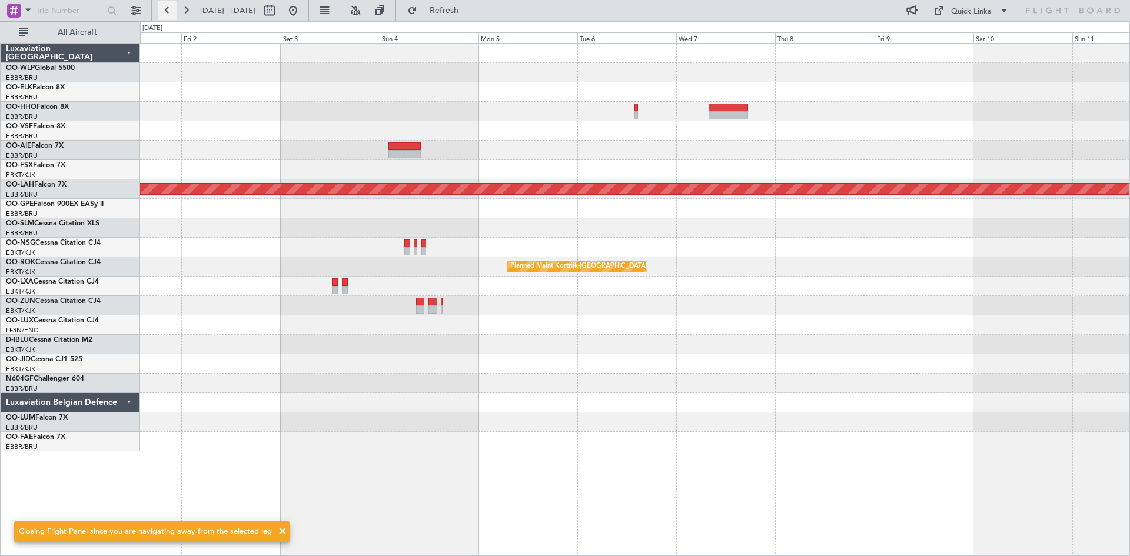
click at [167, 15] on button at bounding box center [167, 10] width 19 height 19
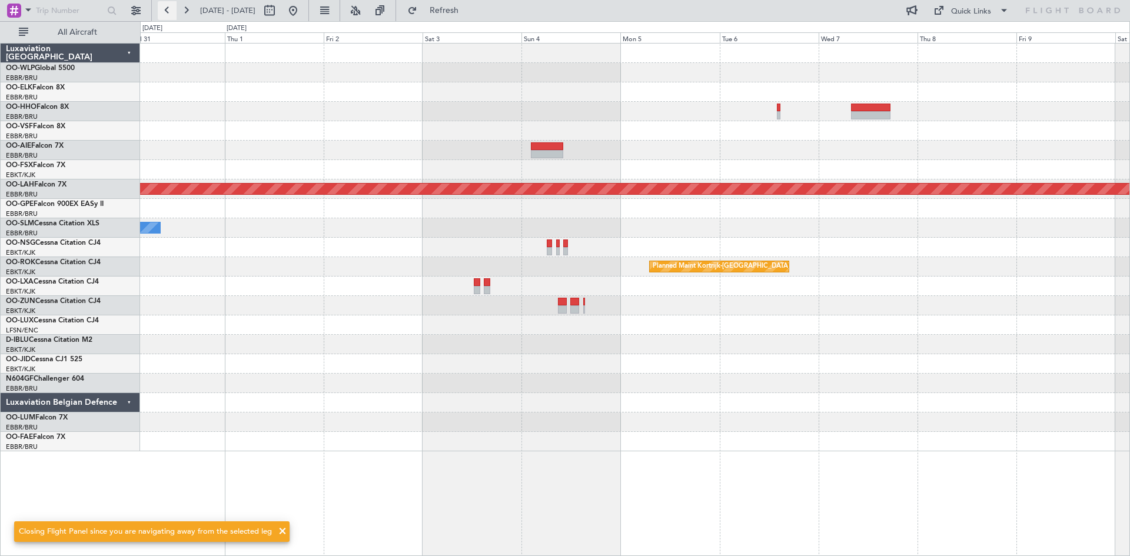
click at [167, 15] on button at bounding box center [167, 10] width 19 height 19
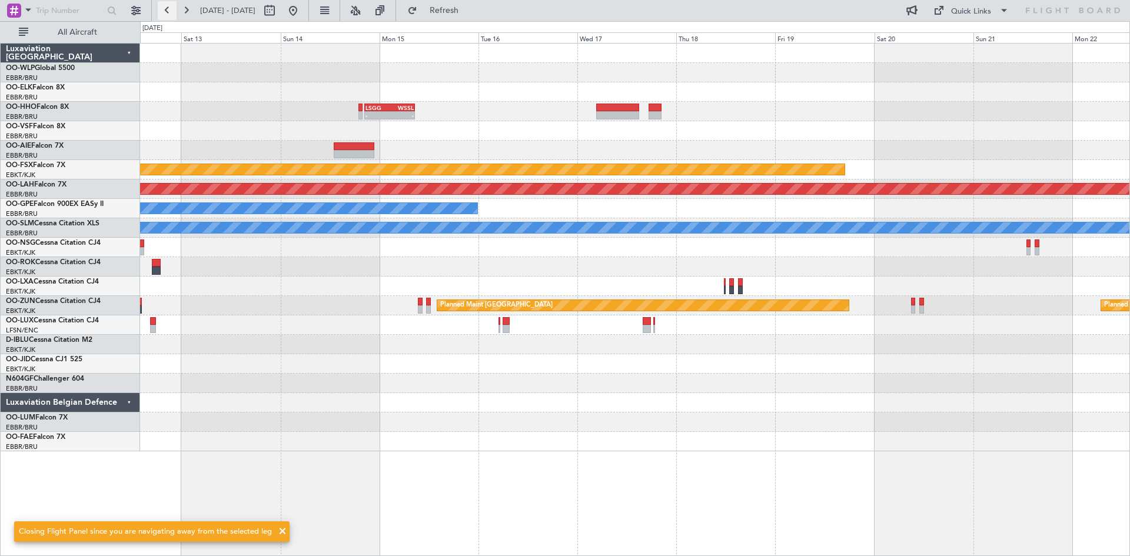
click at [167, 15] on button at bounding box center [167, 10] width 19 height 19
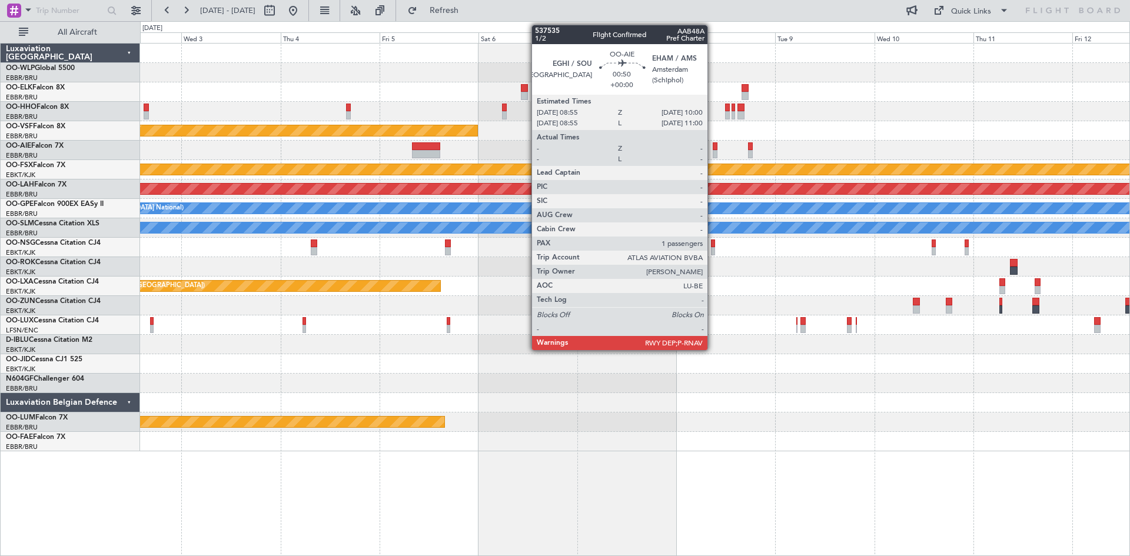
click at [713, 147] on div at bounding box center [715, 146] width 5 height 8
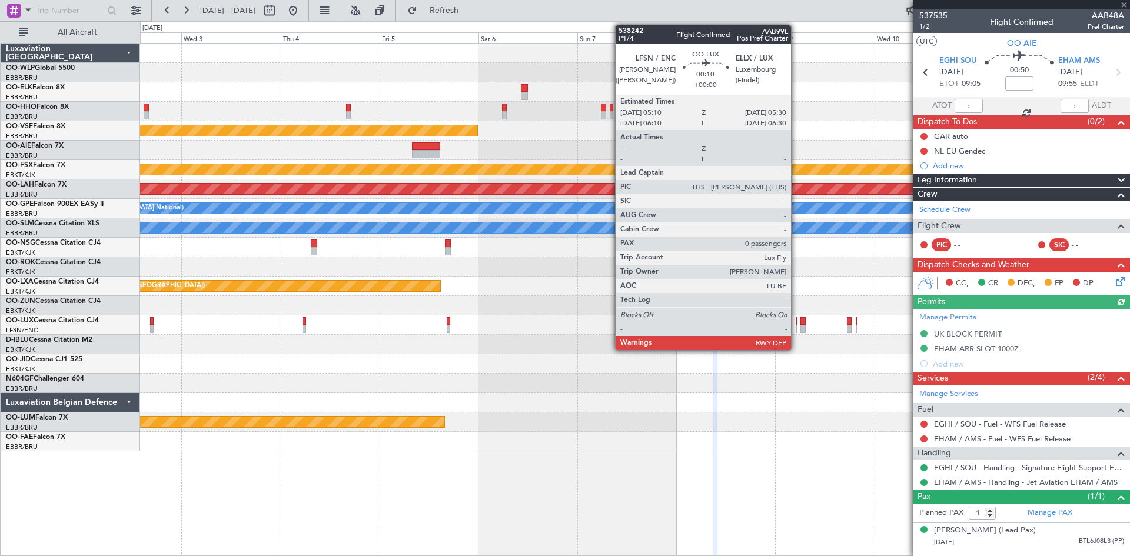
click at [796, 327] on div at bounding box center [797, 329] width 2 height 8
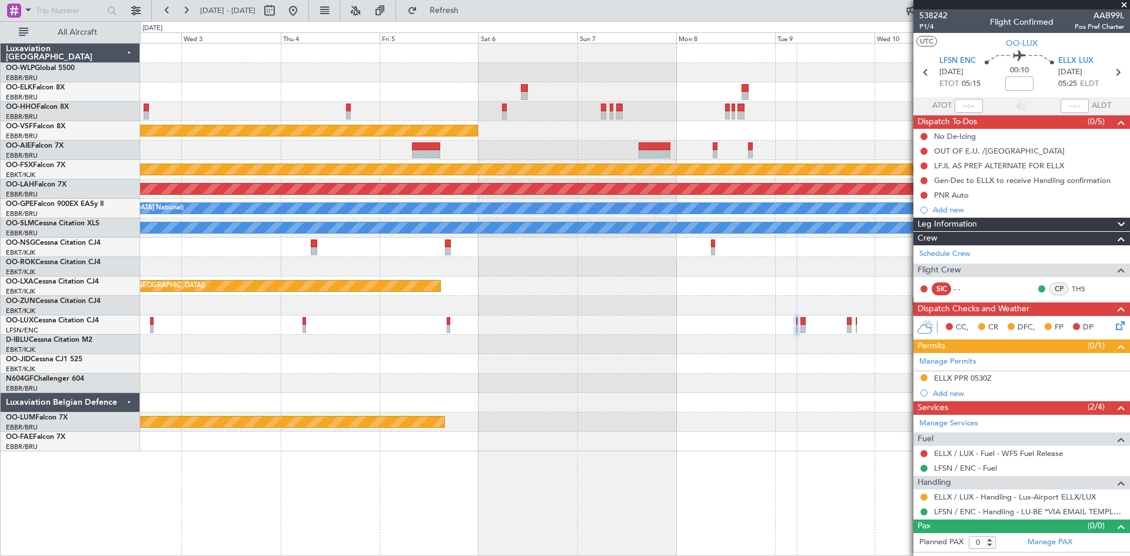
click at [758, 329] on div at bounding box center [634, 324] width 989 height 19
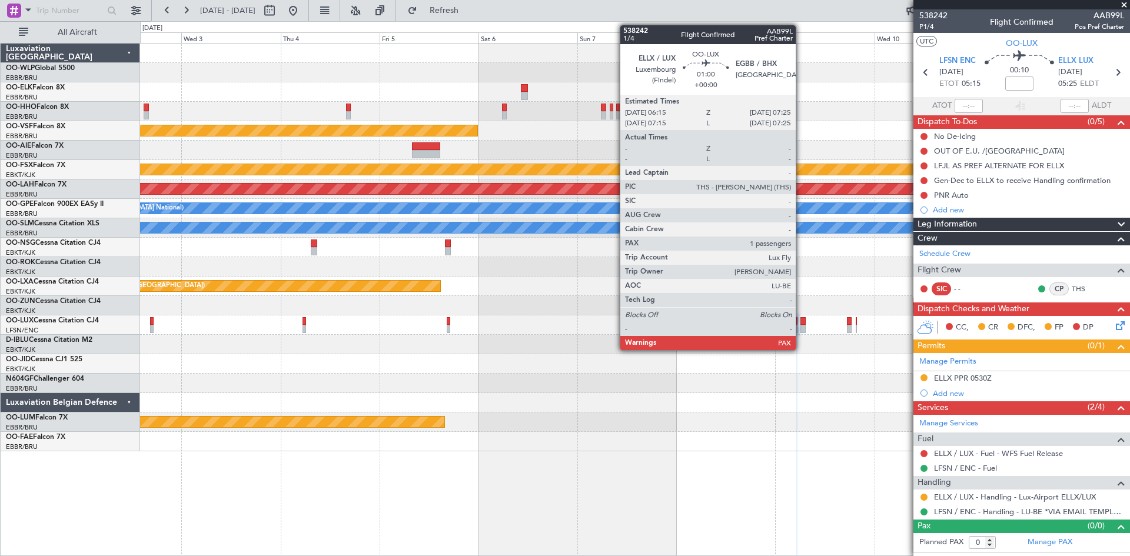
click at [801, 329] on div at bounding box center [802, 329] width 5 height 8
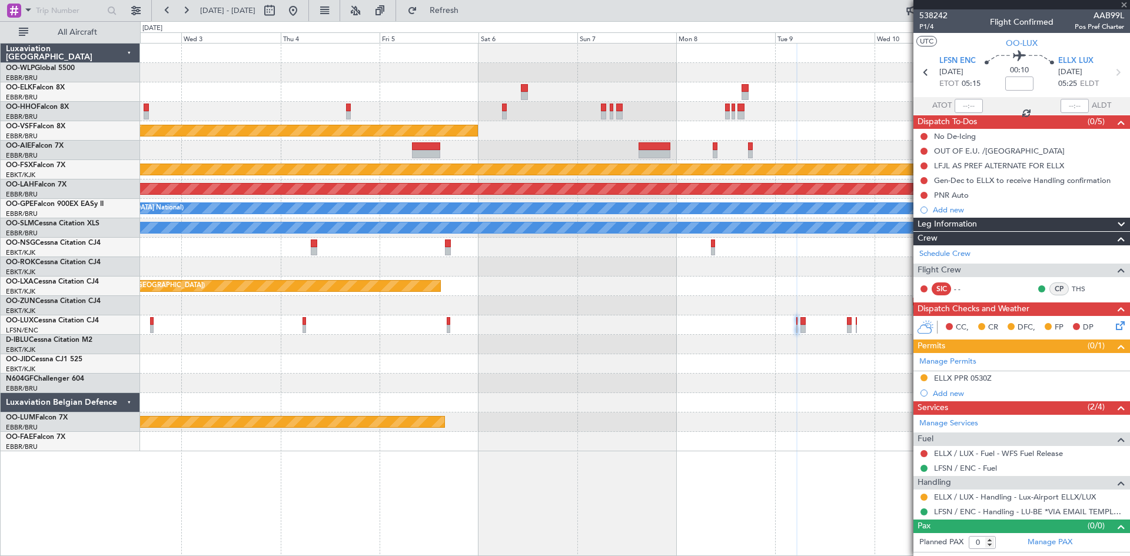
type input "1"
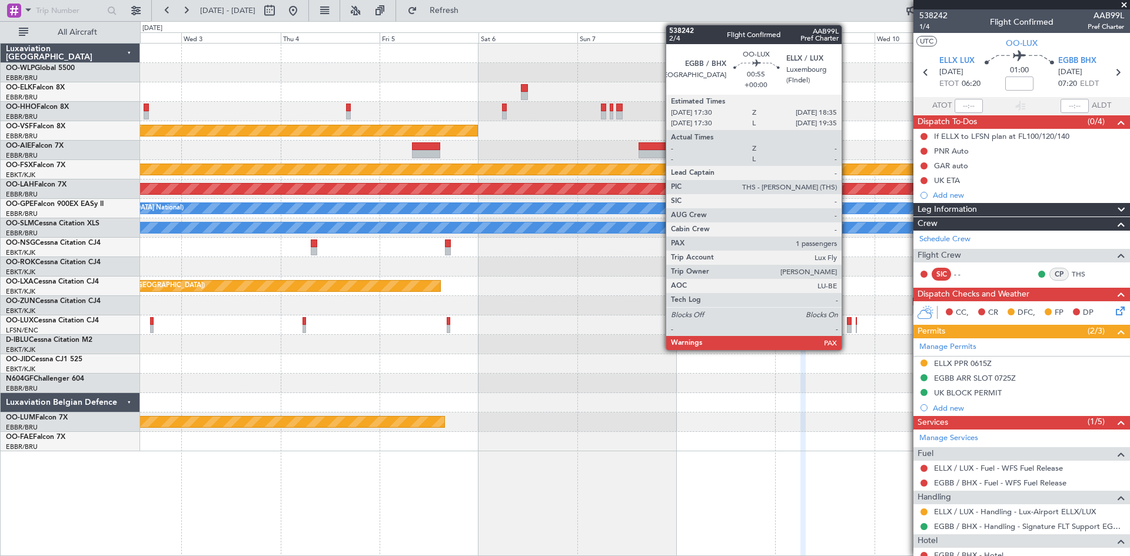
click at [847, 328] on div at bounding box center [849, 329] width 5 height 8
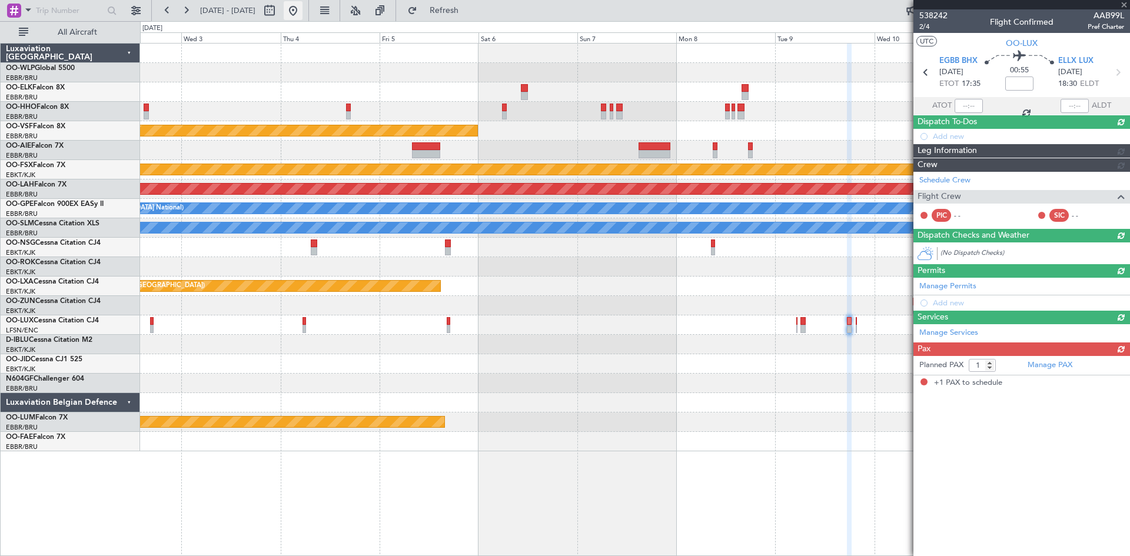
click at [303, 17] on button at bounding box center [293, 10] width 19 height 19
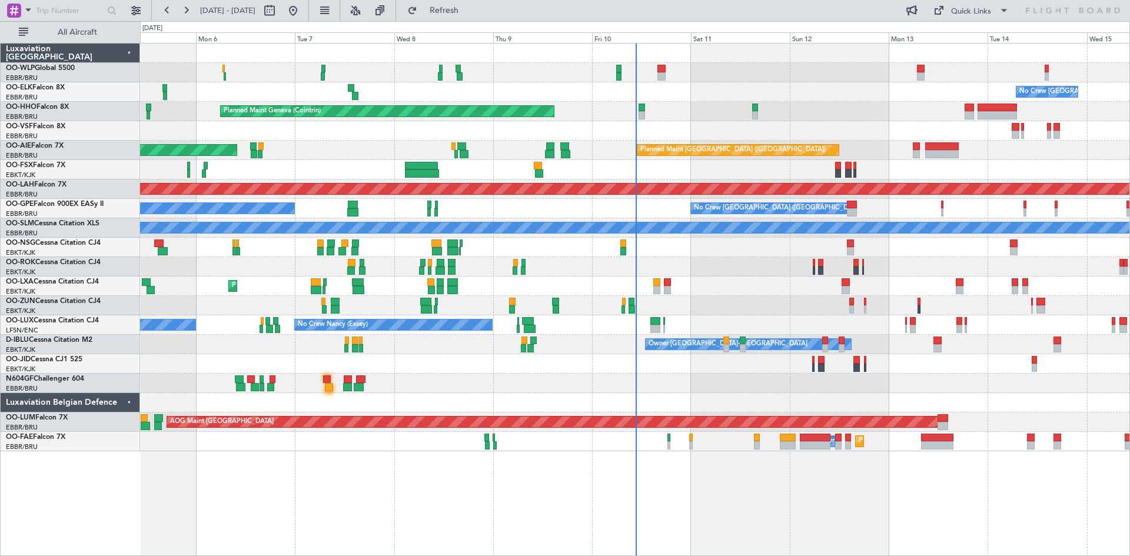
click at [627, 116] on div "No Crew Brussels (Brussels National) Planned Maint Geneva (Cointrin) Unplanned …" at bounding box center [634, 248] width 989 height 408
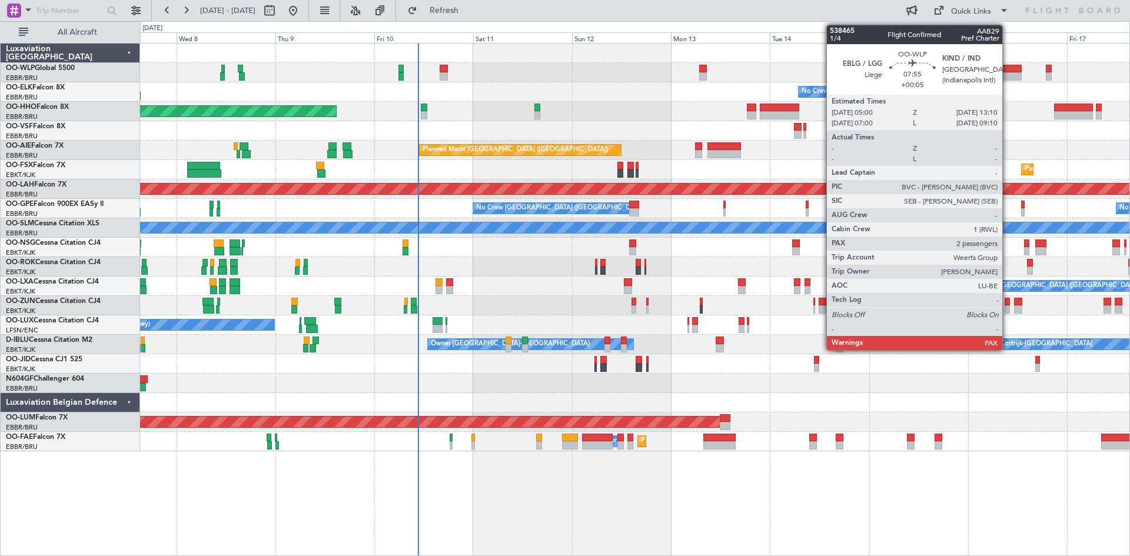
click at [1006, 74] on div at bounding box center [1005, 76] width 34 height 8
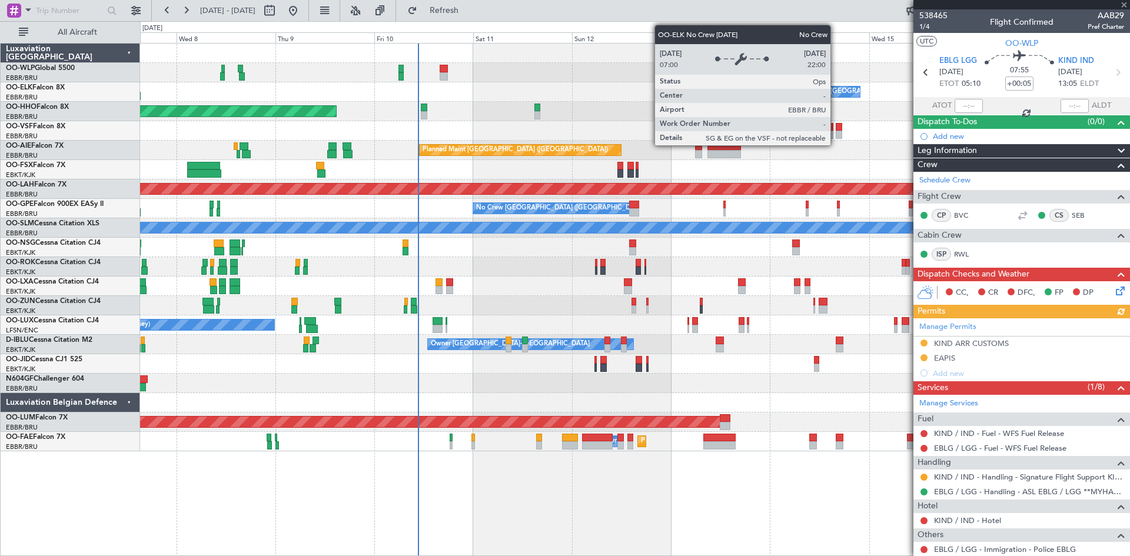
click at [1121, 7] on div at bounding box center [1021, 4] width 217 height 9
click at [1123, 6] on div at bounding box center [1021, 4] width 217 height 9
click at [1124, 4] on span at bounding box center [1124, 5] width 12 height 11
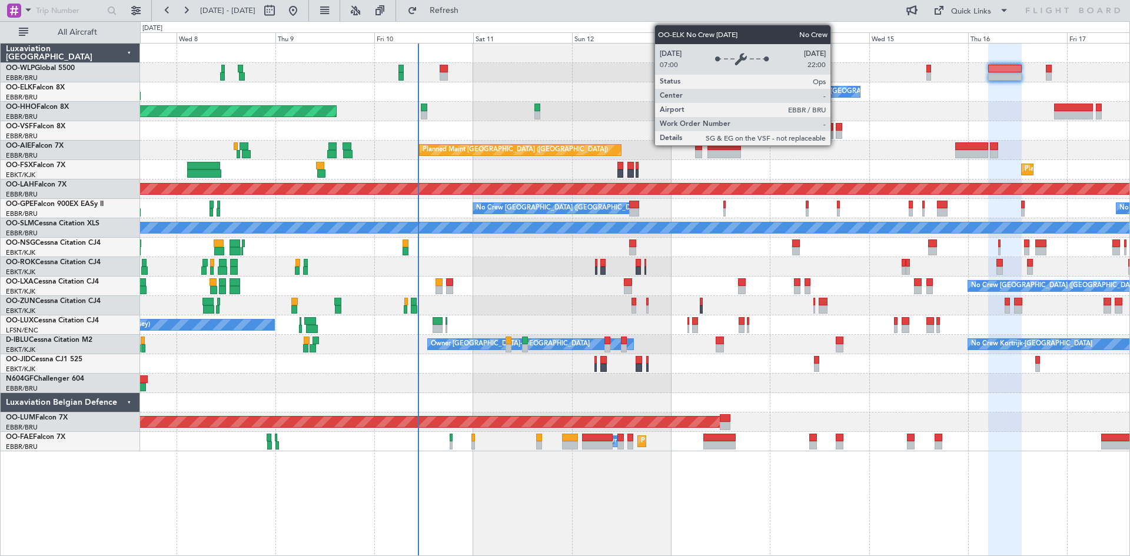
type input "0"
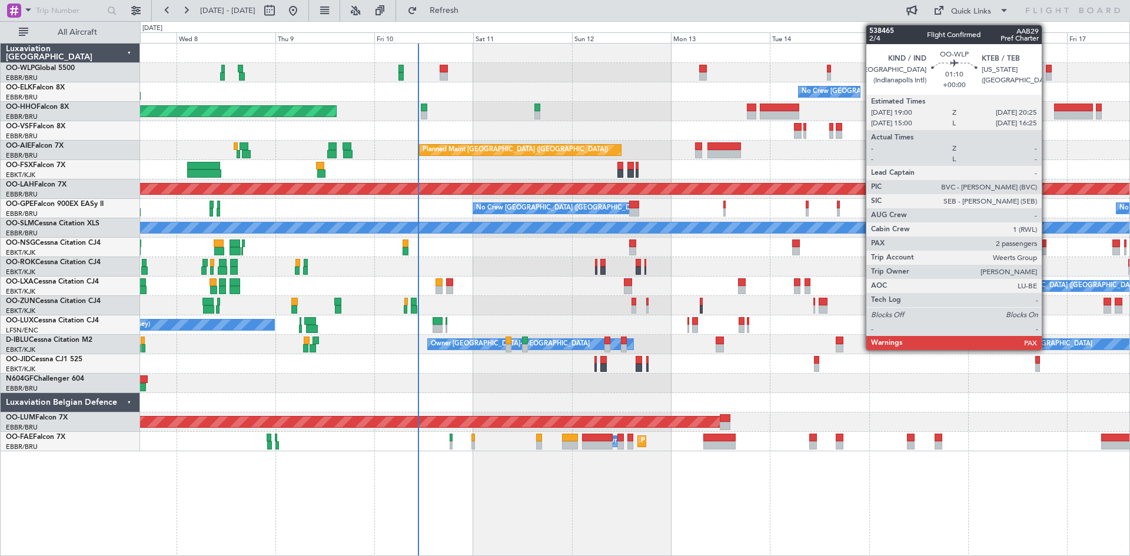
click at [1047, 65] on div at bounding box center [1049, 69] width 6 height 8
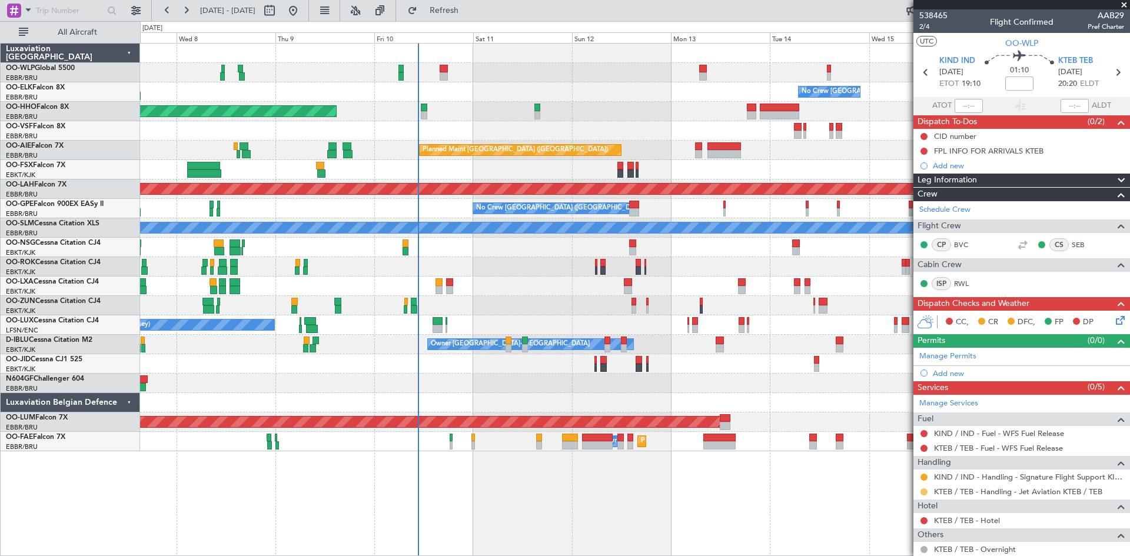
click at [923, 491] on button at bounding box center [923, 491] width 7 height 7
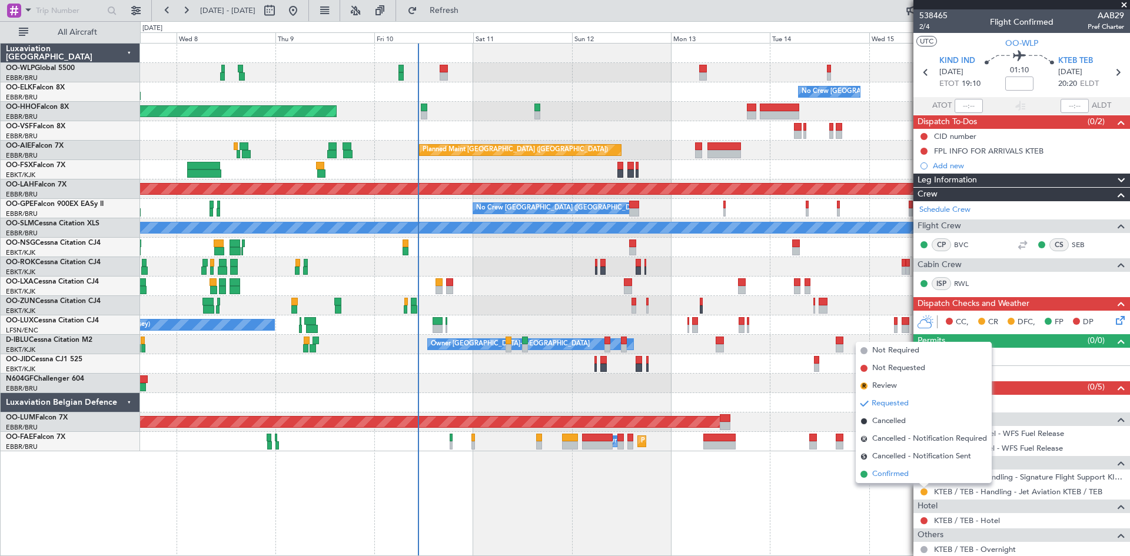
click at [890, 472] on span "Confirmed" at bounding box center [890, 474] width 36 height 12
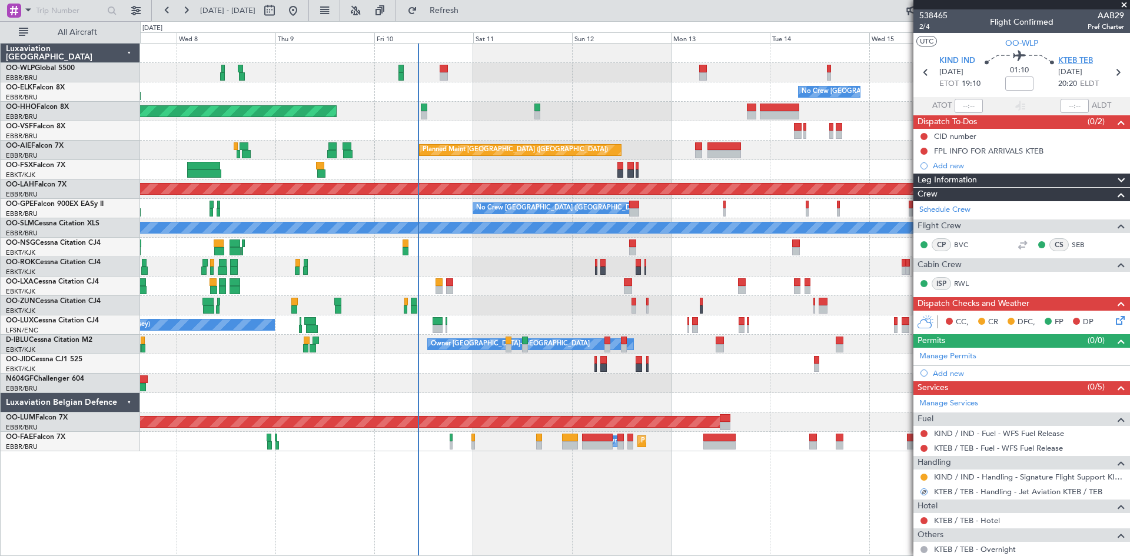
click at [1068, 59] on span "KTEB TEB" at bounding box center [1075, 61] width 35 height 12
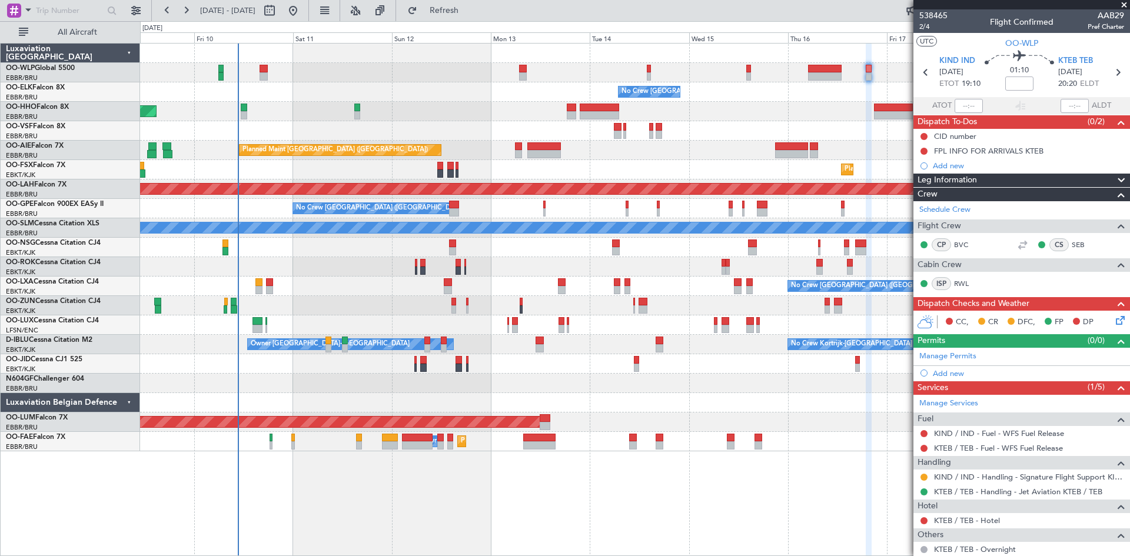
click at [546, 139] on div "No Crew Brussels (Brussels National) Planned Maint Geneva (Cointrin) Planned Ma…" at bounding box center [634, 248] width 989 height 408
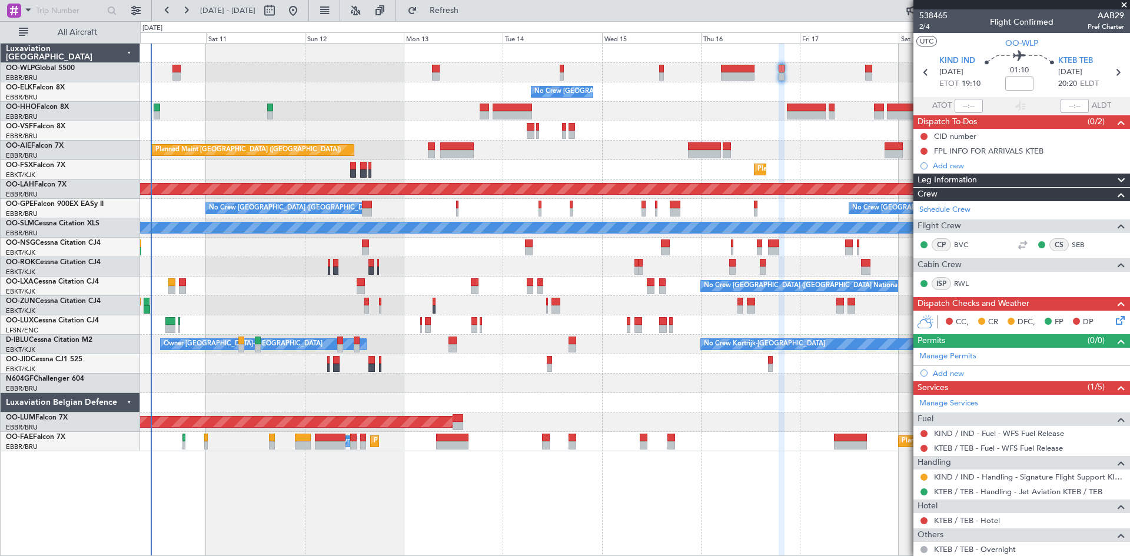
click at [701, 142] on div "No Crew Brussels (Brussels National) Planned Maint Geneva (Cointrin) Planned Ma…" at bounding box center [634, 248] width 989 height 408
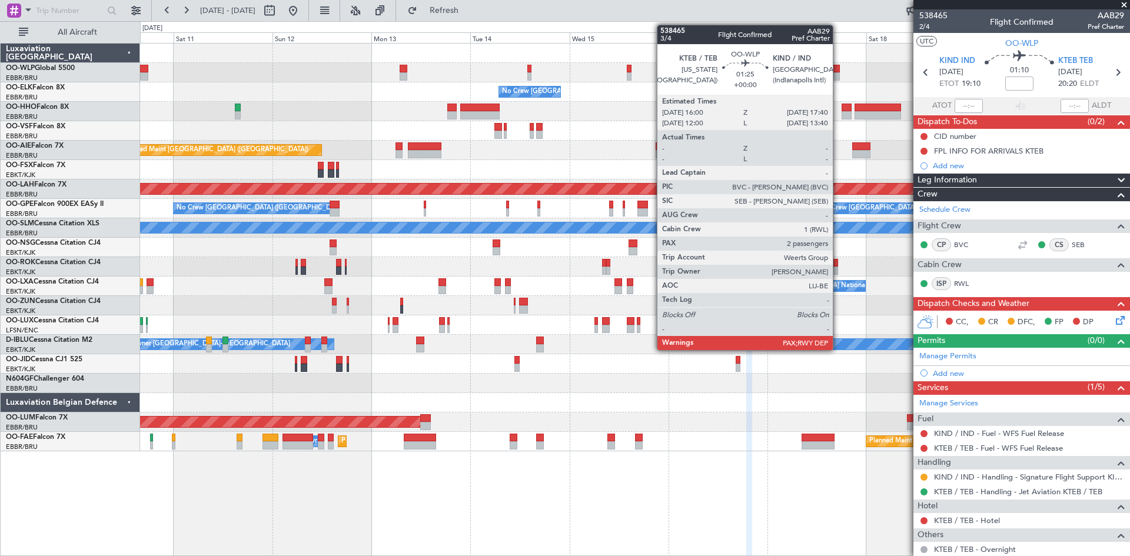
click at [838, 72] on div at bounding box center [836, 69] width 7 height 8
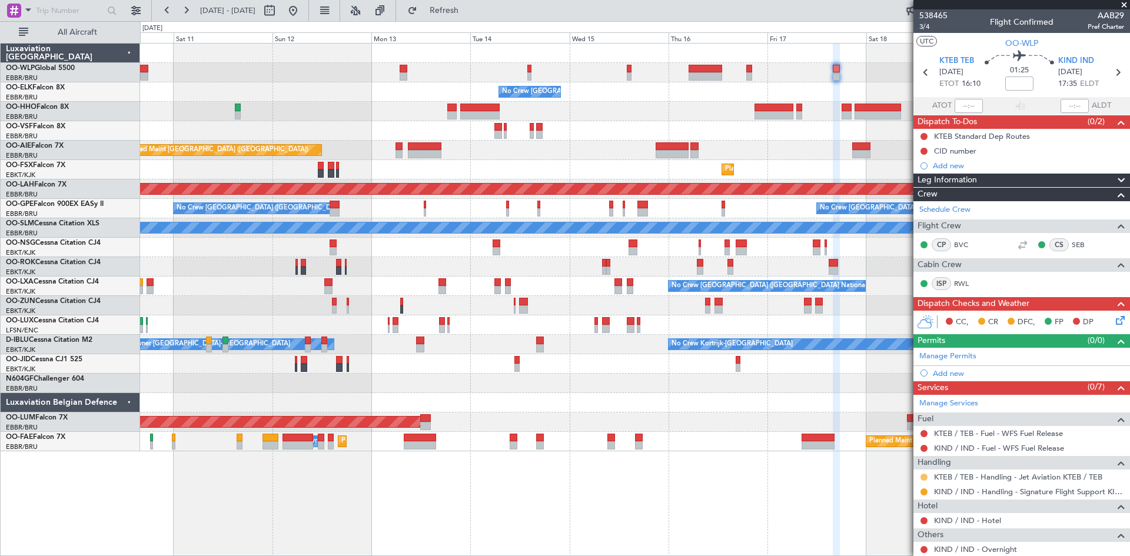
click at [925, 479] on button at bounding box center [923, 477] width 7 height 7
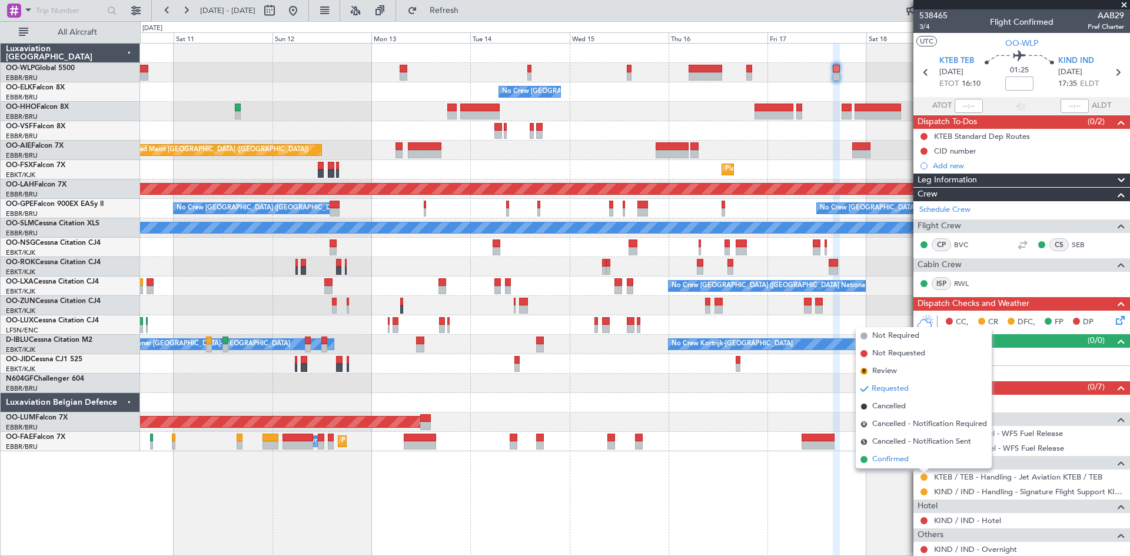
click at [916, 457] on li "Confirmed" at bounding box center [924, 460] width 136 height 18
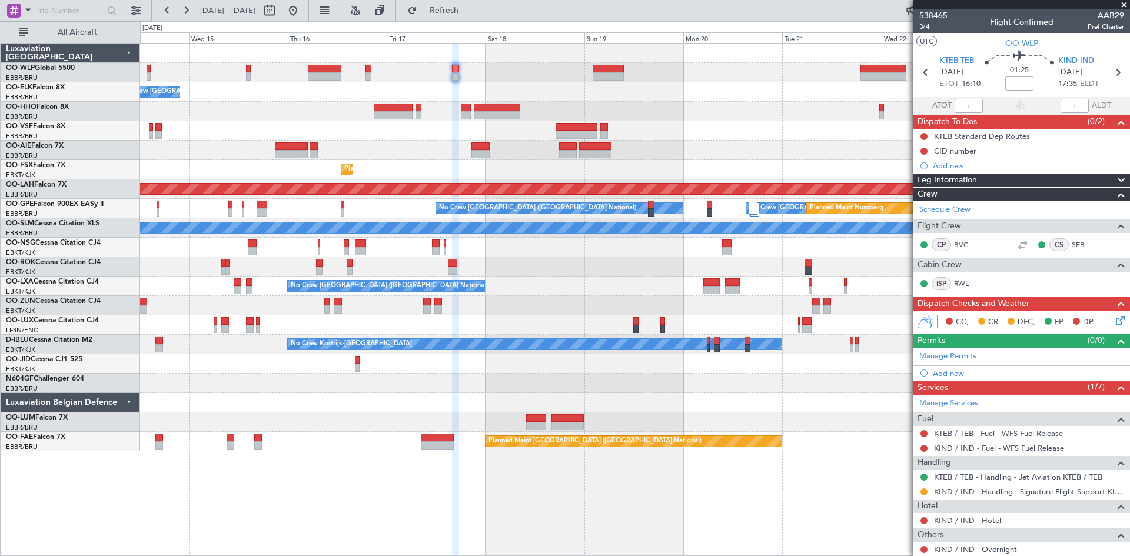
click at [385, 436] on div "- - FIMP 17:00 Z EBLG 05:10 Z No Crew Brussels (Brussels National) Planned Main…" at bounding box center [634, 248] width 989 height 408
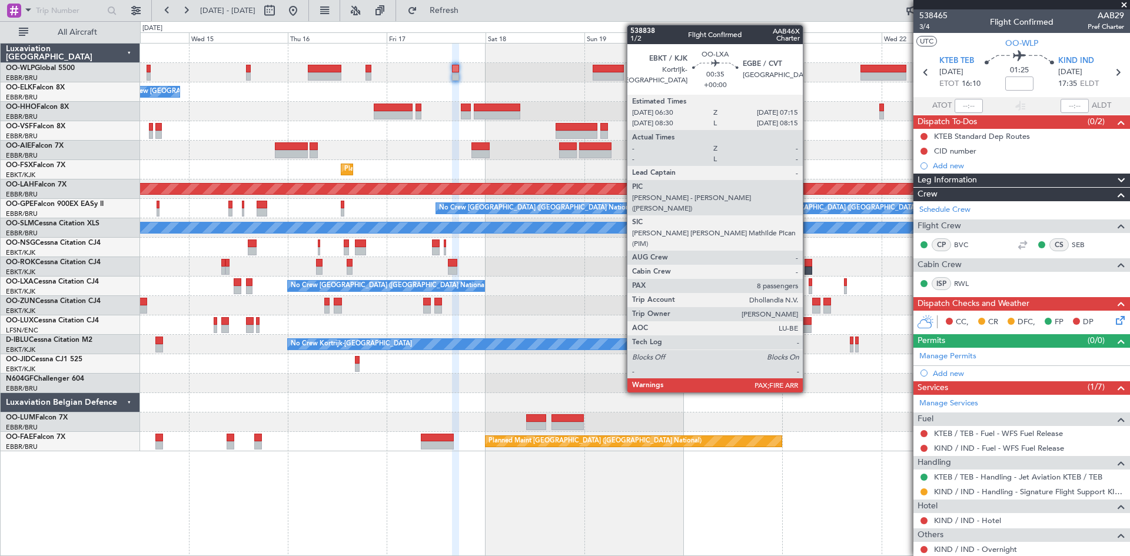
click at [809, 291] on div at bounding box center [811, 290] width 4 height 8
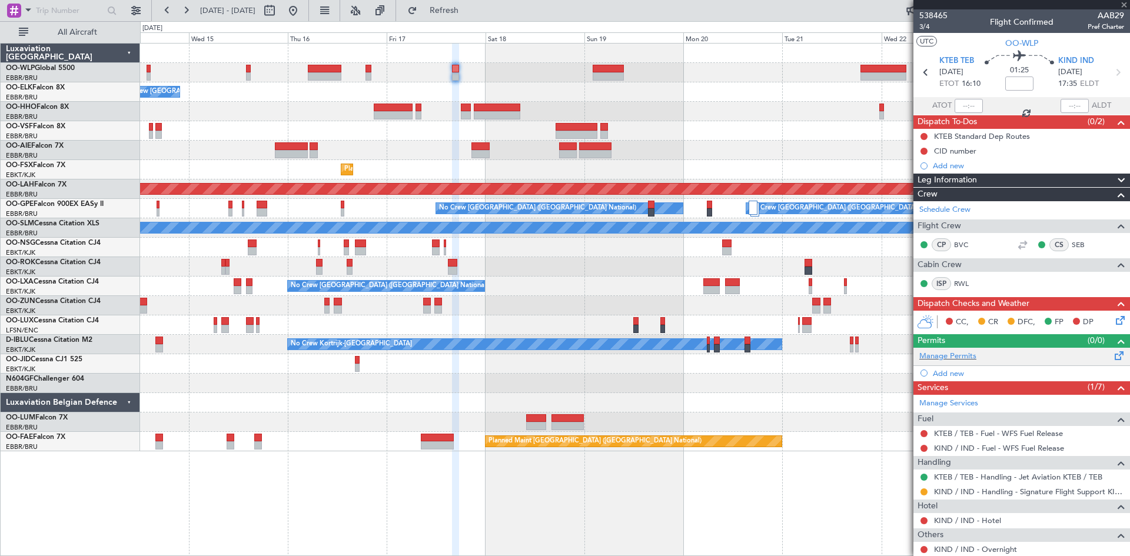
type input "8"
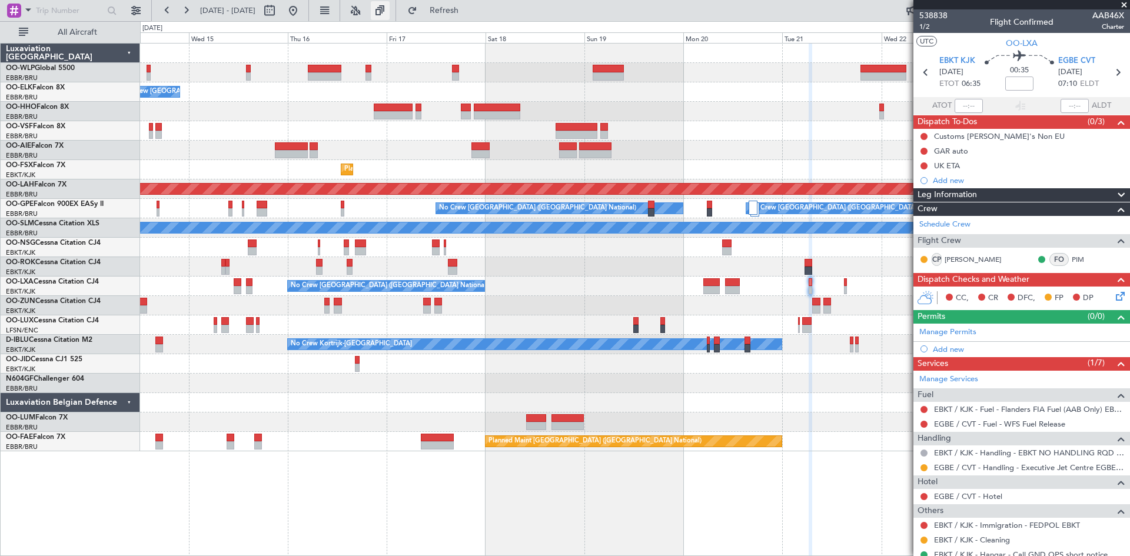
drag, startPoint x: 447, startPoint y: 14, endPoint x: 420, endPoint y: 12, distance: 27.1
click at [447, 14] on button "Refresh" at bounding box center [437, 10] width 71 height 19
click at [303, 8] on button at bounding box center [293, 10] width 19 height 19
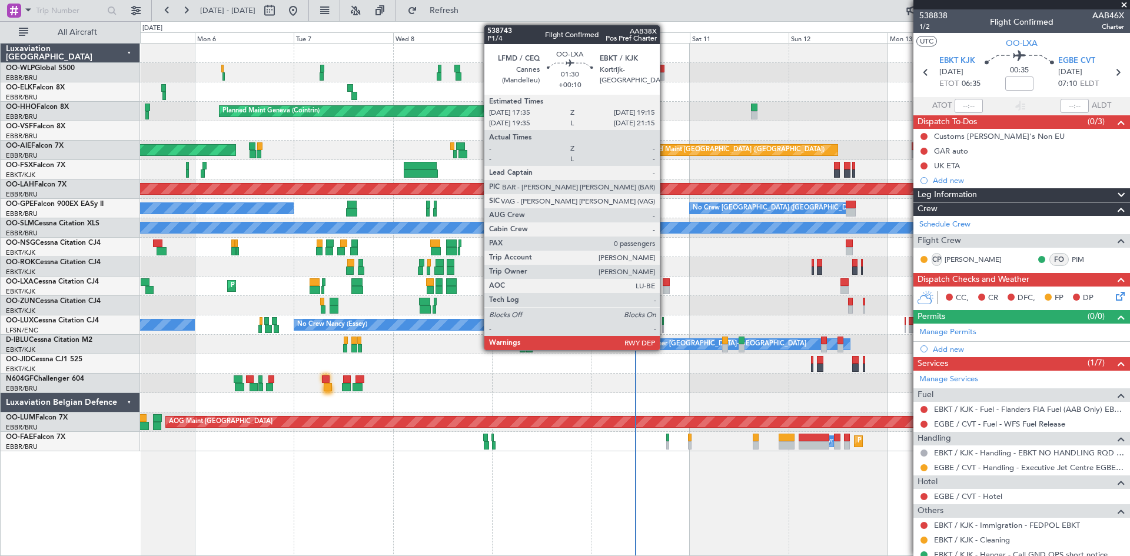
click at [665, 280] on div at bounding box center [666, 282] width 7 height 8
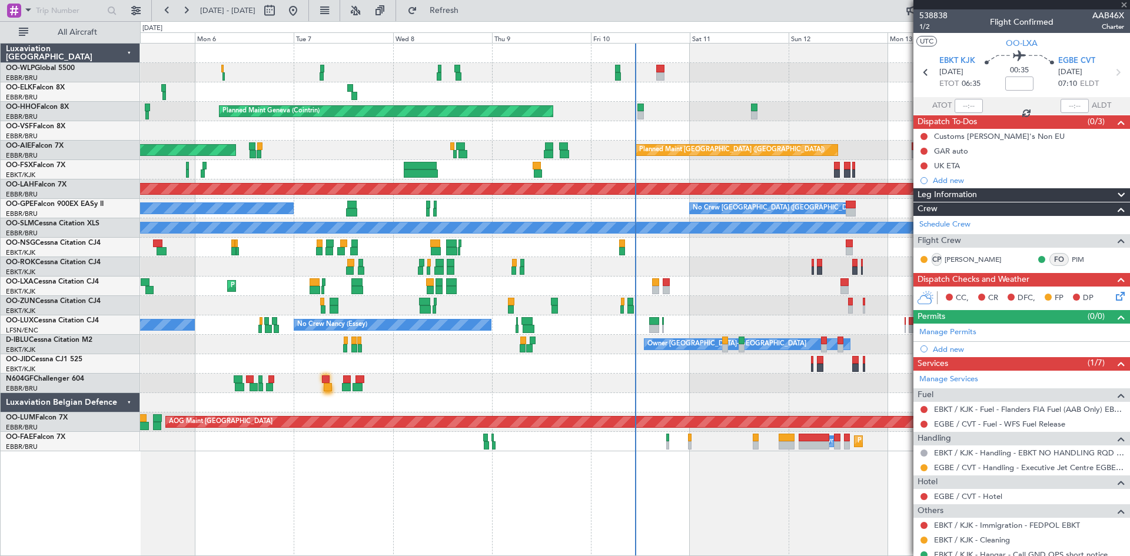
type input "+00:10"
type input "0"
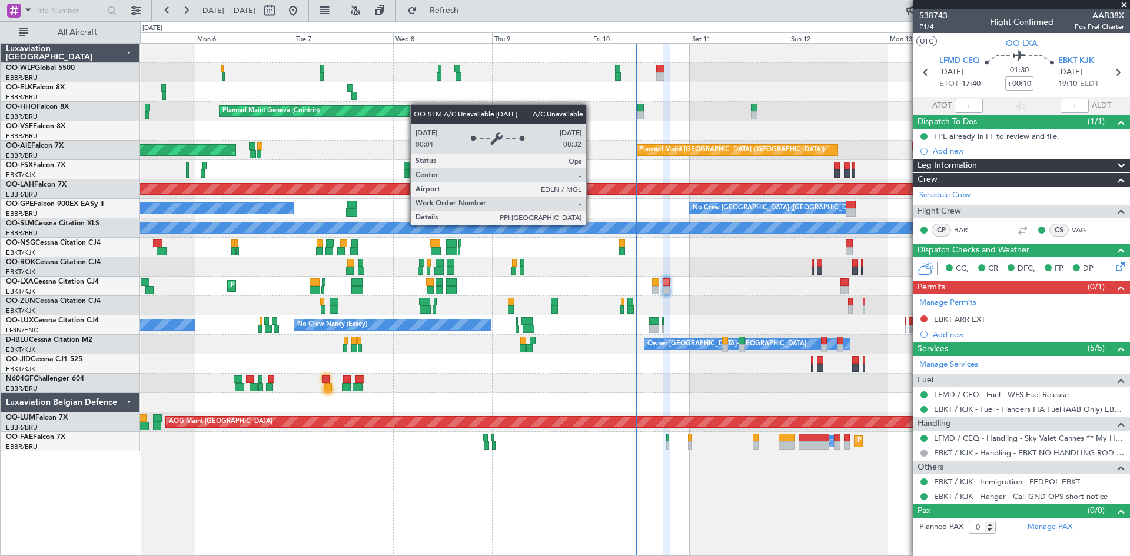
click at [294, 277] on div "No Crew Brussels (Brussels National) Planned Maint Geneva (Cointrin) Planned Ma…" at bounding box center [634, 248] width 989 height 408
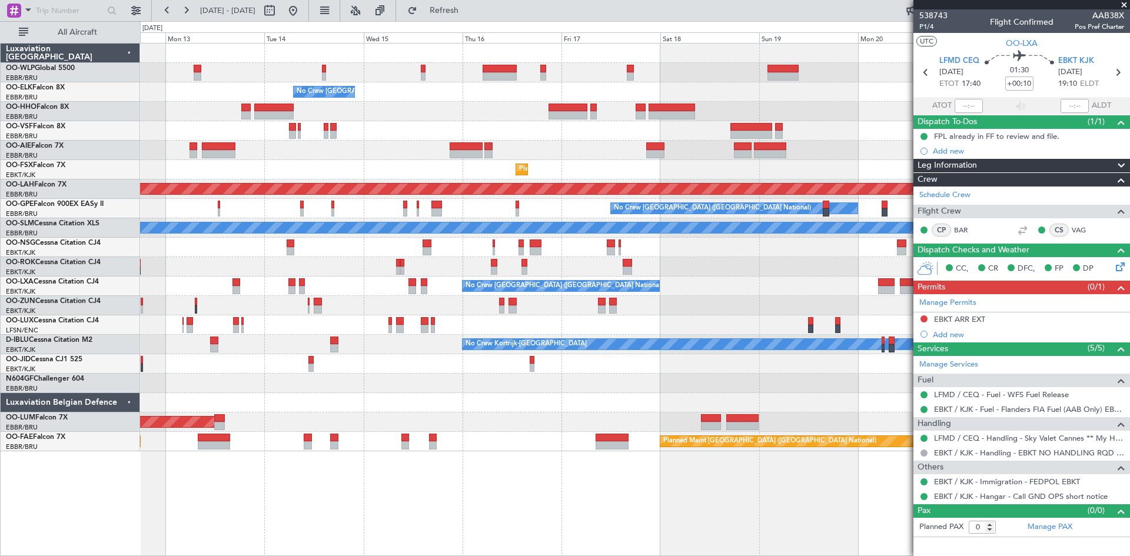
click at [340, 270] on div "No Crew Brussels (Brussels National) Planned Maint London (Farnborough) Planned…" at bounding box center [634, 248] width 989 height 408
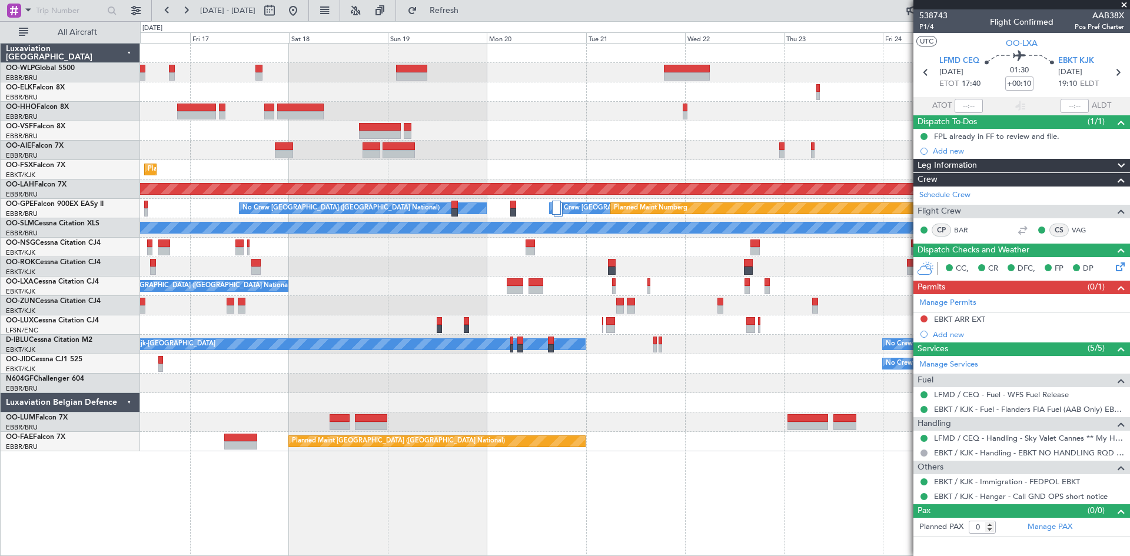
click at [373, 270] on div "- - FIMP 17:00 Z EBLG 05:10 Z No Crew Brussels (Brussels National) Planned Main…" at bounding box center [634, 248] width 989 height 408
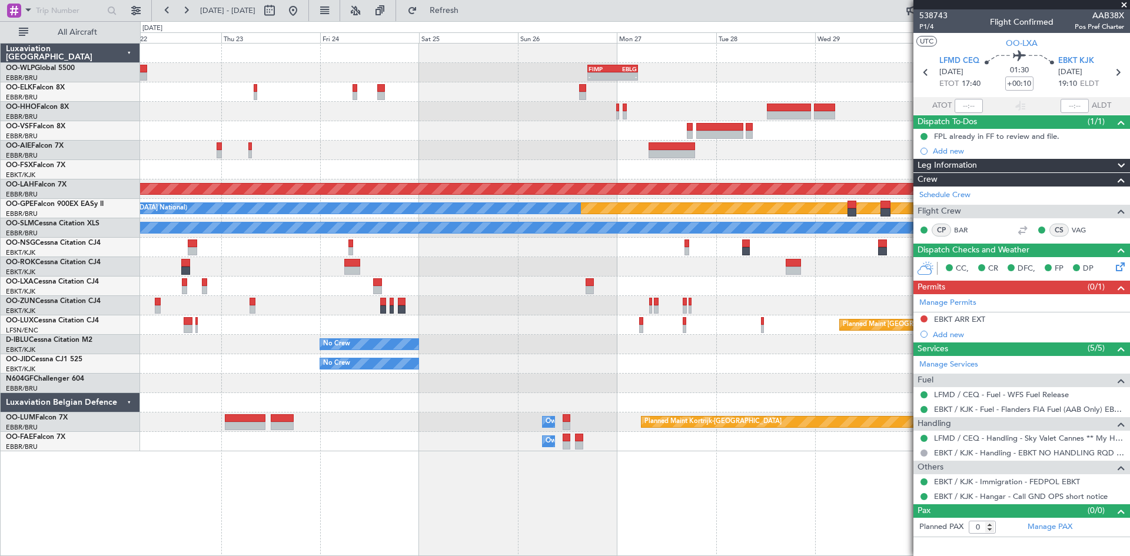
click at [280, 214] on div "- - FIMP 17:00 Z EBLG 05:10 Z Planned Maint Alton-st Louis (St Louis Regl) Plan…" at bounding box center [634, 248] width 989 height 408
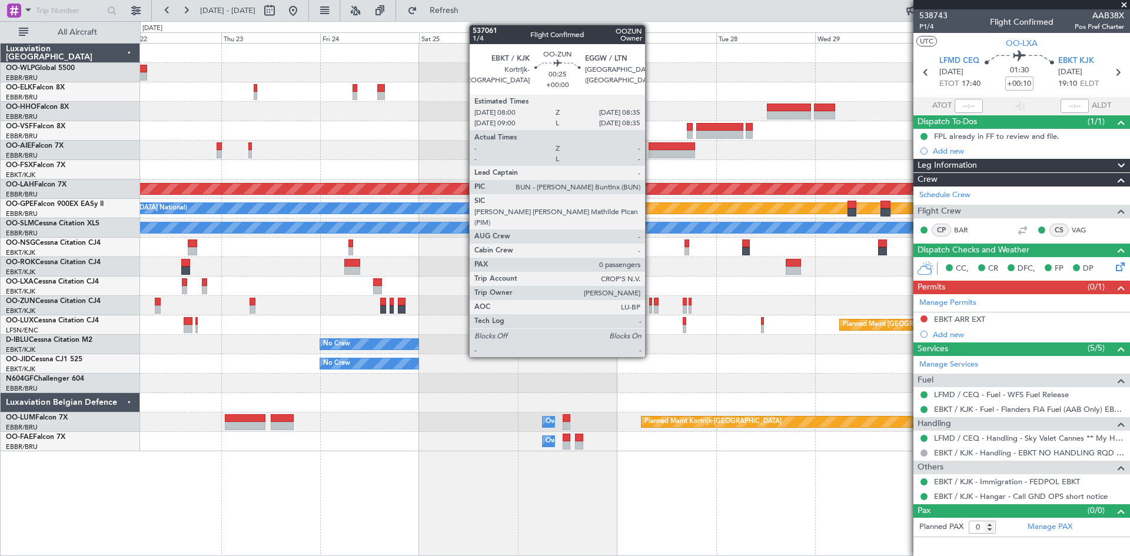
click at [650, 304] on div at bounding box center [650, 302] width 3 height 8
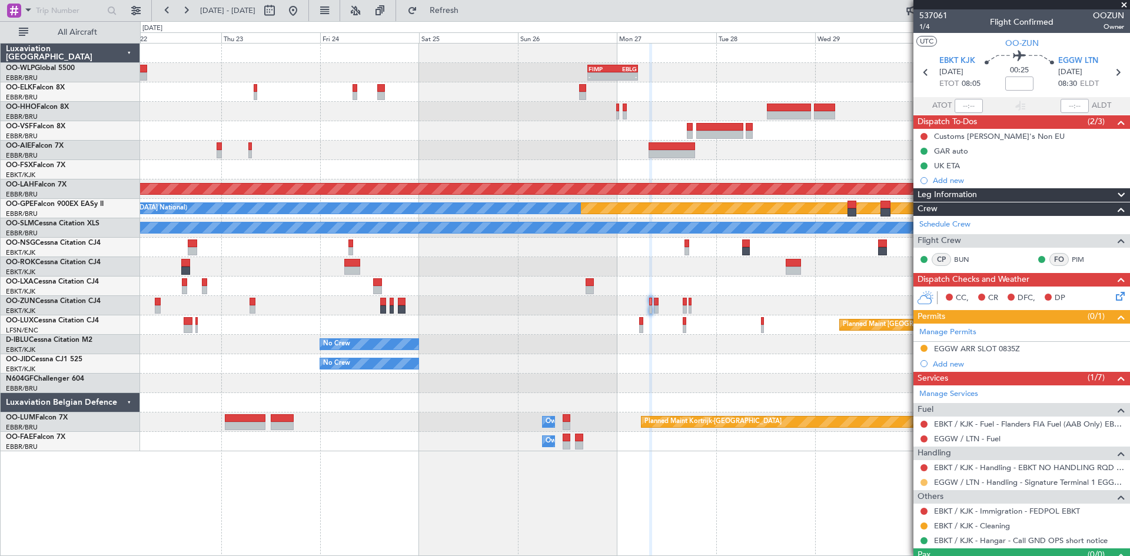
click at [923, 481] on button at bounding box center [923, 482] width 7 height 7
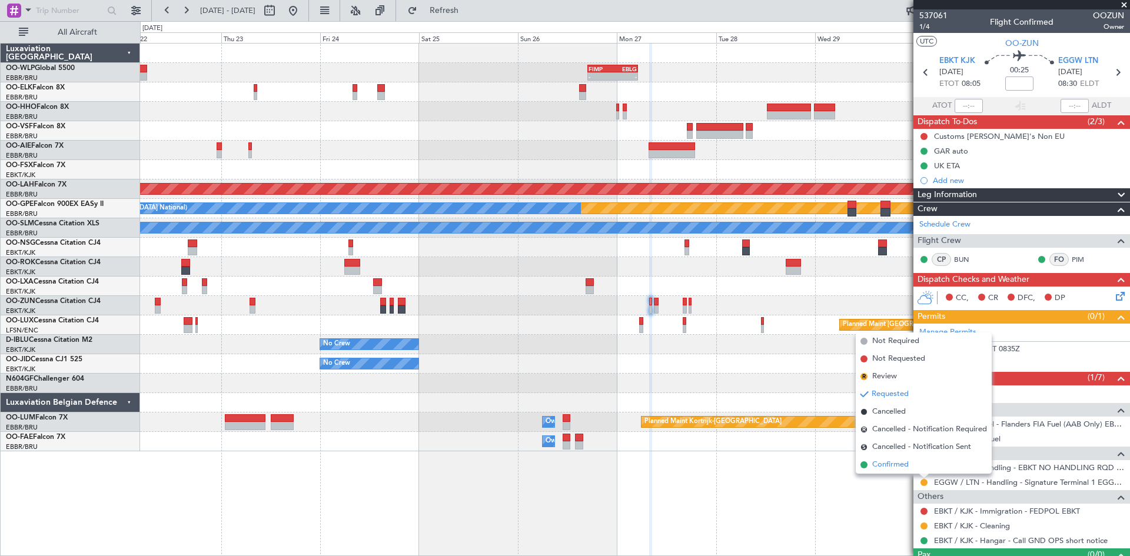
click at [914, 467] on li "Confirmed" at bounding box center [924, 465] width 136 height 18
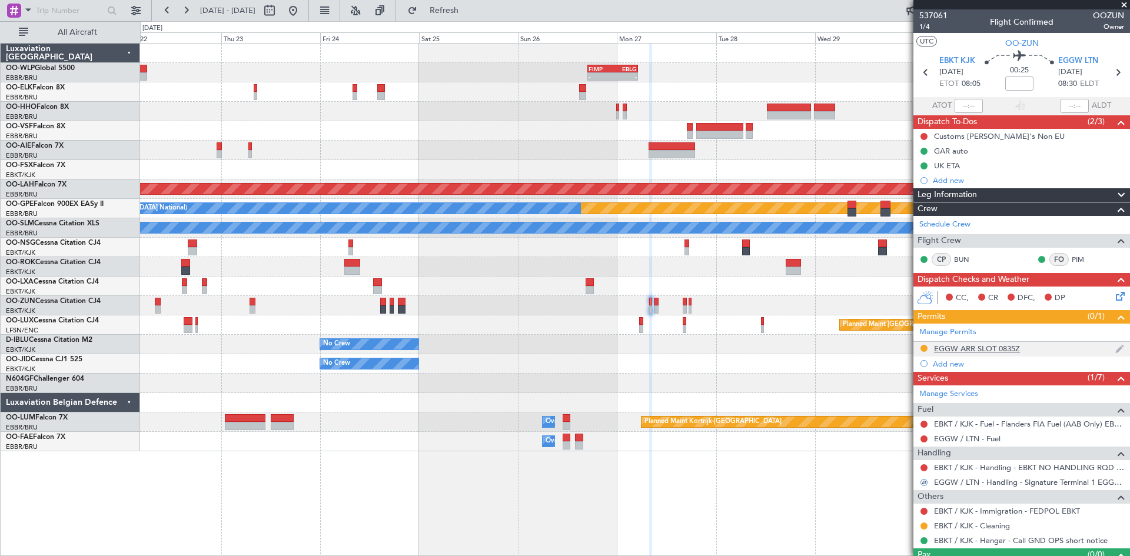
click at [1004, 348] on div "EGGW ARR SLOT 0835Z" at bounding box center [977, 349] width 86 height 10
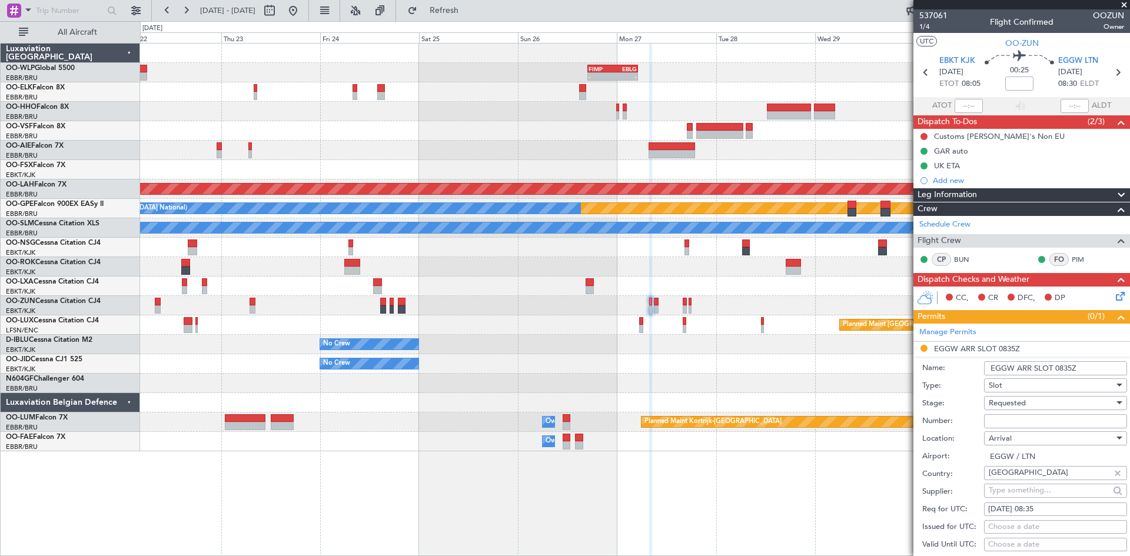
click at [1015, 420] on input "Number:" at bounding box center [1055, 421] width 143 height 14
paste input "4339"
type input "4339"
click at [1094, 407] on div "Requested" at bounding box center [1051, 403] width 125 height 18
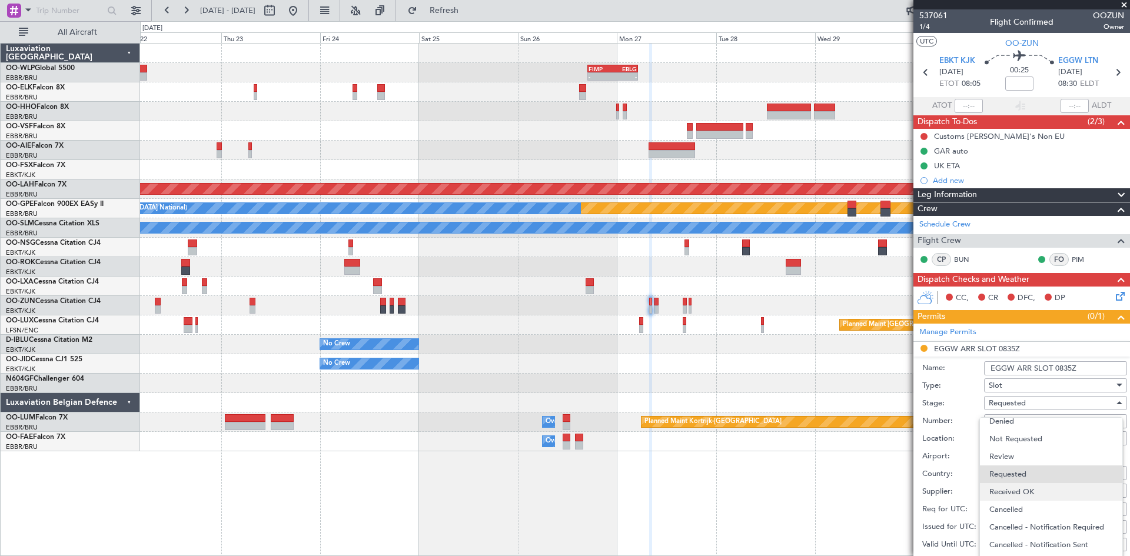
click at [1039, 488] on span "Received OK" at bounding box center [1051, 492] width 124 height 18
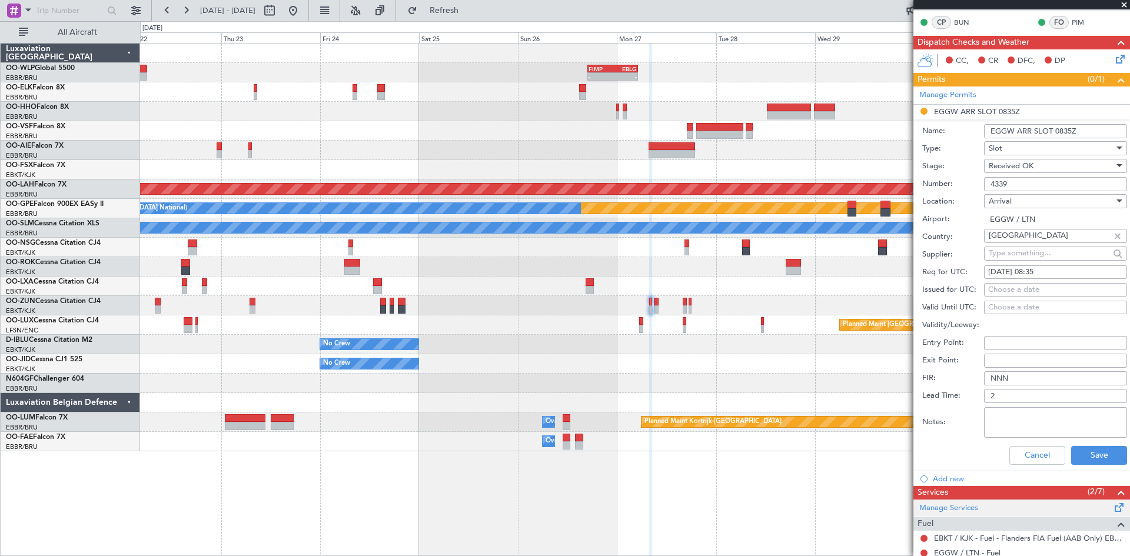
scroll to position [294, 0]
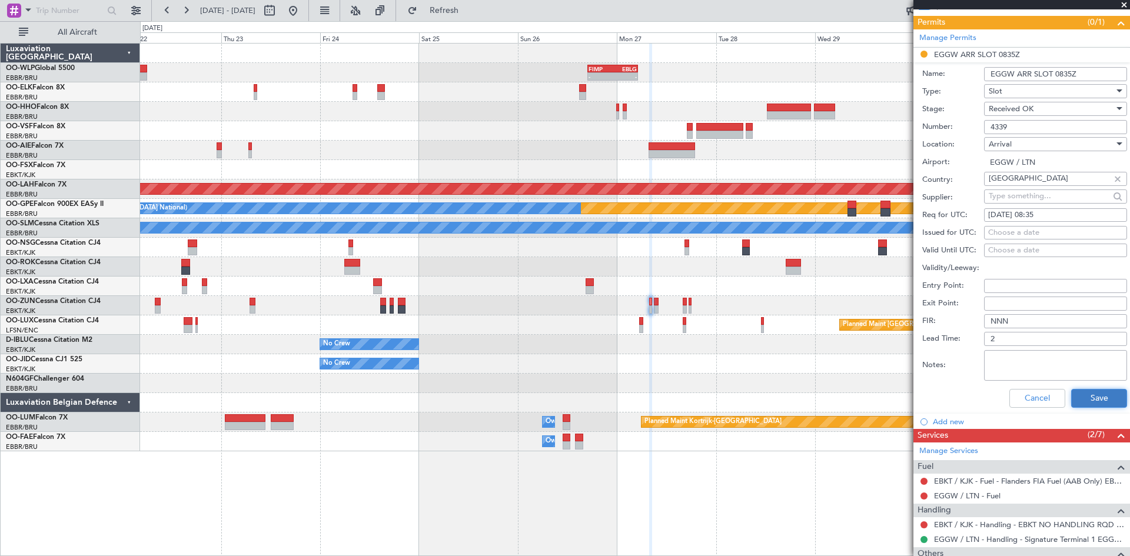
click at [1106, 403] on button "Save" at bounding box center [1099, 398] width 56 height 19
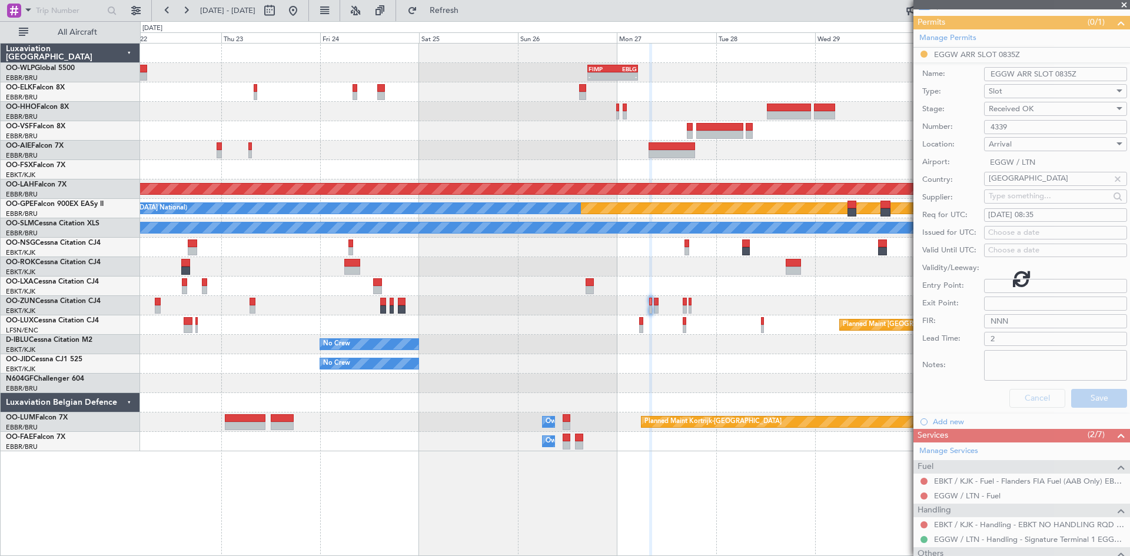
scroll to position [25, 0]
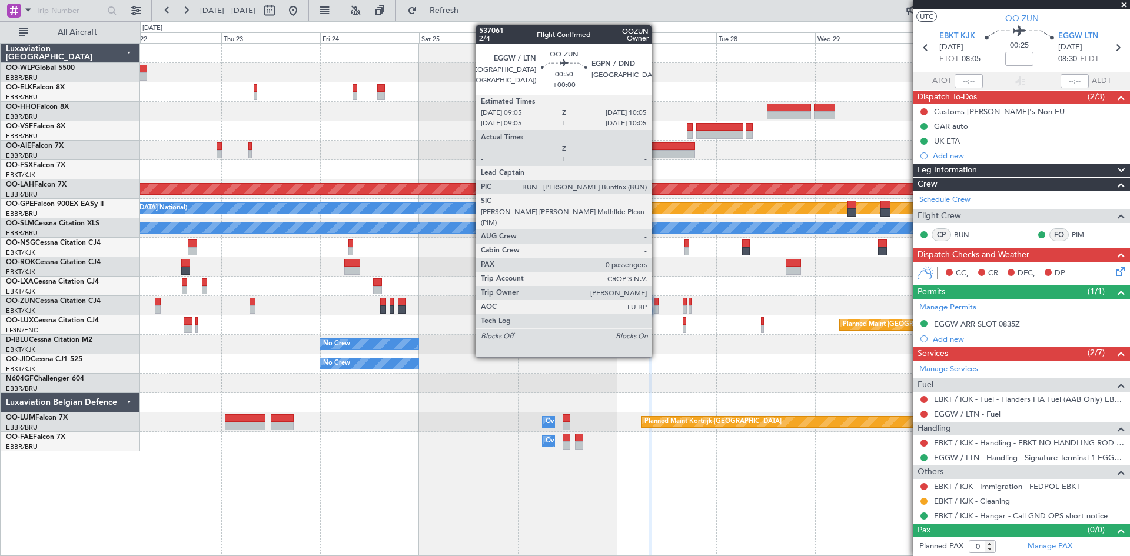
click at [657, 303] on div at bounding box center [656, 302] width 5 height 8
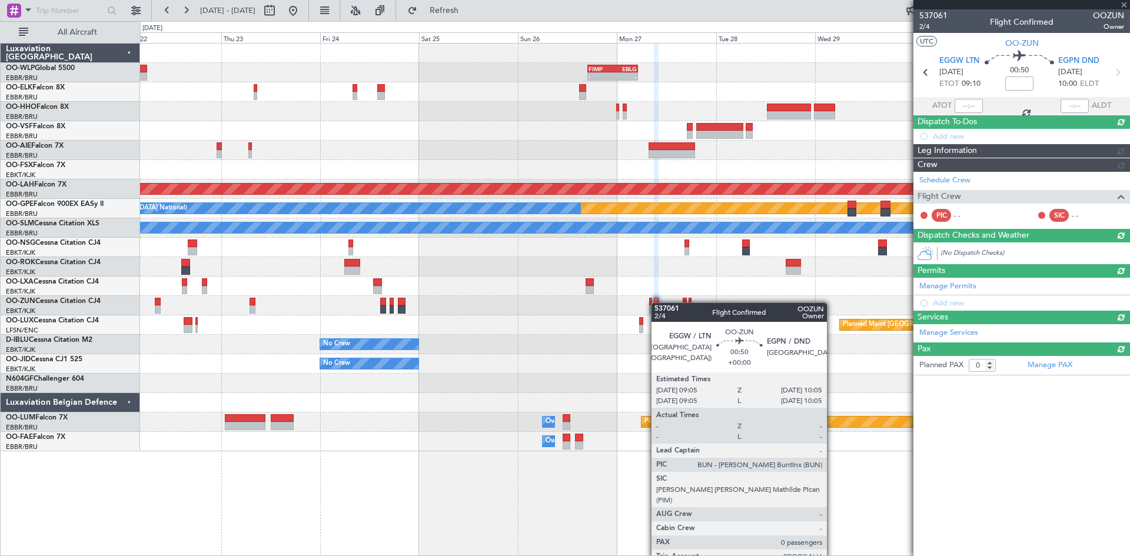
scroll to position [0, 0]
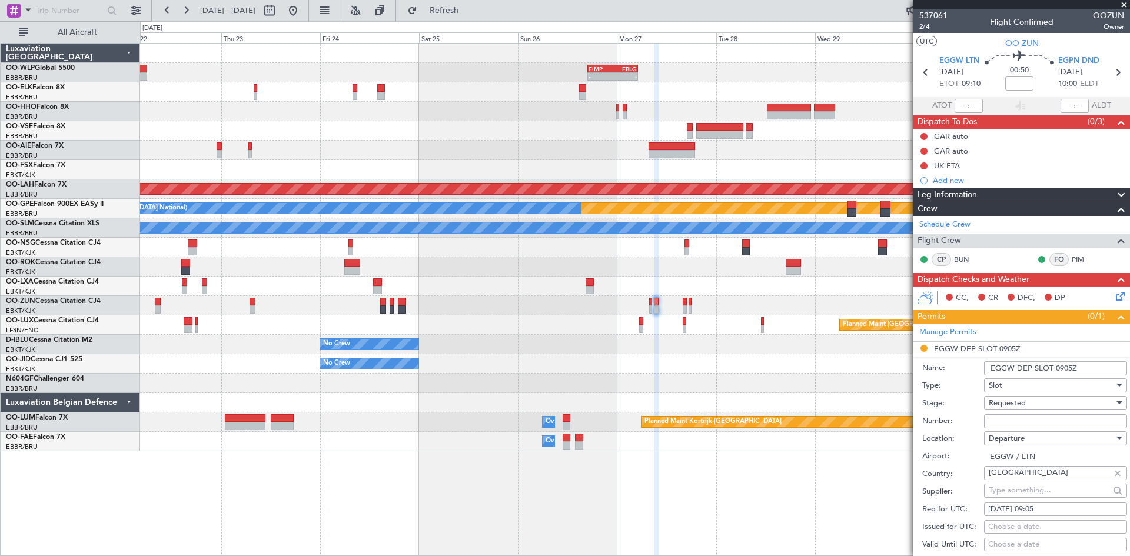
click at [1012, 428] on div "Number:" at bounding box center [1024, 422] width 205 height 18
click at [1009, 415] on input "Number:" at bounding box center [1055, 421] width 143 height 14
paste input "4340"
type input "4340"
click at [1035, 396] on div "Requested" at bounding box center [1051, 403] width 125 height 18
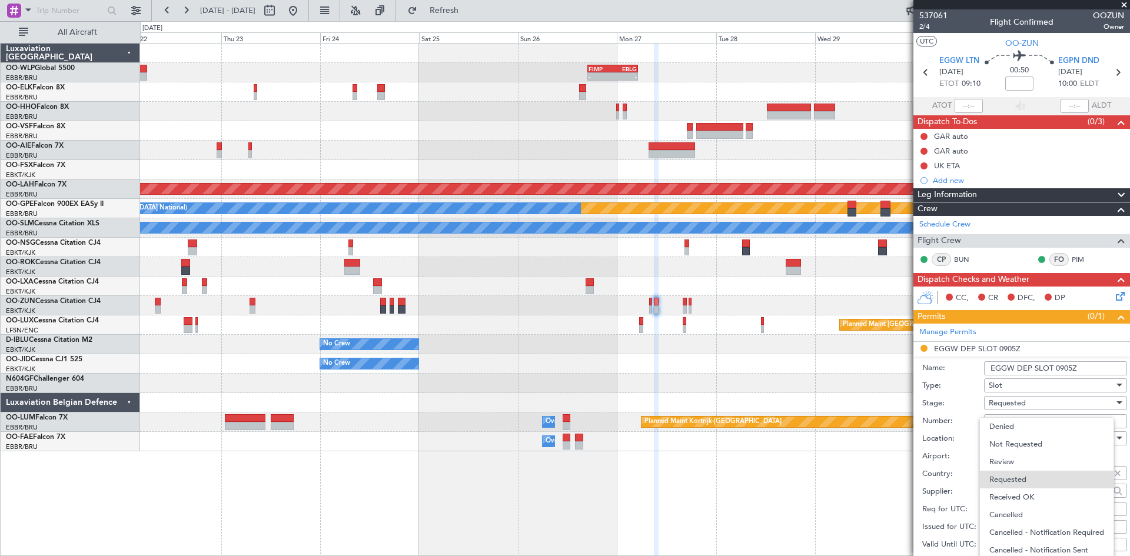
scroll to position [5, 0]
click at [1028, 494] on span "Received OK" at bounding box center [1051, 492] width 124 height 18
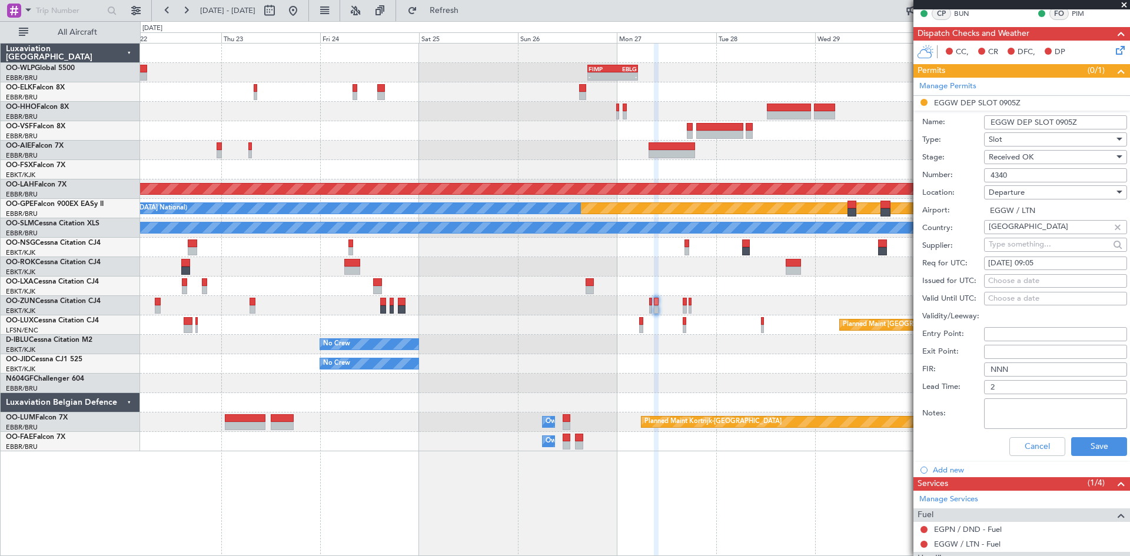
scroll to position [318, 0]
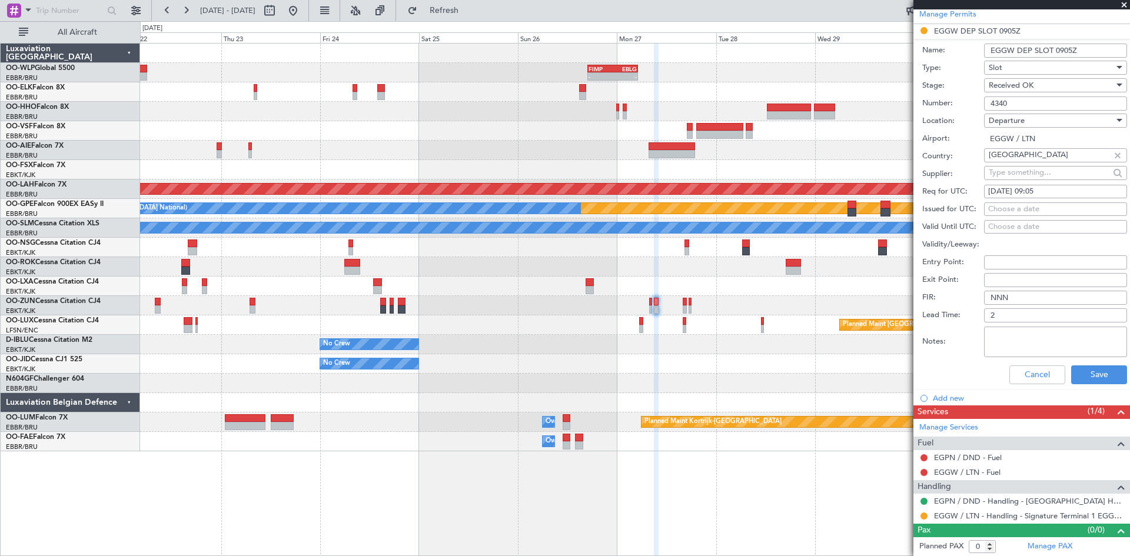
click at [1085, 385] on div "Cancel Save" at bounding box center [1024, 375] width 205 height 31
click at [1085, 382] on button "Save" at bounding box center [1099, 374] width 56 height 19
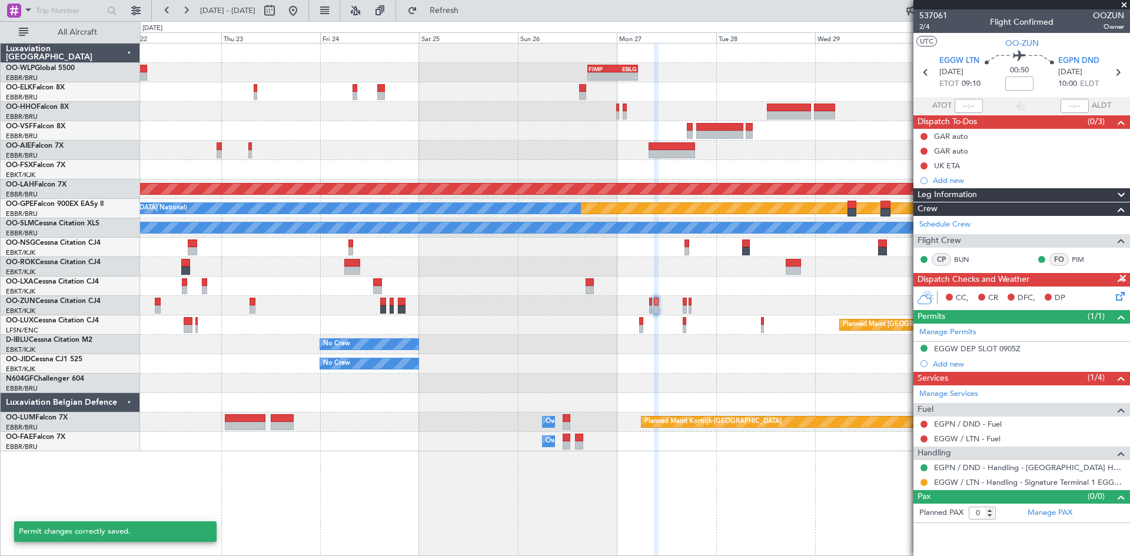
scroll to position [0, 0]
click at [923, 486] on mat-tooltip-component "Requested" at bounding box center [924, 501] width 53 height 31
click at [927, 479] on div at bounding box center [923, 482] width 9 height 9
click at [923, 484] on button at bounding box center [923, 482] width 7 height 7
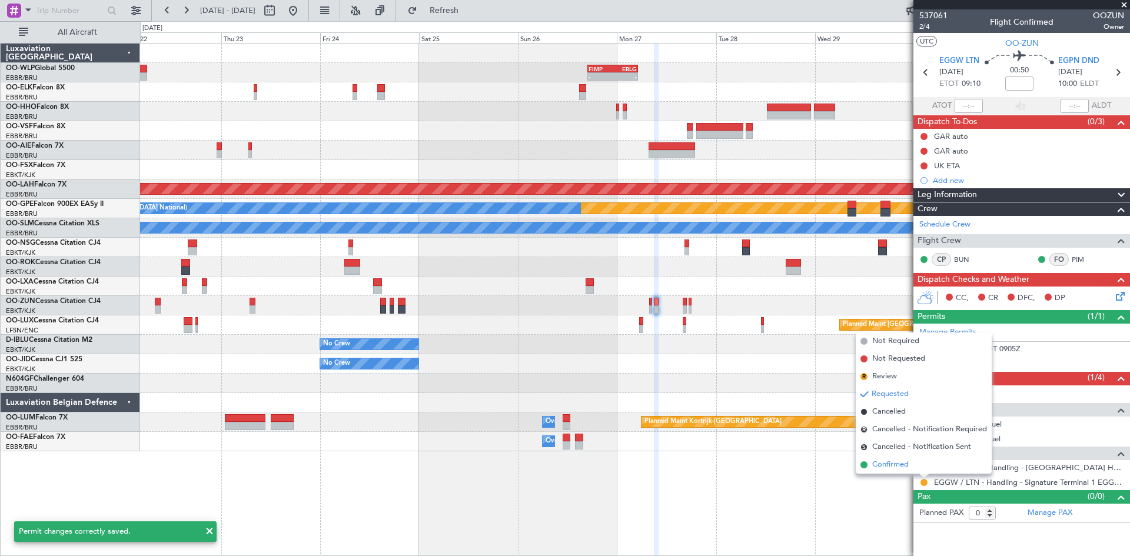
click at [918, 467] on li "Confirmed" at bounding box center [924, 465] width 136 height 18
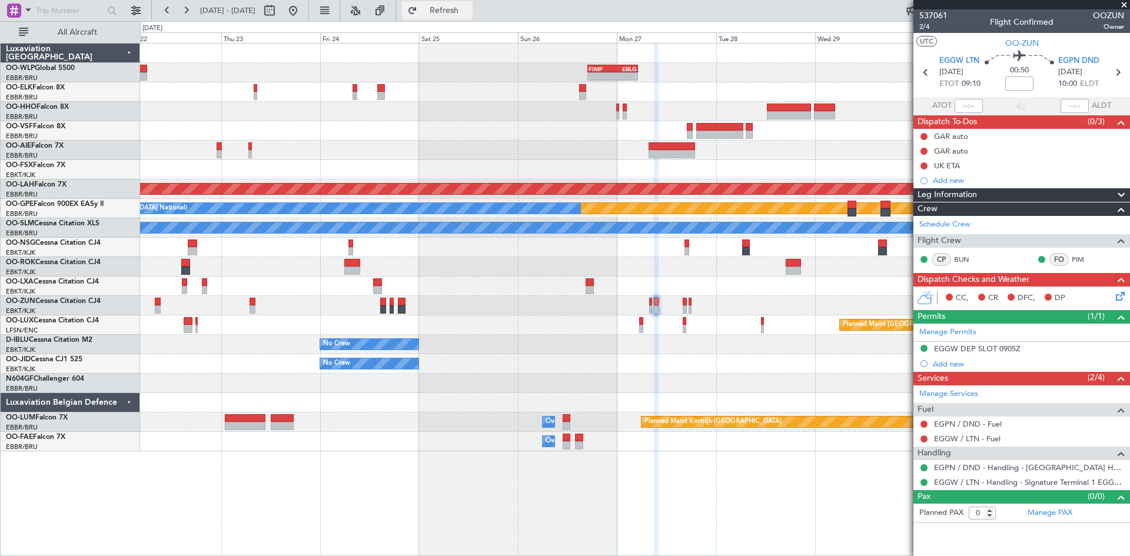
click at [469, 11] on span "Refresh" at bounding box center [444, 10] width 49 height 8
click at [303, 6] on button at bounding box center [293, 10] width 19 height 19
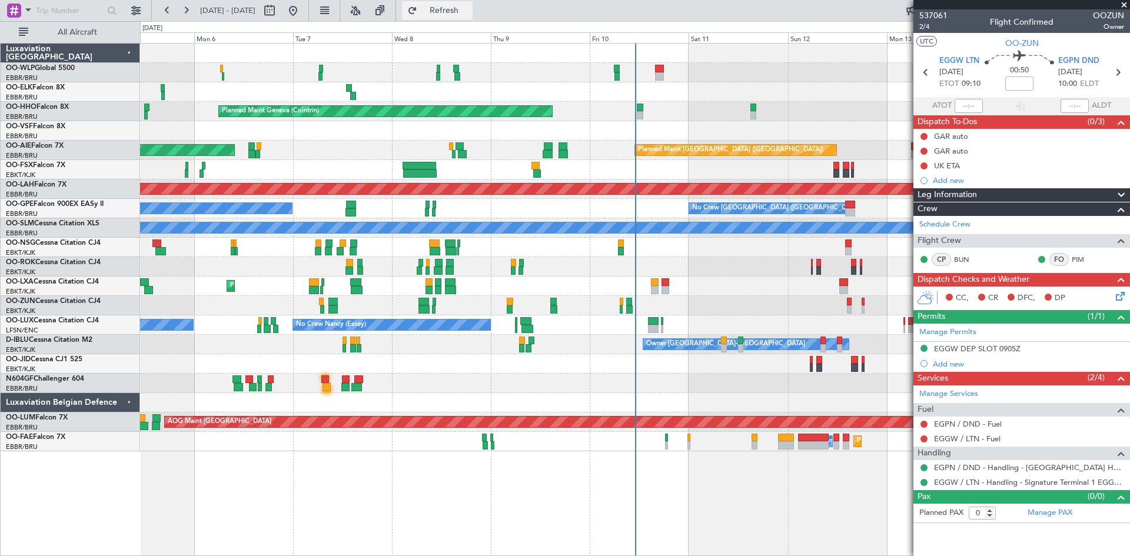
click at [469, 13] on span "Refresh" at bounding box center [444, 10] width 49 height 8
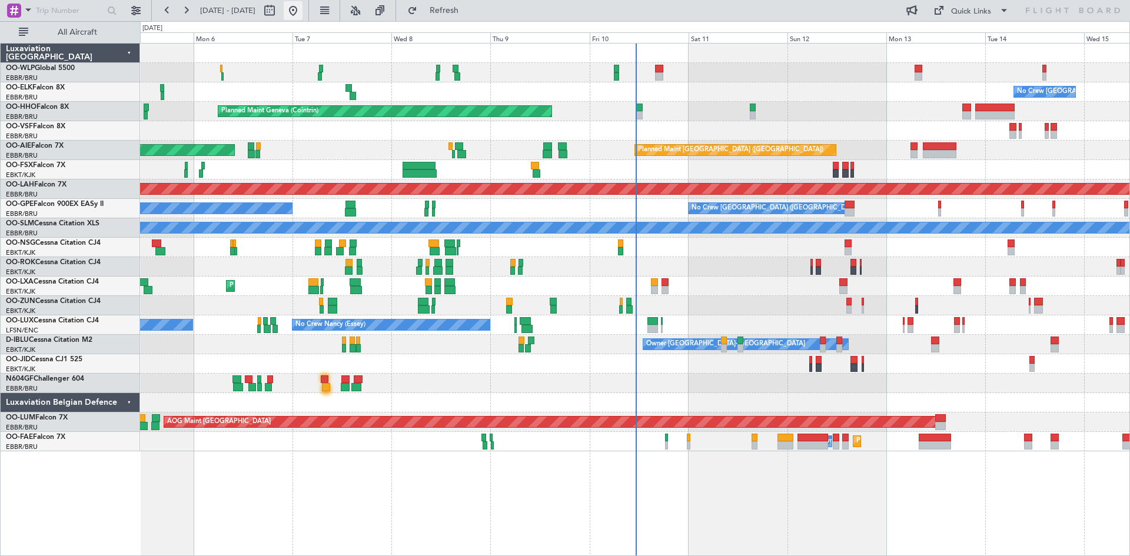
click at [303, 14] on button at bounding box center [293, 10] width 19 height 19
click at [473, 16] on button "Refresh" at bounding box center [437, 10] width 71 height 19
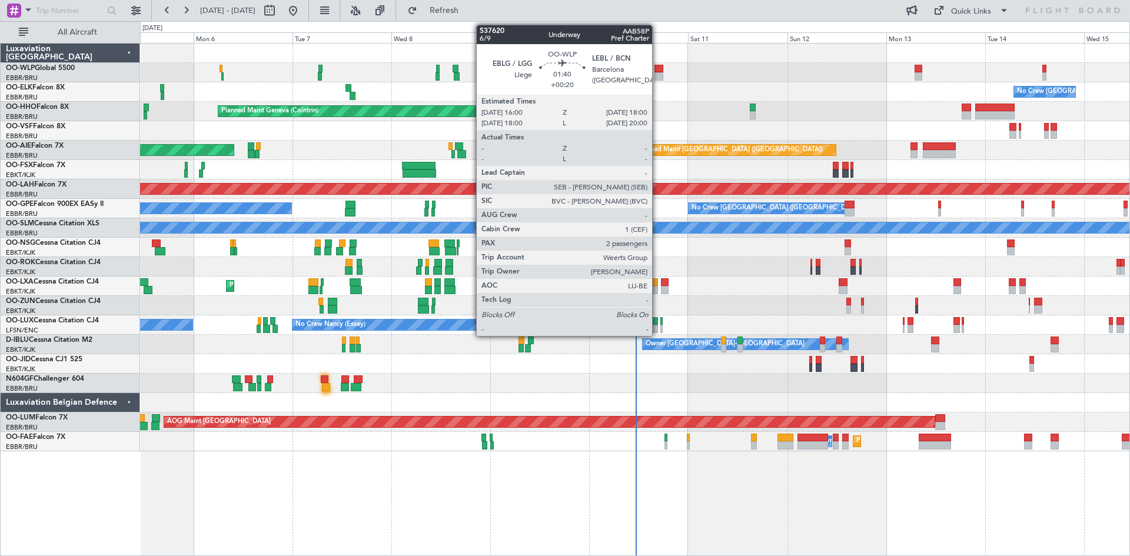
click at [657, 74] on div at bounding box center [658, 76] width 9 height 8
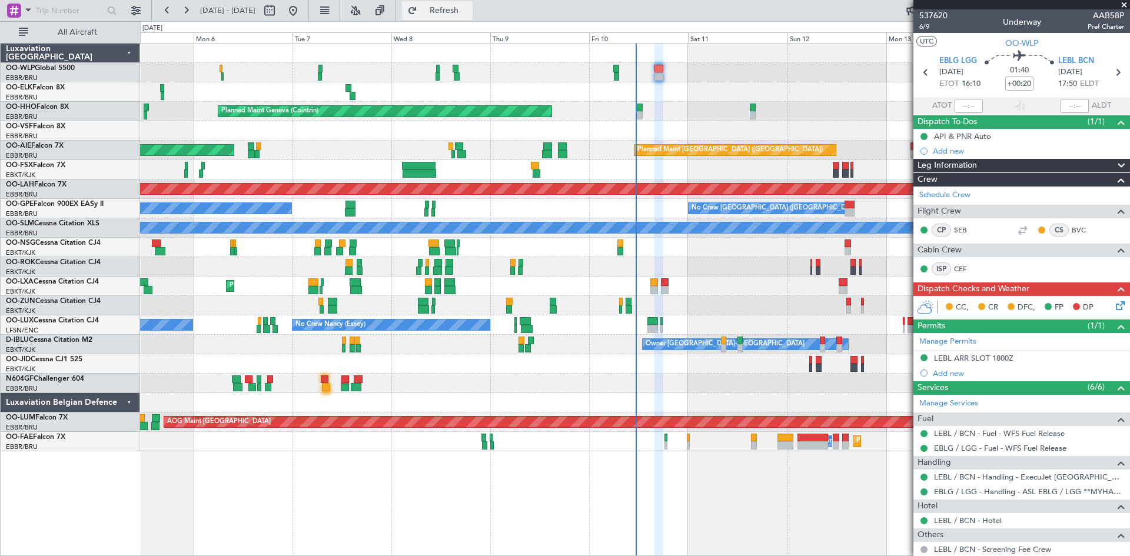
click at [444, 14] on button "Refresh" at bounding box center [437, 10] width 71 height 19
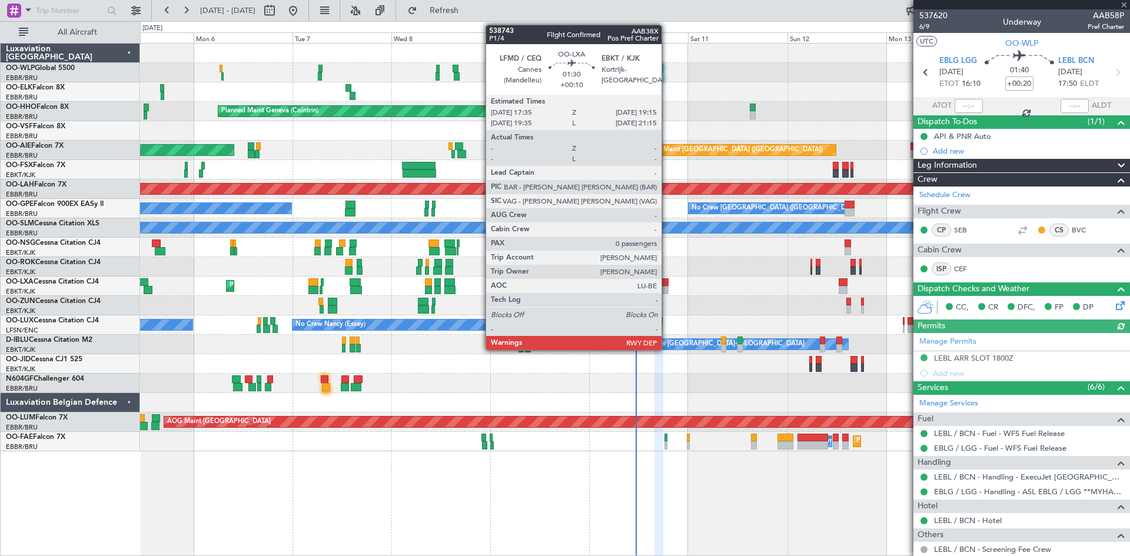
click at [667, 288] on div at bounding box center [664, 290] width 7 height 8
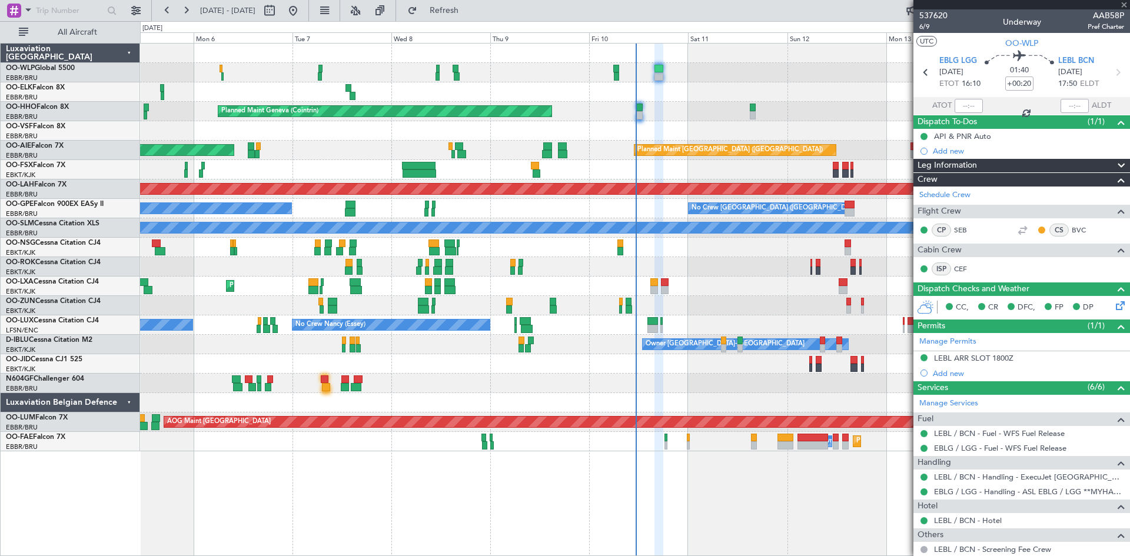
type input "+00:10"
type input "0"
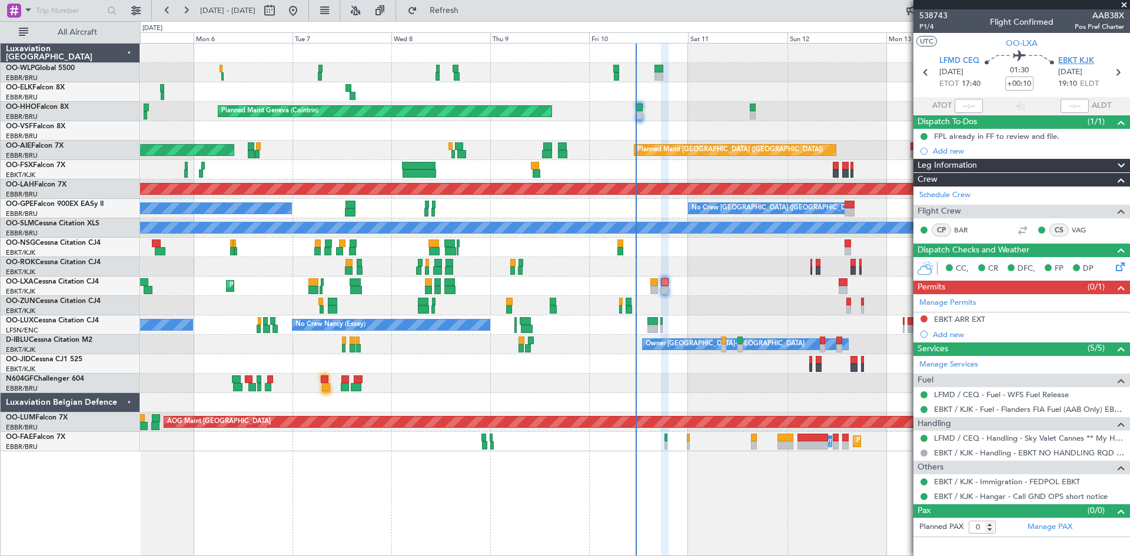
click at [1084, 55] on span "EBKT KJK" at bounding box center [1076, 61] width 36 height 12
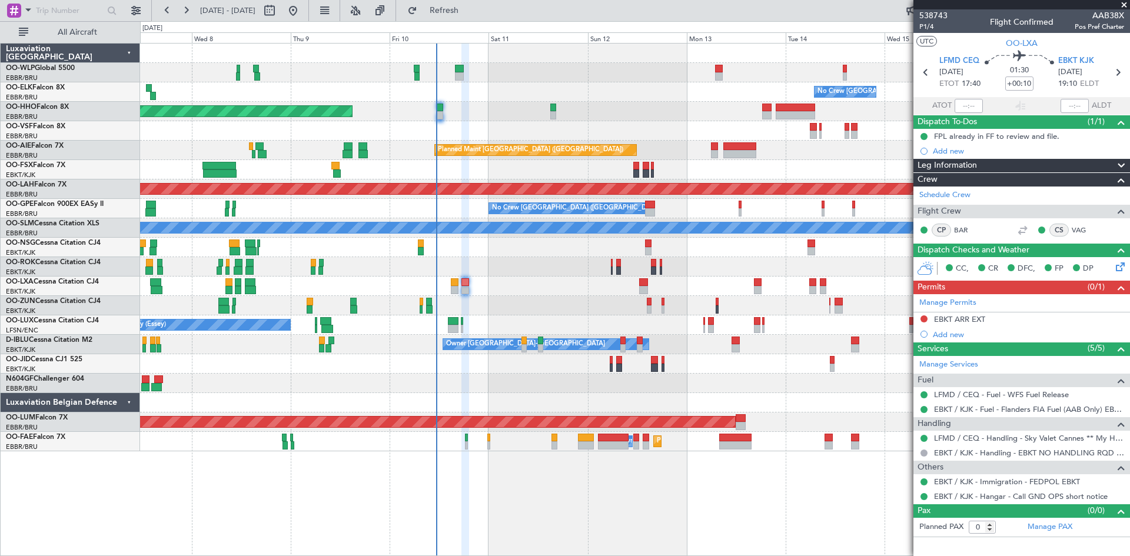
click at [594, 388] on div at bounding box center [634, 383] width 989 height 19
click at [469, 7] on span "Refresh" at bounding box center [444, 10] width 49 height 8
click at [469, 14] on span "Refresh" at bounding box center [444, 10] width 49 height 8
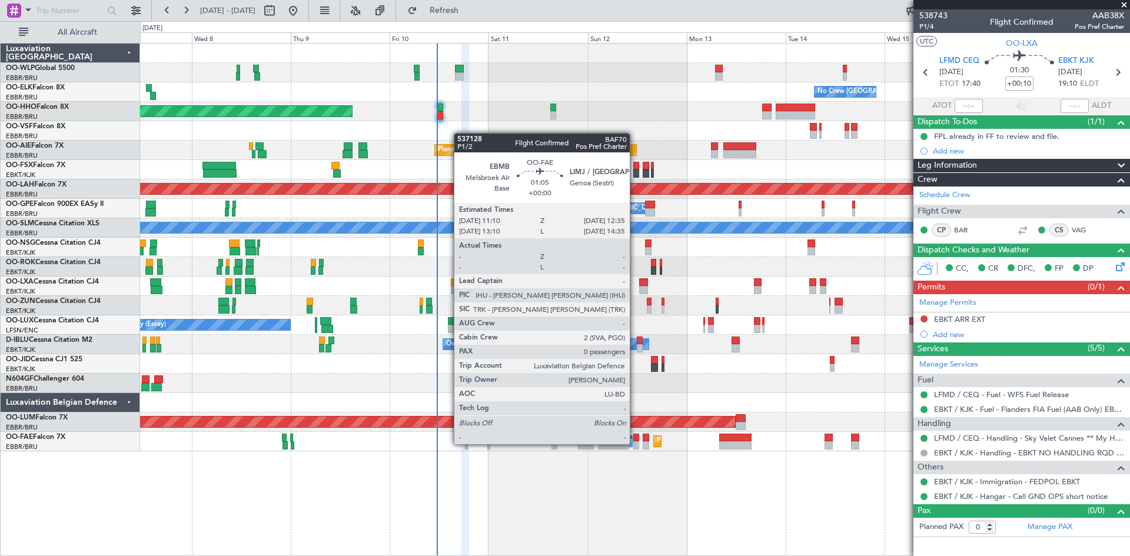
click at [635, 443] on div at bounding box center [636, 445] width 6 height 8
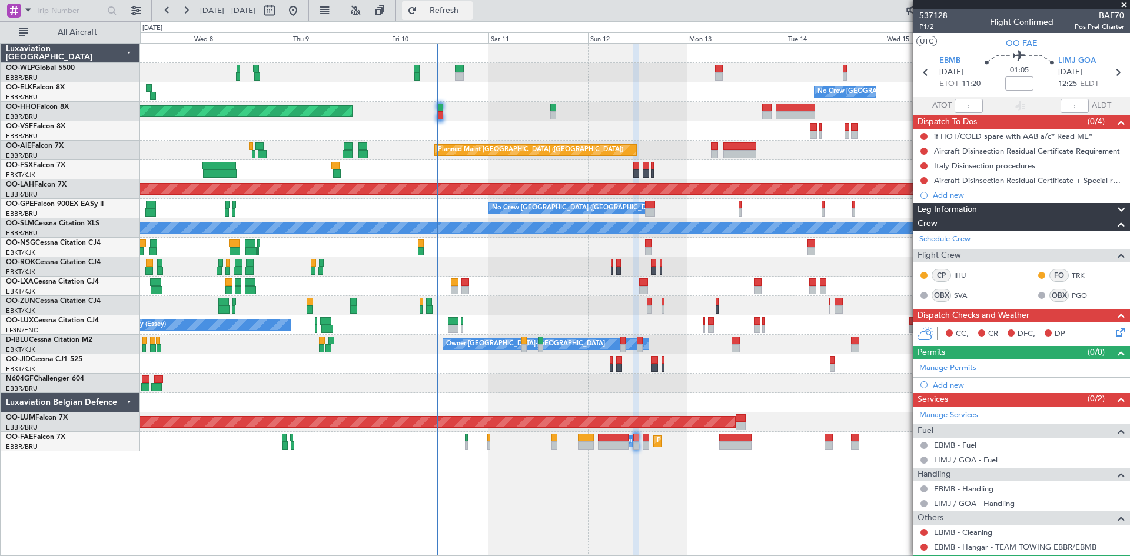
click at [467, 3] on button "Refresh" at bounding box center [437, 10] width 71 height 19
click at [461, 6] on span "Refresh" at bounding box center [444, 10] width 49 height 8
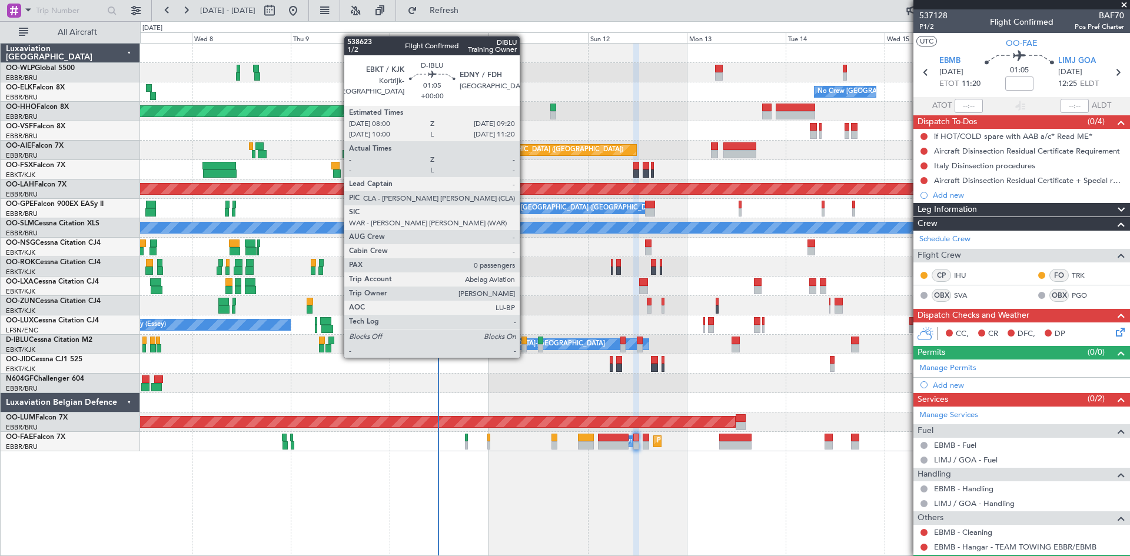
click at [525, 346] on div at bounding box center [524, 348] width 6 height 8
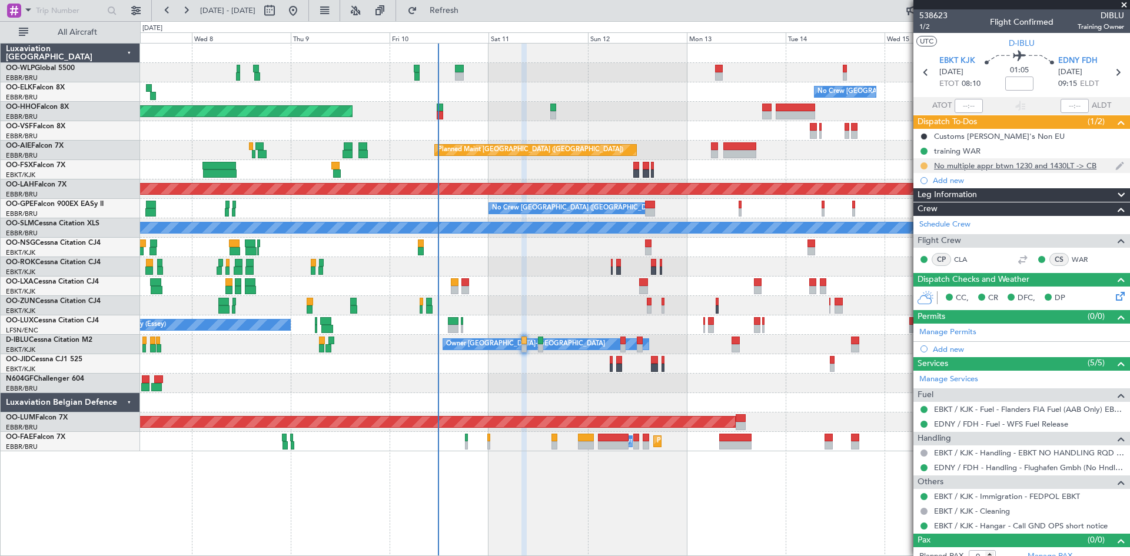
click at [923, 165] on button at bounding box center [923, 165] width 7 height 7
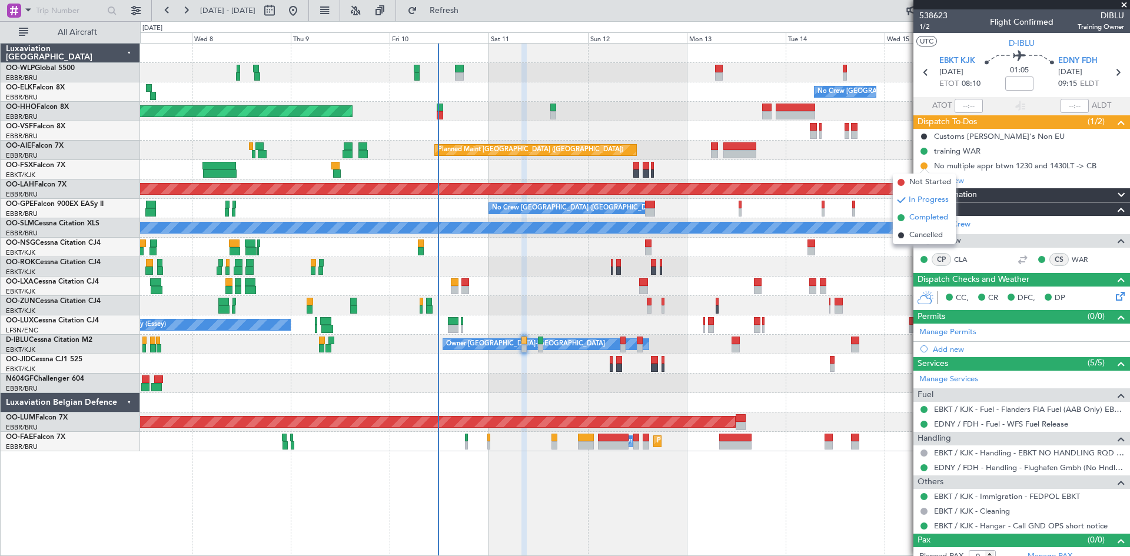
click at [924, 224] on li "Completed" at bounding box center [924, 218] width 63 height 18
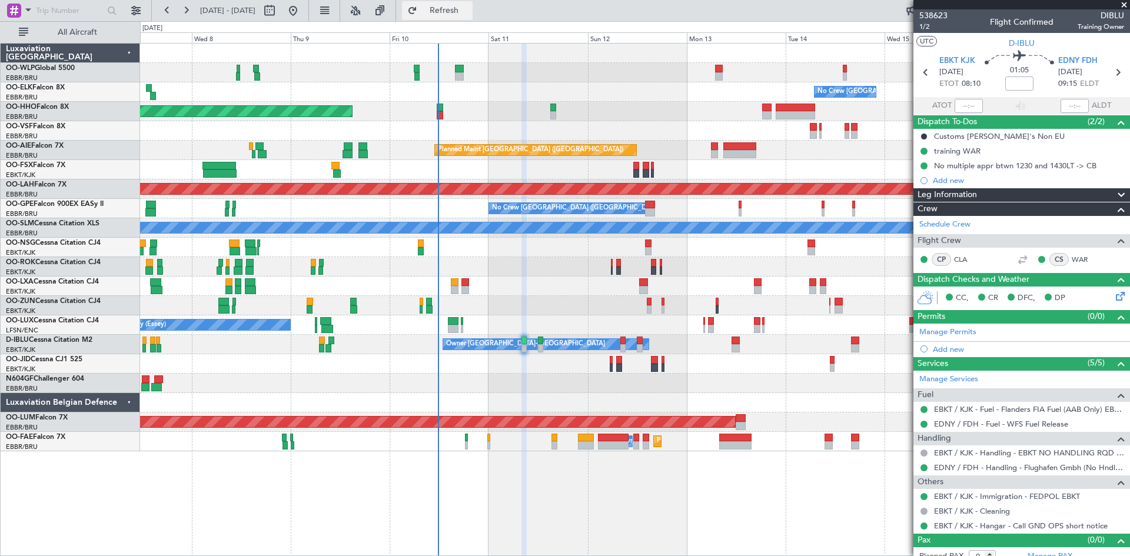
click at [469, 14] on span "Refresh" at bounding box center [444, 10] width 49 height 8
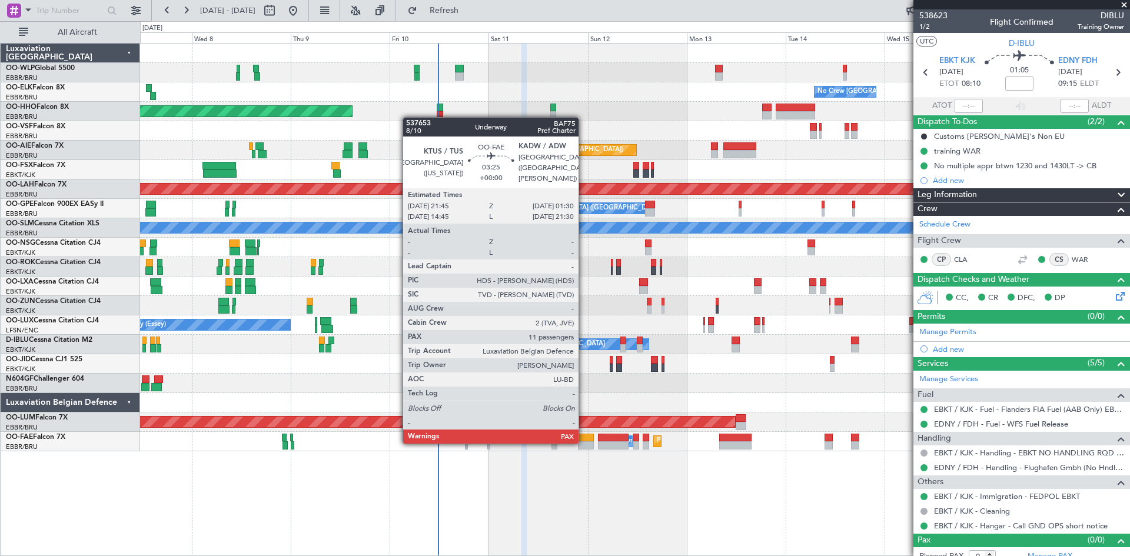
click at [584, 443] on div at bounding box center [586, 445] width 16 height 8
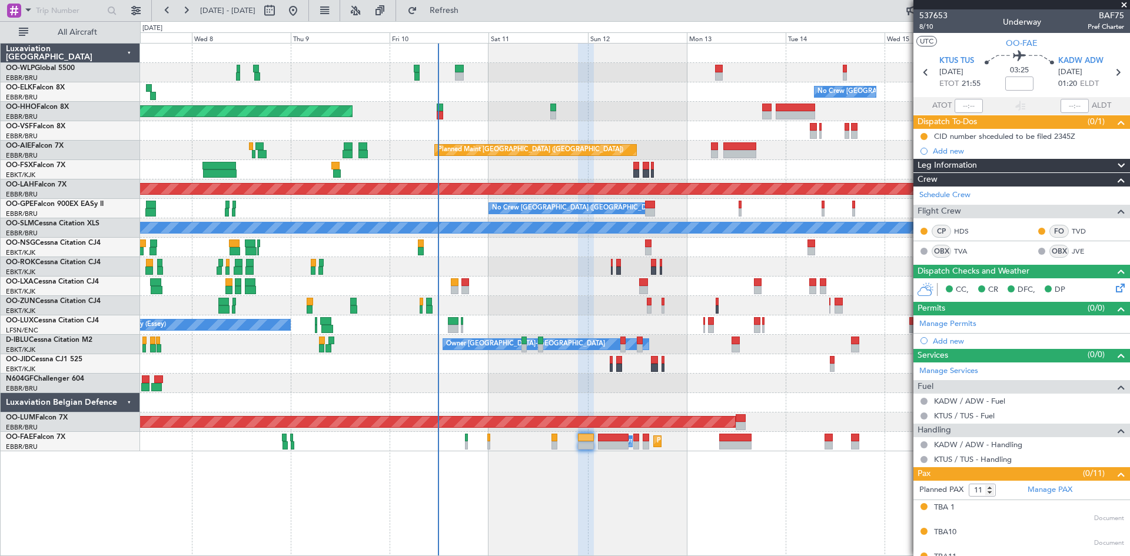
click at [1125, 6] on span at bounding box center [1124, 5] width 12 height 11
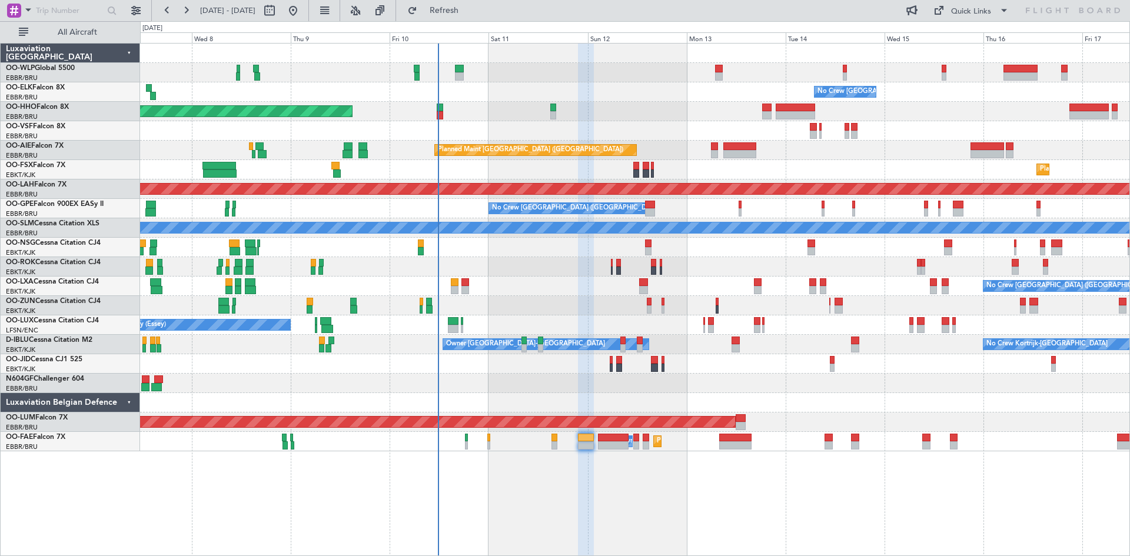
type input "0"
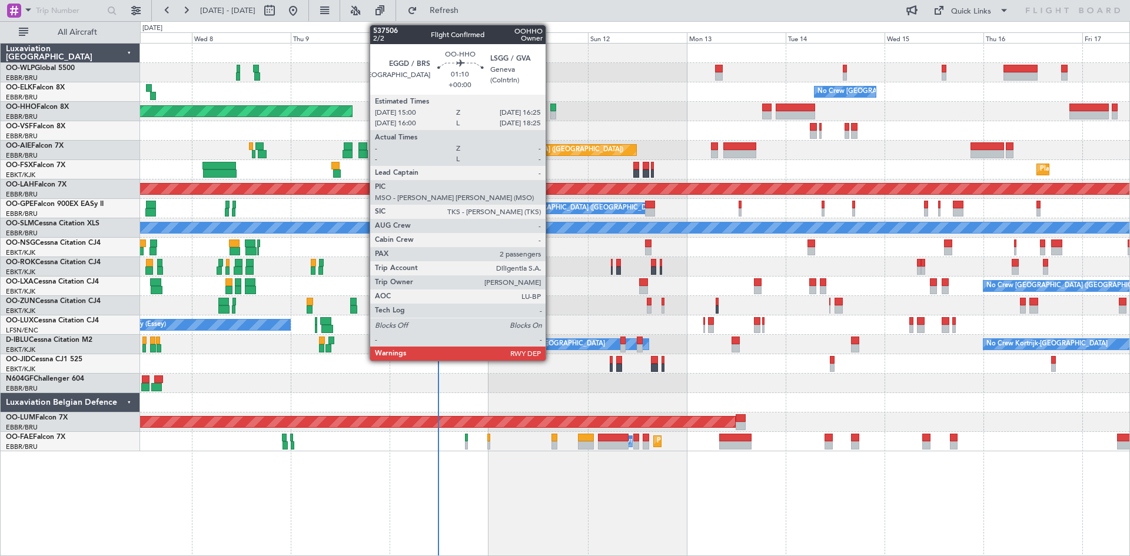
click at [551, 110] on div at bounding box center [553, 108] width 6 height 8
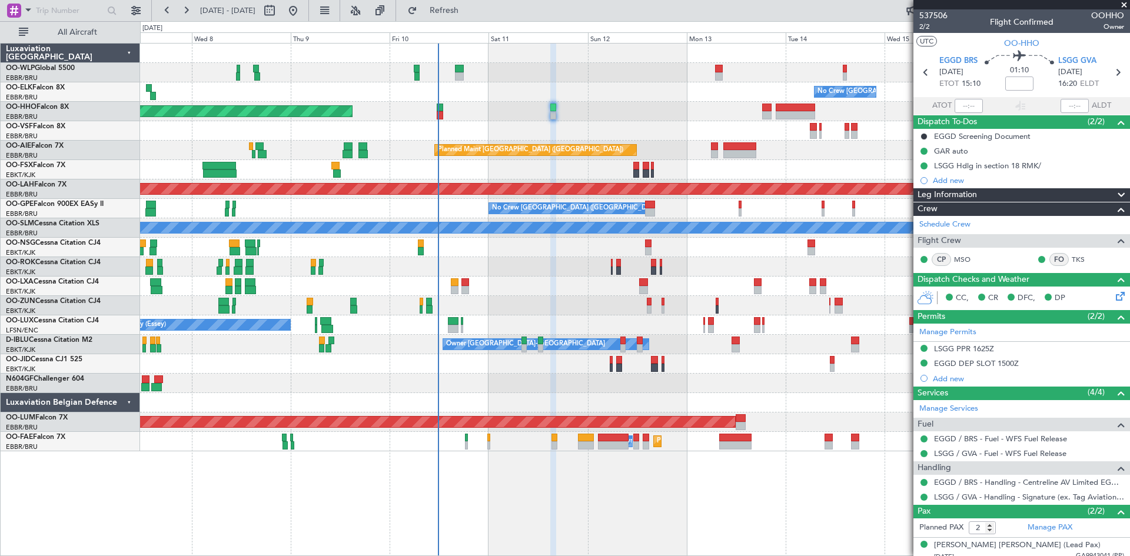
scroll to position [34, 0]
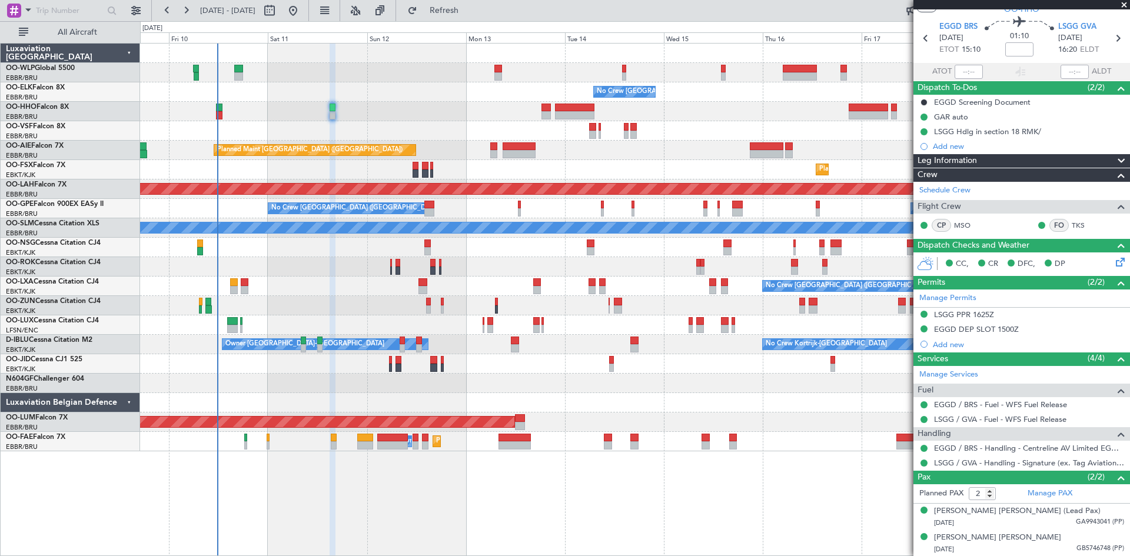
click at [559, 347] on div "No Crew Kortrijk-[GEOGRAPHIC_DATA] Owner [GEOGRAPHIC_DATA]-[GEOGRAPHIC_DATA]" at bounding box center [634, 344] width 989 height 19
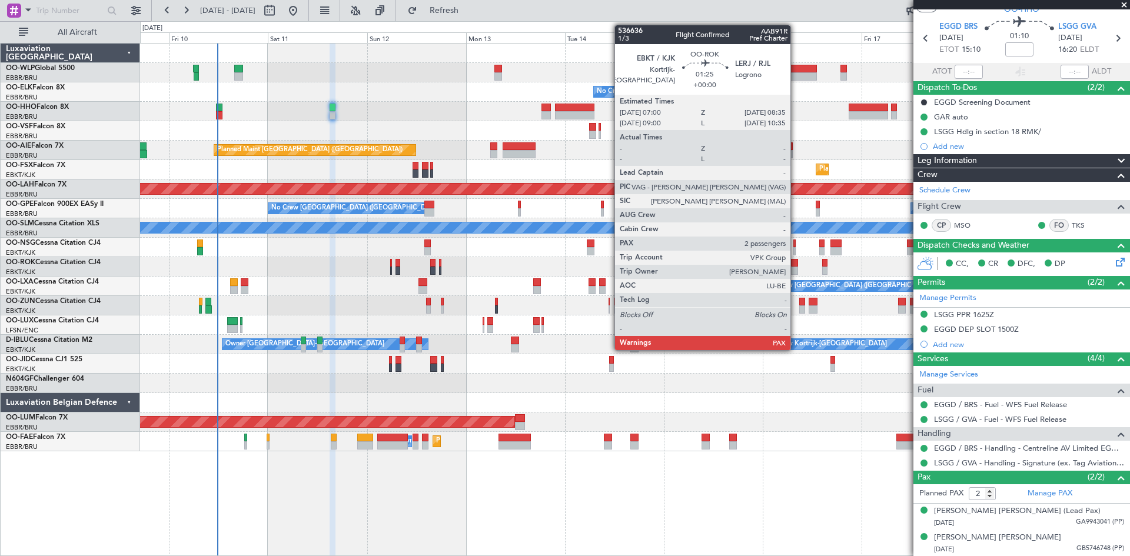
click at [796, 269] on div at bounding box center [794, 271] width 7 height 8
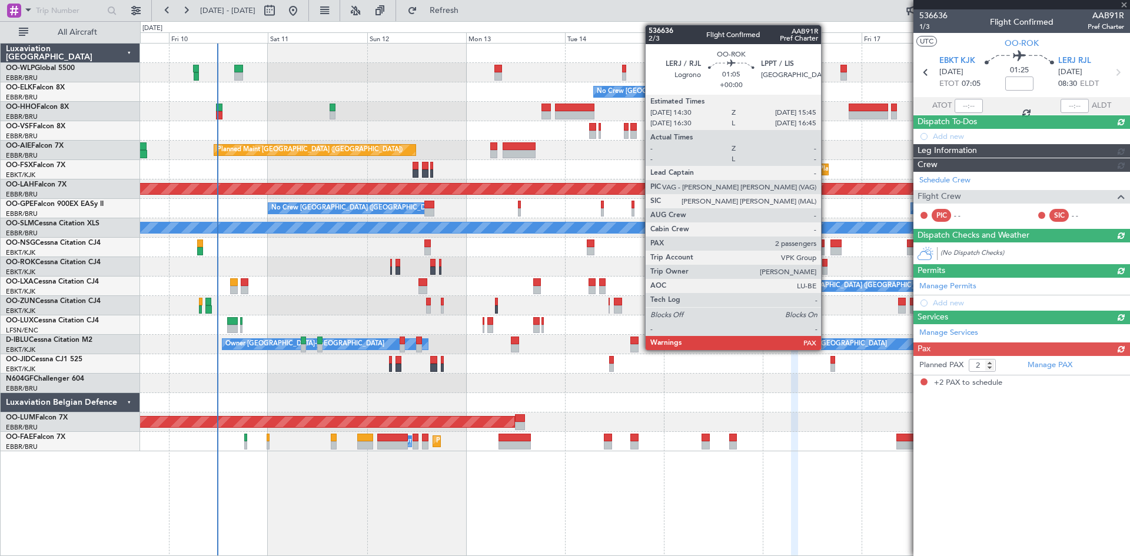
scroll to position [0, 0]
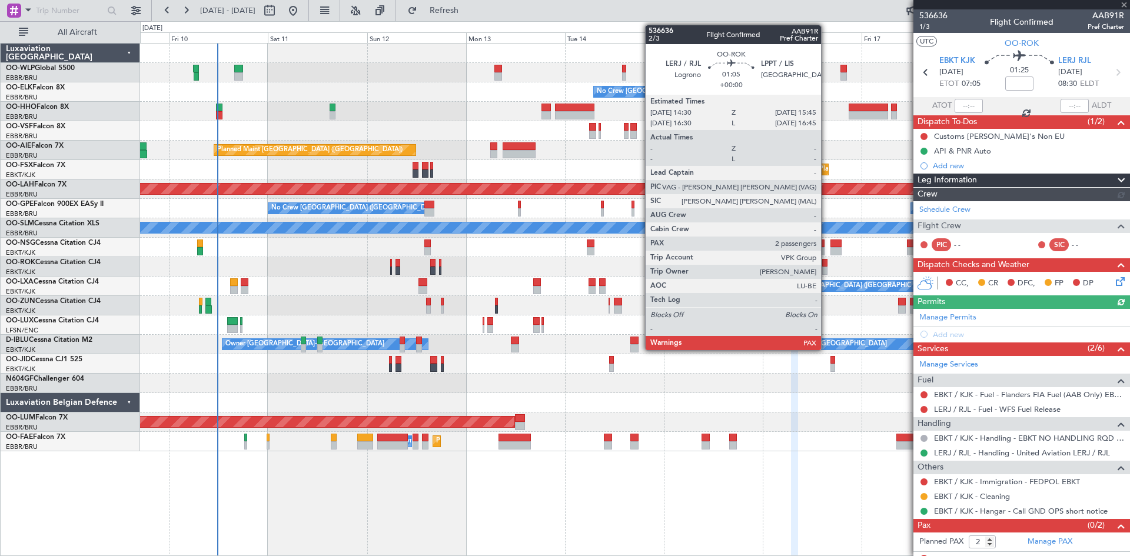
click at [826, 268] on div at bounding box center [824, 271] width 5 height 8
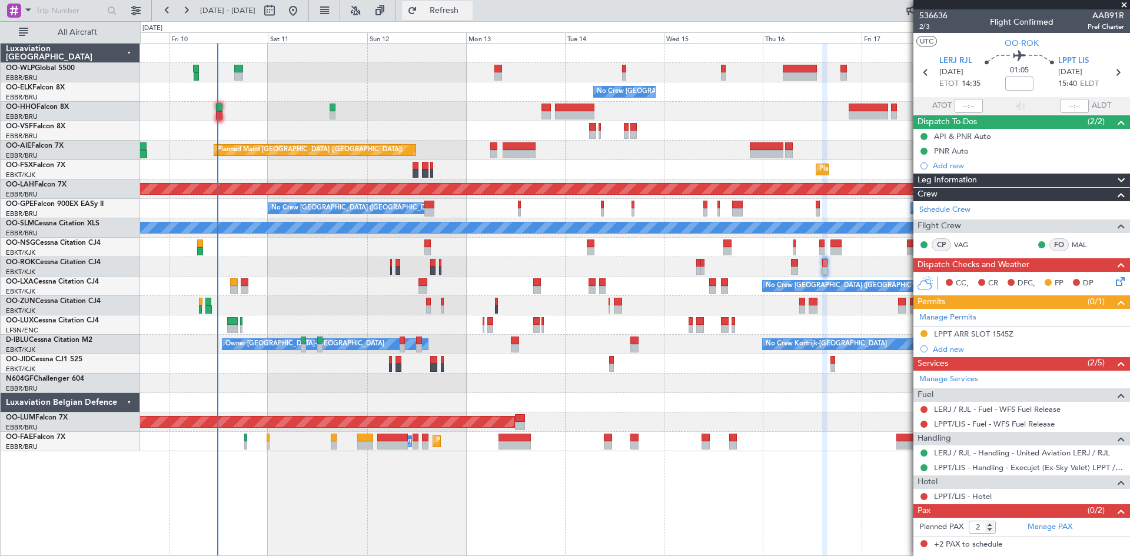
click at [473, 18] on button "Refresh" at bounding box center [437, 10] width 71 height 19
click at [922, 338] on nimbus-traffic-light at bounding box center [923, 334] width 9 height 11
click at [923, 333] on button at bounding box center [923, 333] width 7 height 7
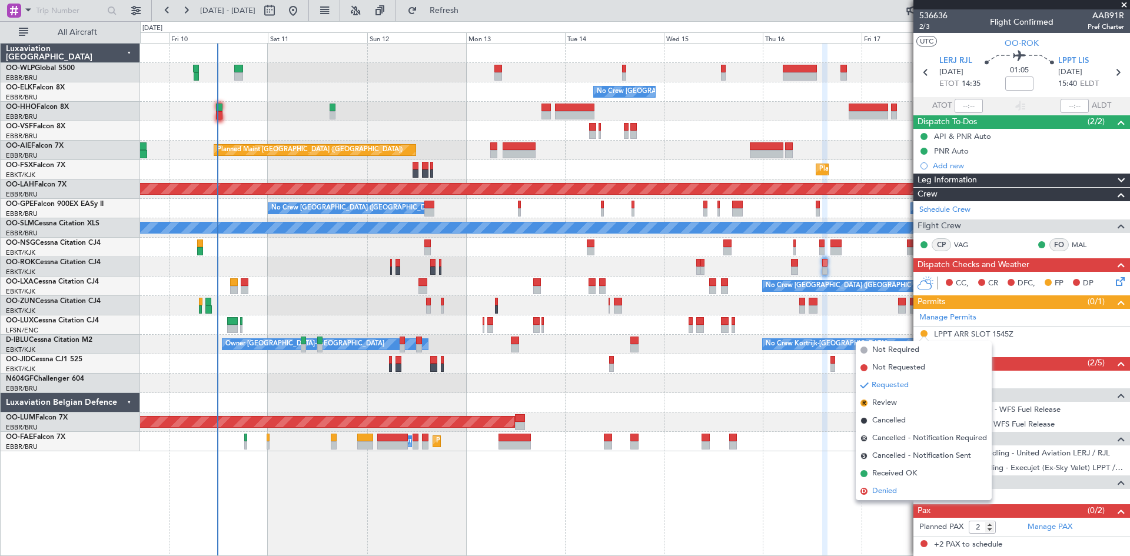
click at [886, 494] on span "Denied" at bounding box center [884, 492] width 25 height 12
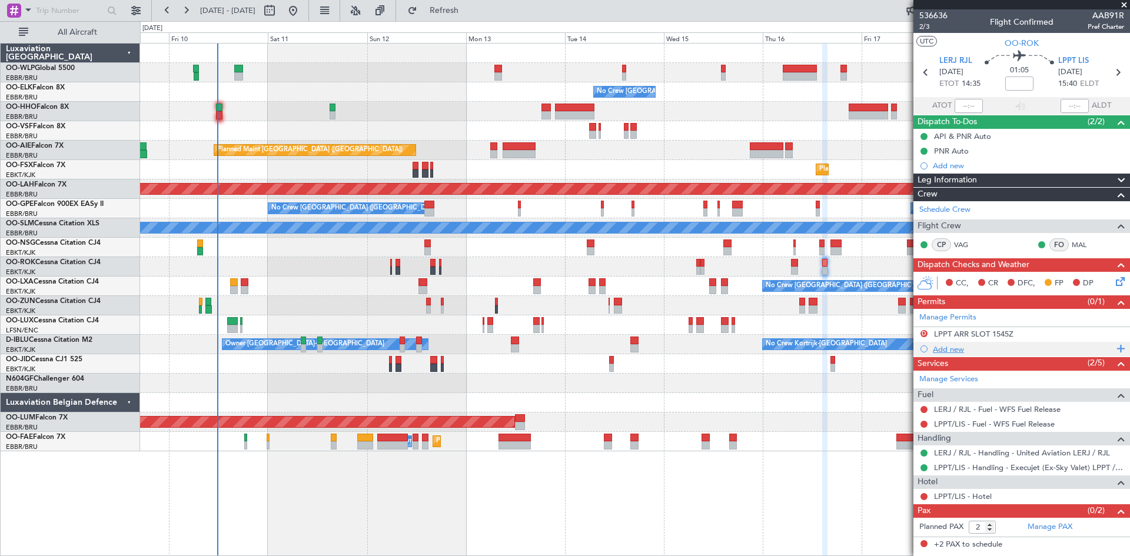
click at [949, 350] on div "Add new" at bounding box center [1023, 349] width 181 height 10
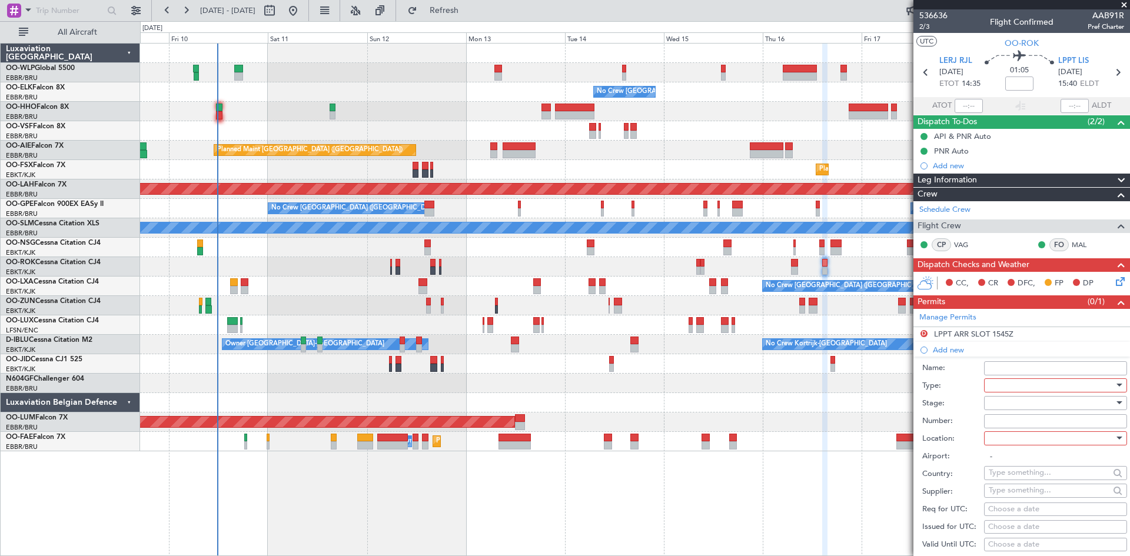
click at [1006, 387] on div at bounding box center [1051, 386] width 125 height 18
click at [1006, 494] on span "Slot" at bounding box center [1051, 496] width 124 height 18
click at [1003, 404] on div at bounding box center [1051, 403] width 125 height 18
click at [1013, 491] on span "Received OK" at bounding box center [1051, 497] width 124 height 18
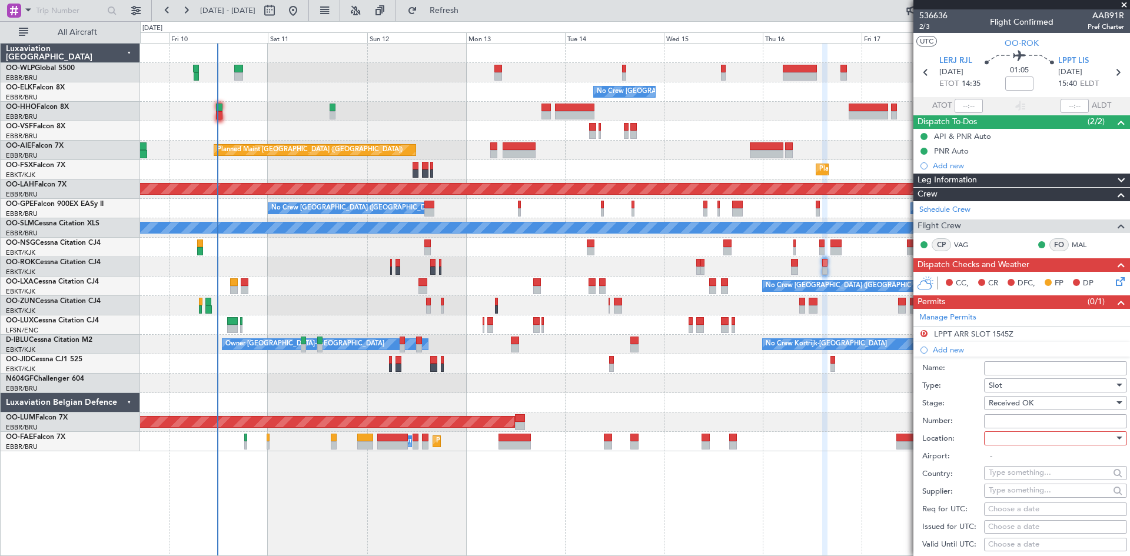
click at [1017, 423] on input "Number:" at bounding box center [1055, 421] width 143 height 14
click at [1015, 441] on div at bounding box center [1051, 439] width 125 height 18
click at [1019, 496] on span "Arrival" at bounding box center [1051, 497] width 124 height 18
type input "LPPT/LIS"
click at [1008, 510] on div "Choose a date" at bounding box center [1055, 510] width 135 height 12
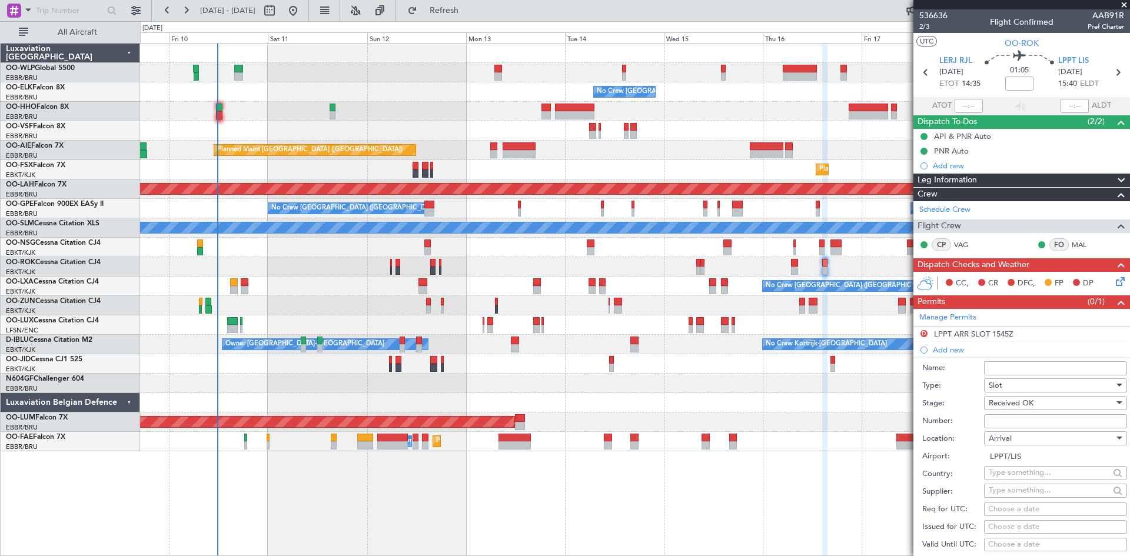
select select "10"
select select "2025"
click at [908, 488] on span "16" at bounding box center [910, 485] width 15 height 15
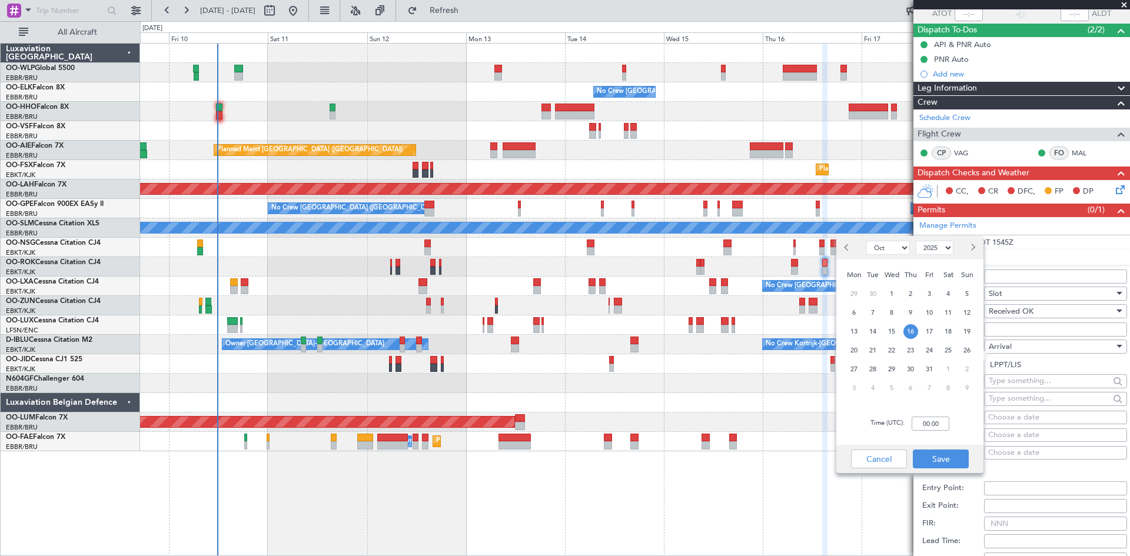
scroll to position [177, 0]
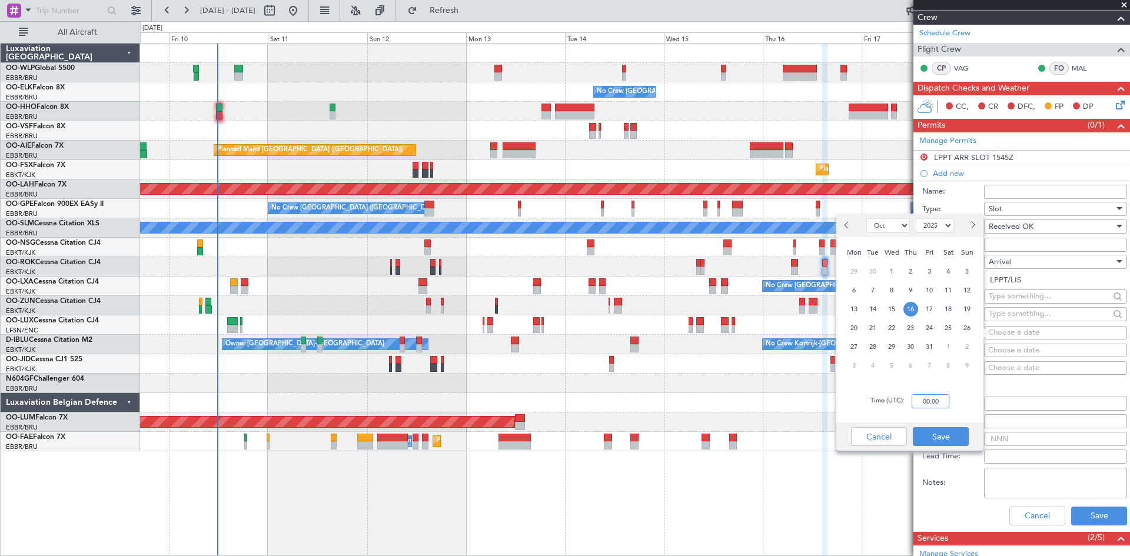
click at [923, 401] on input "00:00" at bounding box center [931, 401] width 38 height 14
type input "21:25"
click at [930, 427] on button "Save" at bounding box center [941, 436] width 56 height 19
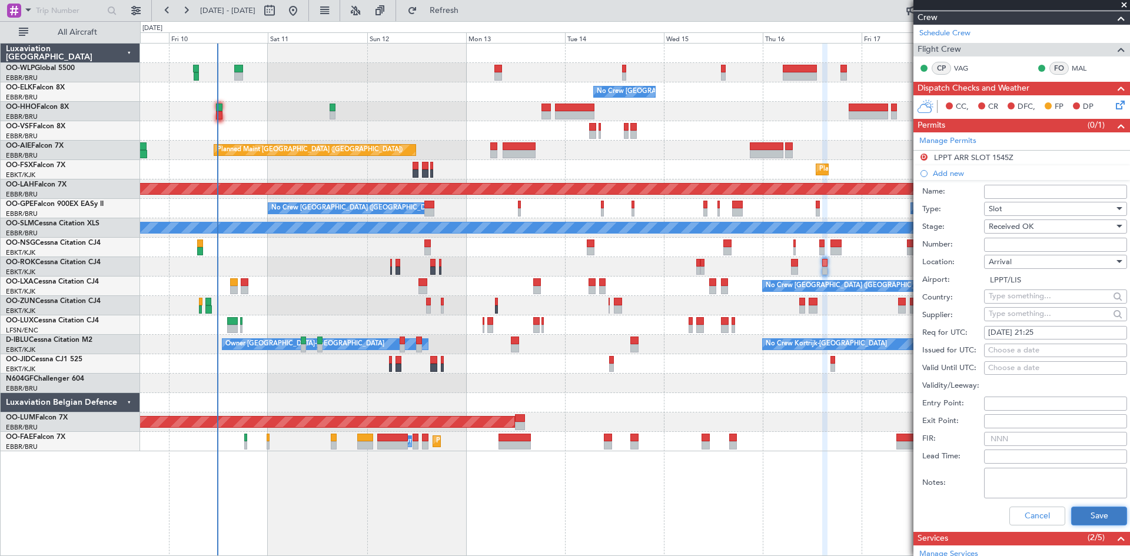
click at [1082, 520] on button "Save" at bounding box center [1099, 516] width 56 height 19
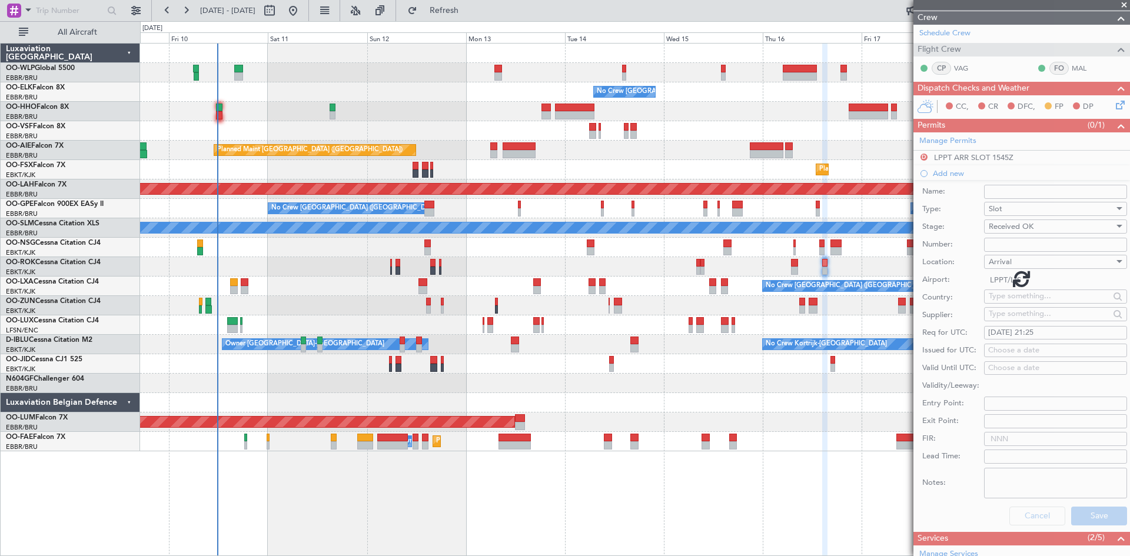
scroll to position [11, 0]
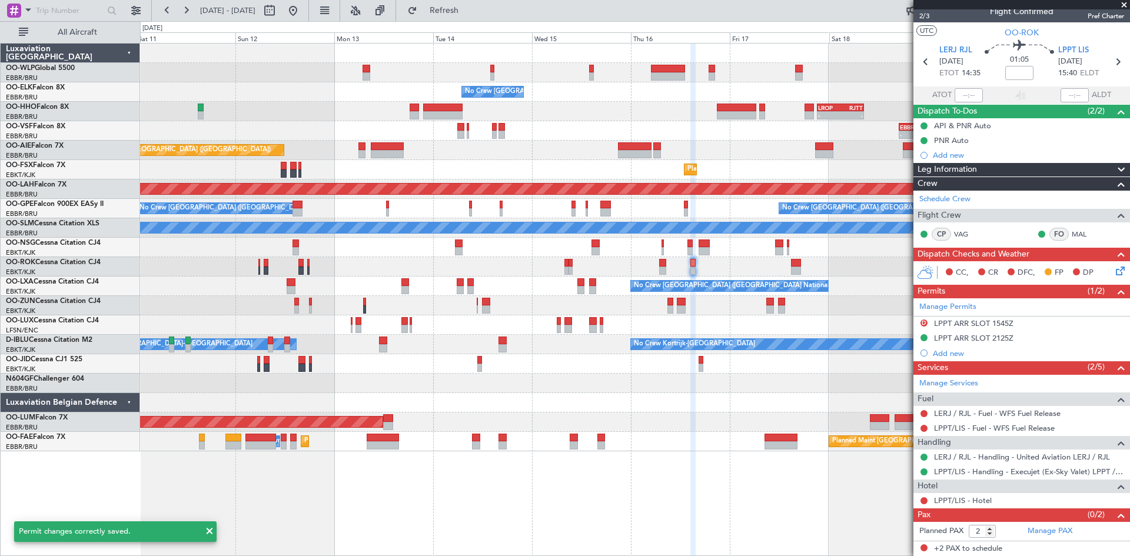
click at [722, 272] on div at bounding box center [634, 266] width 989 height 19
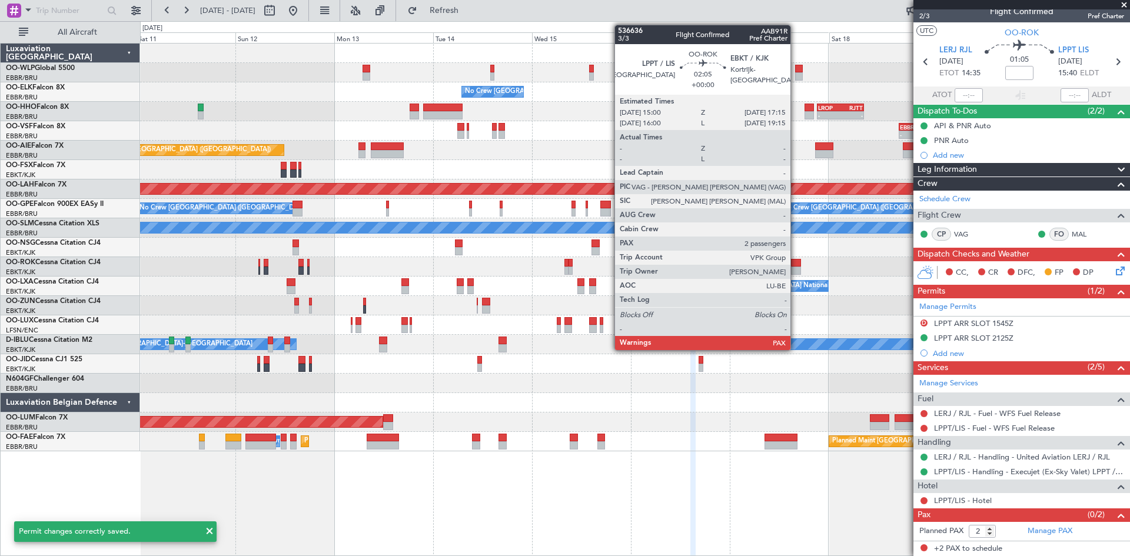
click at [796, 267] on div at bounding box center [795, 271] width 9 height 8
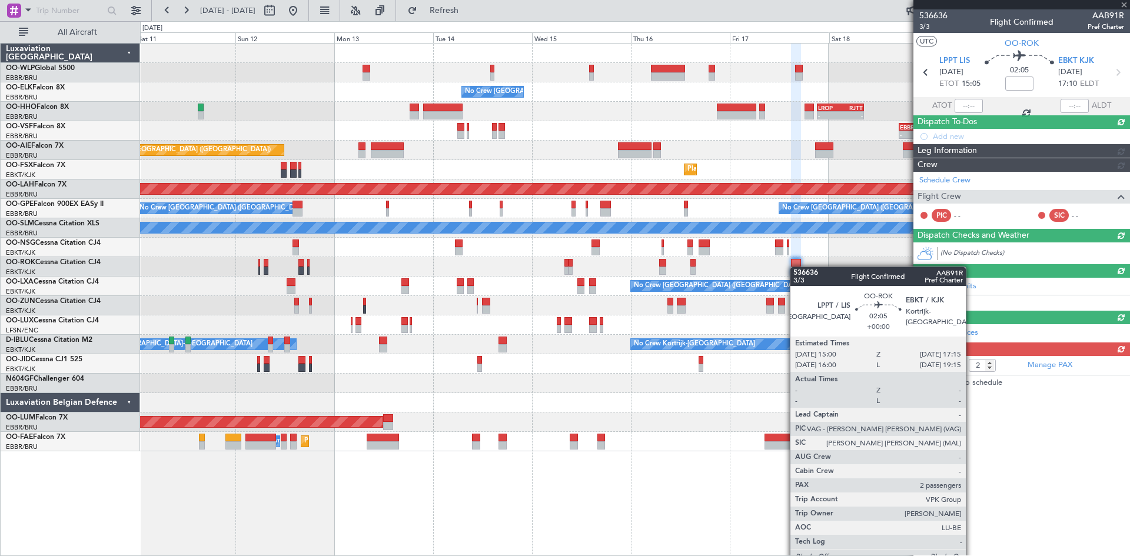
scroll to position [0, 0]
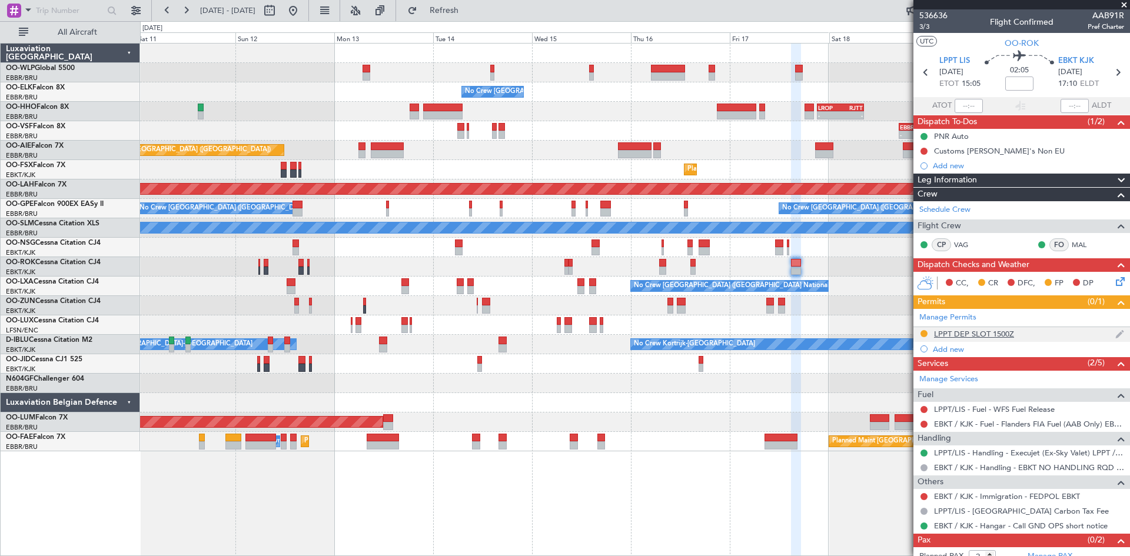
click at [928, 329] on nimbus-traffic-light at bounding box center [923, 334] width 9 height 11
click at [927, 333] on button at bounding box center [923, 333] width 7 height 7
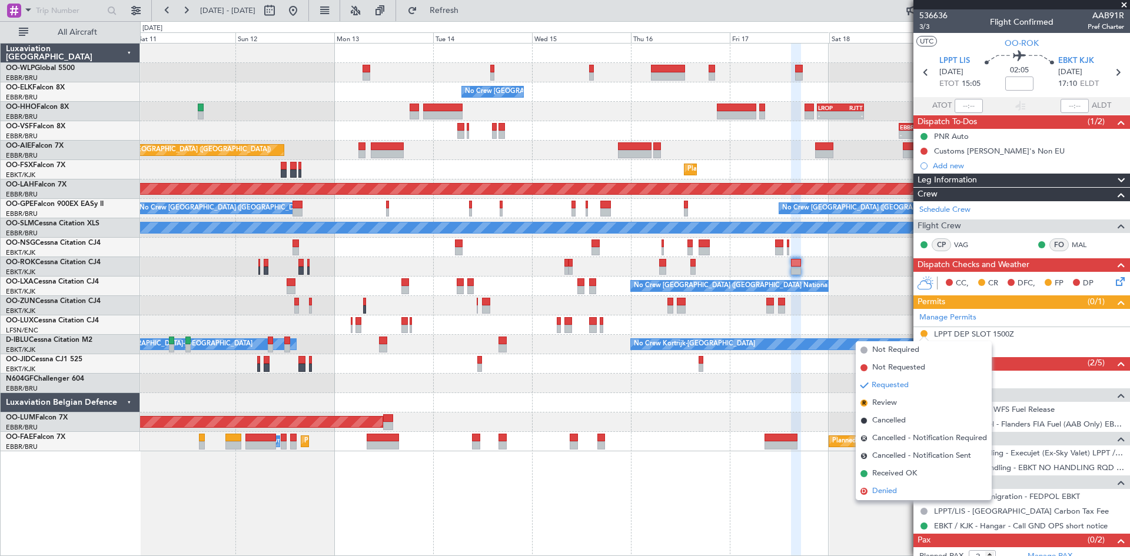
click at [894, 490] on span "Denied" at bounding box center [884, 492] width 25 height 12
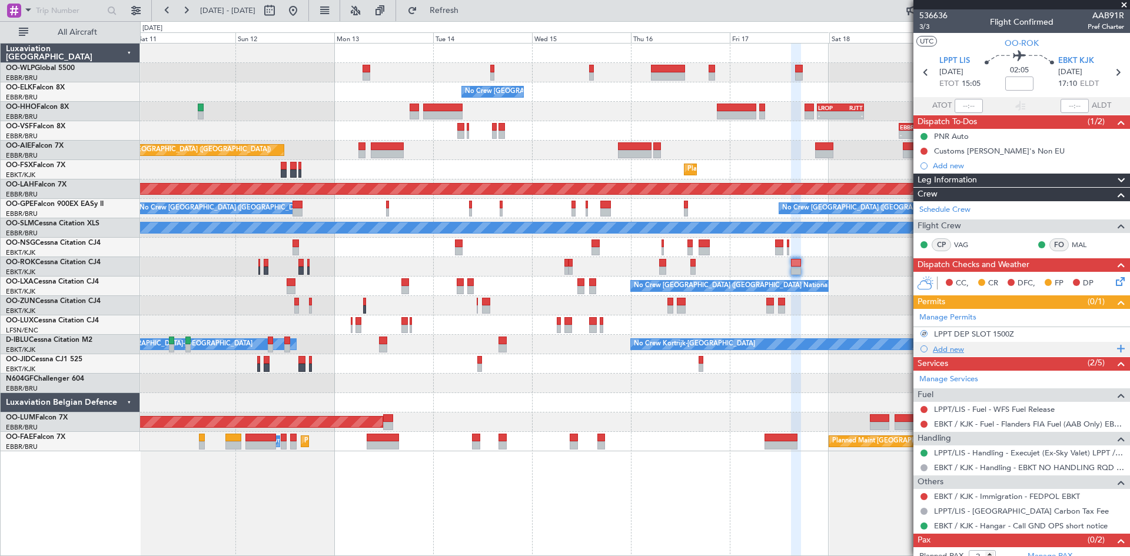
click at [943, 351] on div "Add new" at bounding box center [1023, 349] width 181 height 10
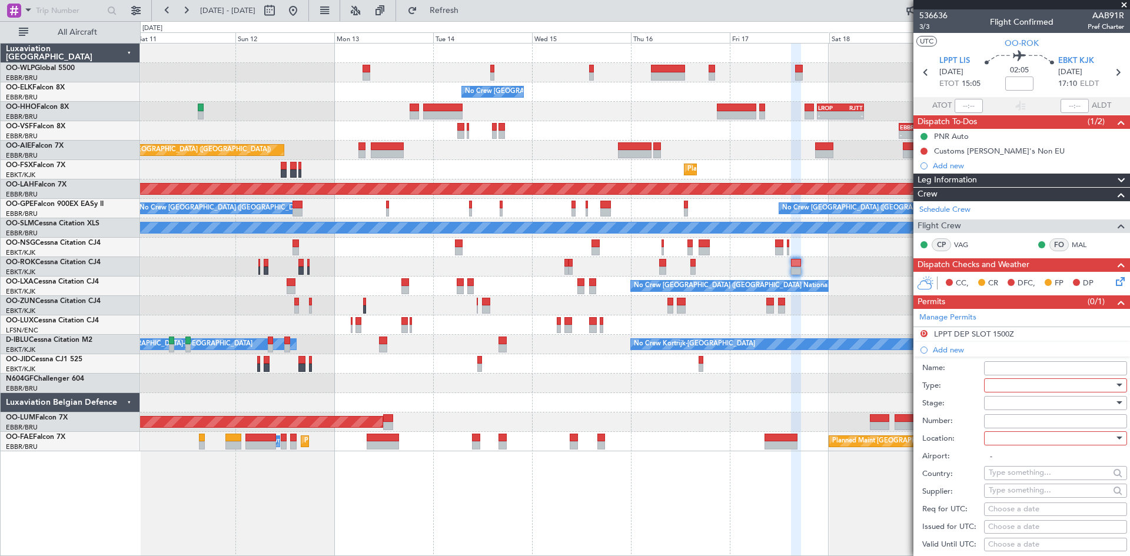
click at [1006, 387] on div at bounding box center [1051, 386] width 125 height 18
click at [999, 504] on span "Slot" at bounding box center [1051, 496] width 124 height 18
click at [1008, 436] on div at bounding box center [1051, 439] width 125 height 18
click at [1008, 465] on span "Departure" at bounding box center [1051, 462] width 124 height 18
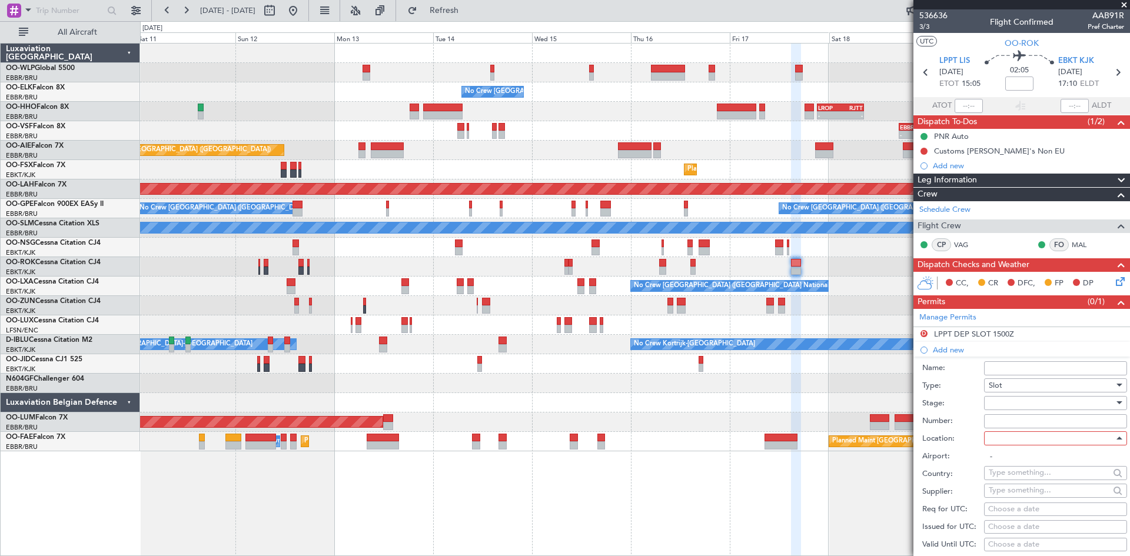
type input "LPPT/LIS"
click at [1005, 514] on div "Choose a date" at bounding box center [1055, 510] width 135 height 12
select select "10"
select select "2025"
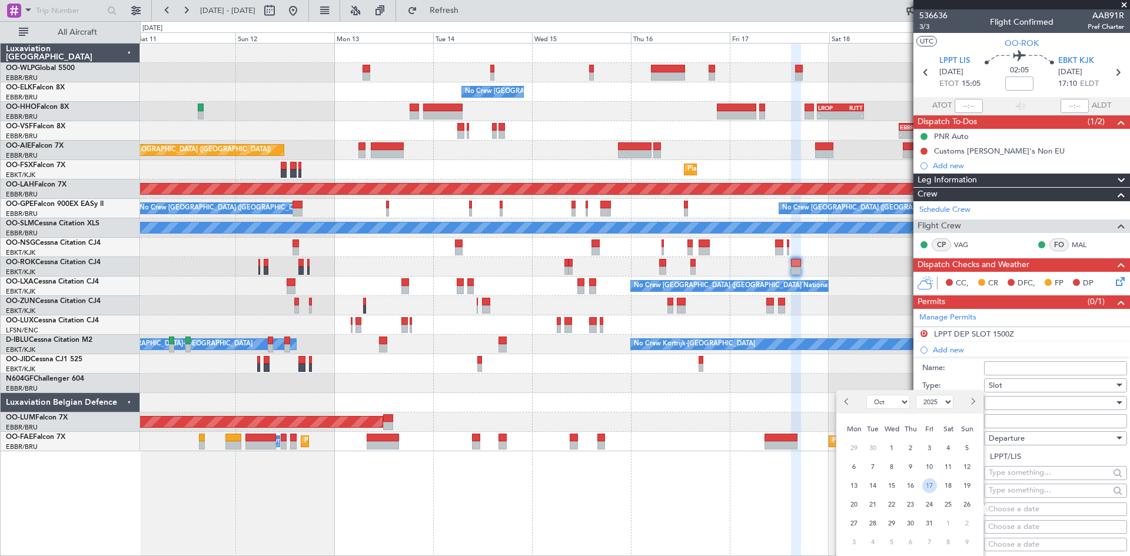
click at [922, 483] on span "17" at bounding box center [929, 485] width 15 height 15
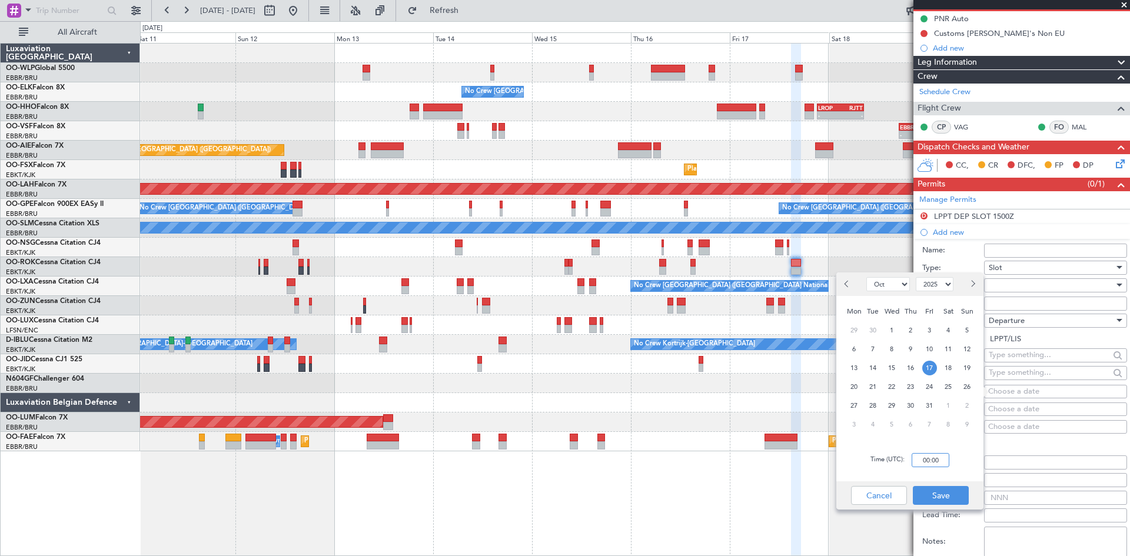
click at [934, 460] on input "00:00" at bounding box center [931, 460] width 38 height 14
type input "19:00"
click at [947, 483] on div "Cancel Save" at bounding box center [909, 495] width 147 height 28
click at [952, 493] on button "Save" at bounding box center [941, 495] width 56 height 19
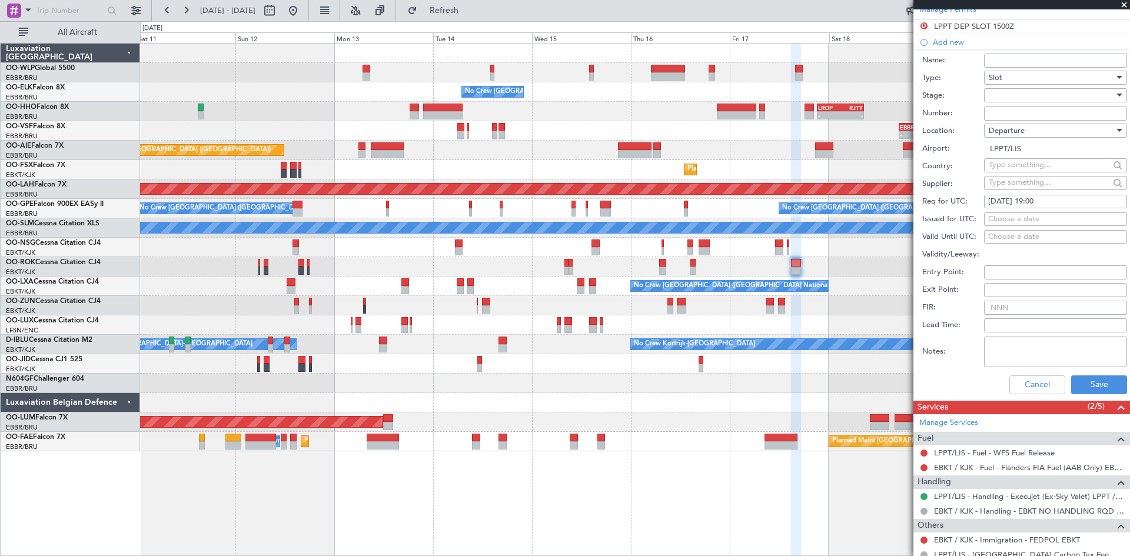
scroll to position [377, 0]
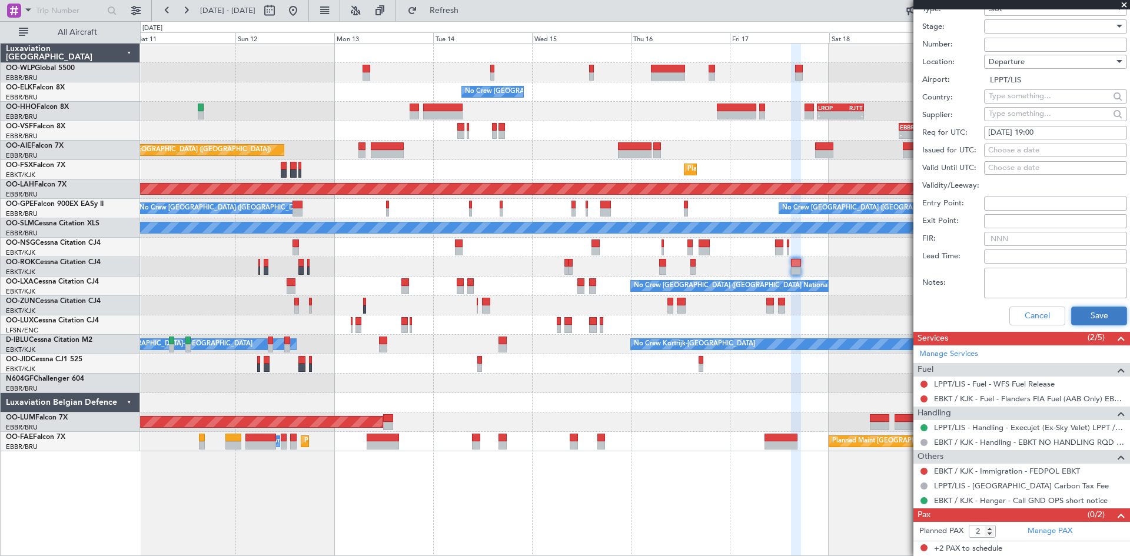
click at [1089, 307] on button "Save" at bounding box center [1099, 316] width 56 height 19
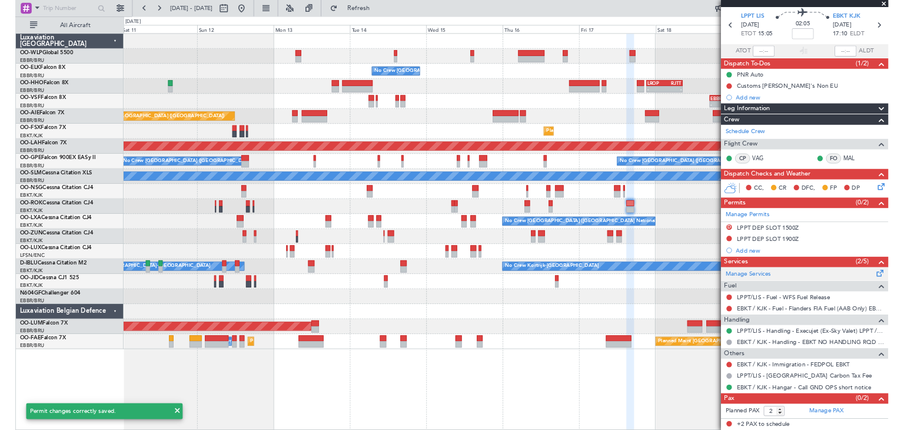
scroll to position [0, 0]
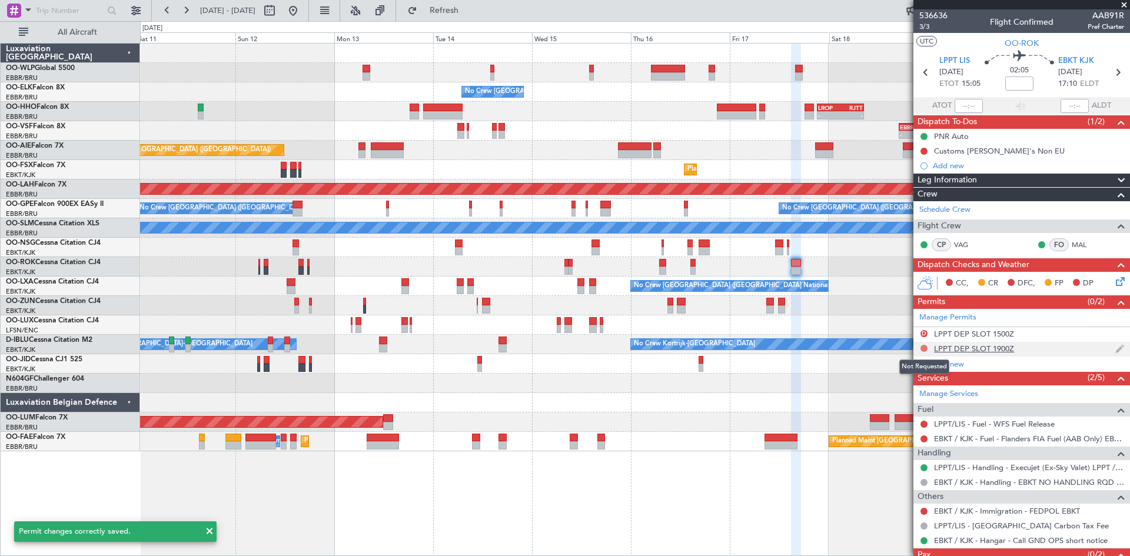
click at [922, 347] on button at bounding box center [923, 348] width 7 height 7
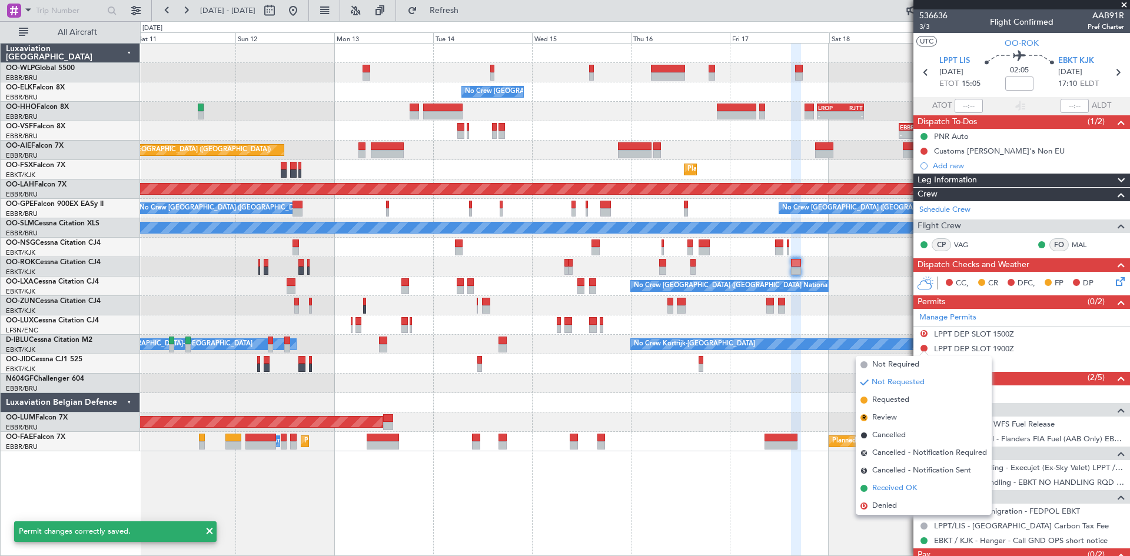
click at [894, 488] on span "Received OK" at bounding box center [894, 489] width 45 height 12
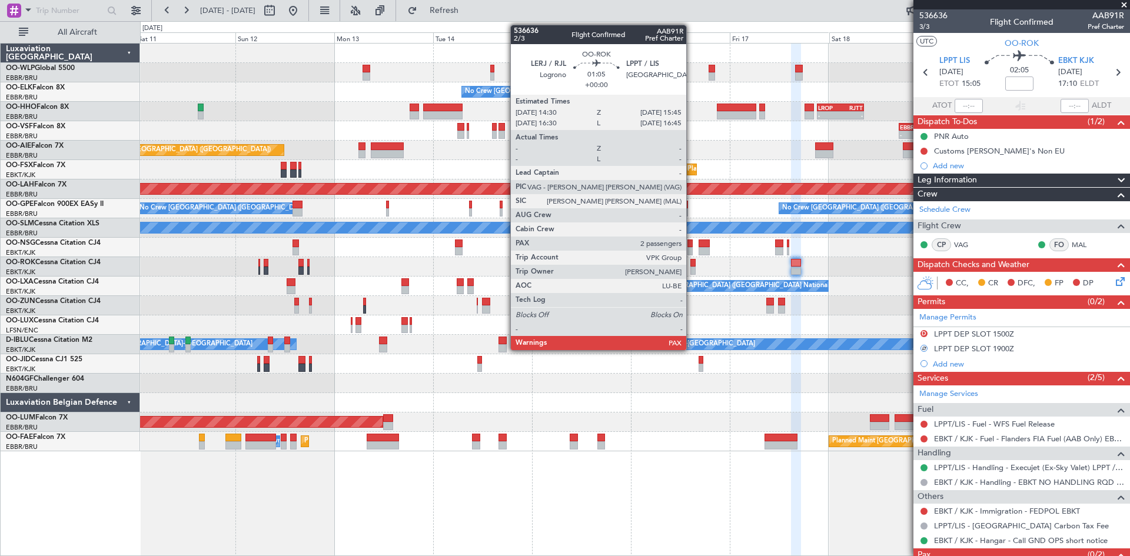
click at [692, 268] on div at bounding box center [692, 271] width 5 height 8
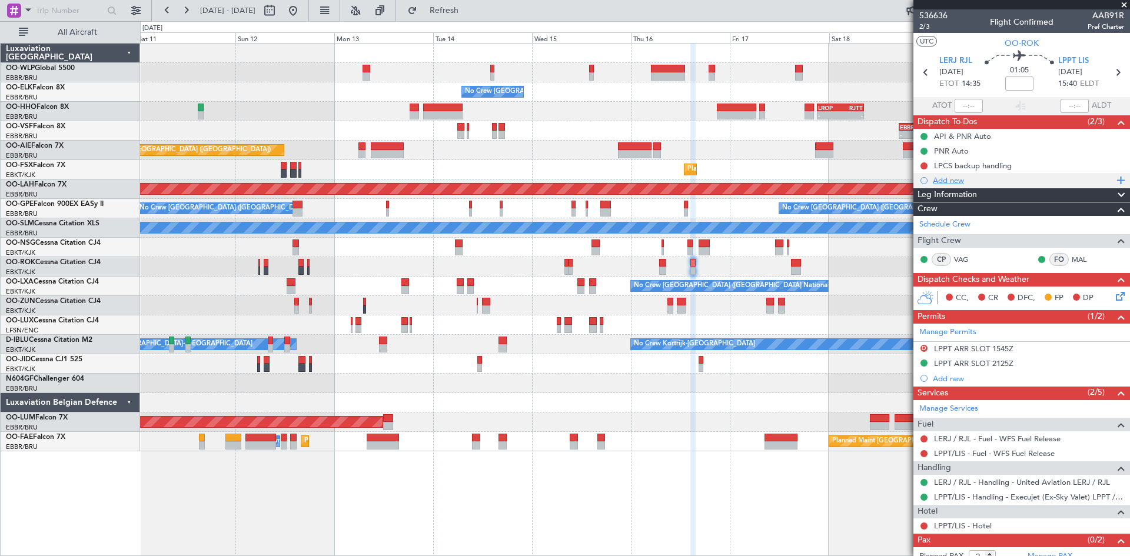
click at [977, 182] on div "Add new" at bounding box center [1023, 180] width 181 height 10
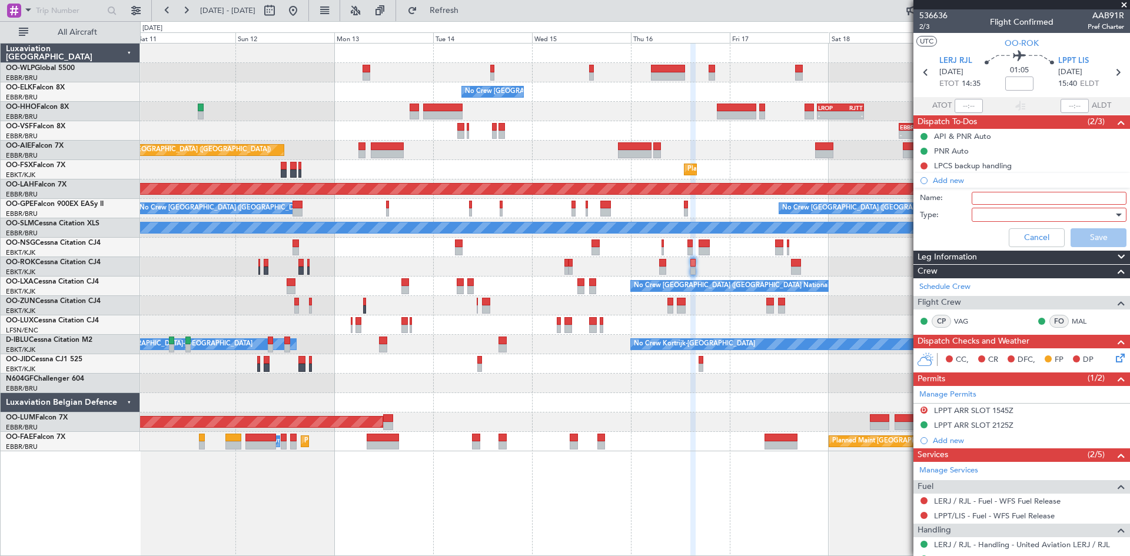
click at [1045, 199] on input "Name:" at bounding box center [1049, 198] width 155 height 13
type input "Slot mismatch"
click at [991, 222] on div at bounding box center [1044, 215] width 137 height 18
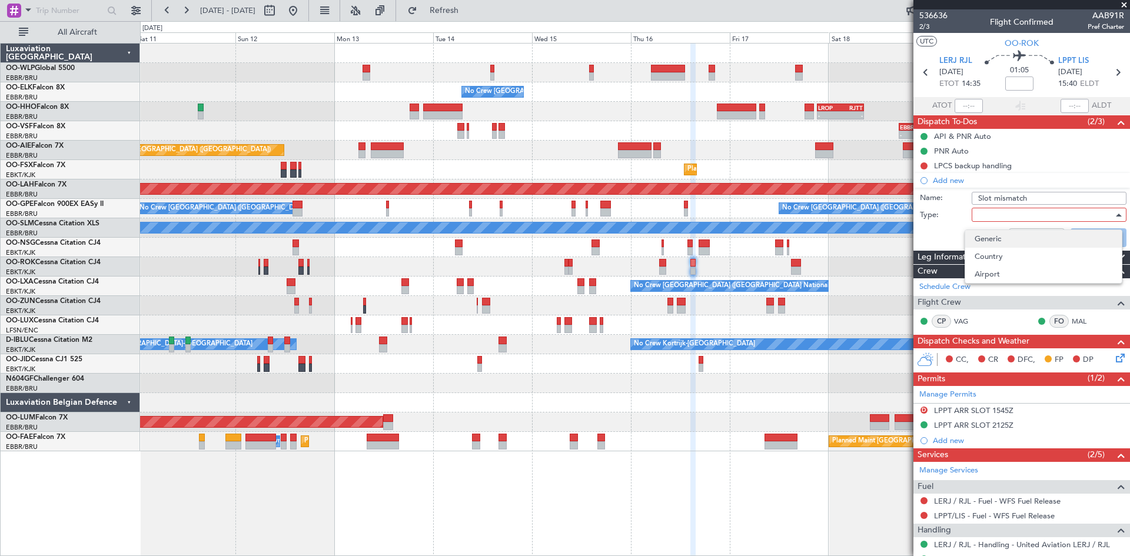
click at [995, 237] on span "Generic" at bounding box center [1044, 239] width 138 height 18
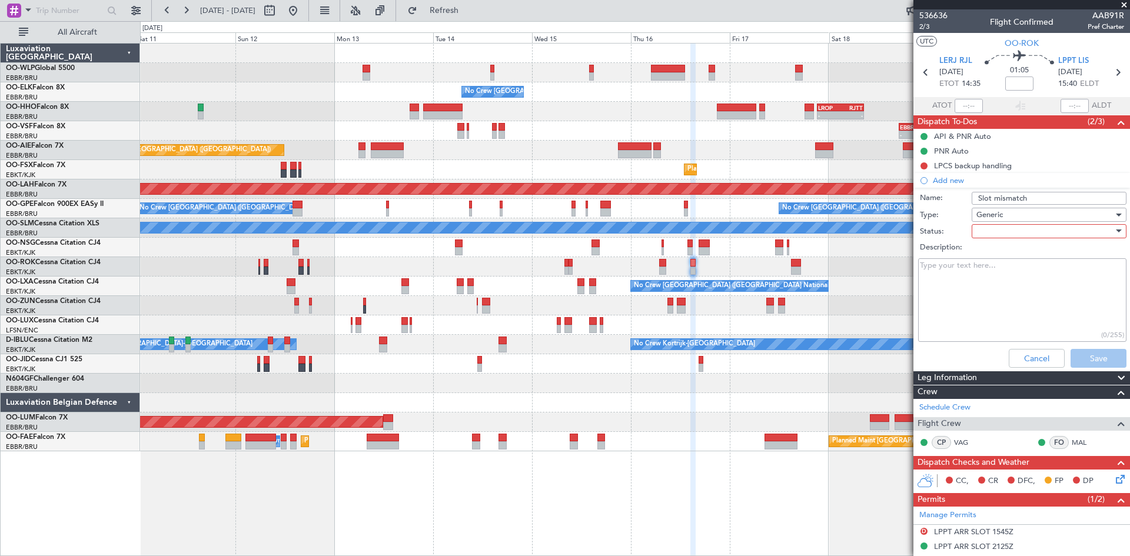
click at [984, 238] on div at bounding box center [1044, 231] width 137 height 18
click at [994, 275] on span "In Progress" at bounding box center [1044, 273] width 138 height 18
click at [966, 281] on textarea "Description:" at bounding box center [1022, 300] width 208 height 84
type textarea "f"
type textarea "[PERSON_NAME] informed"
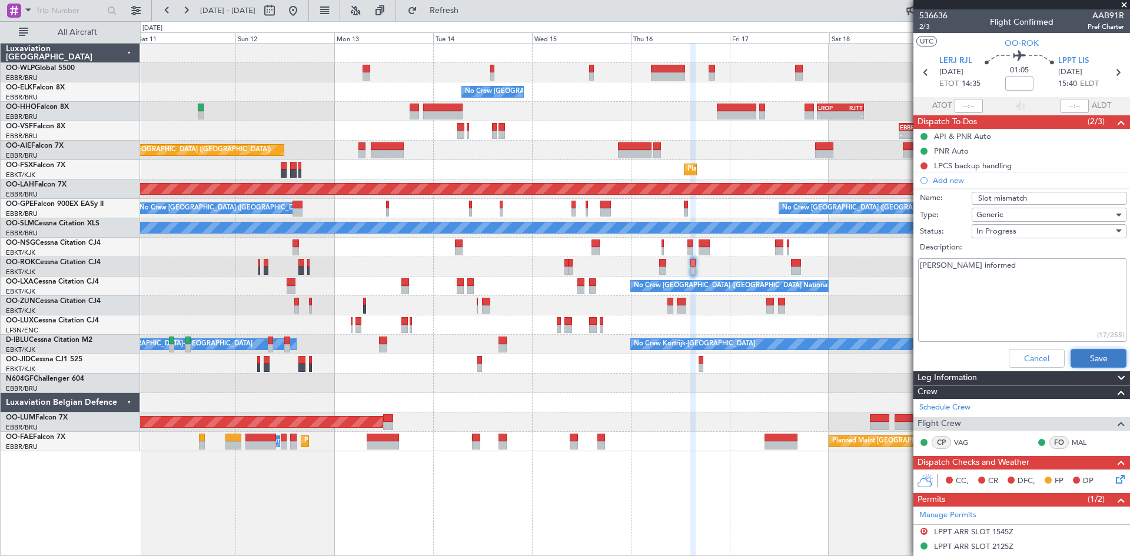
click at [1081, 350] on button "Save" at bounding box center [1099, 358] width 56 height 19
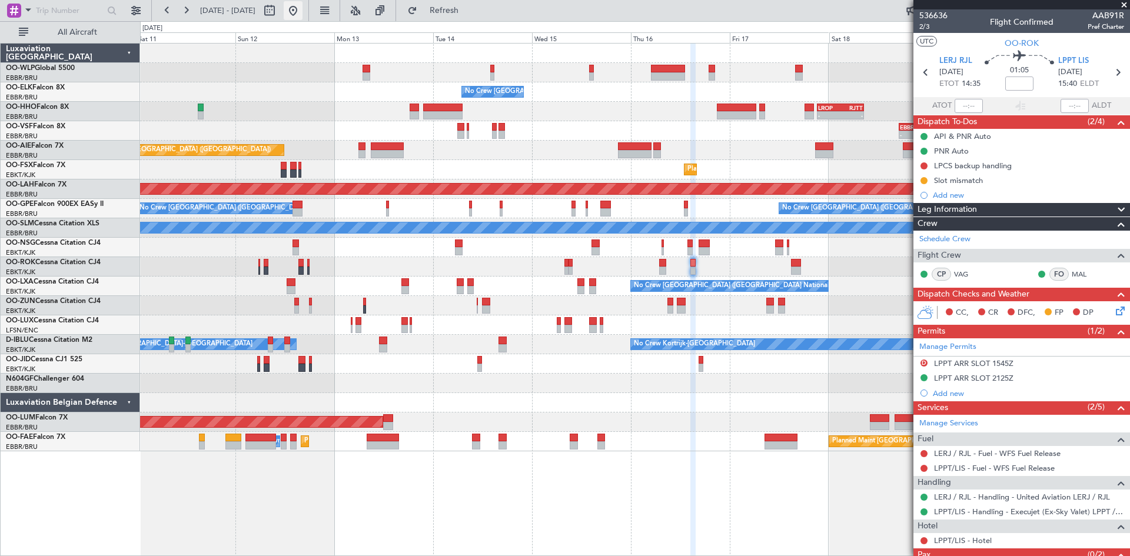
click at [303, 12] on button at bounding box center [293, 10] width 19 height 19
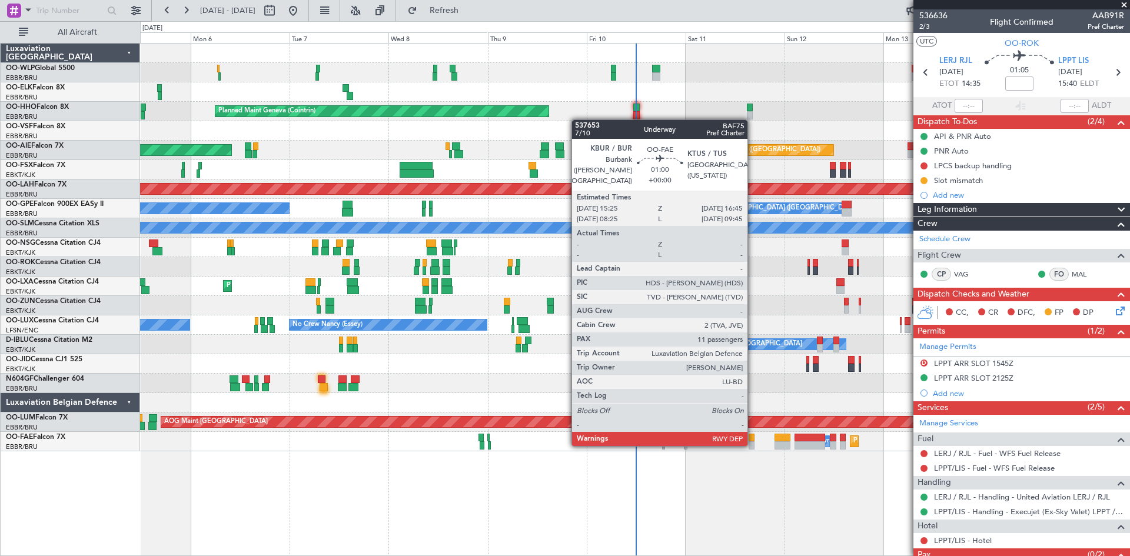
click at [753, 444] on div at bounding box center [752, 445] width 6 height 8
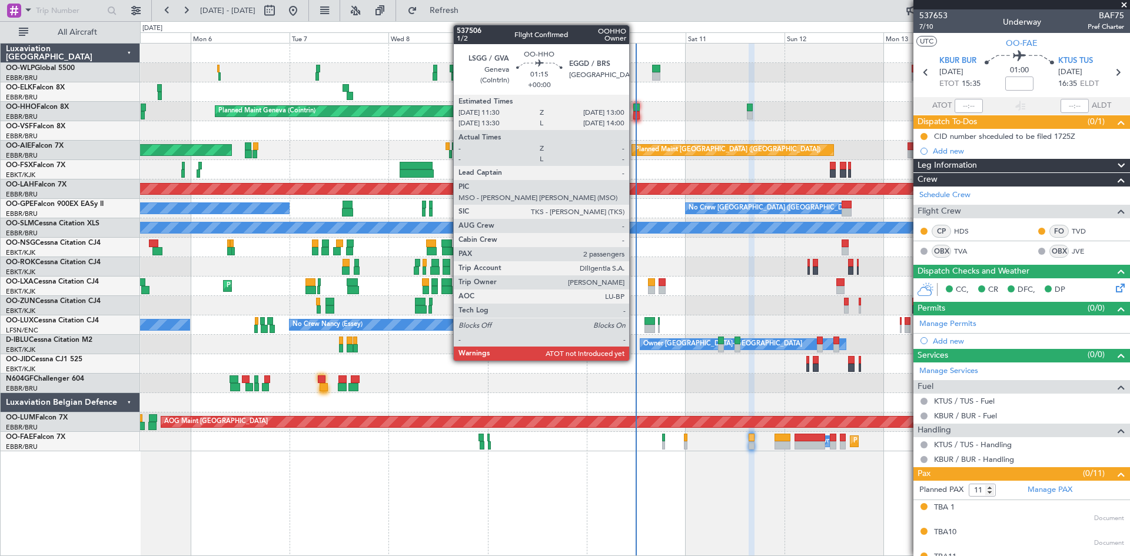
click at [634, 112] on div at bounding box center [636, 115] width 6 height 8
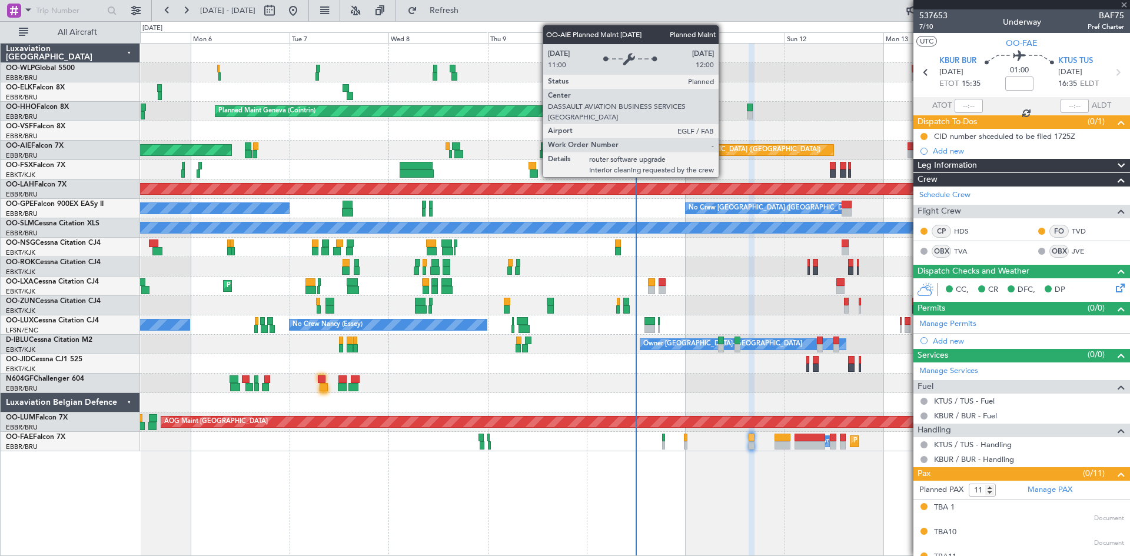
type input "2"
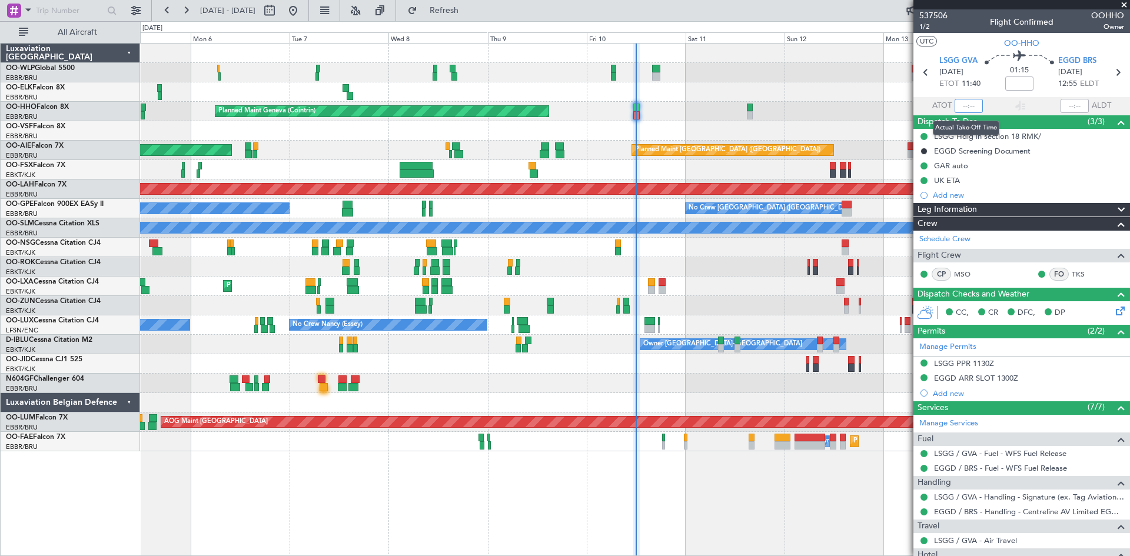
click at [965, 109] on input "text" at bounding box center [969, 106] width 28 height 14
type input "11:53"
